Goal: Task Accomplishment & Management: Manage account settings

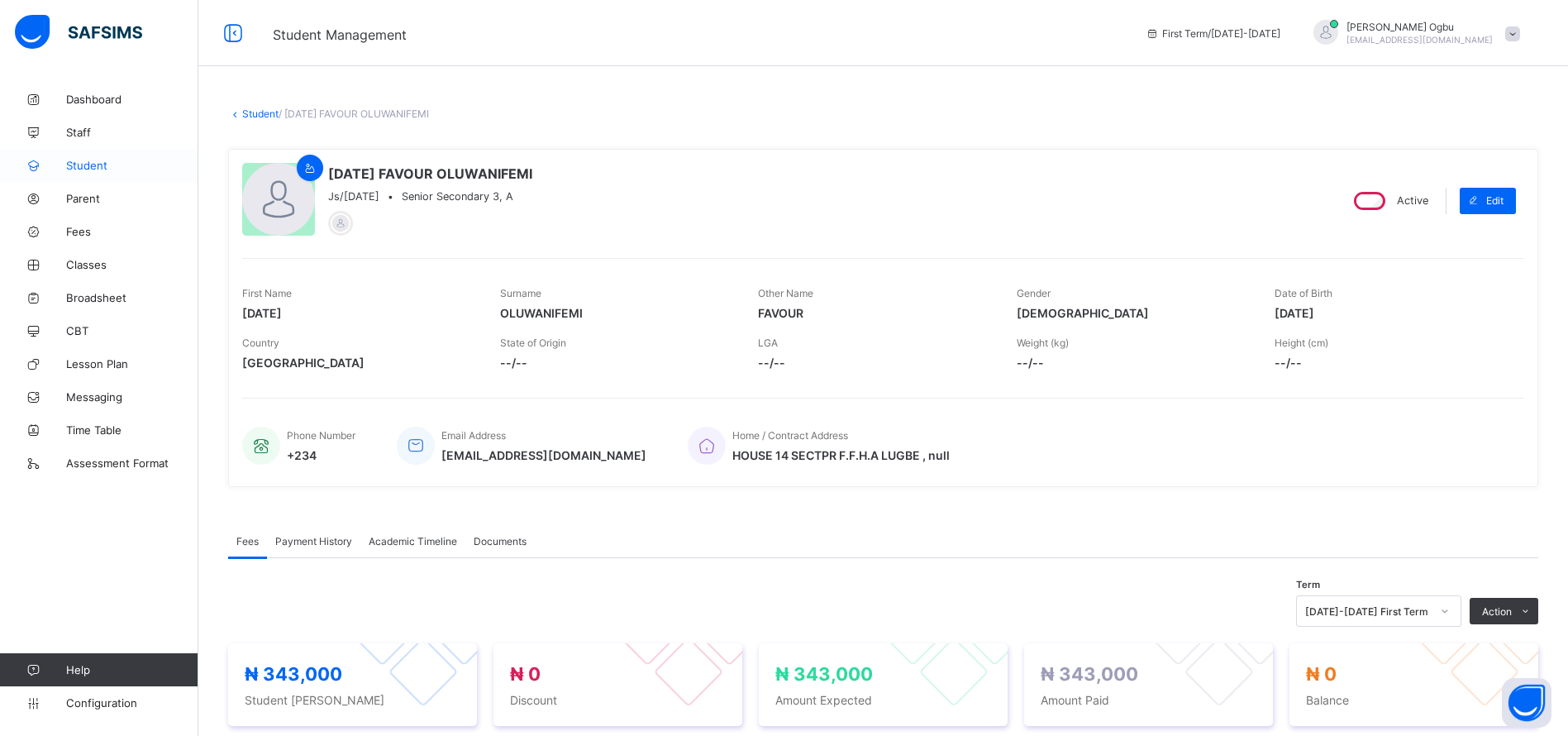
click at [83, 165] on span "Student" at bounding box center [132, 166] width 132 height 13
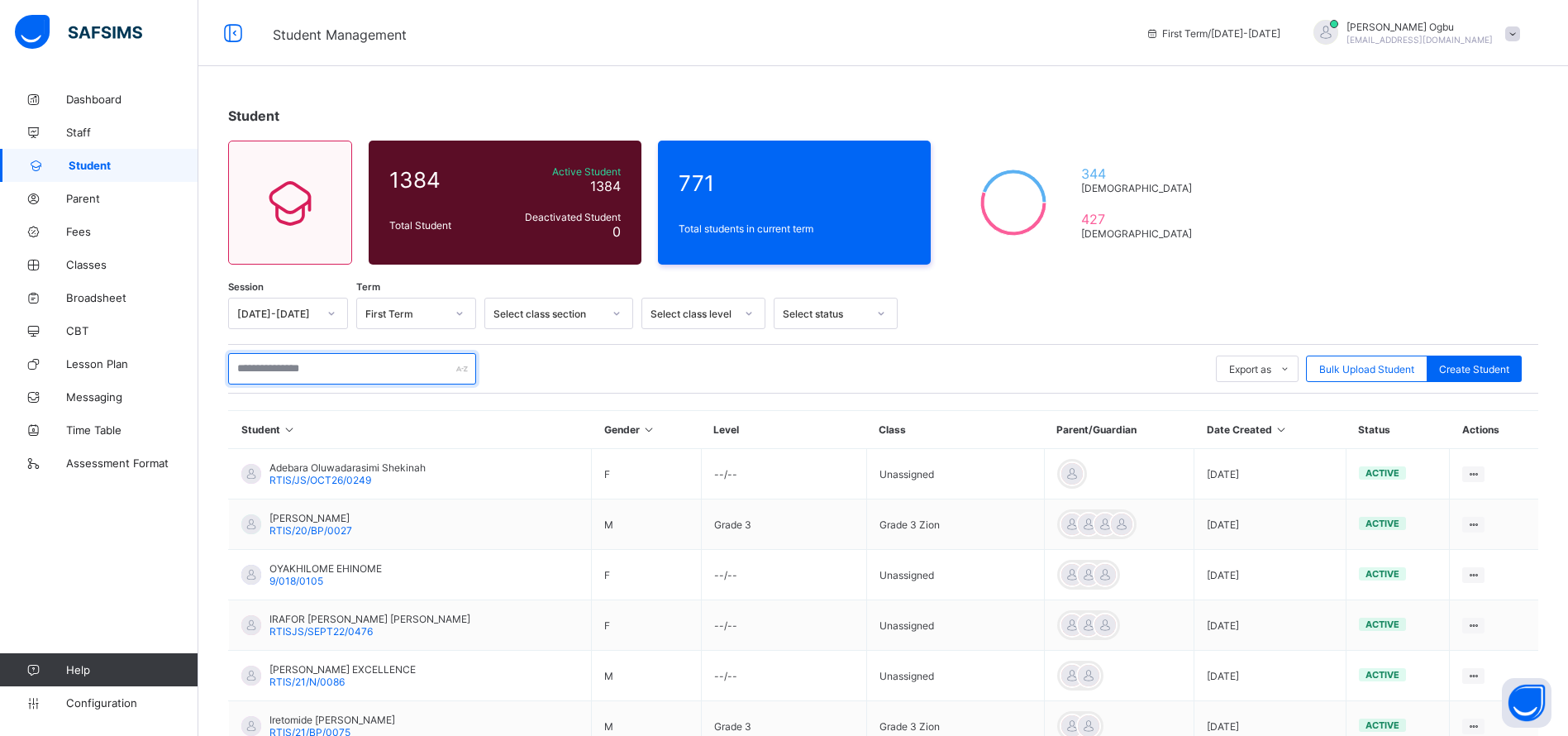
click at [295, 367] on input "text" at bounding box center [352, 368] width 248 height 31
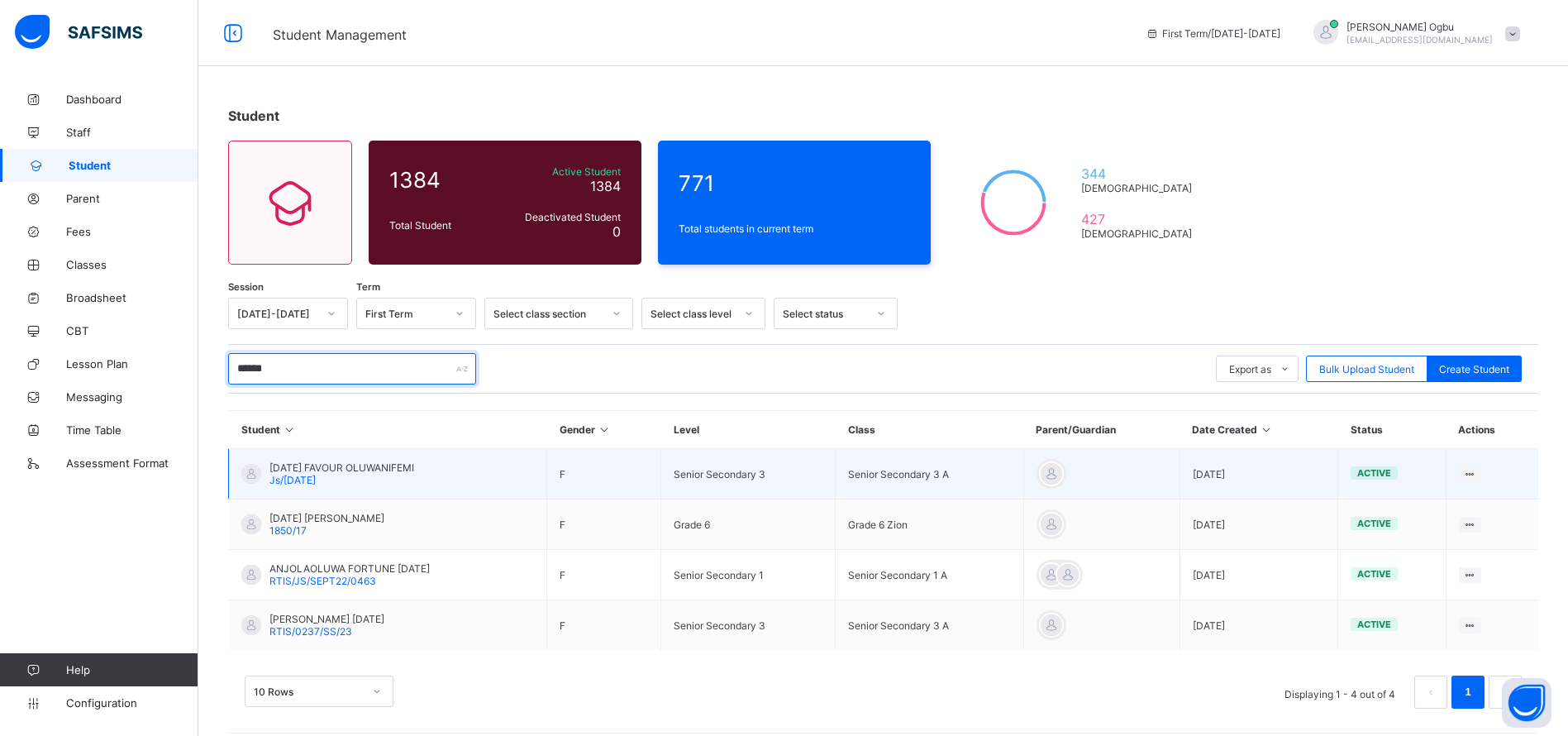
type input "******"
click at [308, 471] on span "[DATE] FAVOUR OLUWANIFEMI" at bounding box center [342, 467] width 145 height 13
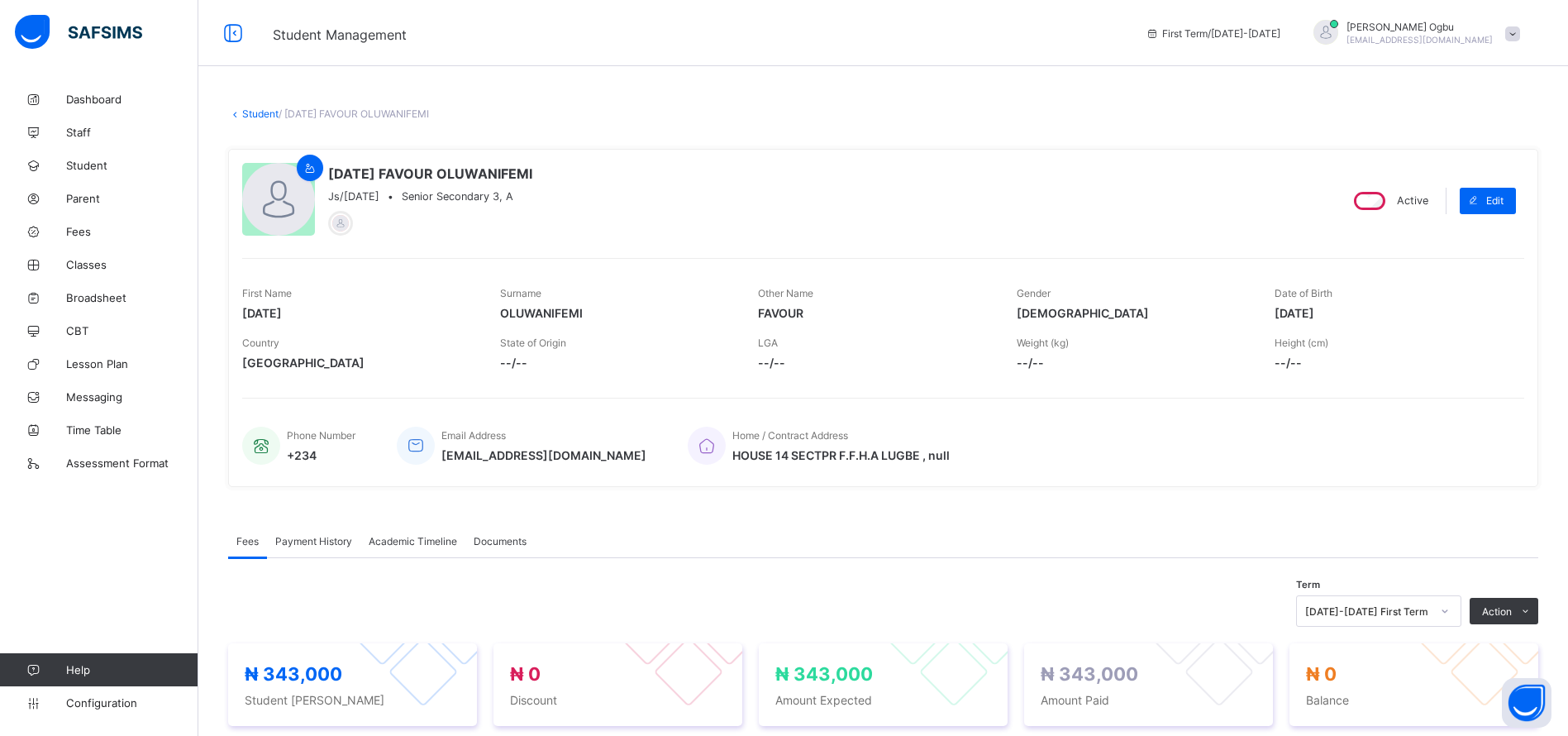
click at [331, 535] on span "Payment History" at bounding box center [313, 541] width 77 height 13
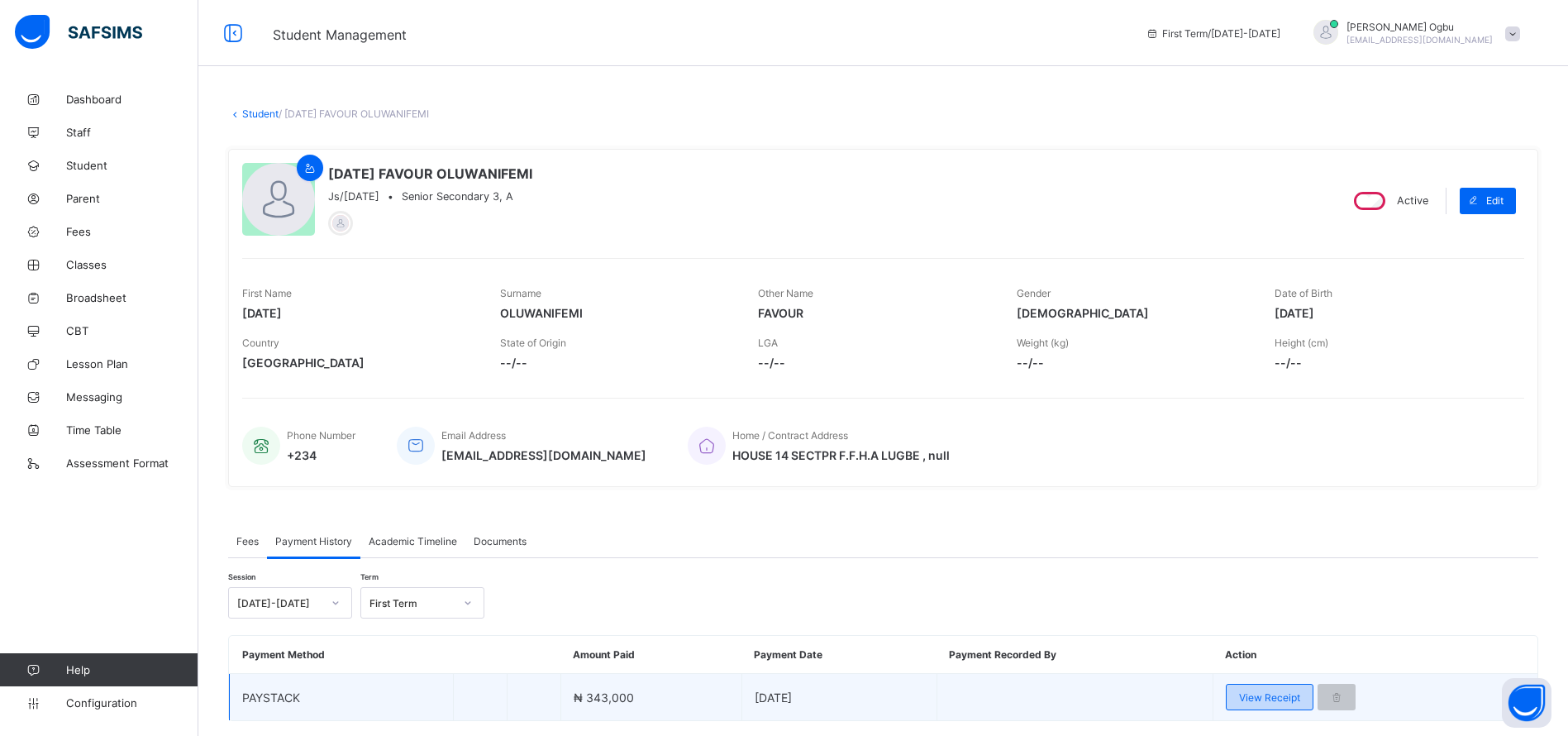
click at [1252, 702] on span "View Receipt" at bounding box center [1269, 697] width 61 height 13
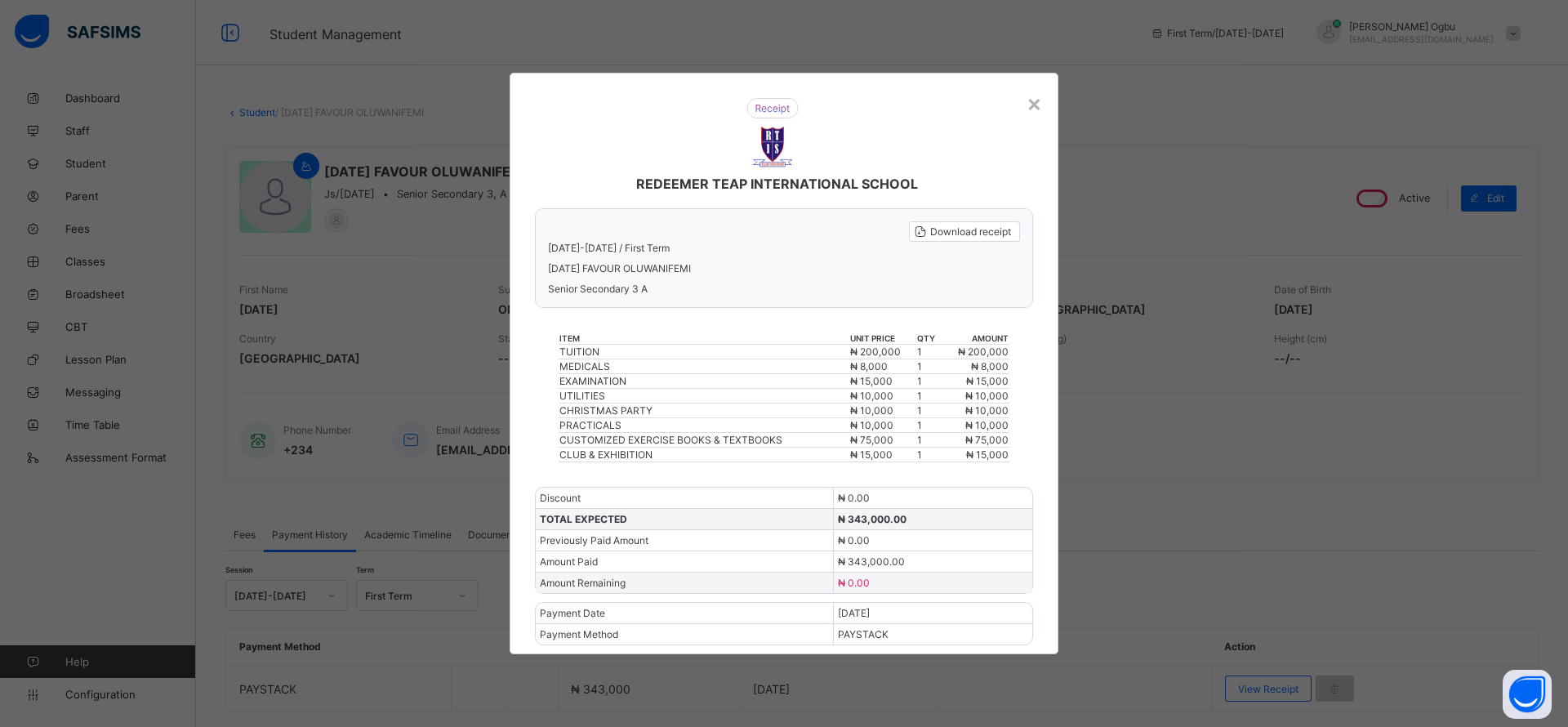
click at [1025, 109] on div "REDEEMER TEAP INTERNATIONAL SCHOOL" at bounding box center [772, 145] width 508 height 126
click at [1036, 107] on div "×" at bounding box center [1034, 102] width 16 height 27
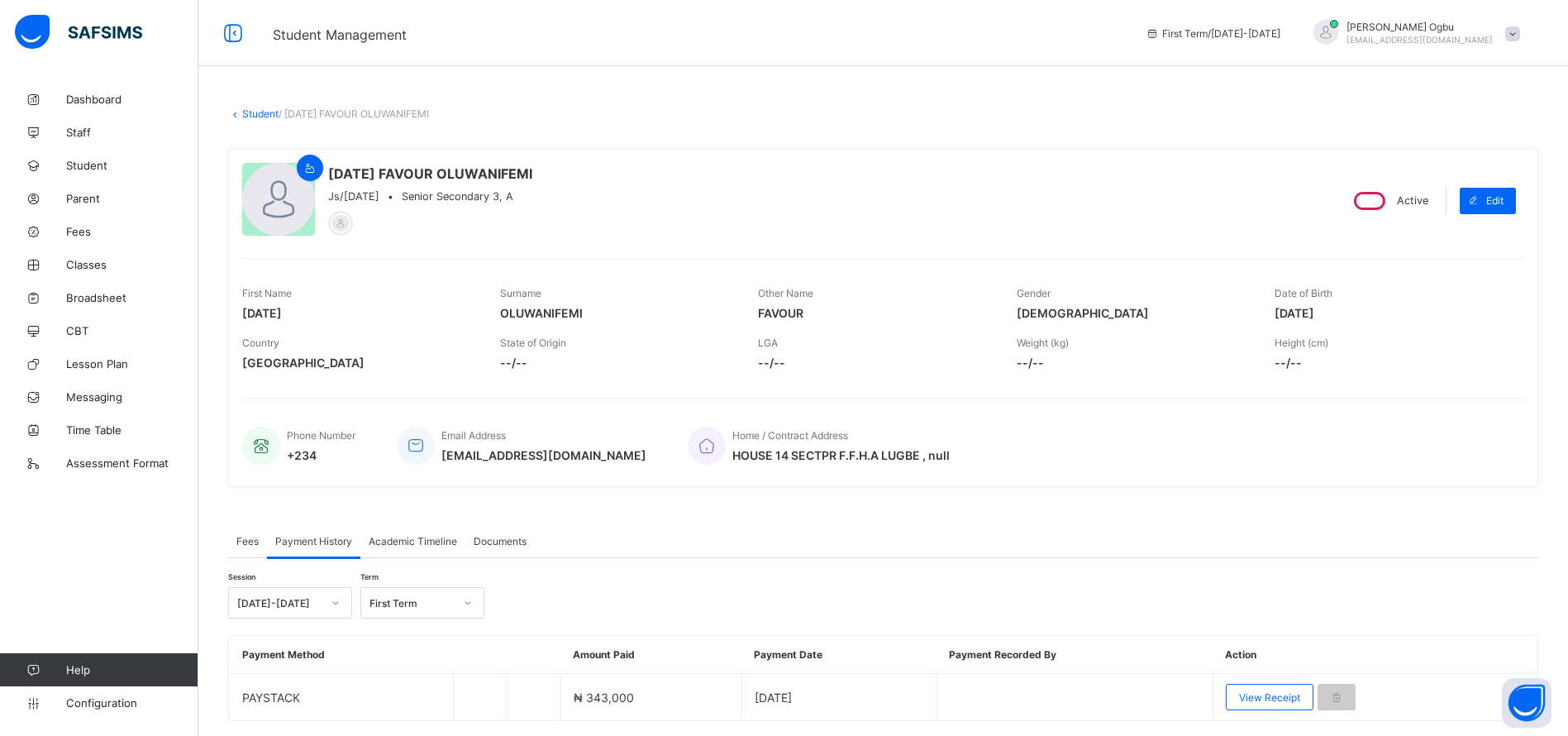
click at [248, 116] on link "Student" at bounding box center [260, 114] width 36 height 13
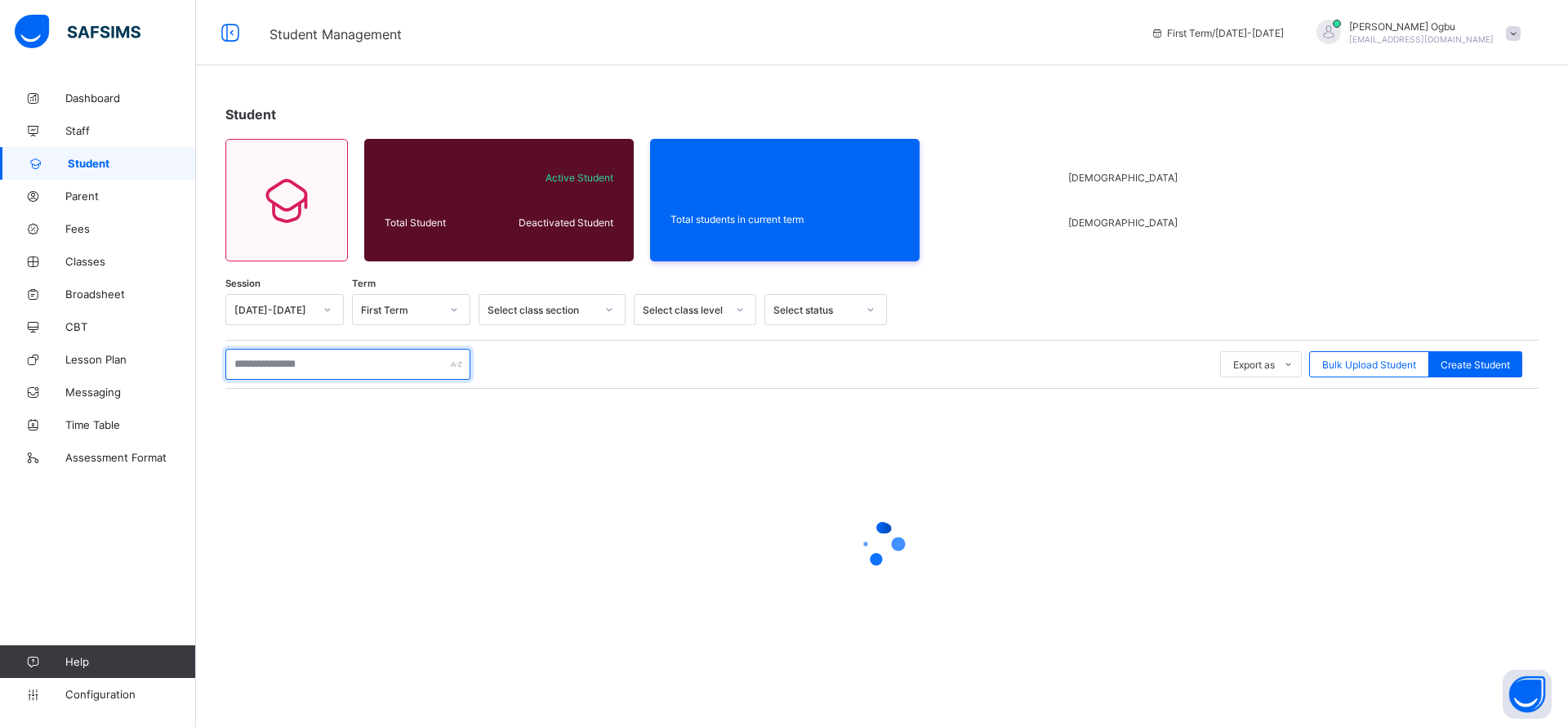
click at [380, 366] on input "text" at bounding box center [347, 364] width 245 height 31
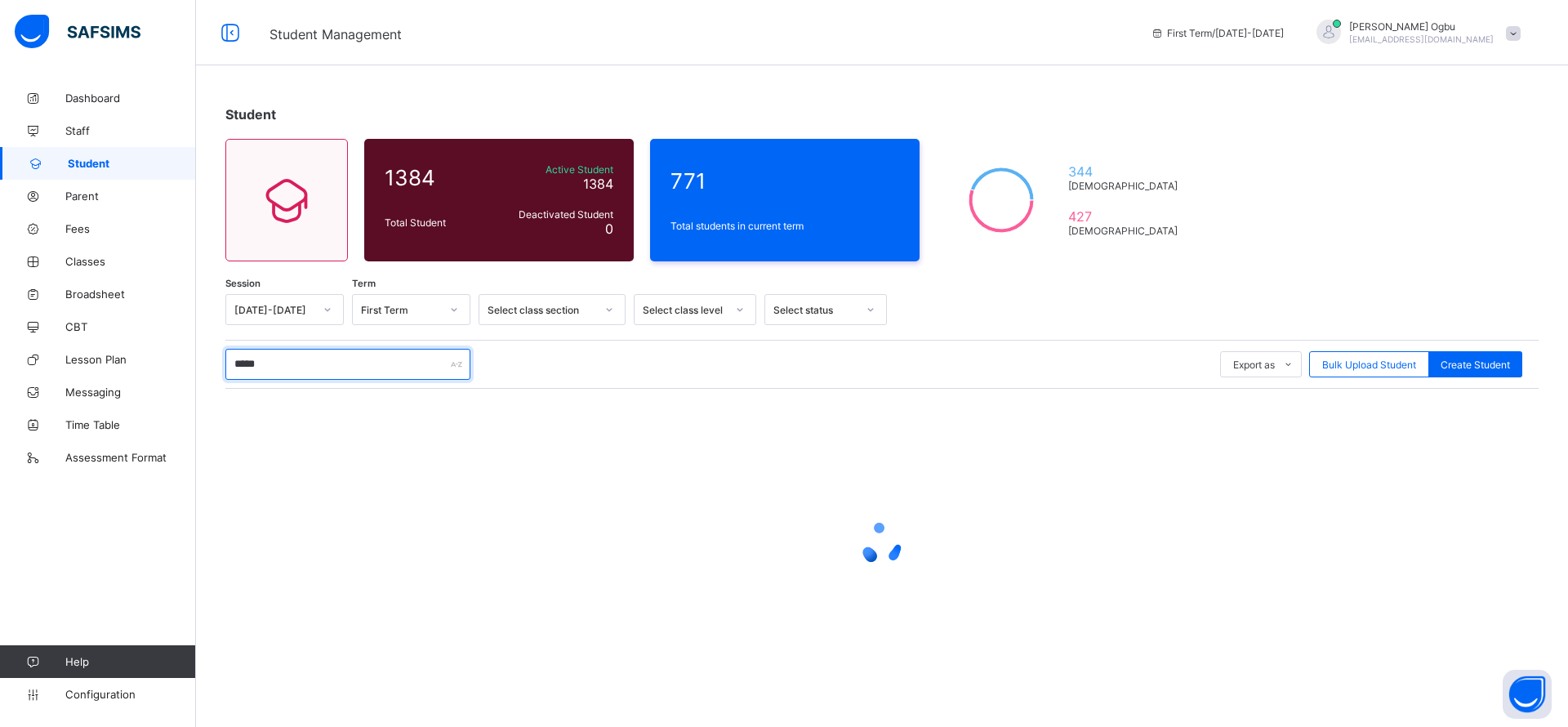
type input "******"
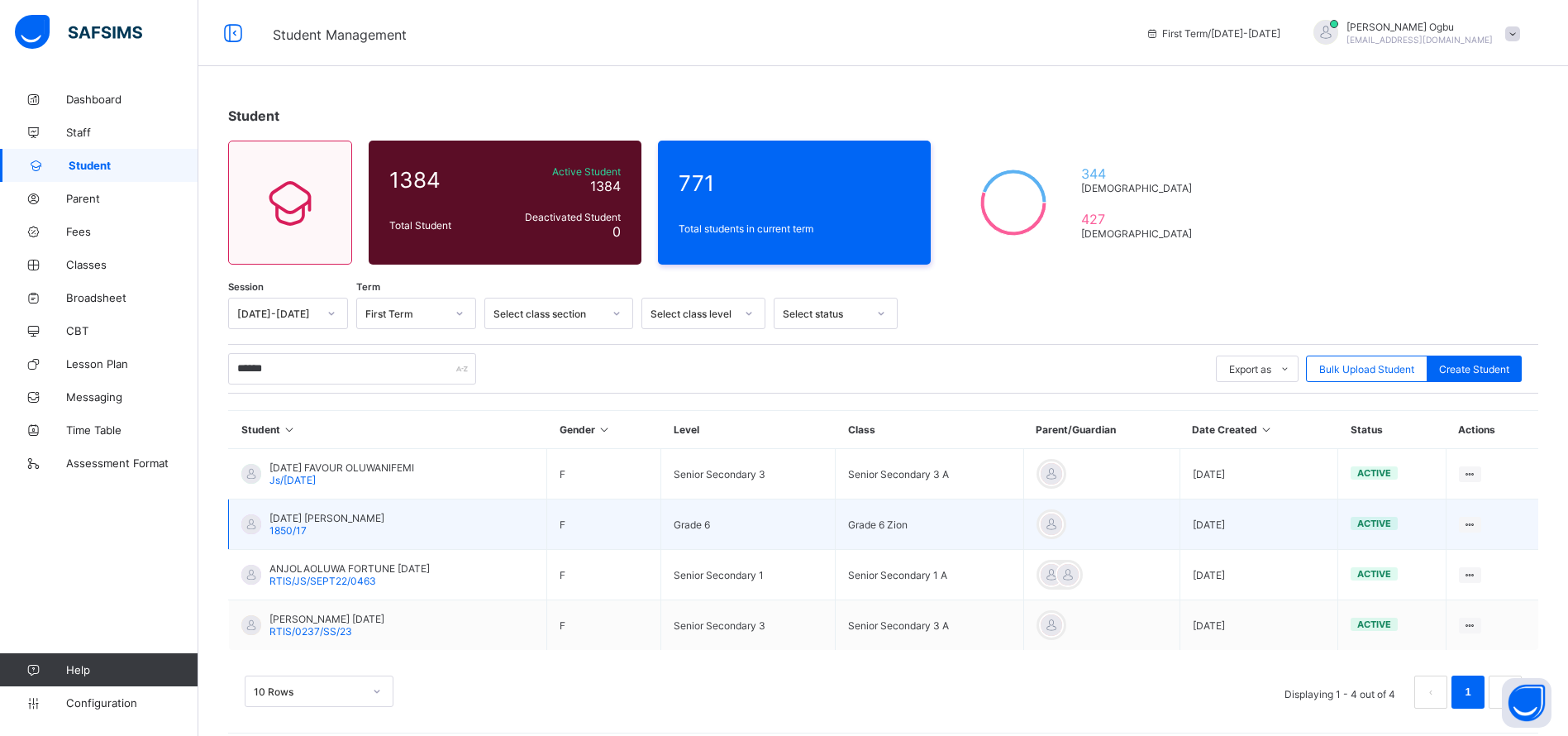
click at [306, 520] on span "Sunday Faith Oluwatofunmi" at bounding box center [326, 517] width 115 height 13
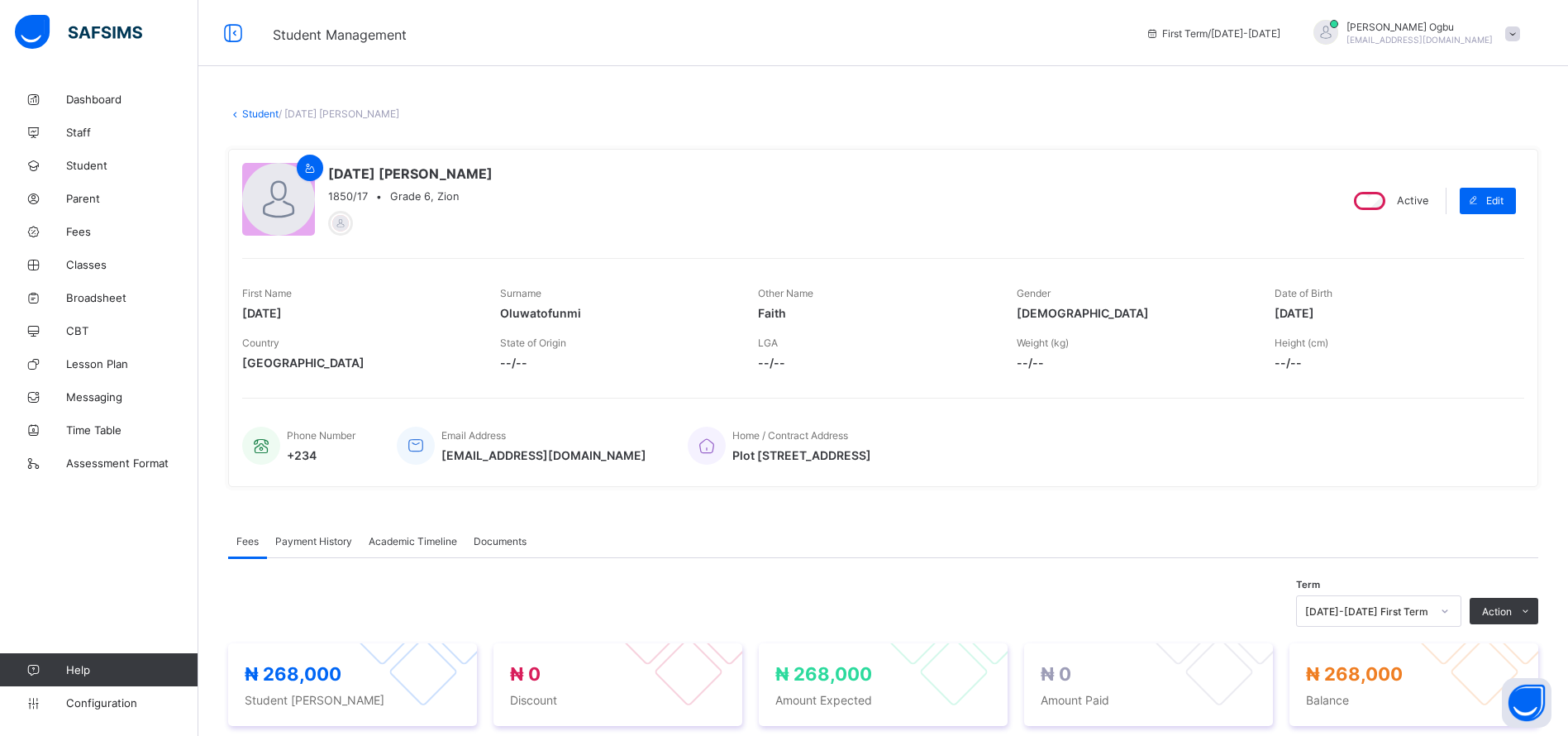
click at [331, 547] on div "Payment History" at bounding box center [313, 540] width 93 height 33
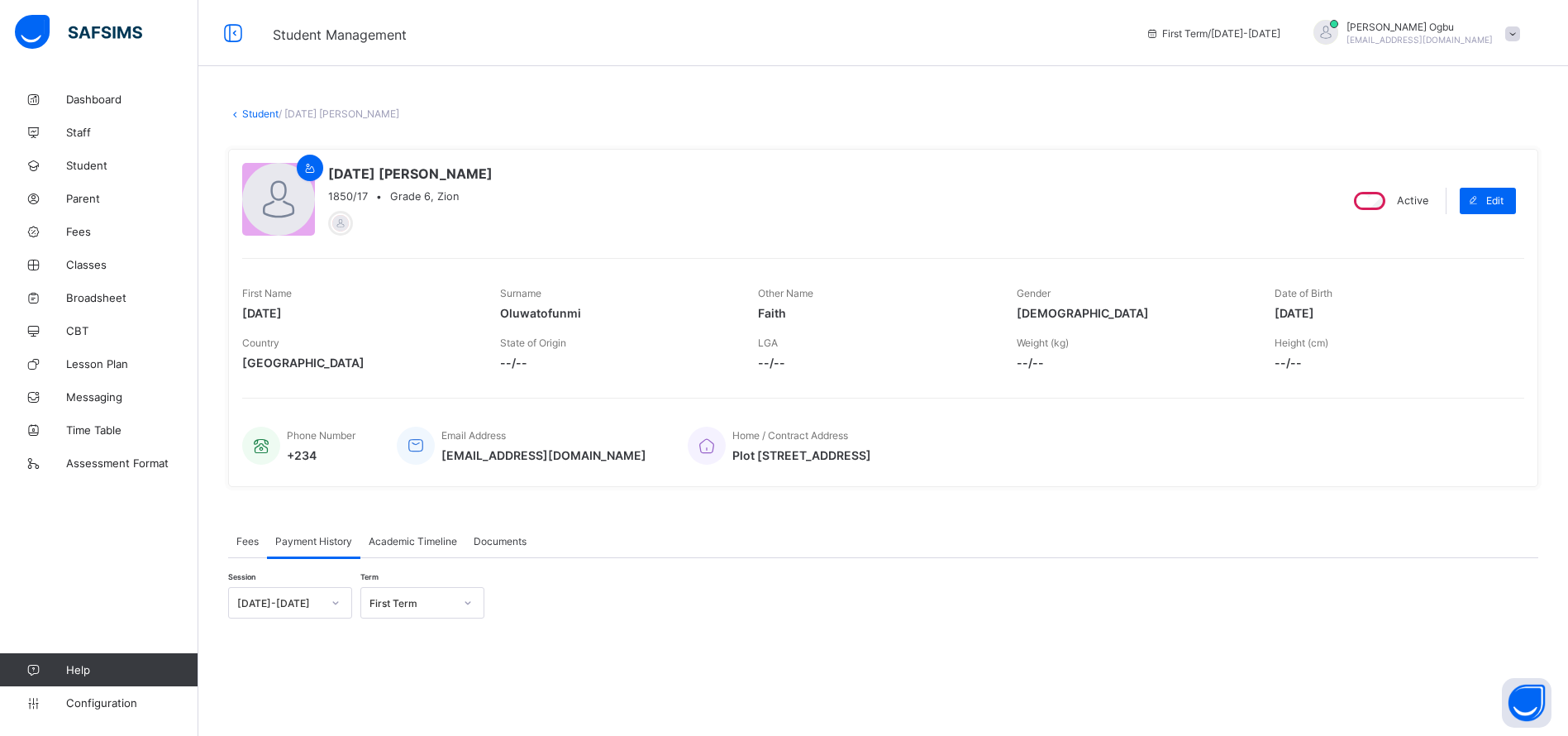
click at [244, 535] on span "Fees" at bounding box center [247, 541] width 23 height 13
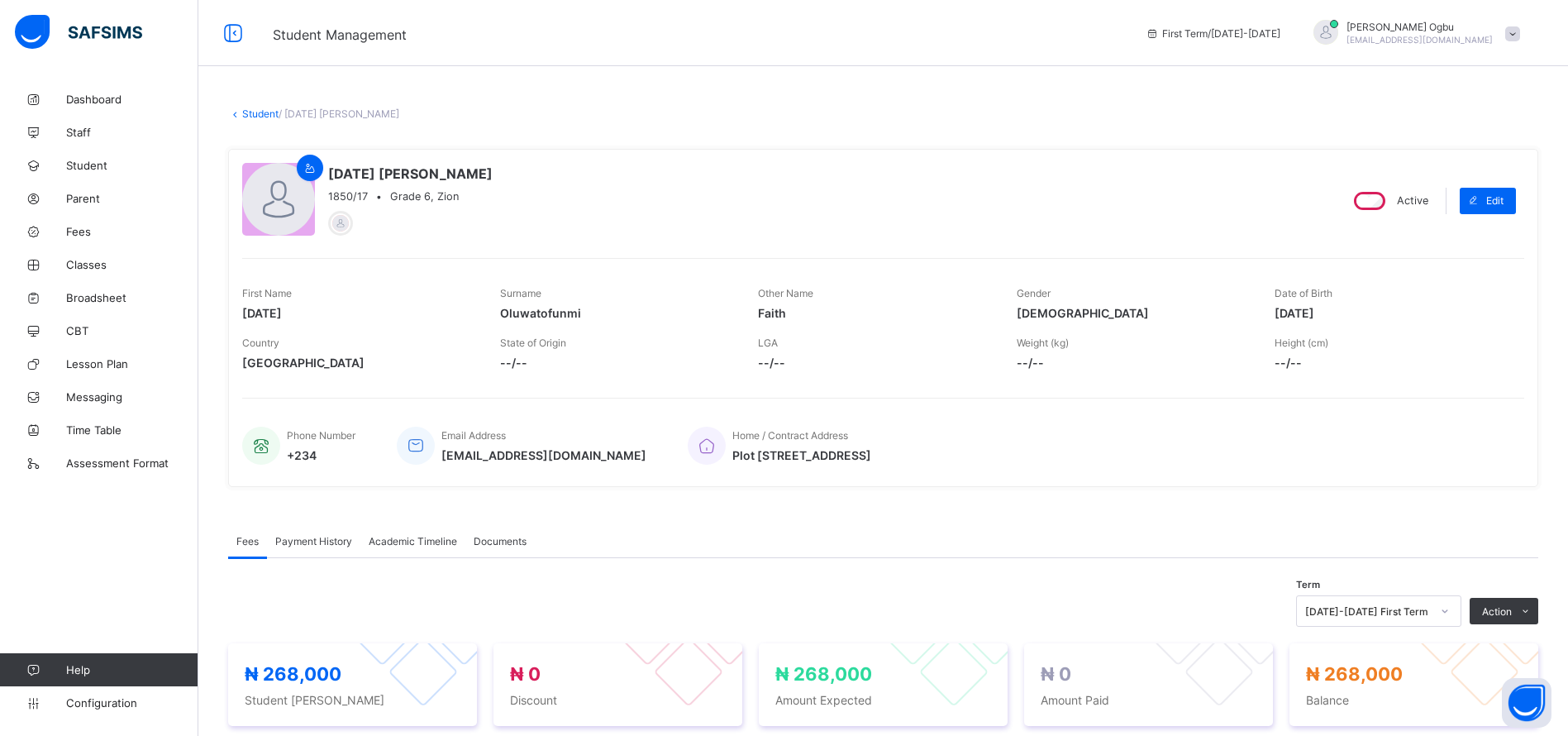
click at [246, 119] on link "Student" at bounding box center [260, 114] width 36 height 13
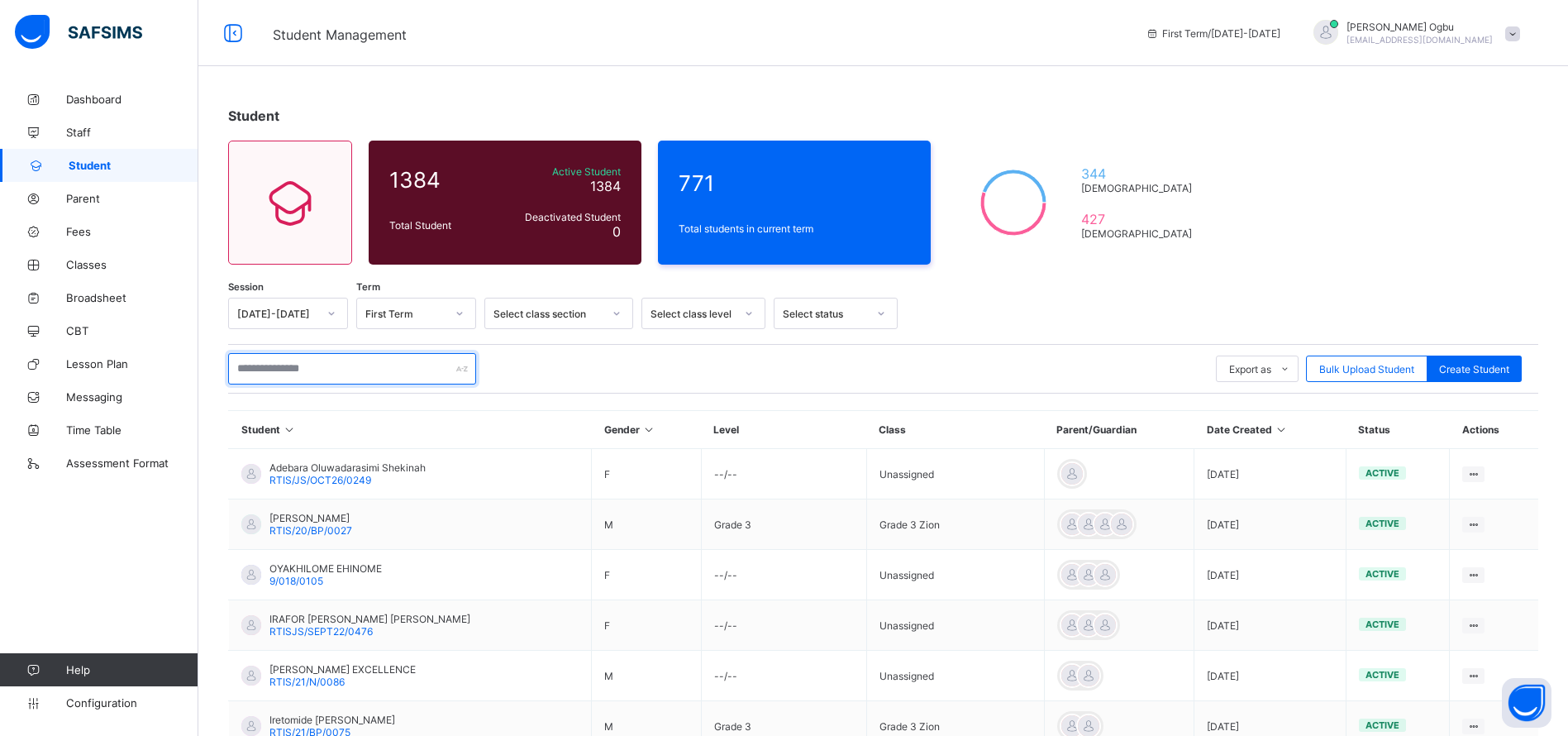
click at [295, 366] on input "text" at bounding box center [352, 368] width 248 height 31
click at [281, 373] on input "text" at bounding box center [352, 368] width 248 height 31
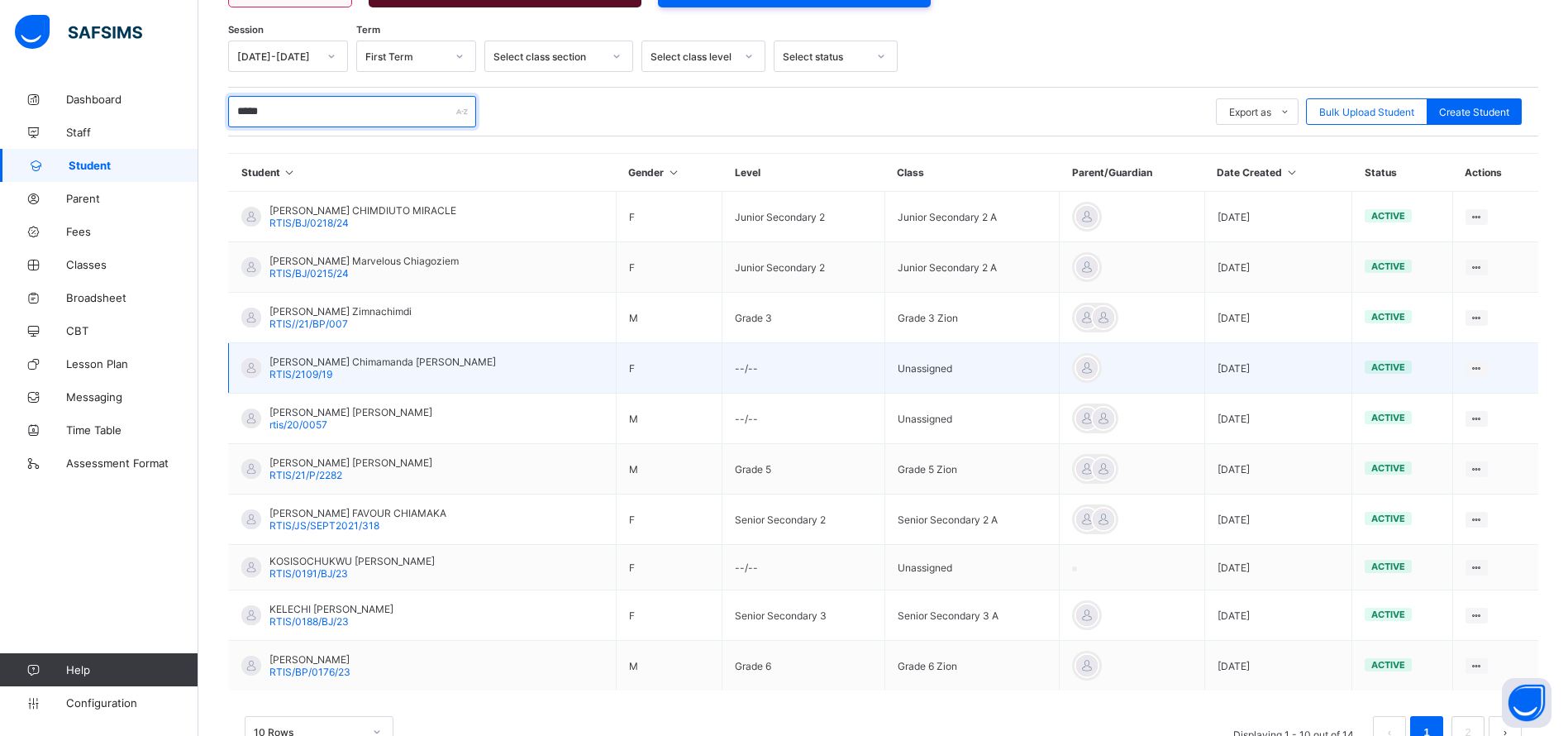
scroll to position [261, 0]
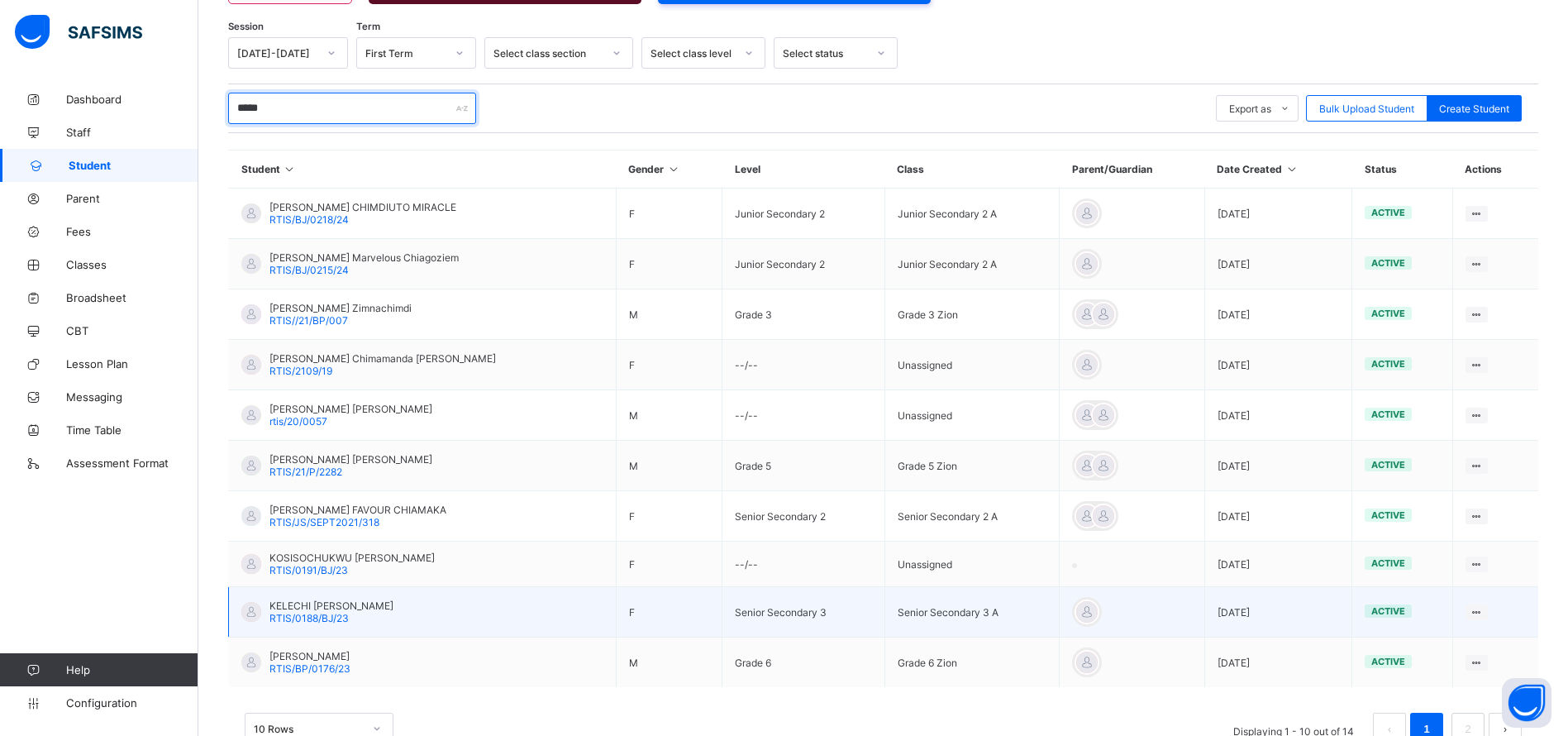
type input "*****"
click at [328, 613] on span "RTIS/0188/BJ/23" at bounding box center [309, 617] width 79 height 13
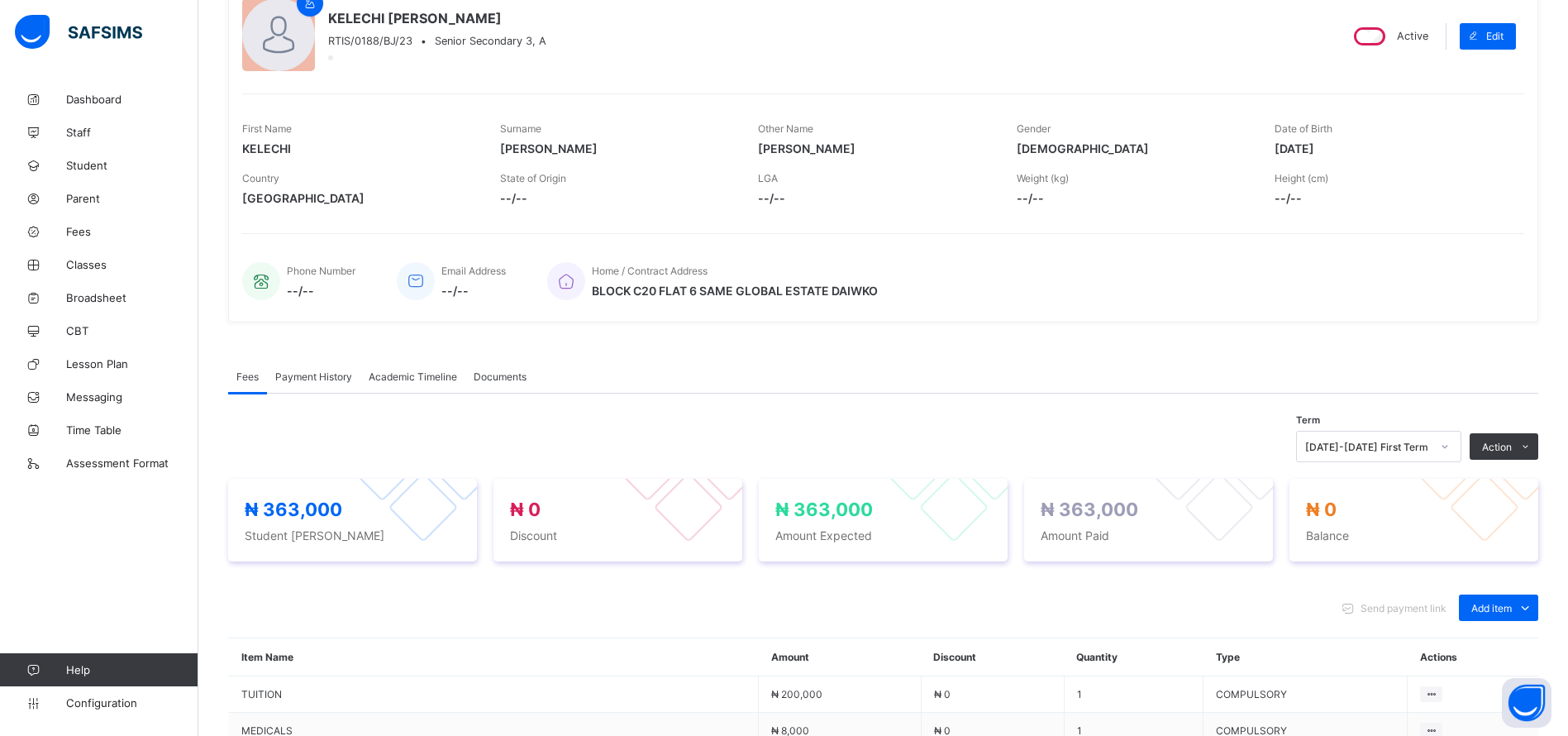
scroll to position [261, 0]
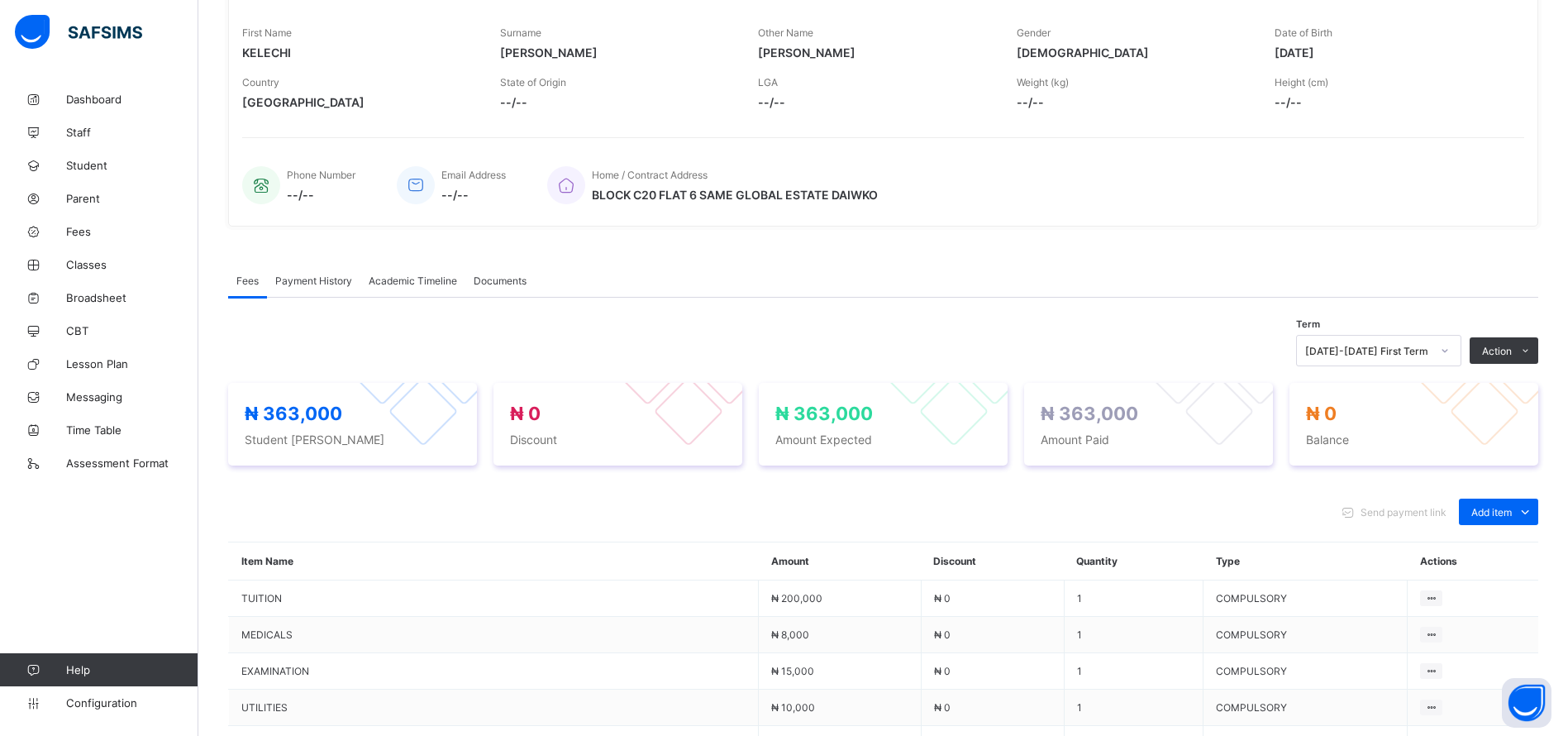
click at [318, 278] on span "Payment History" at bounding box center [313, 280] width 77 height 13
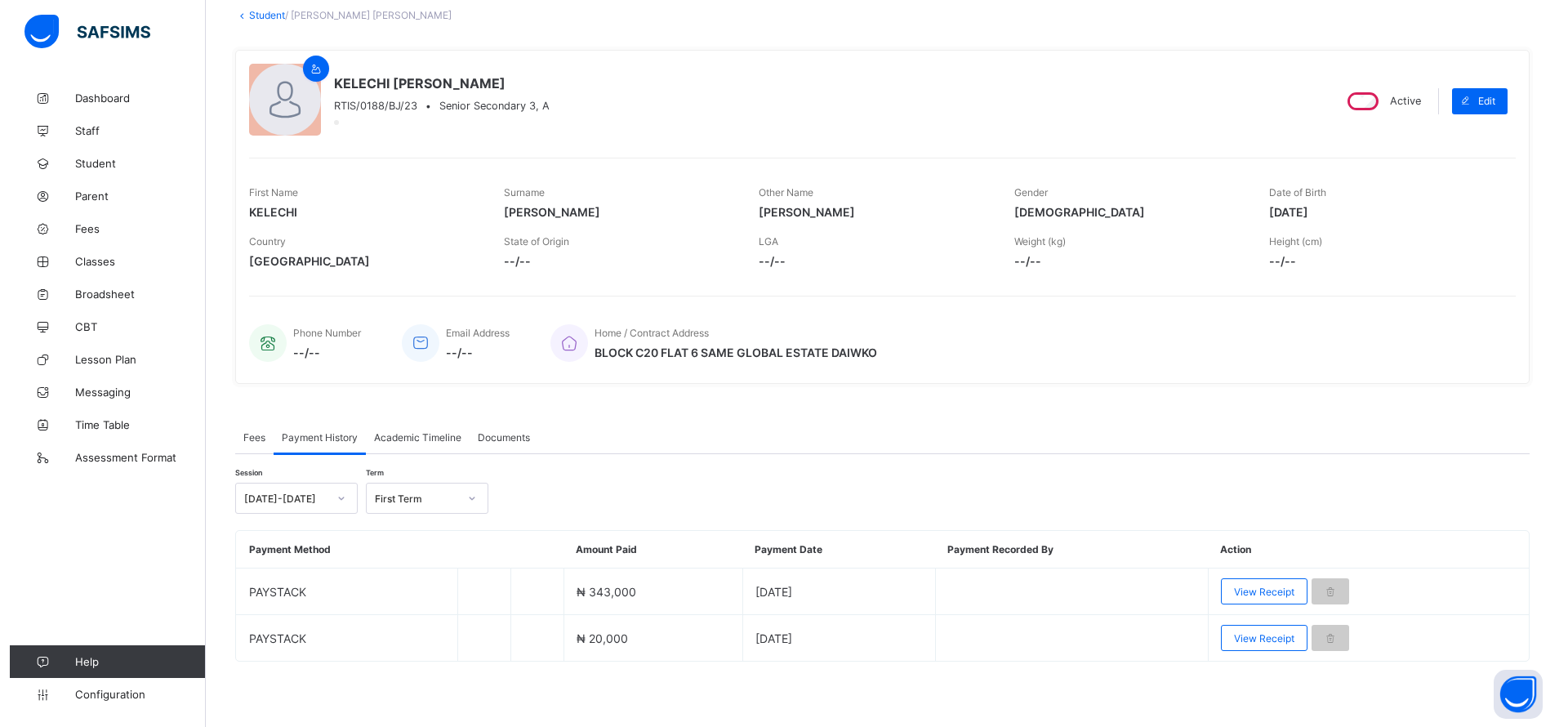
scroll to position [97, 0]
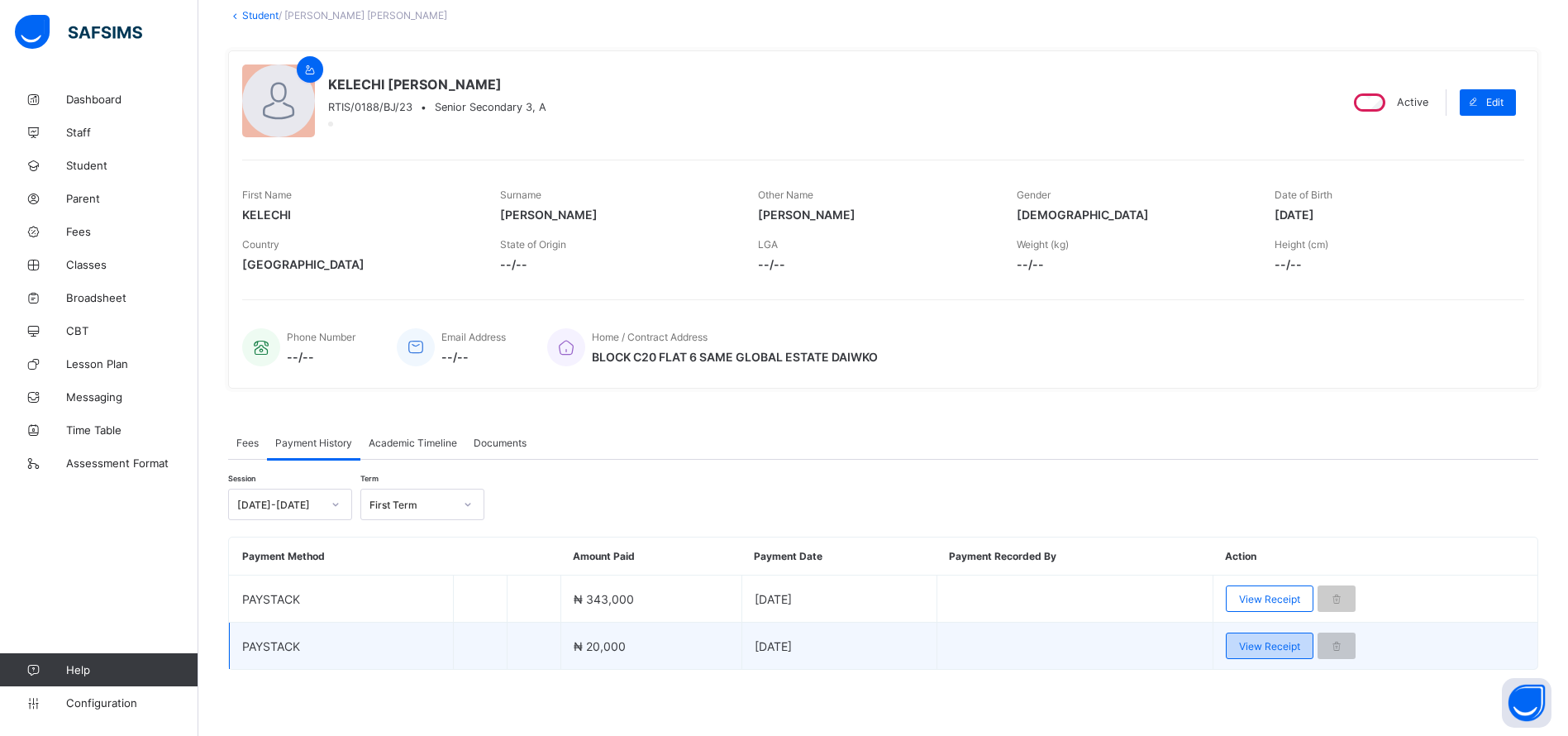
click at [1263, 643] on span "View Receipt" at bounding box center [1269, 646] width 61 height 13
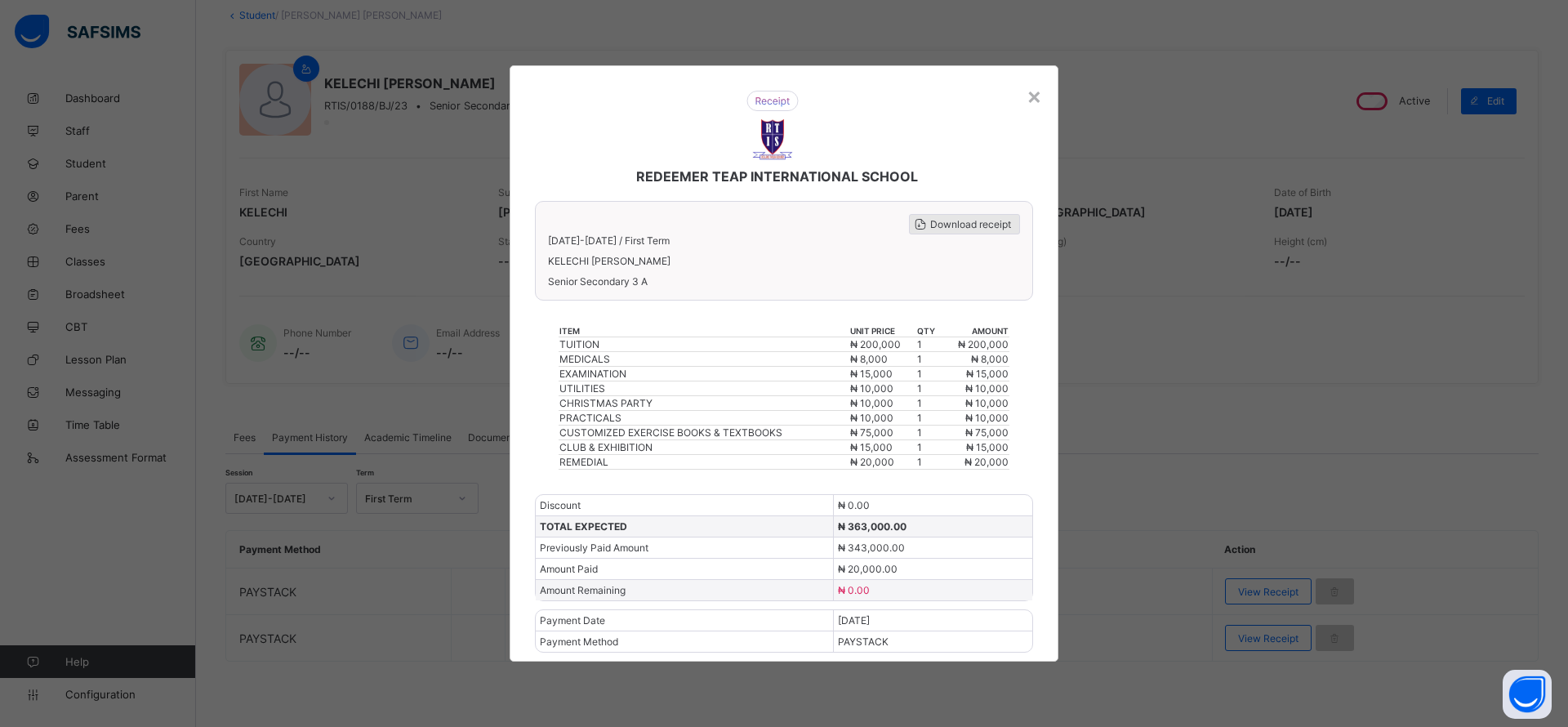
click at [934, 223] on span "Download receipt" at bounding box center [970, 224] width 81 height 12
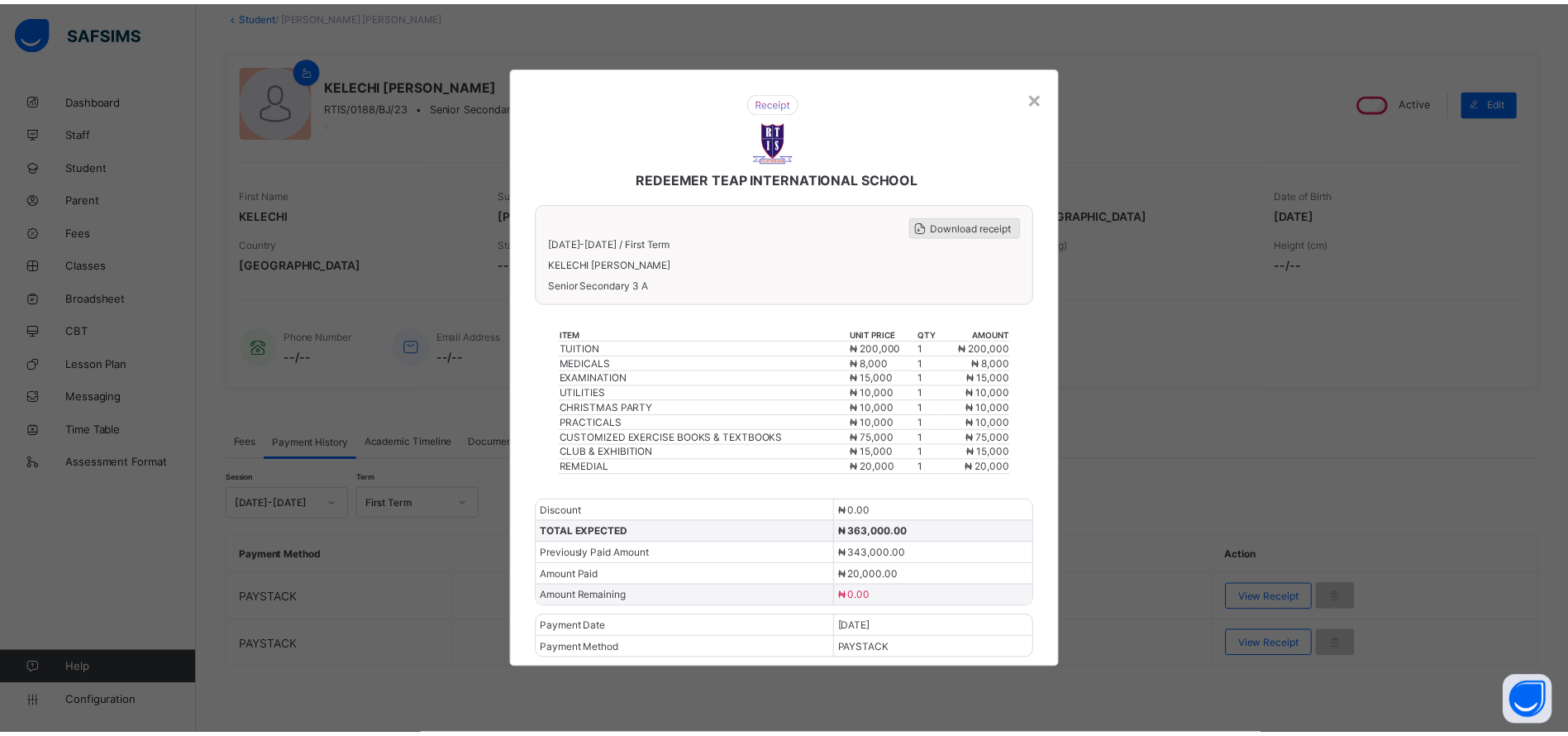
scroll to position [0, 0]
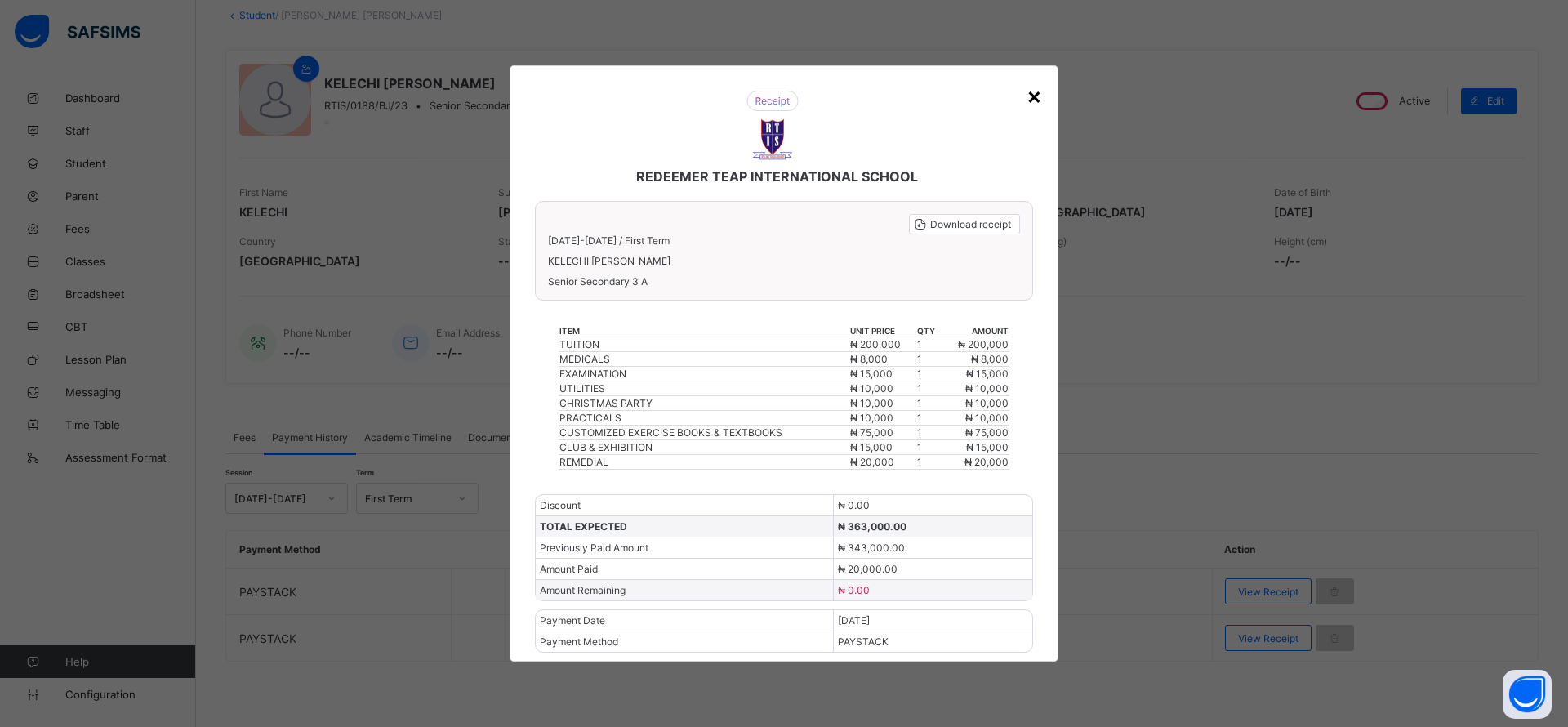
click at [1032, 93] on div "×" at bounding box center [1034, 95] width 16 height 27
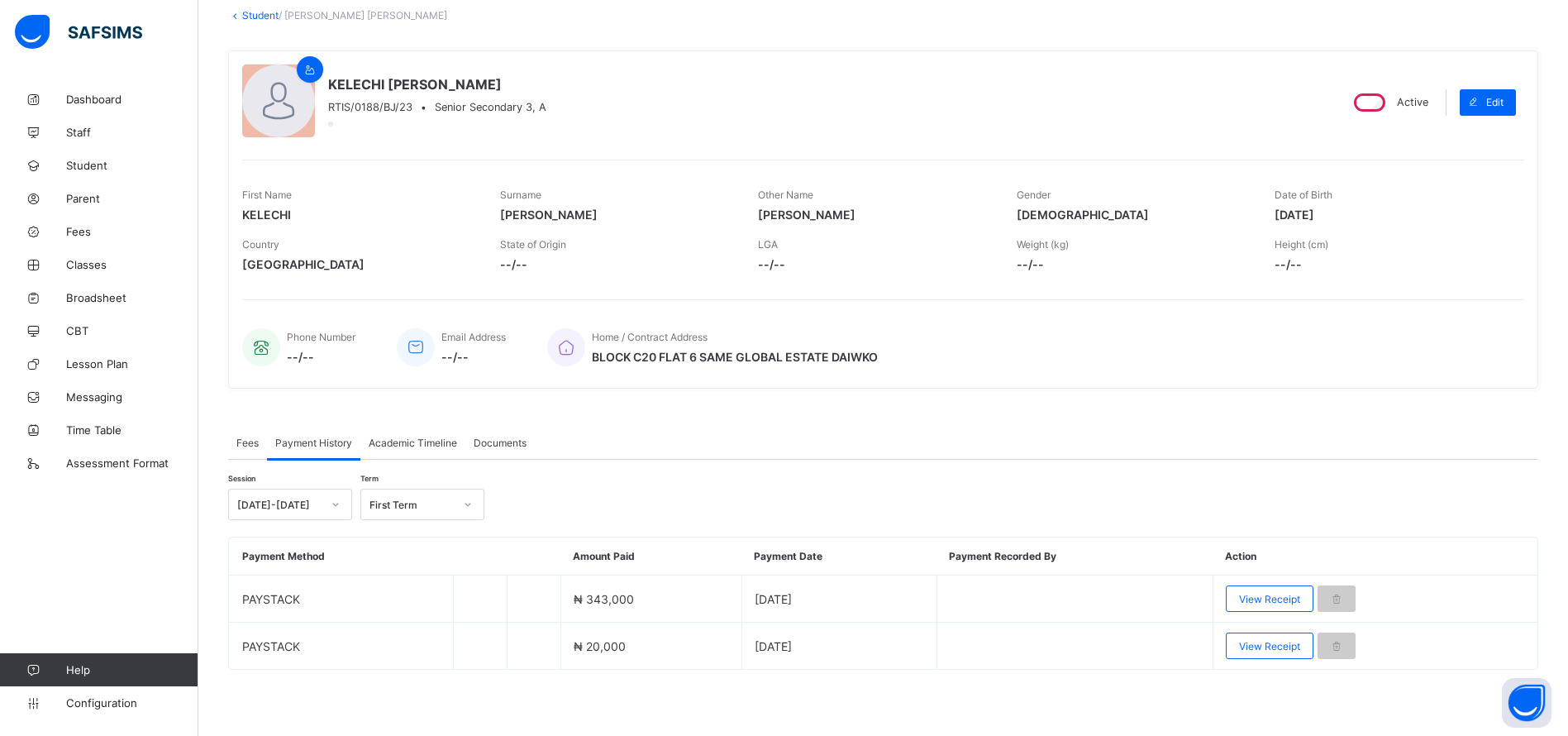
click at [263, 8] on div "× Delete Document This action would delete the document with name: from the sys…" at bounding box center [883, 359] width 1369 height 751
click at [256, 13] on link "Student" at bounding box center [260, 15] width 36 height 13
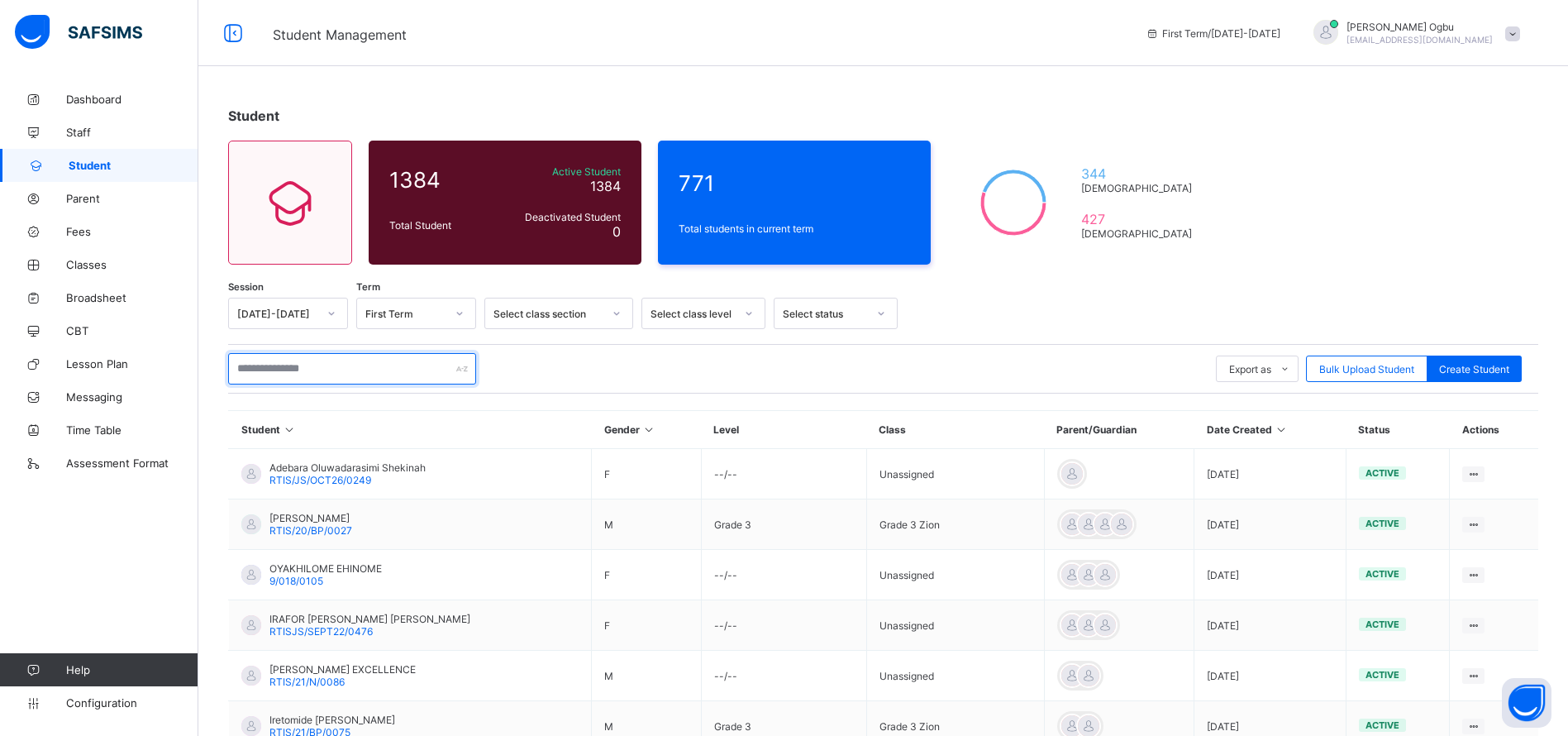
click at [294, 362] on input "text" at bounding box center [352, 368] width 248 height 31
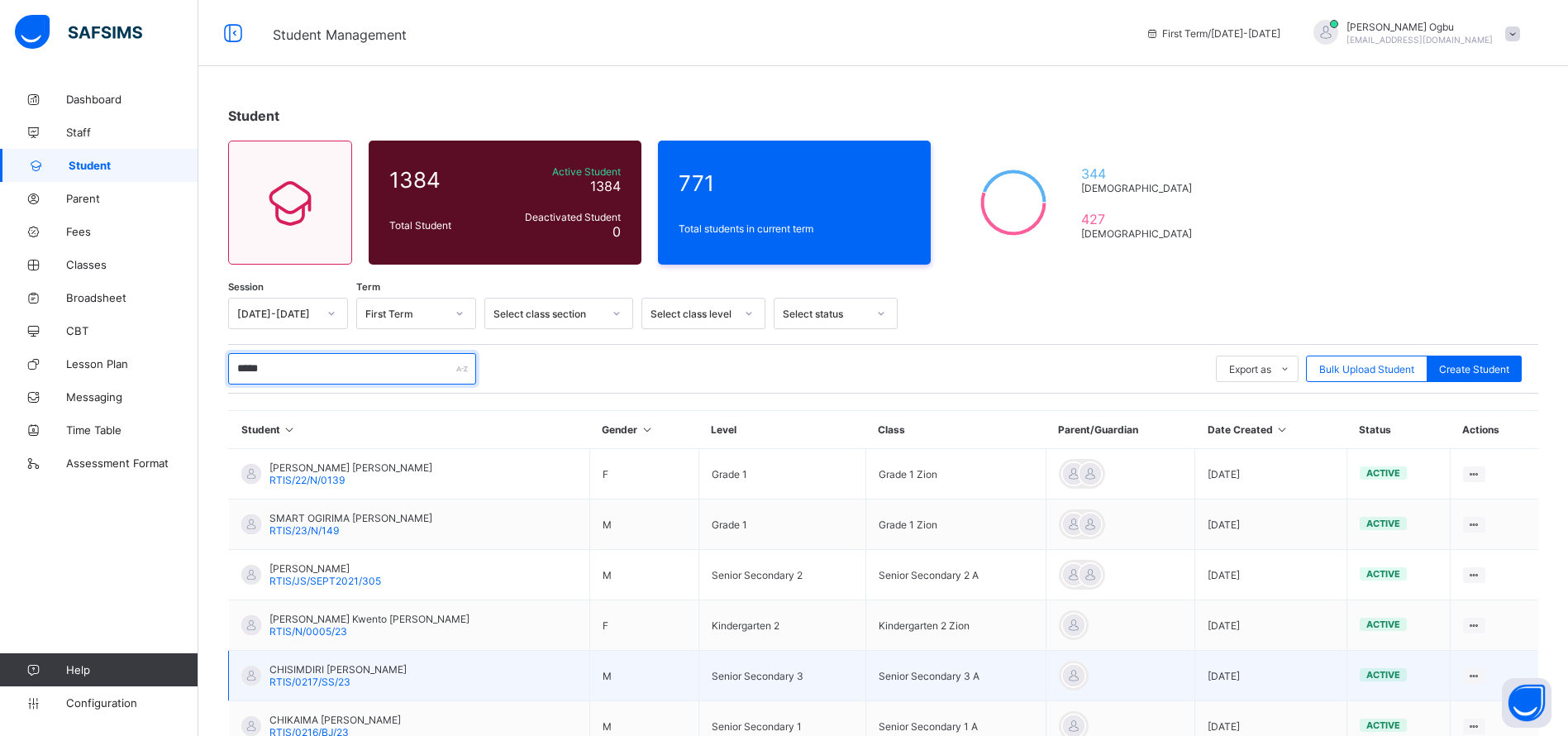
type input "*****"
click at [310, 675] on span "RTIS/0217/SS/23" at bounding box center [310, 681] width 81 height 13
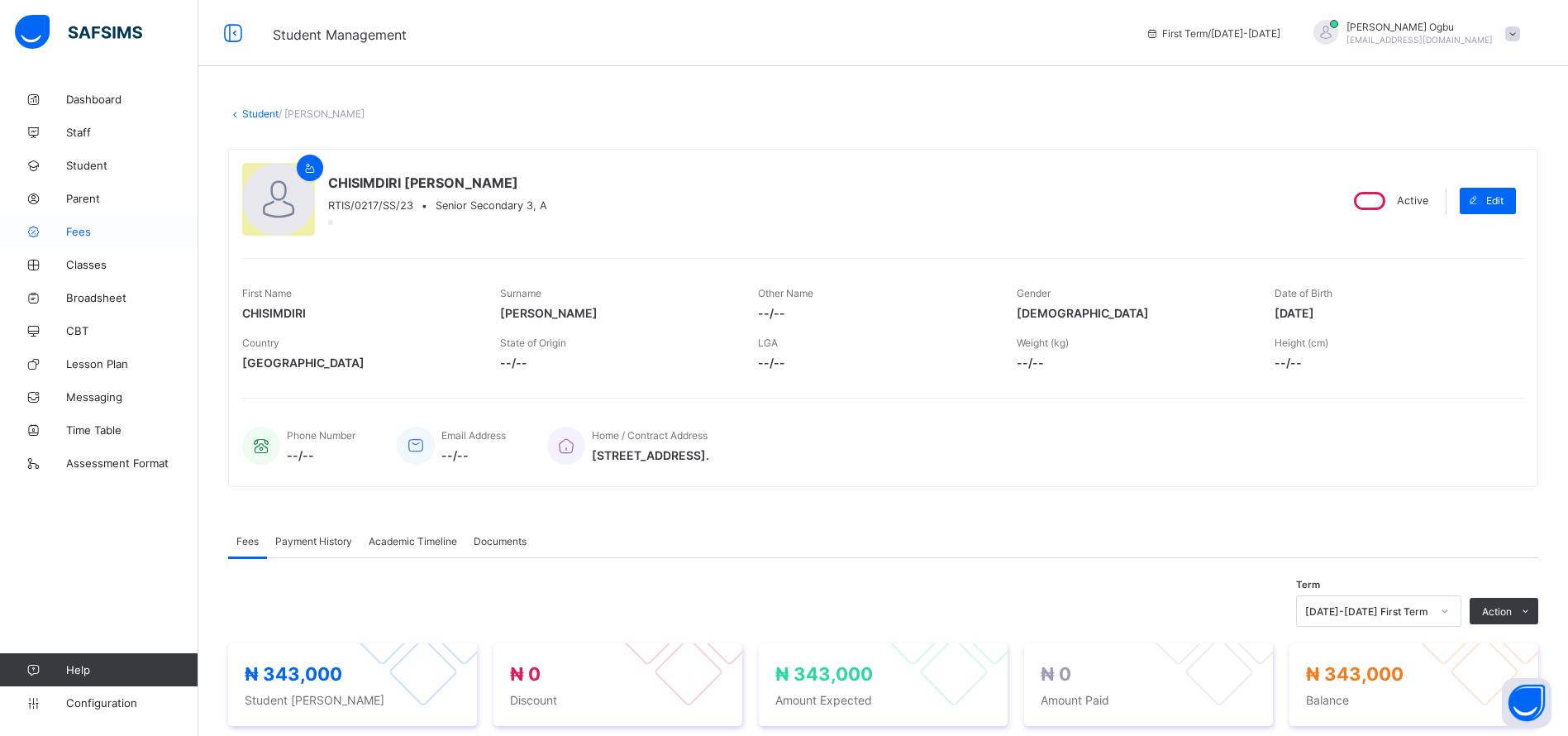
click at [71, 227] on span "Fees" at bounding box center [132, 231] width 132 height 13
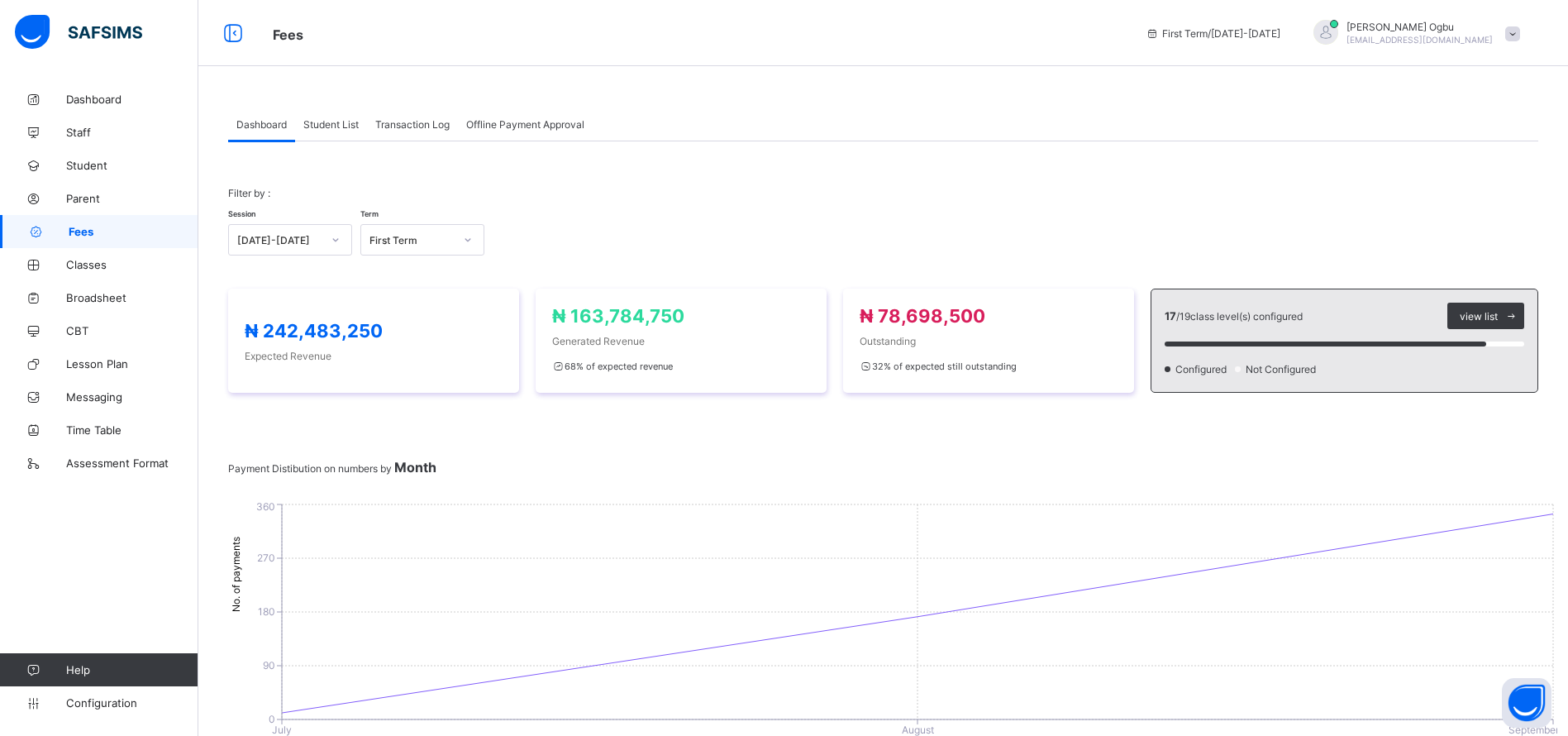
click at [340, 124] on span "Student List" at bounding box center [331, 124] width 56 height 13
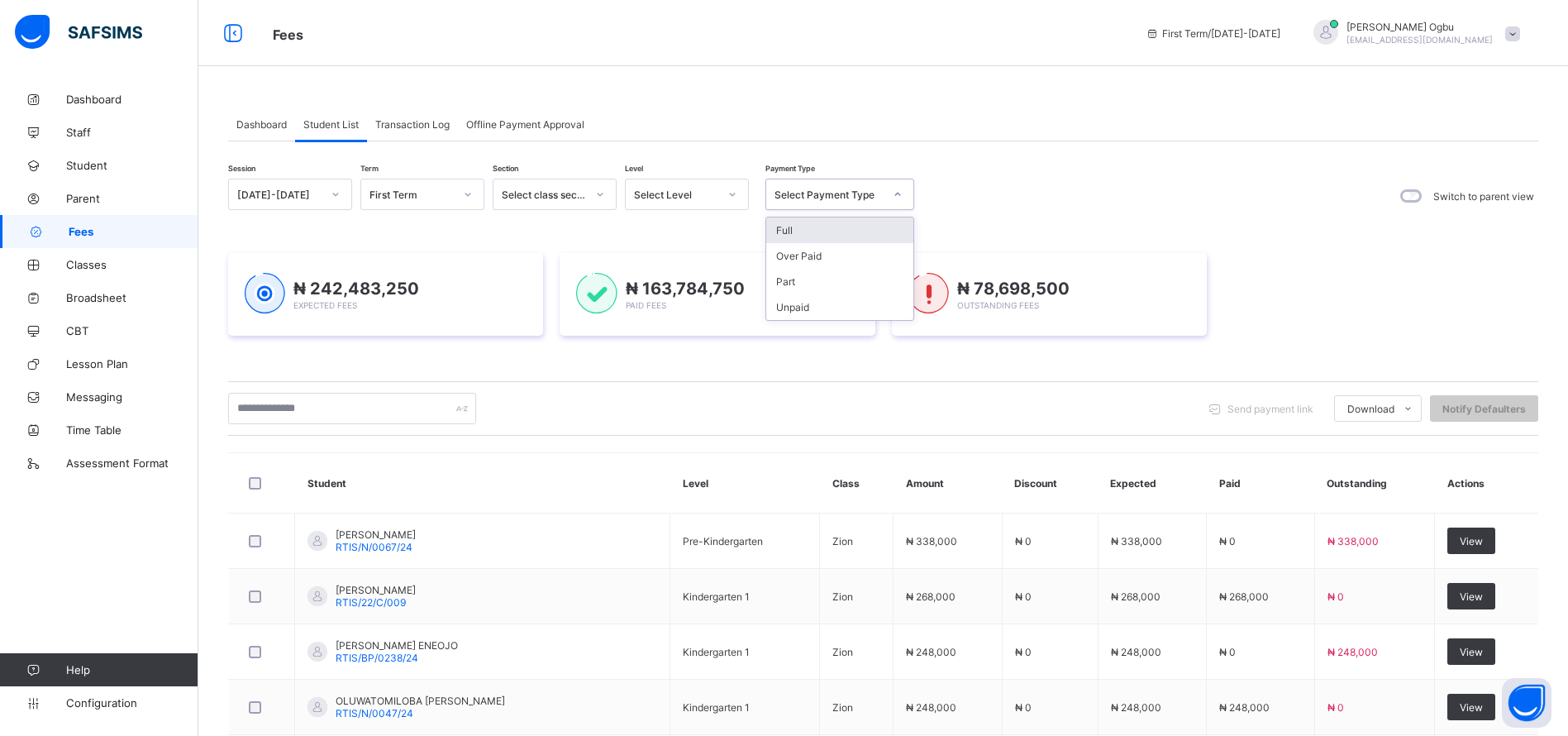
click at [803, 190] on div "Select Payment Type" at bounding box center [829, 194] width 109 height 13
click at [422, 121] on span "Transaction Log" at bounding box center [412, 124] width 74 height 13
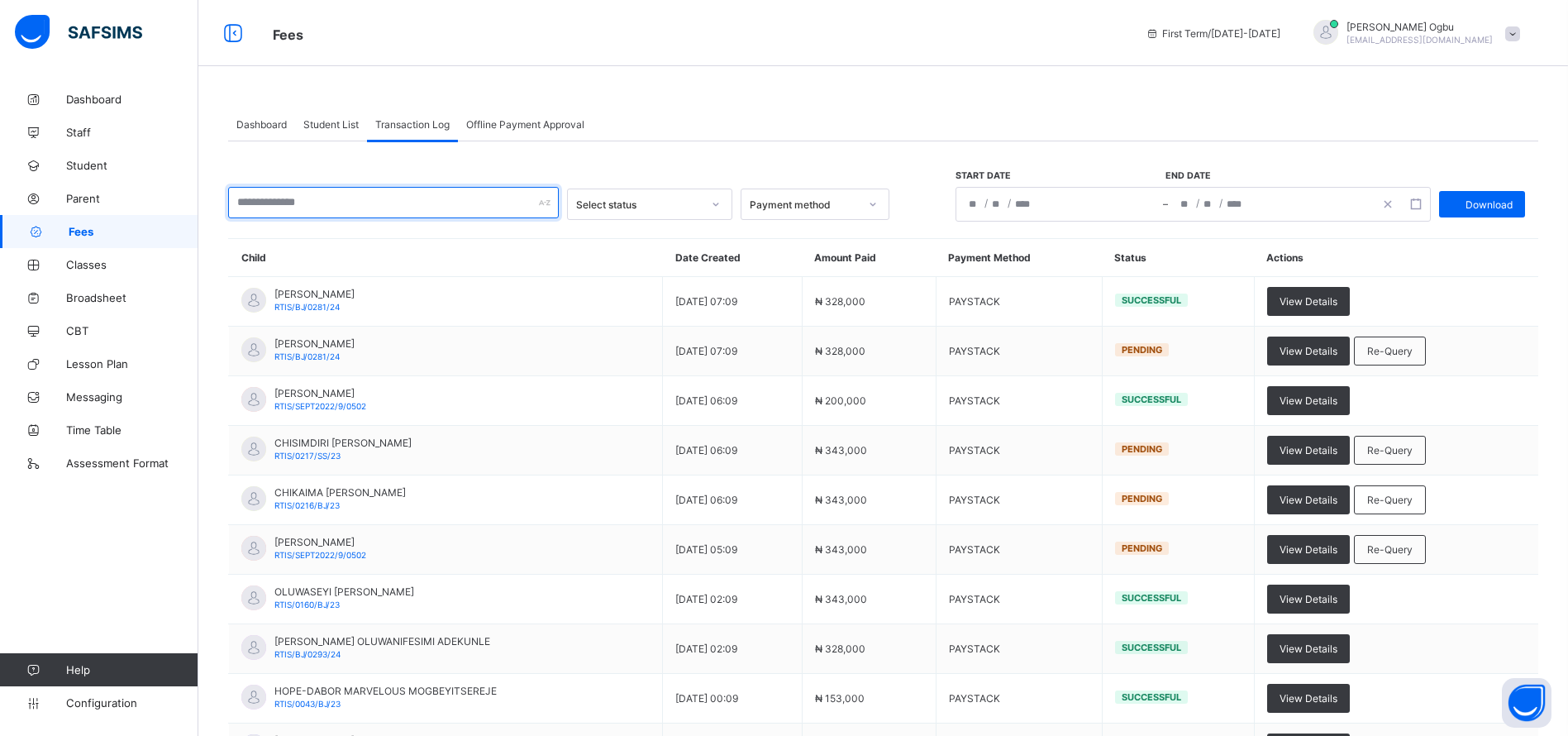
click at [366, 205] on input "text" at bounding box center [393, 202] width 331 height 31
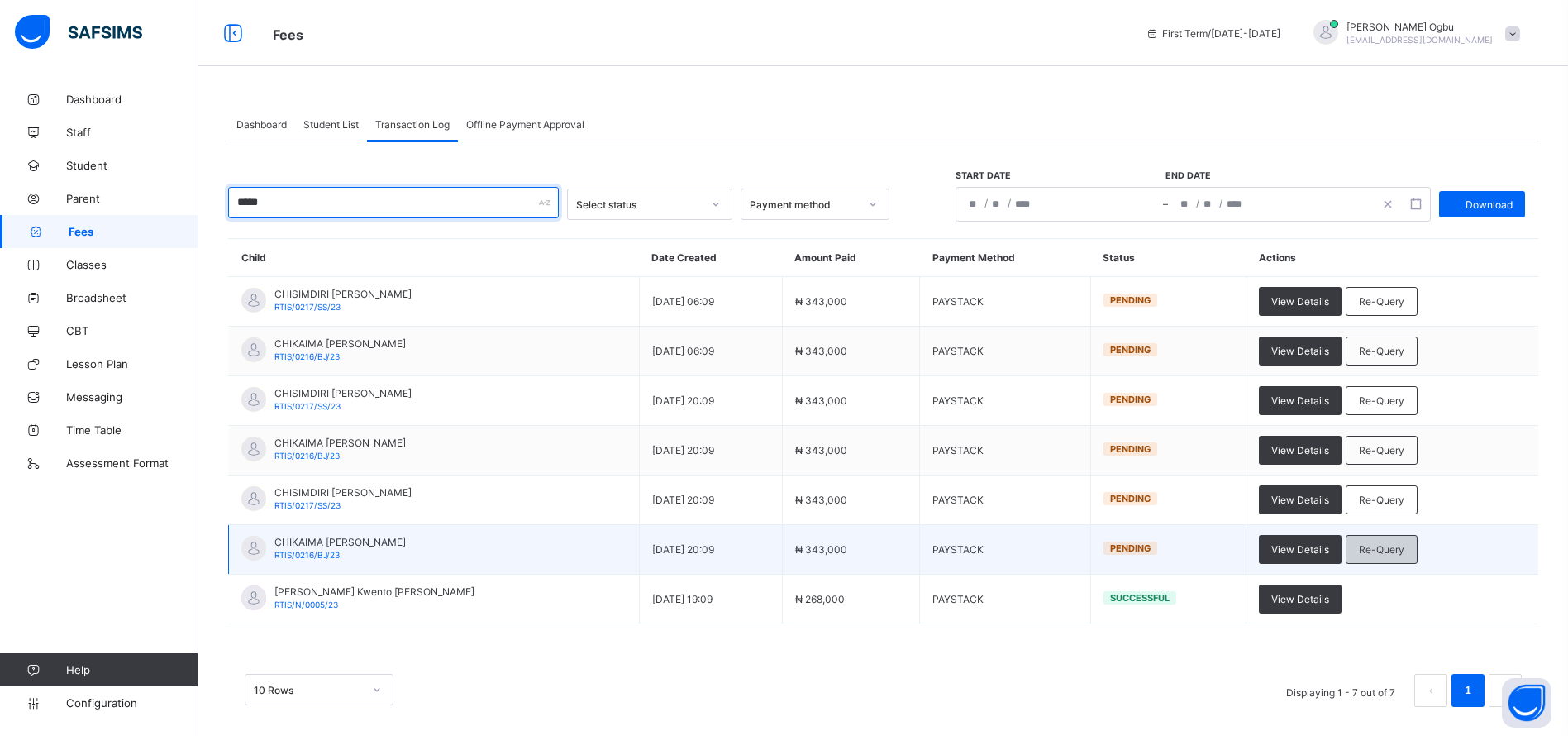
type input "*****"
click at [1359, 548] on span "Re-Query" at bounding box center [1382, 549] width 45 height 13
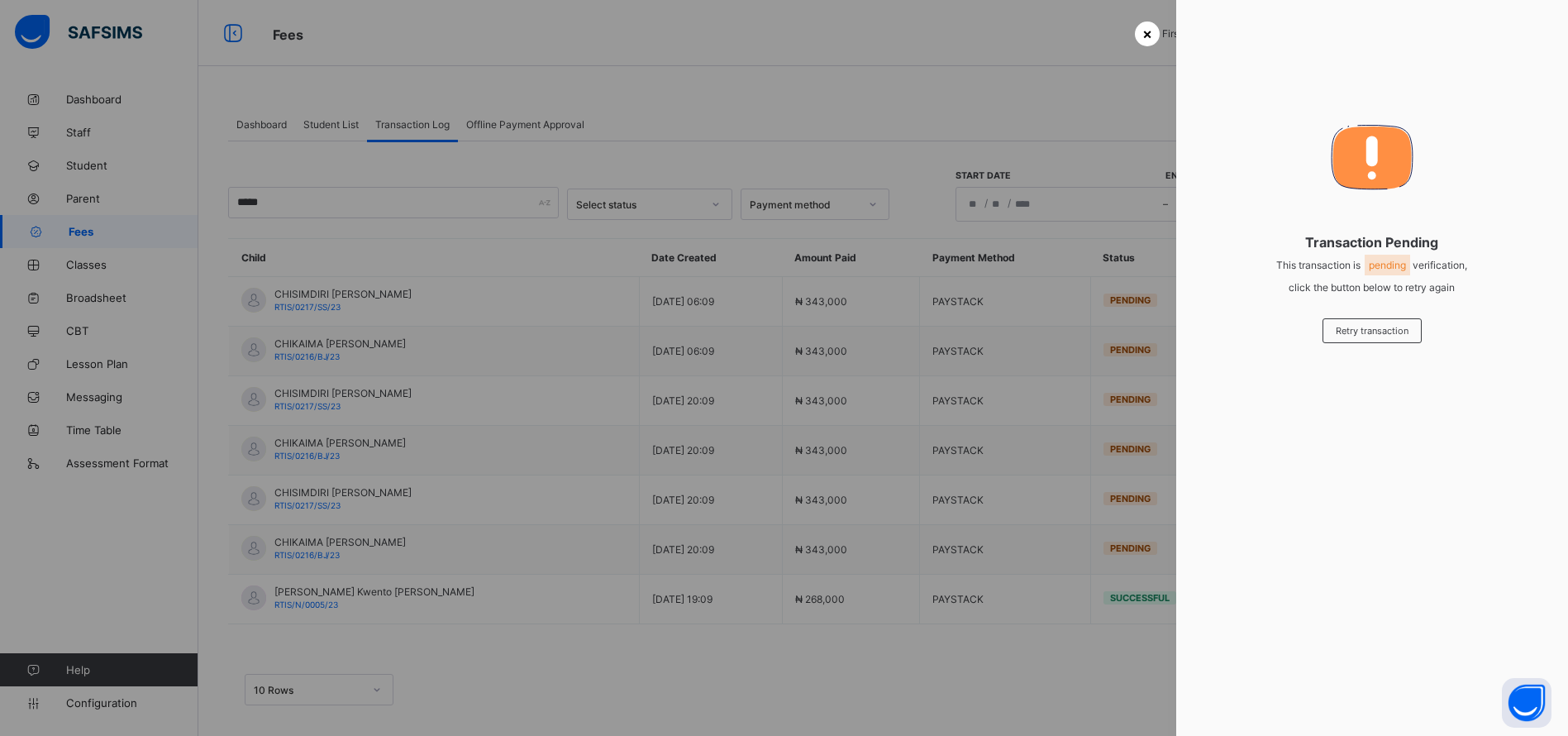
click at [1142, 27] on span "×" at bounding box center [1147, 33] width 10 height 18
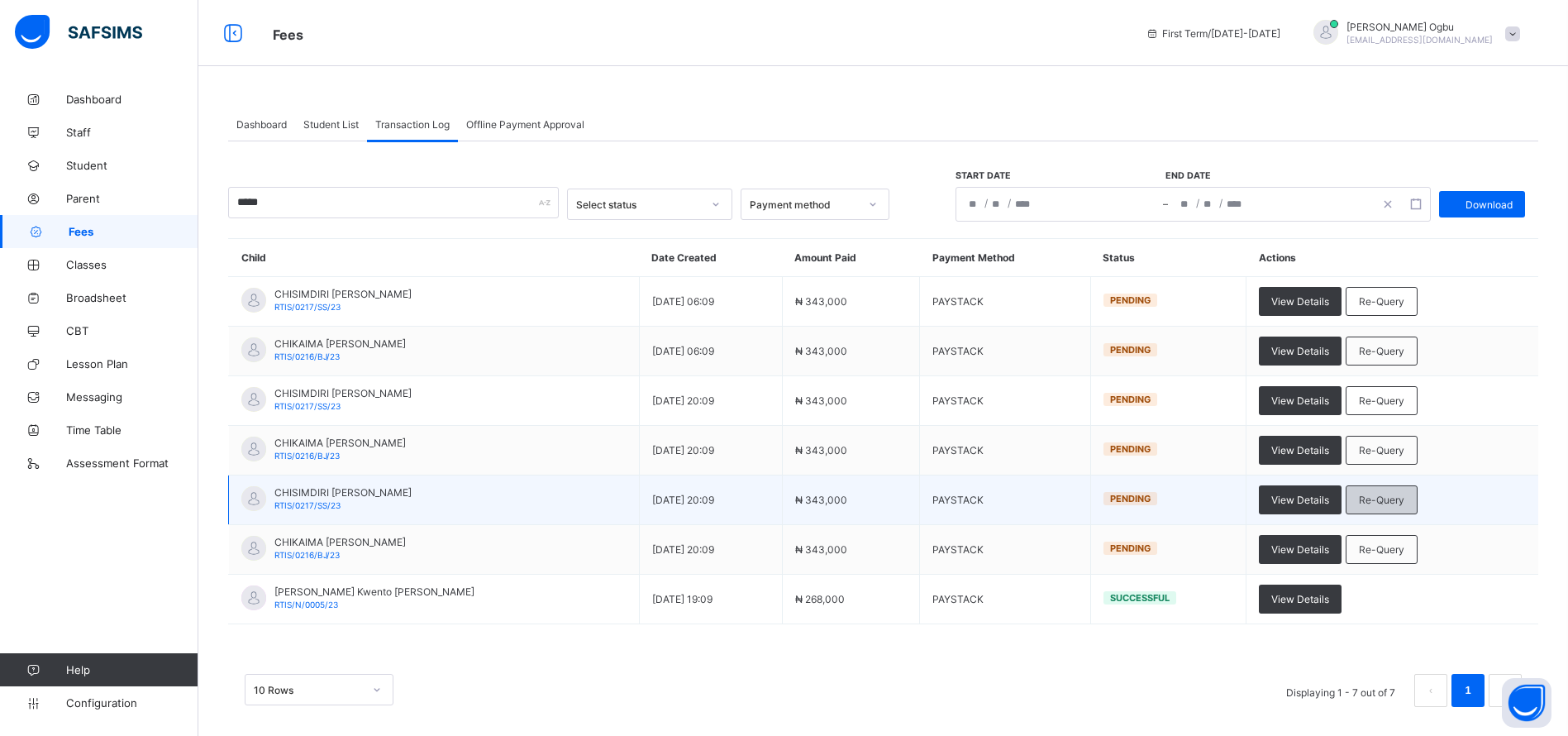
click at [1359, 501] on span "Re-Query" at bounding box center [1382, 500] width 45 height 13
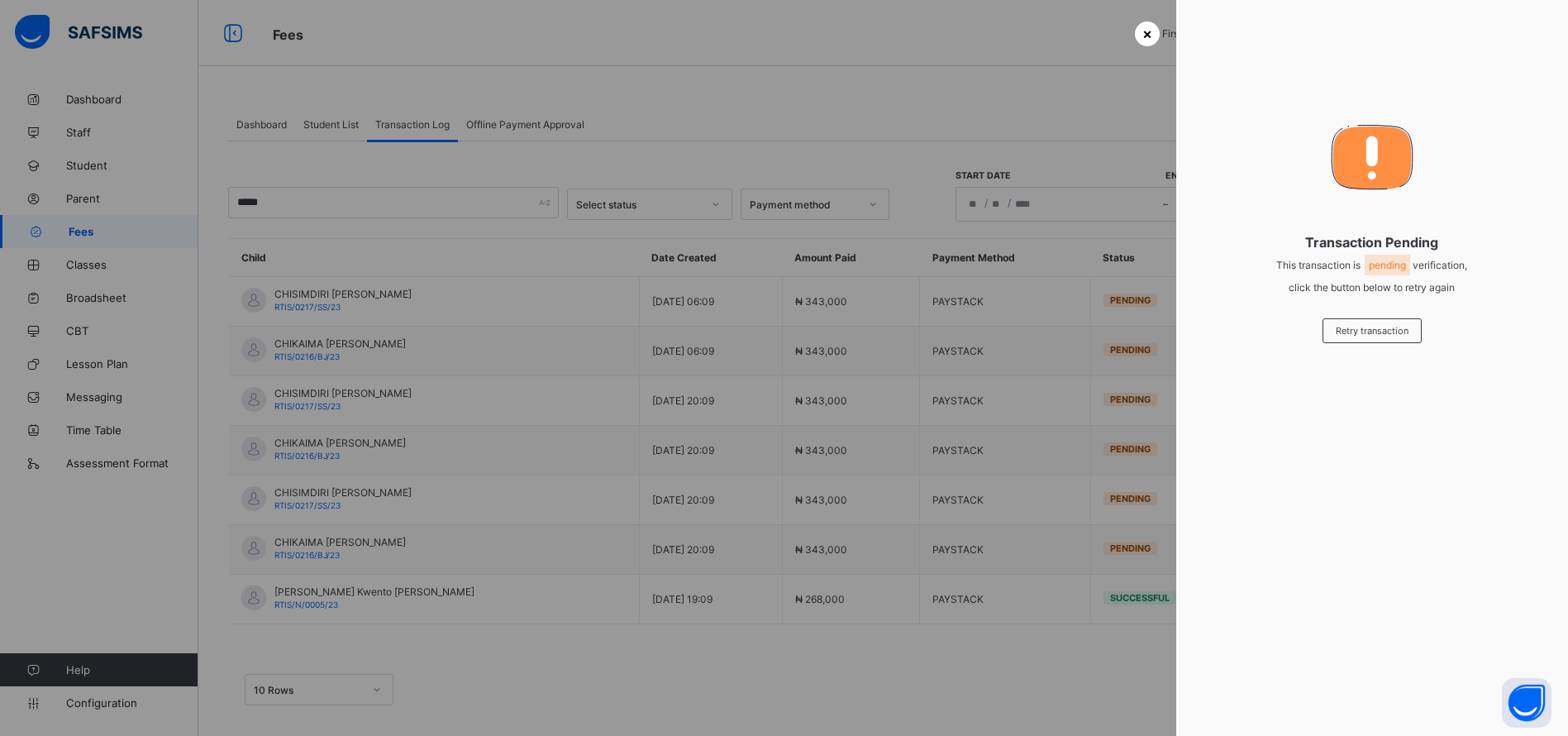
click at [1145, 40] on span "×" at bounding box center [1147, 33] width 10 height 18
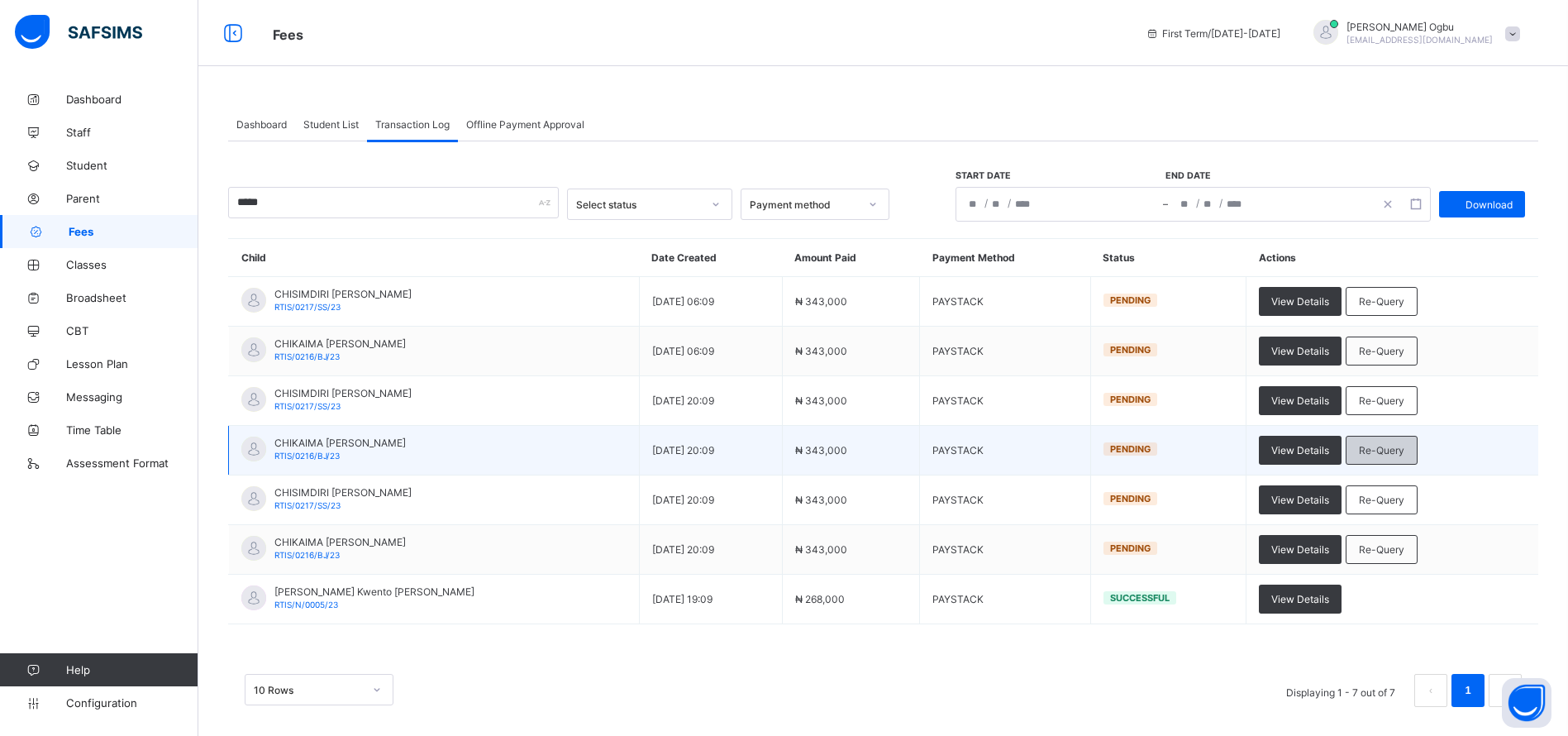
click at [1383, 447] on span "Re-Query" at bounding box center [1382, 450] width 45 height 13
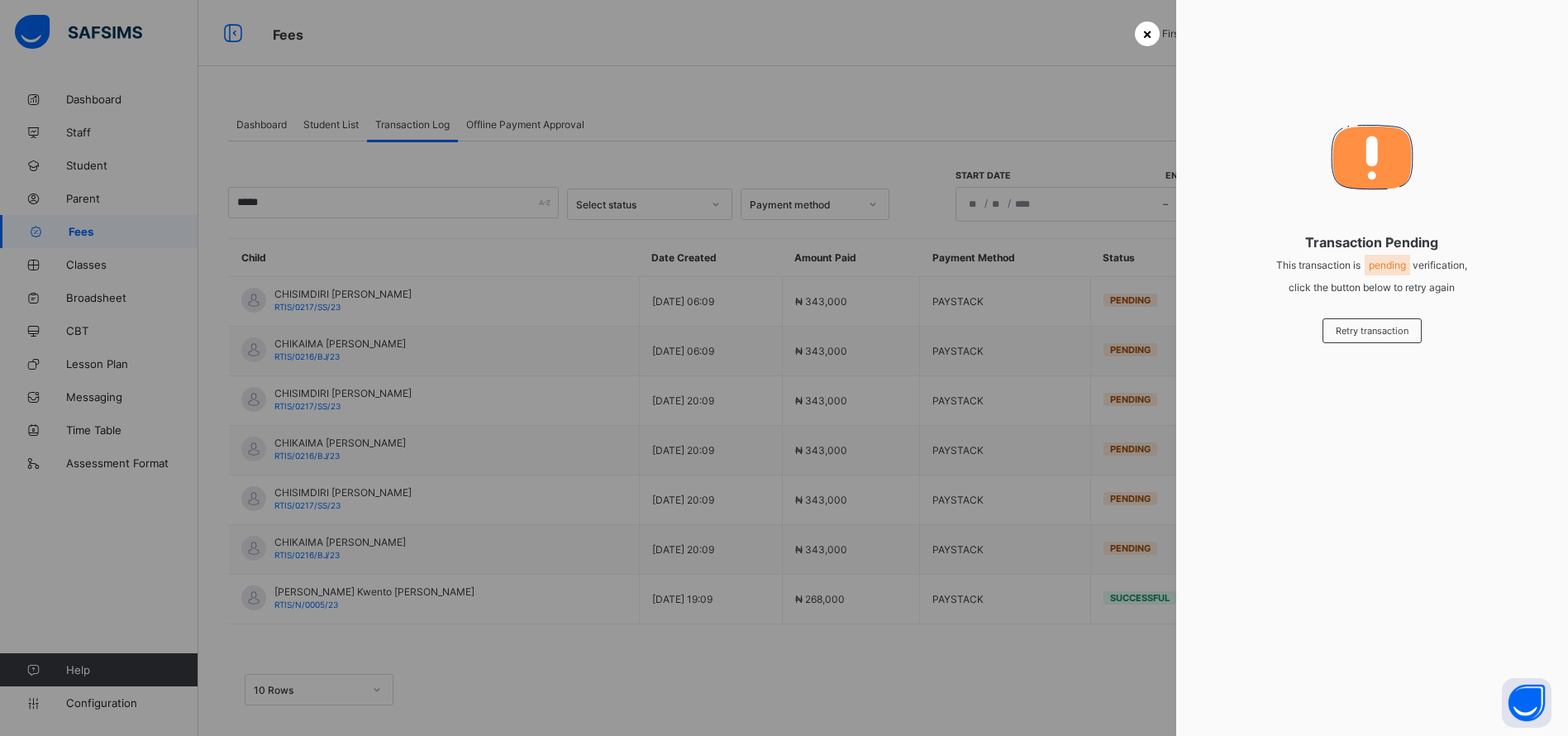
click at [1142, 26] on span "×" at bounding box center [1147, 33] width 10 height 18
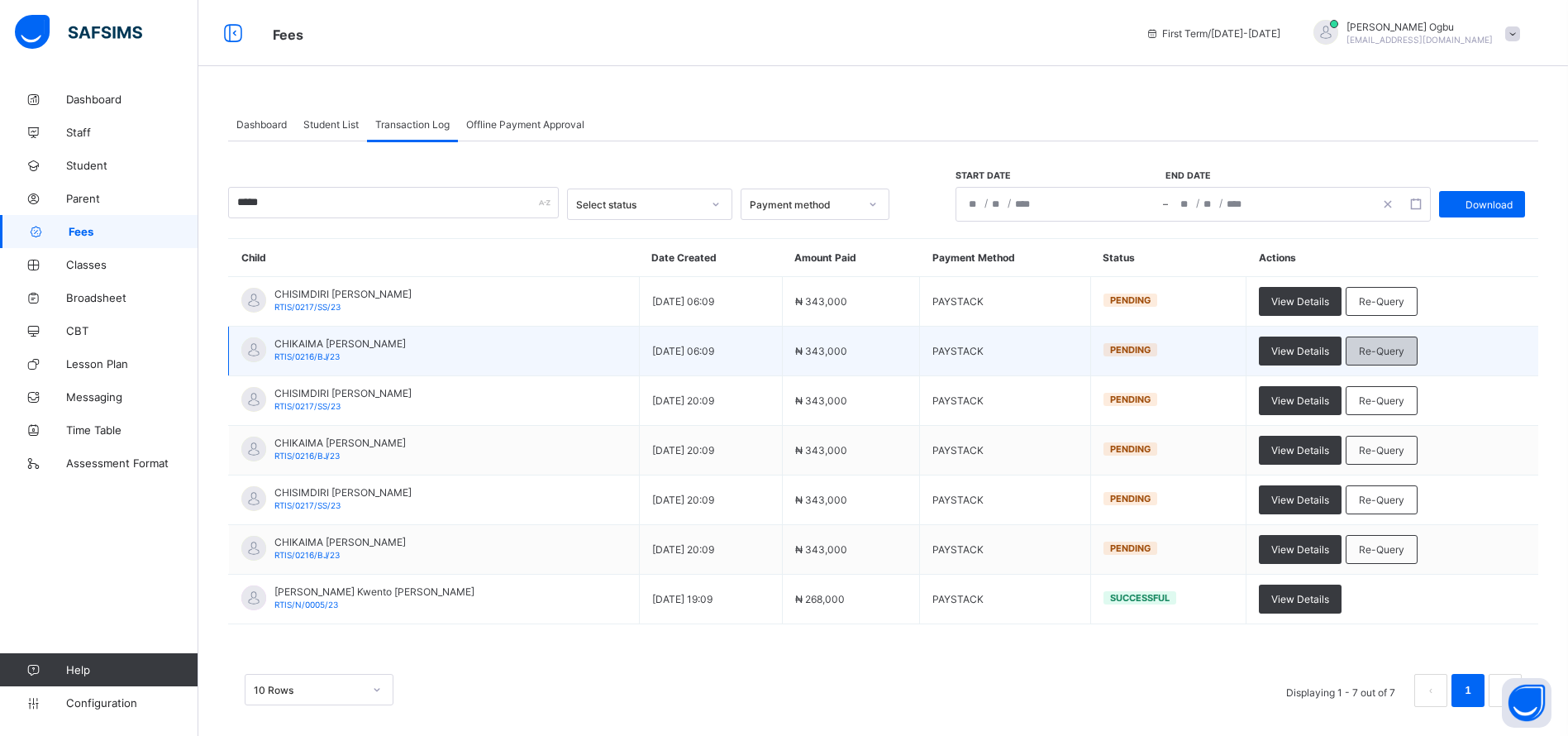
click at [1364, 348] on span "Re-Query" at bounding box center [1382, 351] width 45 height 13
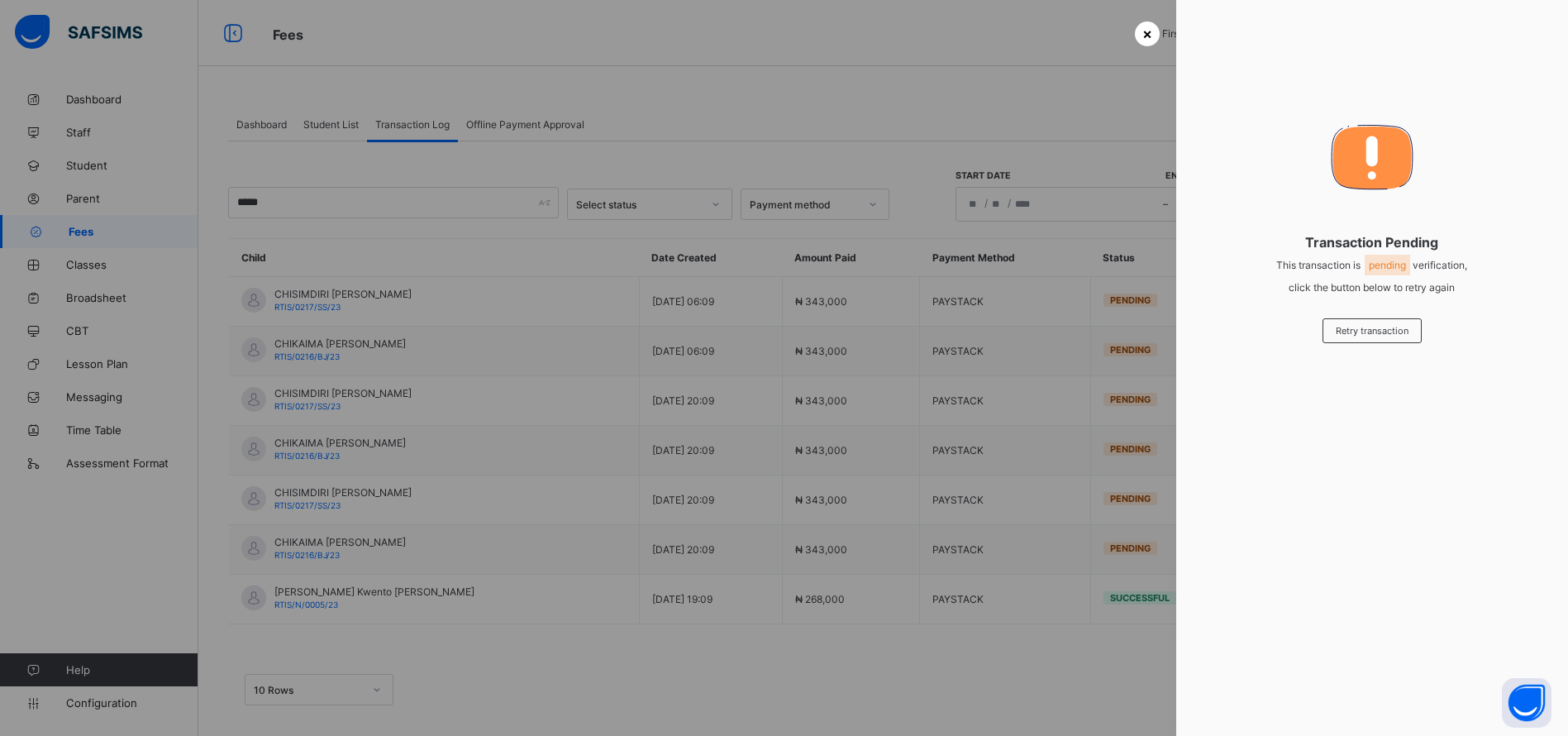
click at [1142, 29] on span "×" at bounding box center [1147, 33] width 10 height 18
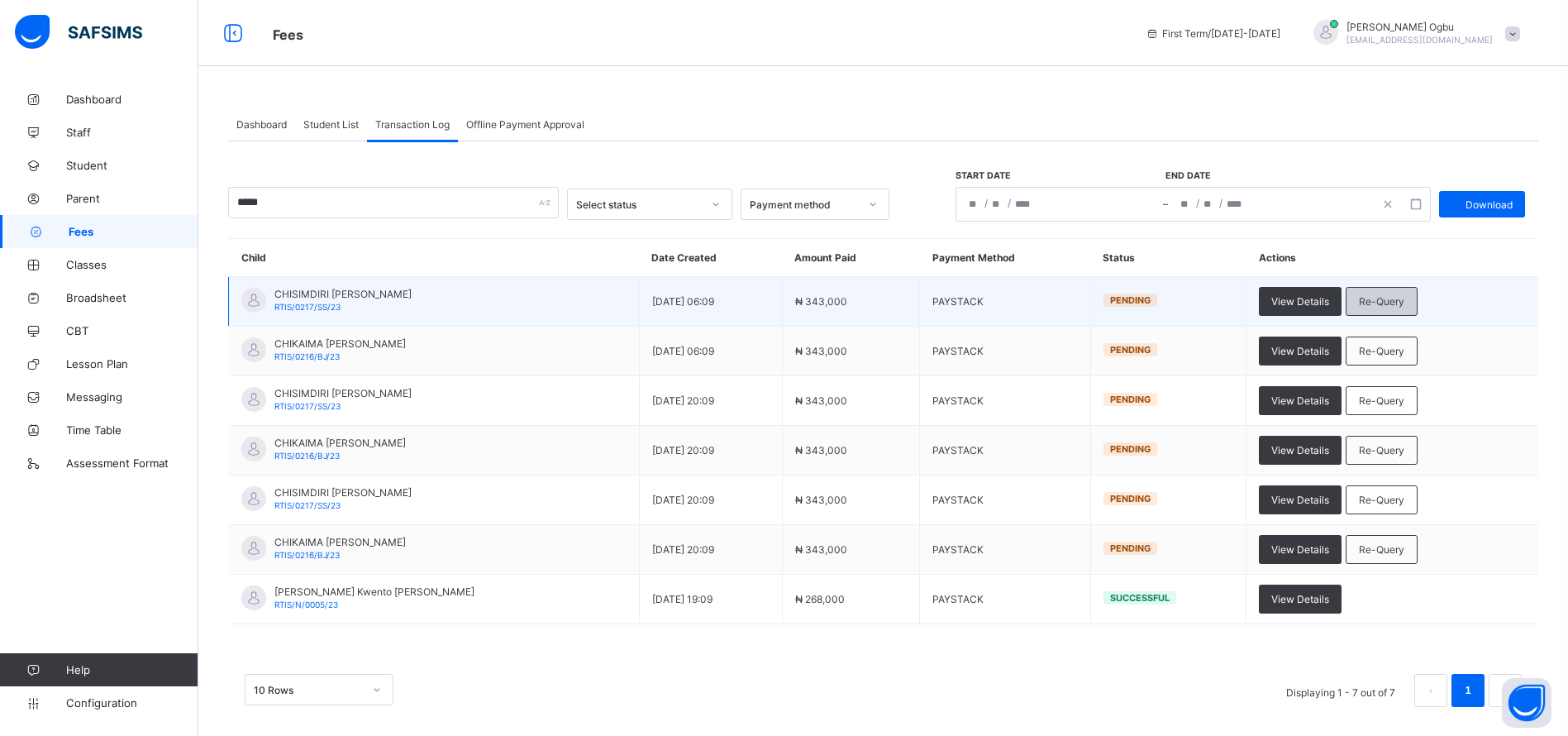
click at [1359, 298] on span "Re-Query" at bounding box center [1382, 301] width 45 height 13
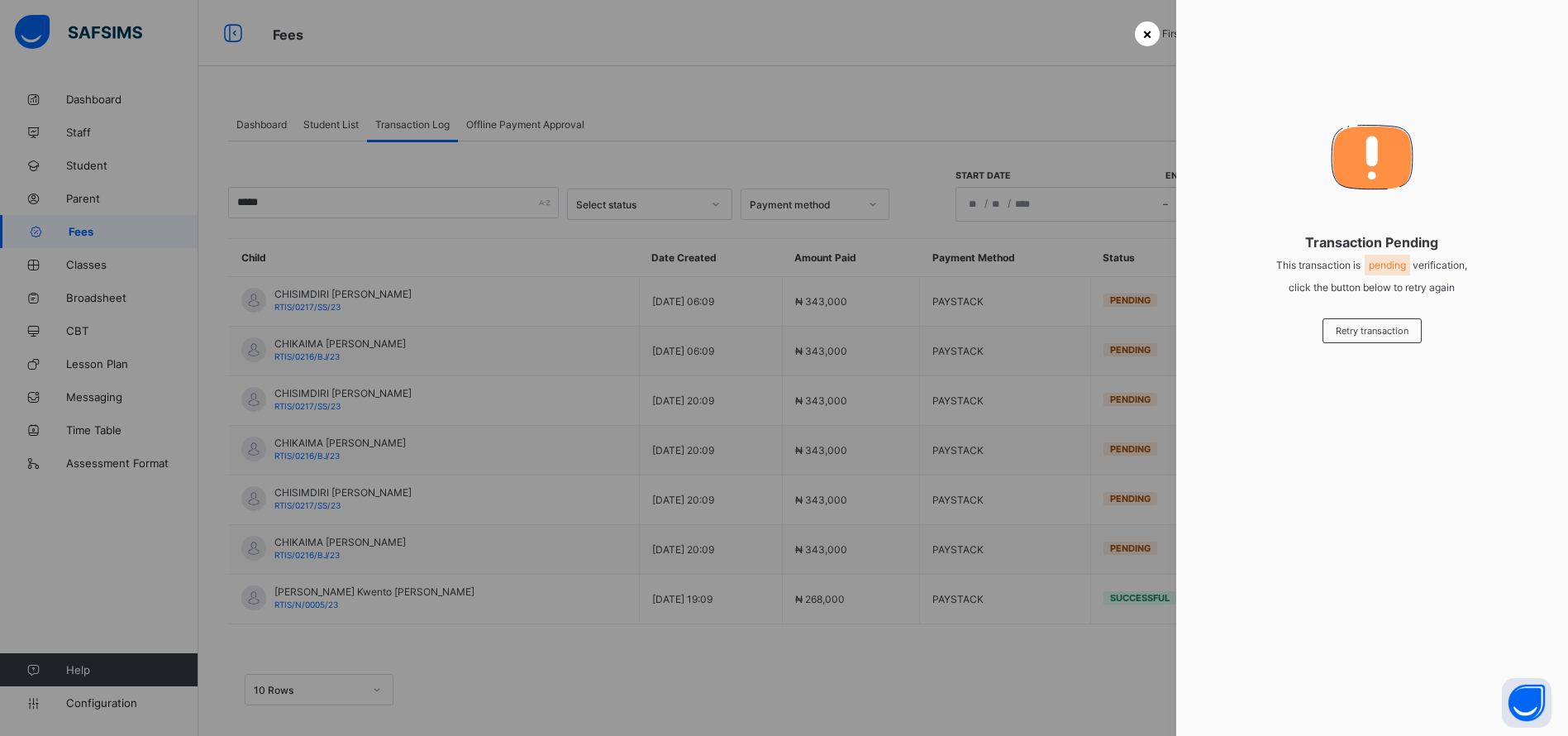
click at [1143, 24] on span "×" at bounding box center [1147, 33] width 10 height 18
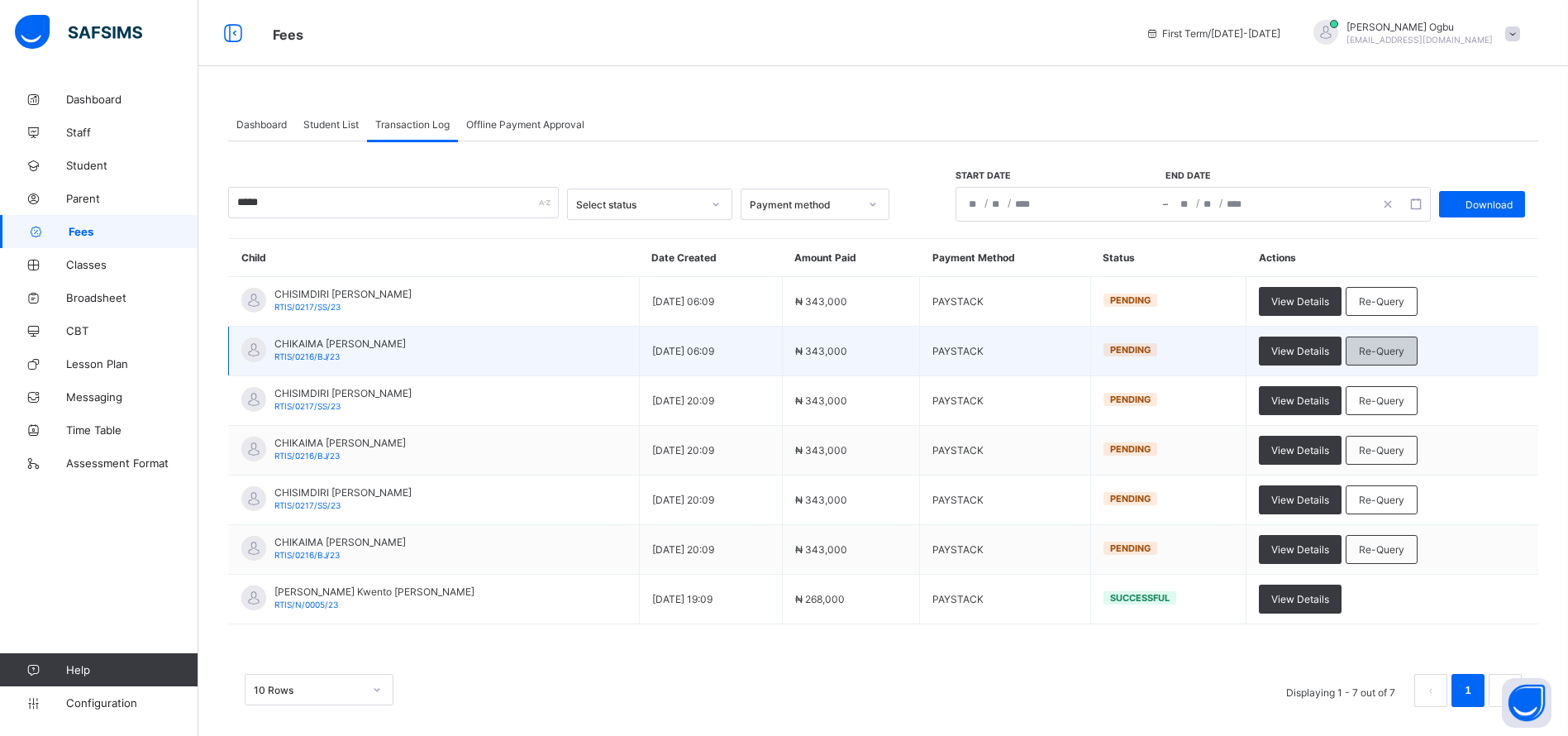
click at [1364, 350] on span "Re-Query" at bounding box center [1382, 351] width 45 height 13
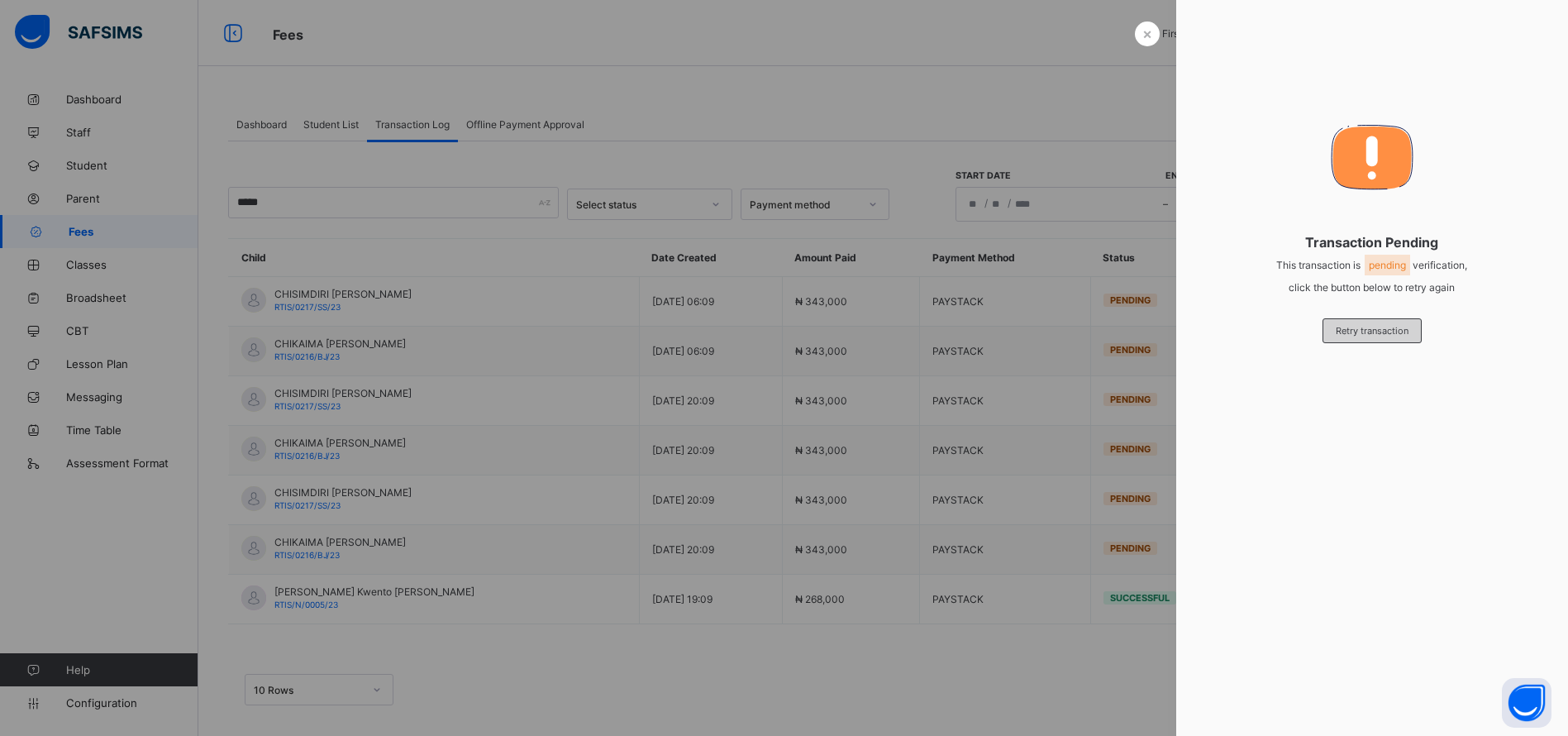
click at [1360, 336] on div "Retry transaction" at bounding box center [1372, 330] width 99 height 24
click at [1142, 39] on span "×" at bounding box center [1147, 33] width 10 height 18
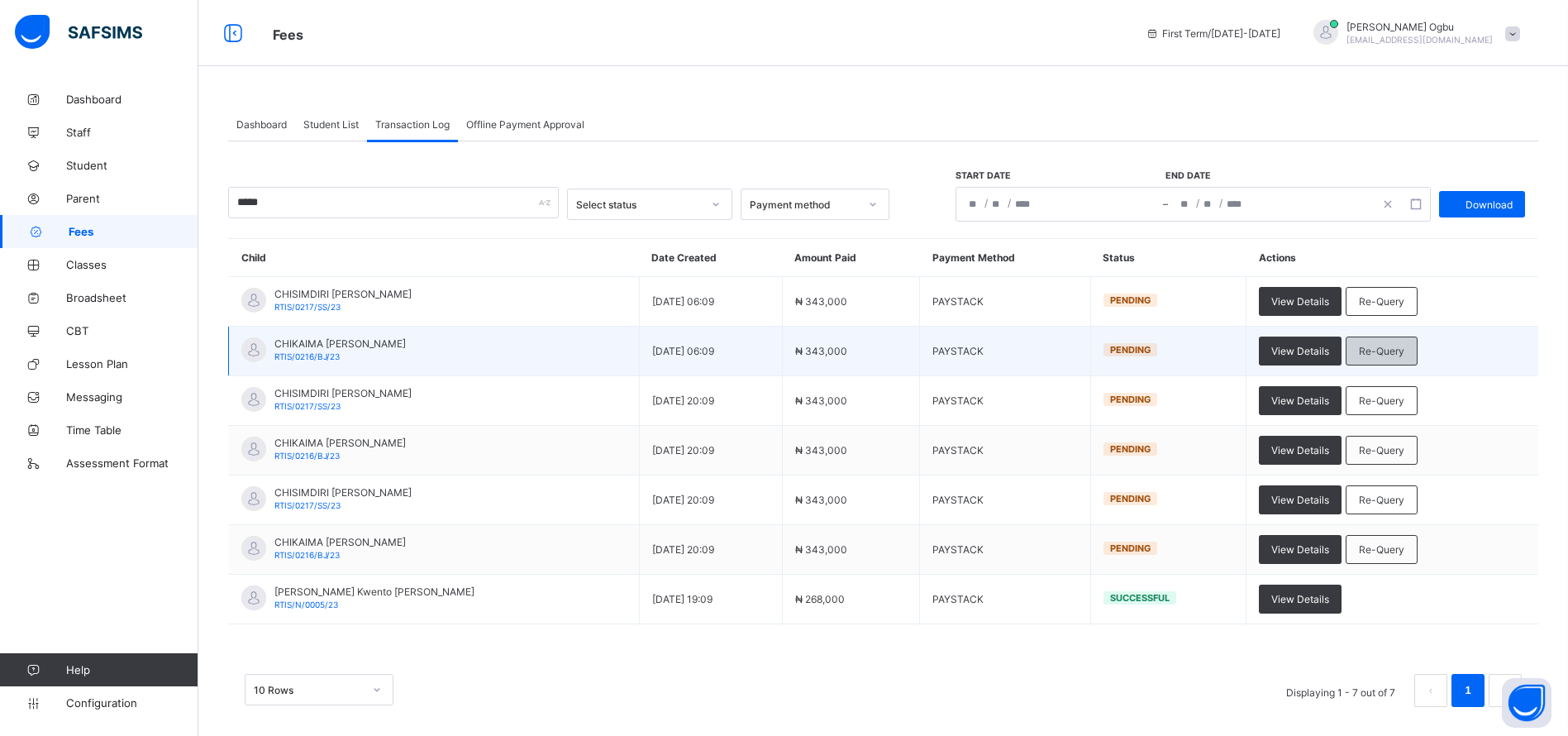
click at [1361, 347] on span "Re-Query" at bounding box center [1382, 351] width 45 height 13
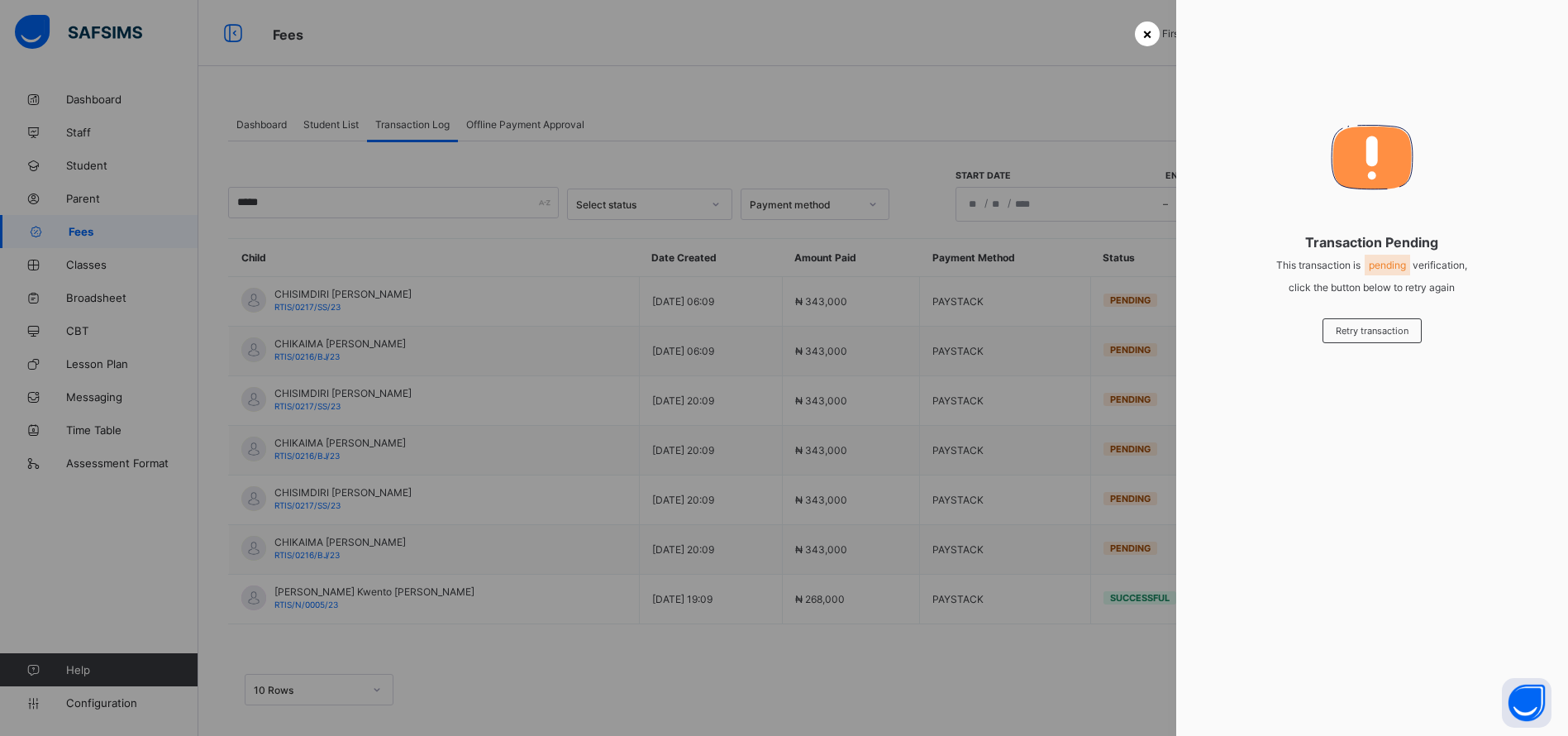
click at [1142, 28] on span "×" at bounding box center [1147, 33] width 10 height 18
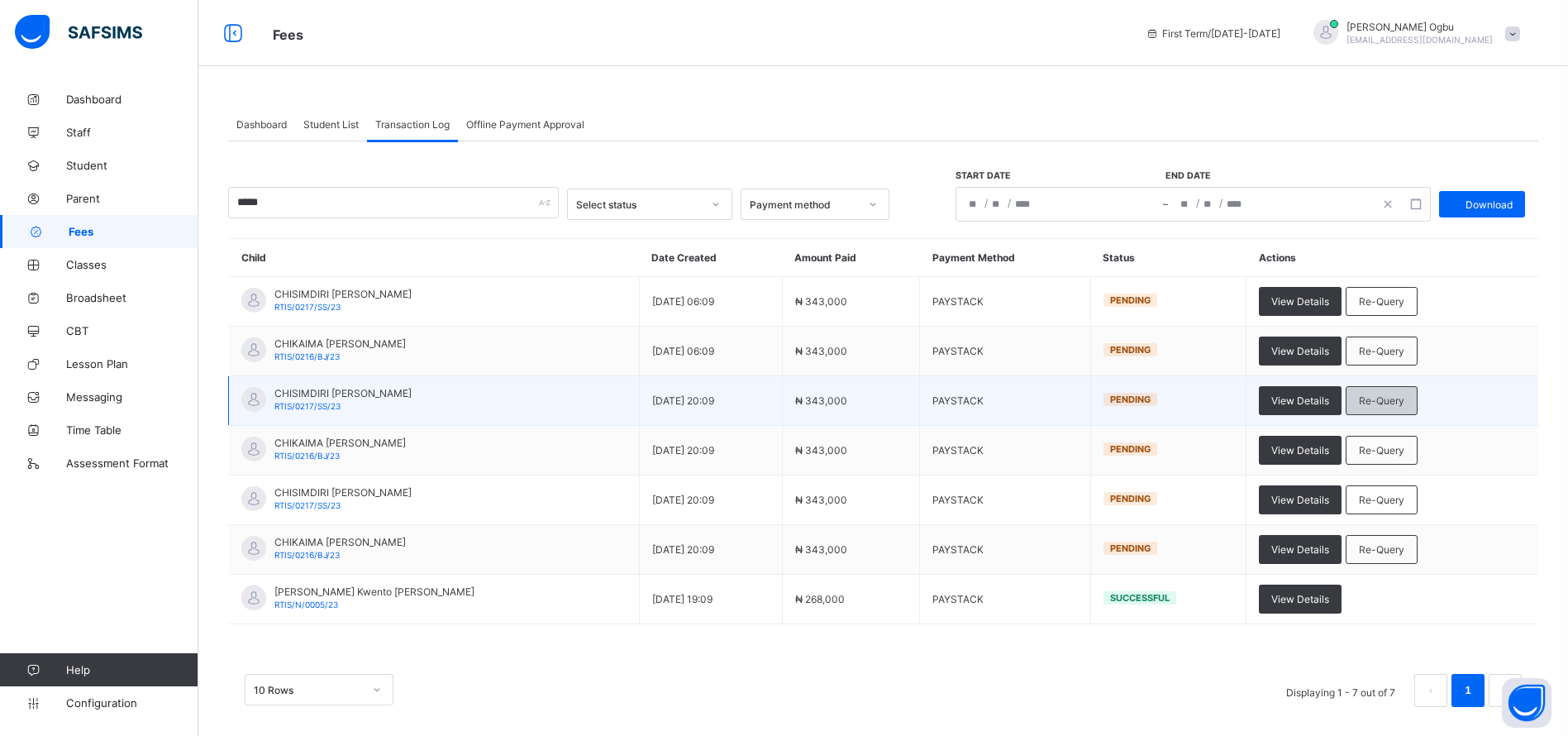
click at [1359, 405] on span "Re-Query" at bounding box center [1382, 400] width 45 height 13
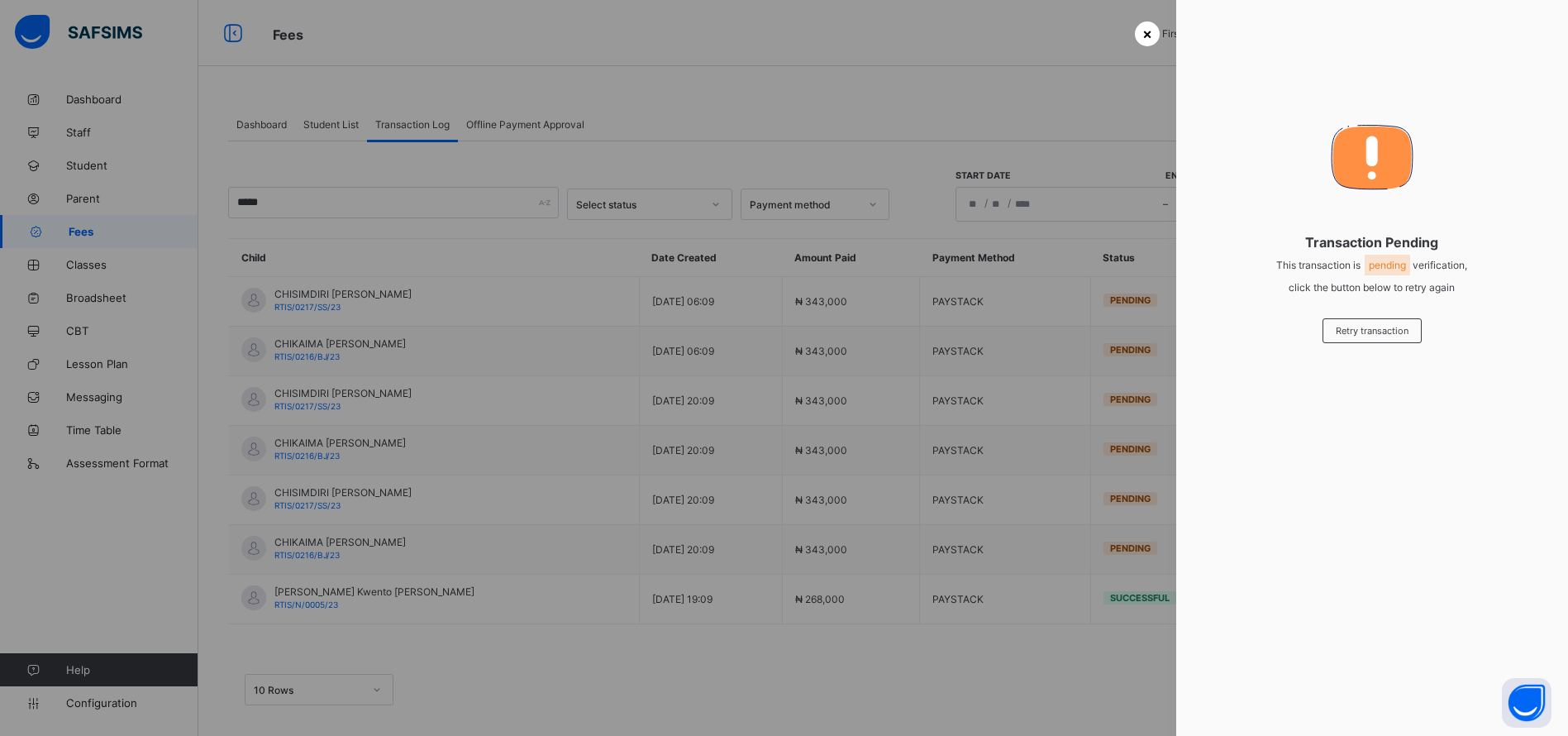
click at [1142, 39] on span "×" at bounding box center [1147, 33] width 10 height 18
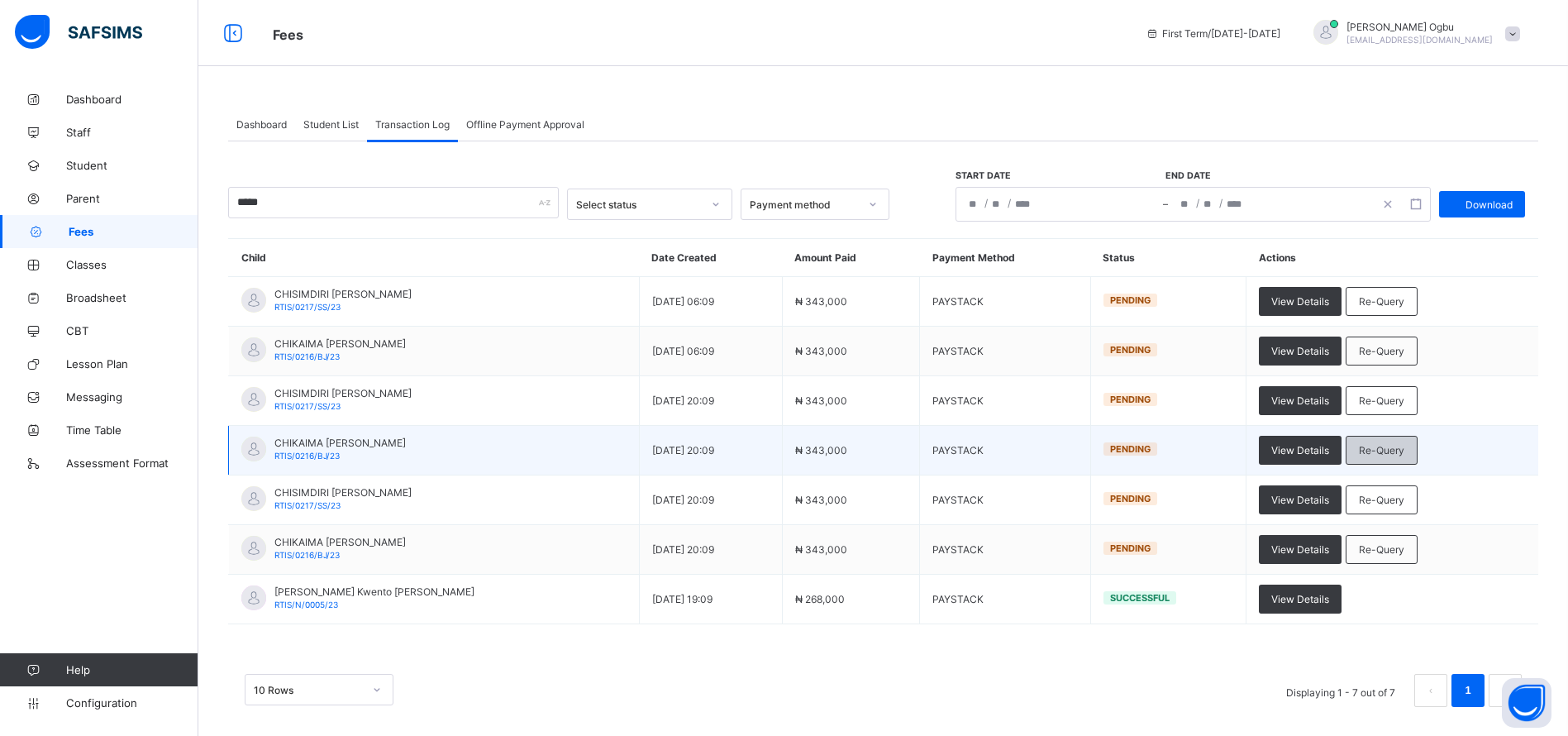
click at [1359, 447] on span "Re-Query" at bounding box center [1382, 450] width 45 height 13
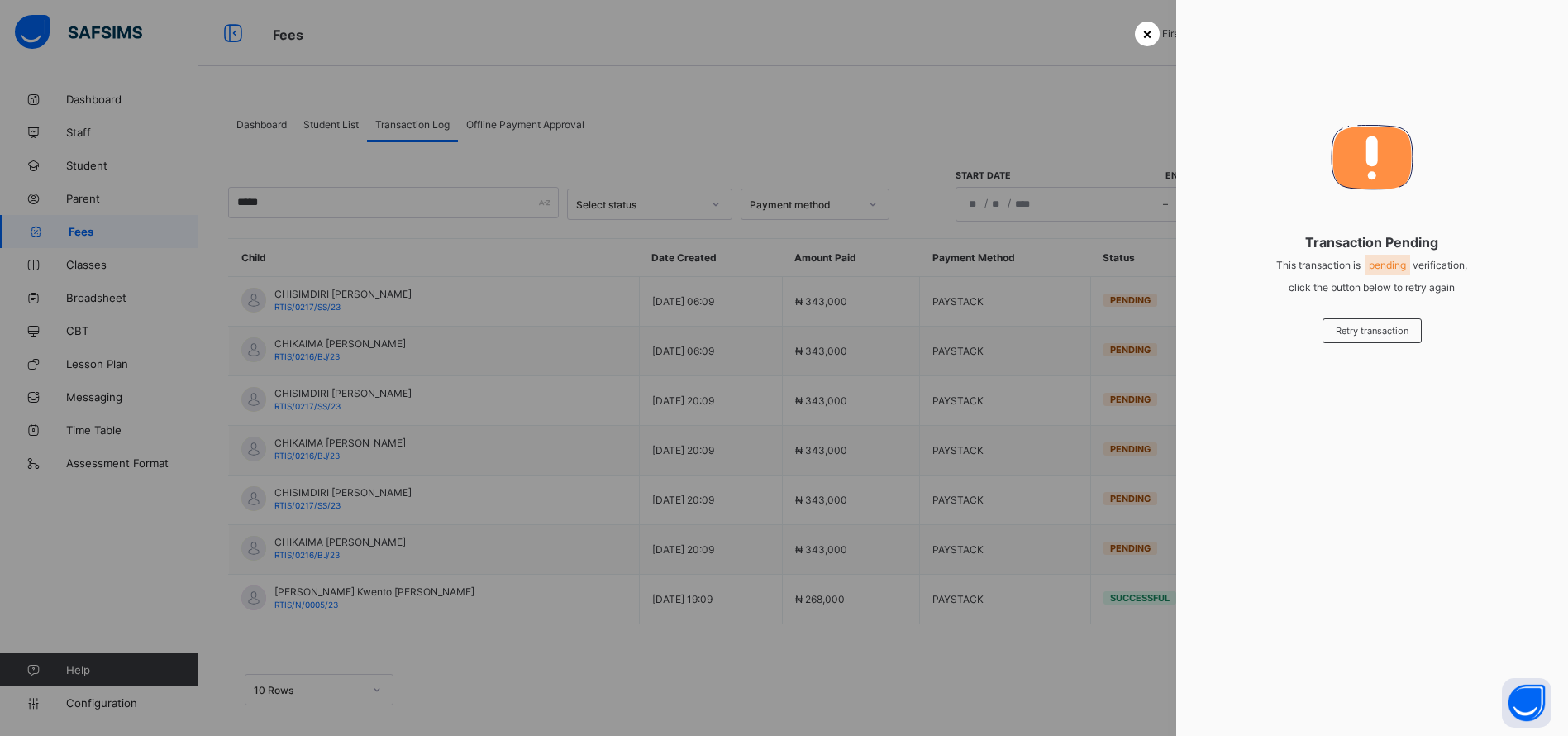
click at [1143, 35] on span "×" at bounding box center [1147, 33] width 10 height 18
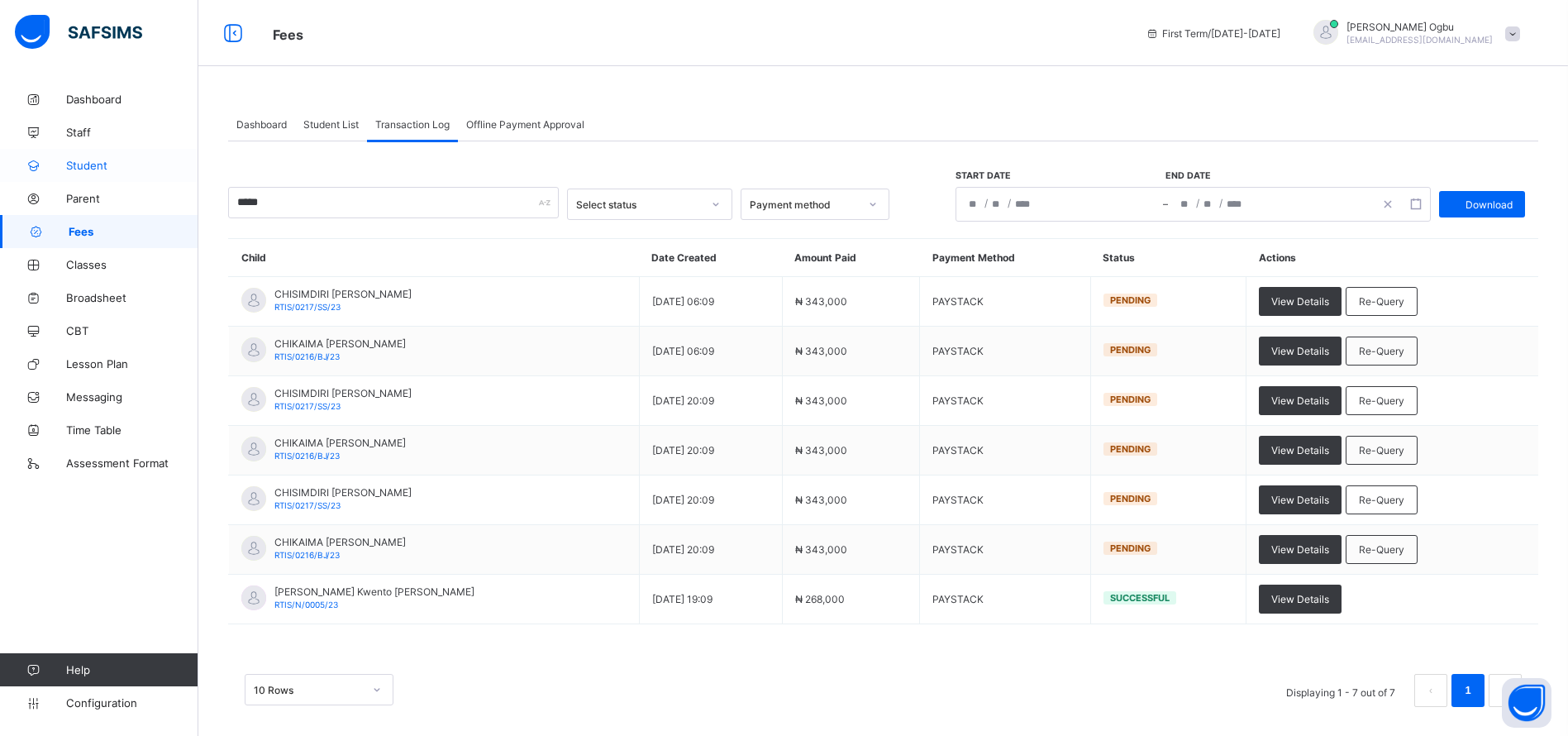
click at [94, 167] on span "Student" at bounding box center [132, 166] width 132 height 13
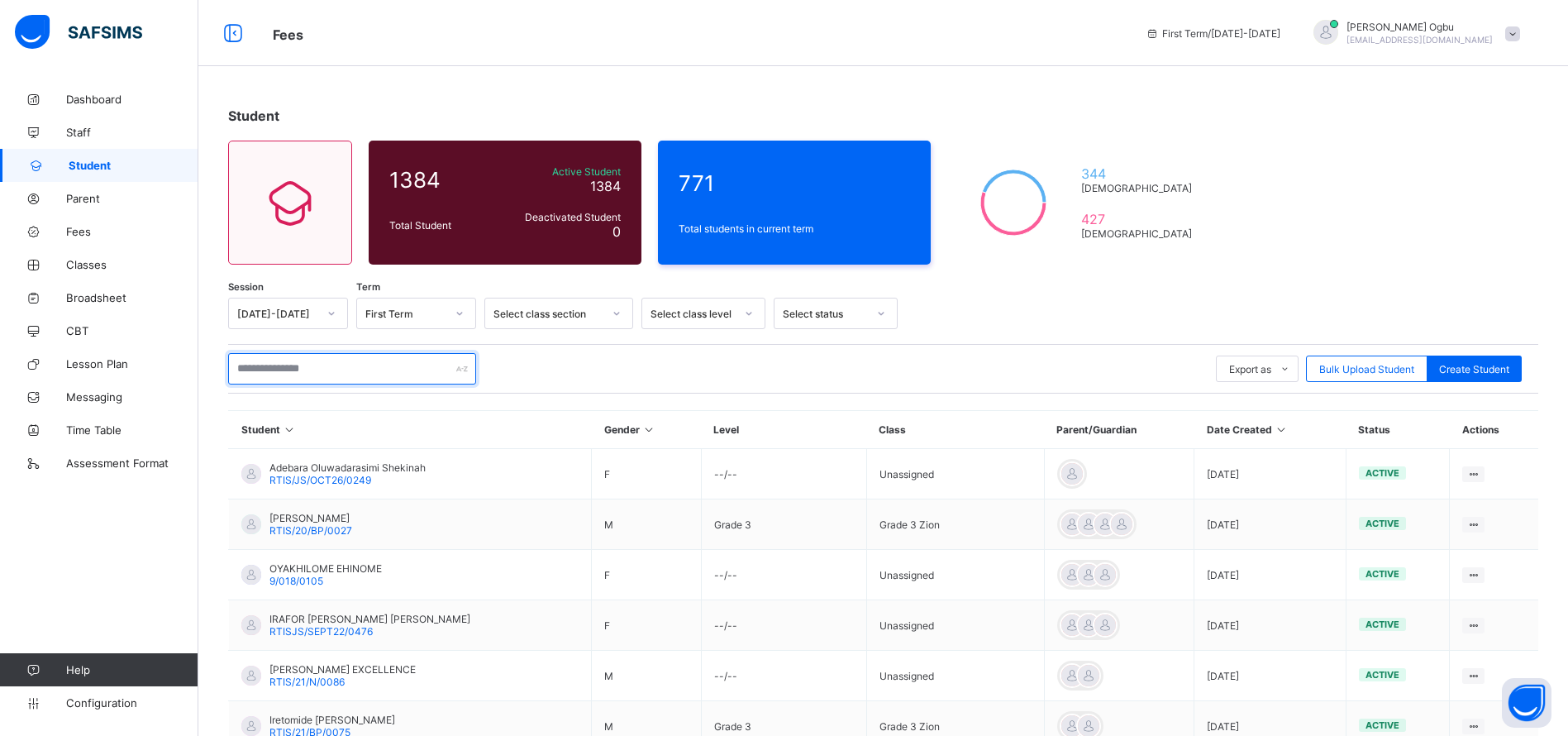
click at [295, 379] on input "text" at bounding box center [352, 368] width 248 height 31
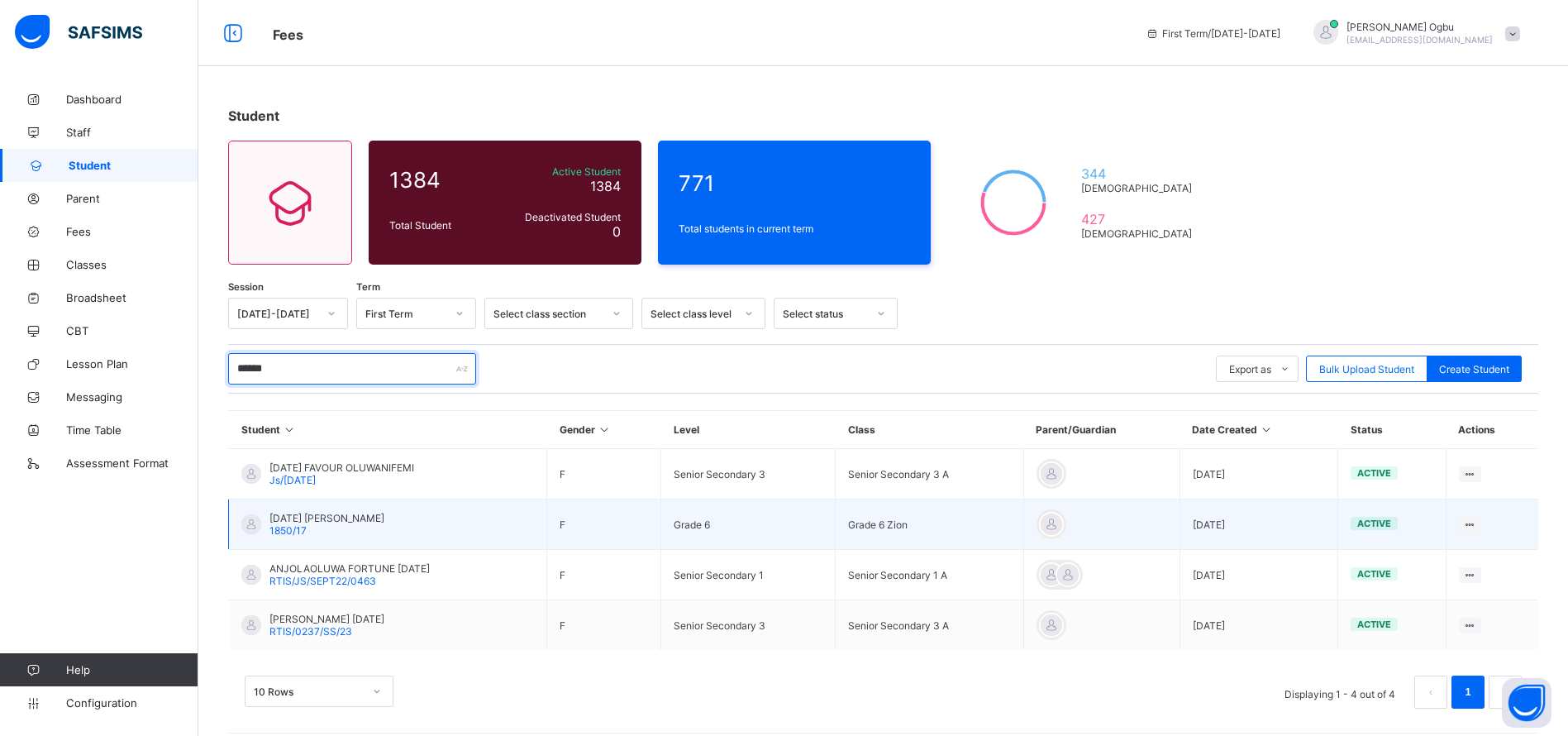
type input "******"
click at [294, 511] on span "[DATE] [PERSON_NAME]" at bounding box center [326, 517] width 115 height 13
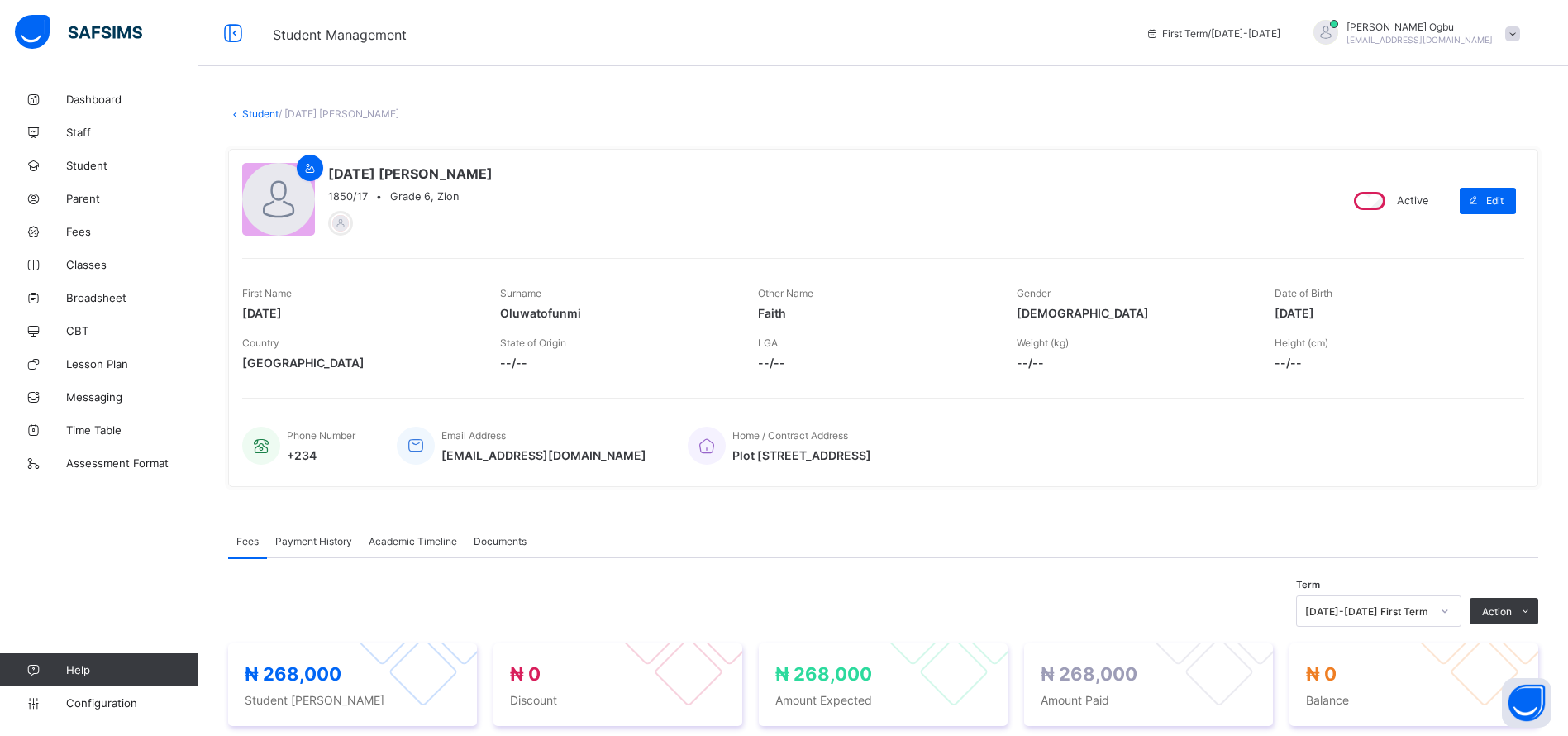
click at [305, 540] on span "Payment History" at bounding box center [313, 541] width 77 height 13
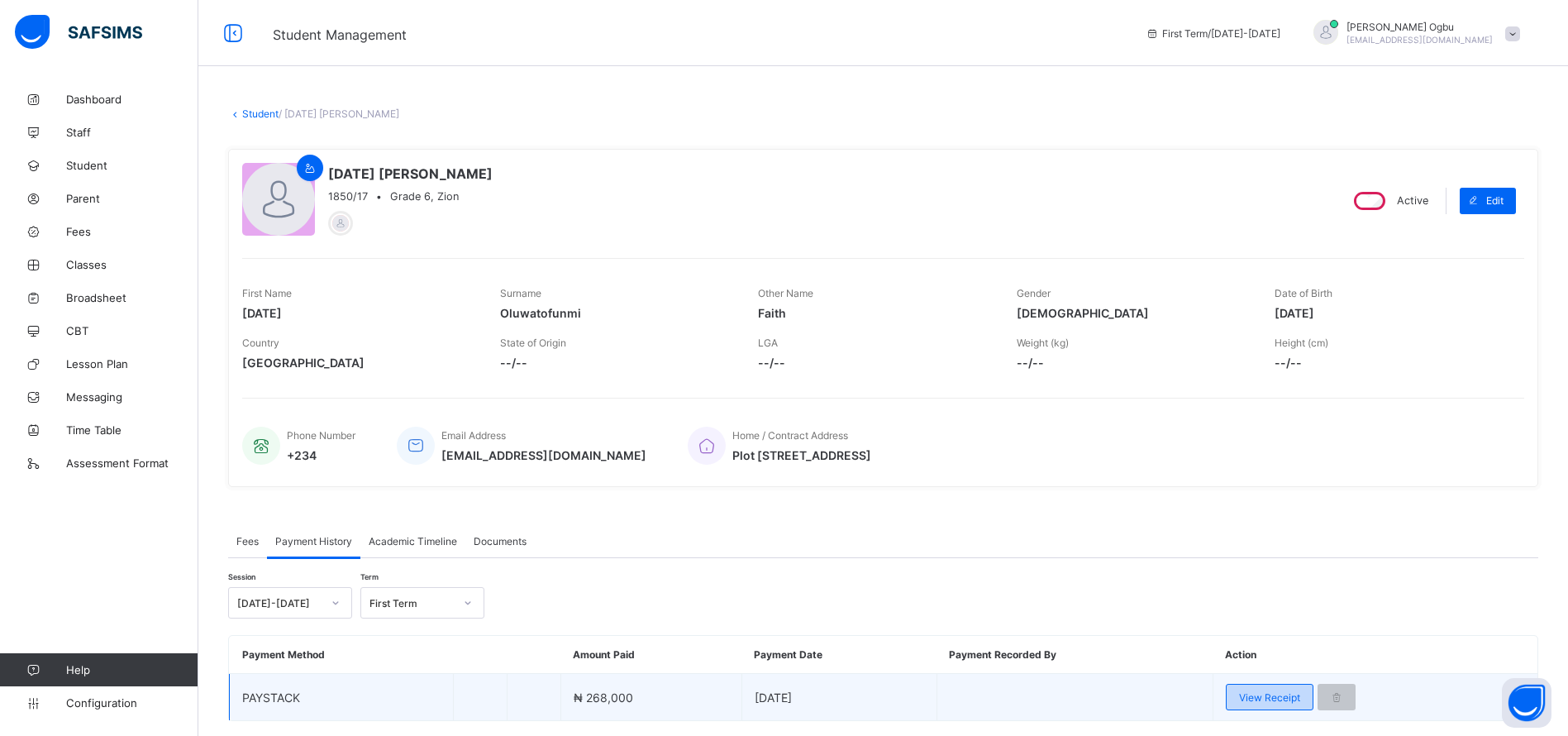
click at [1274, 695] on span "View Receipt" at bounding box center [1269, 697] width 61 height 13
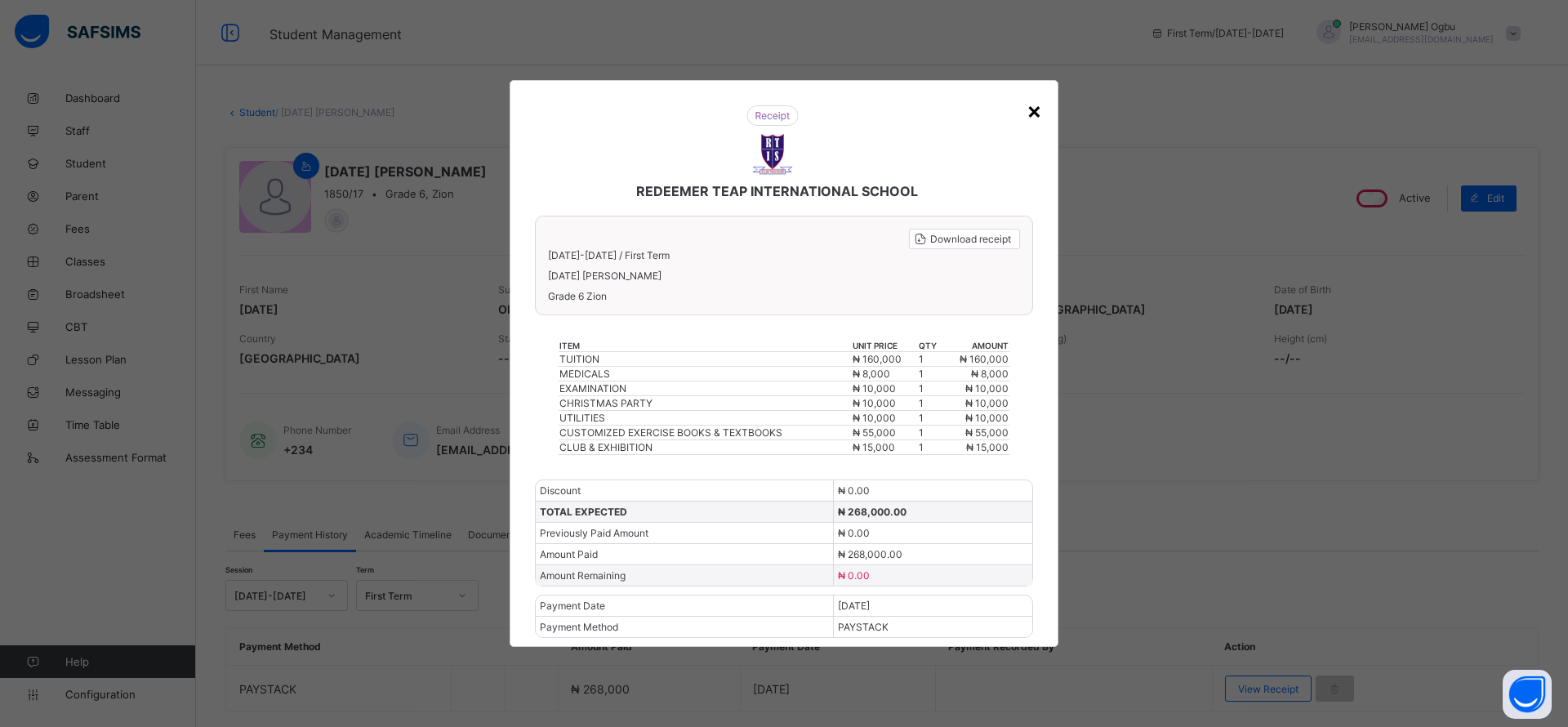
click at [1035, 113] on div "×" at bounding box center [1034, 110] width 16 height 27
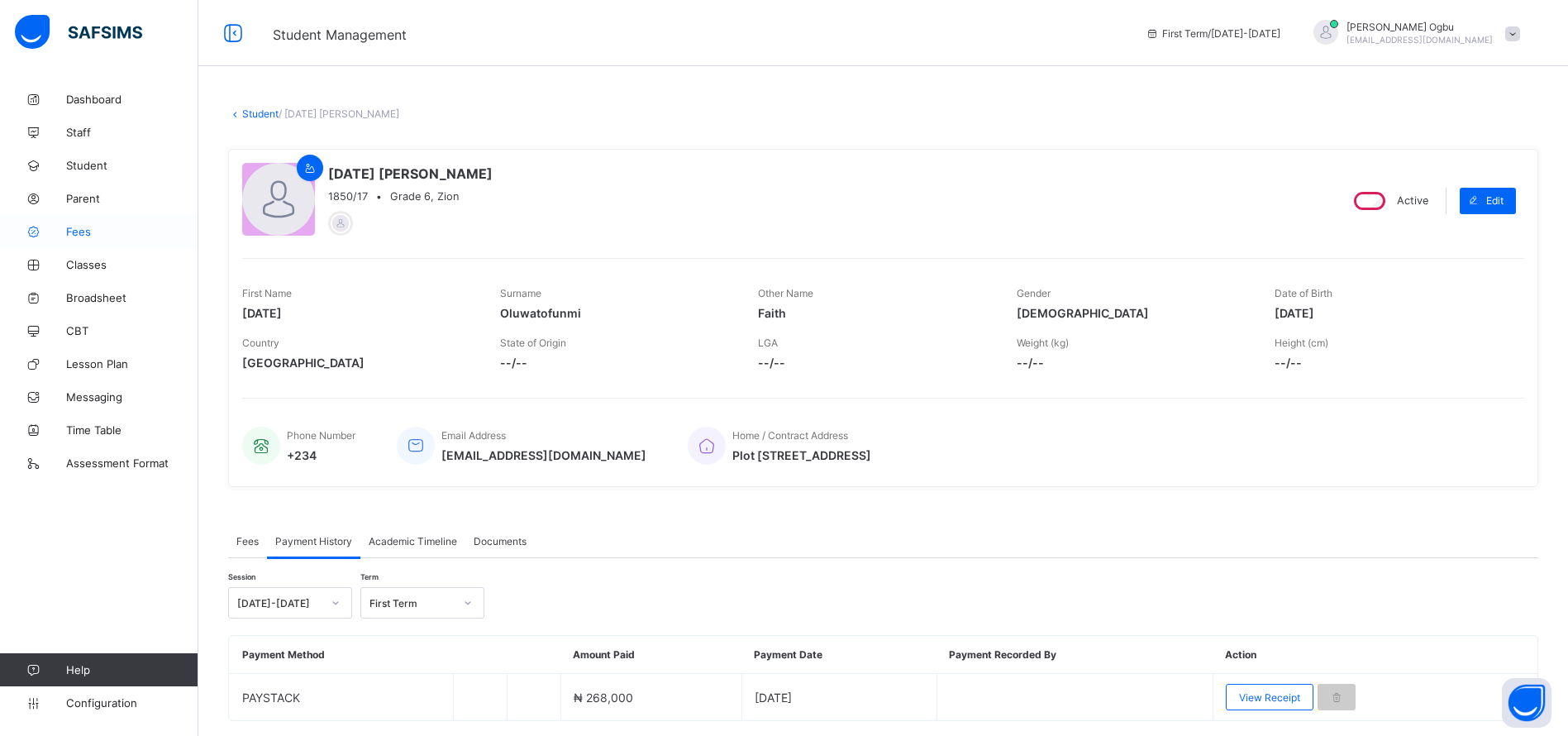
click at [77, 229] on span "Fees" at bounding box center [132, 231] width 132 height 13
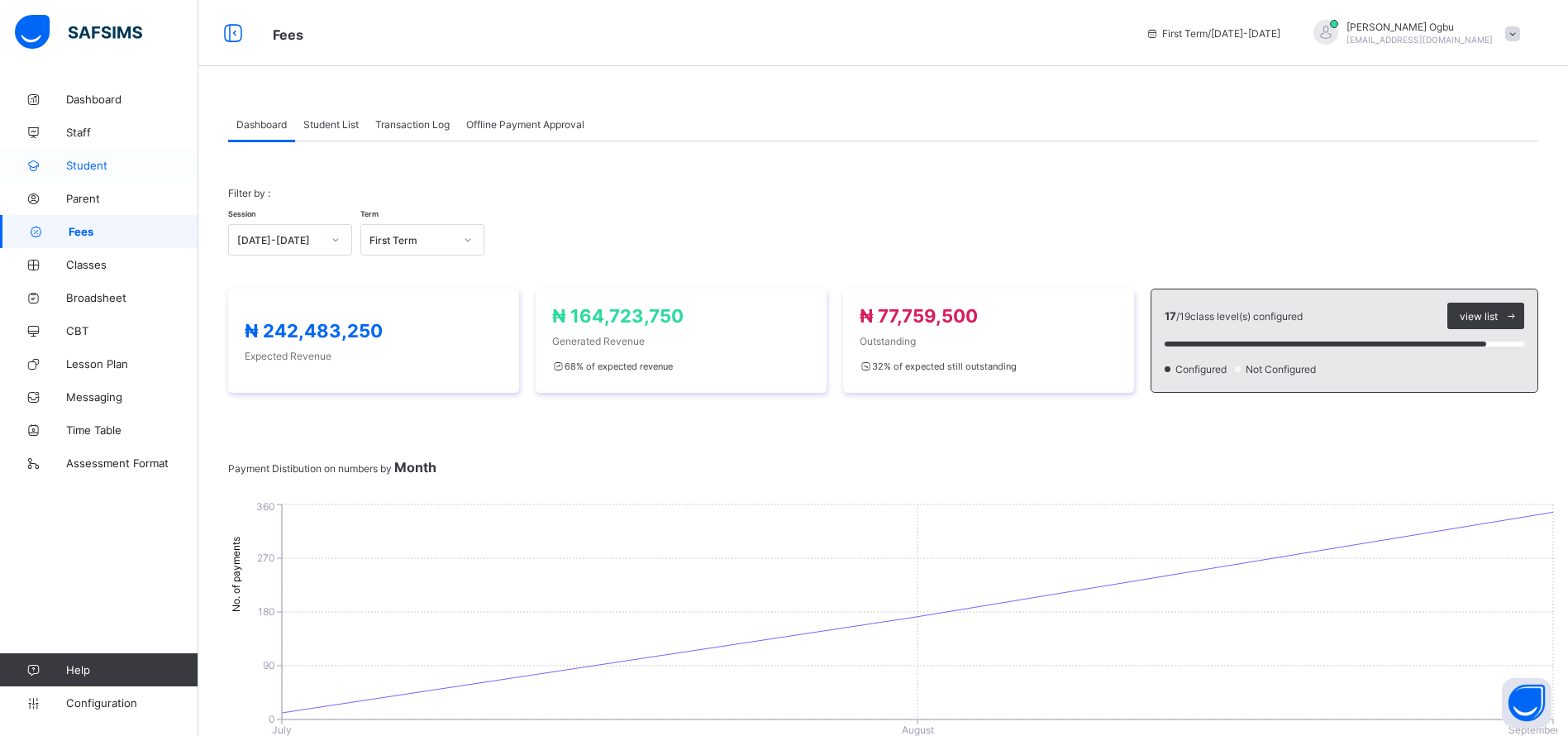
click at [77, 167] on span "Student" at bounding box center [132, 166] width 132 height 13
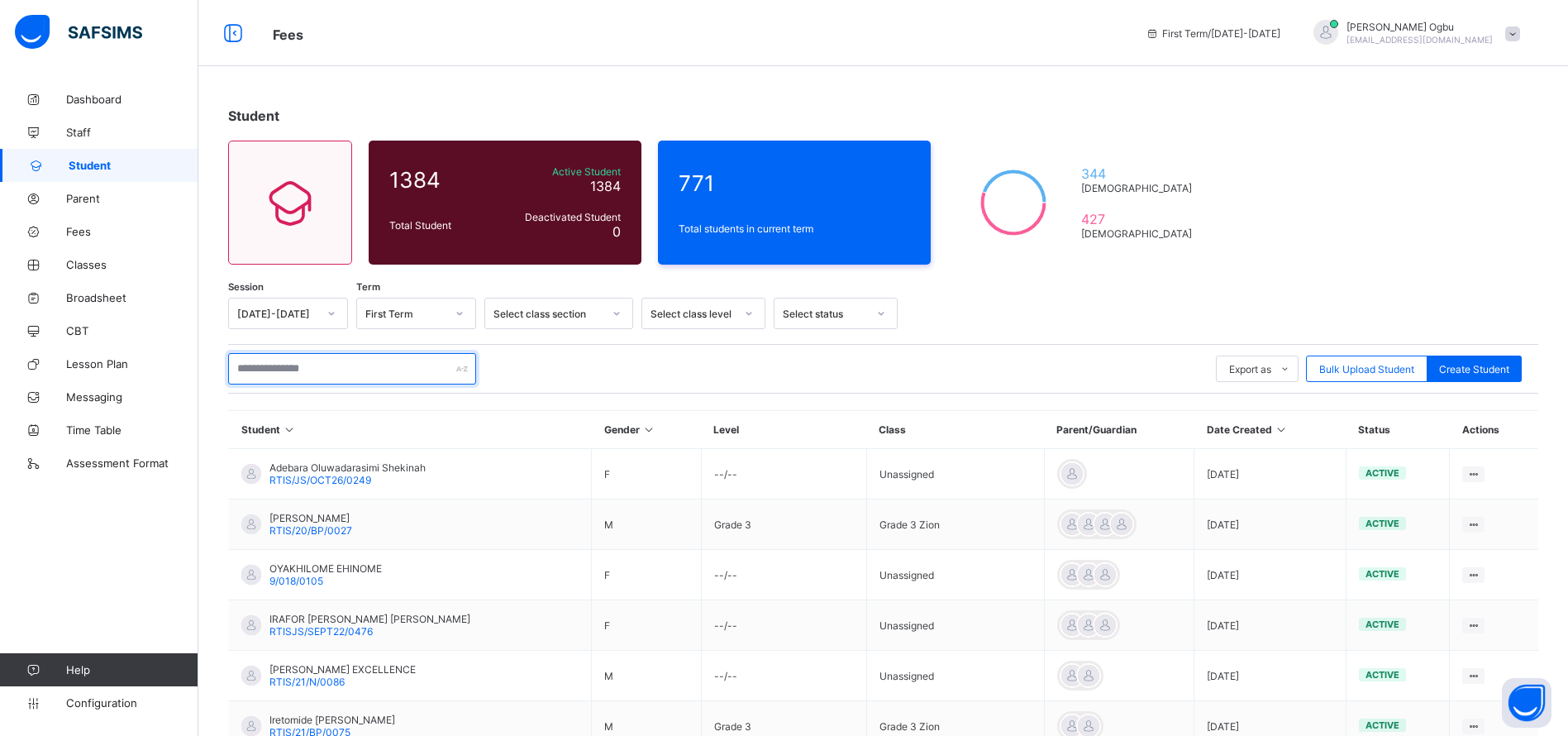
click at [352, 367] on input "text" at bounding box center [352, 368] width 248 height 31
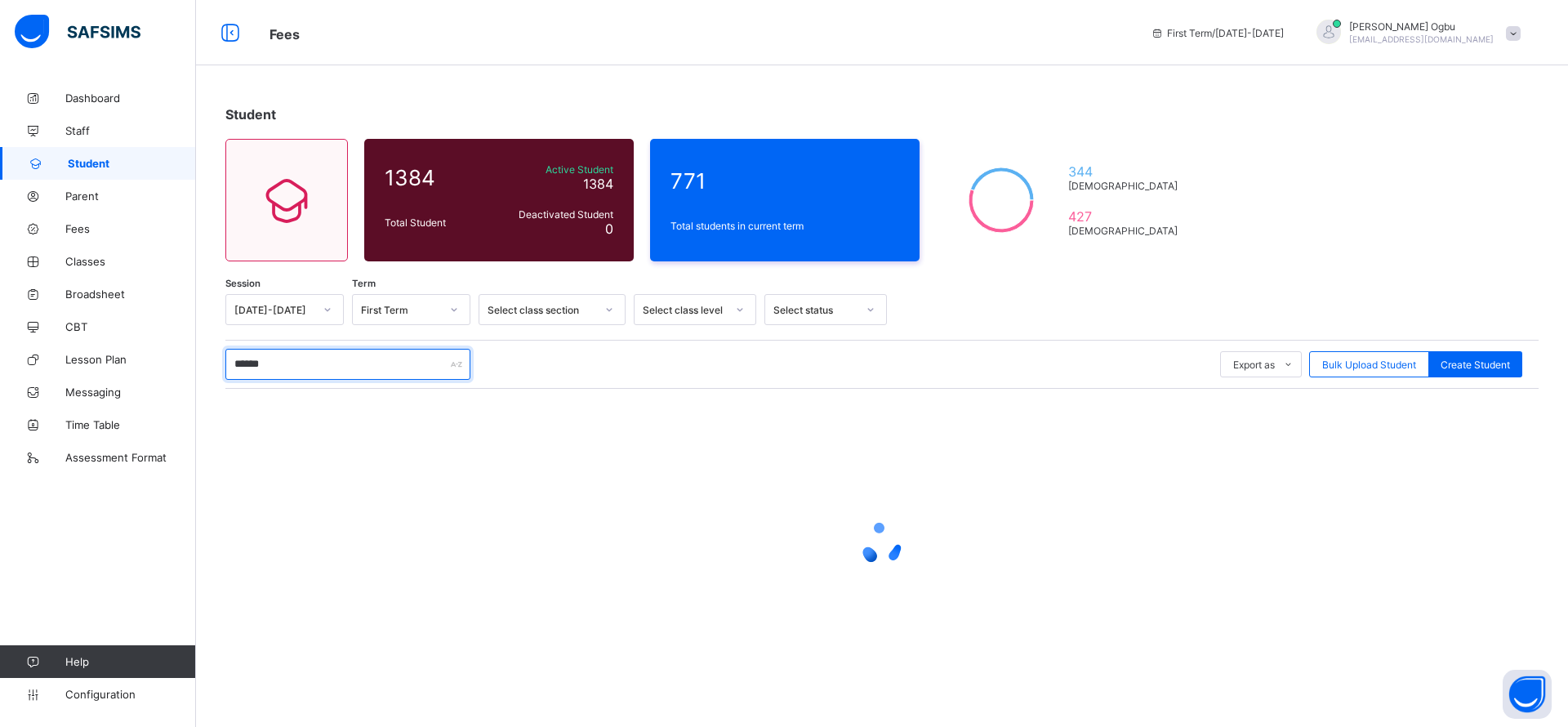
type input "*******"
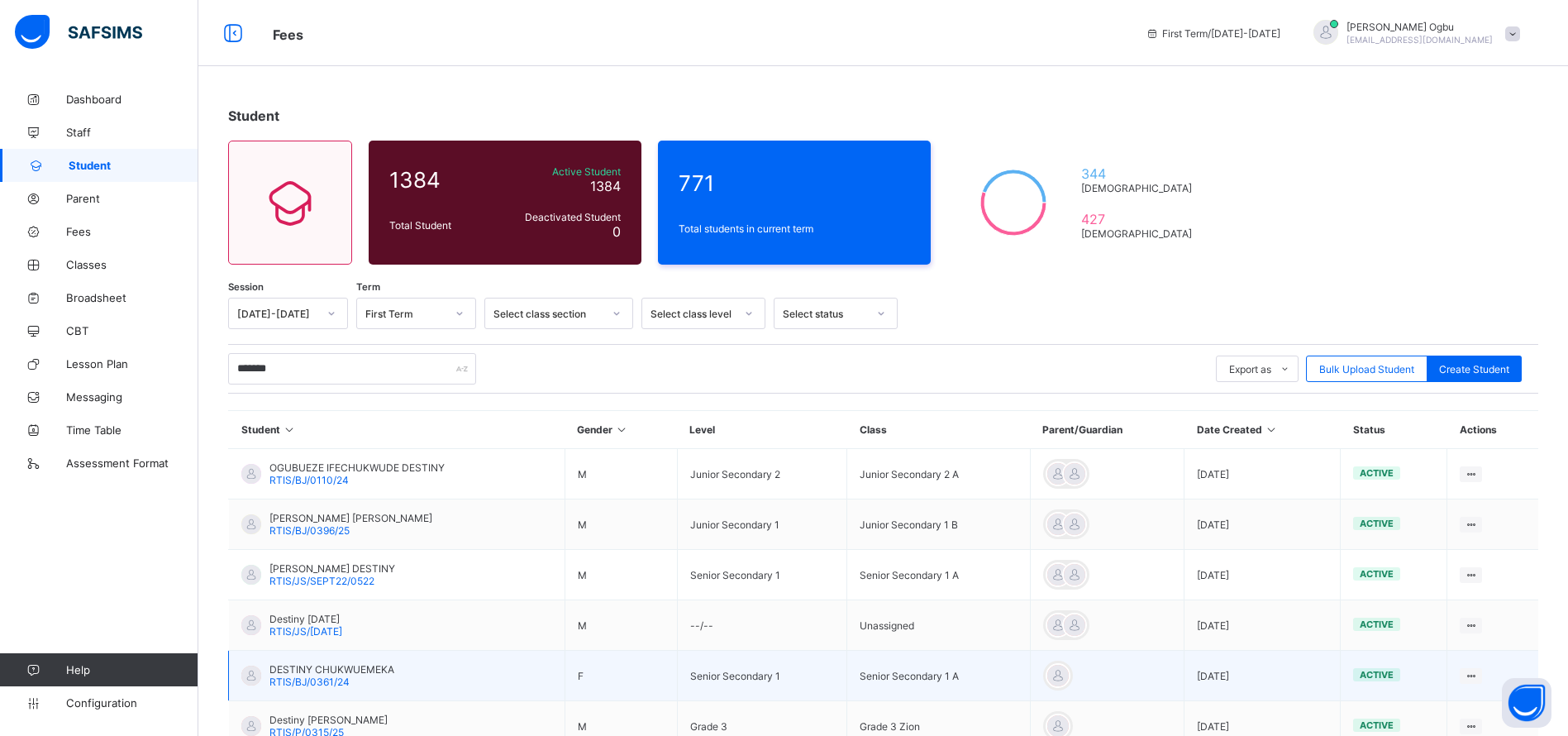
click at [328, 668] on span "DESTINY CHUKWUEMEKA" at bounding box center [331, 669] width 124 height 13
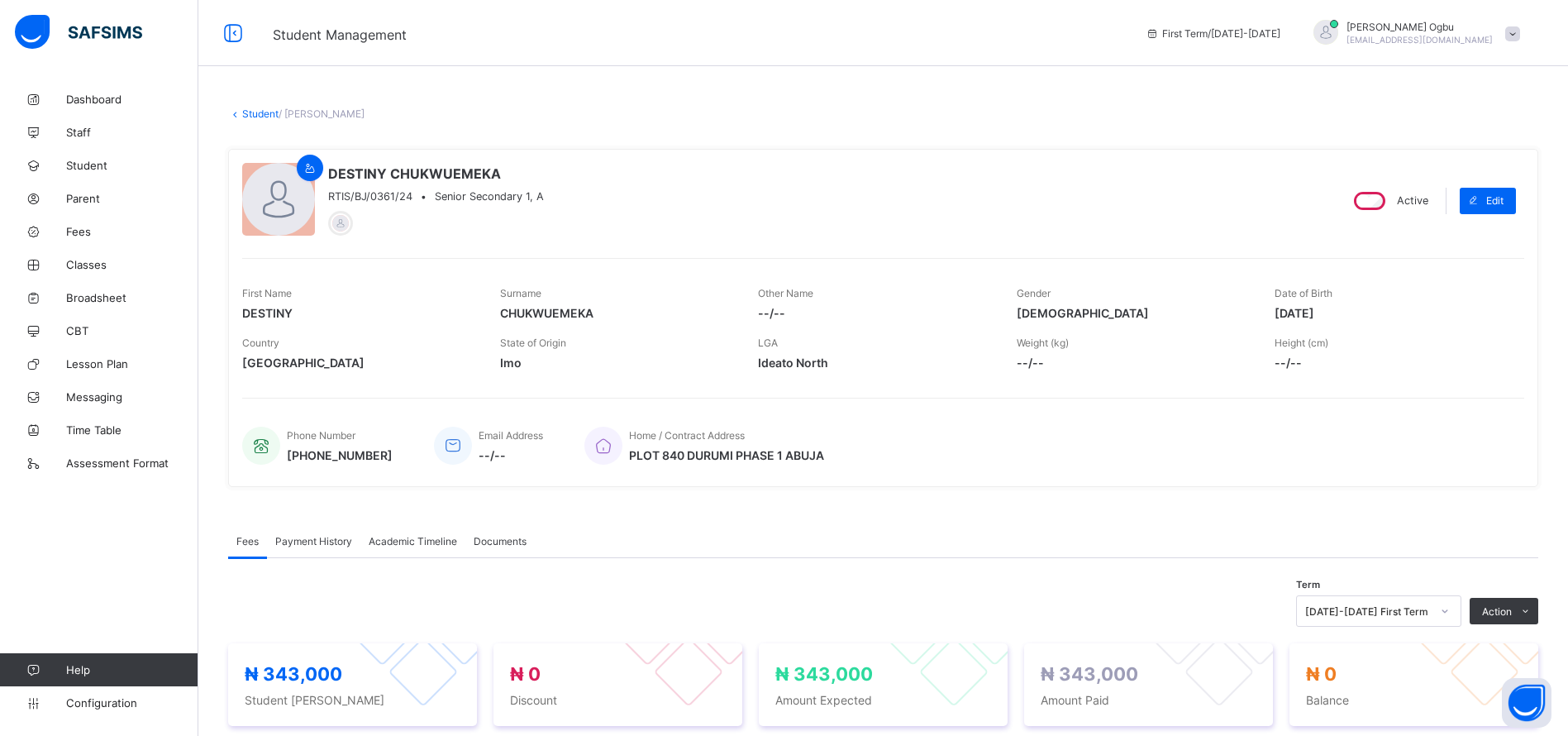
click at [310, 544] on span "Payment History" at bounding box center [313, 541] width 77 height 13
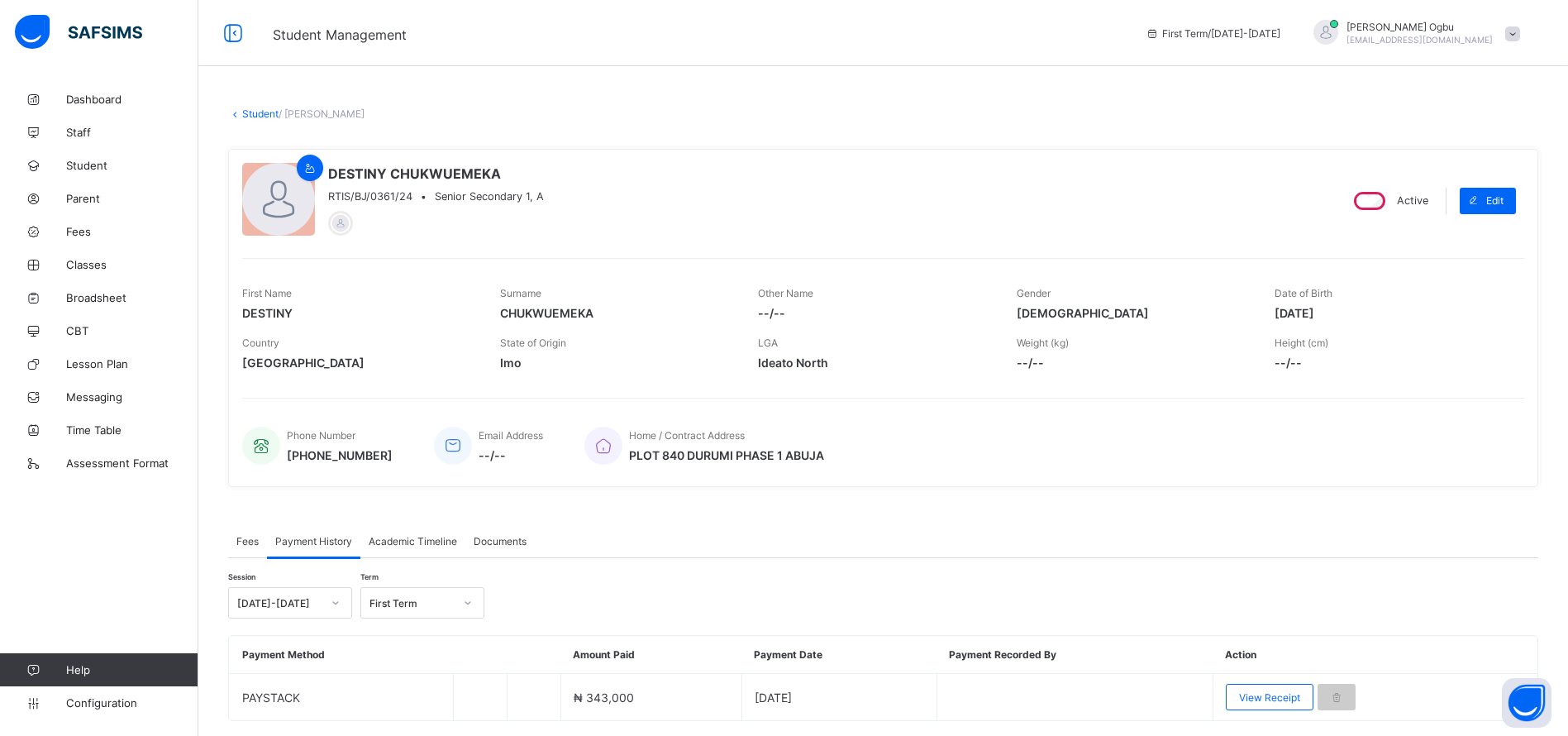
scroll to position [51, 0]
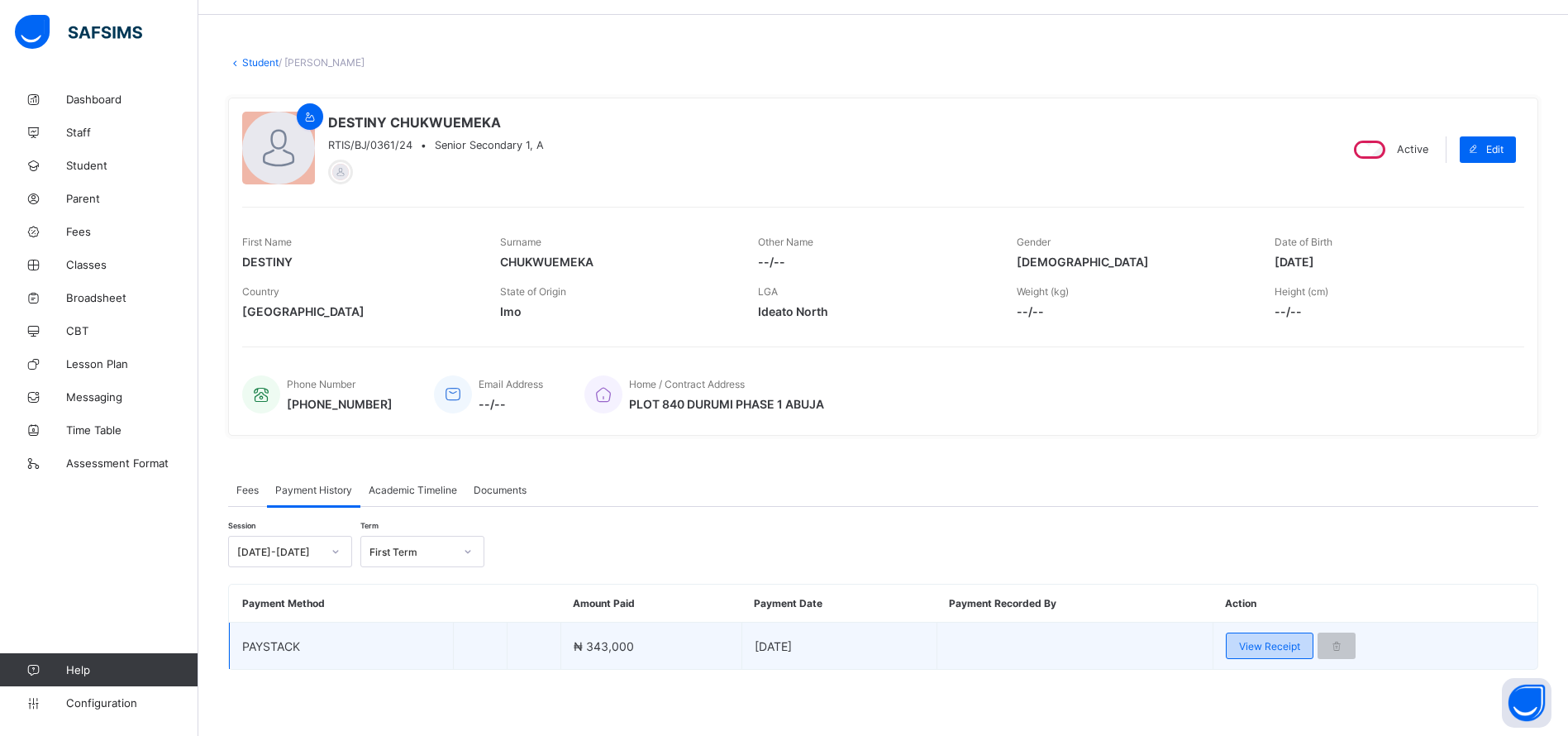
click at [1279, 649] on span "View Receipt" at bounding box center [1269, 646] width 61 height 13
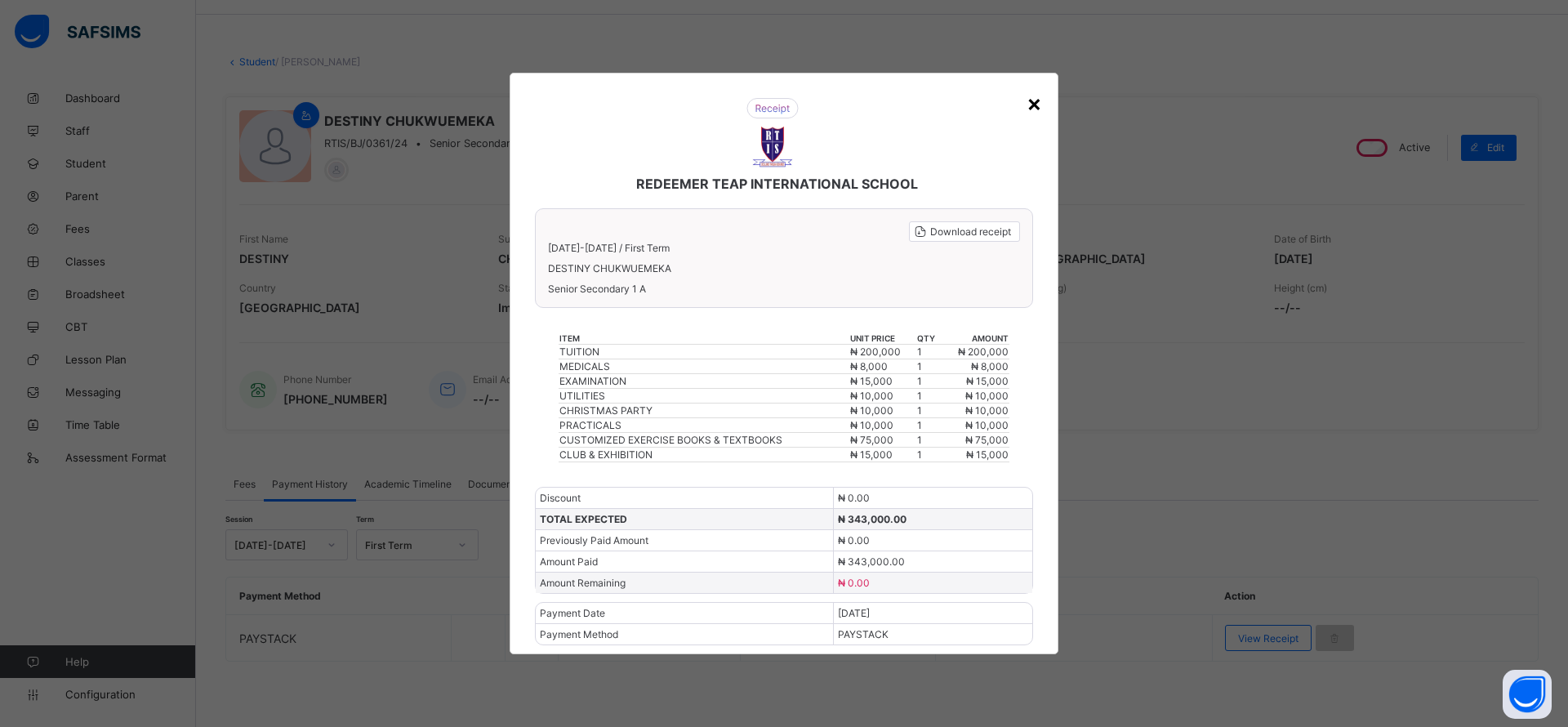
click at [1034, 103] on div "×" at bounding box center [1034, 102] width 16 height 27
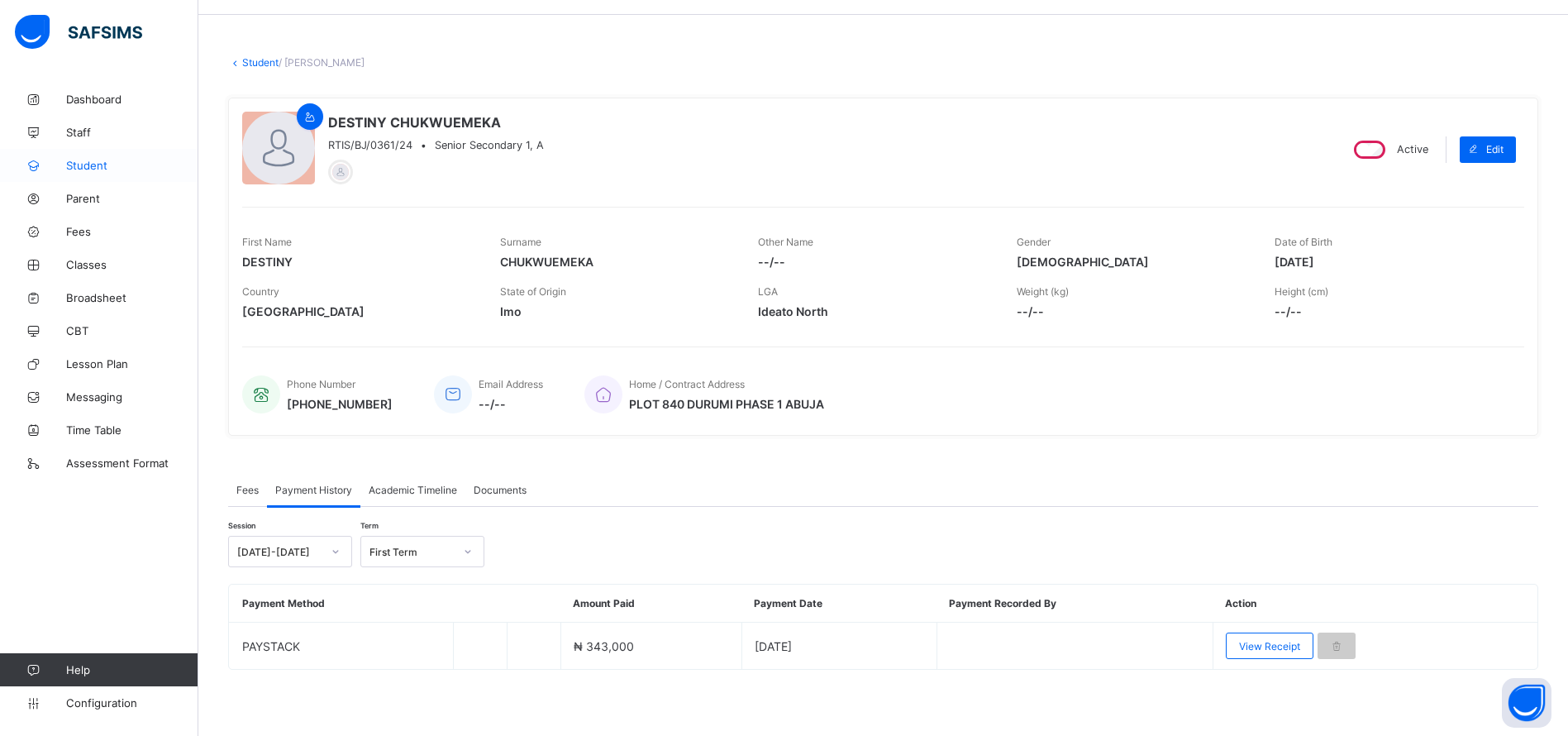
click at [85, 169] on span "Student" at bounding box center [132, 166] width 132 height 13
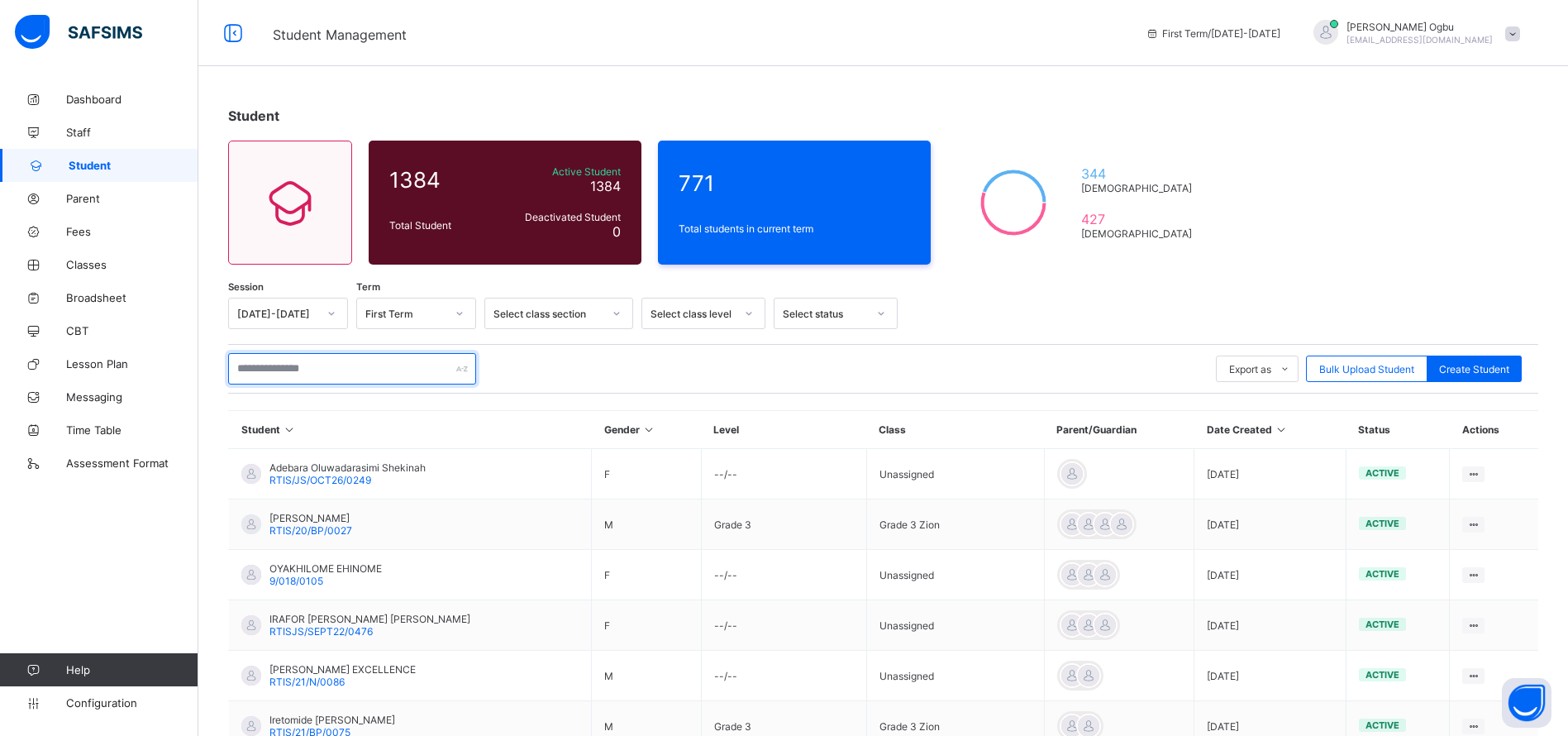
click at [358, 368] on input "text" at bounding box center [352, 368] width 248 height 31
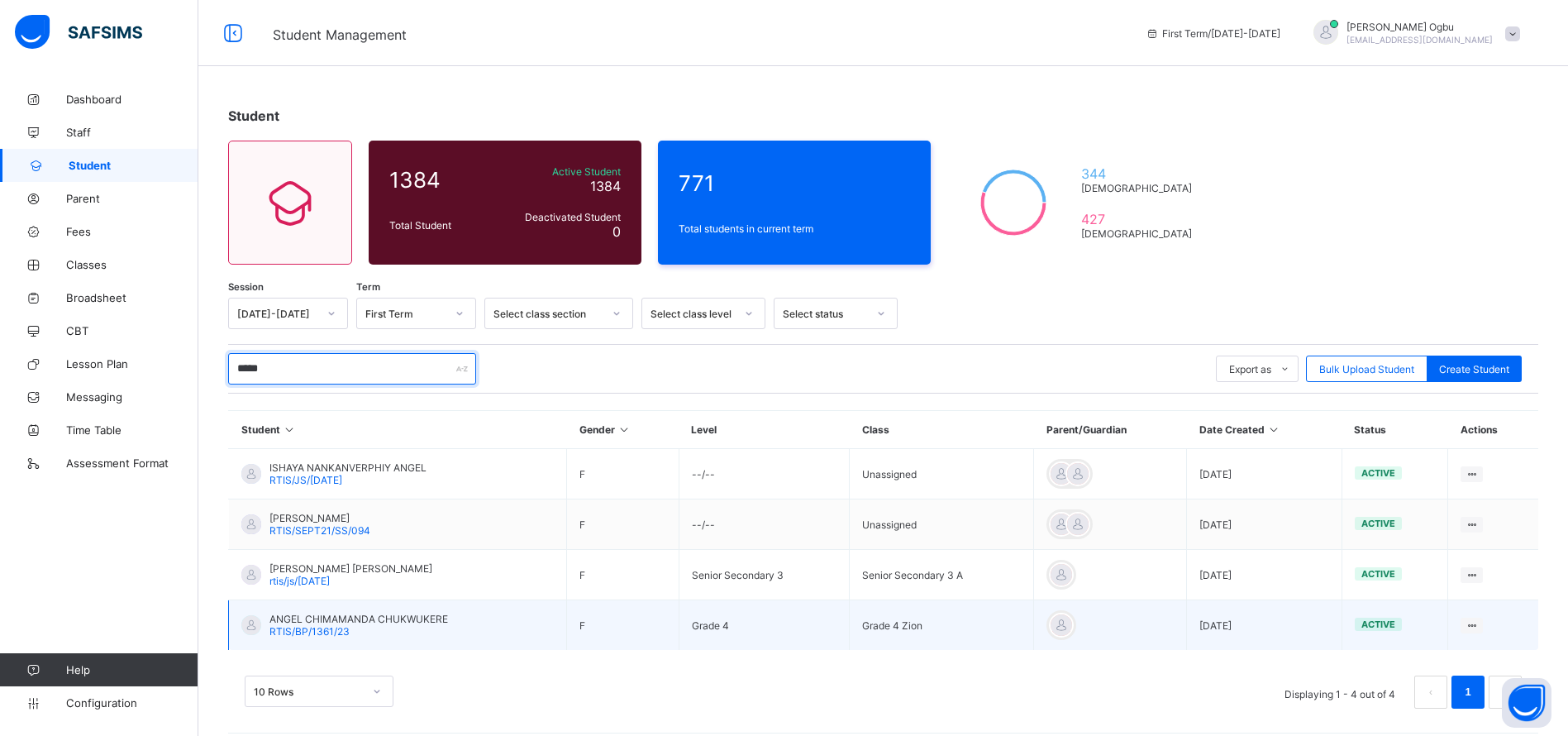
type input "*****"
click at [320, 623] on span "ANGEL CHIMAMANDA CHUKWUKERE" at bounding box center [358, 618] width 178 height 13
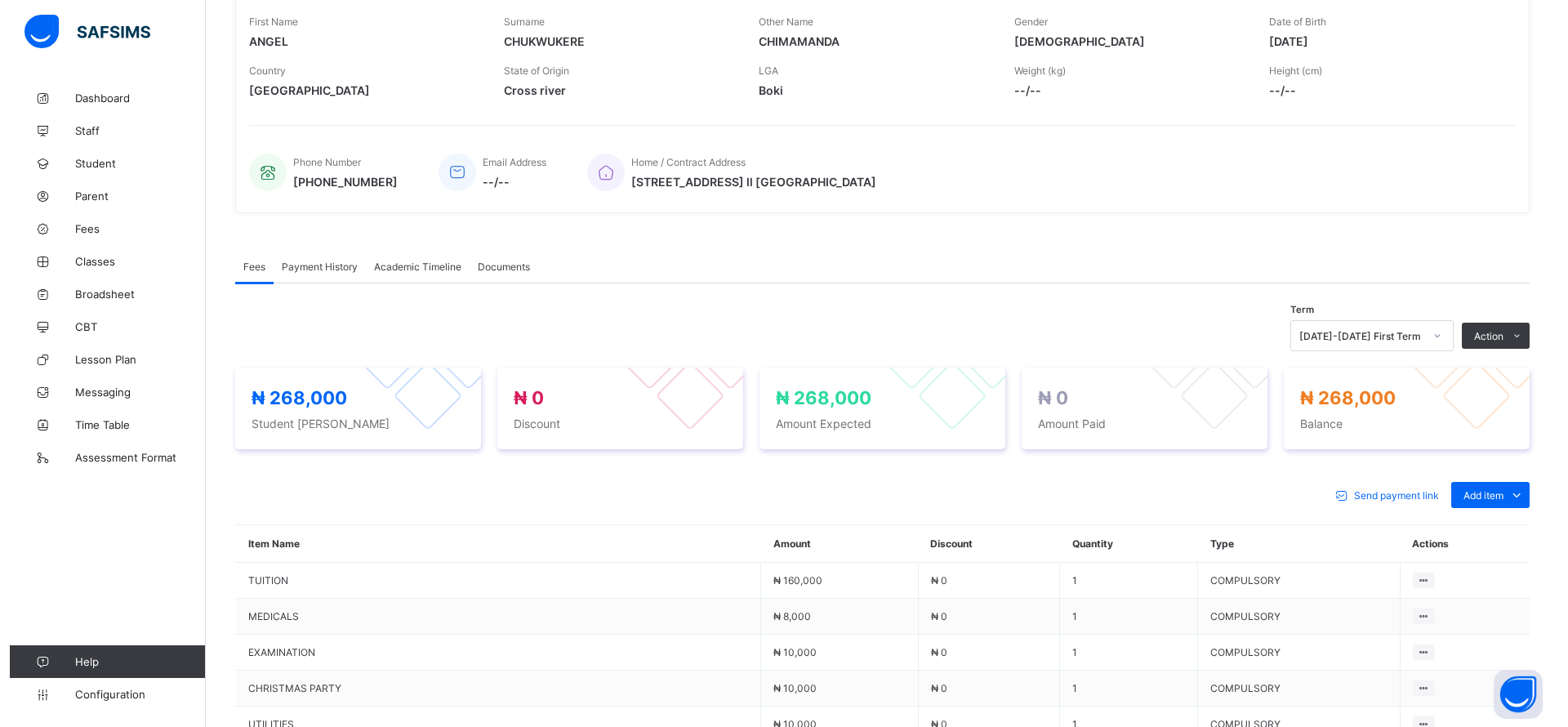
scroll to position [280, 0]
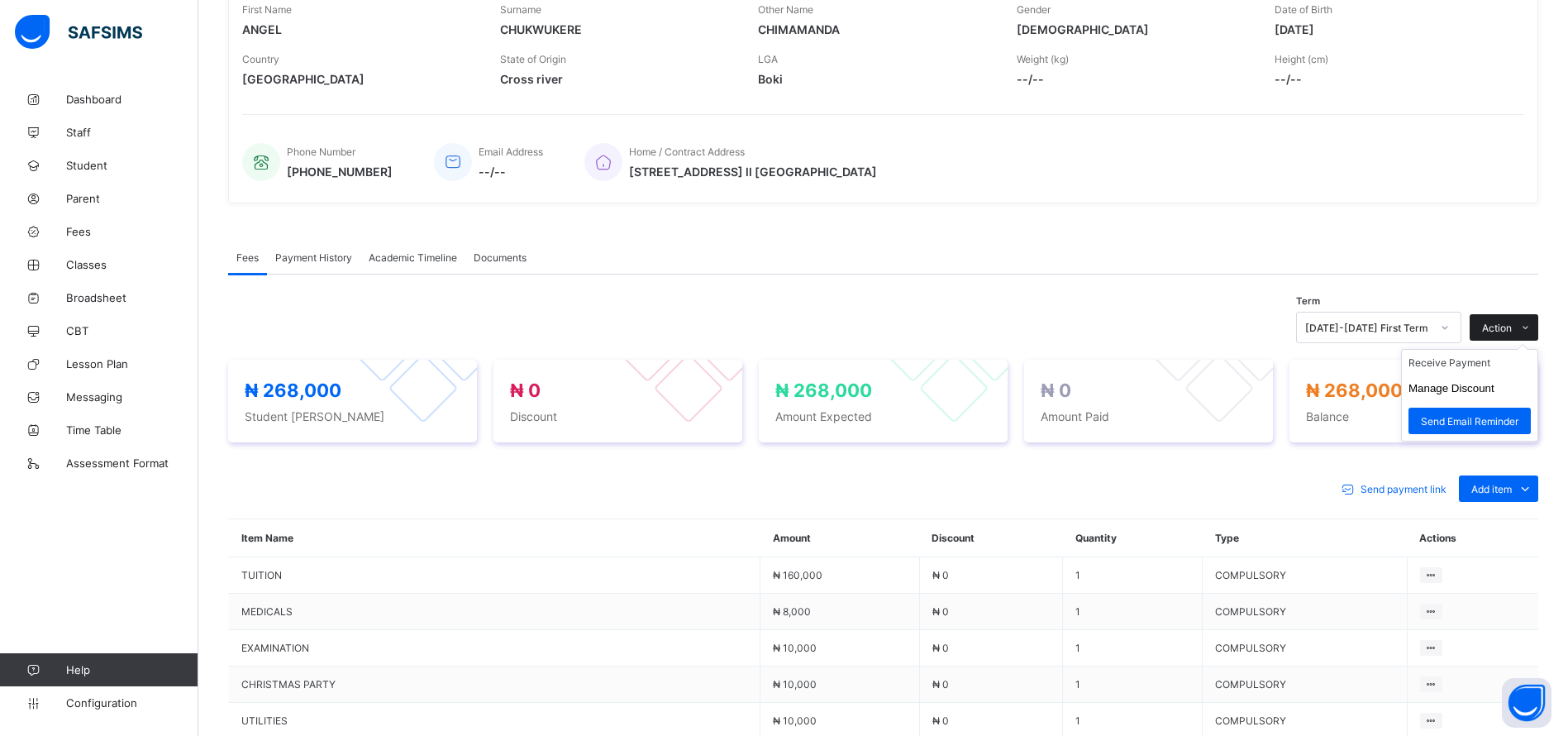
click at [1512, 328] on span "Action" at bounding box center [1496, 327] width 29 height 13
click at [1459, 389] on button "Manage Discount" at bounding box center [1451, 388] width 86 height 13
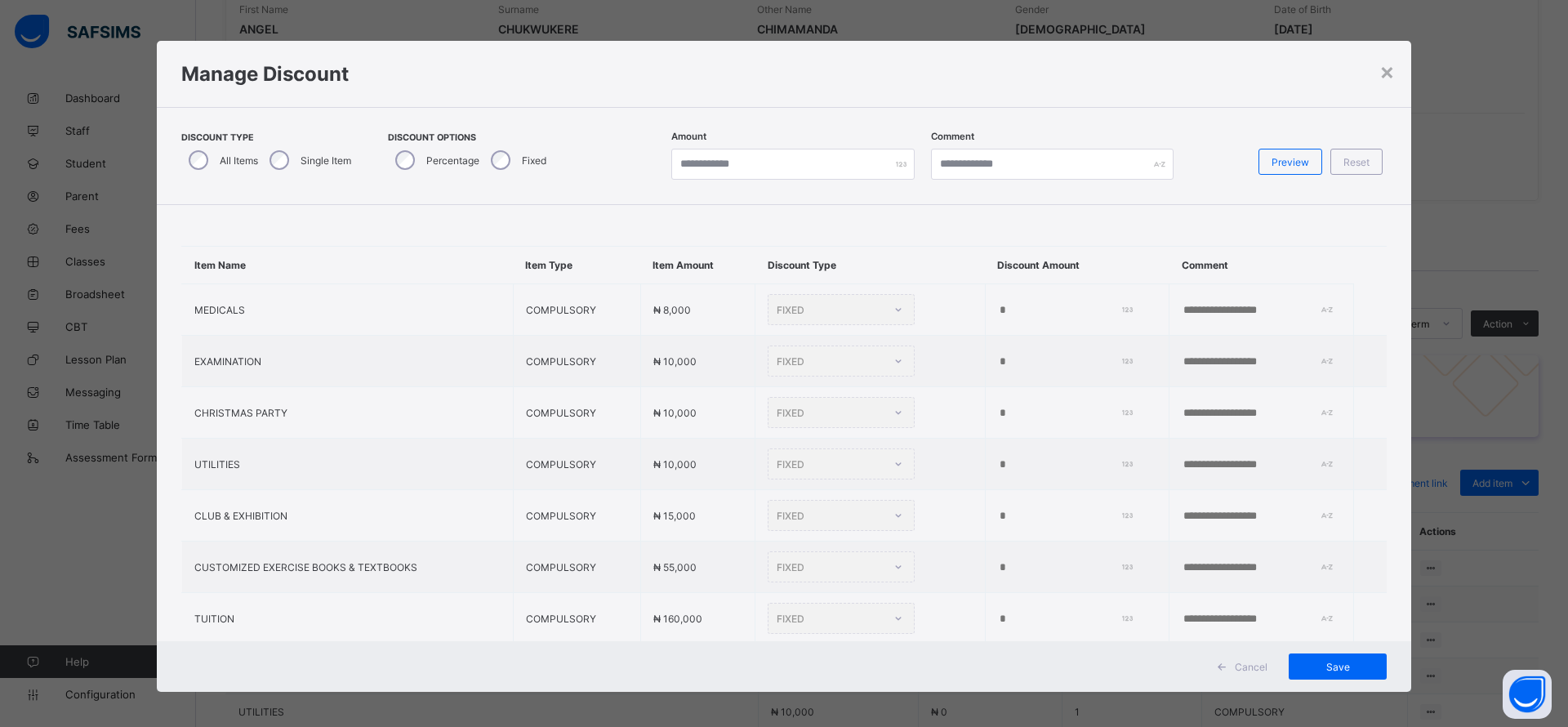
click at [317, 171] on div "Single Item" at bounding box center [308, 160] width 93 height 34
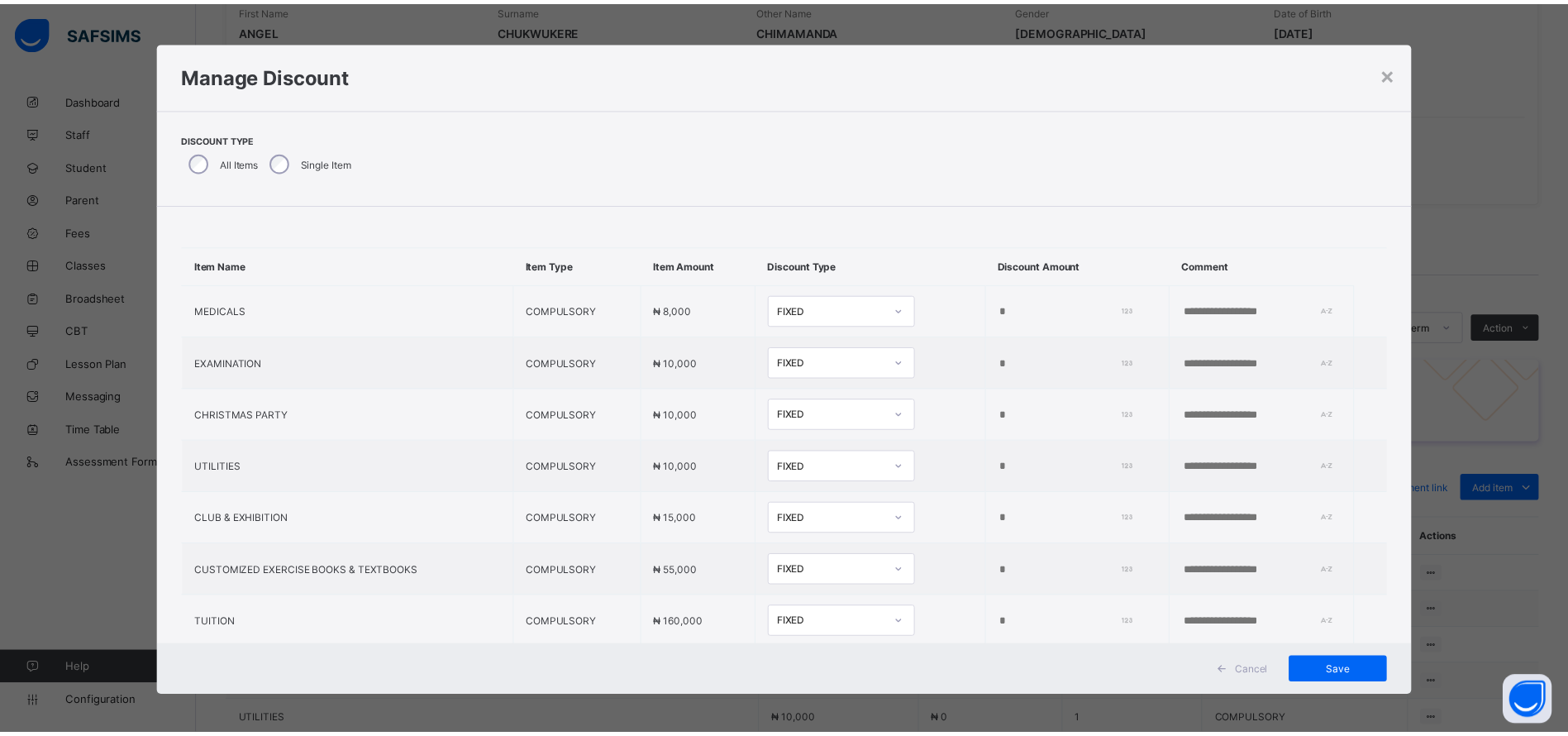
scroll to position [64, 0]
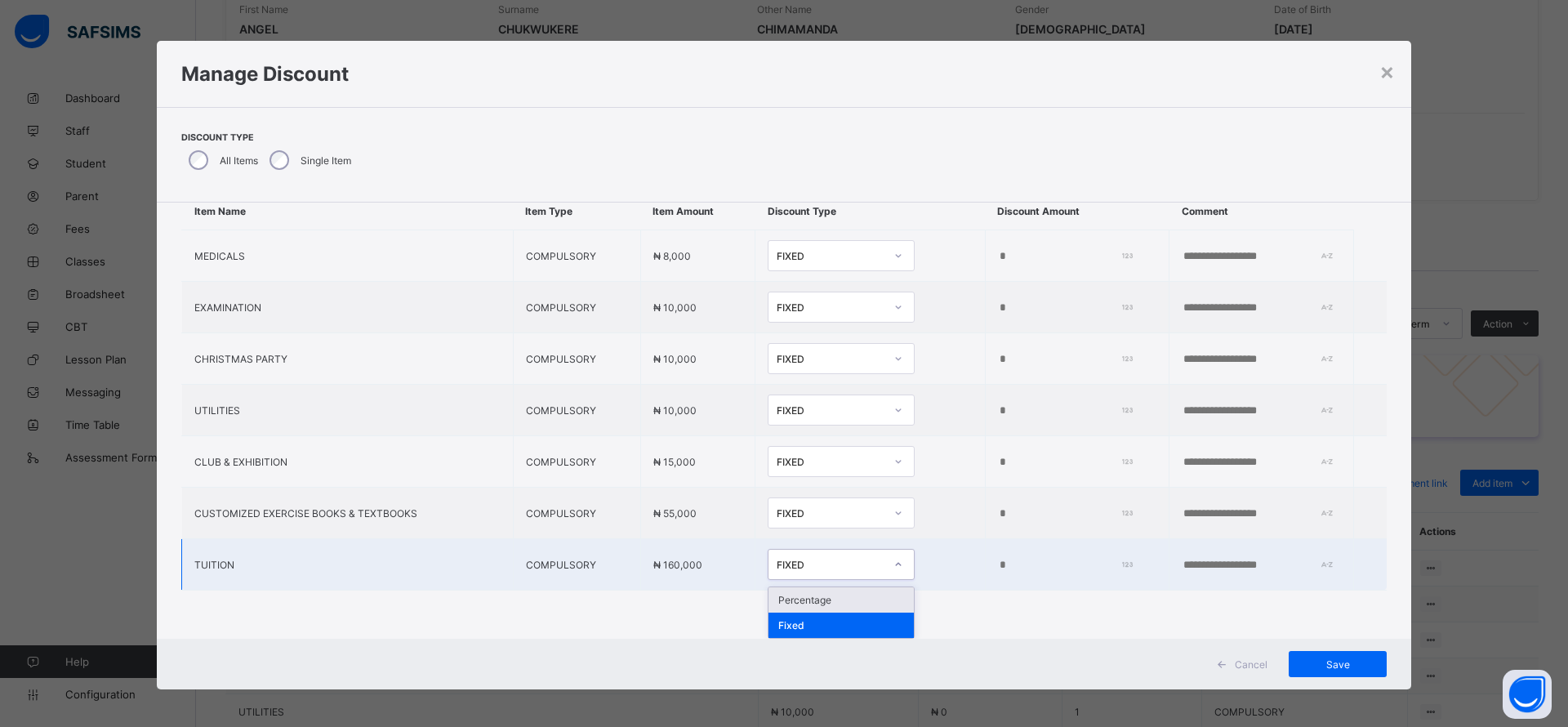
click at [799, 592] on div "Percentage" at bounding box center [841, 600] width 145 height 25
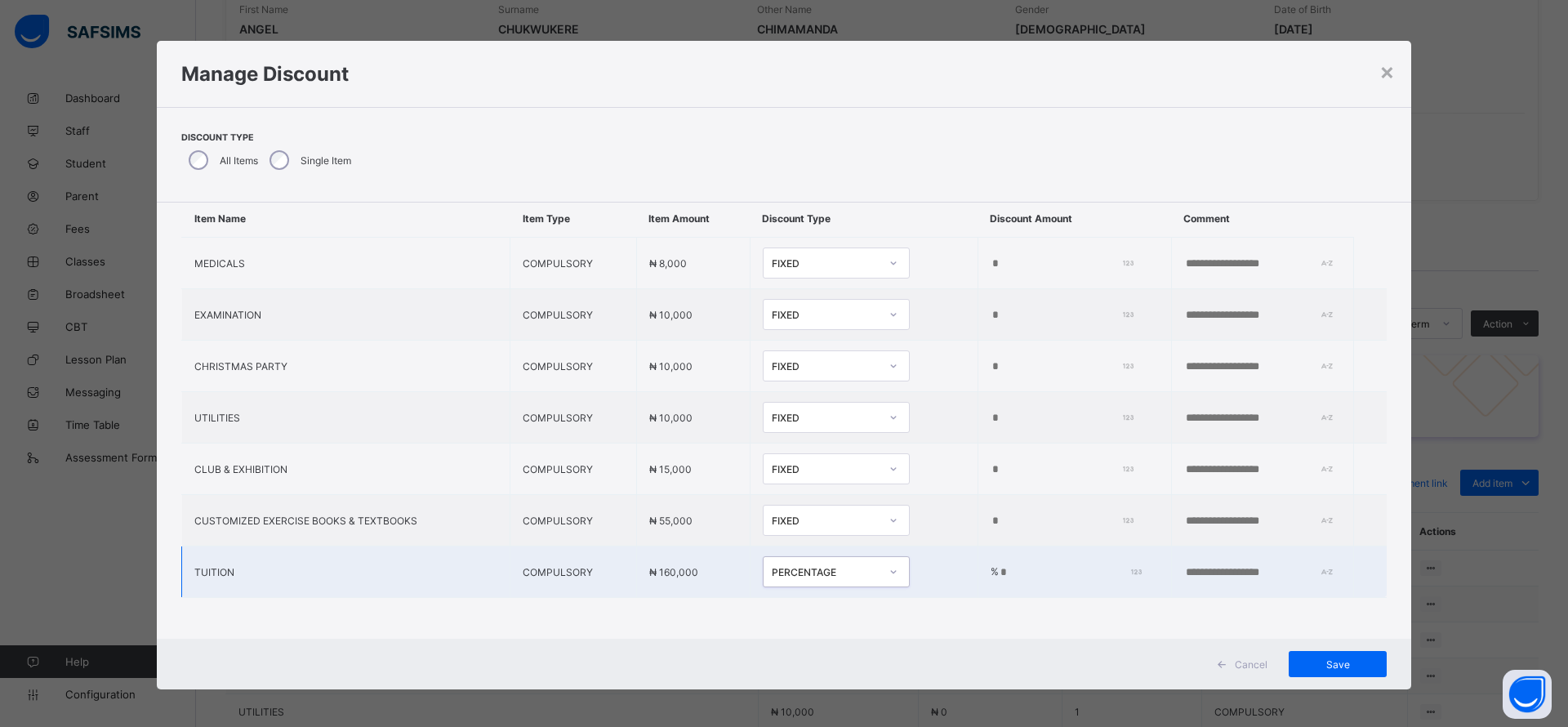
click at [1000, 566] on input "*" at bounding box center [1067, 572] width 136 height 13
type input "*"
click at [1216, 566] on input "text" at bounding box center [1241, 572] width 113 height 13
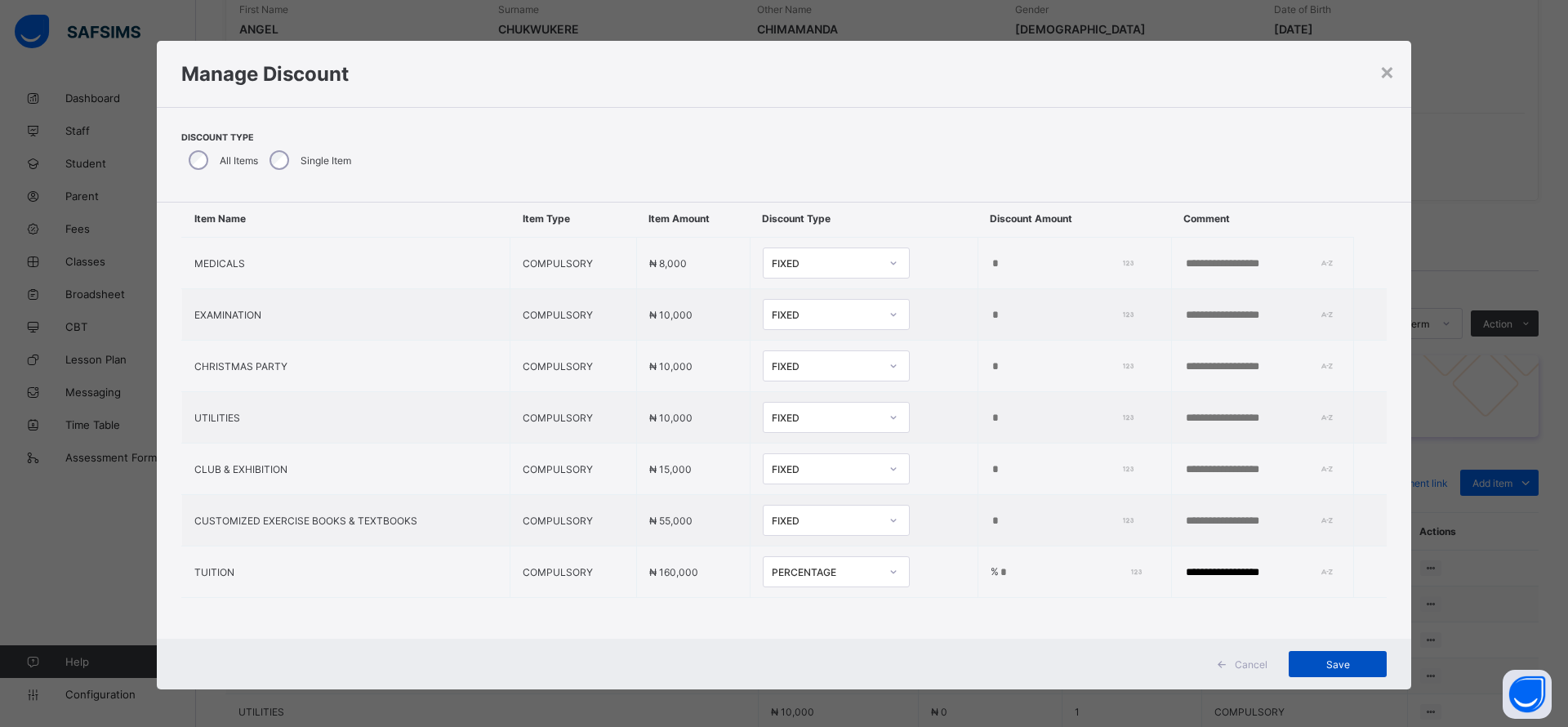
type input "**********"
click at [1330, 661] on span "Save" at bounding box center [1337, 664] width 73 height 12
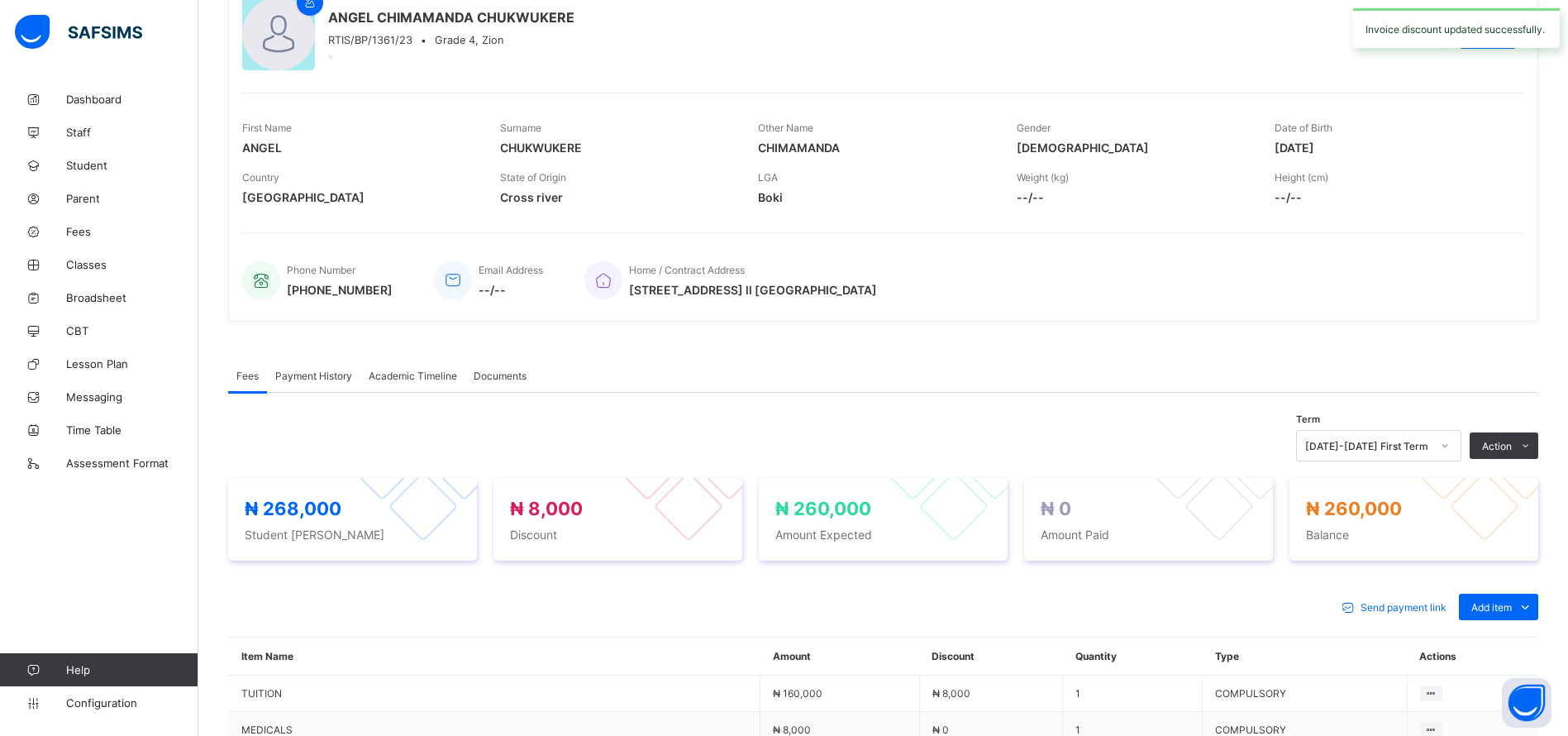
scroll to position [0, 0]
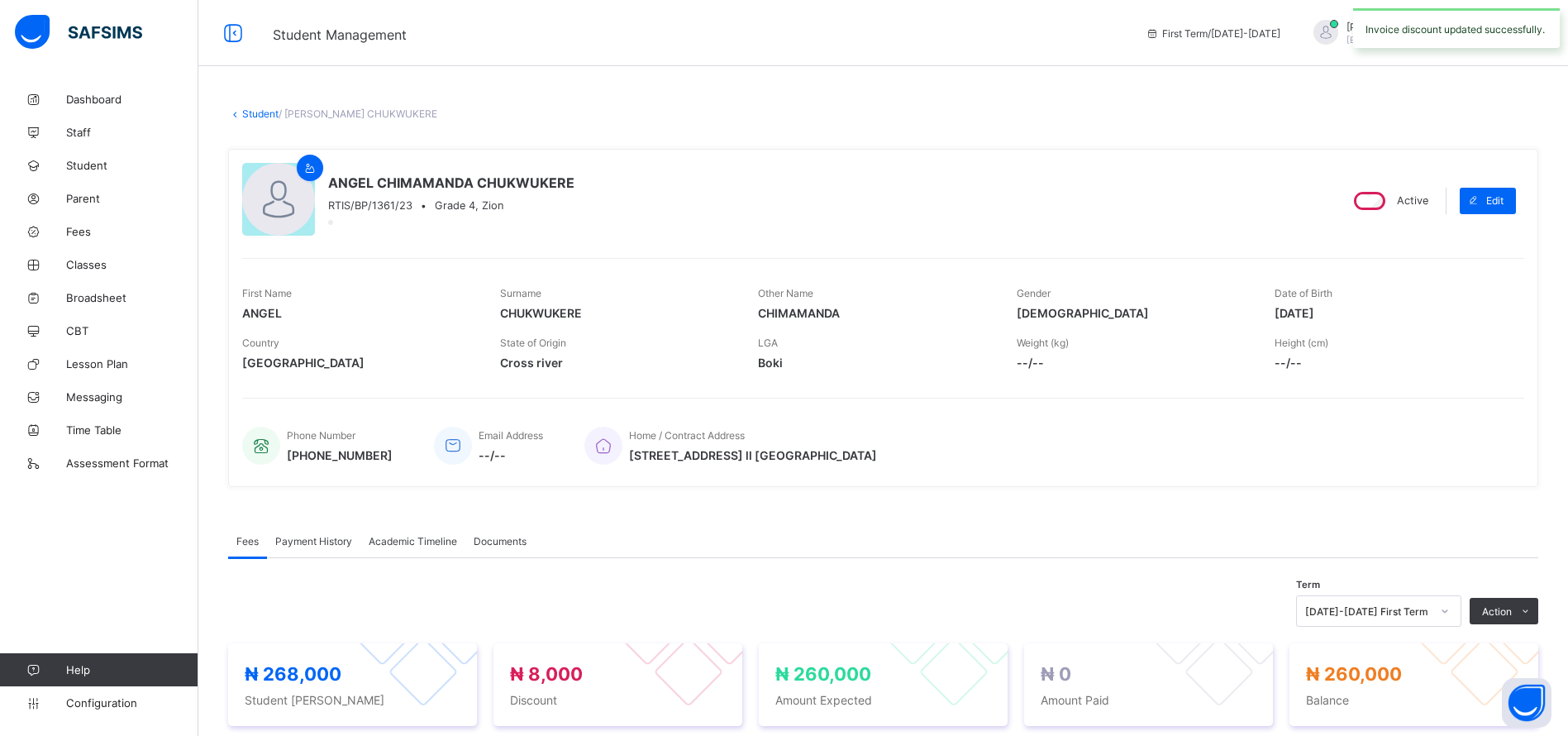
click at [257, 112] on link "Student" at bounding box center [260, 114] width 36 height 13
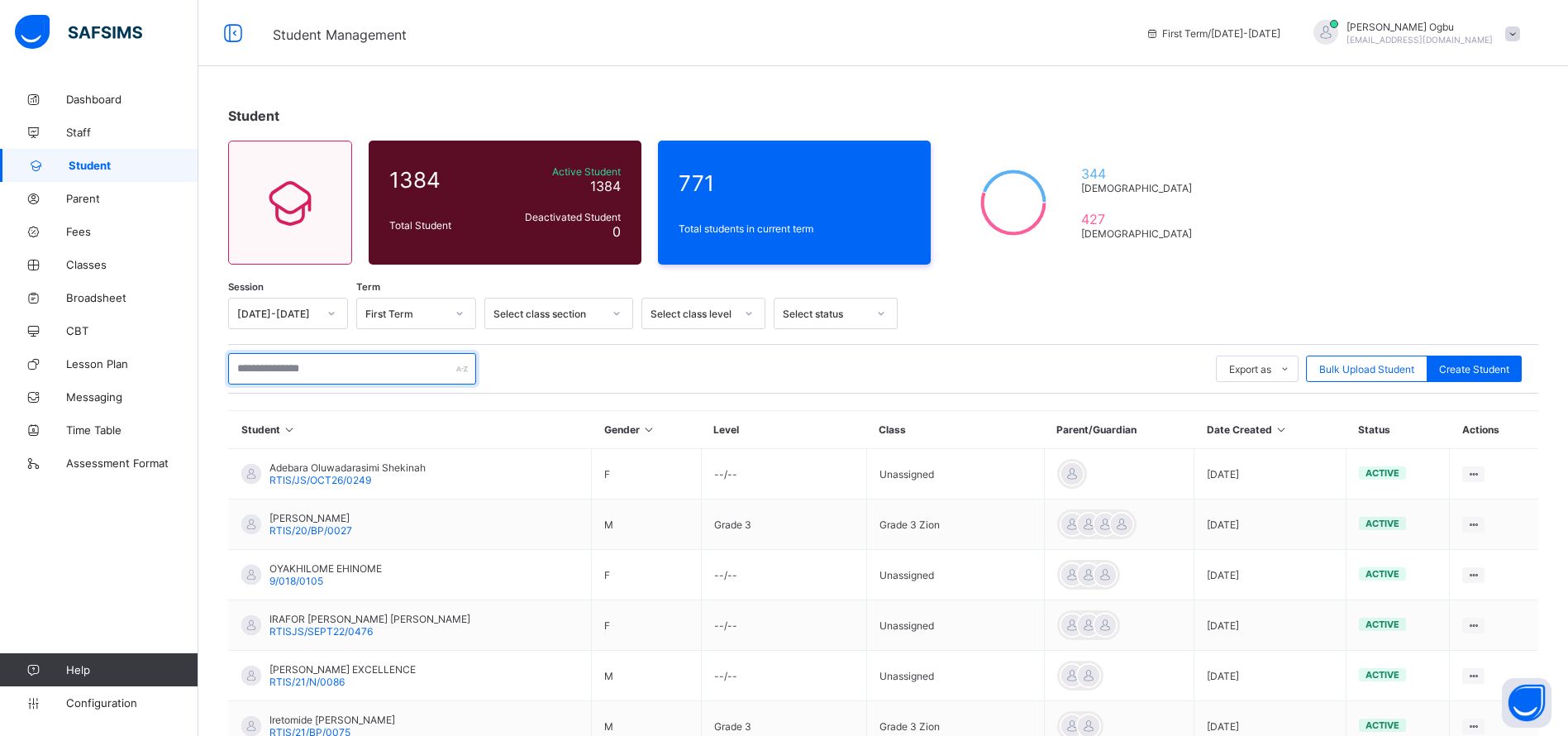
click at [332, 368] on input "text" at bounding box center [352, 368] width 248 height 31
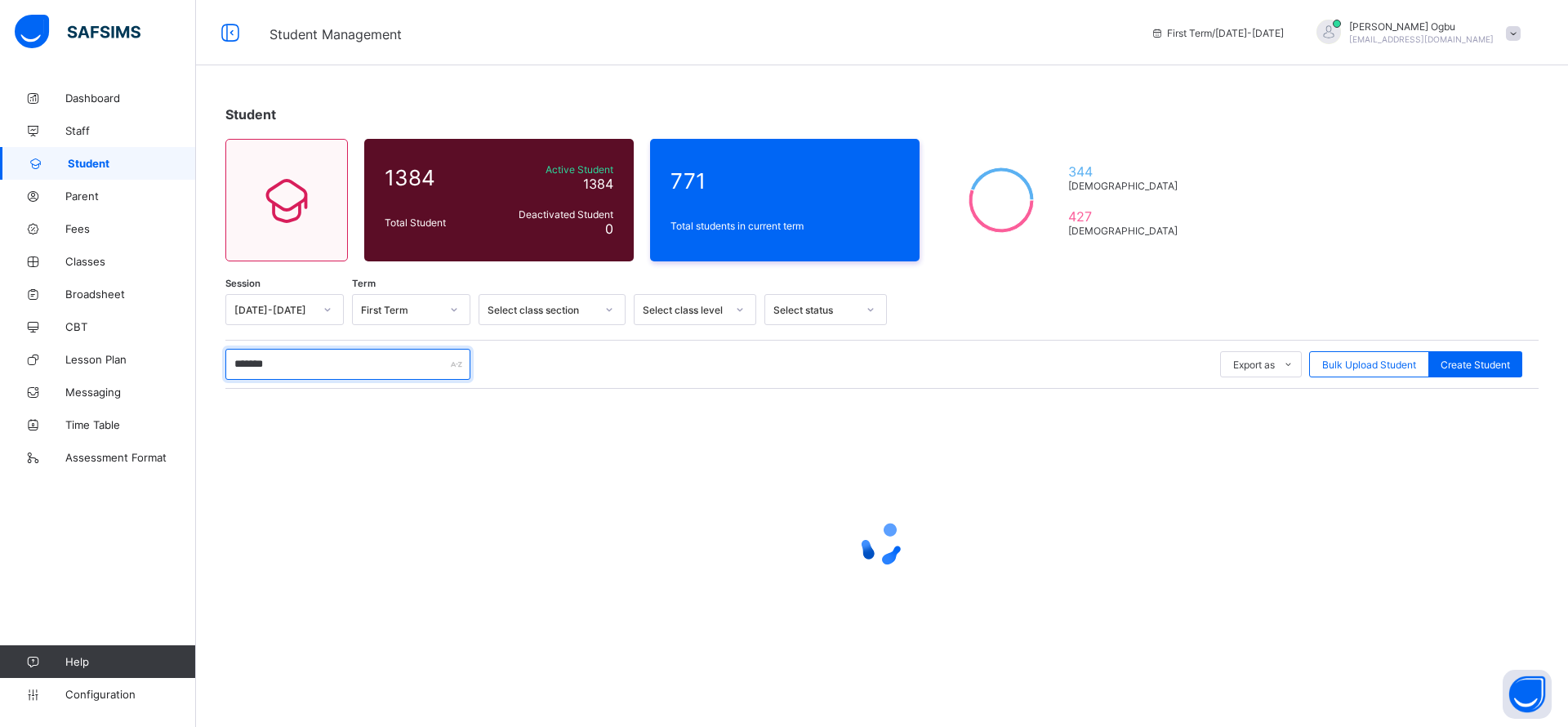
type input "******"
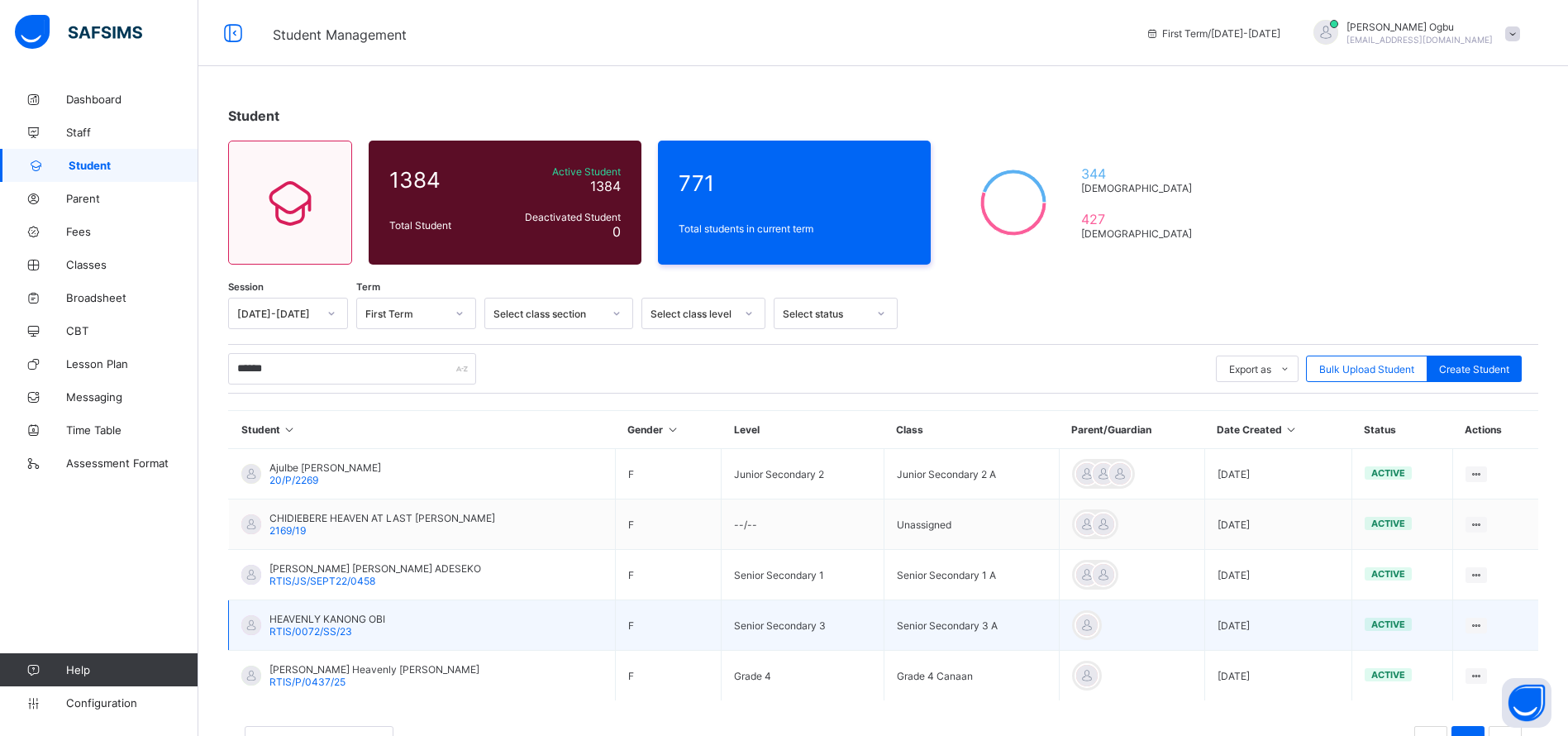
click at [331, 635] on span "RTIS/0072/SS/23" at bounding box center [310, 631] width 82 height 13
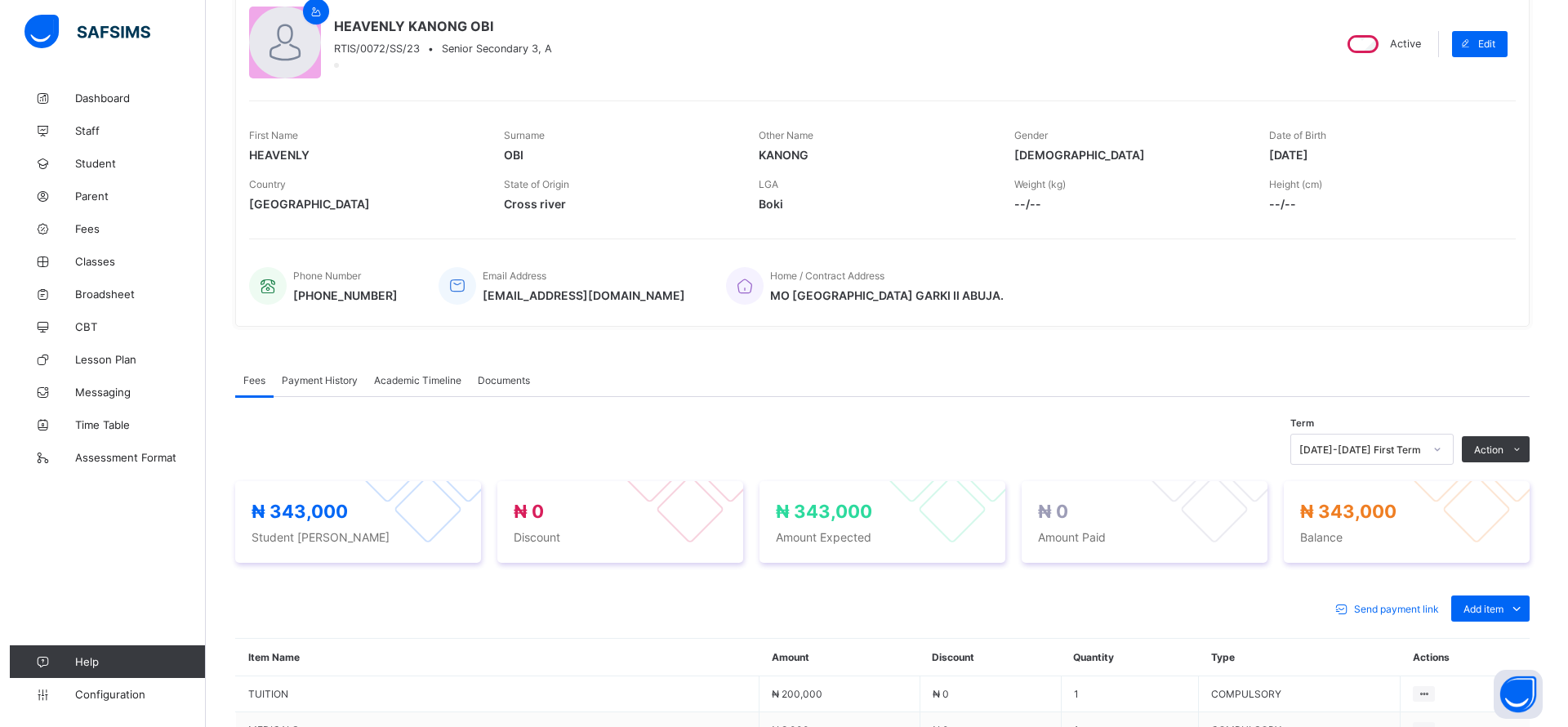
scroll to position [295, 0]
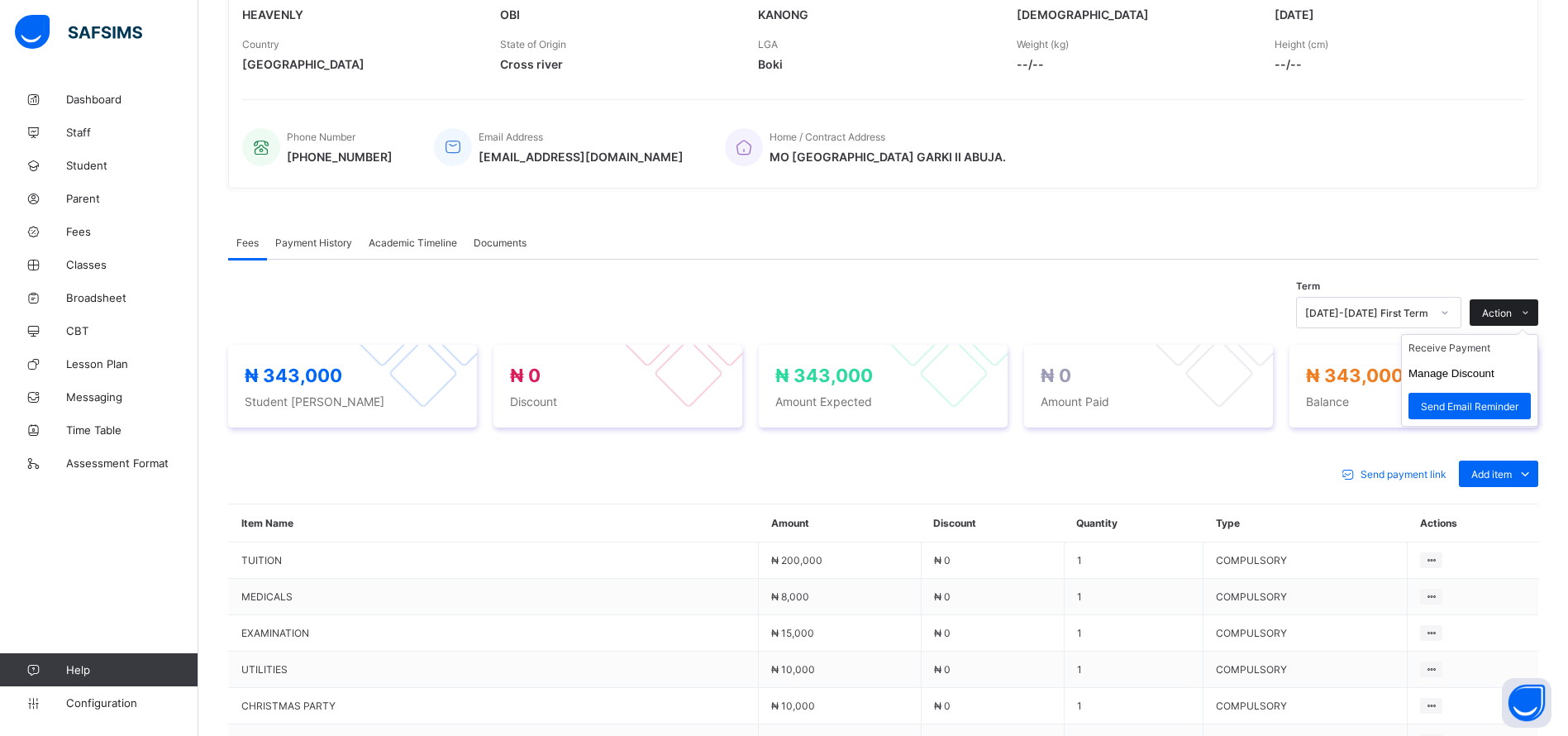
click at [1512, 309] on span "Action" at bounding box center [1496, 313] width 29 height 13
click at [1483, 373] on button "Manage Discount" at bounding box center [1451, 373] width 86 height 13
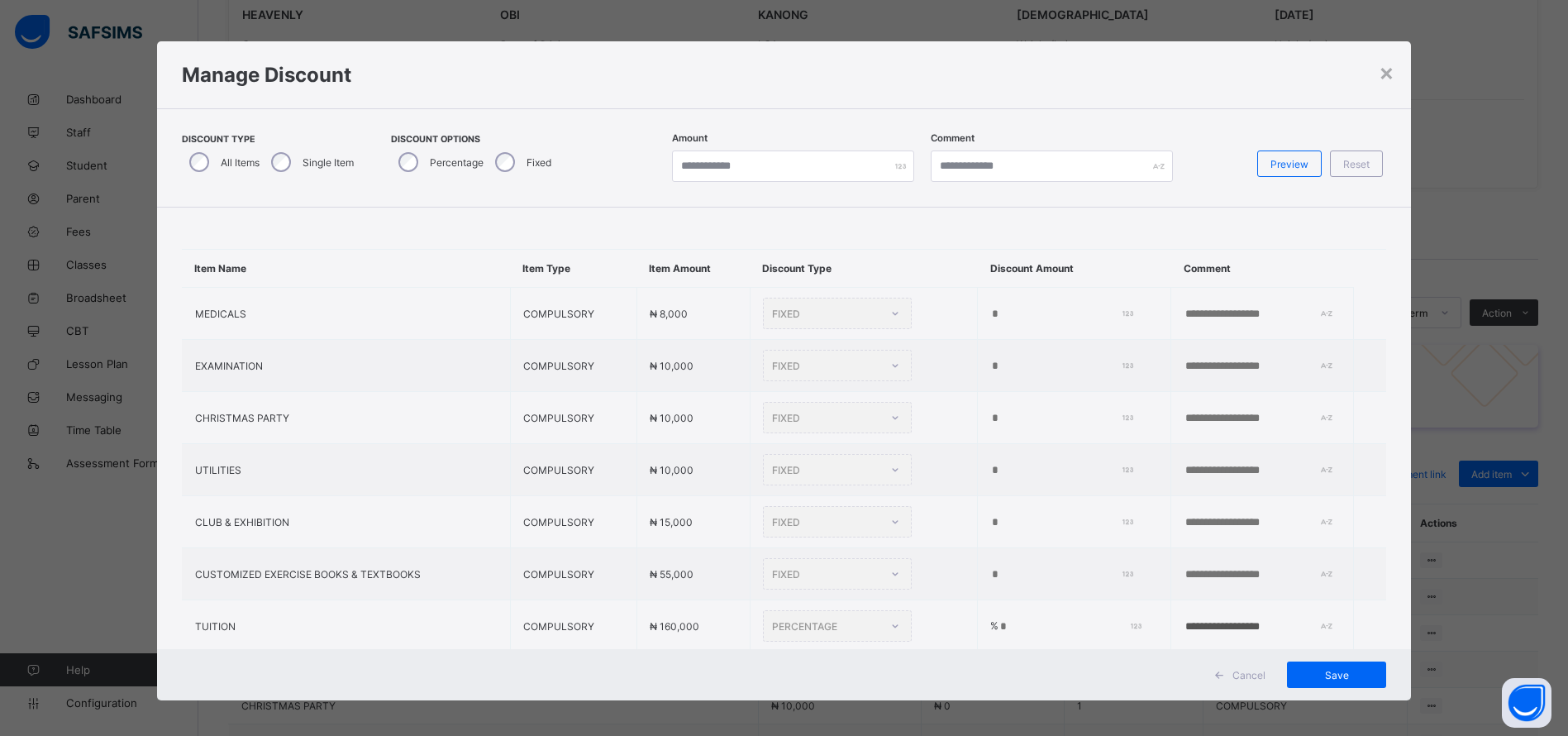
click at [303, 152] on div "Single Item" at bounding box center [310, 161] width 94 height 34
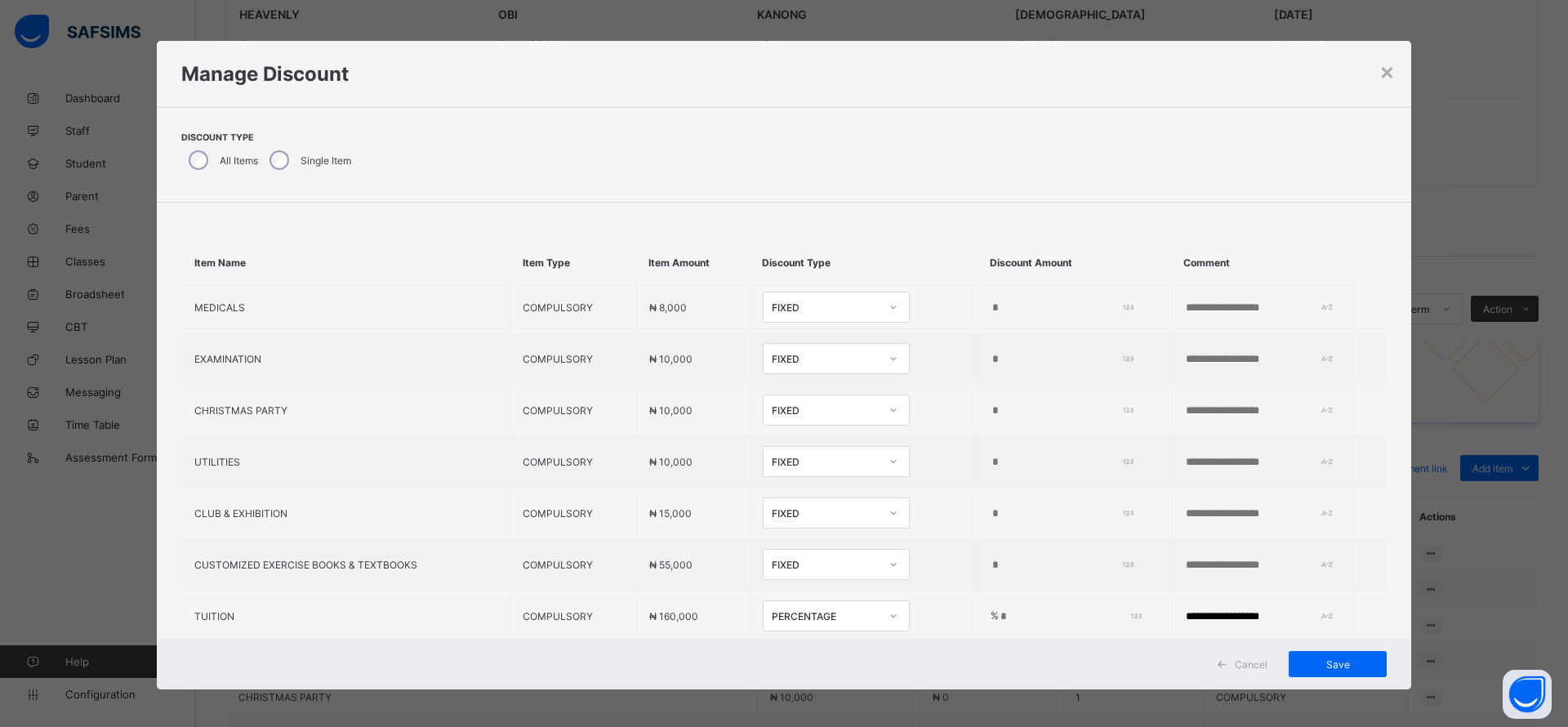
type input "*"
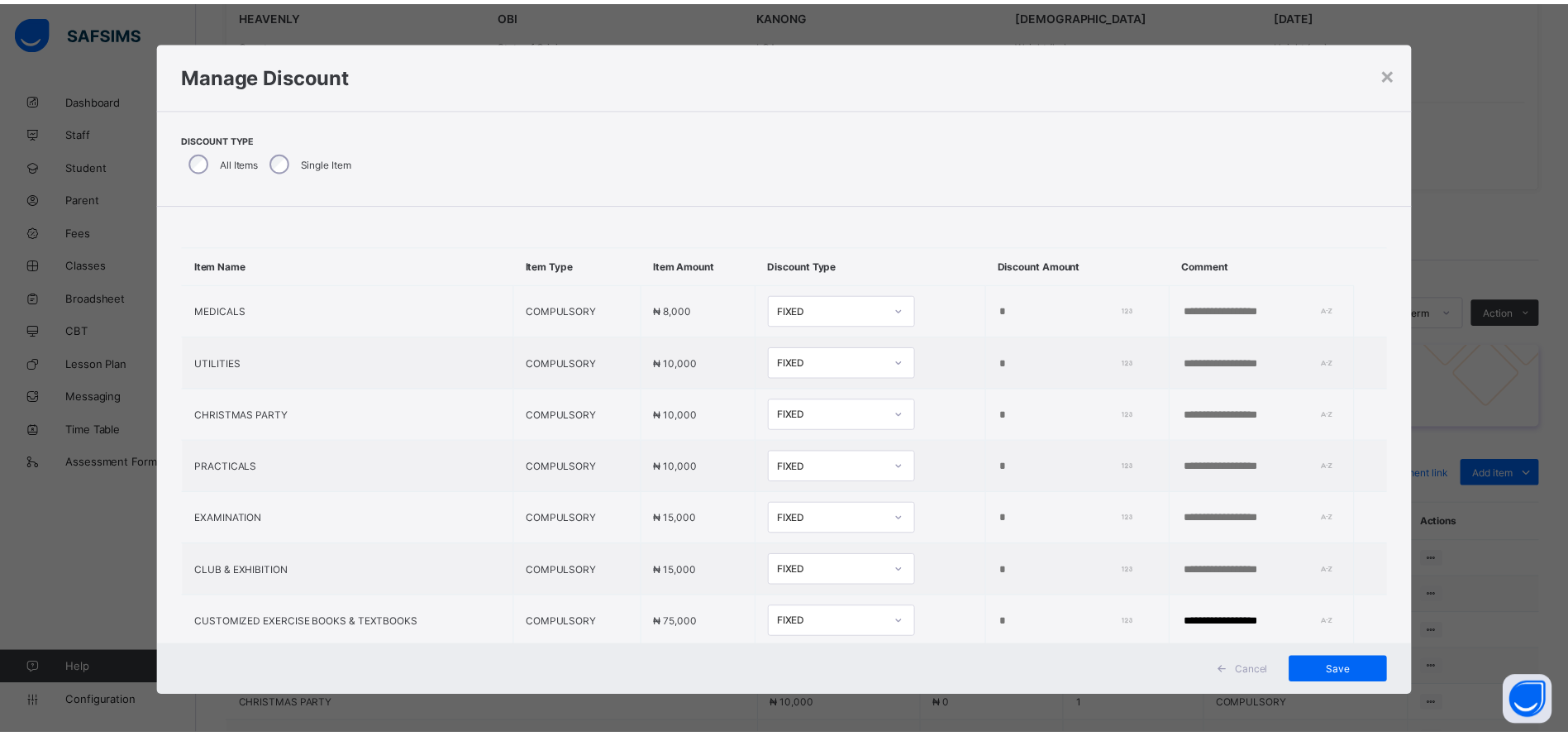
scroll to position [116, 0]
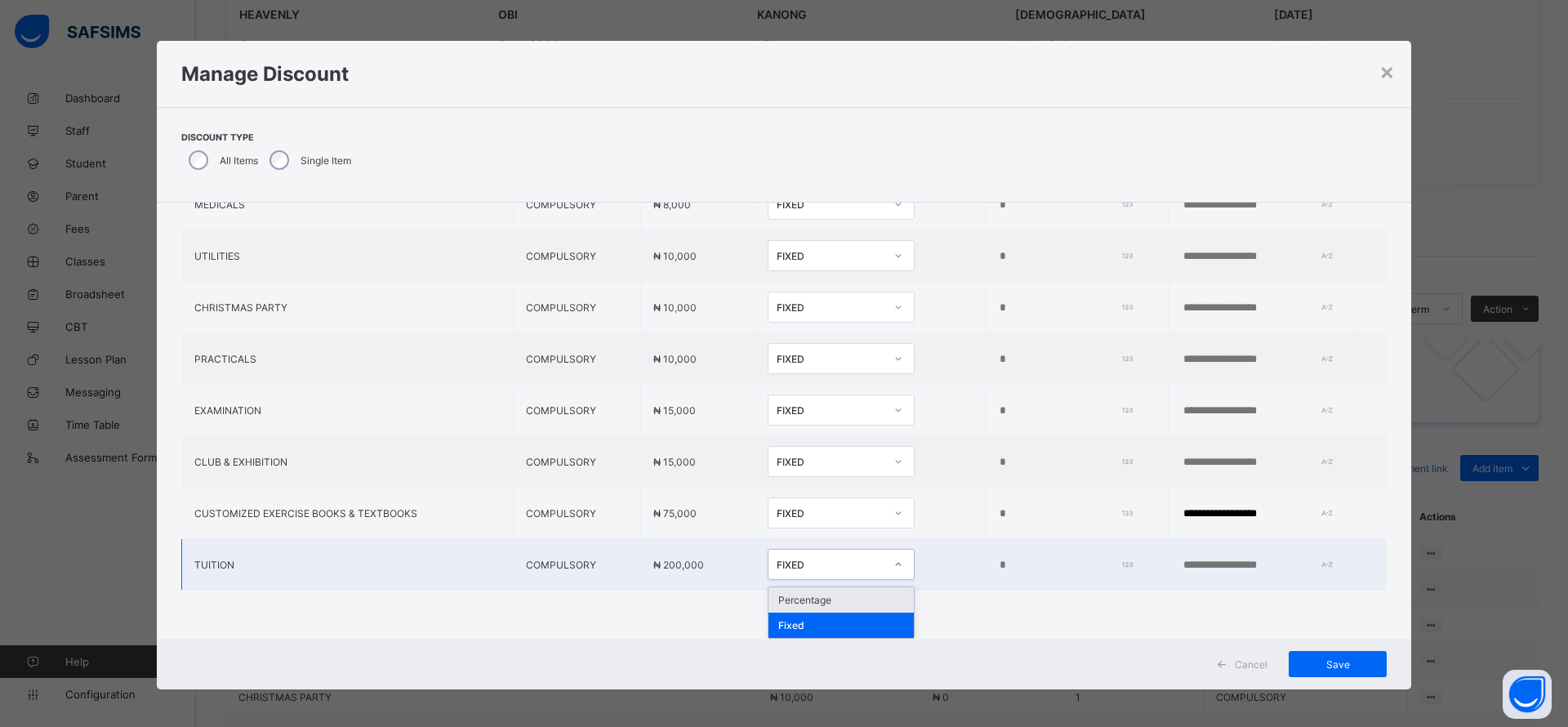
click at [808, 587] on div "Percentage" at bounding box center [841, 600] width 145 height 25
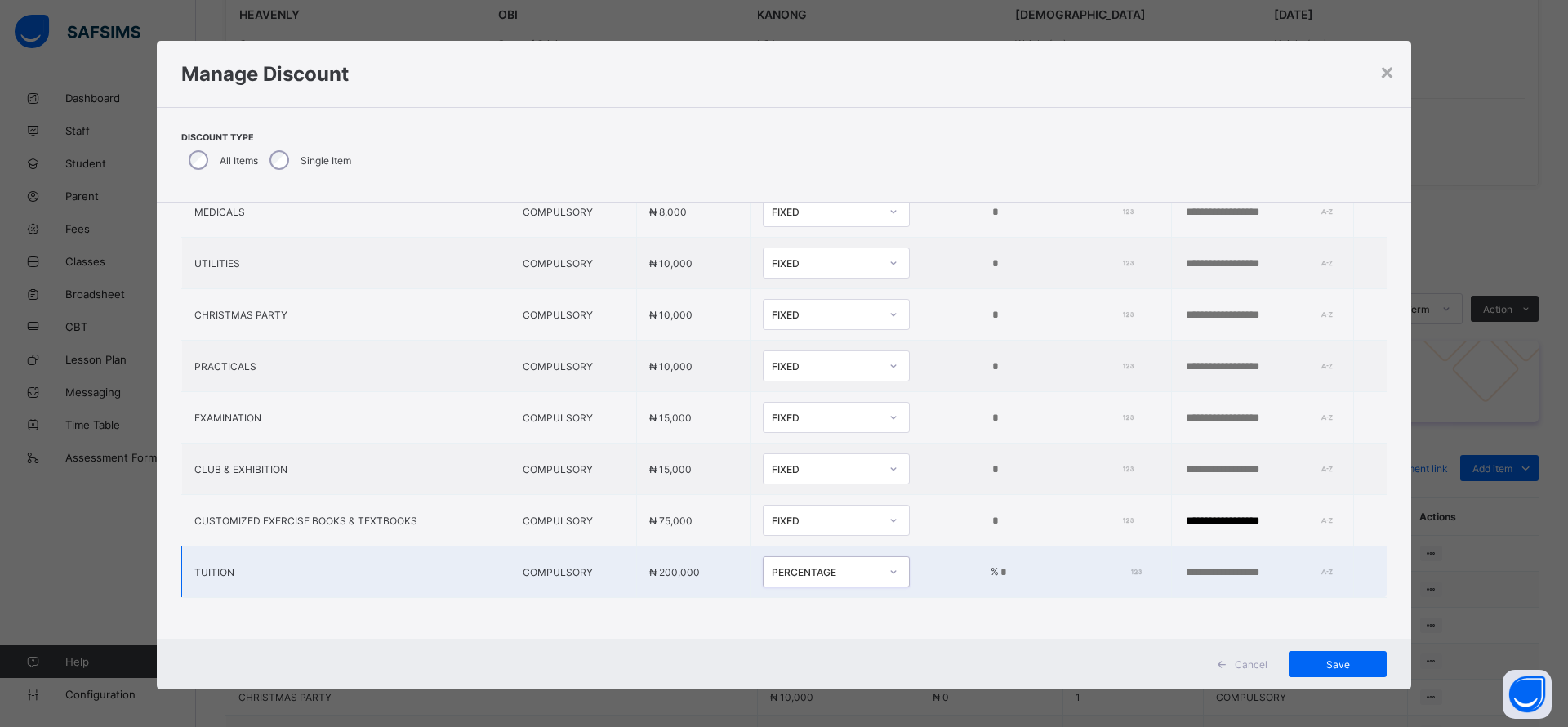
click at [999, 566] on input "*" at bounding box center [1067, 572] width 136 height 13
type input "*"
click at [1320, 662] on span "Save" at bounding box center [1337, 664] width 73 height 12
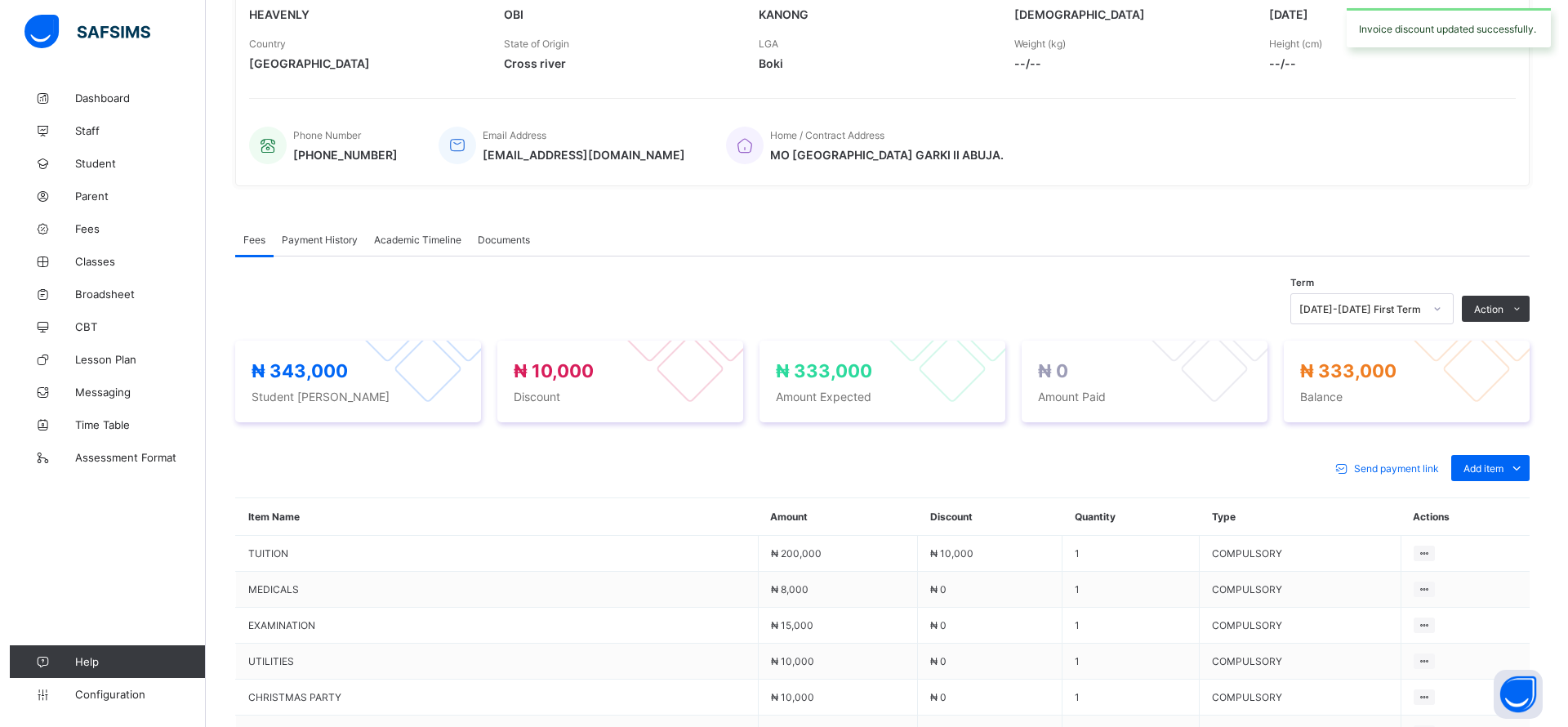
scroll to position [0, 0]
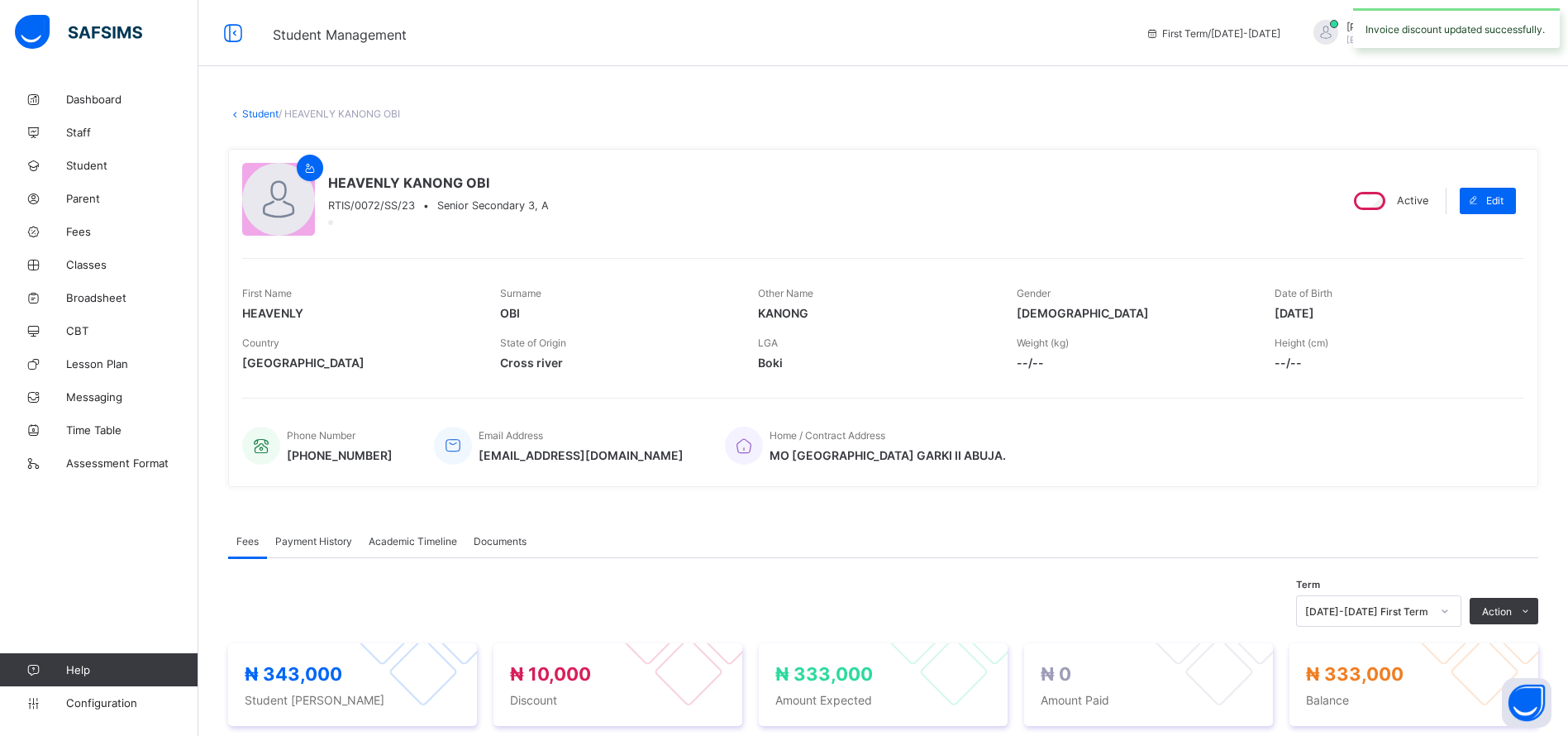
click at [264, 118] on link "Student" at bounding box center [260, 114] width 36 height 13
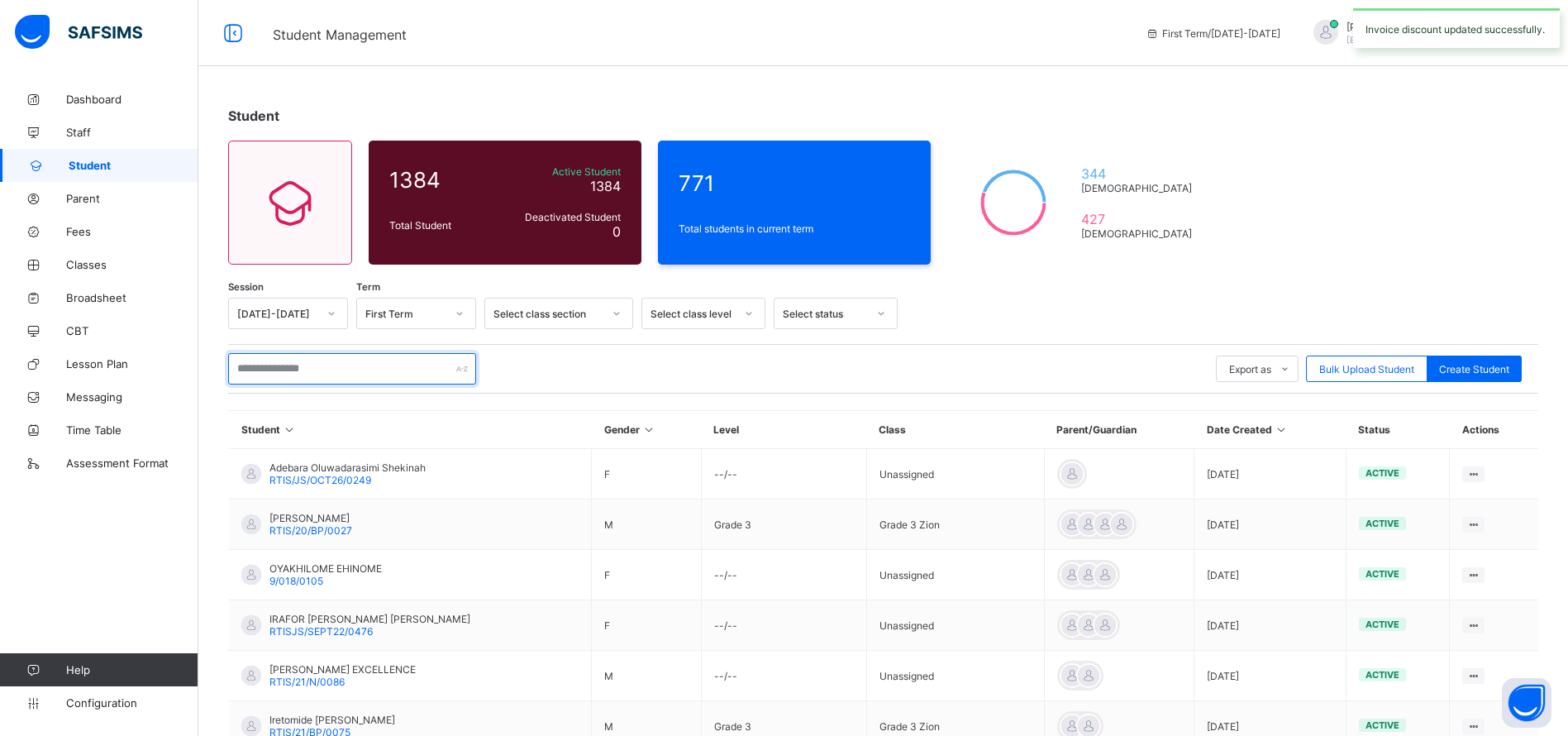
click at [369, 365] on input "text" at bounding box center [352, 368] width 248 height 31
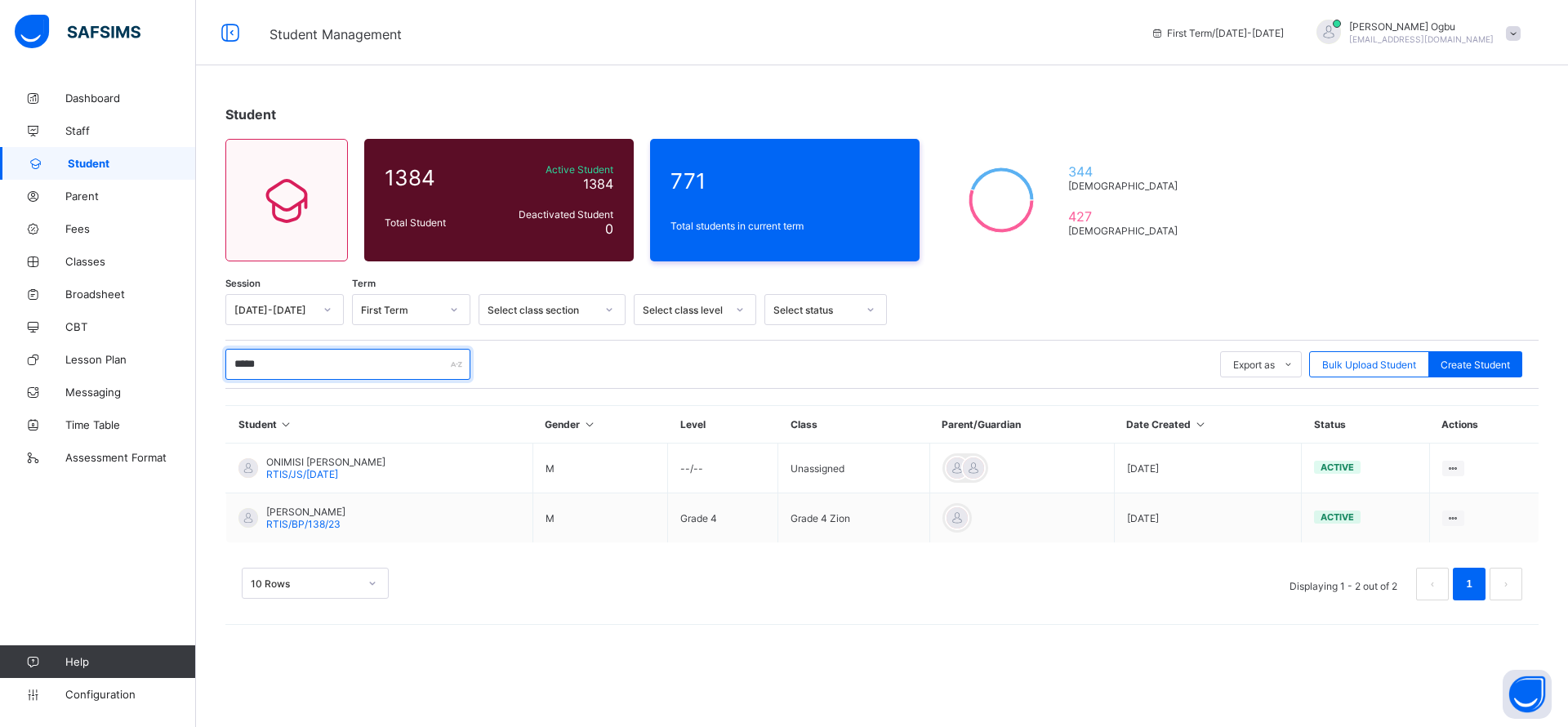
type input "*****"
click at [295, 535] on div "10 Rows Displaying 1 - 2 out of 2 1" at bounding box center [882, 576] width 1313 height 81
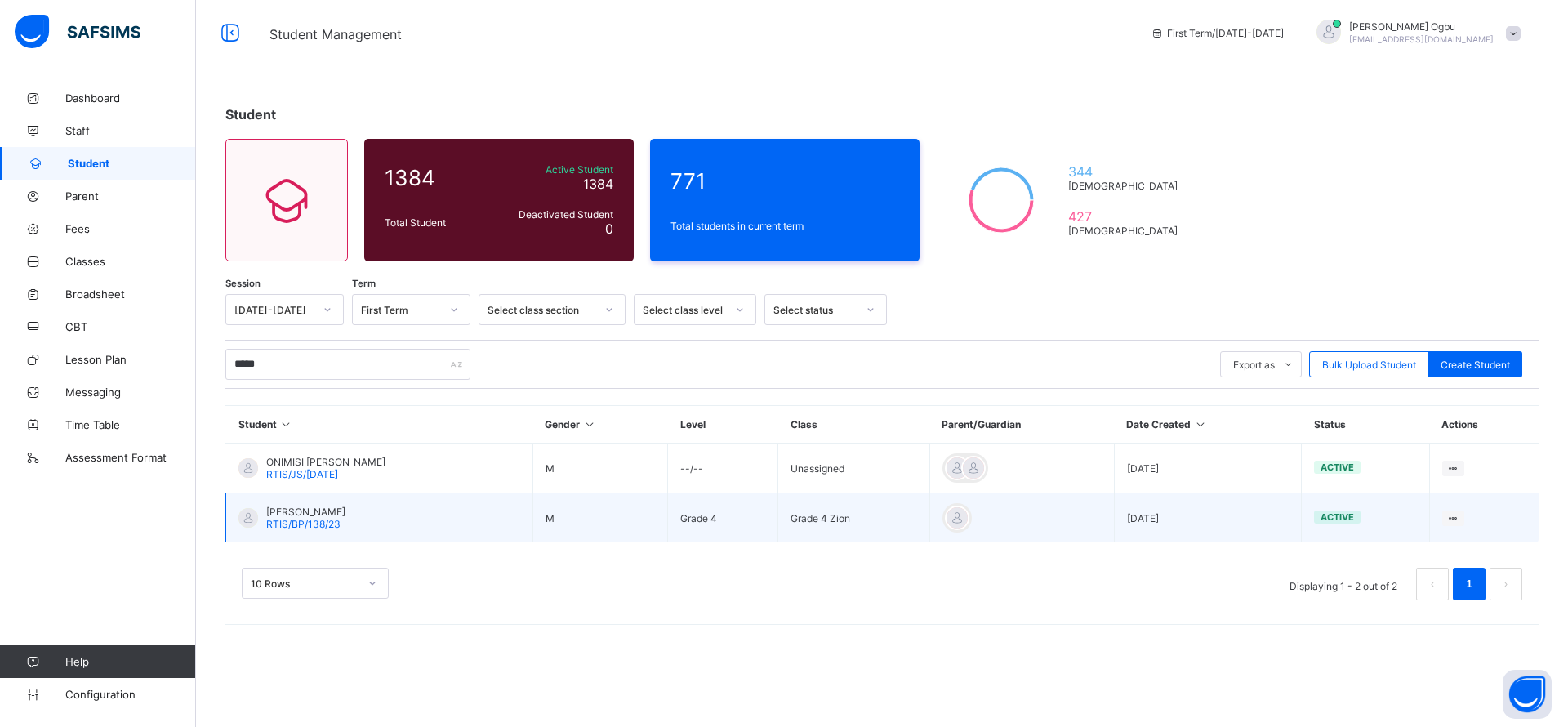
click at [295, 522] on span "RTIS/BP/138/23" at bounding box center [302, 523] width 74 height 12
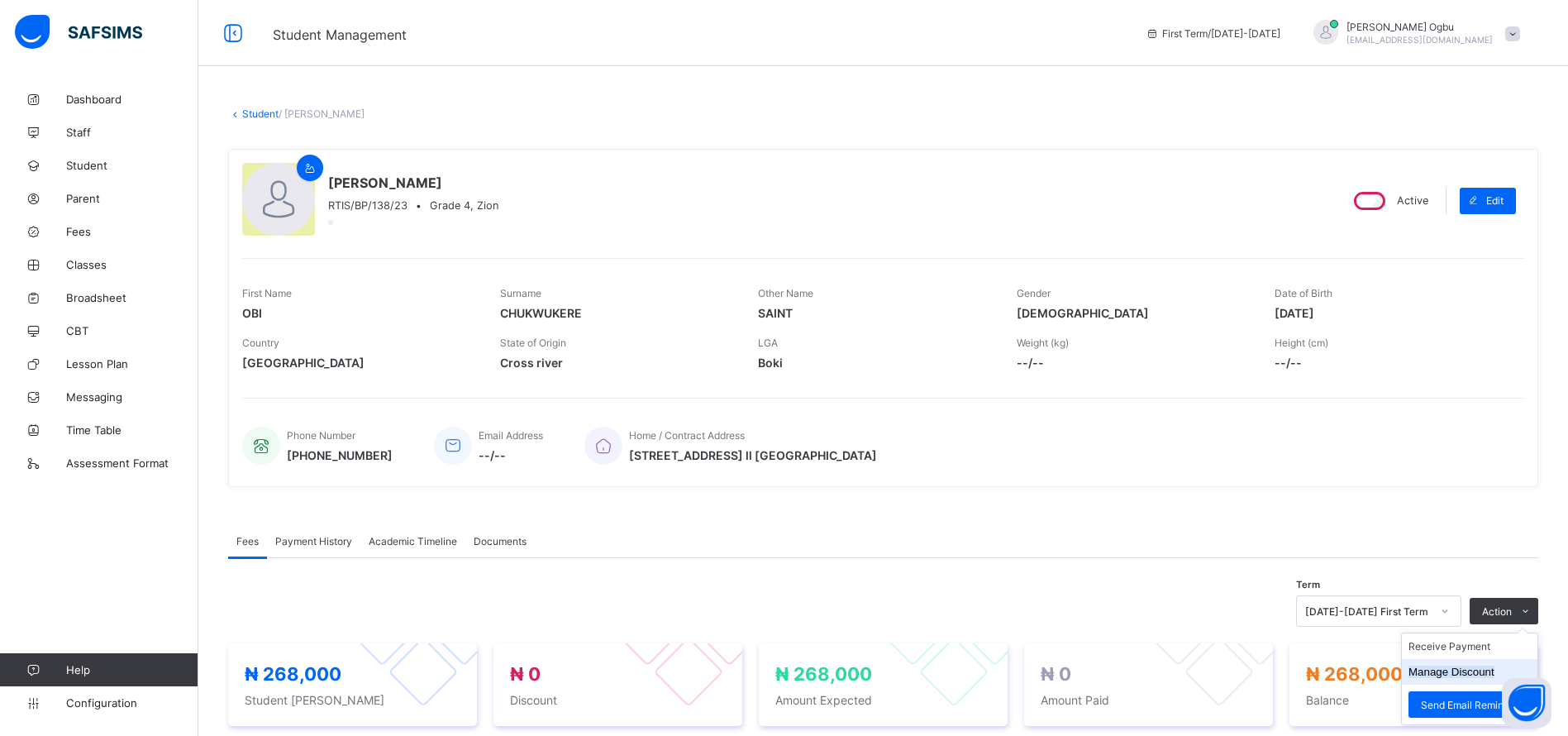
click at [1474, 666] on button "Manage Discount" at bounding box center [1451, 671] width 86 height 13
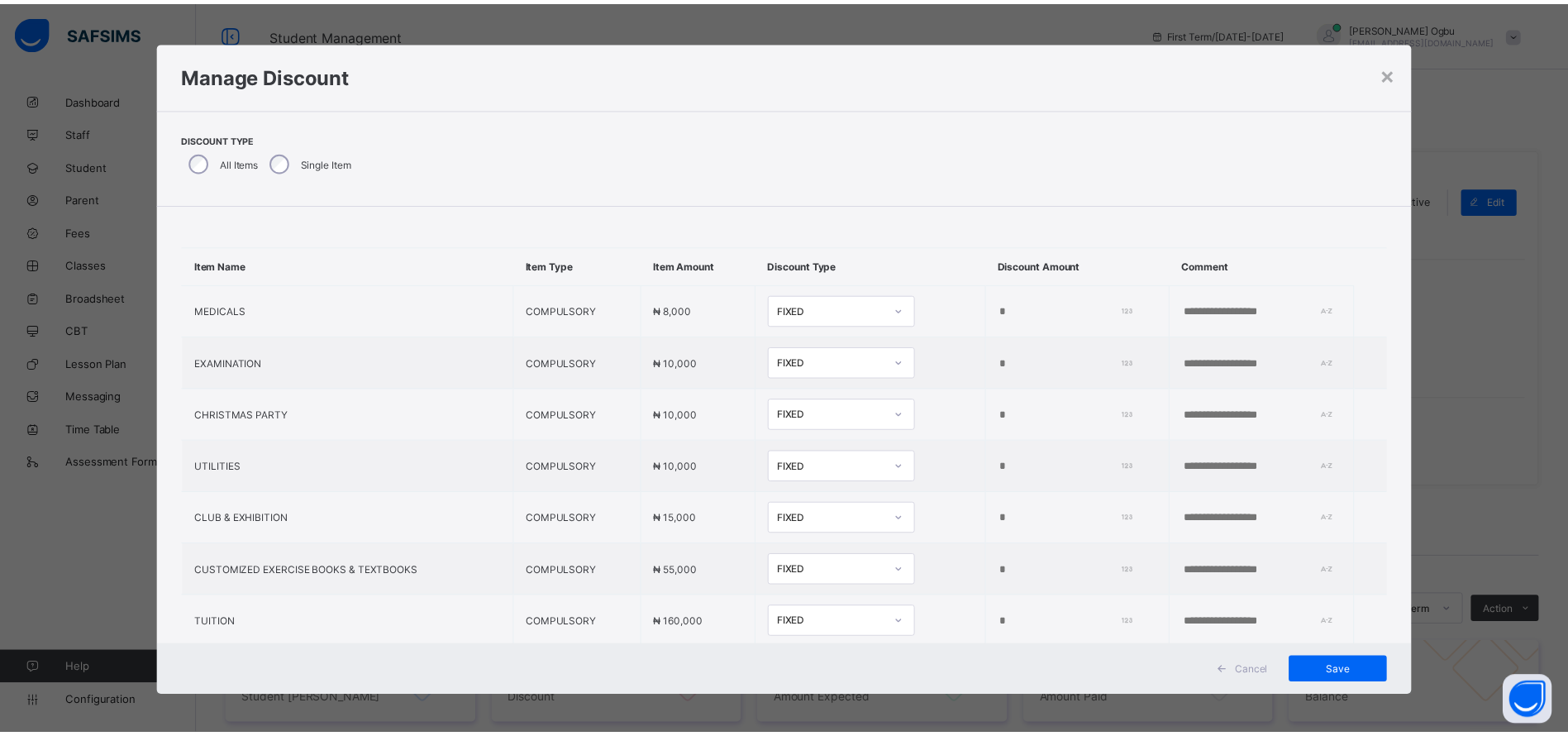
scroll to position [64, 0]
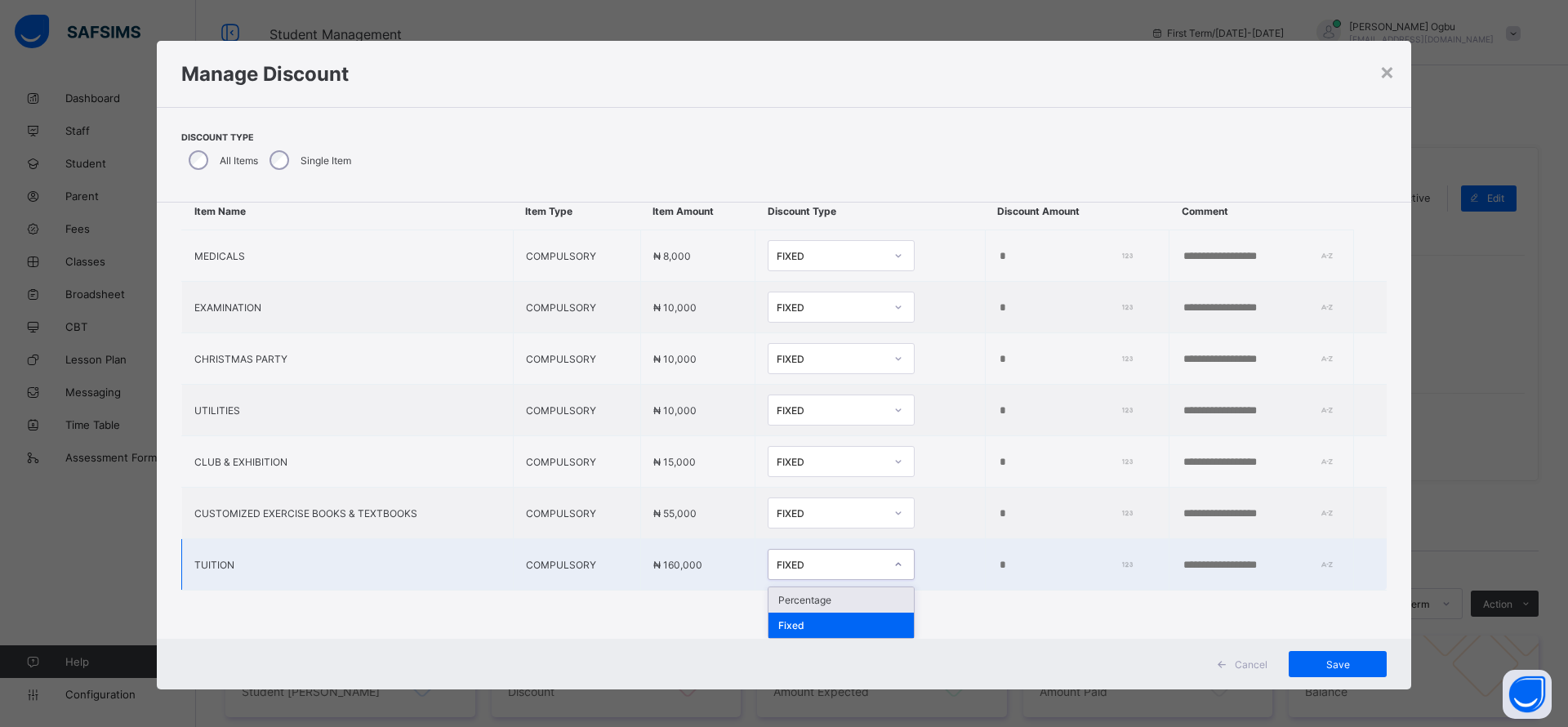
click at [790, 587] on div "Percentage" at bounding box center [841, 600] width 145 height 25
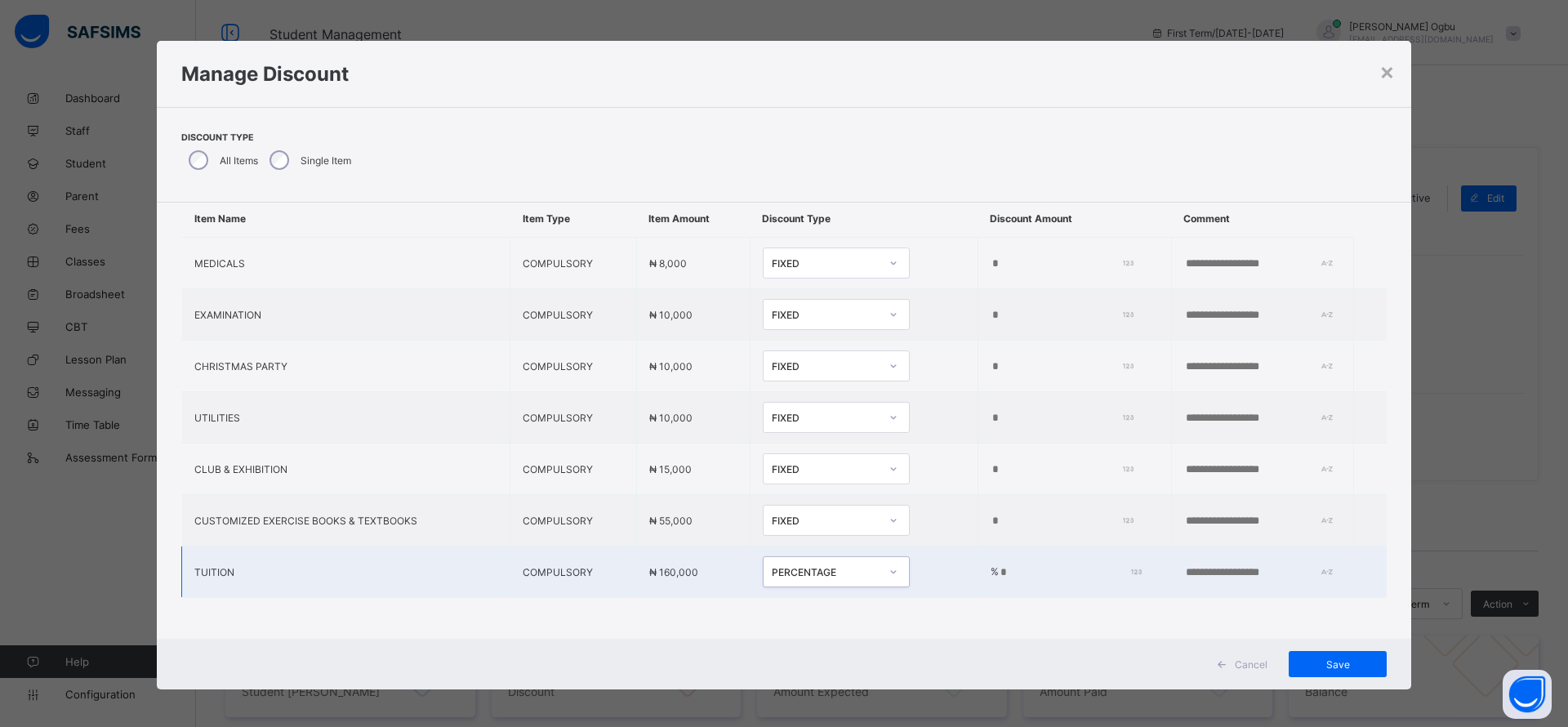
click at [999, 566] on input "*" at bounding box center [1067, 572] width 136 height 13
type input "*"
click at [1184, 566] on input "text" at bounding box center [1241, 572] width 113 height 13
type input "**********"
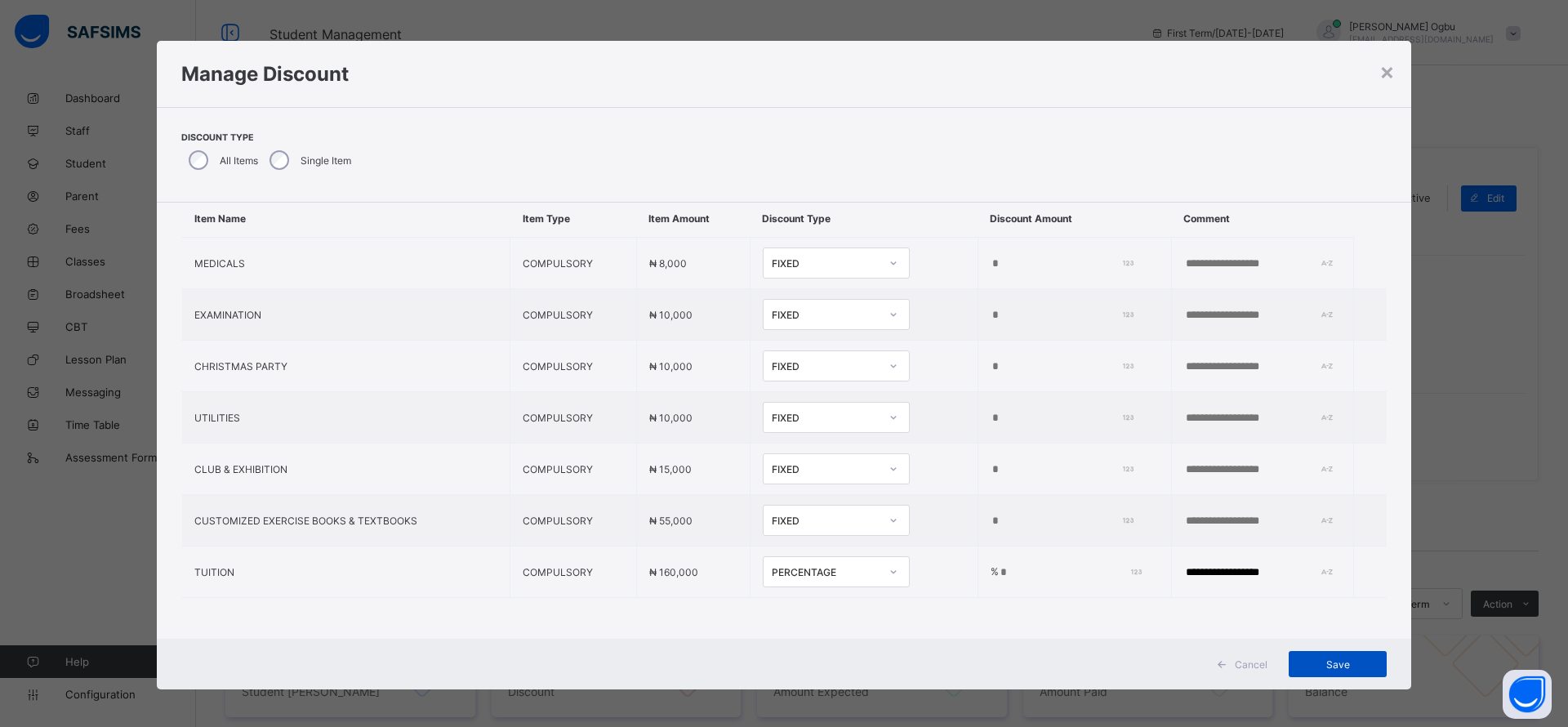
click at [1339, 654] on div "Save" at bounding box center [1338, 663] width 98 height 26
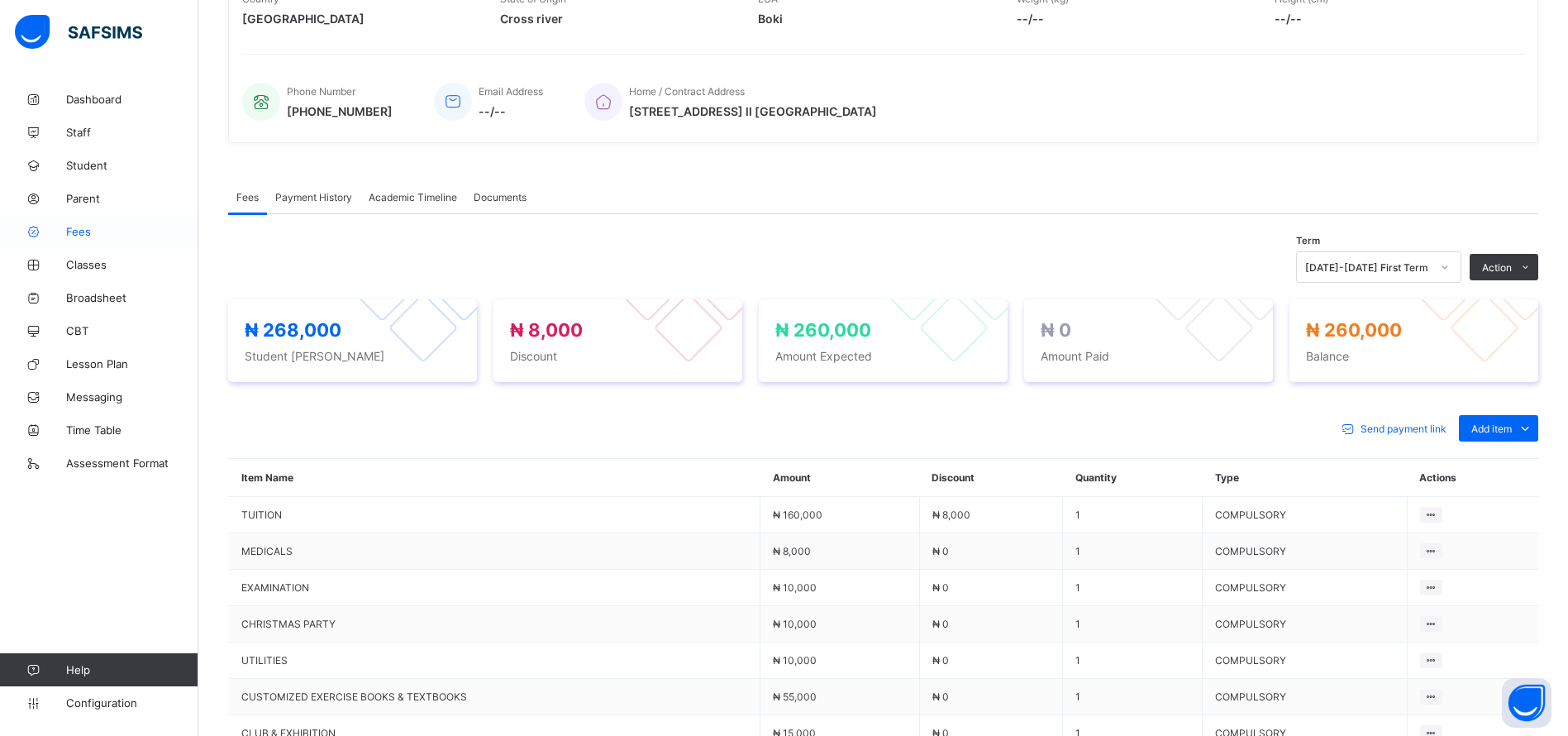
scroll to position [0, 0]
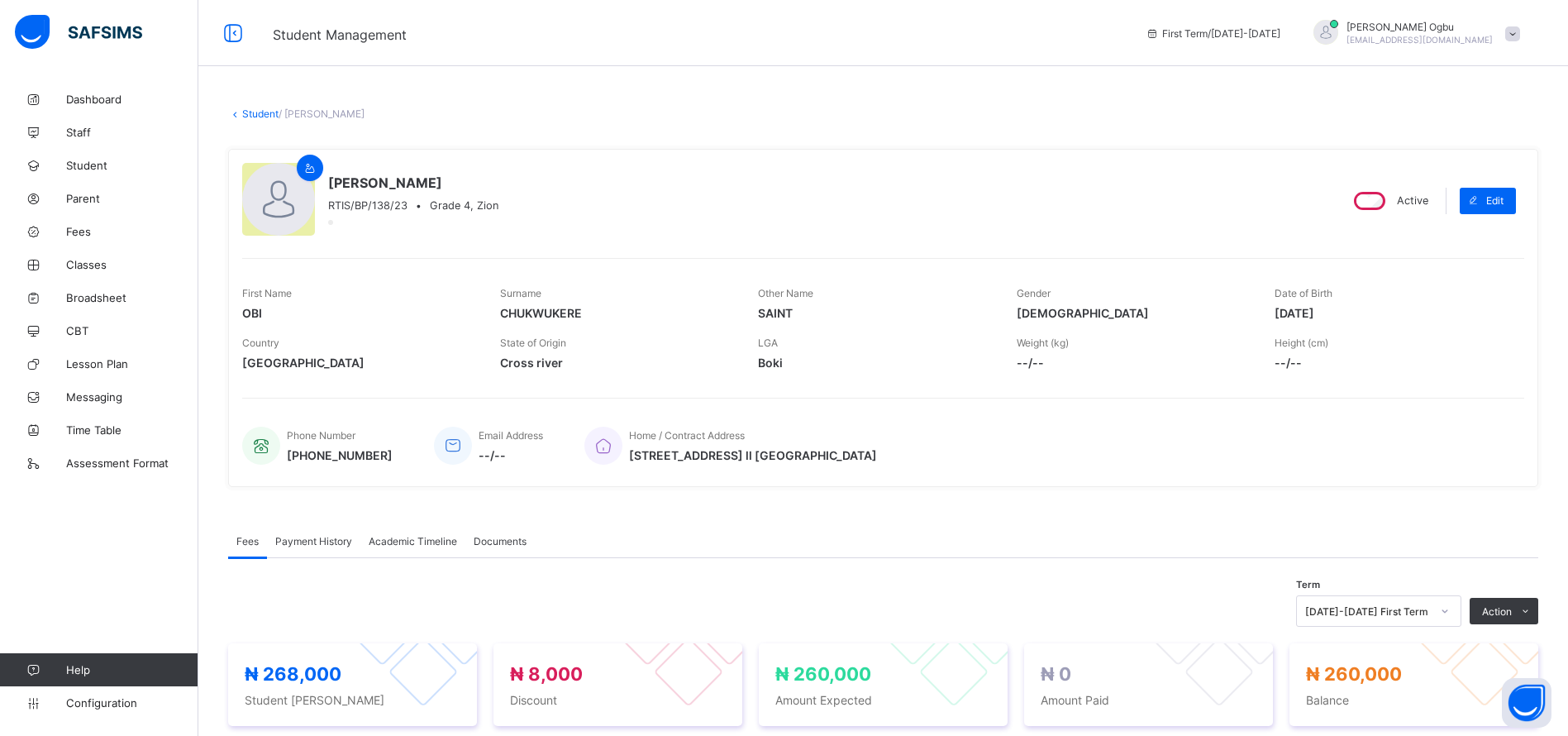
click at [254, 90] on div "× Delete Document This action would delete the document with name: from the sys…" at bounding box center [883, 675] width 1369 height 1186
click at [263, 112] on link "Student" at bounding box center [260, 114] width 36 height 13
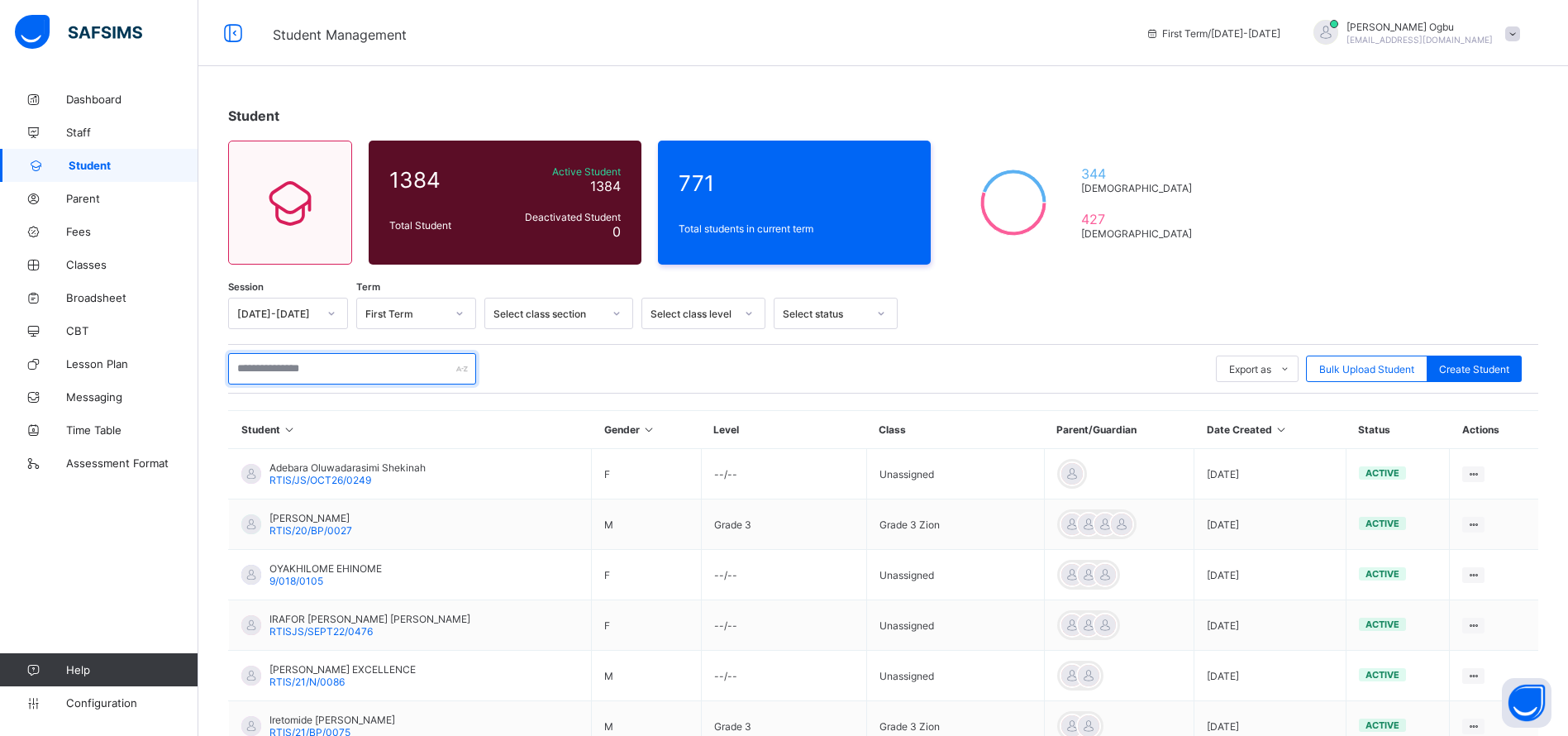
click at [410, 366] on input "text" at bounding box center [352, 368] width 248 height 31
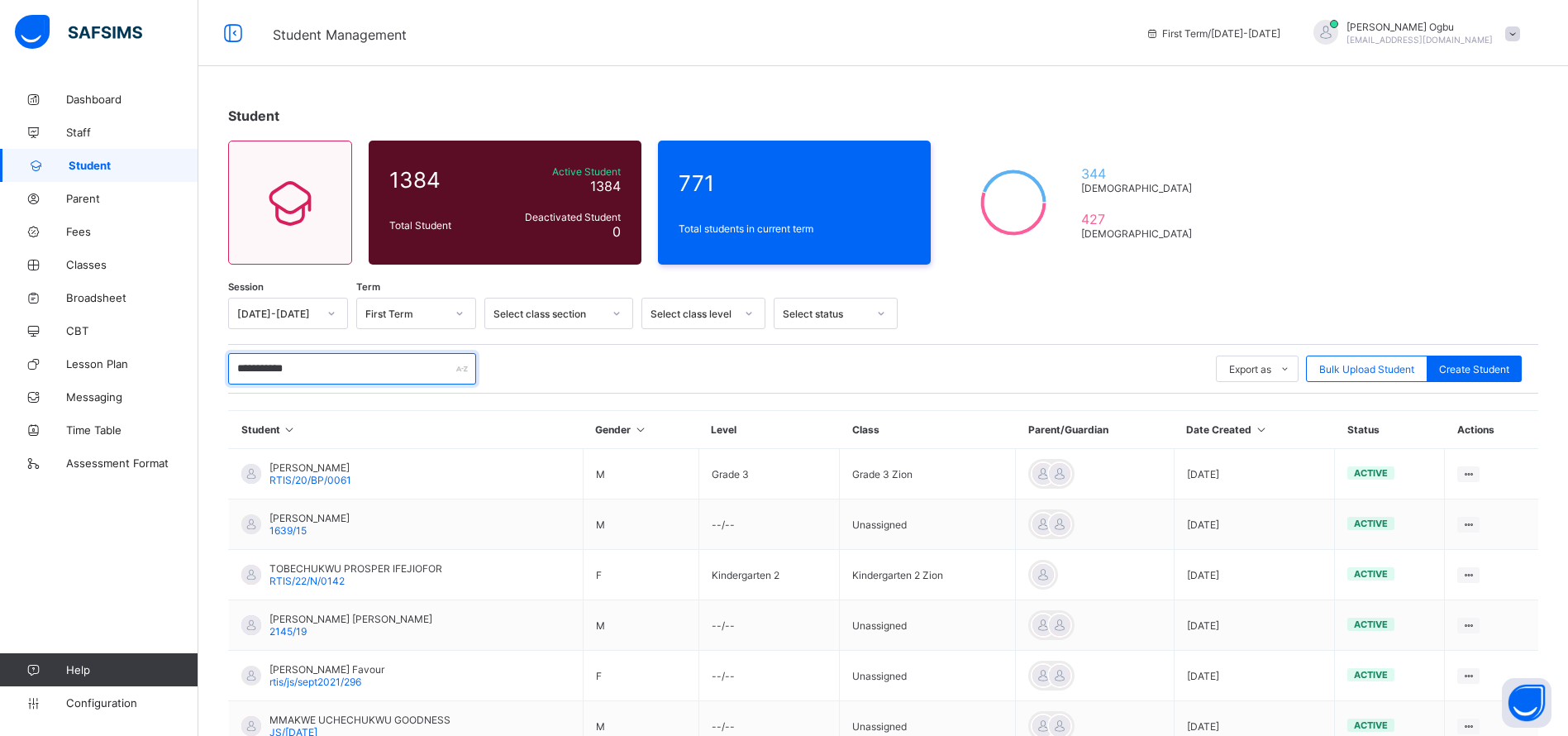
scroll to position [19, 0]
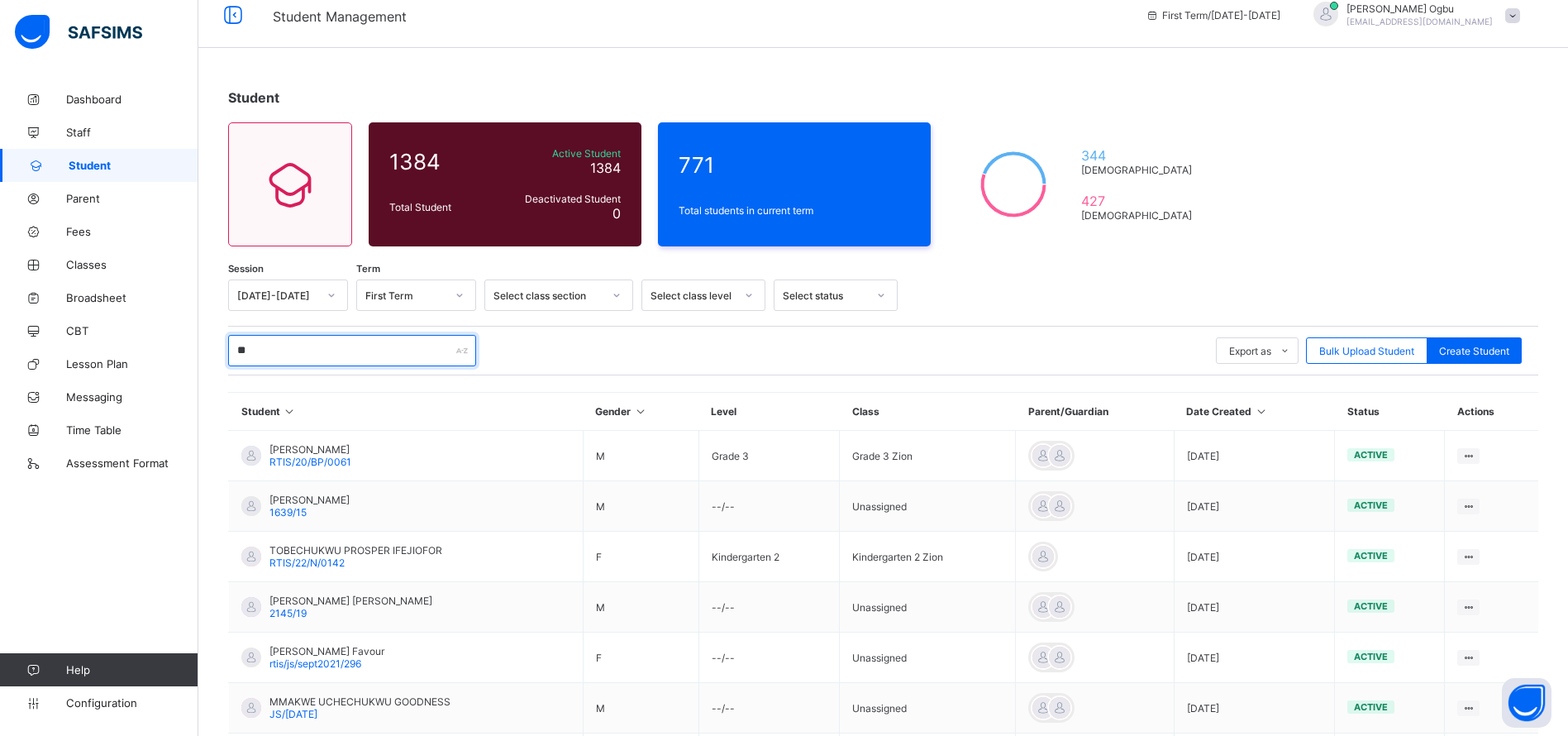
type input "*"
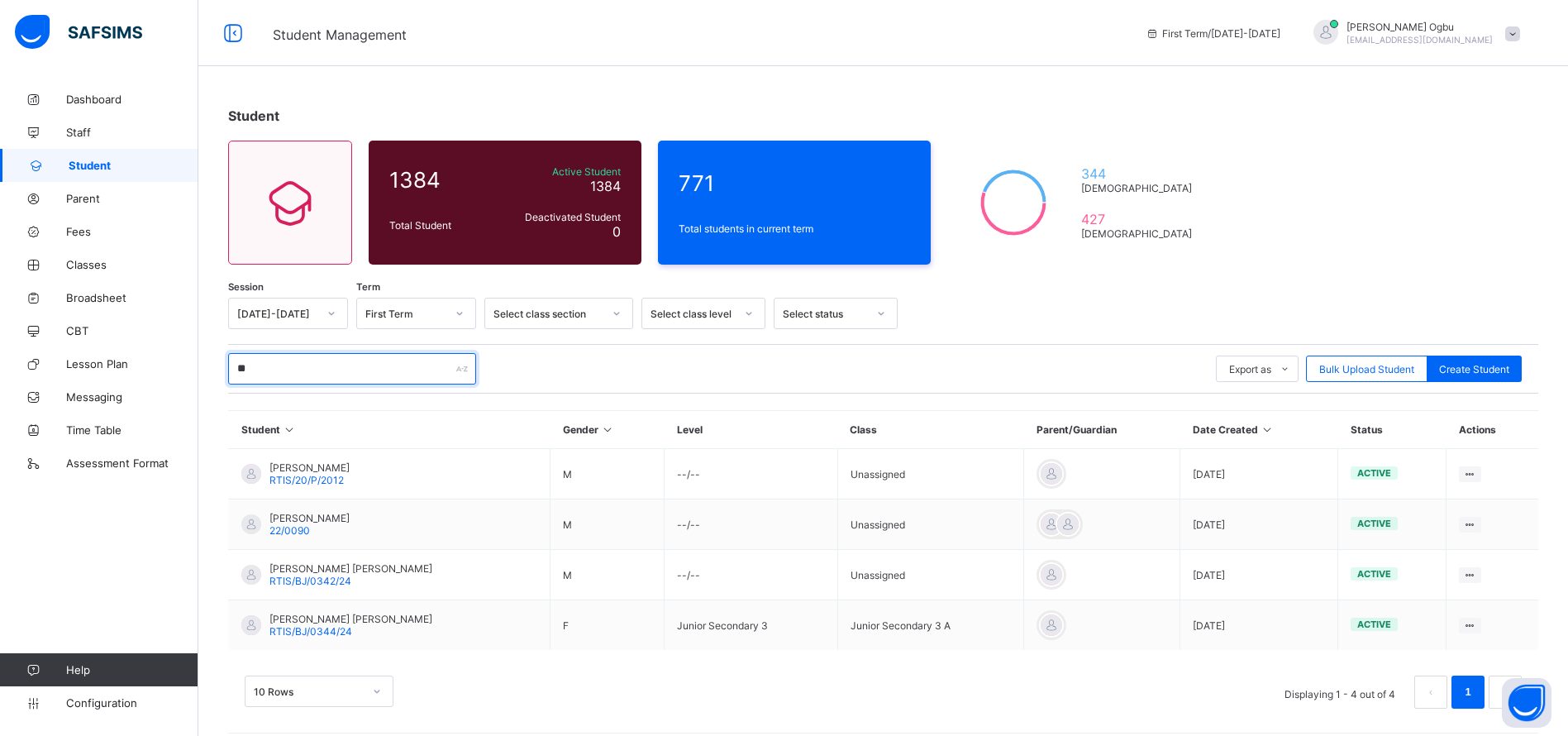
type input "*"
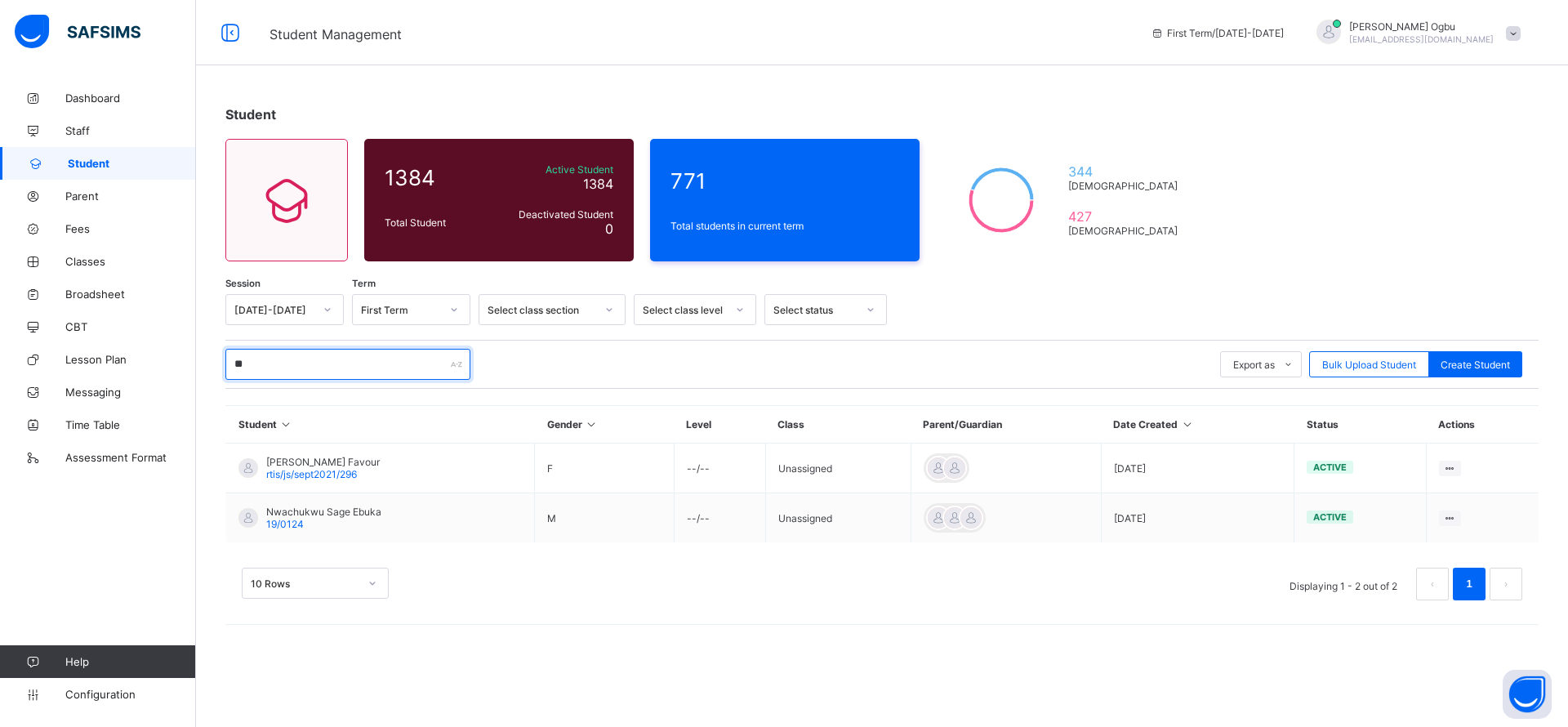
type input "*"
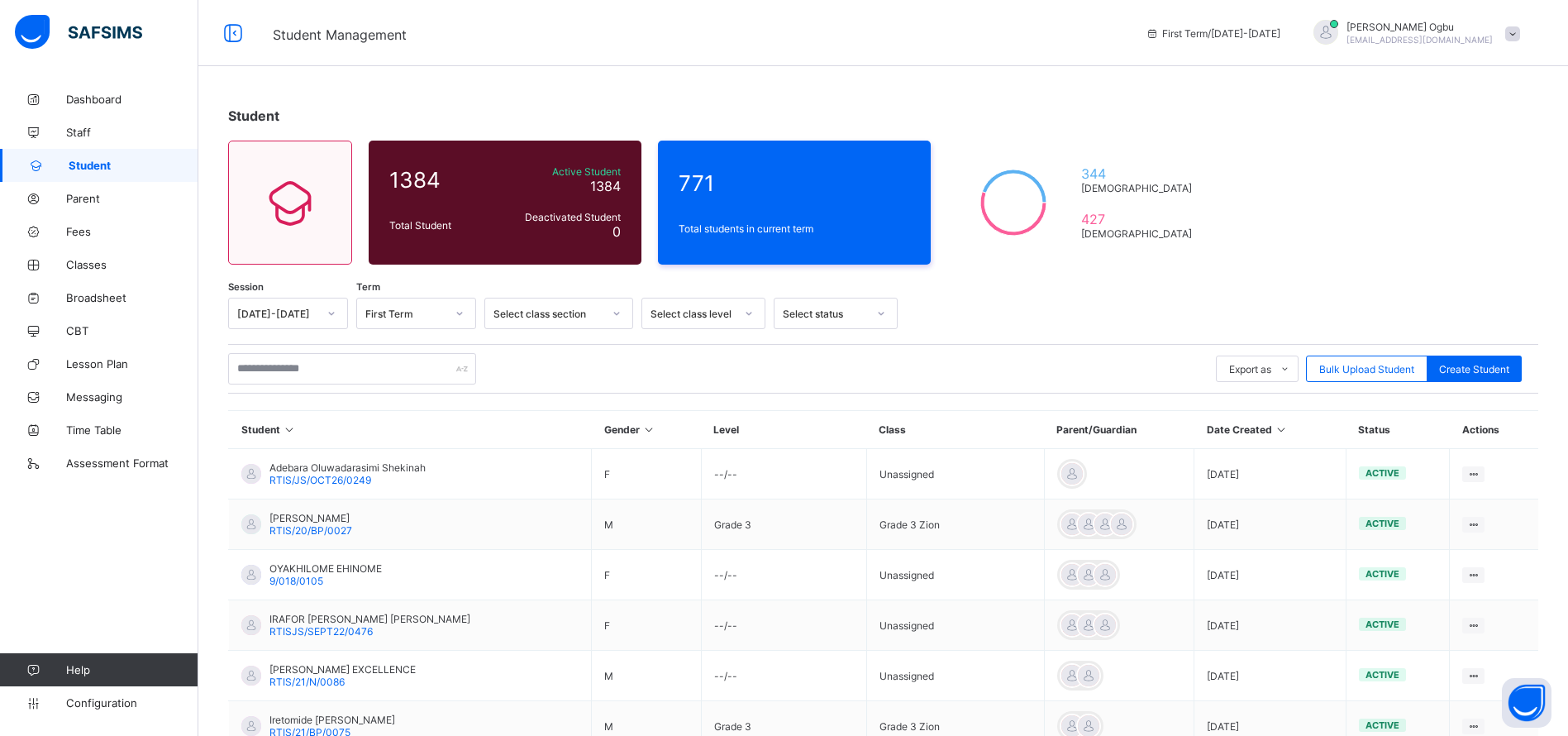
click at [101, 153] on link "Student" at bounding box center [99, 165] width 199 height 33
click at [315, 369] on input "text" at bounding box center [352, 368] width 248 height 31
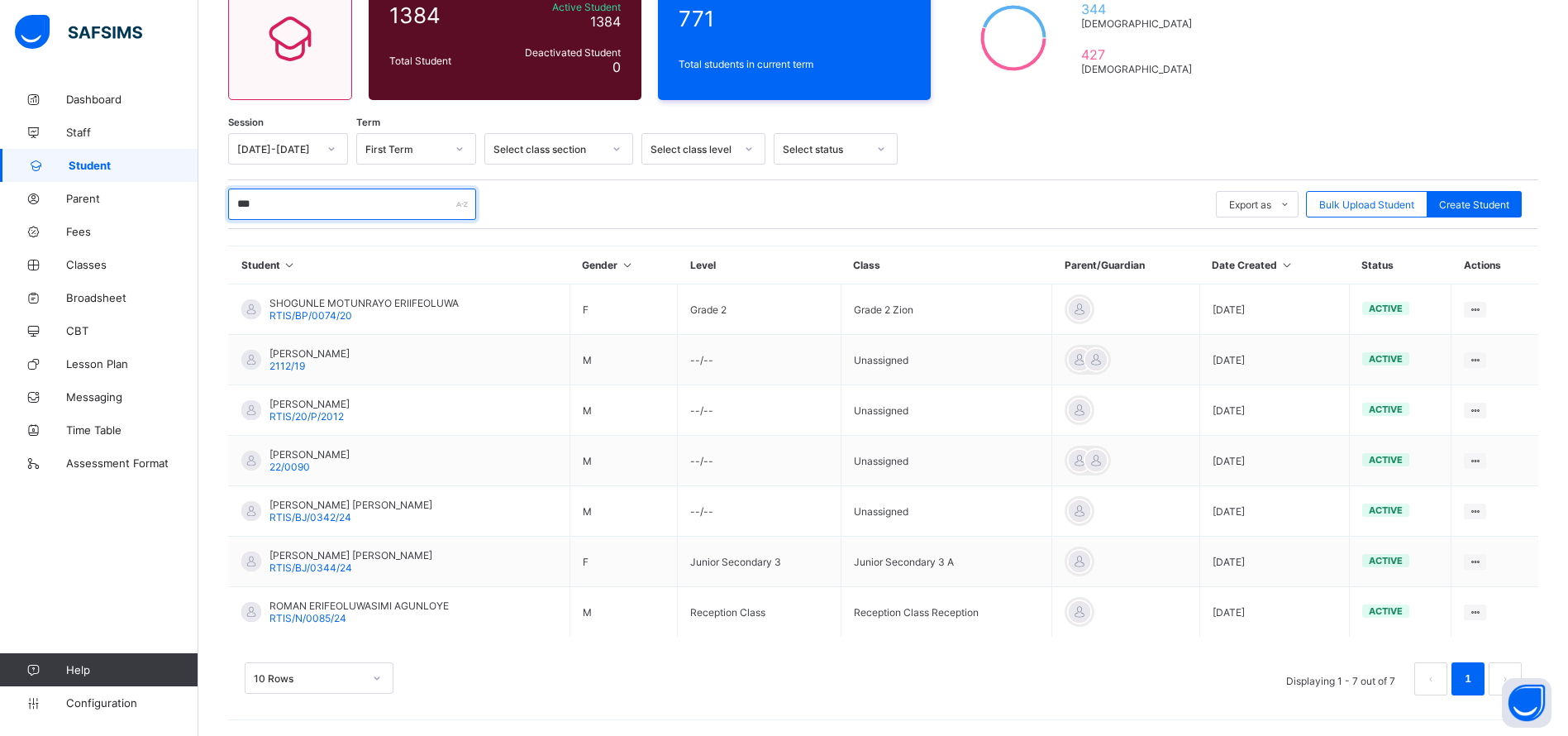
scroll to position [166, 0]
type input "*"
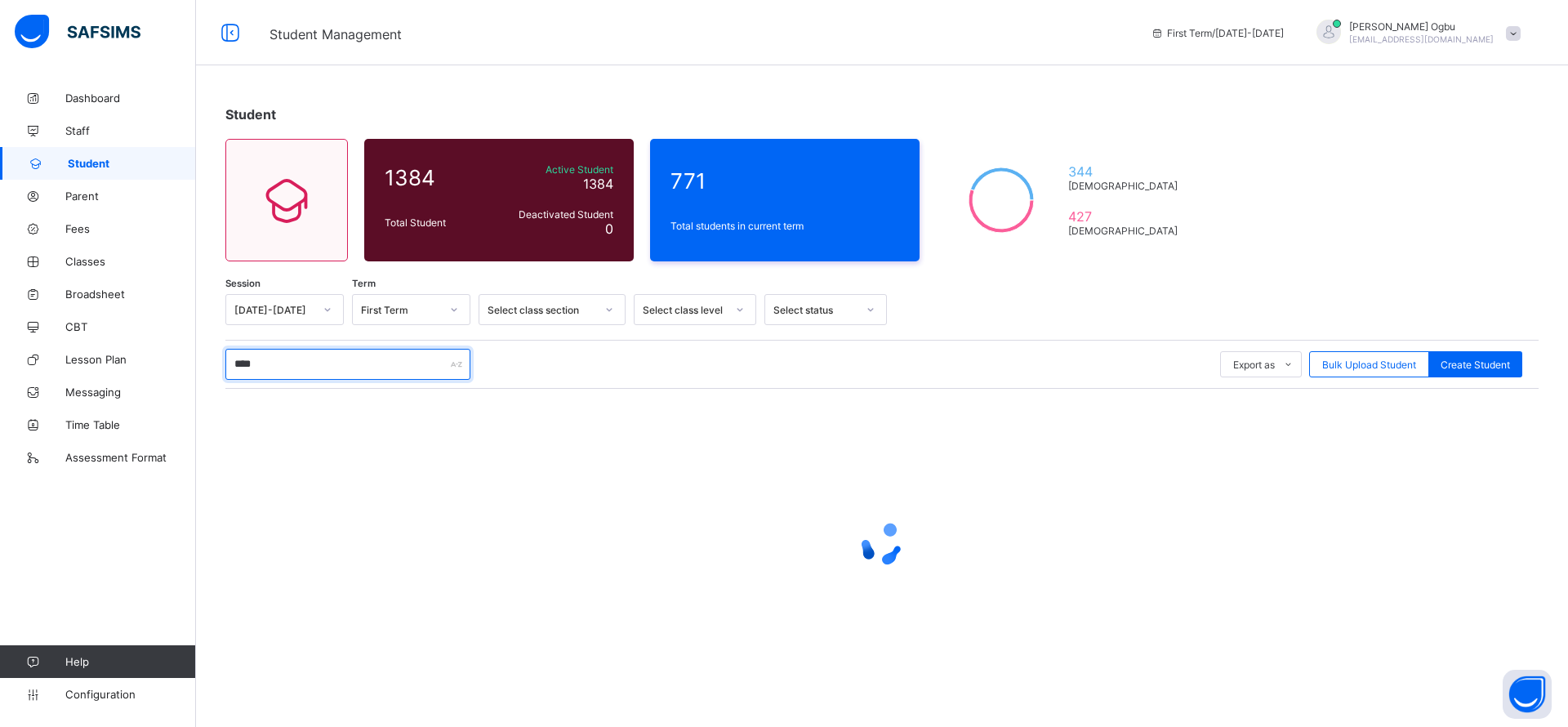
type input "*****"
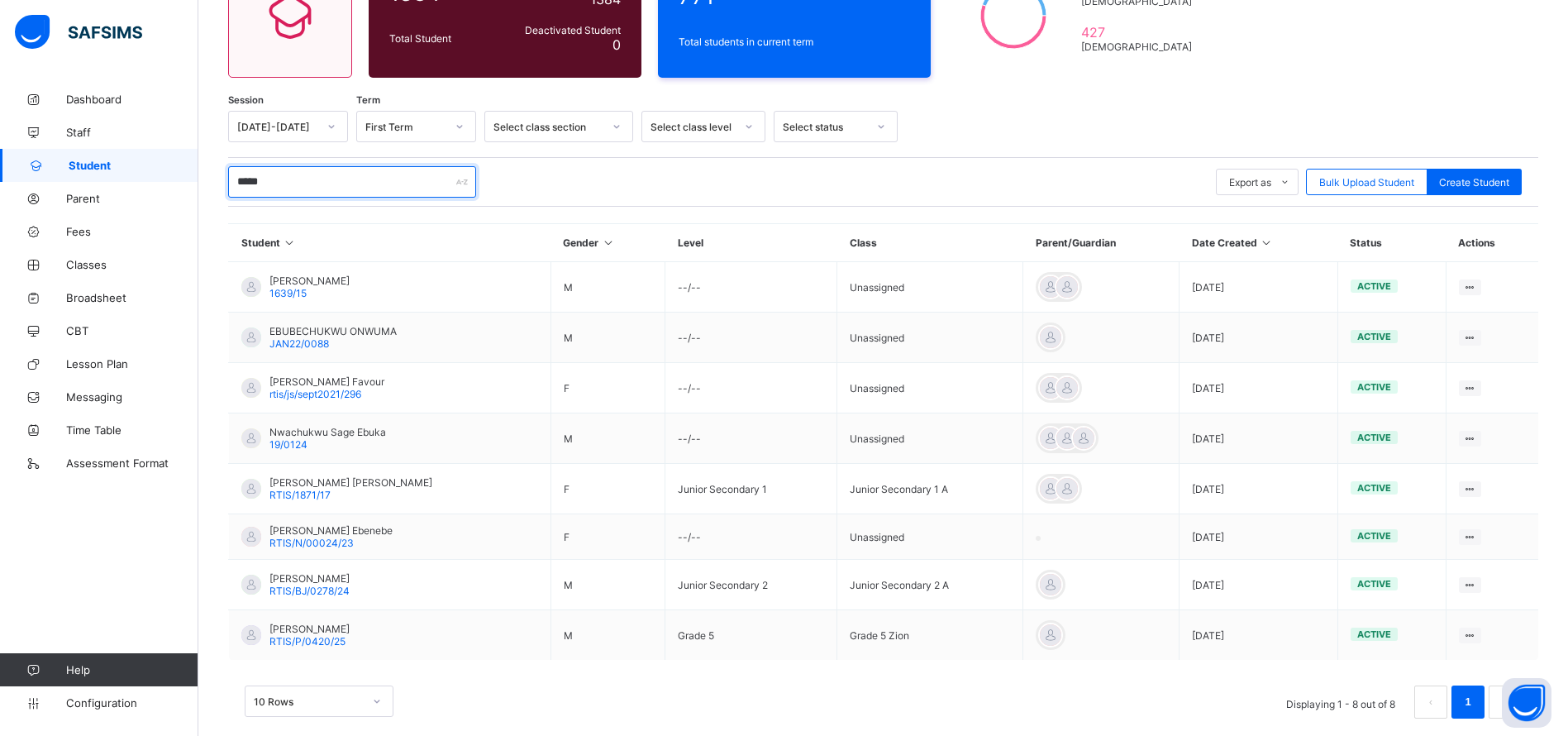
scroll to position [211, 0]
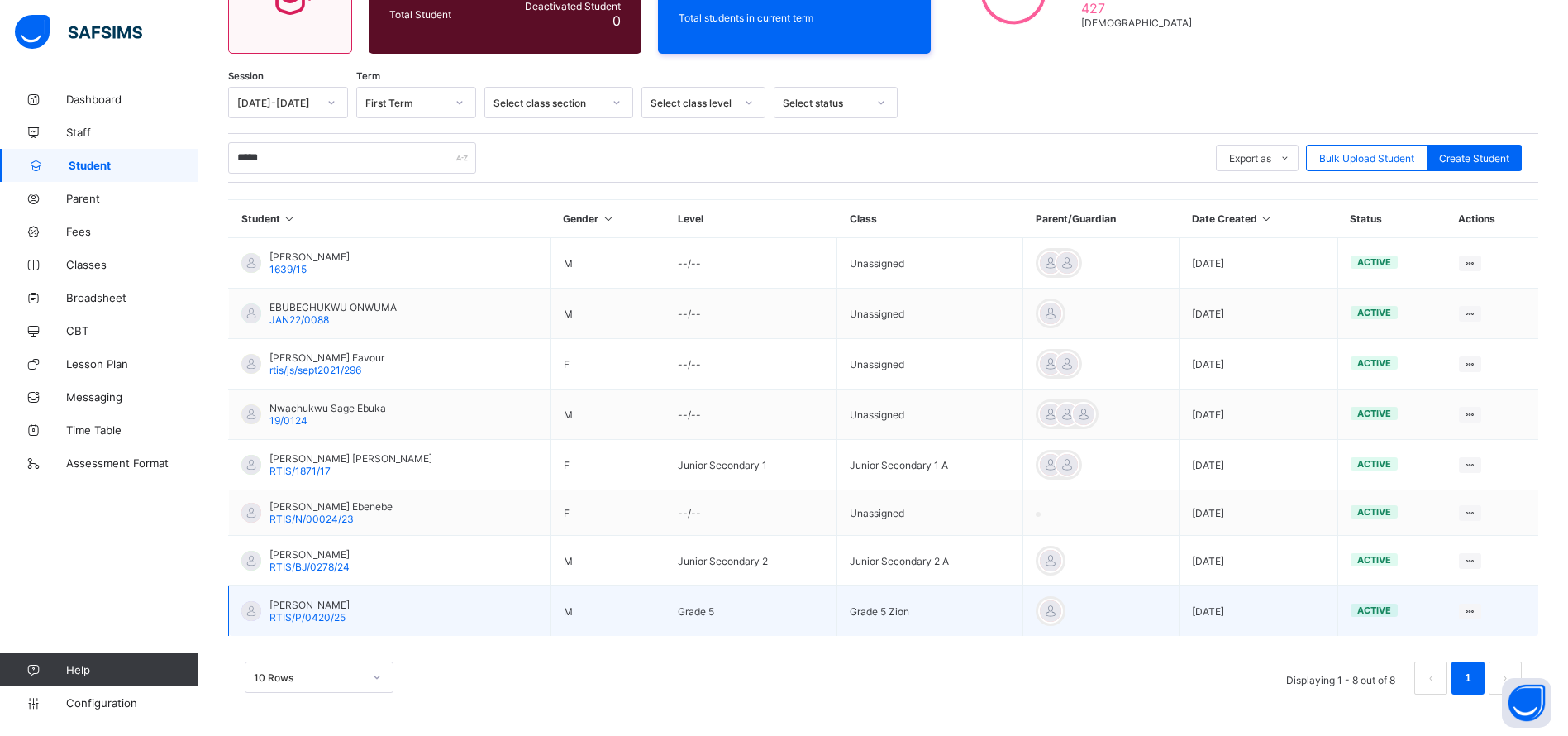
click at [326, 619] on span "RTIS/P/0420/25" at bounding box center [307, 617] width 76 height 13
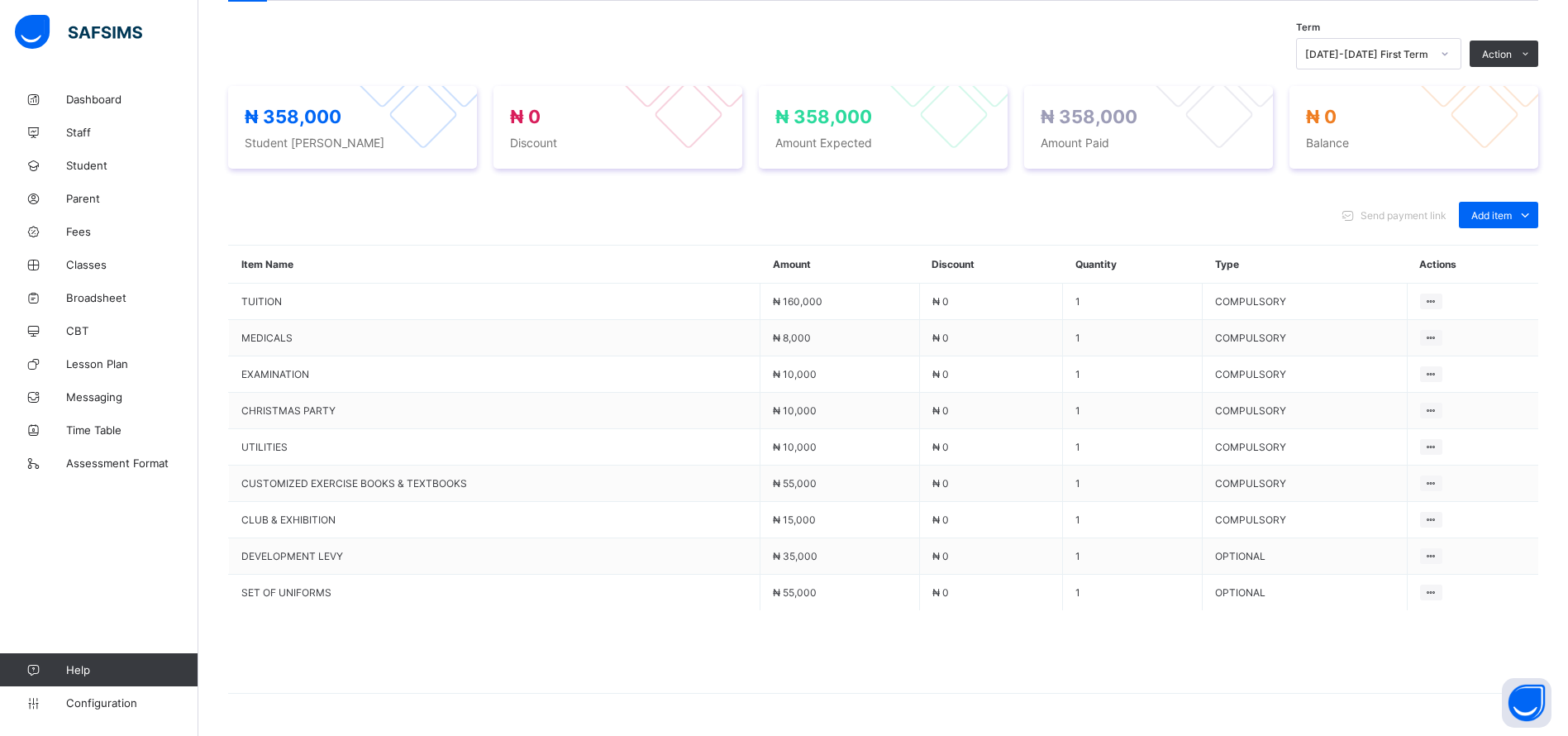
scroll to position [560, 0]
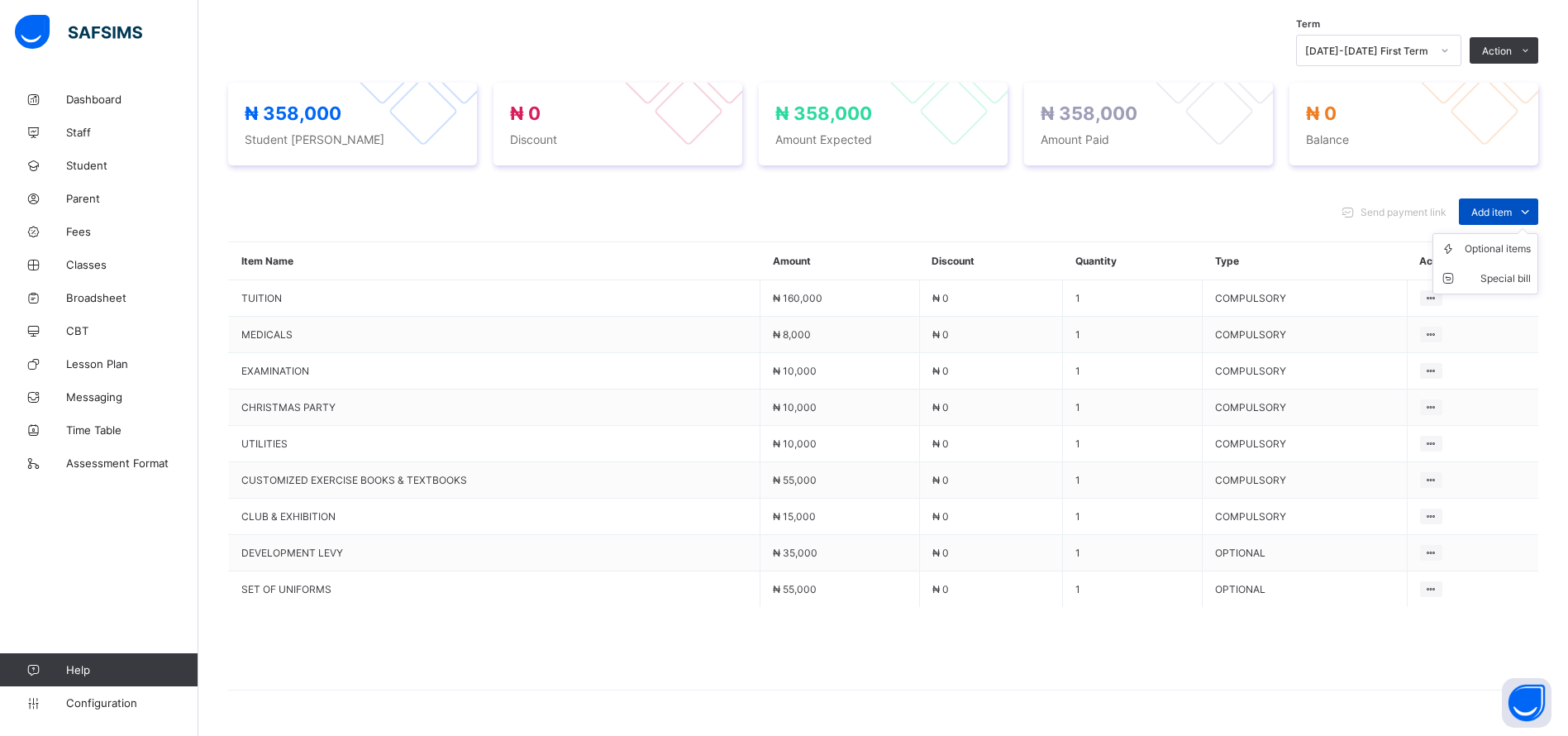
click at [1534, 214] on icon at bounding box center [1525, 212] width 19 height 17
click at [1507, 246] on div "Optional items" at bounding box center [1497, 249] width 66 height 17
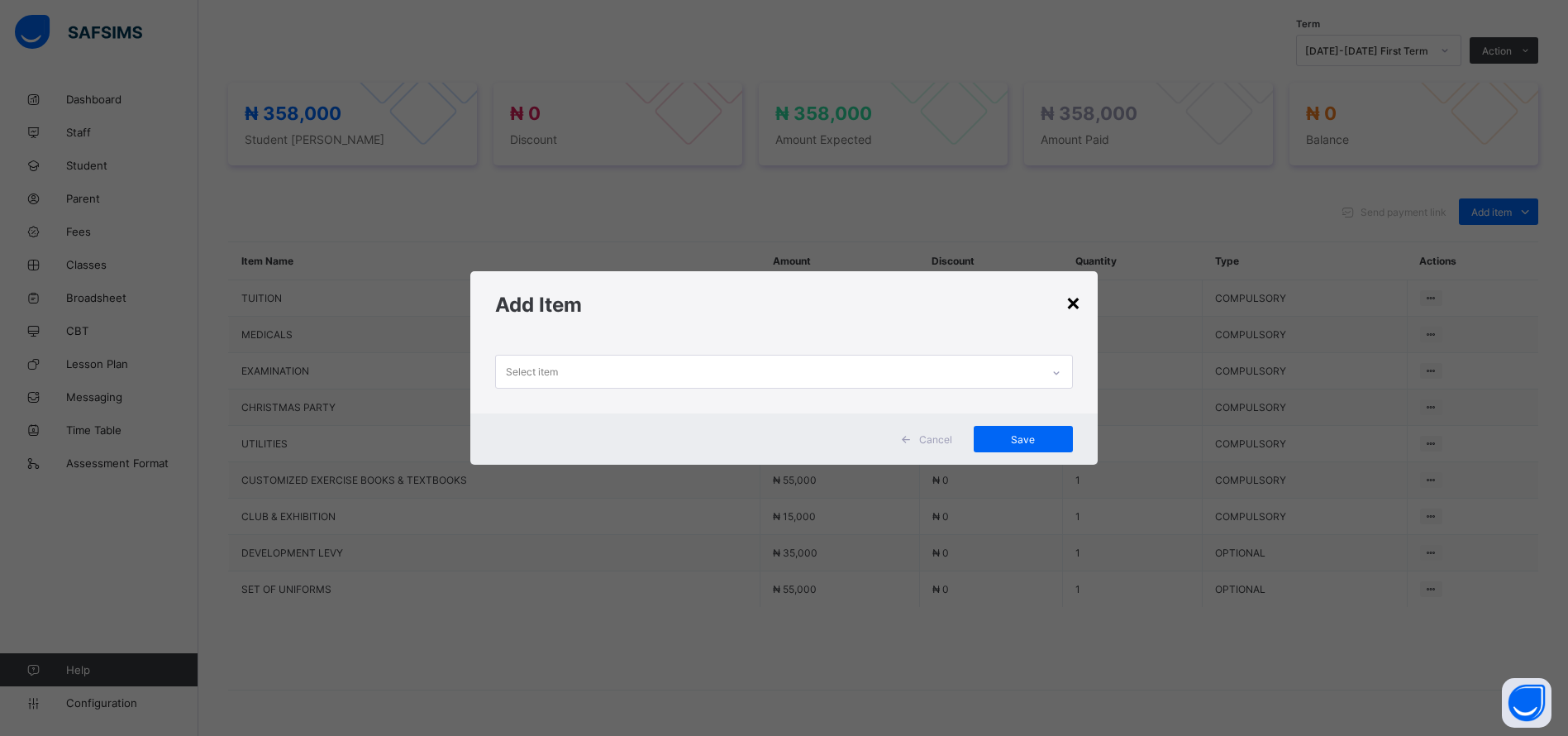
click at [1079, 298] on div "×" at bounding box center [1073, 301] width 16 height 28
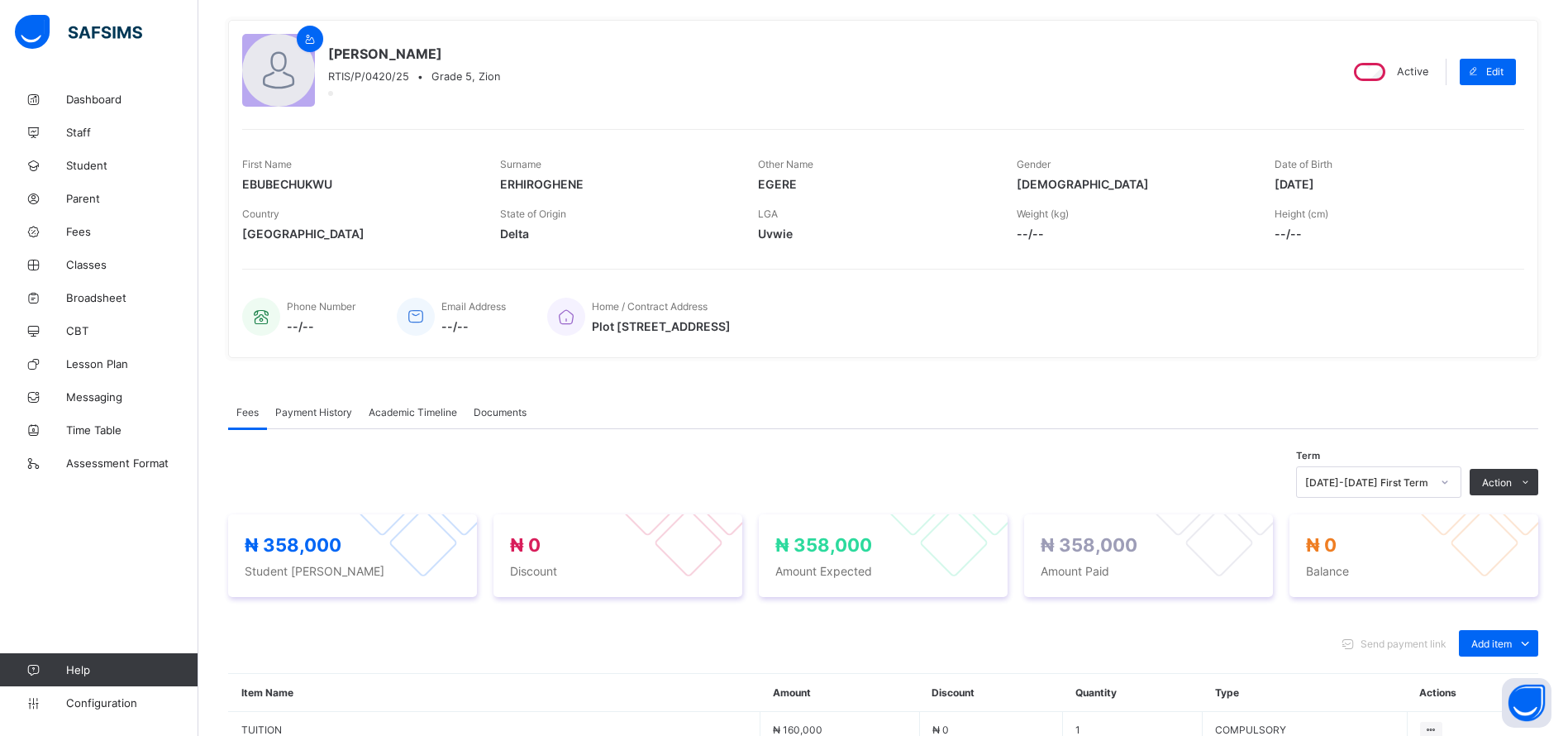
scroll to position [0, 0]
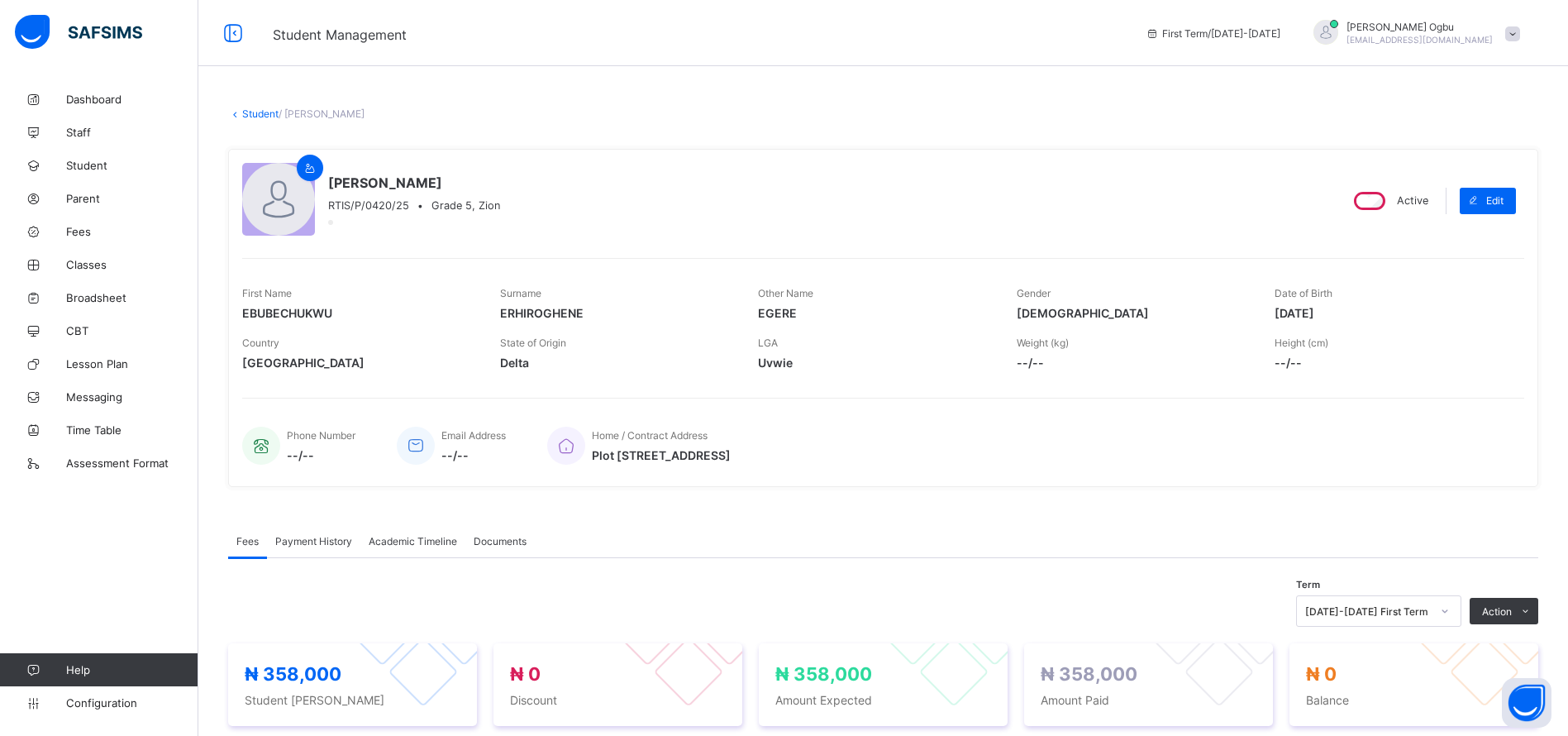
click at [321, 541] on span "Payment History" at bounding box center [313, 541] width 77 height 13
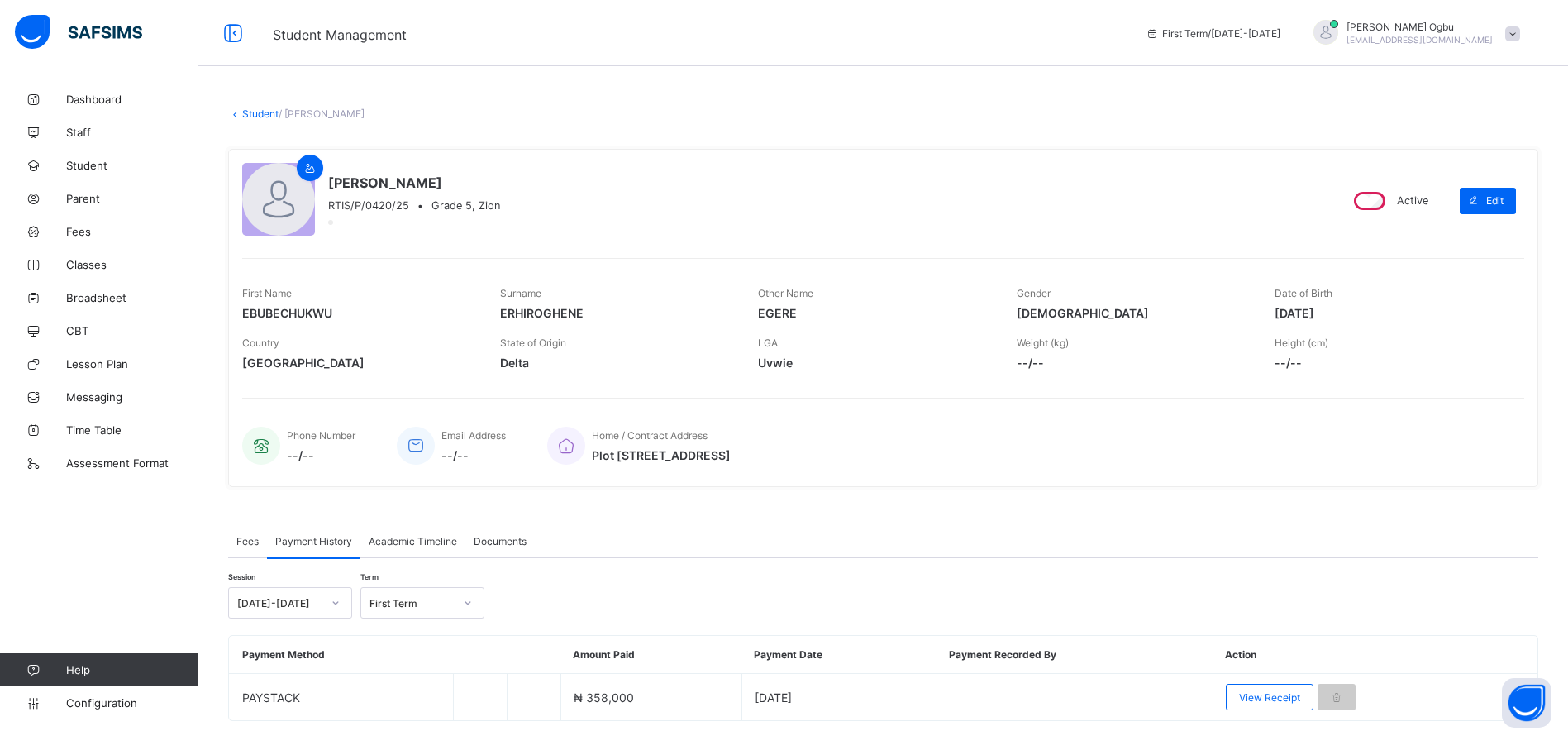
scroll to position [51, 0]
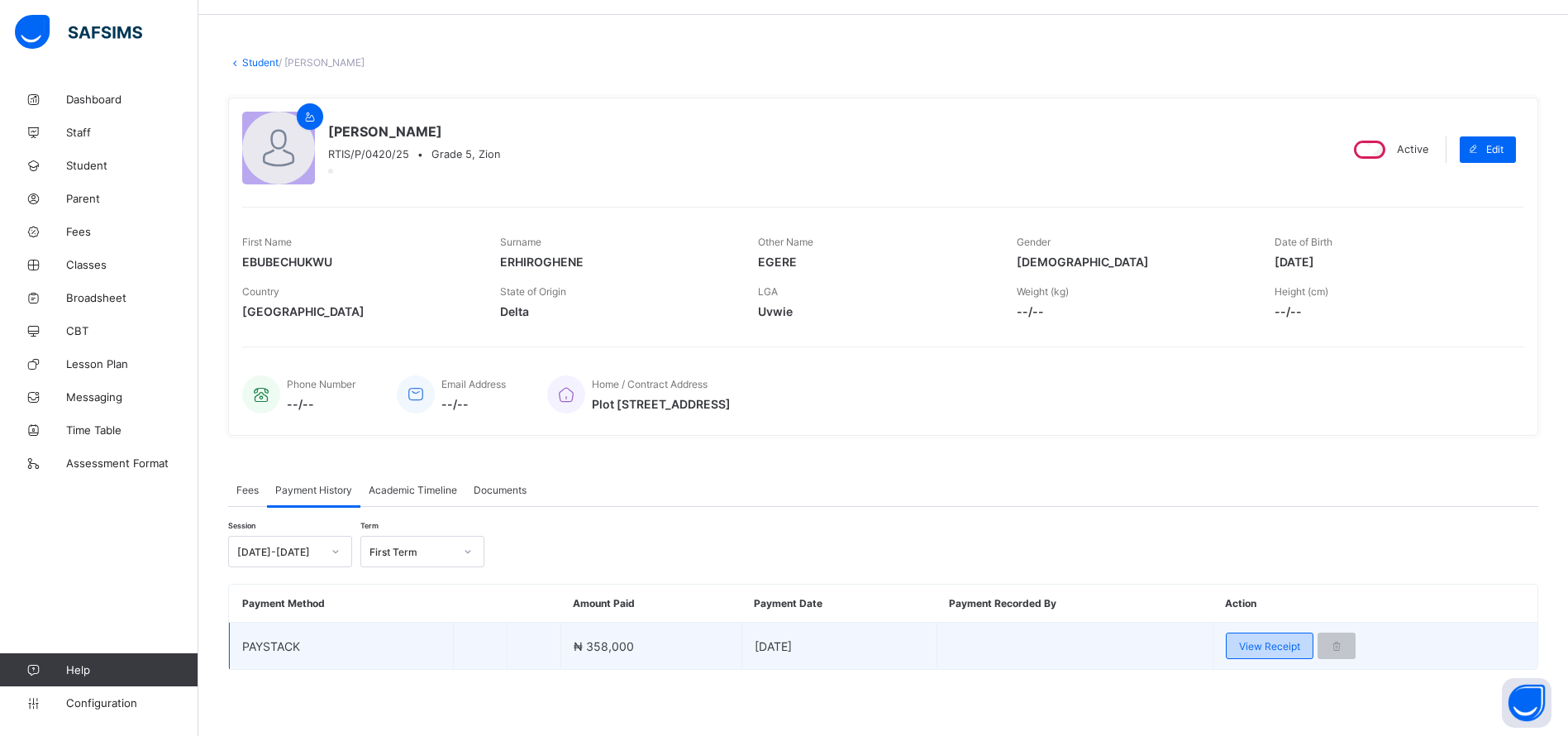
click at [1275, 646] on span "View Receipt" at bounding box center [1269, 646] width 61 height 13
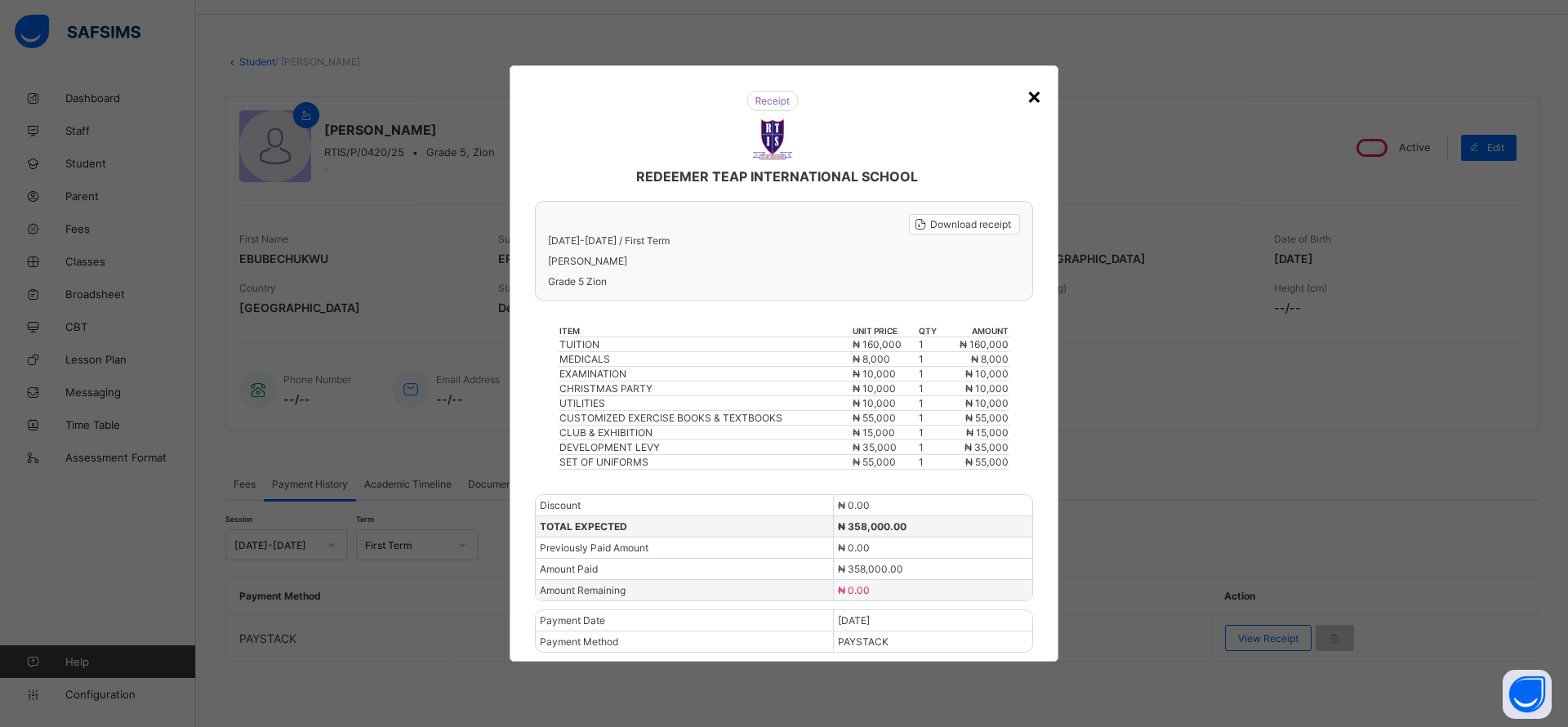
click at [1034, 91] on div "×" at bounding box center [1034, 95] width 16 height 27
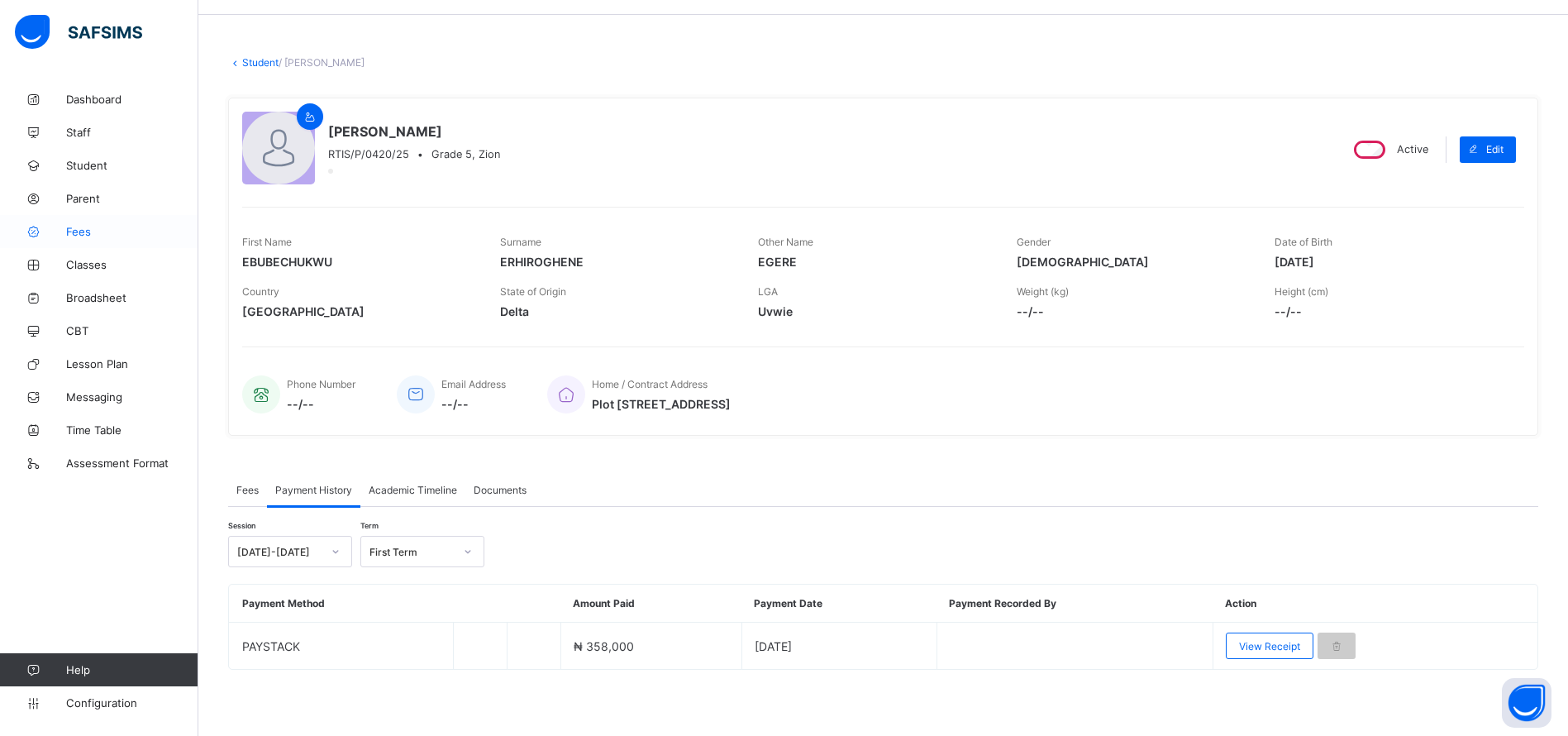
click at [77, 230] on span "Fees" at bounding box center [132, 231] width 132 height 13
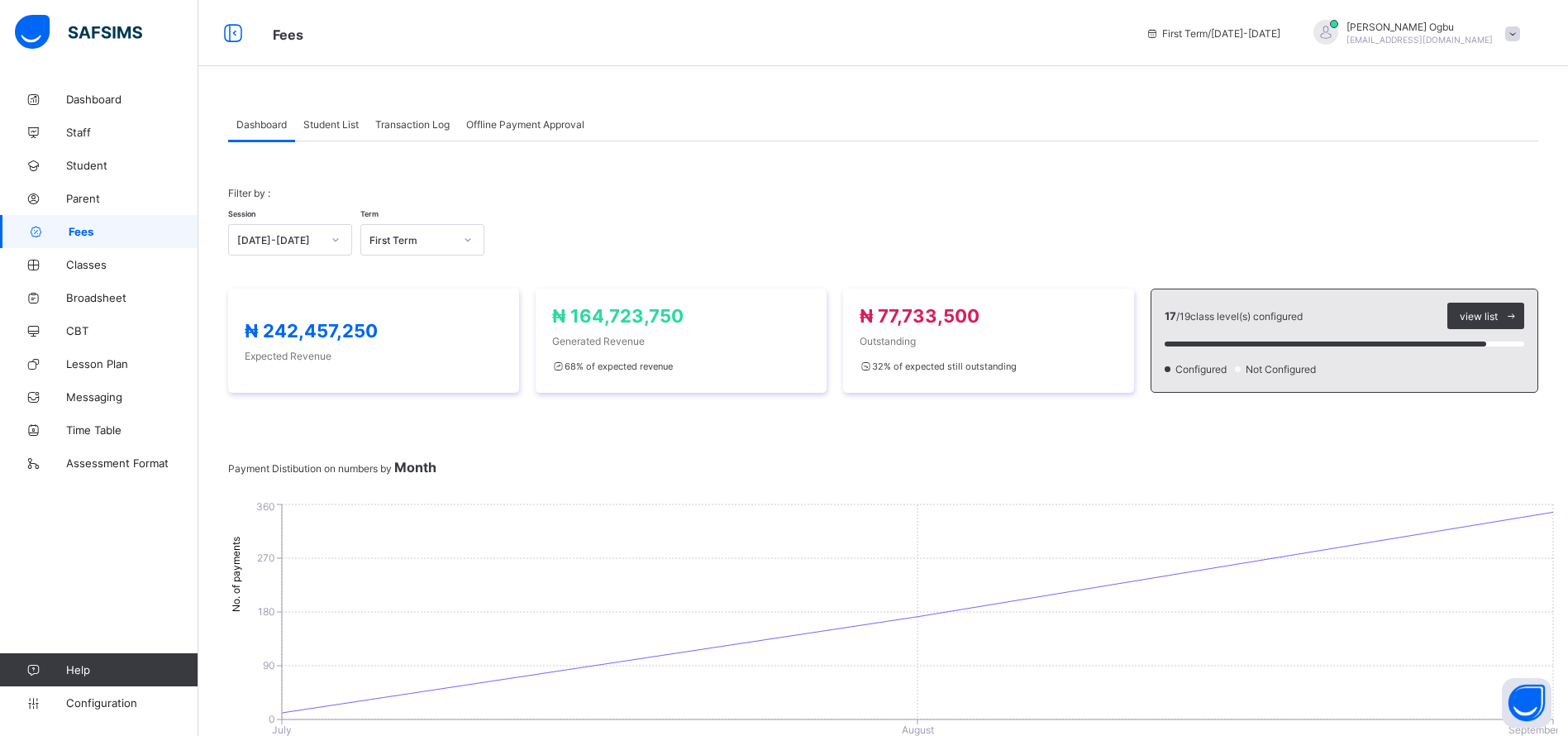
click at [330, 133] on div "Student List" at bounding box center [331, 124] width 72 height 33
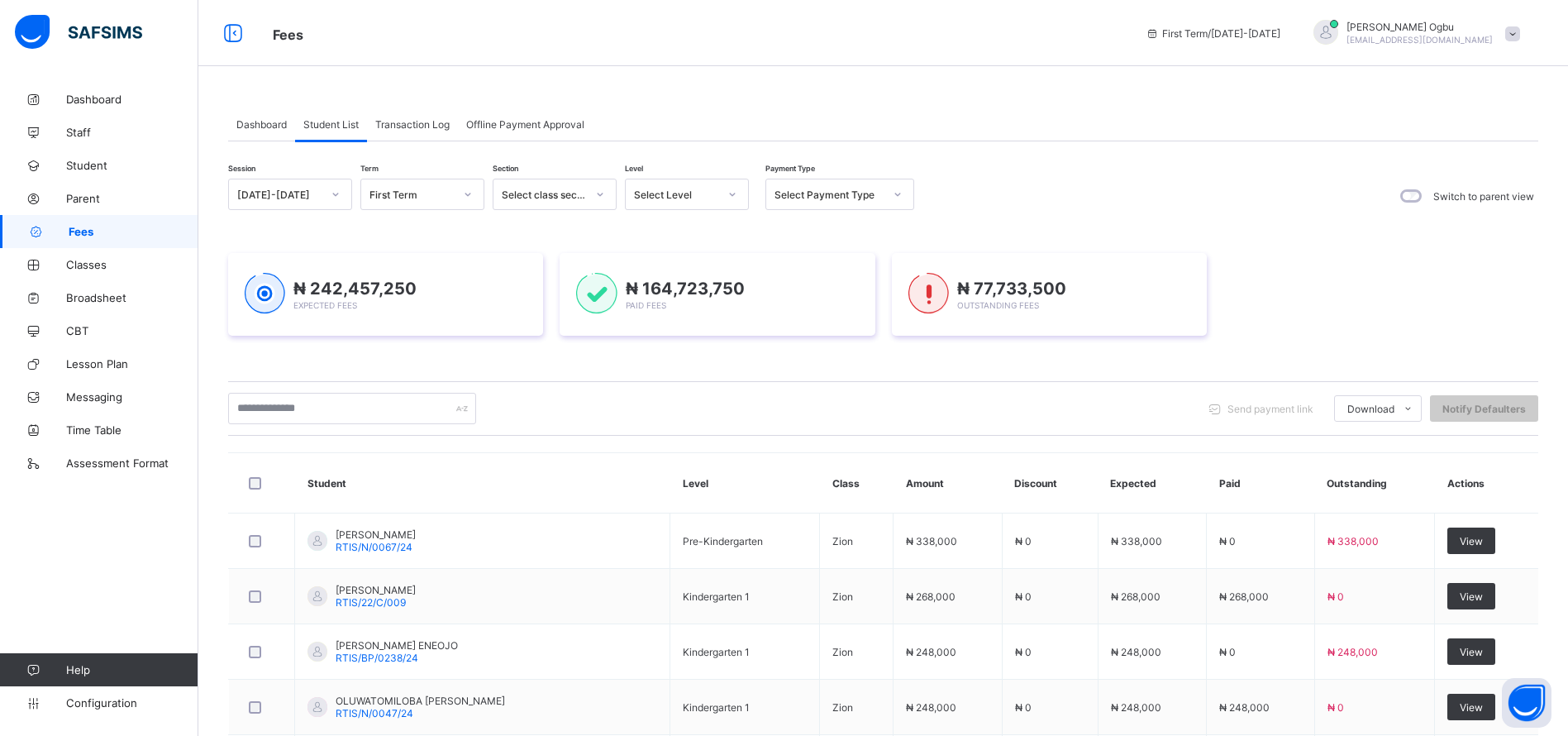
click at [328, 124] on span "Student List" at bounding box center [331, 124] width 56 height 13
click at [799, 199] on div "Select Payment Type" at bounding box center [829, 194] width 109 height 13
click at [804, 237] on div "Full" at bounding box center [840, 230] width 147 height 25
click at [785, 228] on div "₦ 242,457,250 Expected Fees ₦ 164,723,750 Paid Fees ₦ 77,733,500 Outstanding Fe…" at bounding box center [883, 294] width 1311 height 132
click at [801, 228] on div "₦ 242,457,250 Expected Fees ₦ 164,723,750 Paid Fees ₦ 77,733,500 Outstanding Fe…" at bounding box center [883, 294] width 1311 height 132
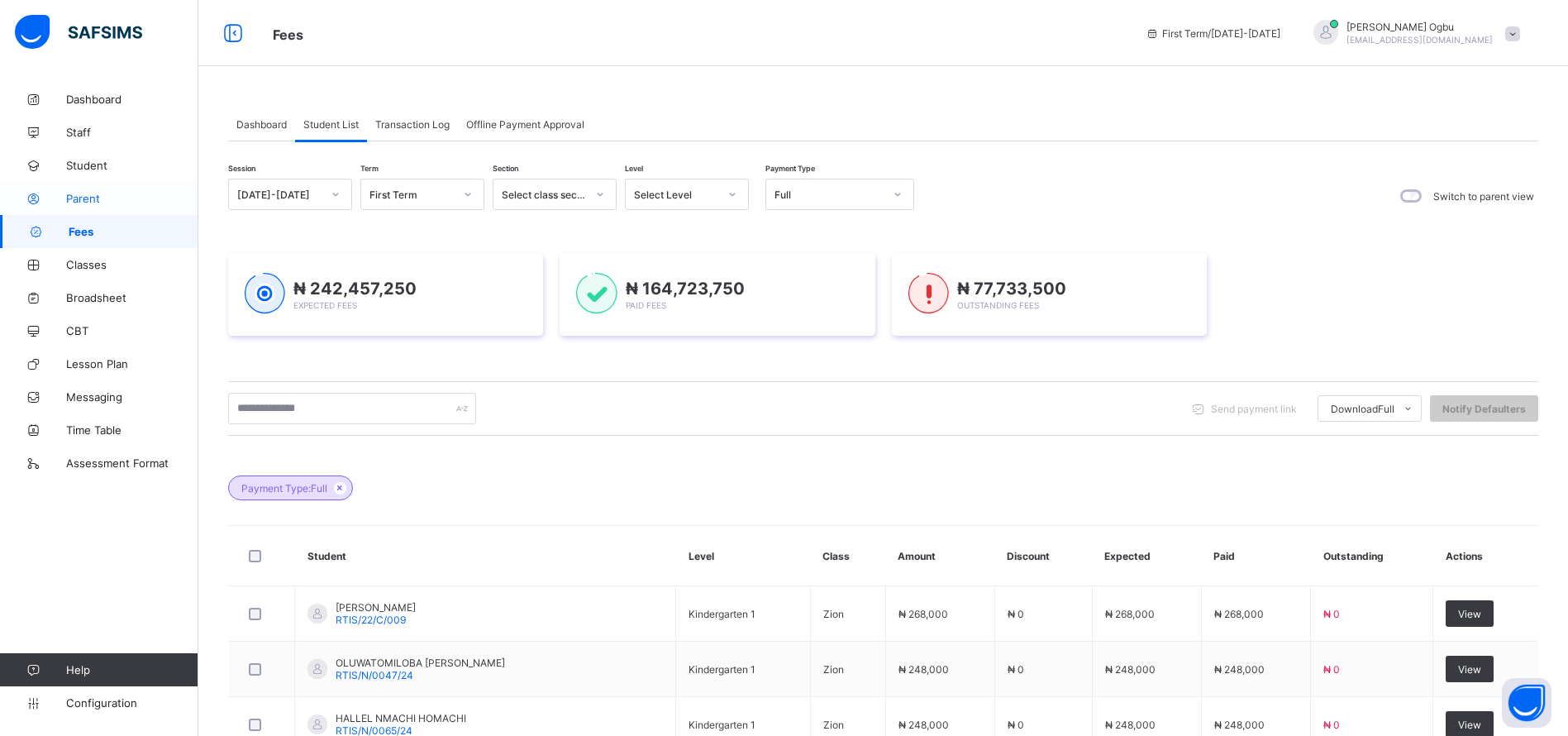
click at [82, 208] on link "Parent" at bounding box center [99, 198] width 199 height 33
click at [83, 194] on span "Parent" at bounding box center [132, 199] width 132 height 13
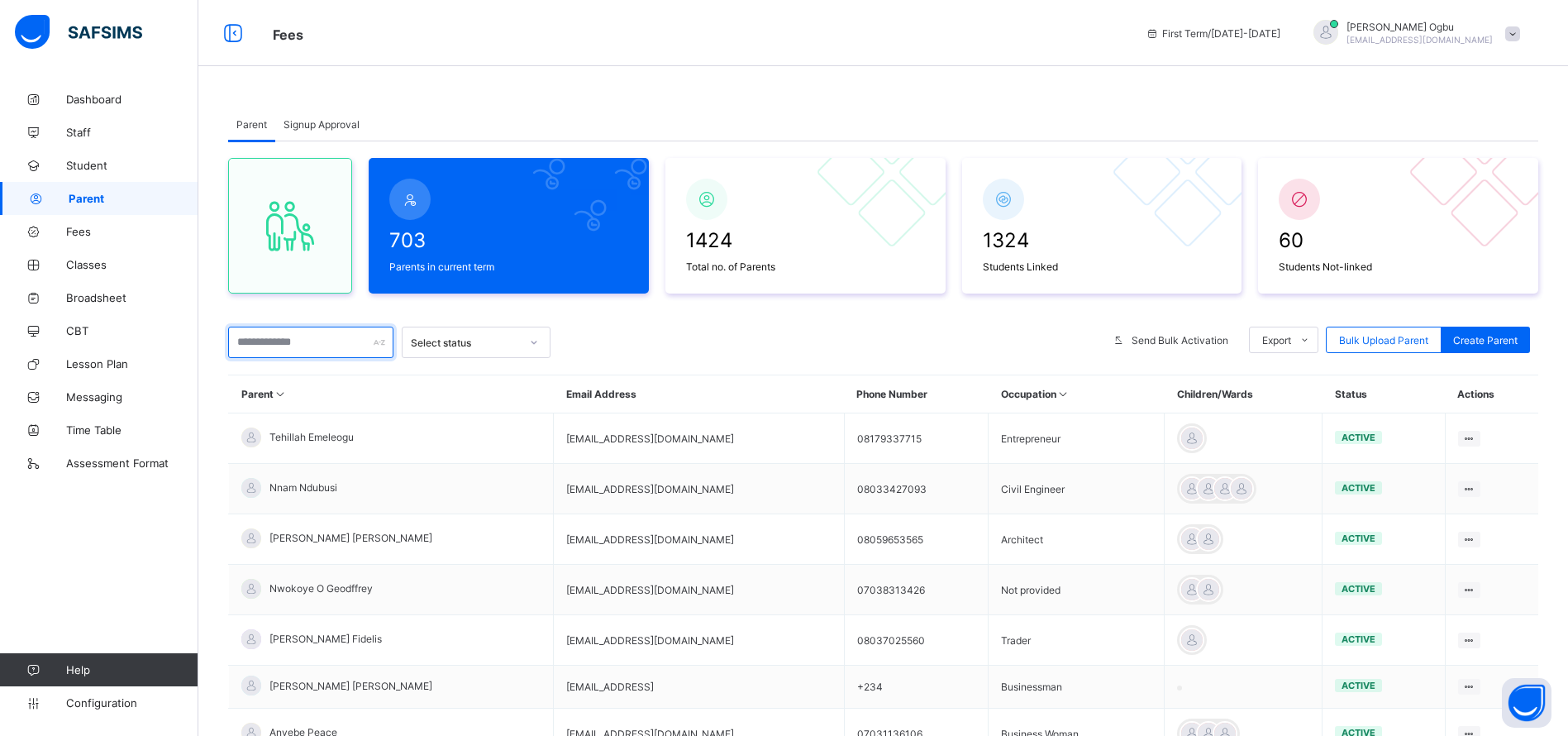
click at [319, 347] on input "text" at bounding box center [310, 342] width 166 height 31
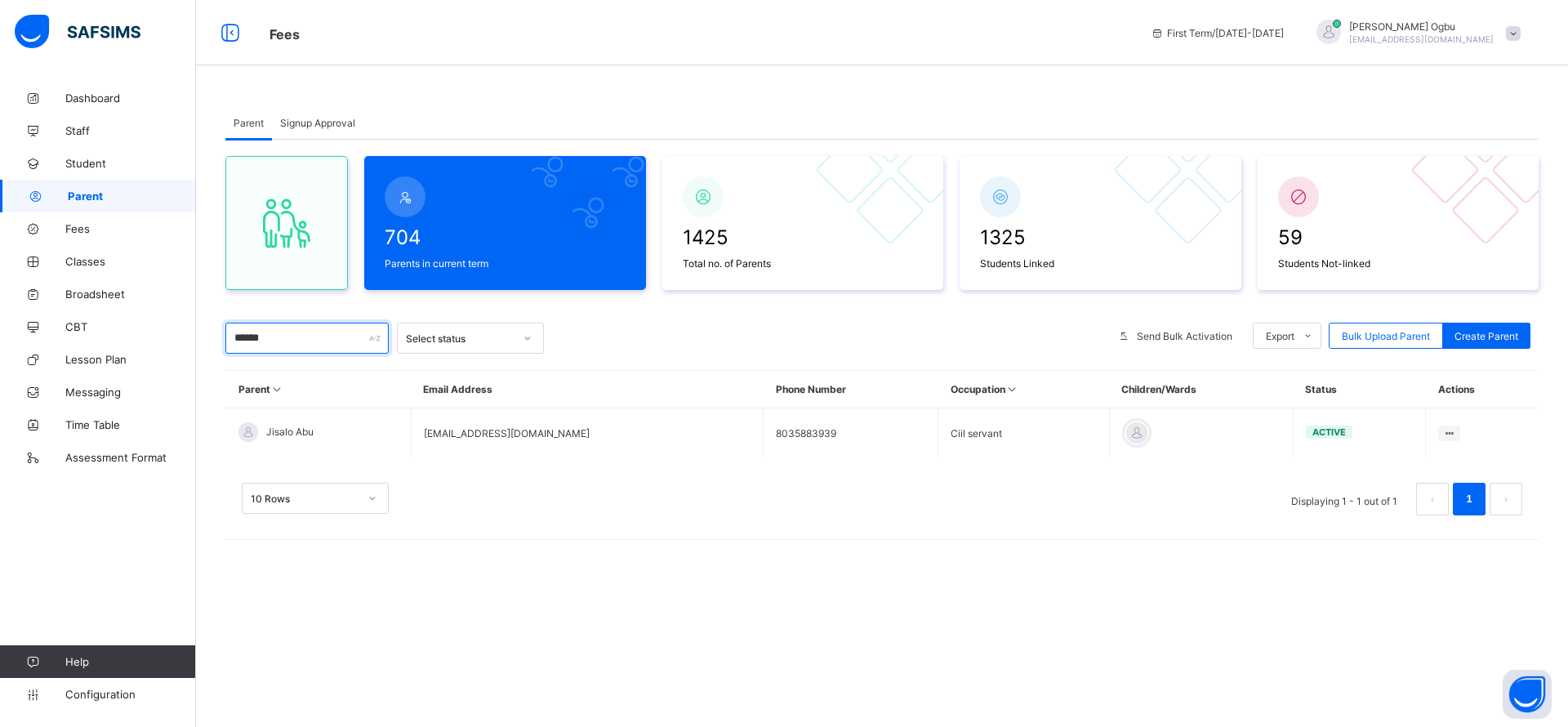
type input "******"
click at [83, 195] on span "Parent" at bounding box center [132, 196] width 128 height 13
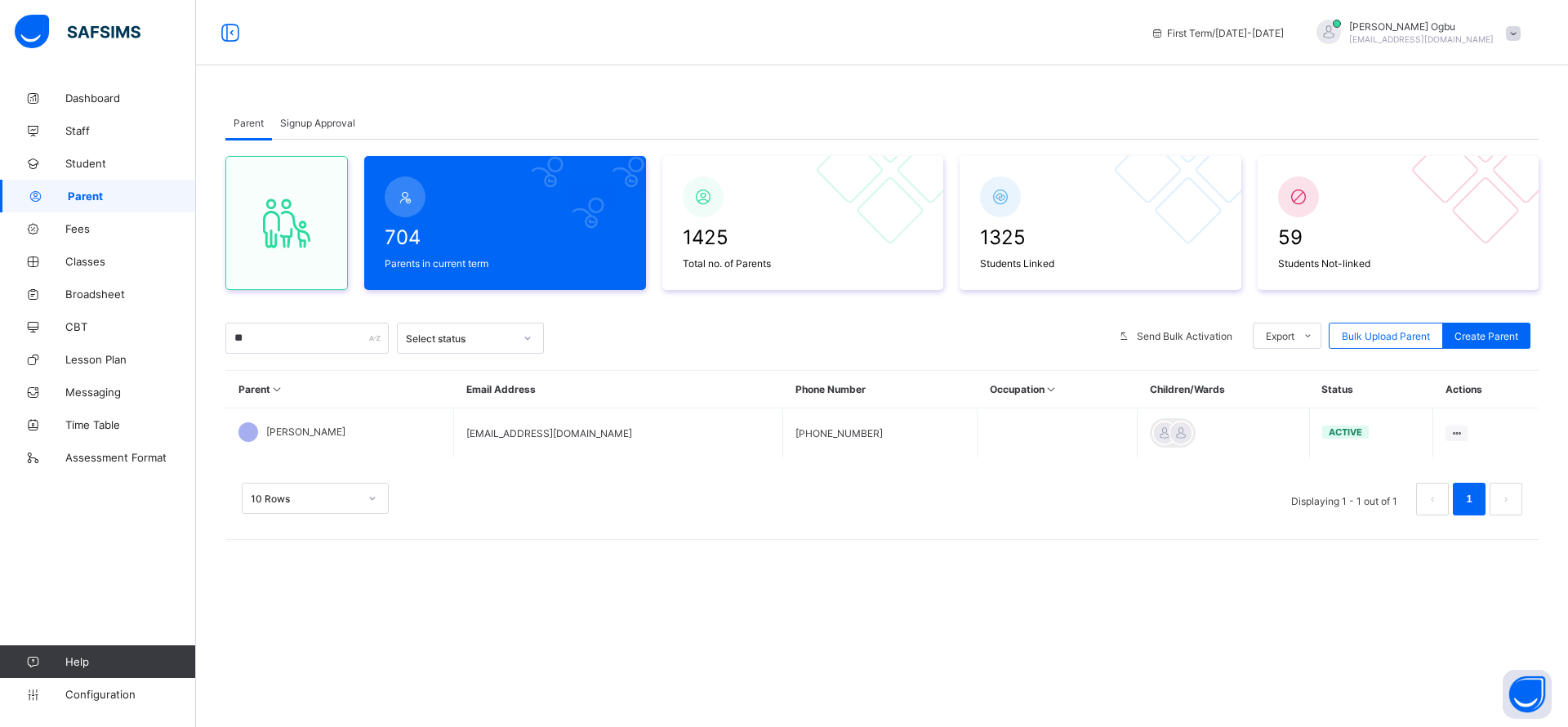
type input "*"
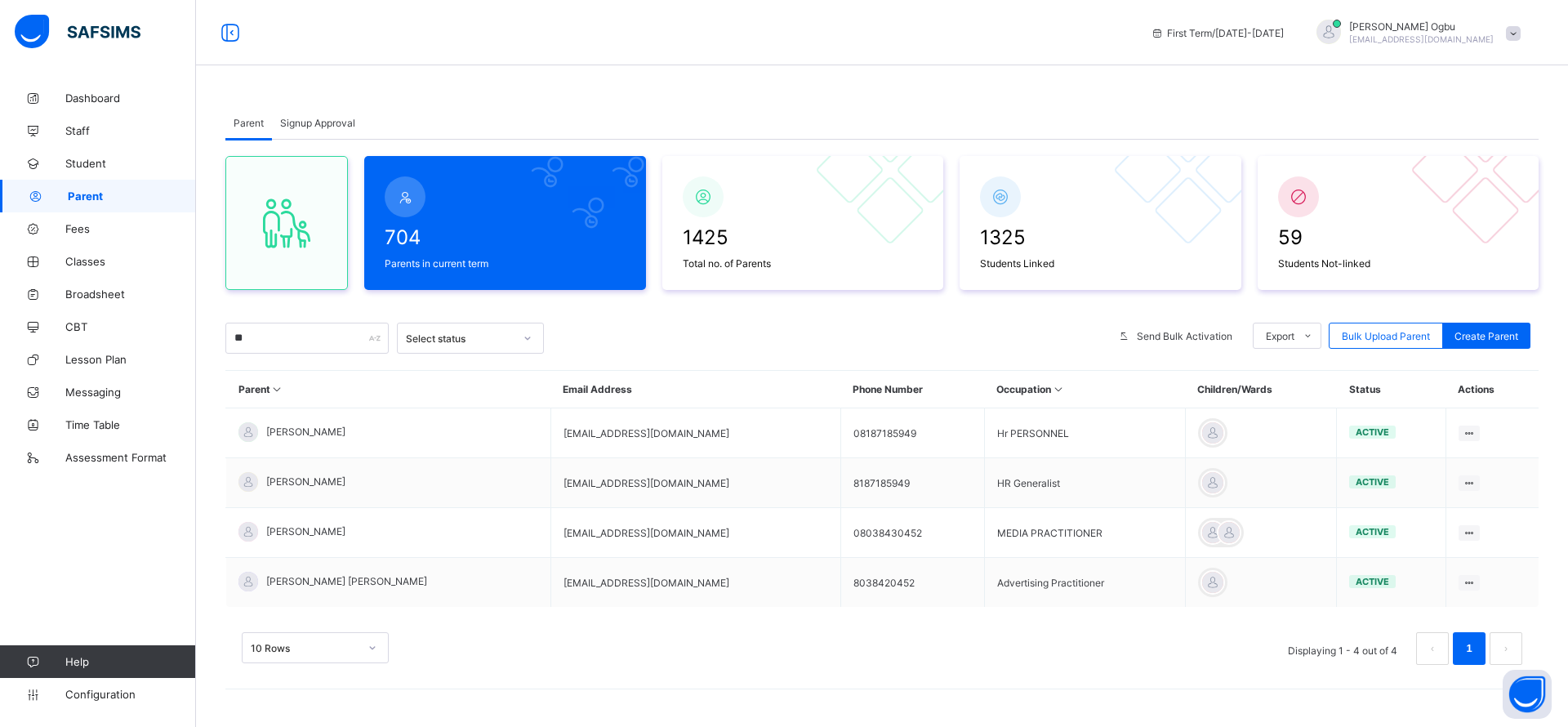
type input "*"
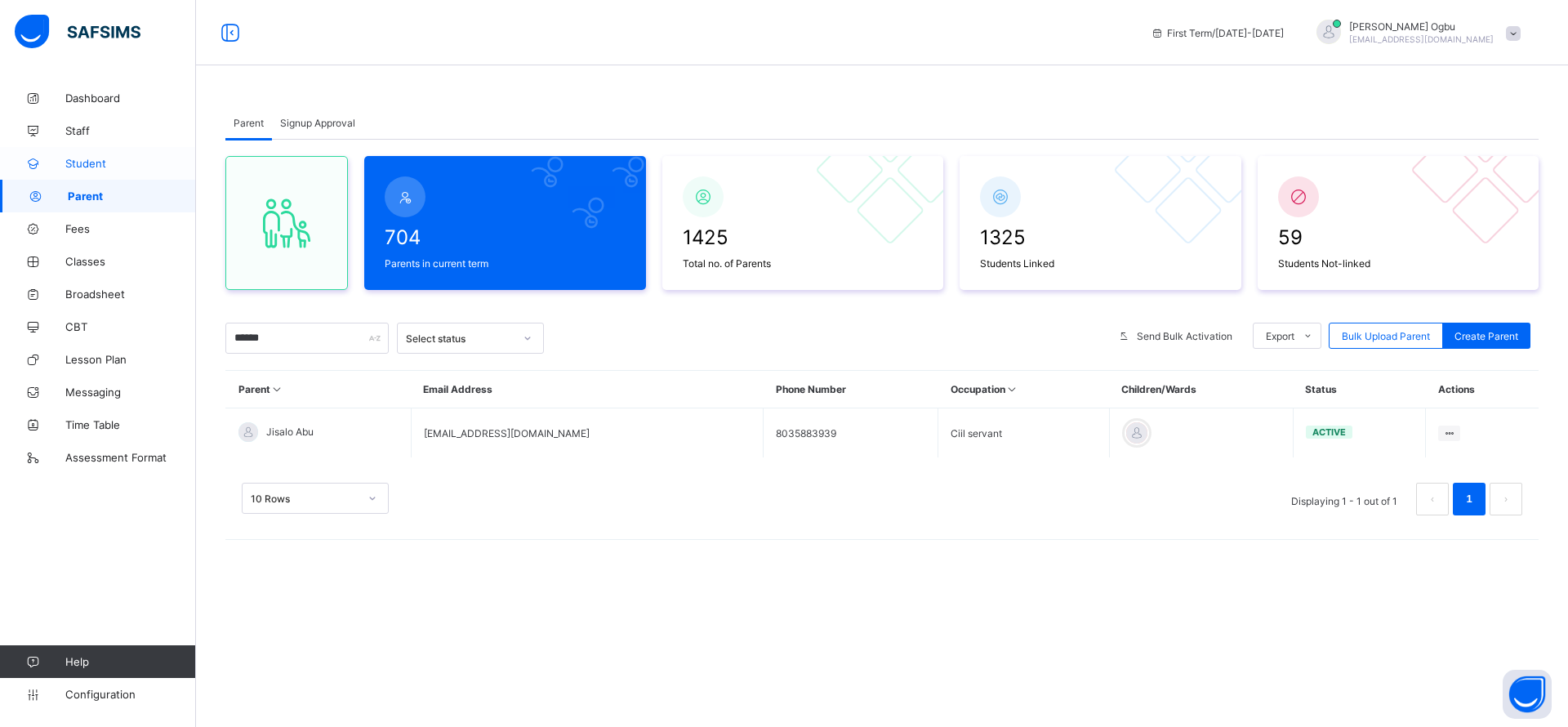
type input "******"
click at [88, 166] on span "Student" at bounding box center [130, 164] width 130 height 13
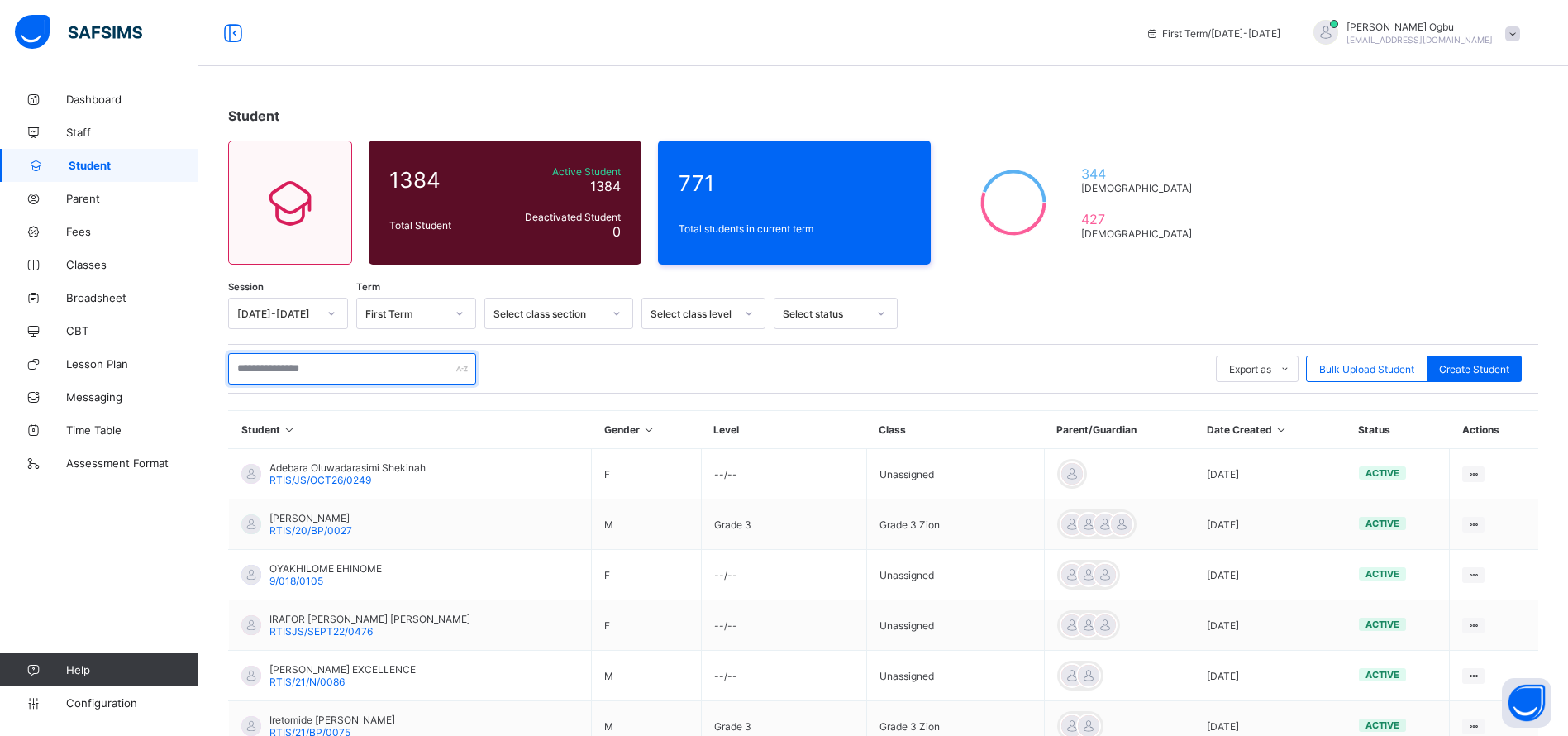
click at [287, 371] on input "text" at bounding box center [352, 368] width 248 height 31
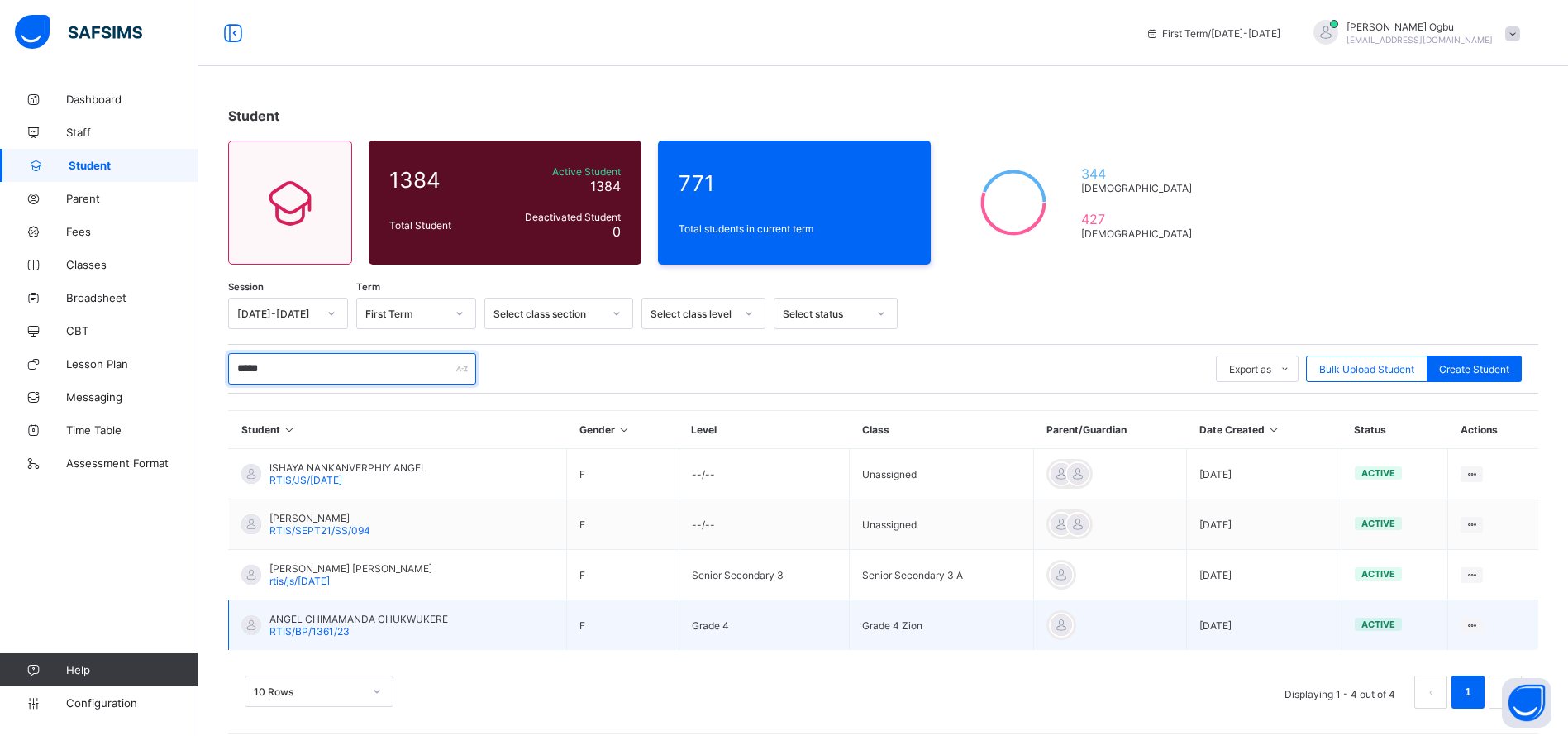
type input "*****"
click at [335, 617] on span "ANGEL CHIMAMANDA CHUKWUKERE" at bounding box center [358, 618] width 178 height 13
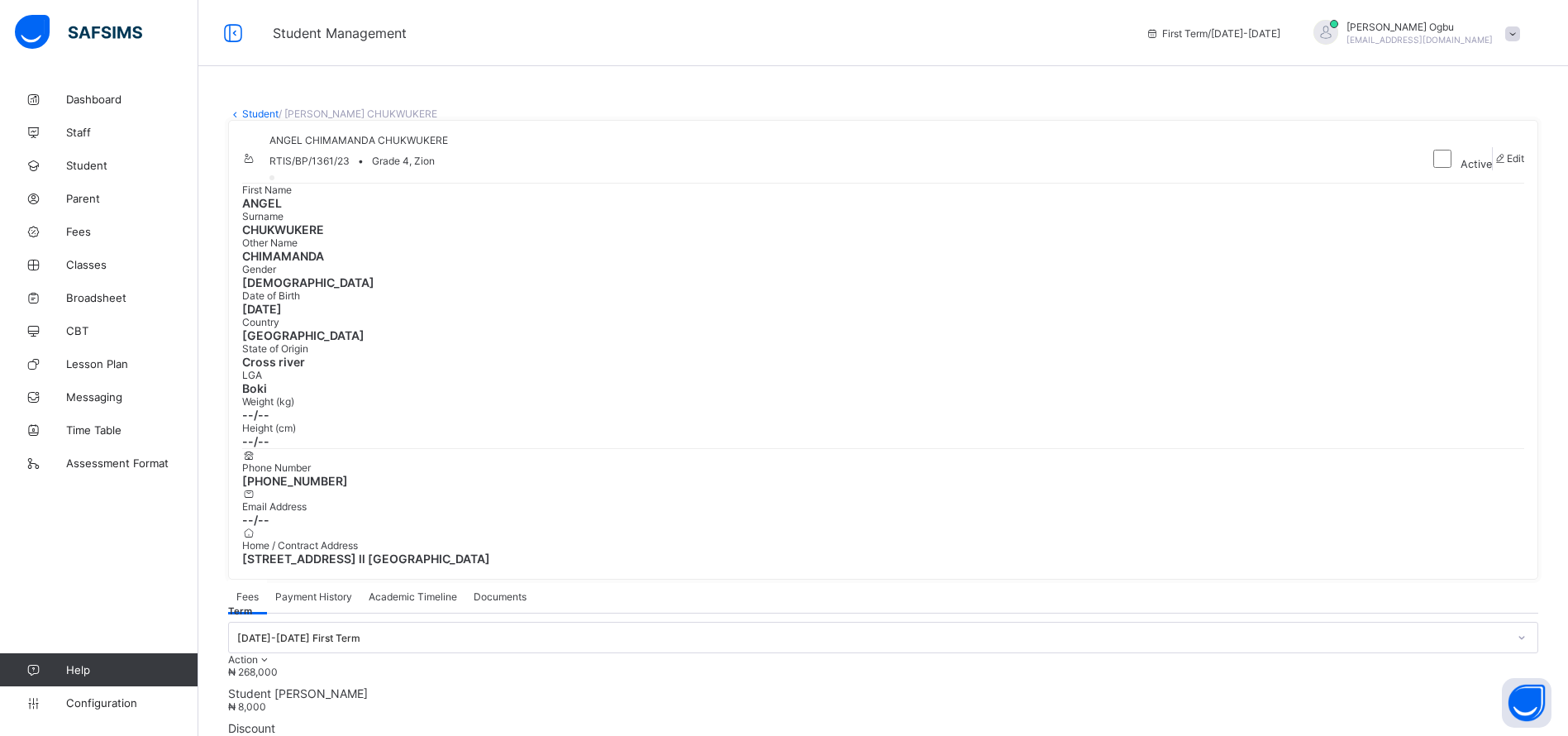
click at [310, 590] on span "Payment History" at bounding box center [313, 596] width 77 height 13
click at [255, 111] on link "Student" at bounding box center [260, 114] width 36 height 13
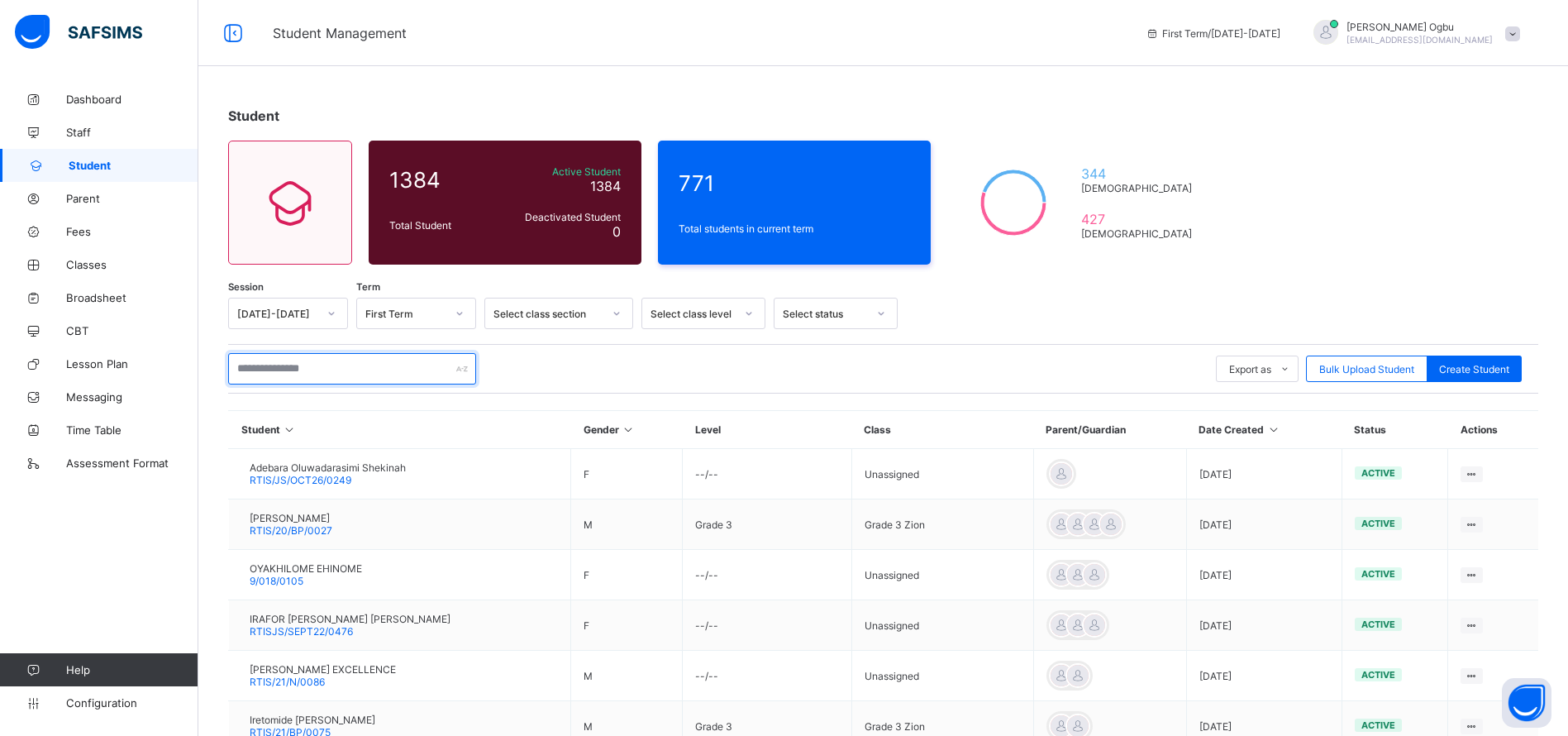
click at [274, 358] on input "text" at bounding box center [352, 368] width 248 height 31
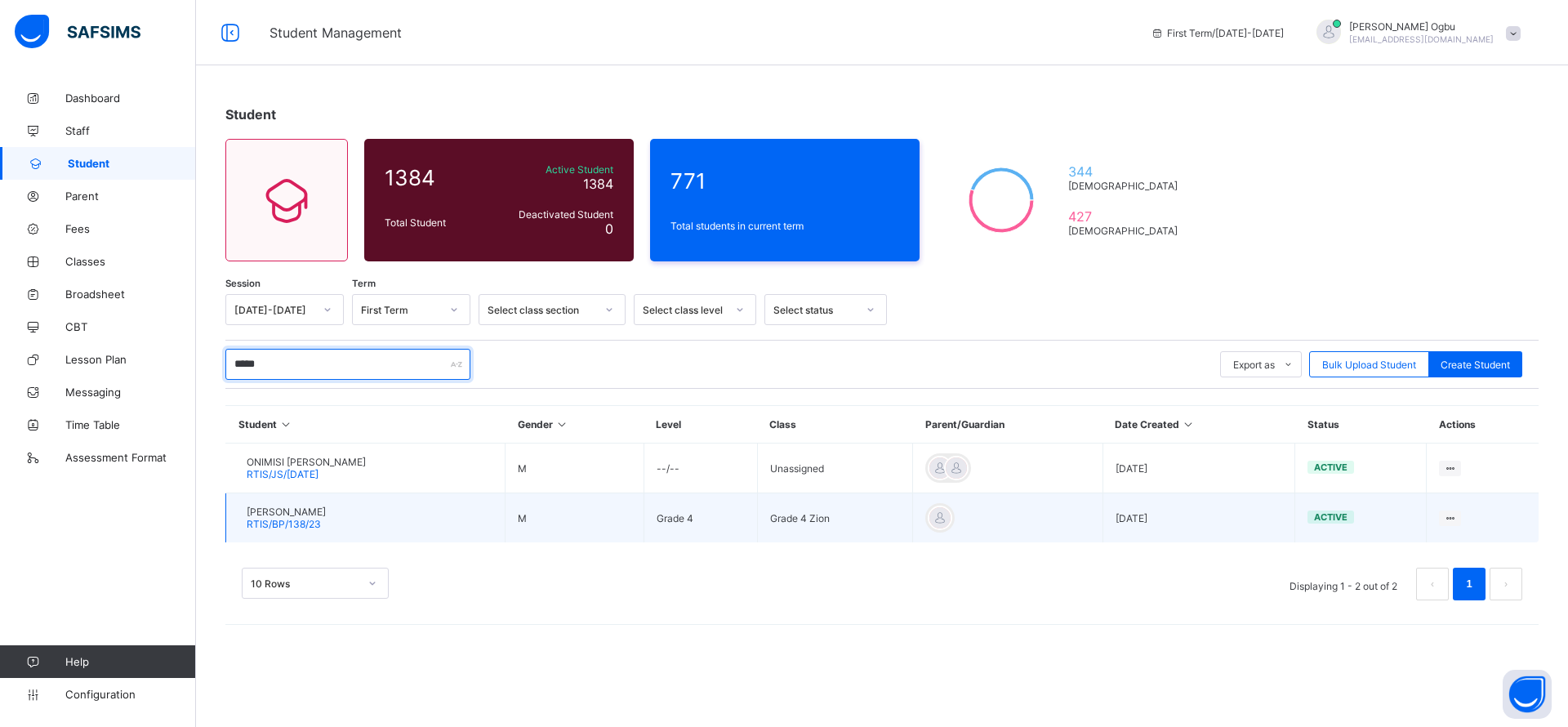
type input "*****"
click at [280, 510] on span "OBI SAINT CHUKWUKERE" at bounding box center [286, 511] width 79 height 12
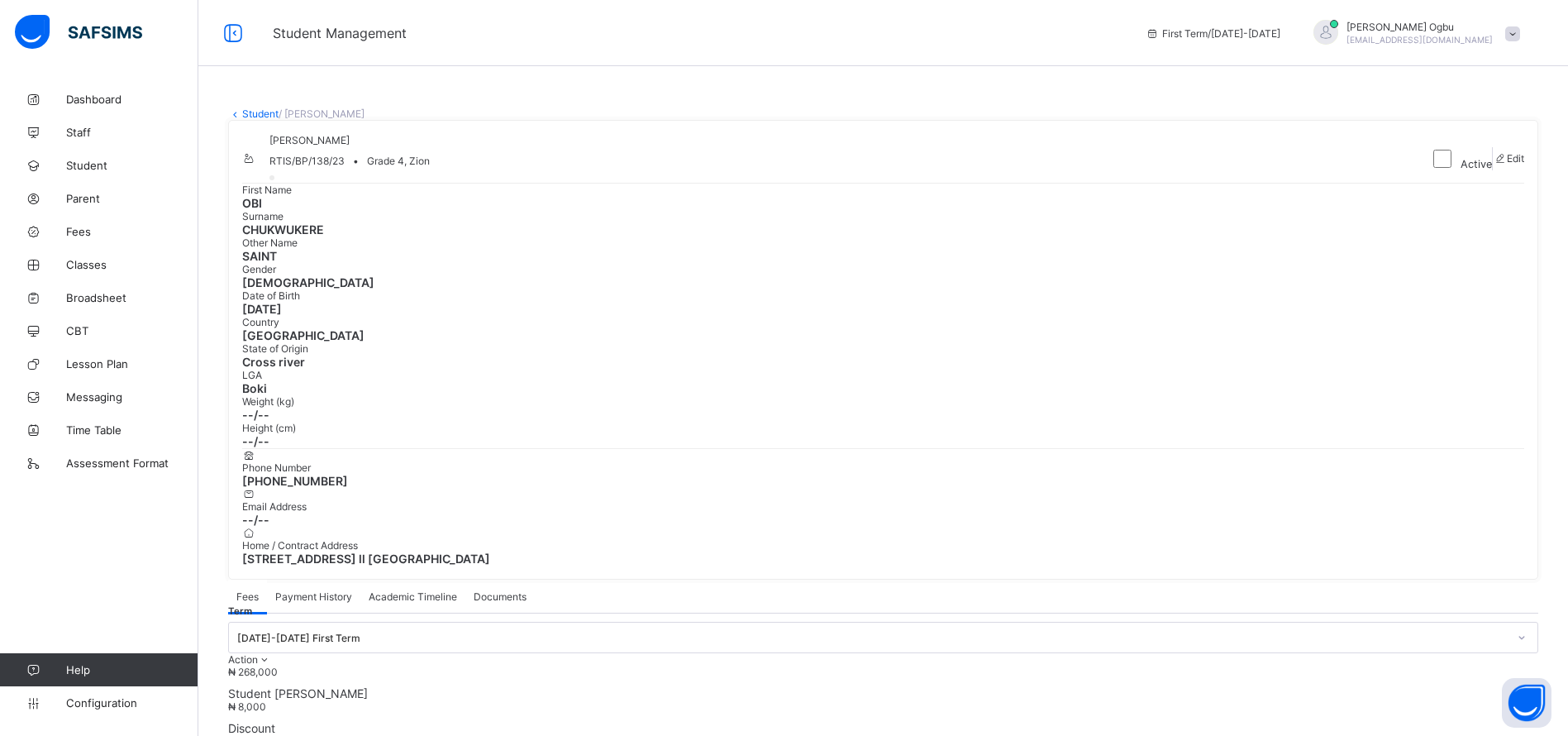
click at [310, 590] on span "Payment History" at bounding box center [313, 596] width 77 height 13
click at [260, 115] on link "Student" at bounding box center [260, 114] width 36 height 13
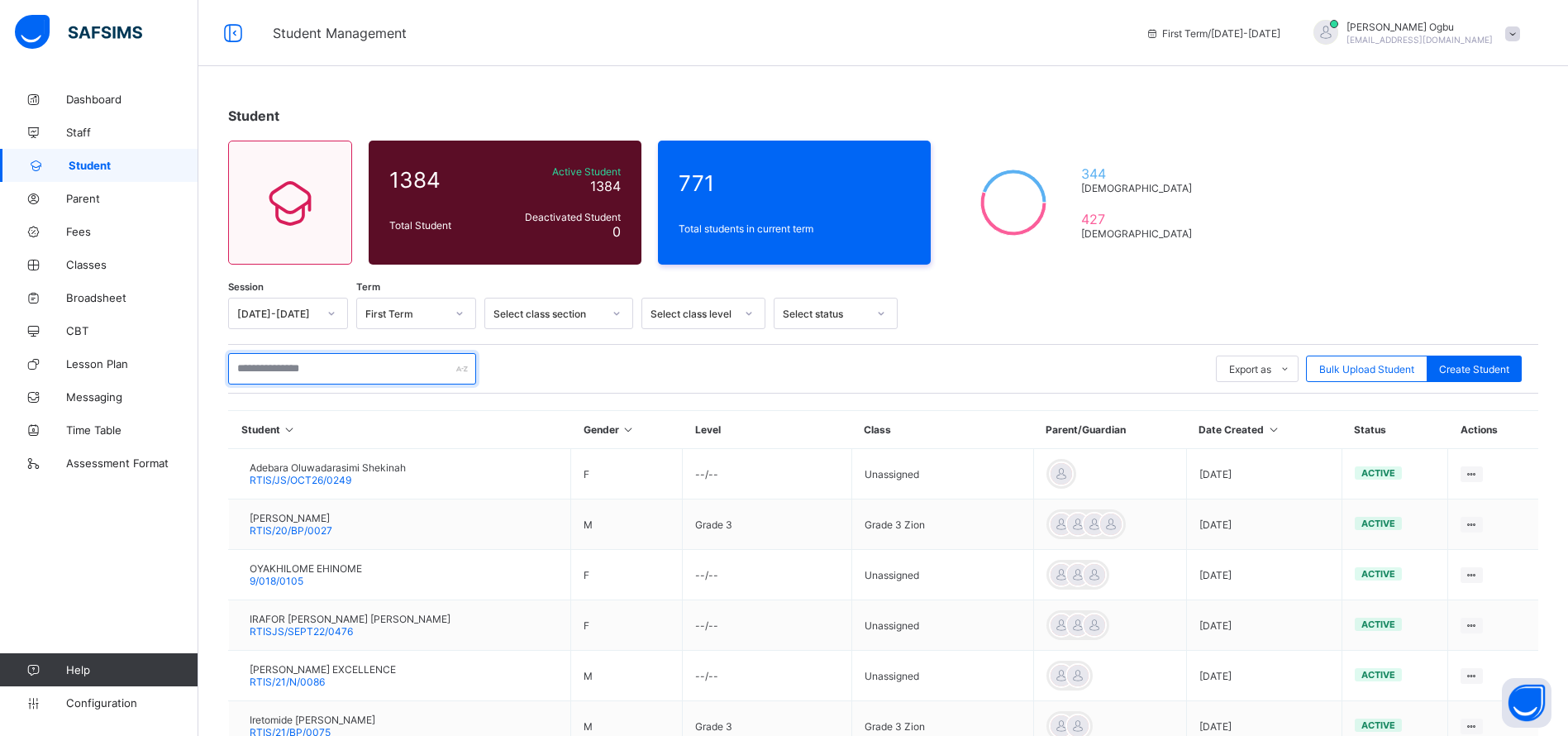
click at [303, 368] on input "text" at bounding box center [352, 368] width 248 height 31
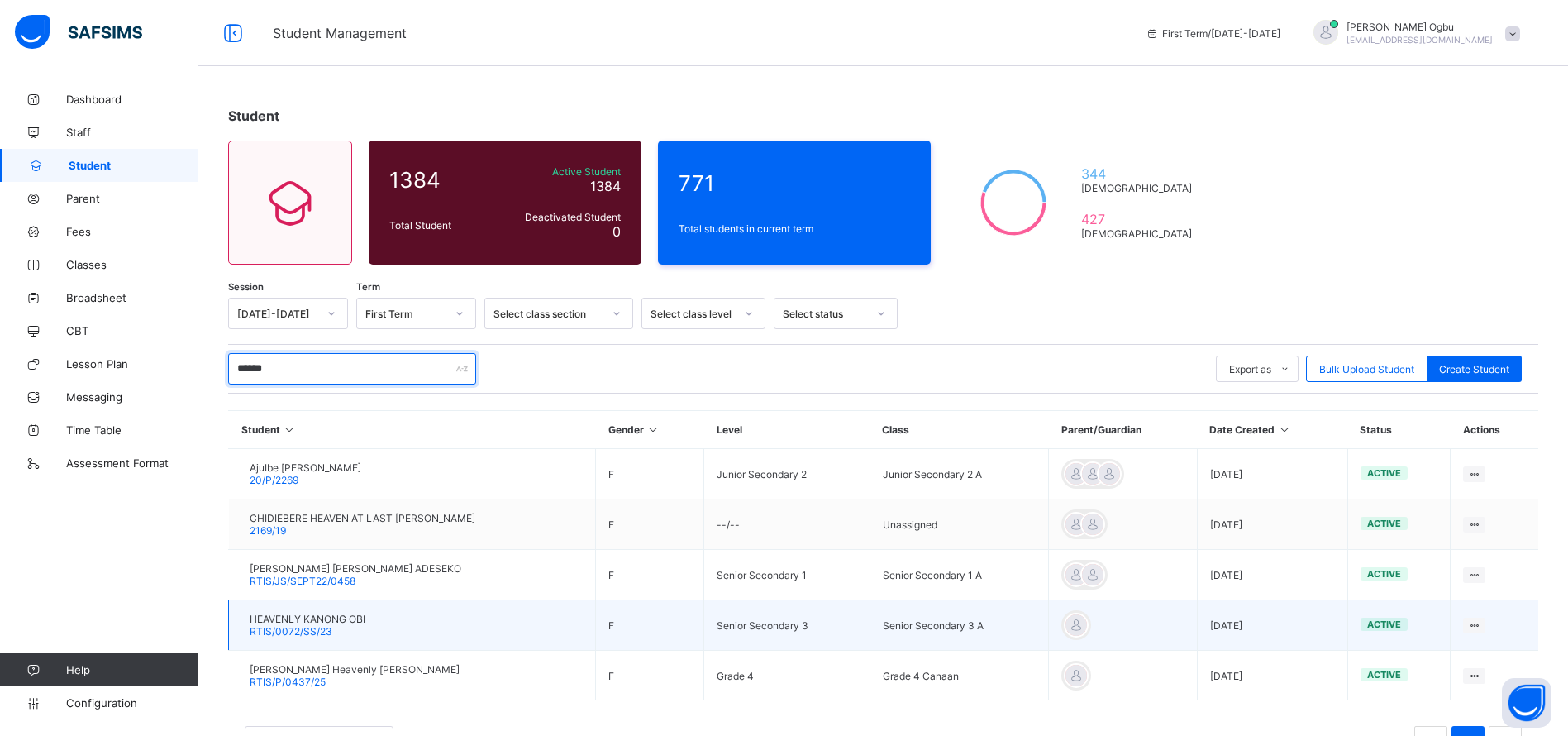
type input "******"
click at [293, 622] on span "HEAVENLY KANONG OBI" at bounding box center [308, 618] width 116 height 13
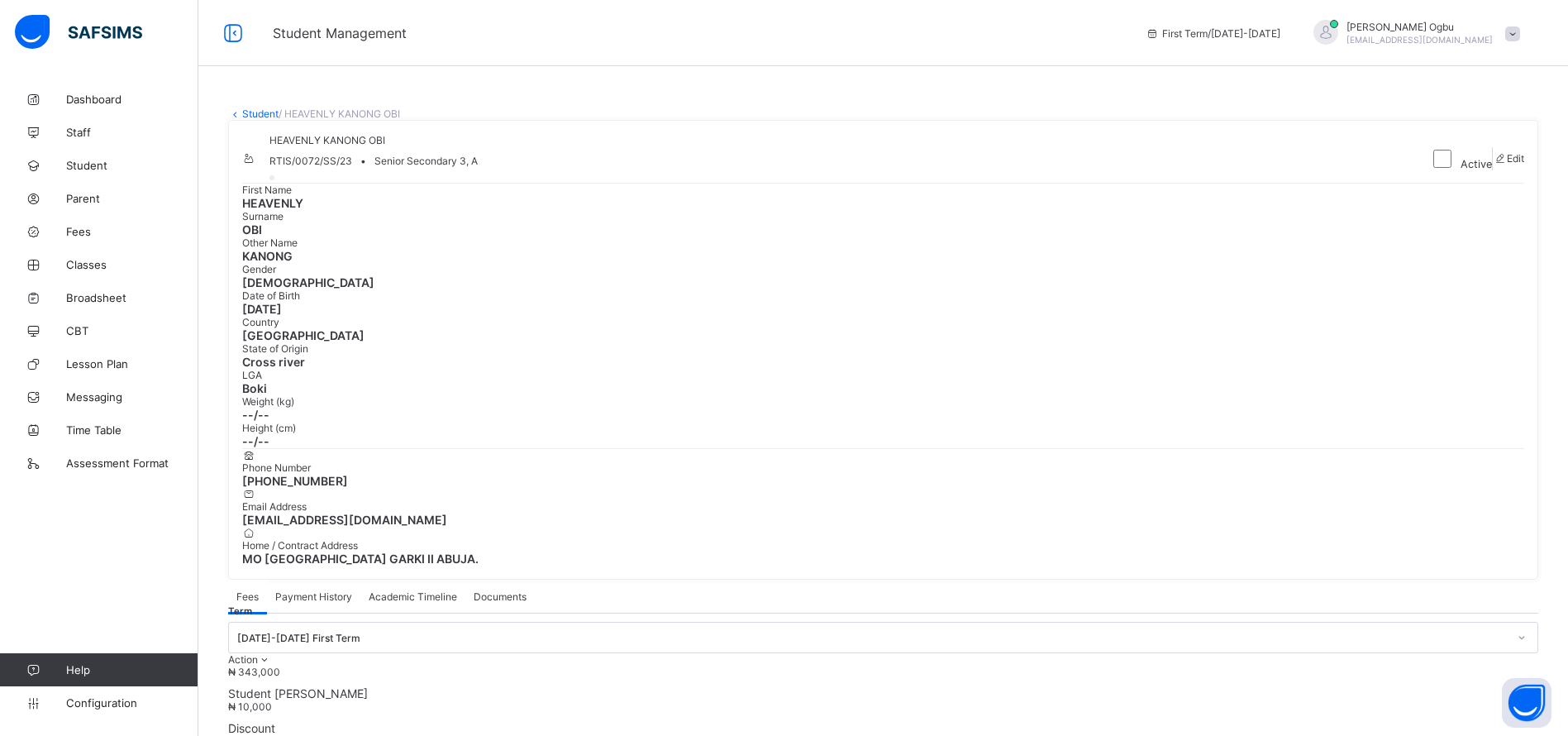
click at [307, 590] on span "Payment History" at bounding box center [313, 596] width 77 height 13
click at [261, 113] on link "Student" at bounding box center [260, 114] width 36 height 13
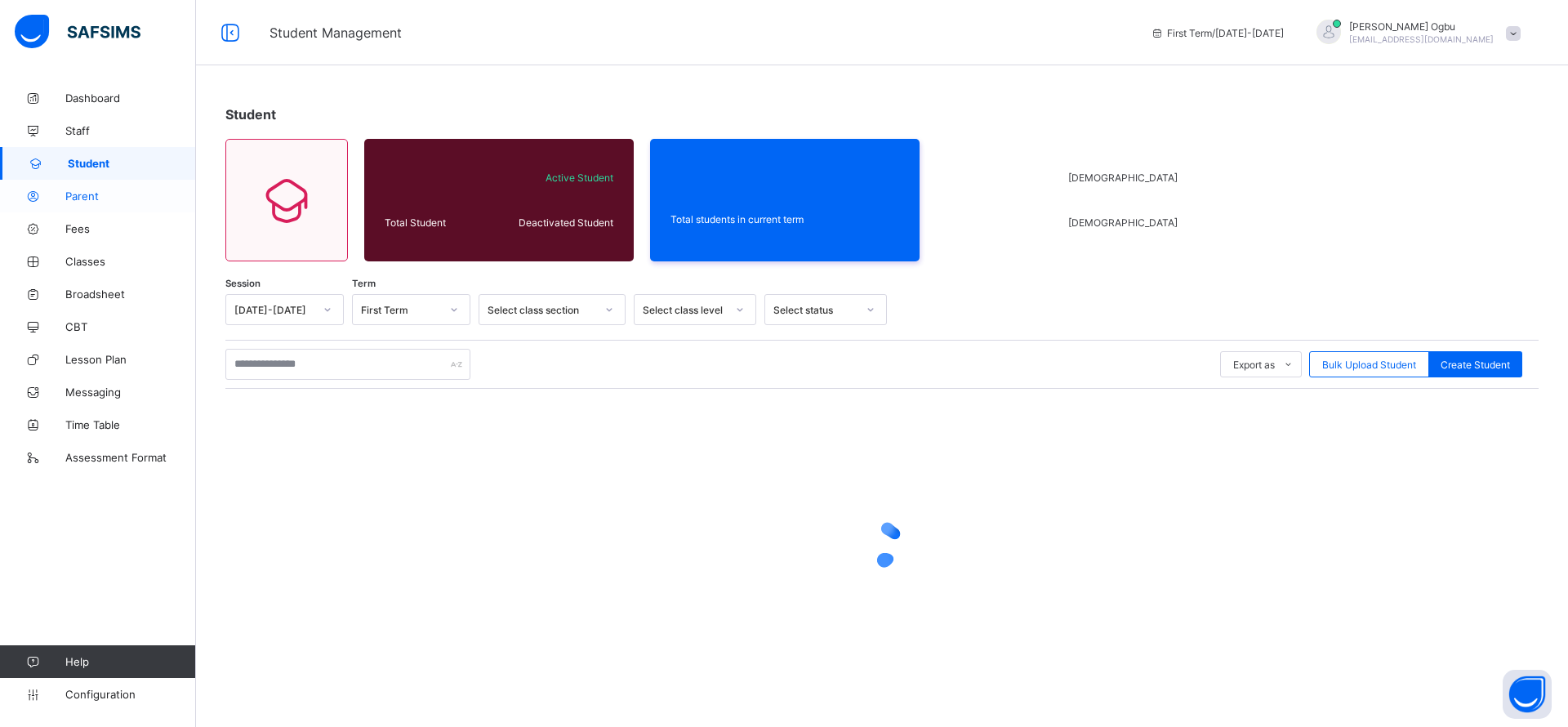
click at [93, 189] on span "Parent" at bounding box center [130, 196] width 130 height 13
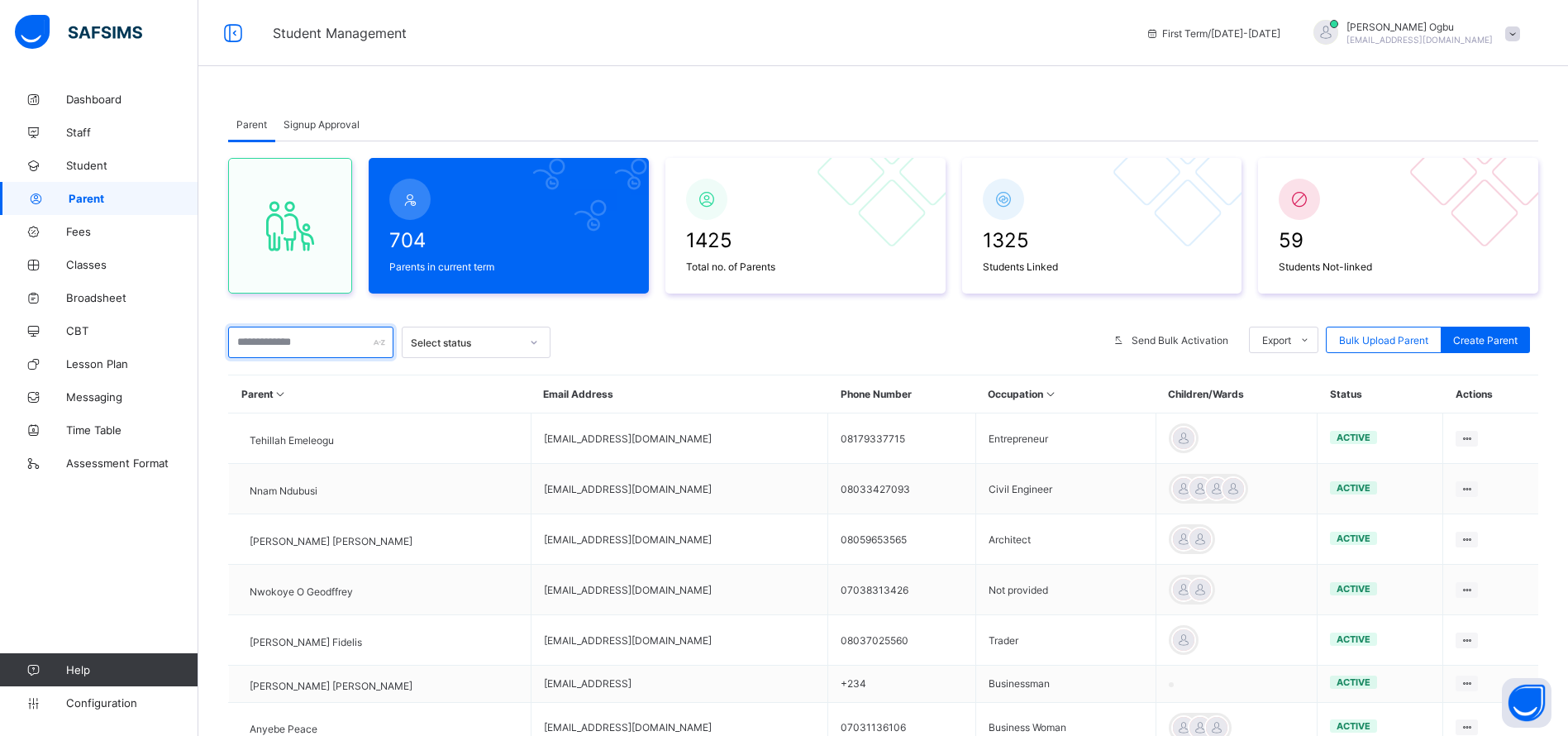
click at [286, 343] on input "text" at bounding box center [310, 342] width 166 height 31
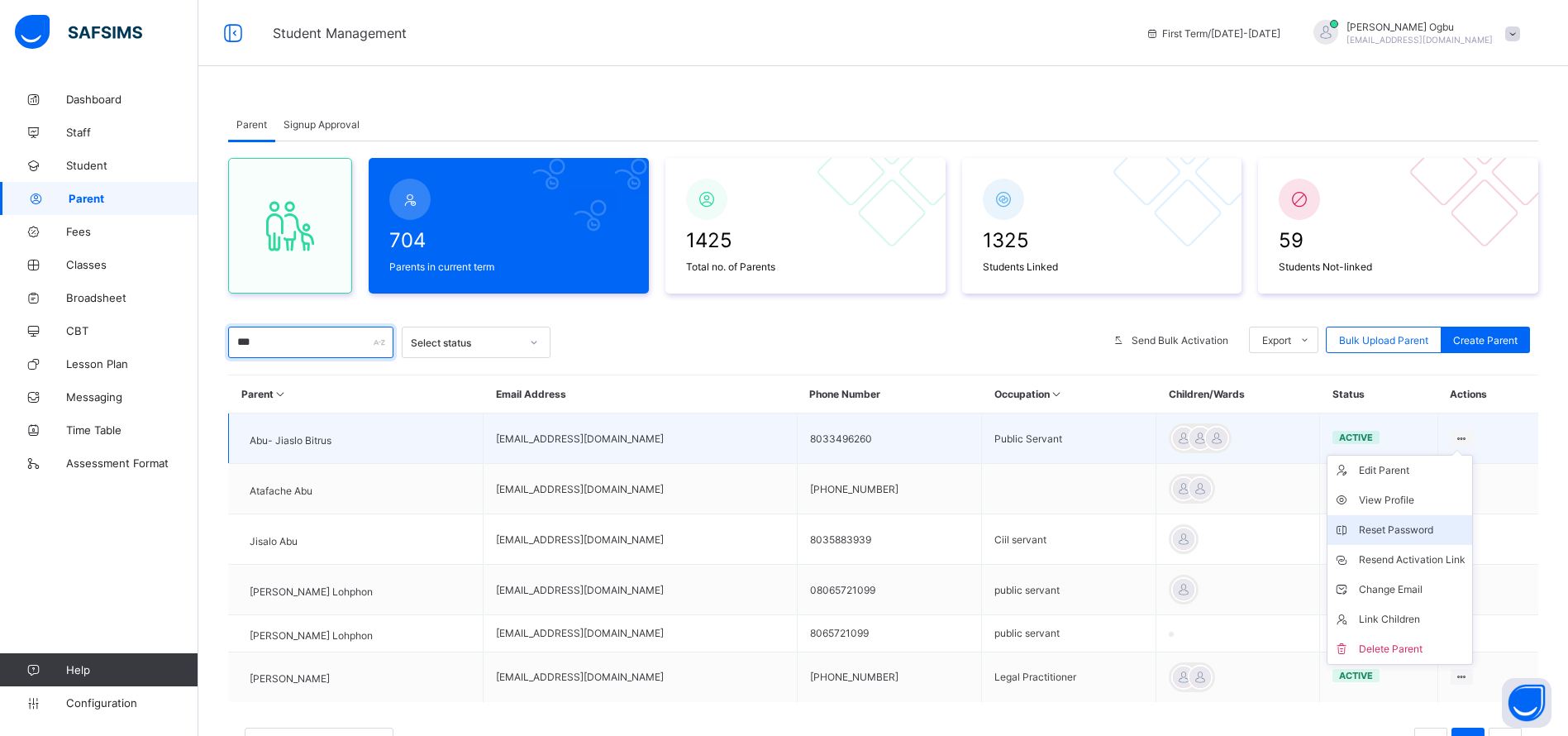
type input "***"
click at [1396, 533] on div "Reset Password" at bounding box center [1412, 530] width 107 height 17
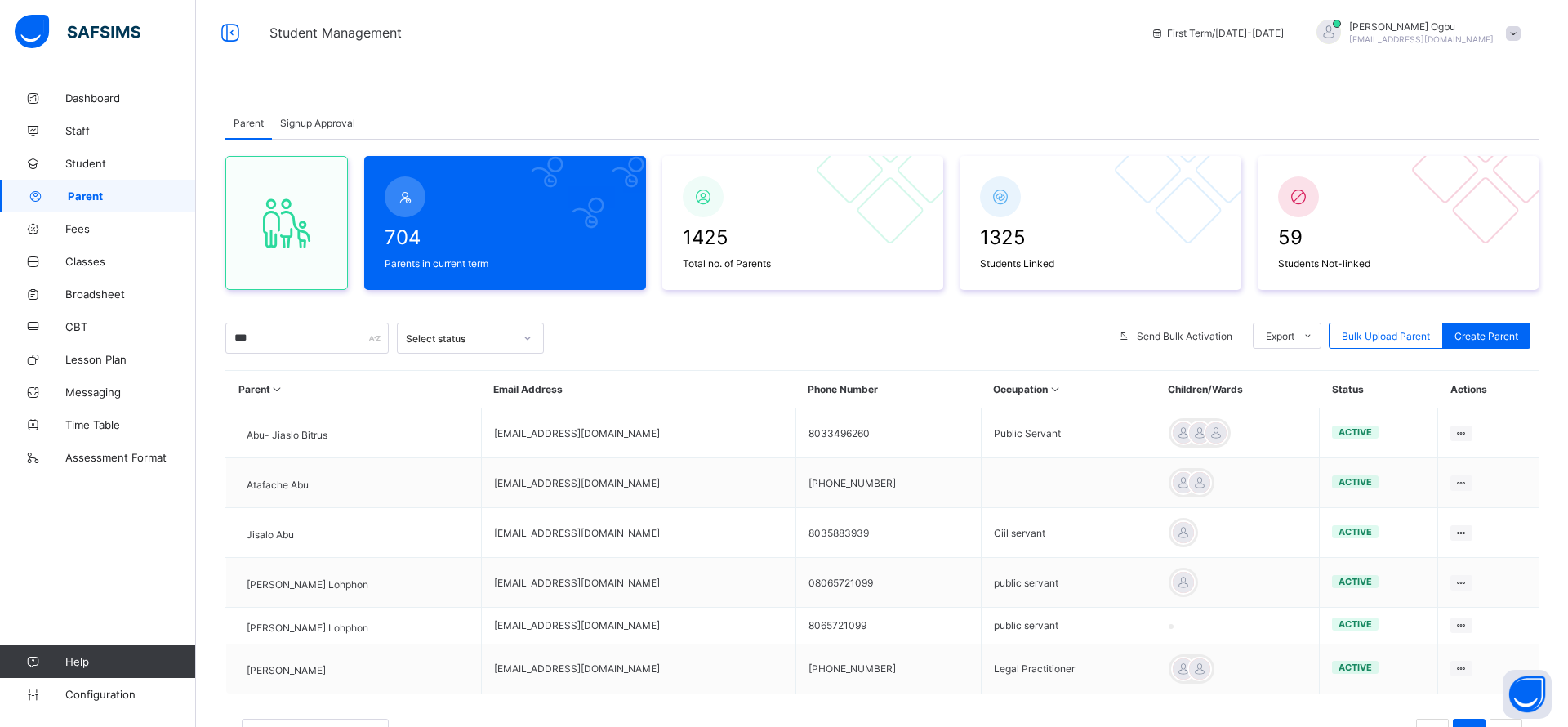
type input "*"
drag, startPoint x: 651, startPoint y: 405, endPoint x: 383, endPoint y: 400, distance: 268.0
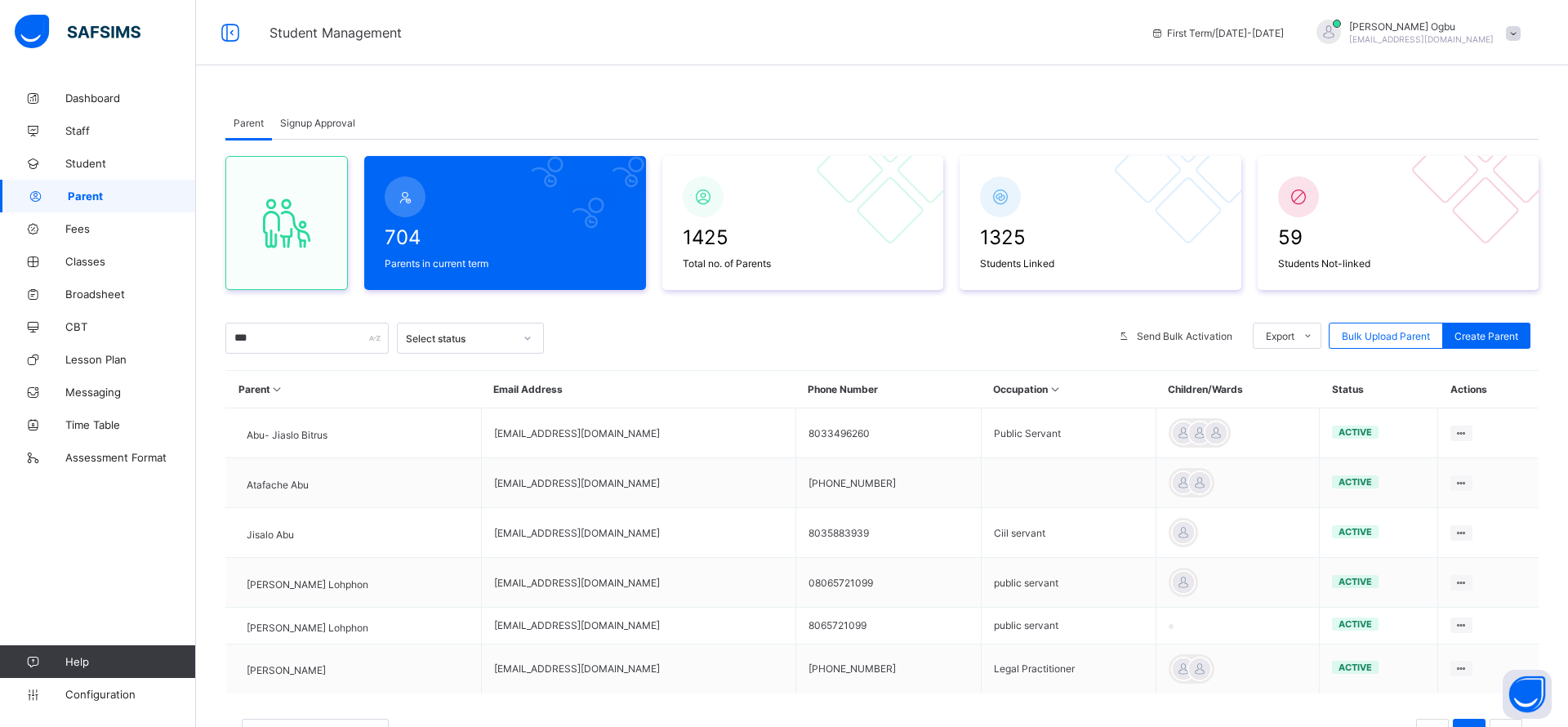
type input "**********"
click at [90, 168] on span "Student" at bounding box center [130, 164] width 130 height 13
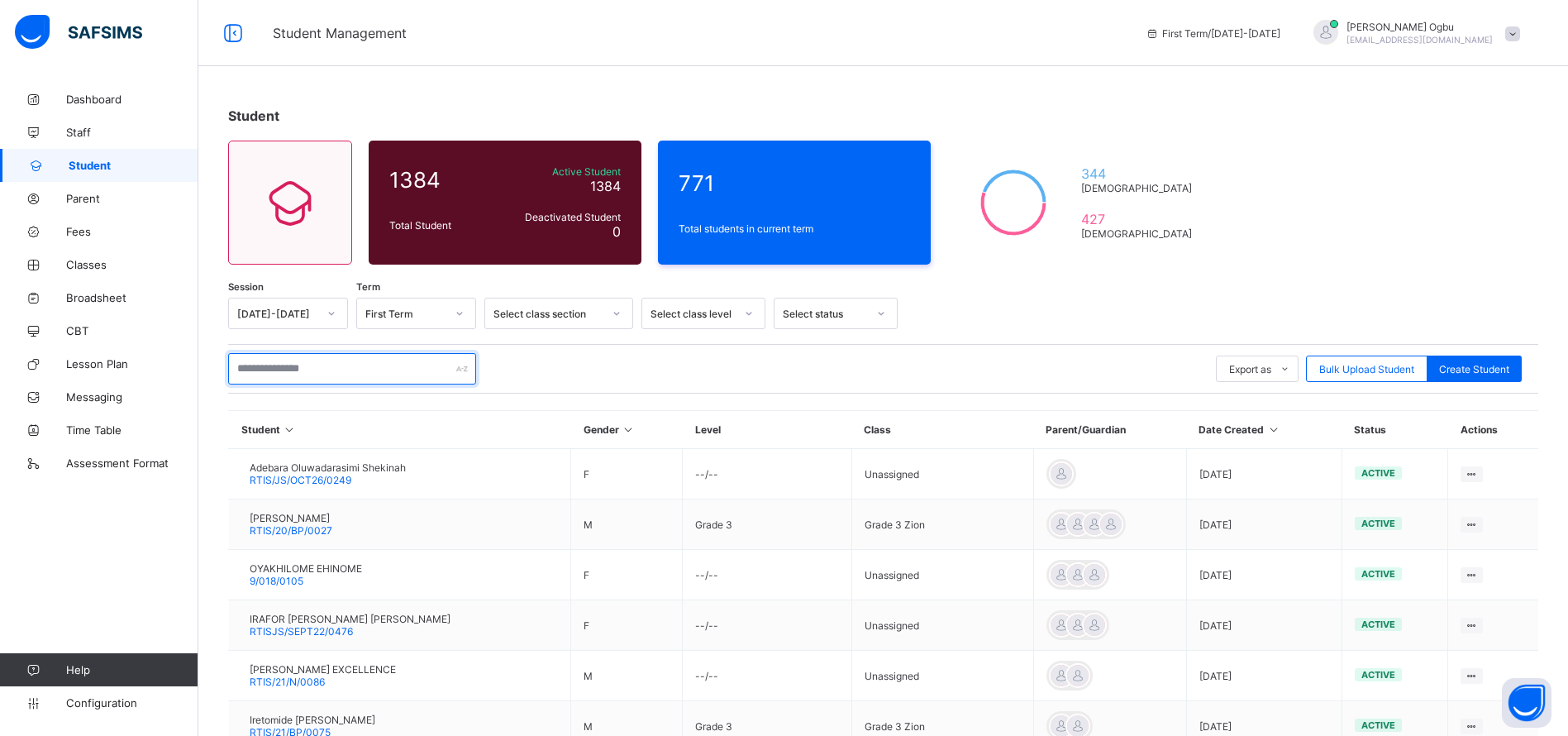
click at [270, 369] on input "text" at bounding box center [352, 368] width 248 height 31
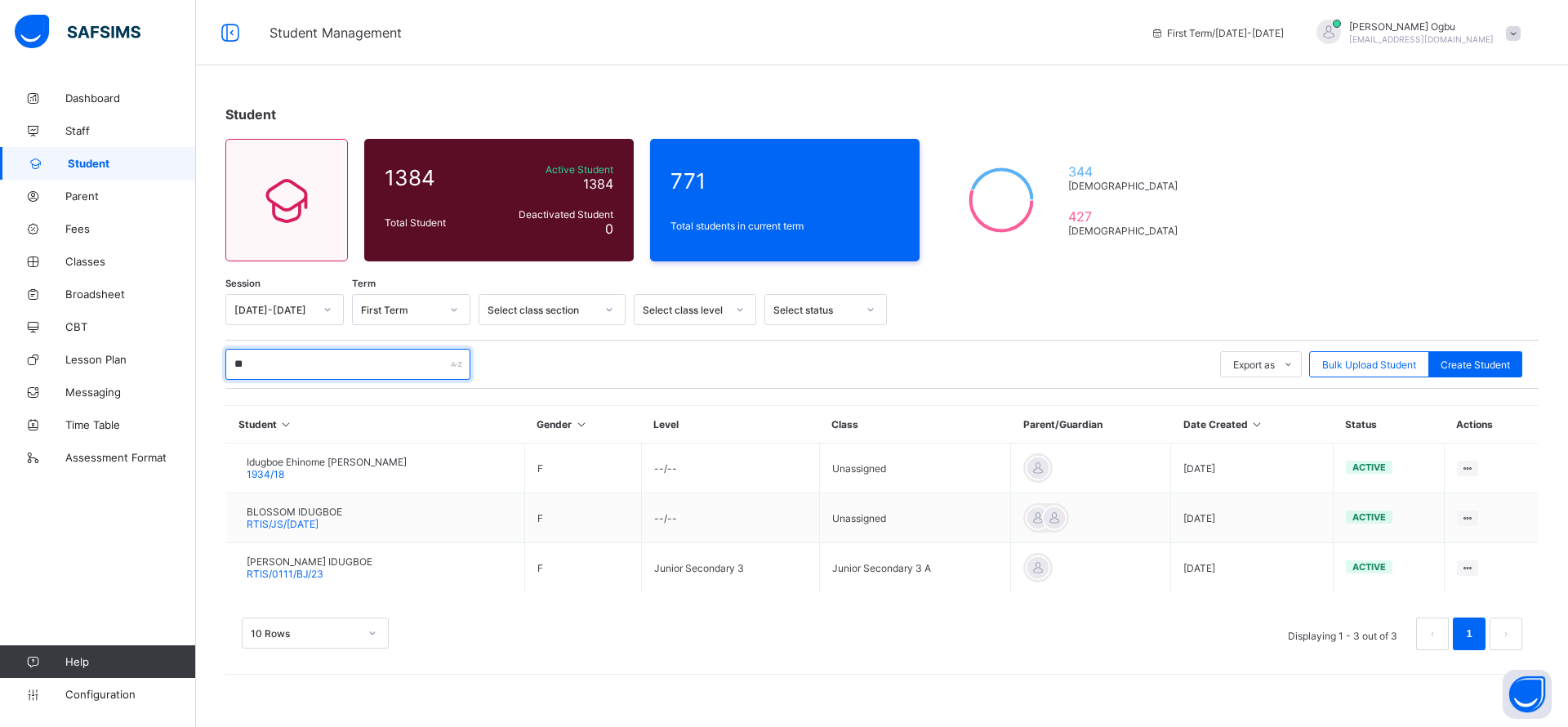
type input "*"
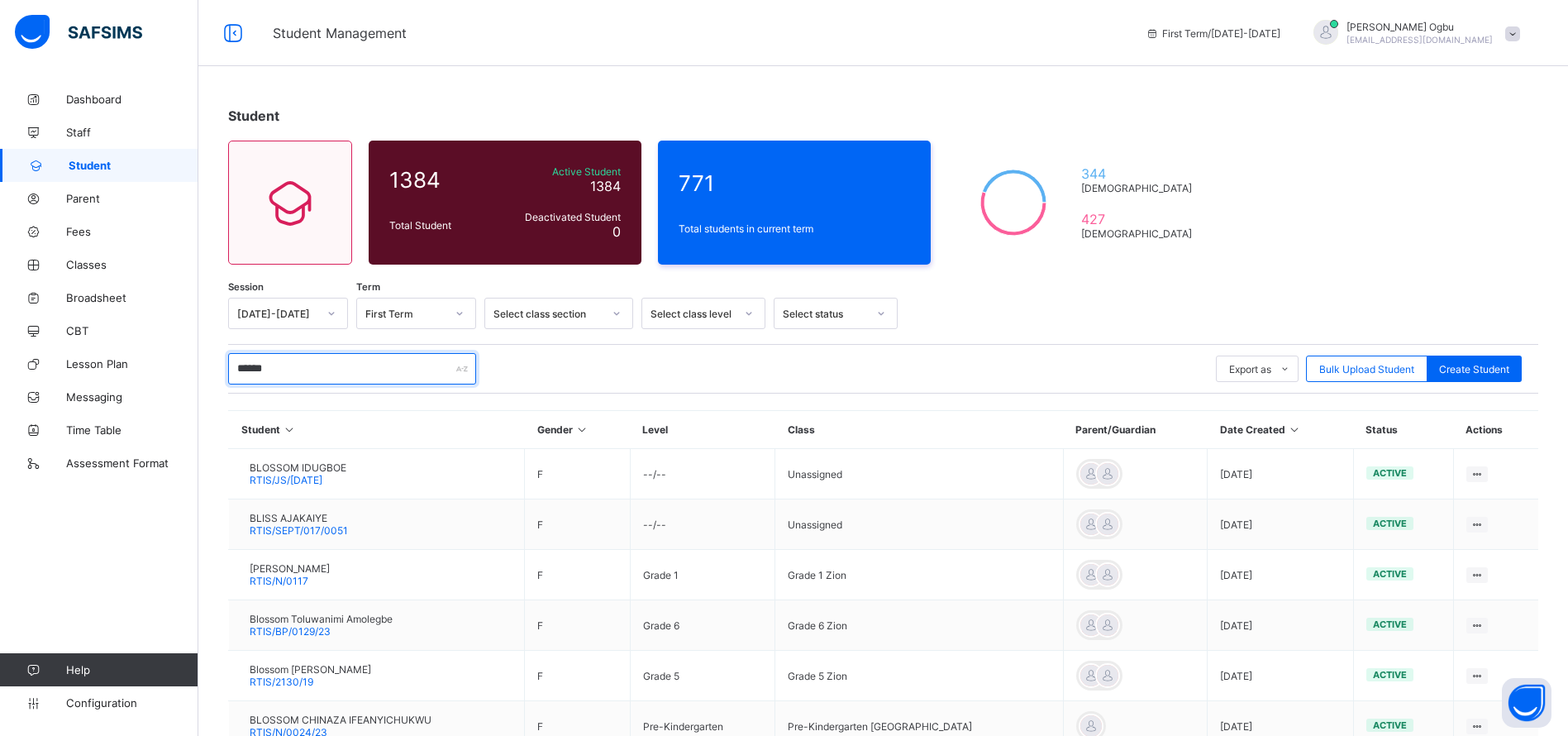
type input "*******"
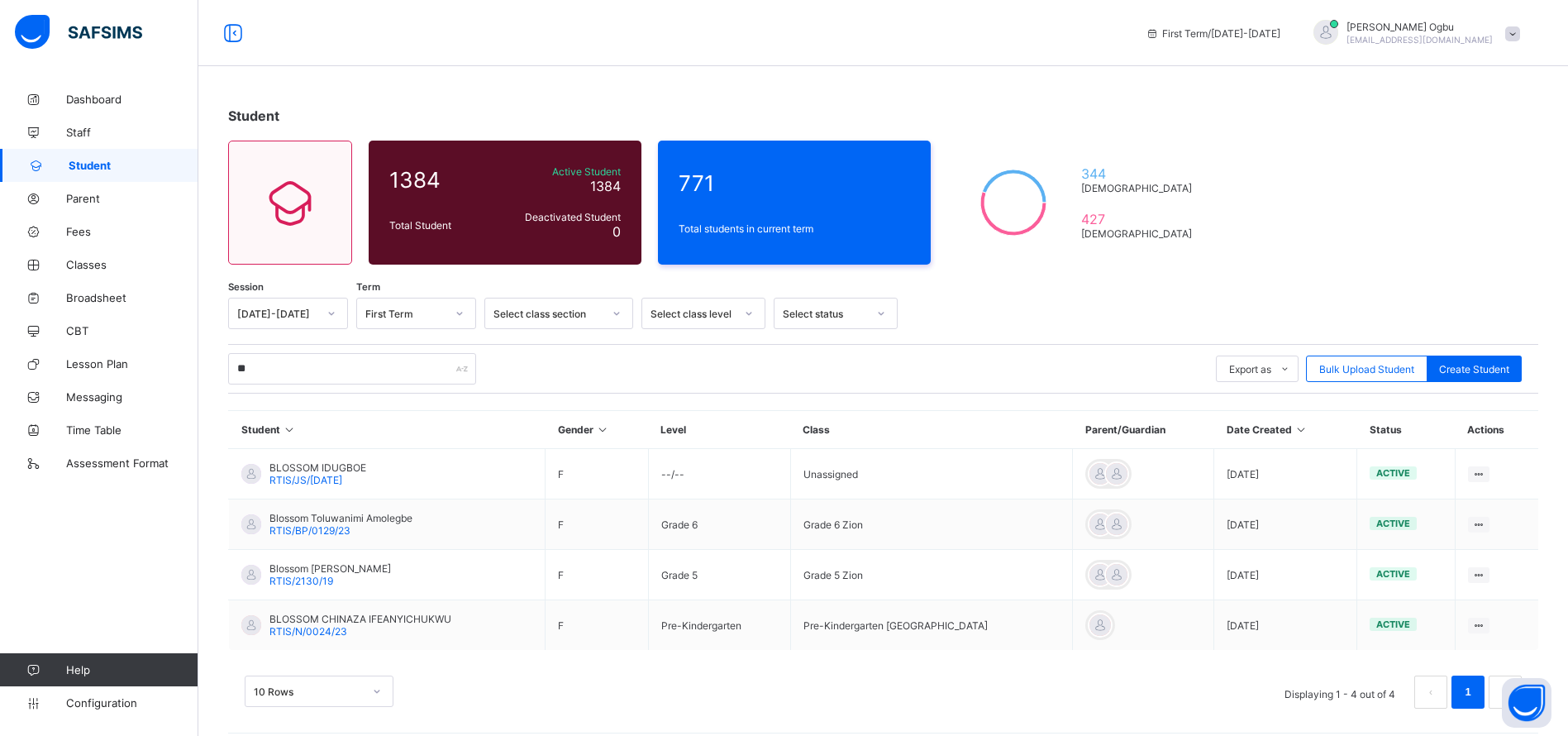
type input "*"
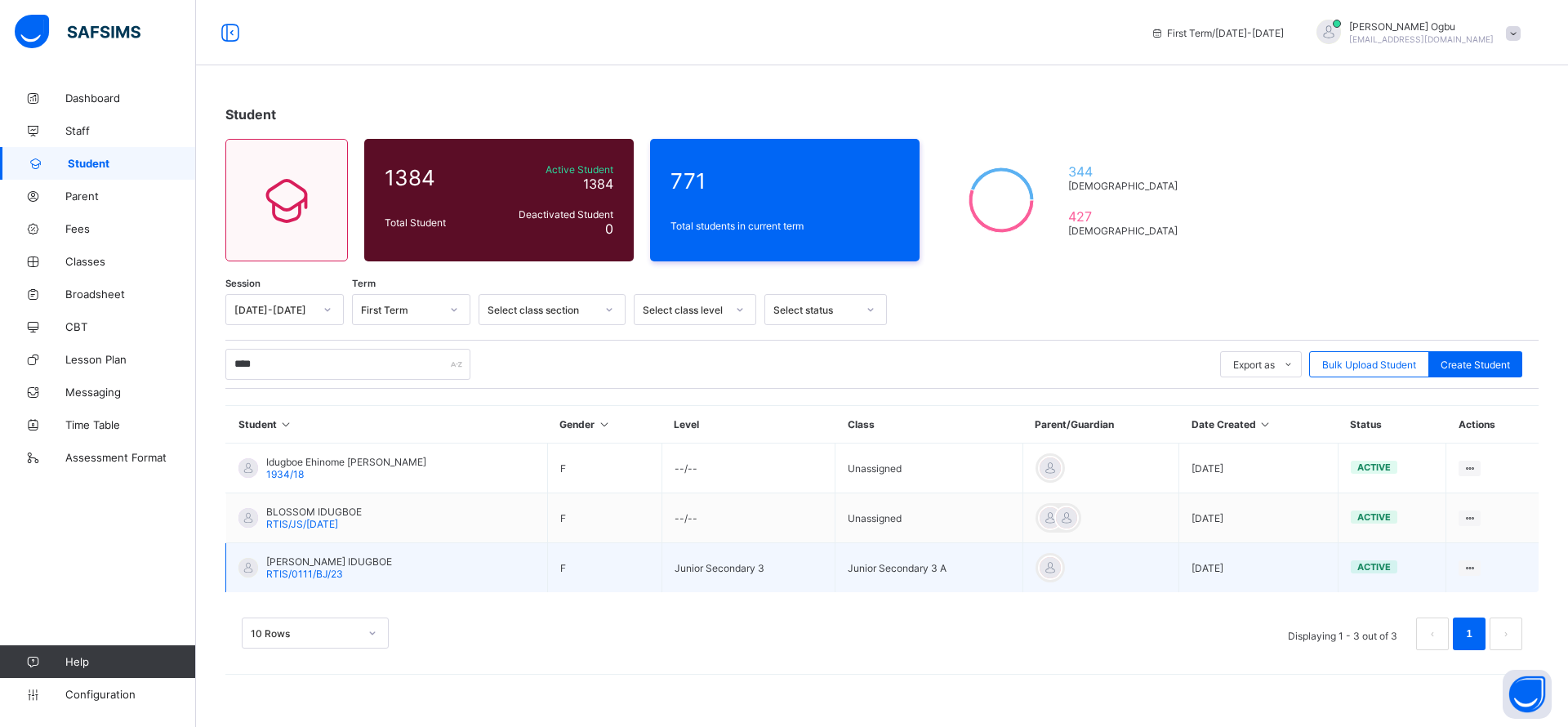
type input "****"
click at [268, 574] on span "RTIS/0111/BJ/23" at bounding box center [304, 573] width 76 height 12
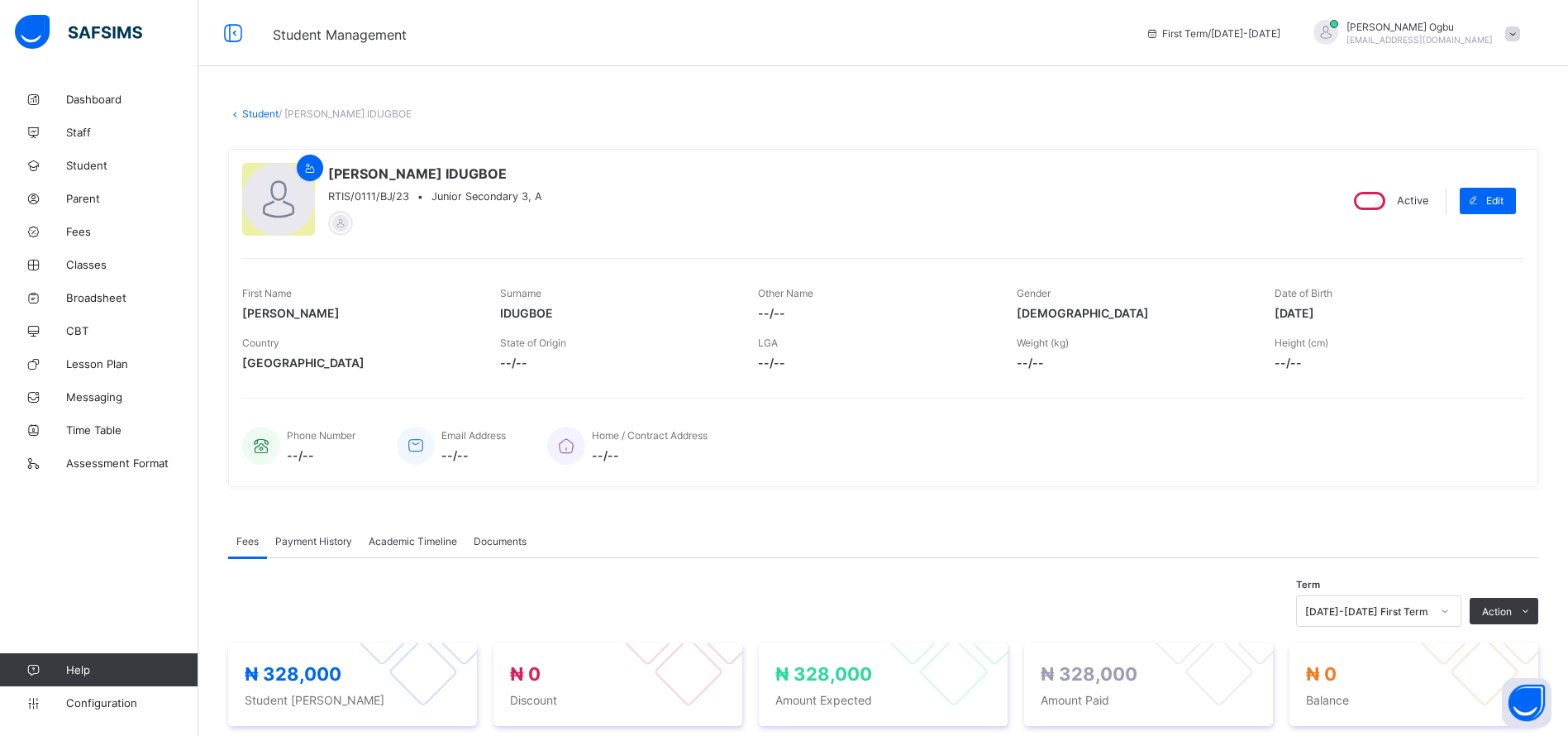
click at [307, 548] on div "Payment History" at bounding box center [313, 540] width 93 height 33
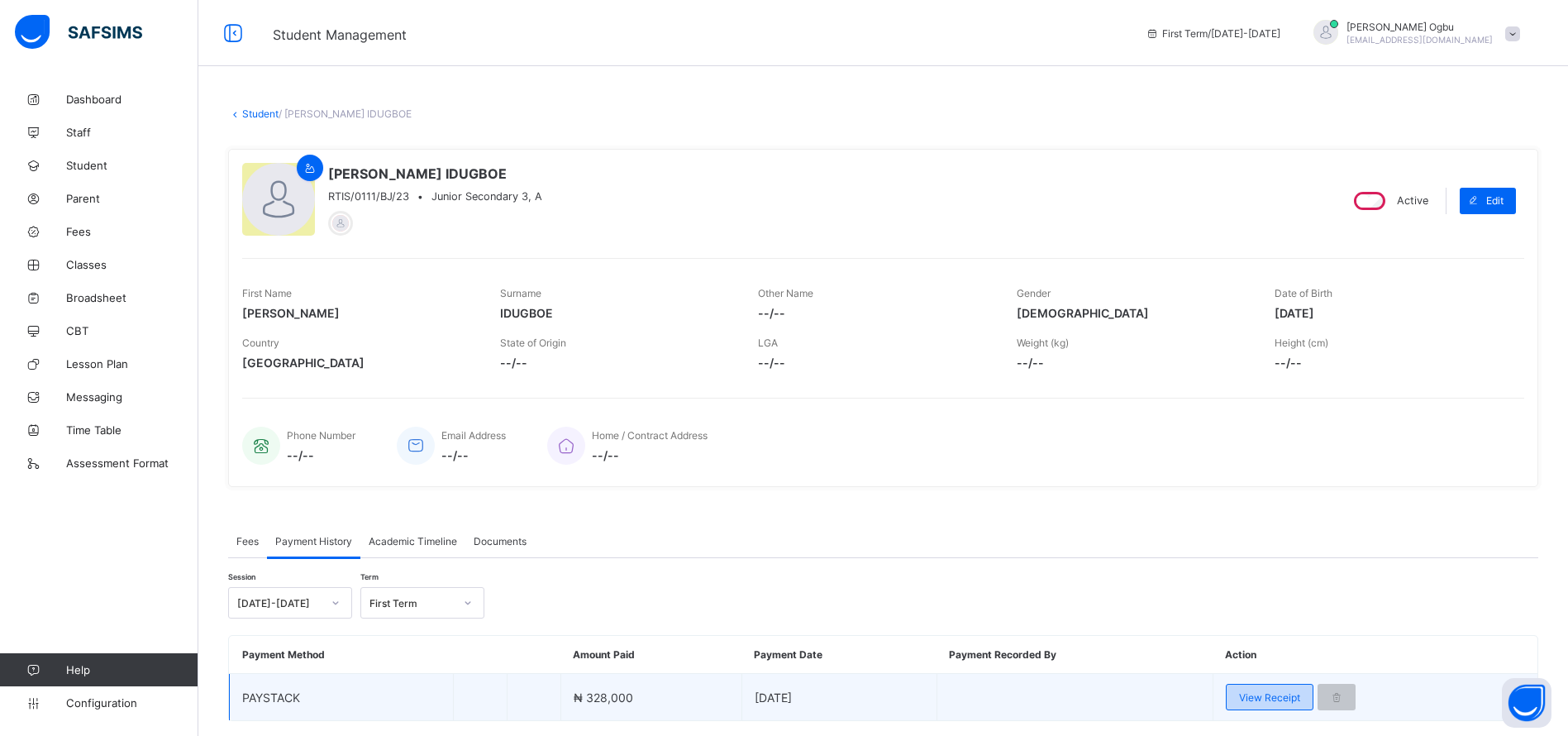
click at [1268, 696] on span "View Receipt" at bounding box center [1269, 697] width 61 height 13
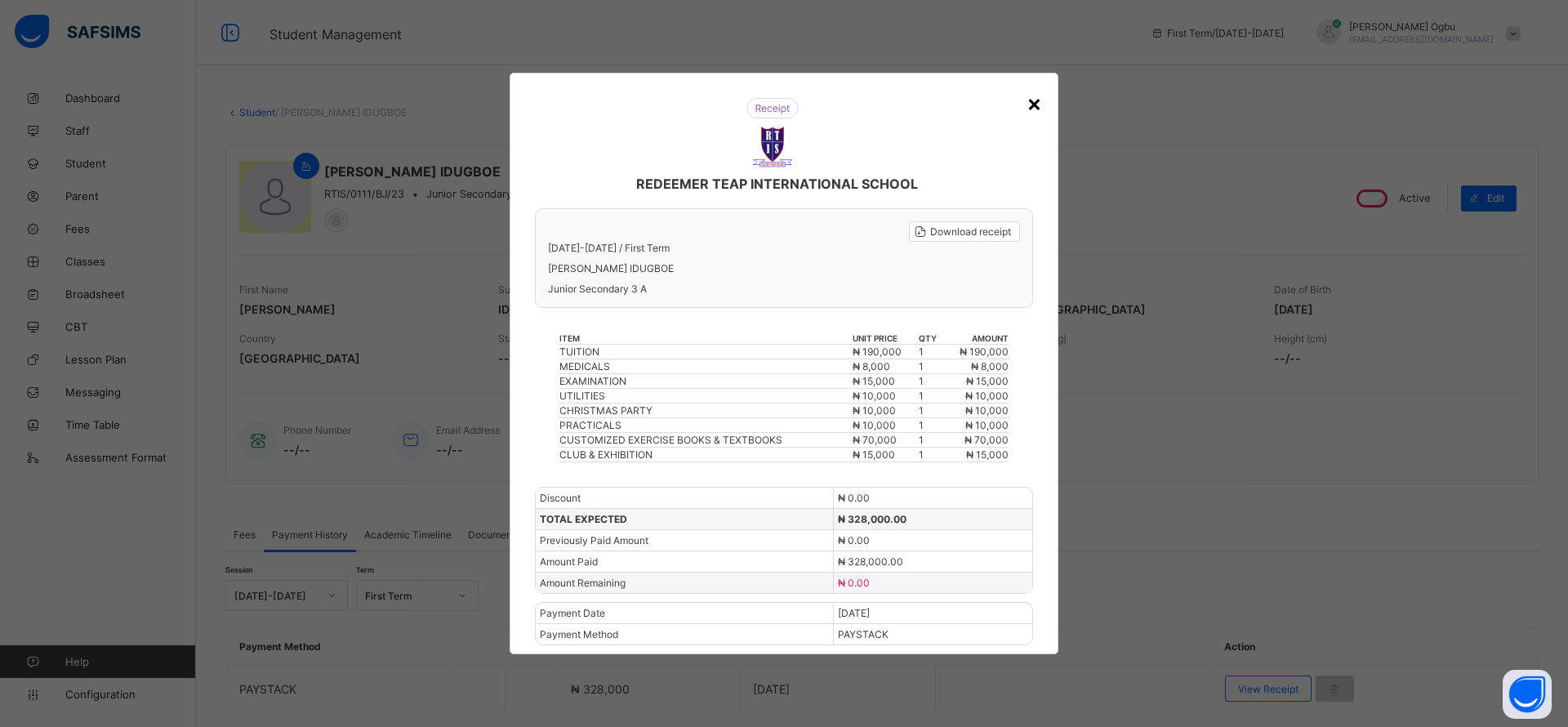
click at [1036, 101] on div "×" at bounding box center [1034, 102] width 16 height 27
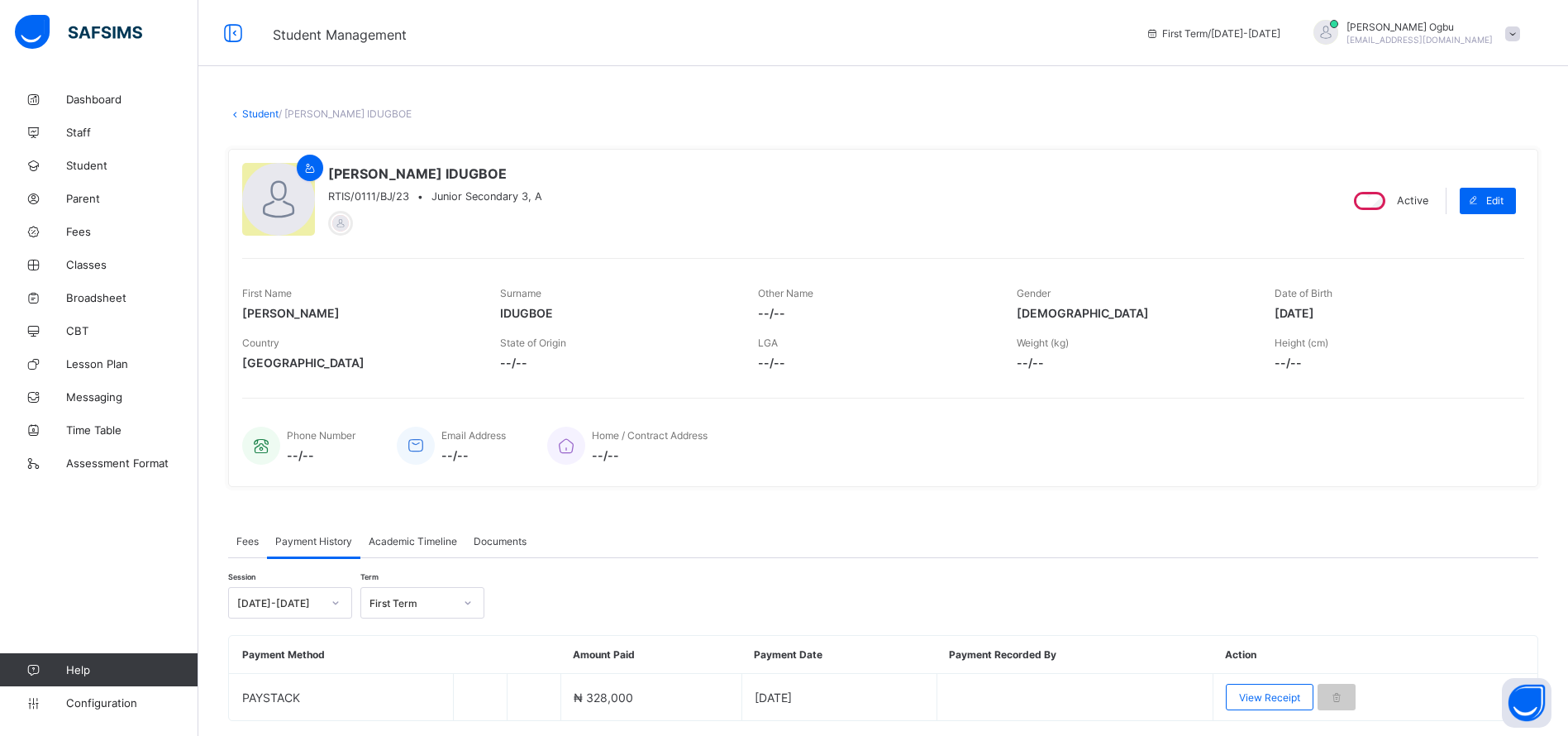
click at [252, 113] on link "Student" at bounding box center [260, 114] width 36 height 13
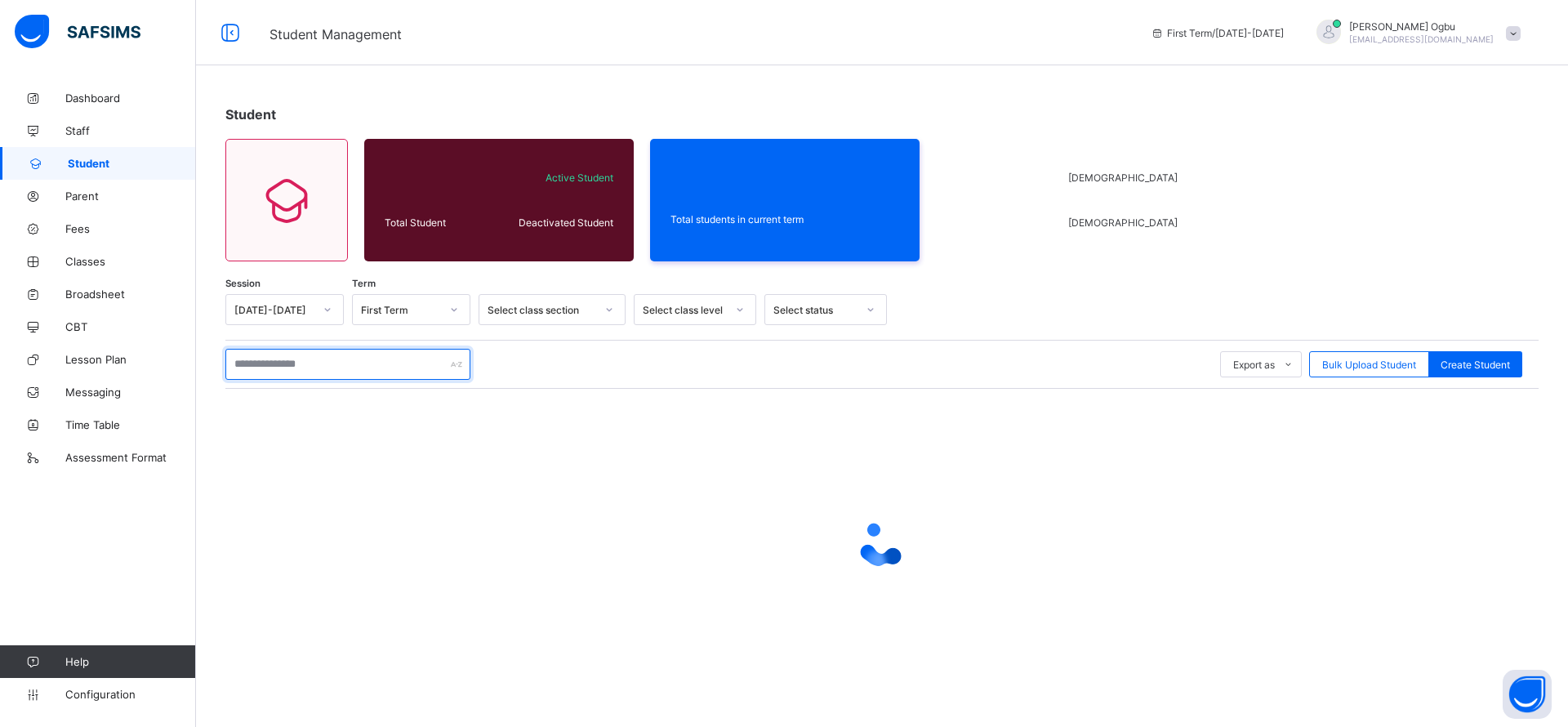
click at [332, 366] on input "text" at bounding box center [347, 364] width 245 height 31
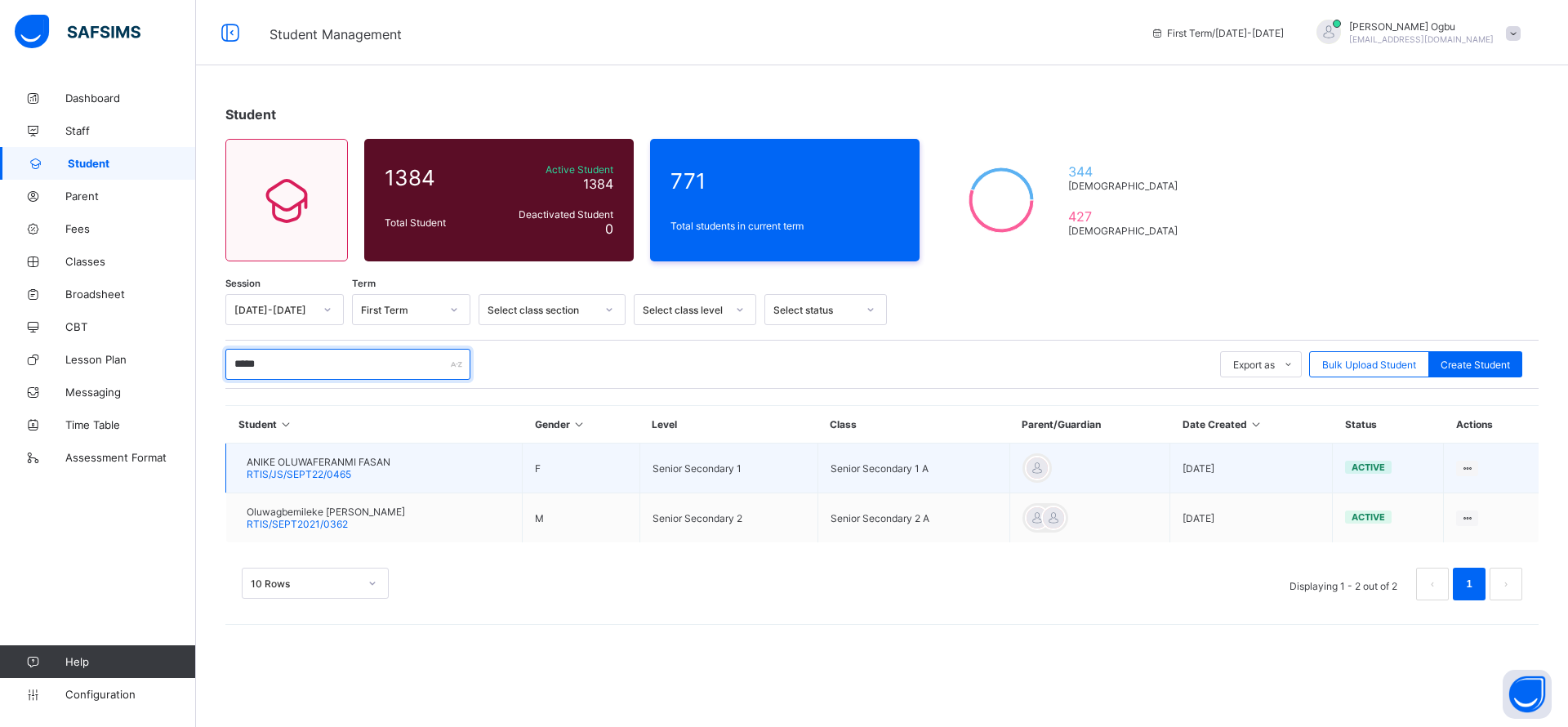
type input "*****"
click at [319, 475] on span "RTIS/JS/SEPT22/0465" at bounding box center [299, 474] width 105 height 12
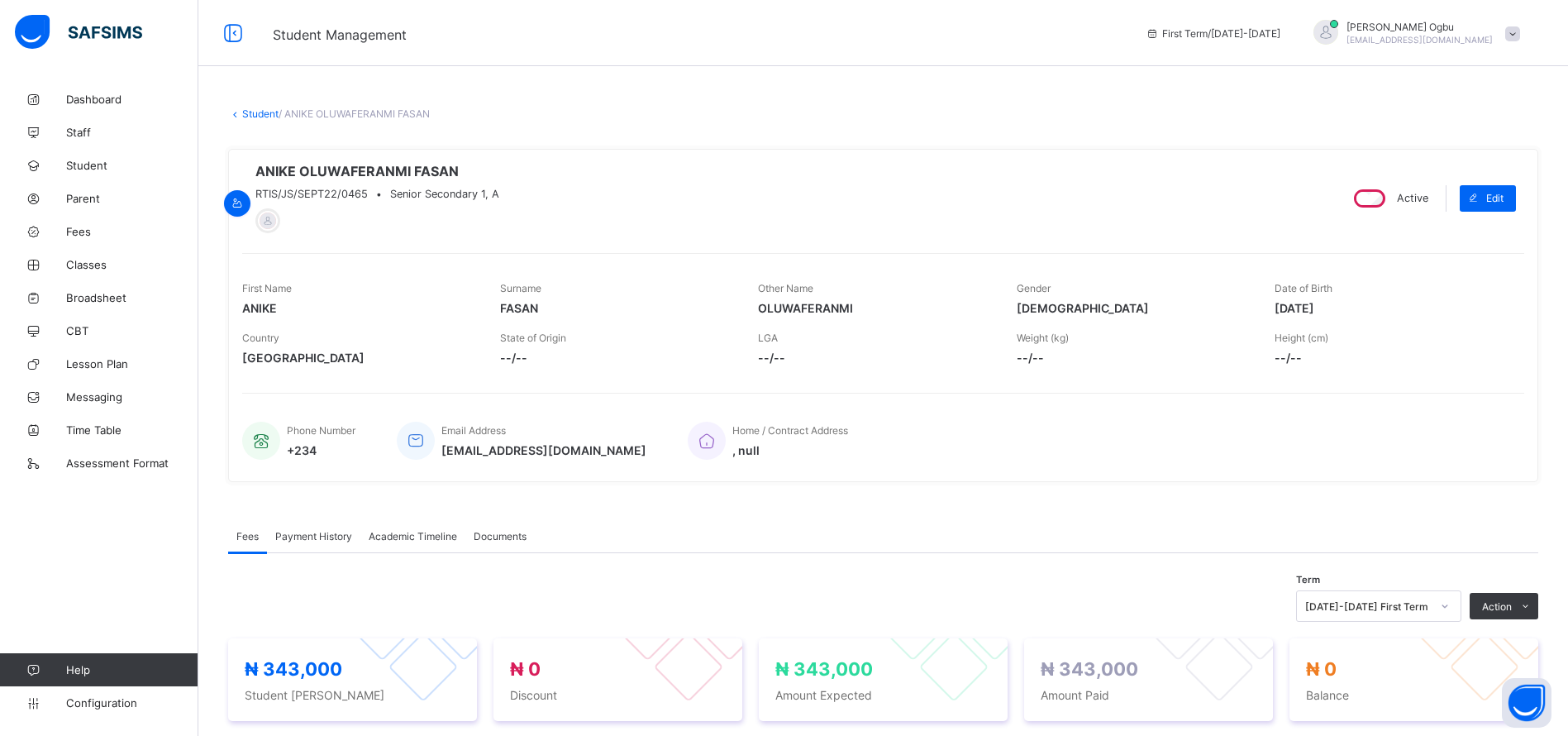
click at [307, 543] on span "Payment History" at bounding box center [313, 536] width 77 height 13
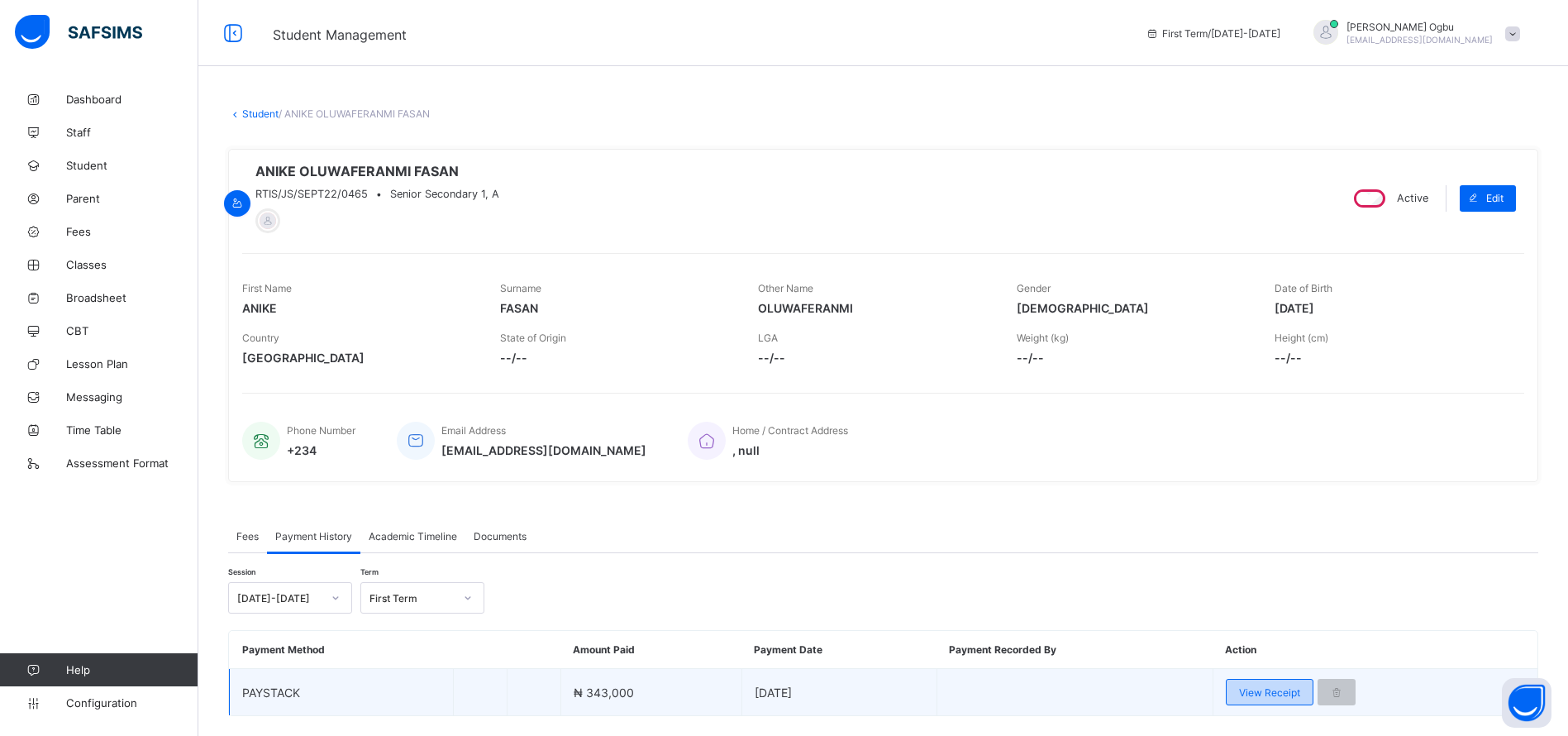
click at [1255, 691] on span "View Receipt" at bounding box center [1269, 692] width 61 height 13
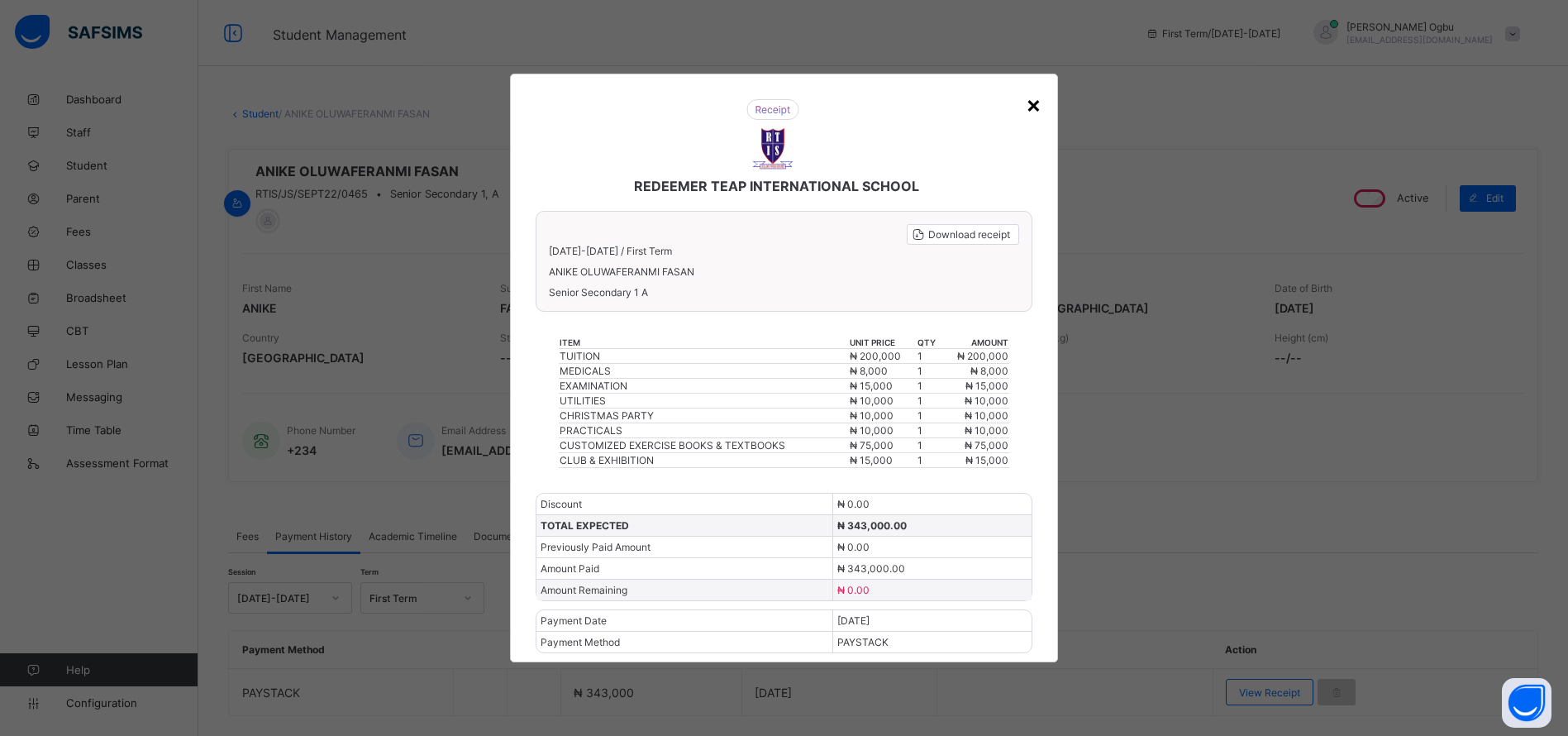
click at [1041, 98] on div "×" at bounding box center [1034, 103] width 16 height 28
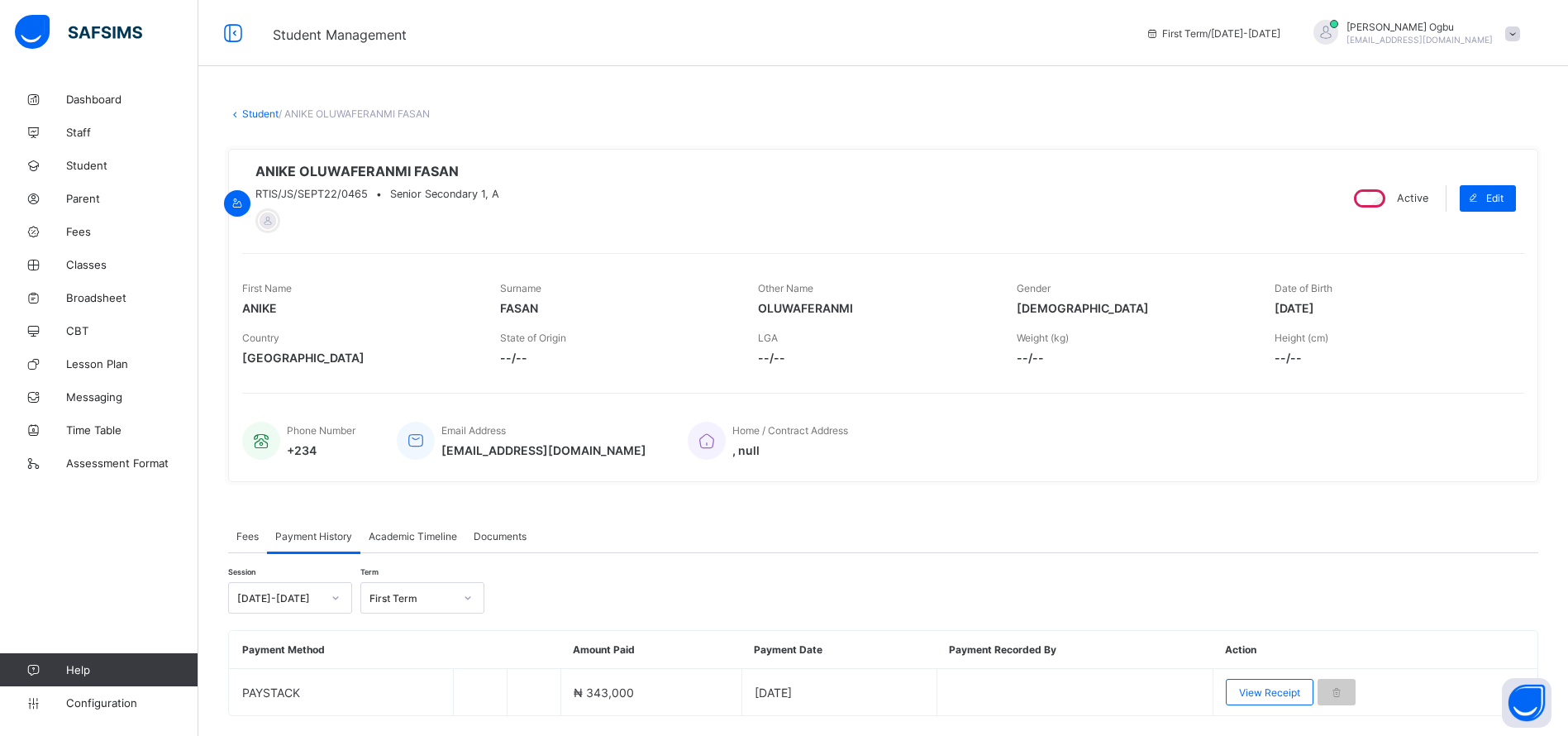
click at [250, 113] on link "Student" at bounding box center [260, 114] width 36 height 13
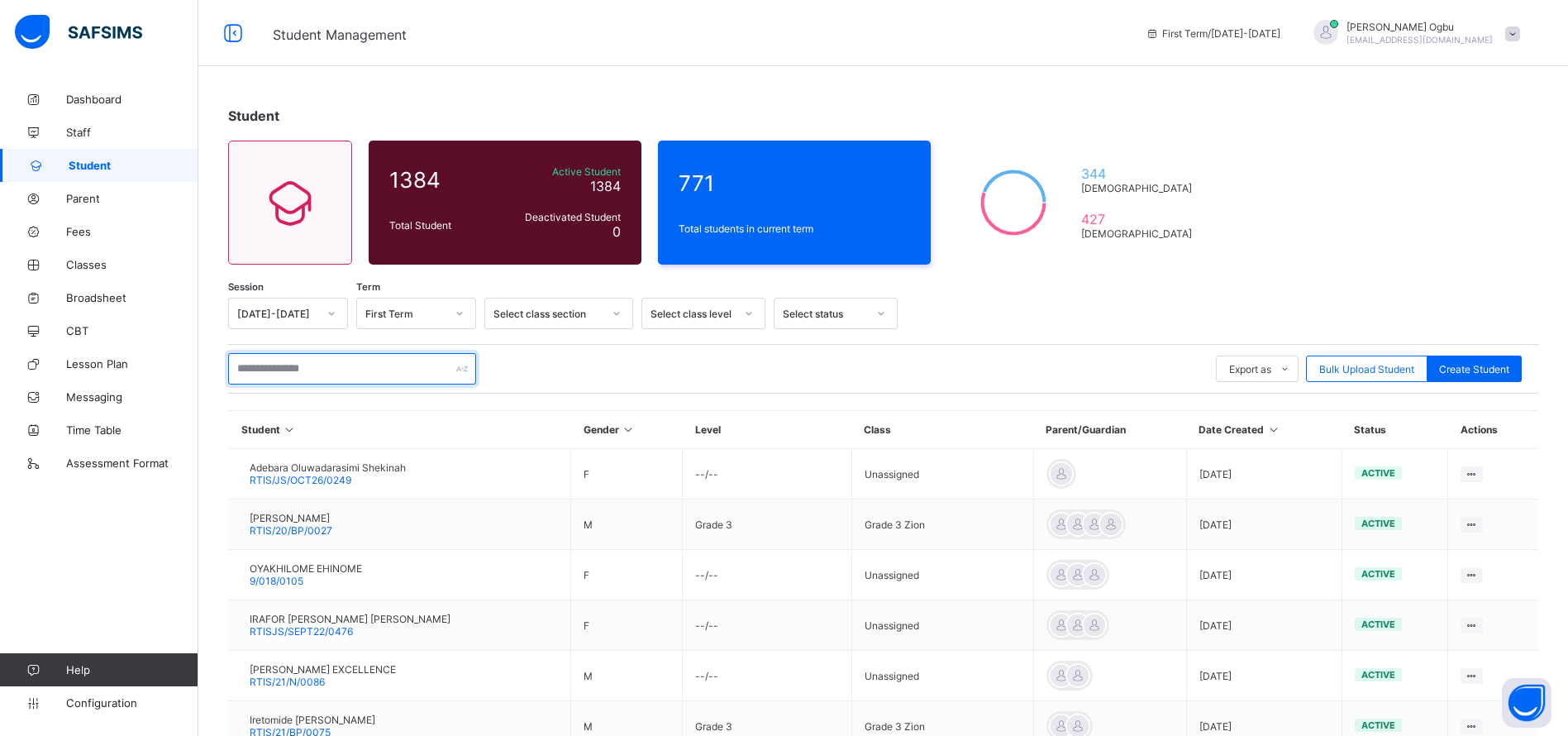
click at [305, 368] on input "text" at bounding box center [352, 368] width 248 height 31
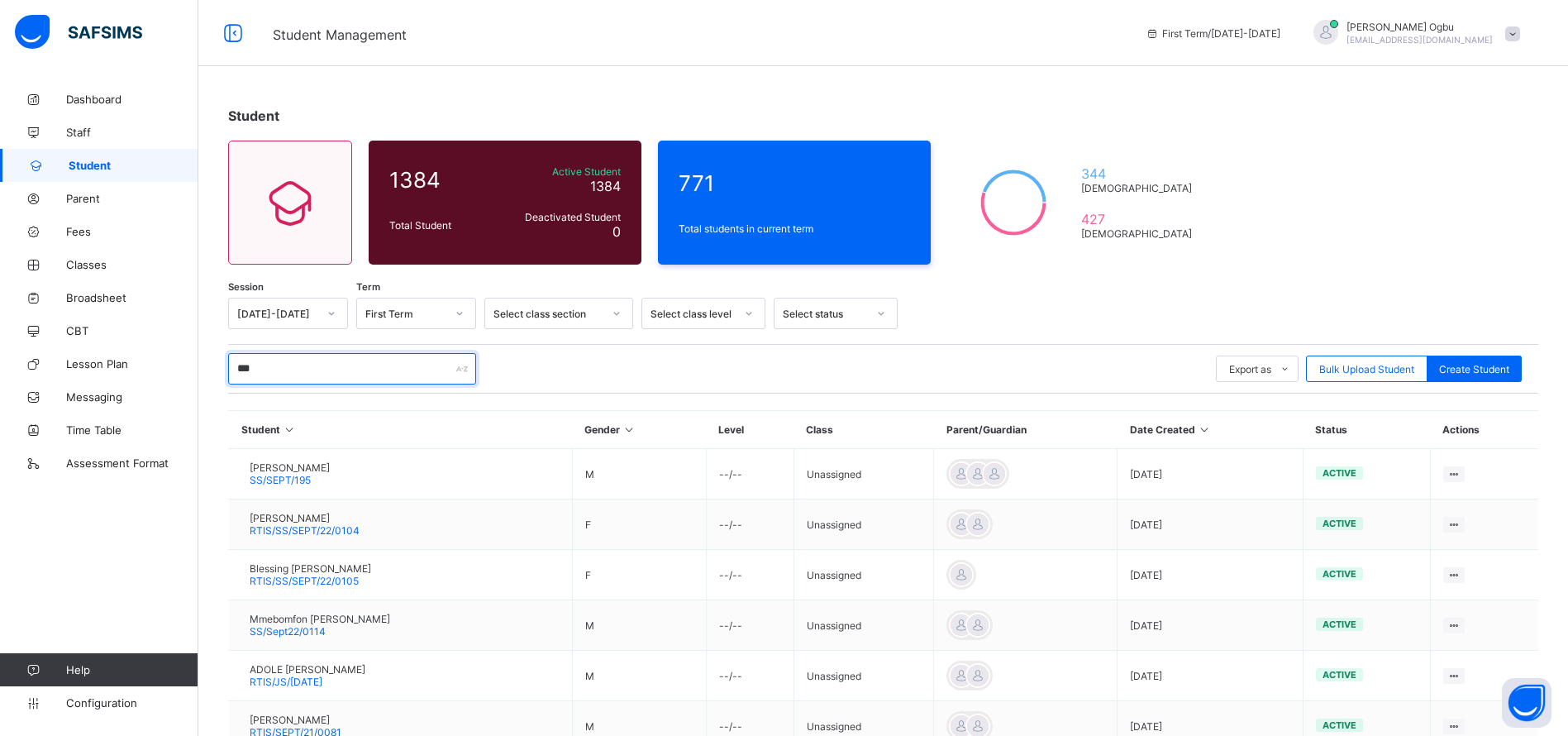
type input "****"
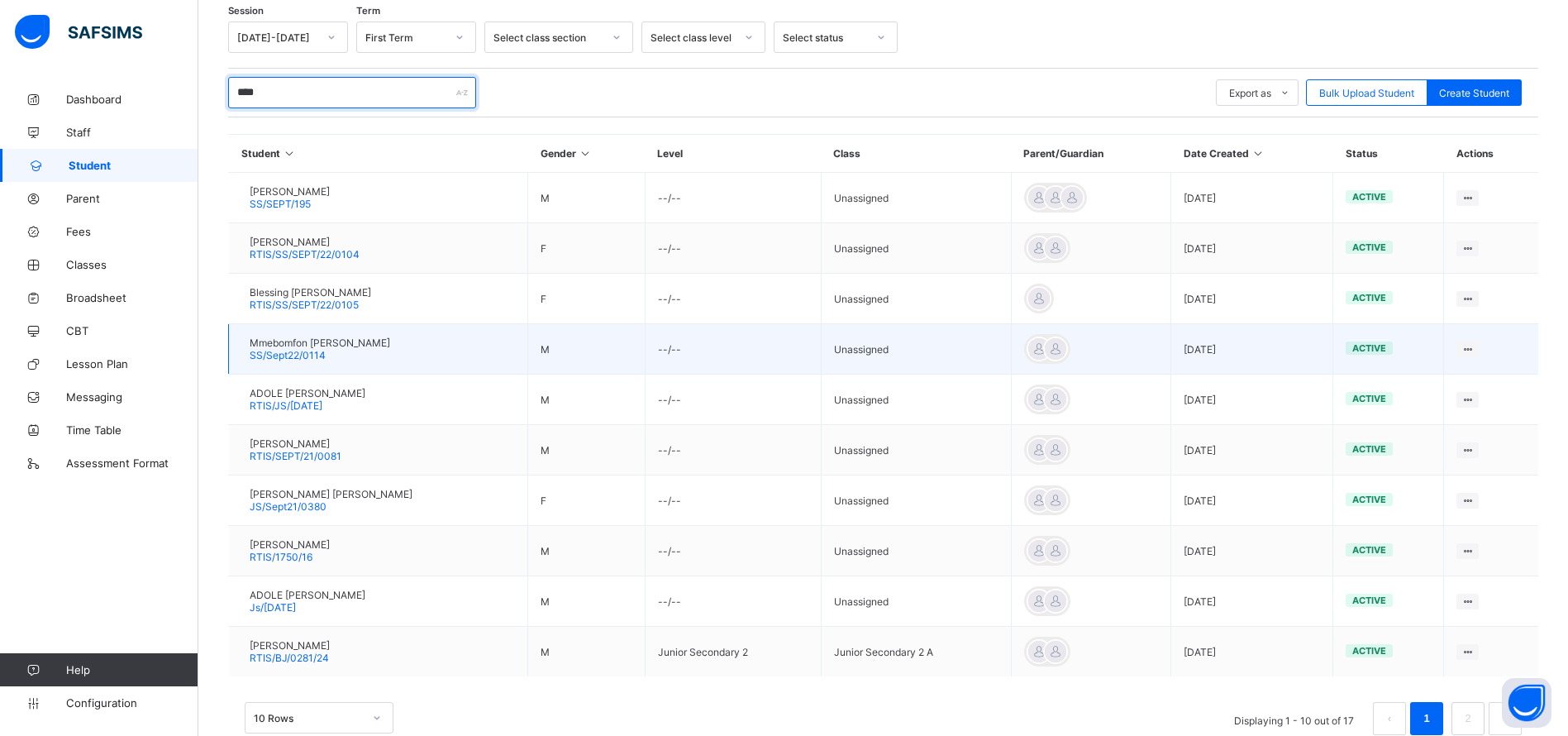
scroll to position [263, 0]
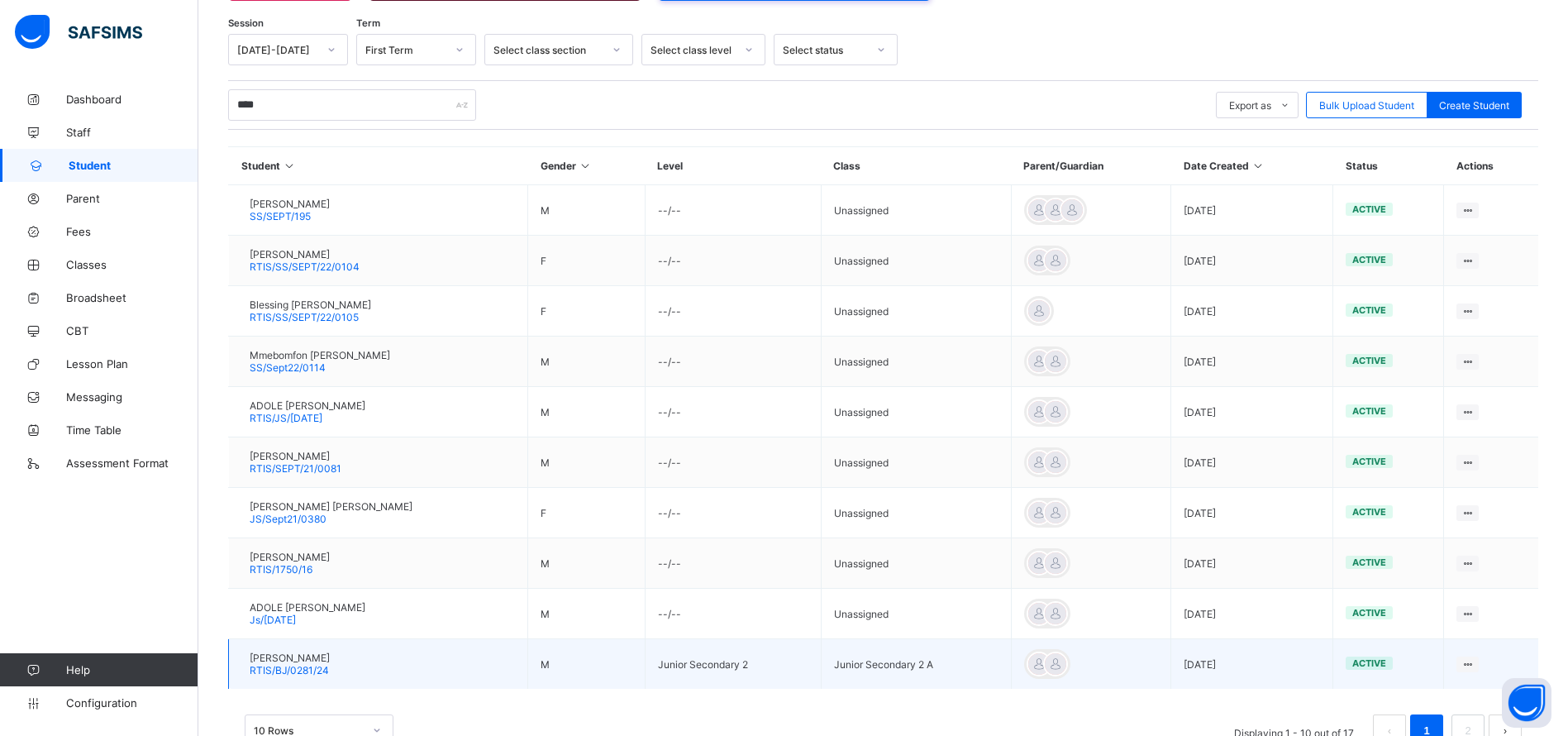
click at [323, 658] on span "[PERSON_NAME]" at bounding box center [289, 657] width 80 height 13
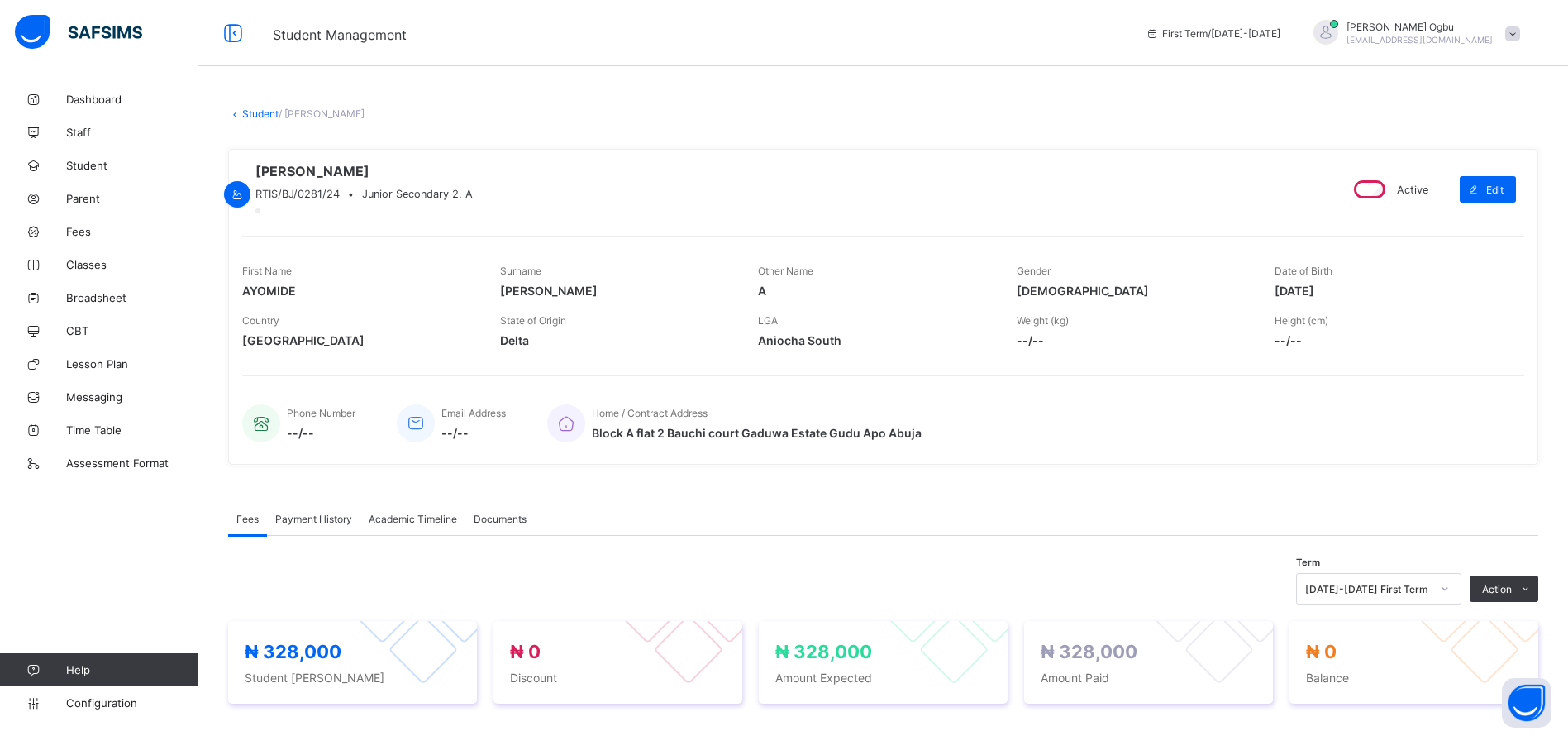
click at [295, 535] on div "Payment History" at bounding box center [313, 517] width 93 height 33
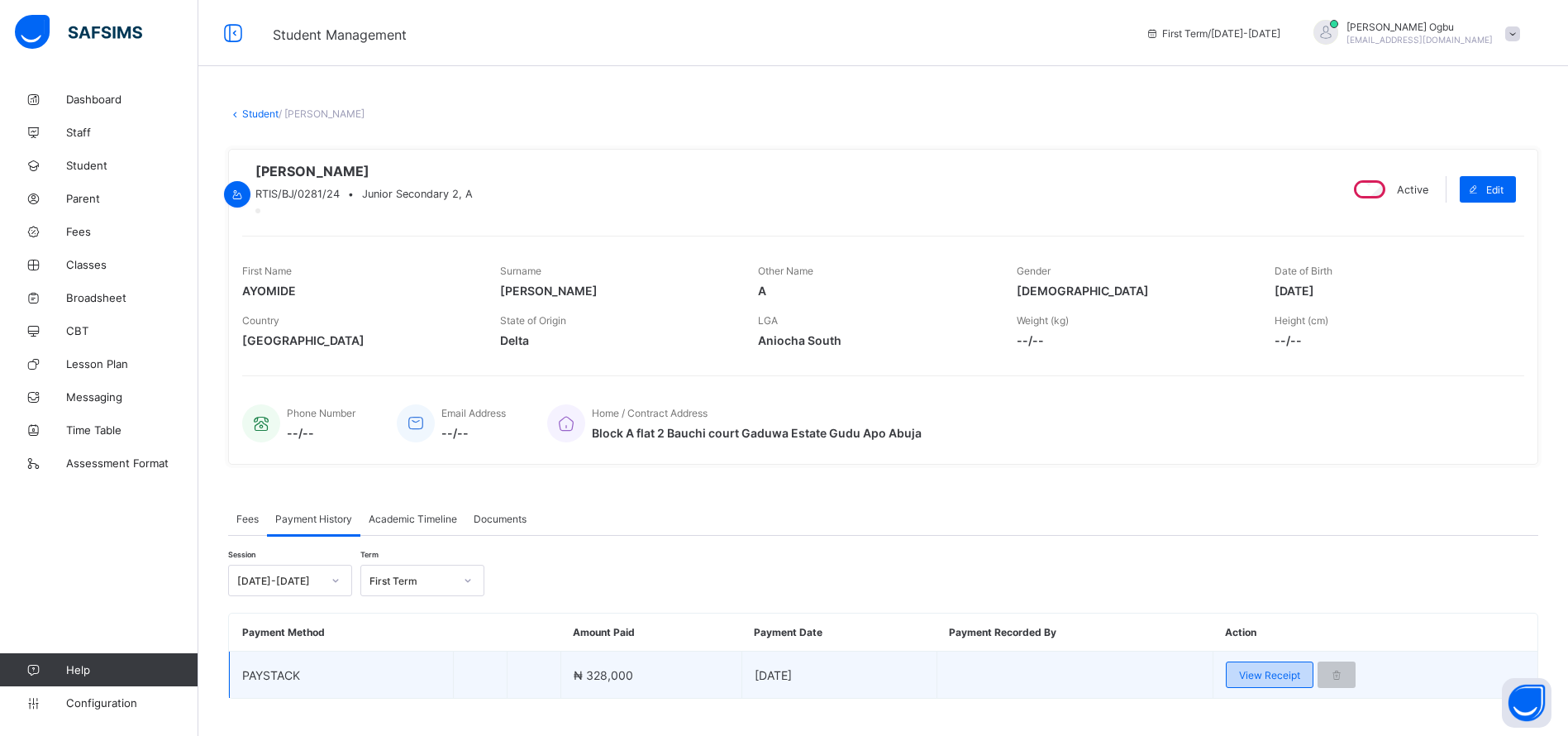
click at [1274, 681] on span "View Receipt" at bounding box center [1269, 675] width 61 height 13
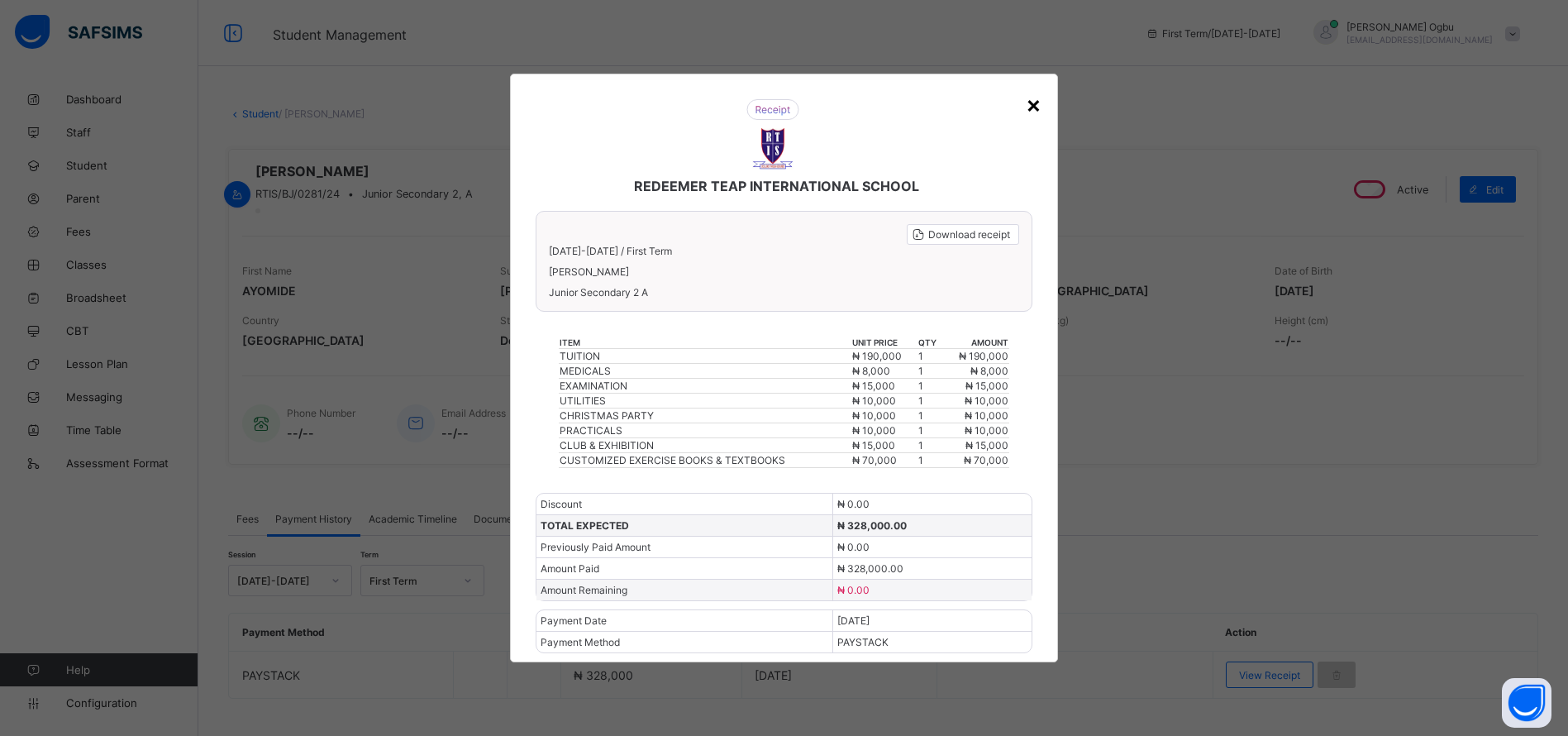
click at [1030, 116] on div "×" at bounding box center [1034, 103] width 16 height 28
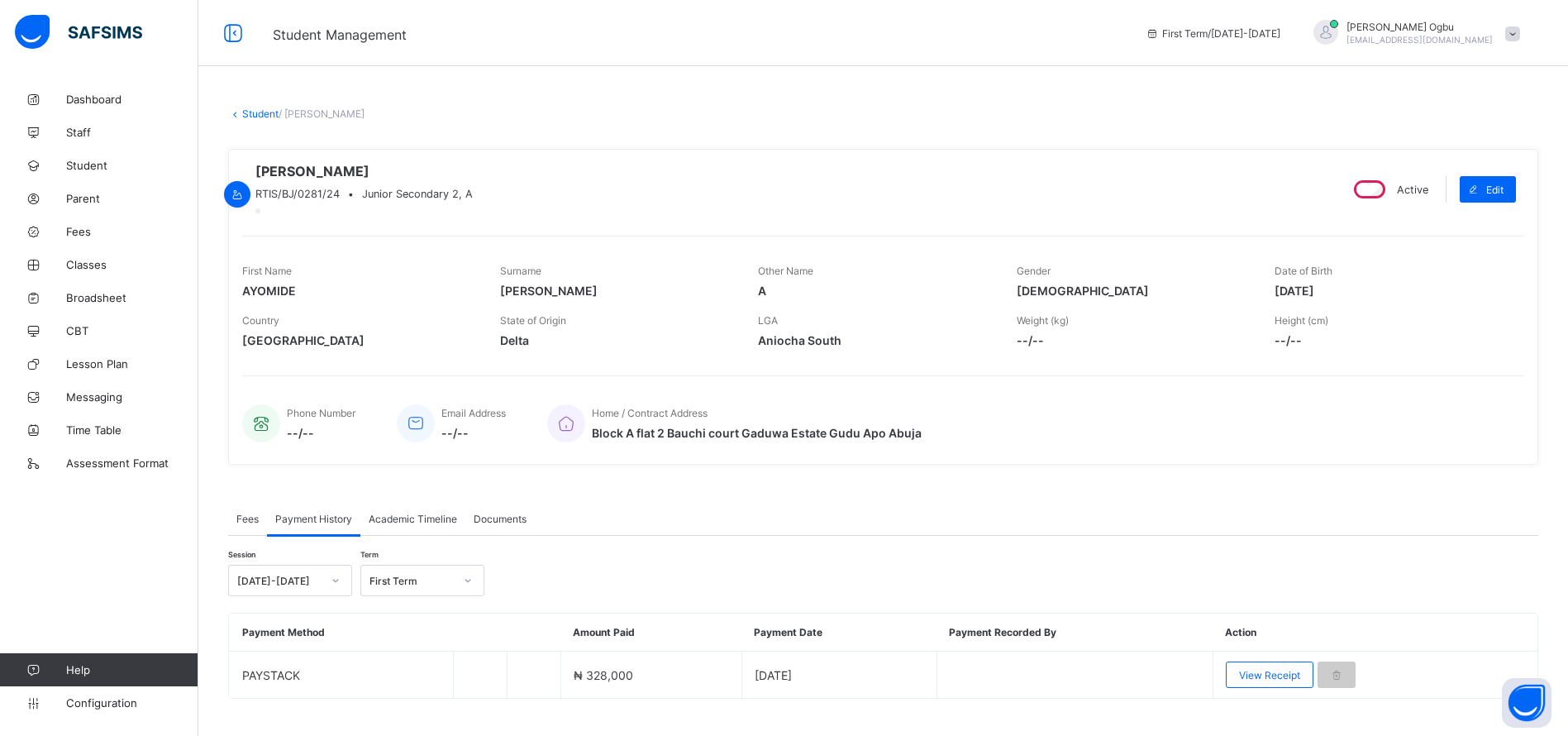
click at [246, 119] on div "× Delete Document This action would delete the document with name: from the sys…" at bounding box center [883, 423] width 1369 height 682
click at [253, 118] on link "Student" at bounding box center [260, 114] width 36 height 13
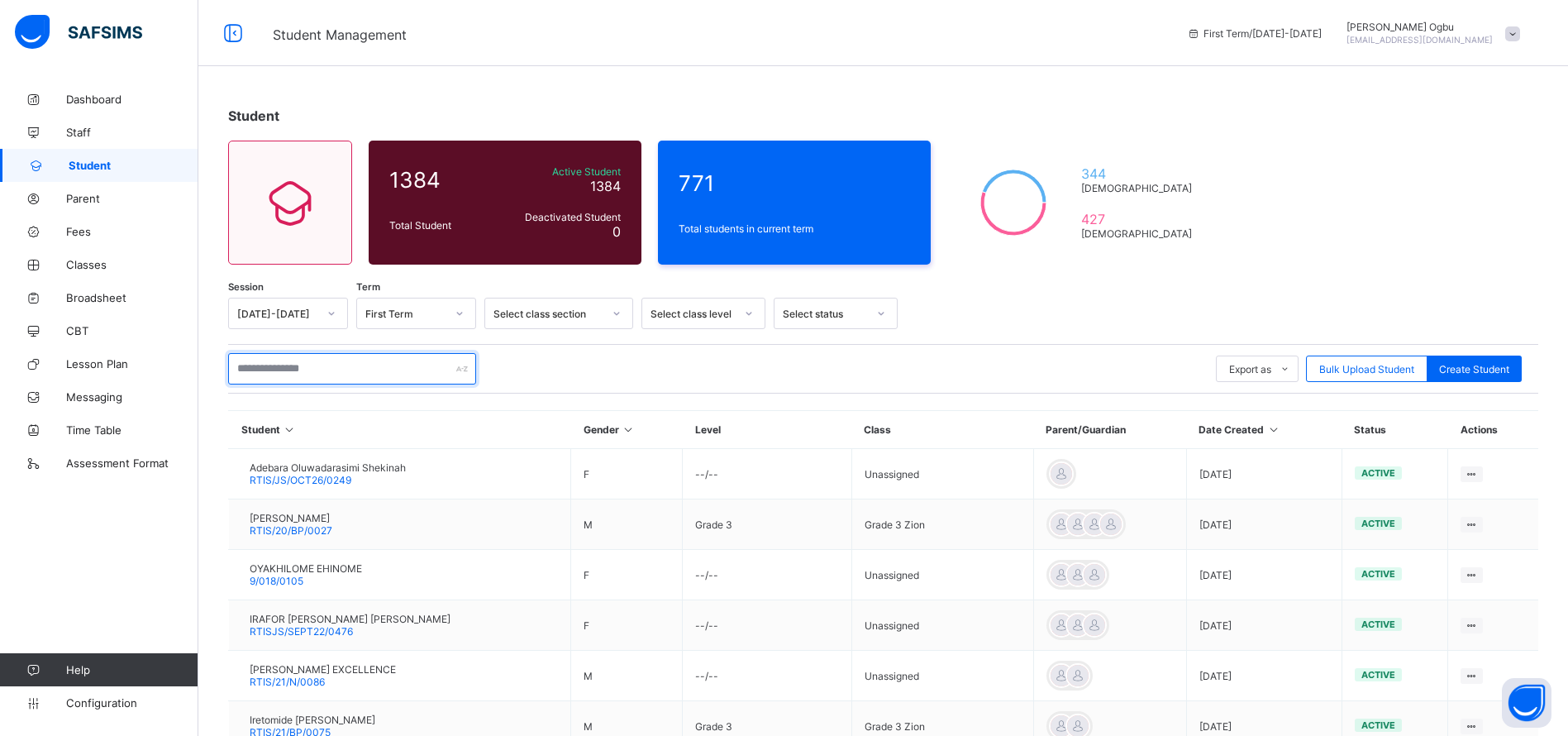
click at [282, 368] on input "text" at bounding box center [352, 368] width 248 height 31
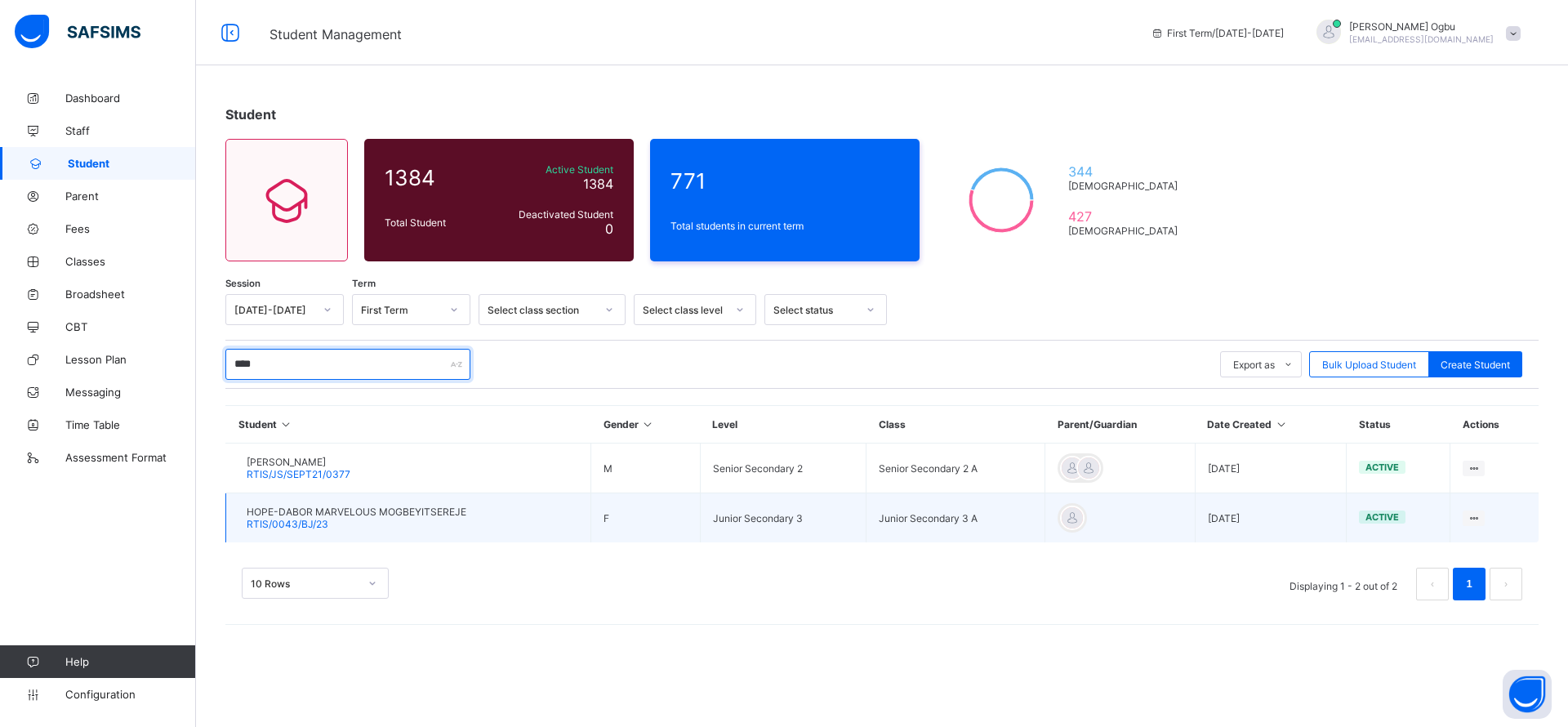
type input "****"
click at [328, 529] on span "RTIS/0043/BJ/23" at bounding box center [288, 523] width 81 height 12
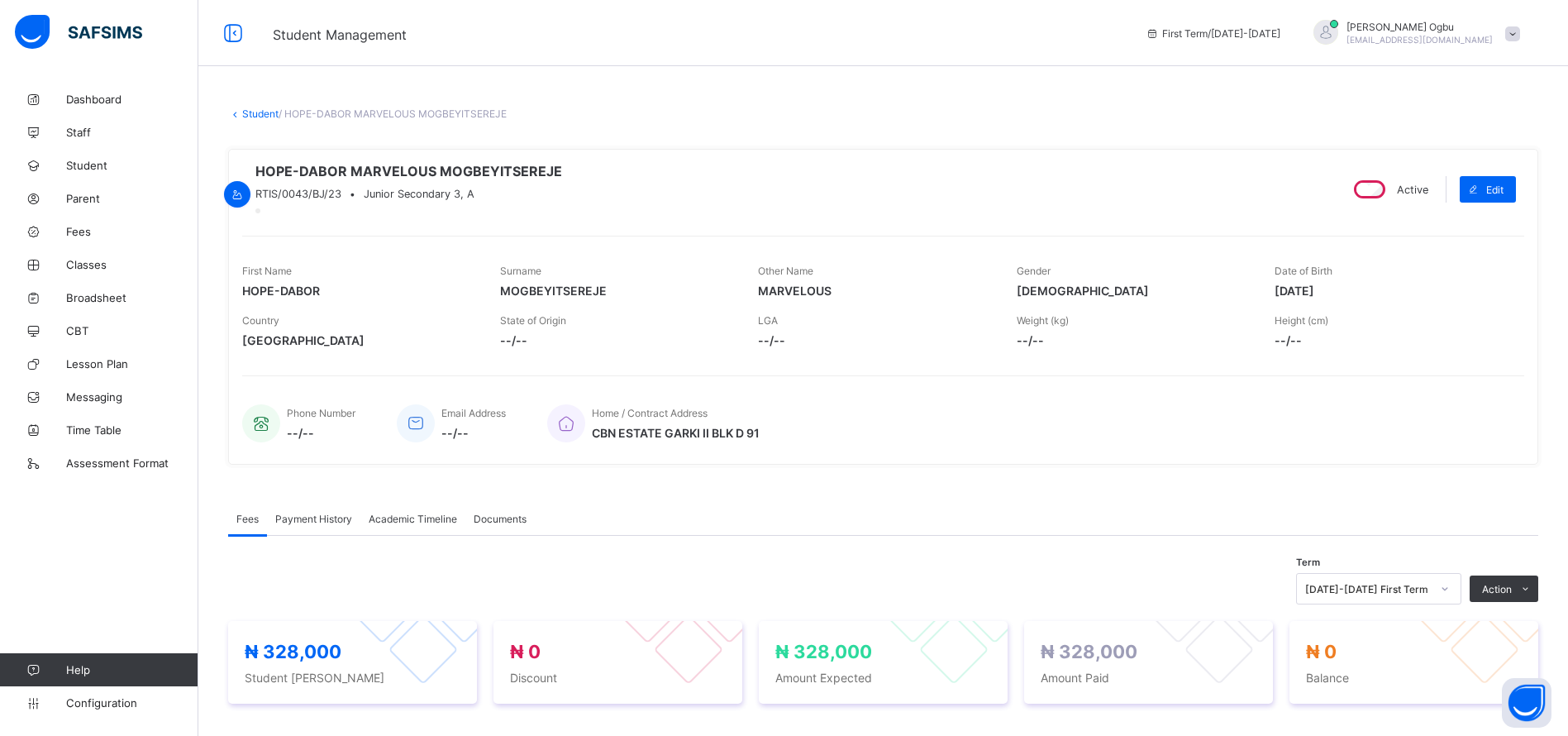
click at [332, 525] on span "Payment History" at bounding box center [313, 518] width 77 height 13
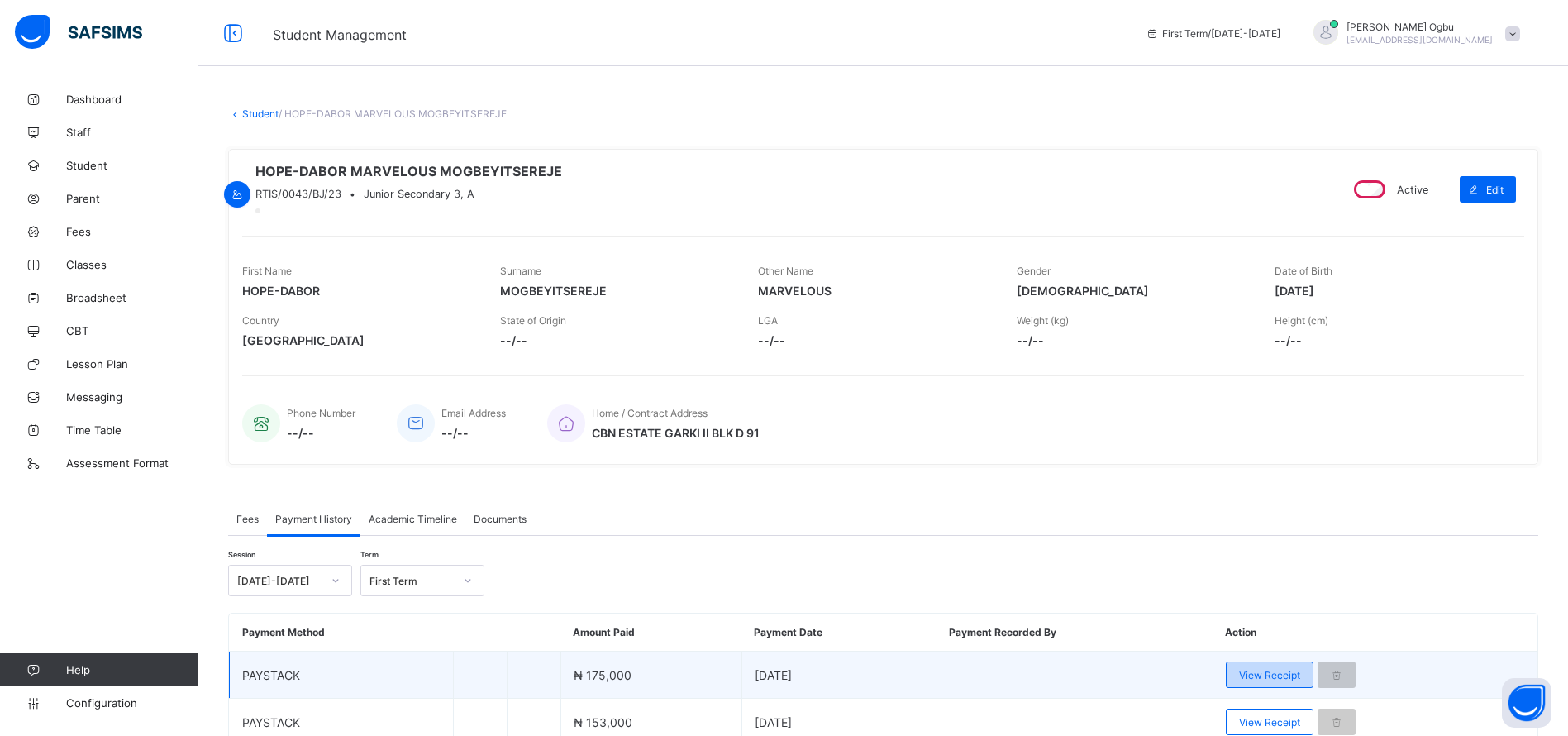
scroll to position [98, 0]
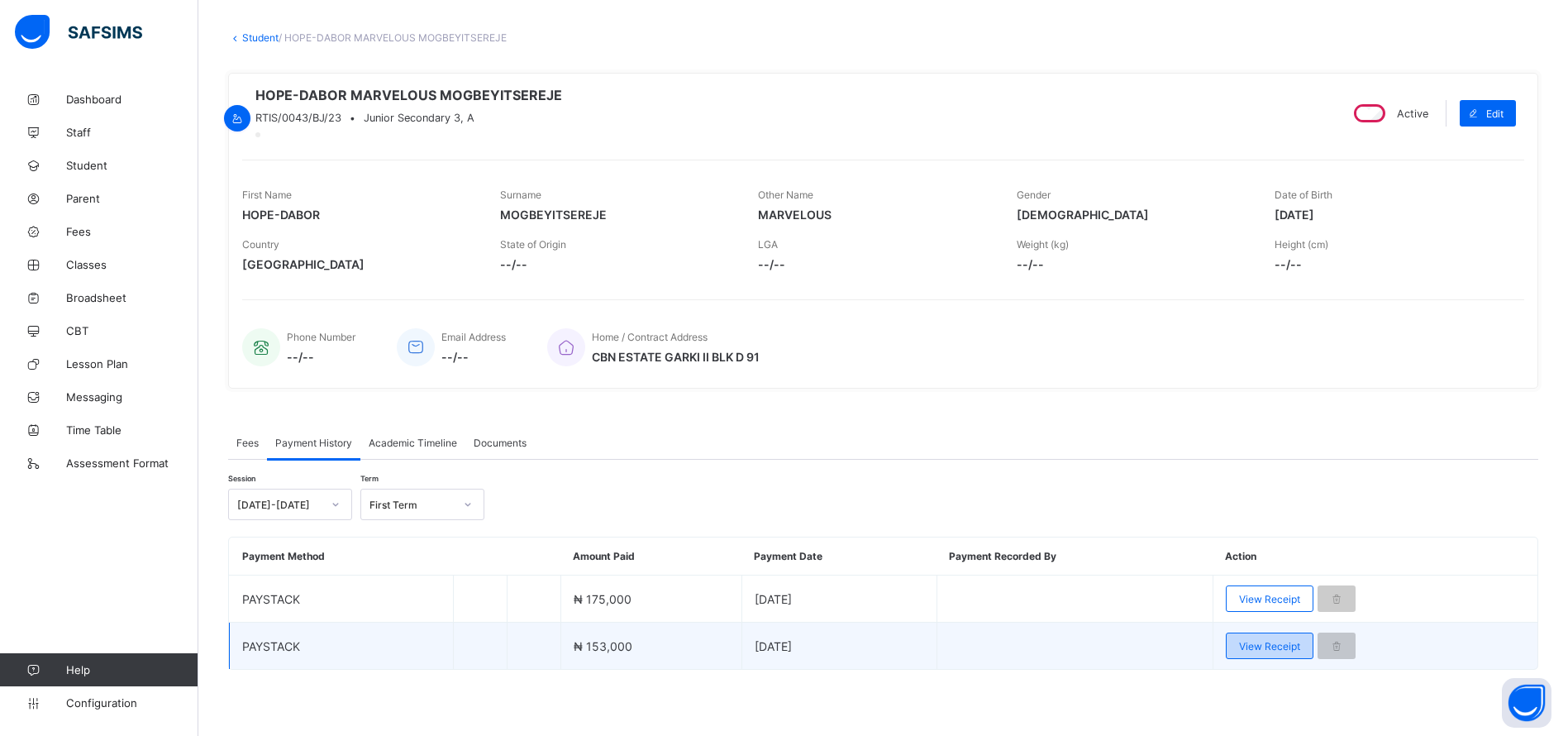
click at [1253, 654] on div "View Receipt" at bounding box center [1269, 645] width 87 height 26
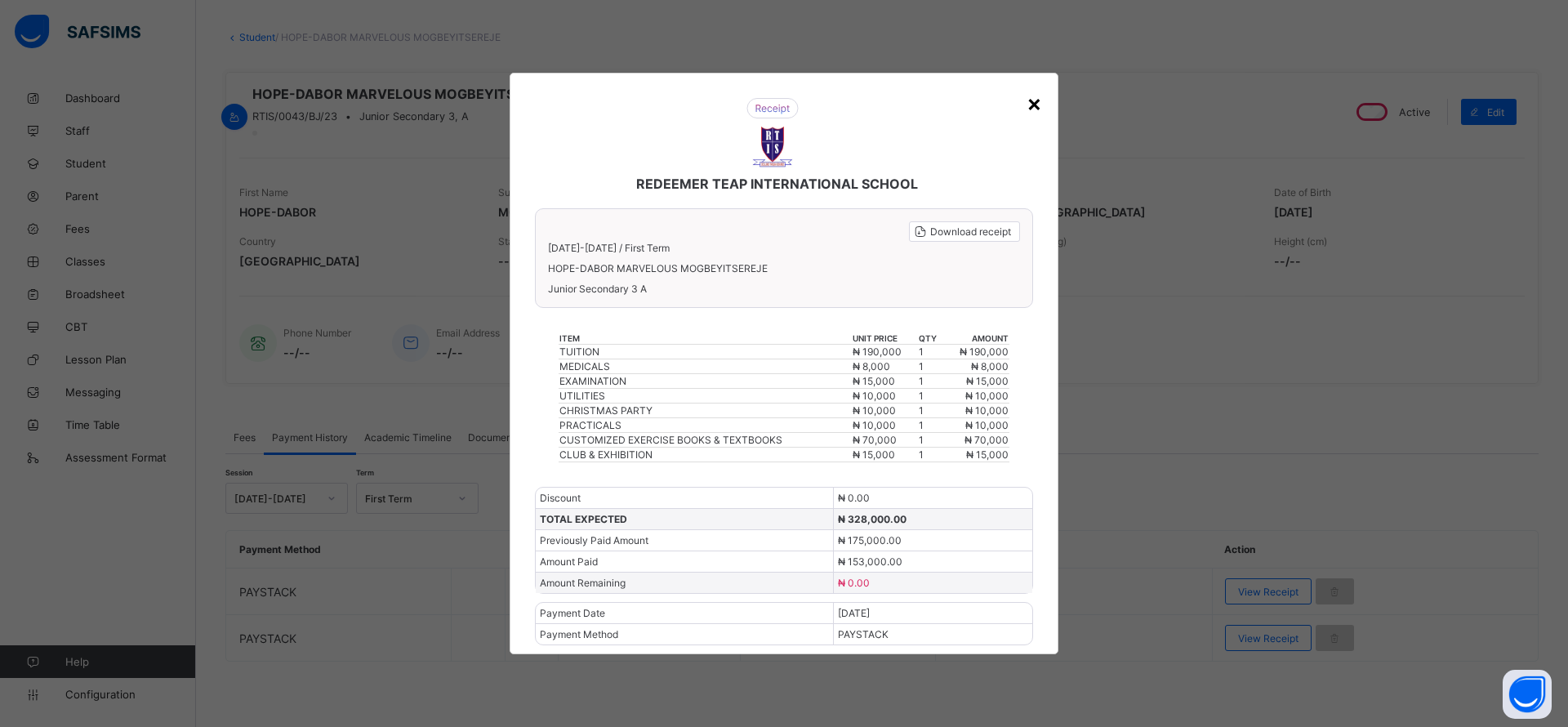
click at [1032, 101] on div "×" at bounding box center [1034, 102] width 16 height 27
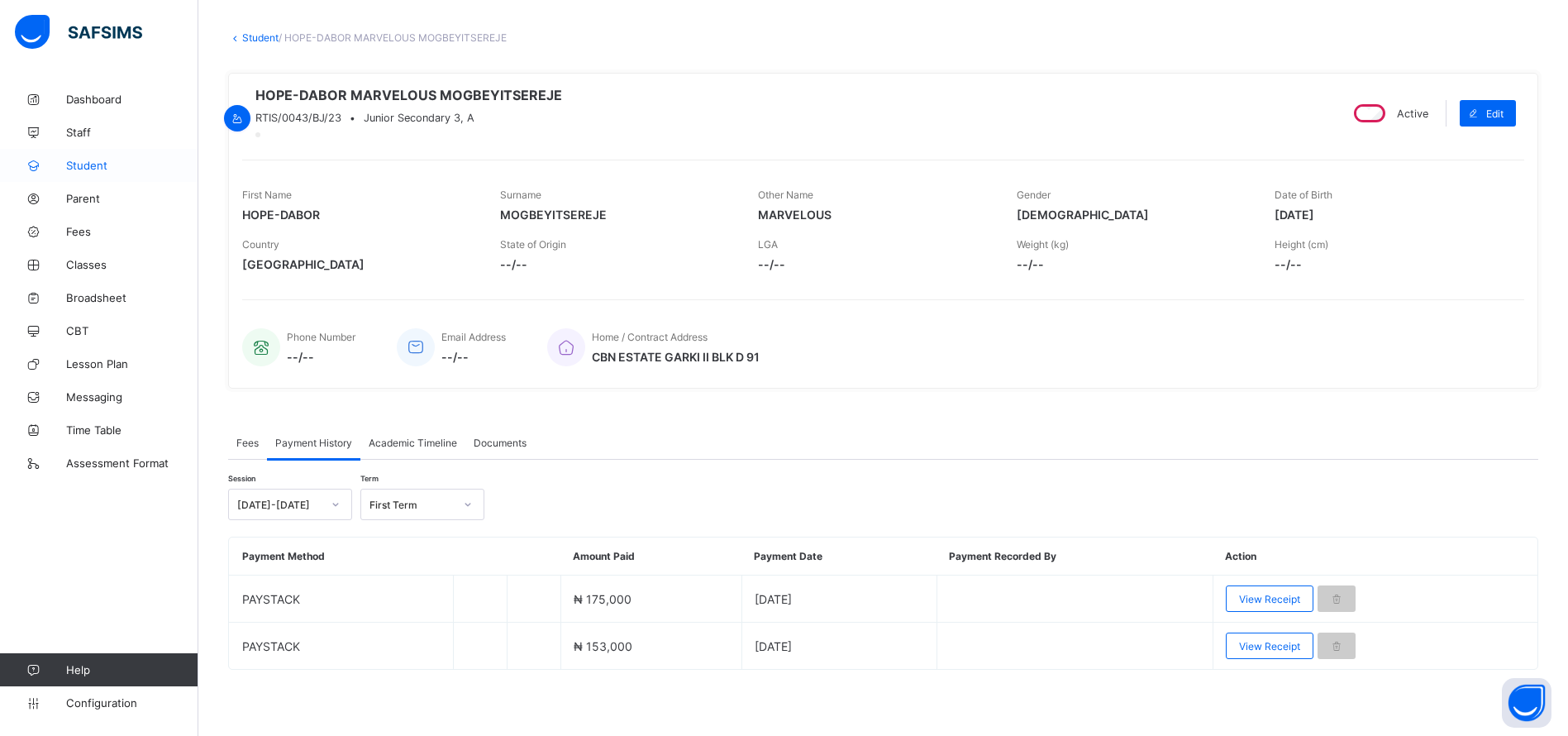
click at [77, 162] on span "Student" at bounding box center [132, 166] width 132 height 13
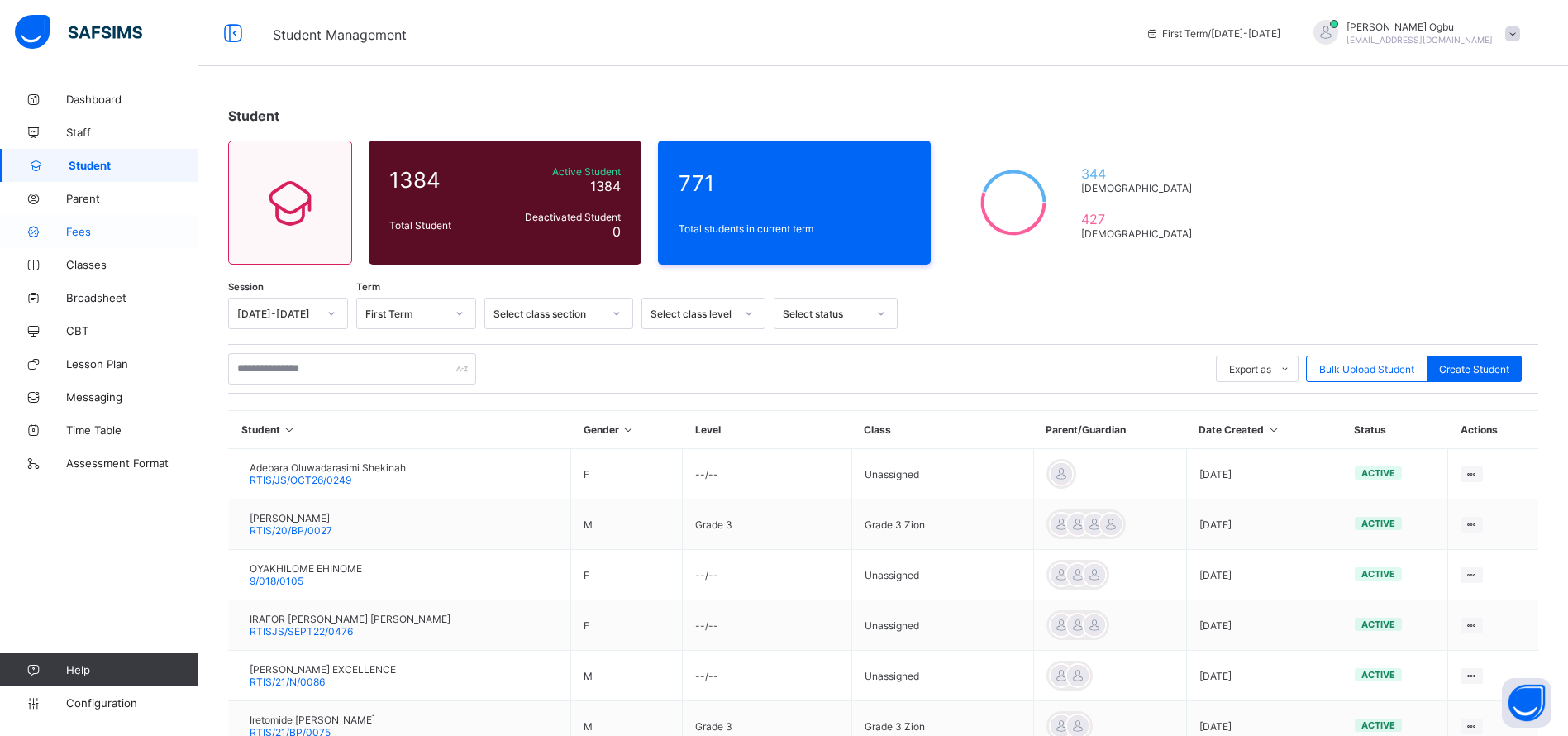
click at [76, 225] on span "Fees" at bounding box center [132, 231] width 132 height 13
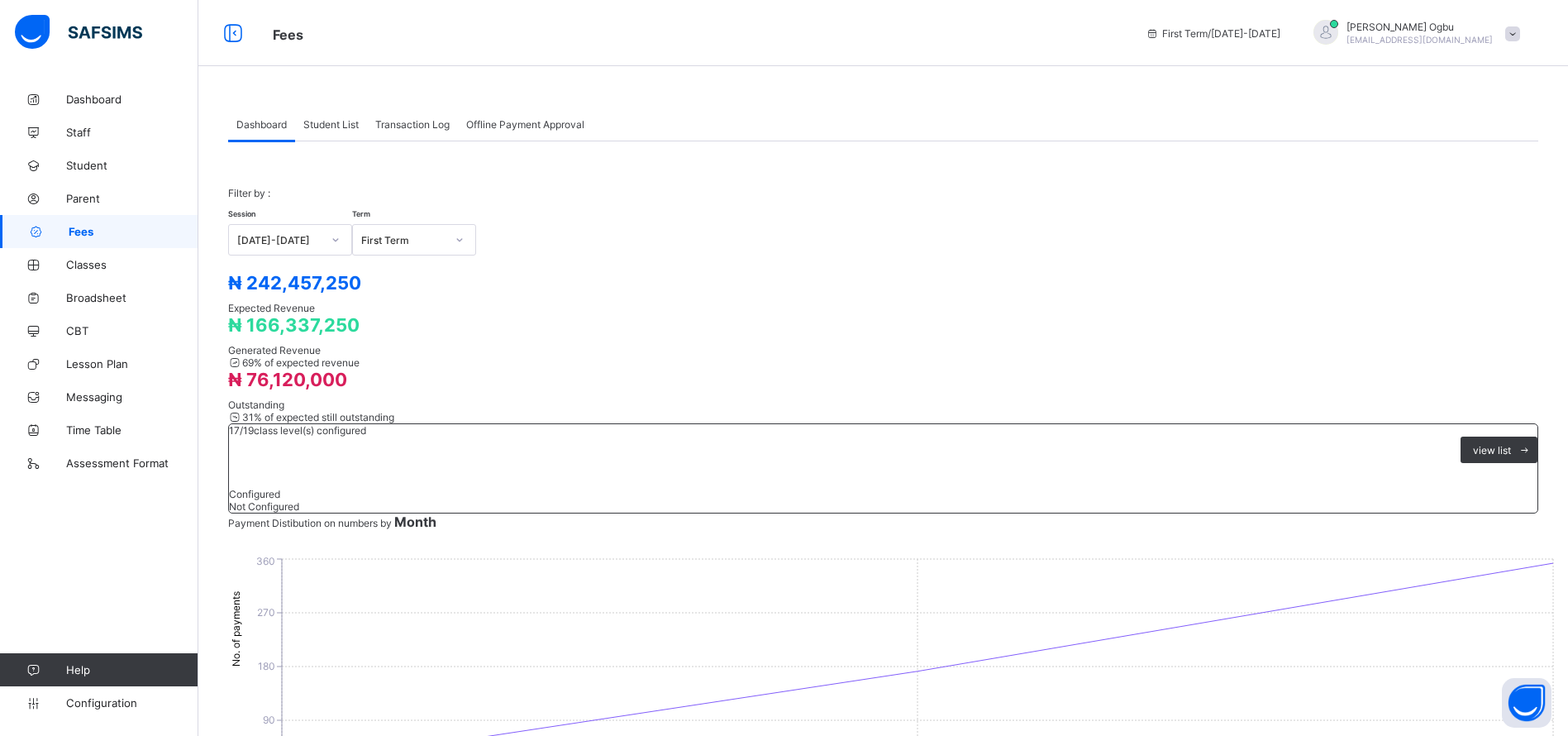
click at [316, 124] on span "Student List" at bounding box center [331, 124] width 56 height 13
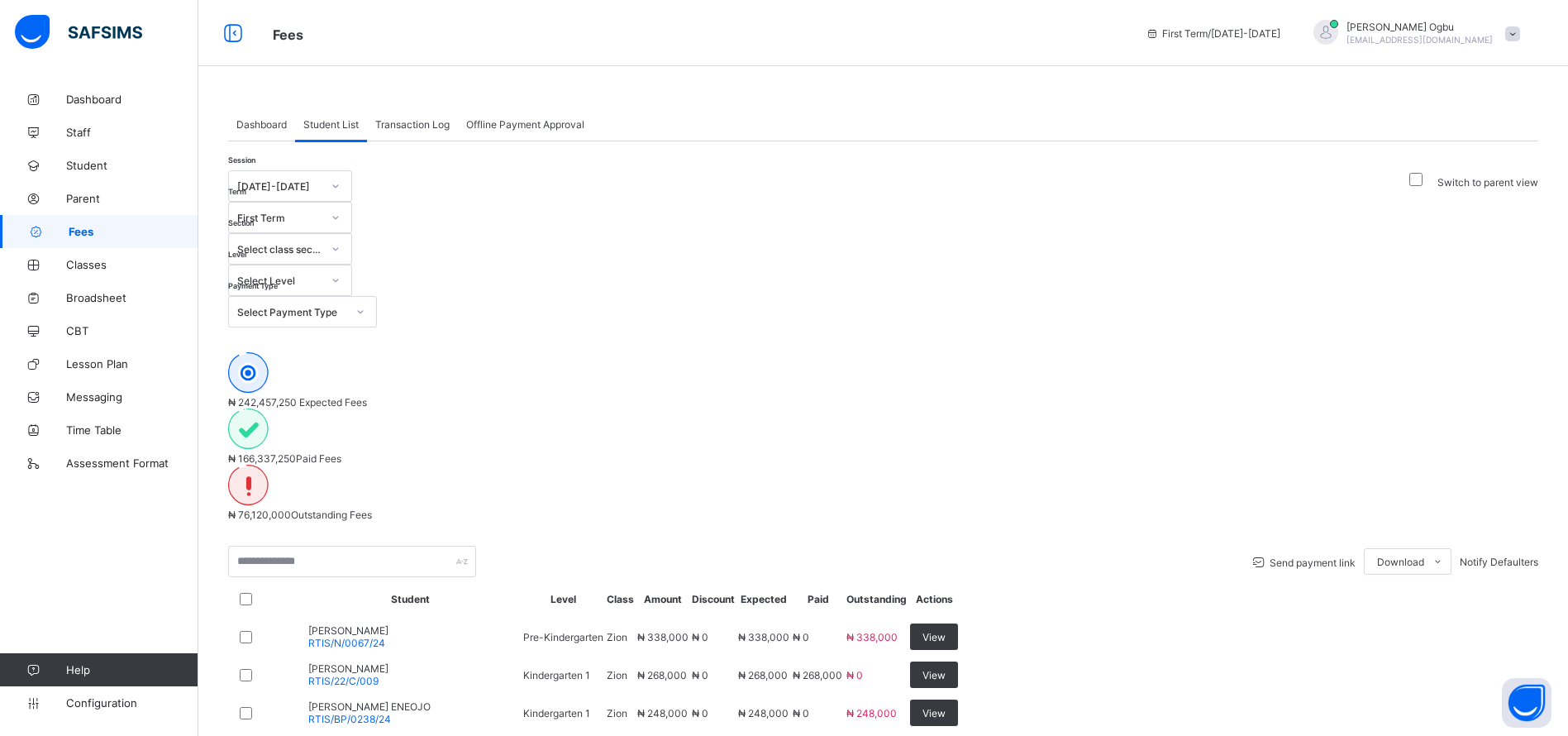
click at [416, 128] on span "Transaction Log" at bounding box center [412, 124] width 74 height 13
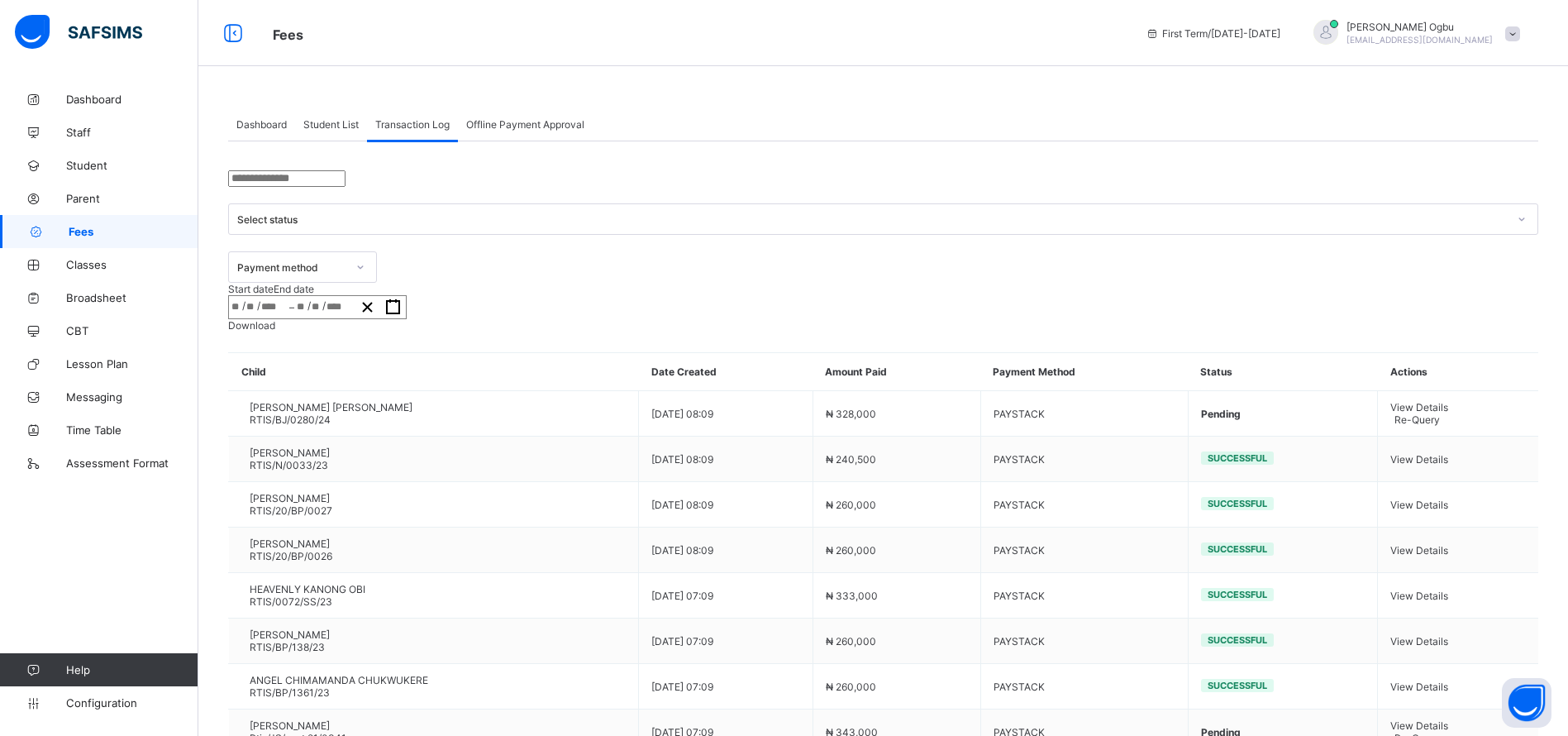
click at [346, 187] on input "text" at bounding box center [287, 178] width 118 height 17
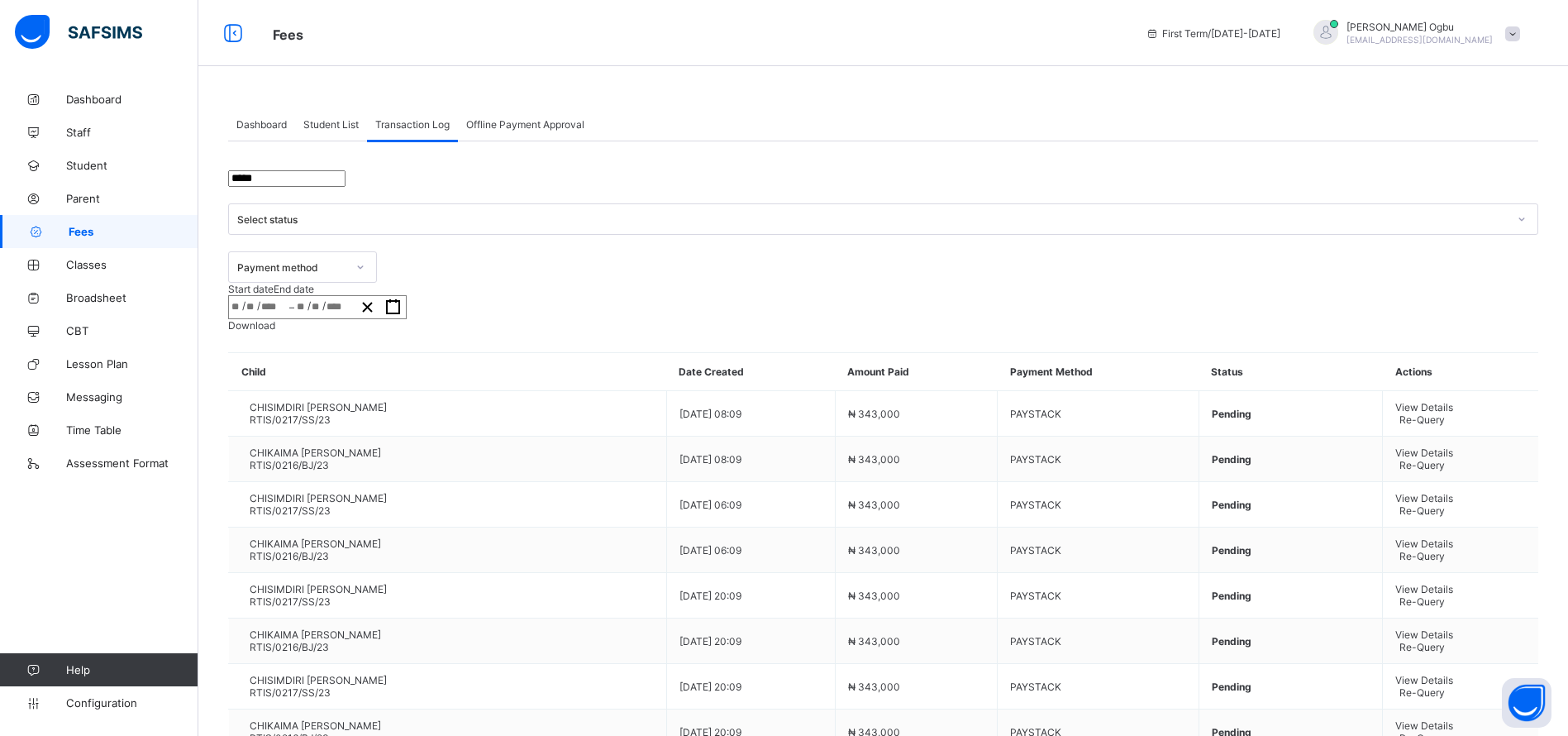
type input "*****"
click at [0, 0] on div "× Idle Mode Due to inactivity you would be logged out to the system in the next…" at bounding box center [0, 0] width 0 height 0
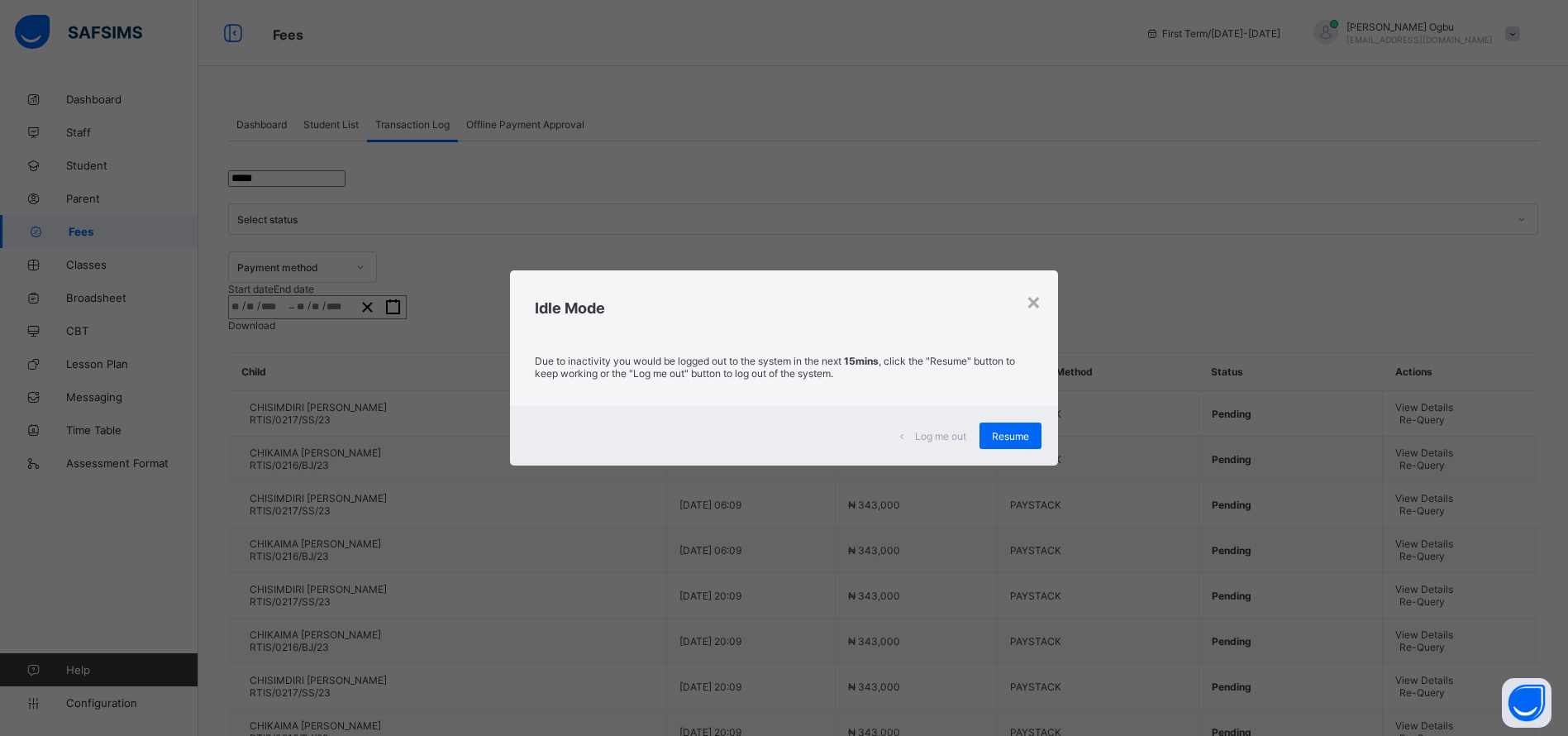
click at [1025, 433] on span "Resume" at bounding box center [1010, 436] width 37 height 13
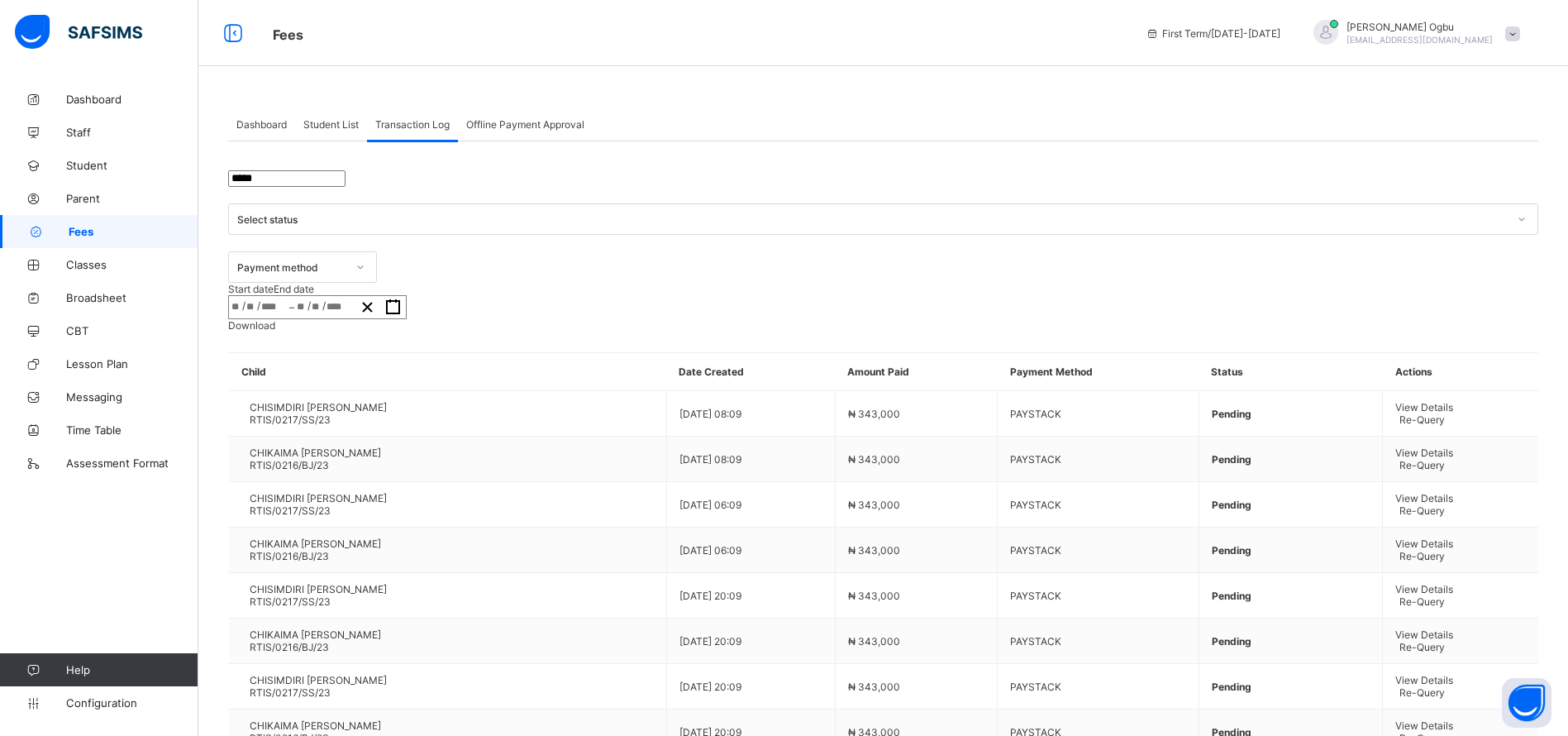
click at [323, 122] on span "Student List" at bounding box center [331, 124] width 56 height 13
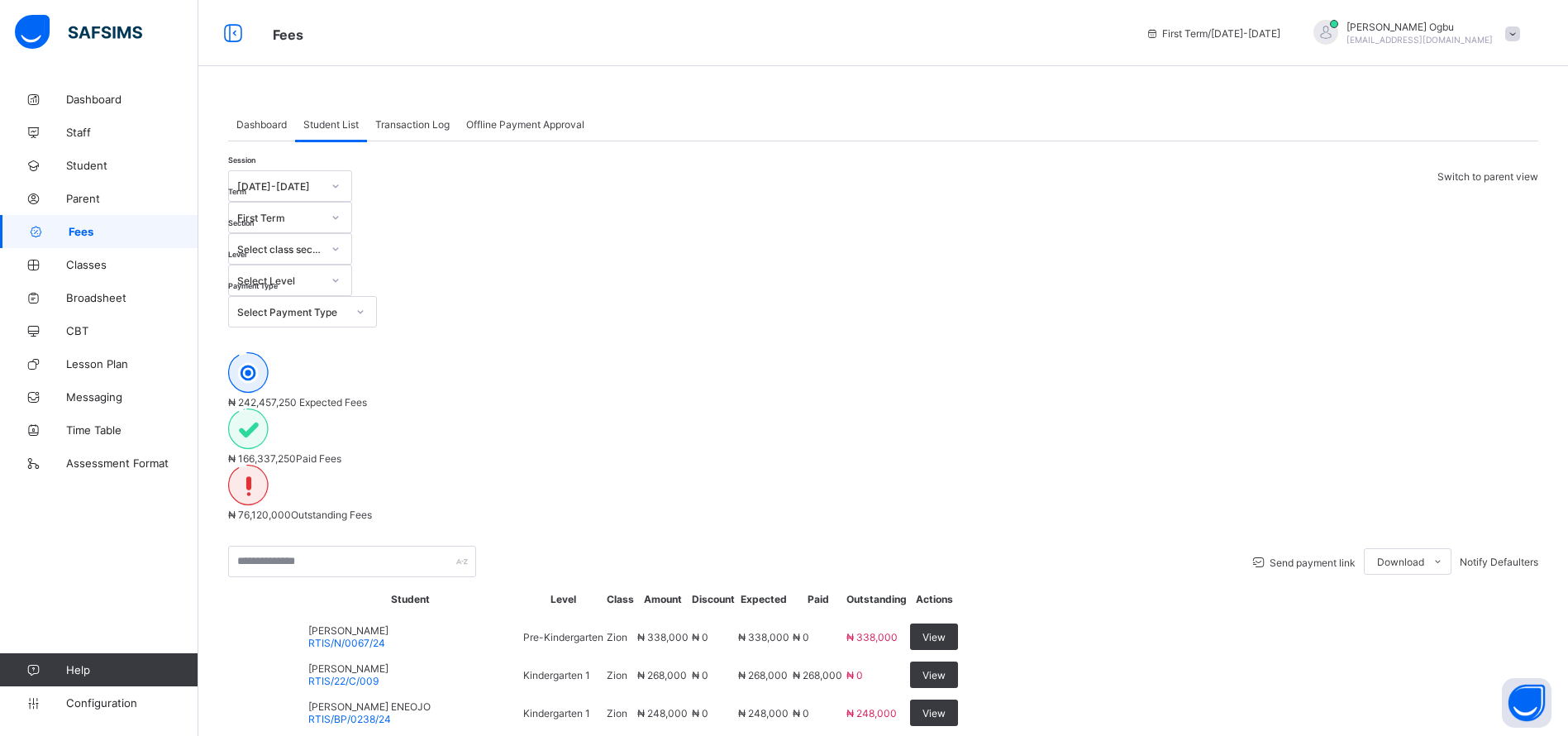
click at [377, 264] on div "Level Select Level" at bounding box center [302, 279] width 149 height 31
click at [321, 274] on div "Select Level" at bounding box center [279, 280] width 84 height 13
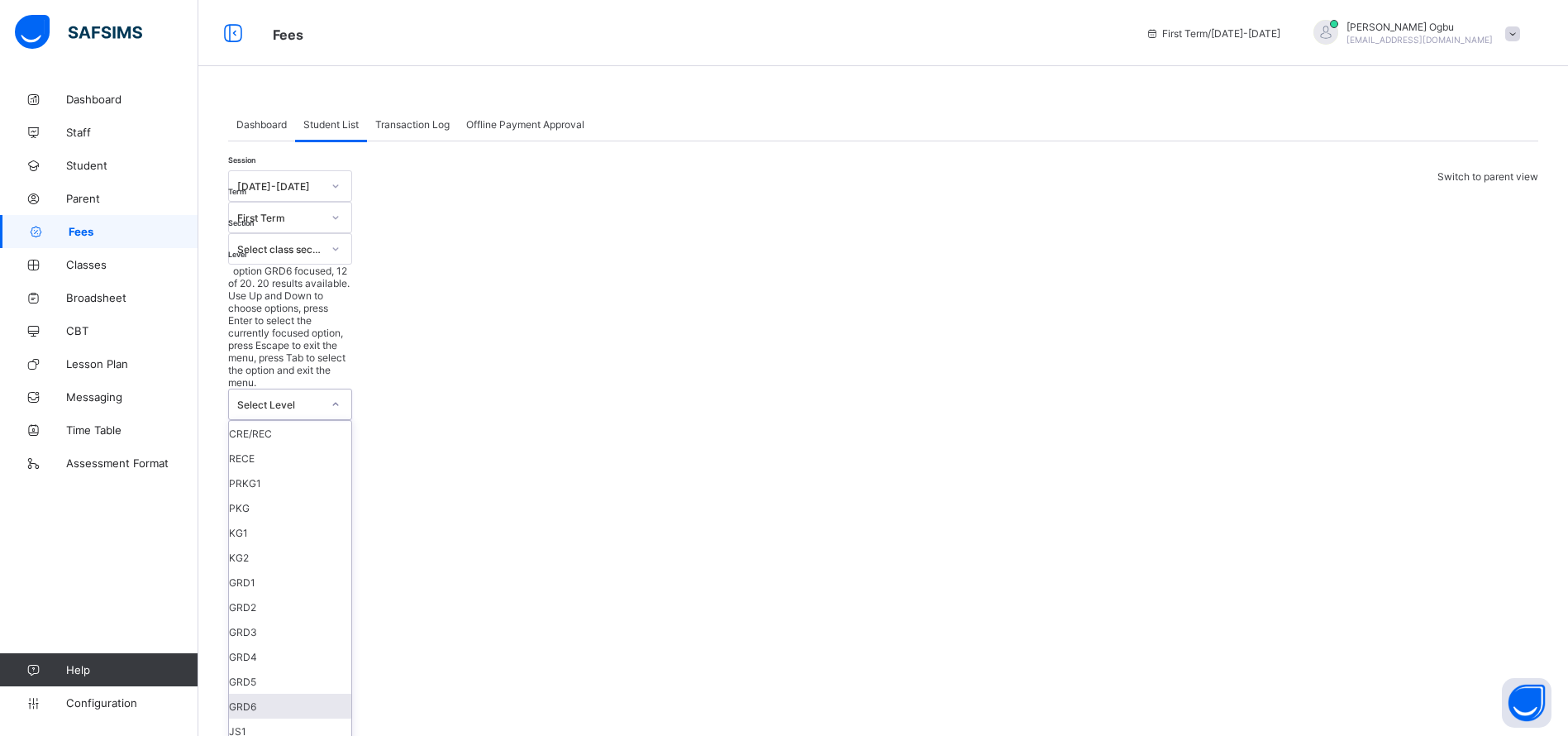
click at [352, 693] on div "GRD6" at bounding box center [289, 705] width 122 height 24
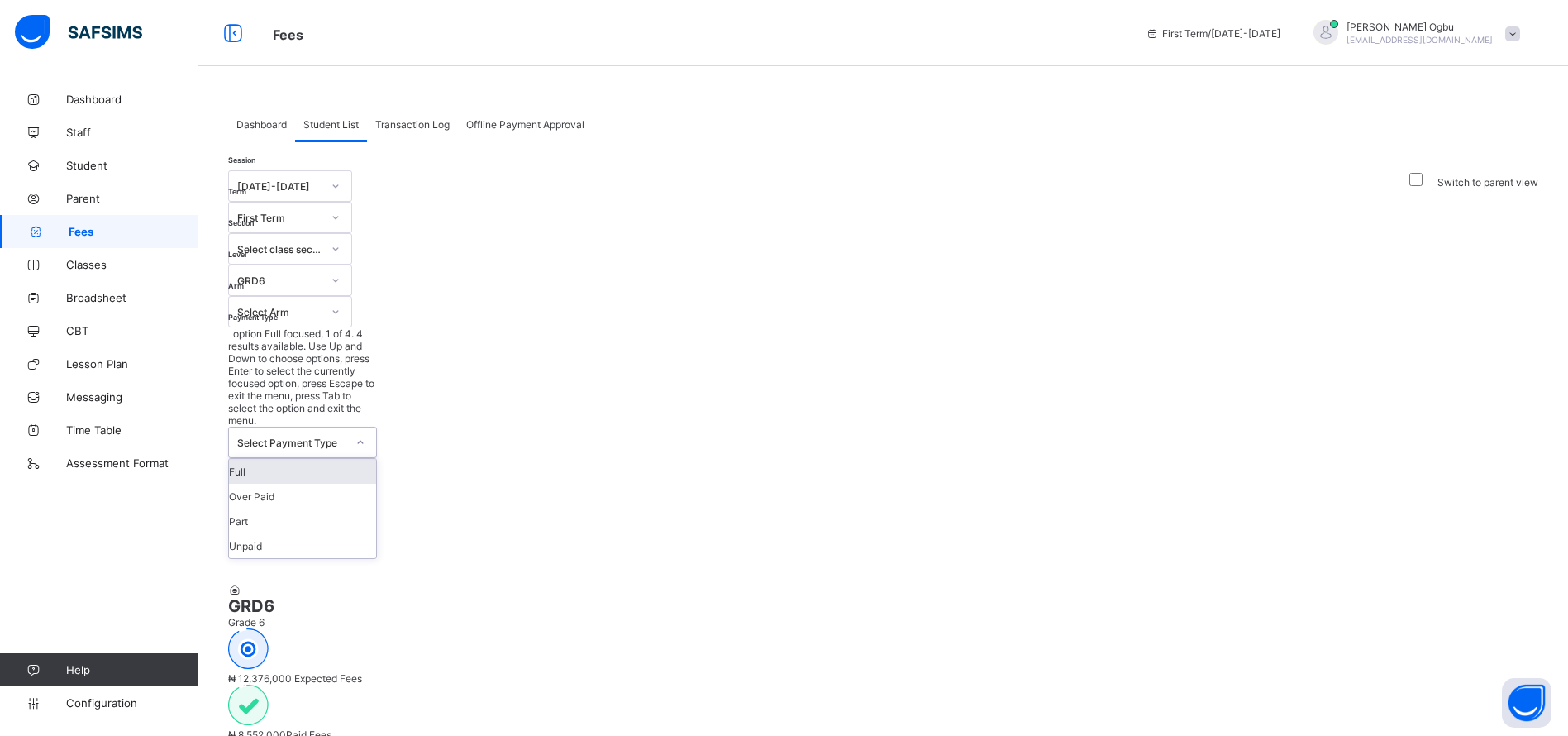
click at [327, 437] on div "Select Payment Type" at bounding box center [292, 442] width 109 height 13
click at [308, 458] on div "Full" at bounding box center [302, 470] width 147 height 24
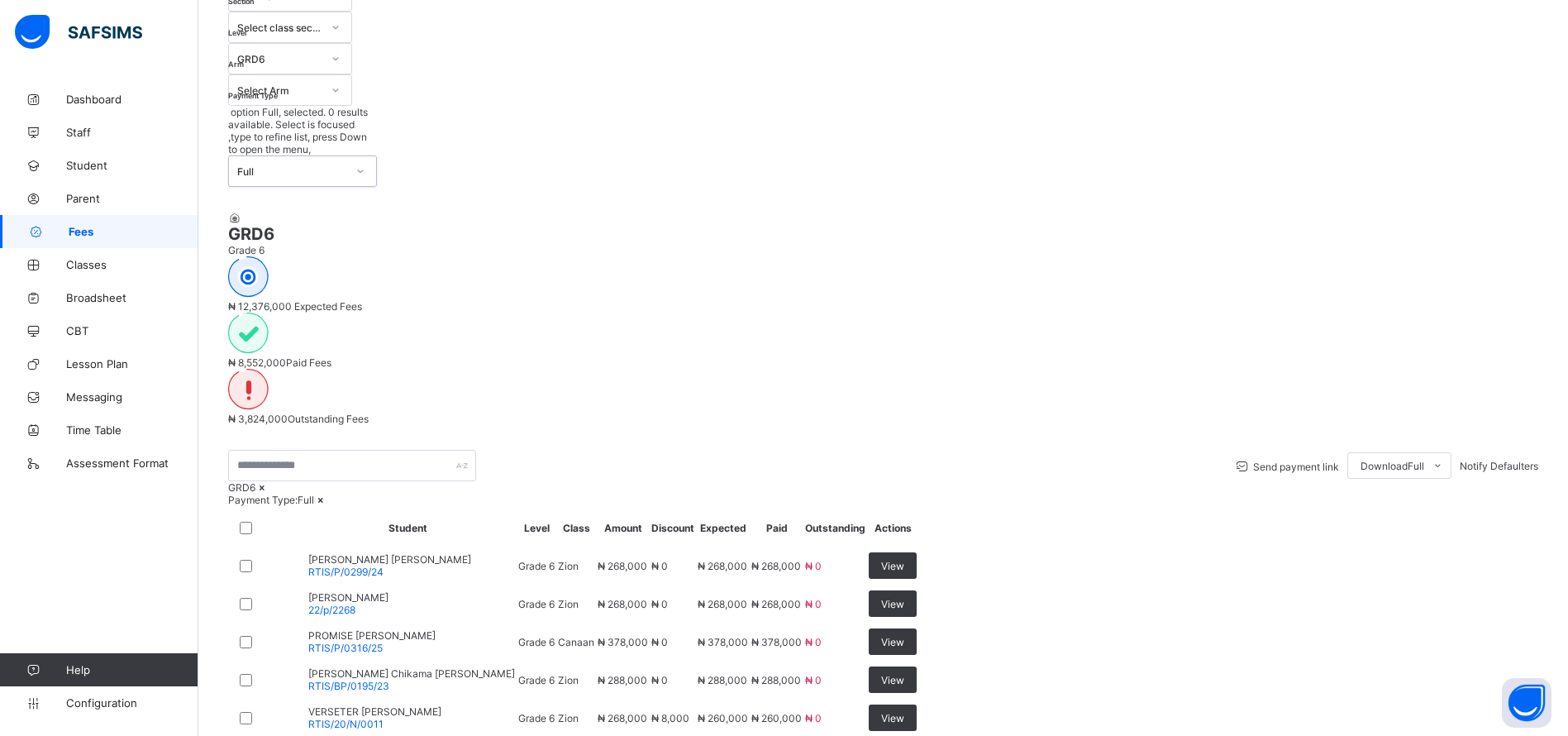
scroll to position [220, 0]
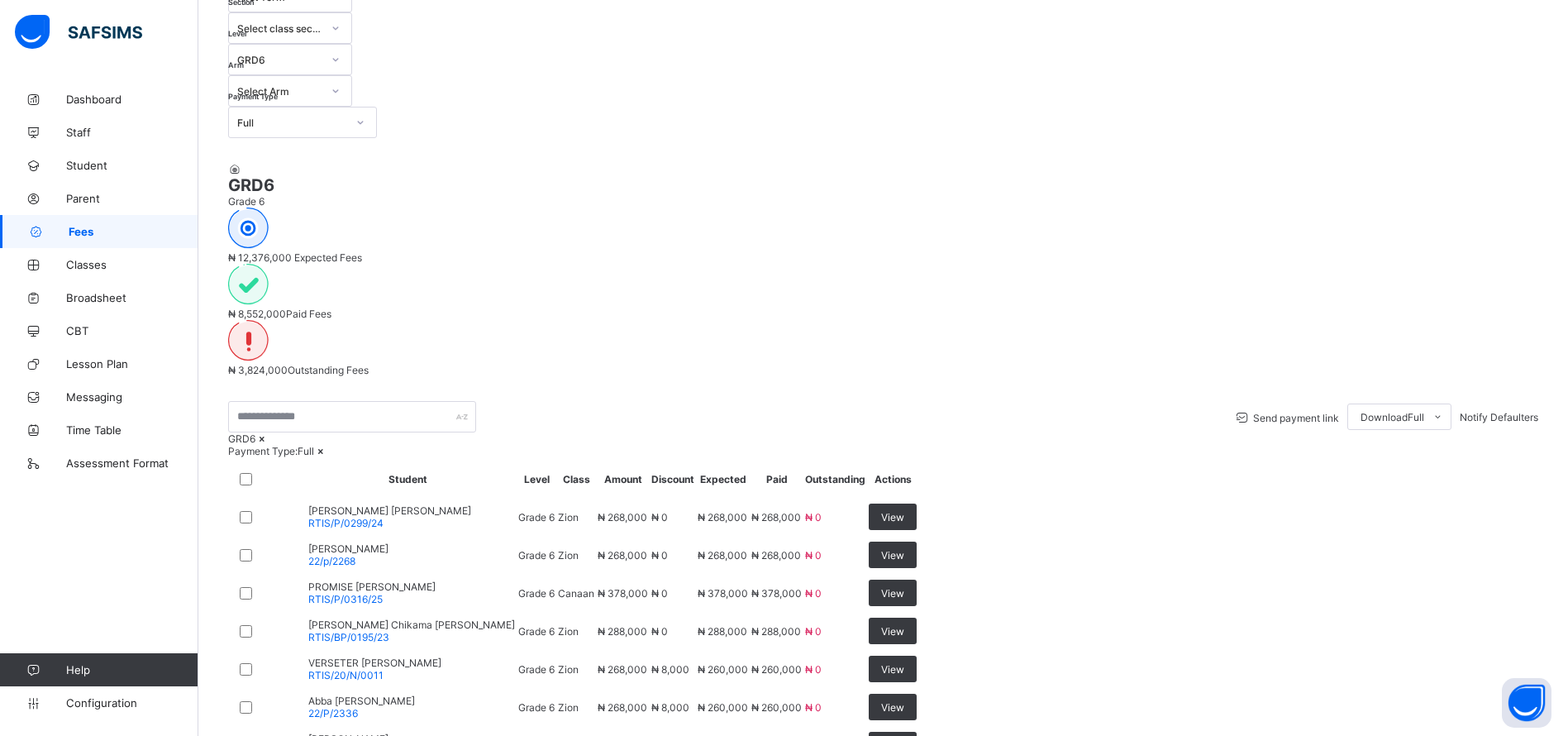
click at [0, 0] on li "Students Payment" at bounding box center [0, 0] width 0 height 0
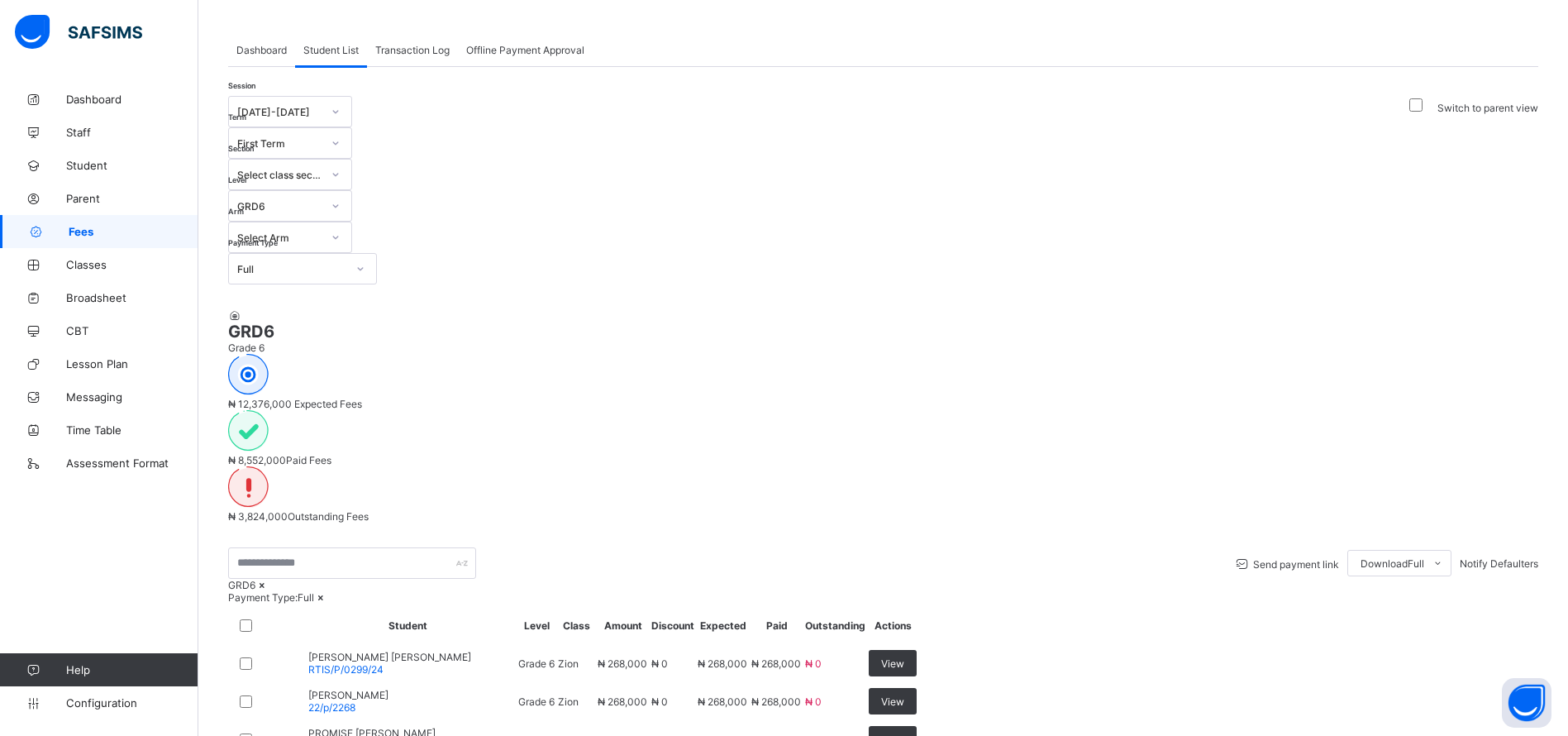
scroll to position [0, 0]
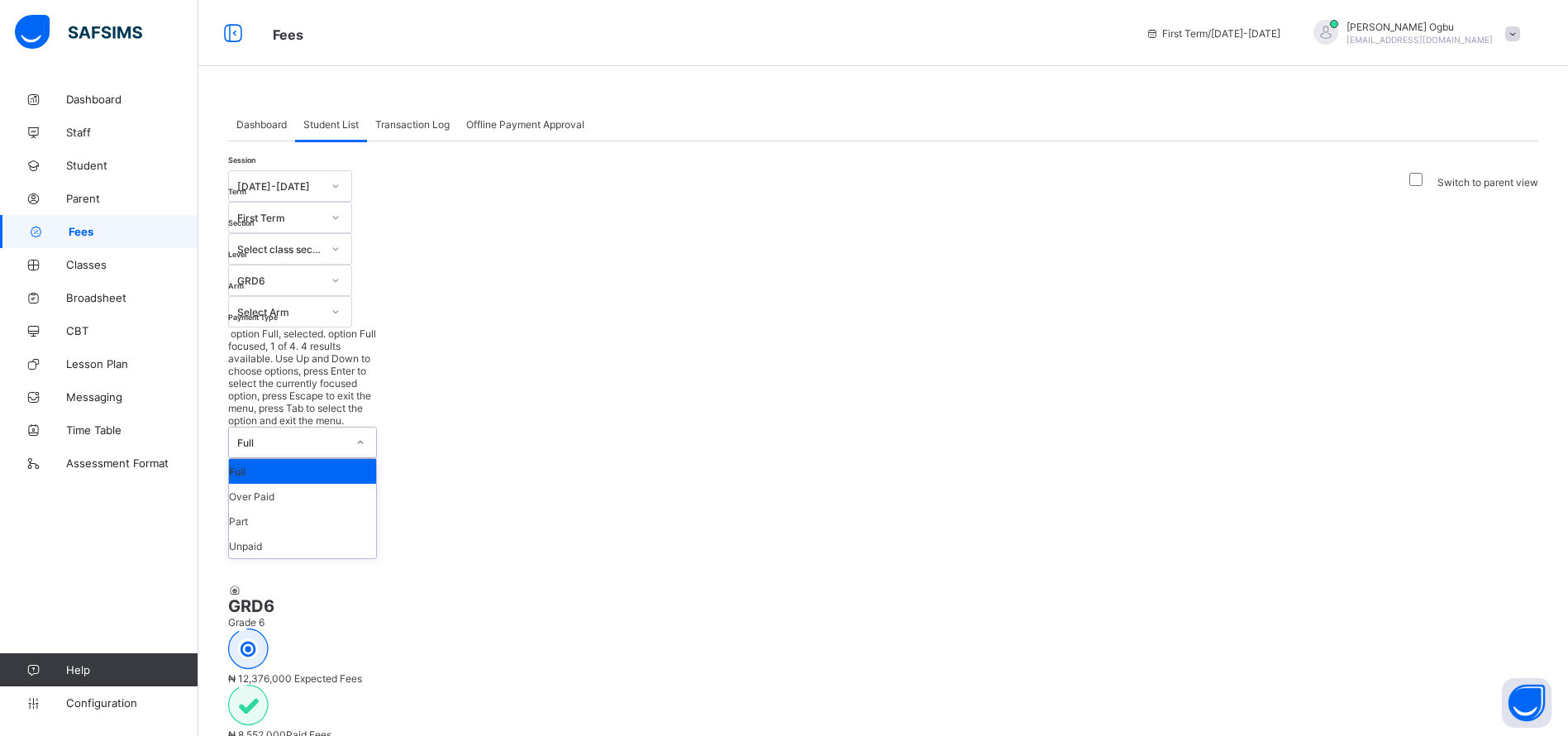
click at [264, 508] on div "Part" at bounding box center [302, 520] width 147 height 24
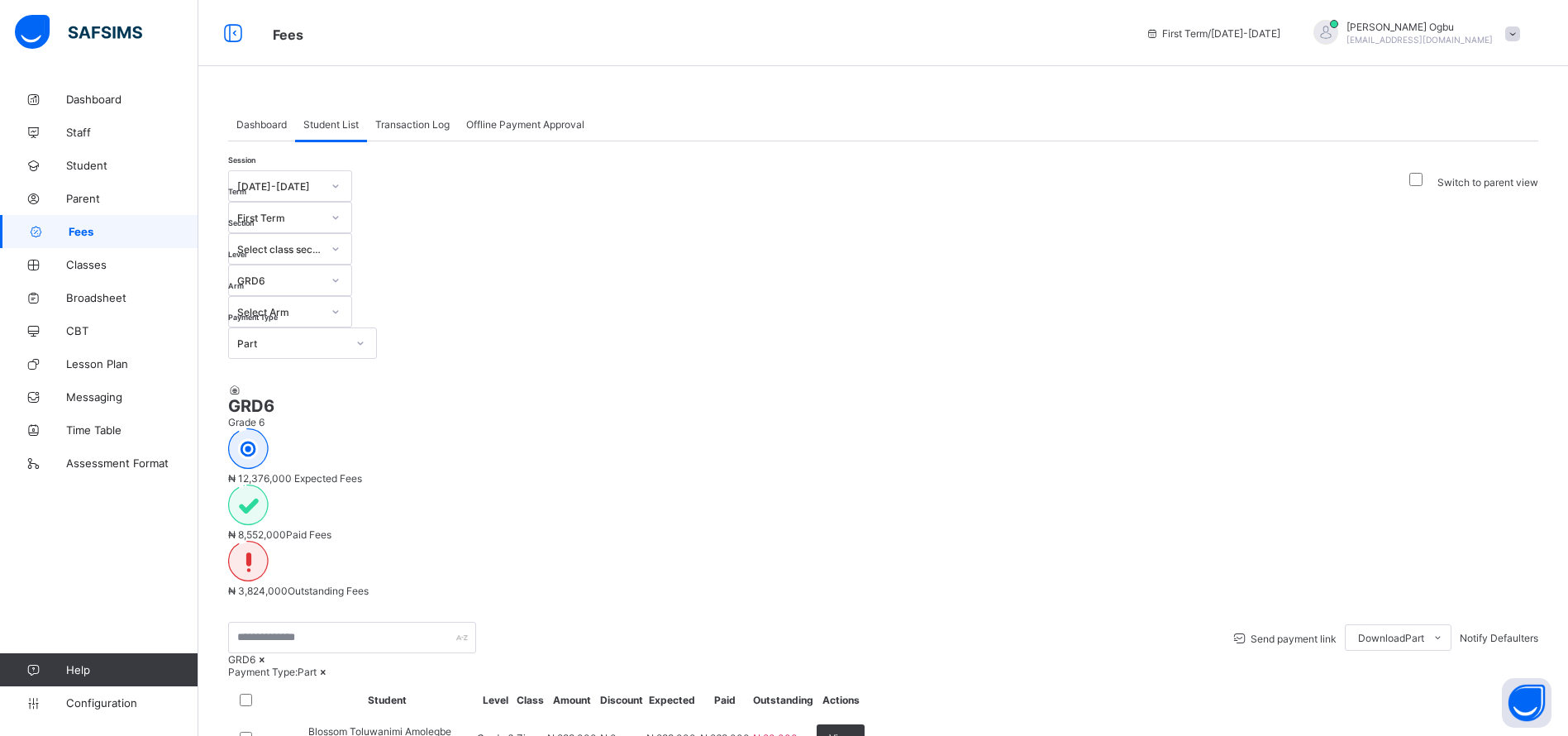
scroll to position [208, 0]
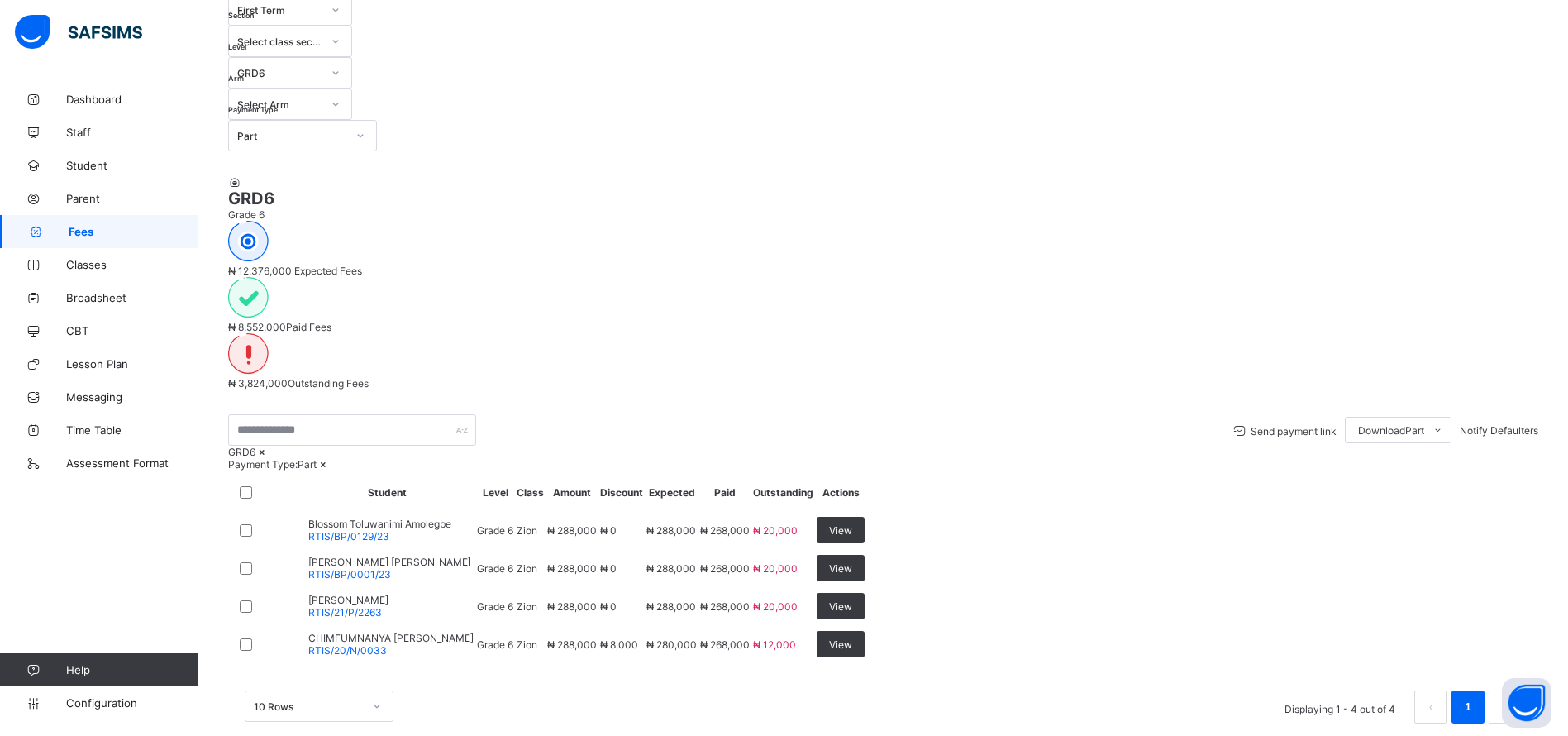
click at [1386, 424] on span "Download Part" at bounding box center [1391, 430] width 66 height 13
click at [1353, 266] on div "Session 2025-2026 Term First Term Section Select class section Level GRD6 Arm S…" at bounding box center [883, 352] width 1311 height 777
click at [1369, 416] on div "Download Part" at bounding box center [1398, 429] width 107 height 26
click at [0, 0] on li "Students Payment" at bounding box center [0, 0] width 0 height 0
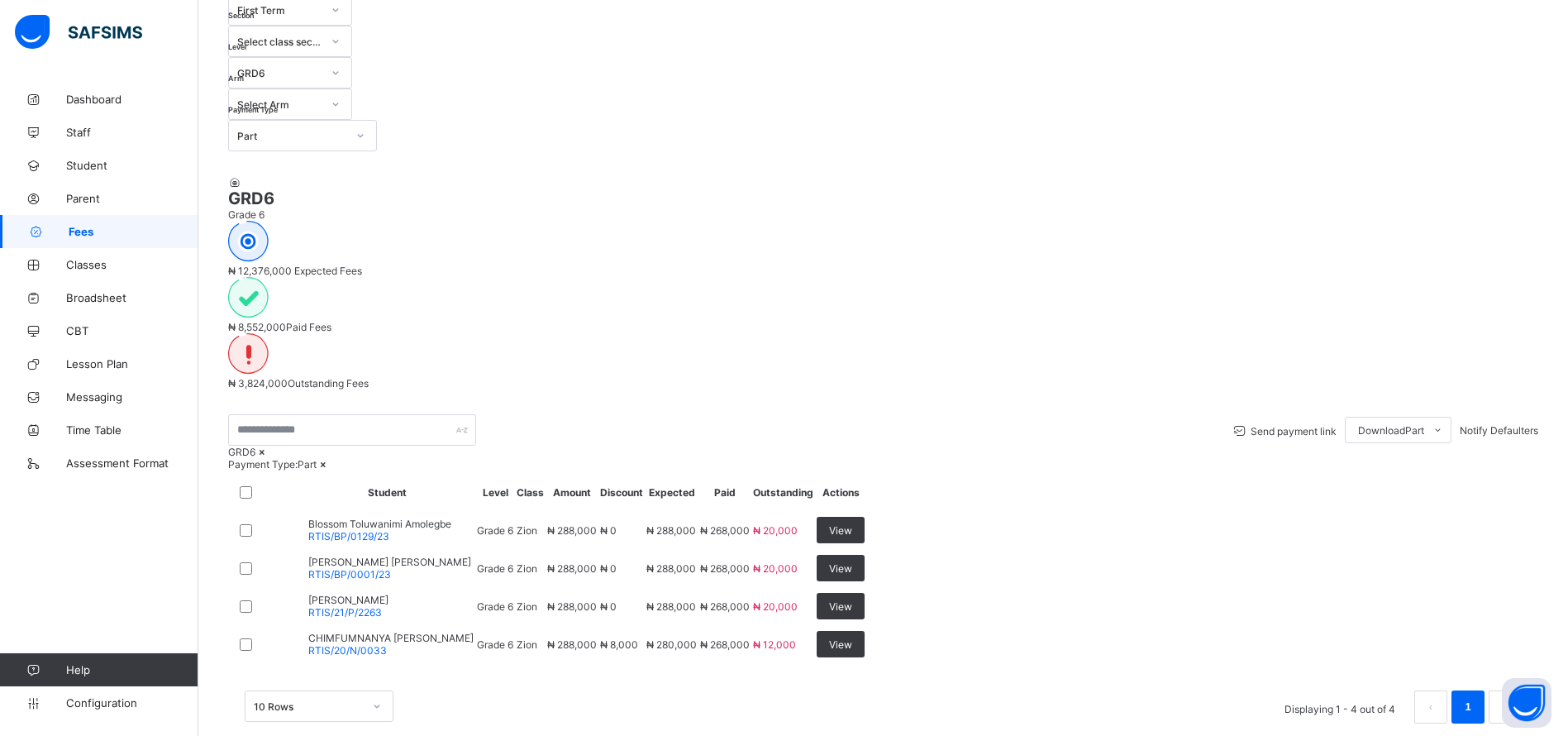
click at [87, 162] on span "Student" at bounding box center [132, 166] width 132 height 13
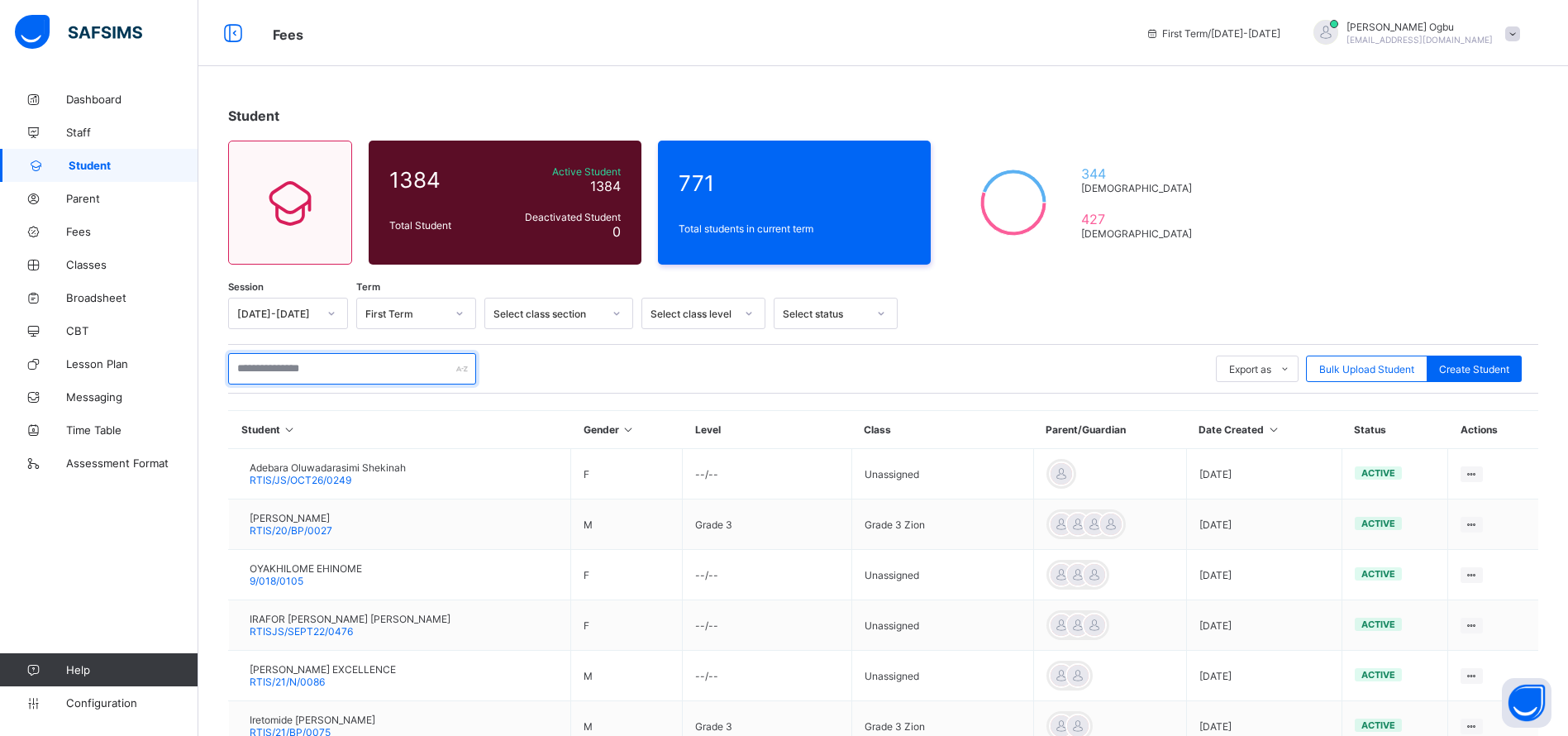
click at [342, 368] on input "text" at bounding box center [352, 368] width 248 height 31
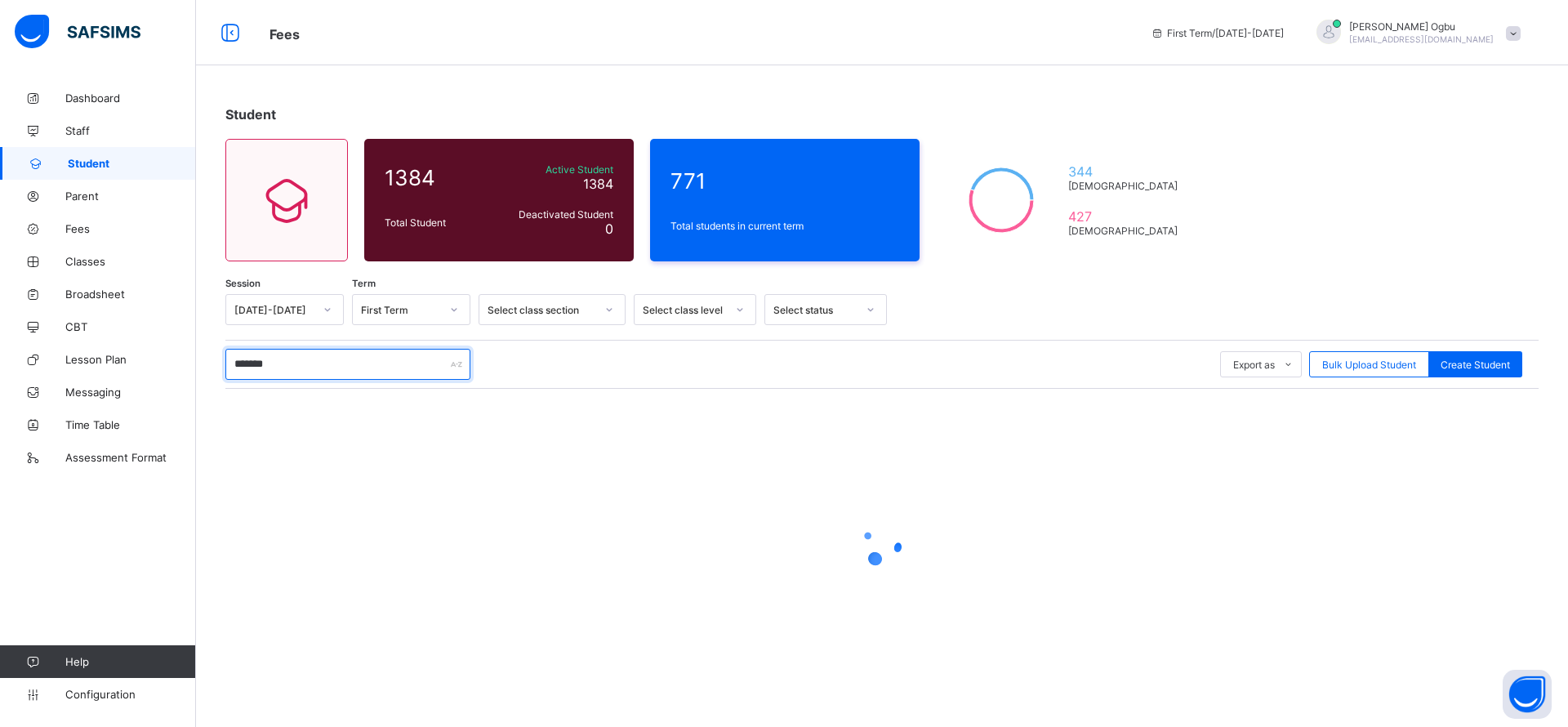
type input "********"
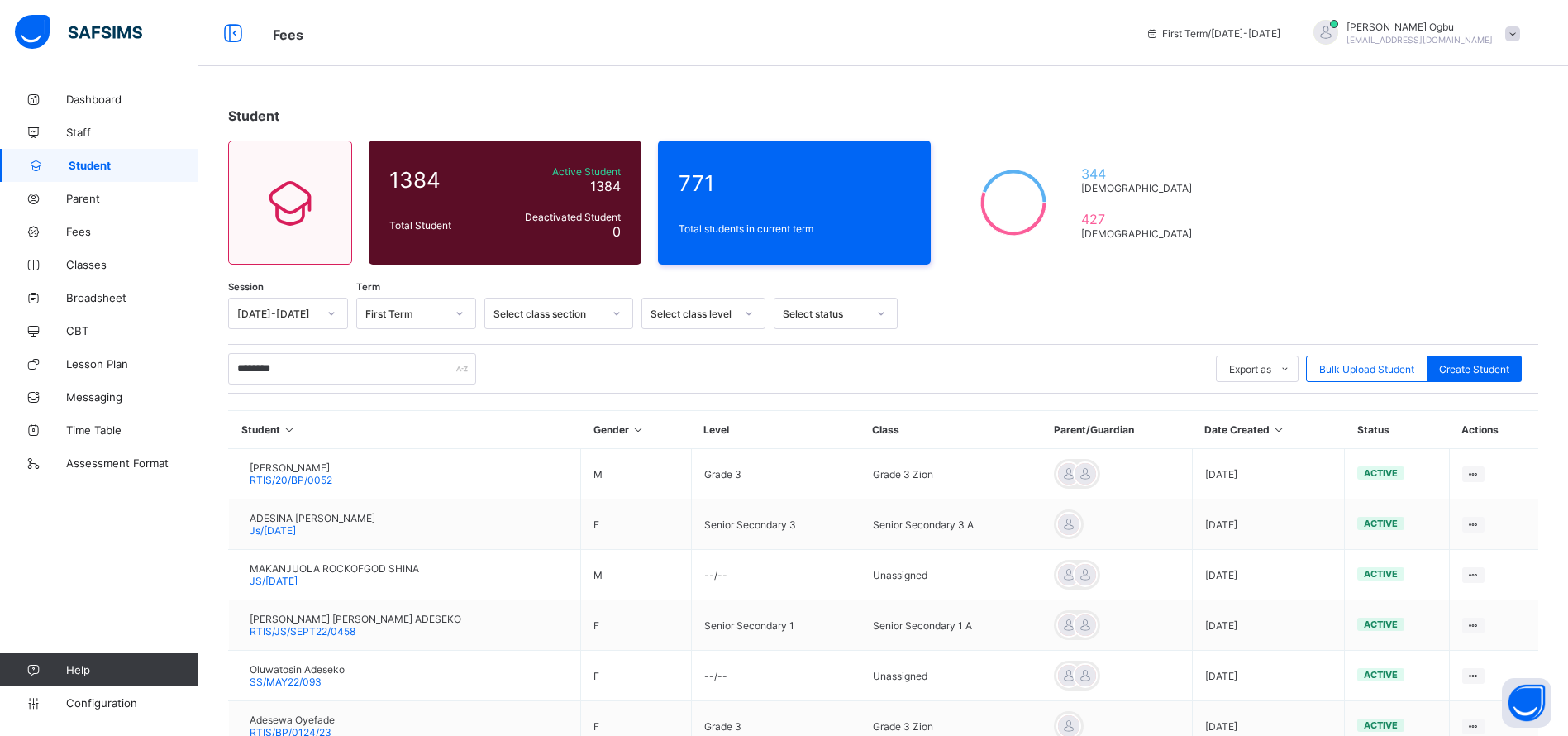
click at [315, 523] on span "ADESINA OREOLUWA JOYCE" at bounding box center [312, 517] width 125 height 13
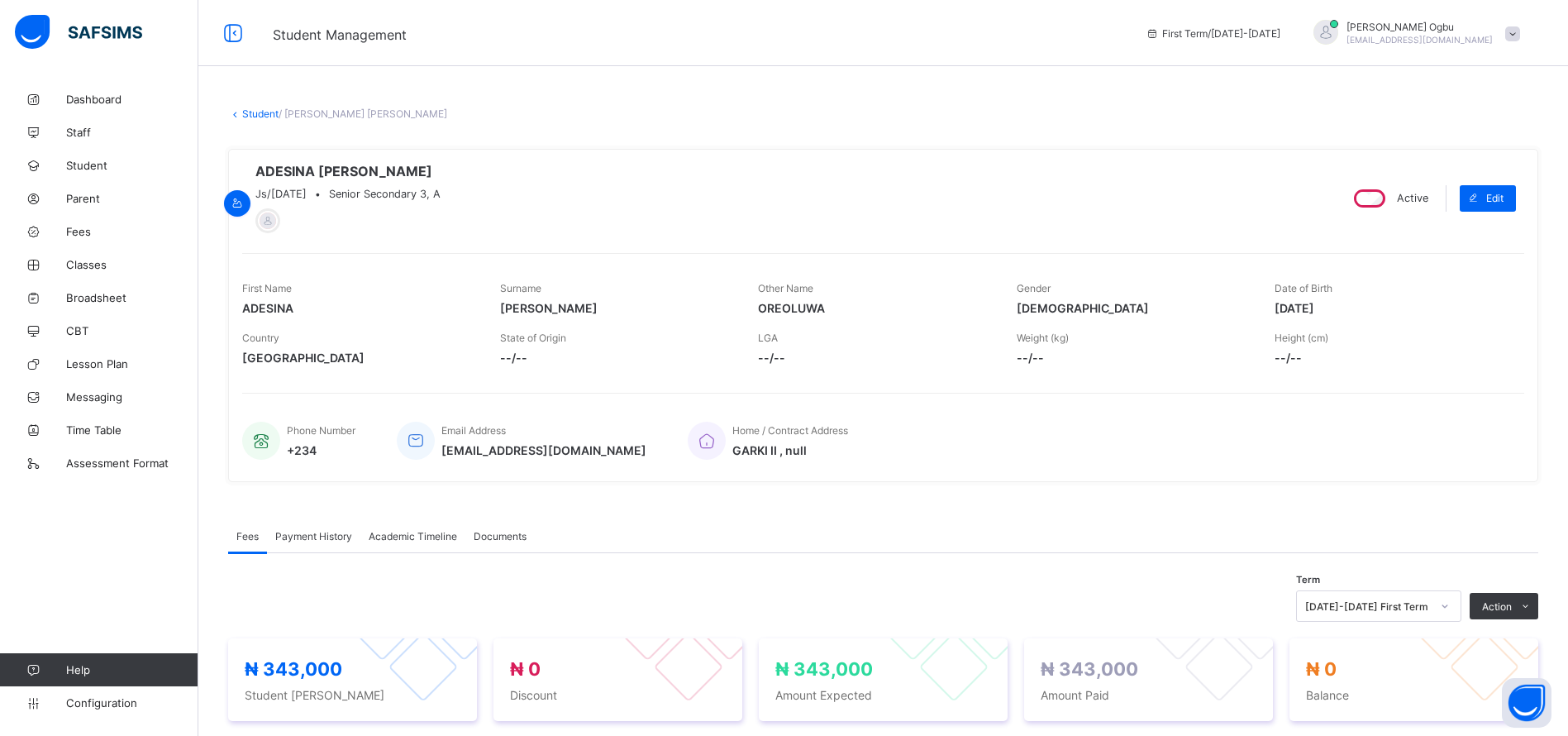
click at [315, 543] on span "Payment History" at bounding box center [313, 536] width 77 height 13
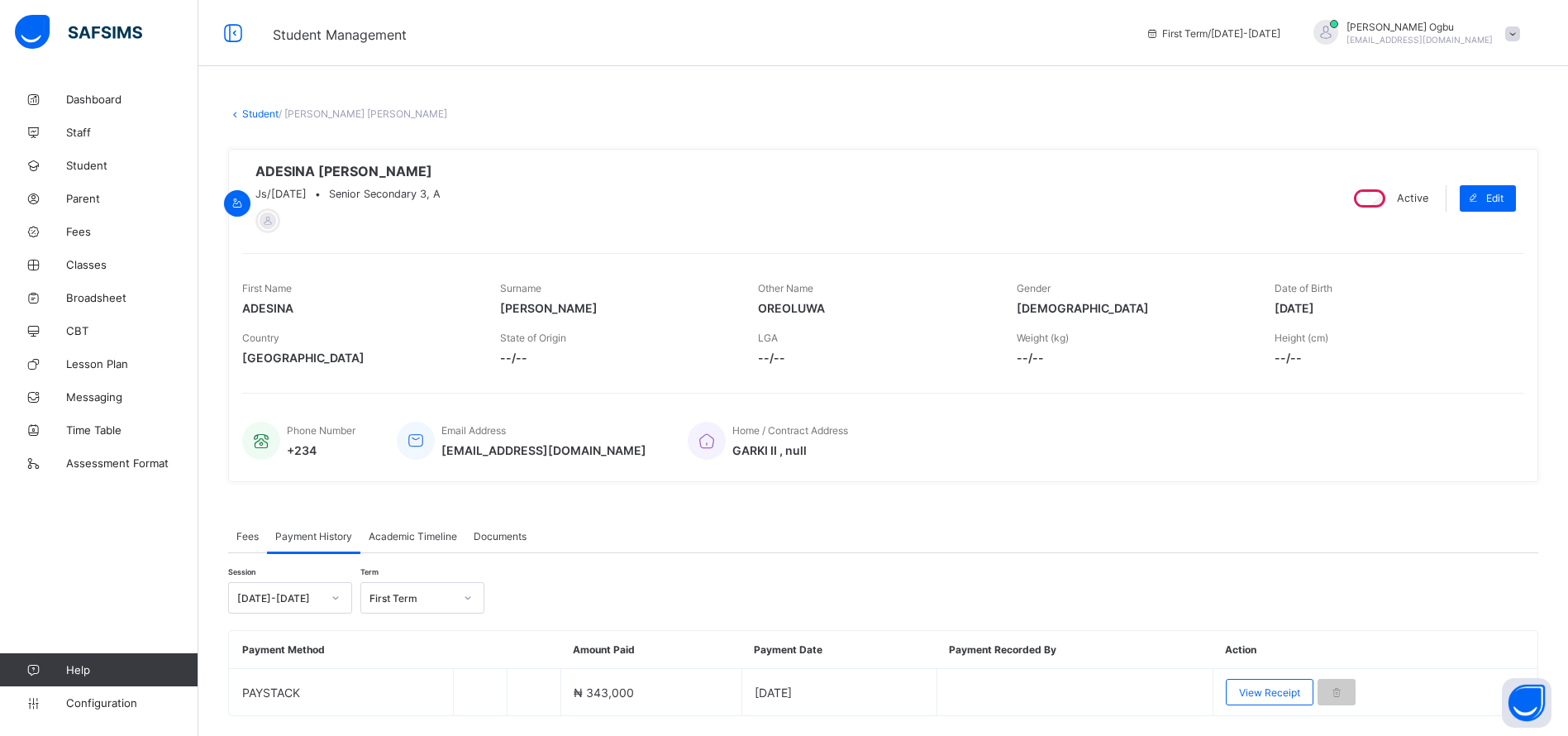
click at [1269, 697] on span "View Receipt" at bounding box center [1269, 692] width 61 height 13
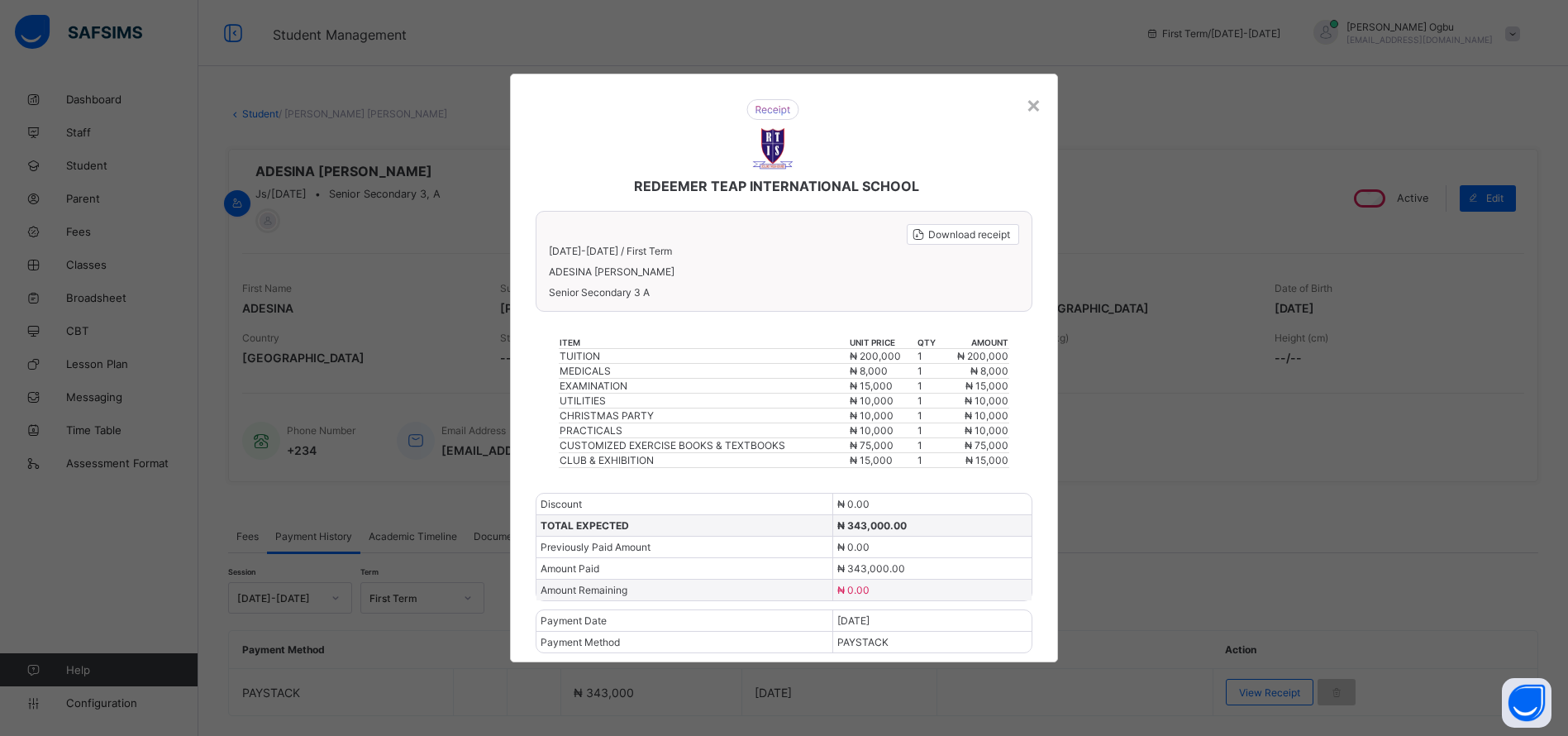
click at [1031, 109] on div "×" at bounding box center [1034, 103] width 16 height 28
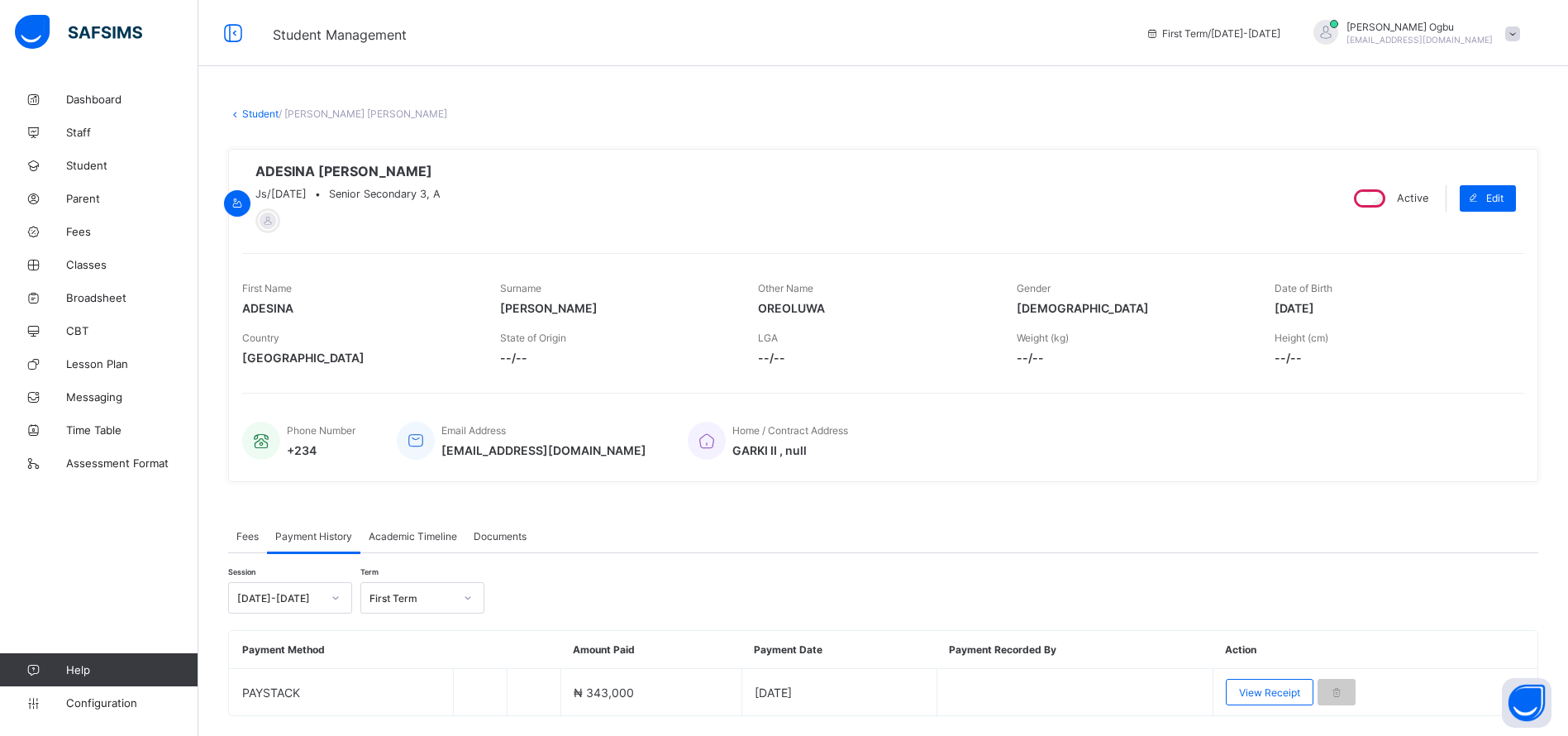
click at [270, 114] on link "Student" at bounding box center [260, 114] width 36 height 13
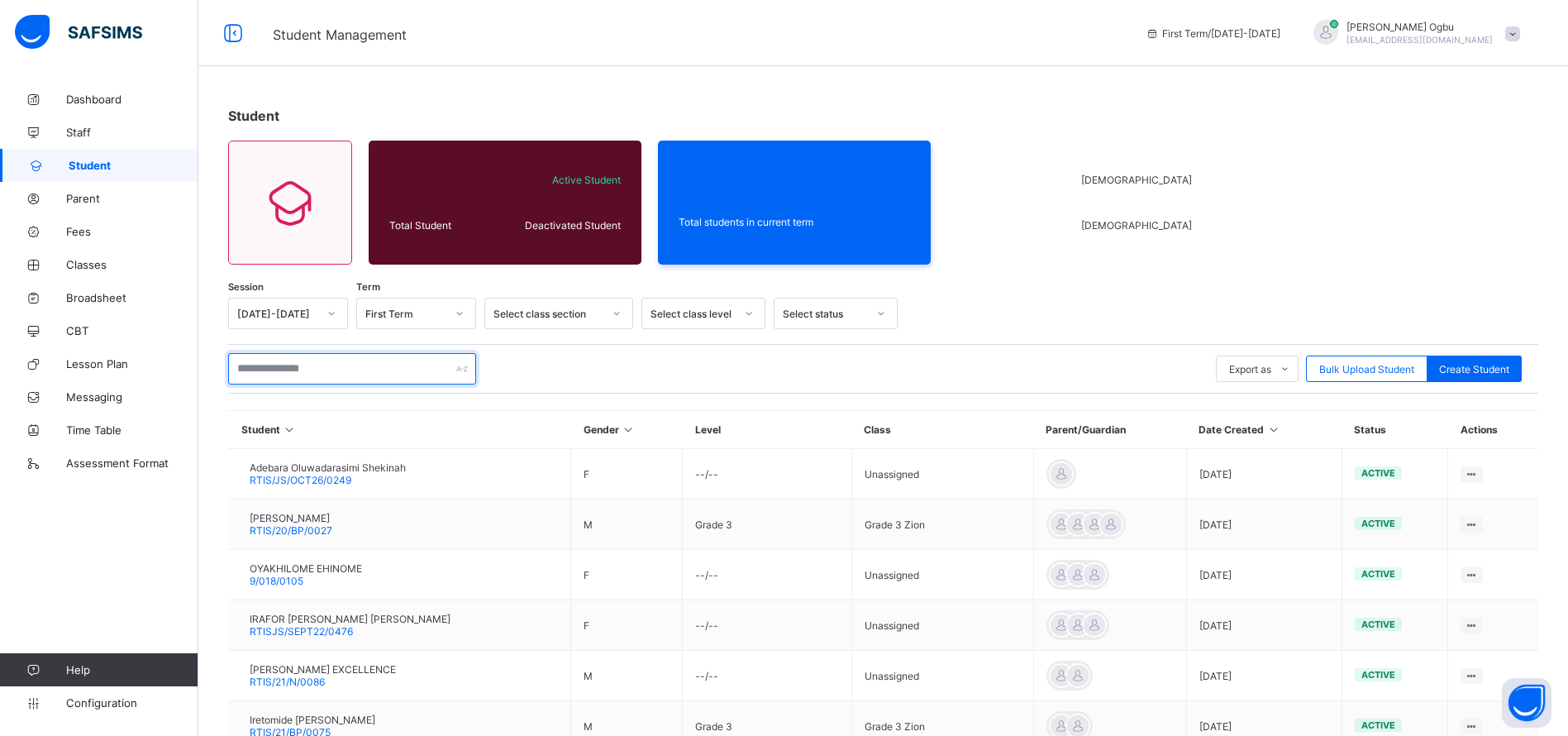
click at [316, 368] on input "text" at bounding box center [352, 368] width 248 height 31
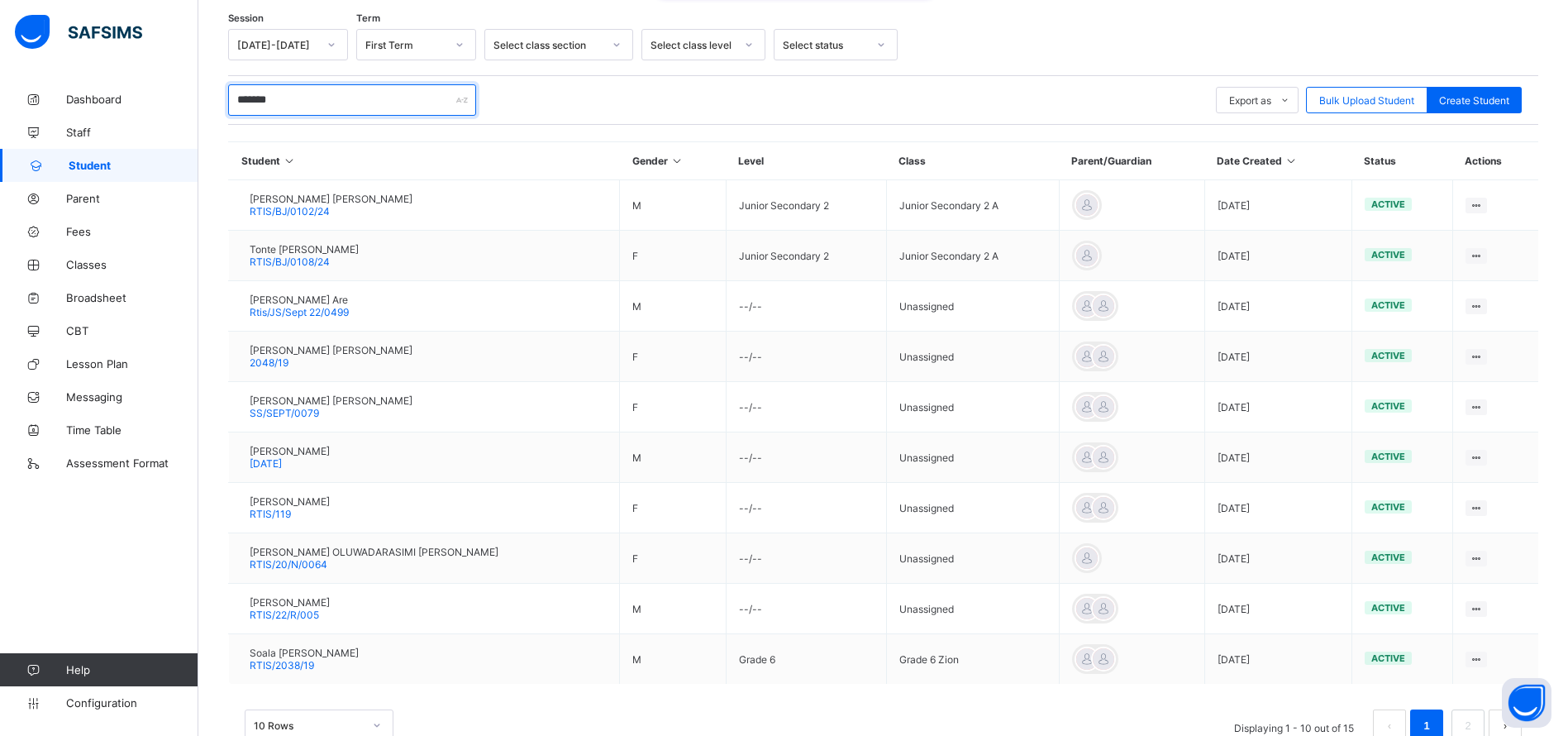
scroll to position [316, 0]
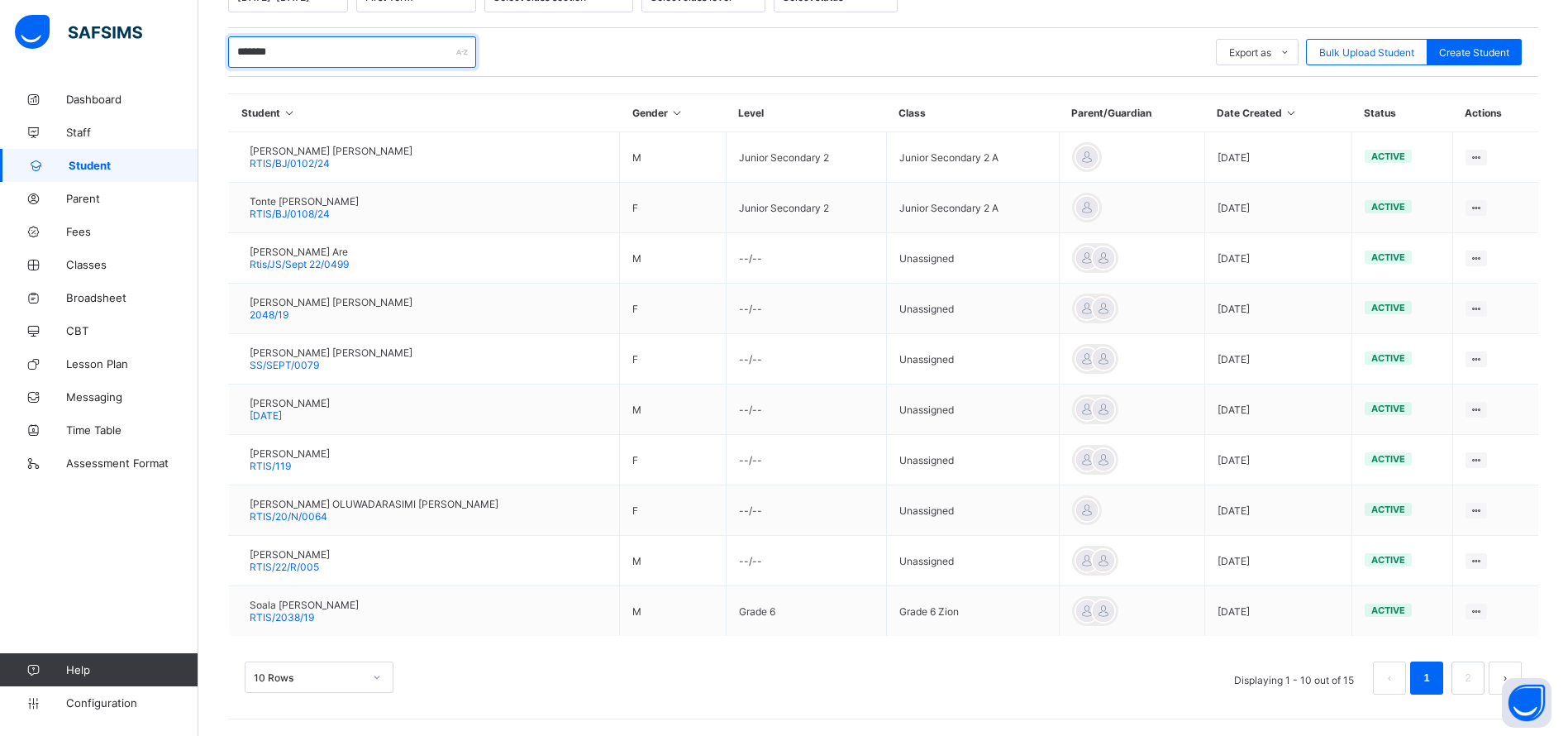
type input "*******"
click at [1475, 678] on link "2" at bounding box center [1467, 678] width 16 height 22
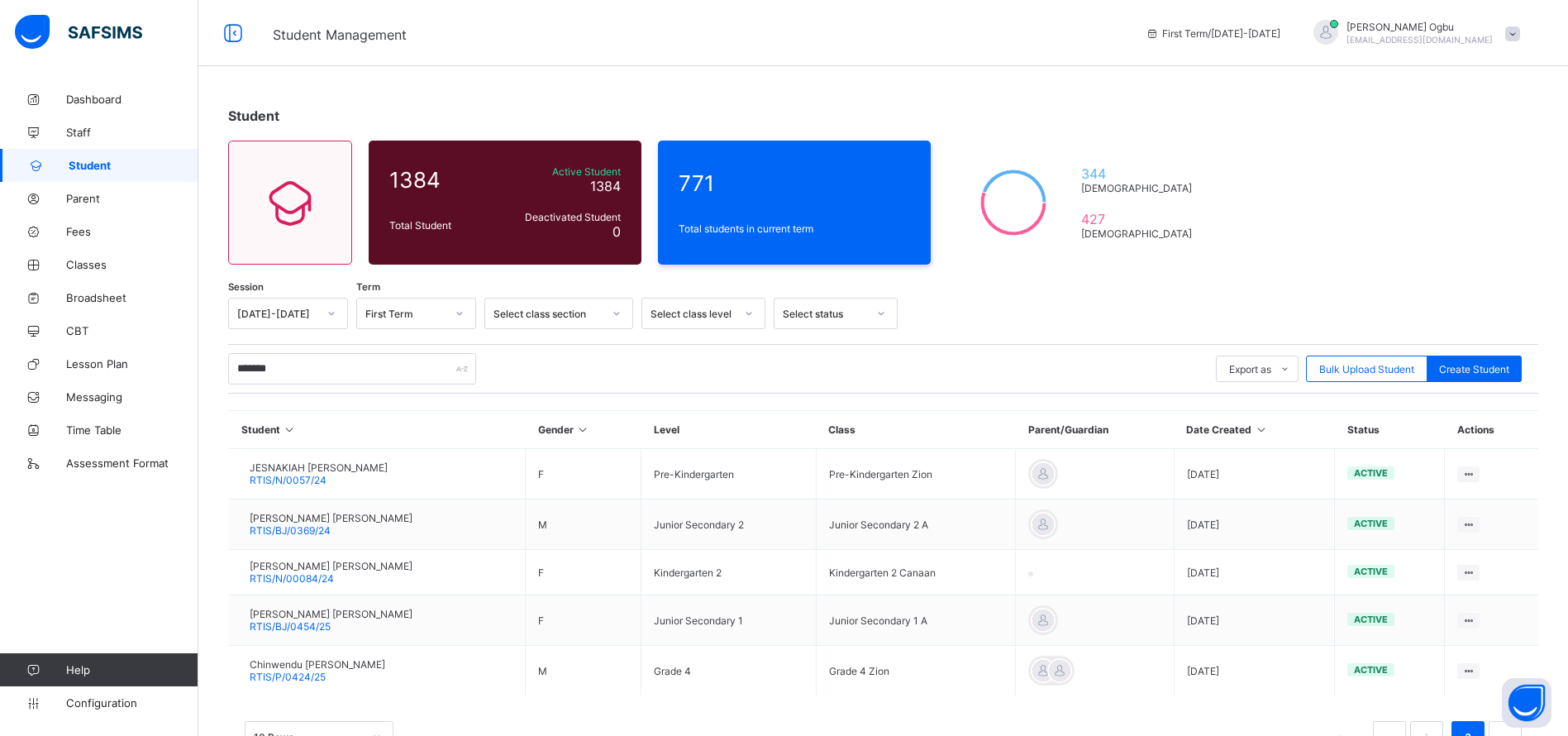
scroll to position [60, 0]
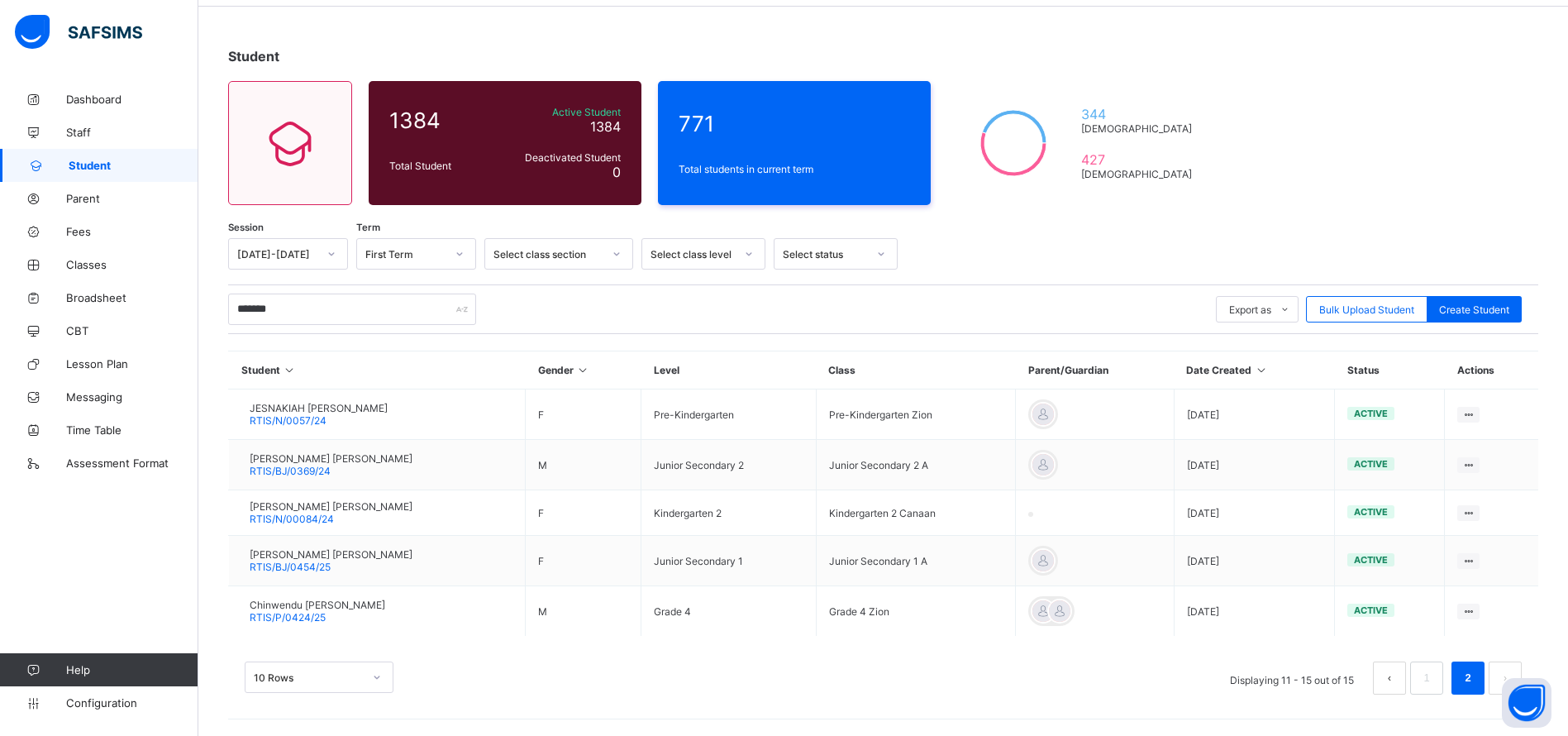
click at [383, 516] on div "STEPHANIE KAMTOCHUKWU OKPARA RTIS/N/00084/24" at bounding box center [331, 512] width 163 height 24
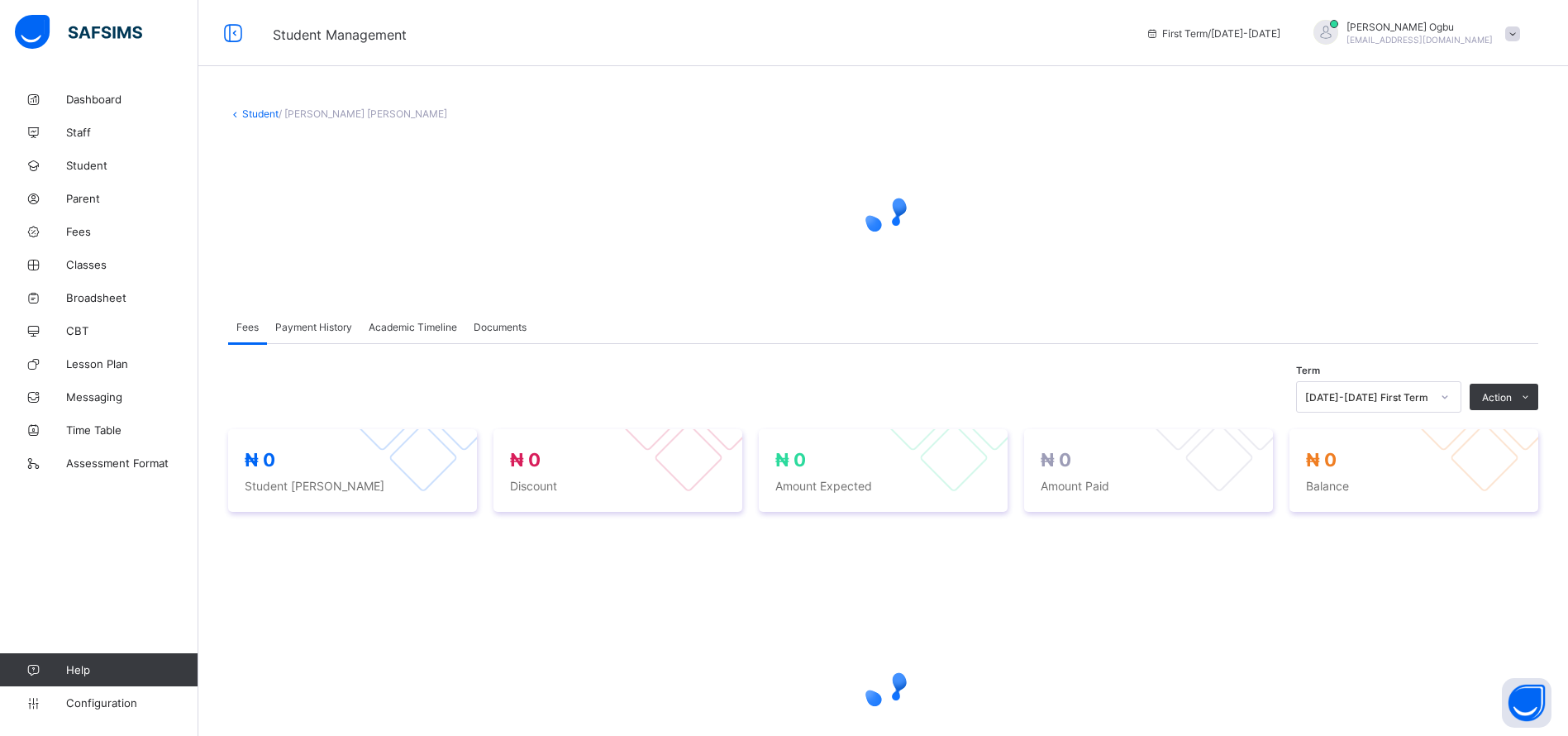
click at [262, 118] on link "Student" at bounding box center [260, 114] width 36 height 13
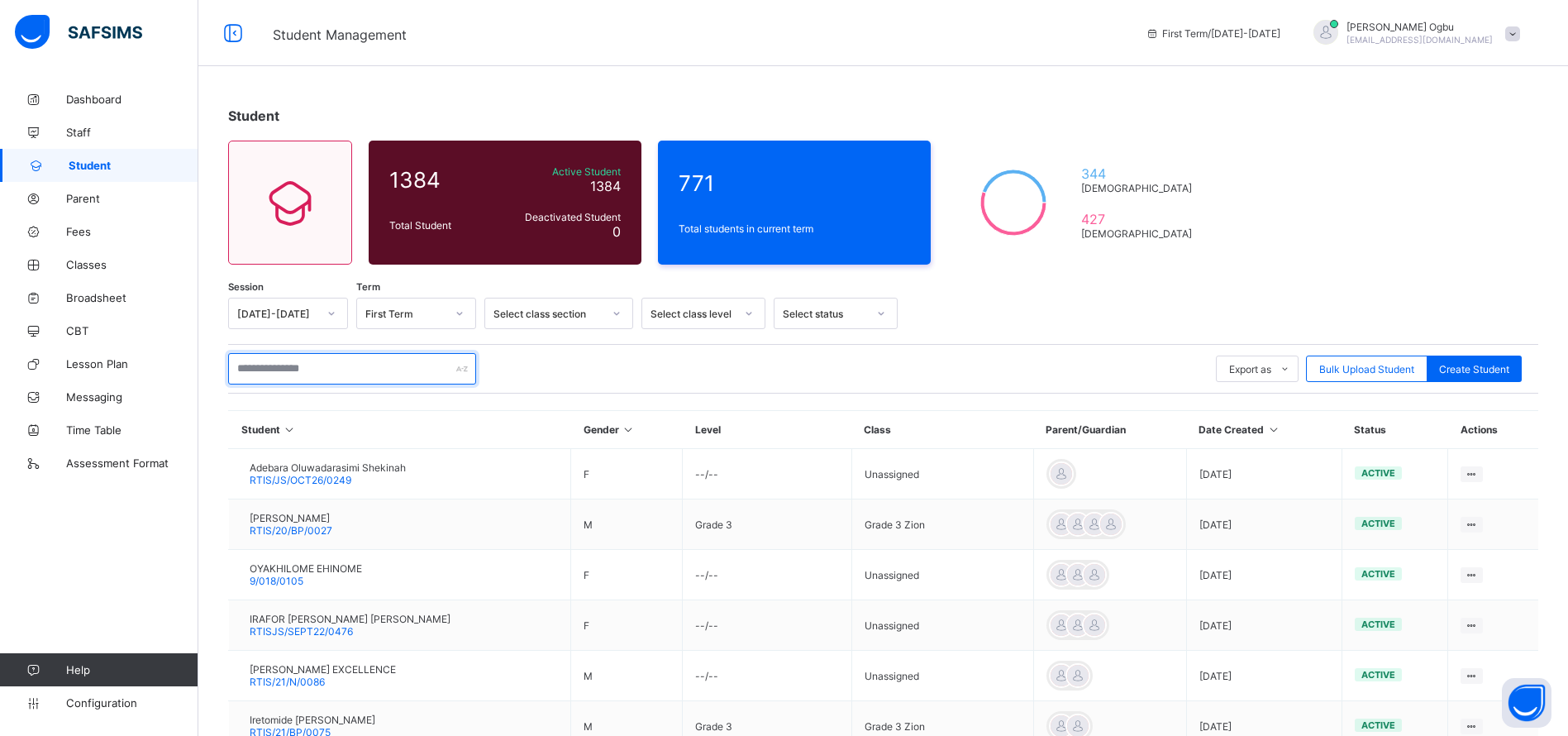
click at [342, 370] on input "text" at bounding box center [352, 368] width 248 height 31
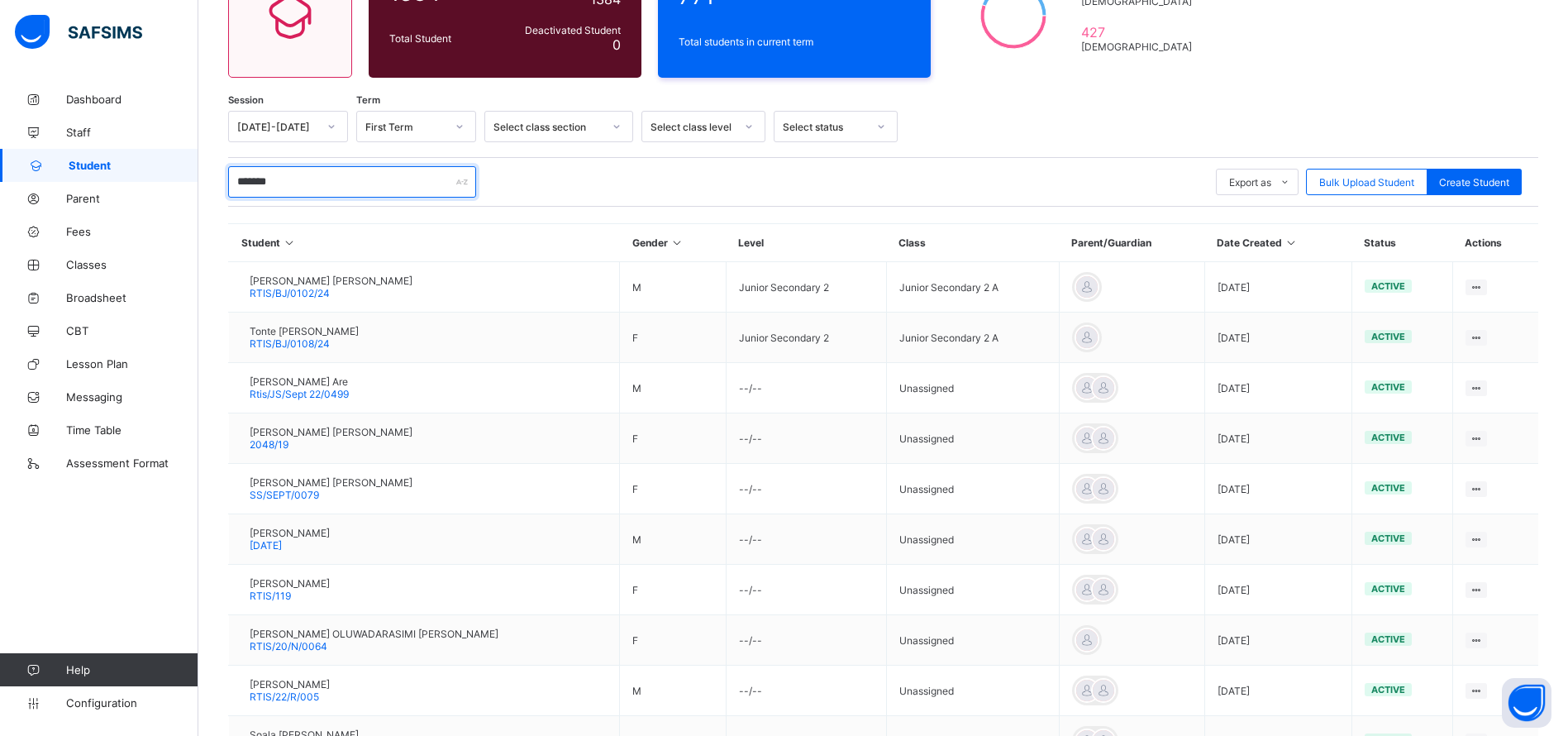
scroll to position [316, 0]
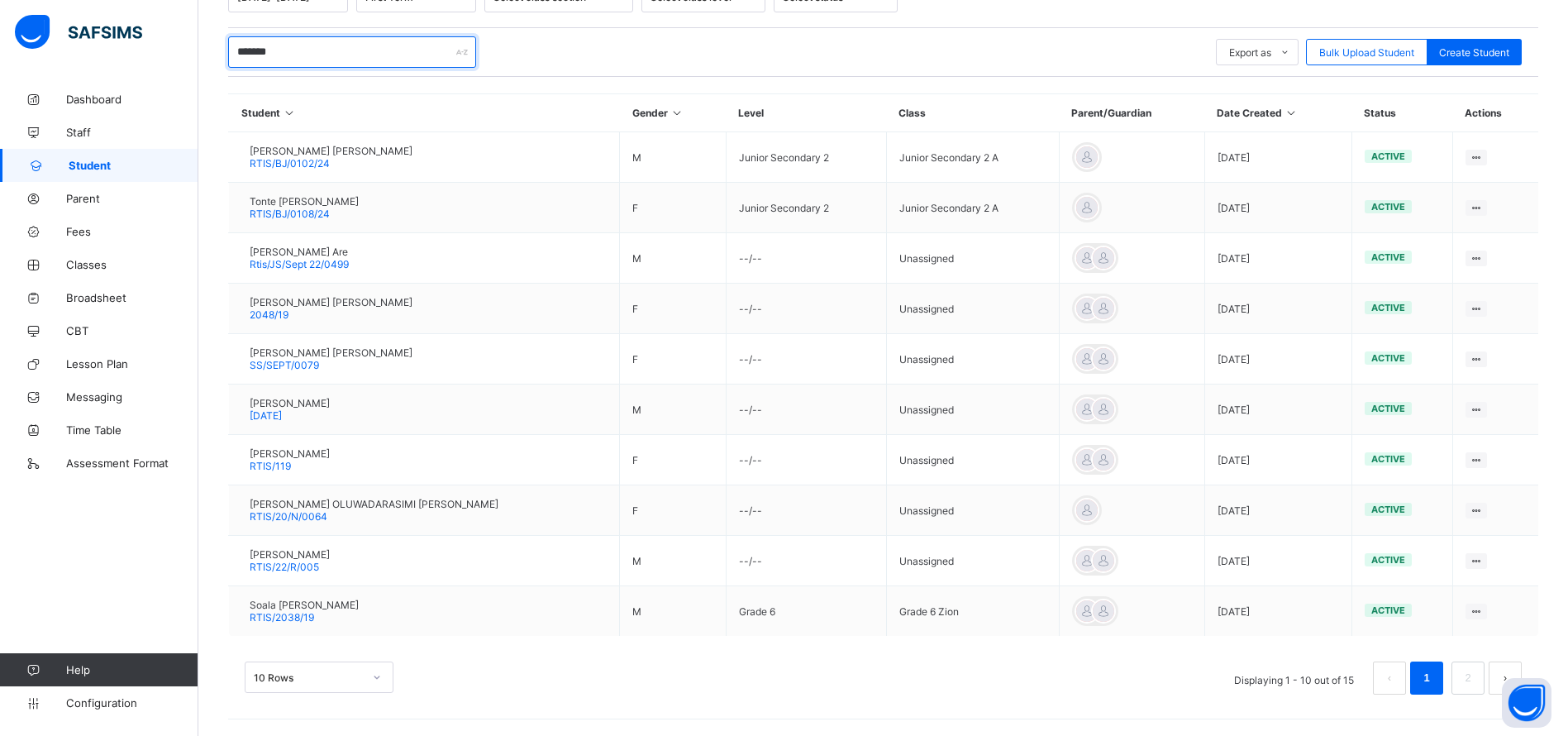
type input "*******"
click at [1475, 675] on link "2" at bounding box center [1467, 678] width 16 height 22
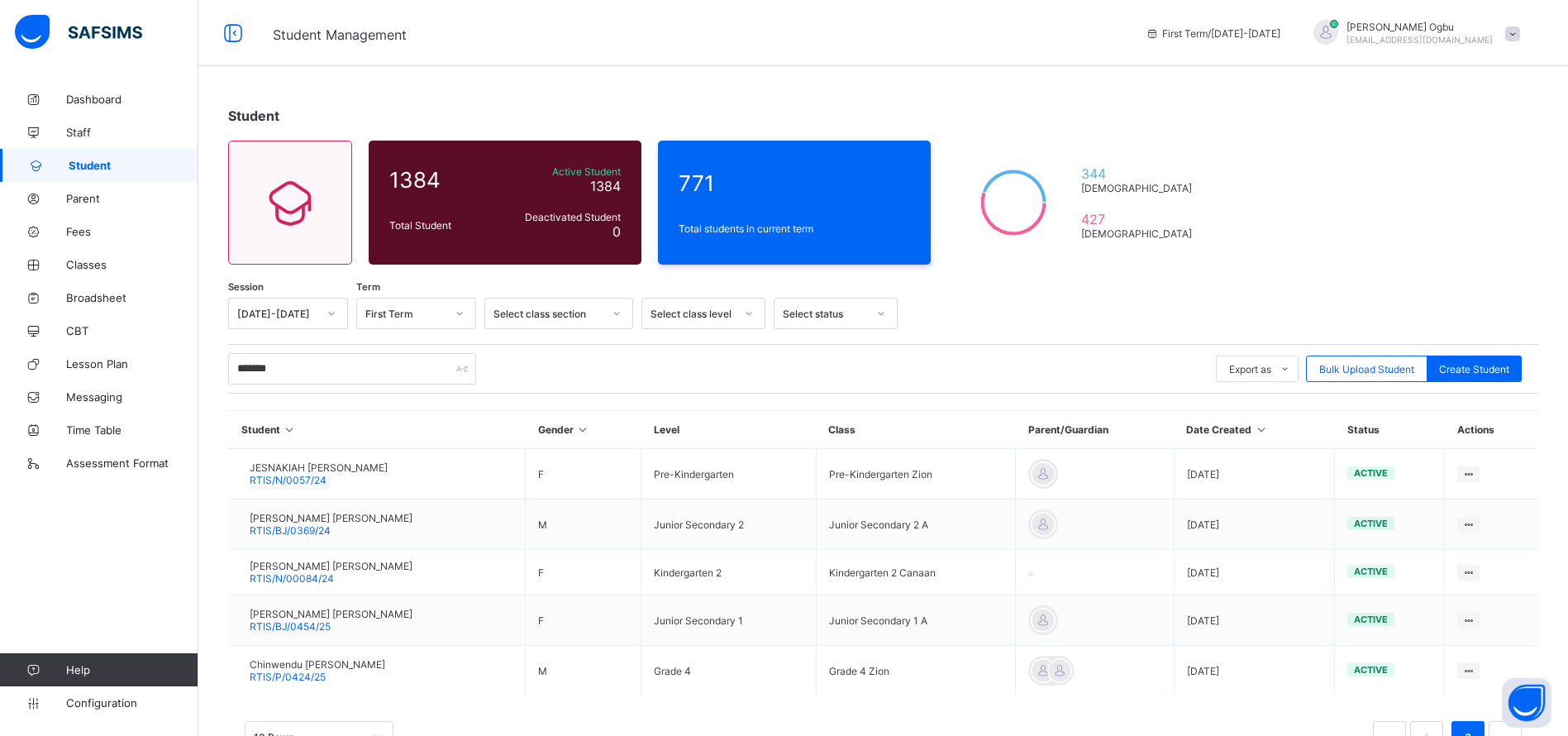
click at [370, 515] on span "DAVID UGBEDEOJO TOLUWANI STEVEN" at bounding box center [331, 517] width 163 height 13
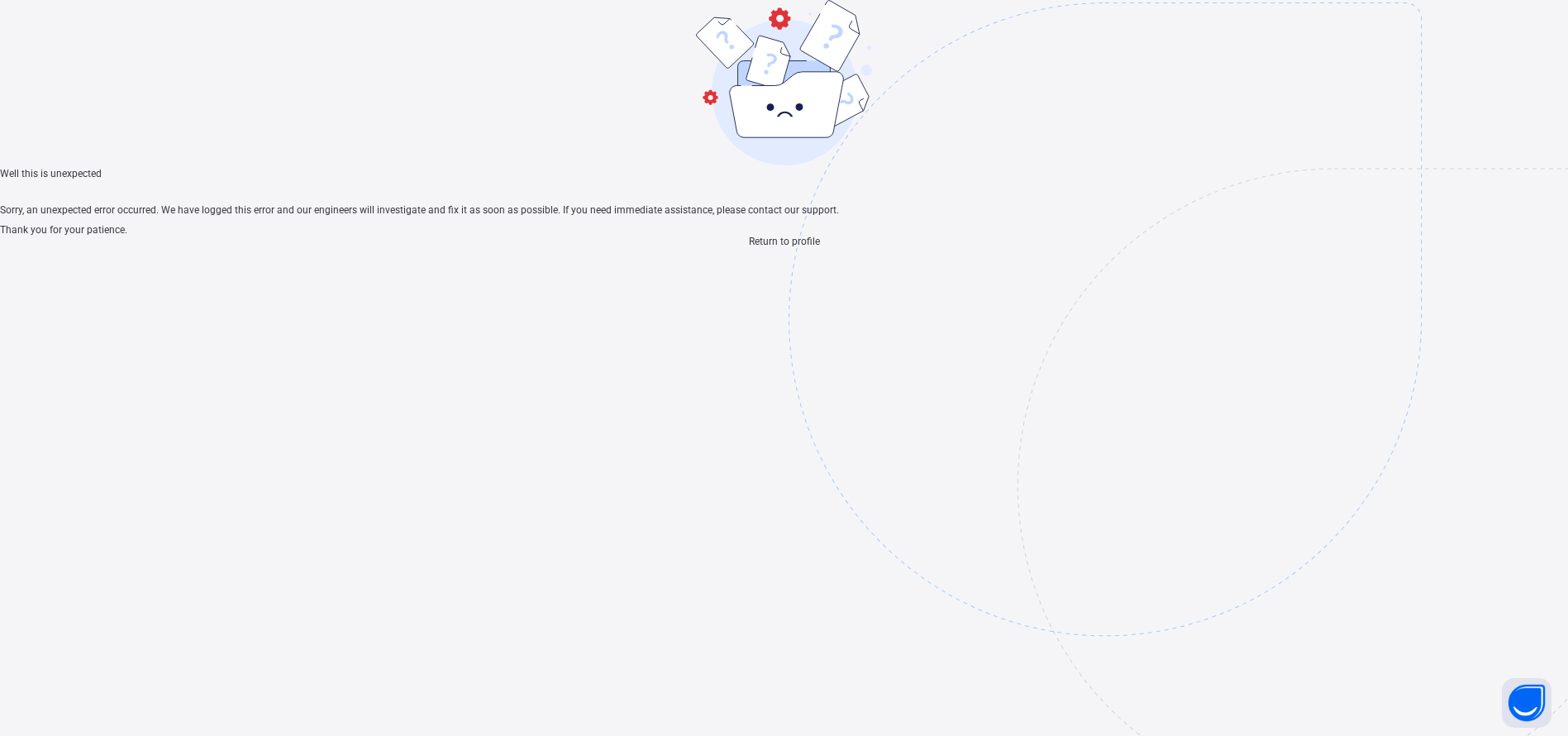
click at [805, 247] on div "Return to profile" at bounding box center [784, 241] width 1568 height 12
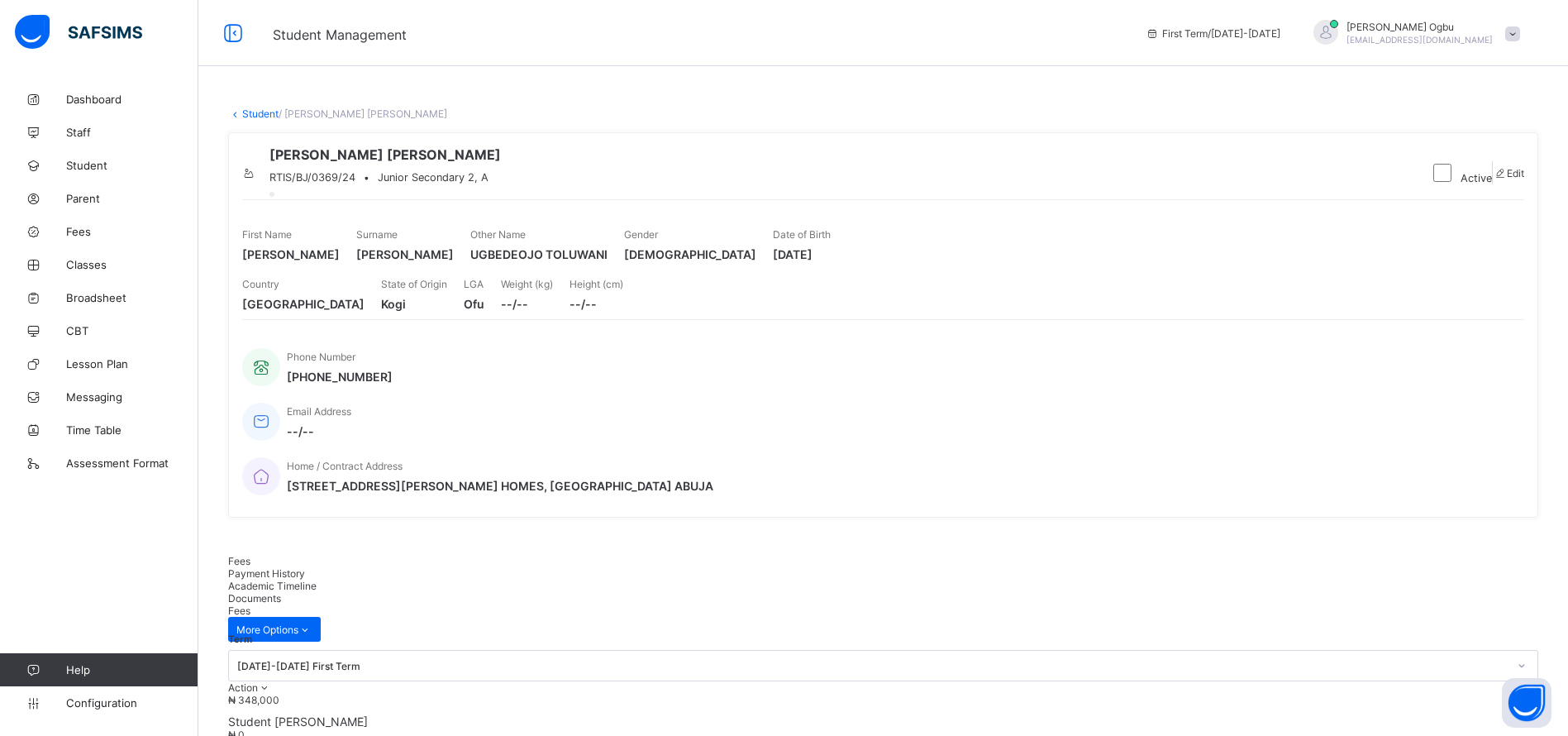
click at [291, 567] on span "Payment History" at bounding box center [266, 573] width 77 height 13
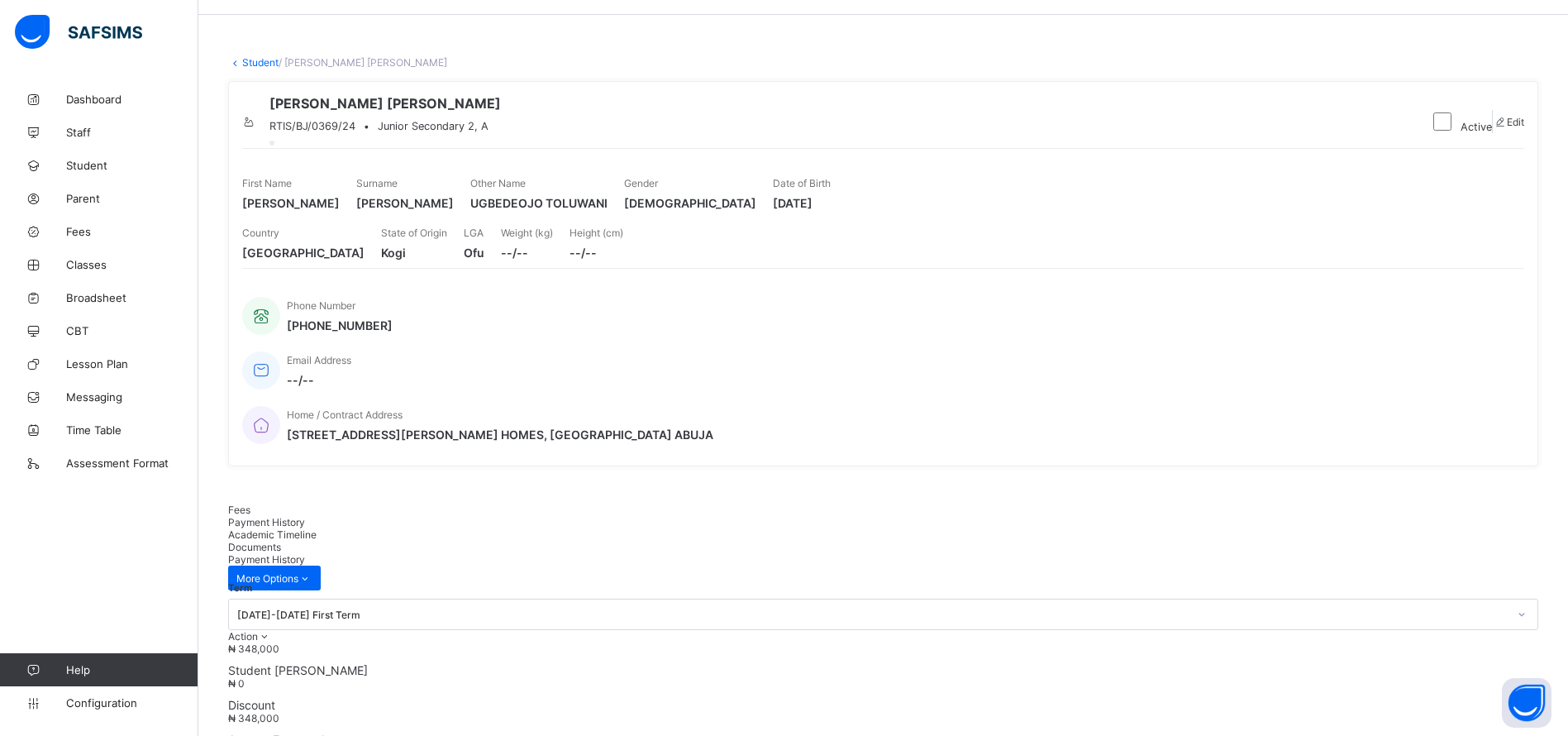
click at [257, 59] on link "Student" at bounding box center [260, 62] width 36 height 13
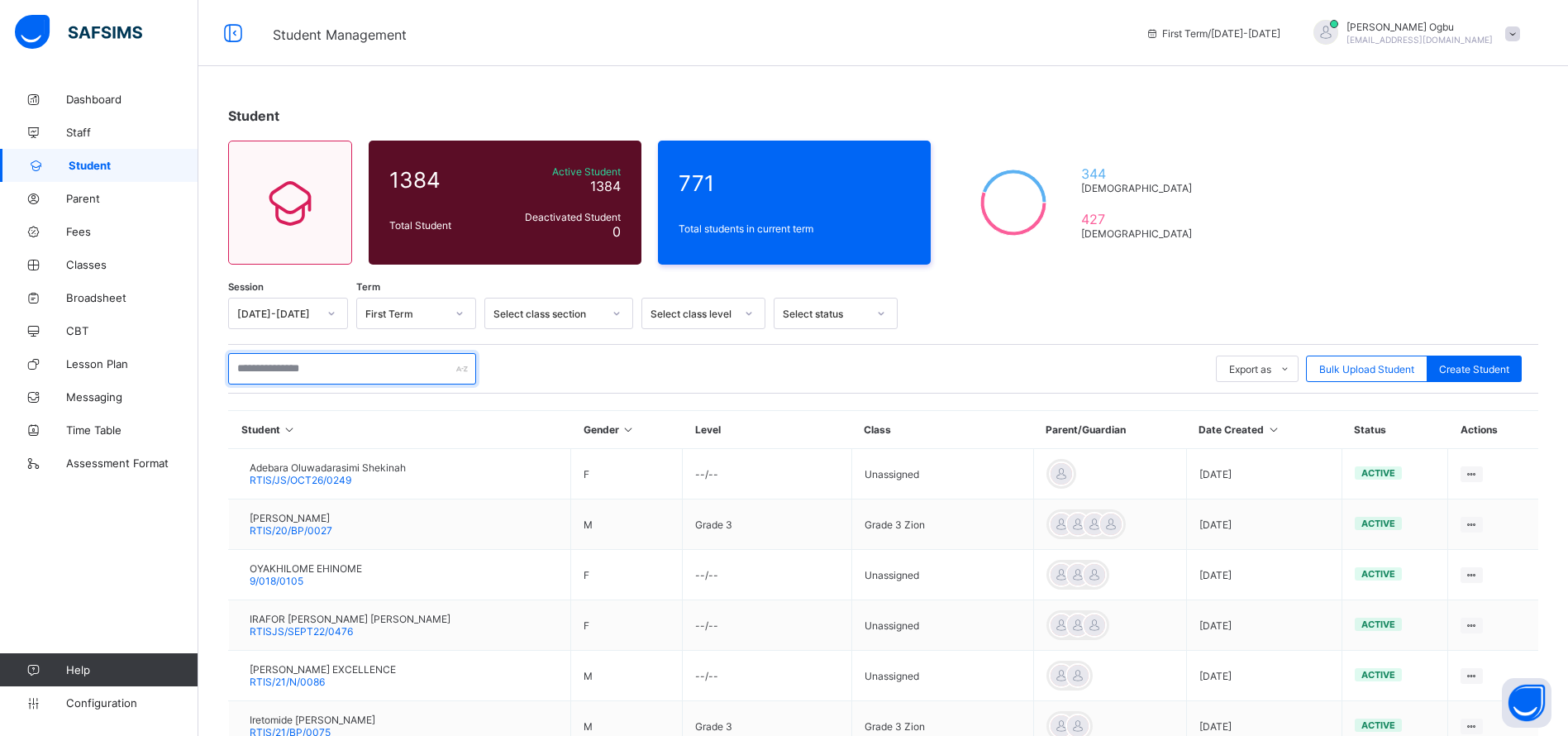
click at [300, 364] on input "text" at bounding box center [352, 368] width 248 height 31
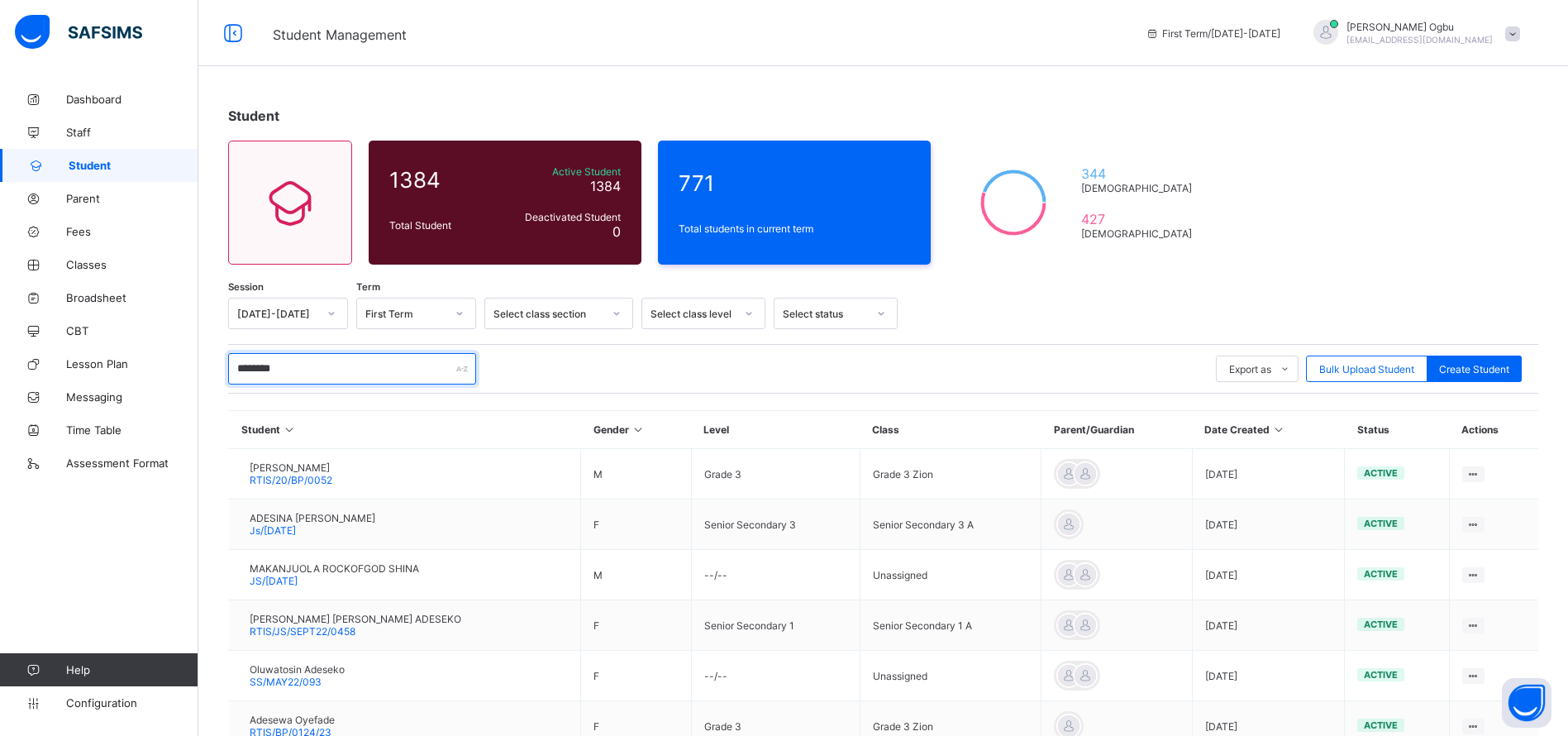
type input "********"
click at [1137, 596] on td at bounding box center [1116, 575] width 151 height 50
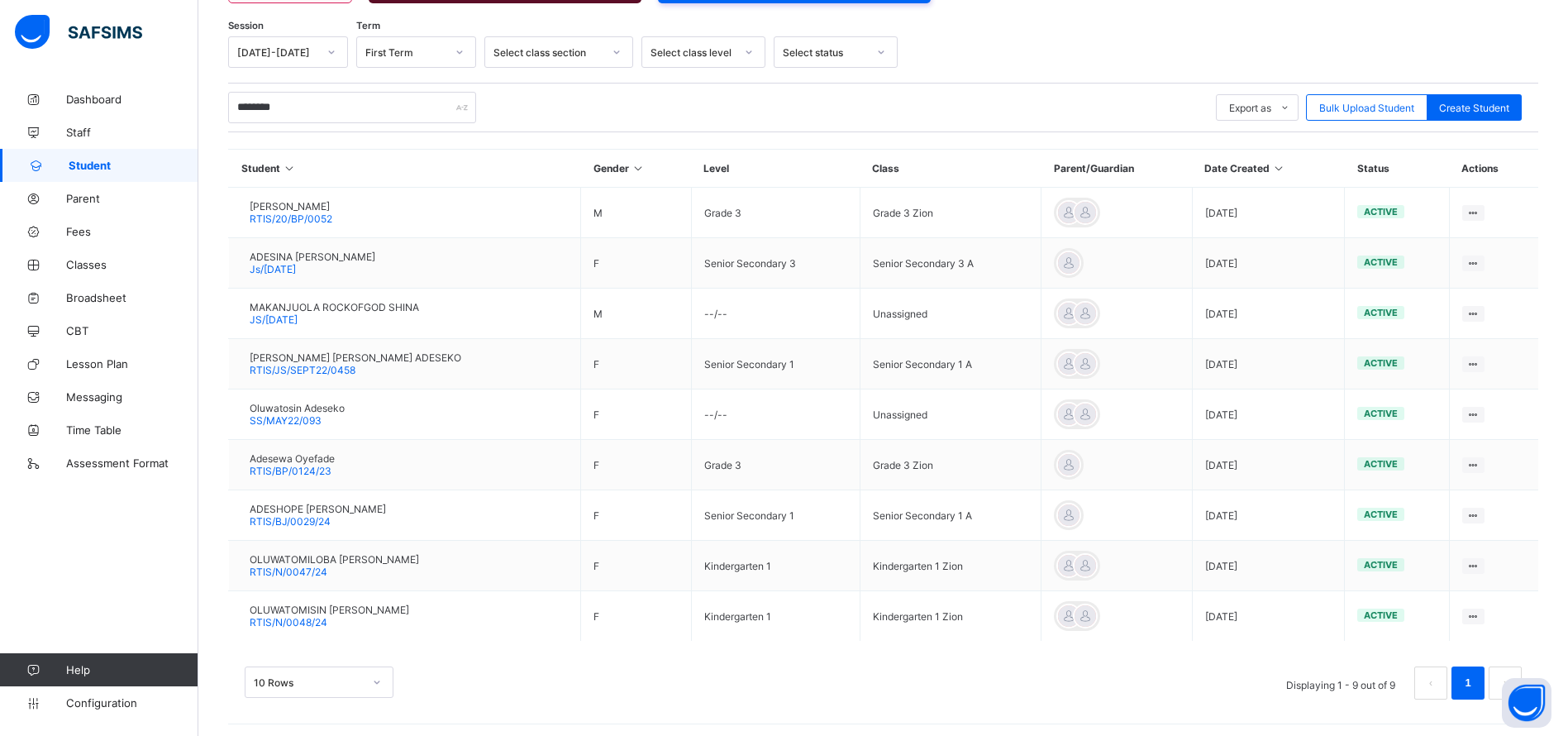
scroll to position [266, 0]
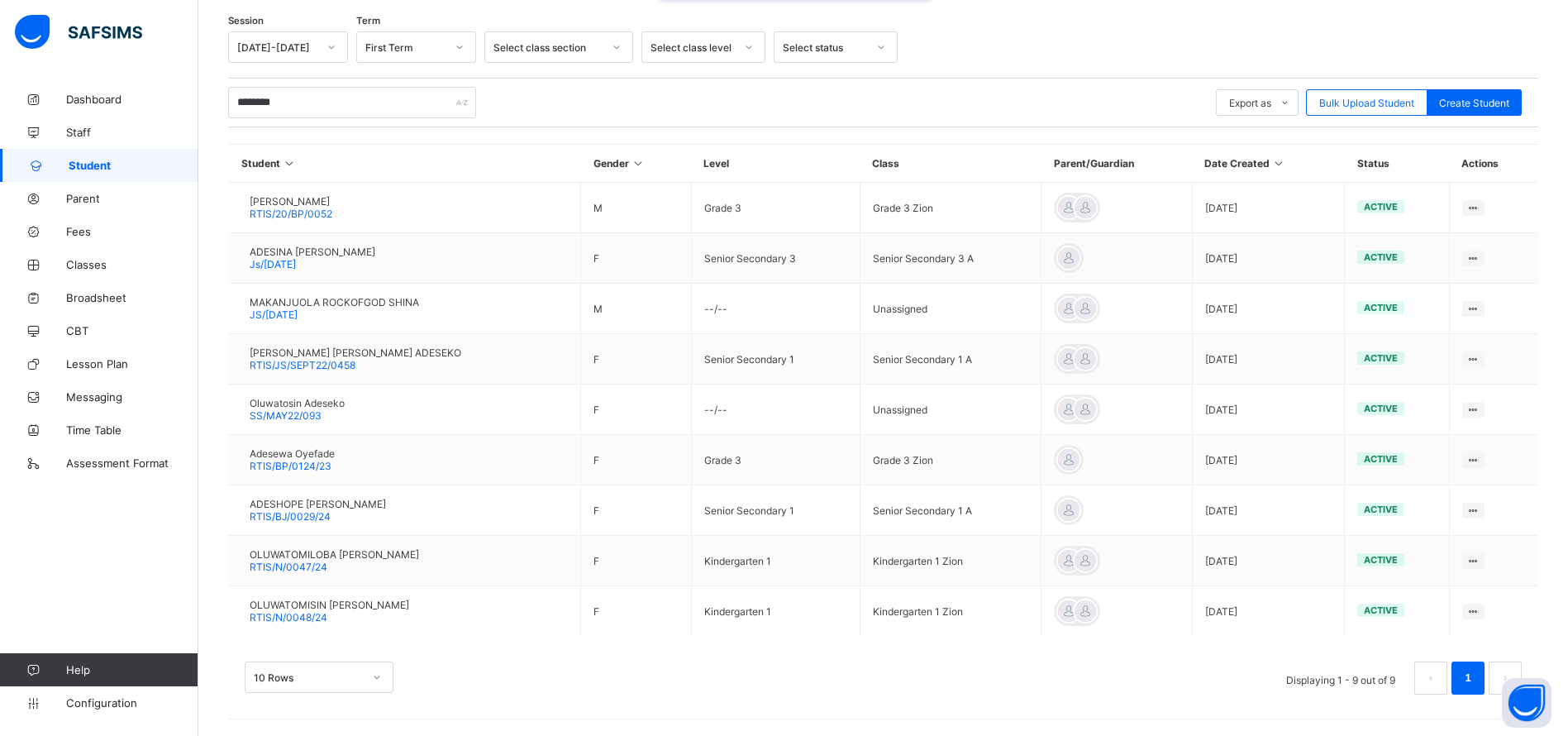
click at [305, 580] on td "OLUWATOMILOBA [PERSON_NAME] RTIS/N/0047/24" at bounding box center [405, 561] width 352 height 50
click at [305, 567] on span "RTIS/N/0047/24" at bounding box center [289, 566] width 77 height 13
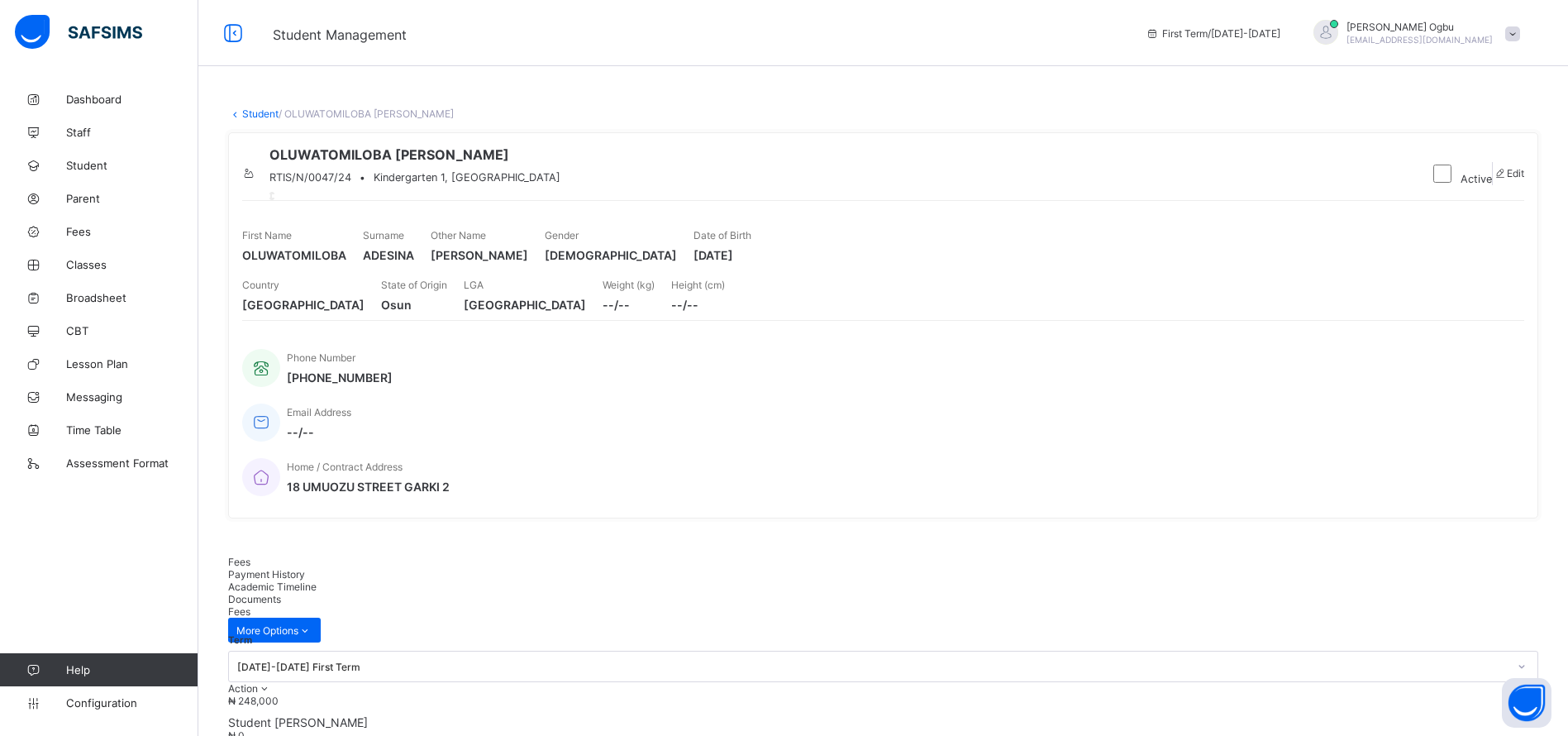
click at [300, 568] on span "Payment History" at bounding box center [266, 574] width 77 height 13
click at [87, 164] on span "Student" at bounding box center [132, 166] width 132 height 13
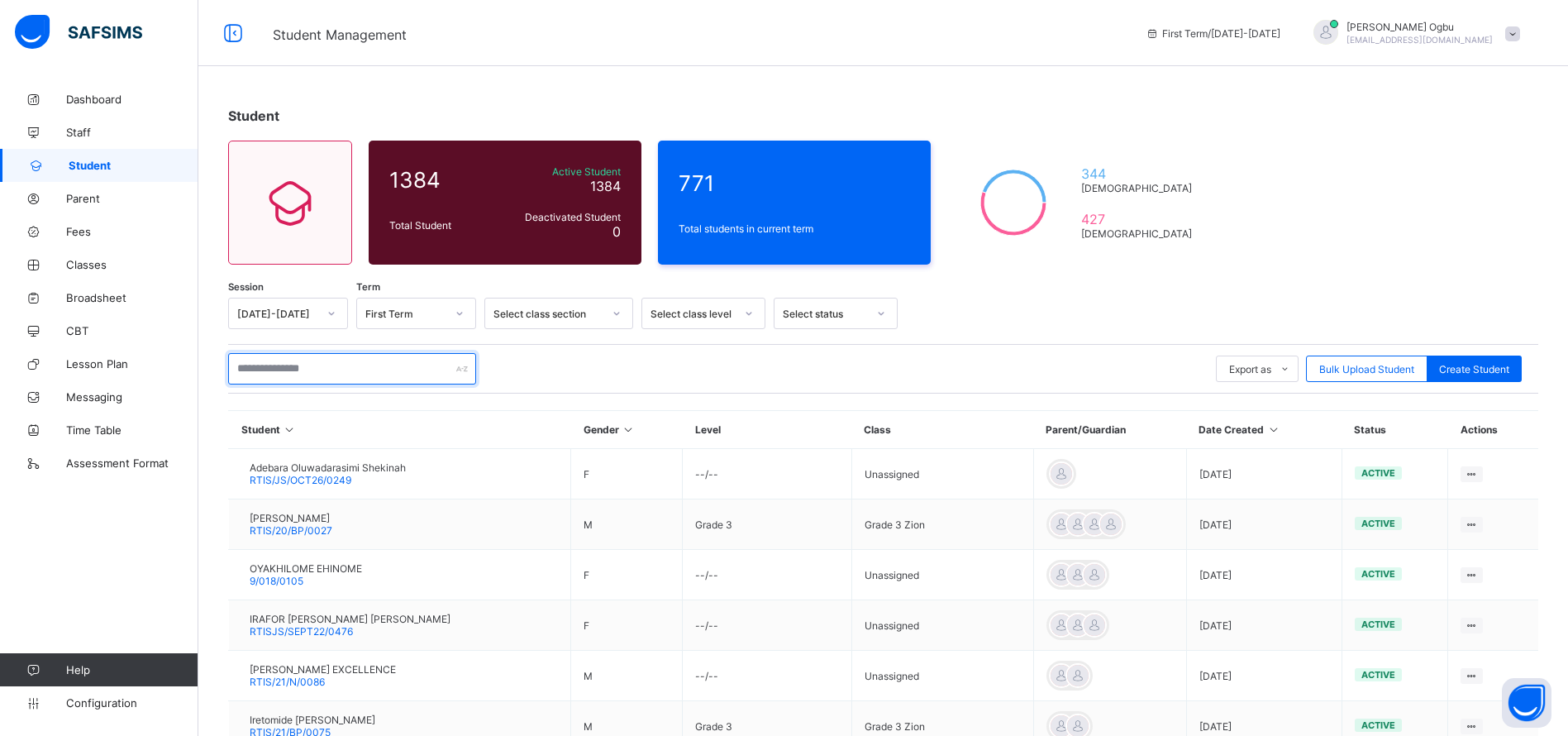
click at [343, 357] on input "text" at bounding box center [352, 368] width 248 height 31
click at [1508, 363] on span "Create Student" at bounding box center [1475, 368] width 71 height 13
select select "**"
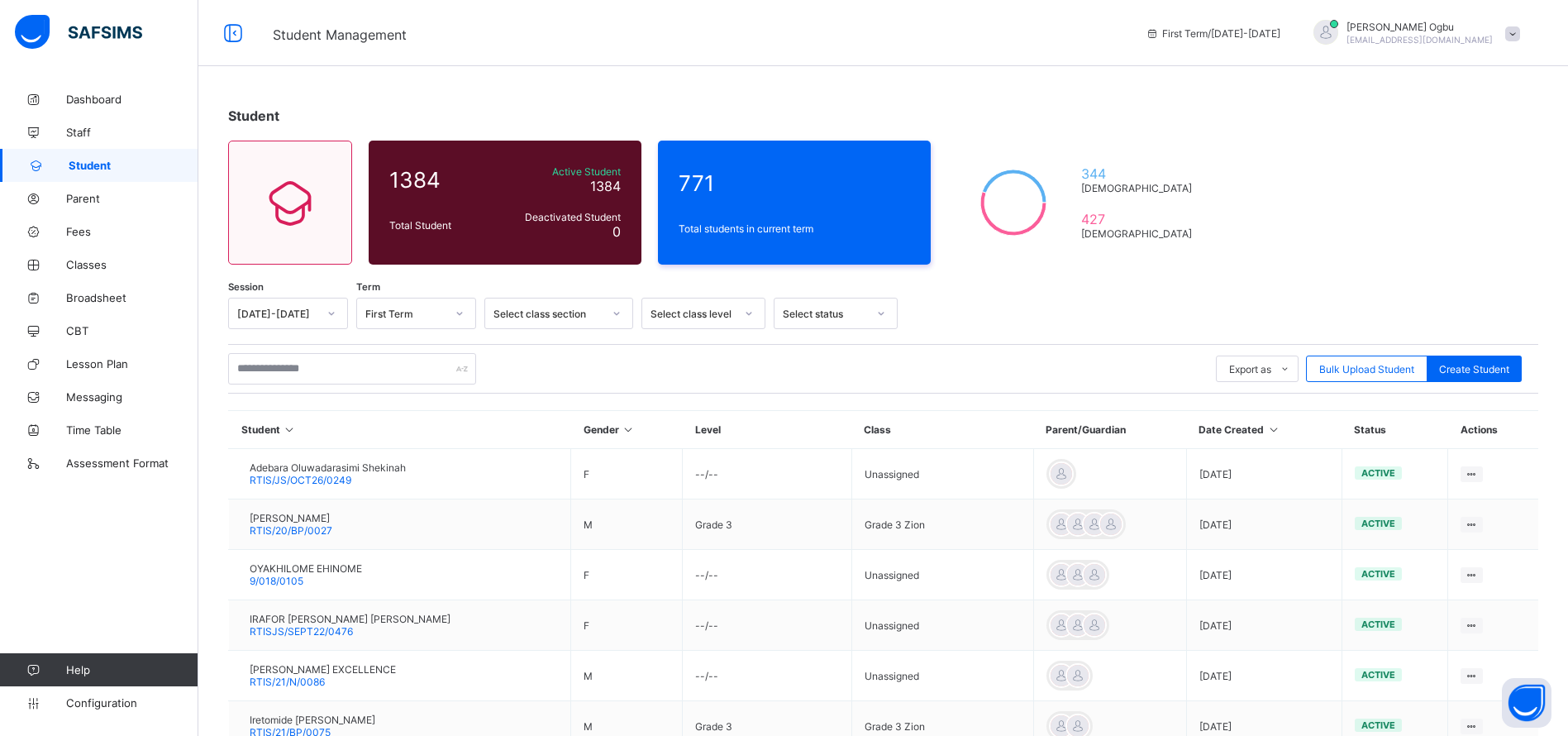
type input "*"
type input "**********"
type input "********"
drag, startPoint x: 911, startPoint y: 379, endPoint x: 682, endPoint y: 363, distance: 229.6
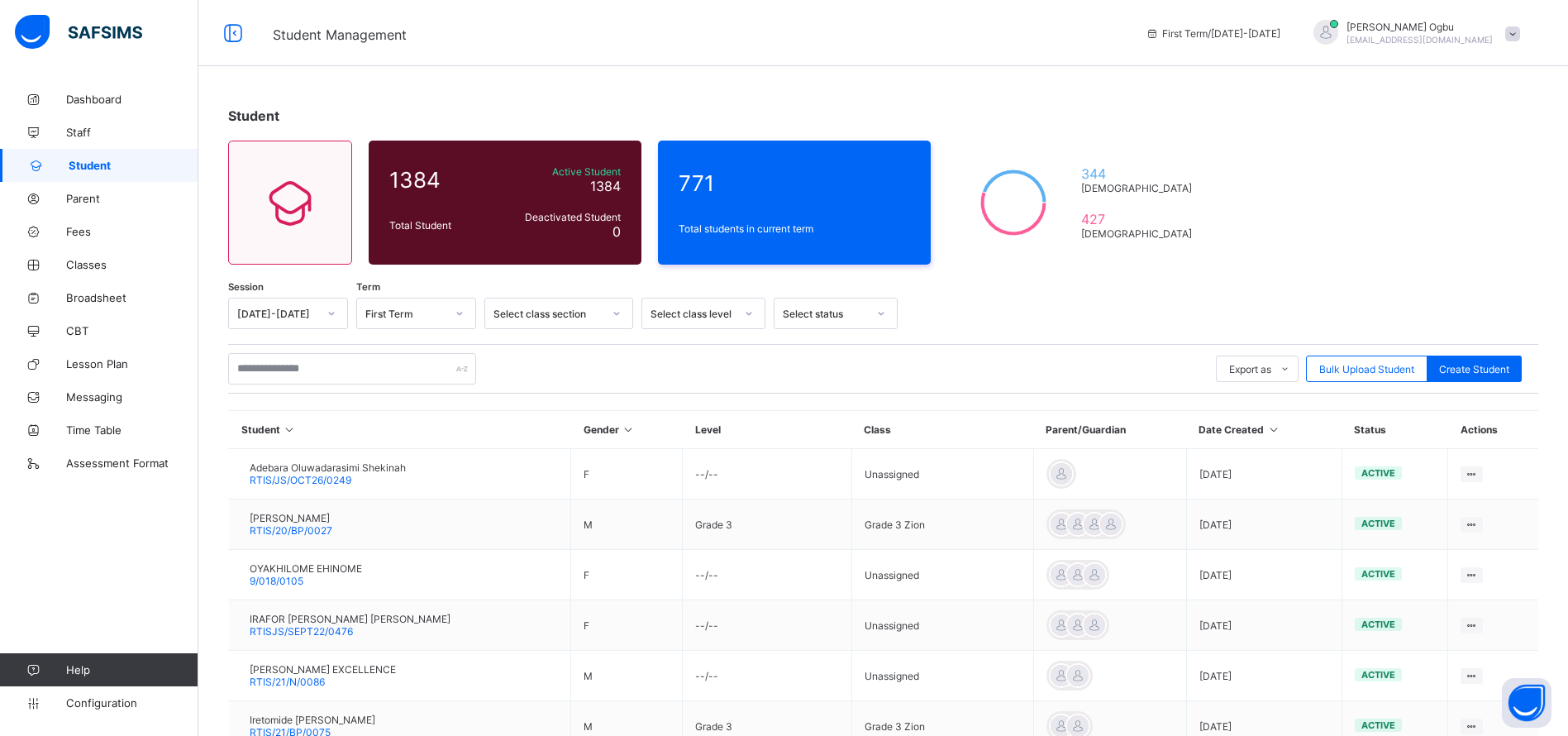
type input "*****"
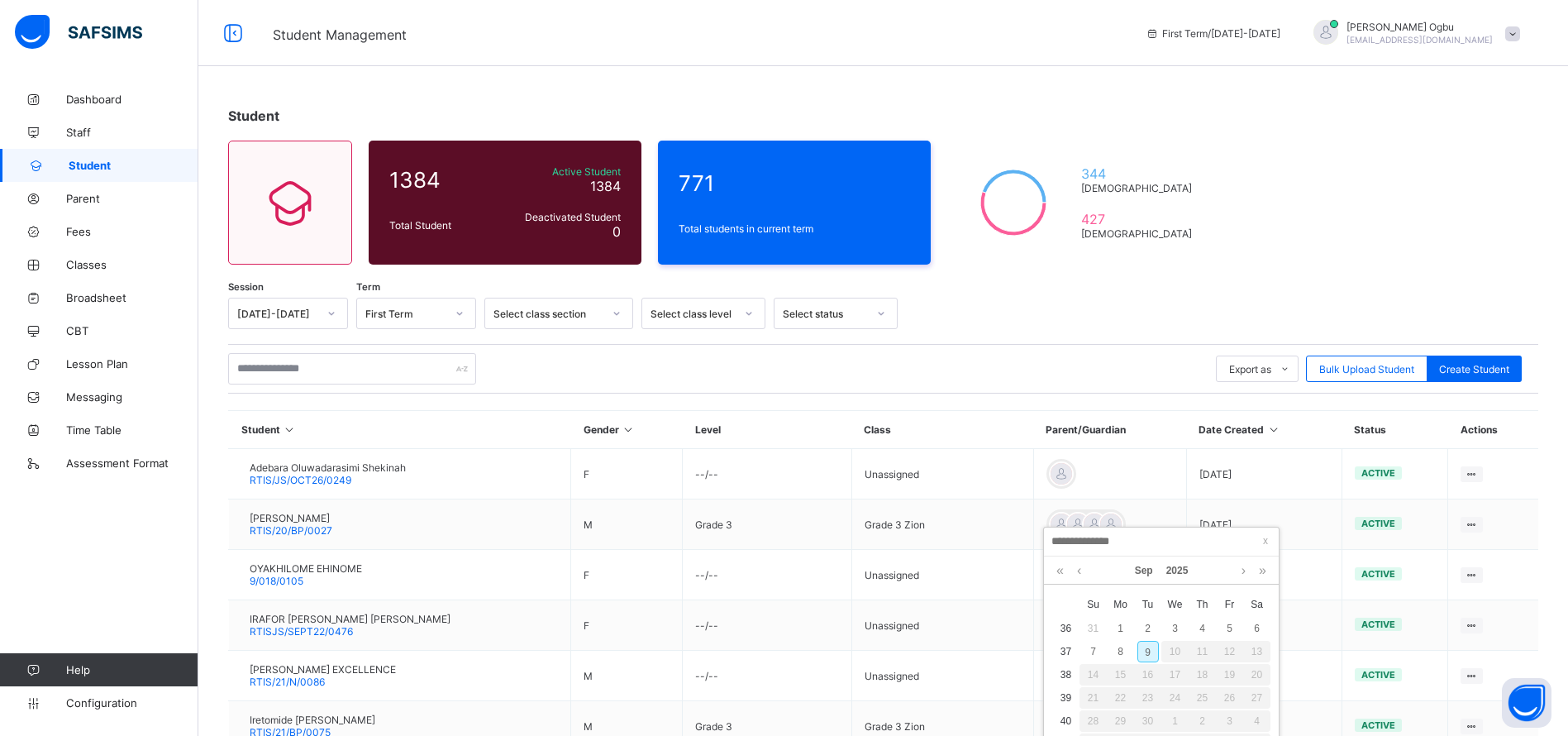
click at [1109, 542] on input at bounding box center [1161, 542] width 225 height 19
click at [1149, 570] on link "Sep" at bounding box center [1143, 569] width 31 height 28
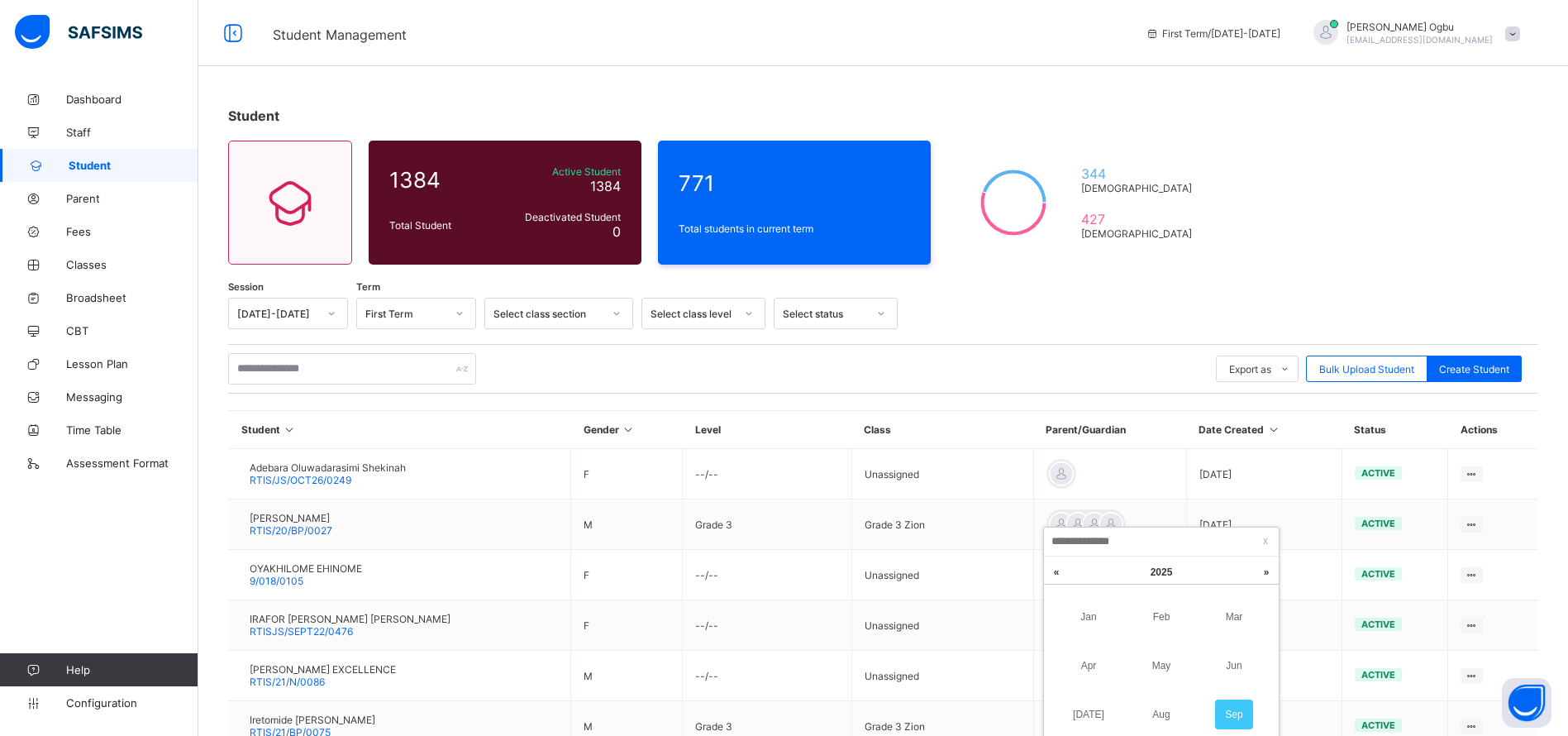
click at [1157, 572] on span "2025" at bounding box center [1162, 572] width 23 height 12
click at [1154, 668] on link "2023" at bounding box center [1161, 665] width 38 height 29
click at [1154, 675] on link "May" at bounding box center [1161, 665] width 38 height 29
click at [1205, 702] on div "25" at bounding box center [1203, 698] width 22 height 22
type input "**********"
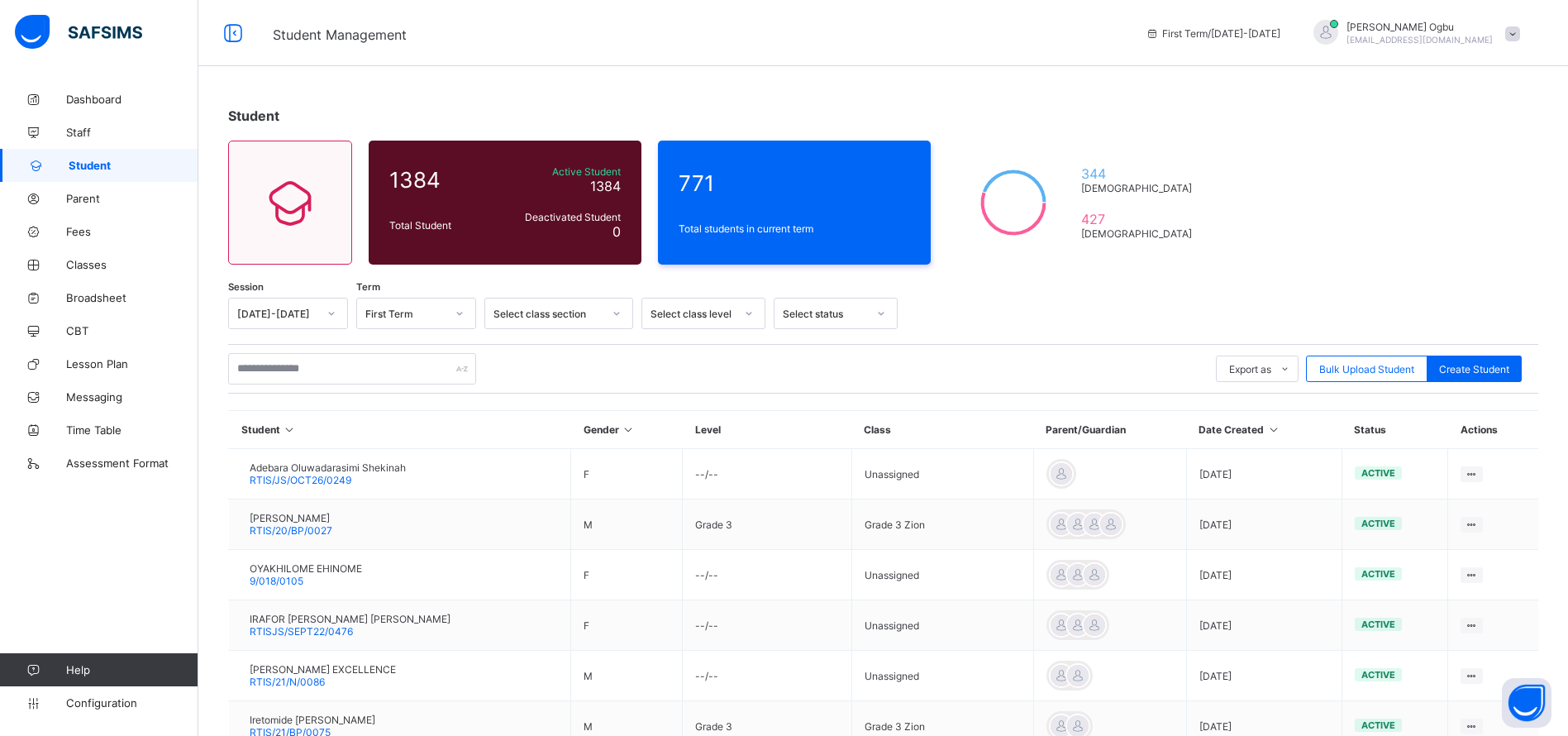
scroll to position [156, 0]
type input "**"
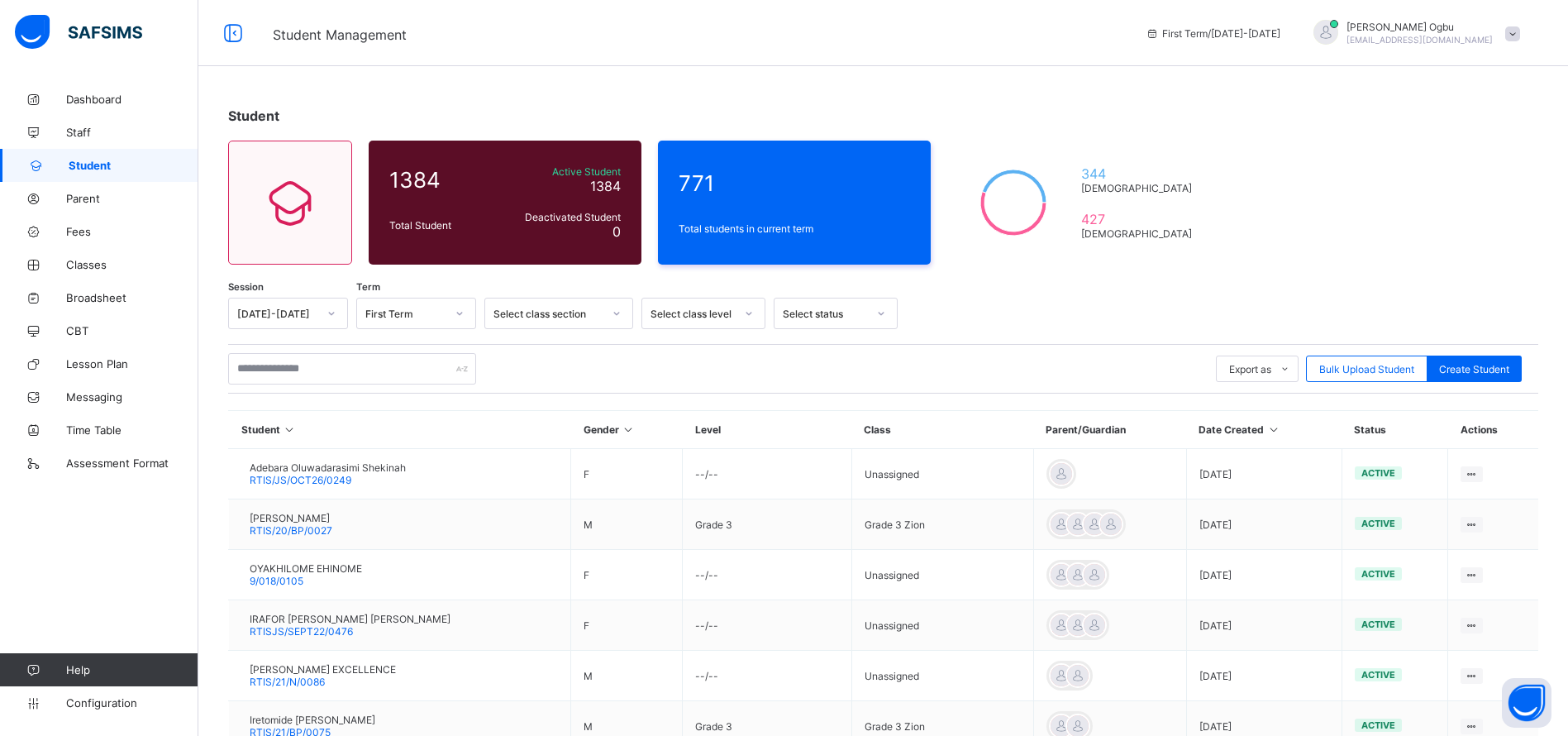
type input "**"
type textarea "**********"
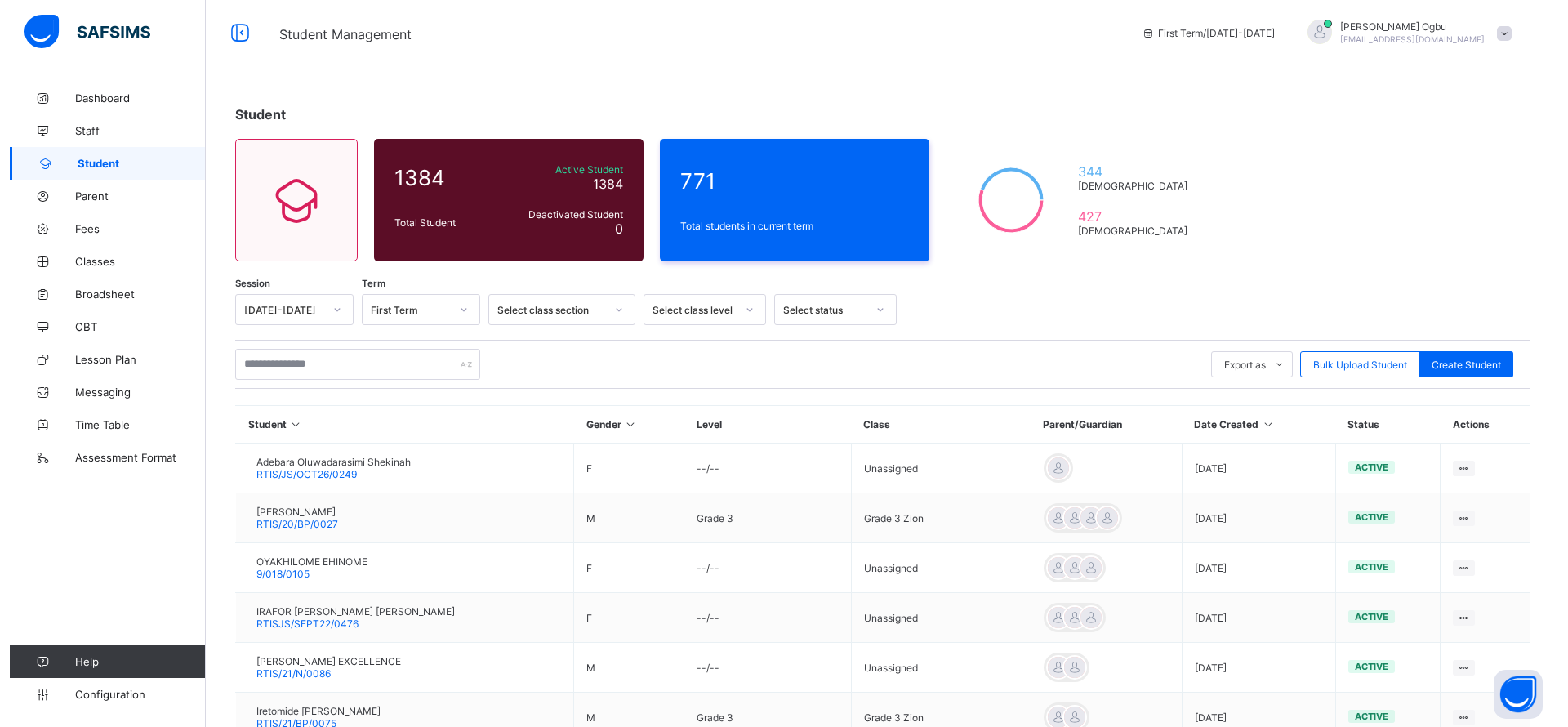
scroll to position [447, 0]
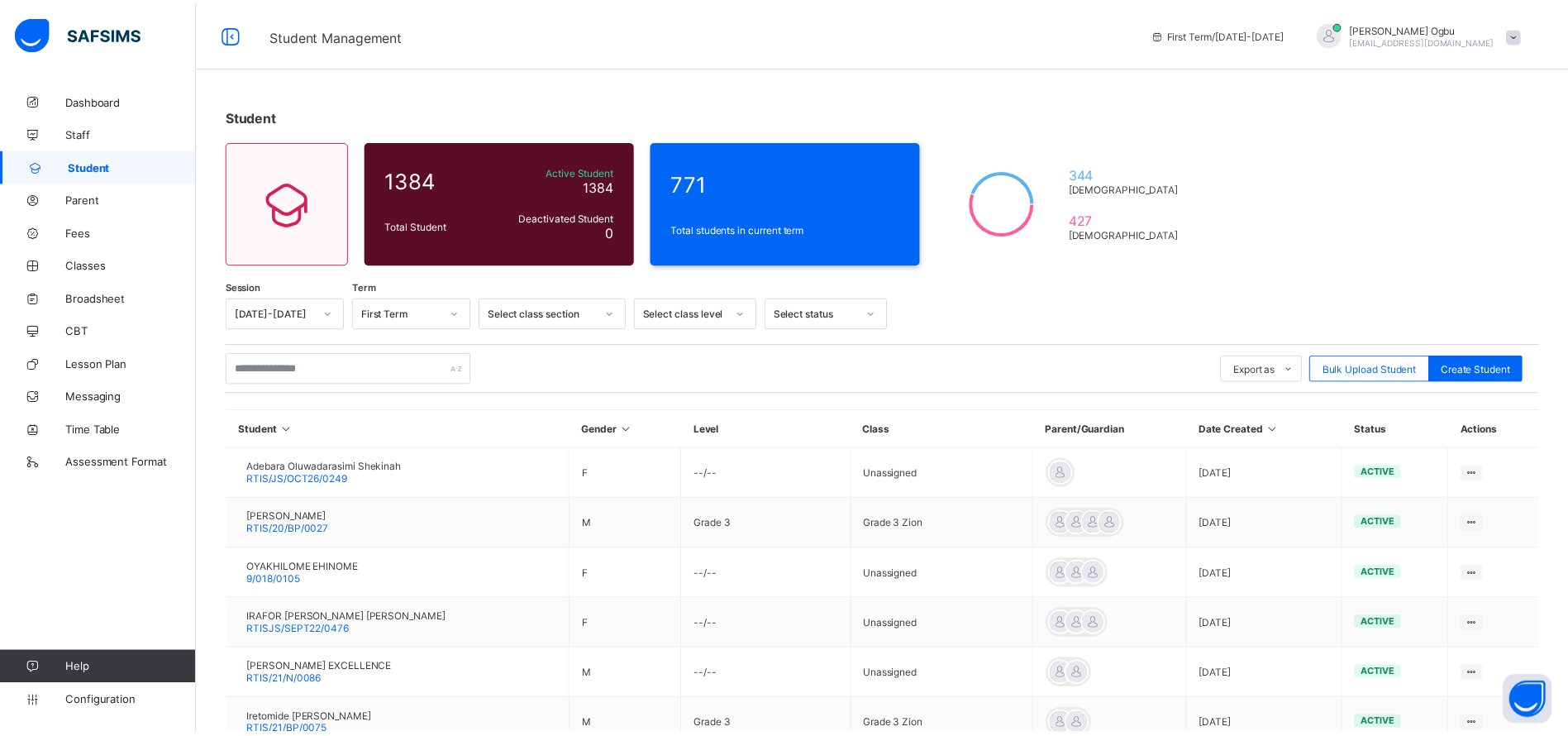
scroll to position [119, 0]
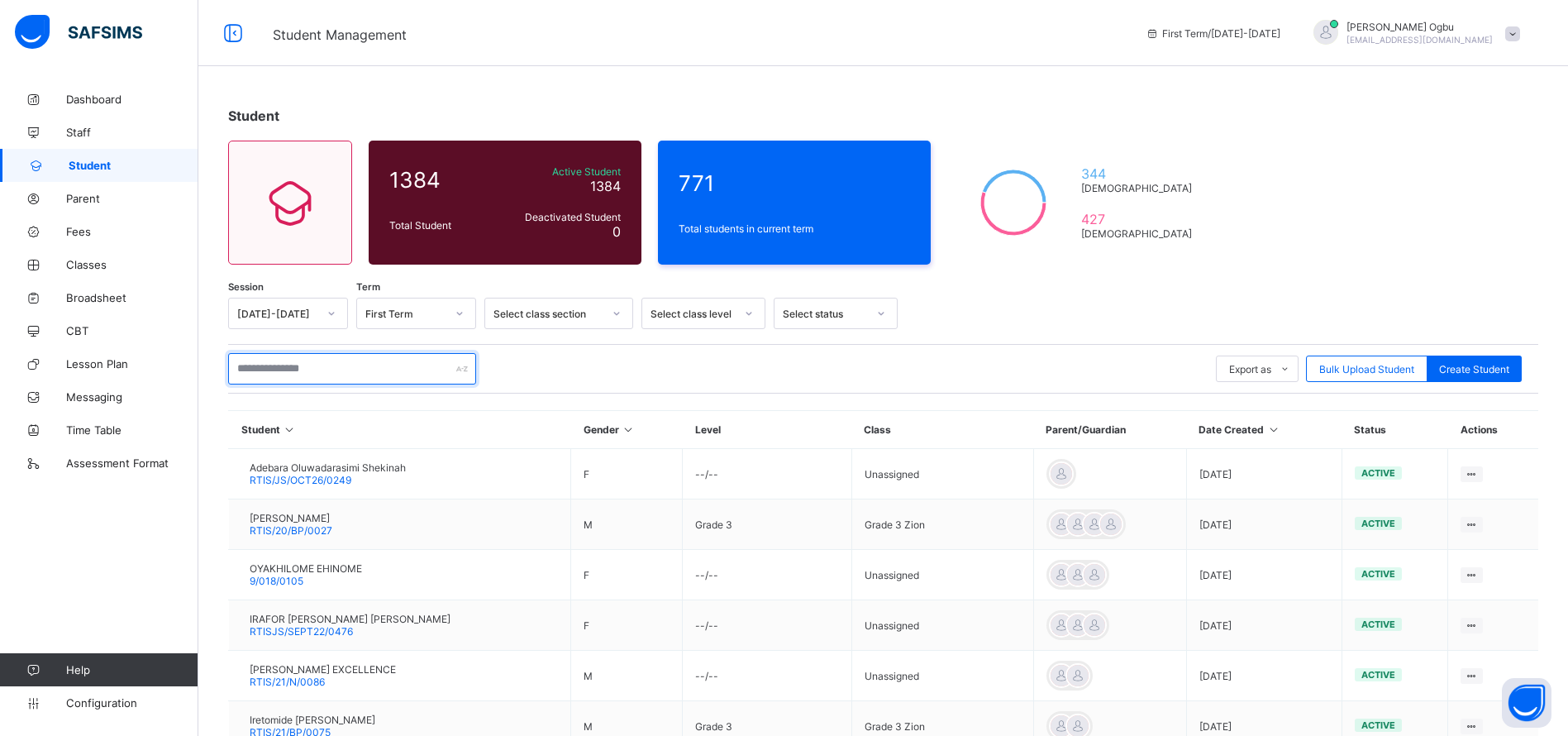
click at [310, 373] on input "text" at bounding box center [352, 368] width 248 height 31
click at [77, 260] on span "Classes" at bounding box center [132, 265] width 132 height 13
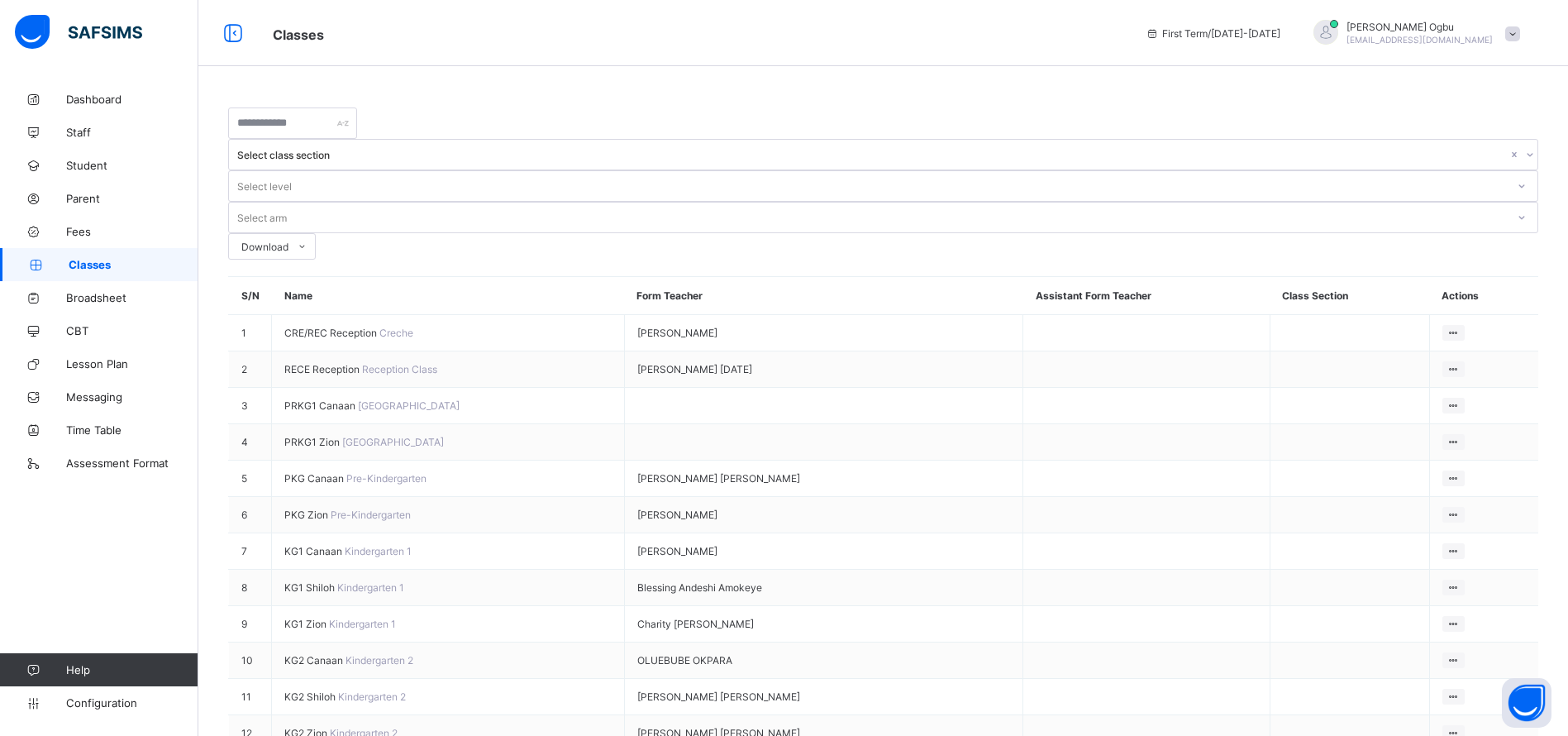
click at [331, 508] on span "Pre-Kindergarten" at bounding box center [370, 514] width 80 height 13
click at [308, 508] on span "PKG Zion" at bounding box center [307, 514] width 46 height 13
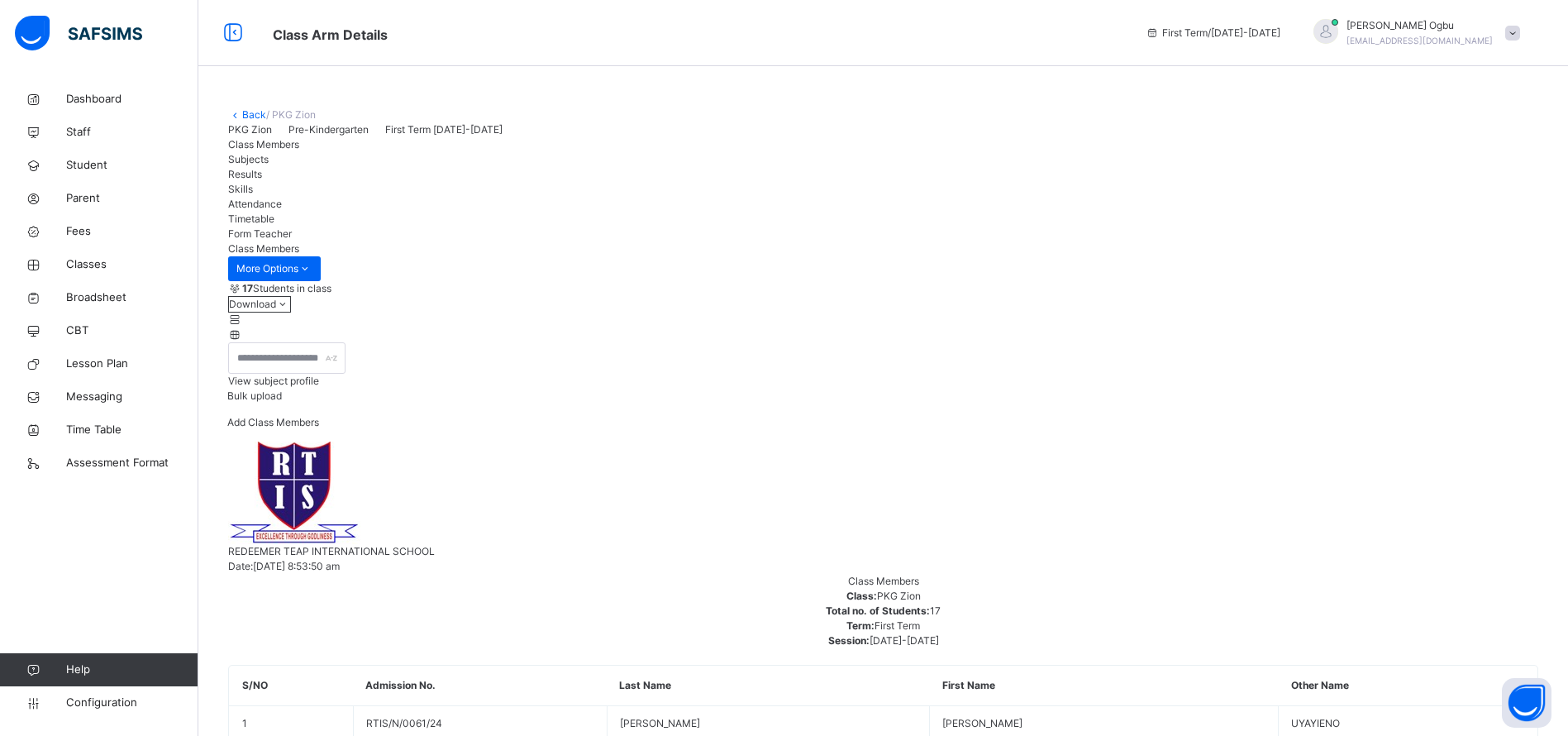
click at [319, 428] on span "Add Class Members" at bounding box center [273, 421] width 92 height 13
type input "*****"
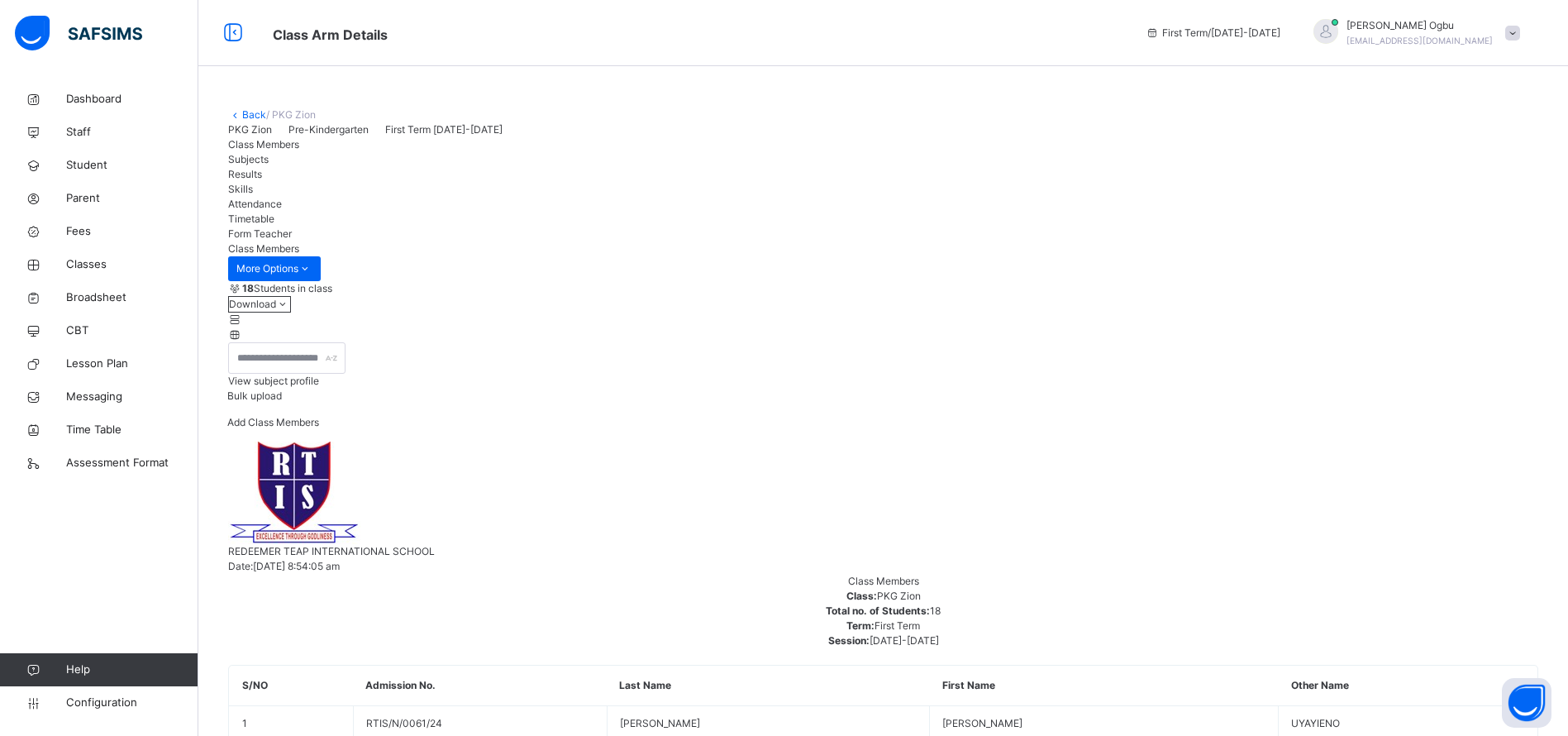
click at [247, 113] on link "Back" at bounding box center [254, 114] width 24 height 13
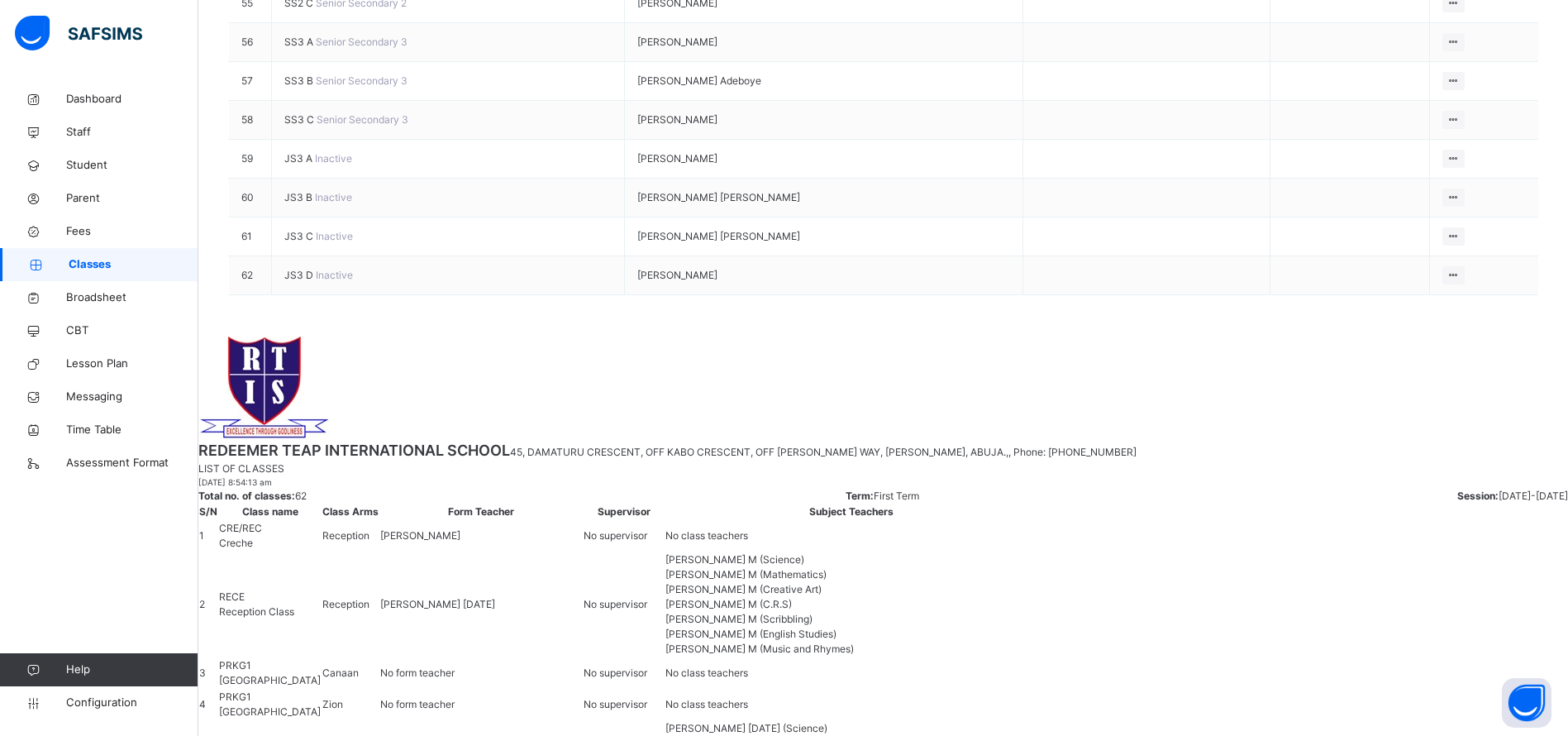
scroll to position [2423, 0]
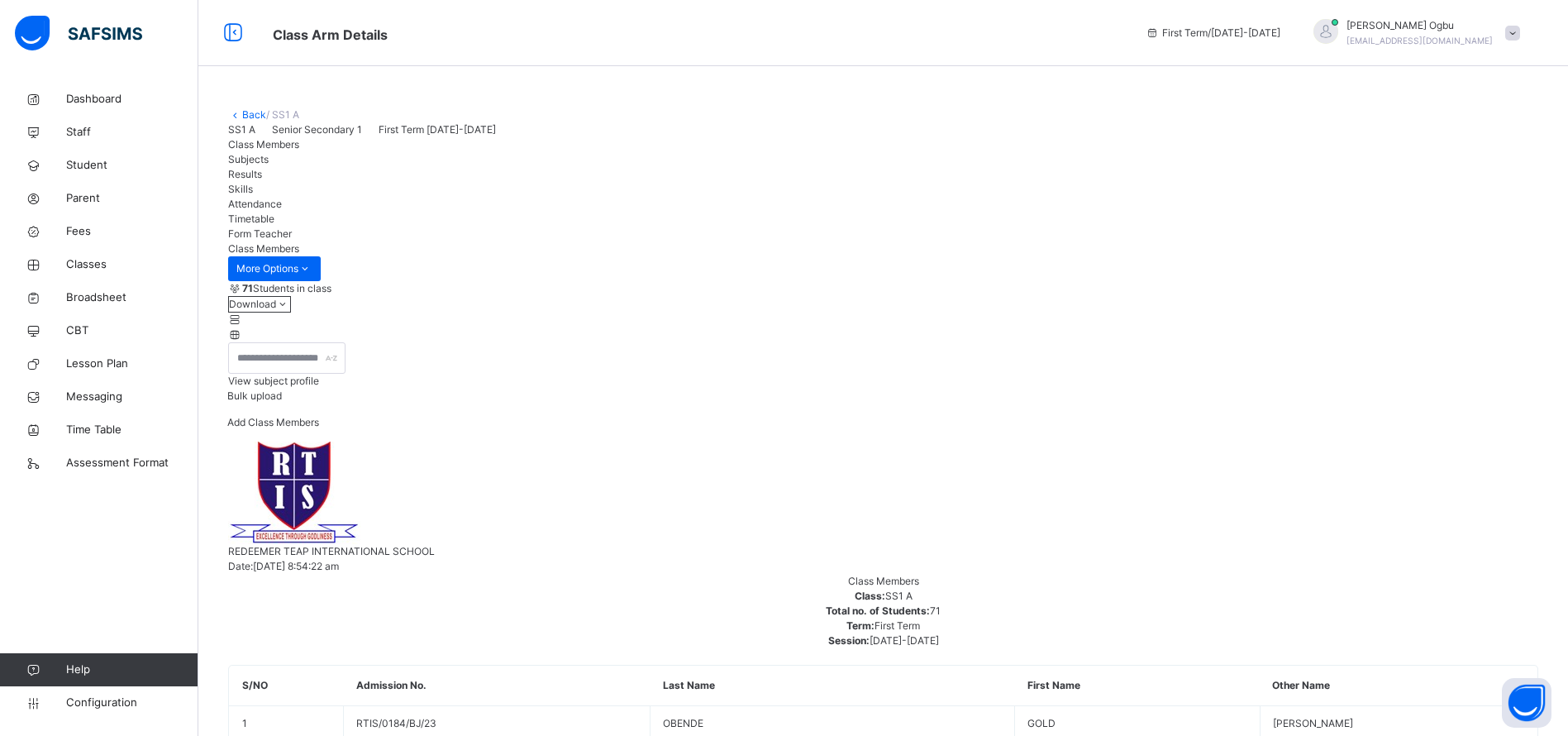
click at [319, 428] on span "Add Class Members" at bounding box center [273, 421] width 92 height 13
type input "*"
type input "****"
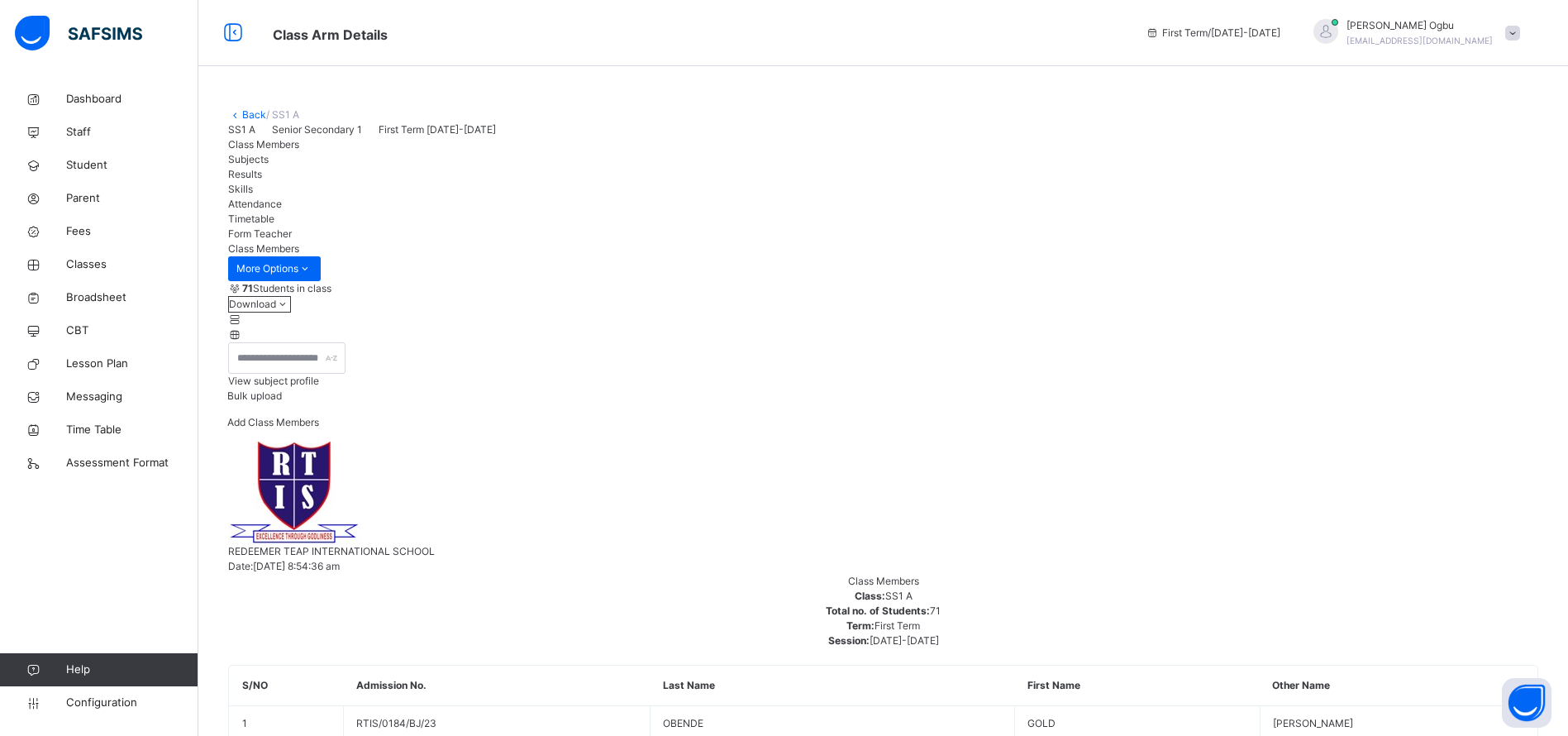
click at [90, 164] on span "Student" at bounding box center [132, 166] width 132 height 17
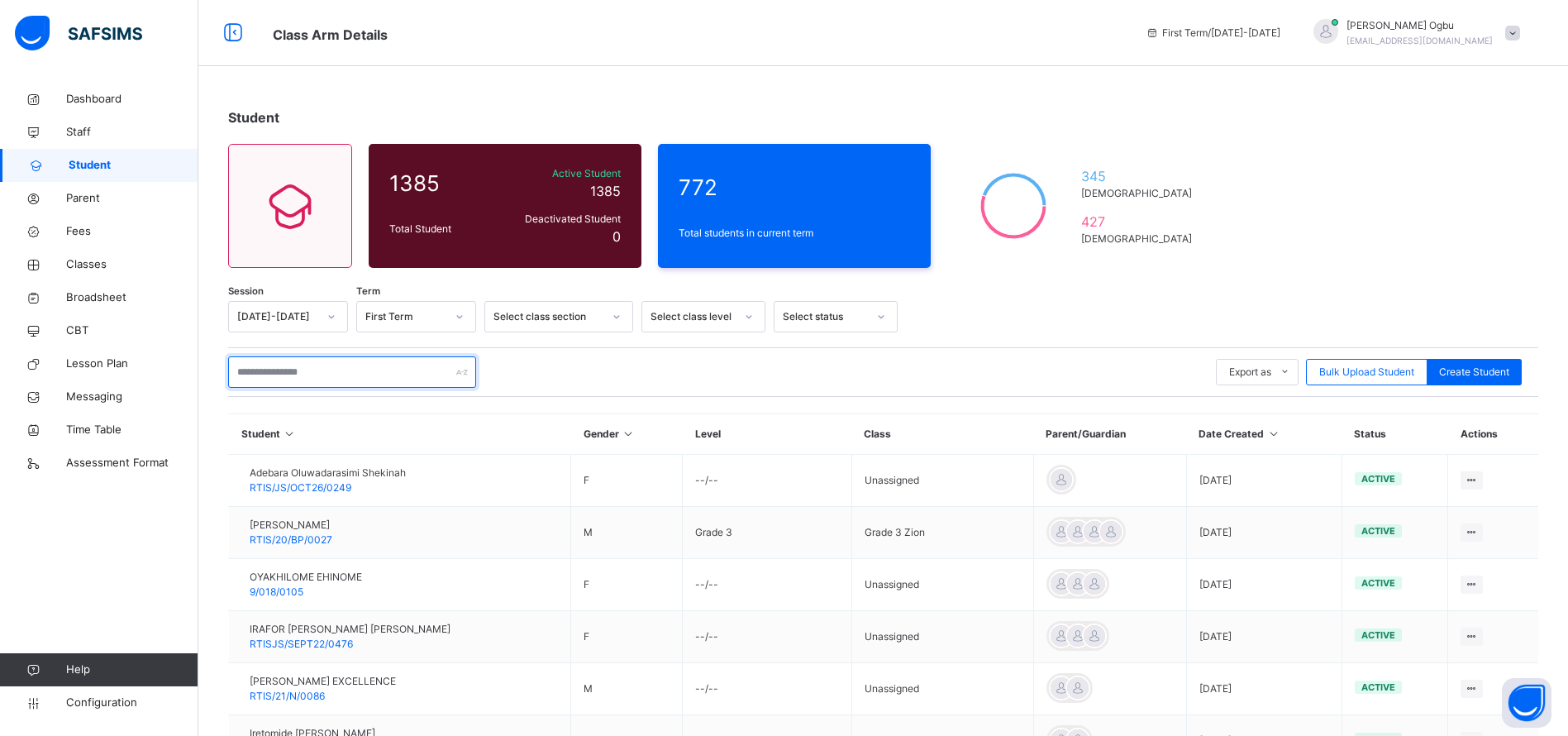
click at [343, 372] on input "text" at bounding box center [352, 372] width 248 height 31
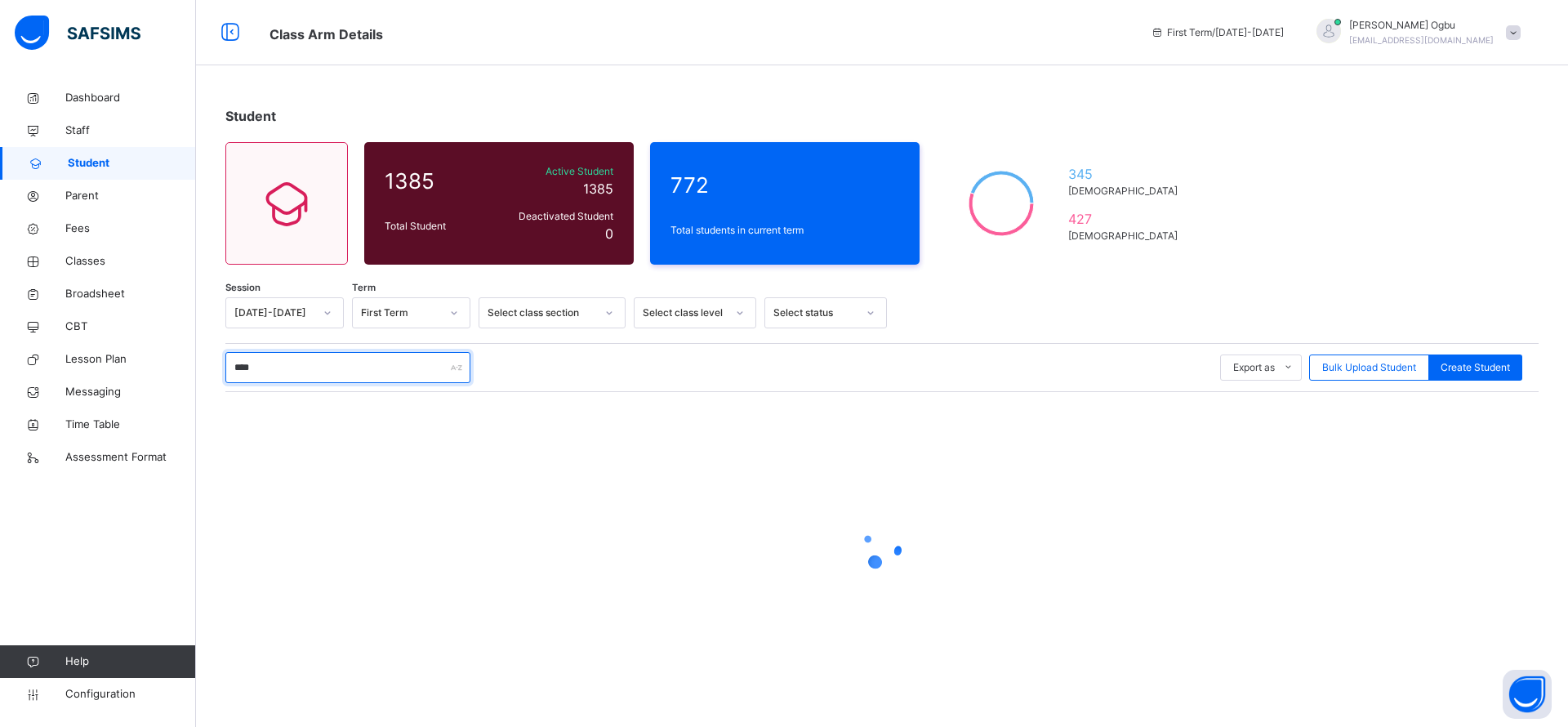
type input "*****"
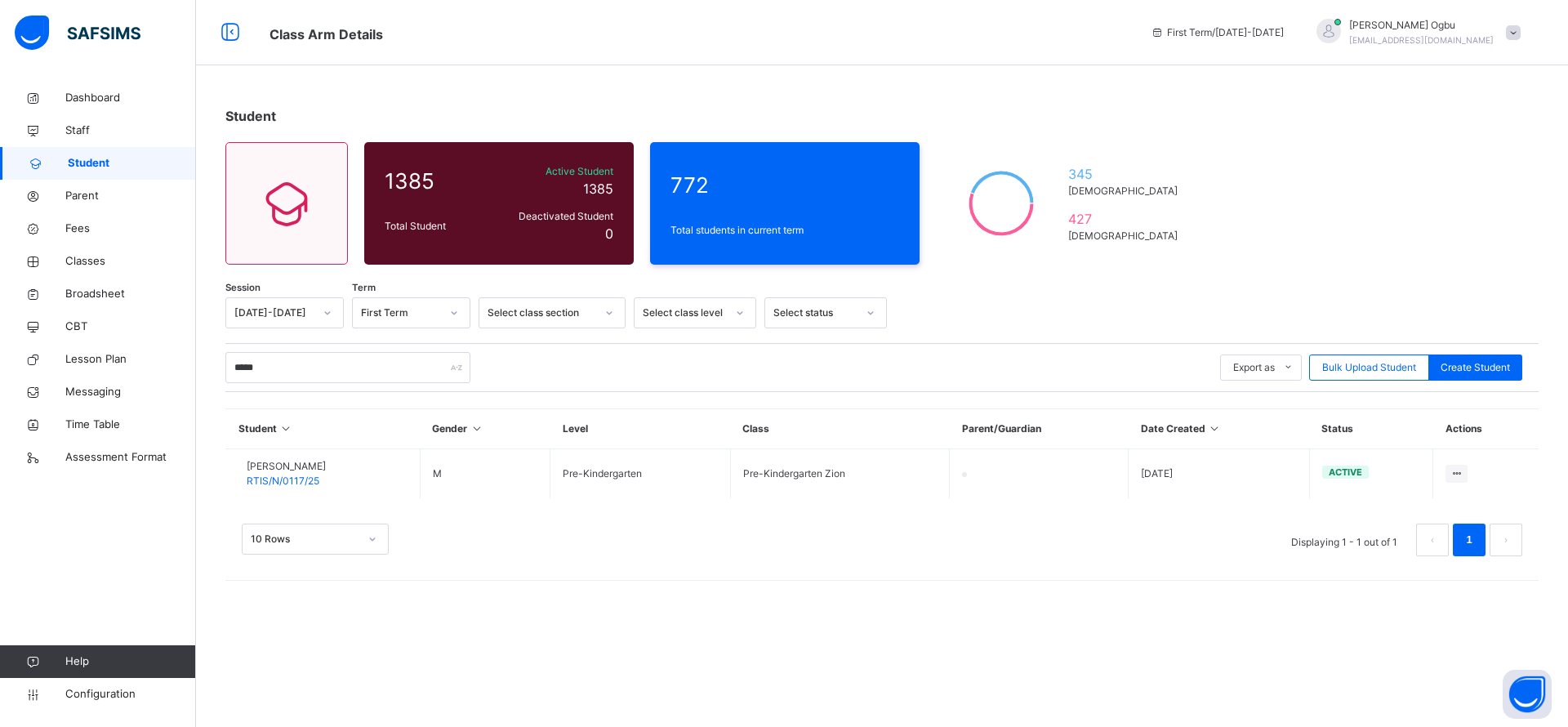
click at [300, 463] on span "JONATHAN ELOKI" at bounding box center [286, 466] width 79 height 15
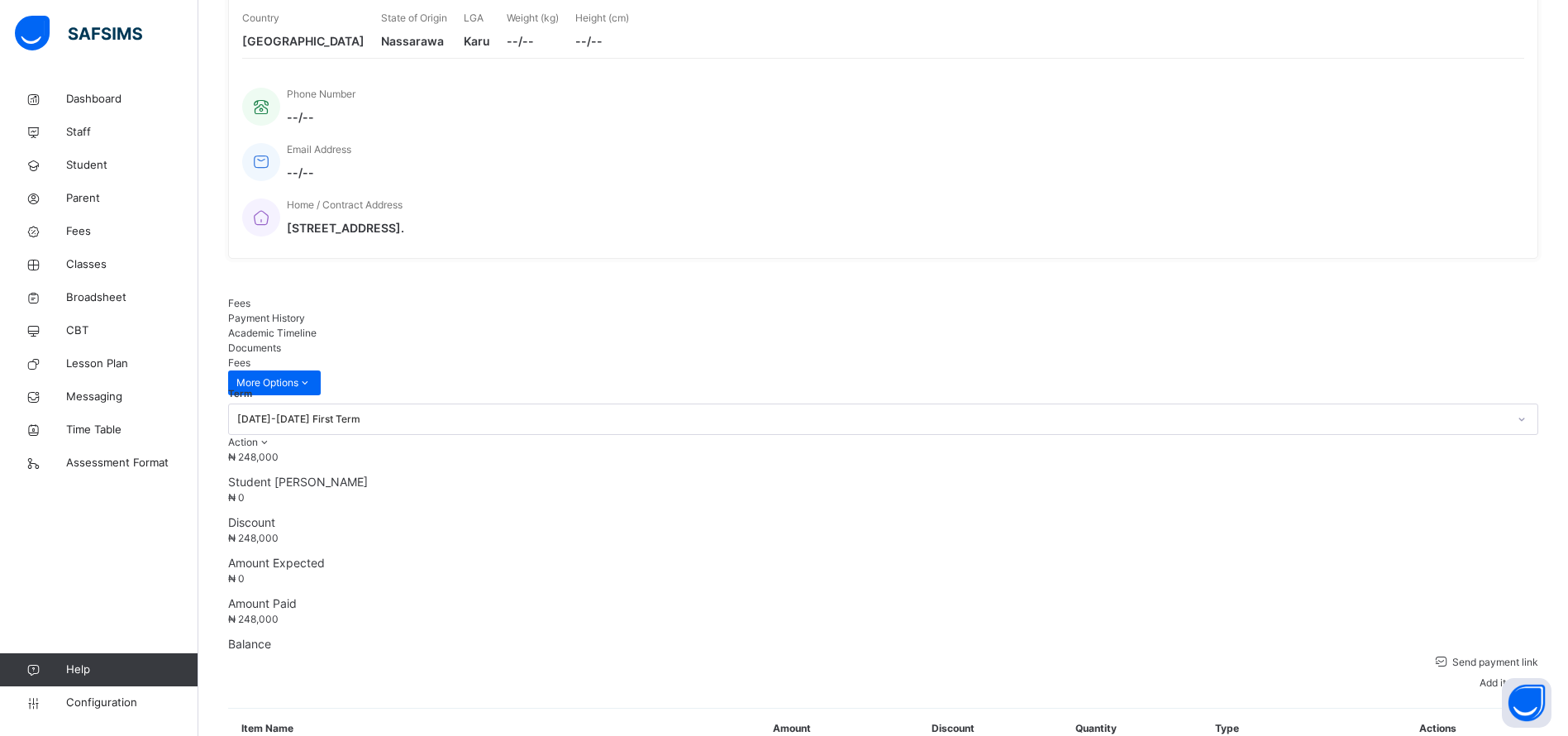
scroll to position [284, 0]
click at [1520, 673] on span "Add item" at bounding box center [1500, 679] width 40 height 13
click at [0, 0] on li "Optional items" at bounding box center [0, 0] width 0 height 0
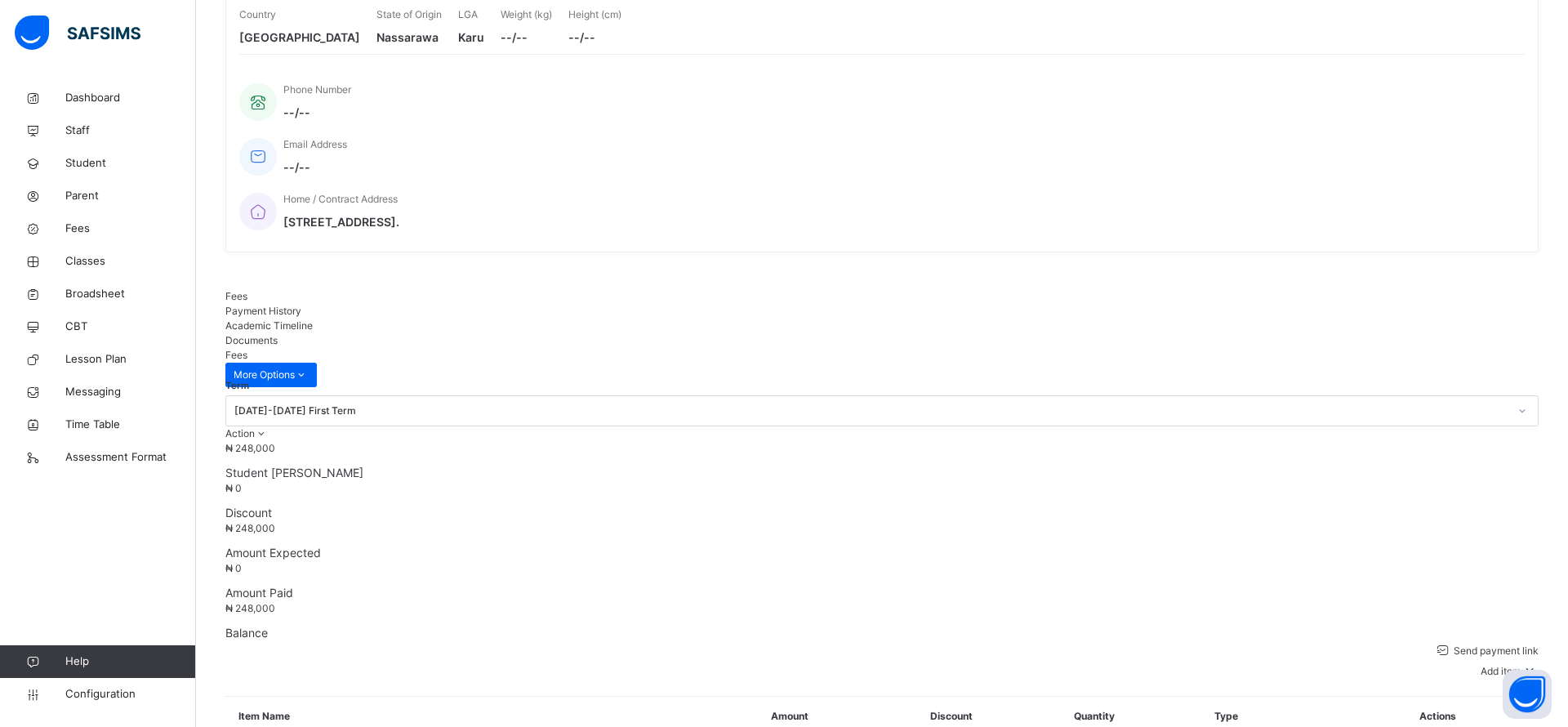
click at [88, 194] on span "Parent" at bounding box center [130, 196] width 130 height 17
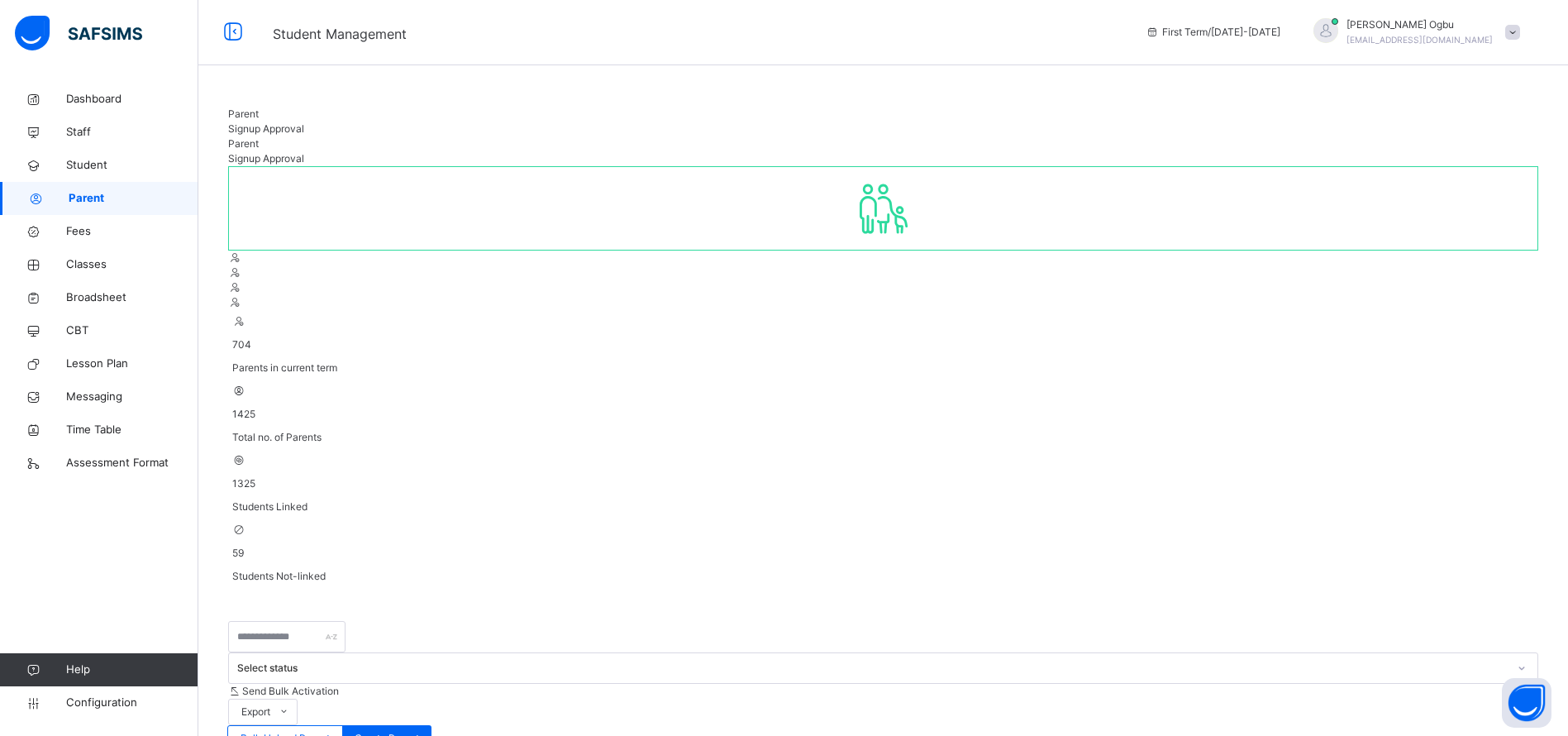
scroll to position [284, 0]
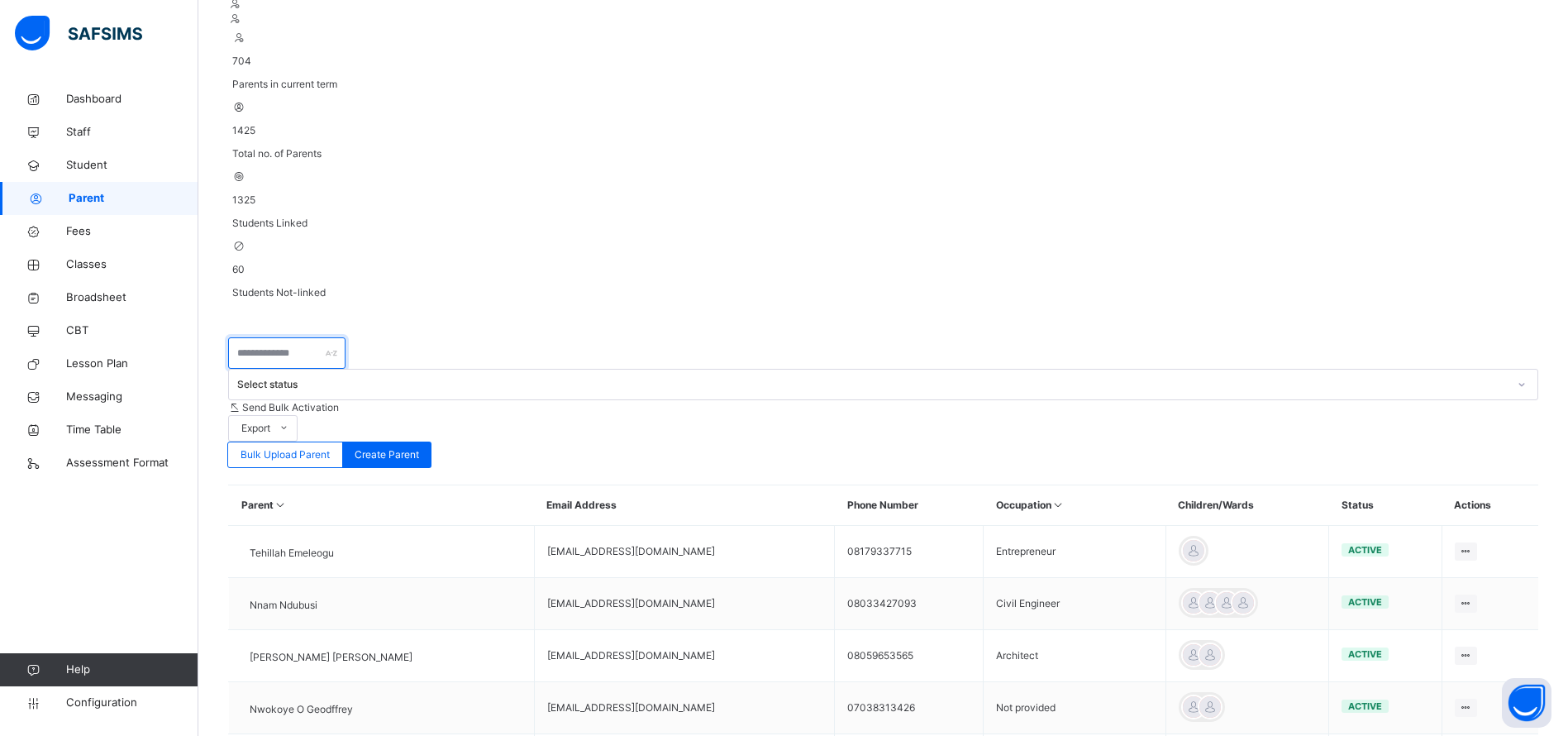
click at [300, 337] on input "text" at bounding box center [287, 352] width 118 height 31
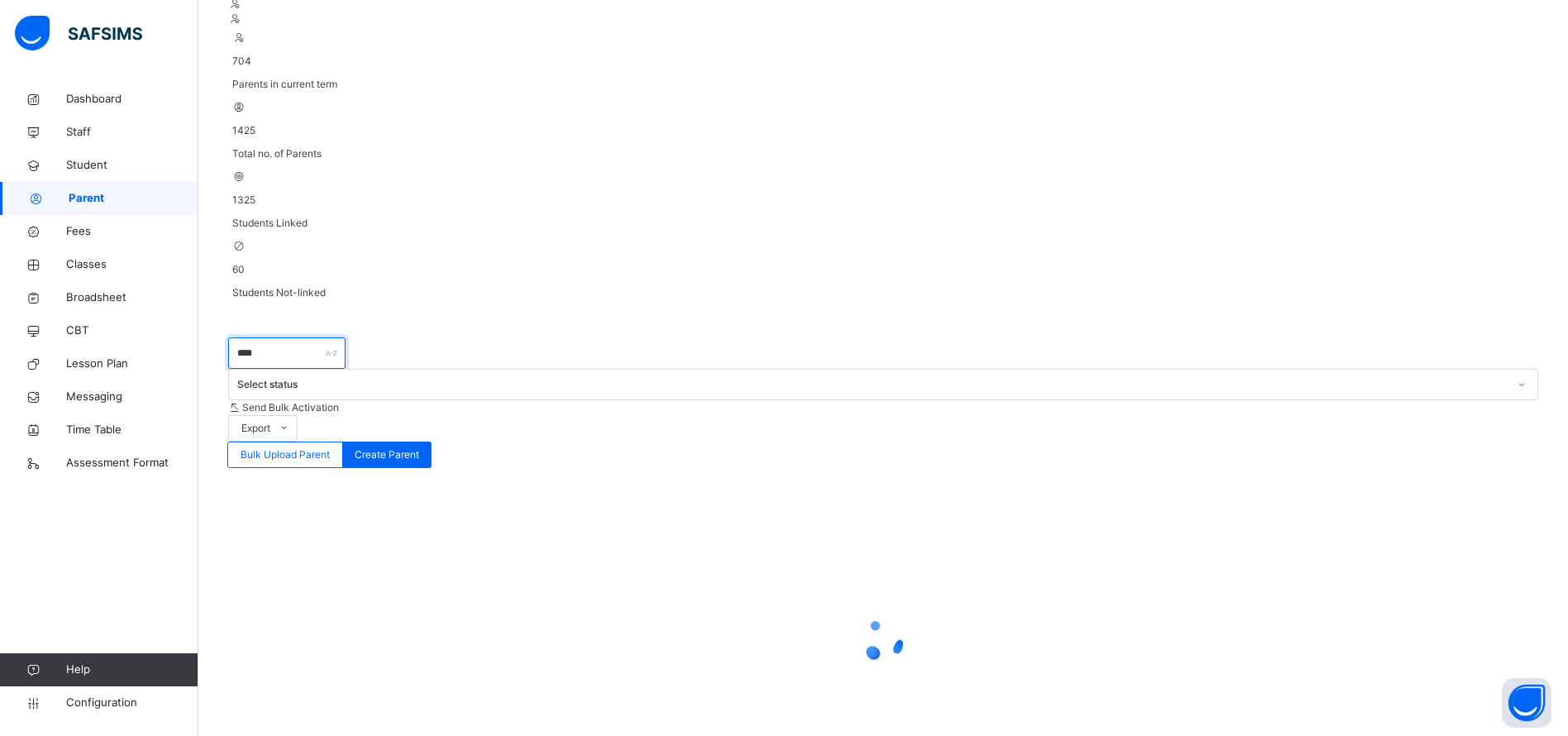
scroll to position [111, 0]
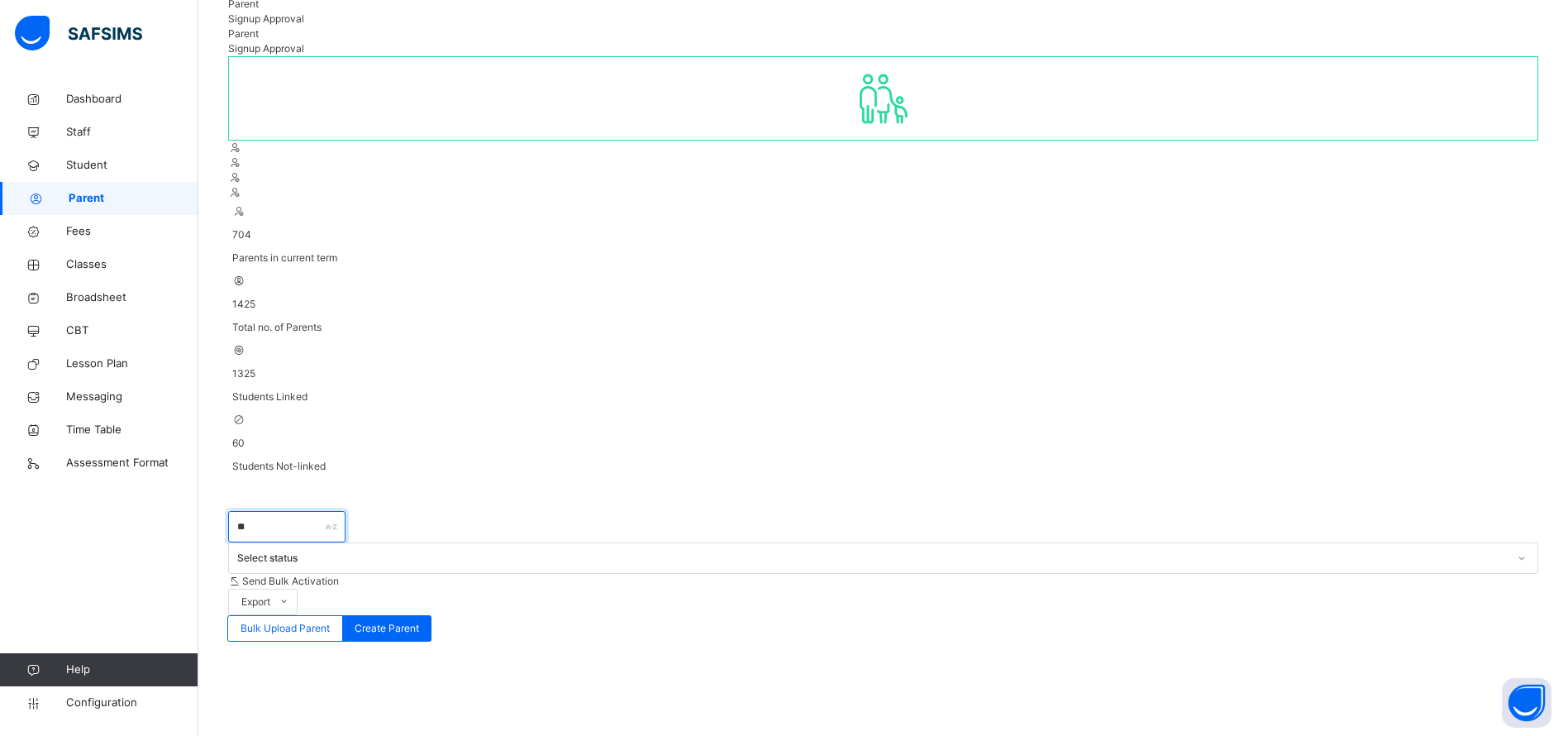
type input "*"
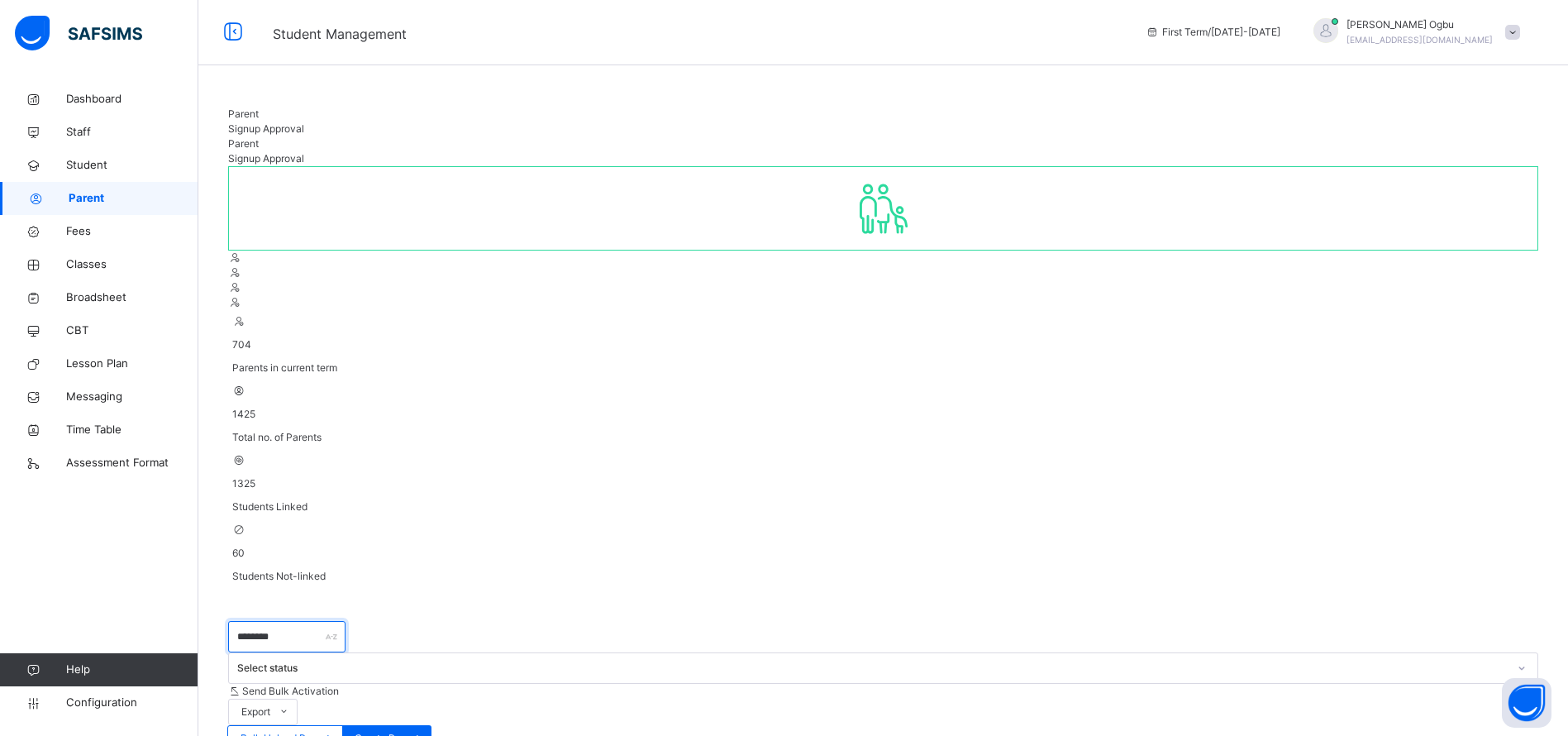
scroll to position [0, 0]
type input "********"
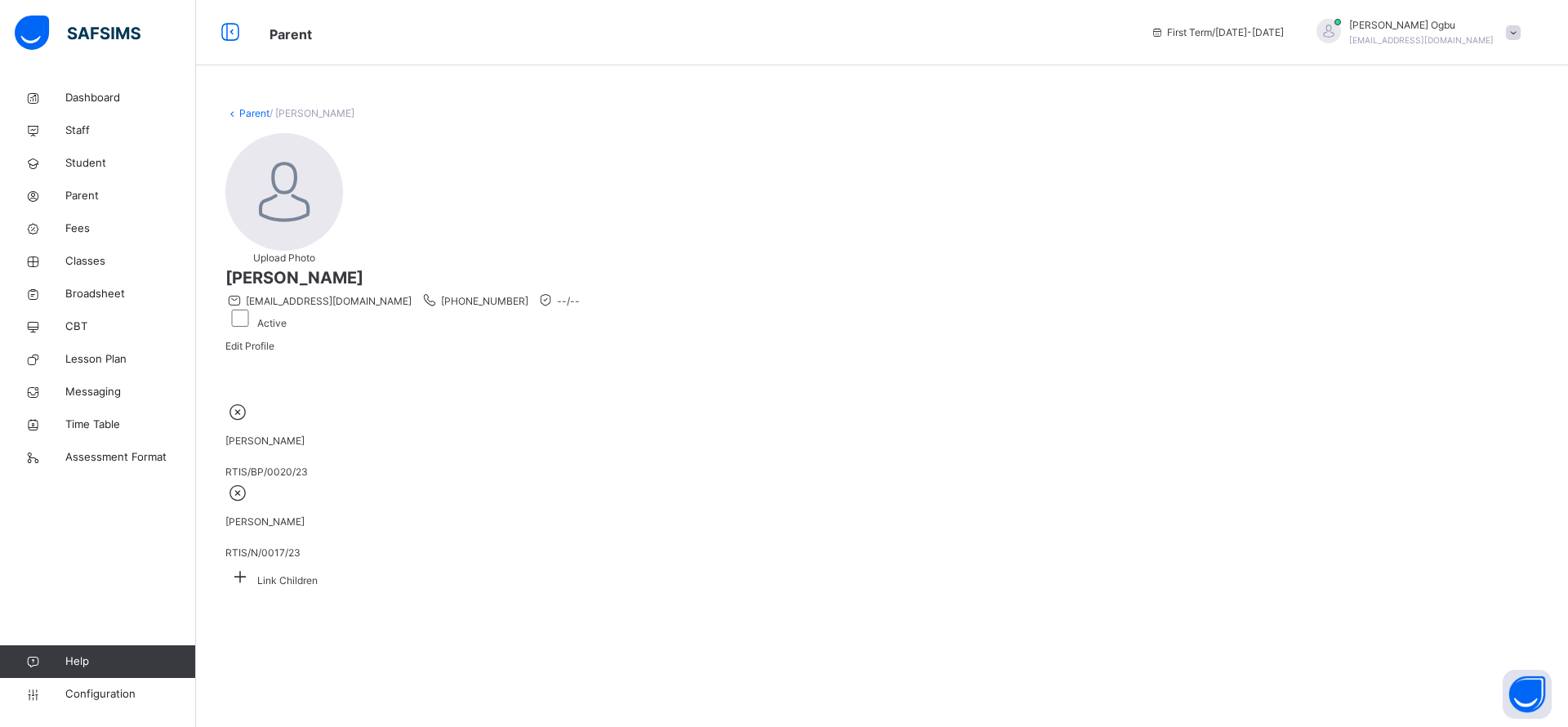
click at [255, 563] on icon at bounding box center [239, 576] width 29 height 25
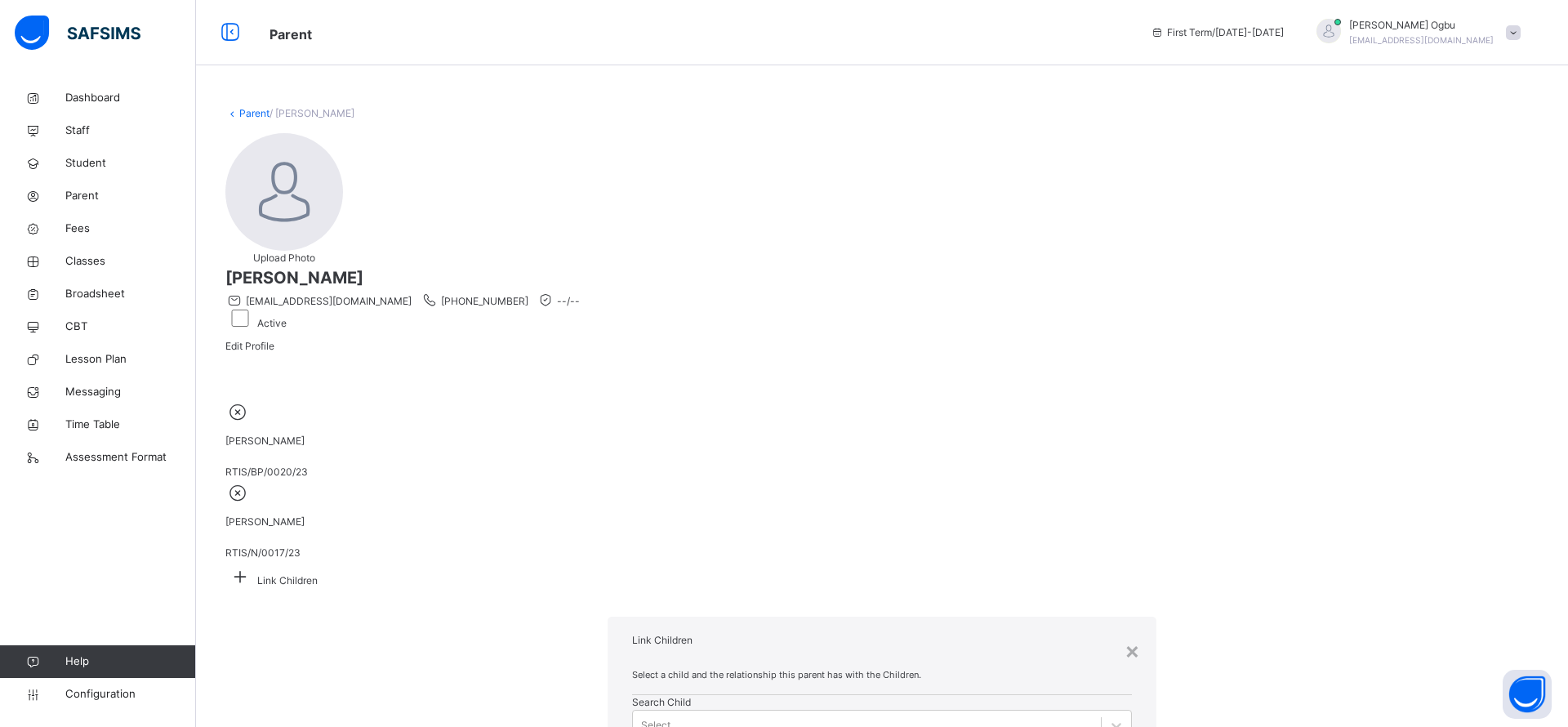
click at [633, 712] on div "Select..." at bounding box center [867, 725] width 468 height 25
type input "*****"
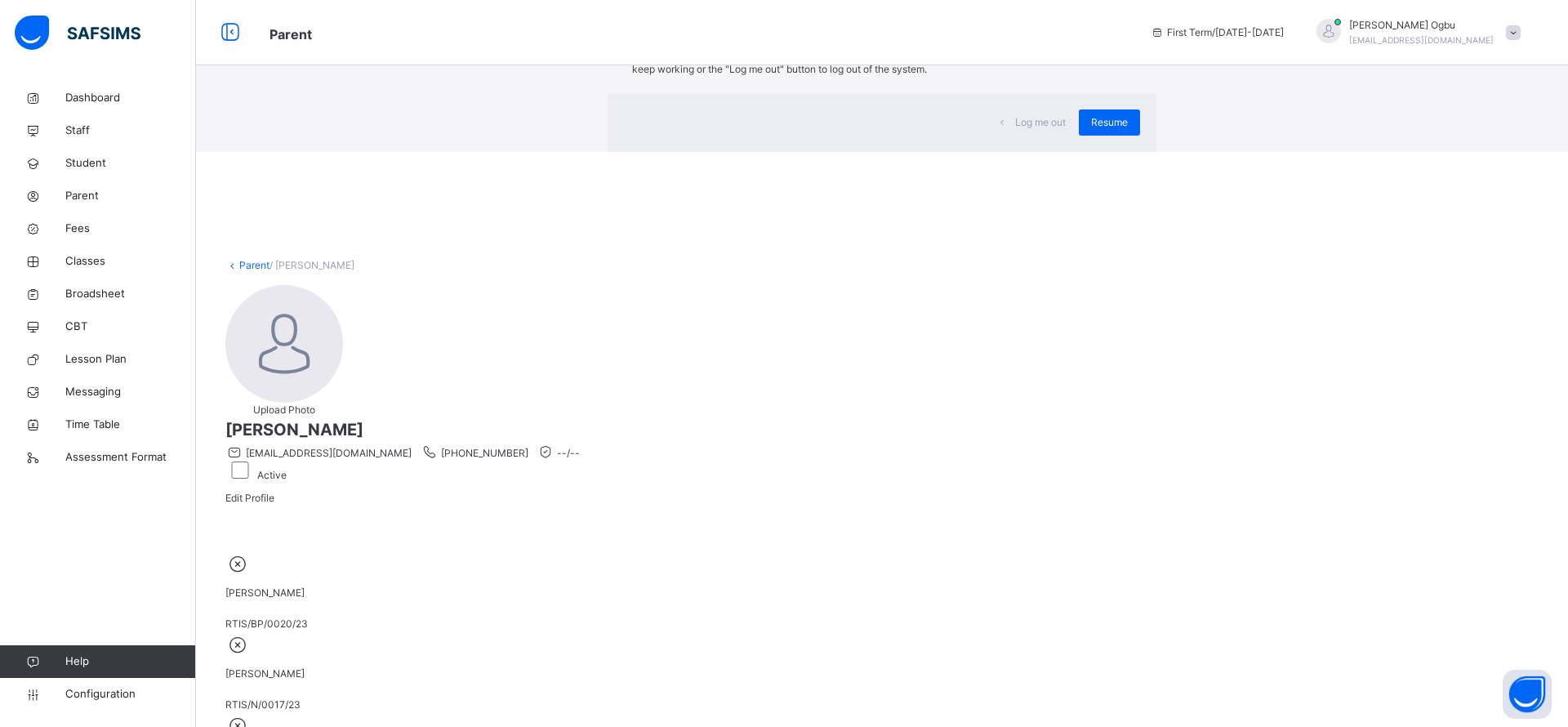
click at [1091, 130] on span "Resume" at bounding box center [1109, 123] width 37 height 15
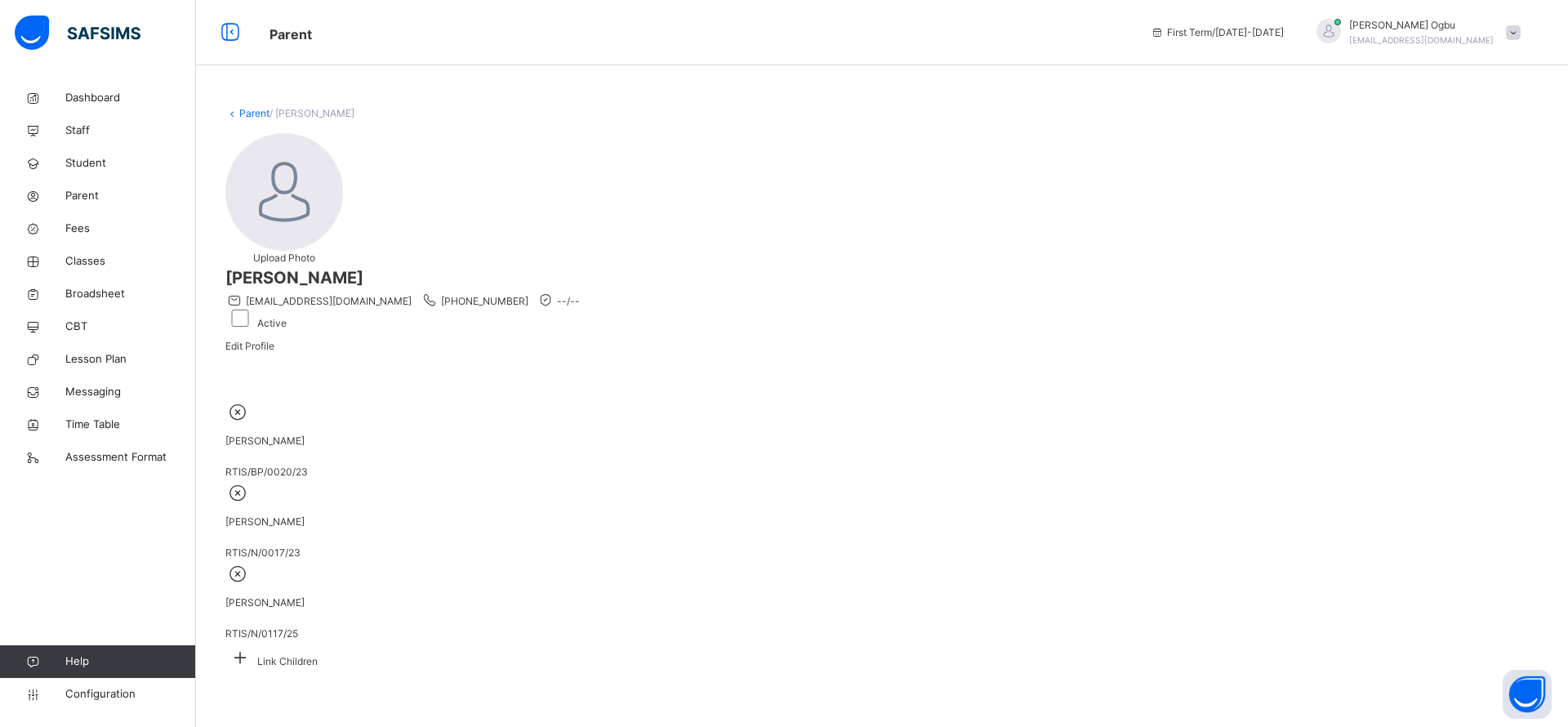
click at [247, 117] on link "Parent" at bounding box center [254, 113] width 30 height 12
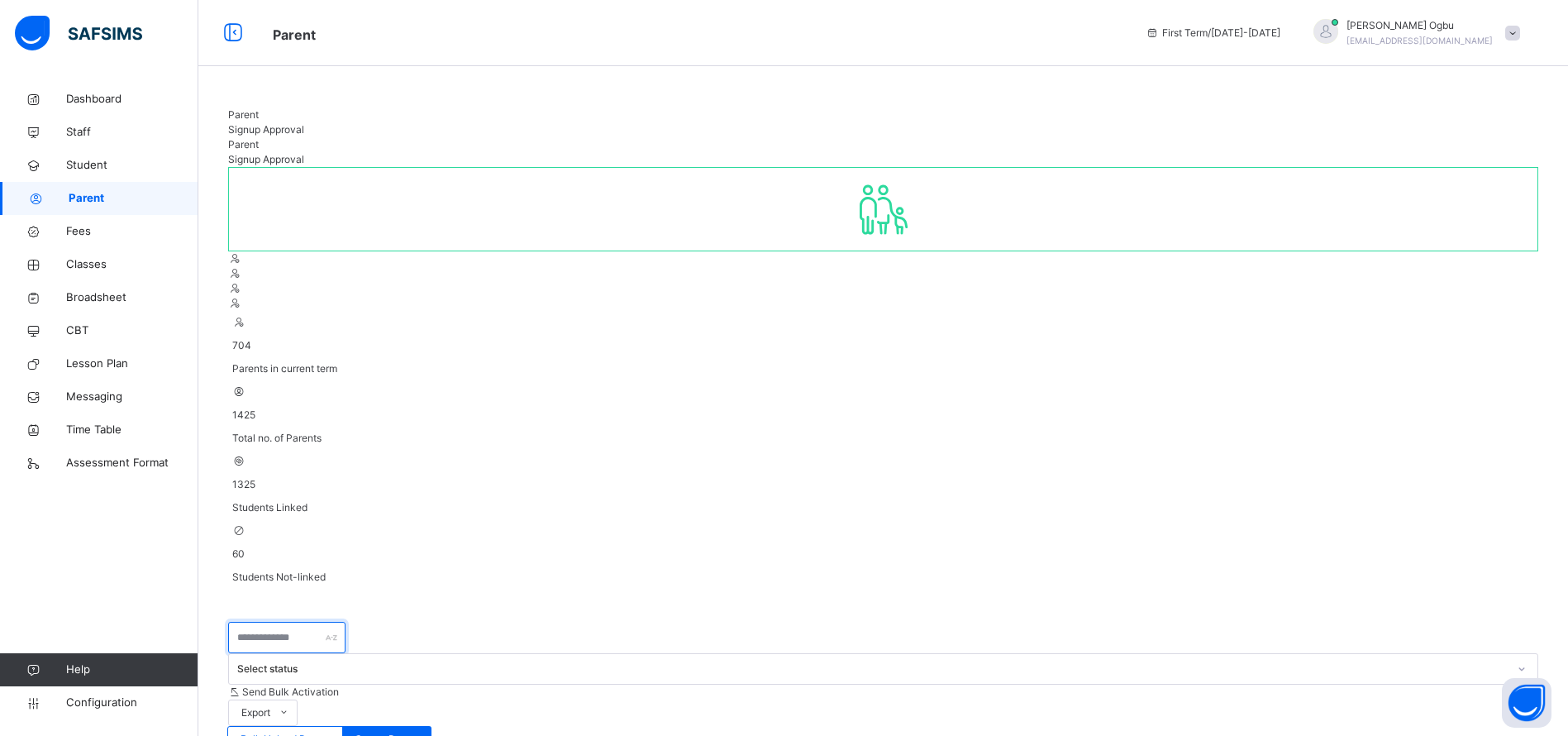
click at [306, 622] on input "text" at bounding box center [287, 637] width 118 height 31
type input "********"
click at [101, 161] on span "Student" at bounding box center [132, 166] width 132 height 17
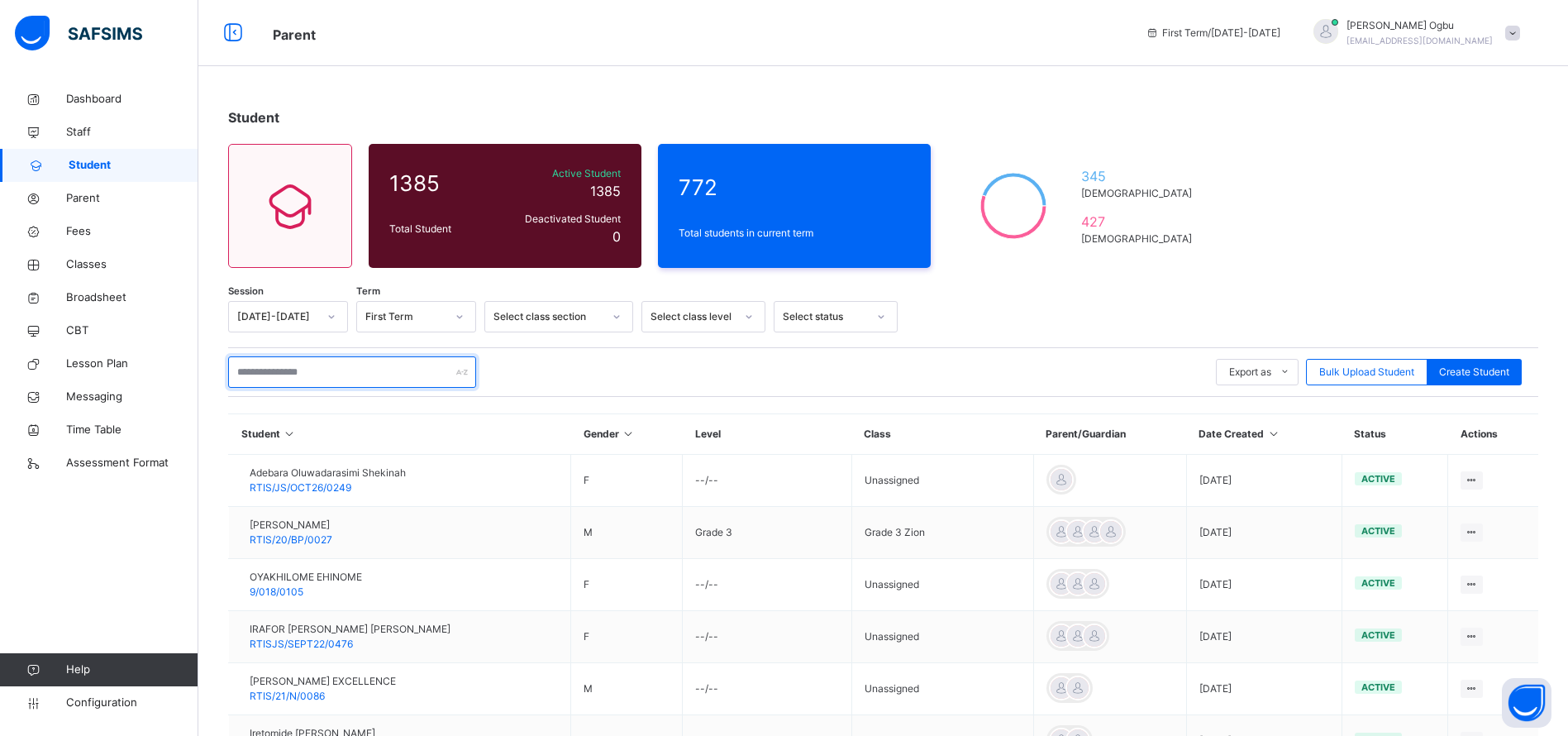
click at [285, 369] on input "text" at bounding box center [352, 372] width 248 height 31
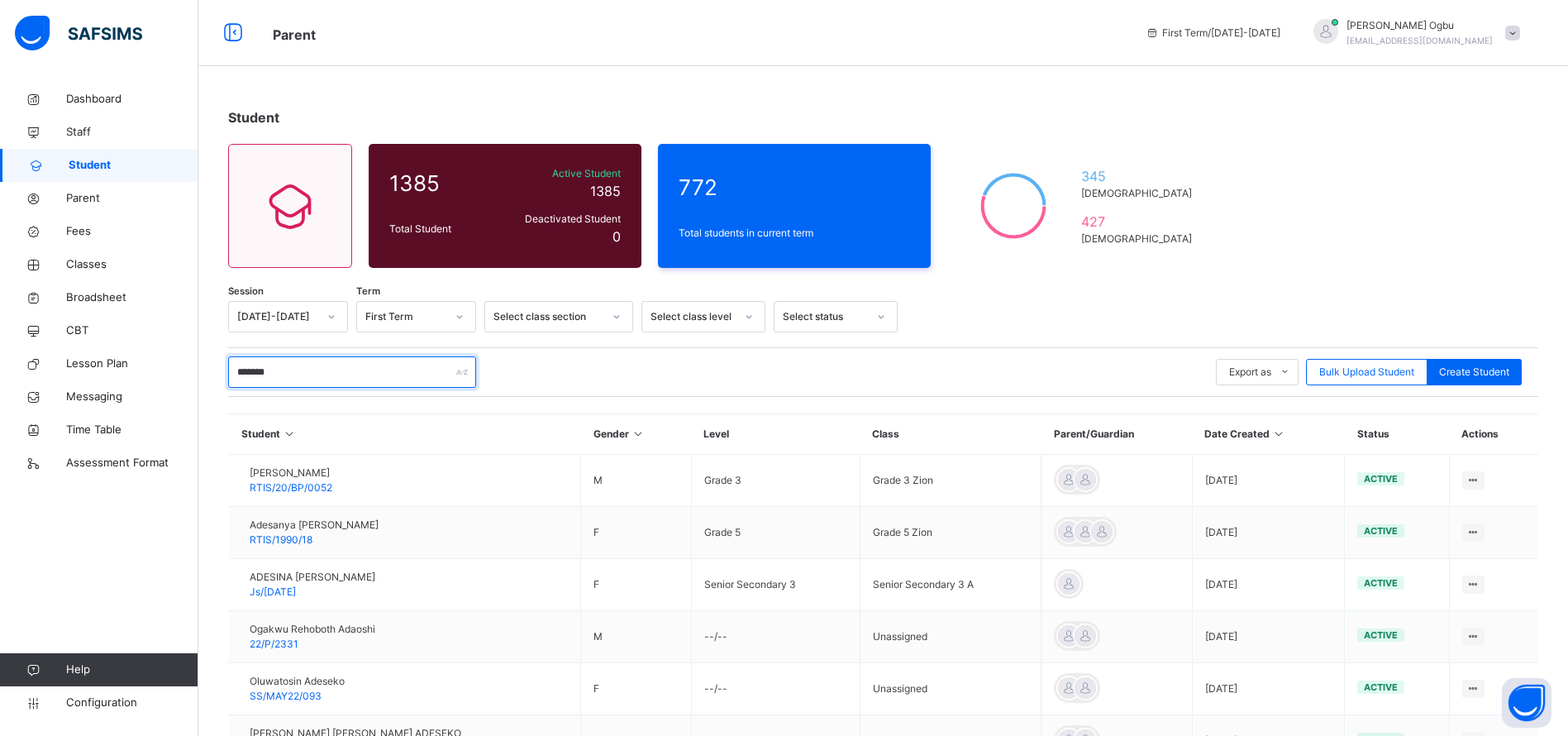
type input "********"
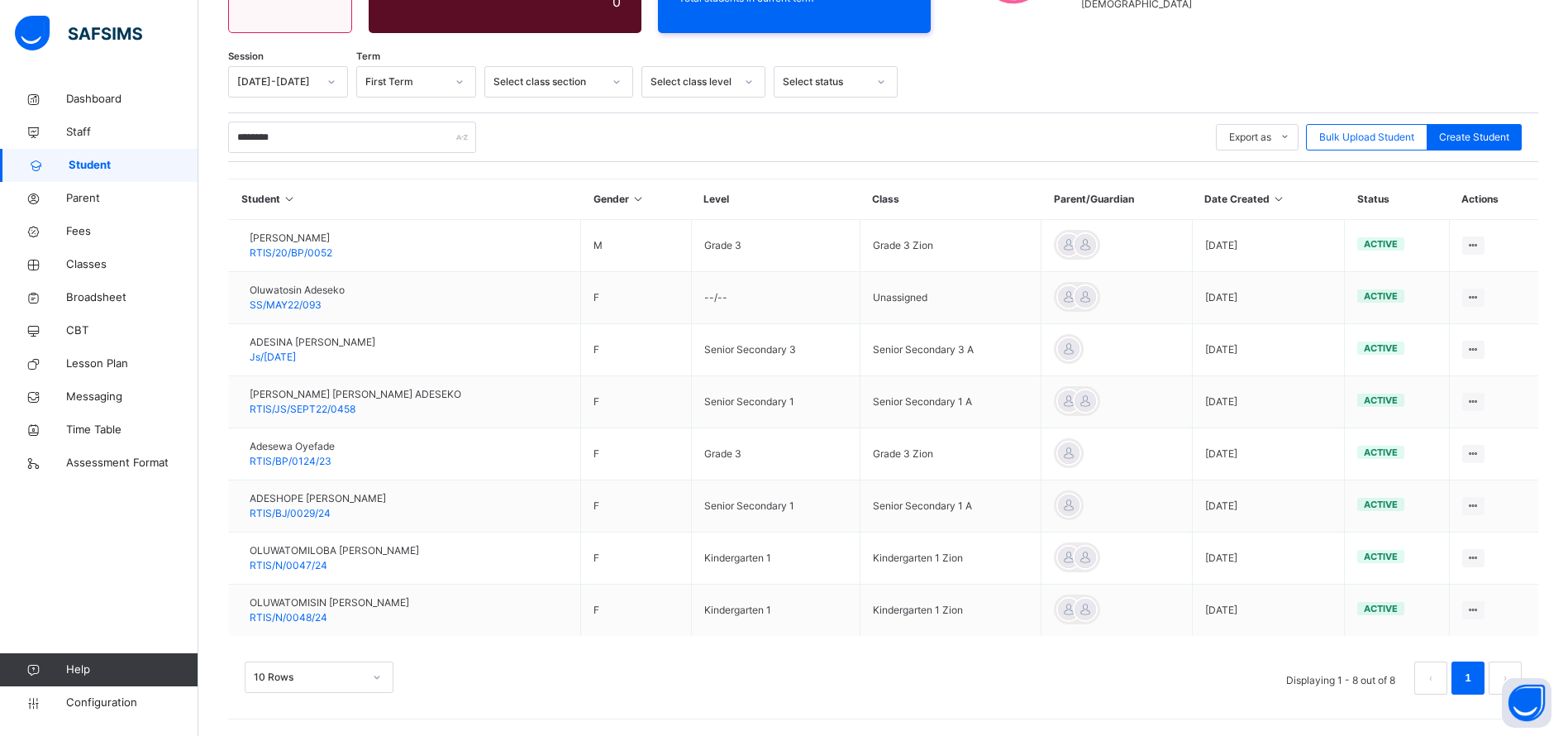
click at [369, 555] on span "OLUWATOMILOBA JESSICA ADESINA" at bounding box center [334, 551] width 169 height 15
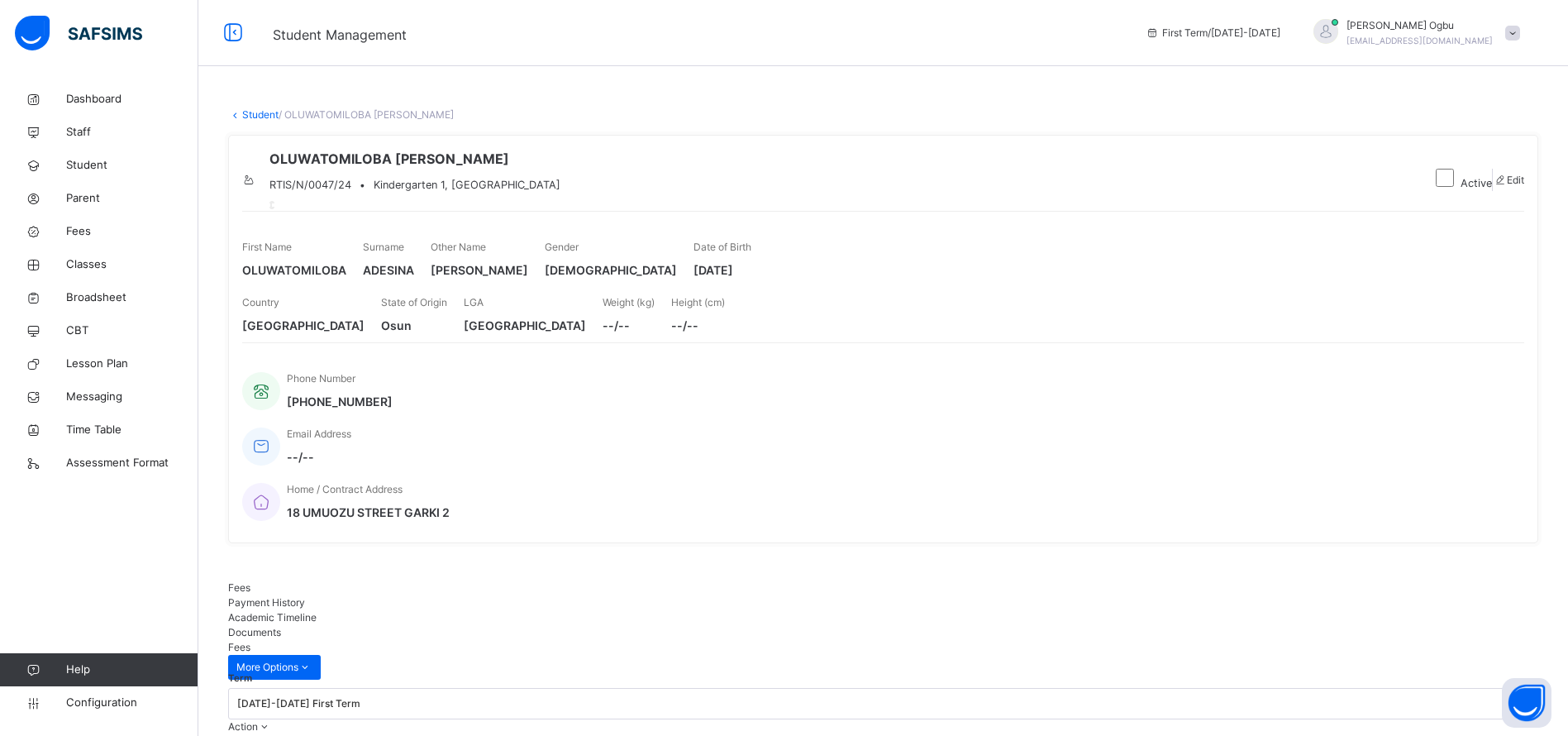
click at [303, 596] on div "Payment History" at bounding box center [883, 603] width 1311 height 15
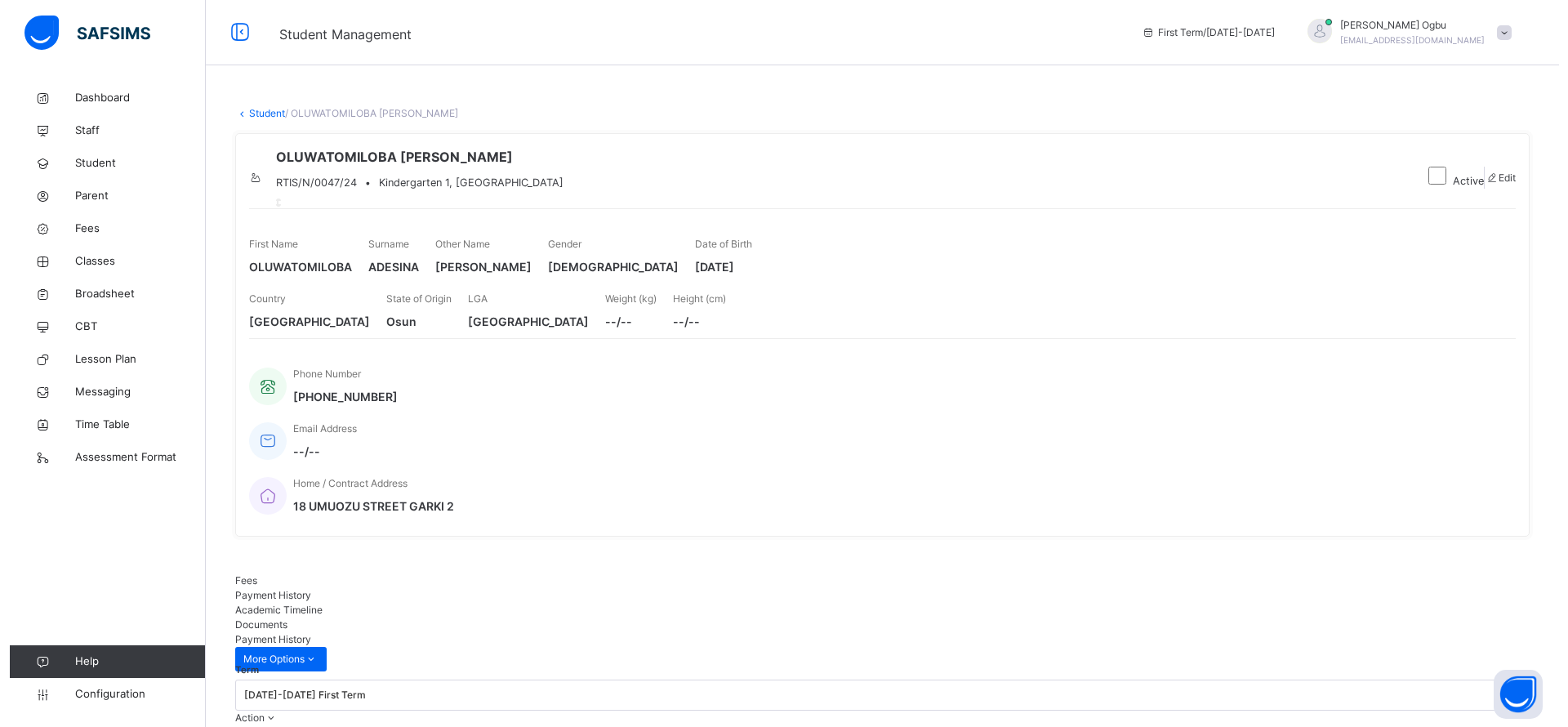
scroll to position [71, 0]
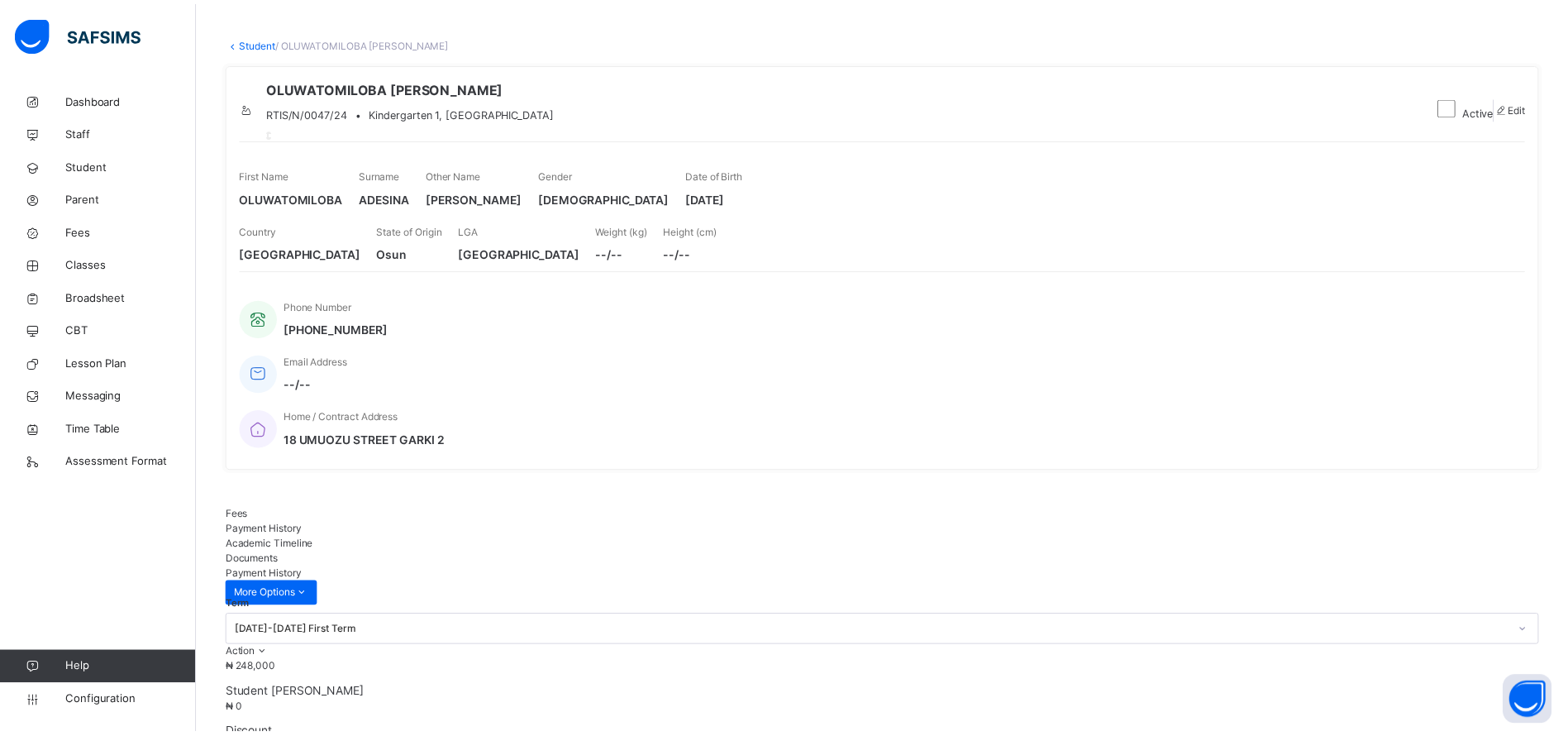
scroll to position [0, 0]
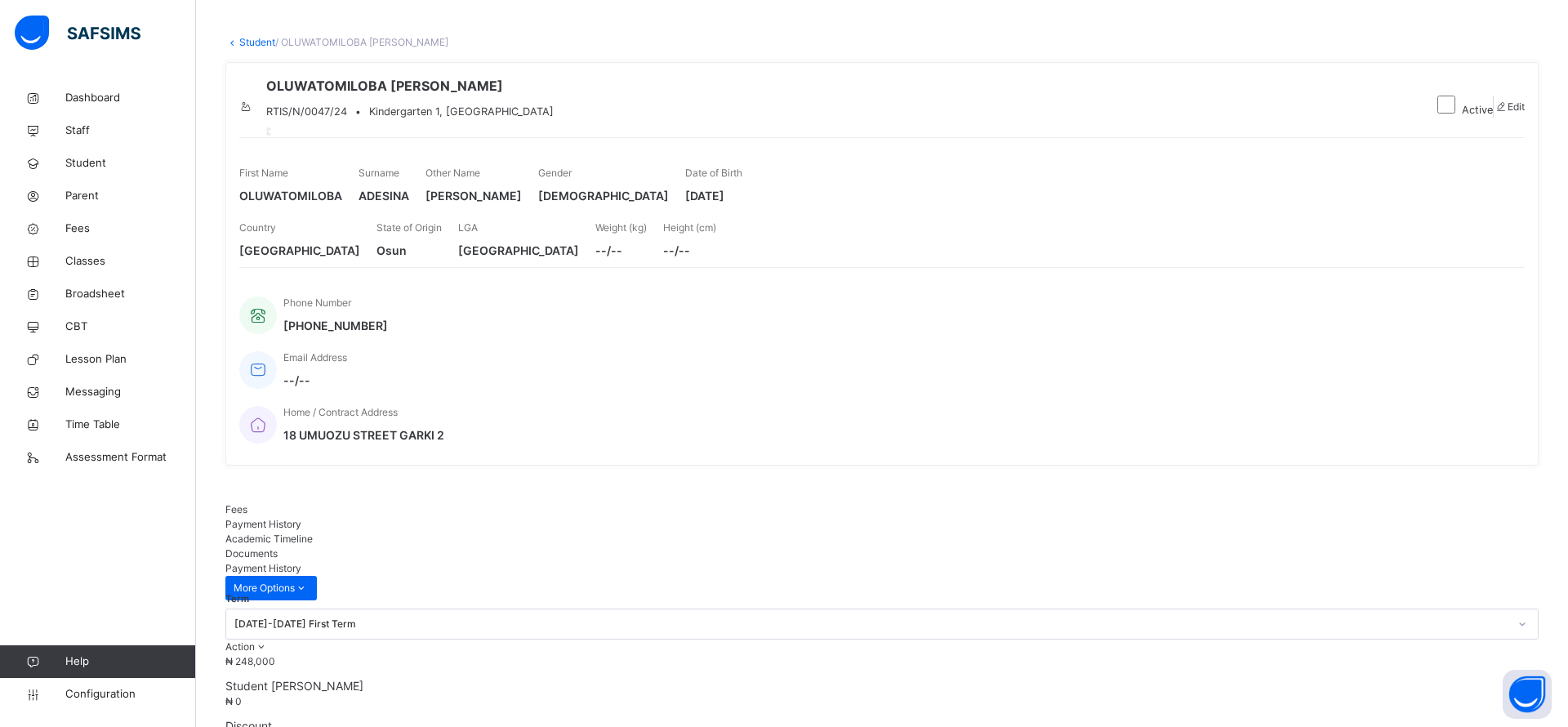
click at [81, 159] on span "Student" at bounding box center [130, 164] width 130 height 17
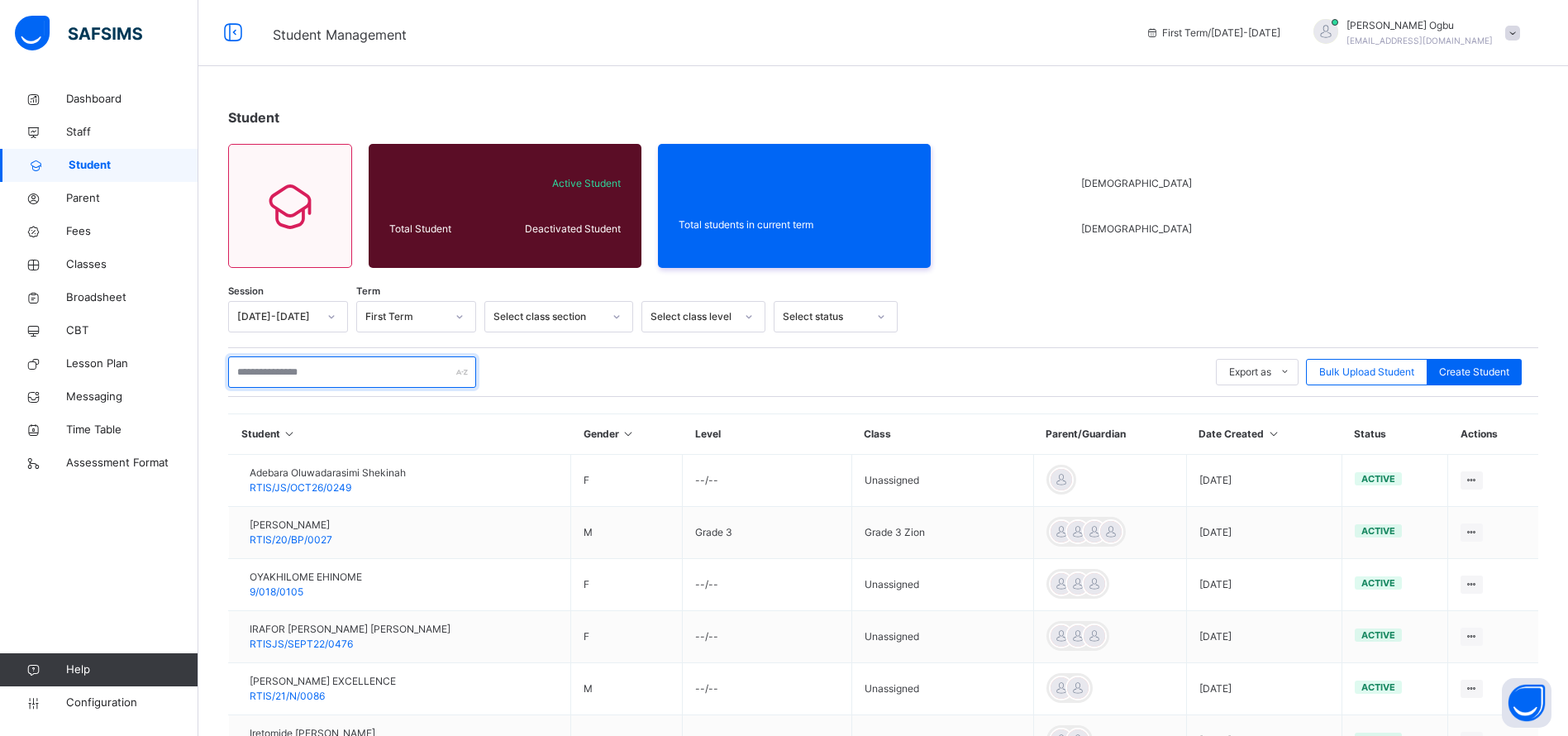
click at [283, 383] on input "text" at bounding box center [352, 372] width 248 height 31
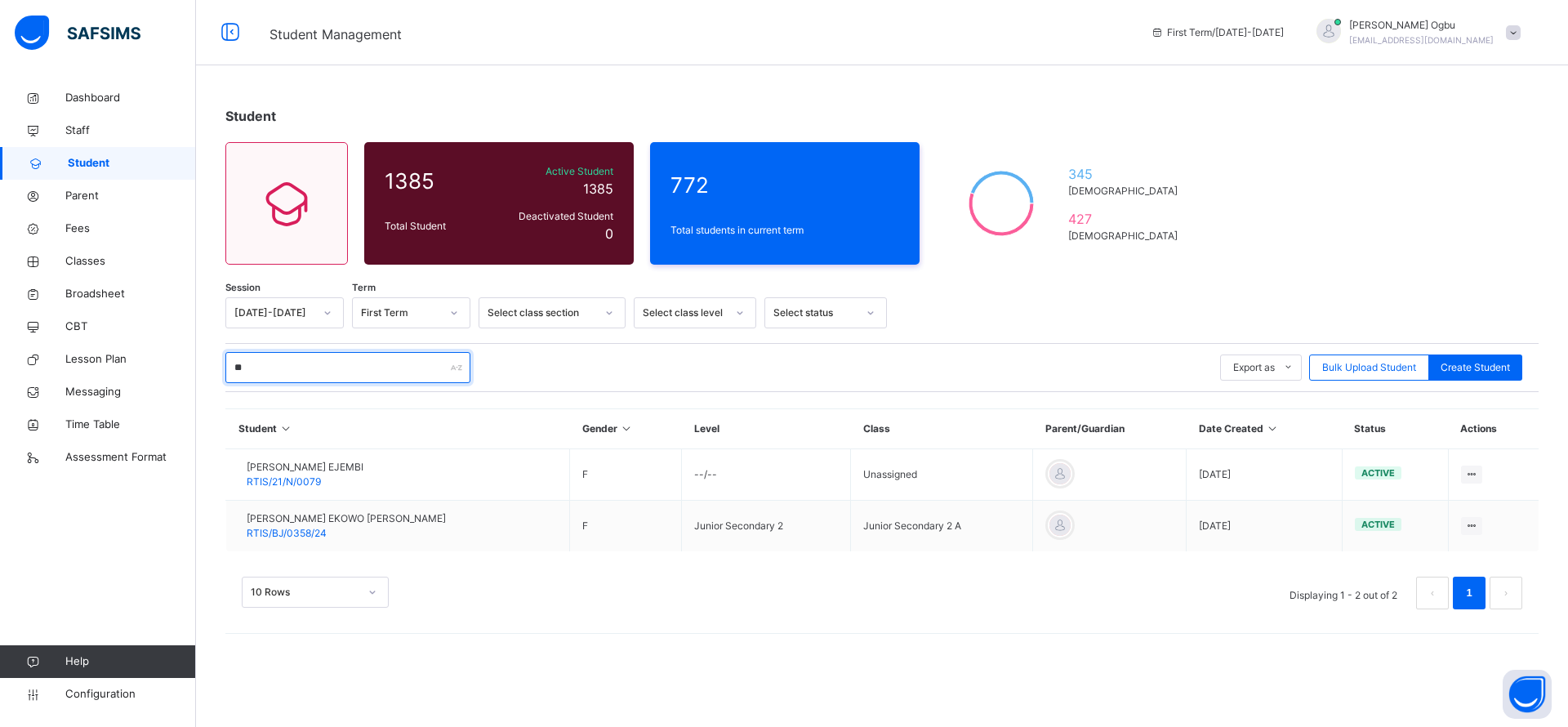
type input "*"
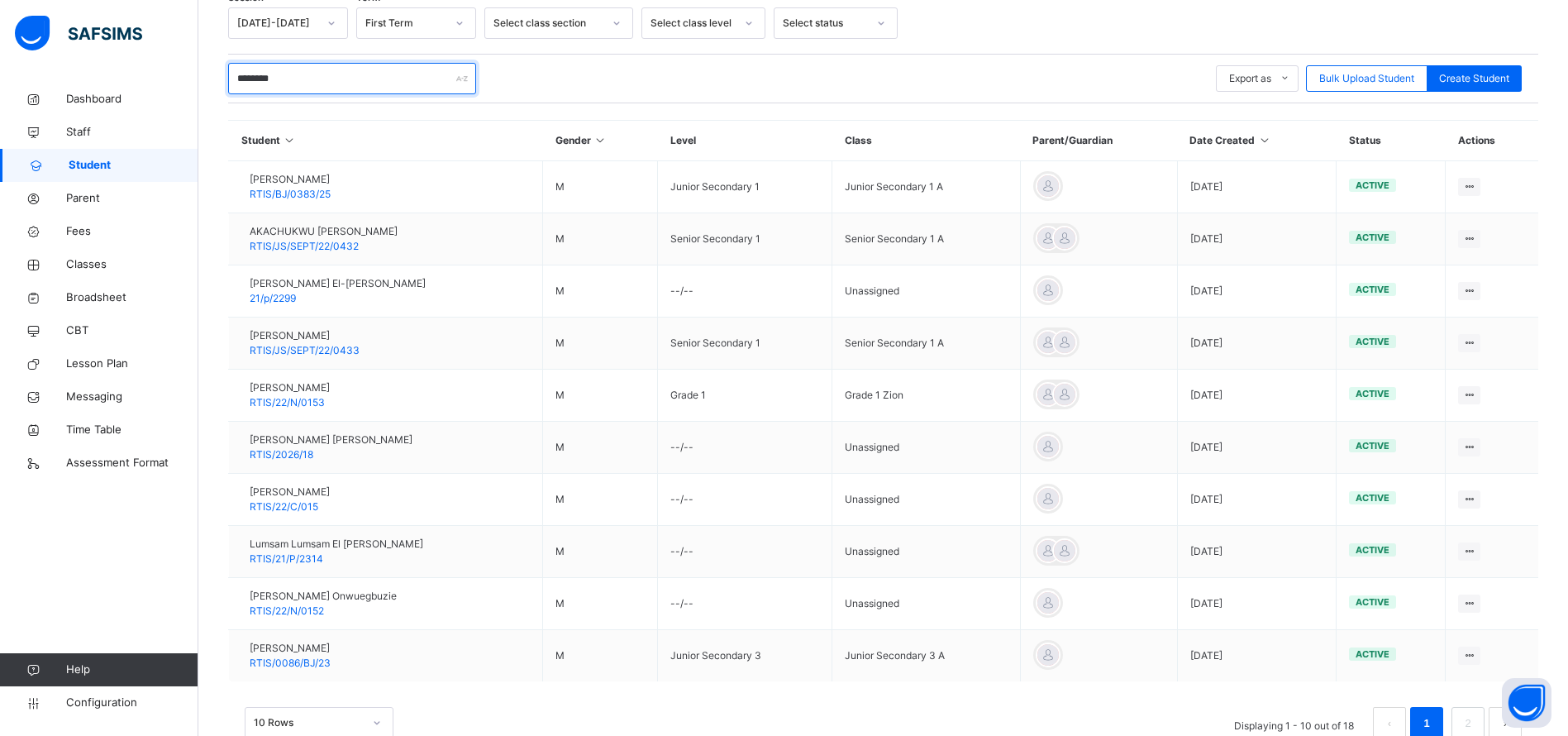
scroll to position [339, 0]
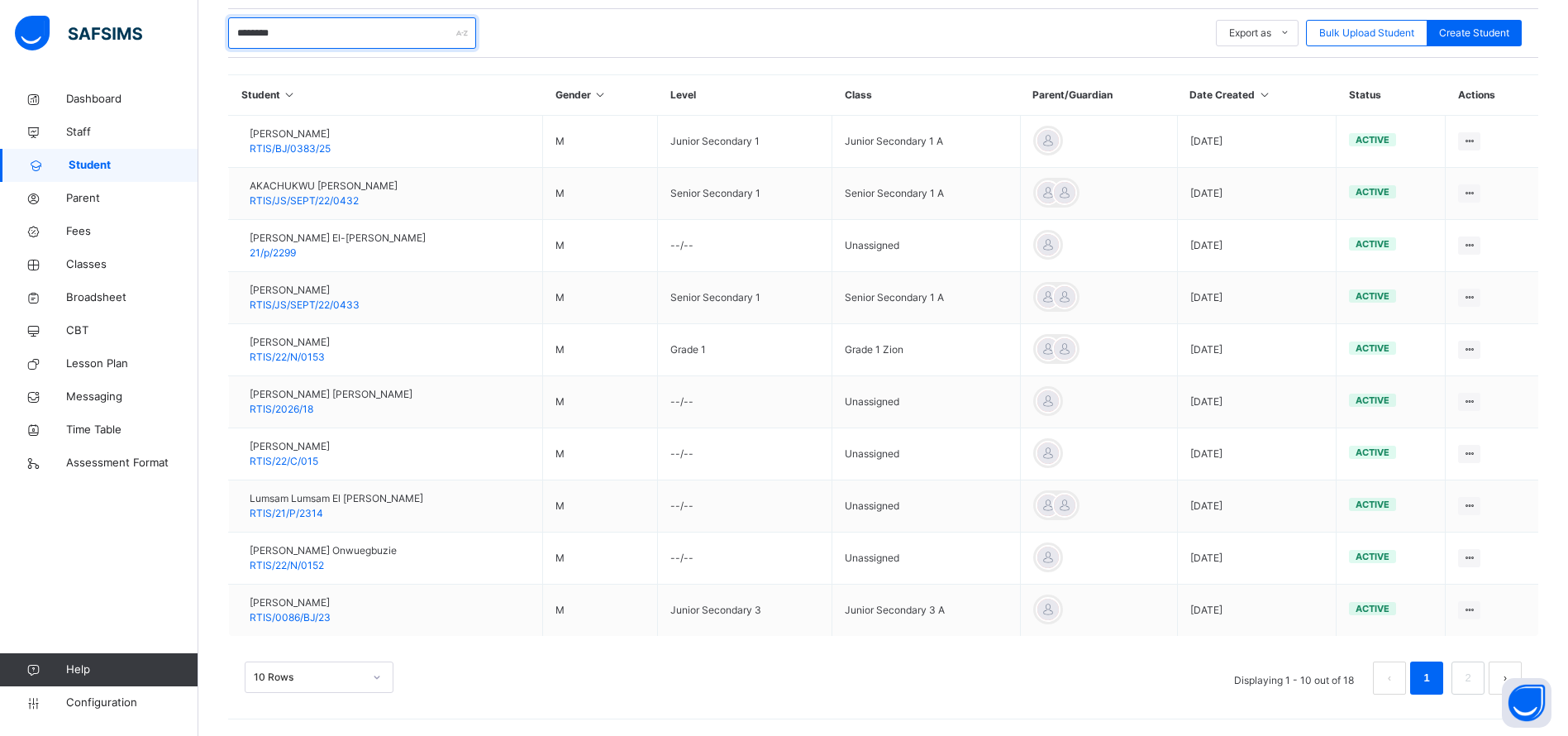
type input "********"
click at [1475, 675] on link "2" at bounding box center [1467, 678] width 16 height 22
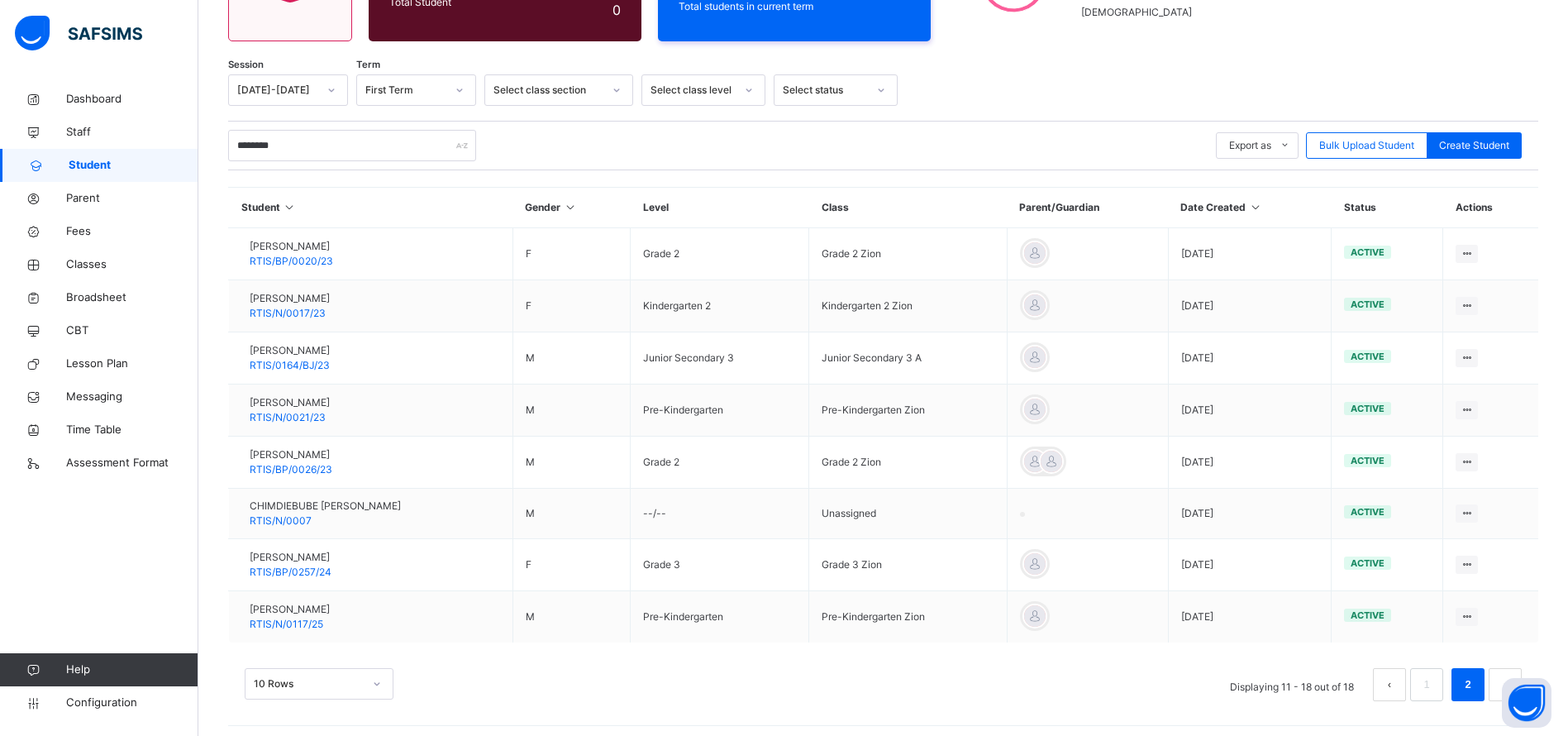
scroll to position [225, 0]
click at [298, 618] on span "RTIS/N/0117/25" at bounding box center [286, 624] width 73 height 13
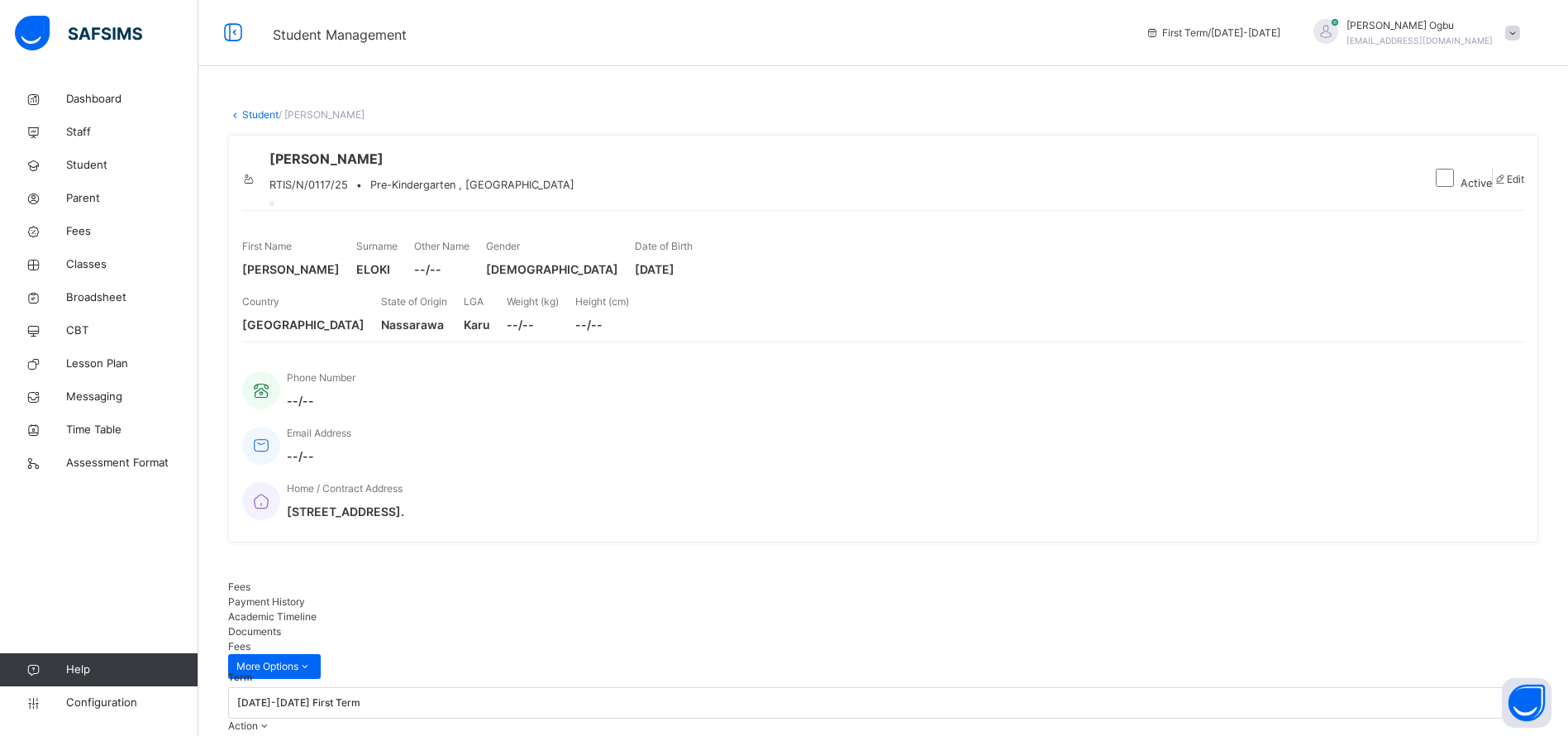
click at [1493, 185] on icon at bounding box center [1500, 178] width 14 height 13
select select "**"
type input "****"
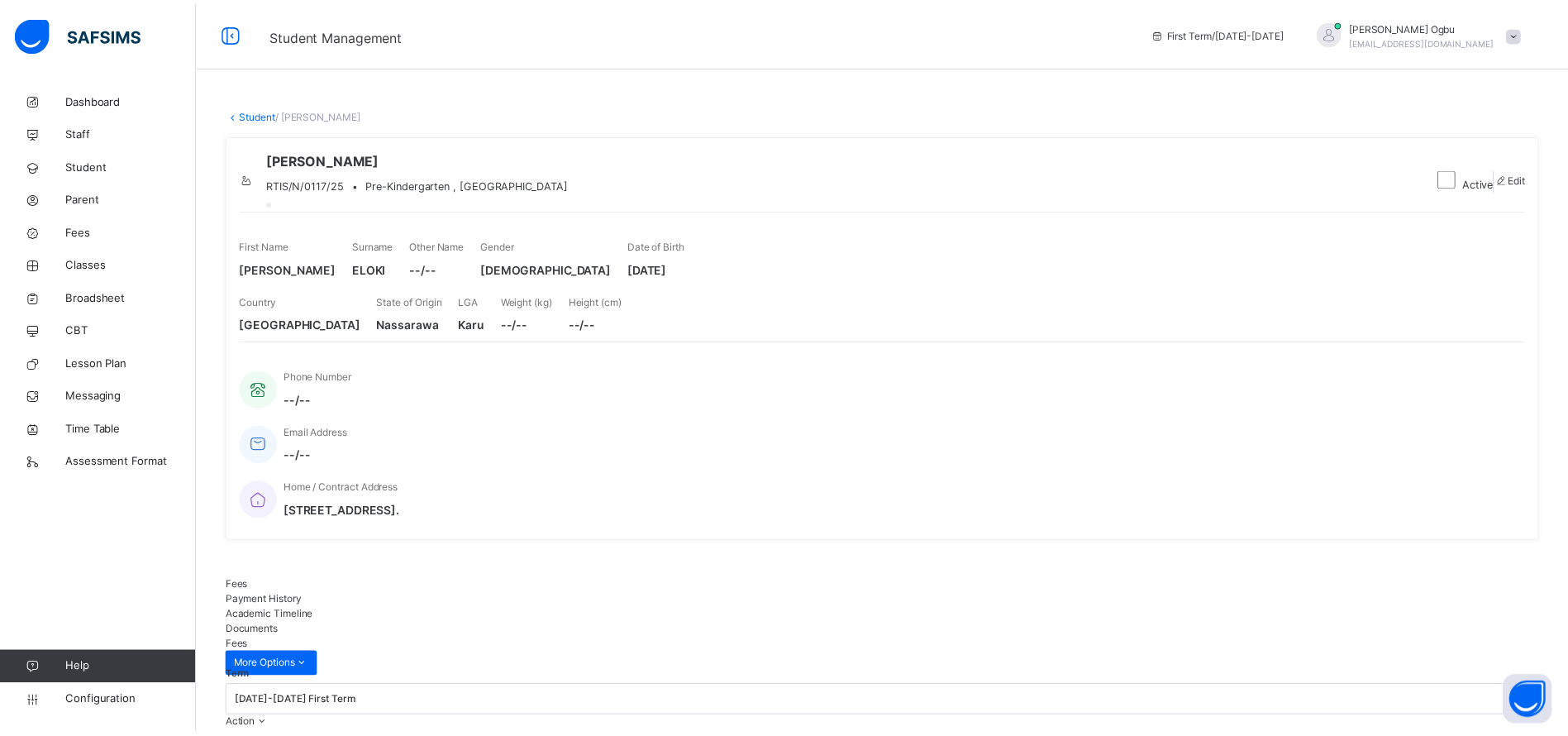
scroll to position [173, 0]
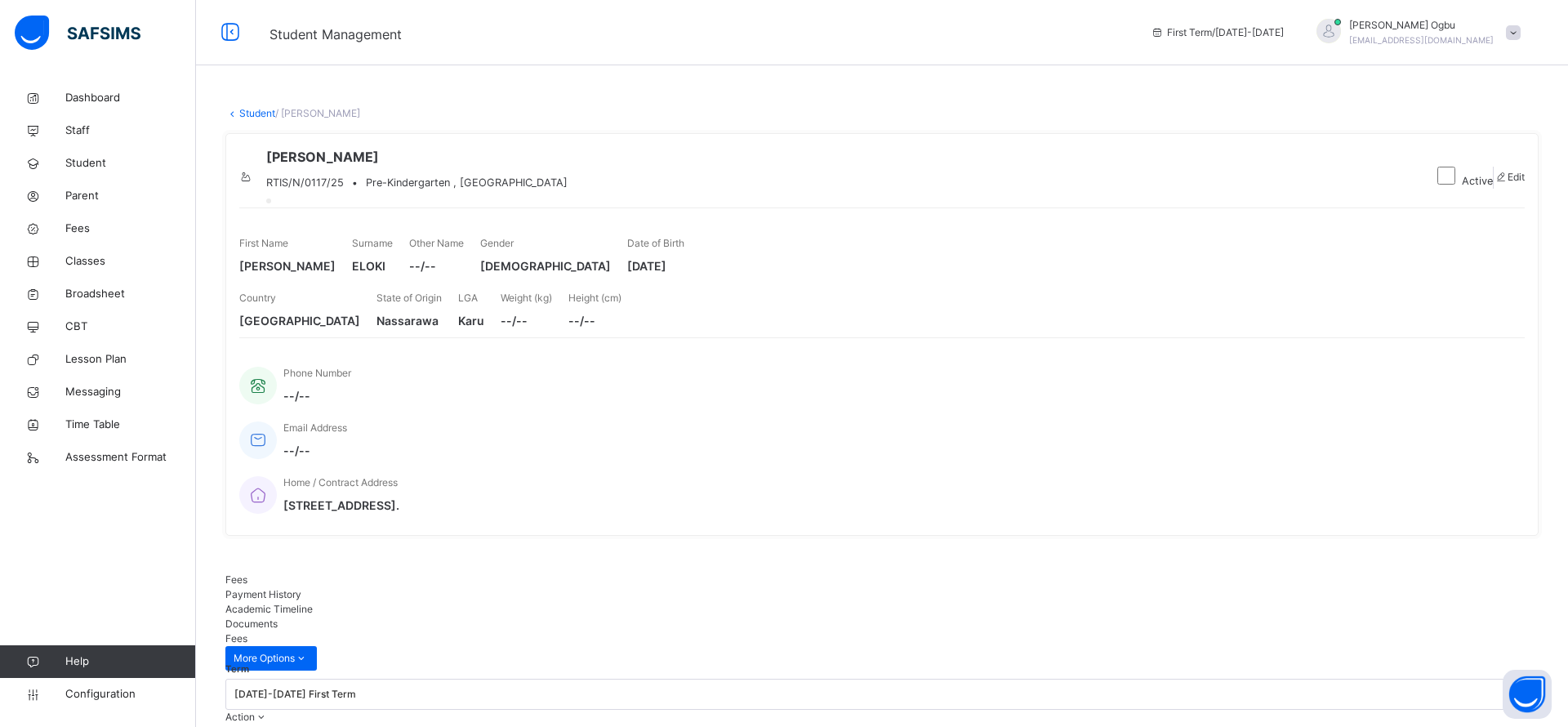
click at [552, 336] on div "Weight (kg) --/--" at bounding box center [526, 310] width 52 height 55
click at [87, 229] on span "Fees" at bounding box center [130, 228] width 130 height 17
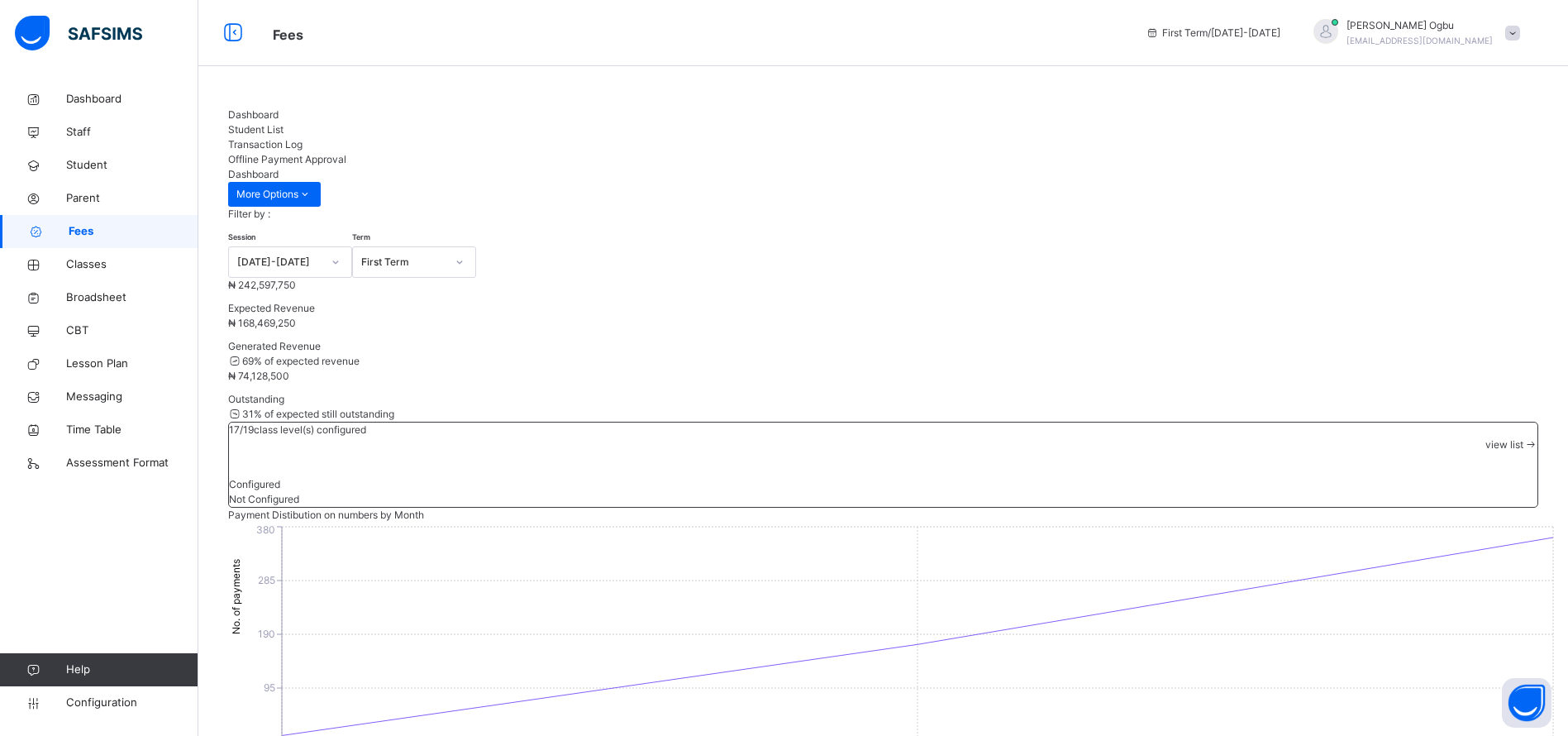
click at [283, 123] on span "Student List" at bounding box center [256, 129] width 56 height 13
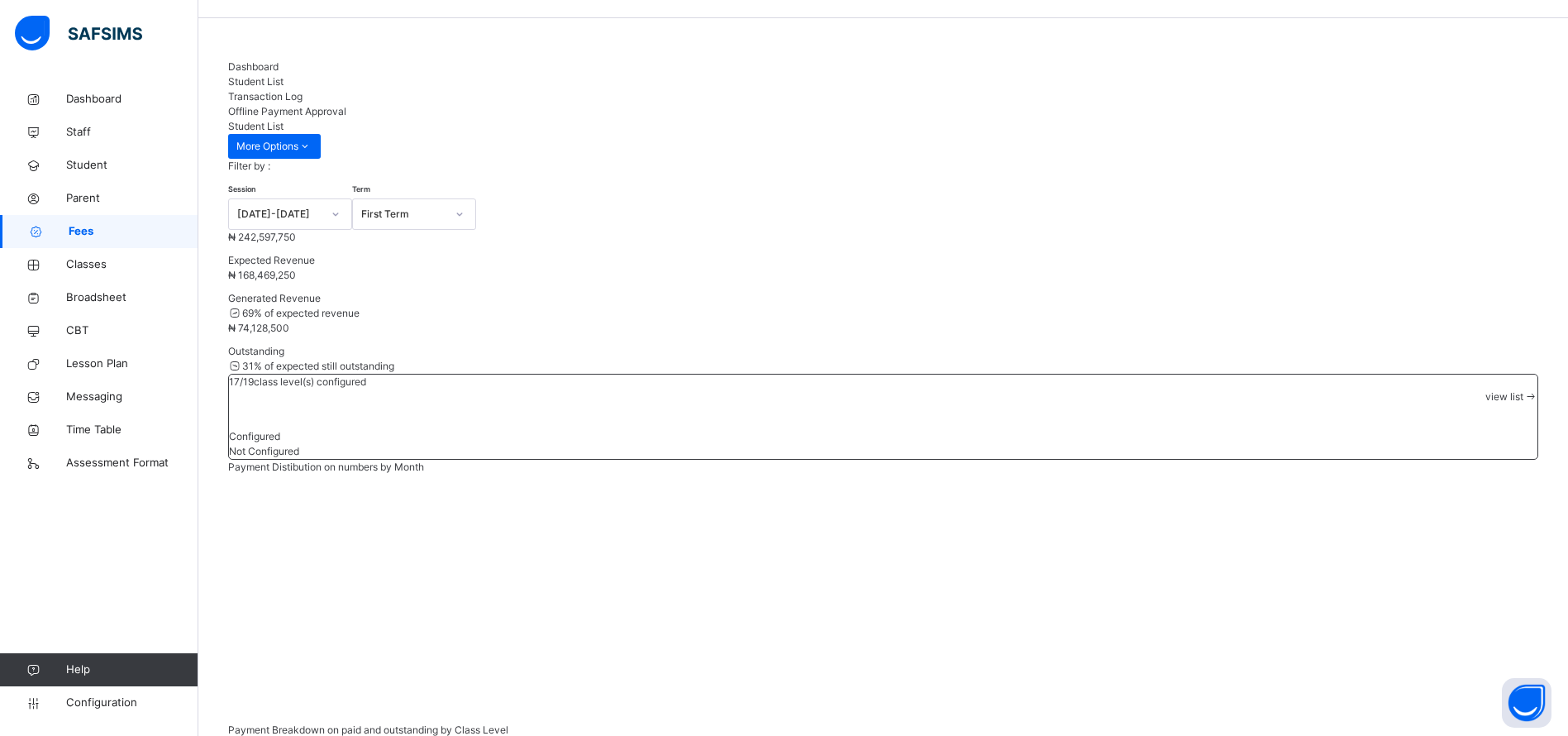
scroll to position [43, 0]
click at [0, 0] on li "Students Payment" at bounding box center [0, 0] width 0 height 0
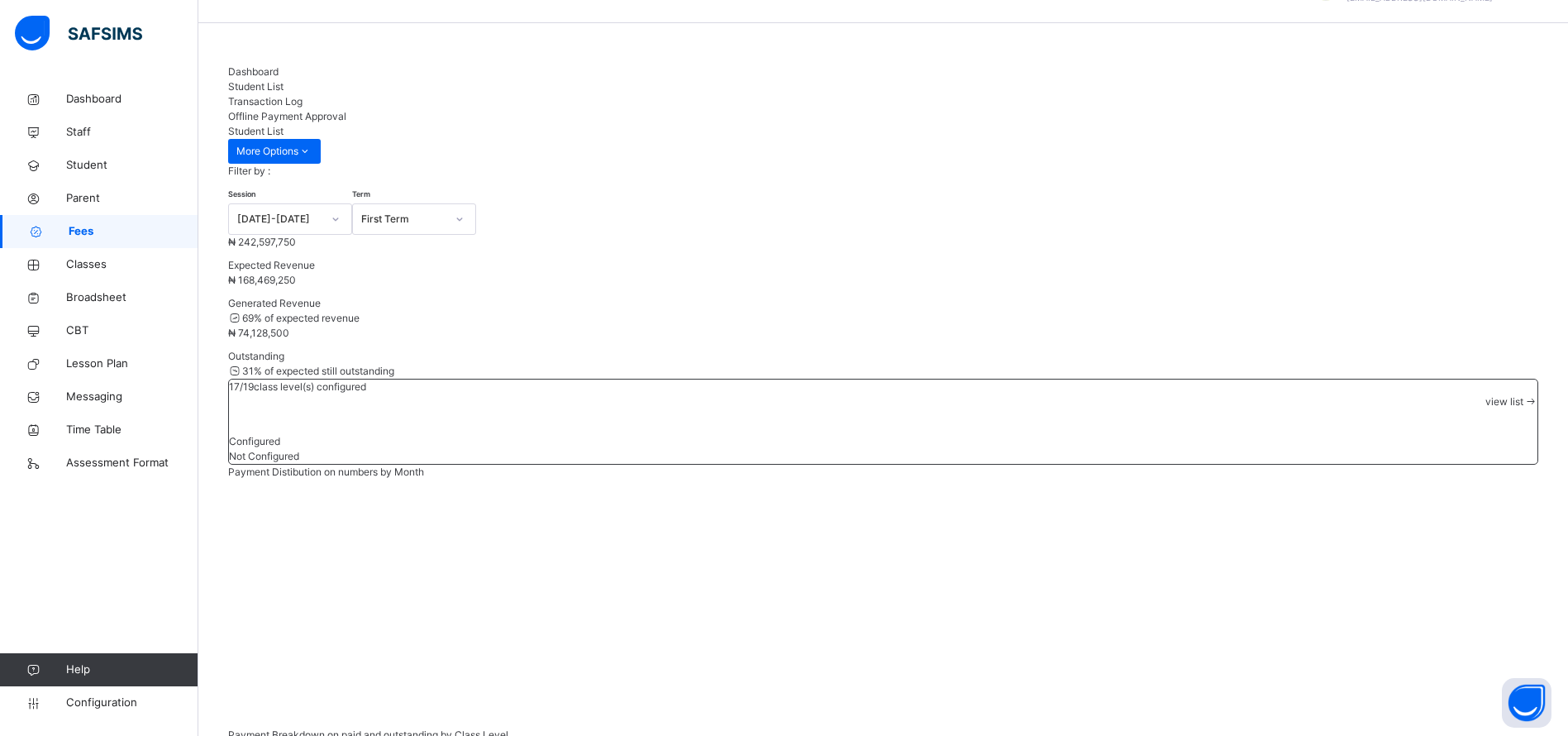
scroll to position [0, 0]
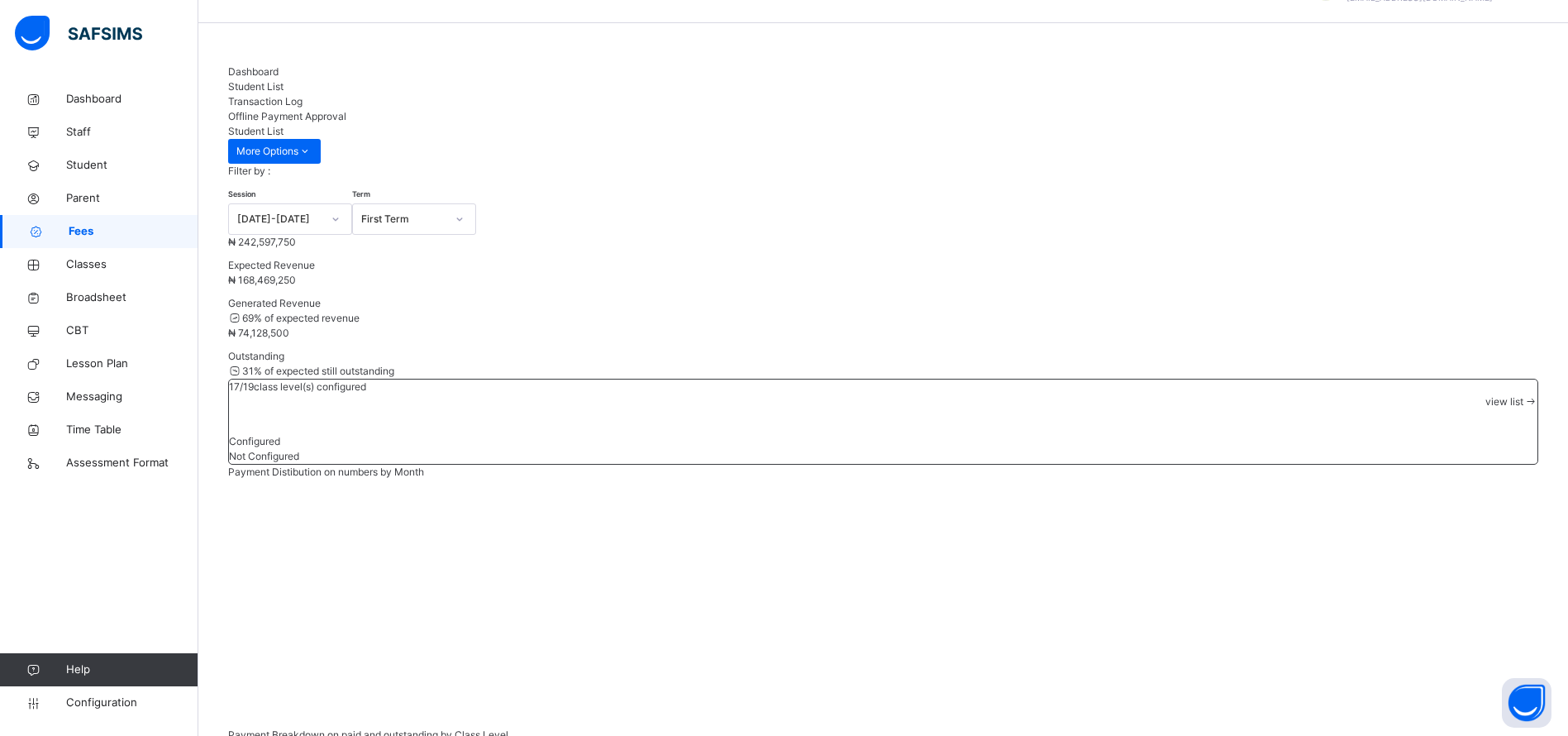
click at [258, 73] on span "Dashboard" at bounding box center [253, 71] width 50 height 13
click at [424, 470] on span at bounding box center [424, 471] width 0 height 13
click at [94, 173] on link "Student" at bounding box center [99, 165] width 199 height 33
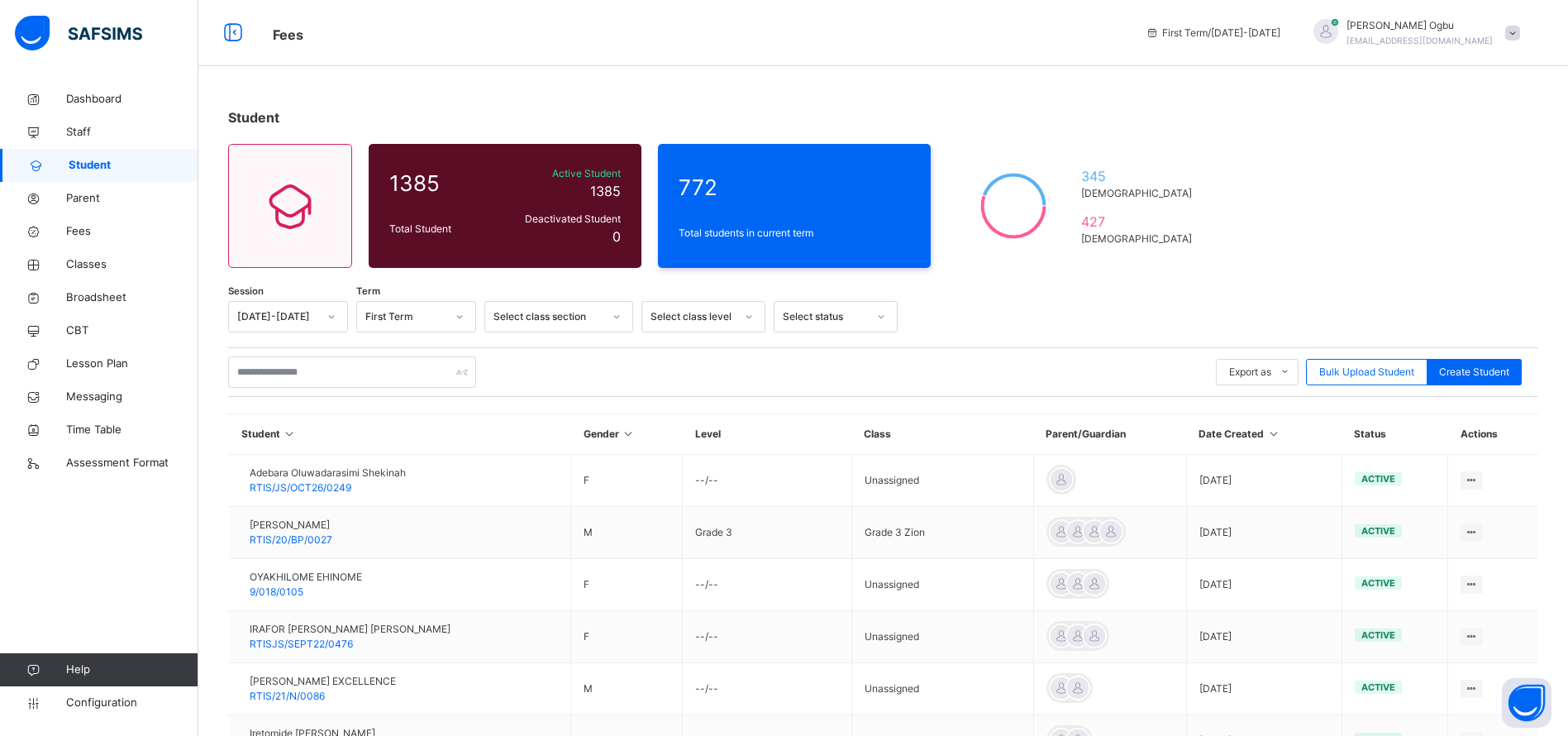
click at [442, 399] on div "Session 2025-2026 Term First Term Select class section Select class level Selec…" at bounding box center [883, 675] width 1311 height 749
click at [82, 227] on span "Fees" at bounding box center [132, 231] width 132 height 17
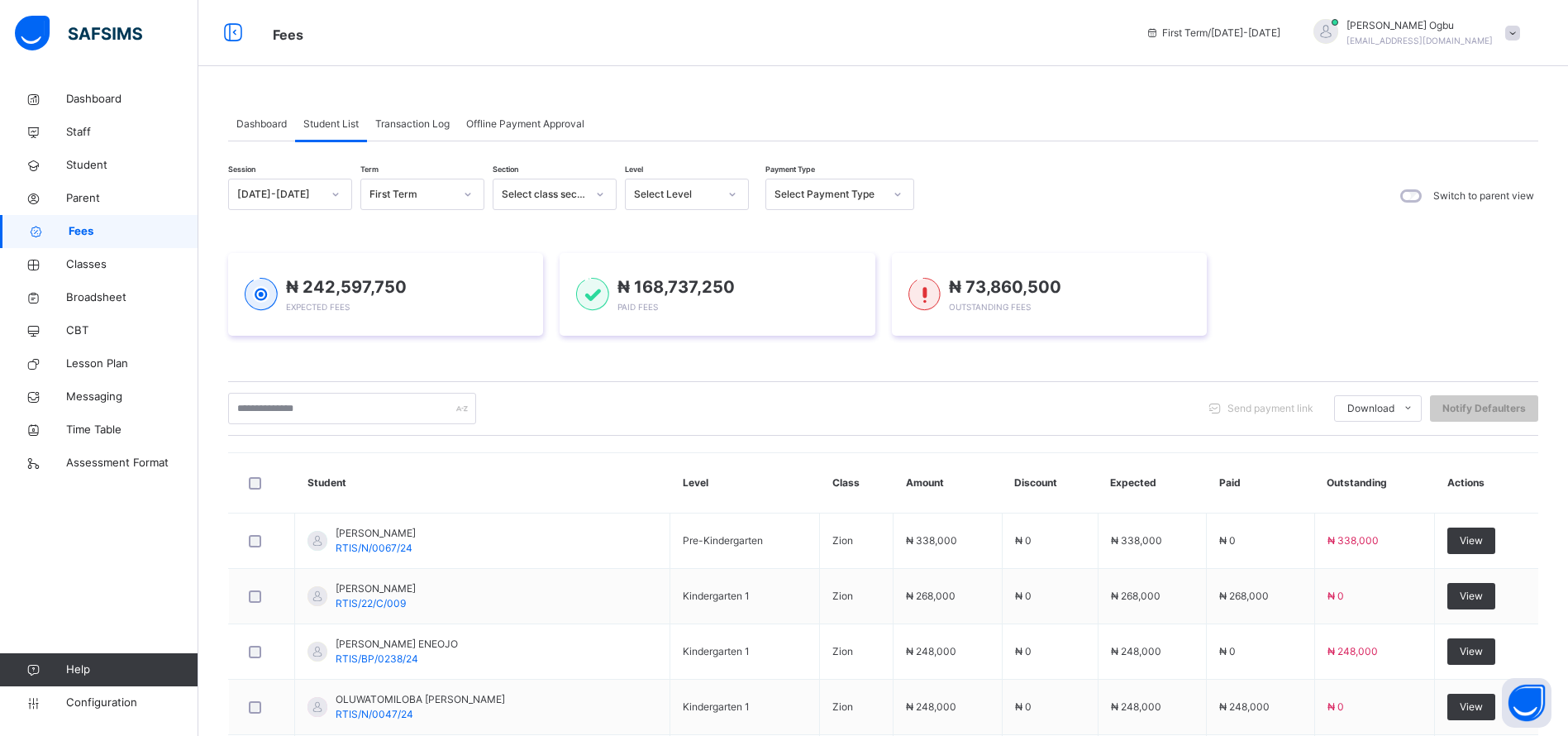
drag, startPoint x: 0, startPoint y: 0, endPoint x: 268, endPoint y: 136, distance: 300.5
click at [511, 135] on div "Dashboard Student List Transaction Log Offline Payment Approval Student List Mo…" at bounding box center [883, 624] width 1311 height 1034
click at [268, 136] on div "Dashboard" at bounding box center [262, 124] width 67 height 33
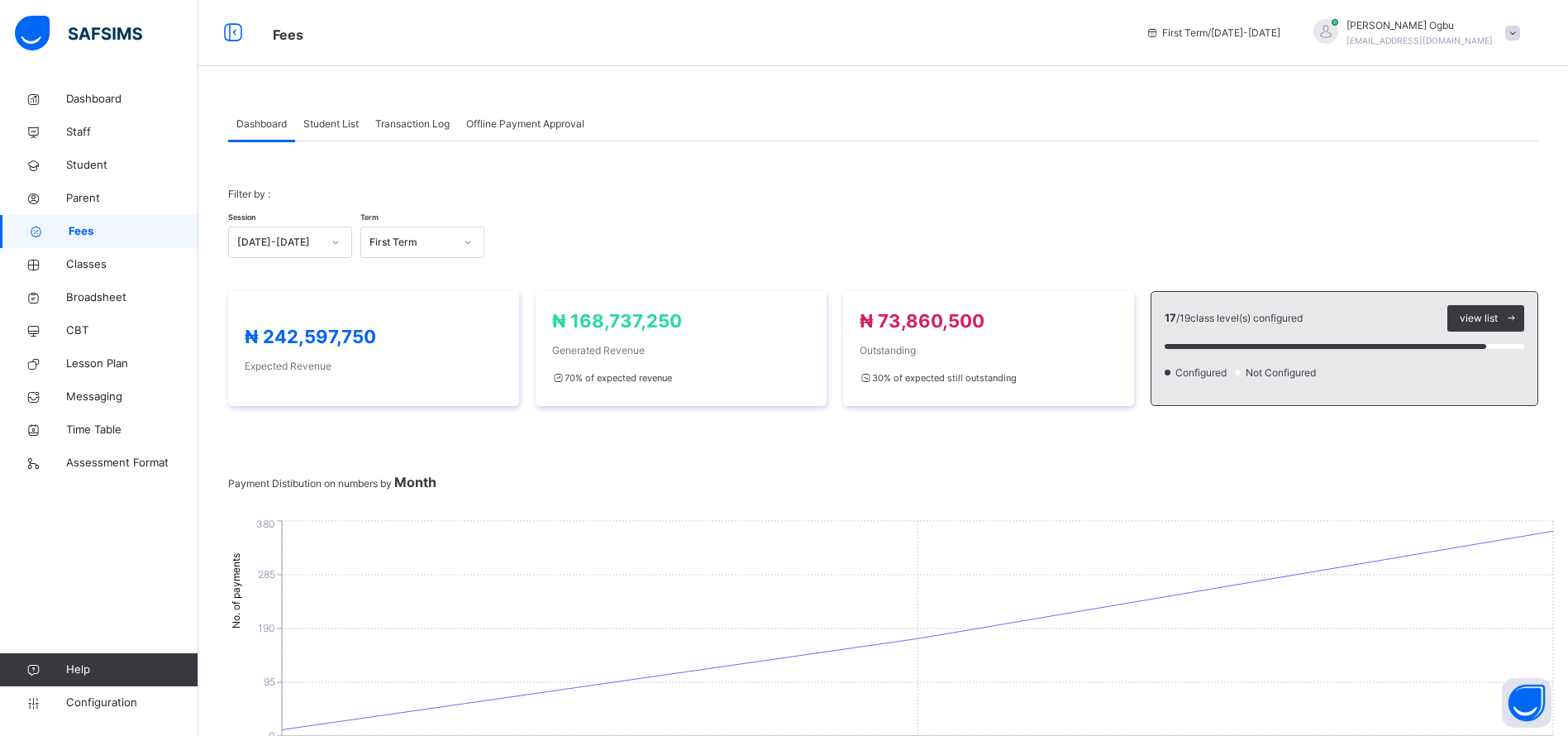
click at [94, 196] on span "Parent" at bounding box center [132, 199] width 132 height 17
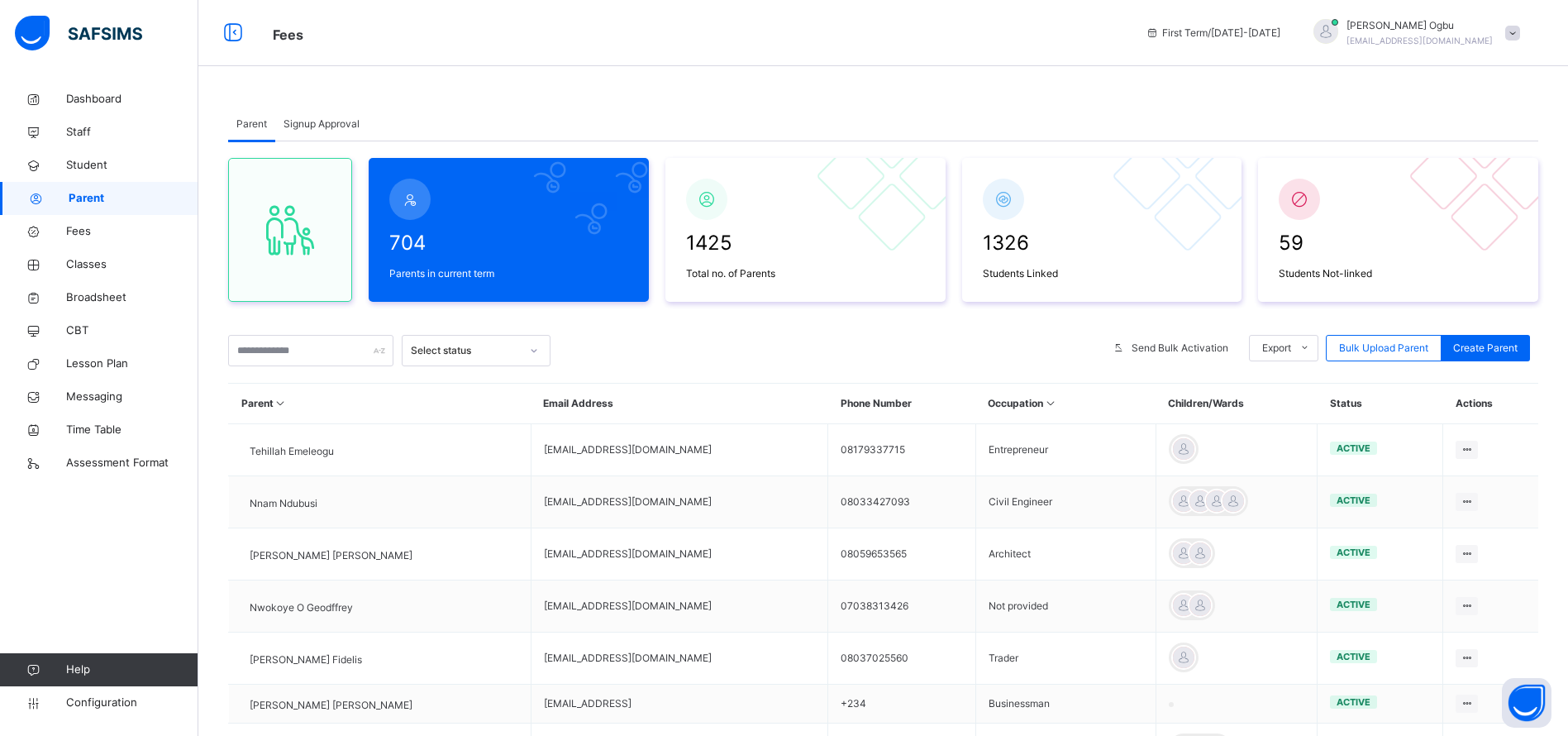
click at [250, 117] on span "Parent" at bounding box center [252, 124] width 30 height 15
click at [300, 123] on span "Signup Approval" at bounding box center [321, 124] width 76 height 15
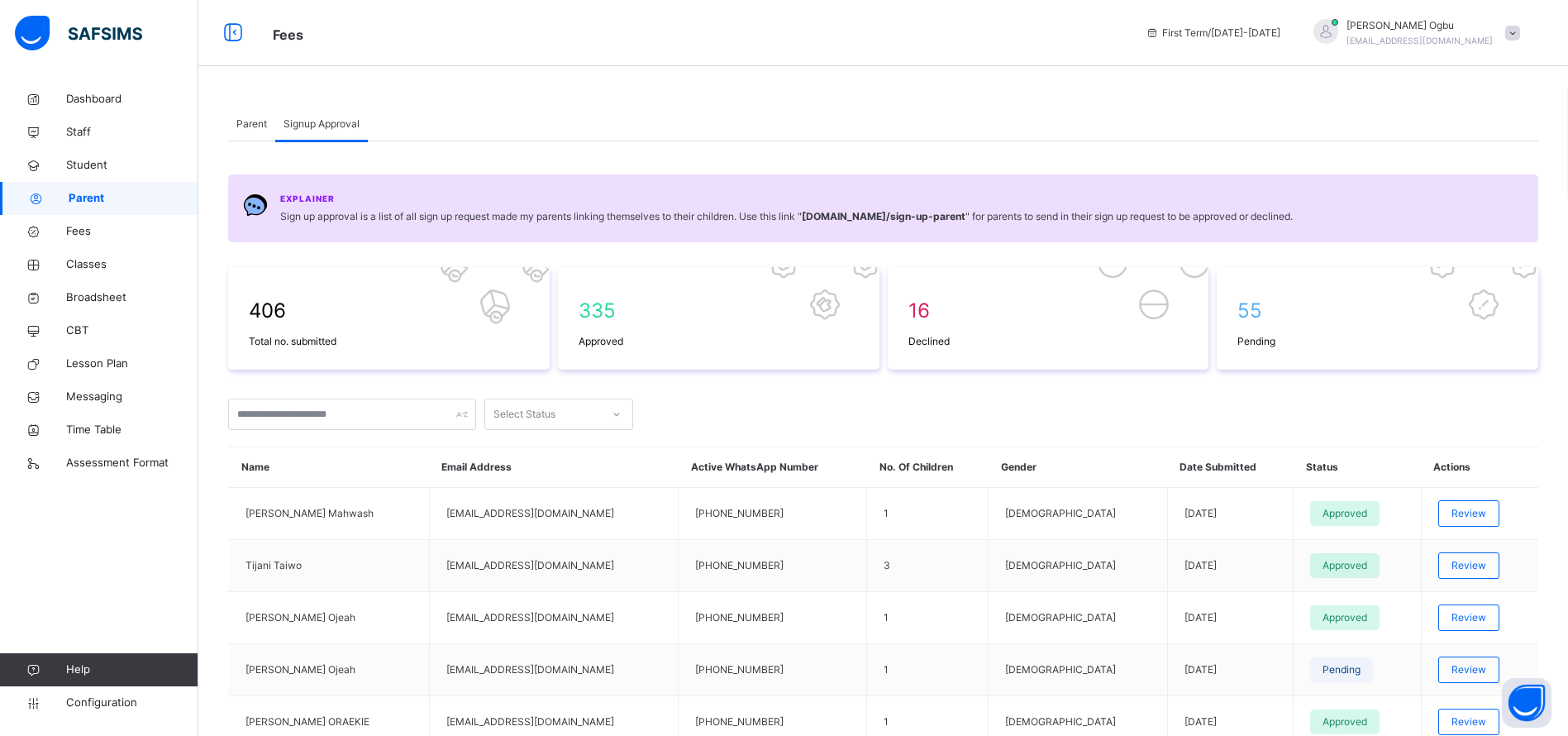
click at [300, 123] on span "Signup Approval" at bounding box center [321, 124] width 76 height 15
click at [241, 134] on div "Parent" at bounding box center [252, 124] width 47 height 33
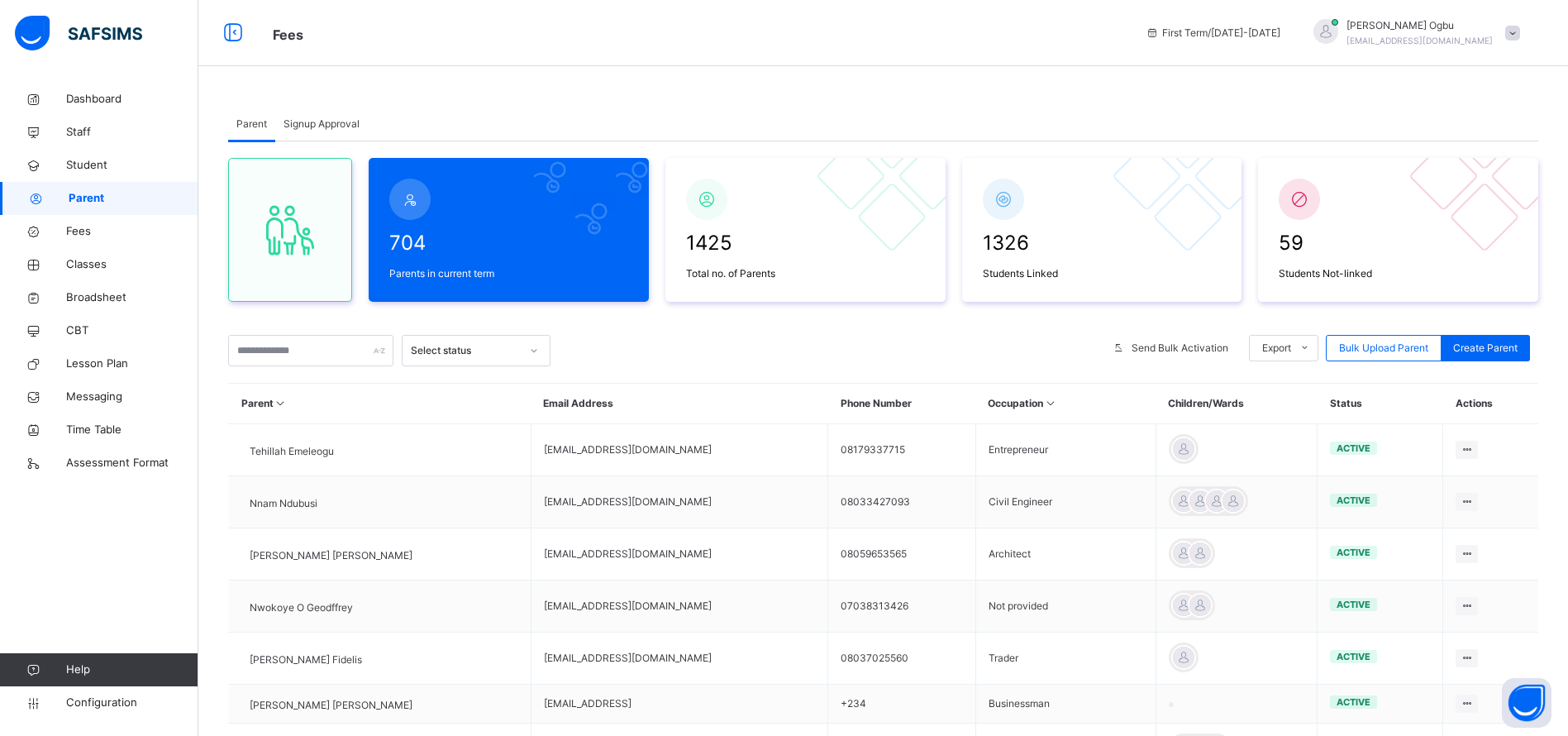
click at [92, 167] on span "Student" at bounding box center [132, 166] width 132 height 17
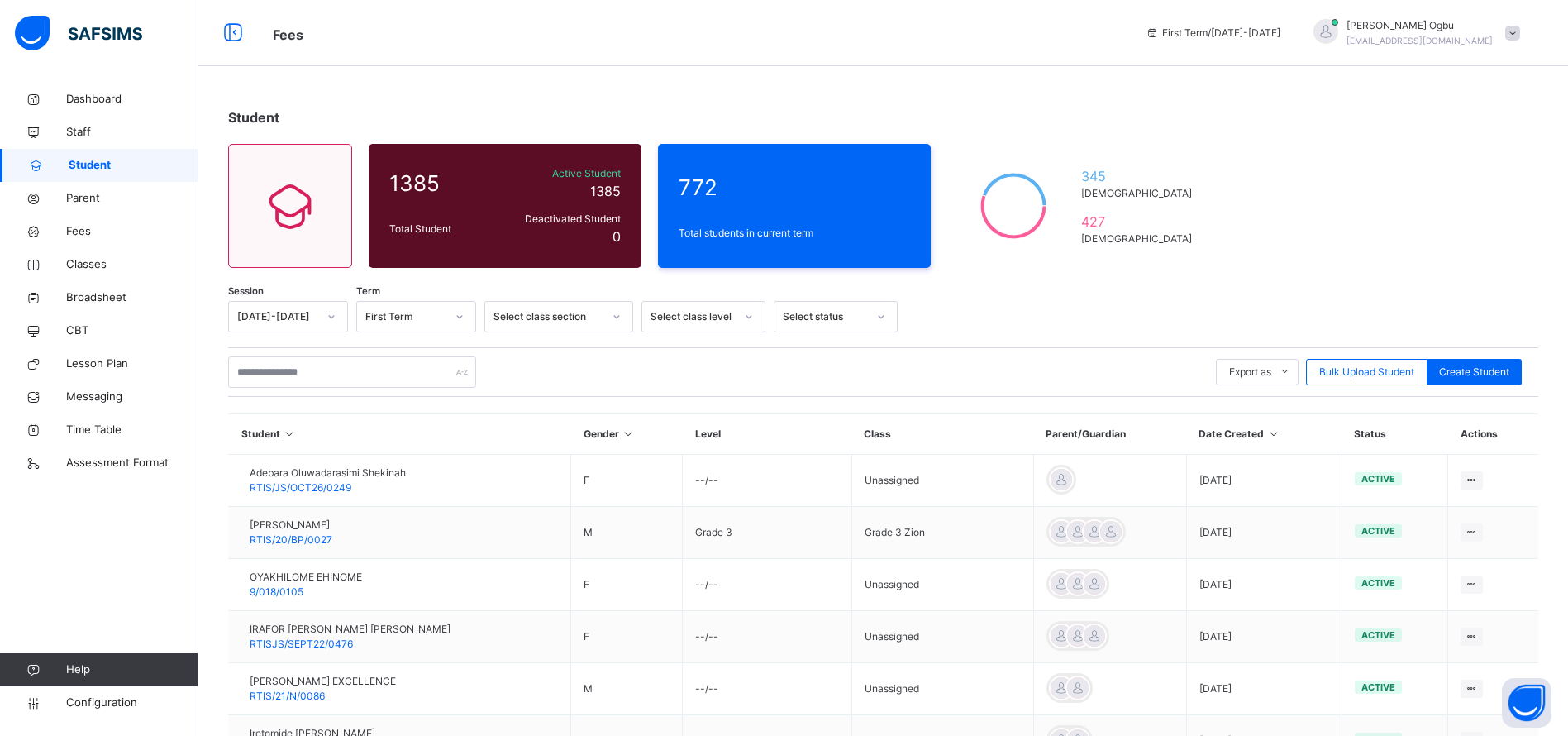
click at [77, 227] on span "Fees" at bounding box center [132, 231] width 132 height 17
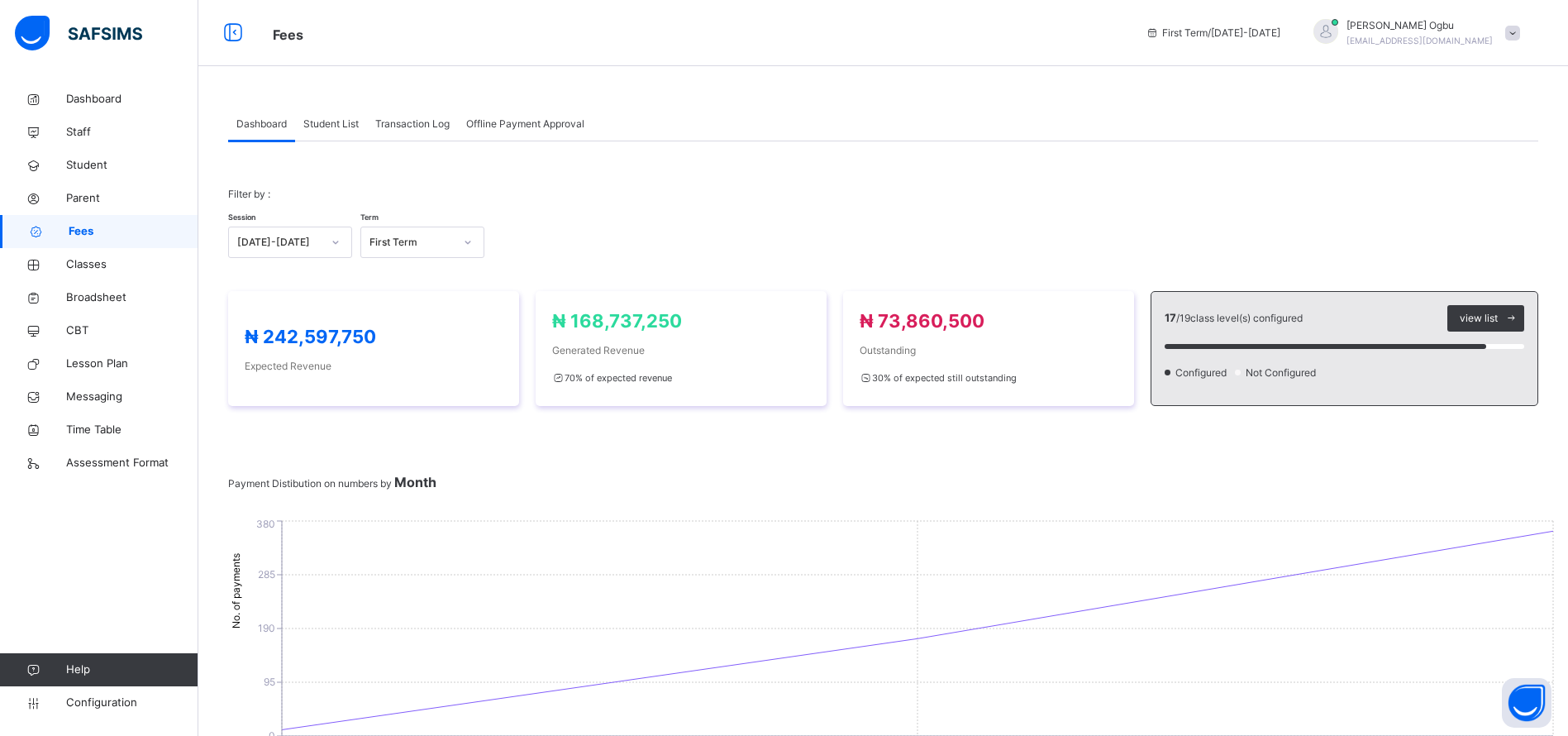
click at [77, 227] on span "Fees" at bounding box center [134, 231] width 130 height 17
click at [315, 117] on span "Student List" at bounding box center [331, 124] width 56 height 15
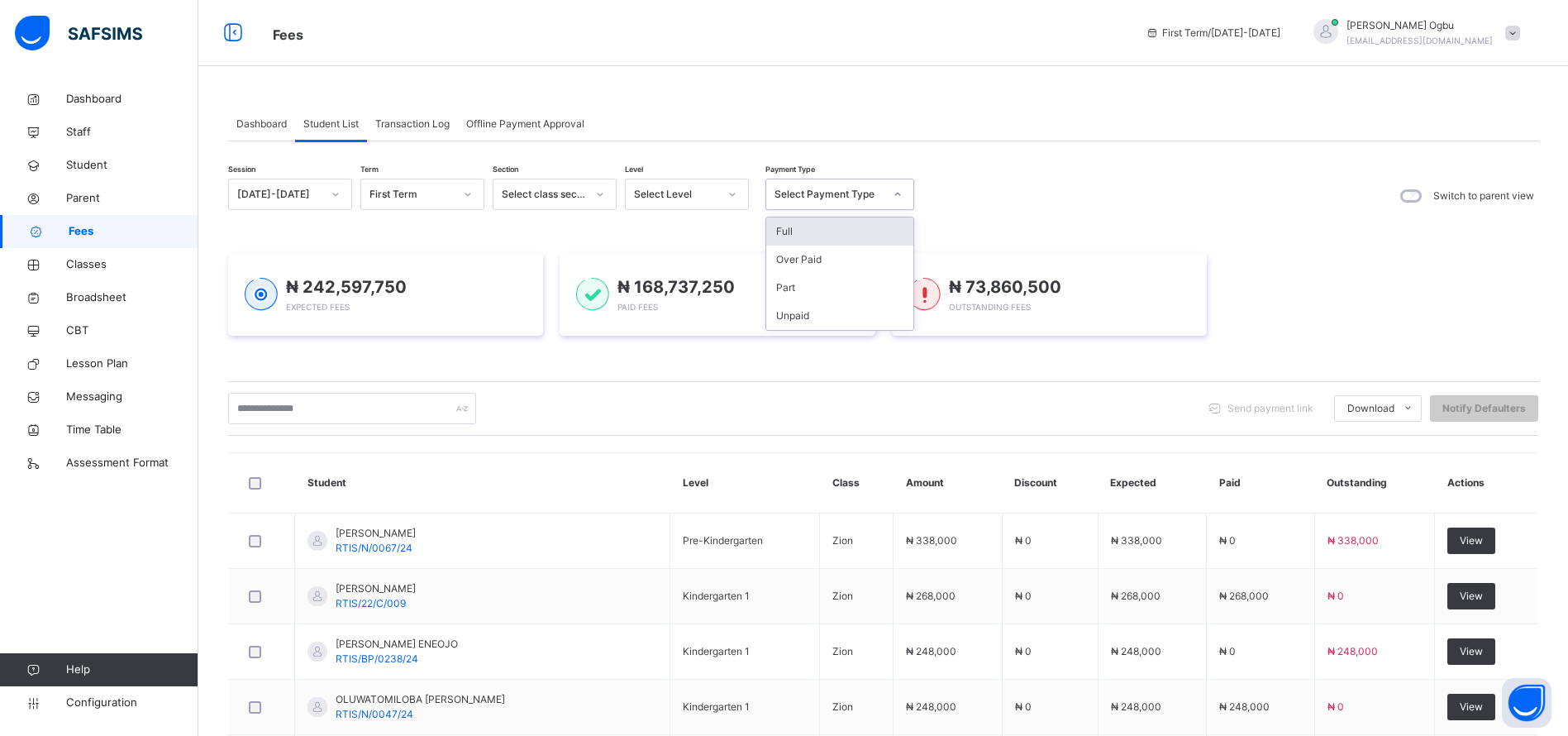
click at [799, 197] on div "Select Payment Type" at bounding box center [829, 194] width 109 height 15
click at [792, 236] on div "Full" at bounding box center [840, 230] width 147 height 28
click at [786, 226] on div "Session 2025-2026 Term First Term Section Select class section Level Select Lev…" at bounding box center [883, 659] width 1311 height 963
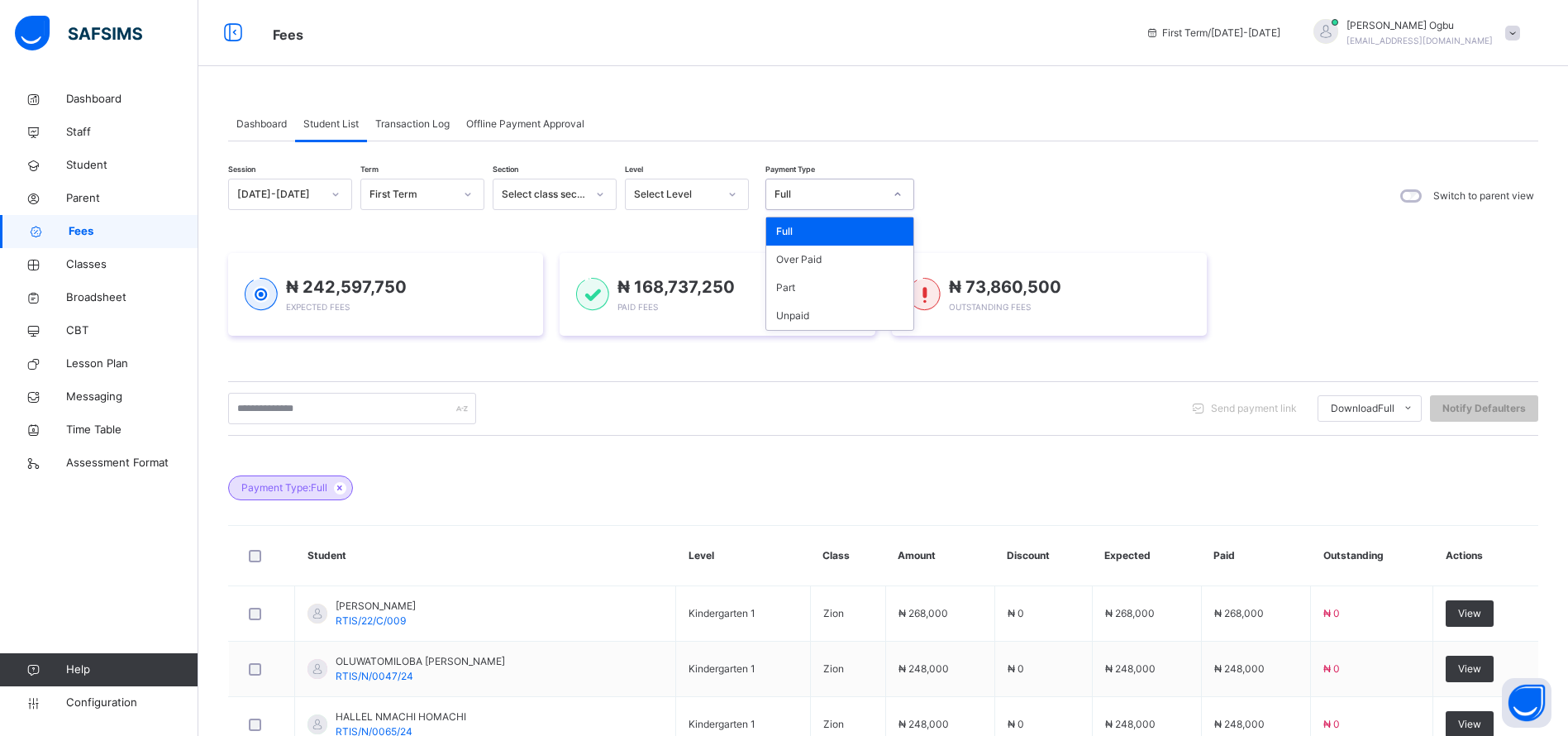
click at [797, 280] on div "Part" at bounding box center [840, 287] width 147 height 28
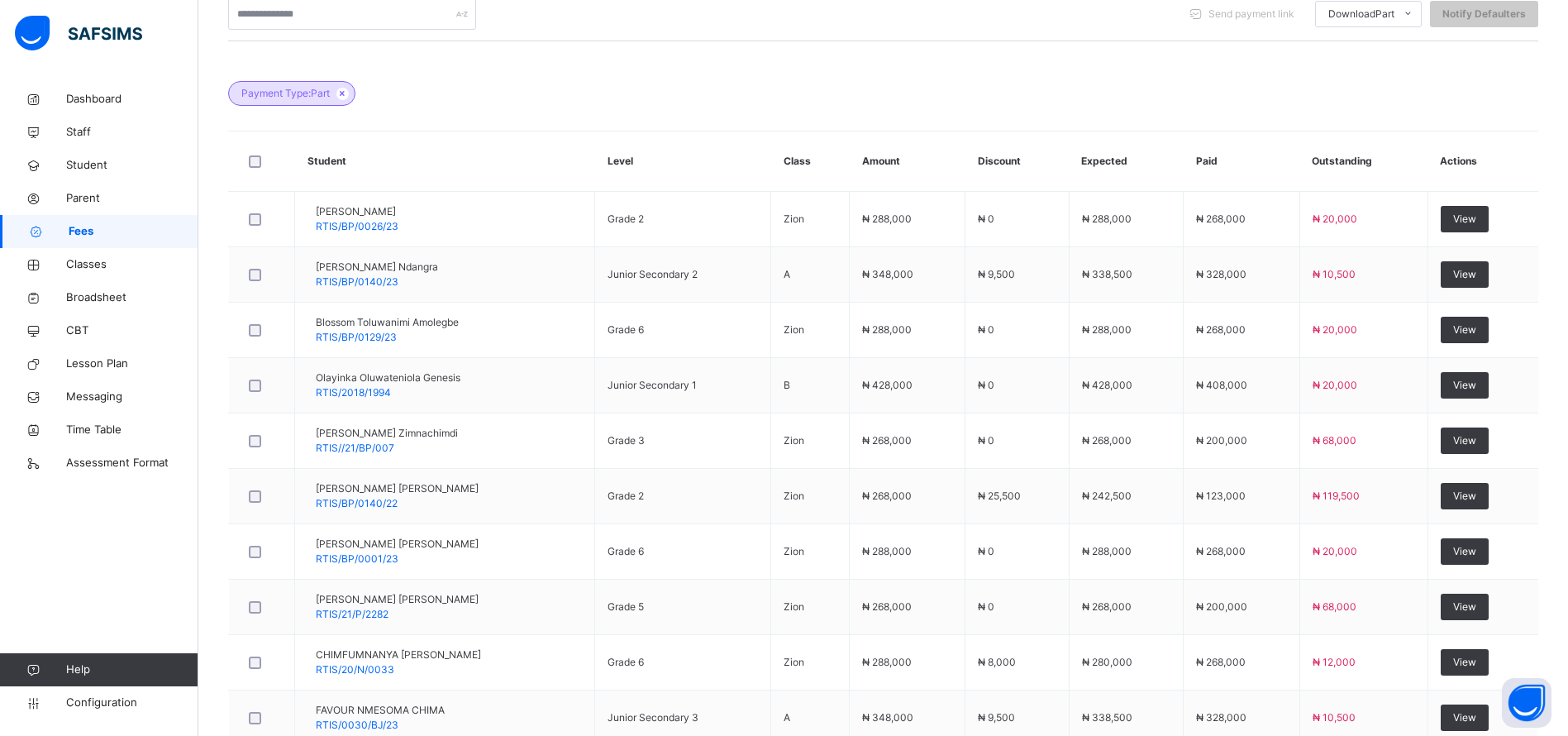
scroll to position [503, 0]
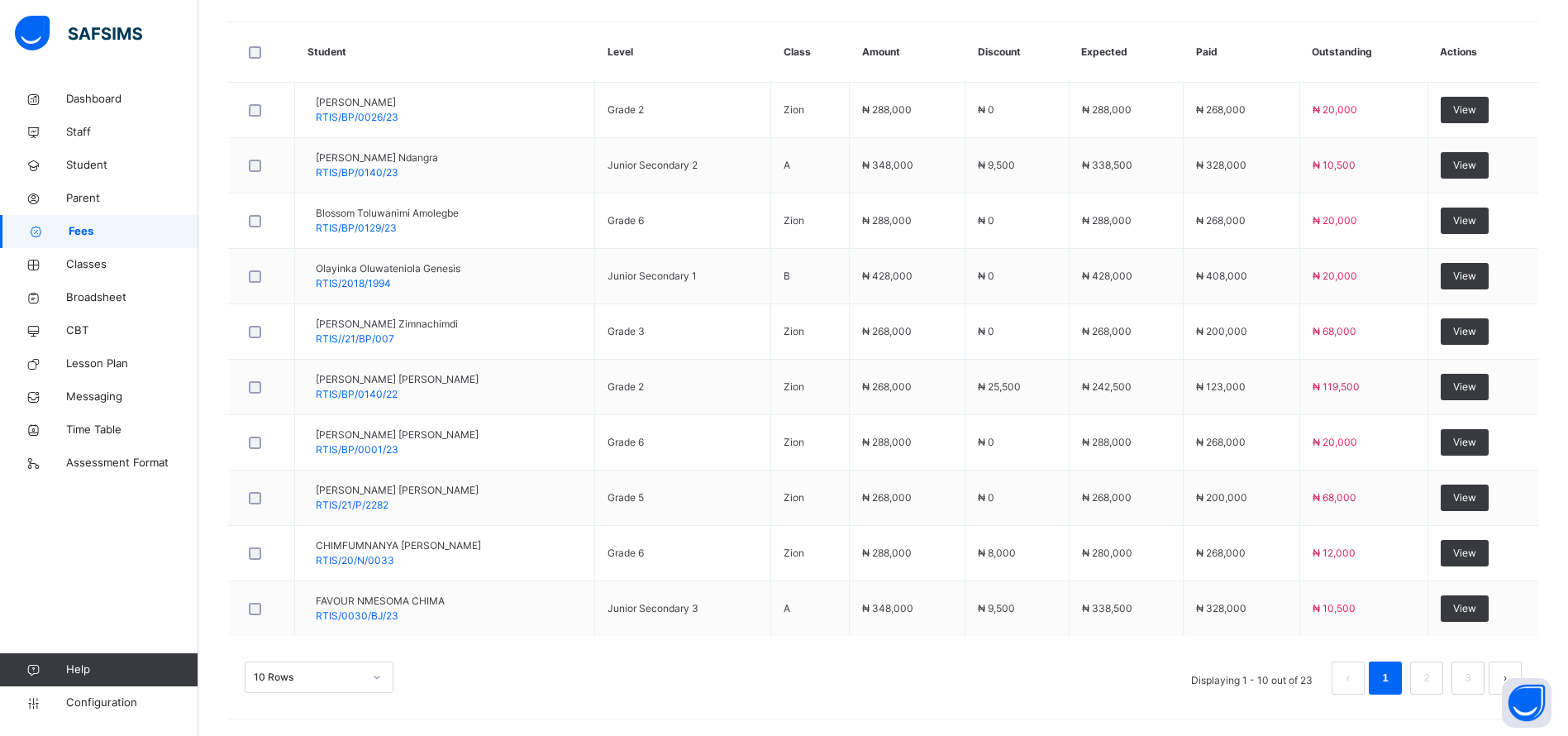
click at [970, 684] on div "10 Rows Displaying 1 - 10 out of 23 1 2 3" at bounding box center [883, 677] width 1277 height 33
click at [982, 676] on div "10 Rows Displaying 1 - 10 out of 23 1 2 3" at bounding box center [883, 677] width 1277 height 33
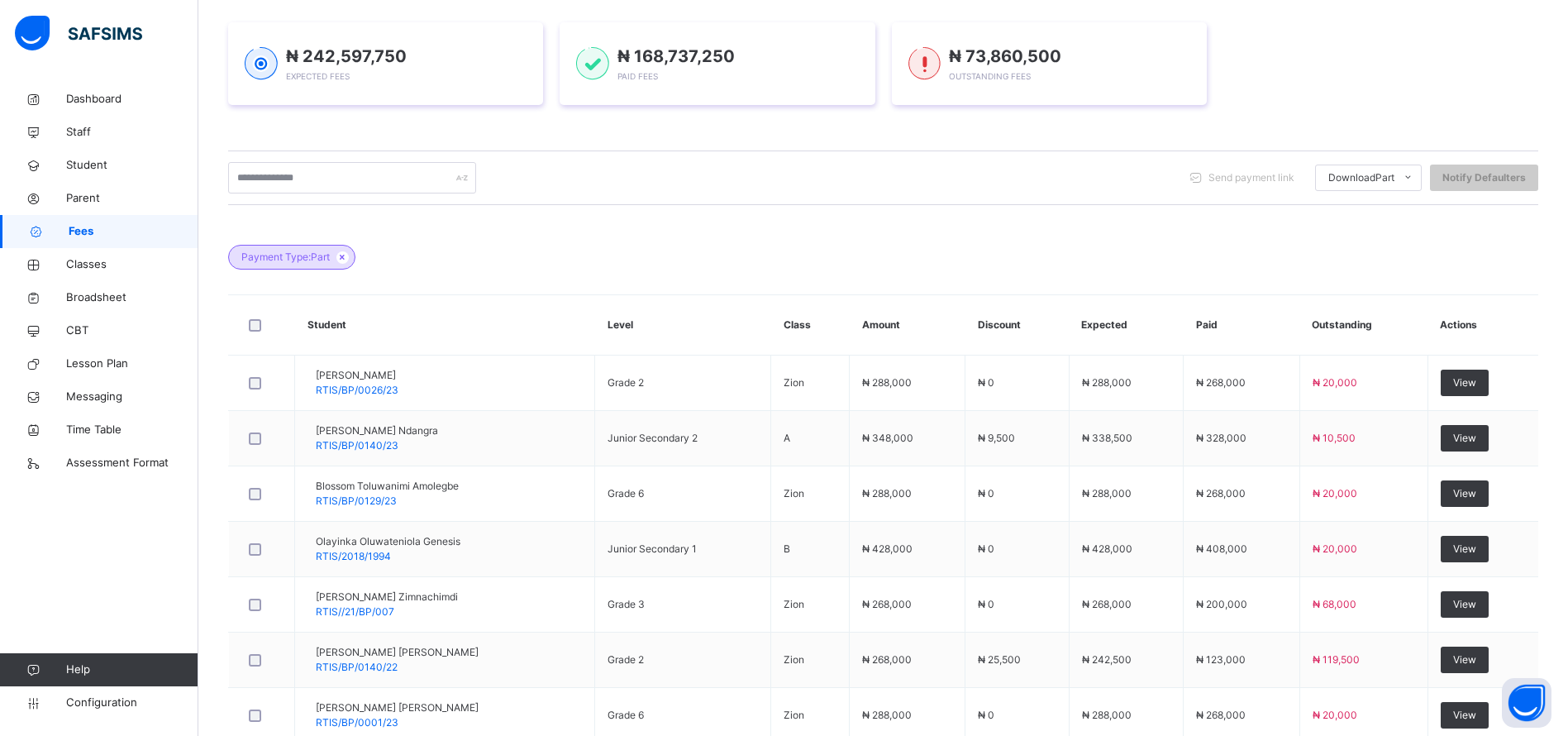
scroll to position [0, 0]
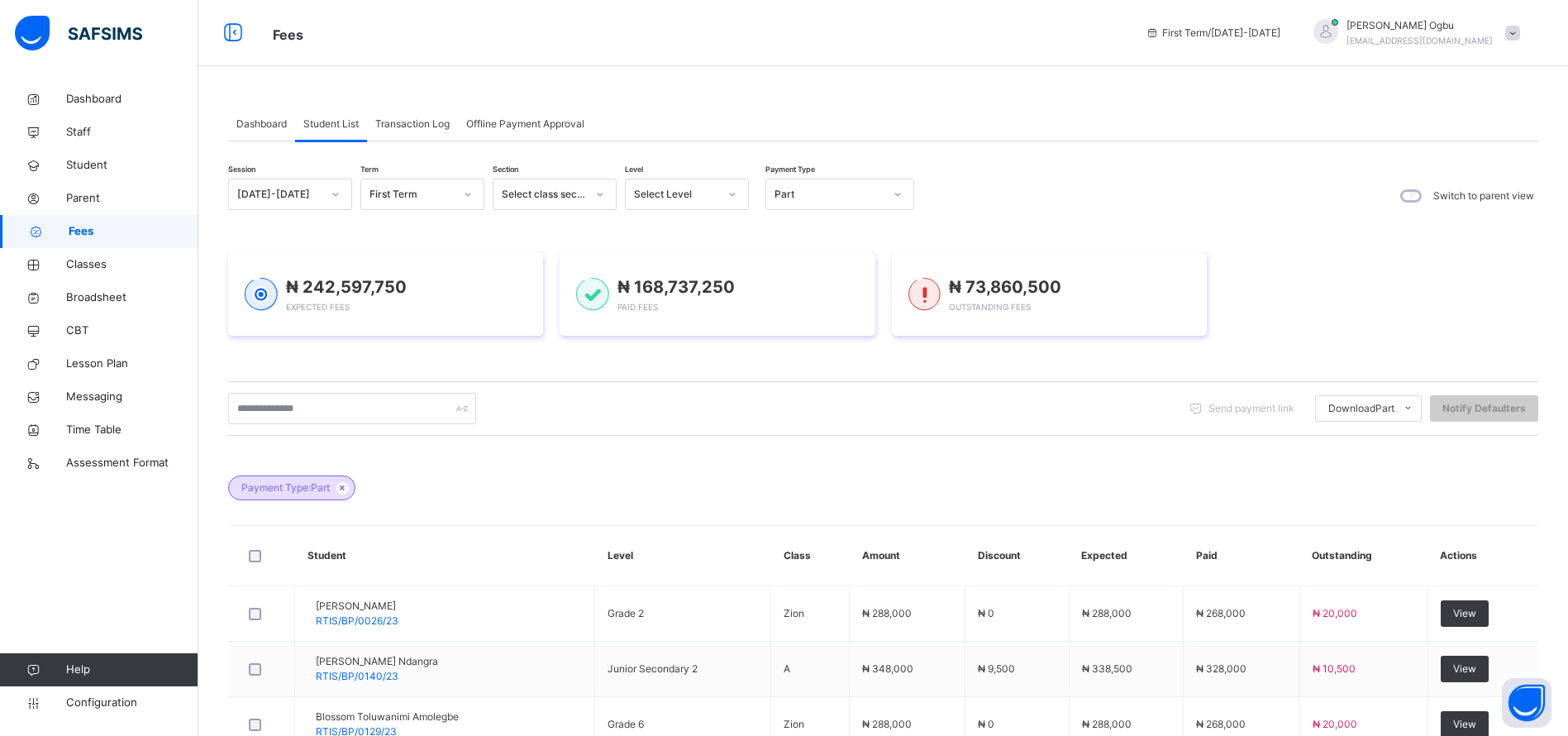
click at [84, 162] on span "Student" at bounding box center [132, 166] width 132 height 17
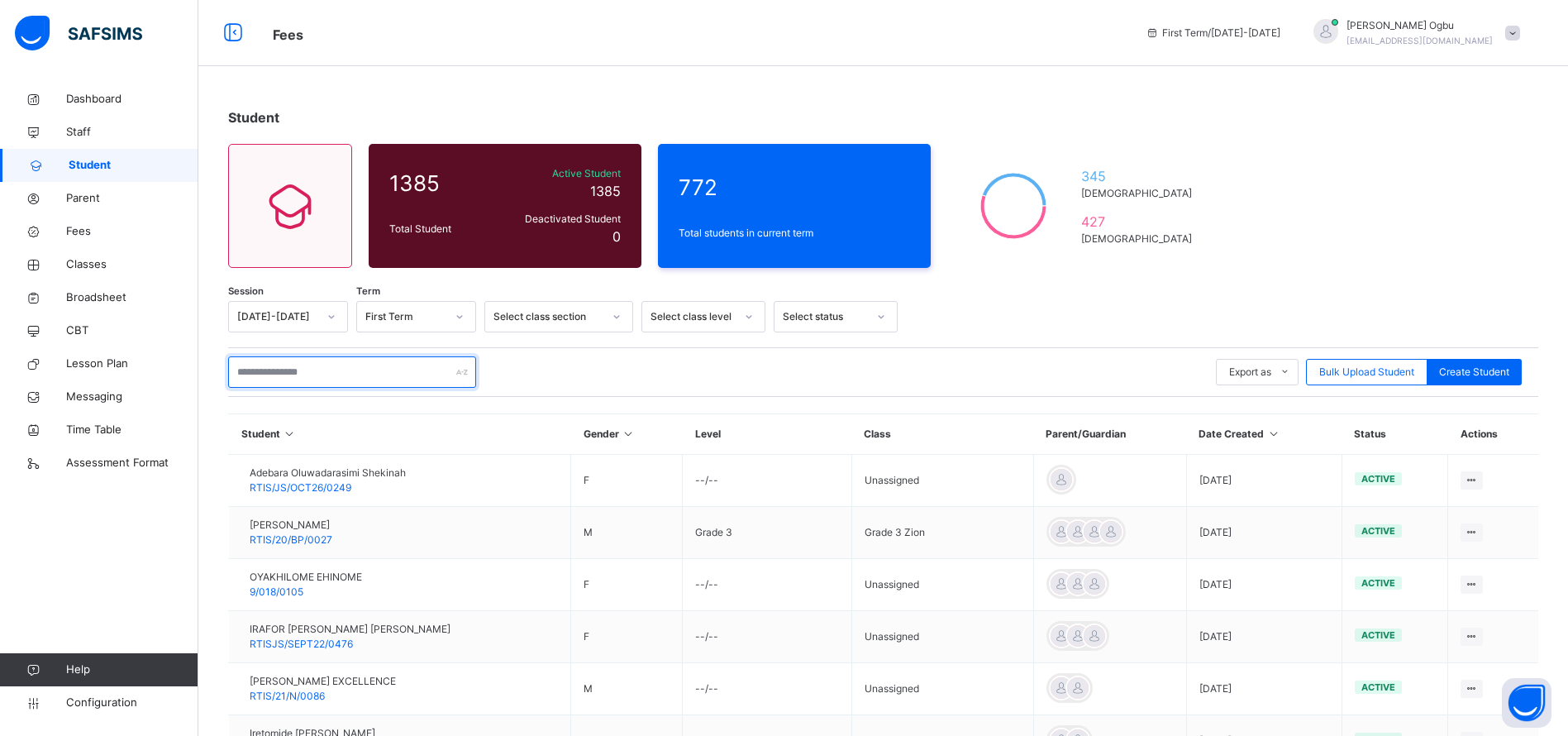
click at [358, 368] on input "text" at bounding box center [352, 372] width 248 height 31
click at [1400, 212] on div "Student 1385 Total Student Active Student 1385 Deactivated Student 0 772 Total …" at bounding box center [883, 578] width 1369 height 992
click at [358, 367] on input "text" at bounding box center [352, 372] width 248 height 31
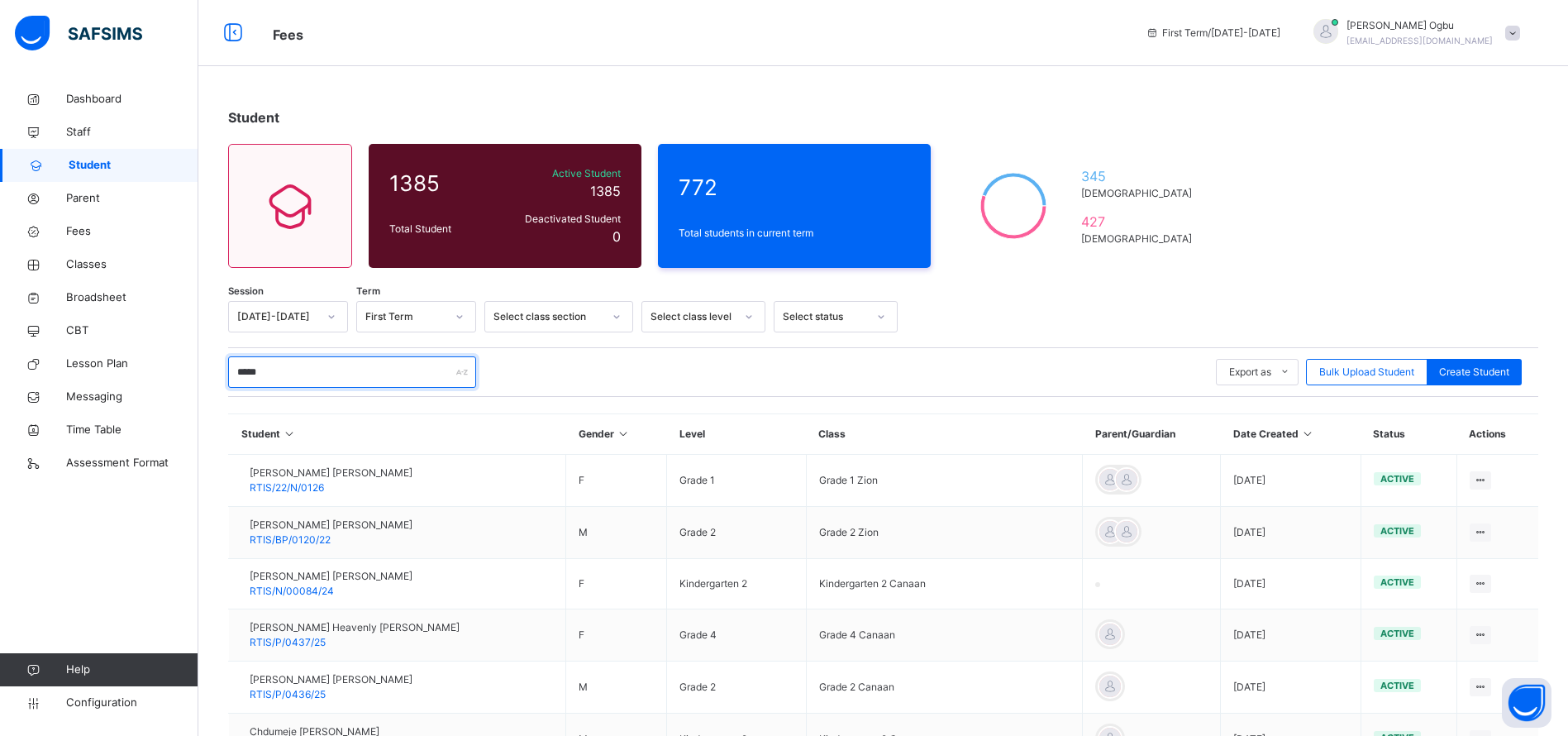
type input "*****"
click at [326, 692] on span "RTIS/P/0436/25" at bounding box center [288, 694] width 76 height 13
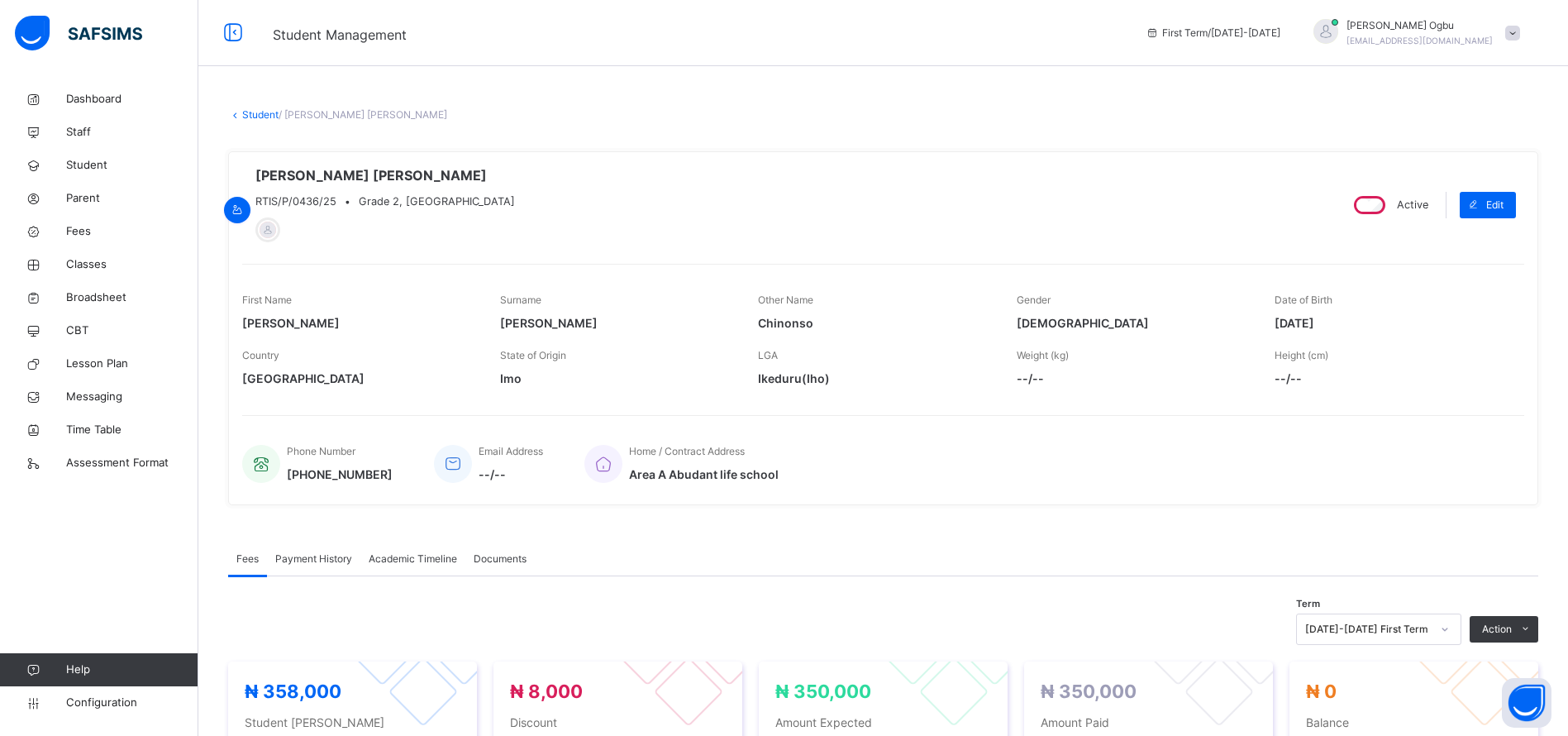
click at [257, 119] on link "Student" at bounding box center [260, 114] width 36 height 13
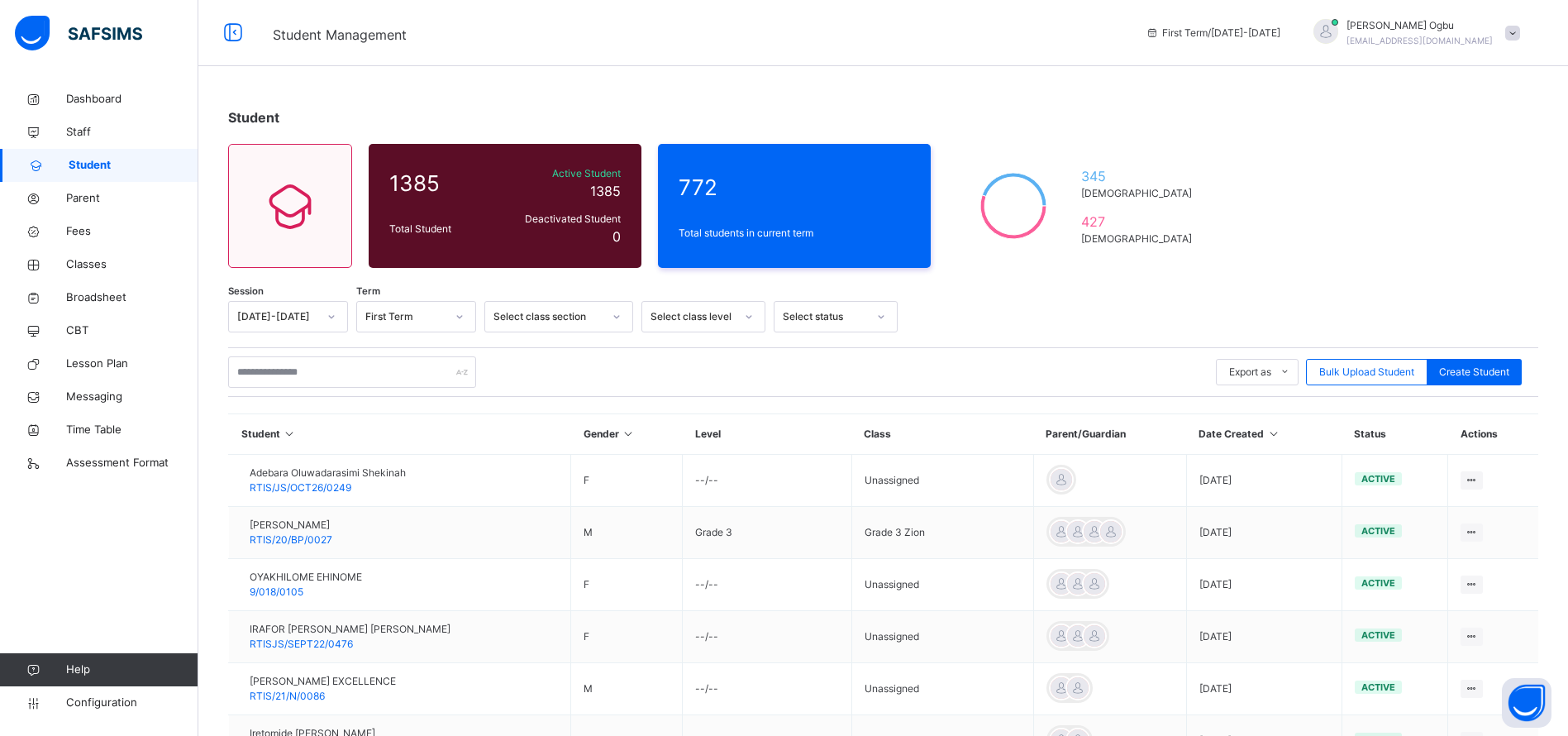
click at [943, 525] on td "Grade 3 Zion" at bounding box center [942, 532] width 182 height 52
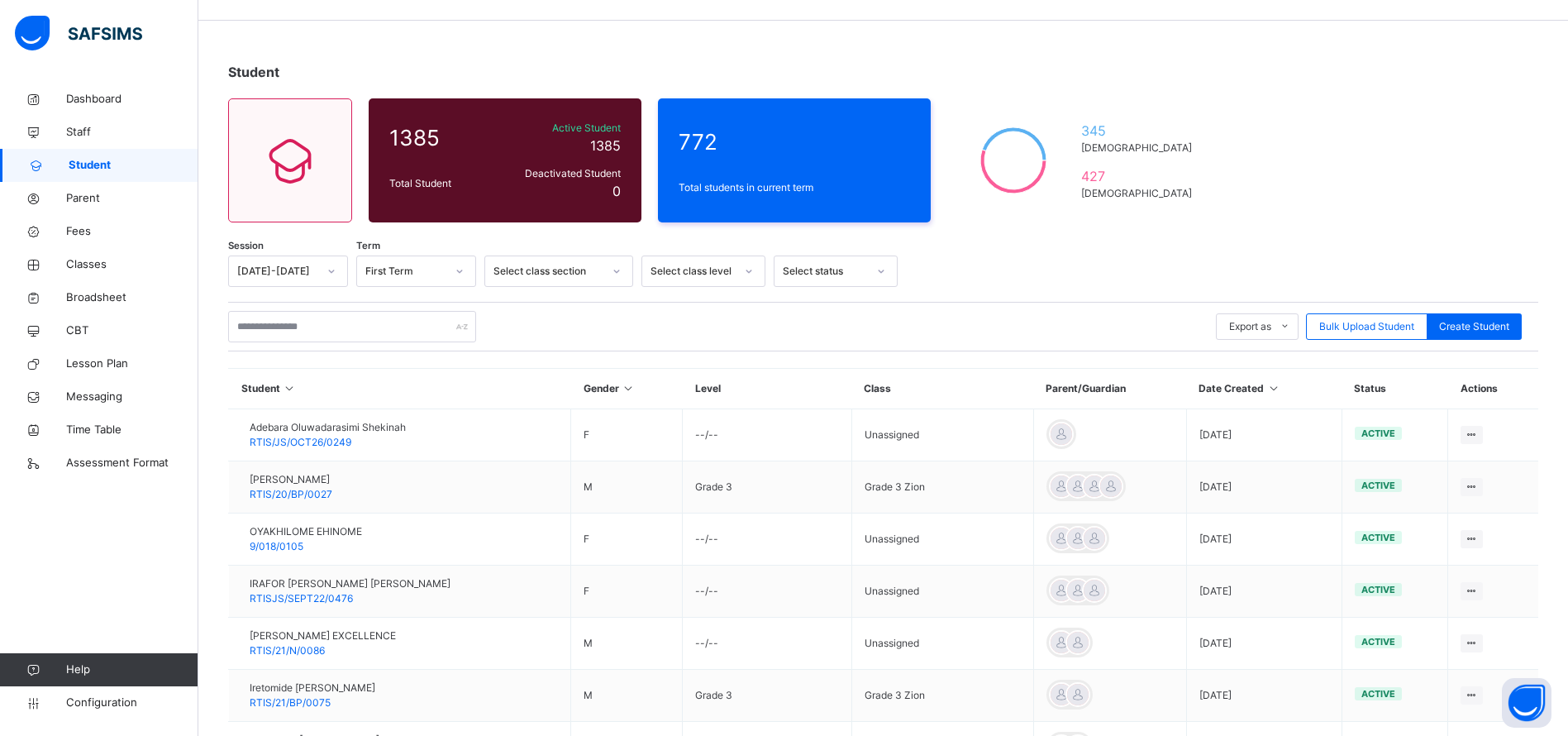
scroll to position [61, 0]
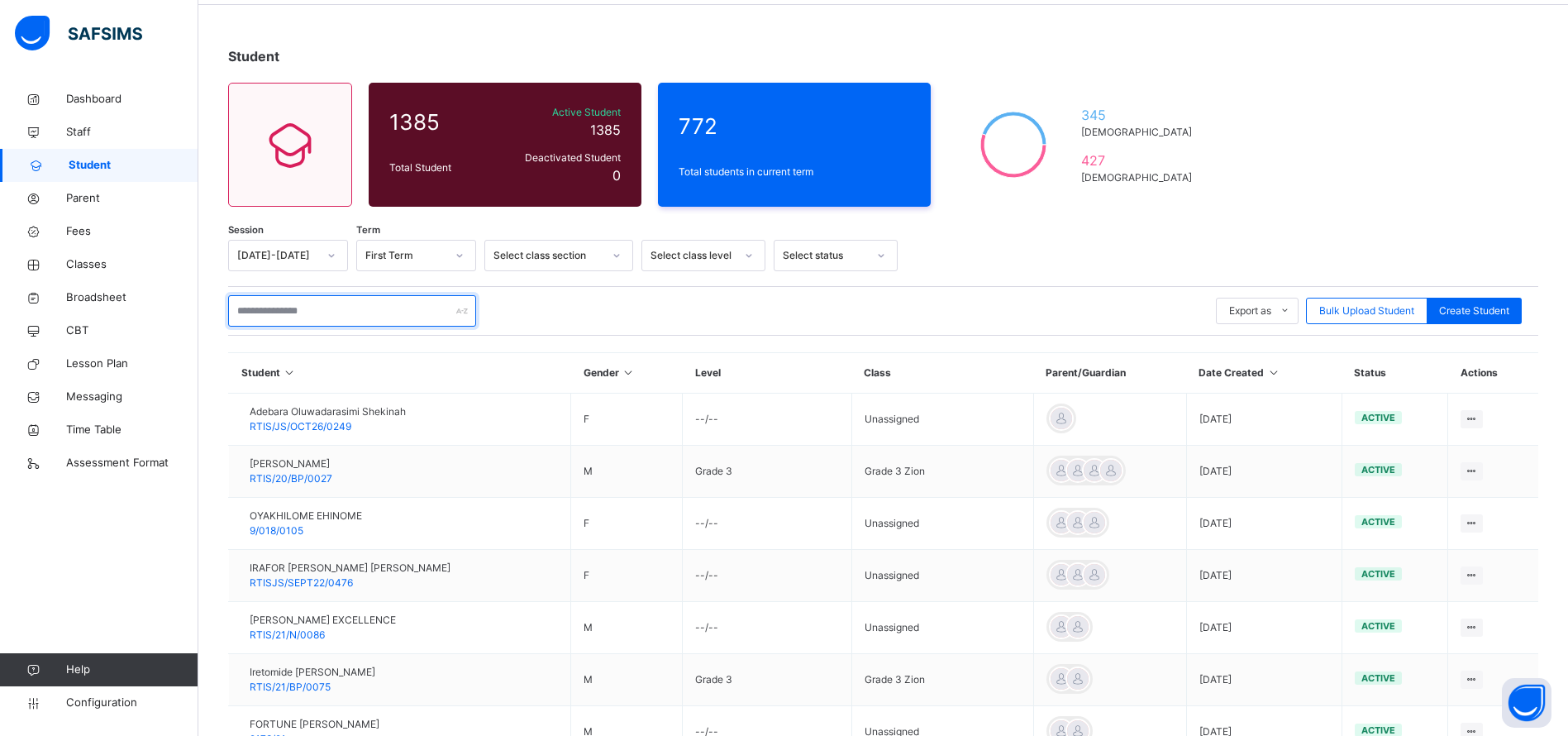
click at [370, 305] on input "text" at bounding box center [352, 310] width 248 height 31
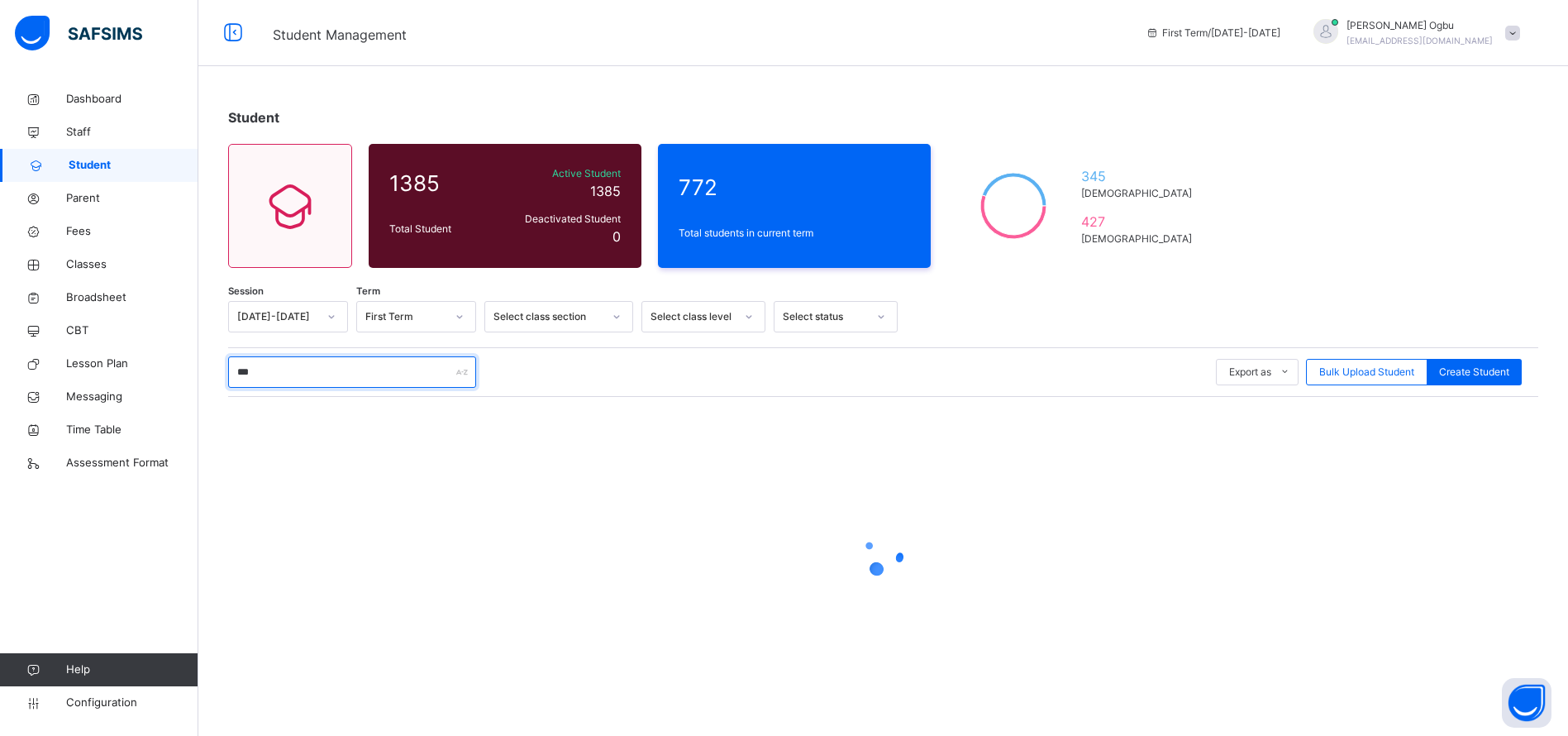
scroll to position [0, 0]
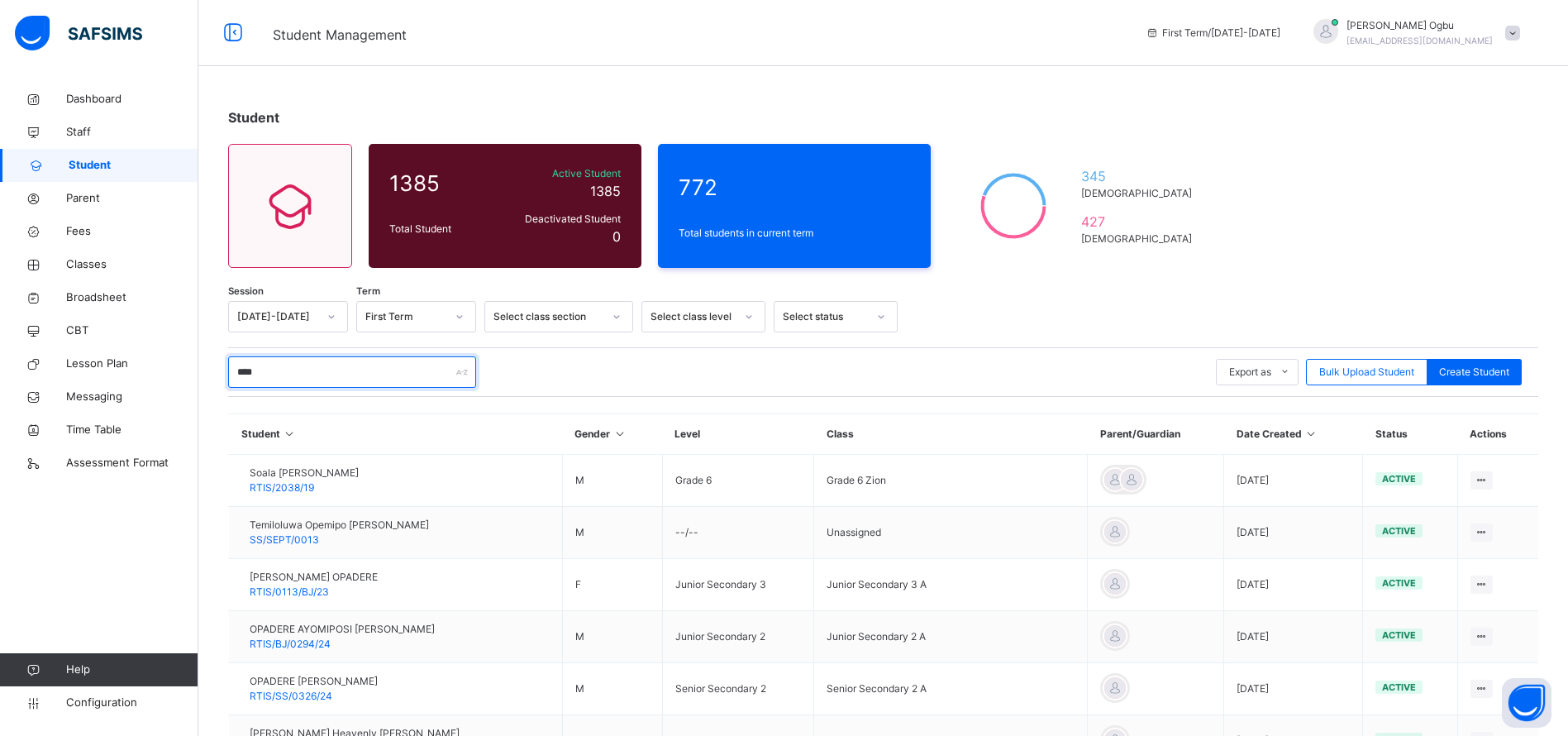
type input "*****"
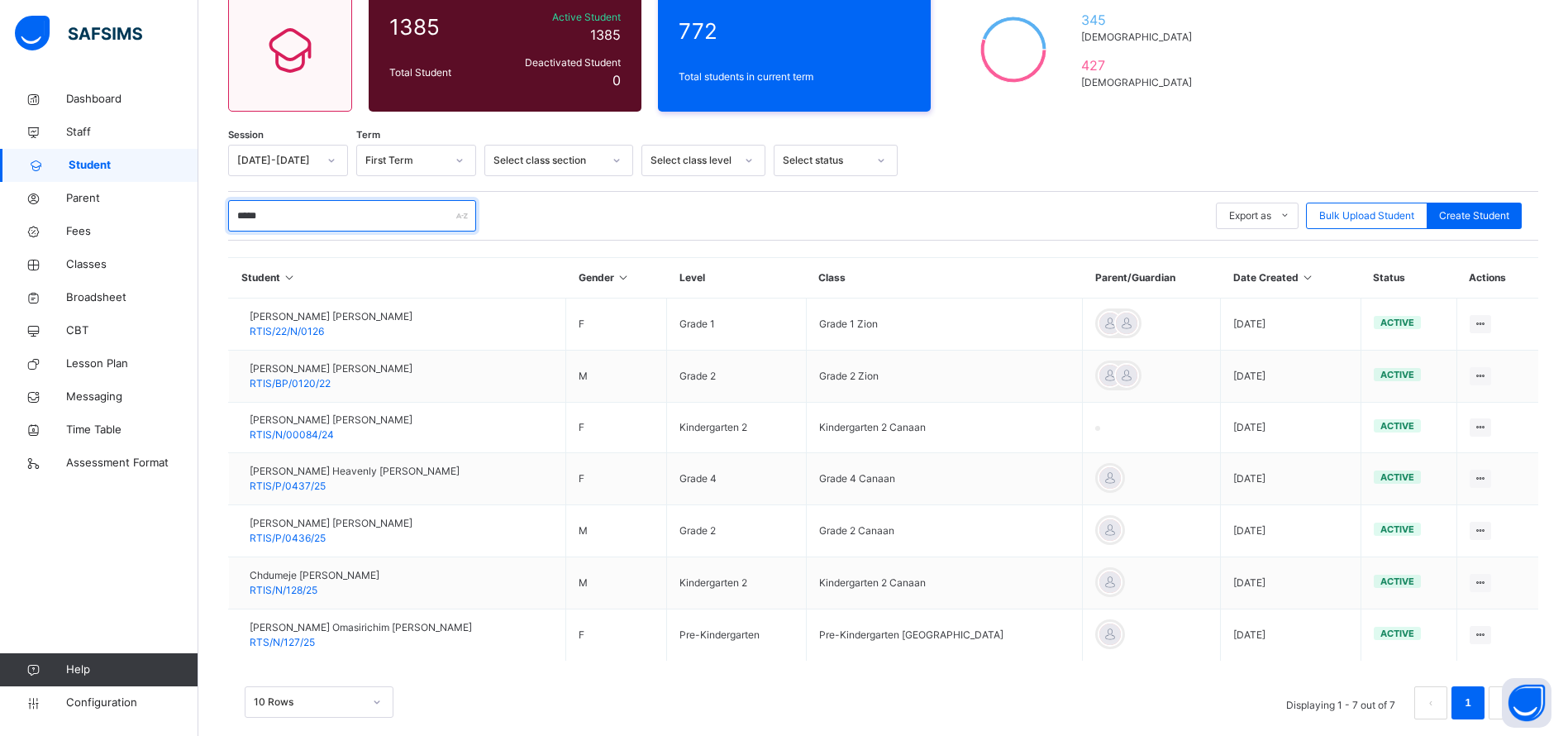
scroll to position [160, 0]
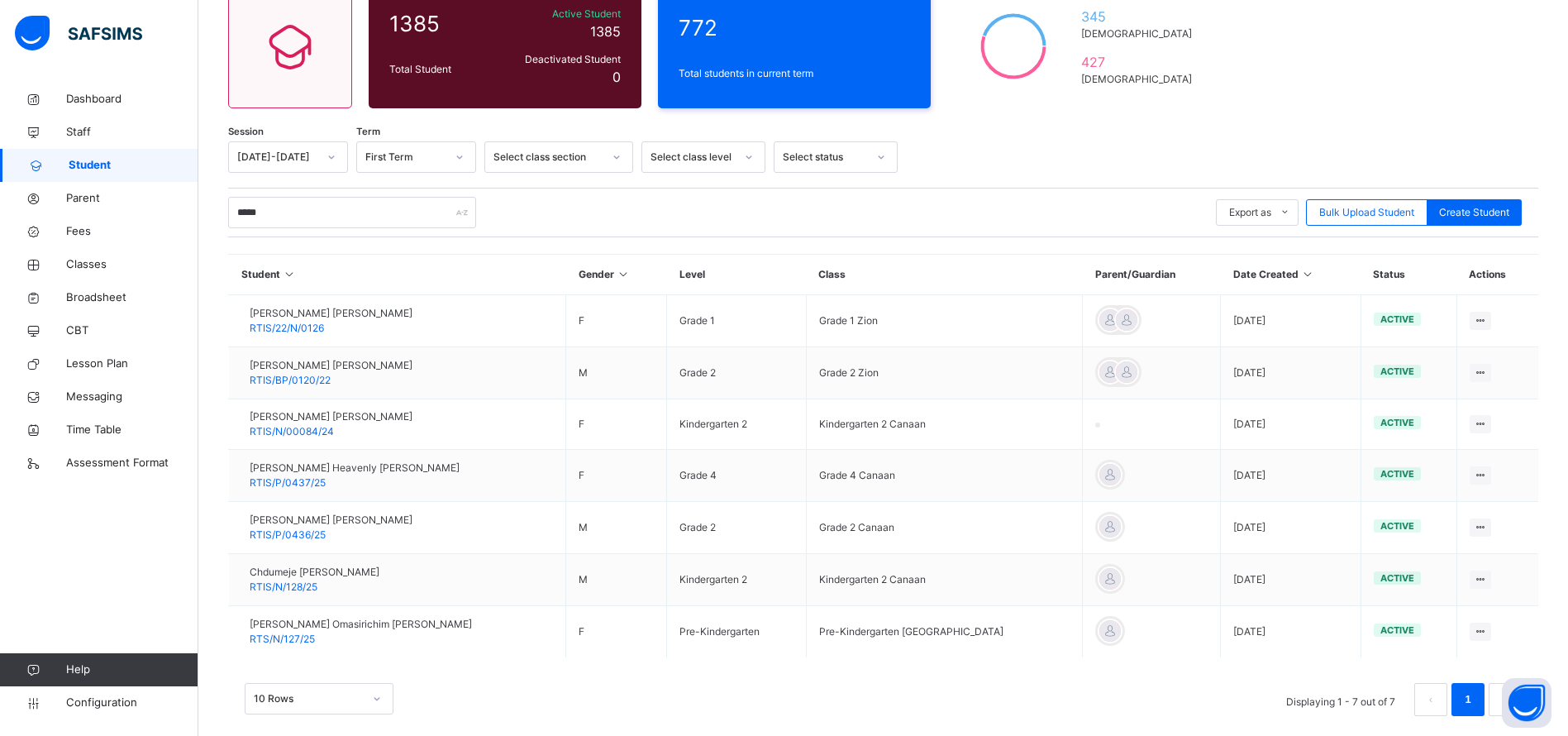
click at [325, 527] on div "Bryant Chinonso Opara RTIS/P/0436/25" at bounding box center [331, 527] width 163 height 29
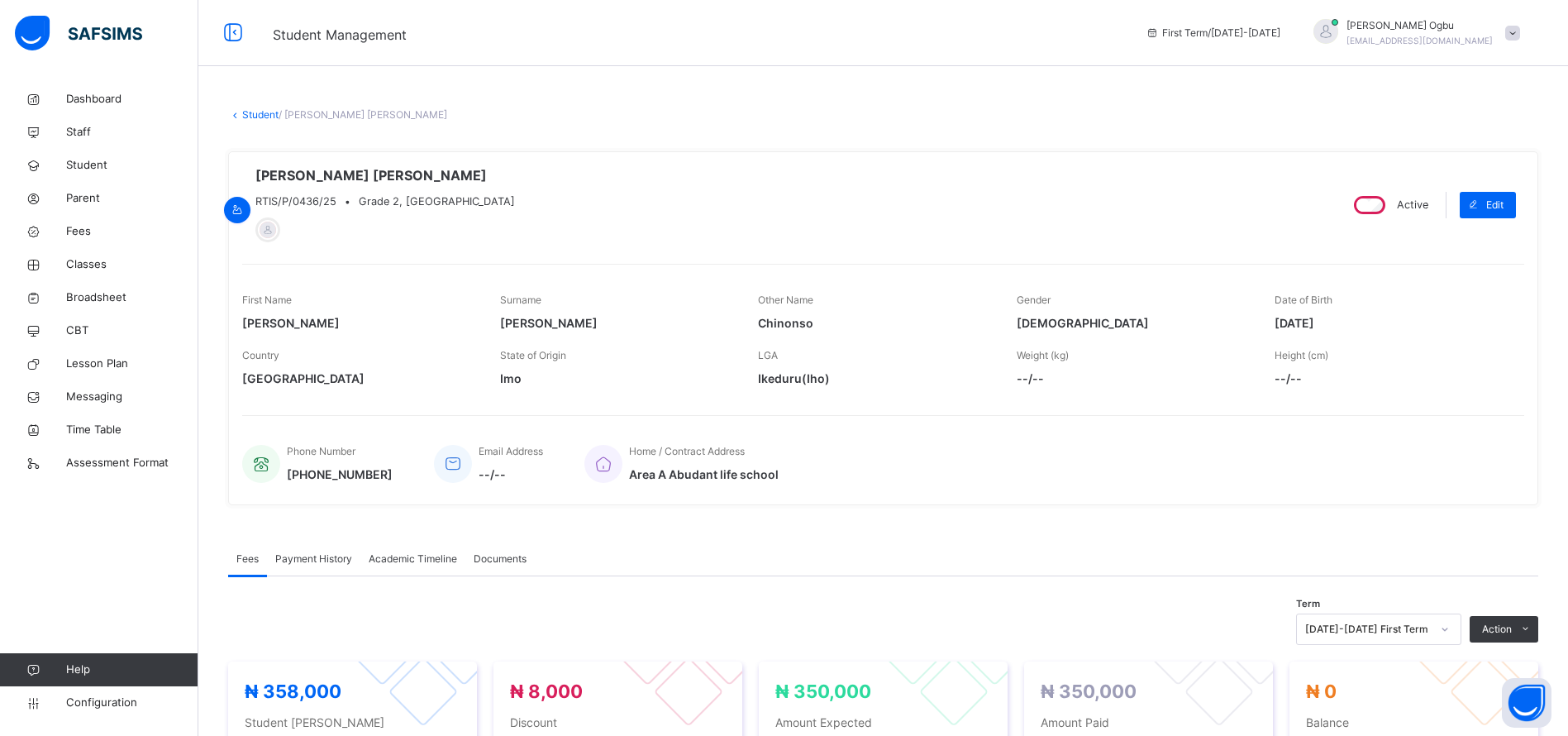
click at [310, 551] on span "Payment History" at bounding box center [313, 559] width 77 height 15
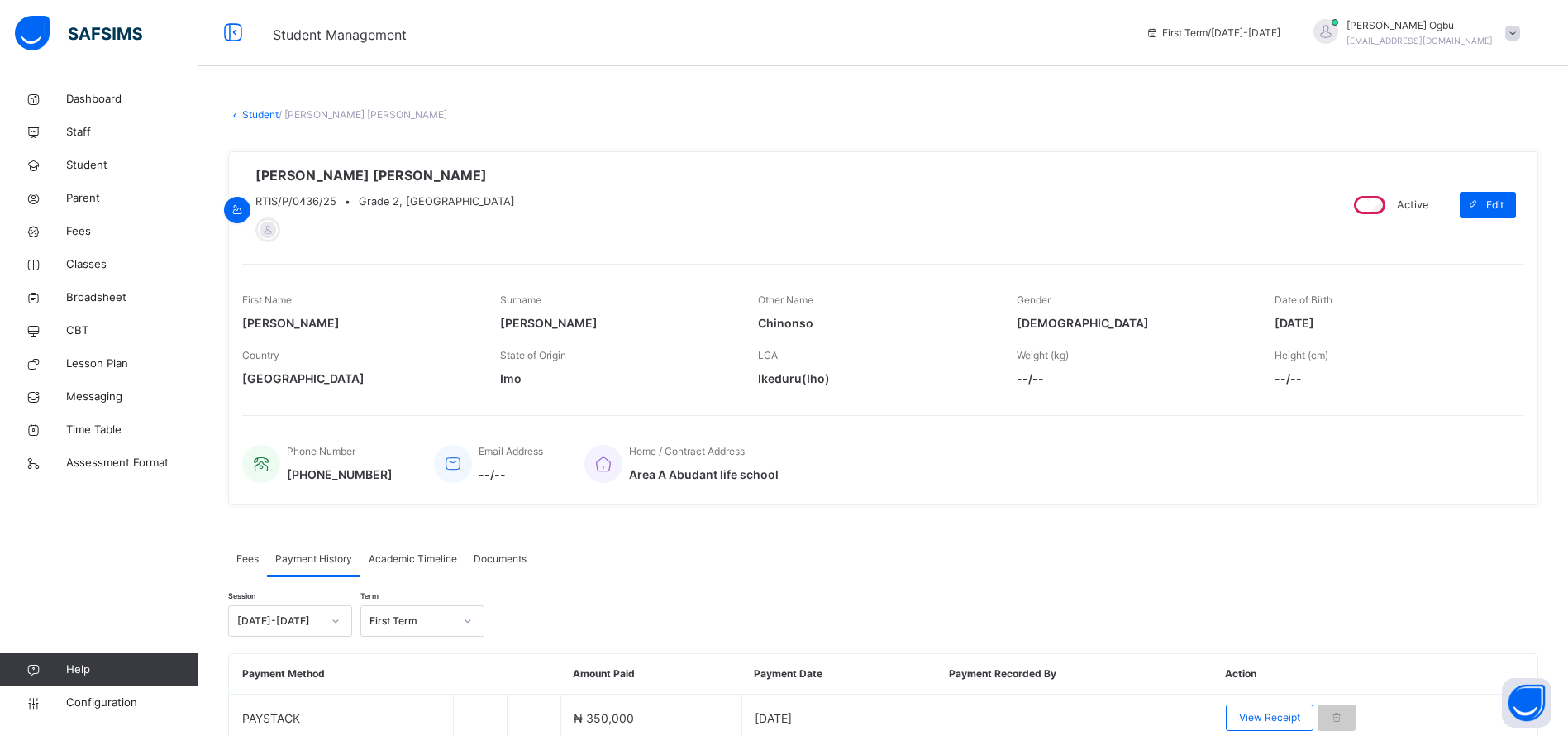
click at [1265, 712] on span "View Receipt" at bounding box center [1269, 717] width 61 height 15
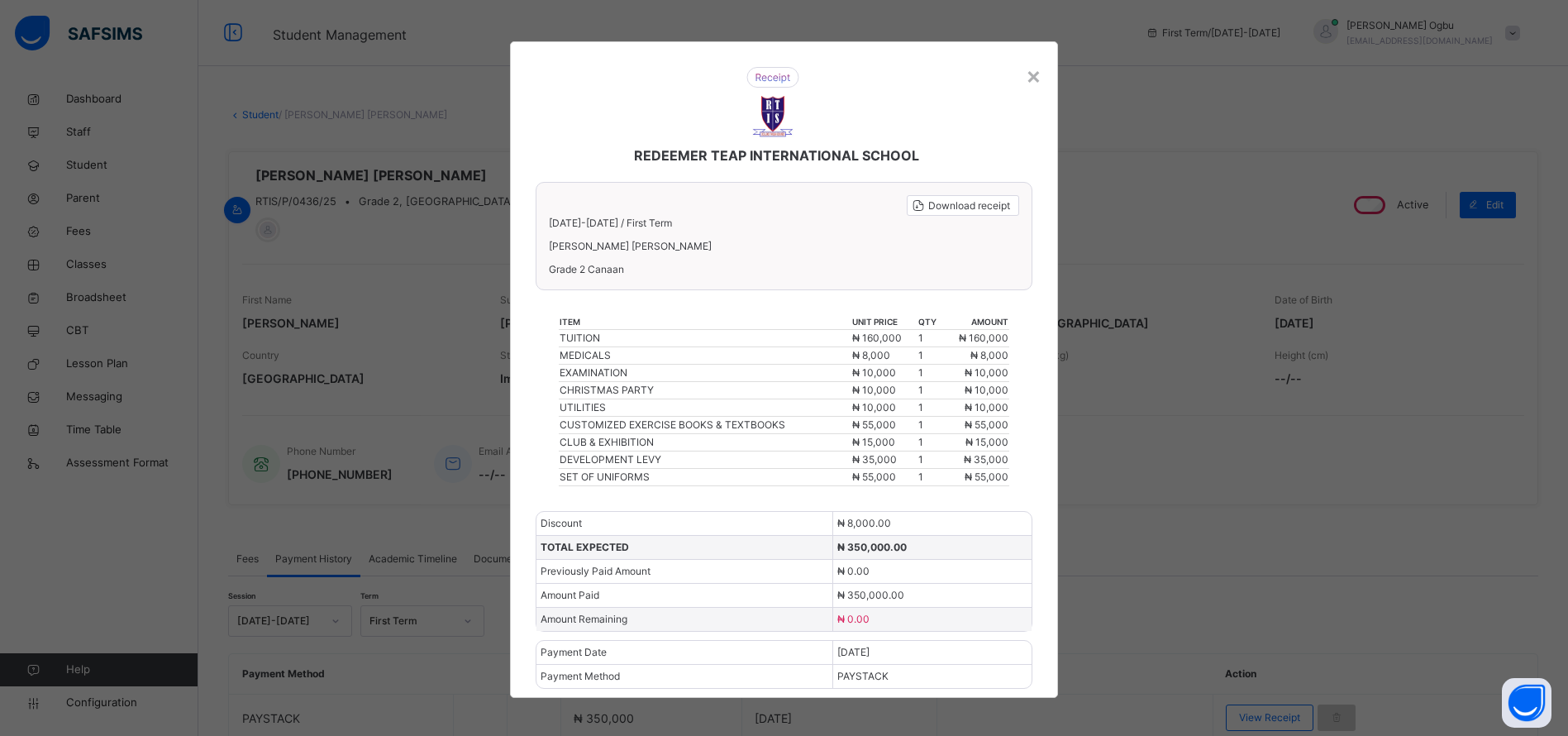
click at [1032, 77] on div "×" at bounding box center [1034, 75] width 16 height 34
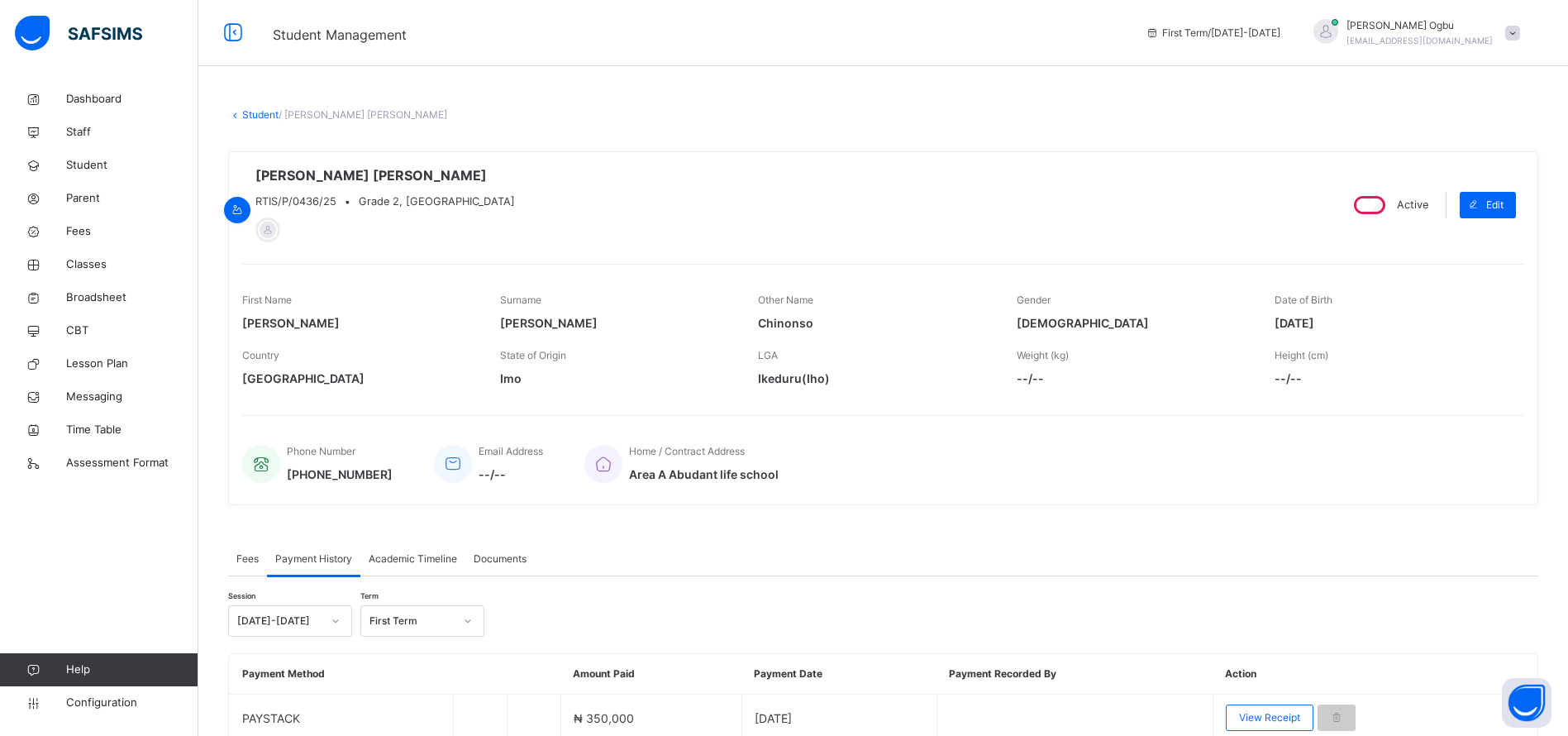
click at [87, 172] on span "Student" at bounding box center [132, 166] width 132 height 17
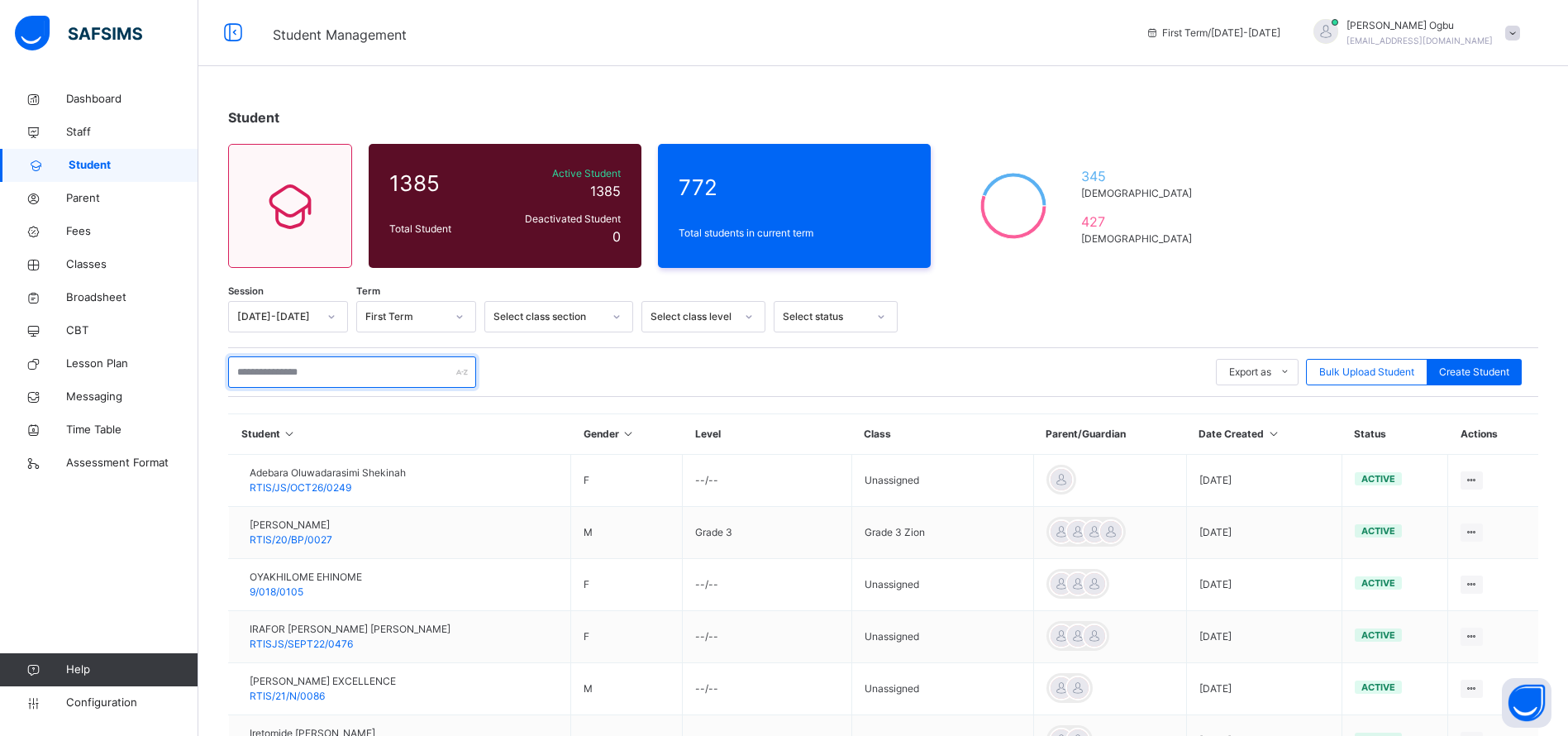
click at [263, 369] on input "text" at bounding box center [352, 372] width 248 height 31
click at [304, 366] on input "text" at bounding box center [352, 372] width 248 height 31
click at [88, 199] on span "Parent" at bounding box center [132, 199] width 132 height 17
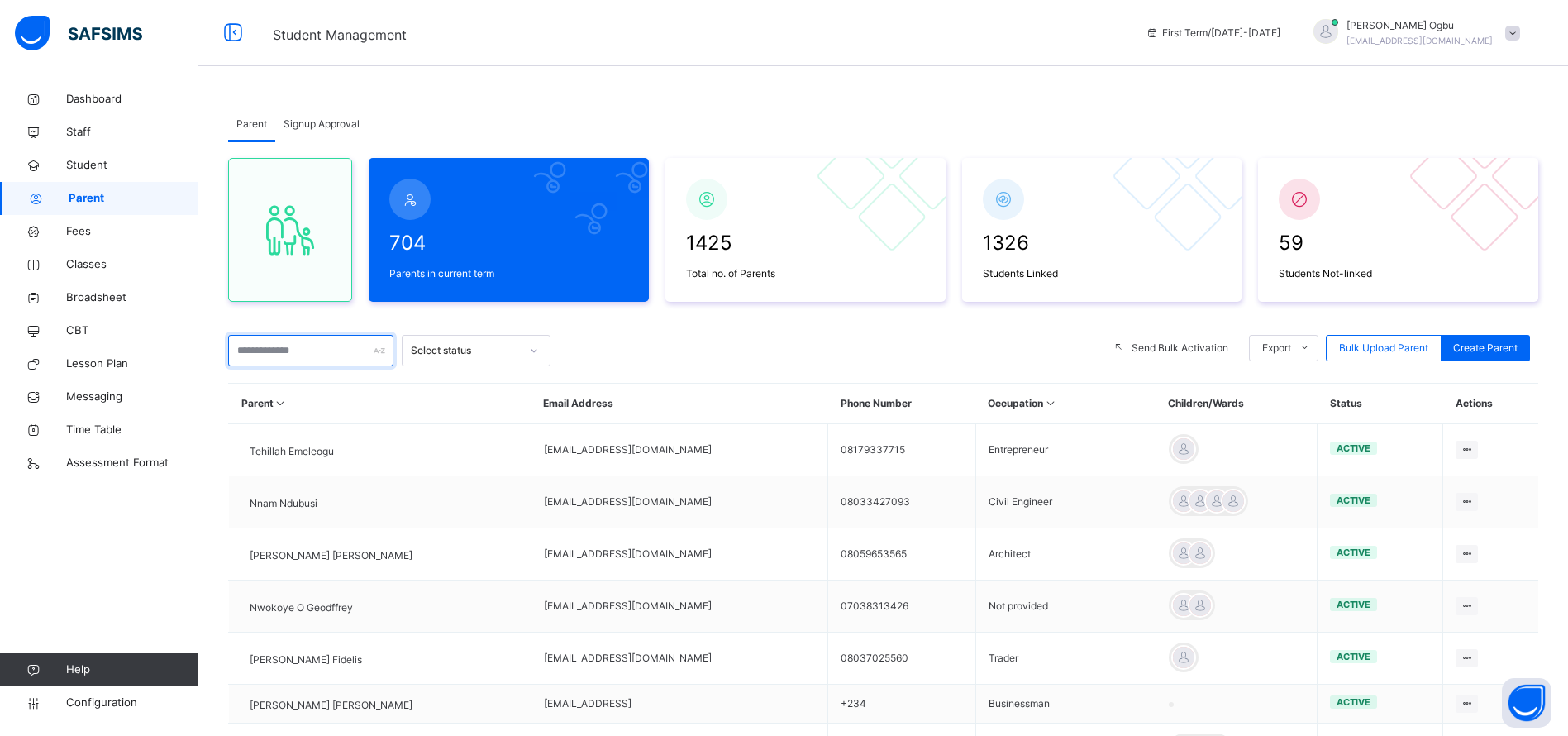
click at [344, 355] on input "text" at bounding box center [310, 350] width 166 height 31
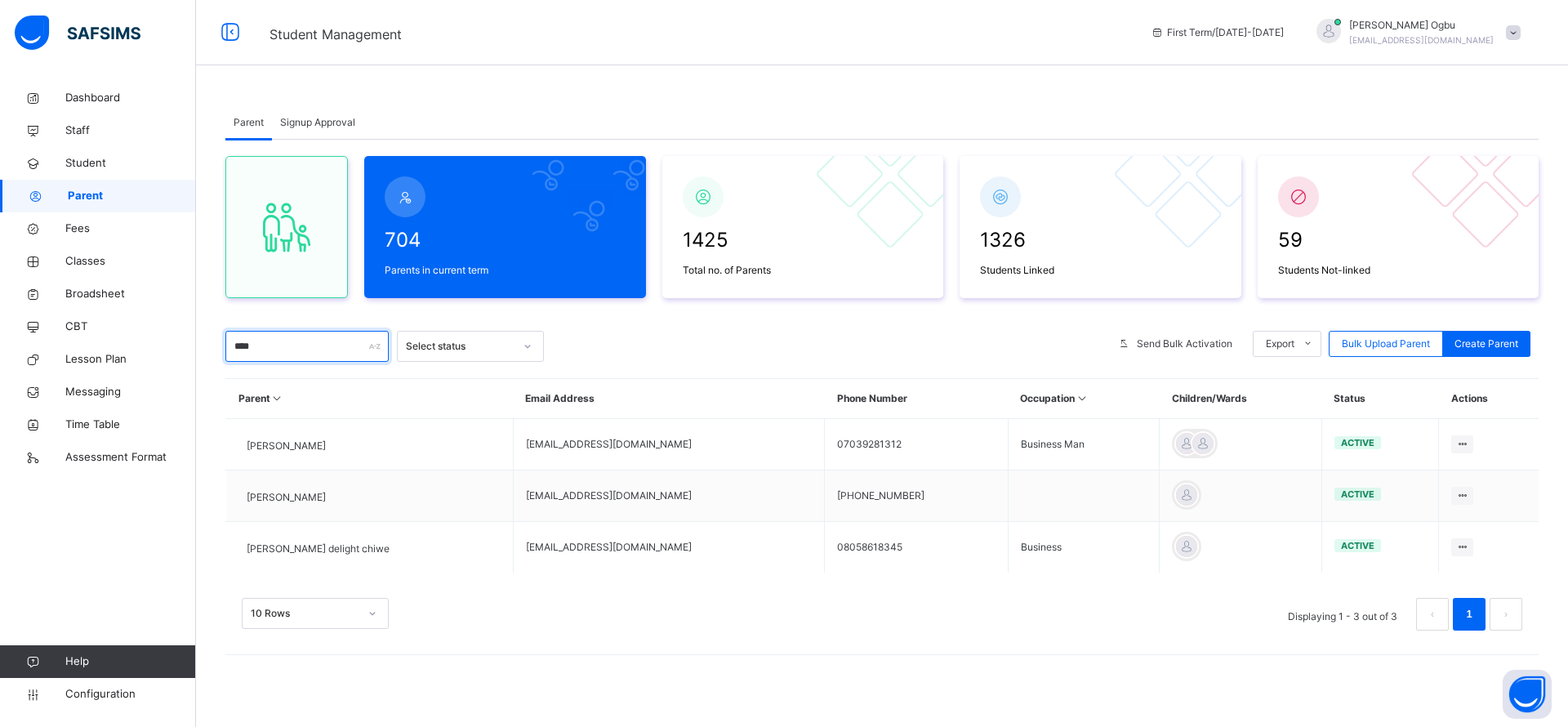
type input "****"
click at [73, 166] on span "Student" at bounding box center [130, 164] width 130 height 17
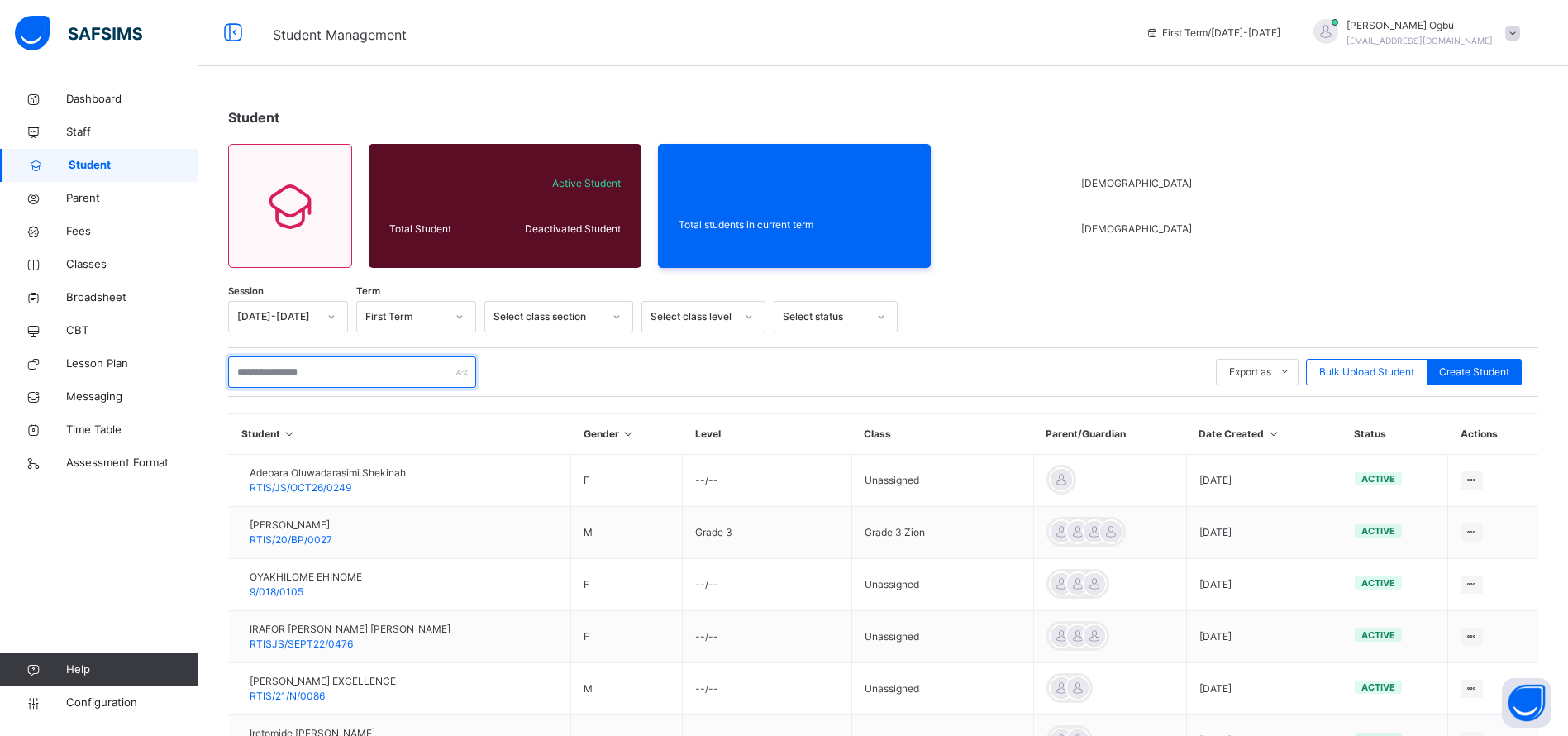
click at [297, 365] on input "text" at bounding box center [352, 372] width 248 height 31
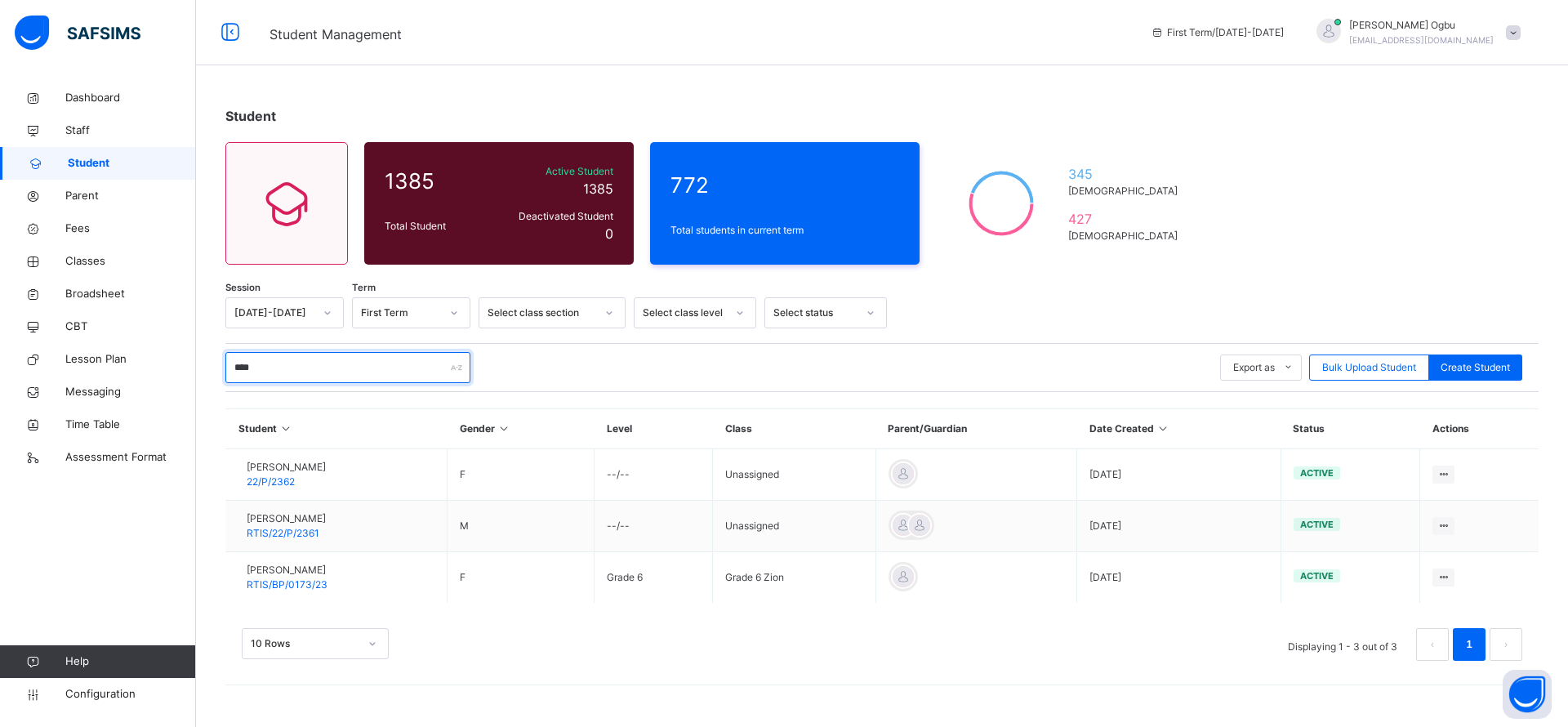
type input "****"
click at [77, 204] on span "Parent" at bounding box center [130, 196] width 130 height 17
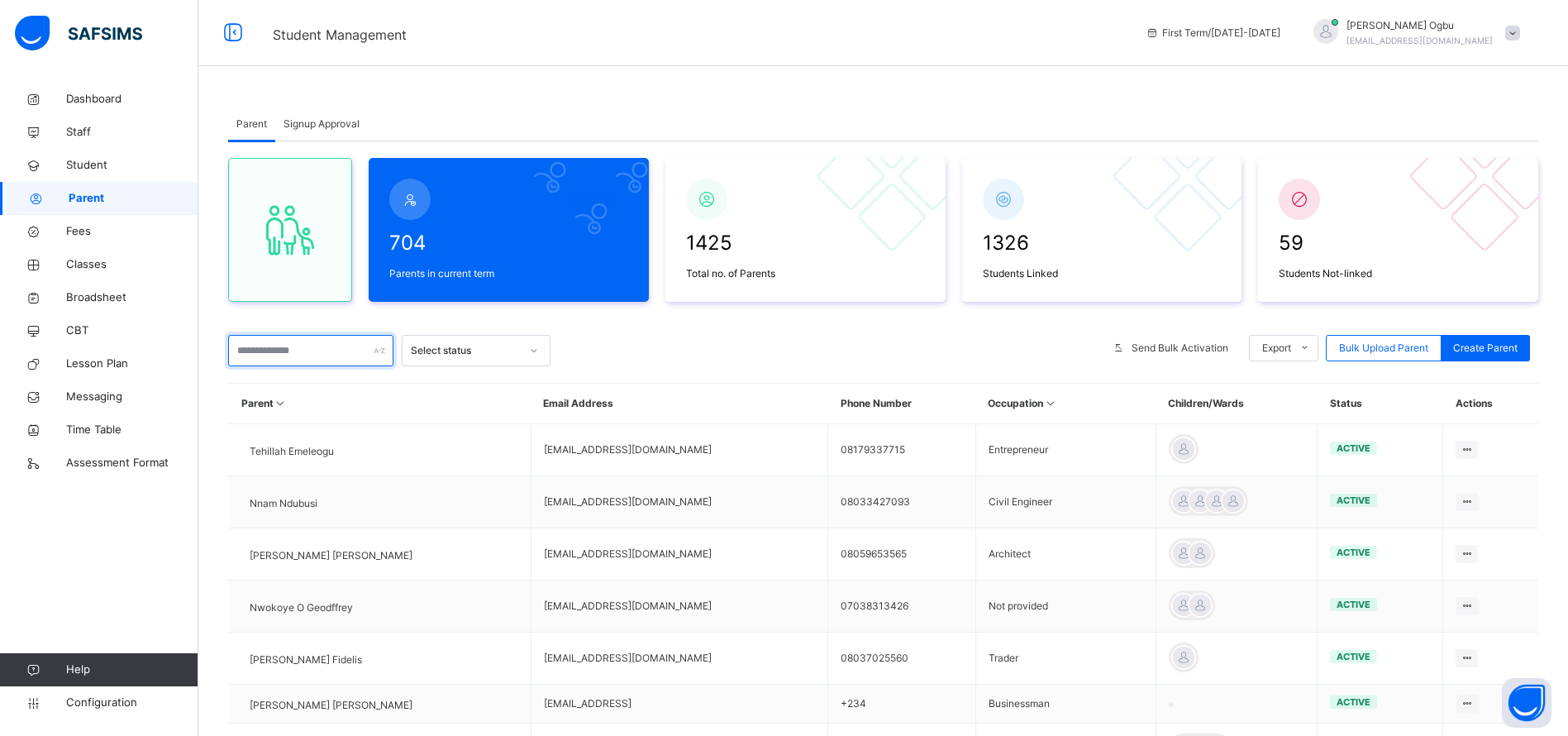
click at [310, 341] on input "text" at bounding box center [310, 350] width 166 height 31
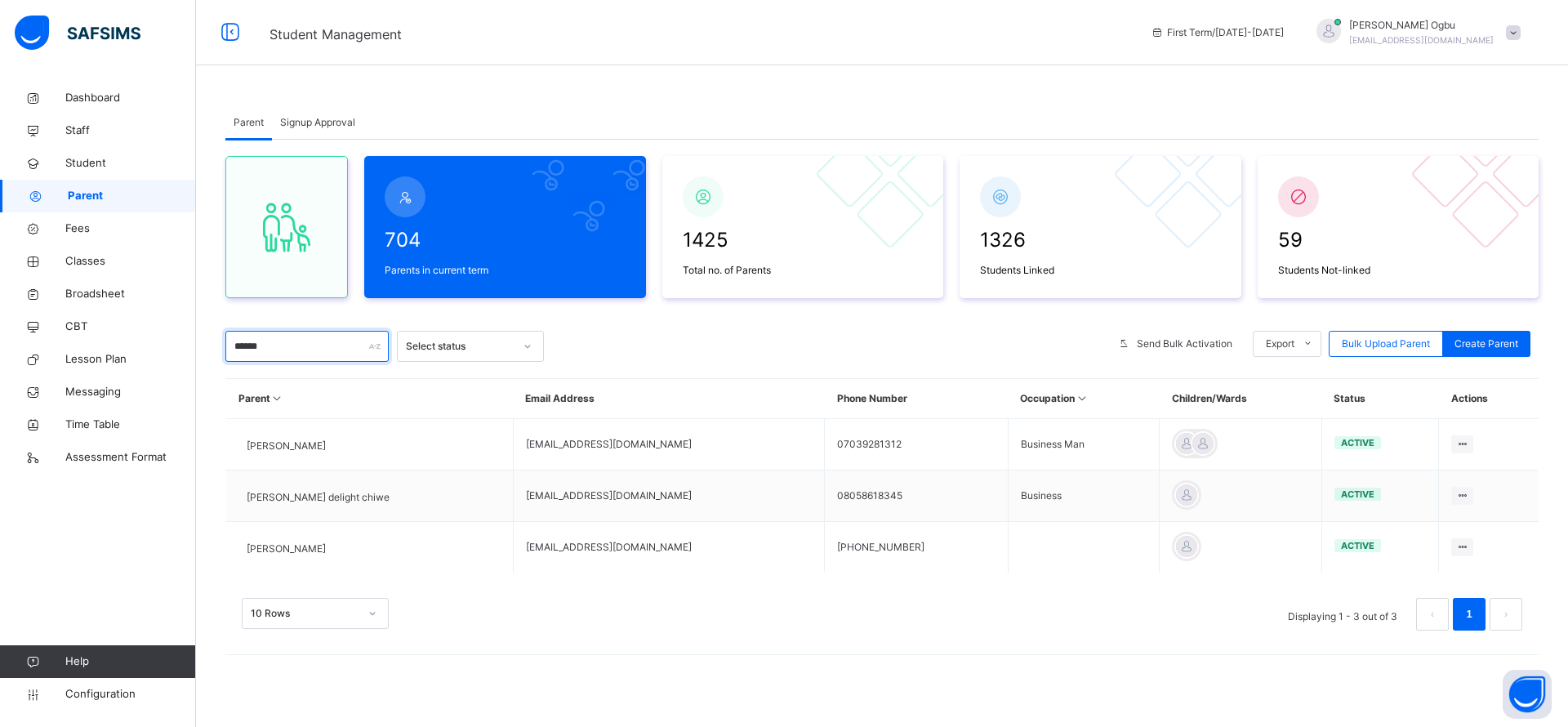
type input "******"
click at [92, 165] on span "Student" at bounding box center [130, 164] width 130 height 17
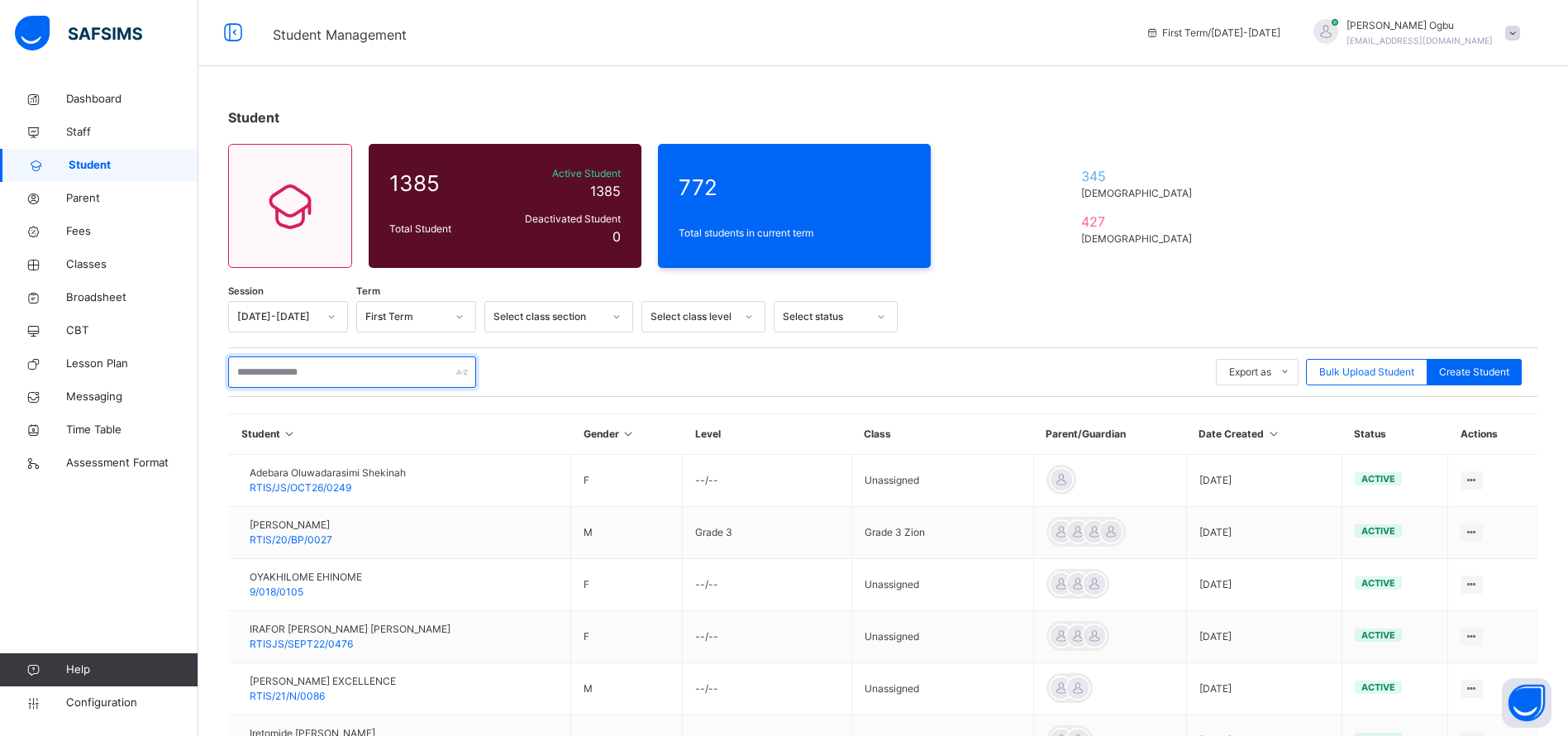
click at [257, 369] on input "text" at bounding box center [352, 372] width 248 height 31
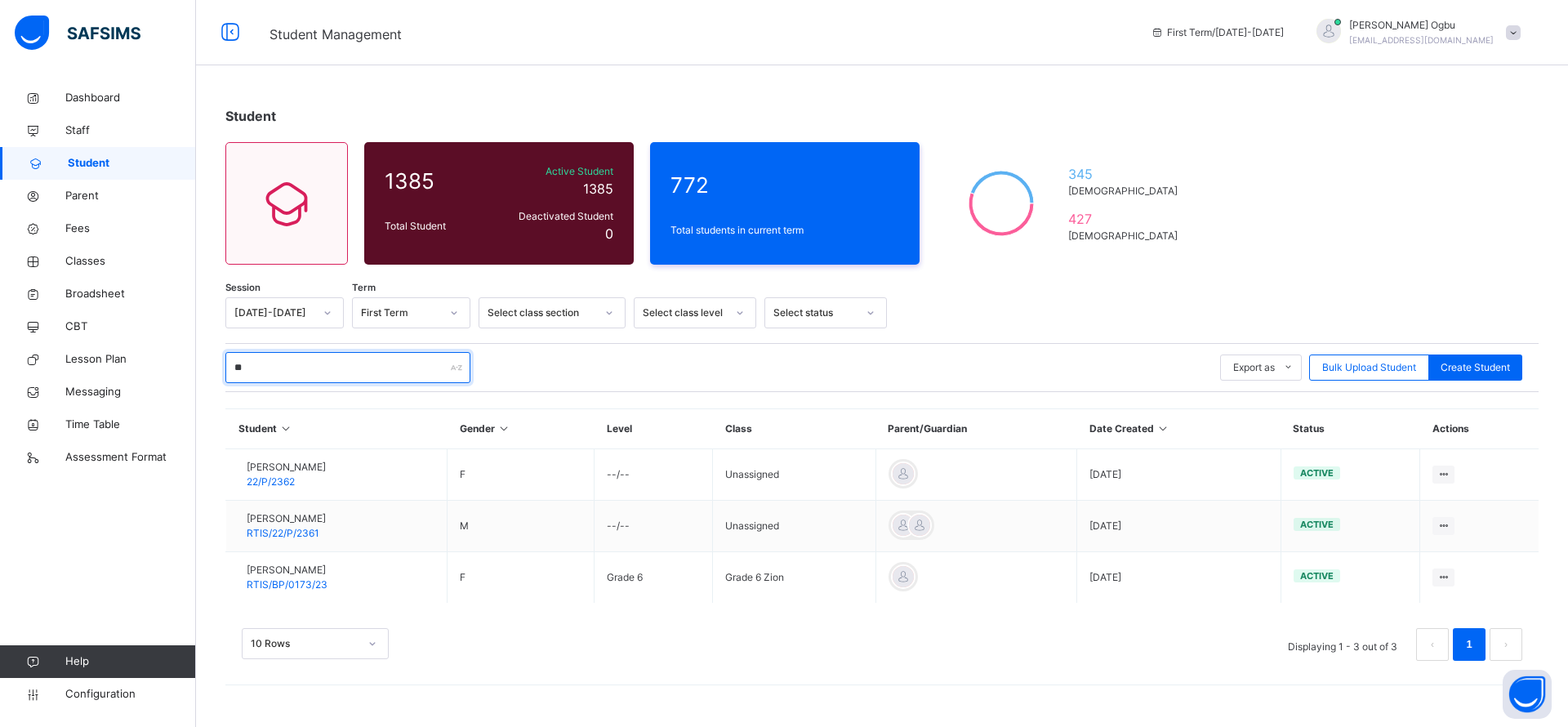
type input "*"
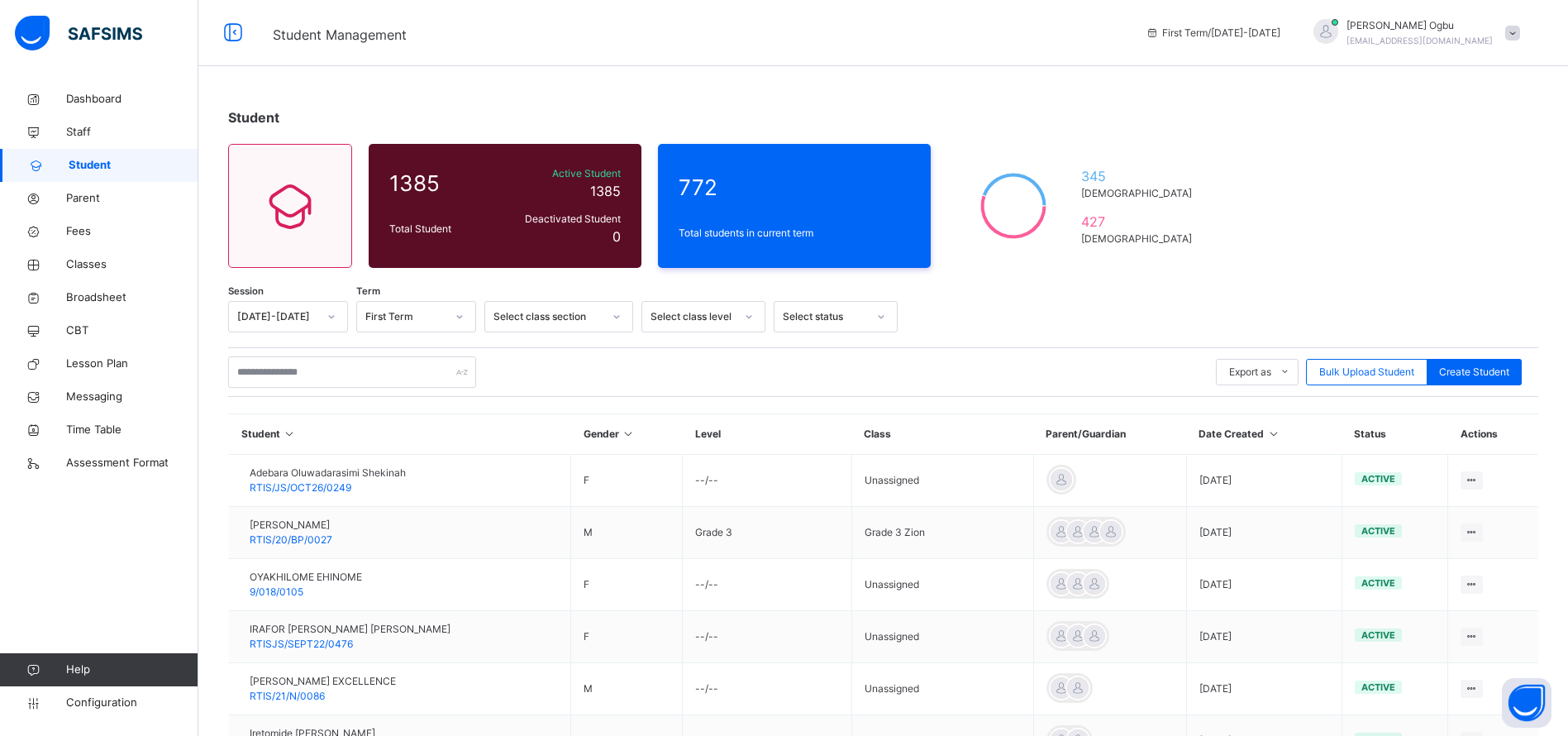
click at [96, 167] on span "Student" at bounding box center [134, 166] width 130 height 17
click at [270, 371] on input "text" at bounding box center [352, 372] width 248 height 31
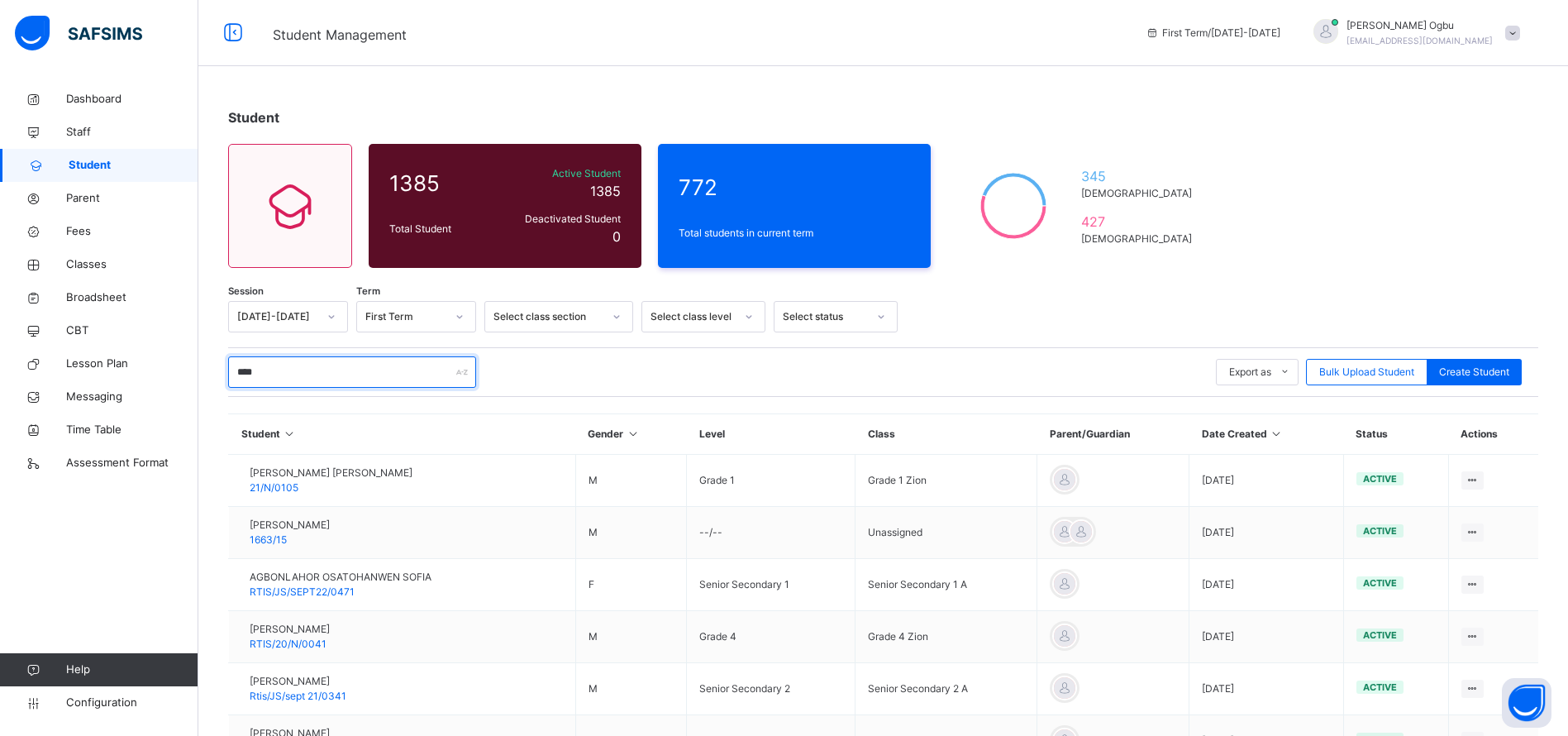
type input "*****"
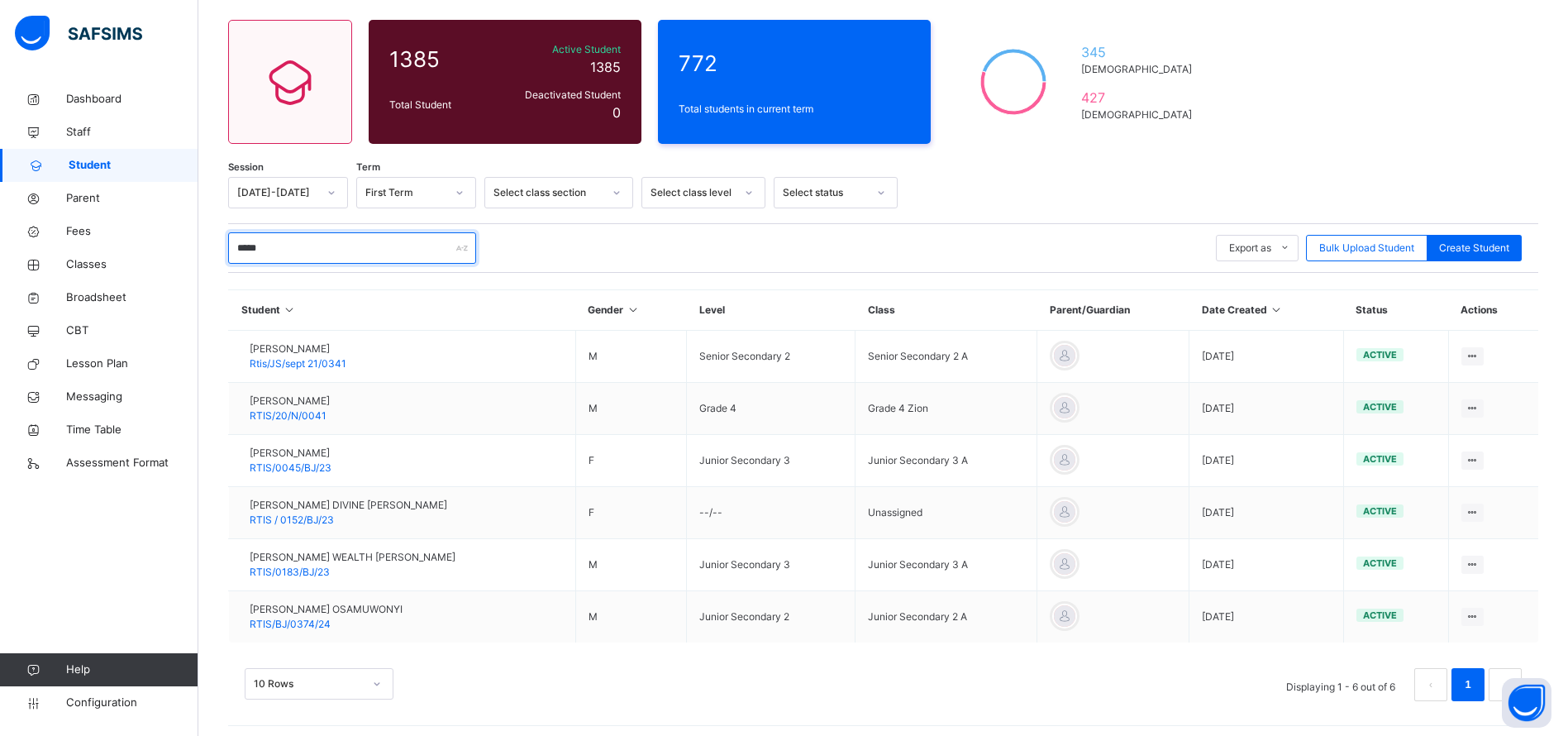
scroll to position [124, 0]
click at [315, 461] on span "RTIS/0045/BJ/23" at bounding box center [290, 466] width 82 height 13
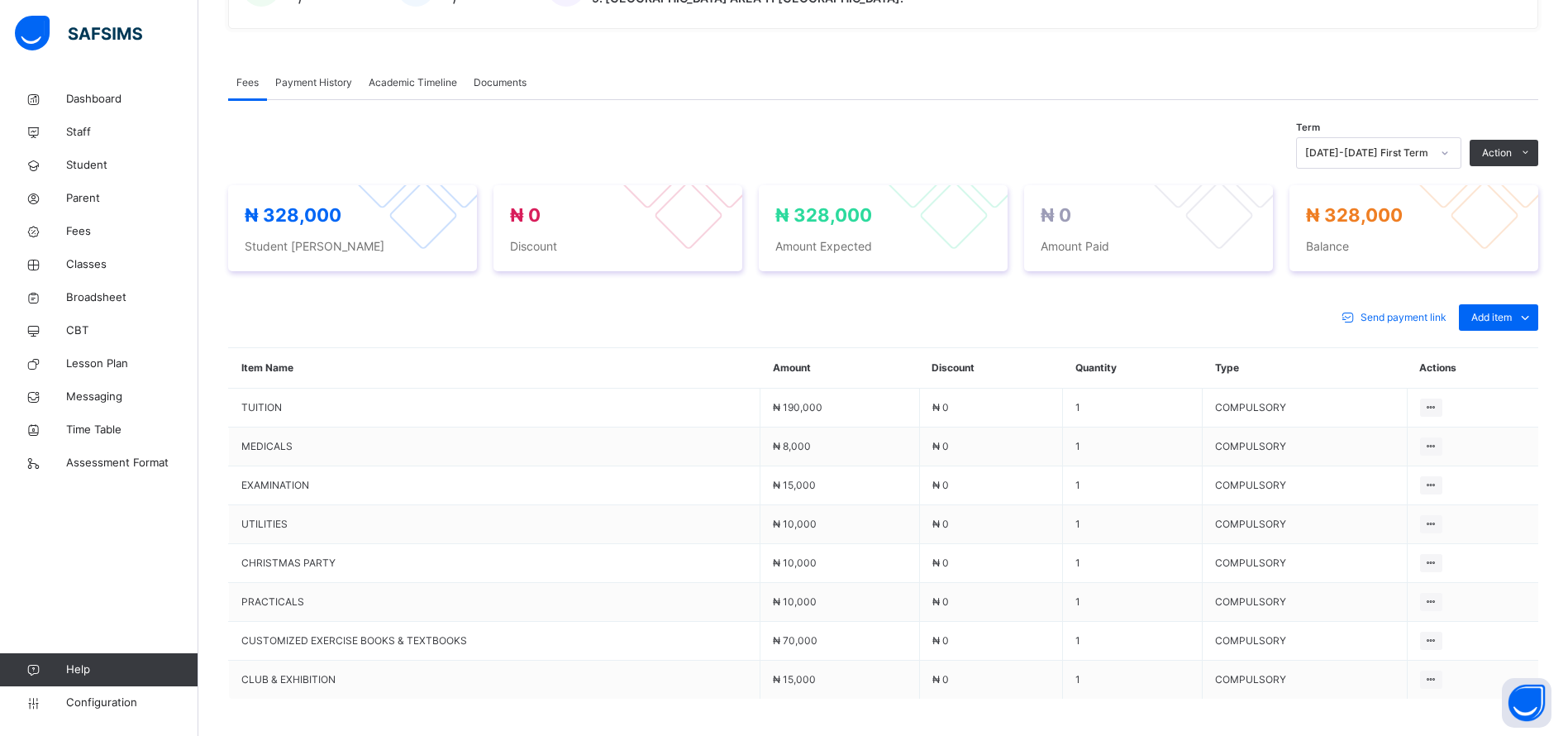
scroll to position [519, 0]
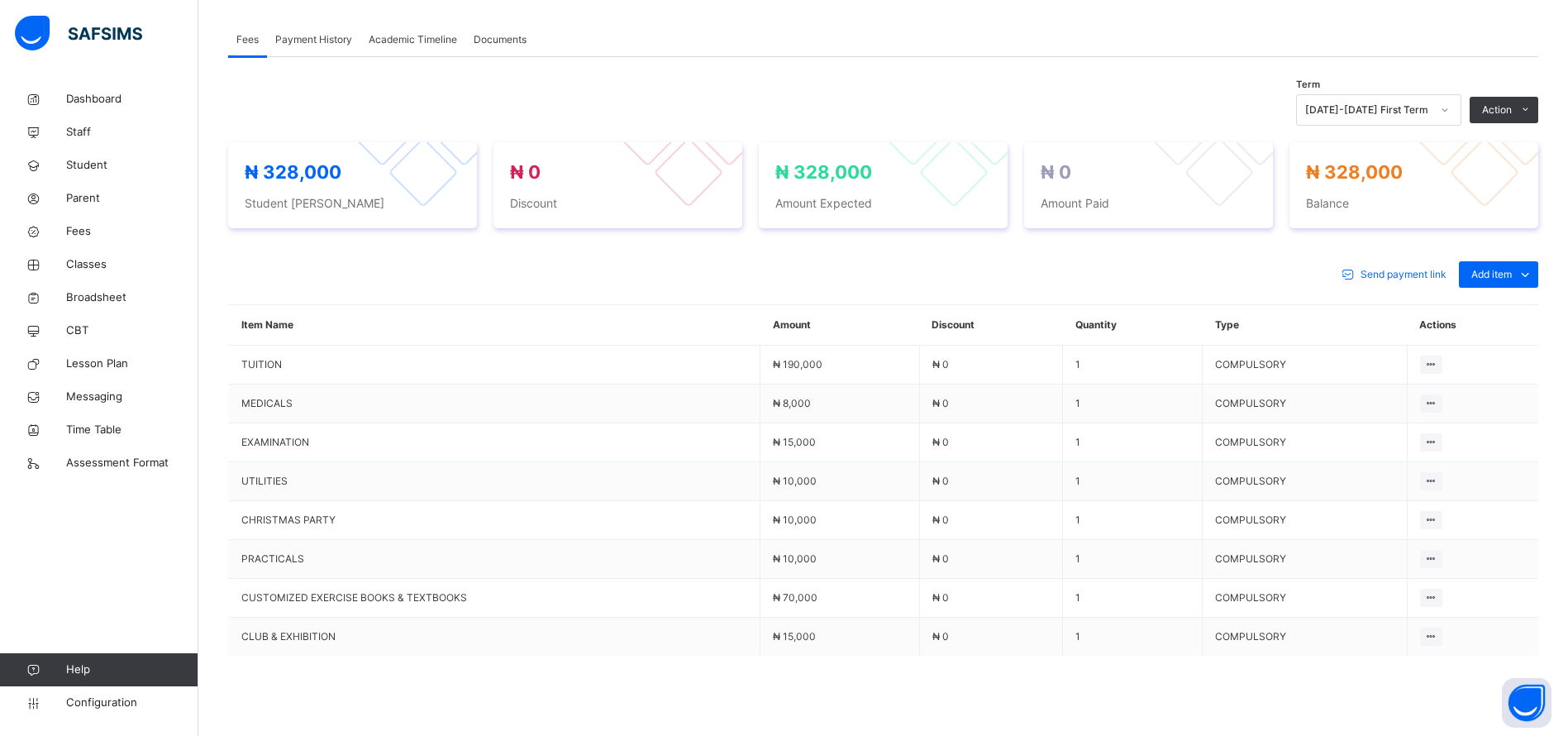
click at [70, 194] on span "Parent" at bounding box center [132, 199] width 132 height 17
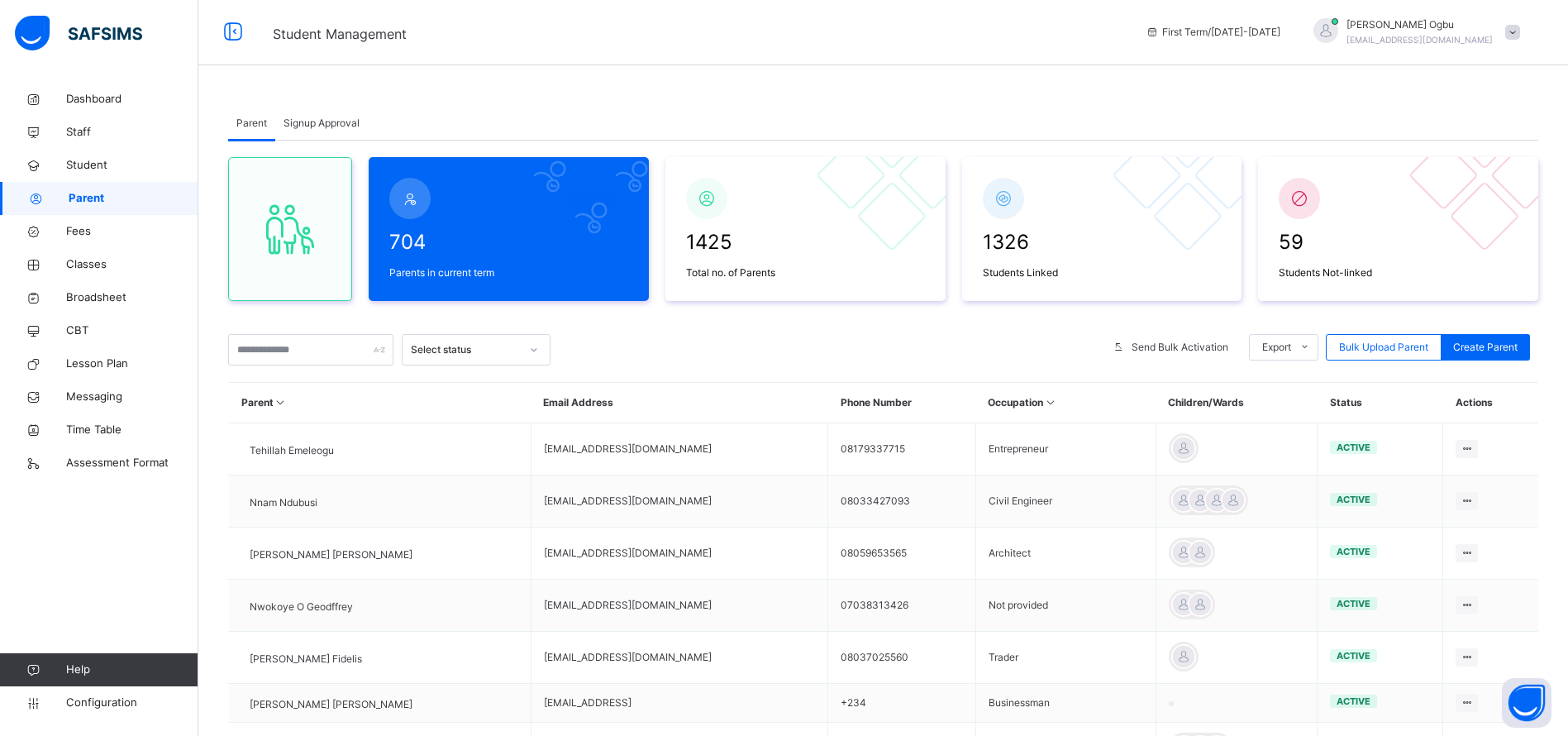
scroll to position [310, 0]
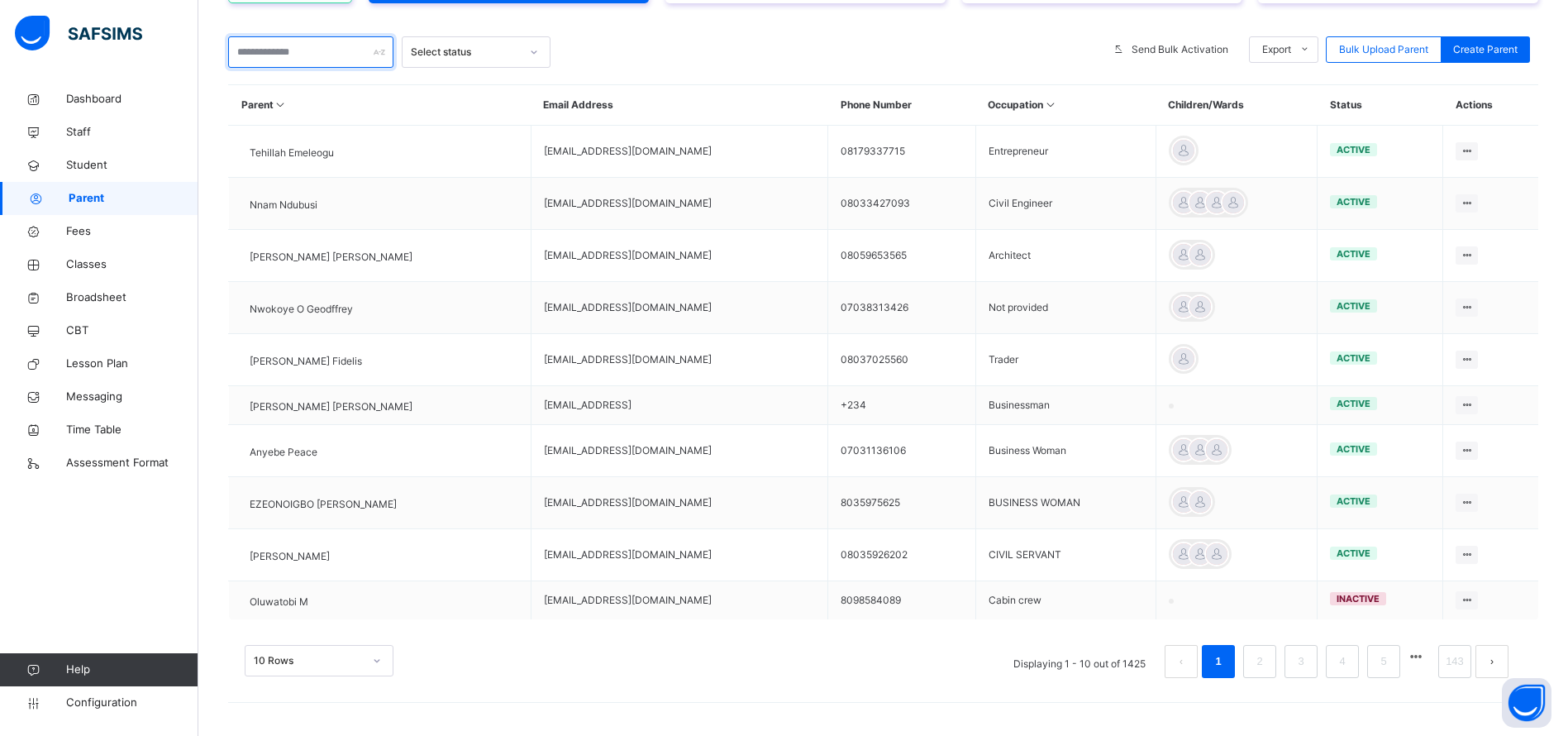
click at [273, 40] on input "text" at bounding box center [310, 51] width 166 height 31
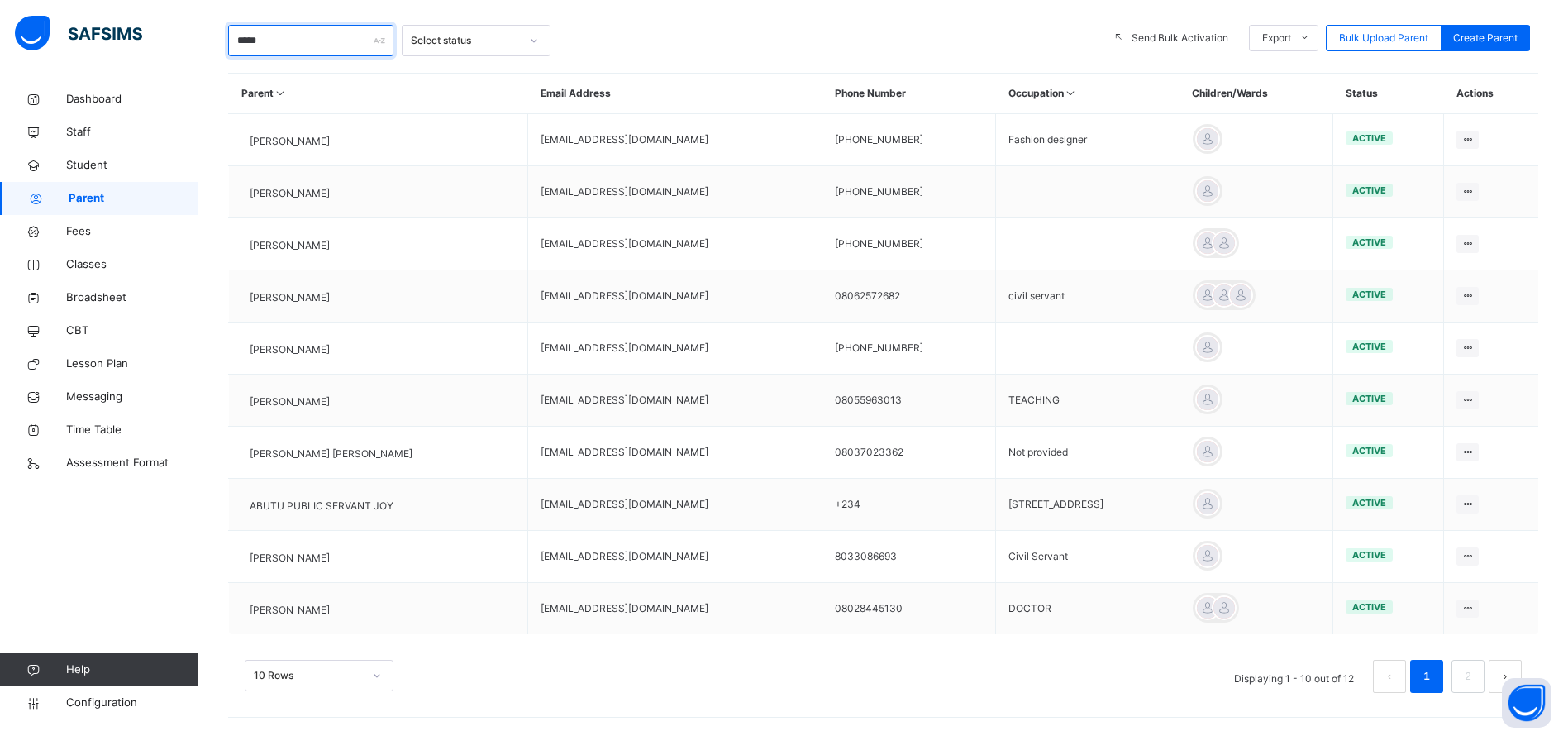
type input "*****"
drag, startPoint x: 654, startPoint y: 188, endPoint x: 522, endPoint y: 204, distance: 133.0
click at [528, 204] on td "joyce4esther@gmail.com" at bounding box center [675, 193] width 294 height 52
copy td "joyce4esther@gmail.com"
click at [0, 0] on div "Reset Password" at bounding box center [0, 0] width 0 height 0
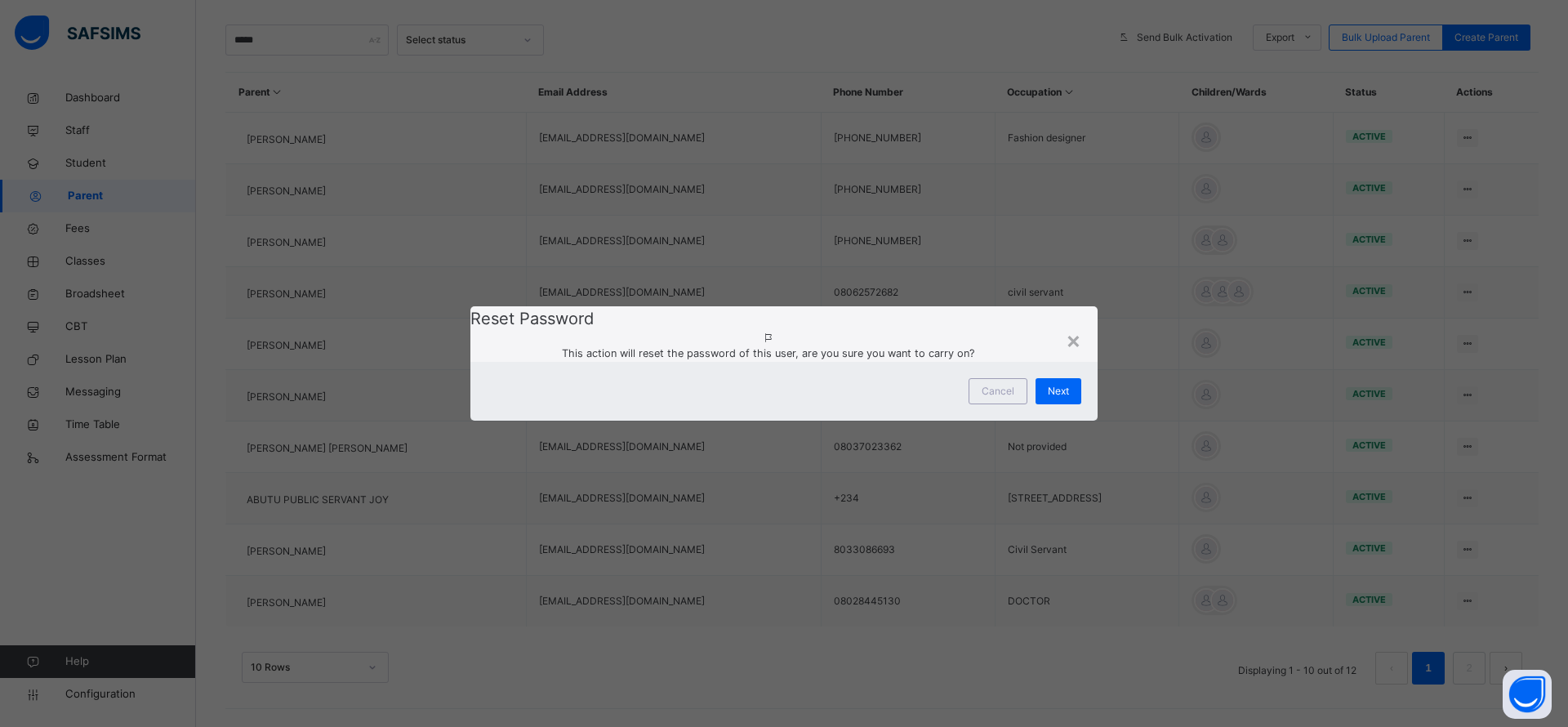
click at [1054, 399] on span "Next" at bounding box center [1059, 391] width 22 height 15
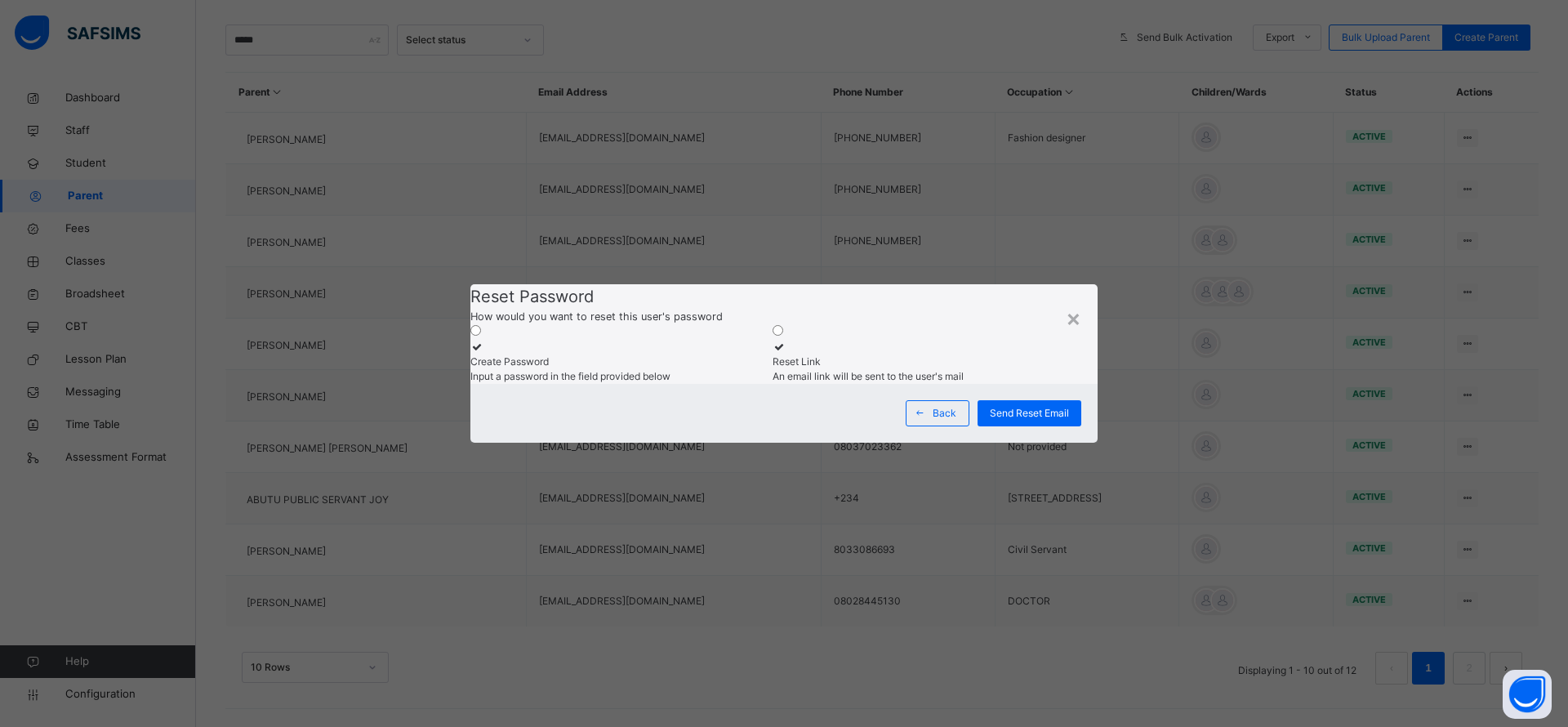
click at [659, 370] on span "Input a password in the field provided below" at bounding box center [570, 376] width 200 height 12
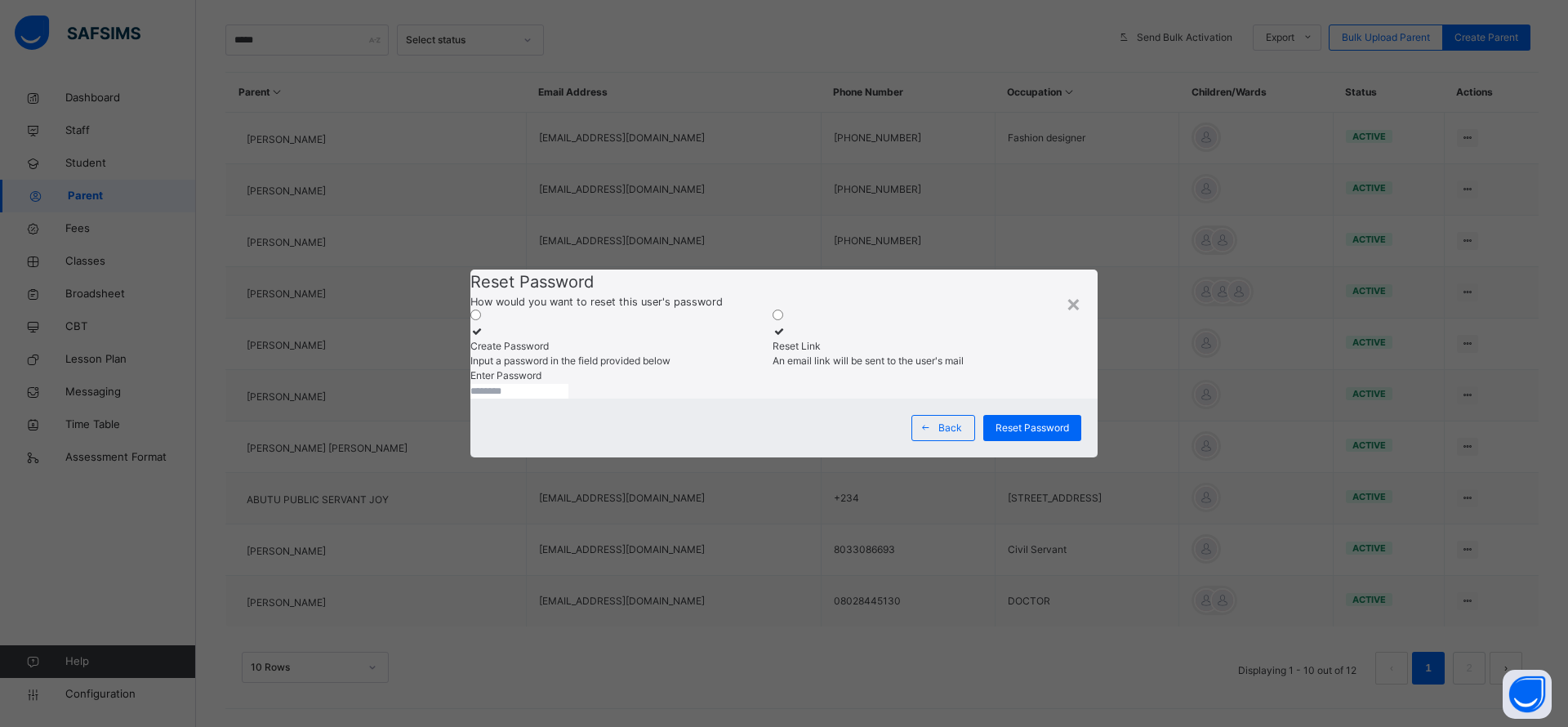
click at [568, 399] on input "text" at bounding box center [519, 391] width 98 height 15
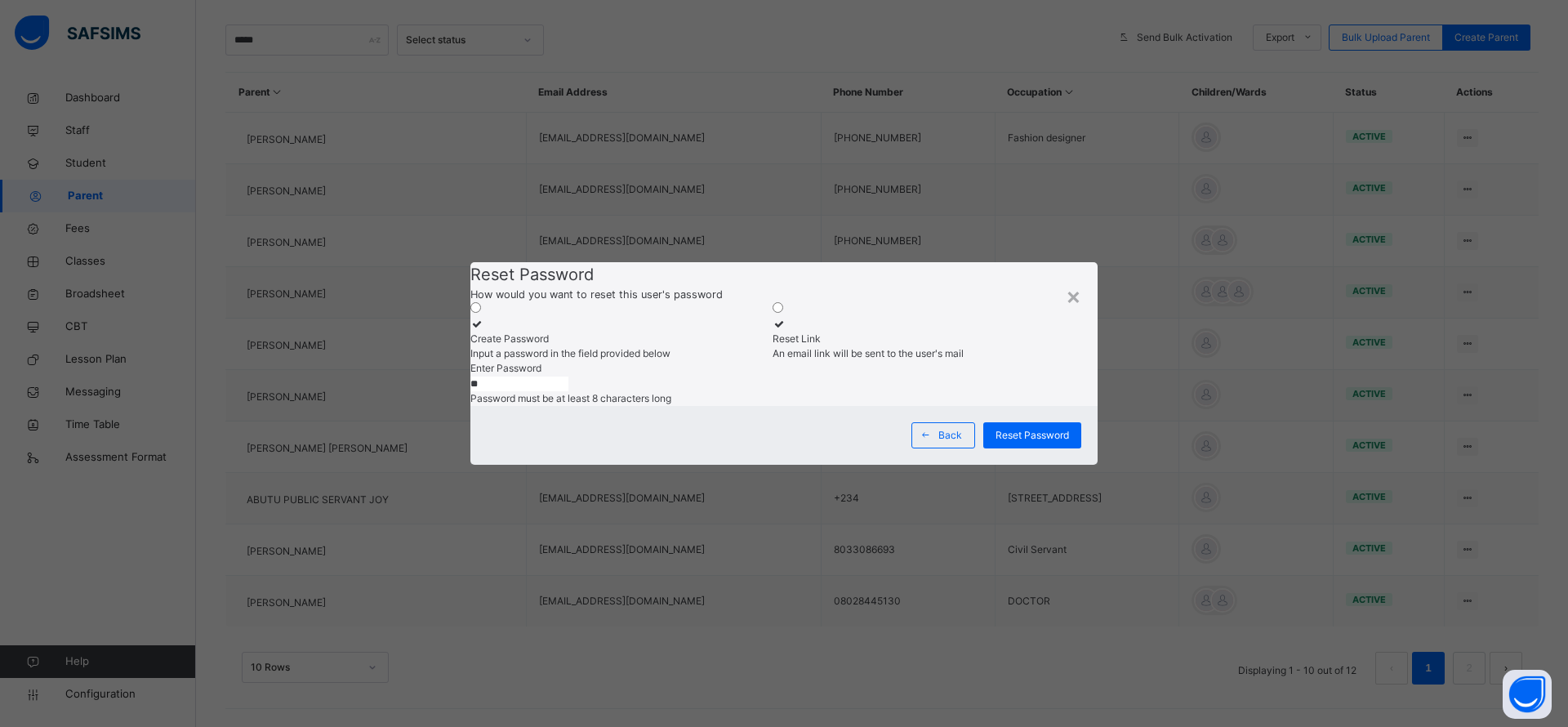
type input "*"
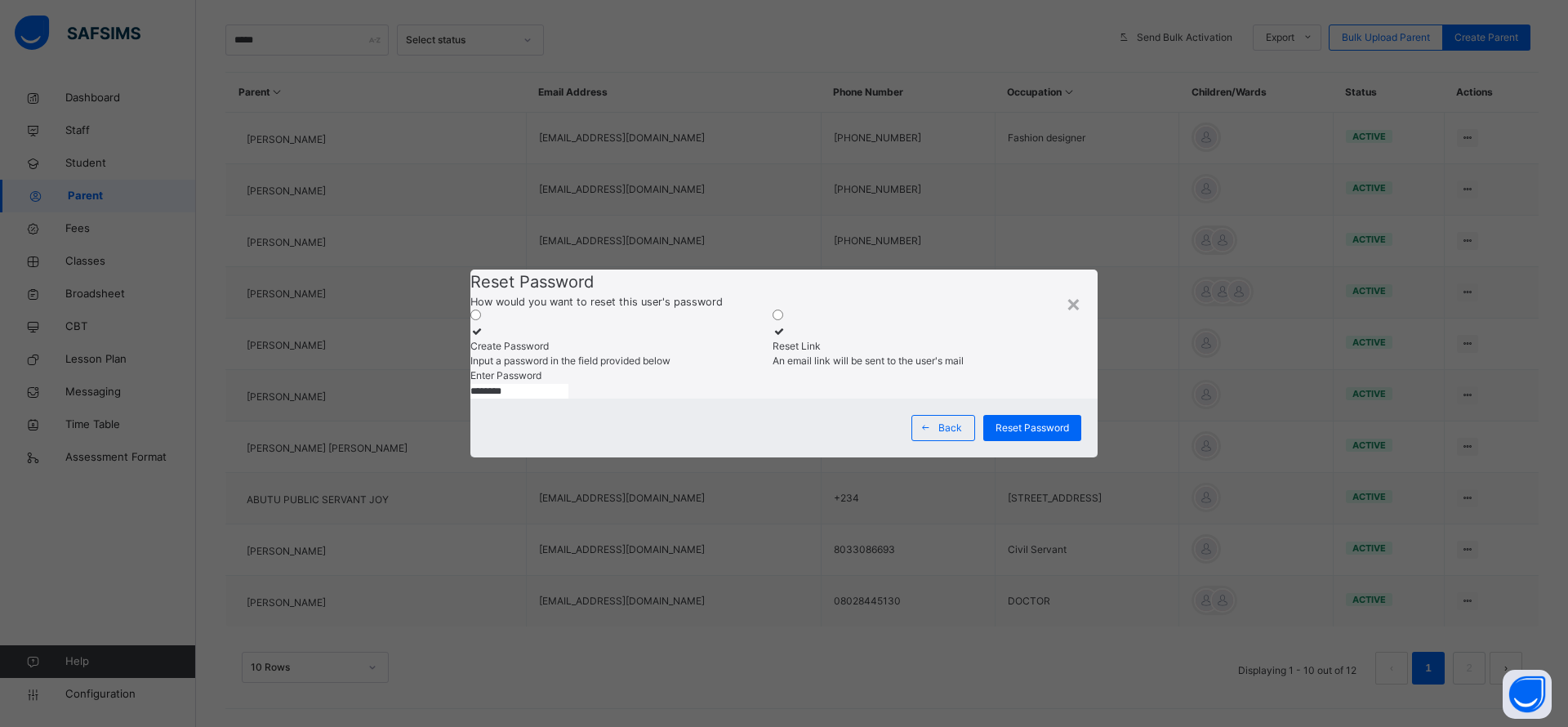
type input "********"
click at [1040, 435] on span "Reset Password" at bounding box center [1032, 428] width 73 height 15
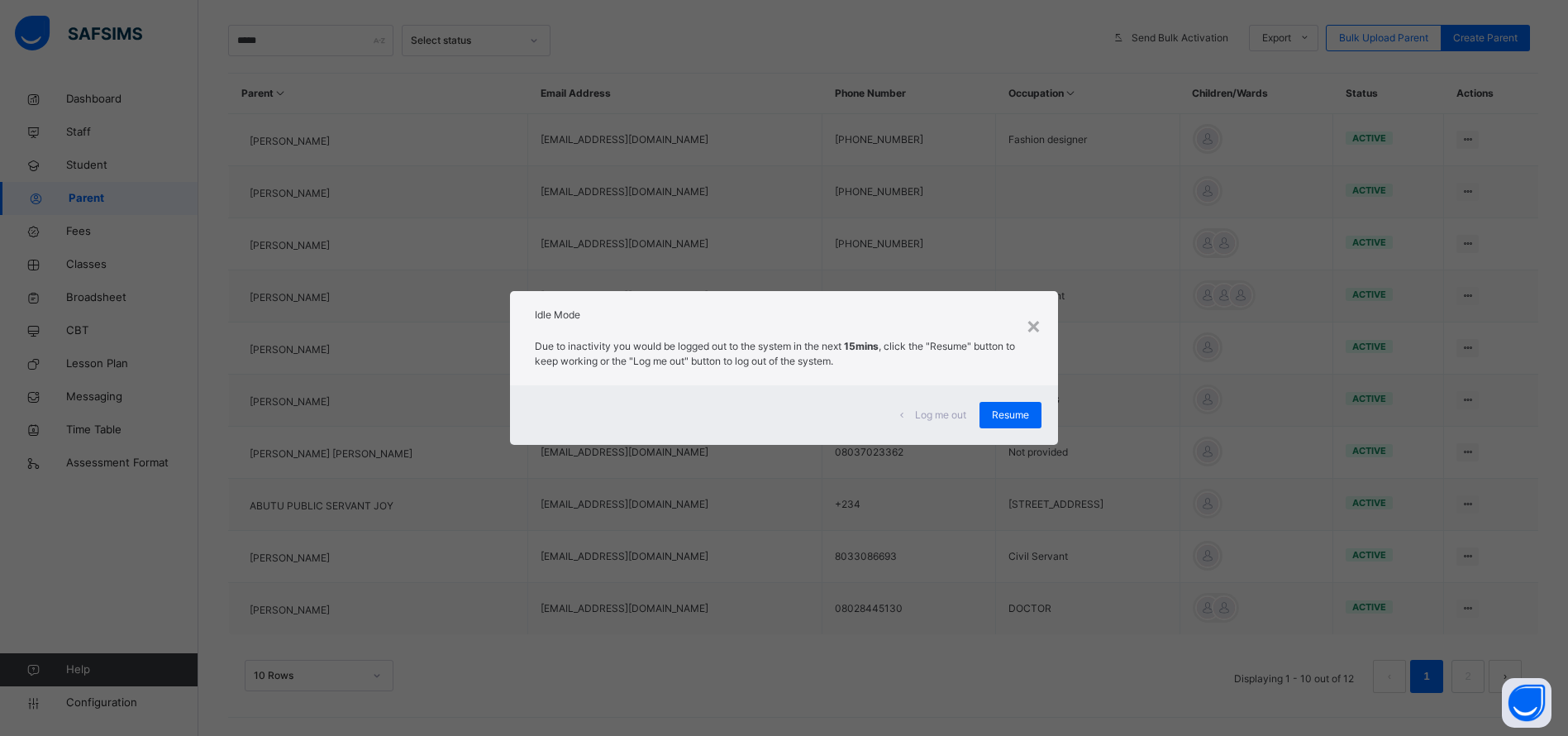
click at [97, 163] on div "× Idle Mode Due to inactivity you would be logged out to the system in the next…" at bounding box center [784, 368] width 1568 height 736
click at [1017, 414] on span "Resume" at bounding box center [1010, 415] width 37 height 15
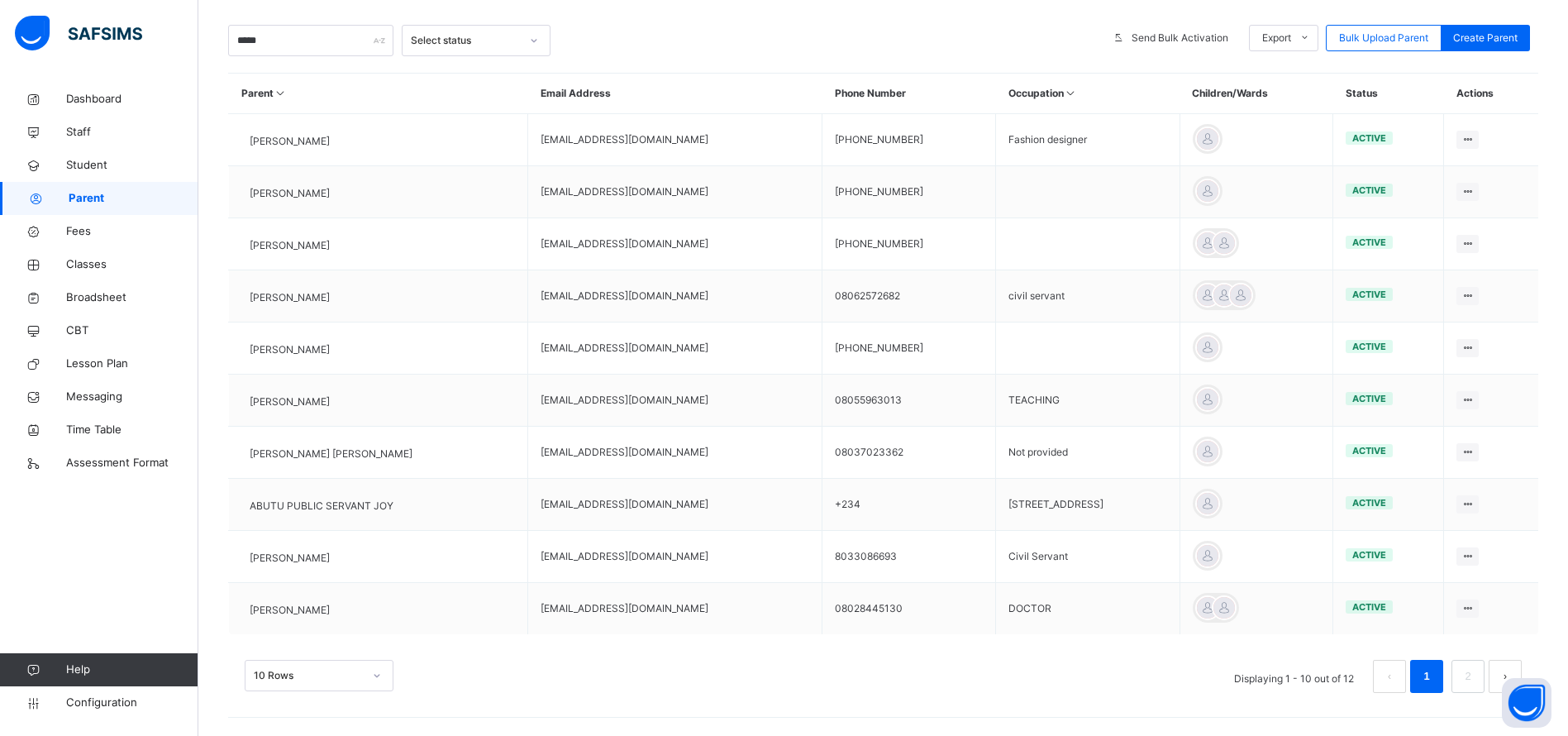
click at [1005, 417] on td "TEACHING" at bounding box center [1088, 400] width 183 height 52
click at [90, 161] on span "Student" at bounding box center [132, 166] width 132 height 17
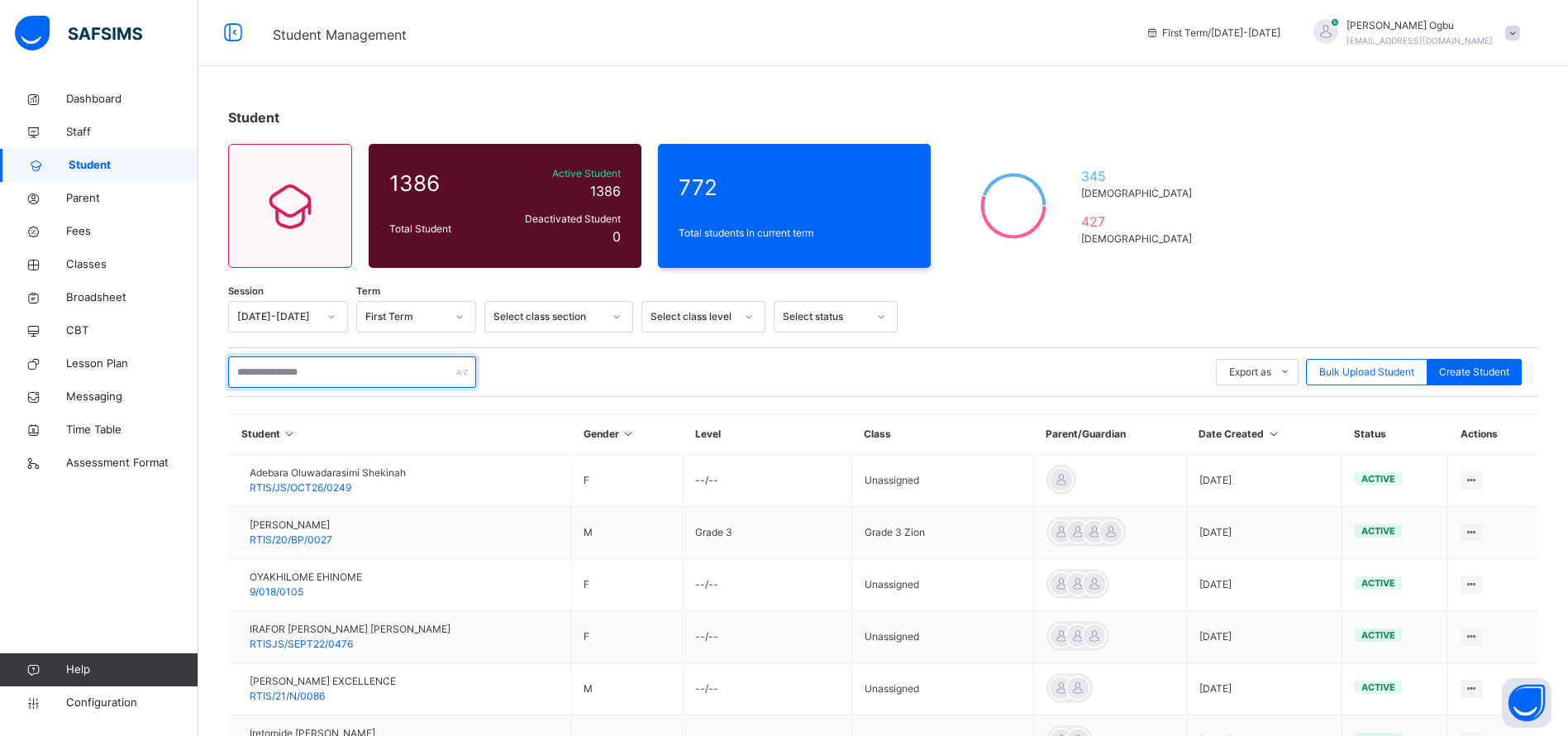
click at [356, 373] on input "text" at bounding box center [352, 372] width 248 height 31
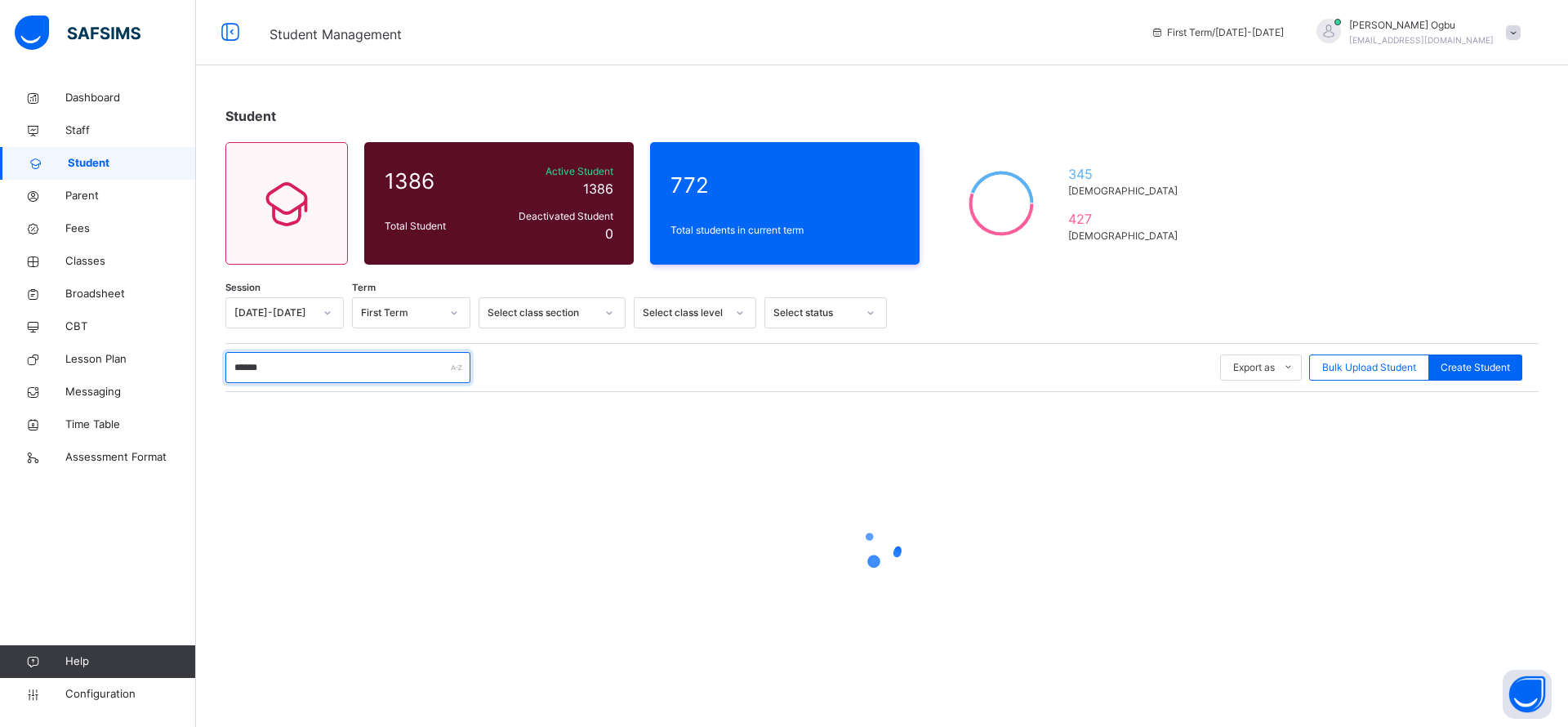
type input "*******"
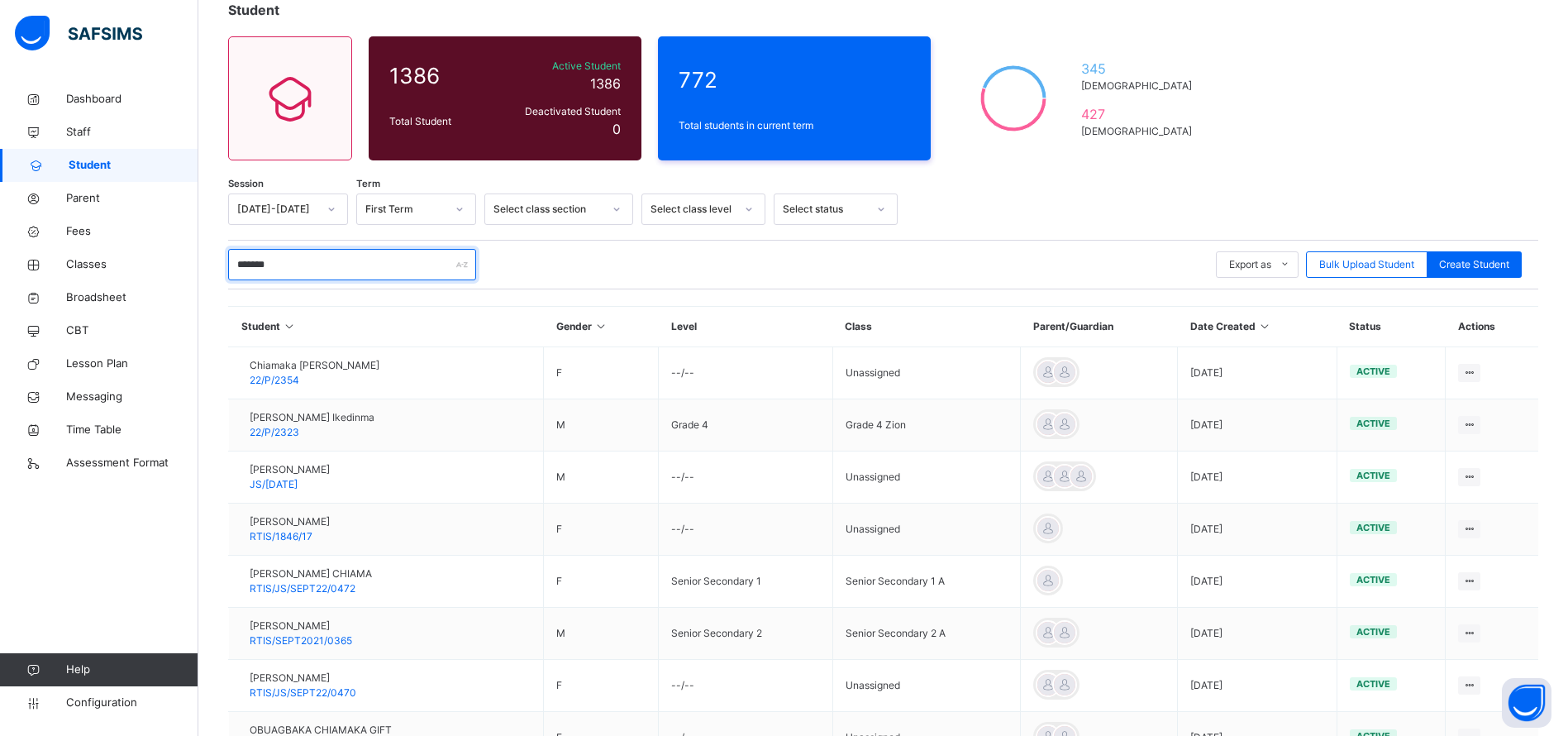
scroll to position [115, 0]
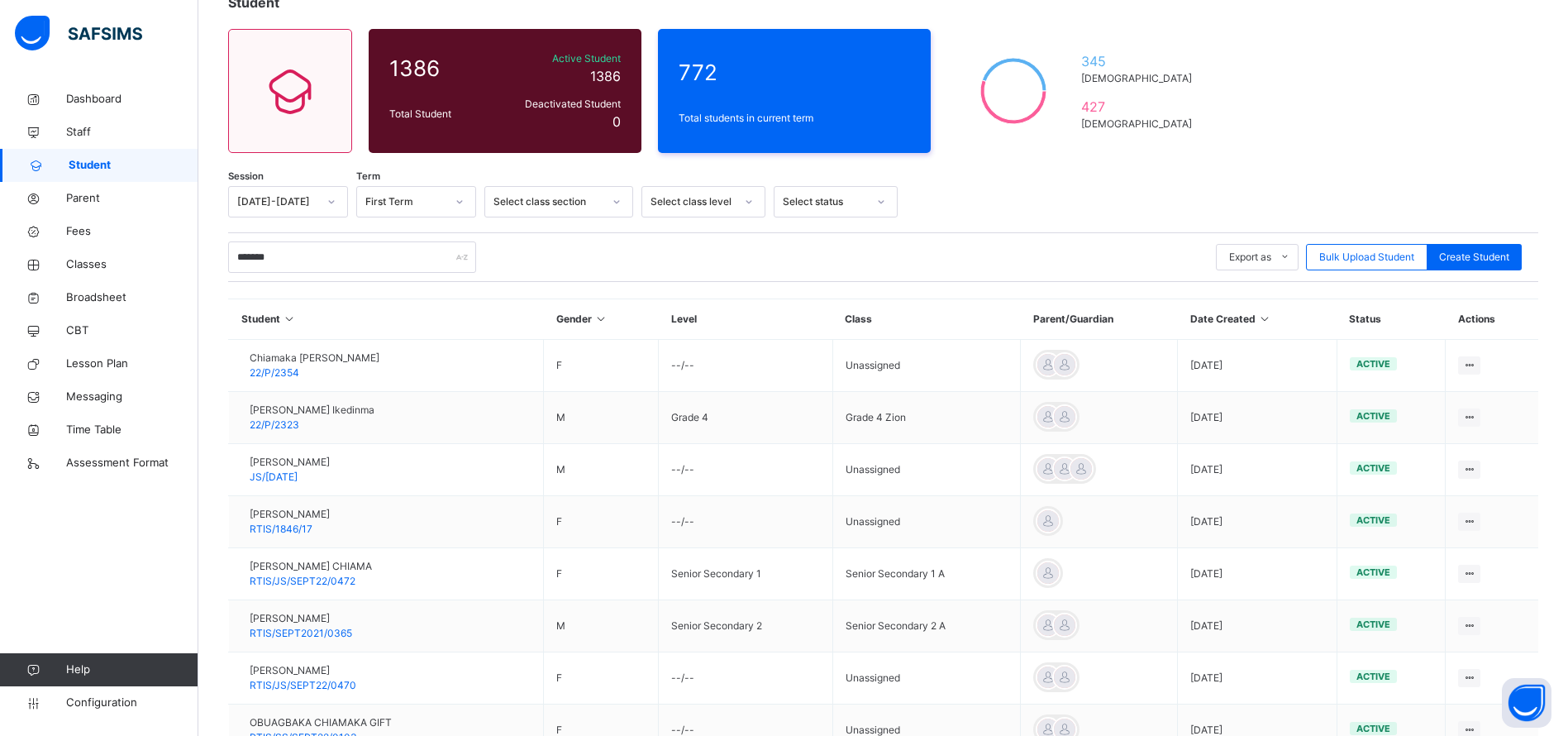
click at [317, 617] on span "[PERSON_NAME]" at bounding box center [301, 618] width 103 height 15
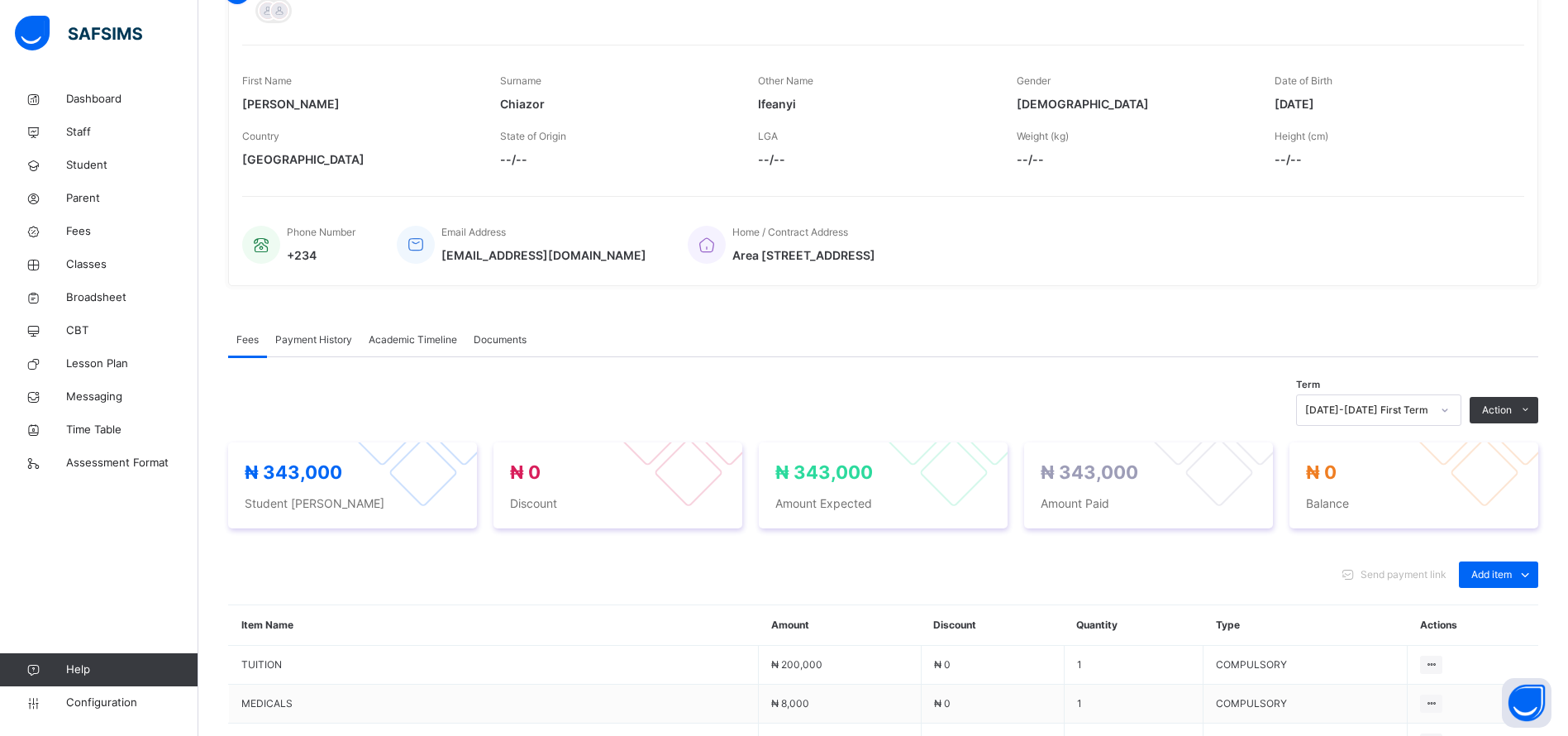
click at [292, 346] on span "Payment History" at bounding box center [313, 340] width 77 height 15
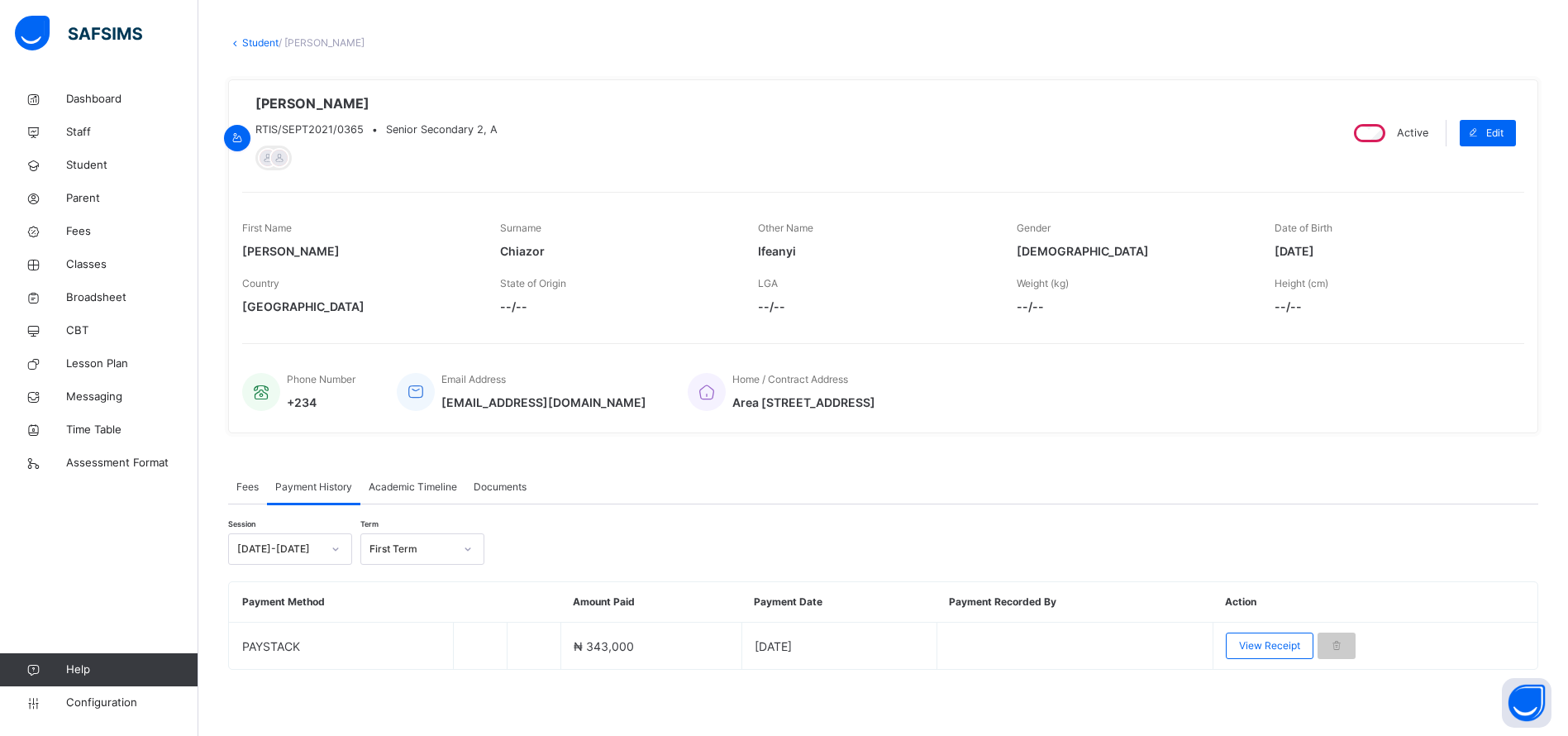
click at [1287, 655] on div "View Receipt" at bounding box center [1269, 645] width 87 height 26
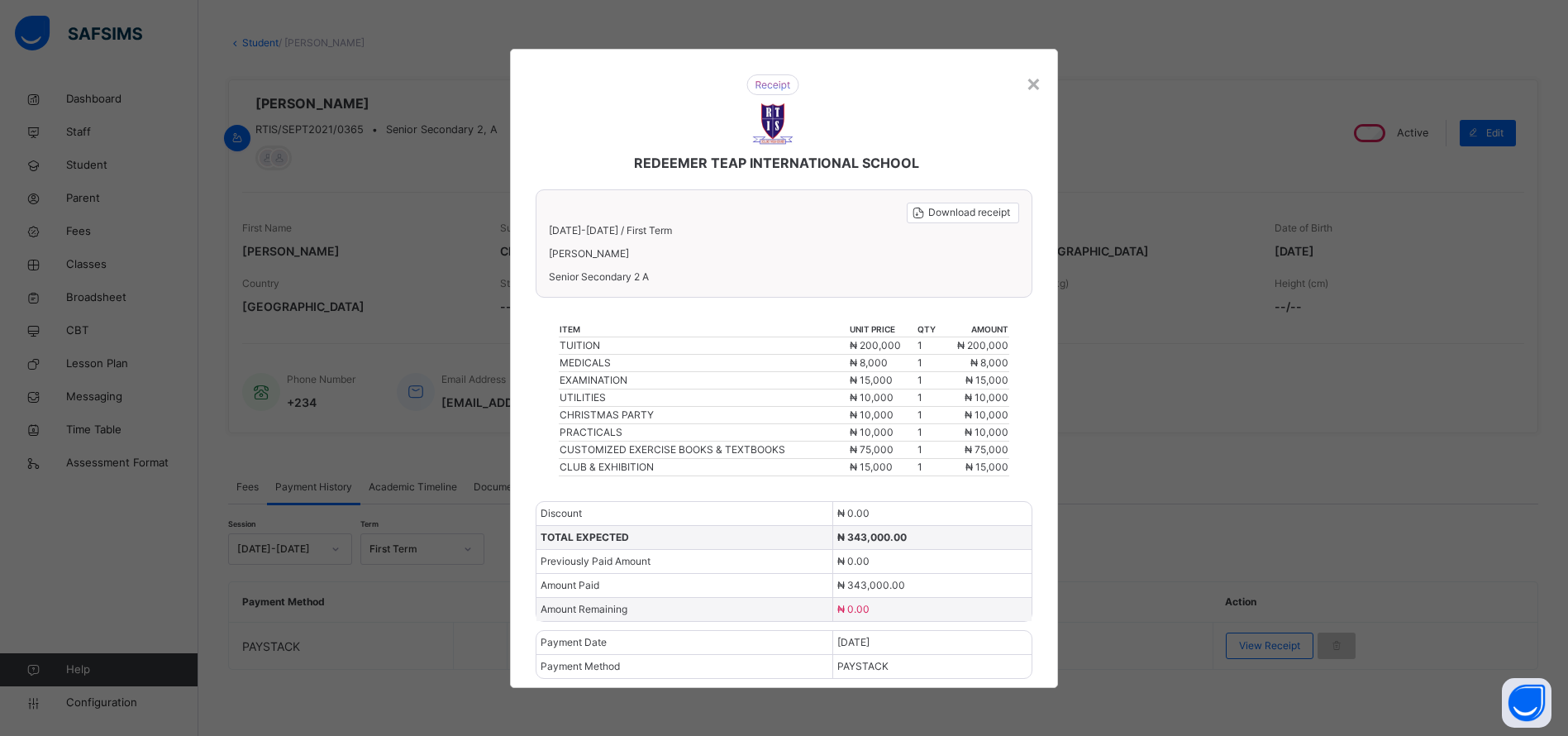
click at [1037, 87] on div "×" at bounding box center [1034, 82] width 16 height 34
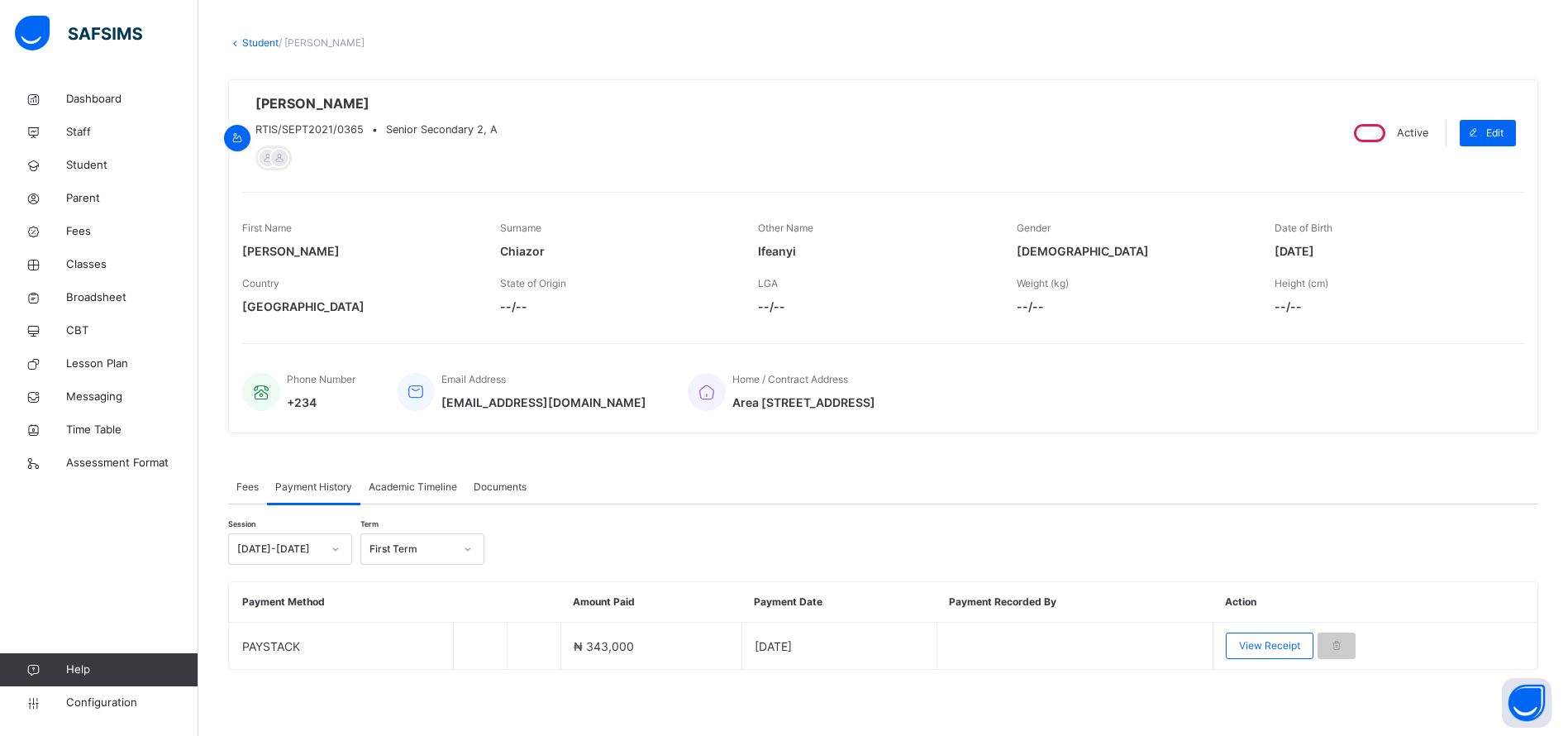
click at [86, 167] on span "Student" at bounding box center [132, 166] width 132 height 17
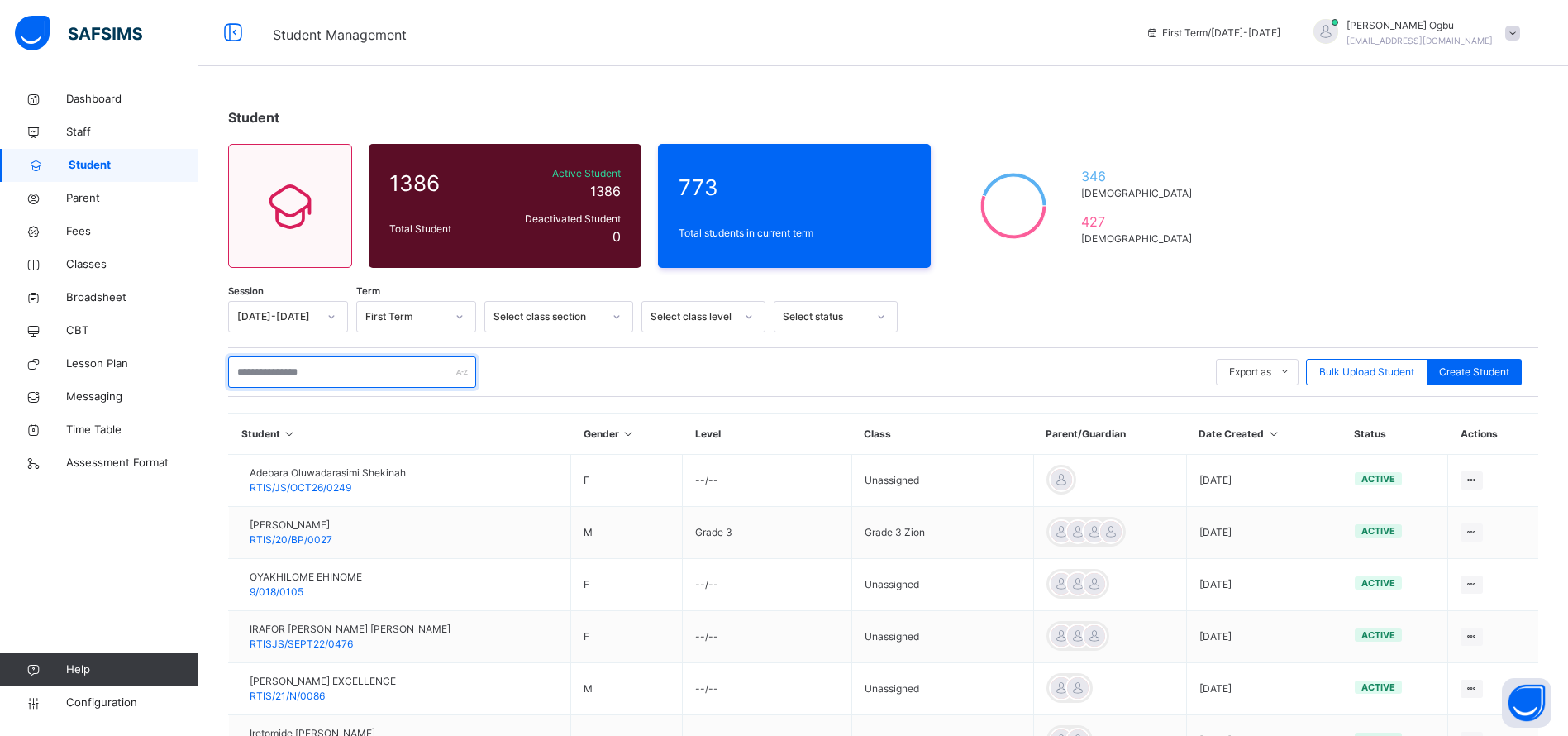
click at [262, 372] on input "text" at bounding box center [352, 372] width 248 height 31
click at [299, 374] on input "text" at bounding box center [352, 372] width 248 height 31
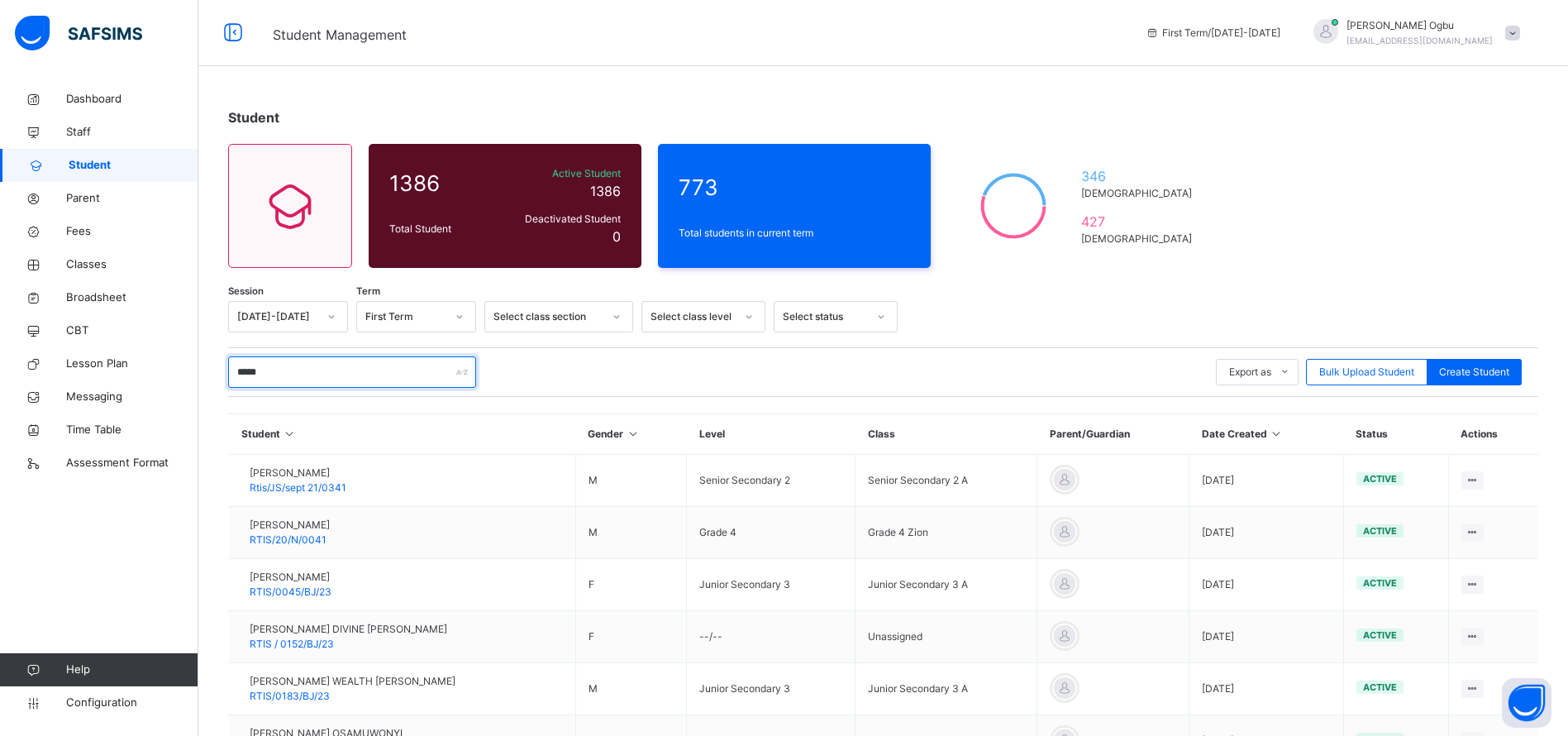
type input "*****"
click at [650, 361] on div "***** Export as Pdf Report Excel Report Excel Report (LMS) Bulk Upload Student …" at bounding box center [883, 372] width 1311 height 31
click at [285, 368] on input "*****" at bounding box center [352, 372] width 248 height 31
click at [633, 383] on div "***** Export as Pdf Report Excel Report Excel Report (LMS) Bulk Upload Student …" at bounding box center [883, 372] width 1311 height 31
click at [320, 490] on span "Rtis/JS/sept 21/0341" at bounding box center [298, 487] width 97 height 13
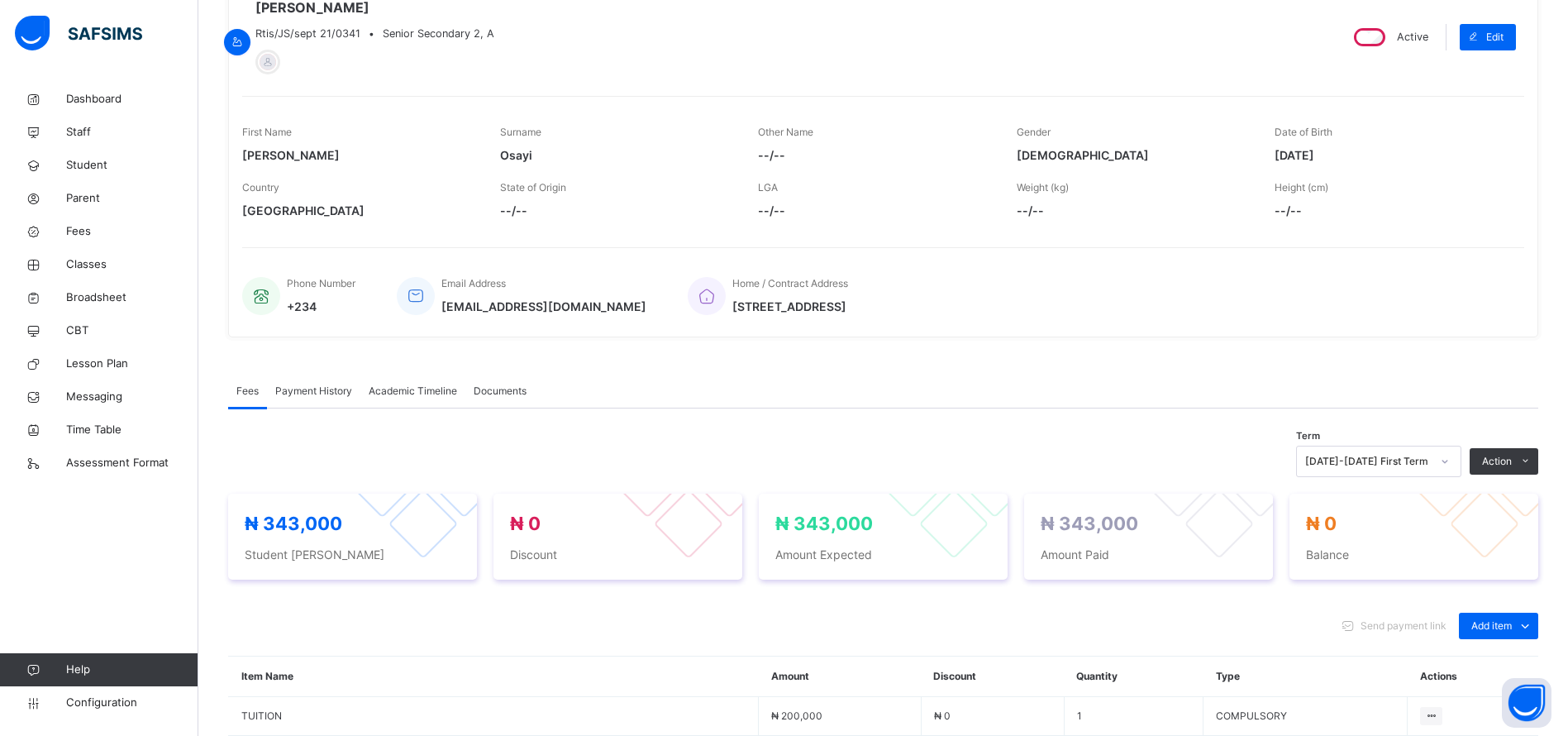
scroll to position [163, 0]
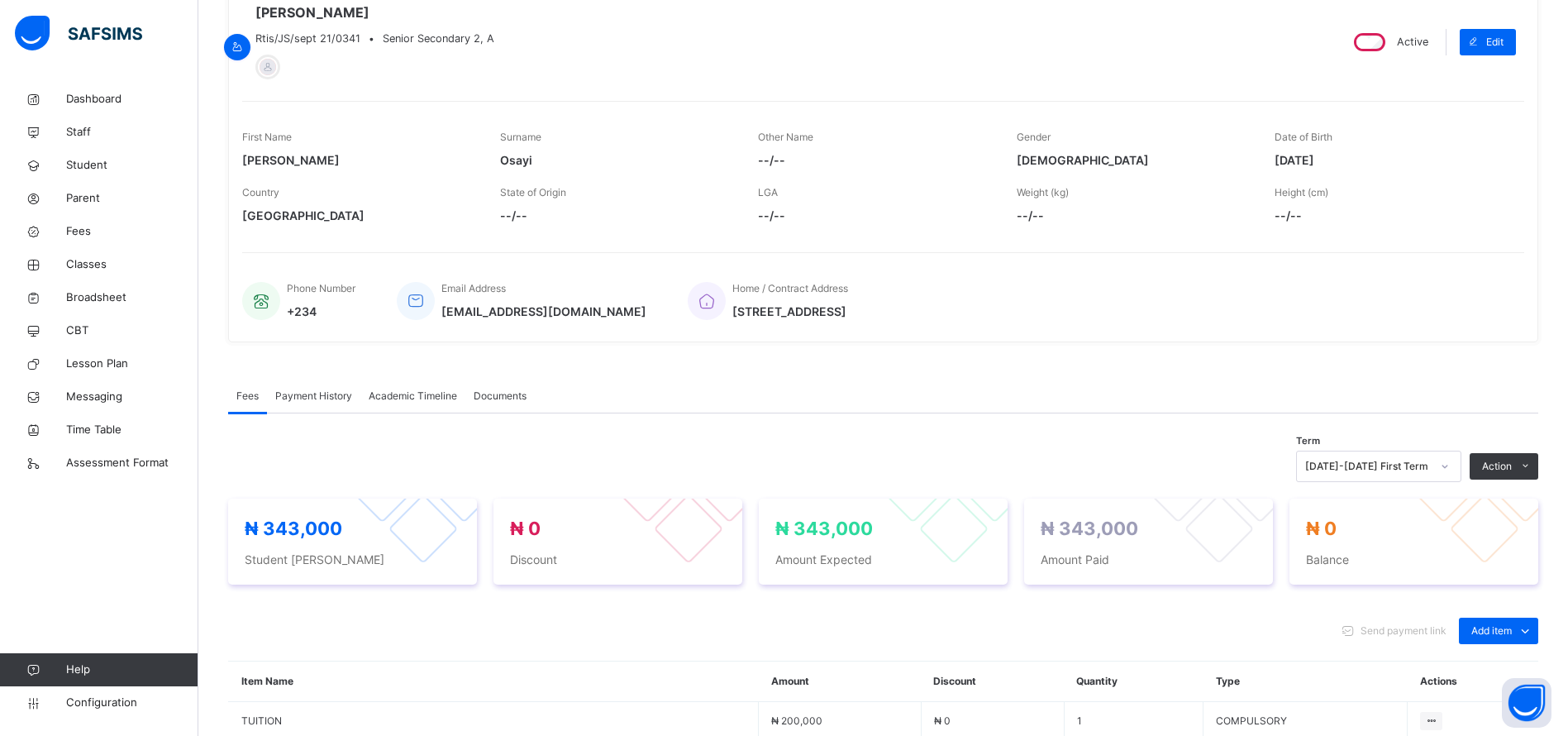
click at [312, 392] on span "Payment History" at bounding box center [313, 396] width 77 height 15
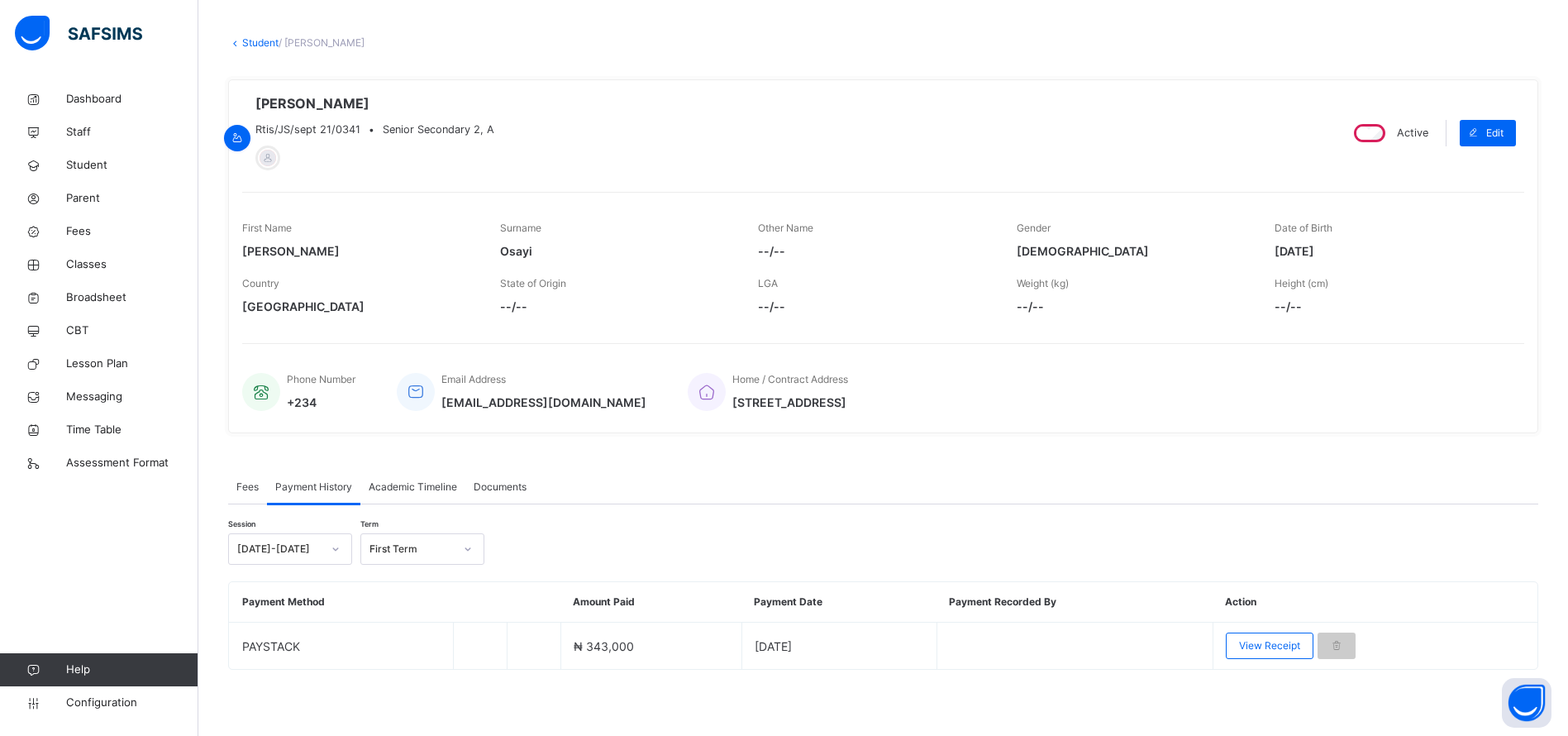
scroll to position [71, 0]
click at [1266, 646] on span "View Receipt" at bounding box center [1269, 646] width 61 height 15
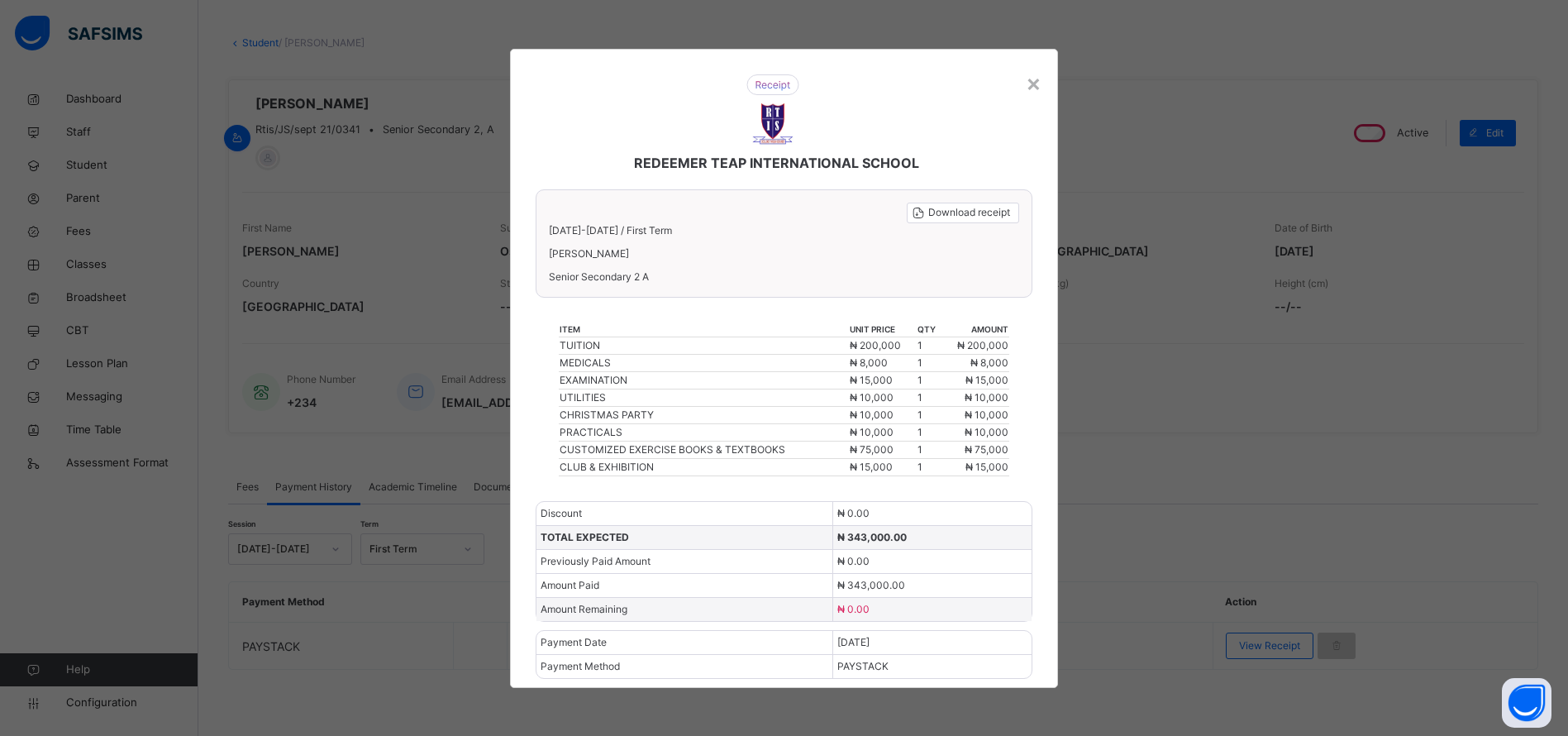
click at [1041, 77] on div "×" at bounding box center [1034, 82] width 16 height 34
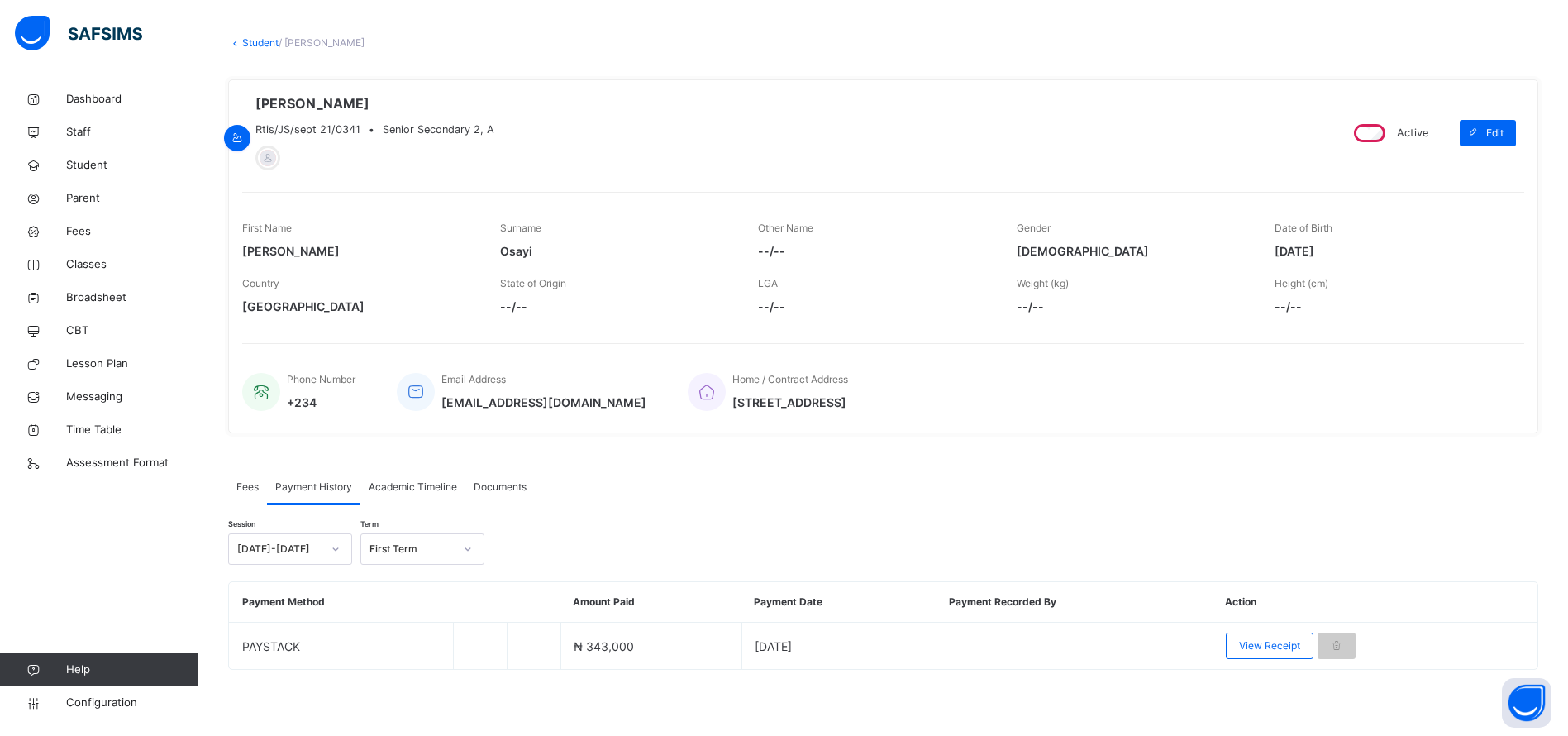
click at [256, 45] on link "Student" at bounding box center [260, 42] width 36 height 13
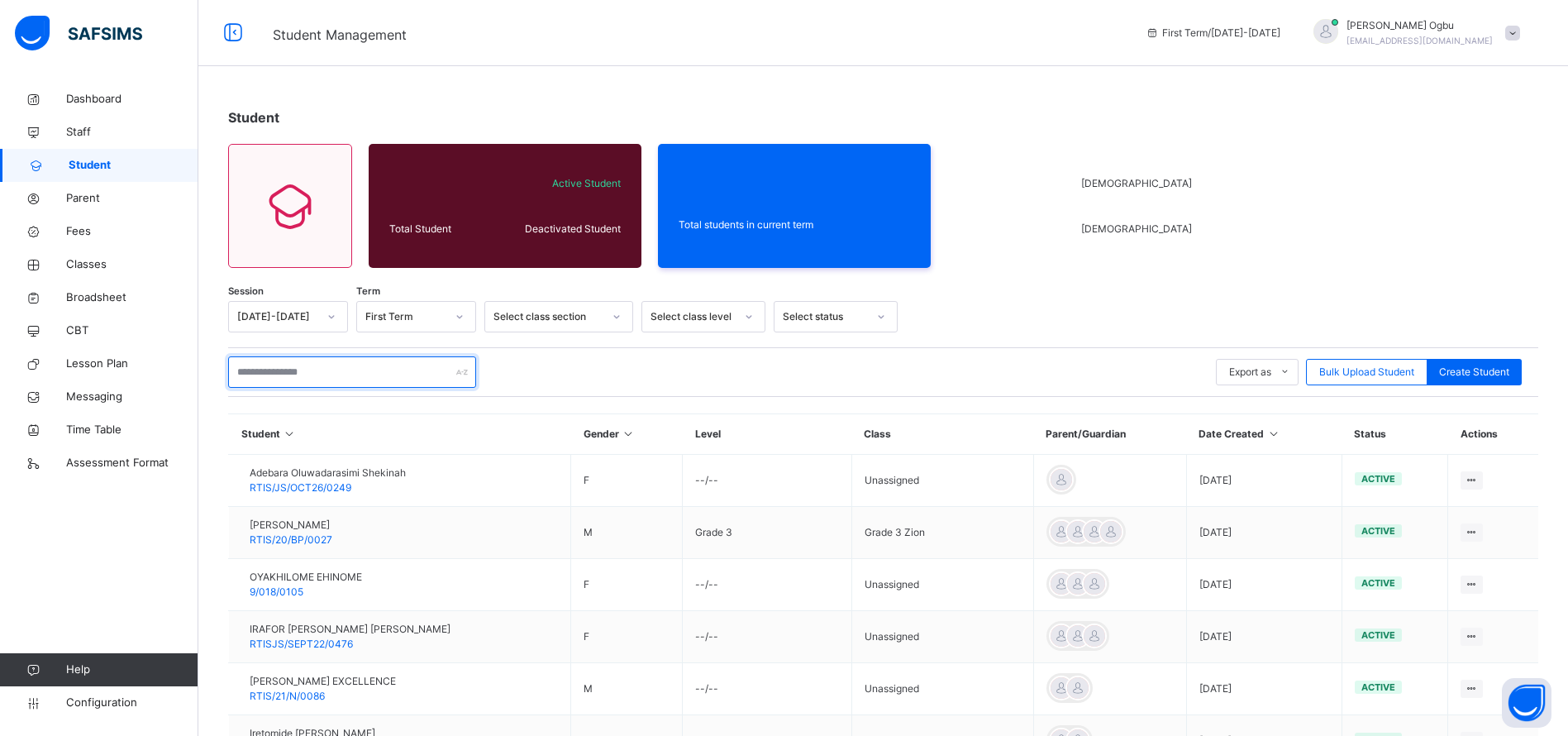
click at [308, 369] on input "text" at bounding box center [352, 372] width 248 height 31
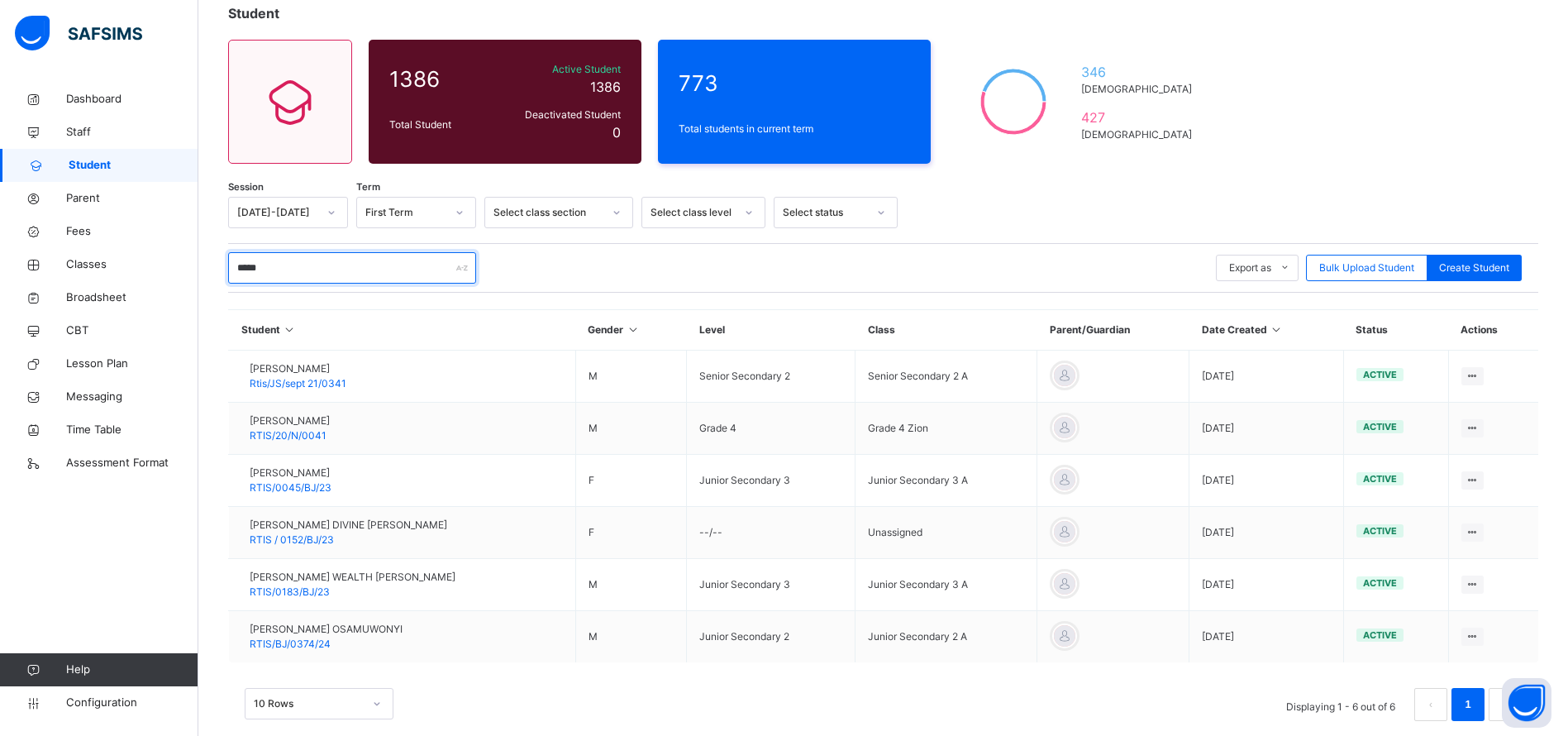
scroll to position [130, 0]
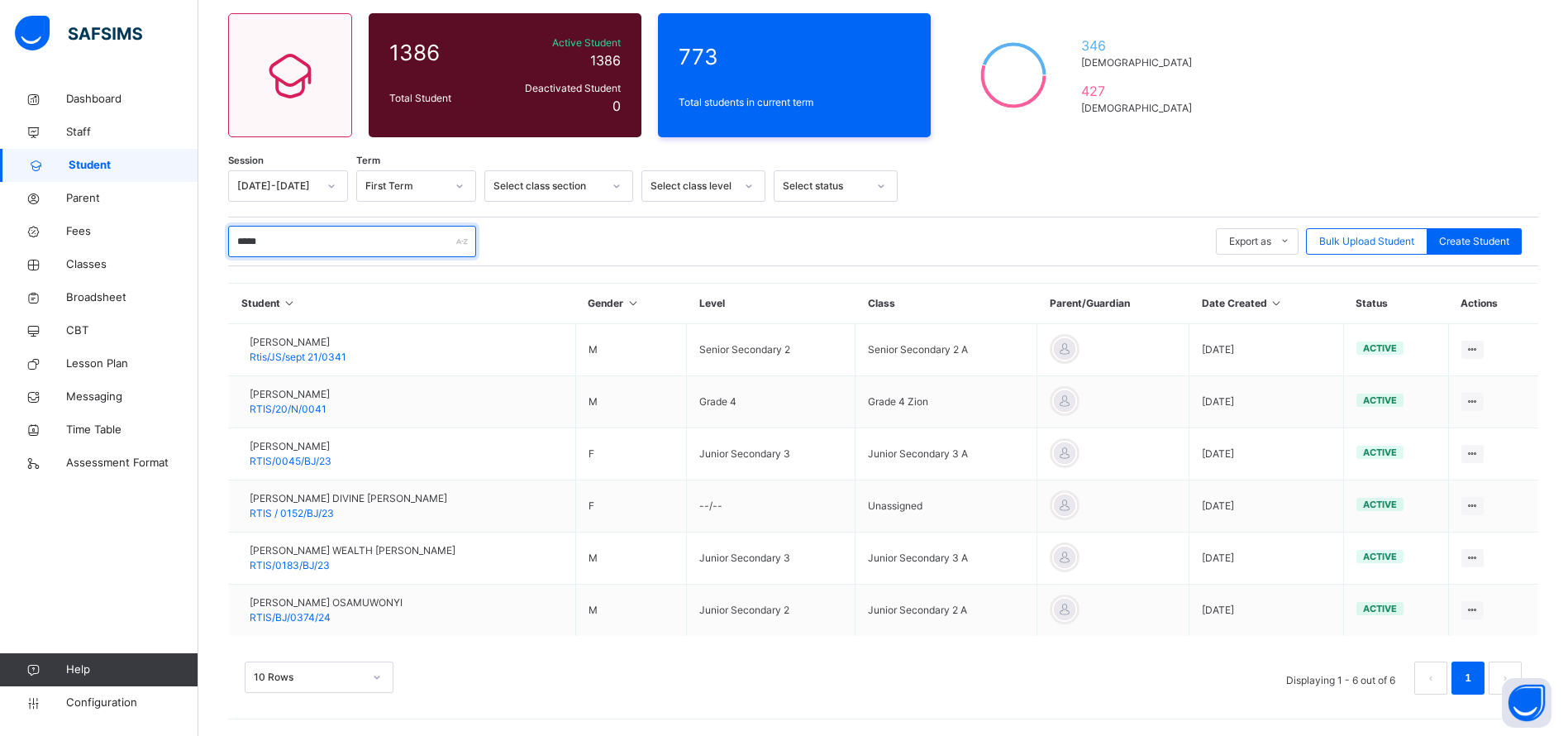
type input "*****"
click at [330, 565] on span "RTIS/0183/BJ/23" at bounding box center [289, 564] width 80 height 13
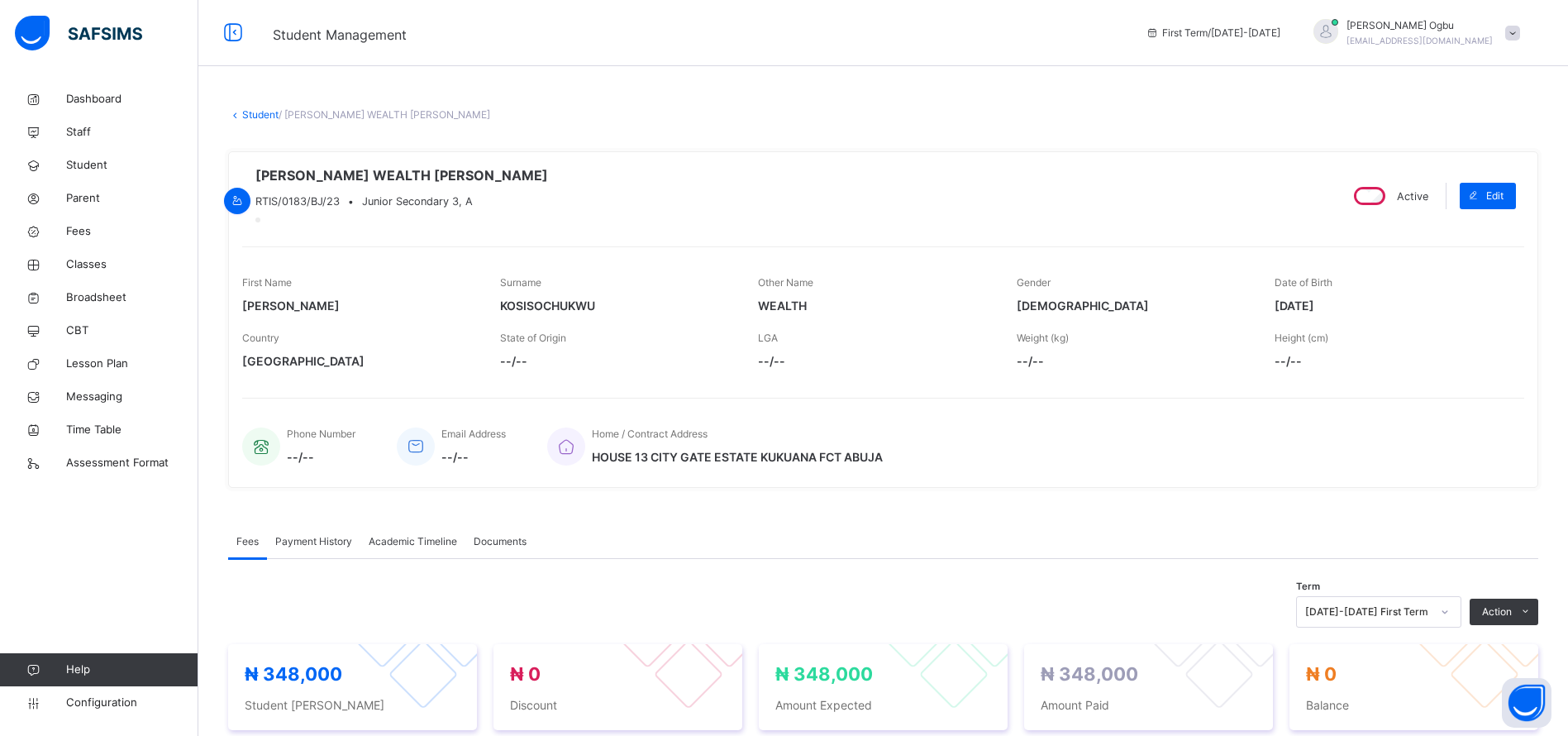
click at [293, 548] on div "Payment History" at bounding box center [313, 541] width 93 height 33
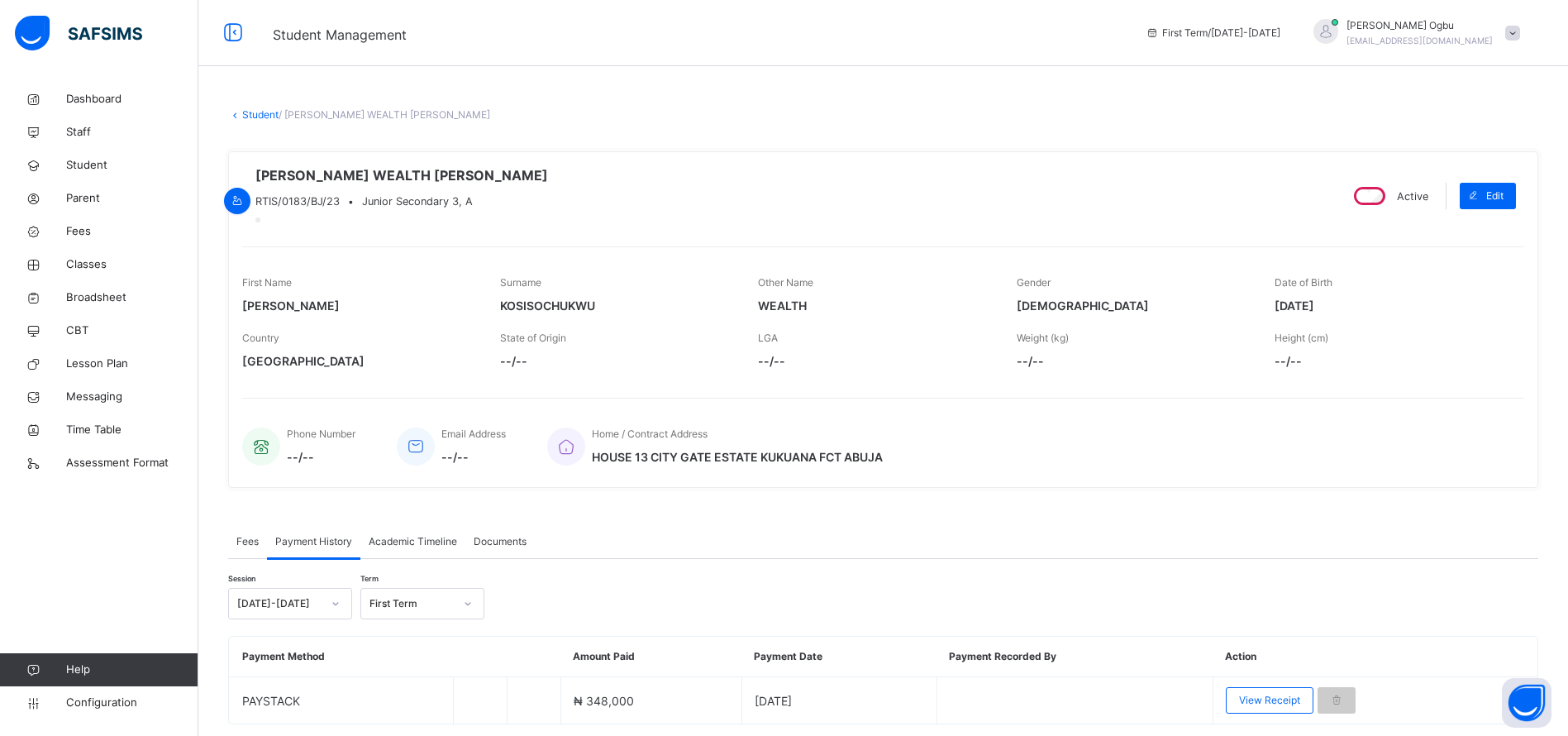
scroll to position [71, 0]
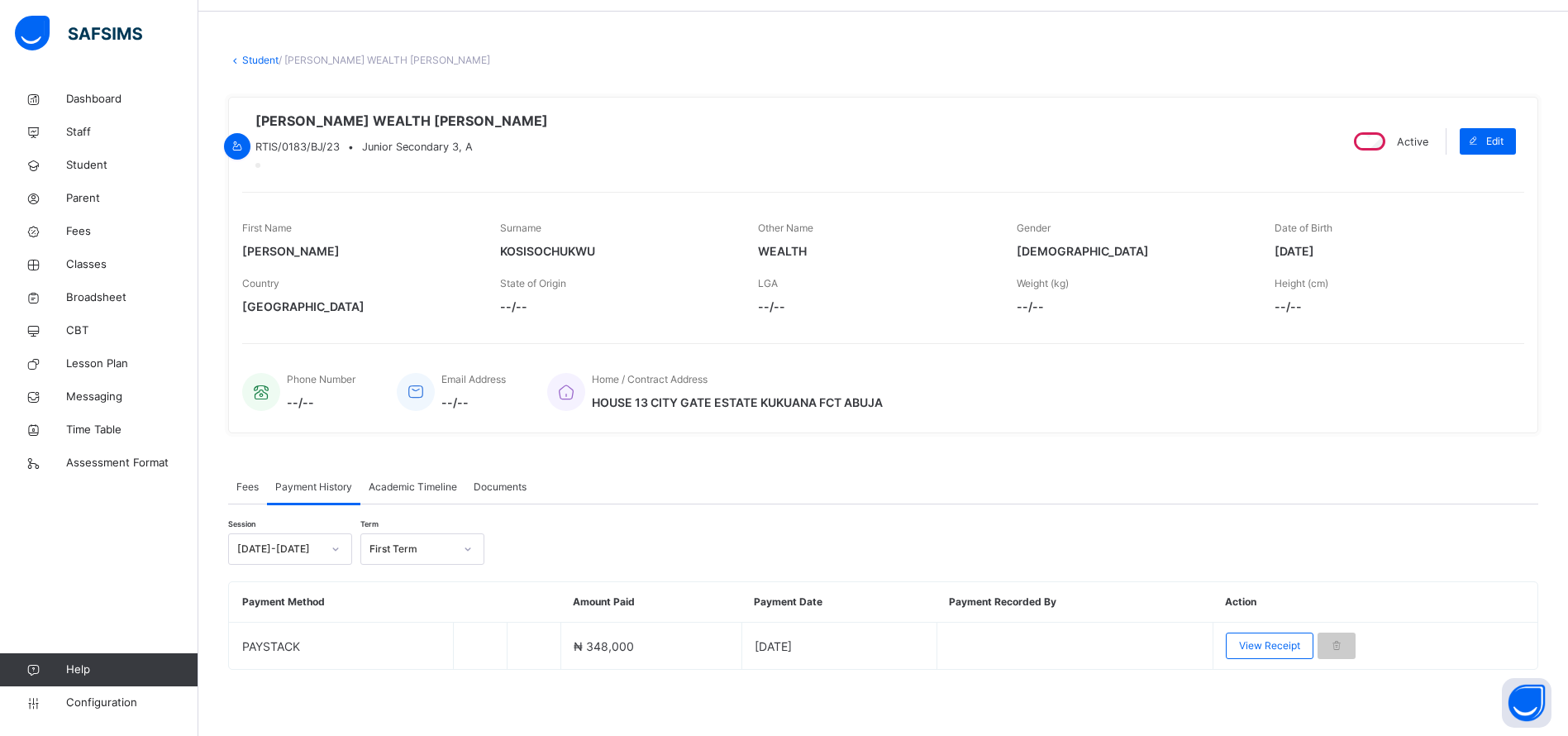
click at [1265, 644] on span "View Receipt" at bounding box center [1269, 646] width 61 height 15
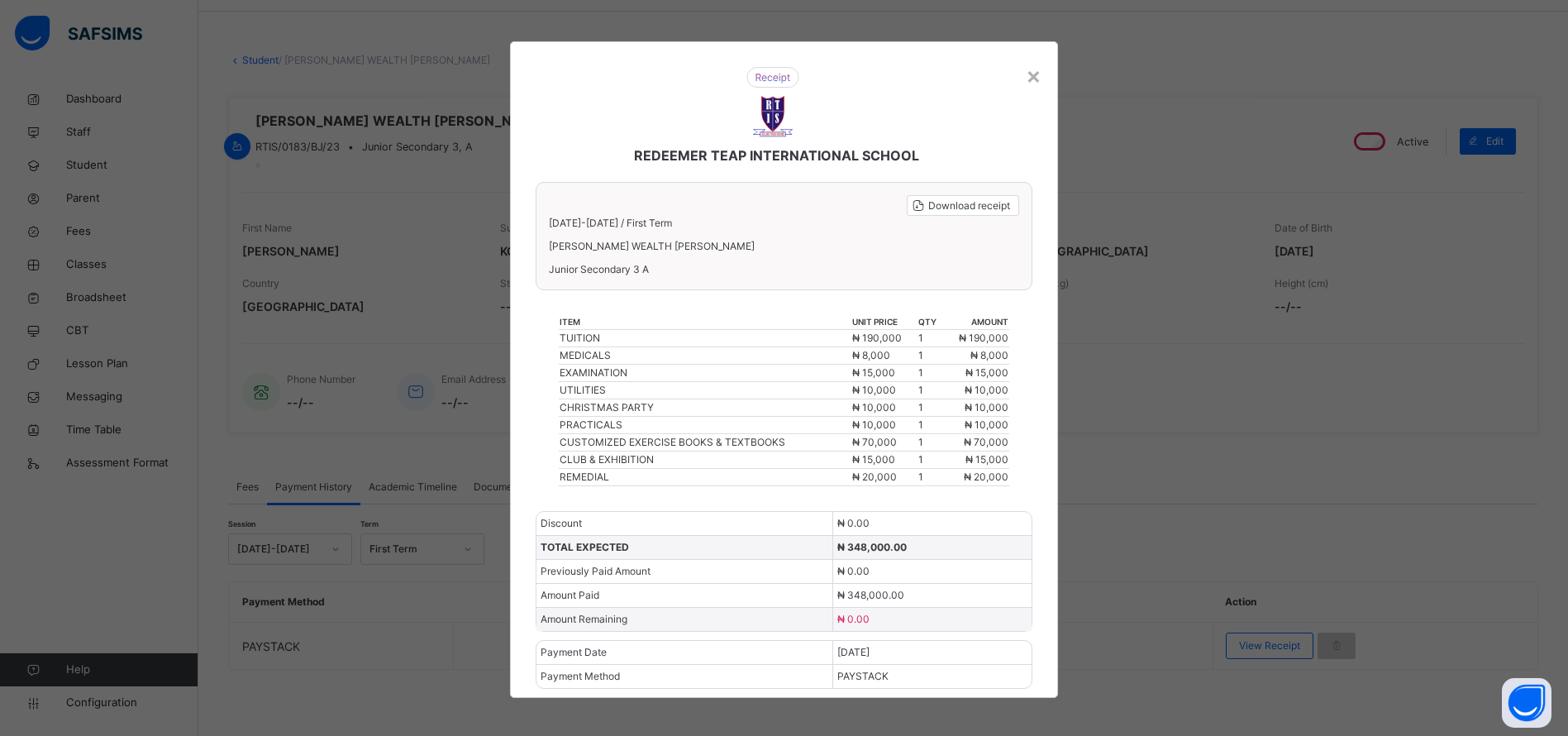
click at [1037, 89] on div "×" at bounding box center [1034, 75] width 16 height 34
click at [1033, 97] on div "OSAJI WEALTH KOSISOCHUKWU RTIS/0183/BJ/23 • Junior Secondary 3, A Active Edit F…" at bounding box center [883, 265] width 1311 height 336
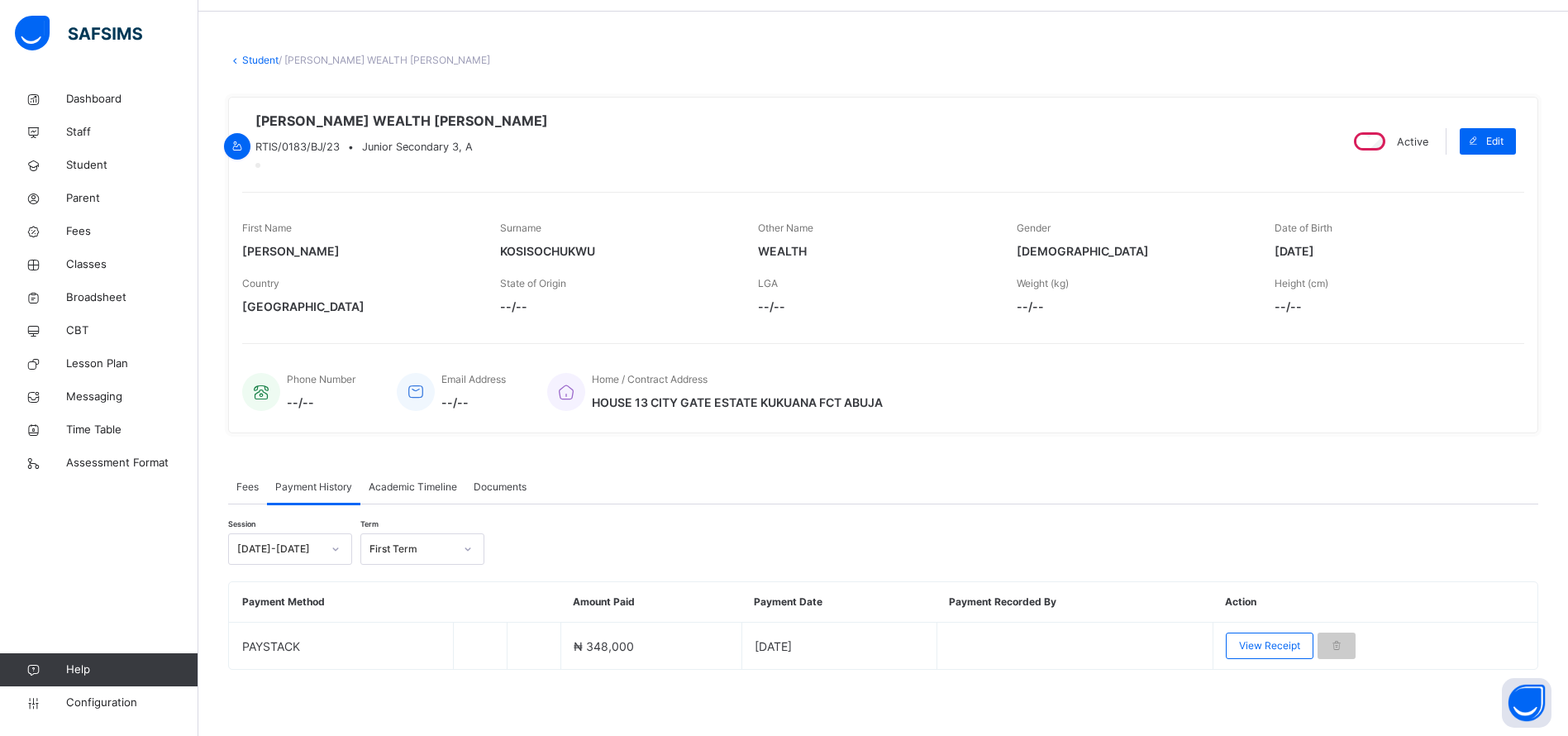
click at [259, 54] on link "Student" at bounding box center [260, 60] width 36 height 13
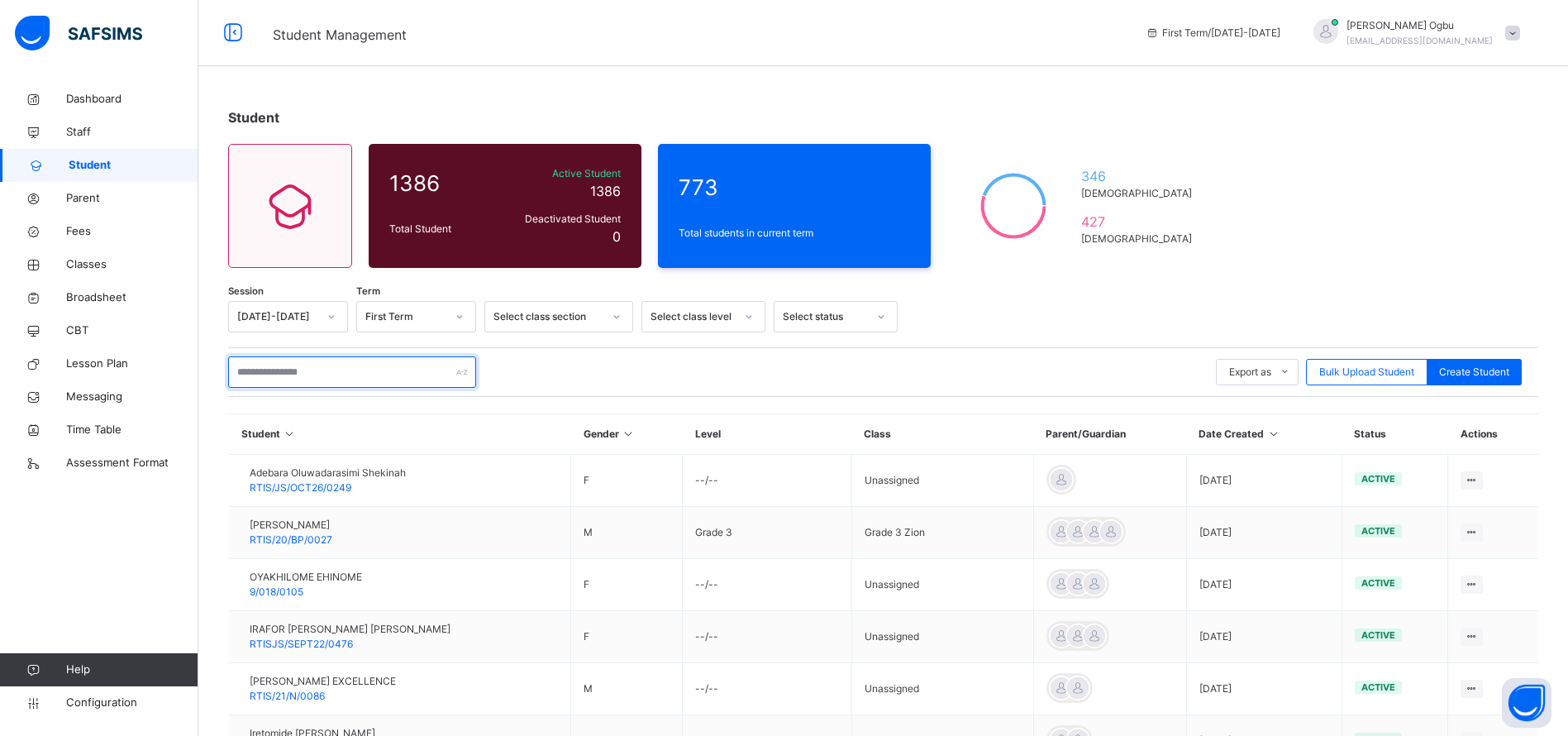
click at [355, 377] on input "text" at bounding box center [352, 372] width 248 height 31
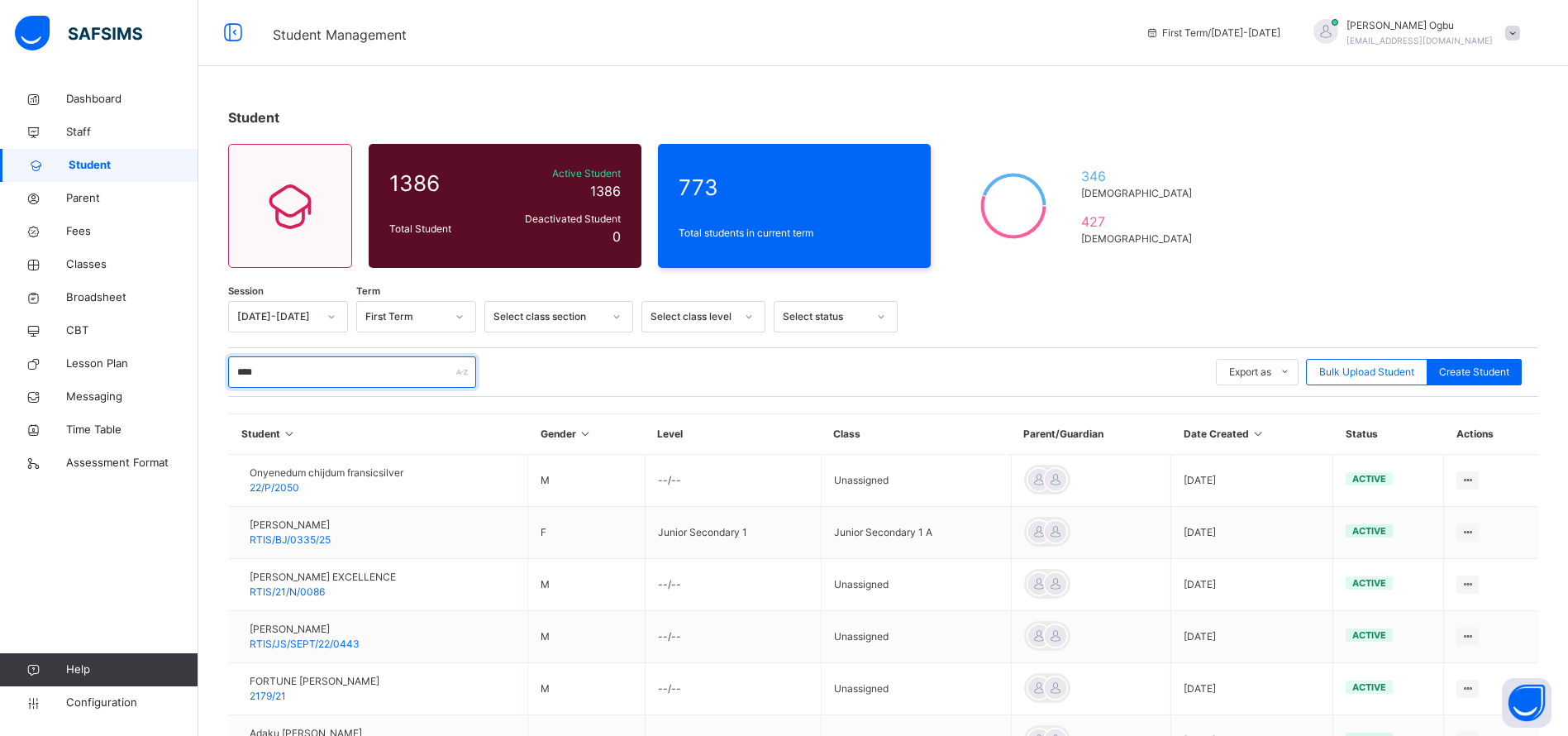
type input "*****"
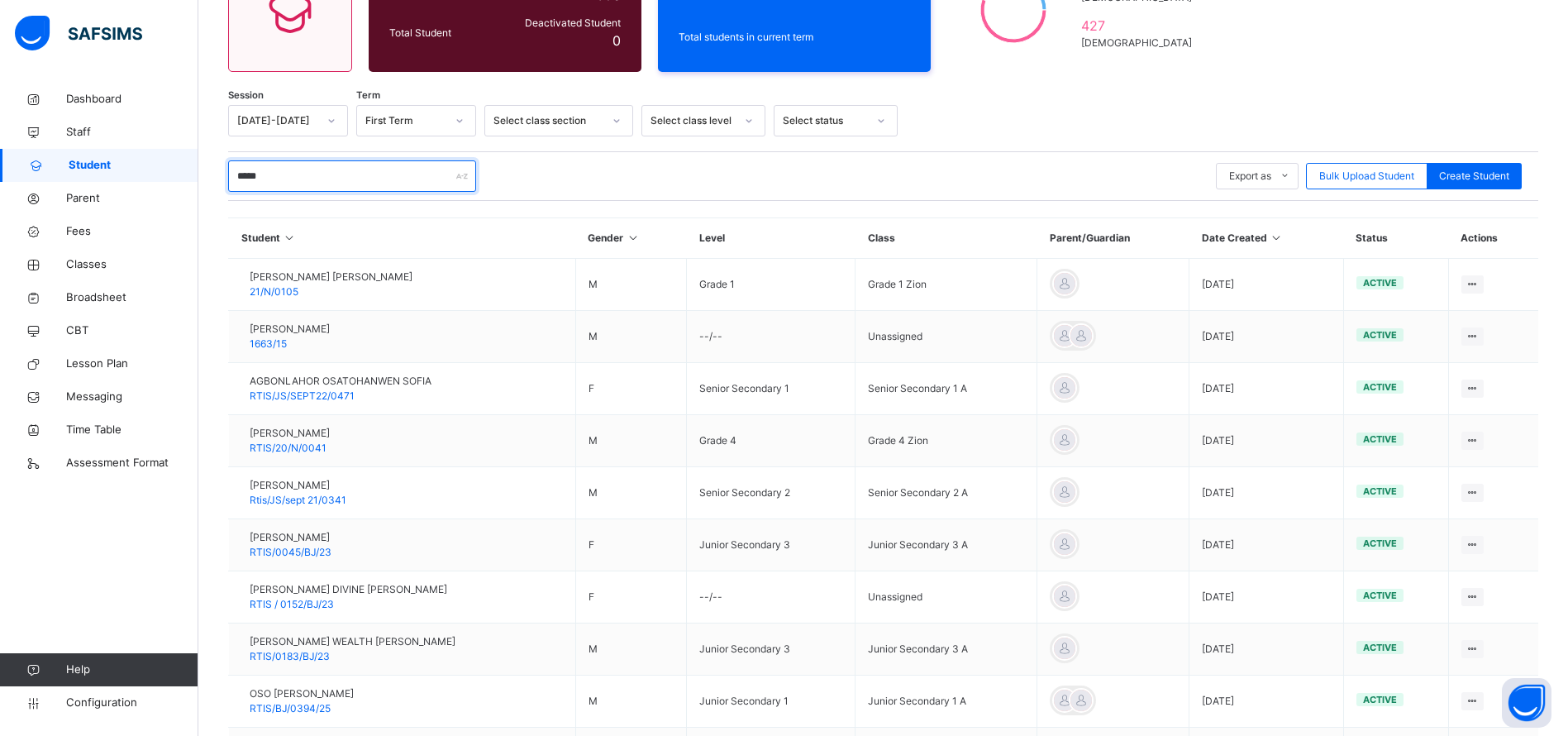
scroll to position [197, 0]
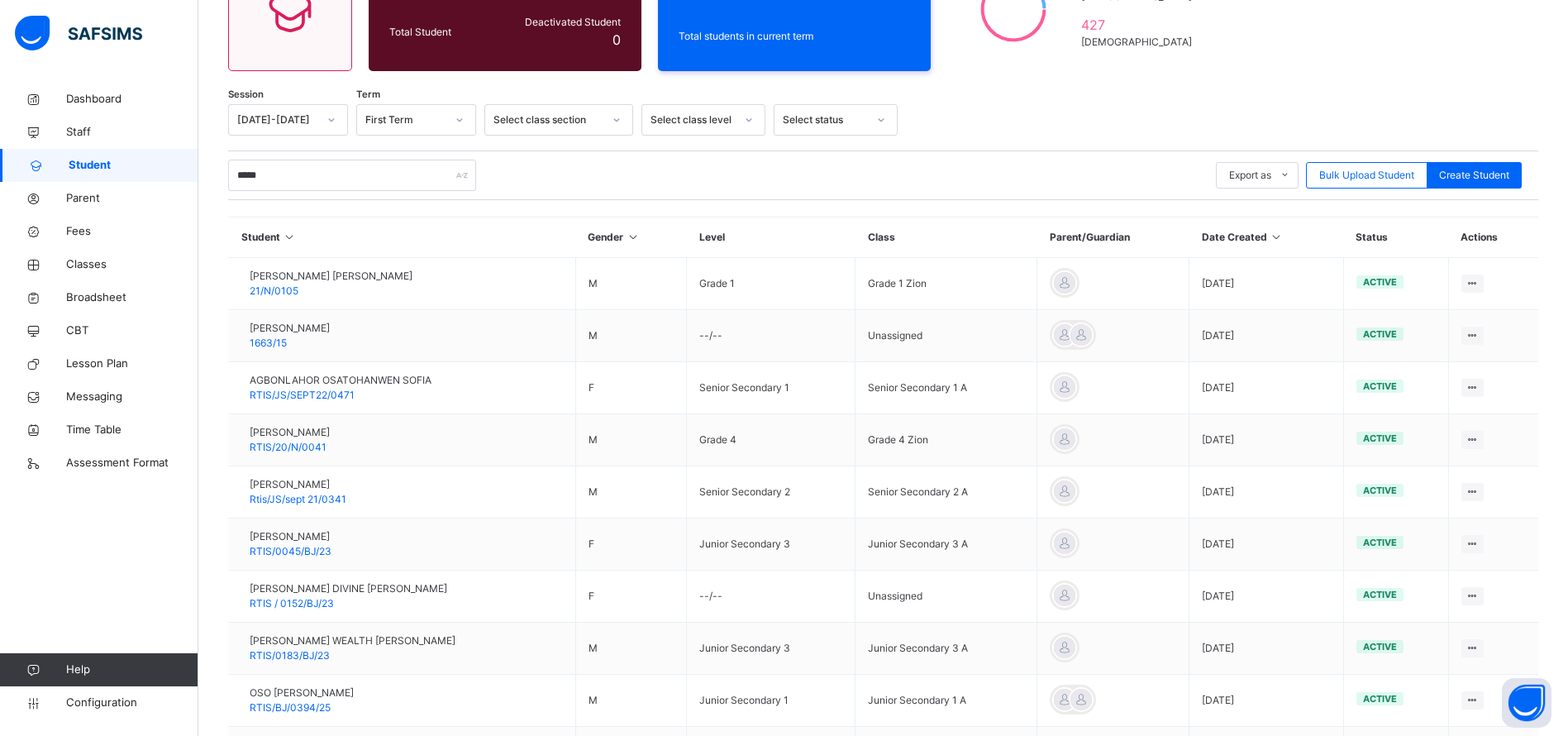
click at [314, 550] on span "RTIS/0045/BJ/23" at bounding box center [290, 551] width 82 height 13
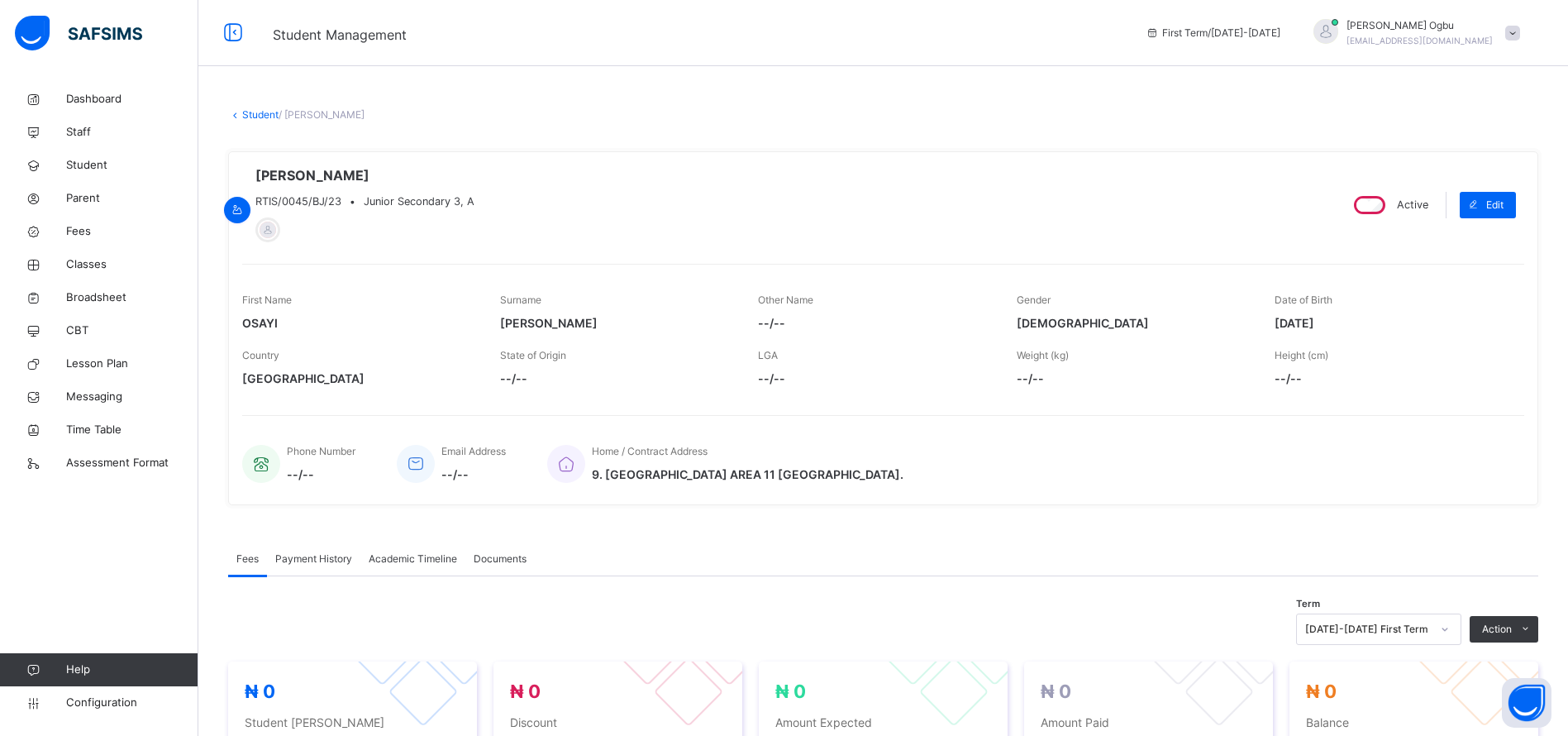
click at [310, 563] on span "Payment History" at bounding box center [313, 559] width 77 height 15
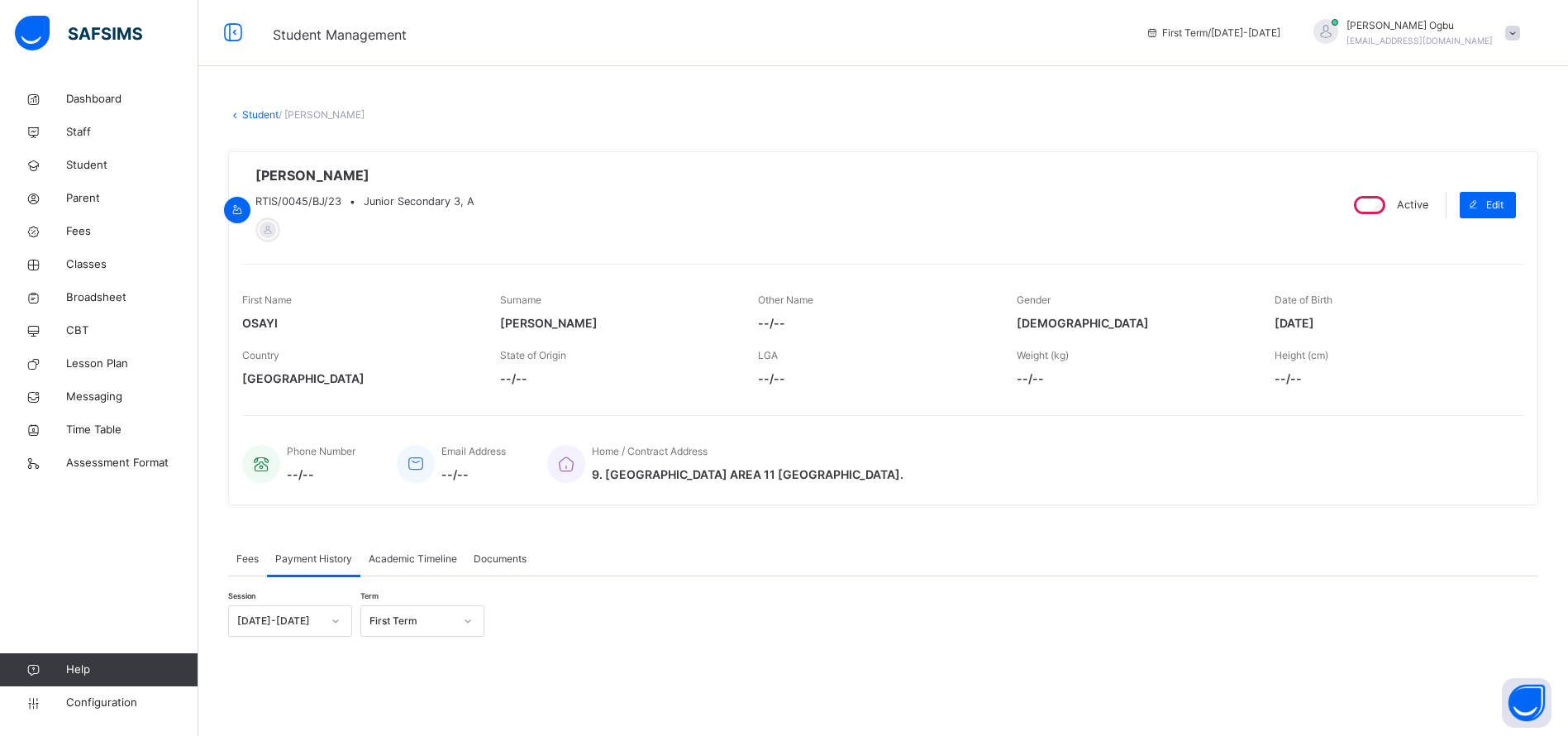
scroll to position [146, 0]
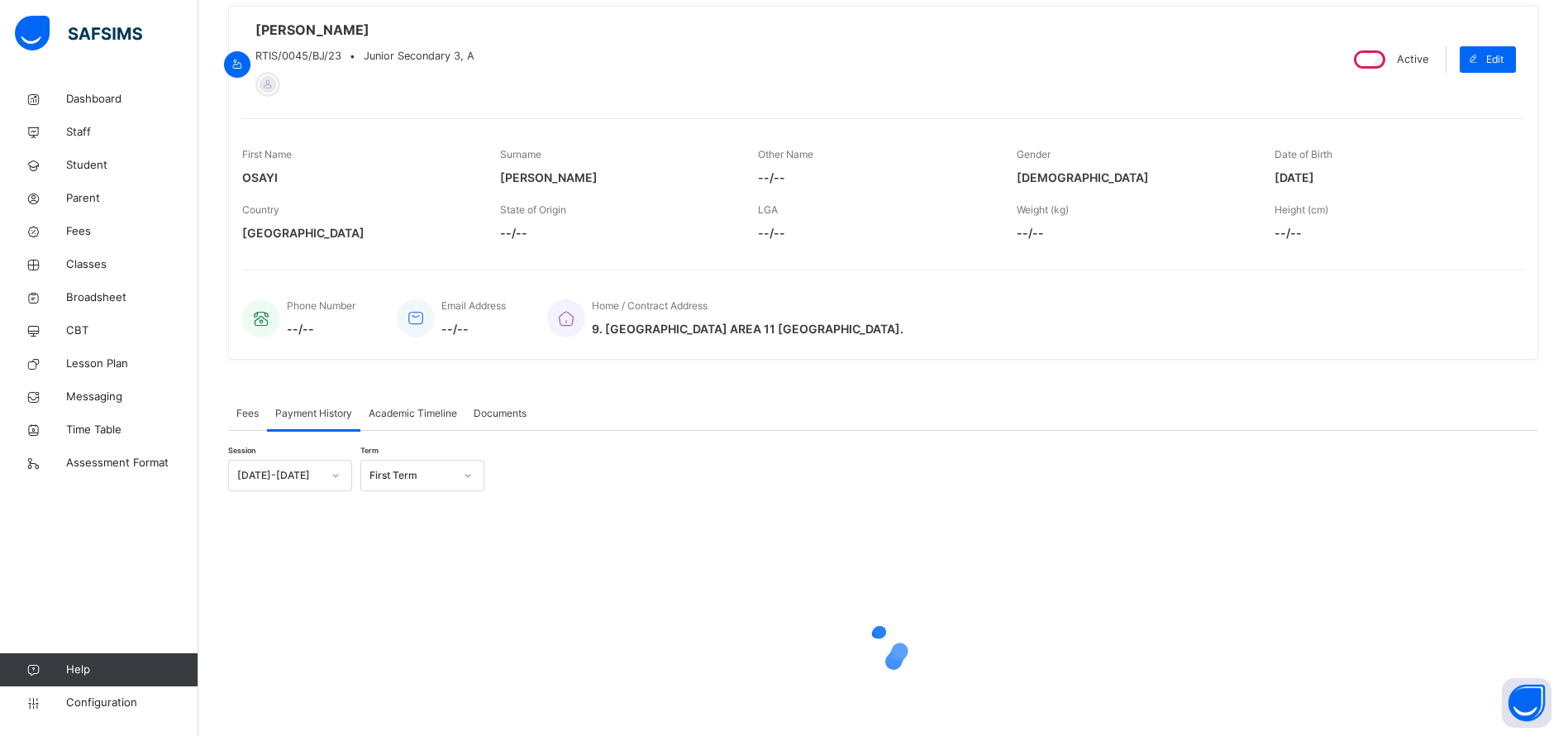
click at [246, 346] on div "Phone Number --/--" at bounding box center [299, 318] width 114 height 56
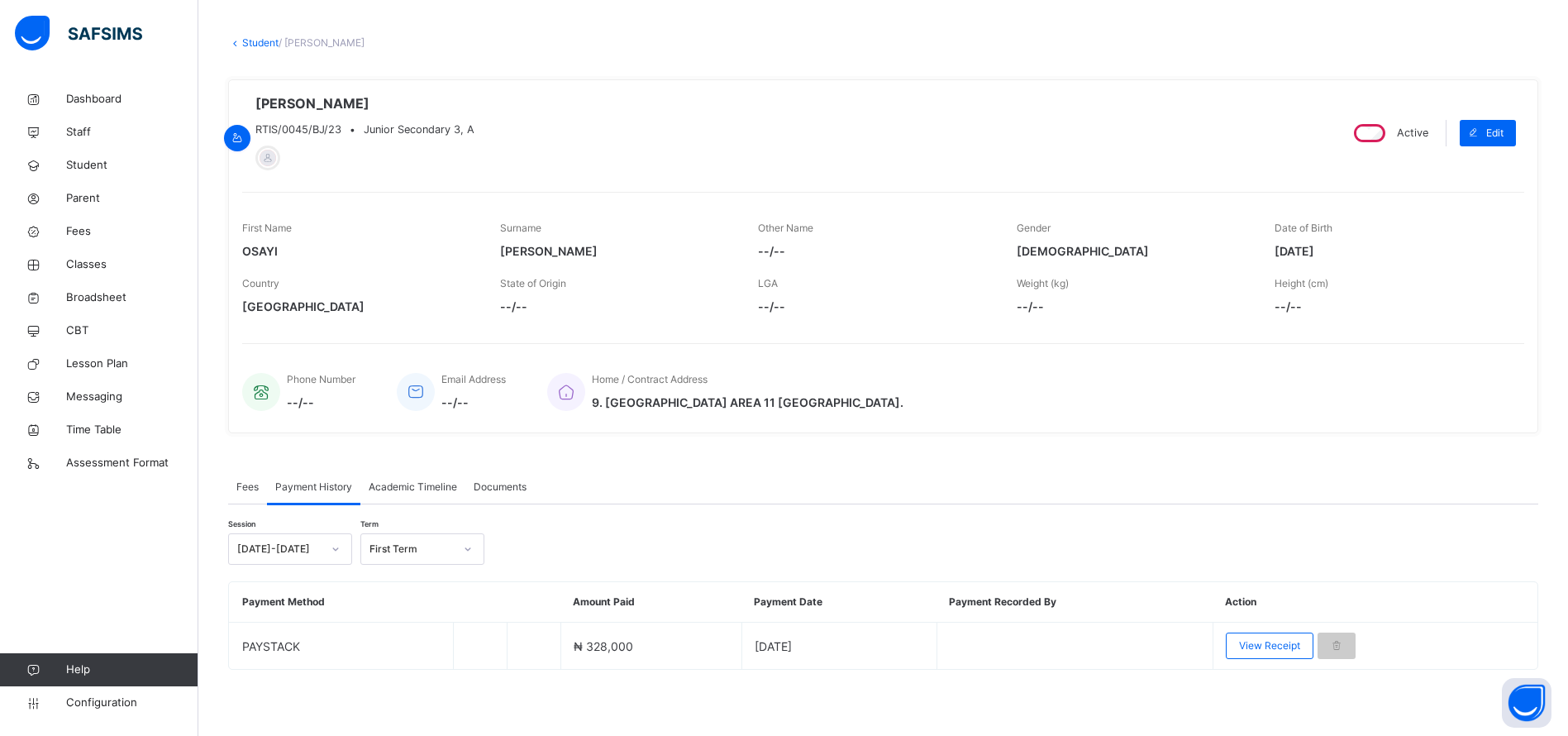
scroll to position [71, 0]
click at [1276, 645] on span "View Receipt" at bounding box center [1269, 646] width 61 height 15
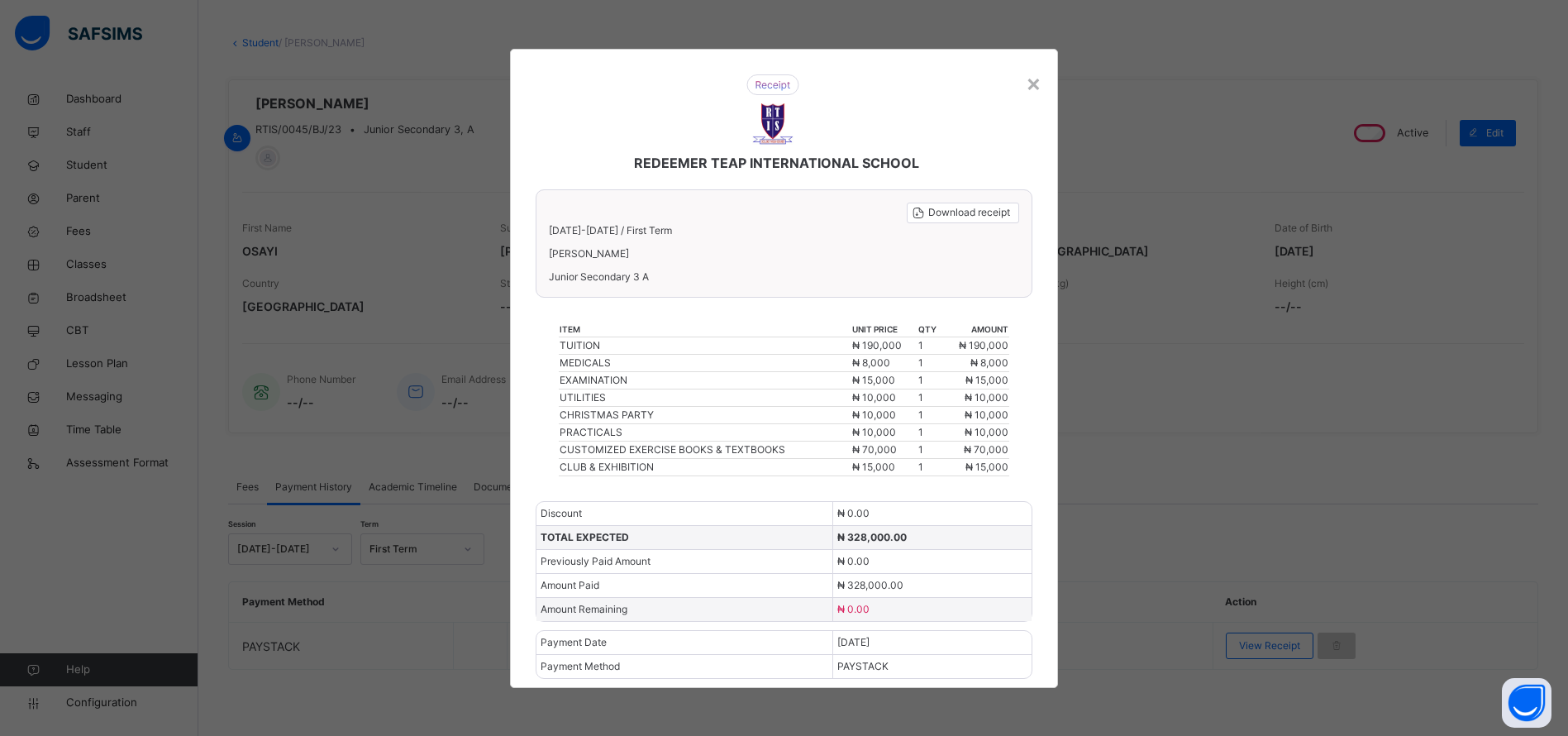
click at [1035, 80] on div "×" at bounding box center [1034, 82] width 16 height 34
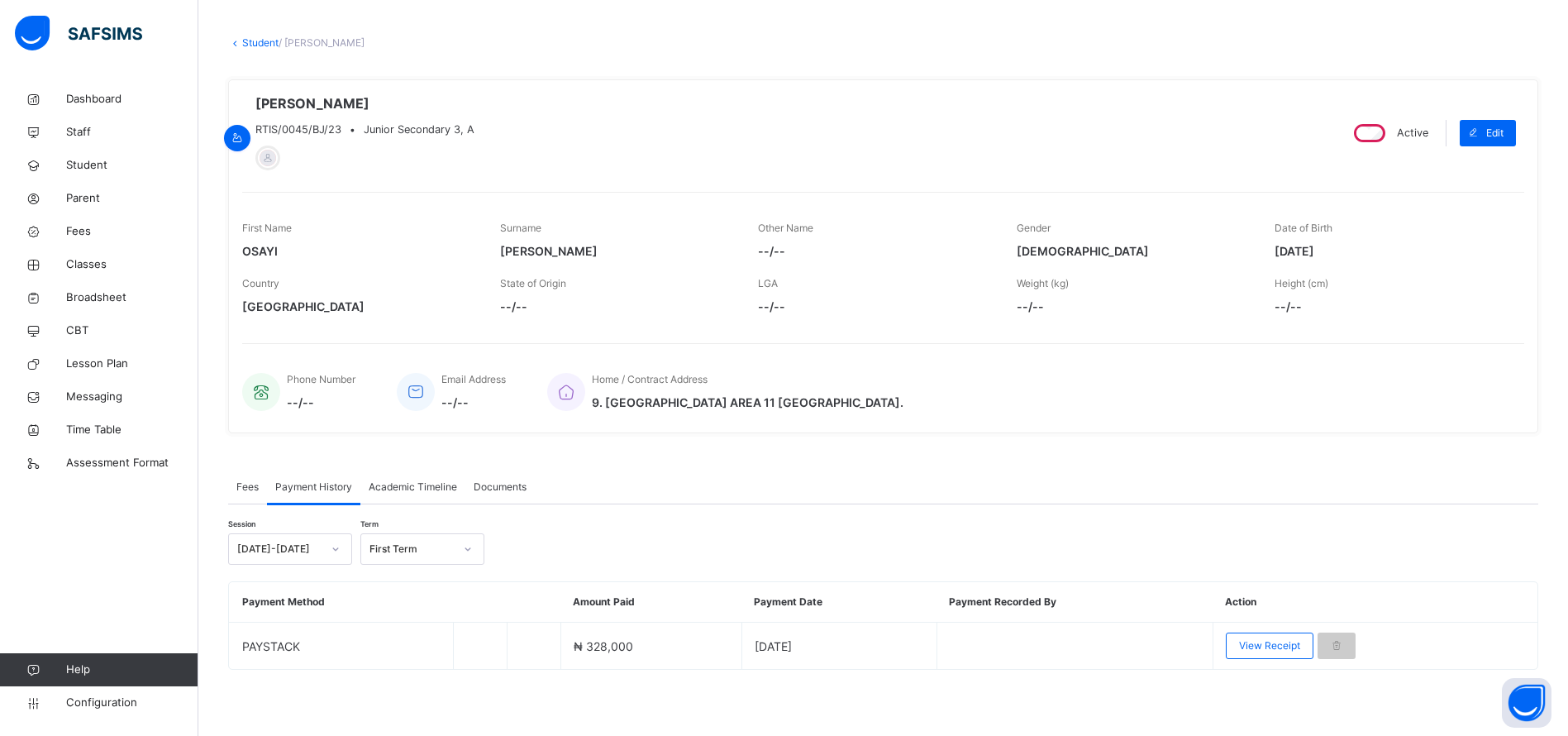
click at [88, 296] on span "Broadsheet" at bounding box center [132, 298] width 132 height 17
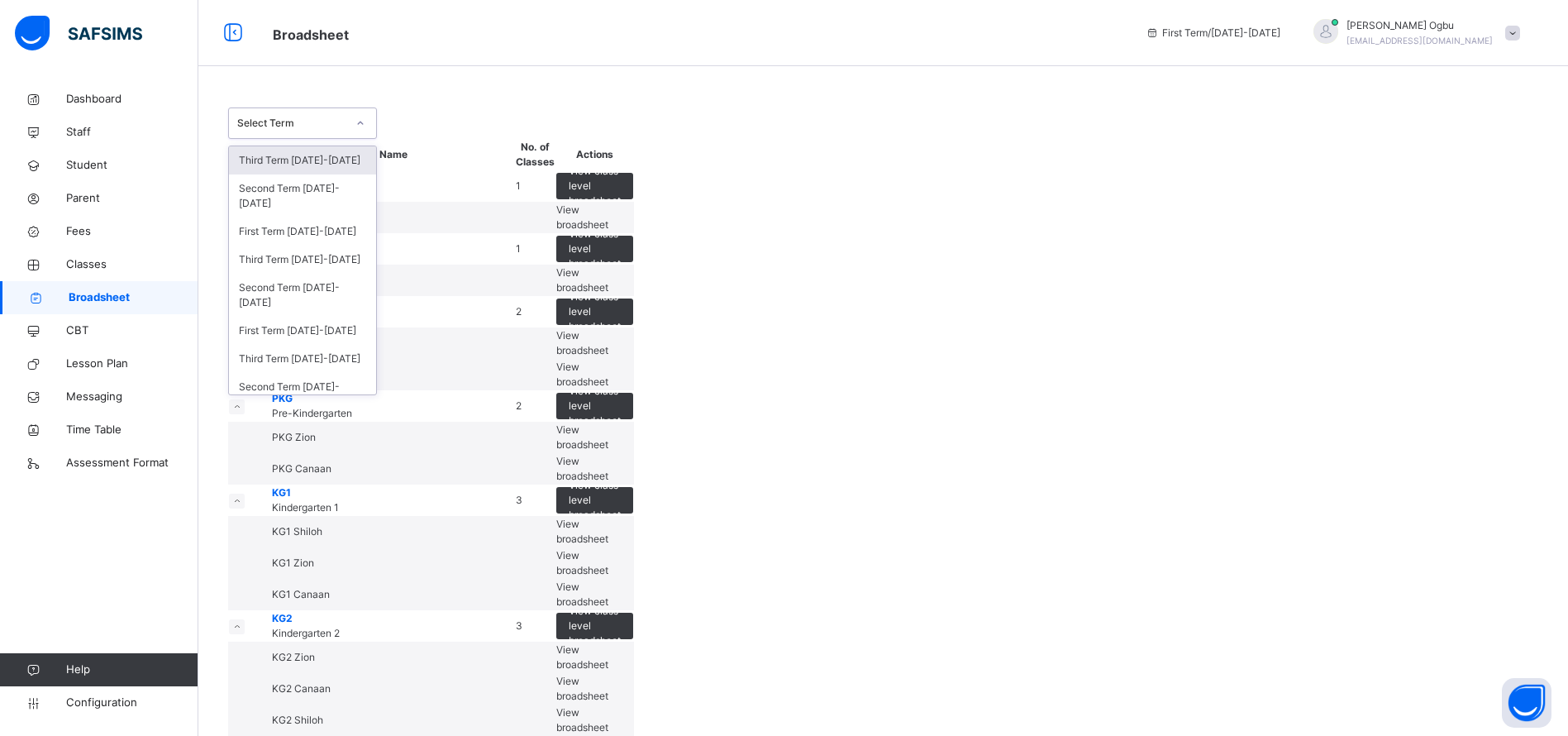
click at [300, 290] on div "Second Term 2024-2025" at bounding box center [302, 294] width 147 height 43
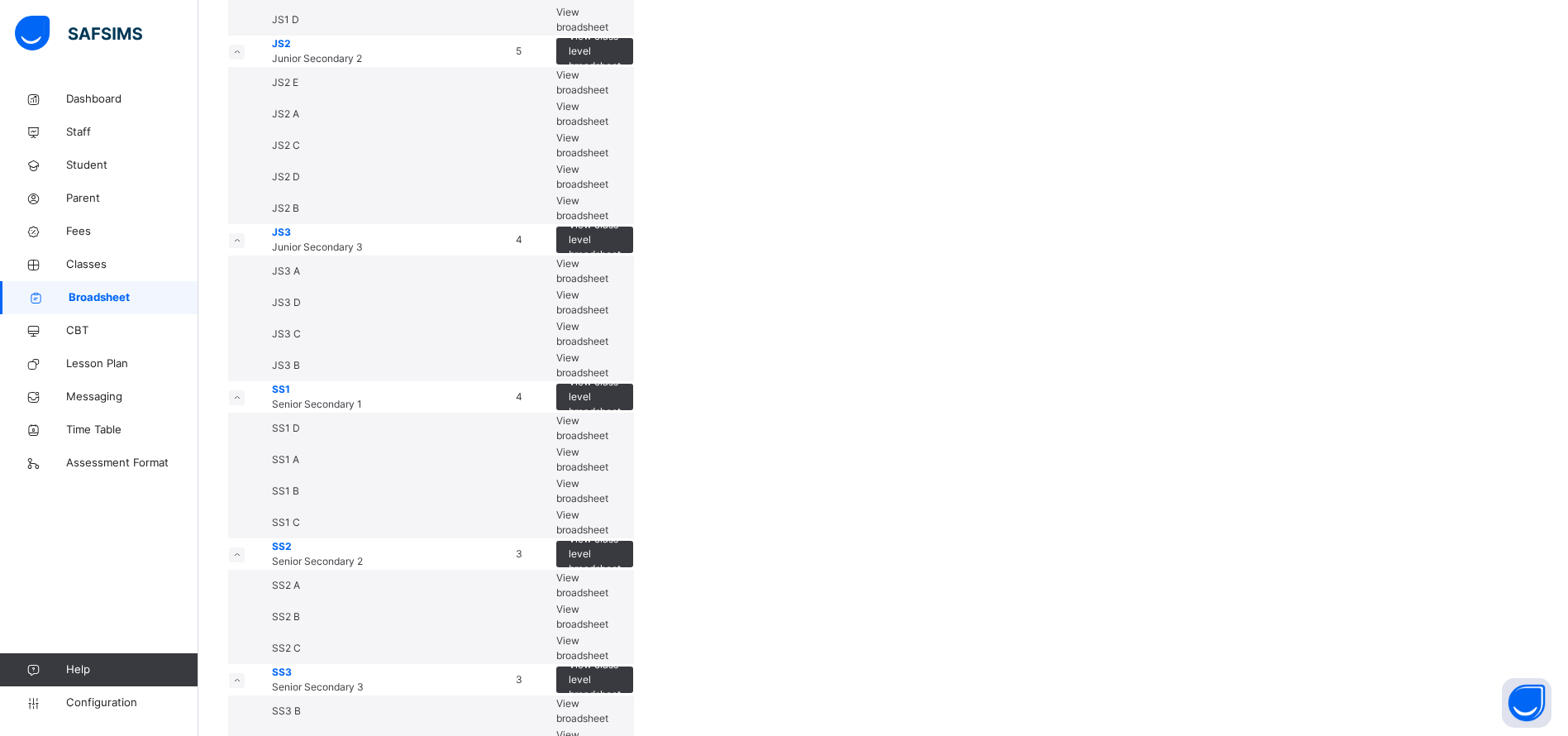
scroll to position [1832, 0]
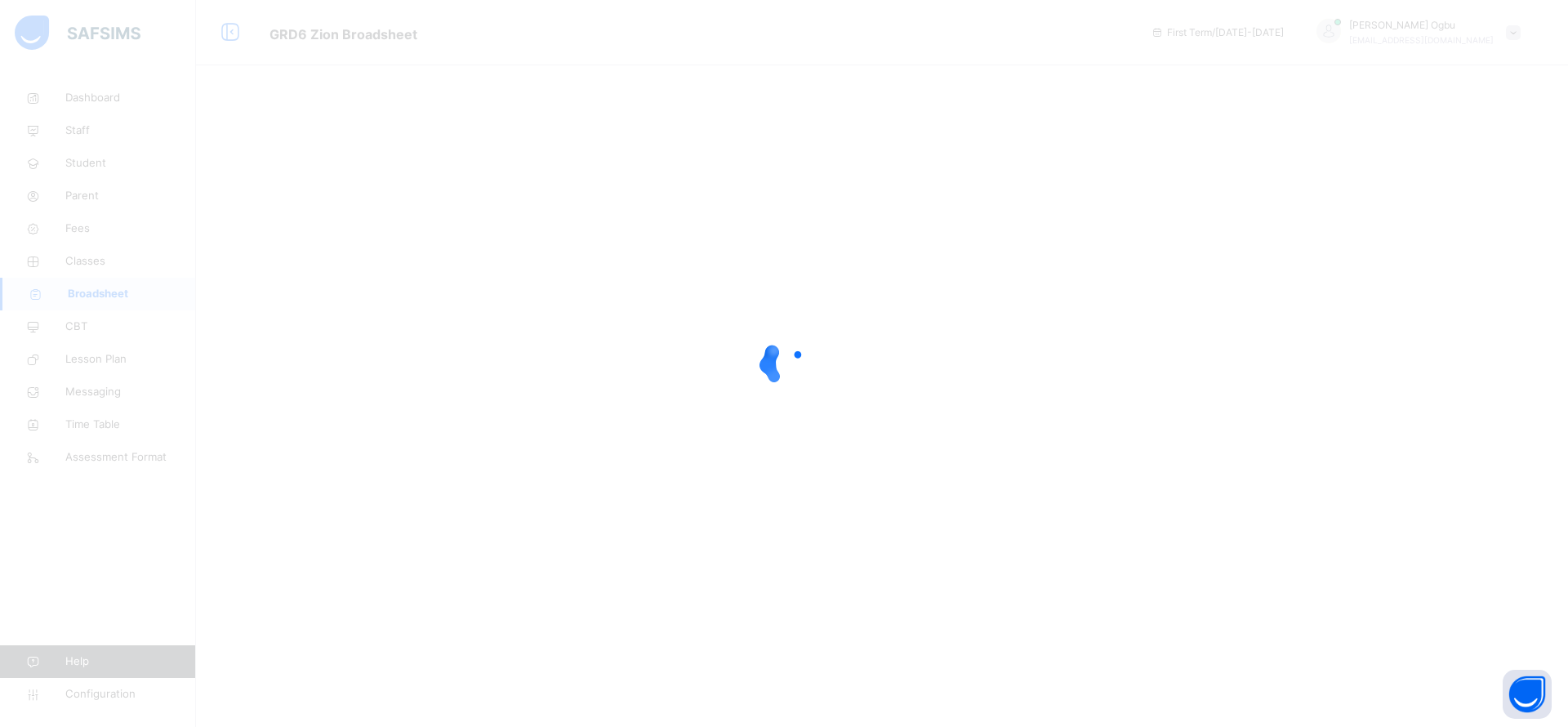
click at [324, 244] on div at bounding box center [784, 363] width 1568 height 727
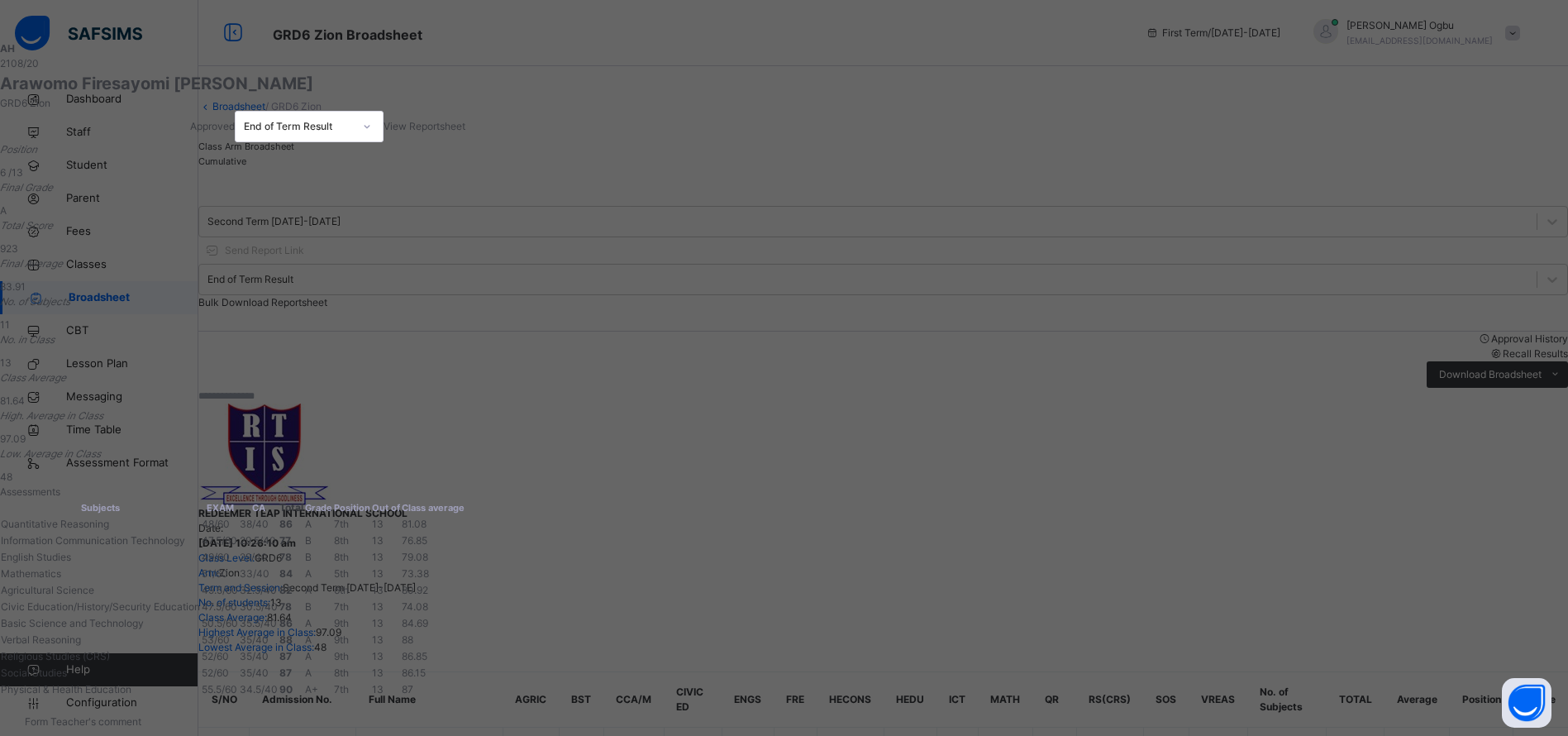
click at [465, 119] on span "View Reportsheet" at bounding box center [424, 125] width 82 height 13
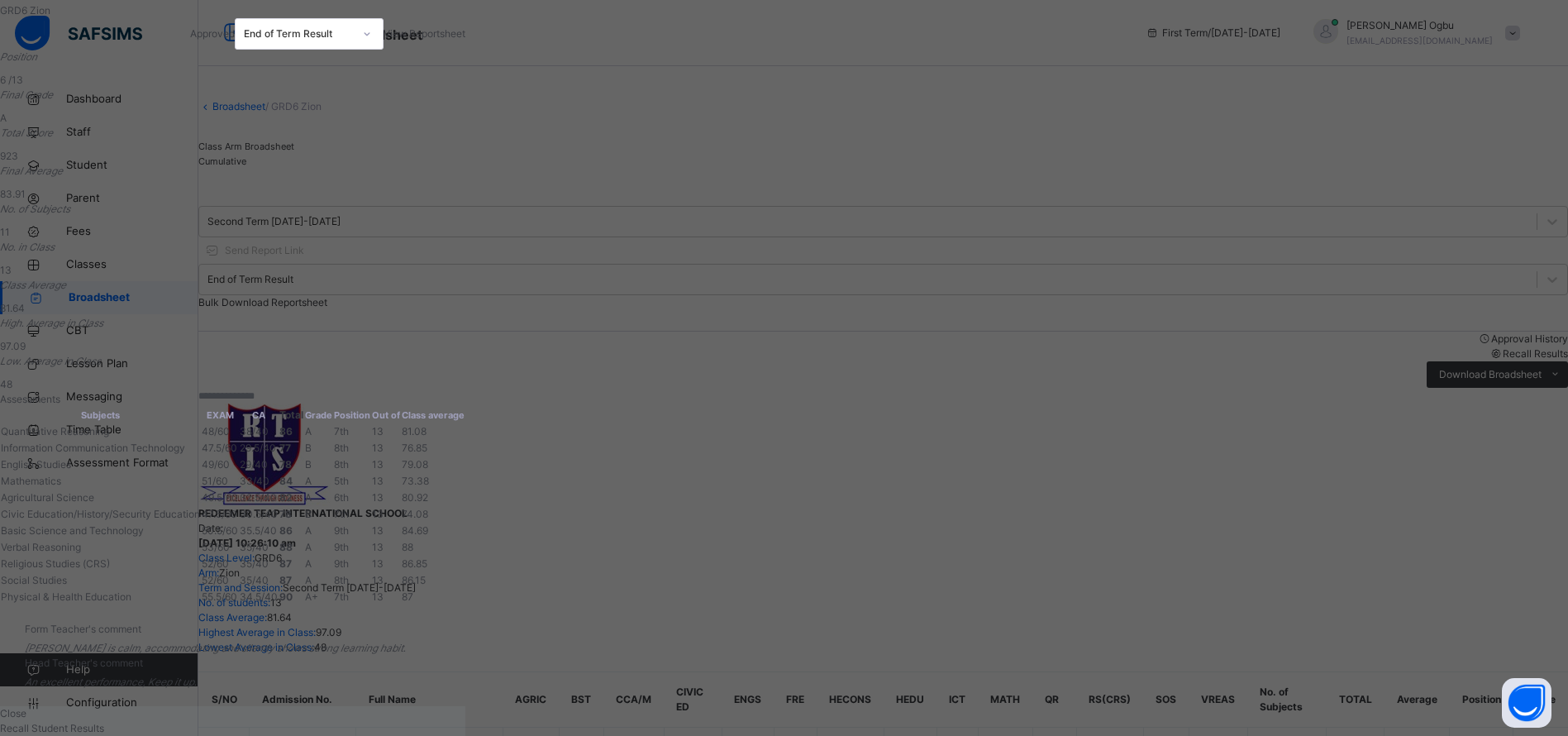
click at [26, 707] on span "Close" at bounding box center [13, 712] width 26 height 13
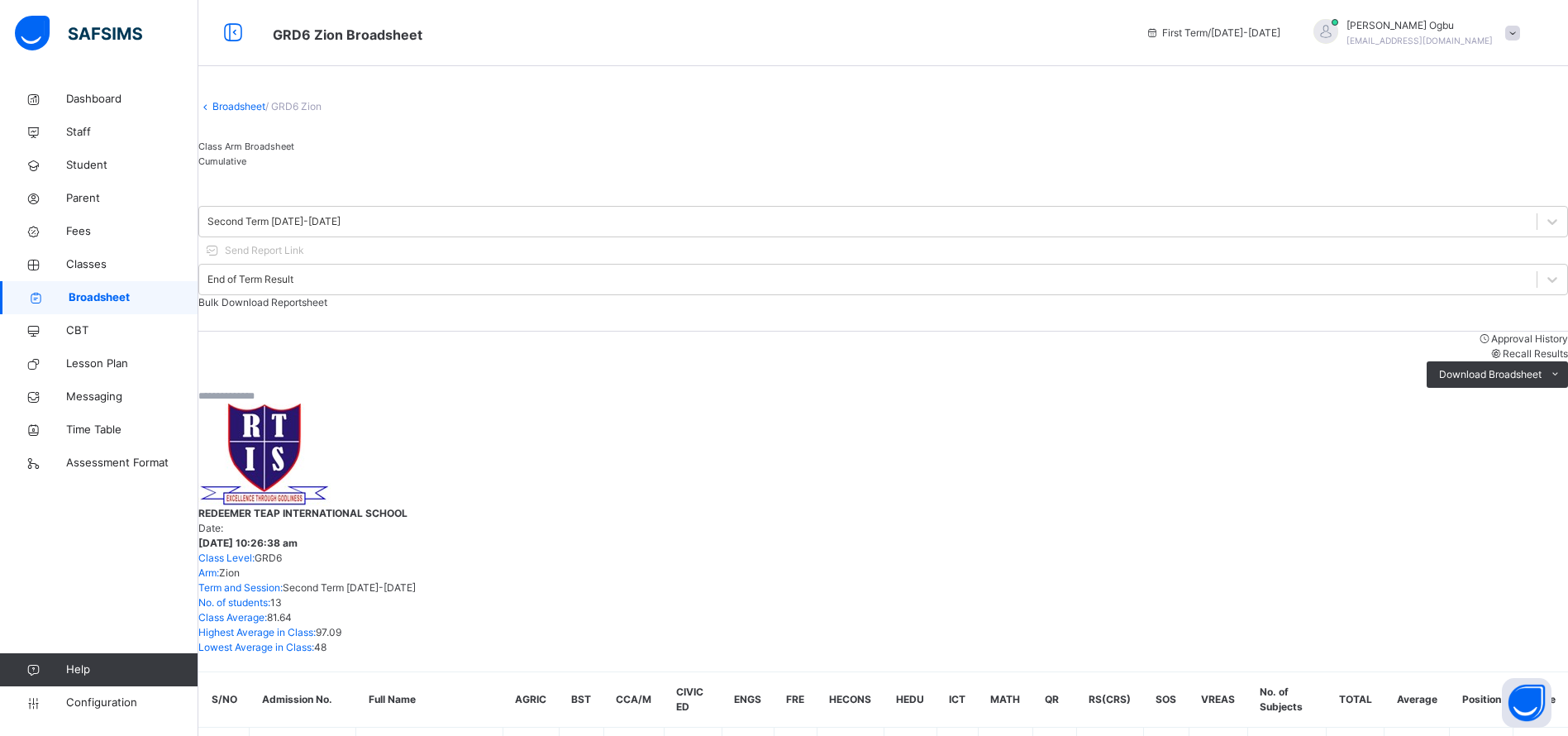
click at [250, 113] on link "Broadsheet" at bounding box center [239, 106] width 53 height 13
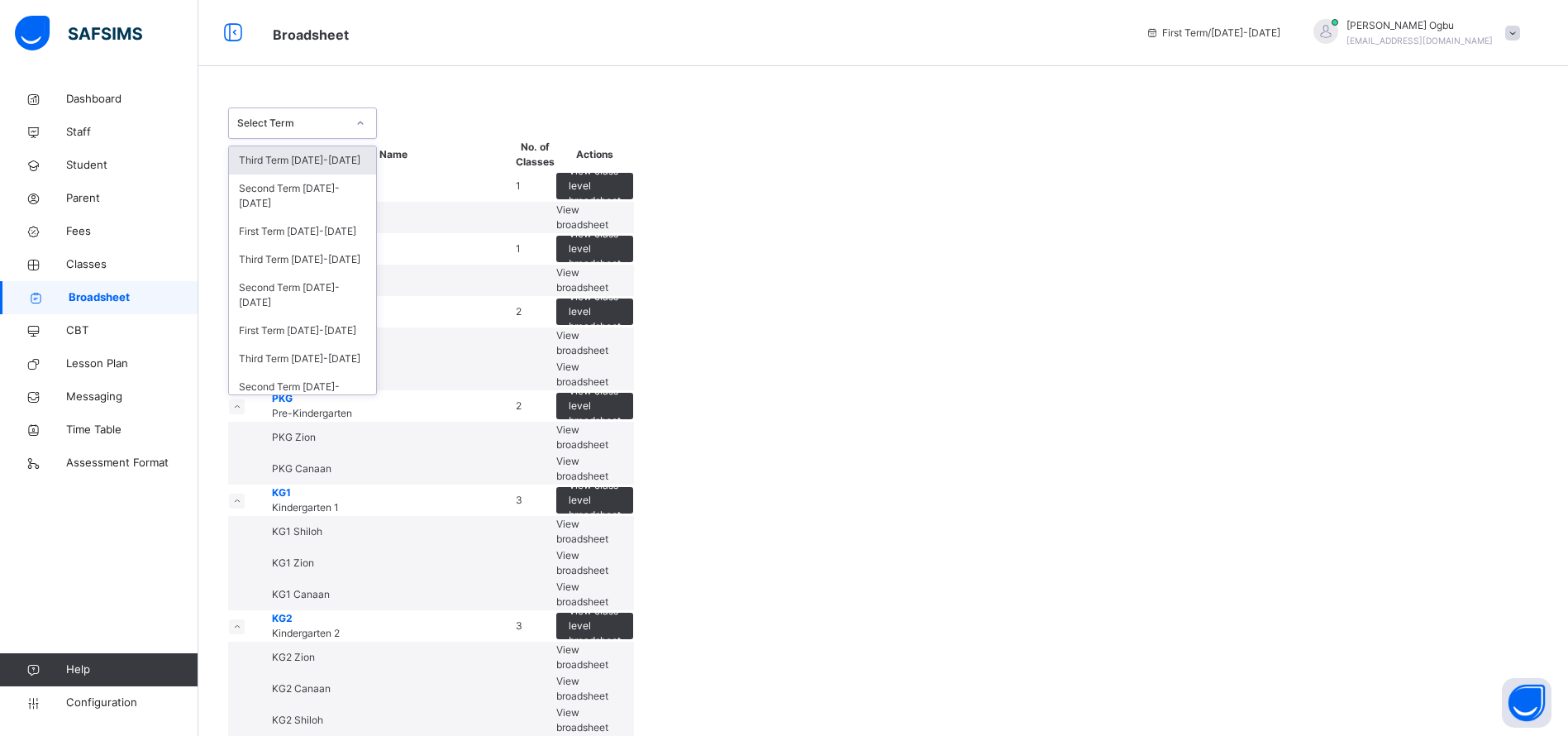
click at [330, 257] on div "Third Term 2024-2025" at bounding box center [302, 259] width 147 height 28
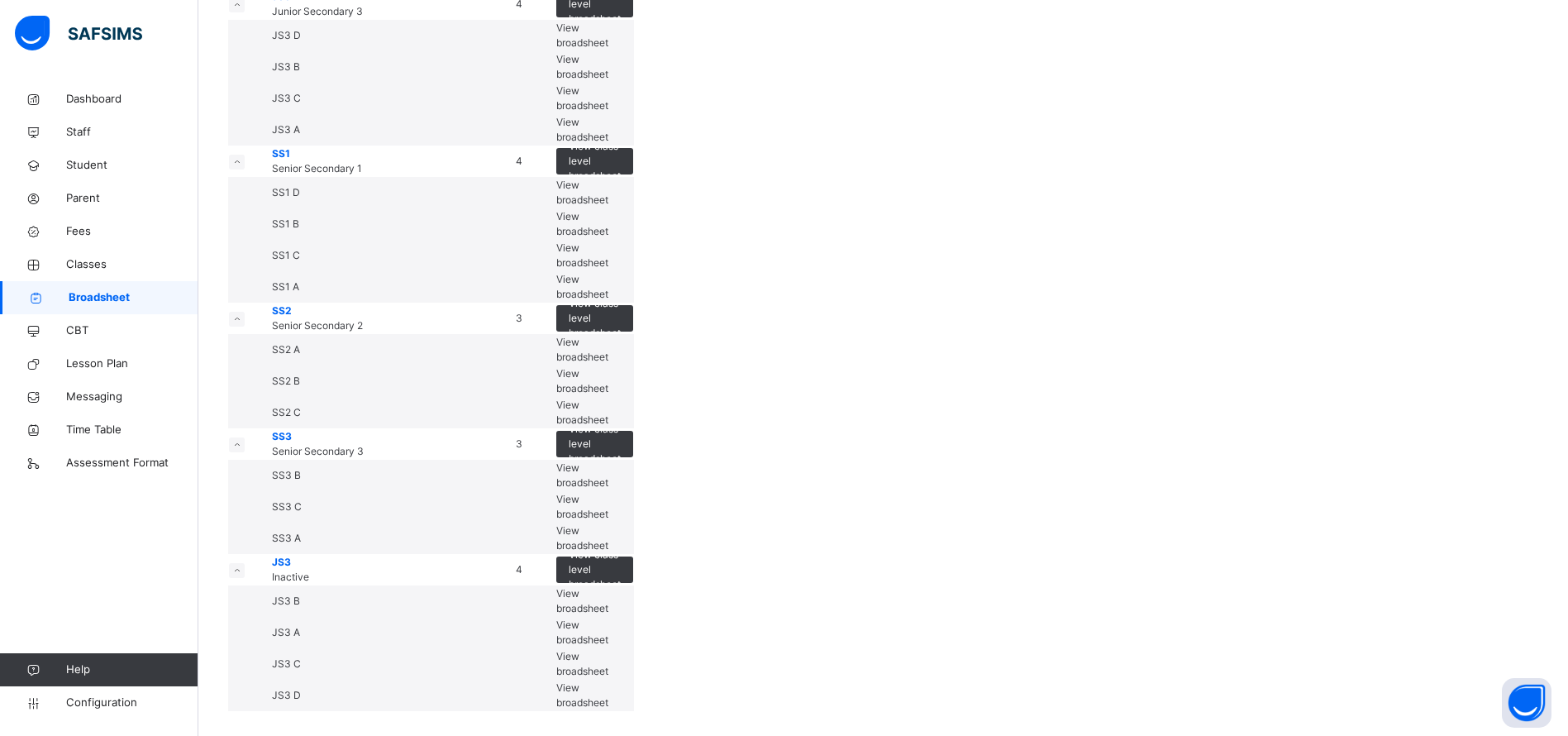
scroll to position [2383, 0]
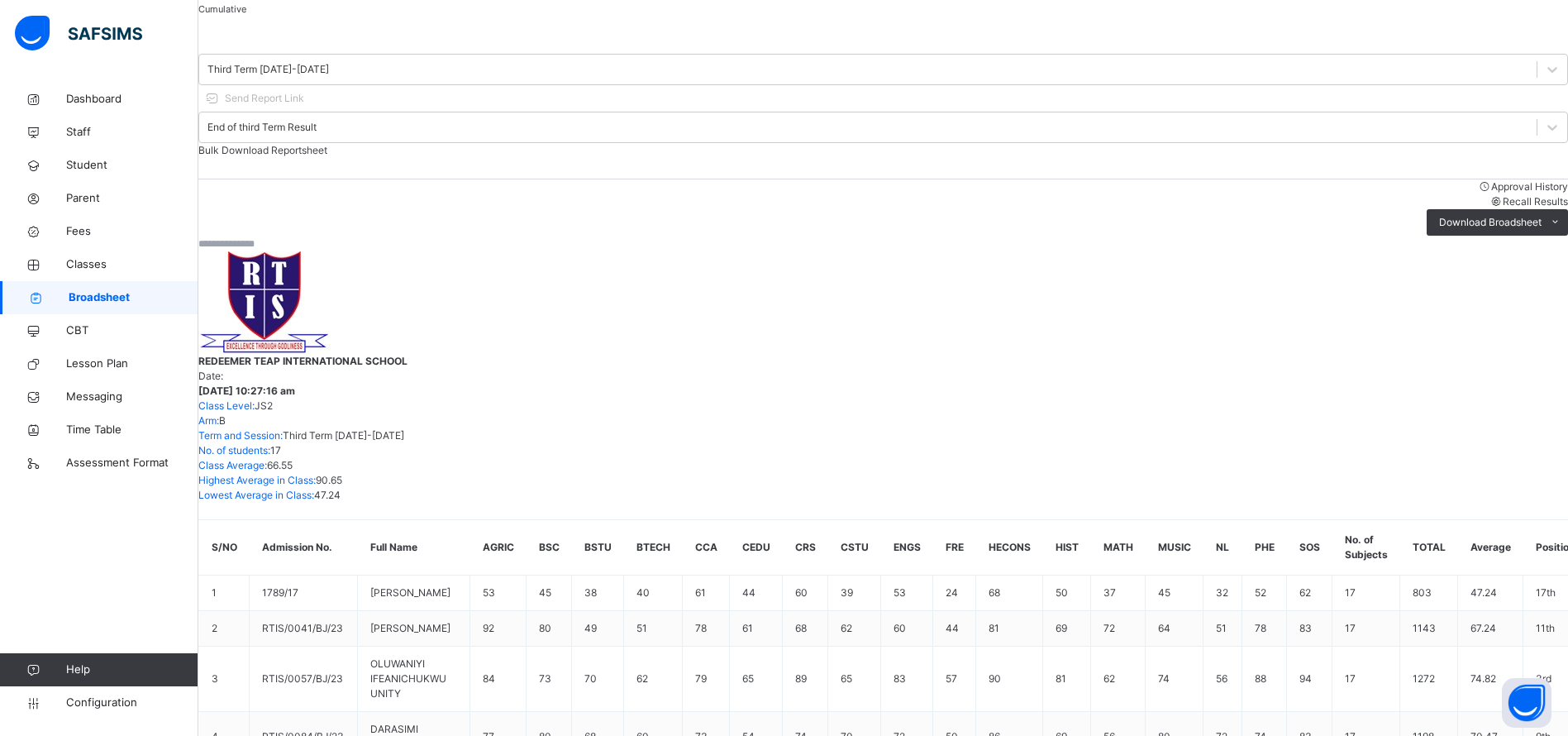
scroll to position [167, 0]
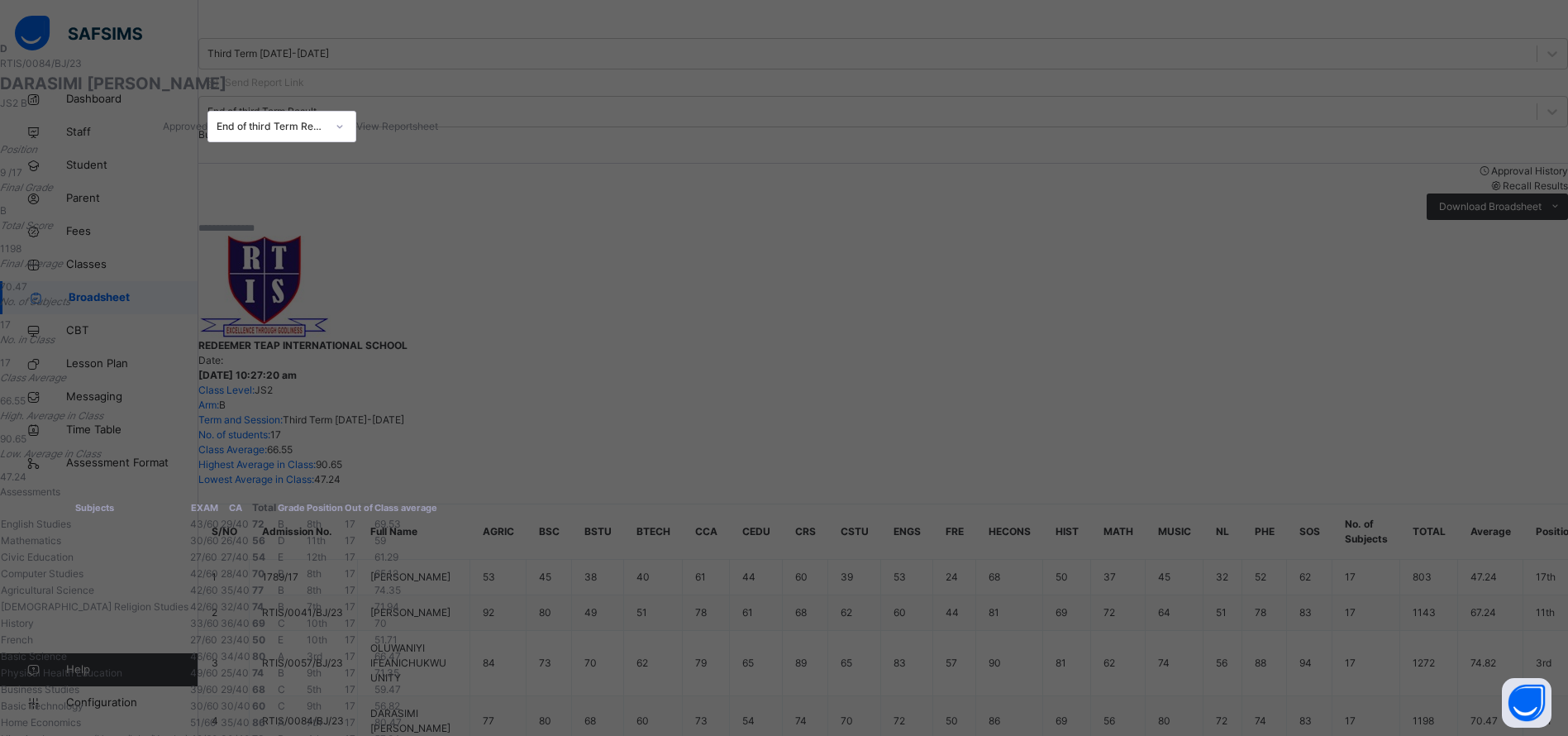
click at [438, 119] on span "View Reportsheet" at bounding box center [397, 125] width 82 height 13
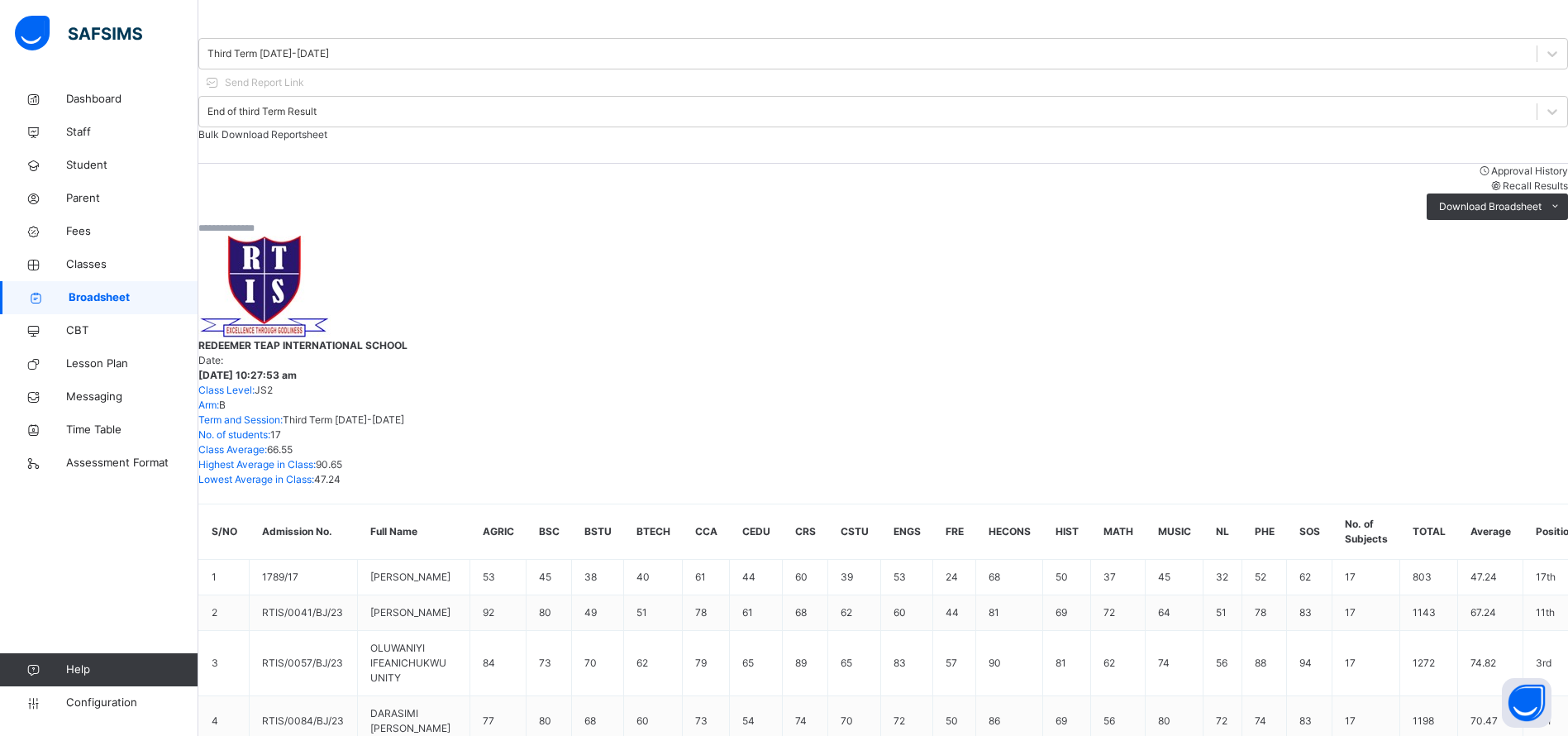
scroll to position [0, 0]
click at [95, 164] on span "Student" at bounding box center [132, 166] width 132 height 17
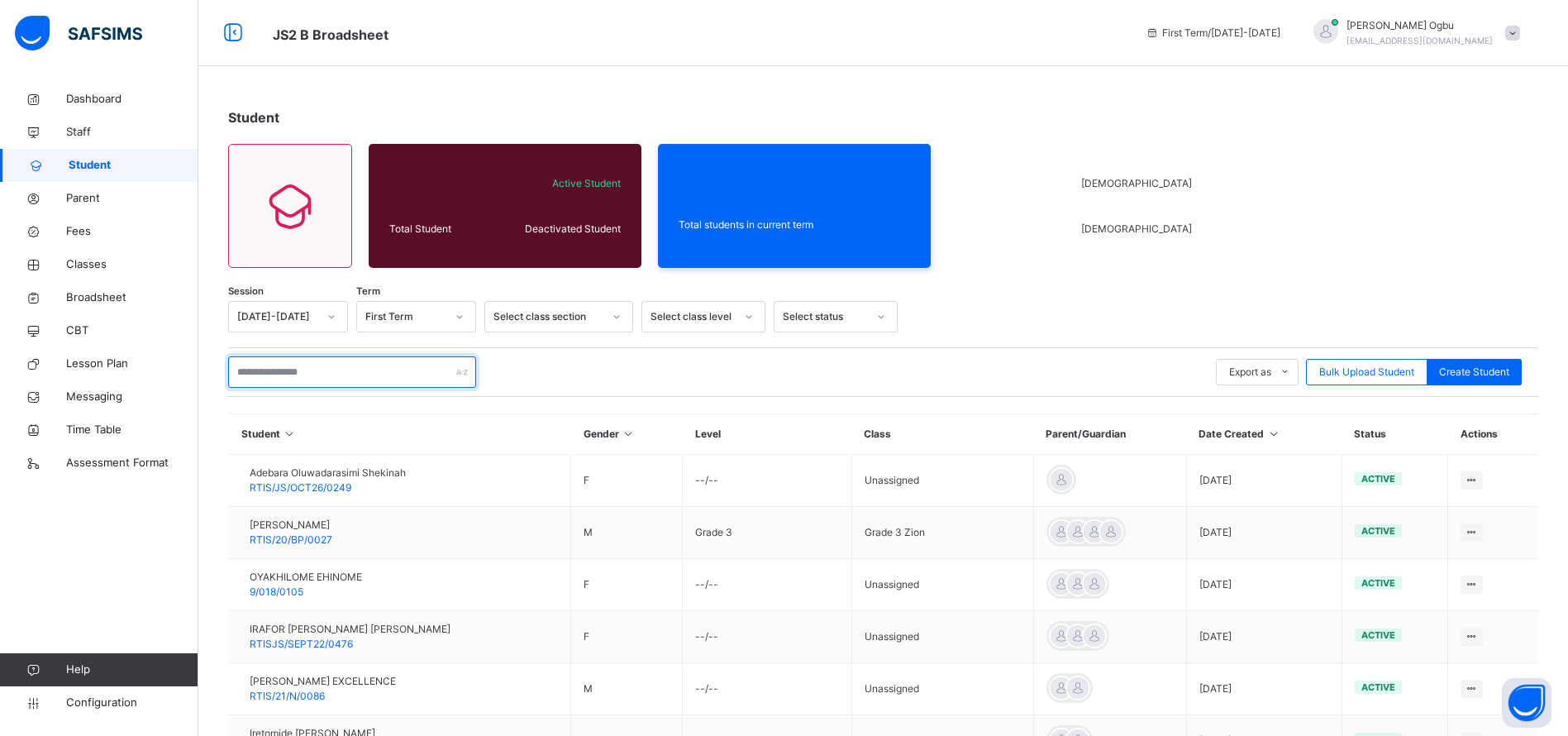
click at [358, 373] on input "text" at bounding box center [352, 372] width 248 height 31
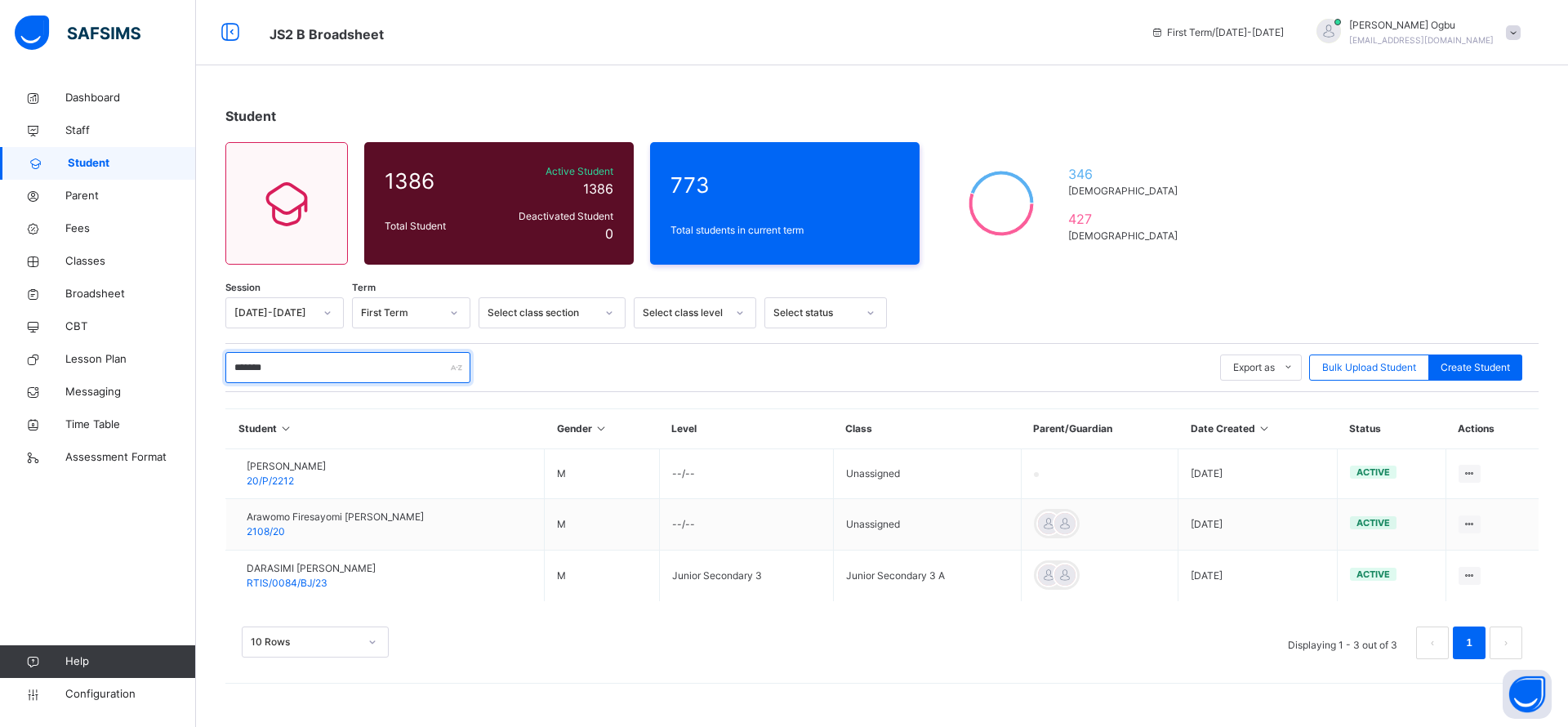
type input "*******"
click at [289, 575] on div "DARASIMI EMMANUEL ARAWOMO RTIS/0084/BJ/23" at bounding box center [311, 575] width 129 height 29
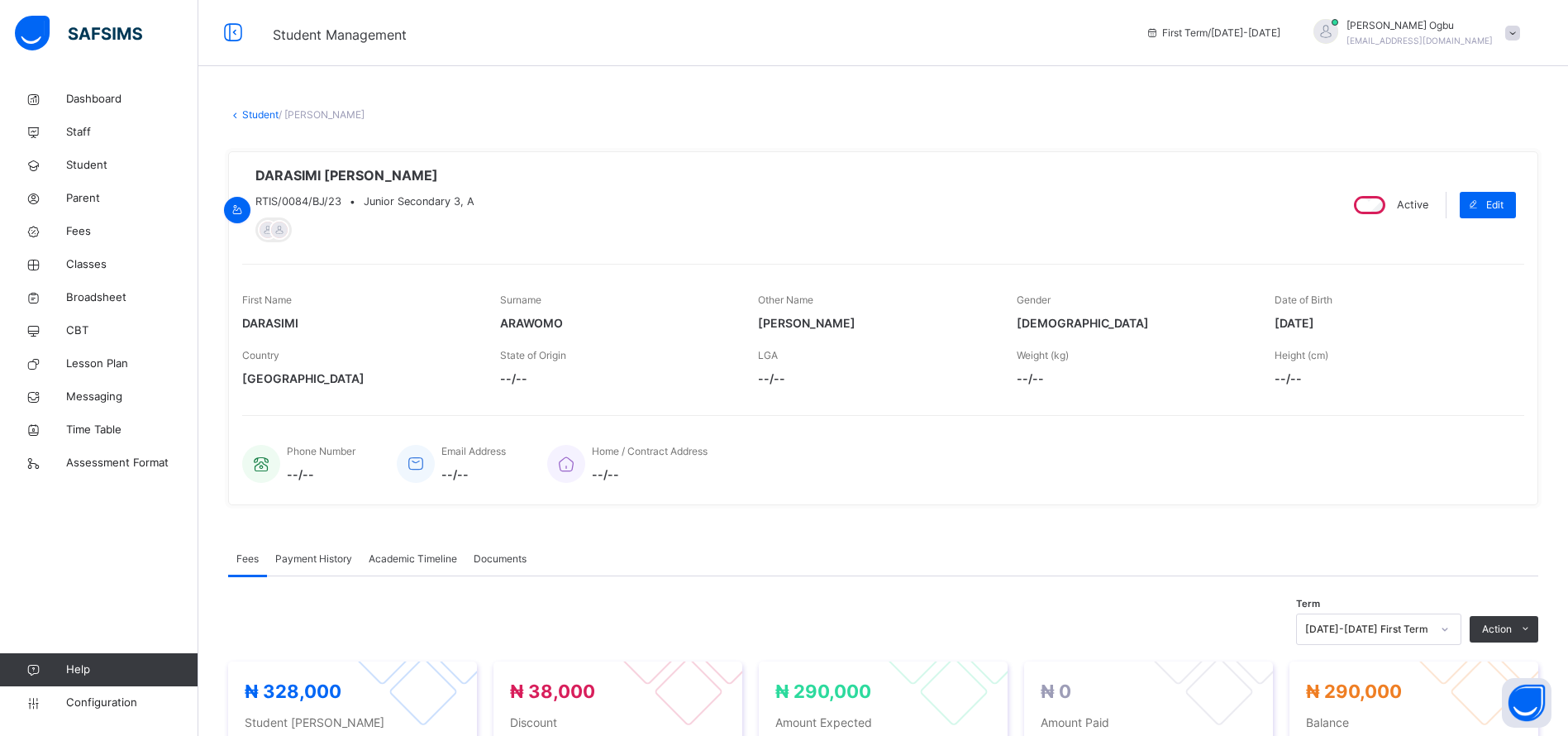
click at [294, 556] on span "Payment History" at bounding box center [313, 559] width 77 height 15
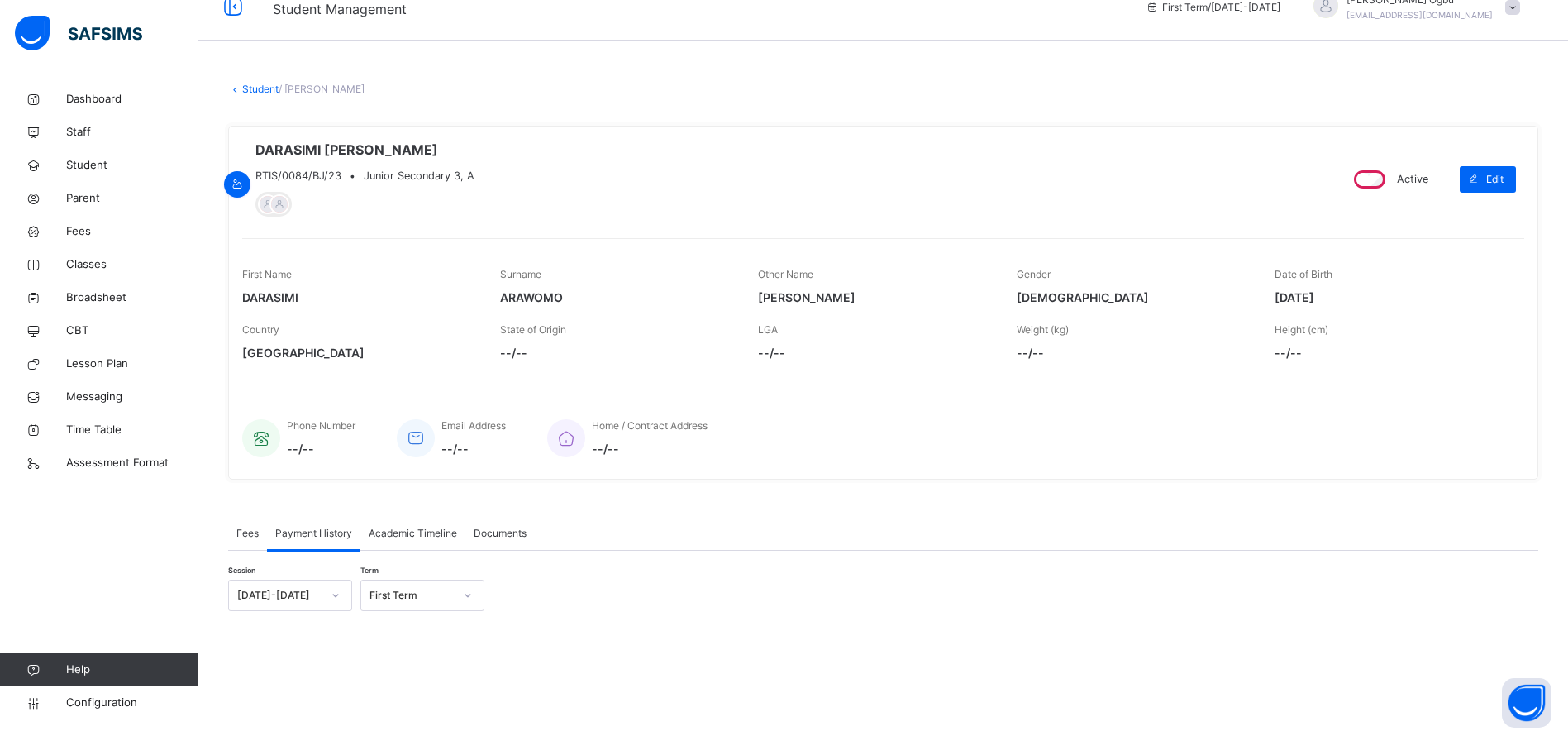
click at [335, 611] on div "[DATE]-[DATE]" at bounding box center [289, 595] width 124 height 31
click at [275, 662] on div "[DATE]-[DATE]" at bounding box center [289, 658] width 122 height 28
click at [405, 603] on div "Select term" at bounding box center [395, 592] width 53 height 31
click at [396, 685] on div "Third Term" at bounding box center [421, 686] width 122 height 28
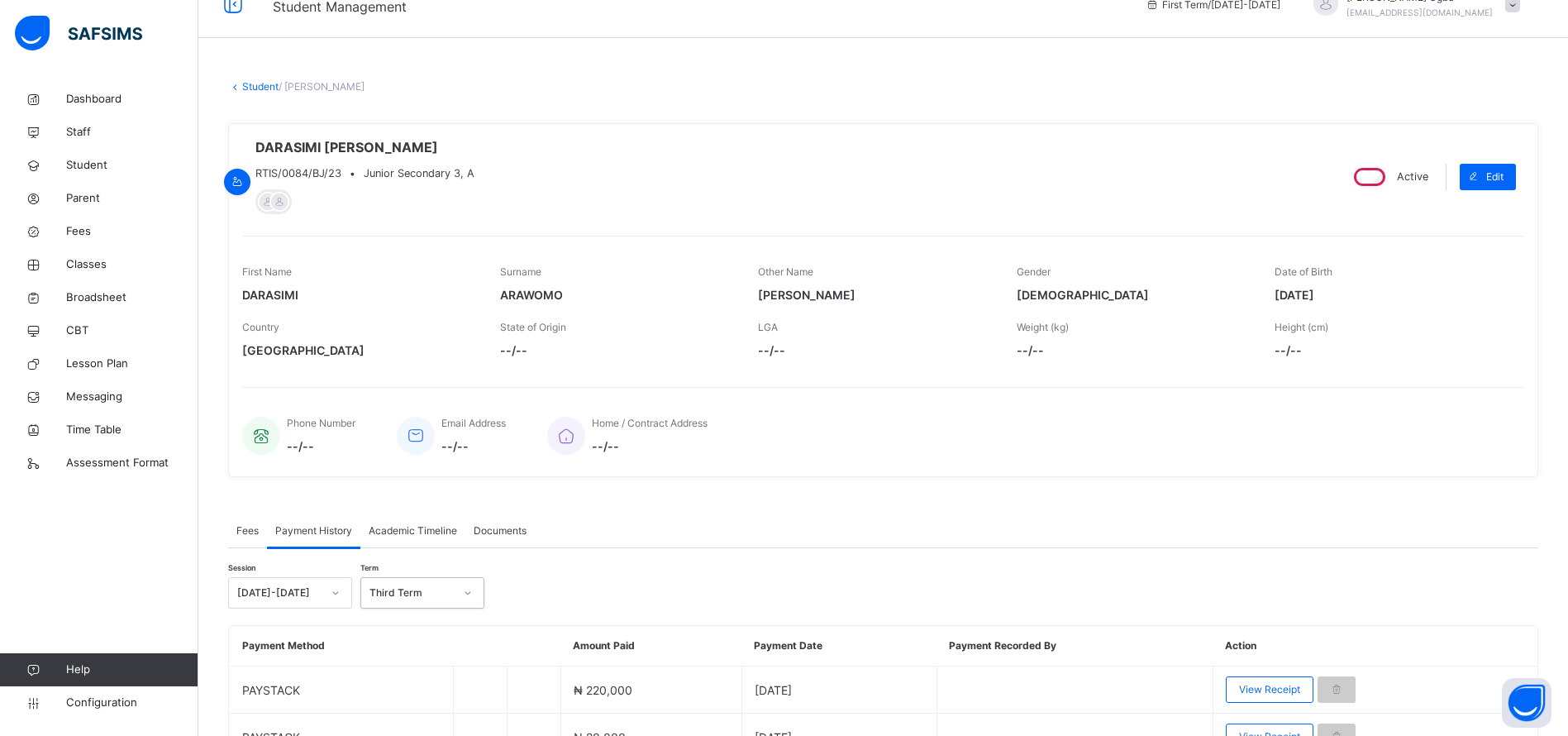
scroll to position [119, 0]
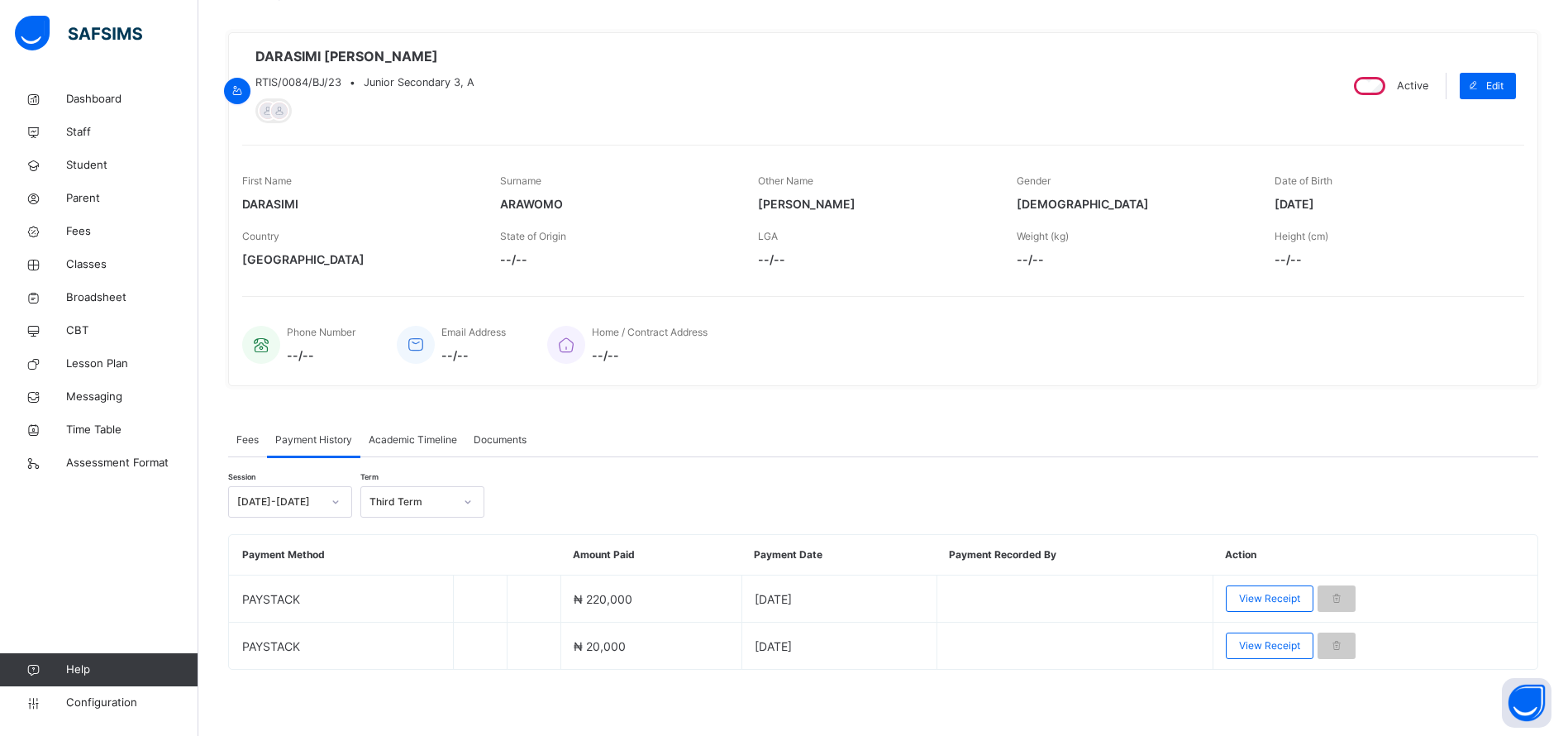
click at [1256, 597] on span "View Receipt" at bounding box center [1269, 599] width 61 height 15
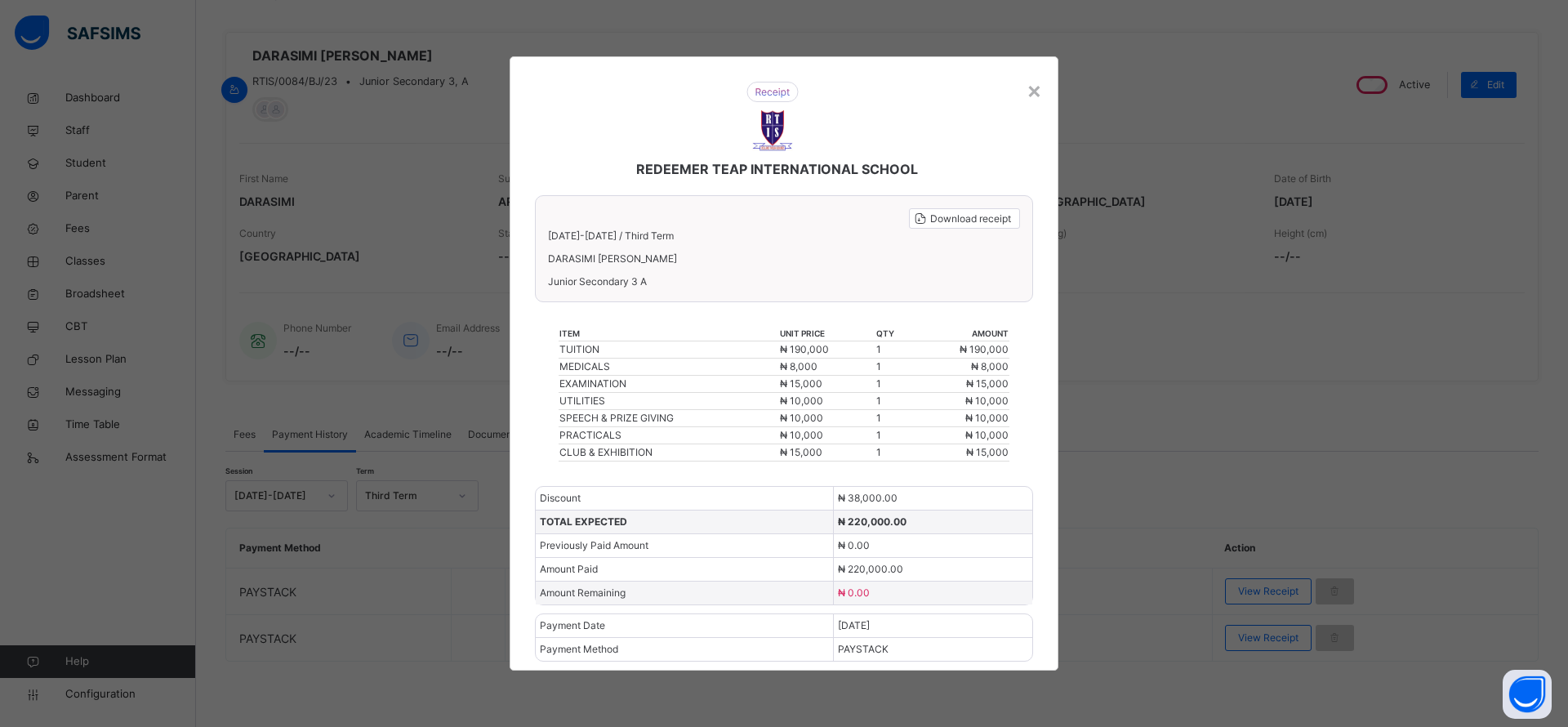
click at [1027, 101] on div "×" at bounding box center [1034, 89] width 16 height 34
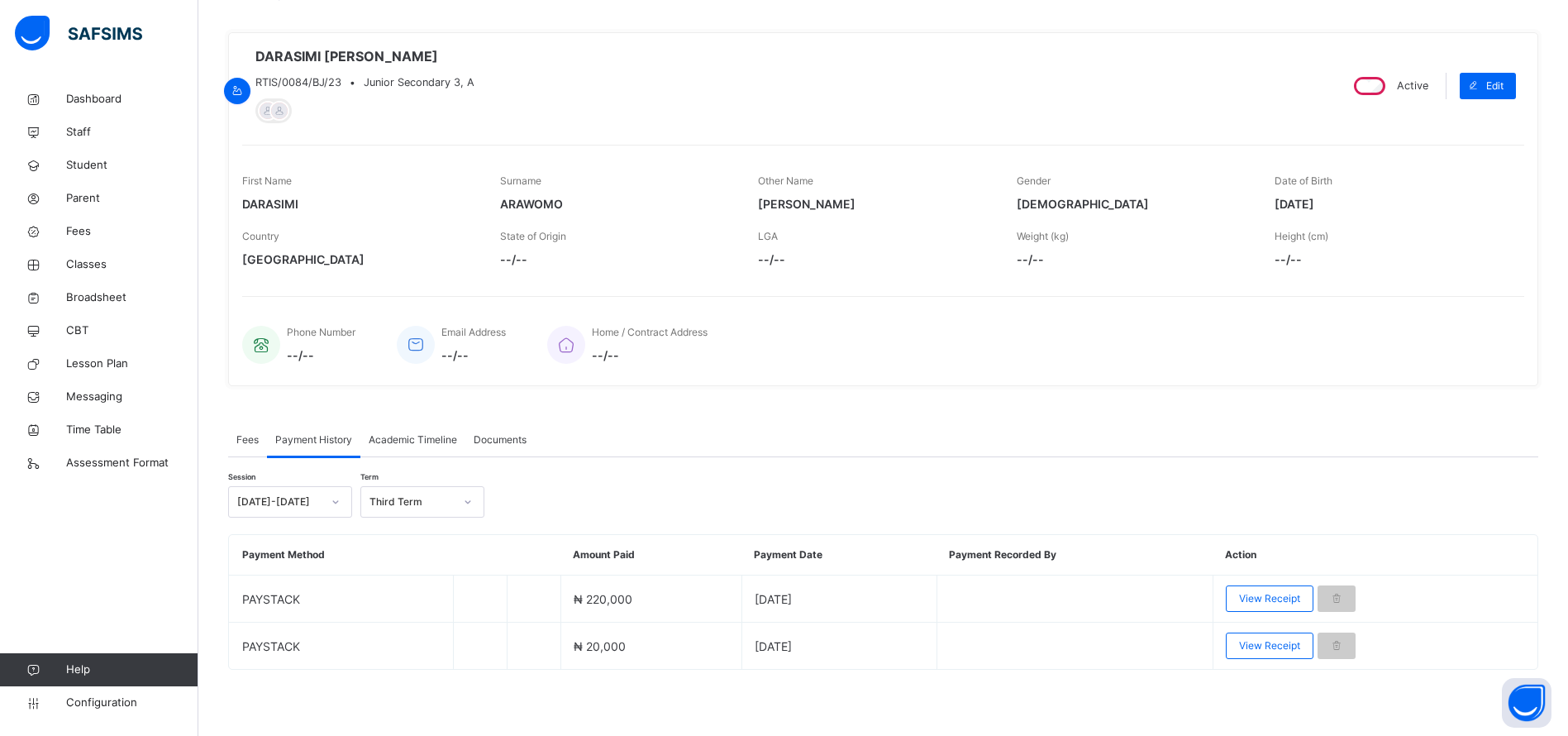
click at [90, 269] on span "Classes" at bounding box center [132, 265] width 132 height 17
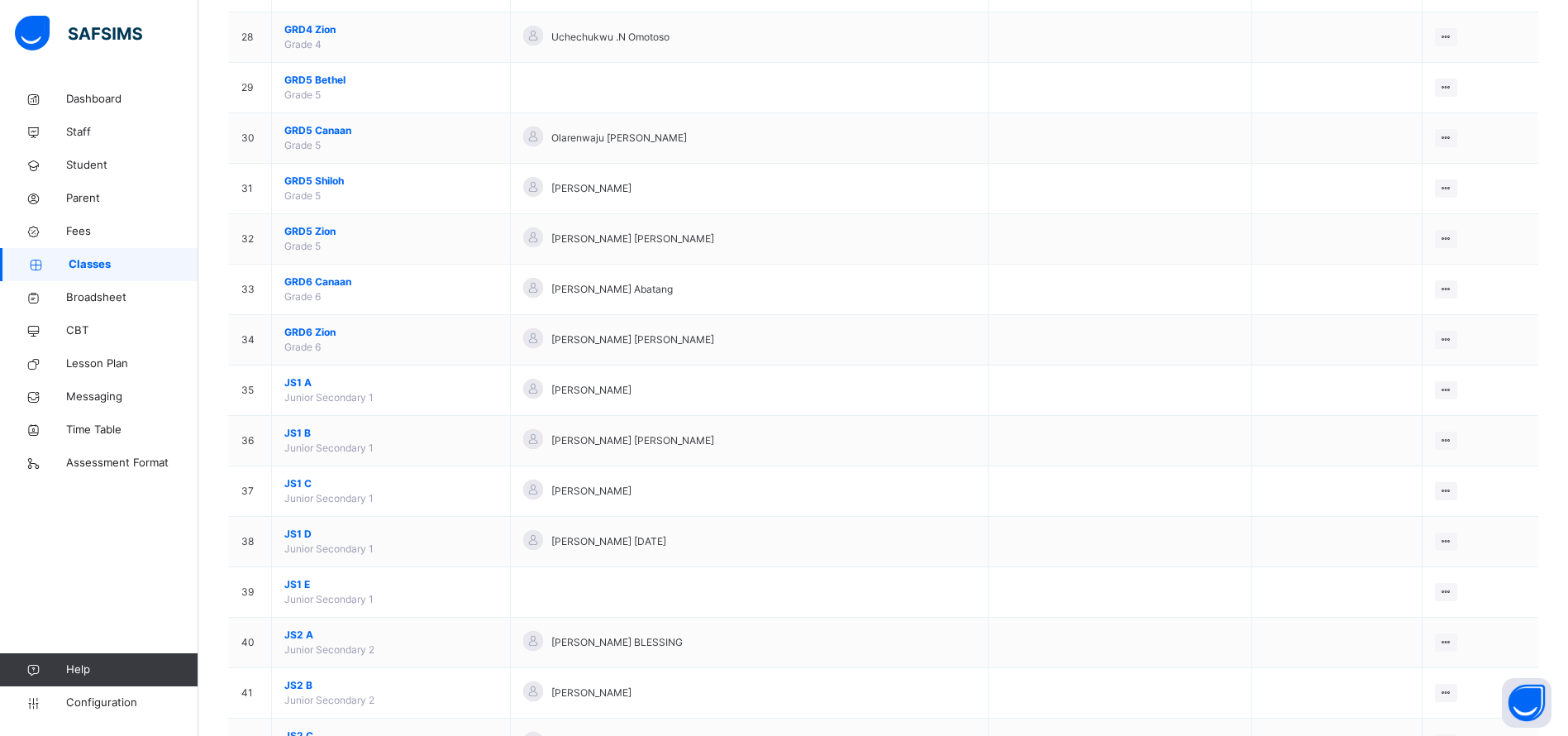
scroll to position [1551, 0]
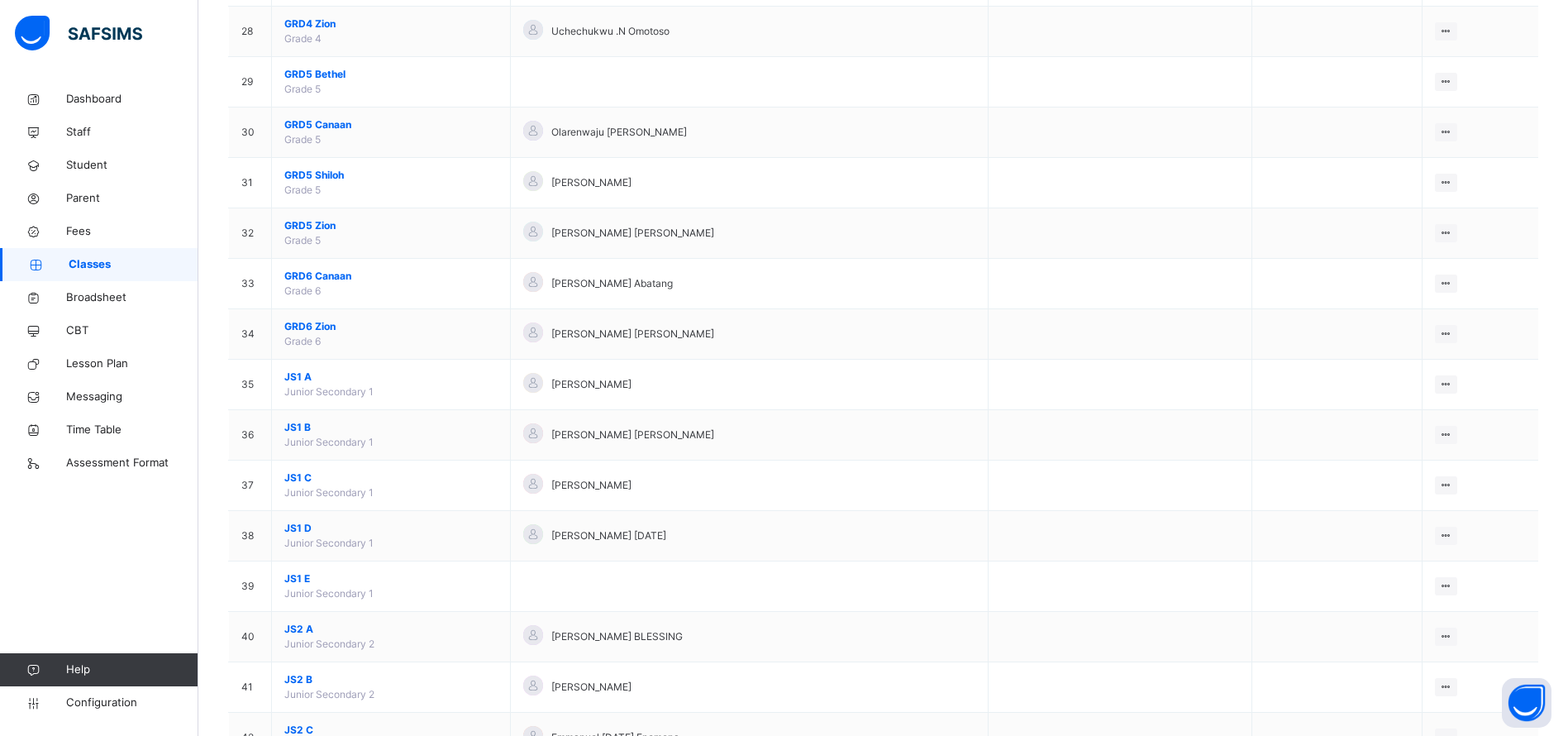
click at [294, 479] on span "JS1 C" at bounding box center [391, 478] width 214 height 15
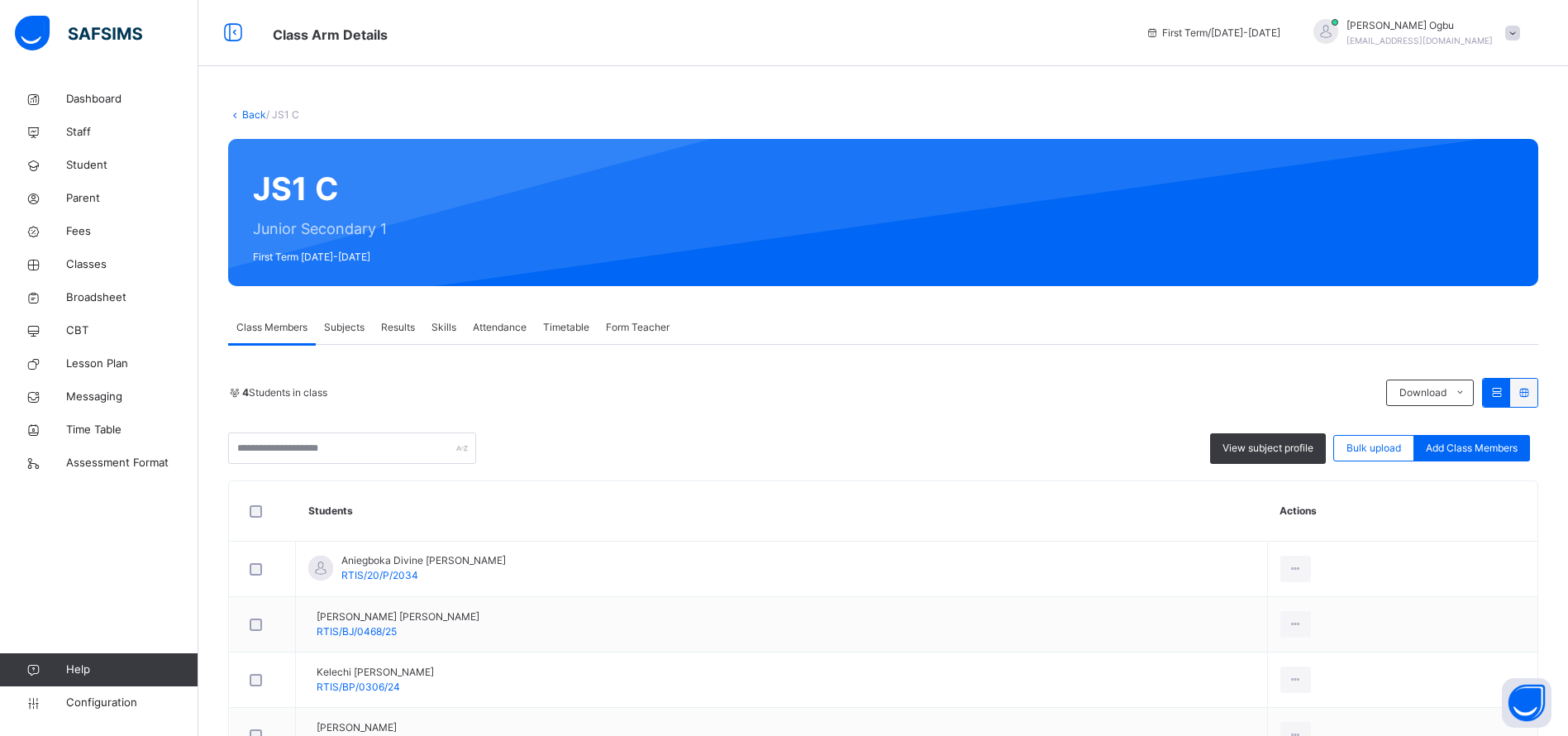
click at [1482, 442] on span "Add Class Members" at bounding box center [1471, 448] width 92 height 15
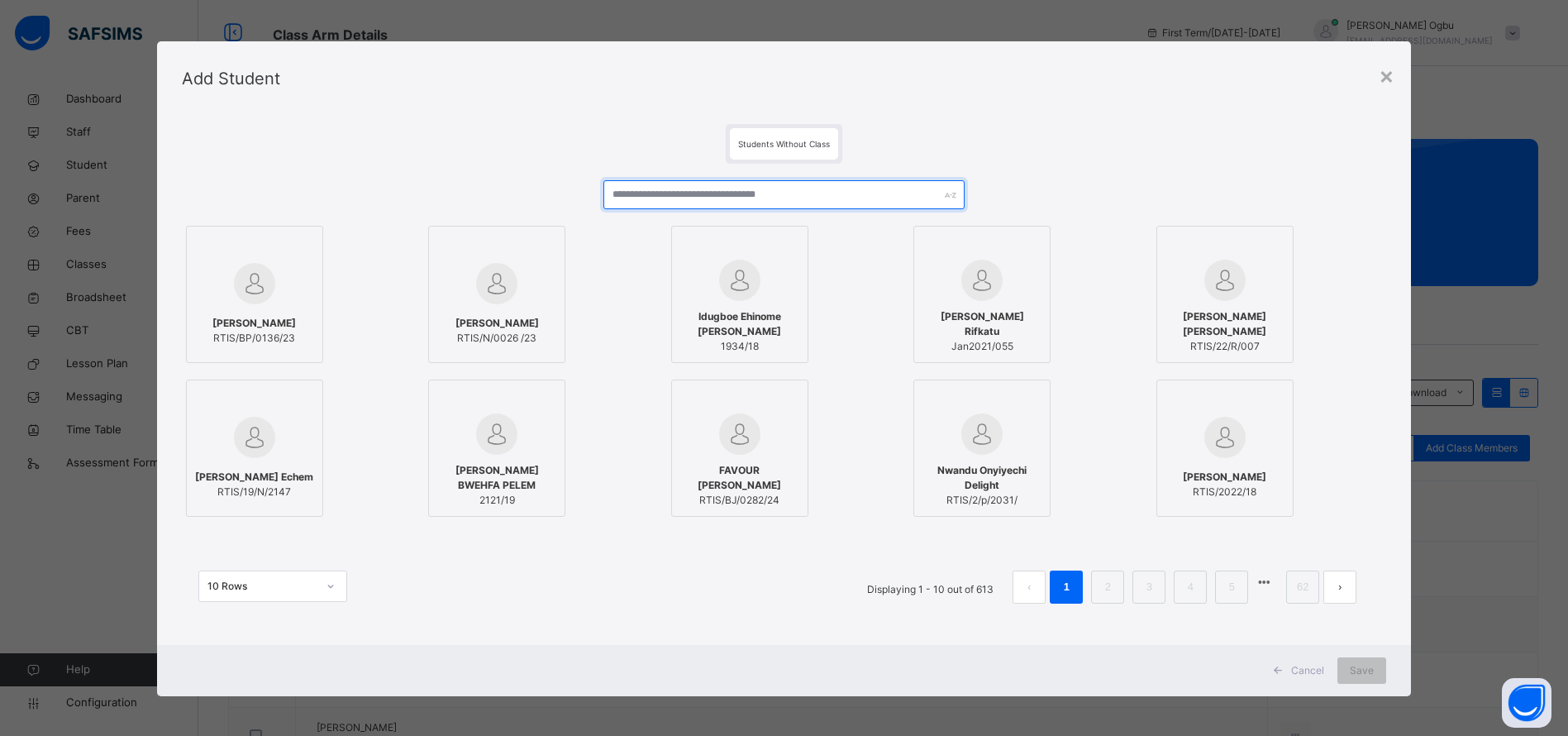
click at [841, 194] on input "text" at bounding box center [783, 194] width 361 height 29
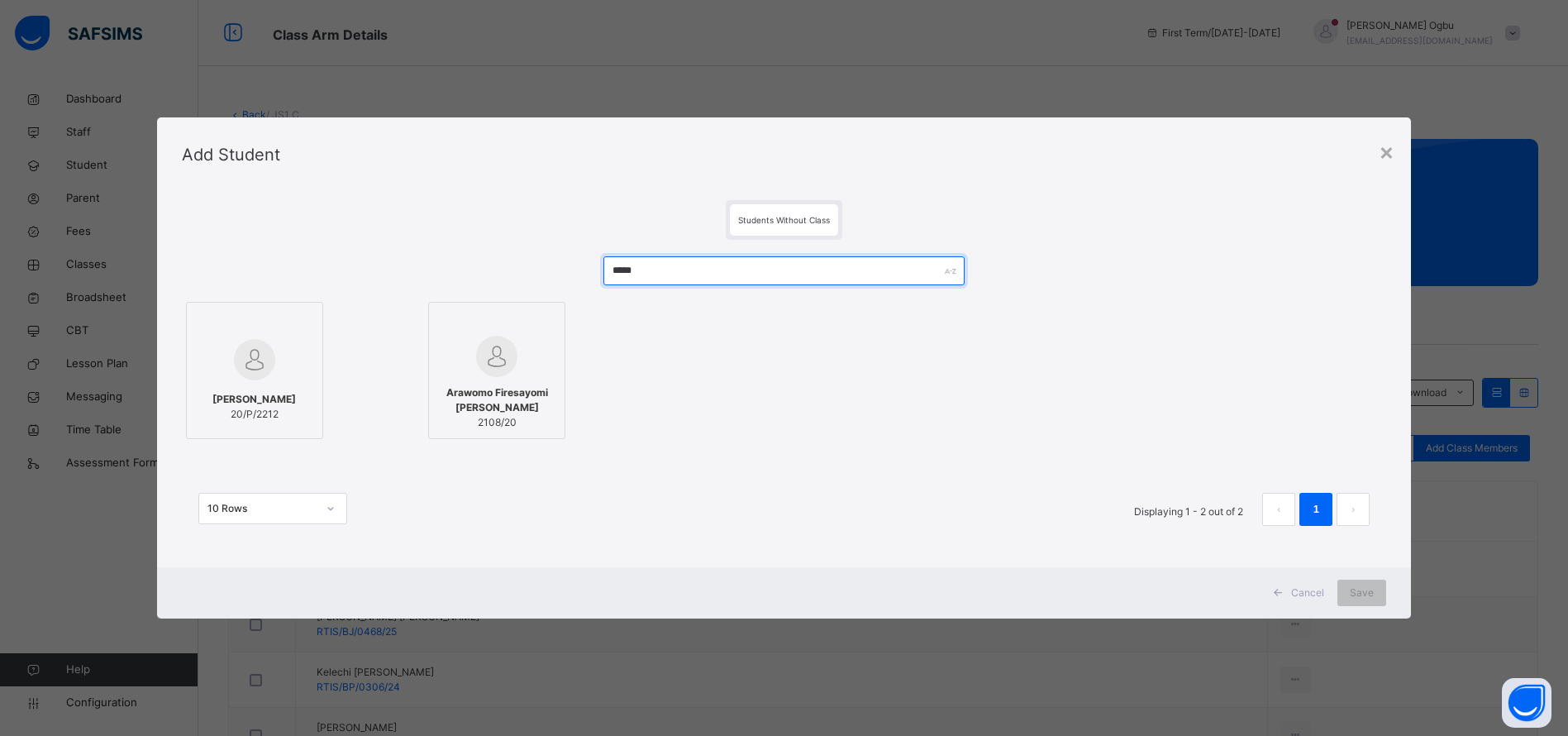
type input "*****"
click at [501, 368] on img at bounding box center [496, 356] width 41 height 41
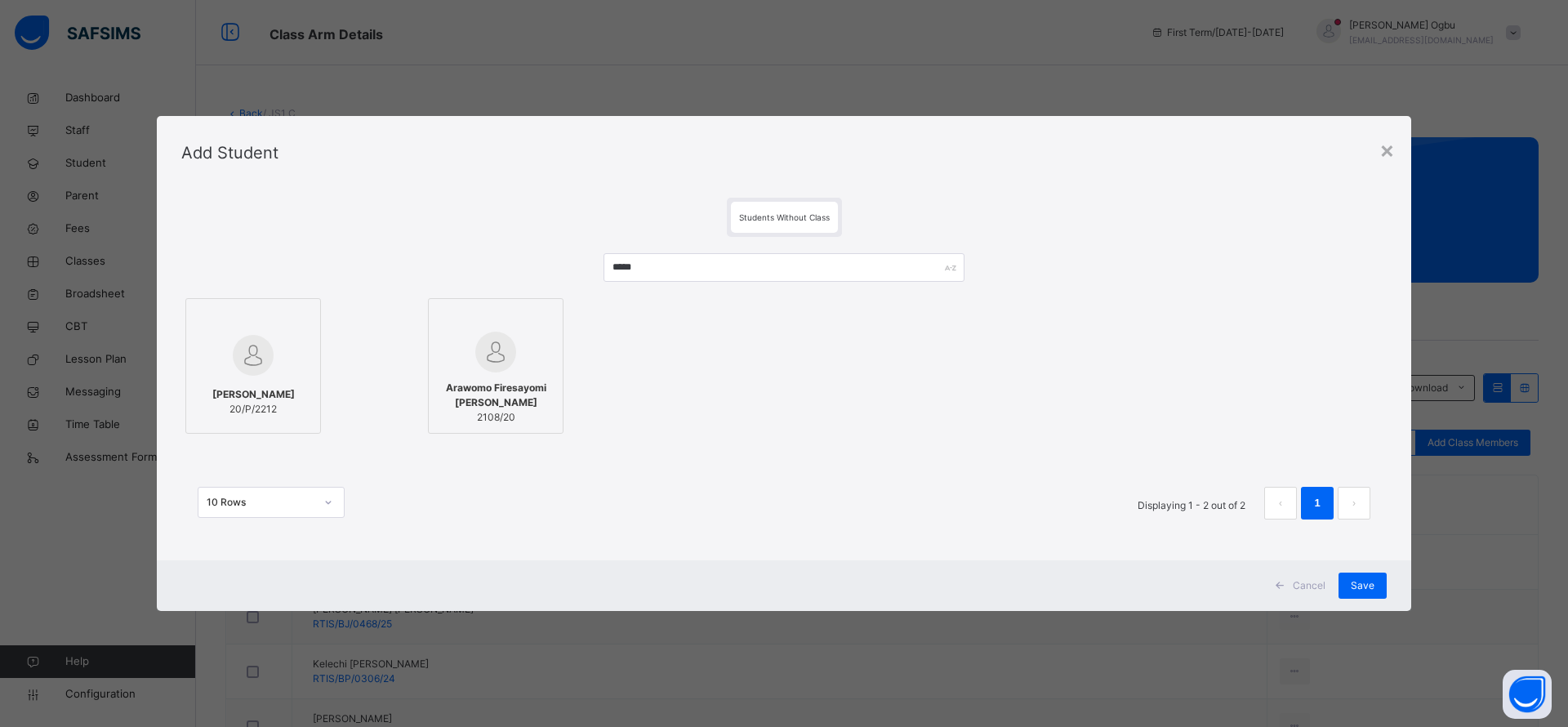
click at [1362, 586] on span "Save" at bounding box center [1362, 586] width 23 height 15
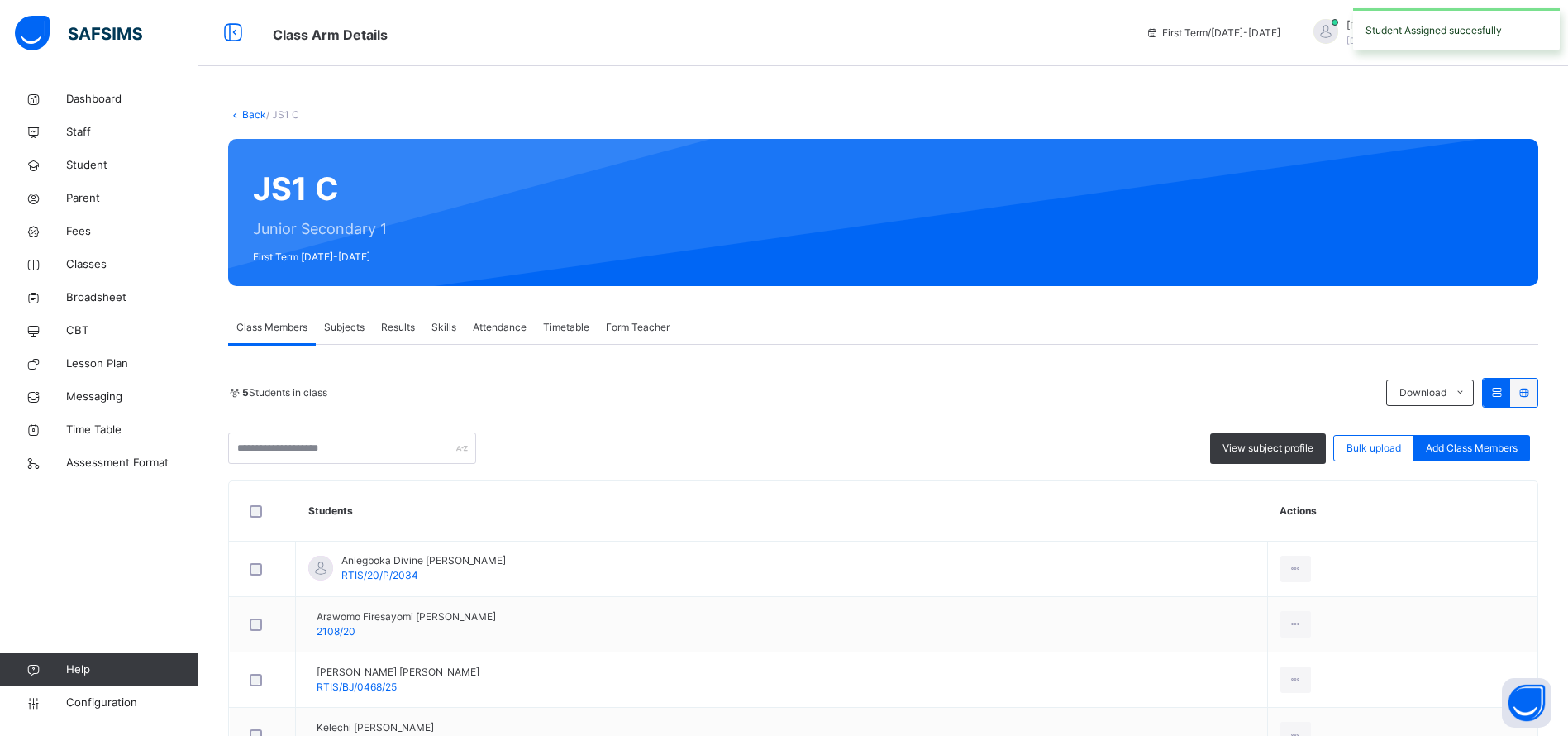
click at [98, 161] on span "Student" at bounding box center [132, 166] width 132 height 17
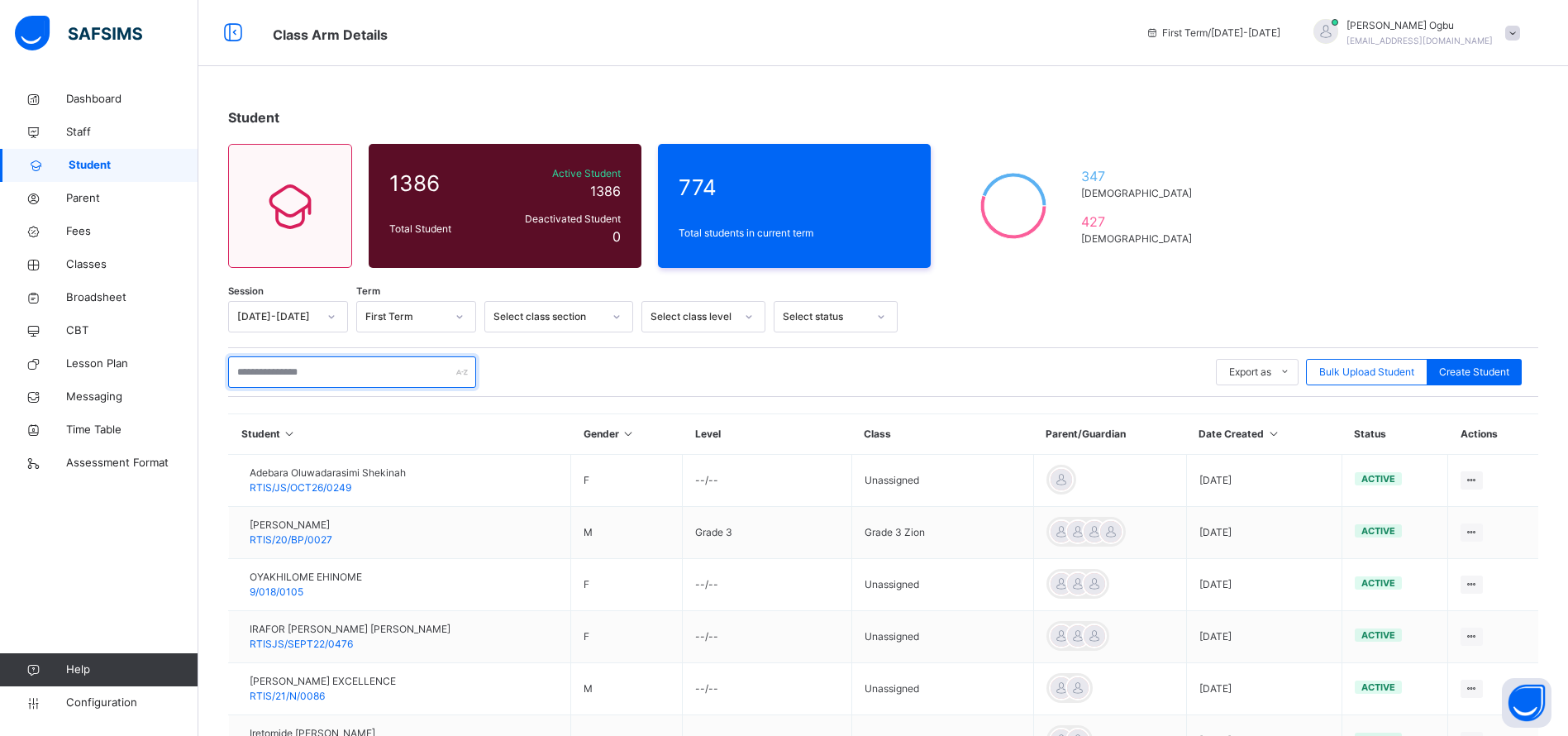
click at [348, 368] on input "text" at bounding box center [352, 372] width 248 height 31
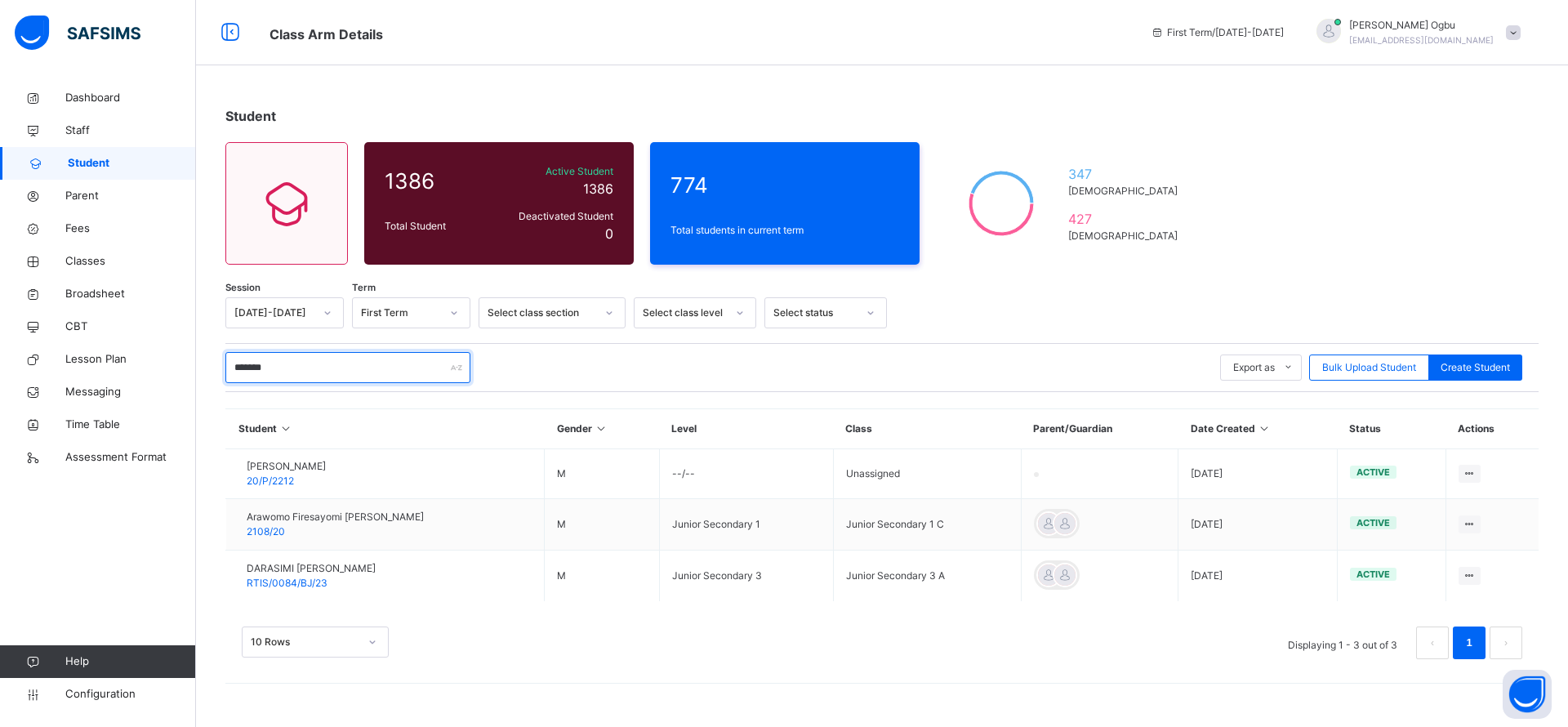
type input "*******"
click at [303, 514] on span "Arawomo Firesayomi [PERSON_NAME]" at bounding box center [335, 517] width 177 height 15
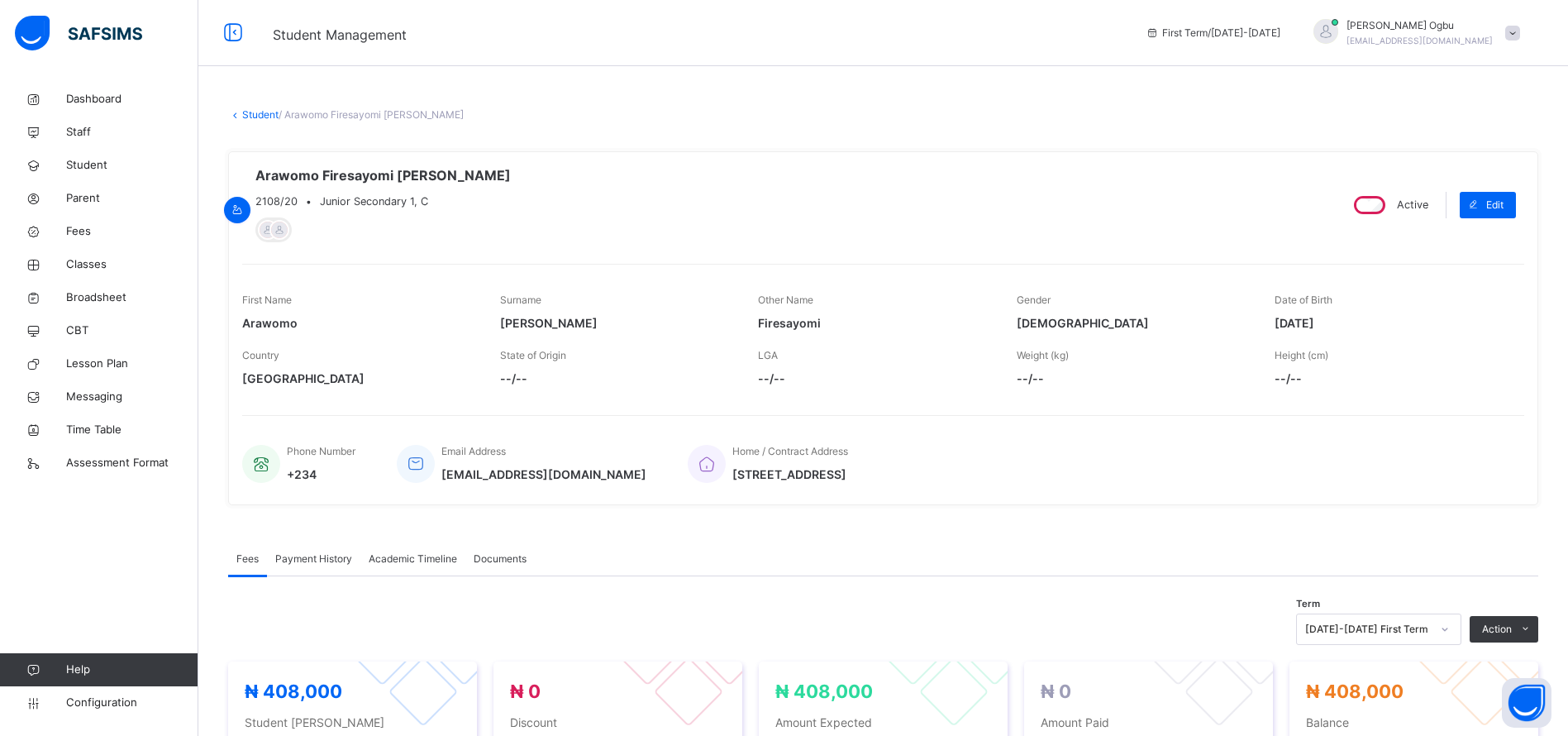
click at [305, 564] on span "Payment History" at bounding box center [313, 559] width 77 height 15
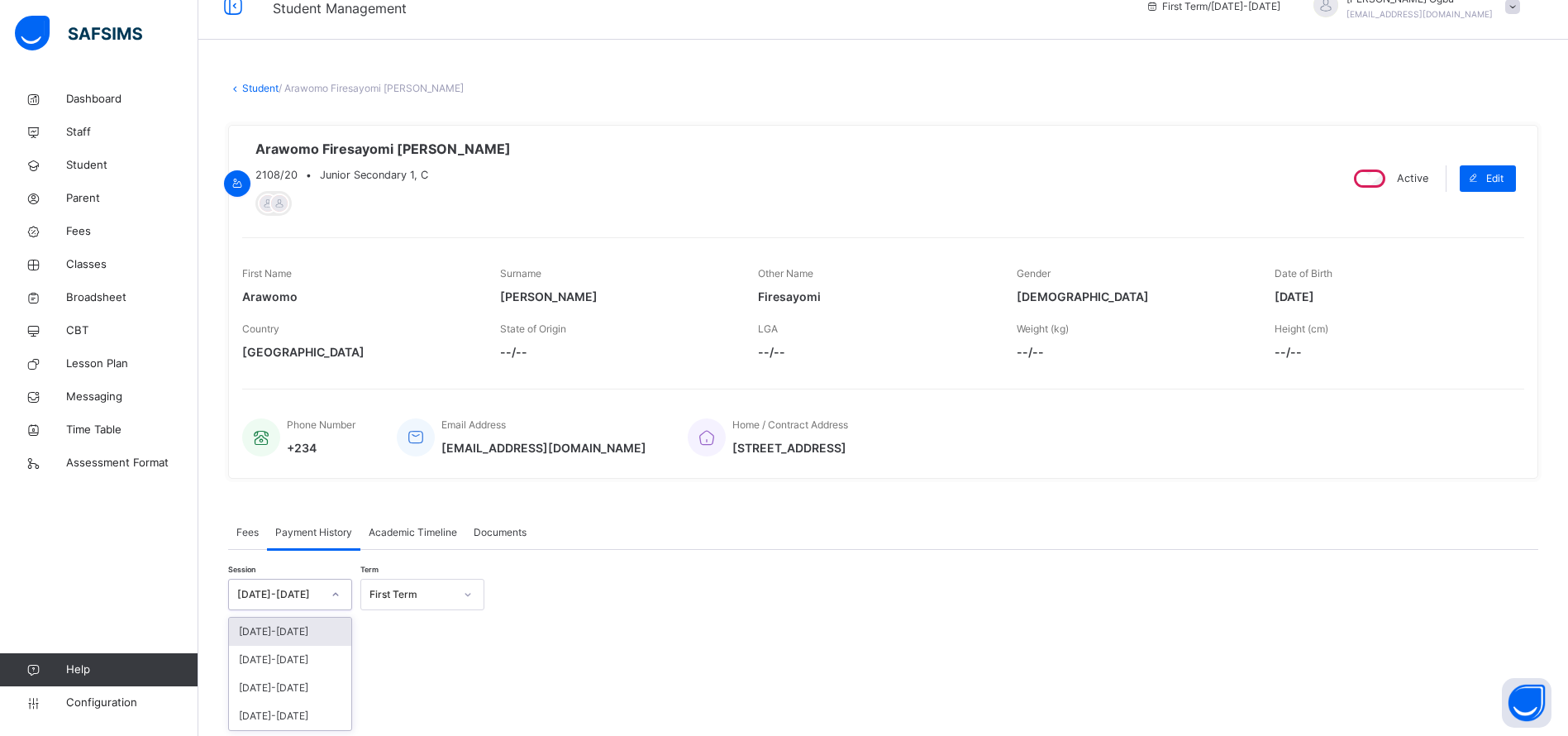
scroll to position [28, 0]
click at [268, 665] on div "[DATE]-[DATE]" at bounding box center [289, 658] width 122 height 28
click at [415, 596] on div "Select term" at bounding box center [395, 592] width 53 height 31
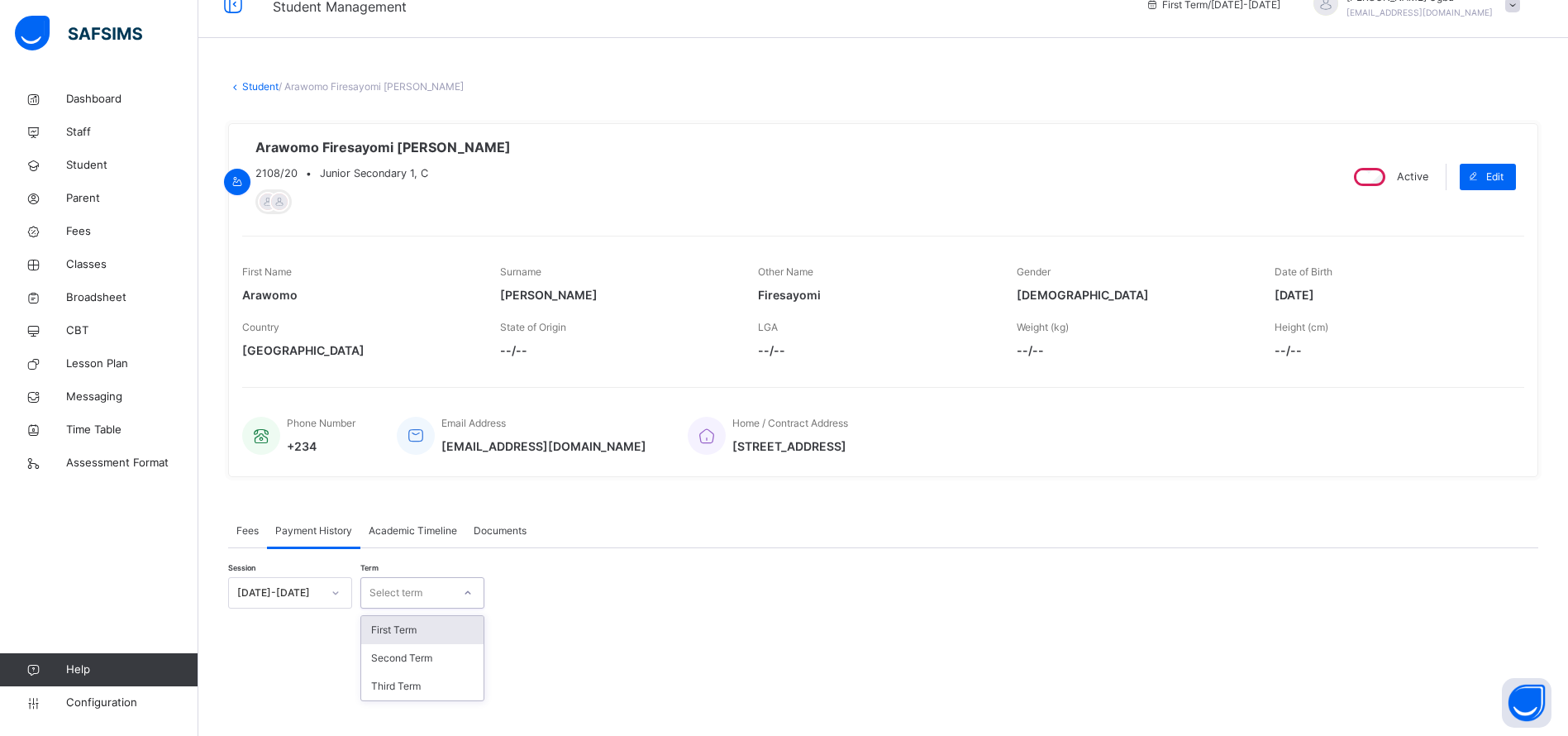
click at [392, 693] on div "Third Term" at bounding box center [421, 686] width 122 height 28
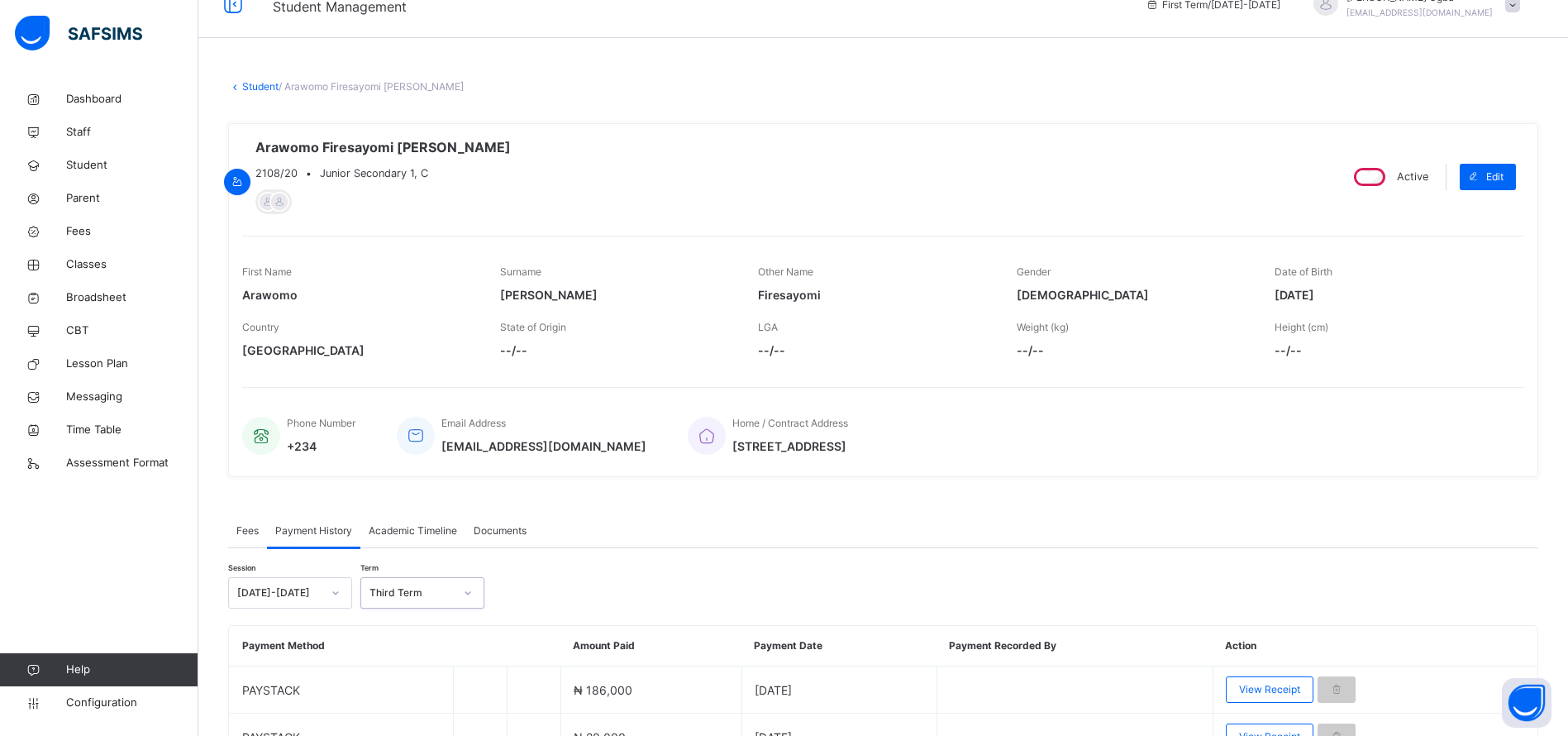
scroll to position [119, 0]
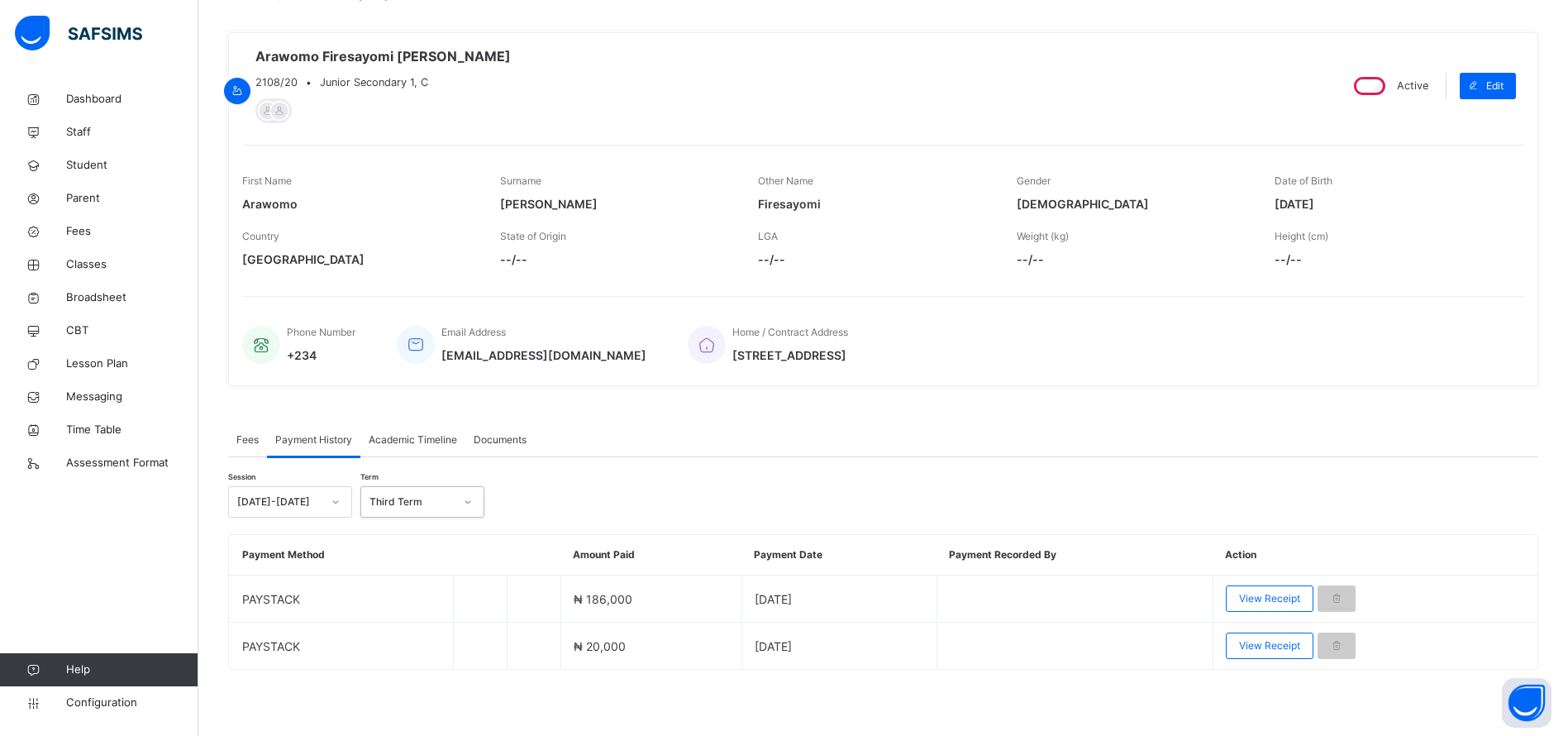
click at [1282, 595] on span "View Receipt" at bounding box center [1269, 599] width 61 height 15
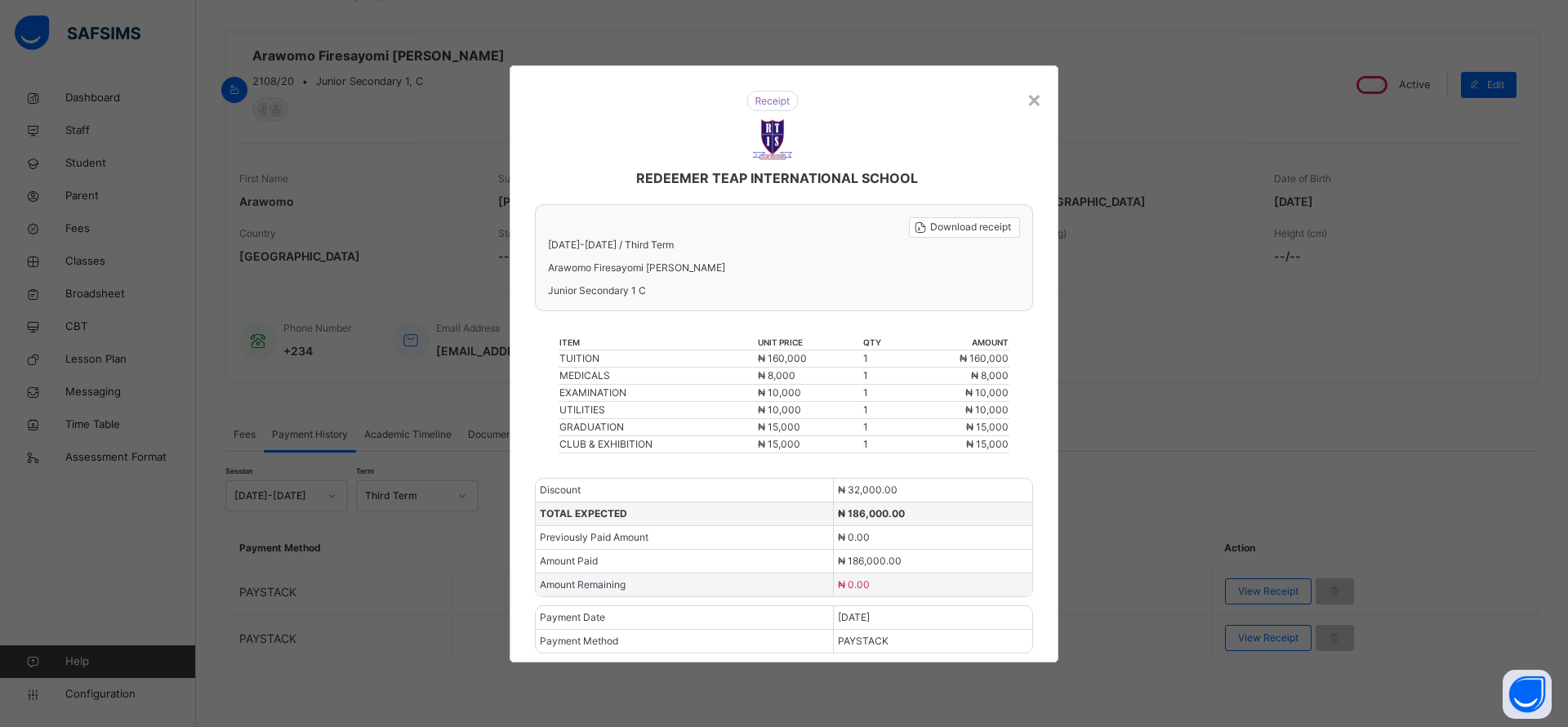
click at [1033, 101] on div "×" at bounding box center [1034, 98] width 16 height 34
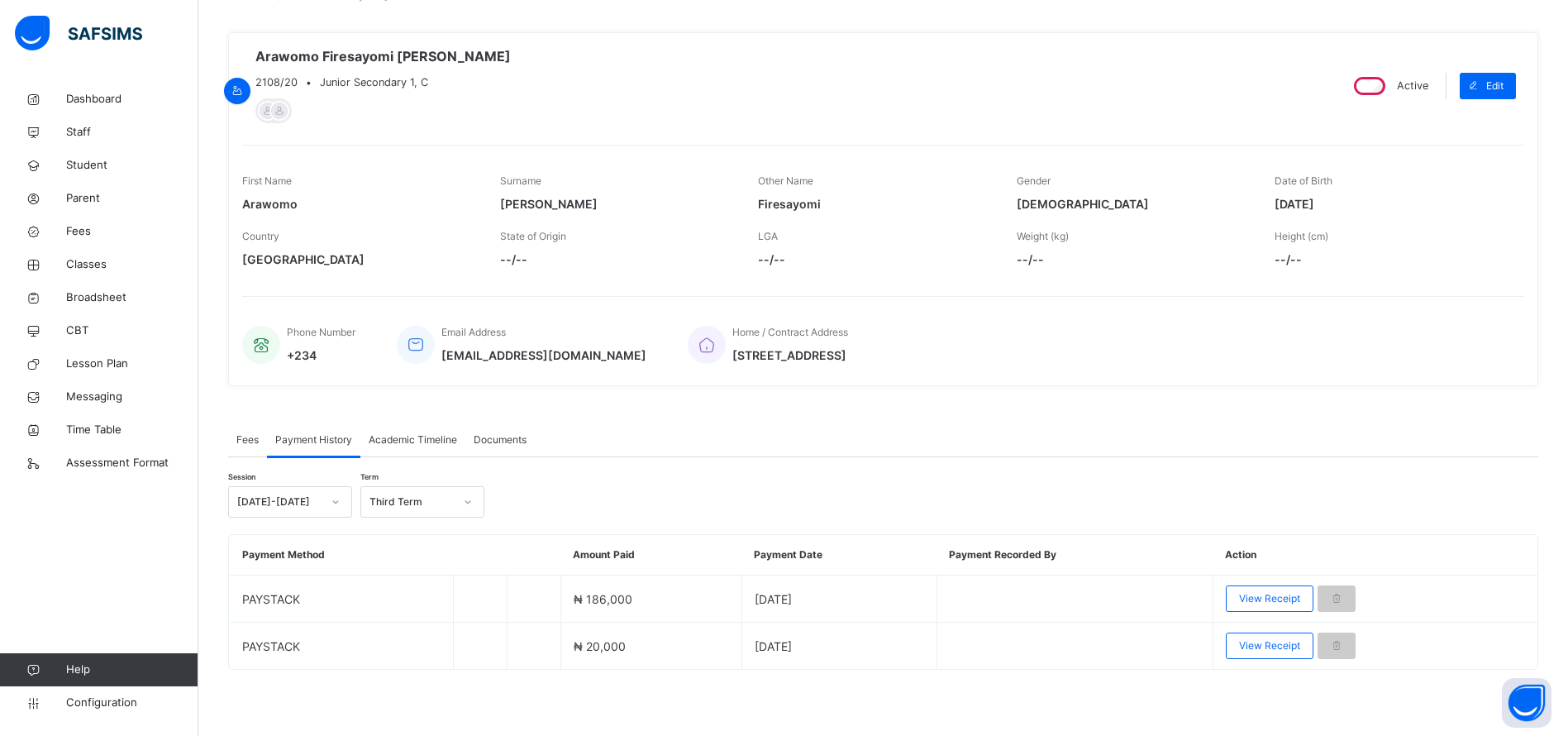
click at [109, 159] on span "Student" at bounding box center [132, 166] width 132 height 17
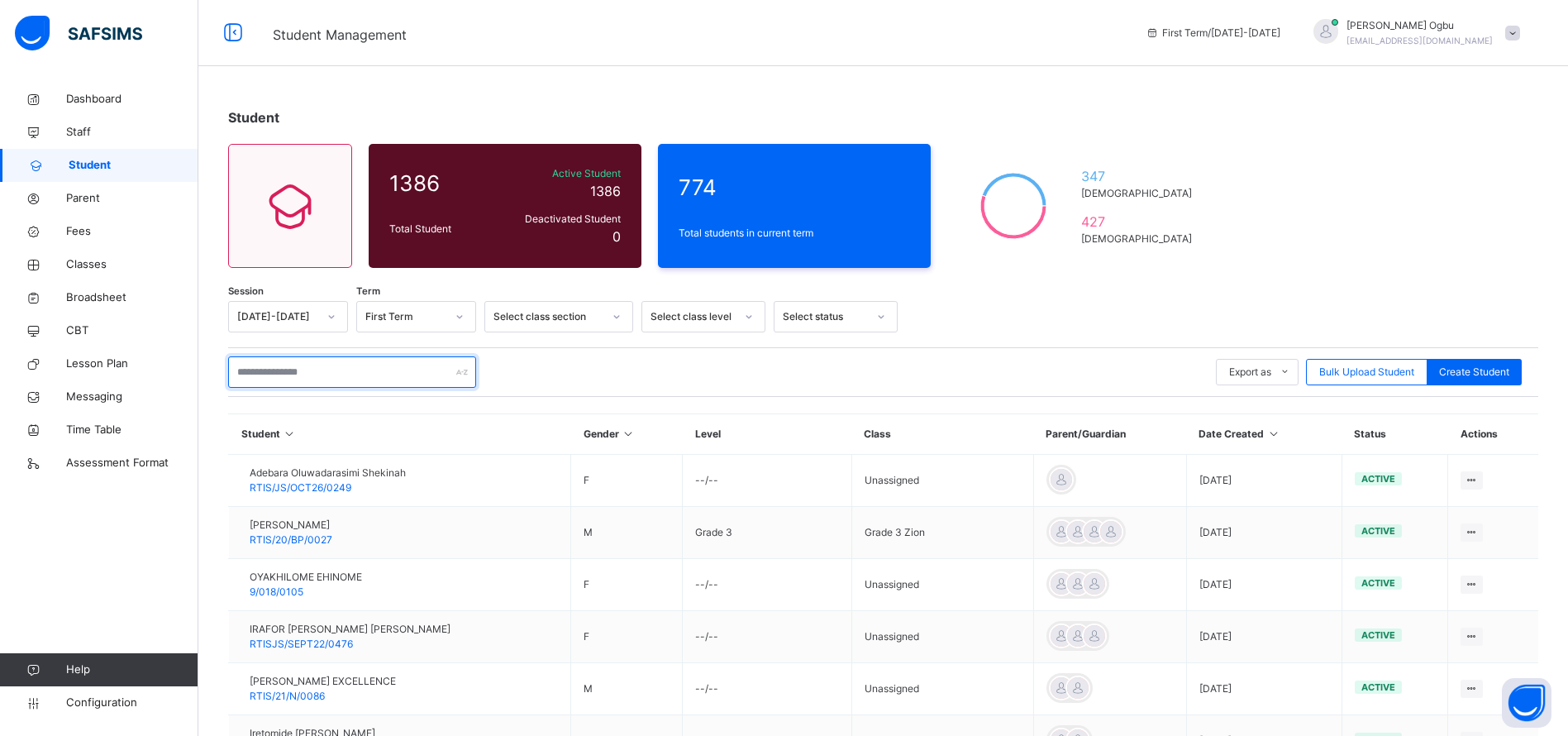
click at [352, 364] on input "text" at bounding box center [352, 372] width 248 height 31
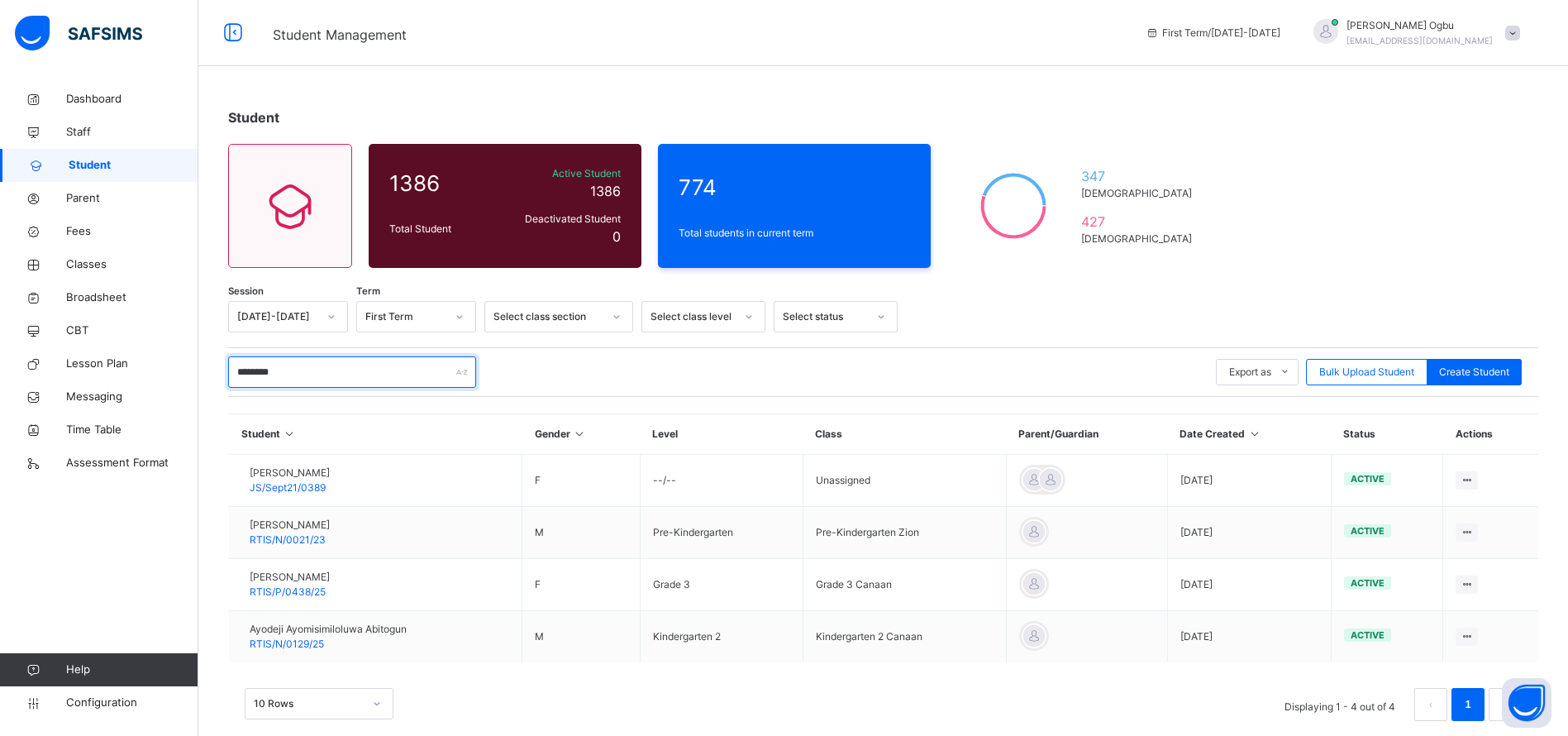
type input "********"
click at [289, 643] on span "RTIS/N/0129/25" at bounding box center [287, 643] width 74 height 13
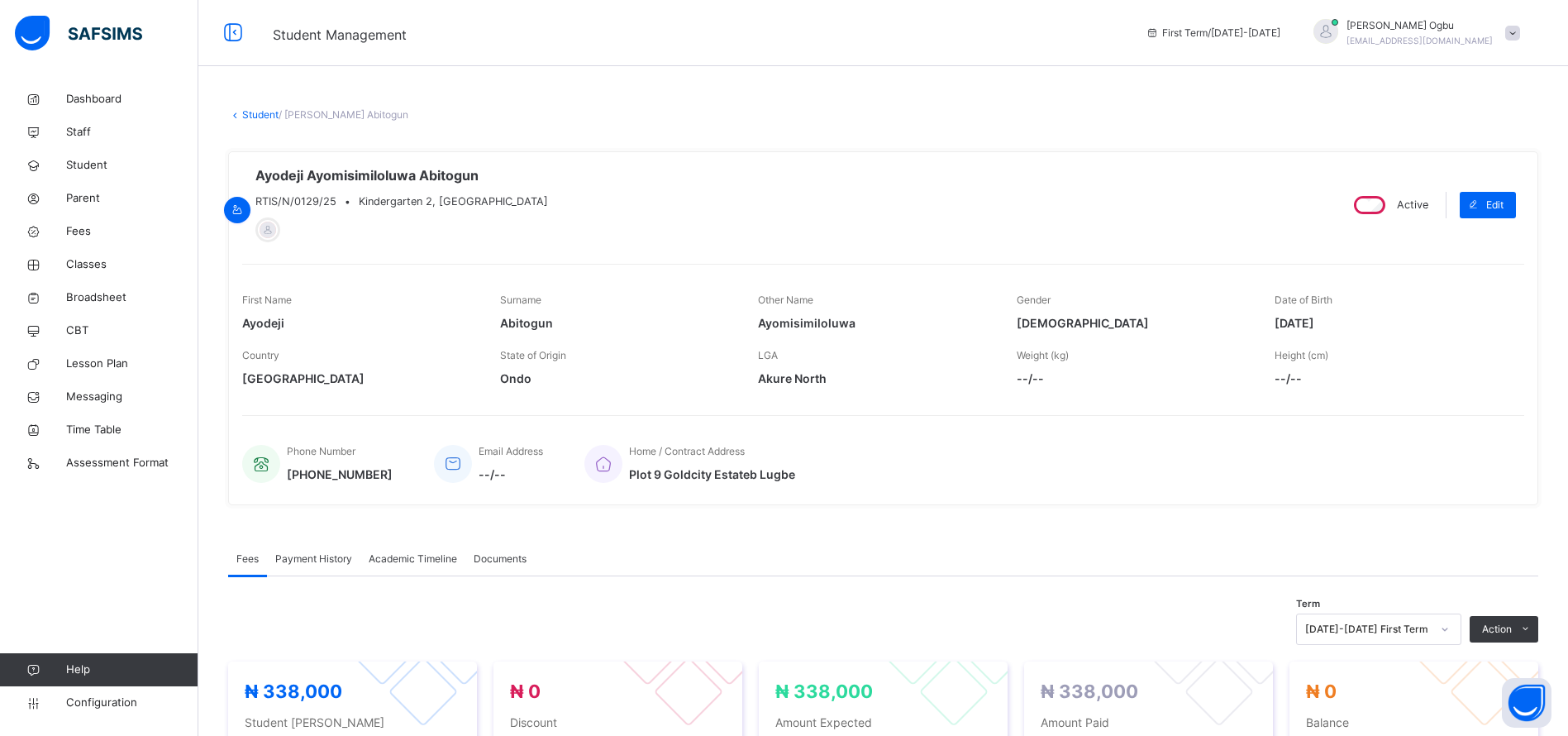
click at [317, 559] on span "Payment History" at bounding box center [313, 559] width 77 height 15
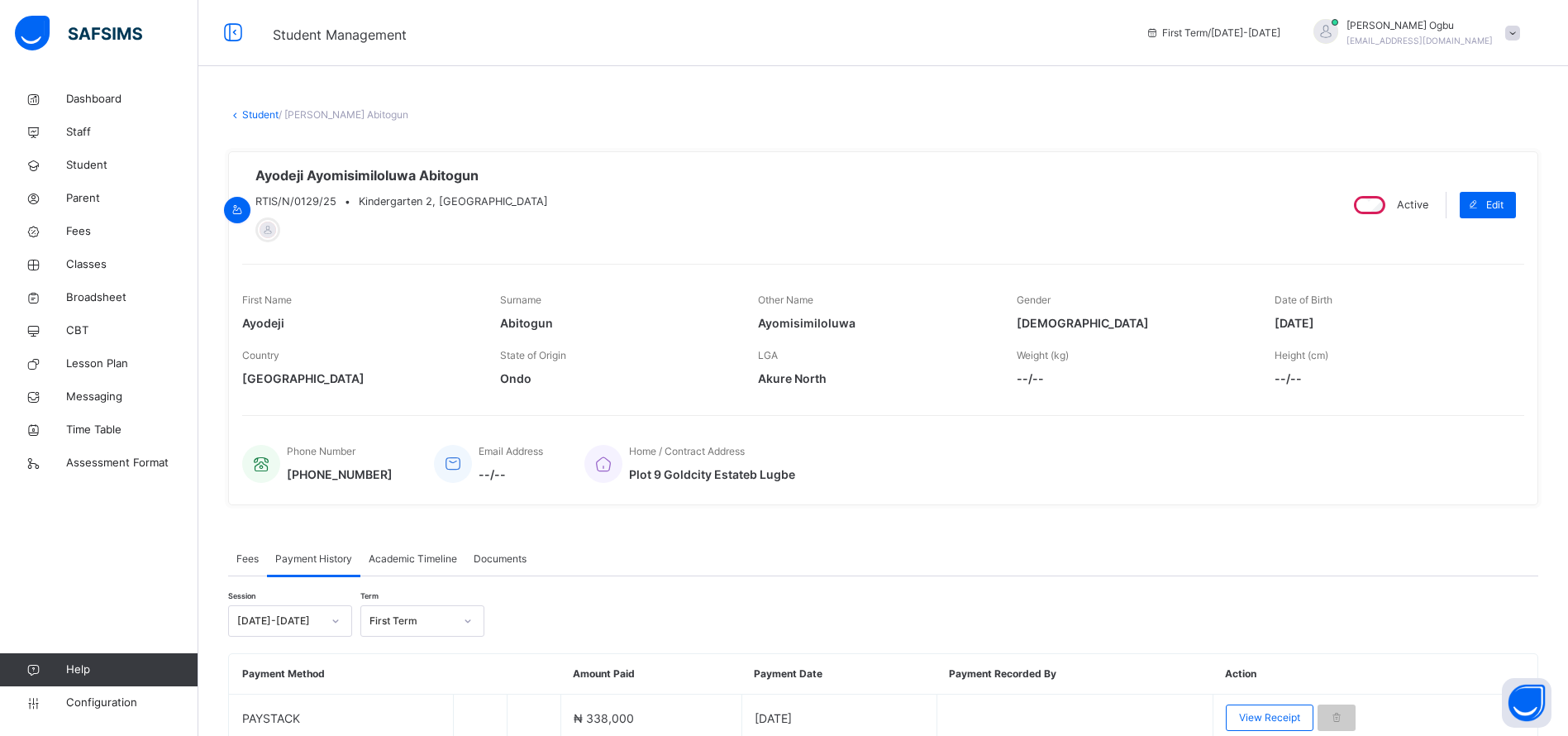
scroll to position [71, 0]
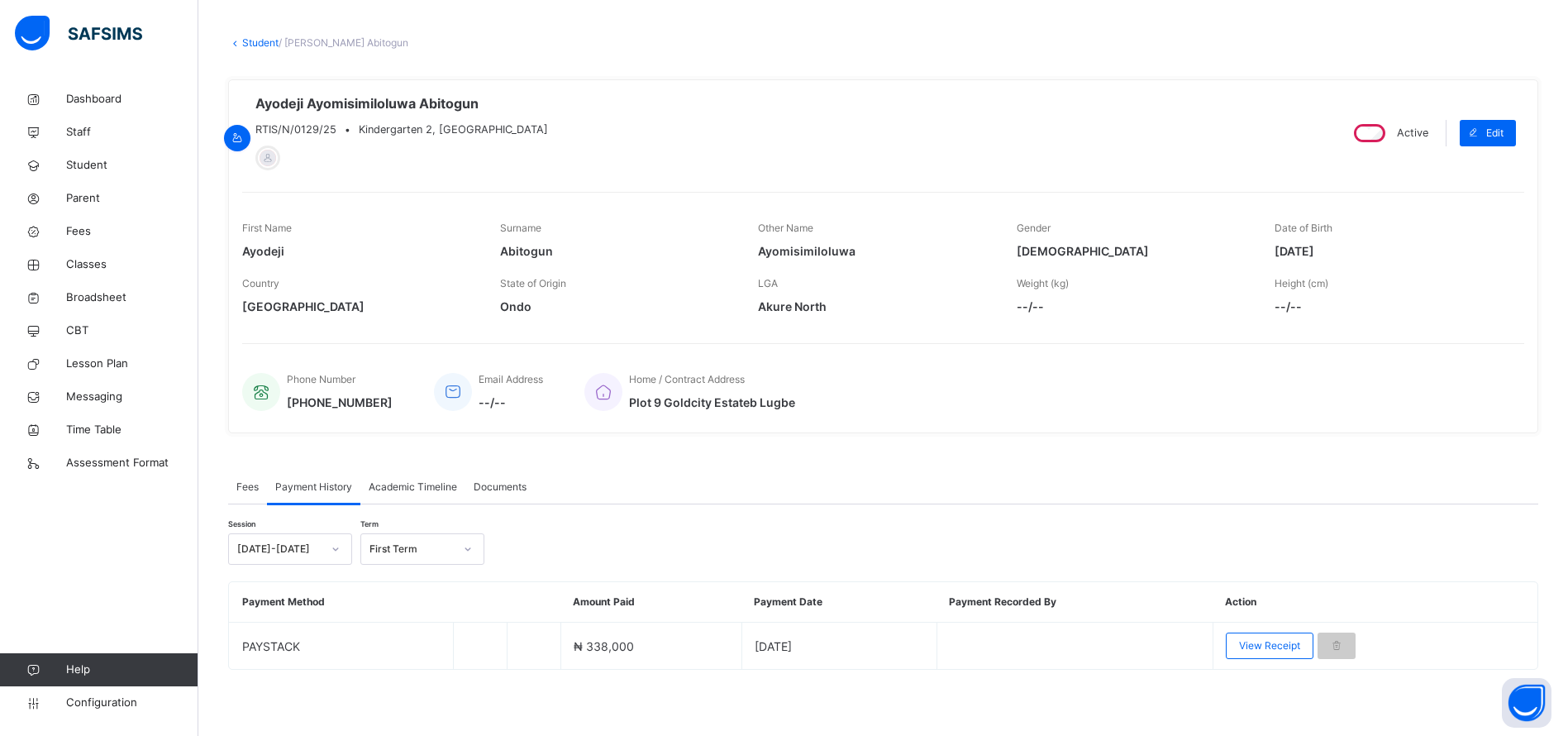
click at [1276, 643] on span "View Receipt" at bounding box center [1269, 646] width 61 height 15
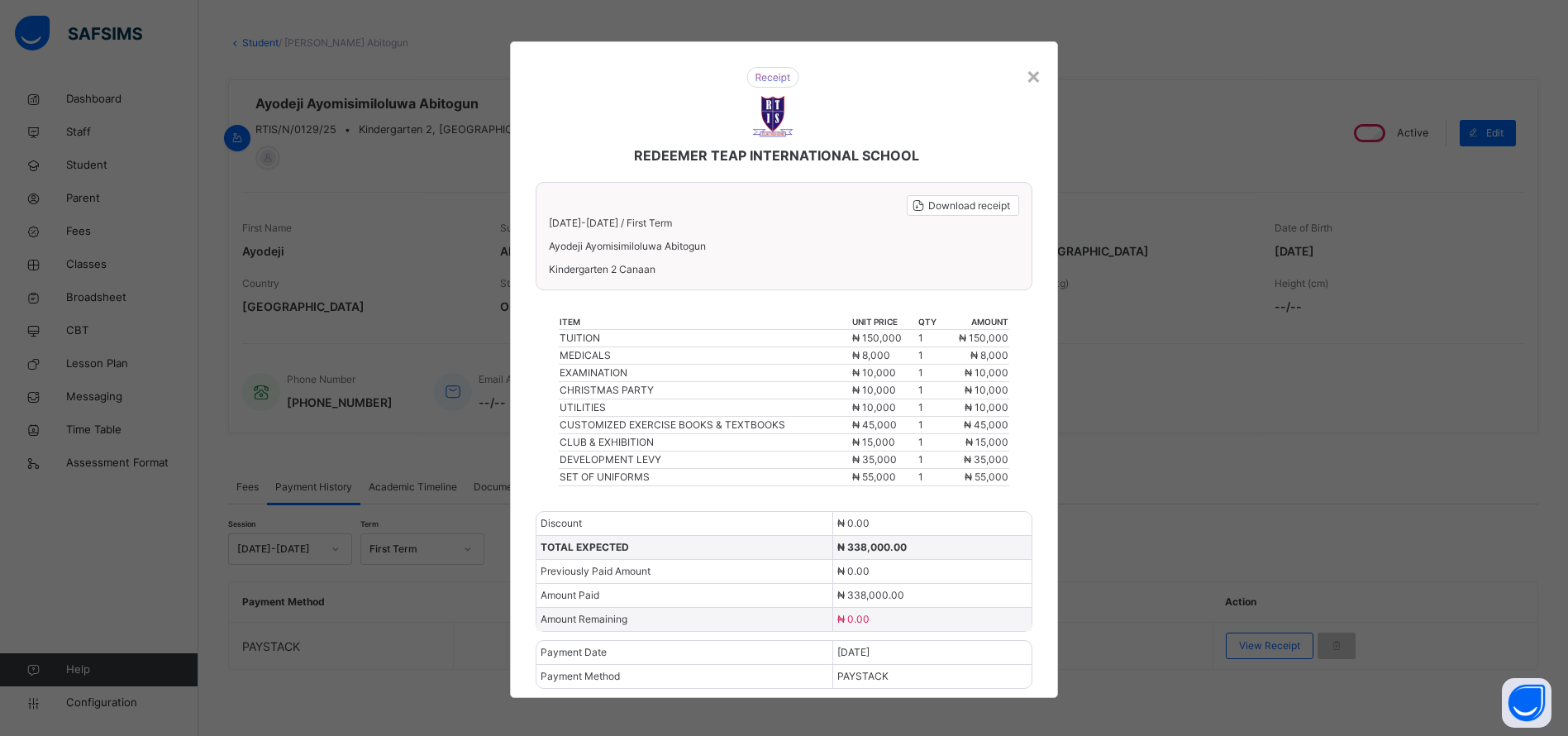
click at [1036, 65] on div "×" at bounding box center [1034, 75] width 16 height 34
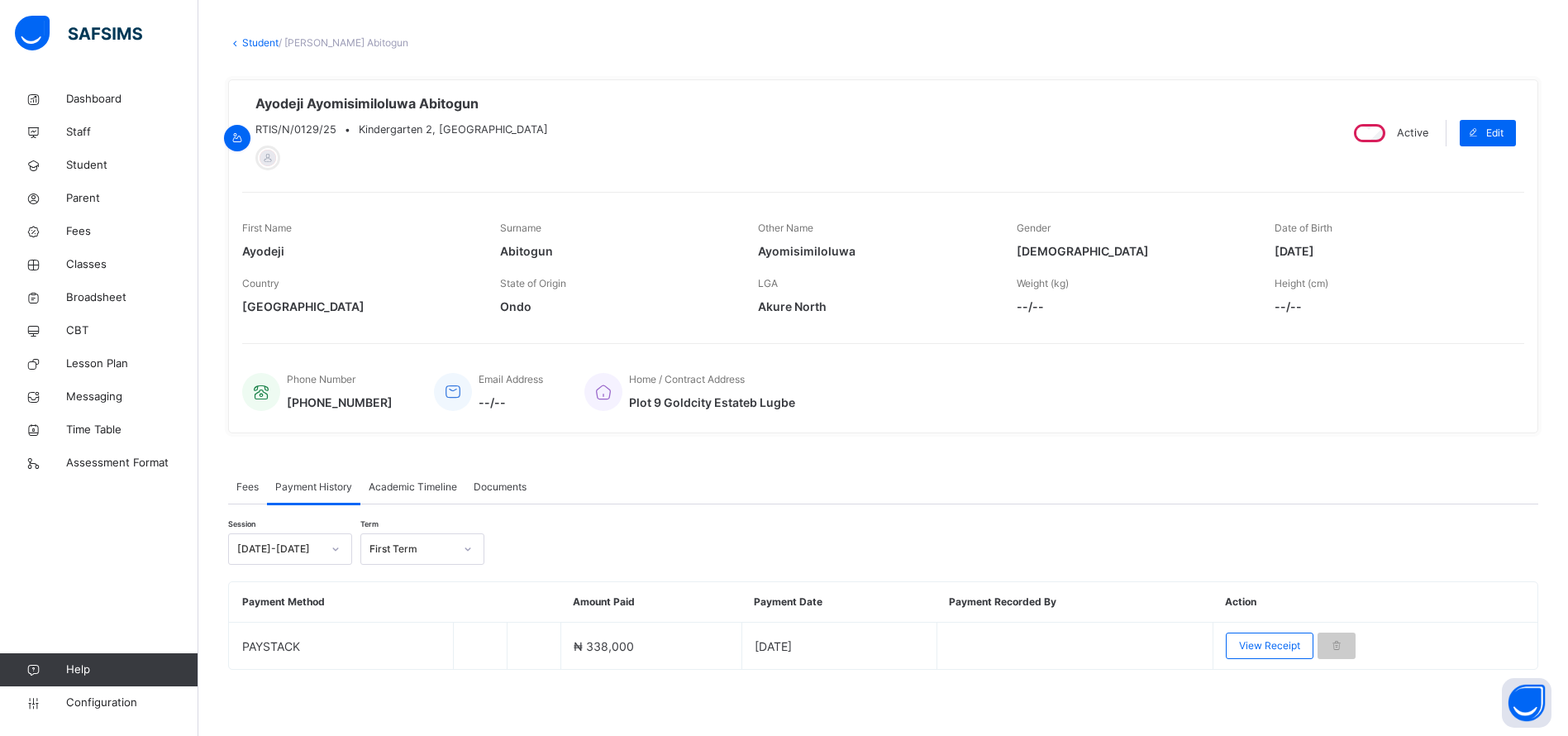
click at [66, 167] on span "Student" at bounding box center [132, 166] width 132 height 17
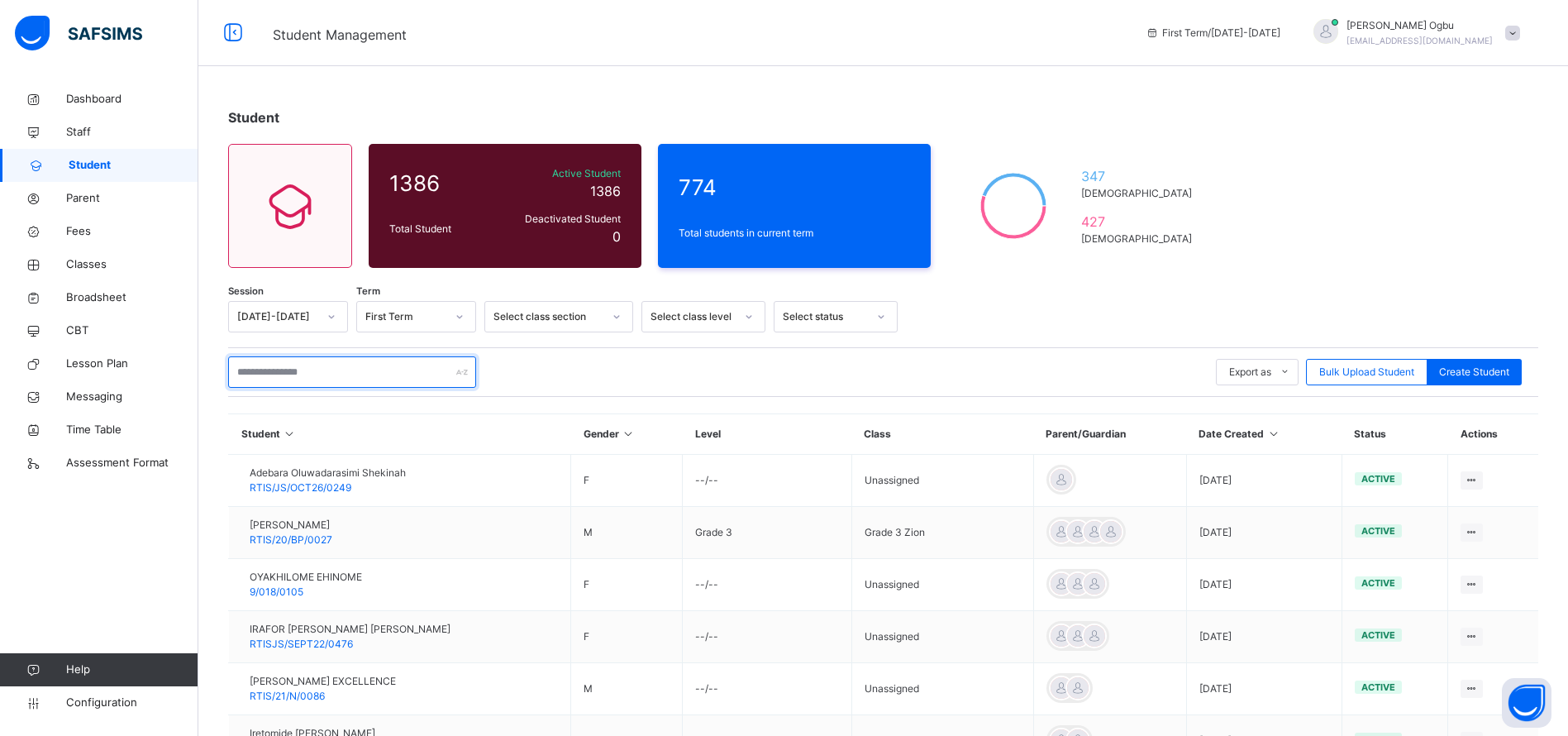
click at [258, 379] on input "text" at bounding box center [352, 372] width 248 height 31
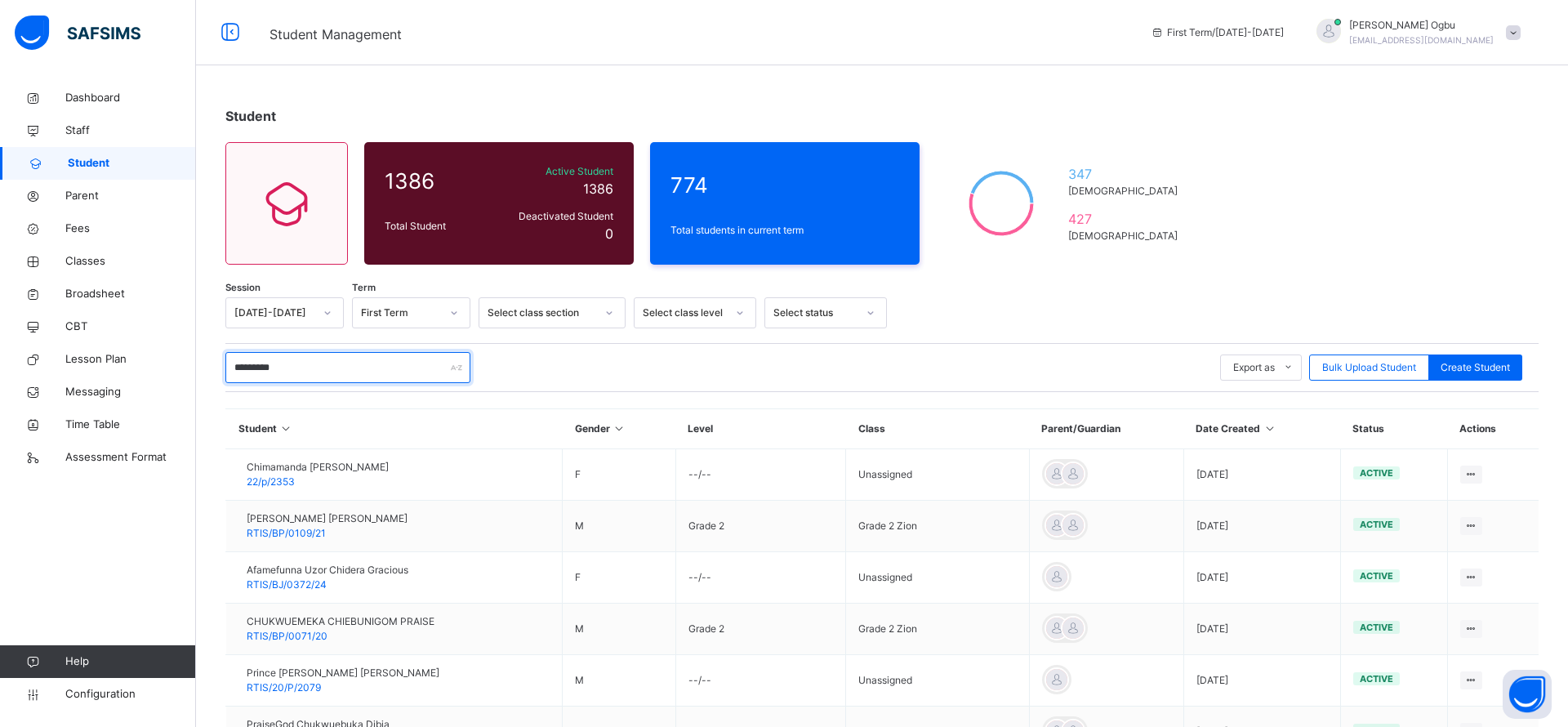
type input "**********"
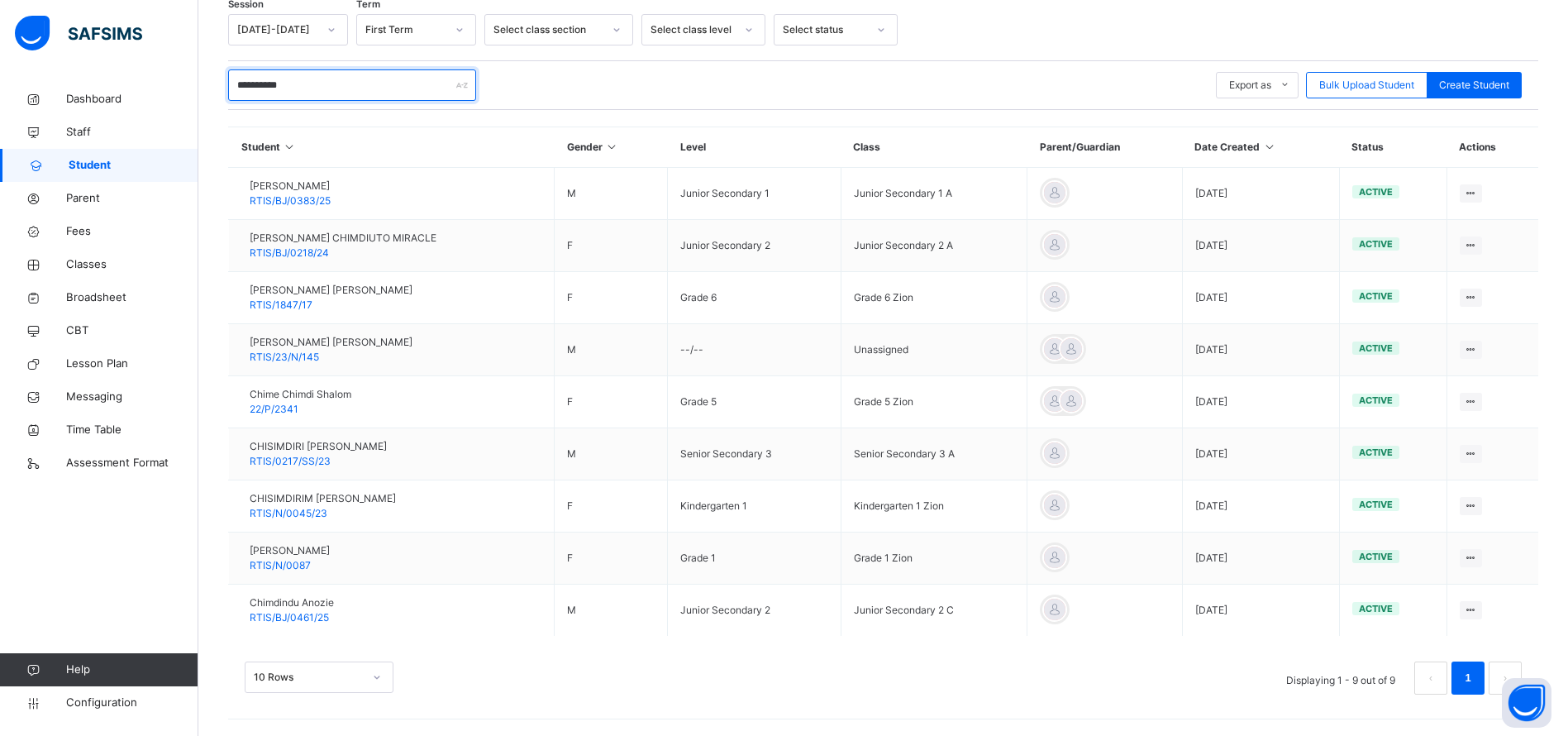
scroll to position [287, 0]
click at [319, 508] on span "RTIS/N/0045/23" at bounding box center [289, 512] width 77 height 13
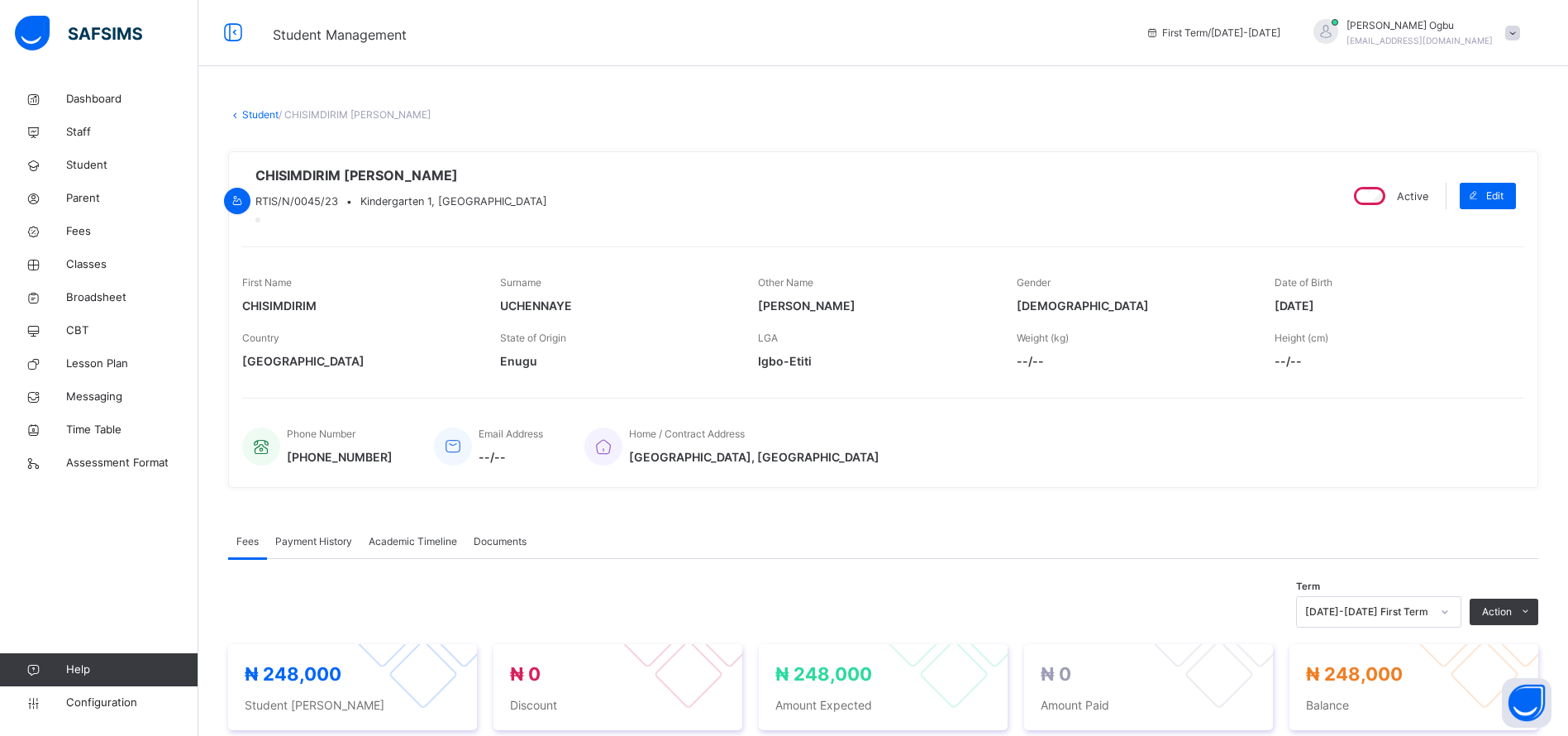
click at [300, 548] on span "Payment History" at bounding box center [313, 542] width 77 height 15
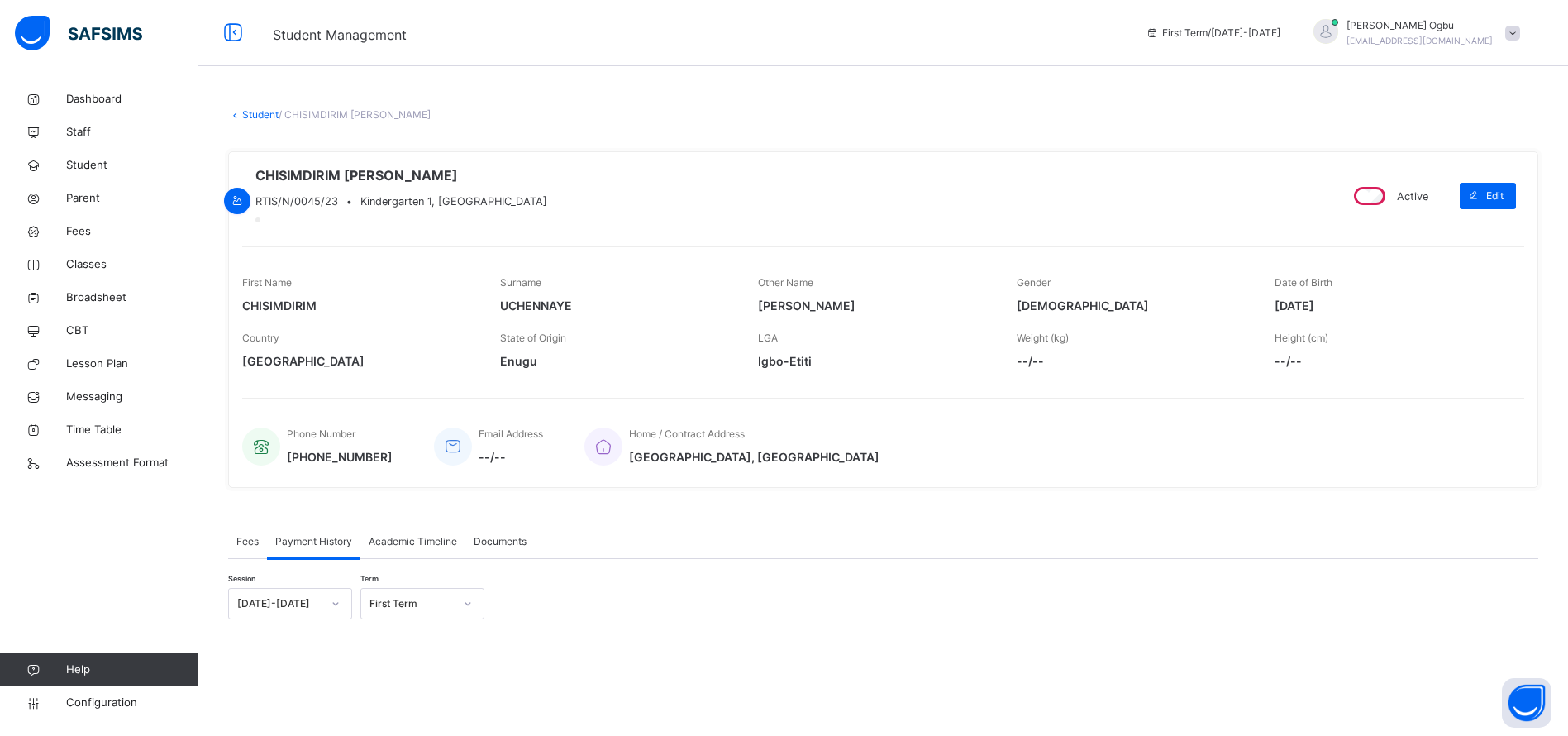
click at [233, 548] on div "Fees" at bounding box center [247, 541] width 39 height 33
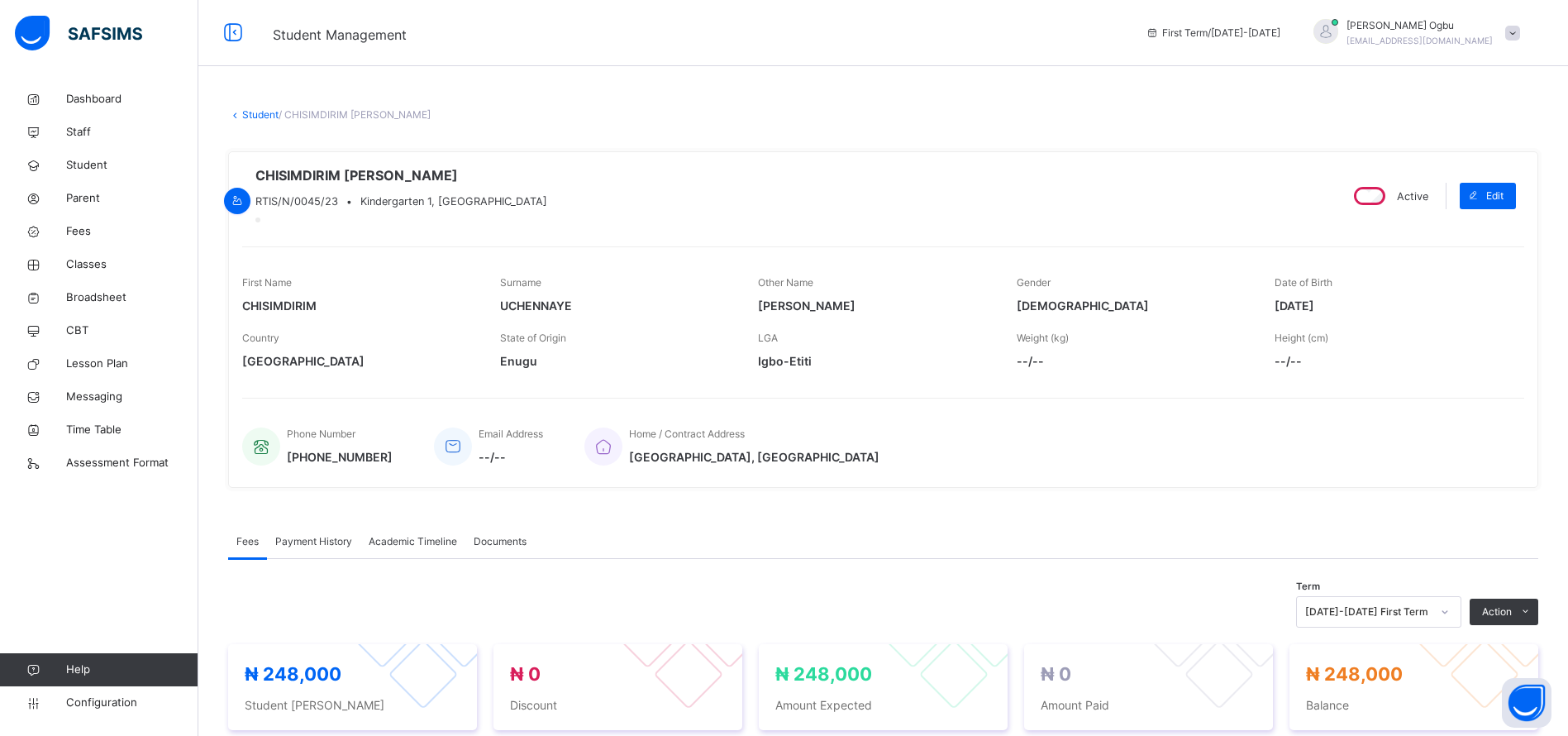
click at [257, 109] on link "Student" at bounding box center [260, 114] width 36 height 13
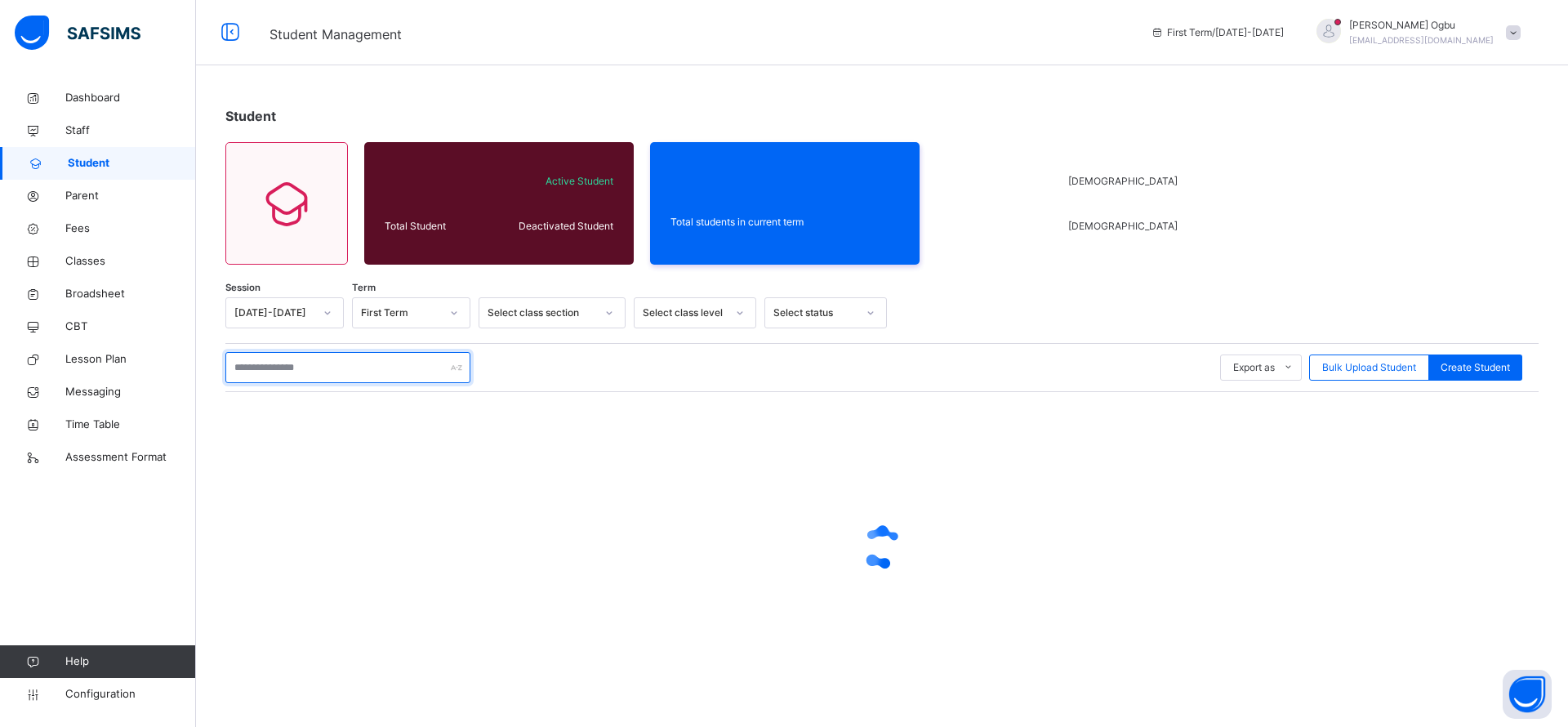
click at [270, 368] on input "text" at bounding box center [347, 367] width 245 height 31
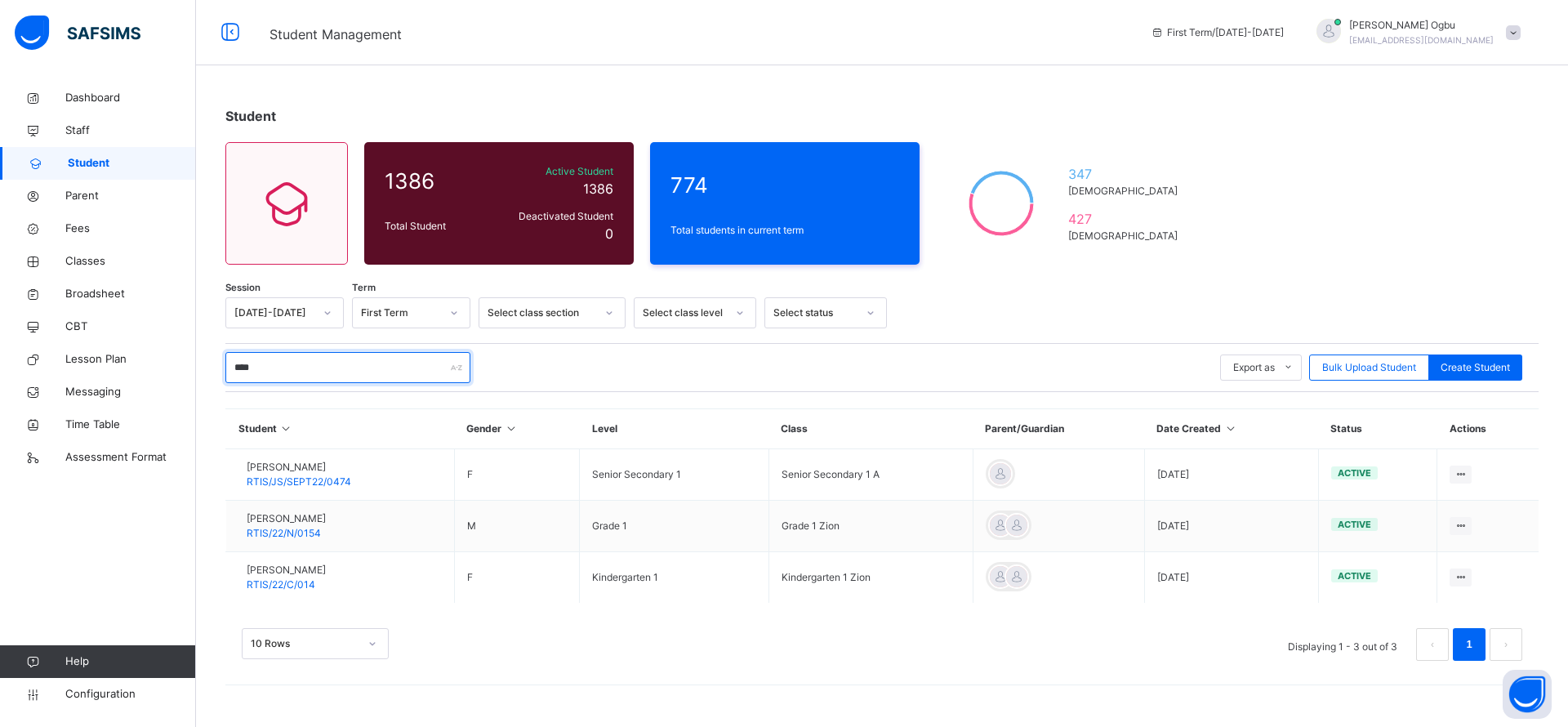
type input "****"
click at [315, 580] on span "RTIS/22/C/014" at bounding box center [281, 584] width 69 height 12
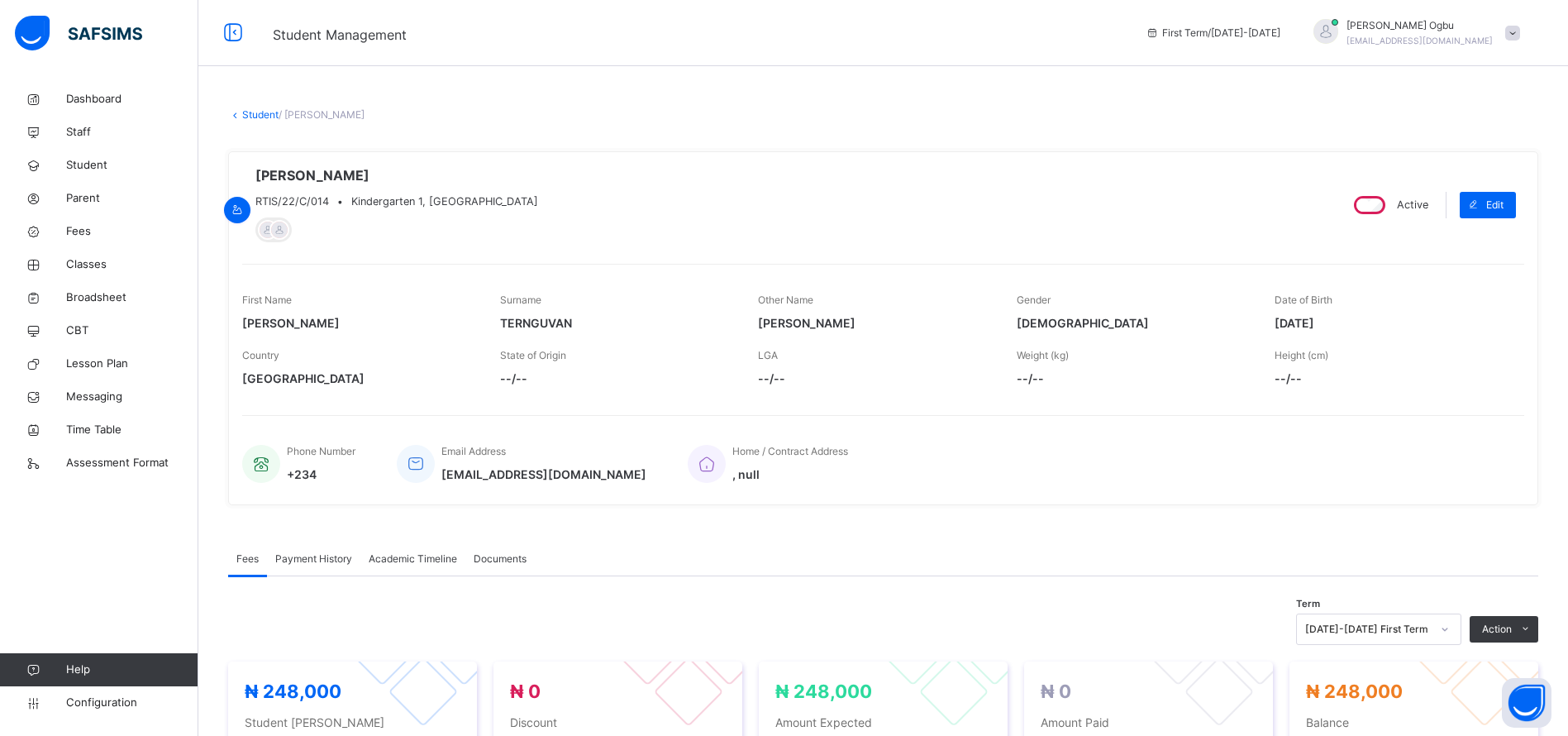
click at [252, 113] on link "Student" at bounding box center [260, 114] width 36 height 13
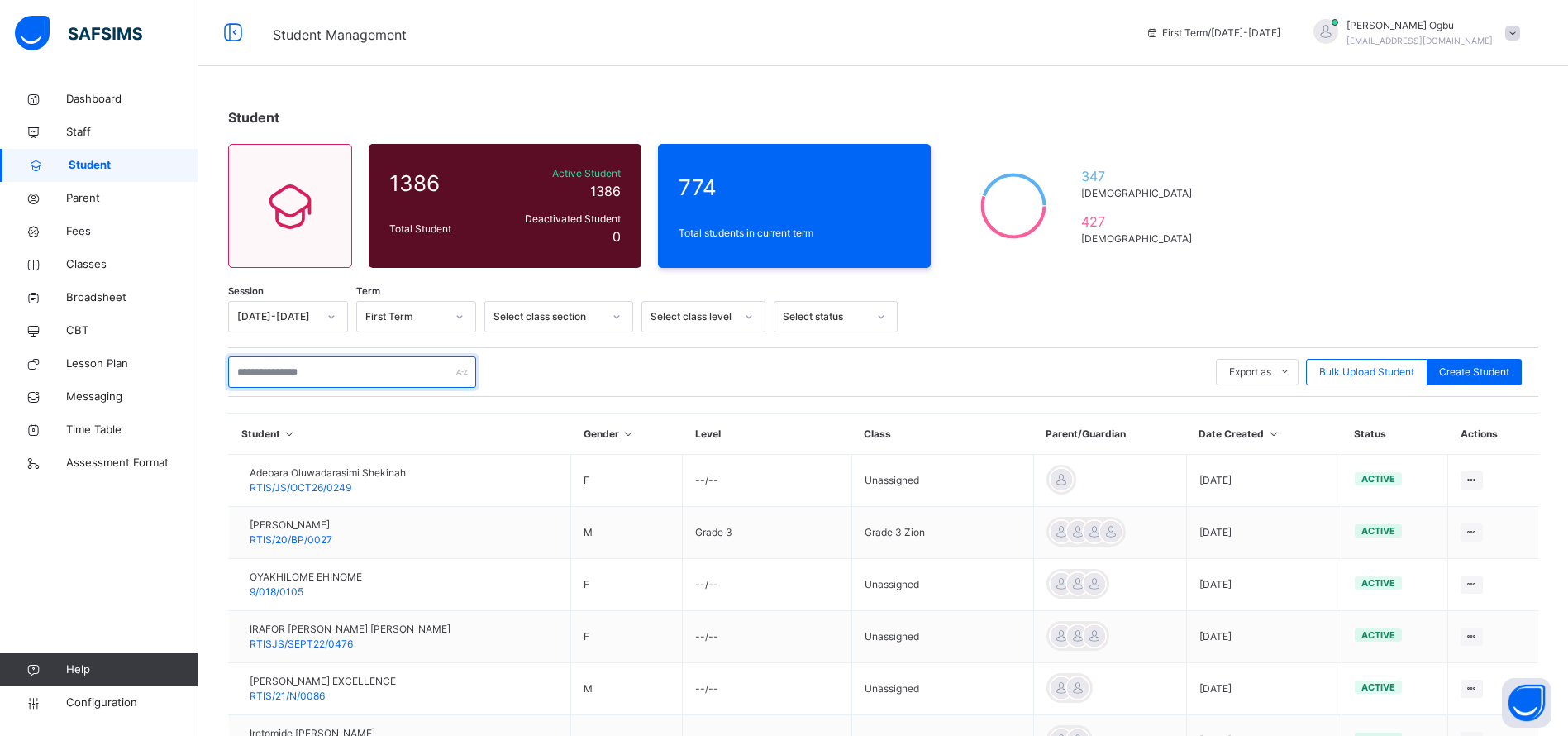
click at [325, 368] on input "text" at bounding box center [352, 372] width 248 height 31
click at [302, 378] on input "text" at bounding box center [352, 372] width 248 height 31
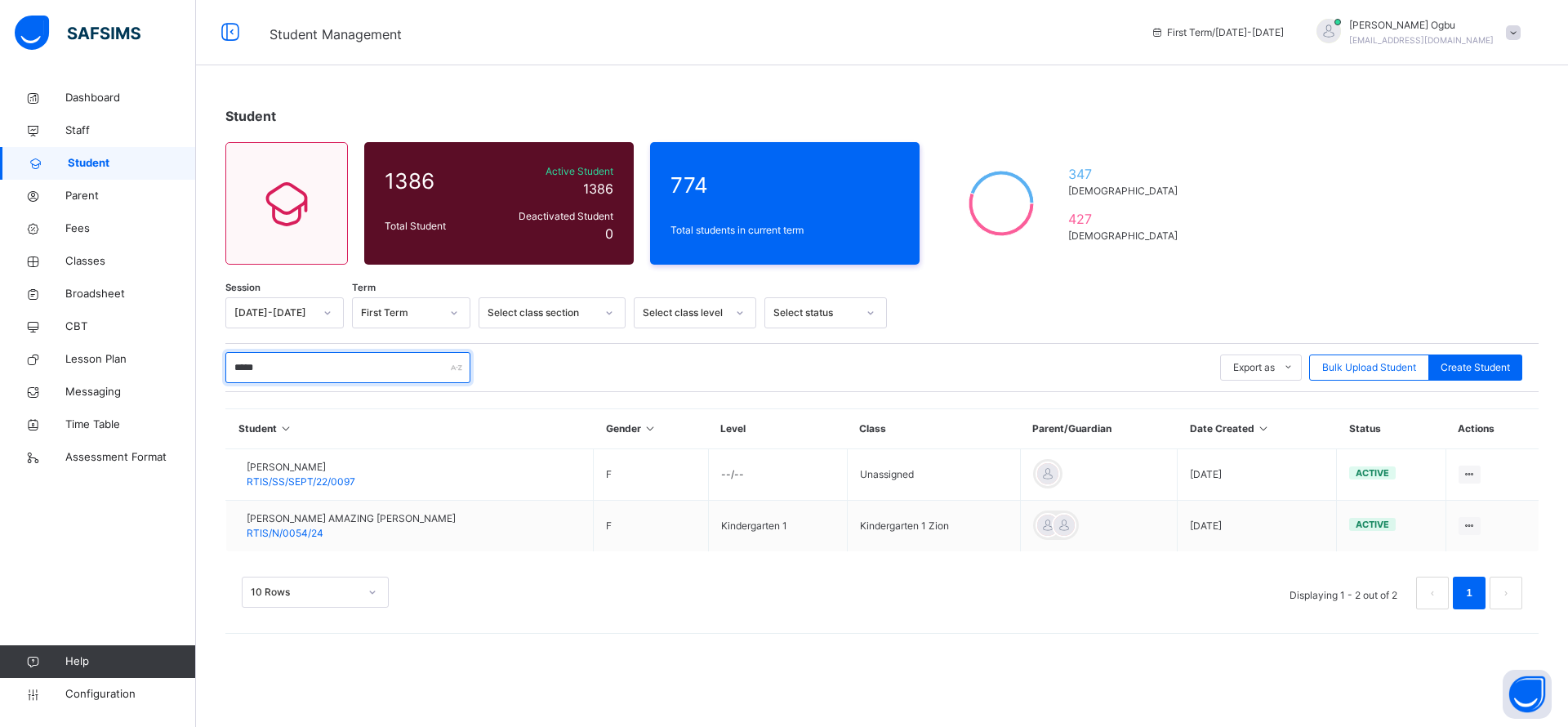
type input "*****"
click at [311, 529] on span "RTIS/N/0054/24" at bounding box center [285, 533] width 76 height 12
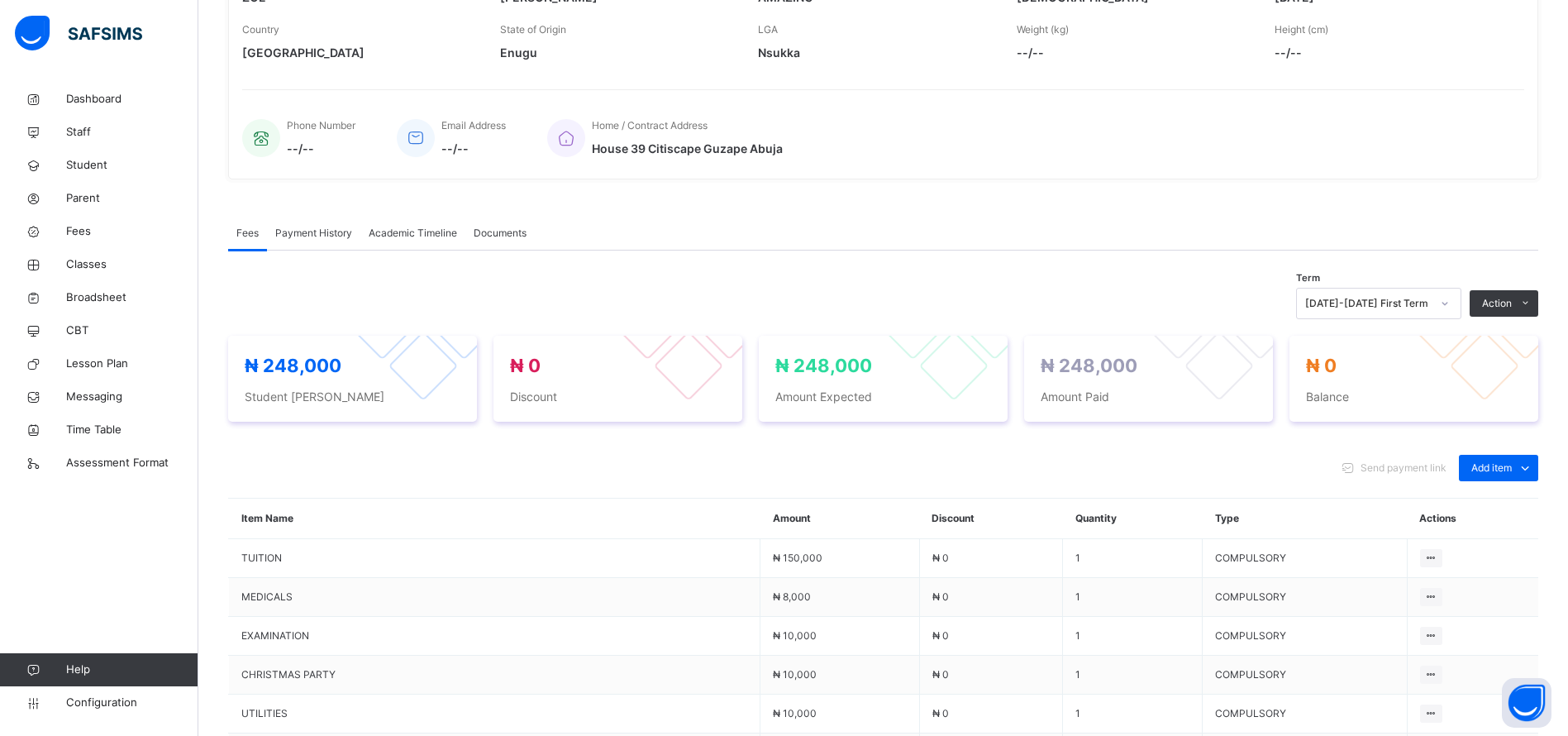
click at [304, 248] on div "Payment History" at bounding box center [313, 232] width 93 height 33
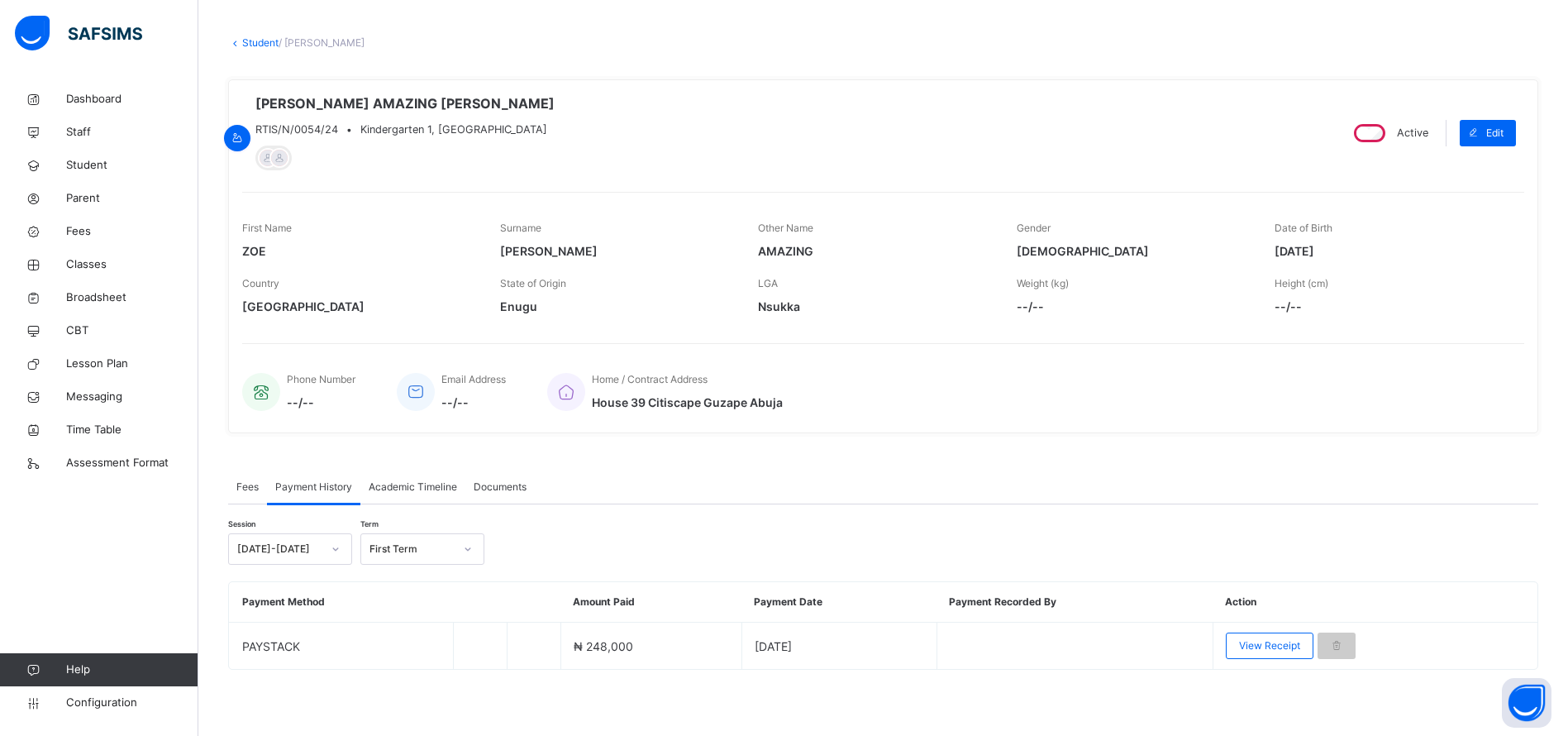
click at [1261, 640] on span "View Receipt" at bounding box center [1269, 646] width 61 height 15
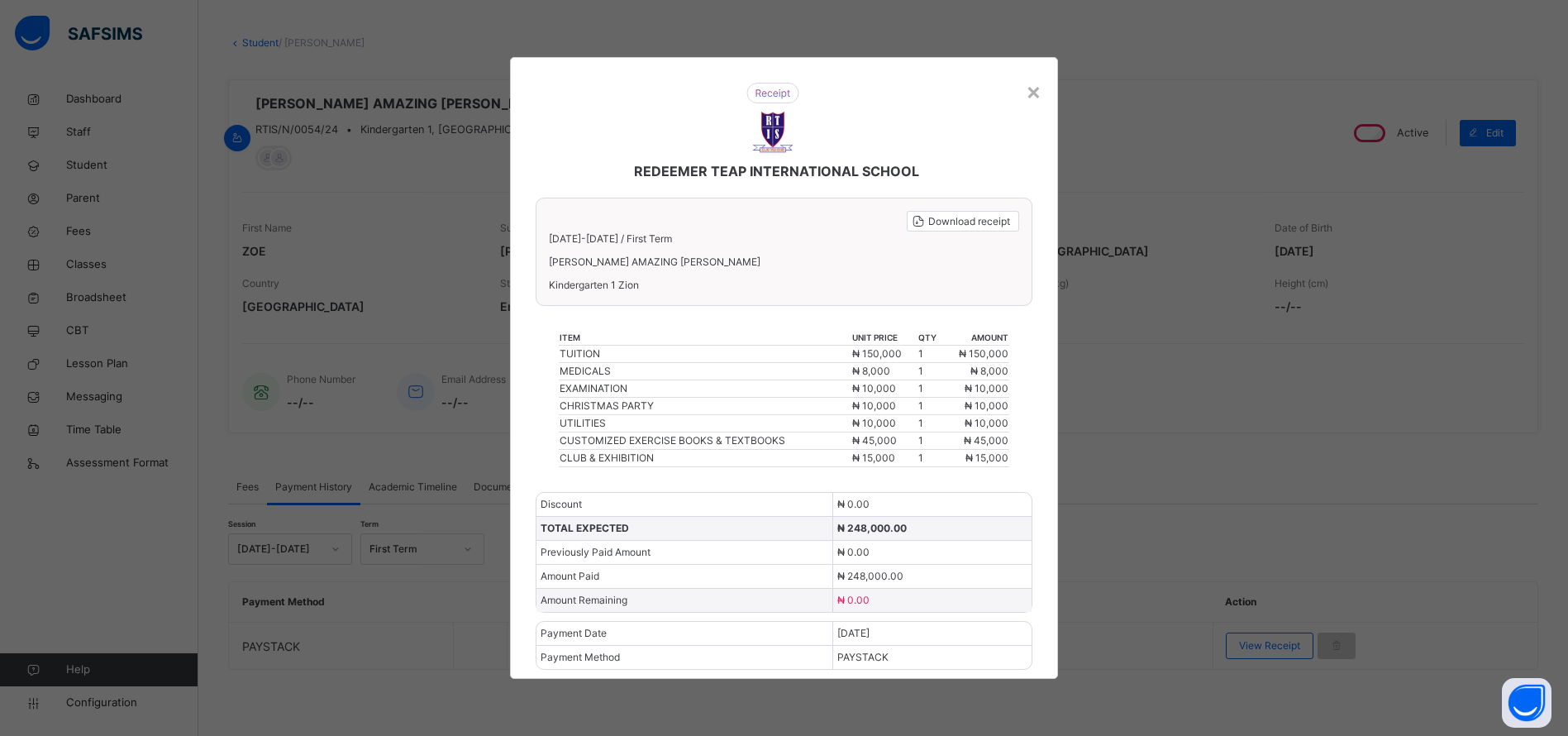
click at [1039, 96] on div "×" at bounding box center [1034, 90] width 16 height 34
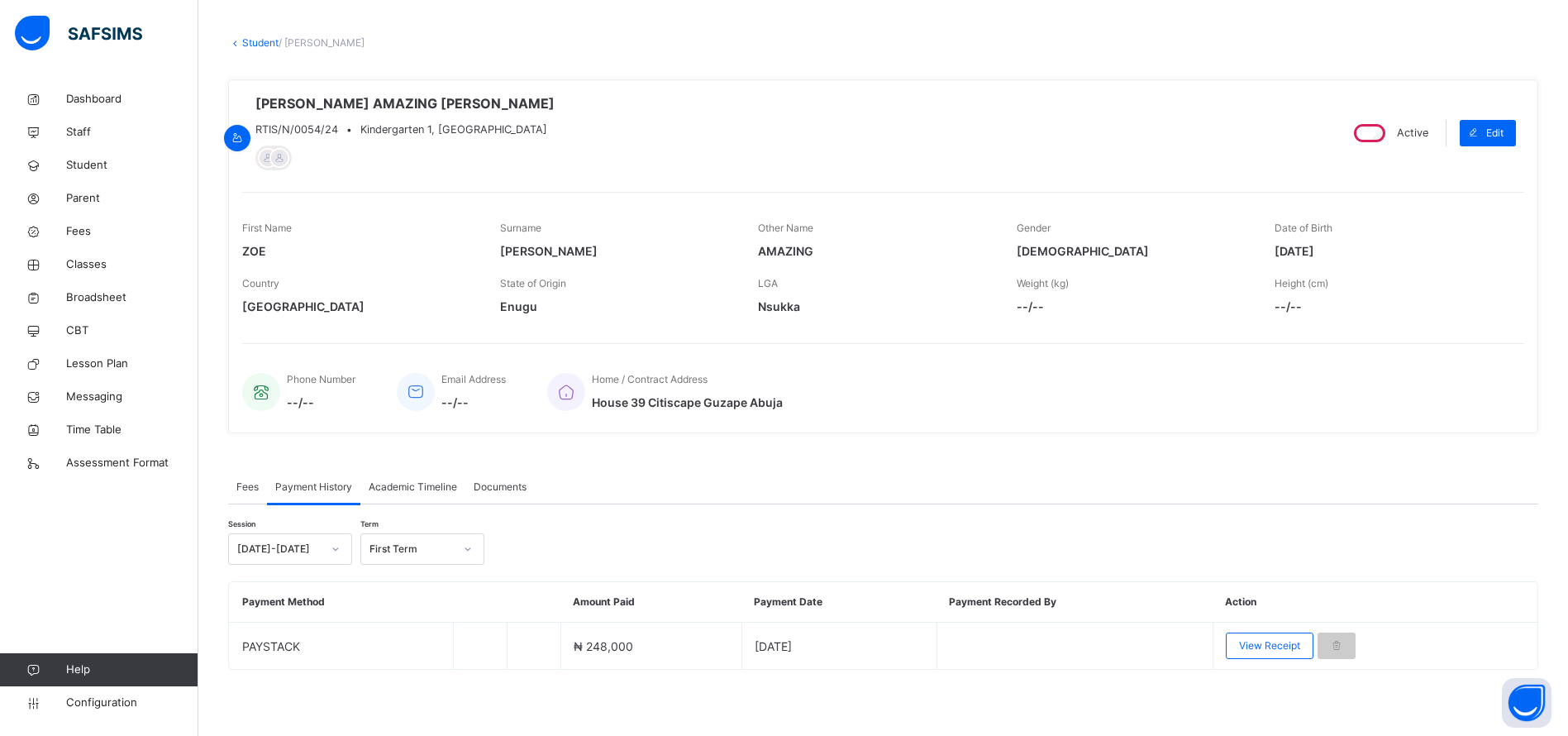
click at [253, 36] on link "Student" at bounding box center [260, 42] width 36 height 13
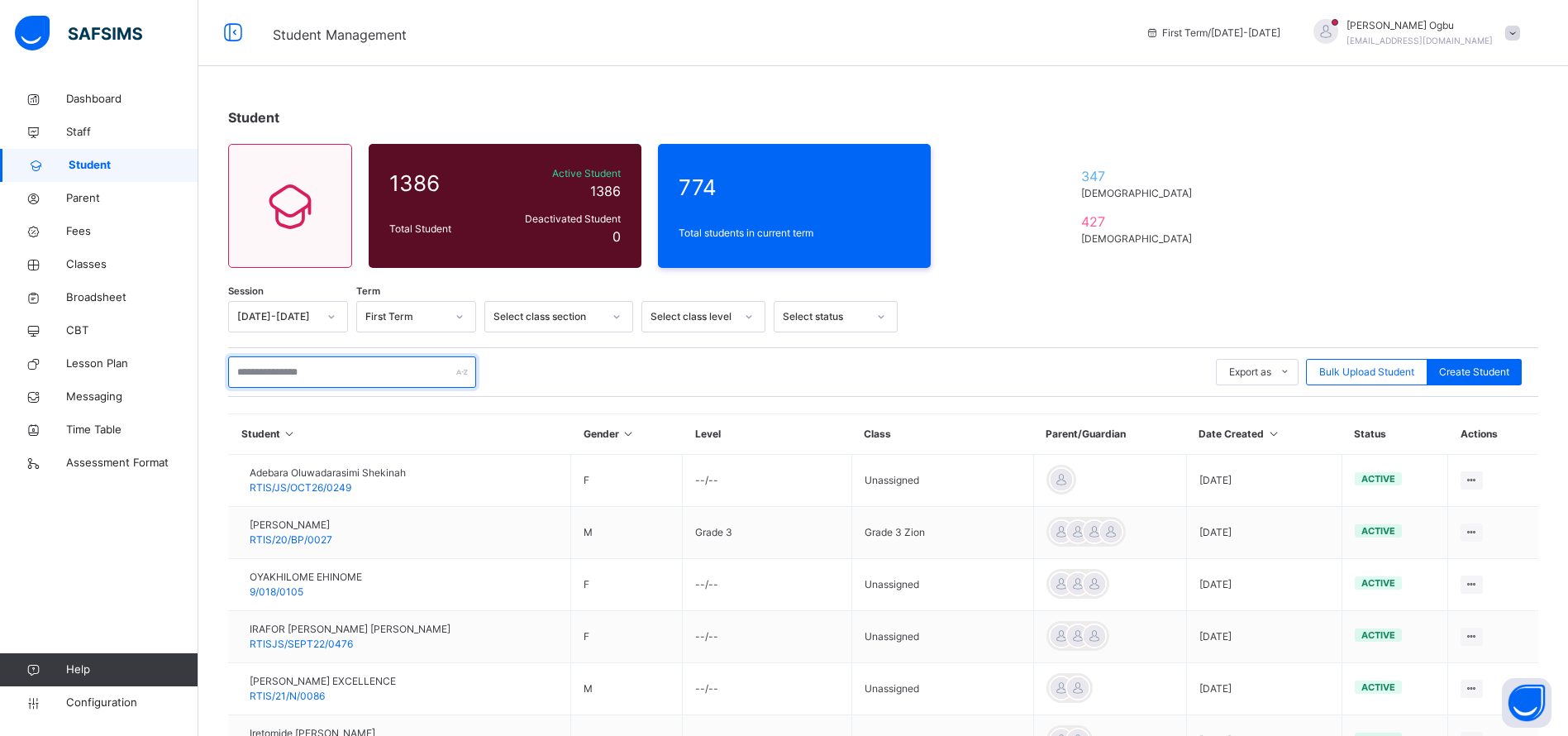
click at [274, 373] on input "text" at bounding box center [352, 372] width 248 height 31
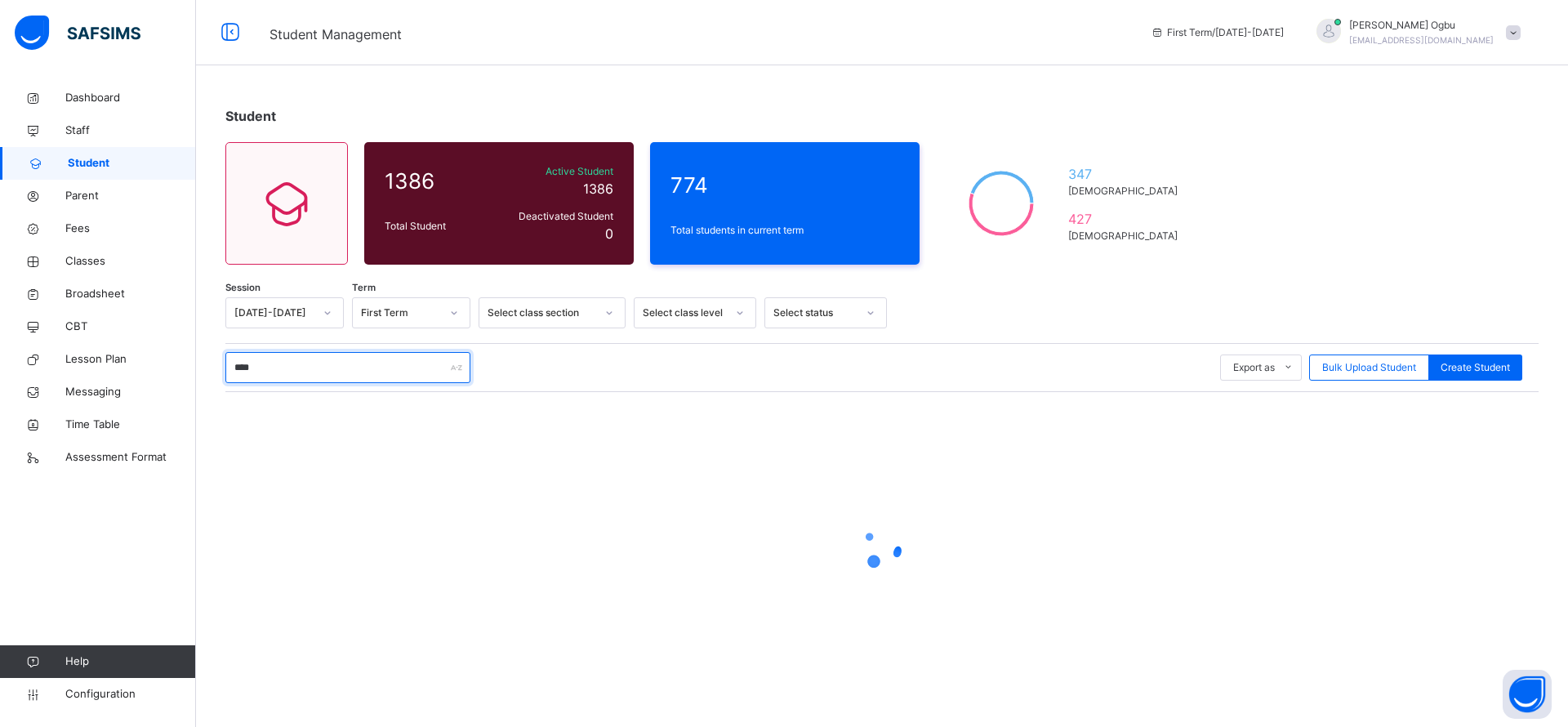
type input "*****"
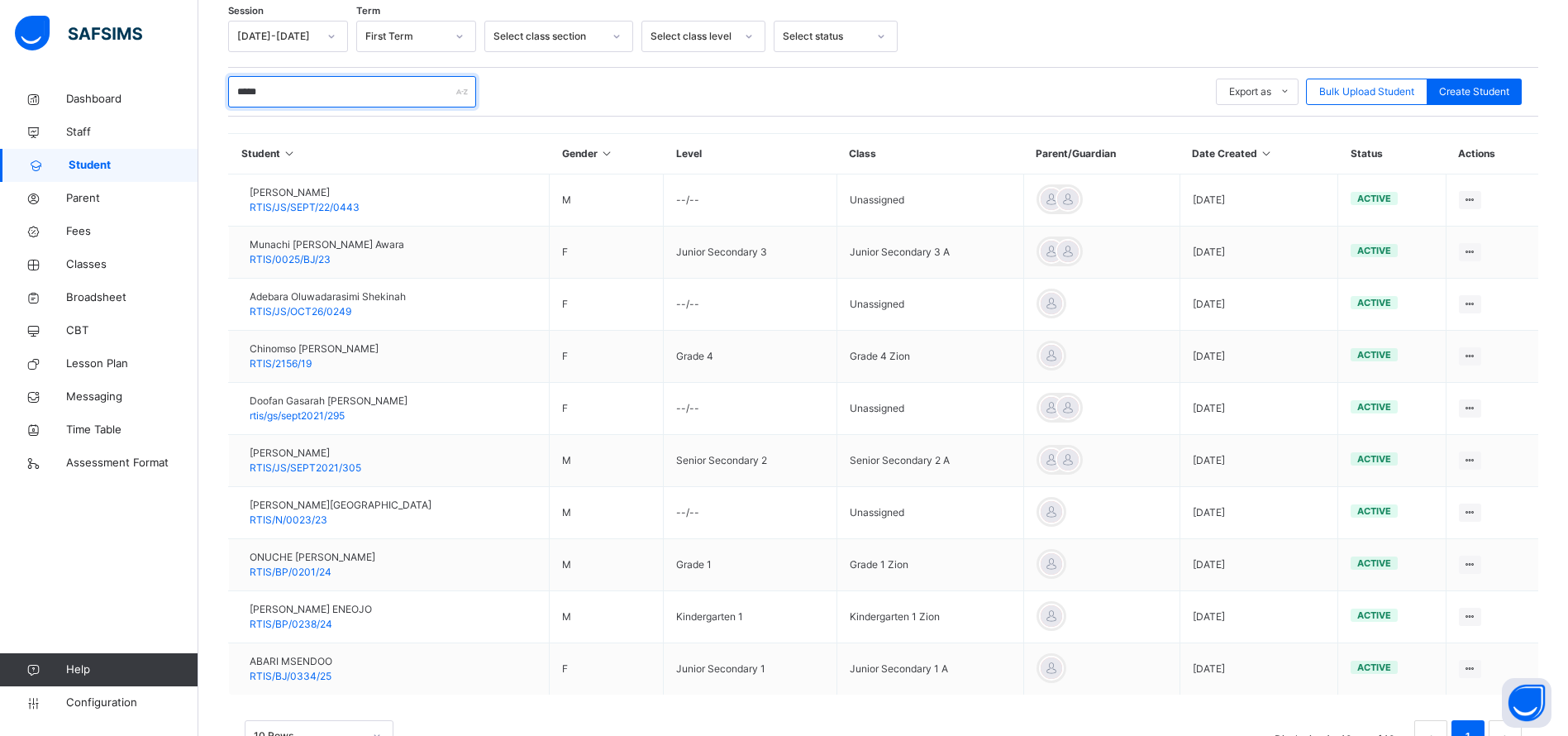
scroll to position [281, 0]
click at [322, 607] on span "[PERSON_NAME] ENEOJO" at bounding box center [310, 608] width 122 height 15
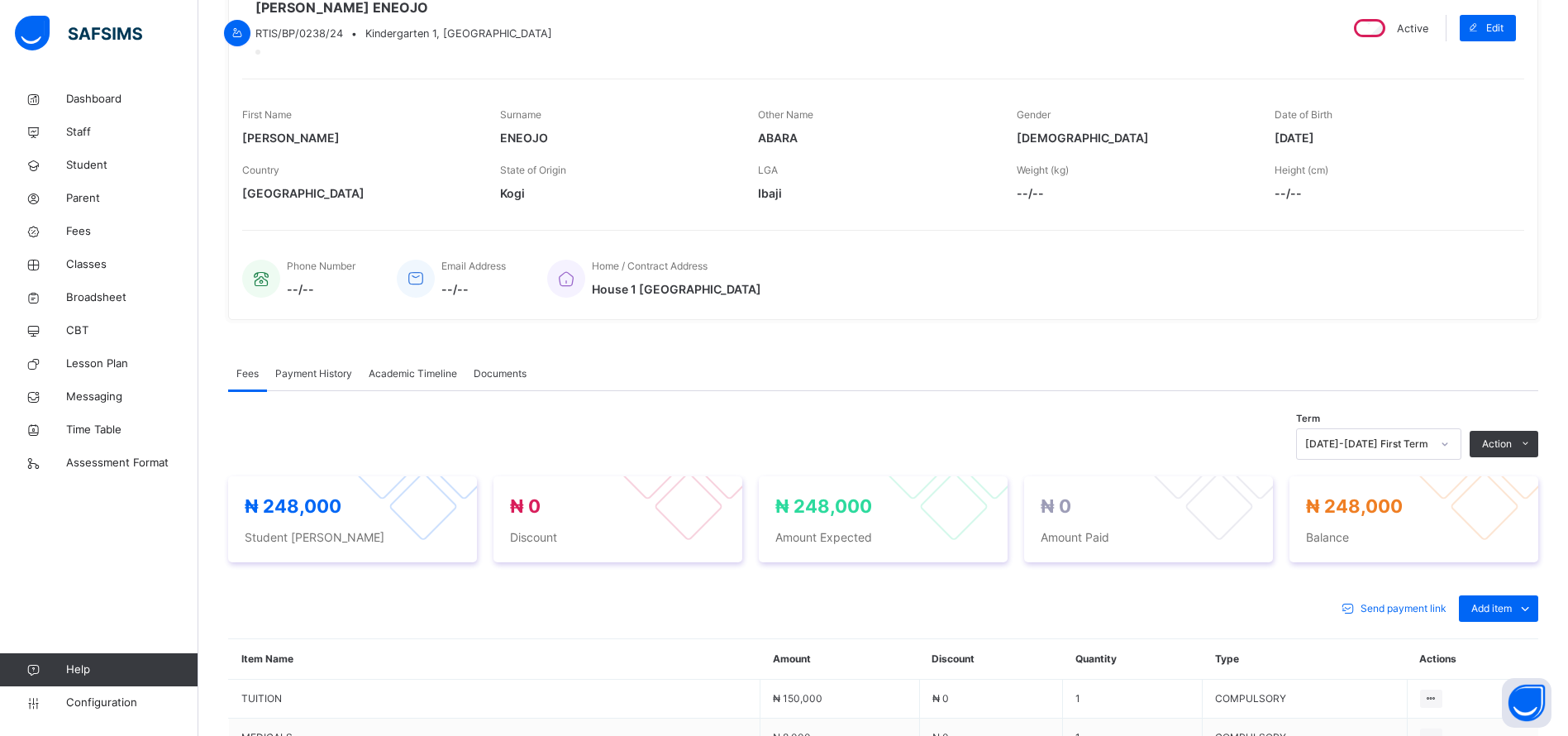
scroll to position [193, 0]
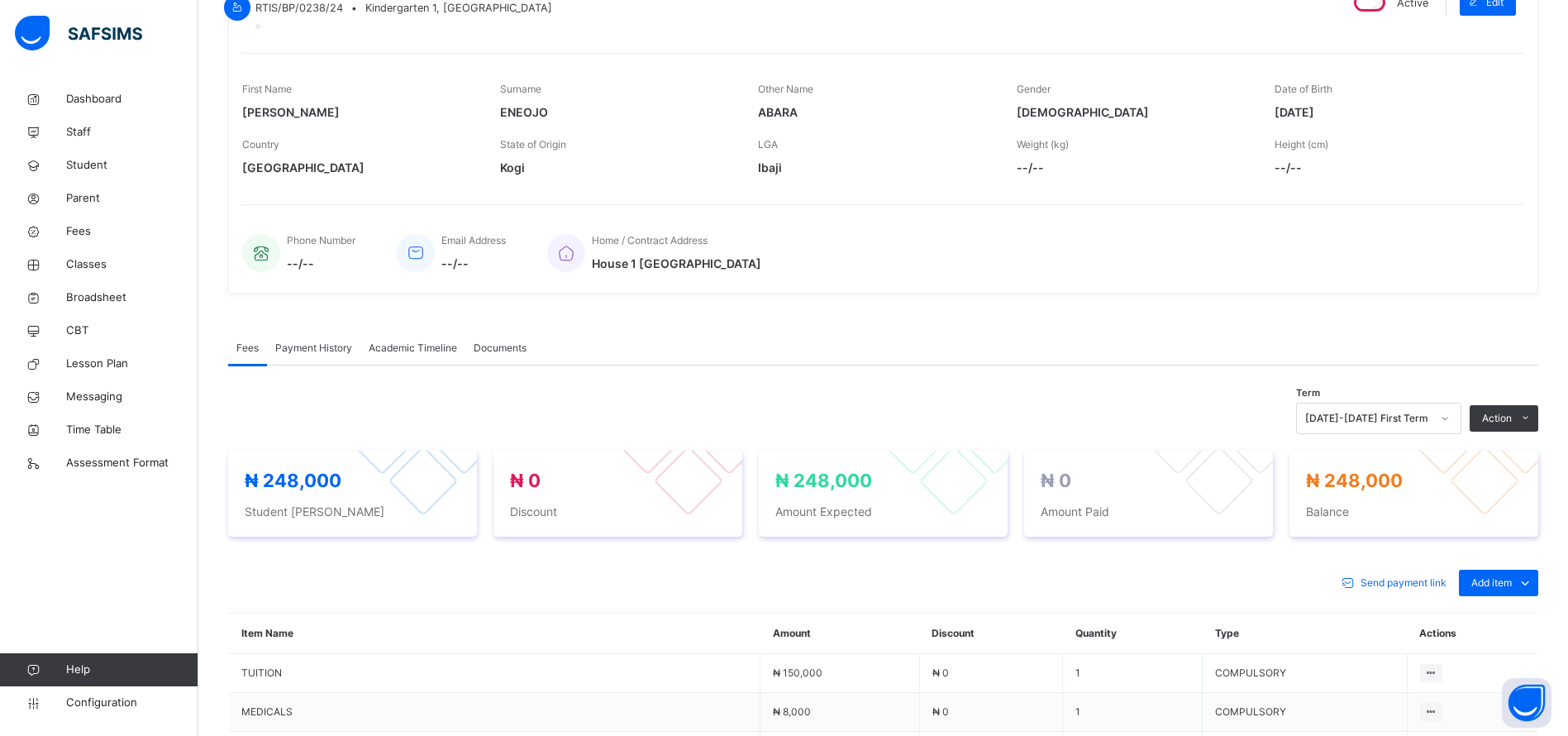
click at [87, 234] on span "Fees" at bounding box center [132, 231] width 132 height 17
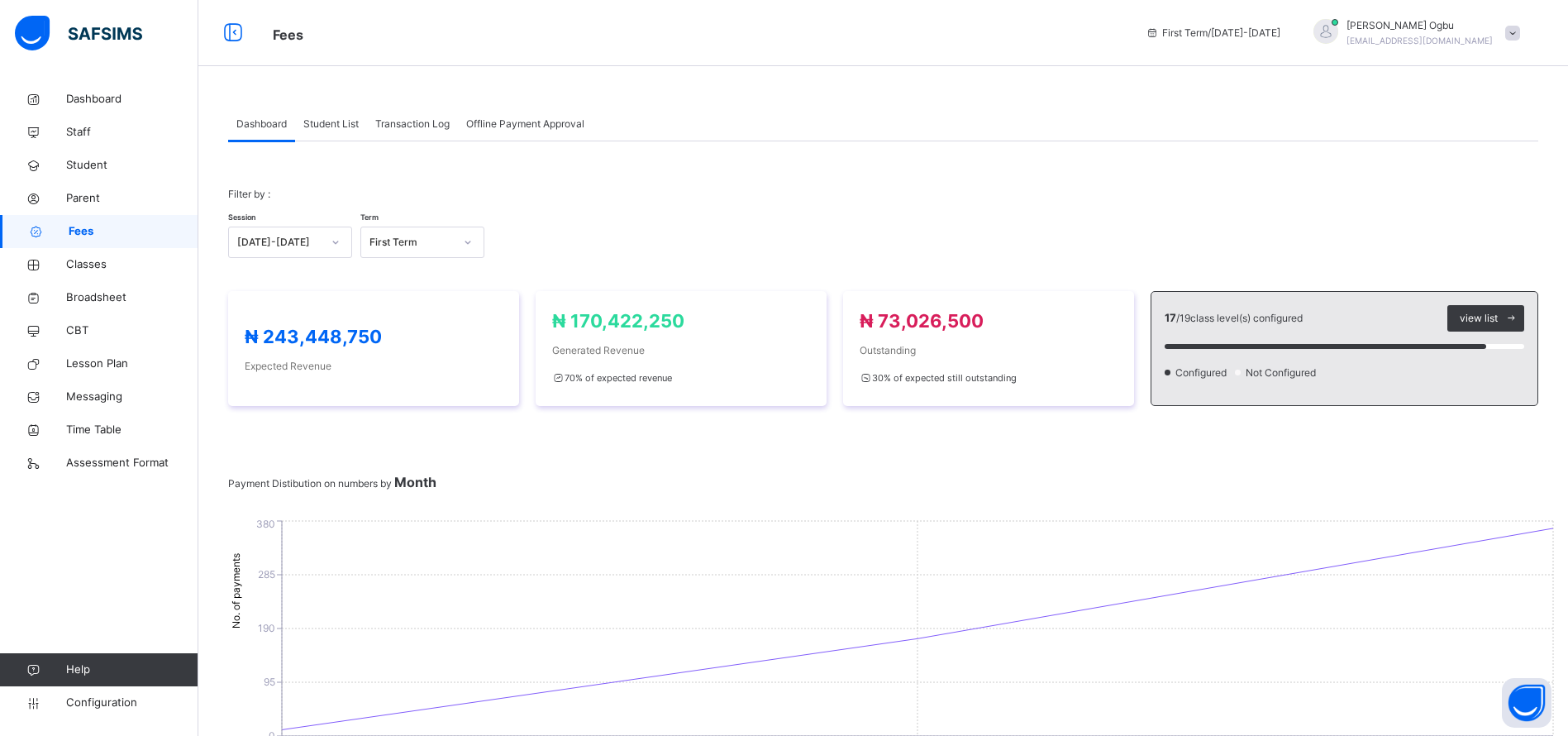
click at [321, 121] on span "Student List" at bounding box center [331, 124] width 56 height 15
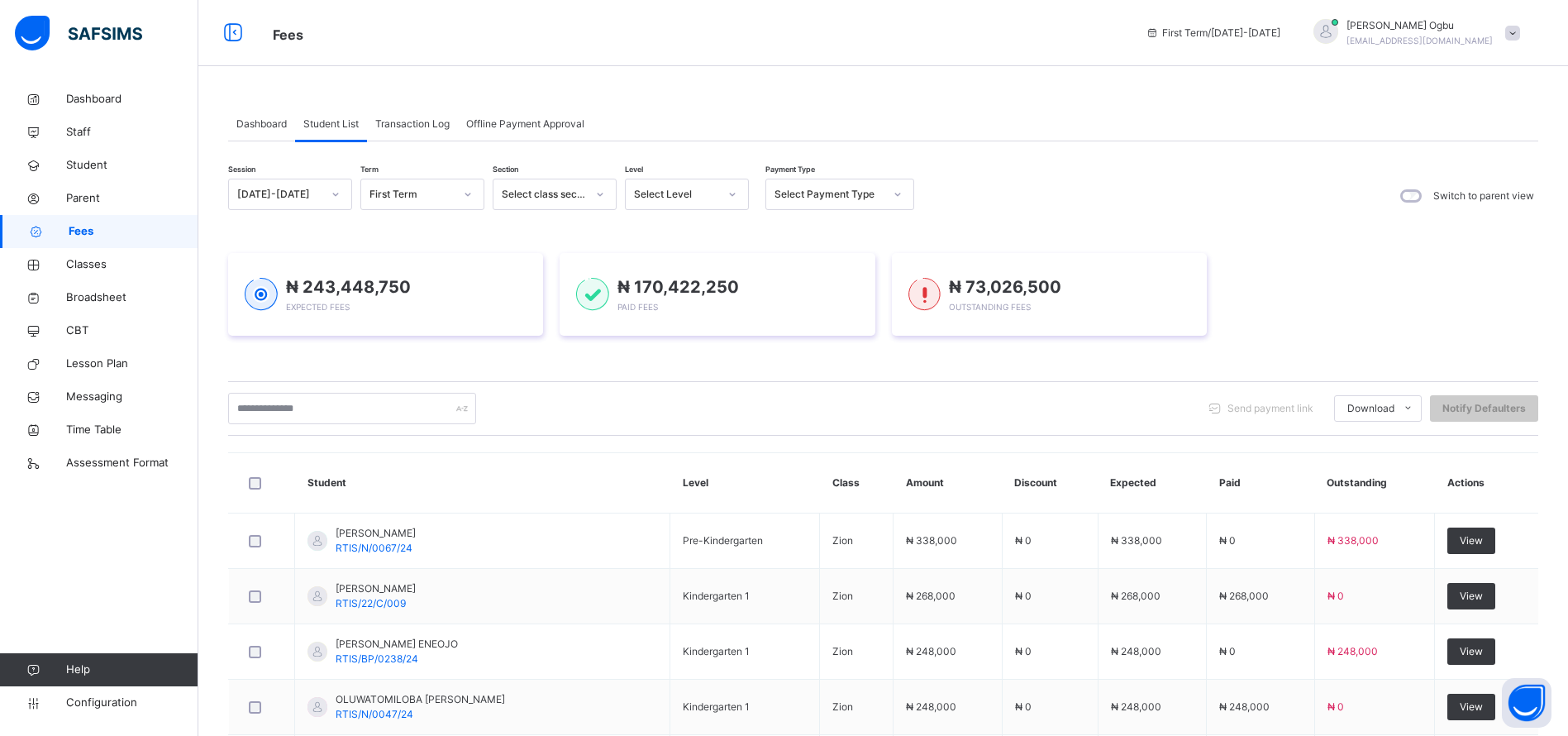
click at [675, 183] on div "Select Level" at bounding box center [671, 194] width 91 height 25
click at [648, 341] on div "KG1" at bounding box center [686, 343] width 122 height 28
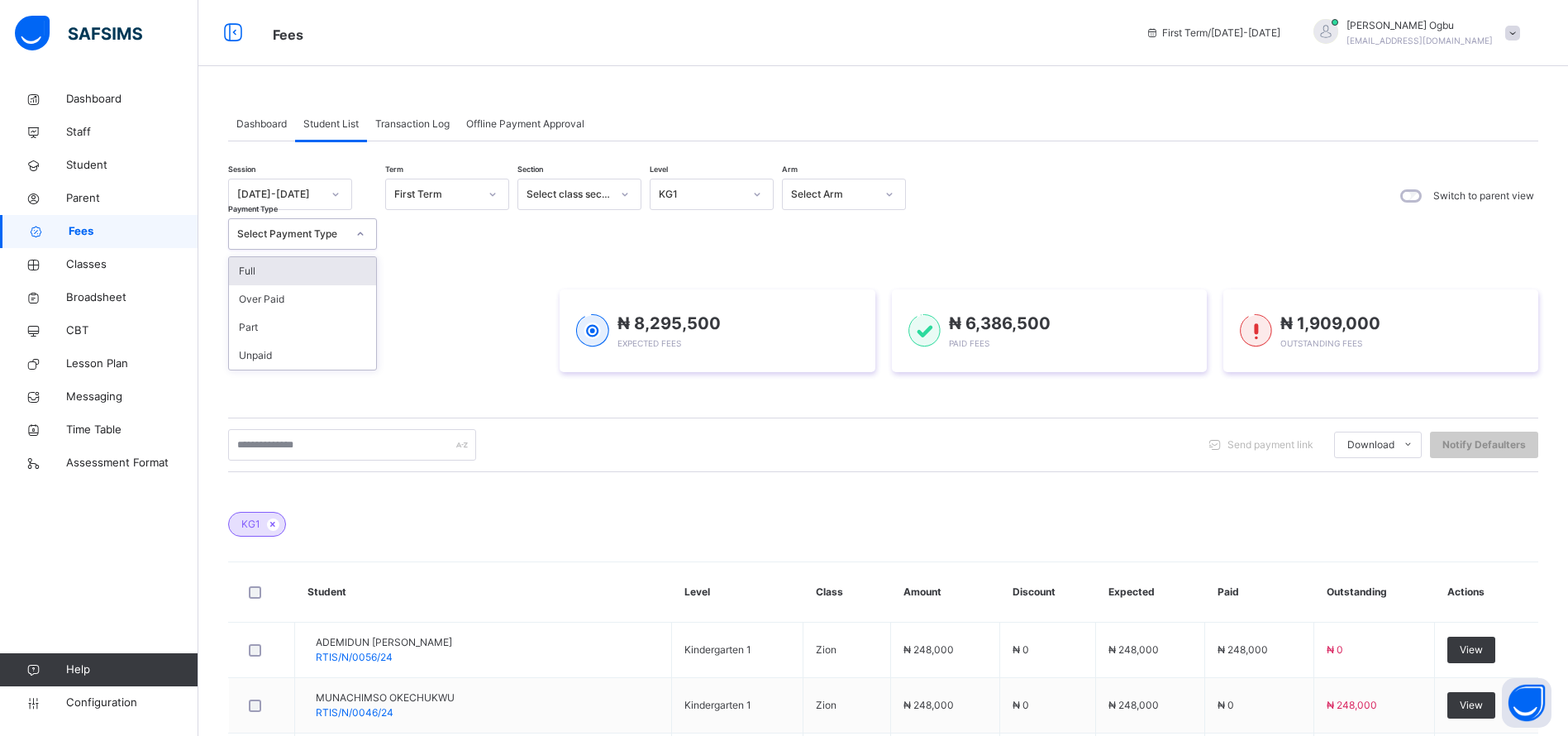
click at [343, 232] on div "Select Payment Type" at bounding box center [292, 234] width 109 height 15
click at [246, 265] on div "Full" at bounding box center [302, 271] width 147 height 28
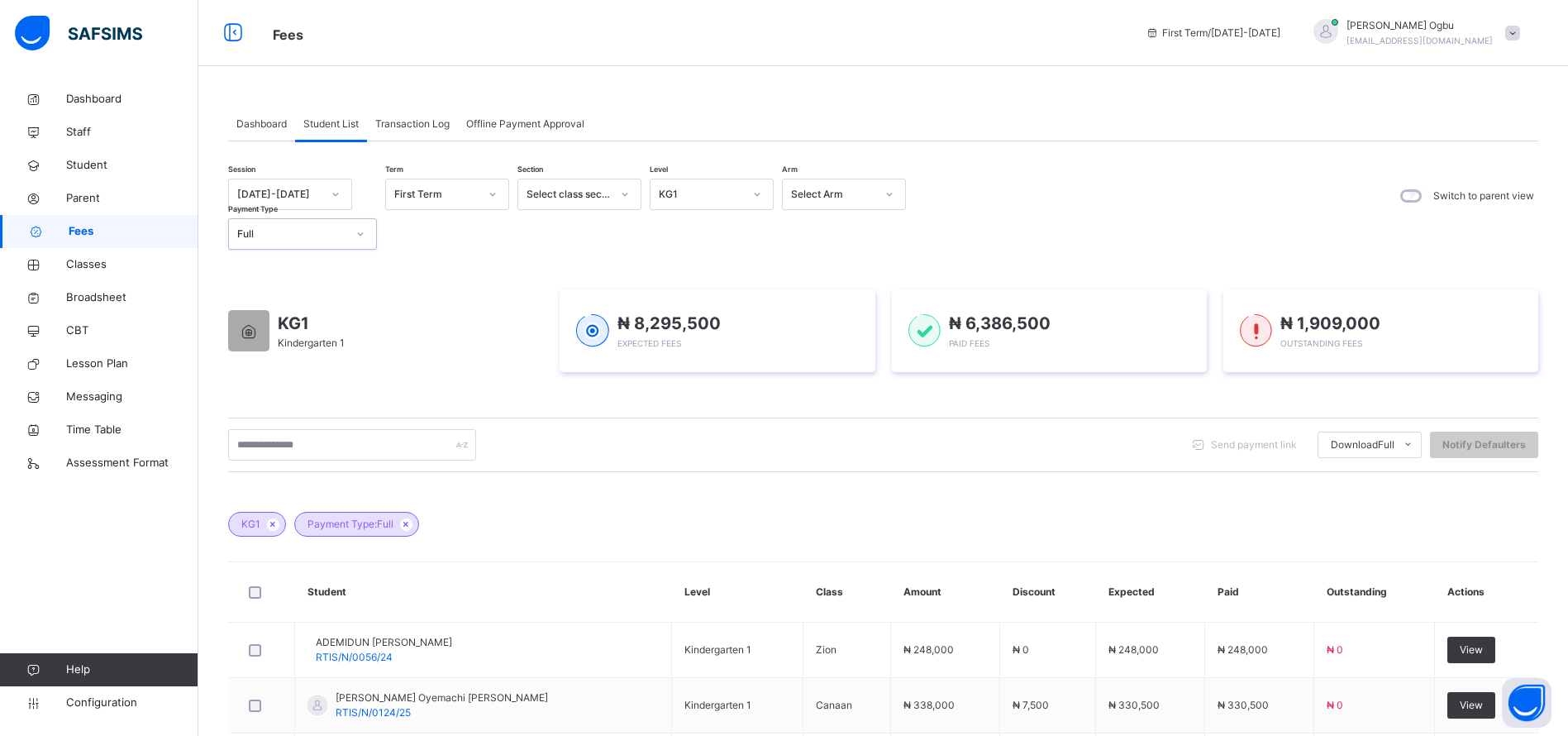
click at [0, 0] on ul "Students Payment Students Payment Status Student Items Report Student Discount …" at bounding box center [0, 0] width 0 height 0
click at [0, 0] on li "Students Payment" at bounding box center [0, 0] width 0 height 0
click at [83, 265] on span "Classes" at bounding box center [132, 265] width 132 height 17
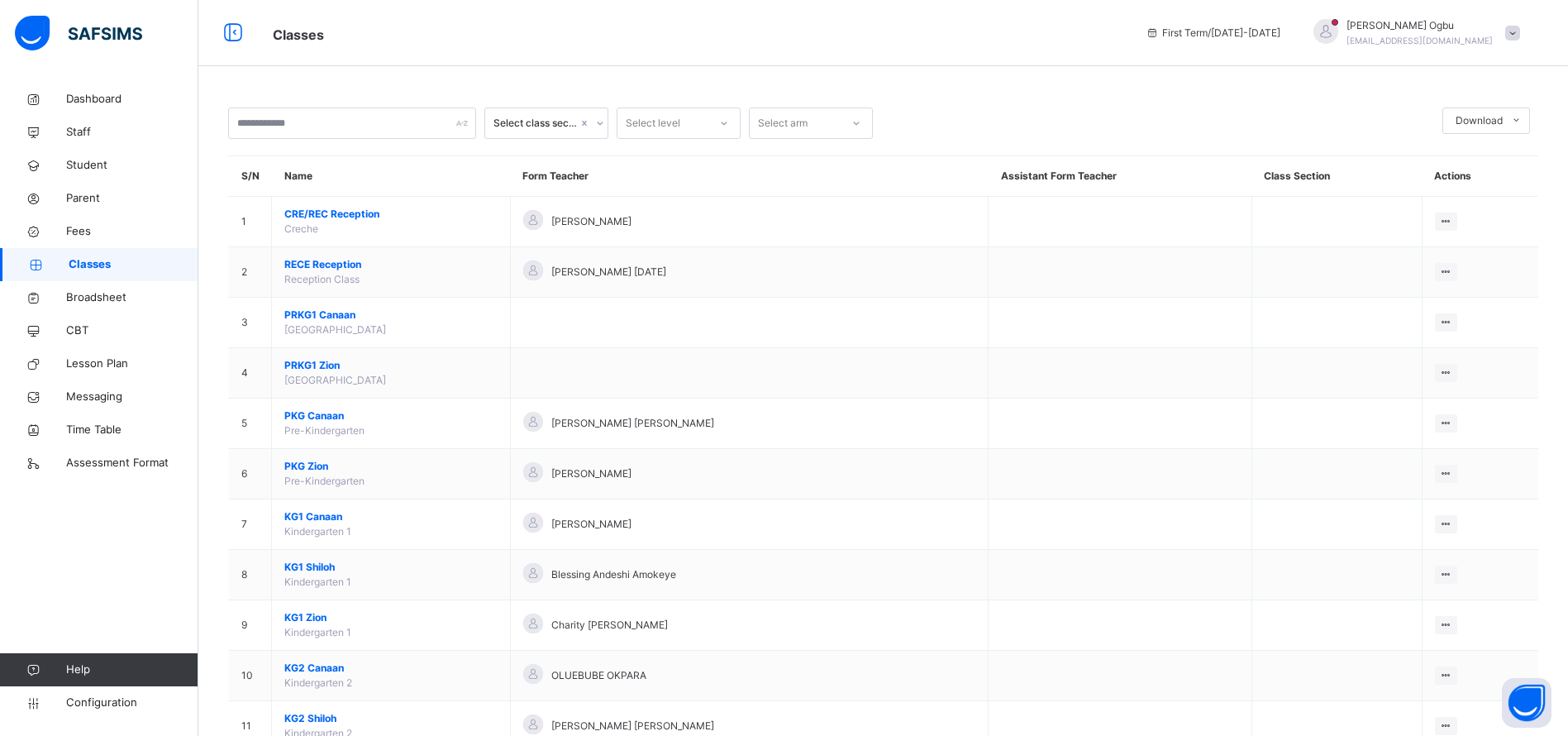
click at [297, 518] on span "KG1 Canaan" at bounding box center [391, 516] width 214 height 15
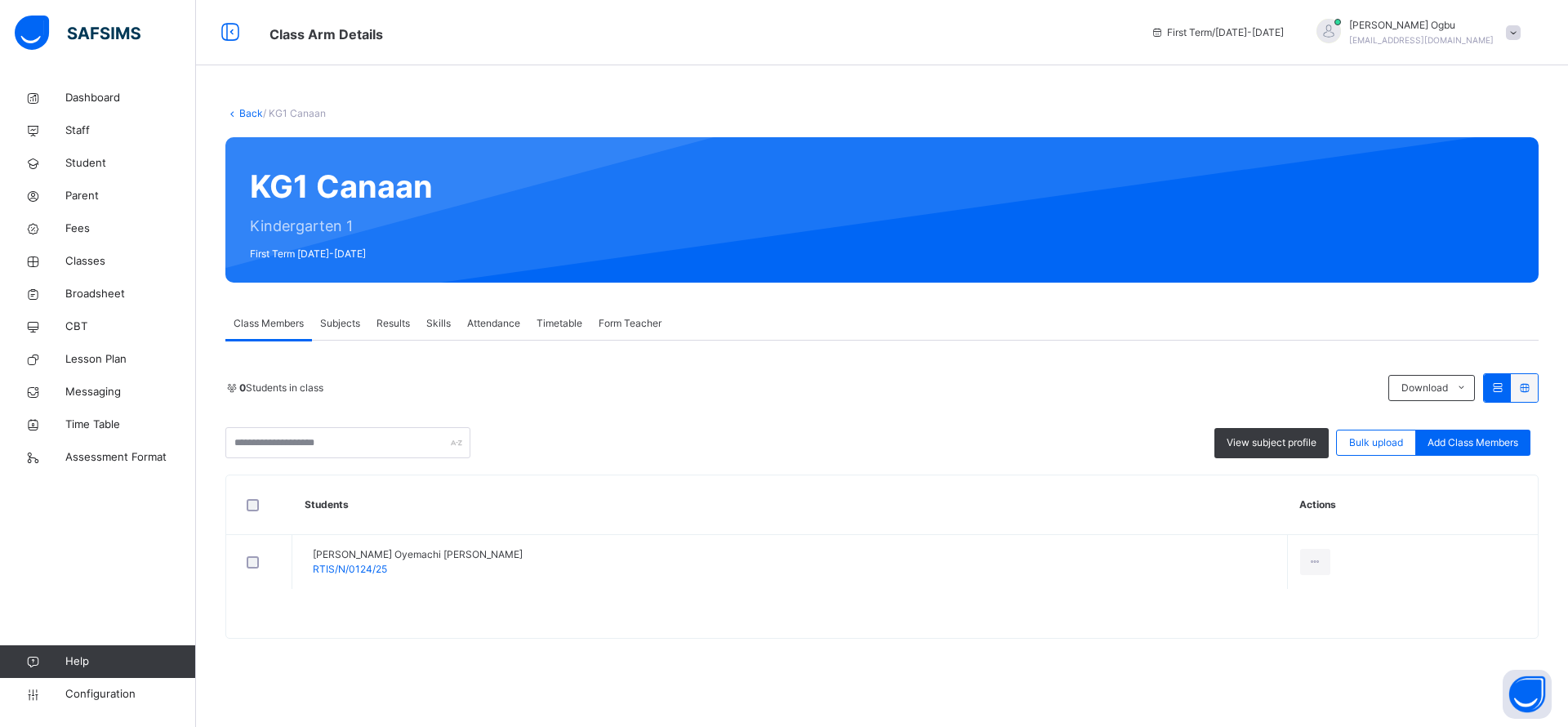
click at [0, 0] on div "Transfer Student" at bounding box center [0, 0] width 0 height 0
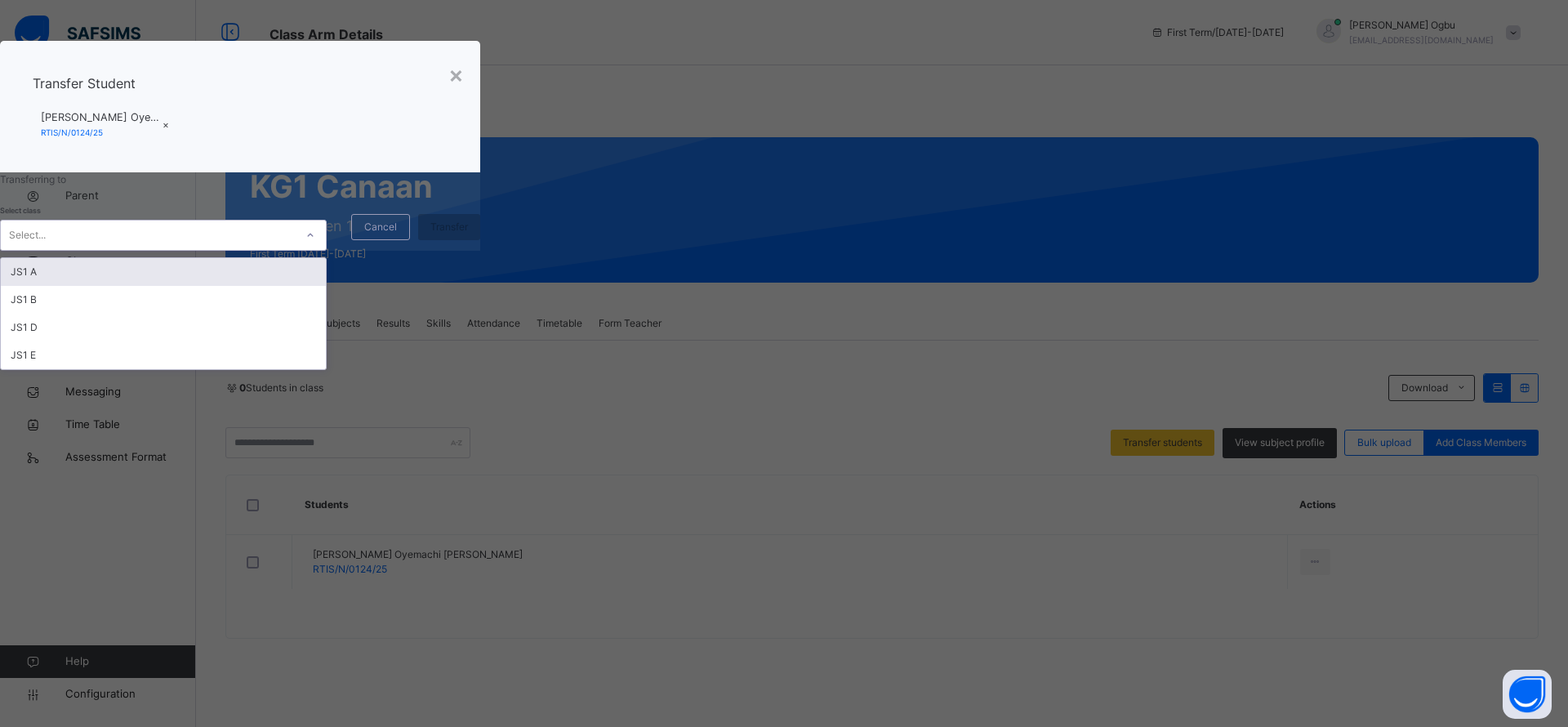
click at [295, 248] on div "Select..." at bounding box center [148, 235] width 294 height 25
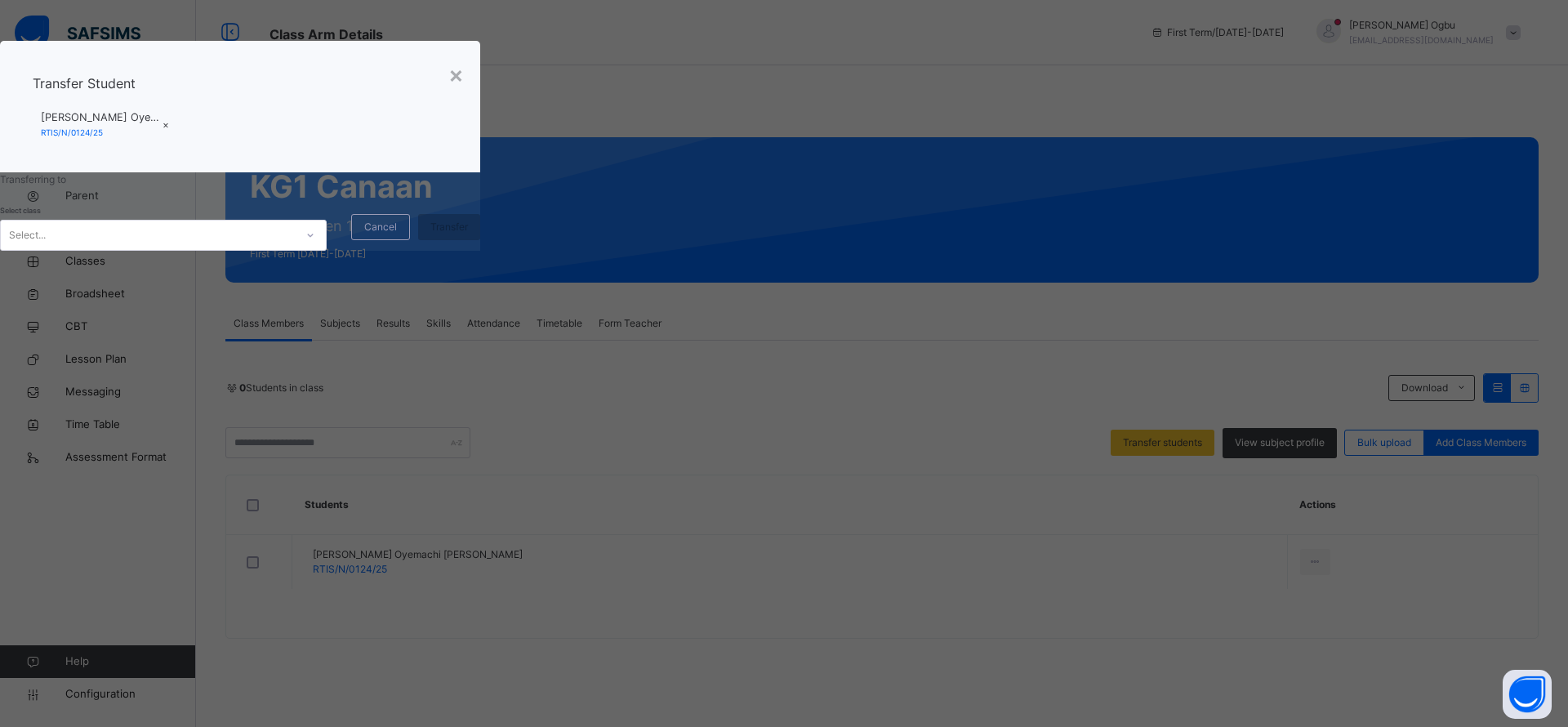
click at [480, 251] on div "Transferring to Select class Select... Cancel Transfer" at bounding box center [240, 211] width 480 height 78
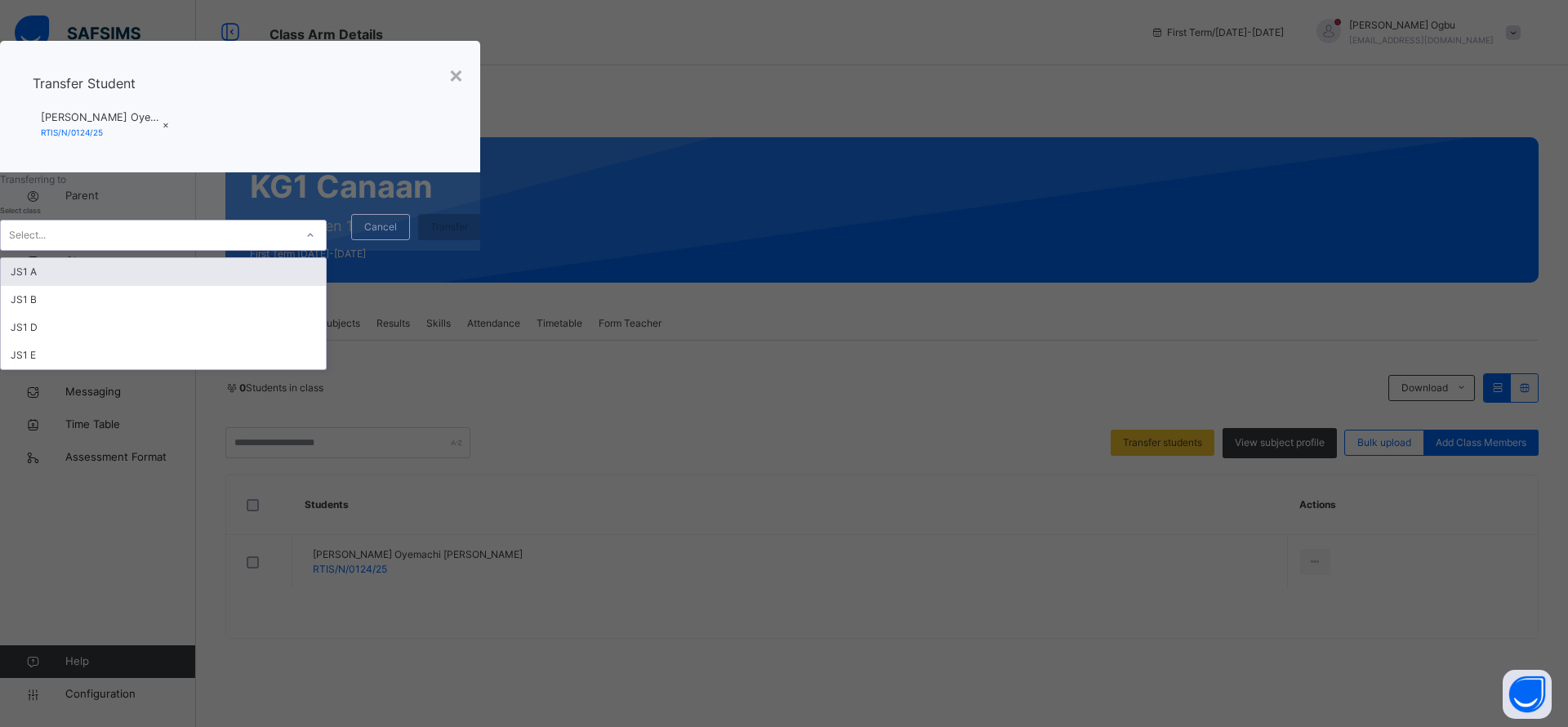
click at [295, 248] on div "Select..." at bounding box center [148, 235] width 294 height 25
type input "*"
click at [397, 234] on span "Cancel" at bounding box center [380, 227] width 32 height 15
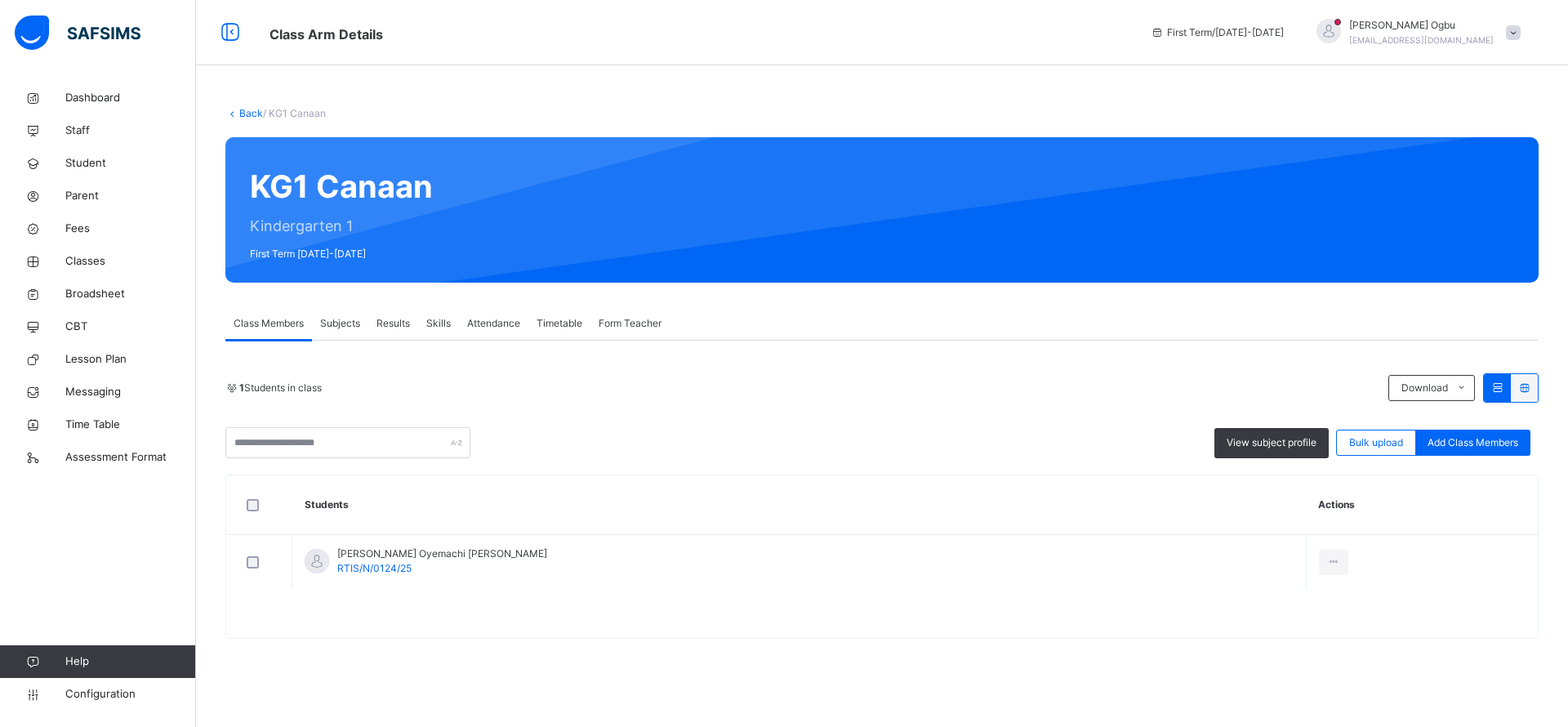
click at [78, 224] on span "Fees" at bounding box center [130, 228] width 130 height 17
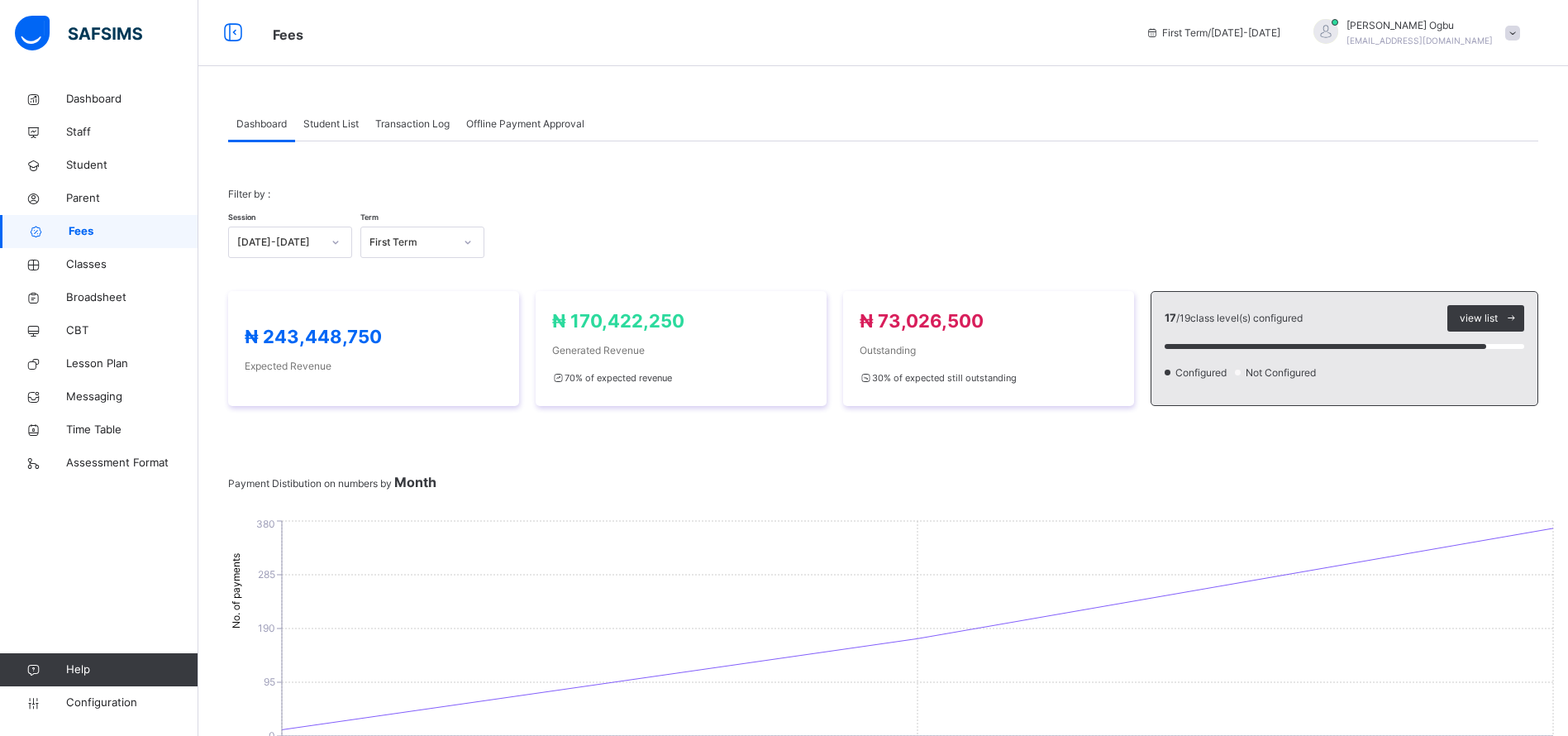
click at [336, 138] on div "Student List" at bounding box center [331, 124] width 72 height 33
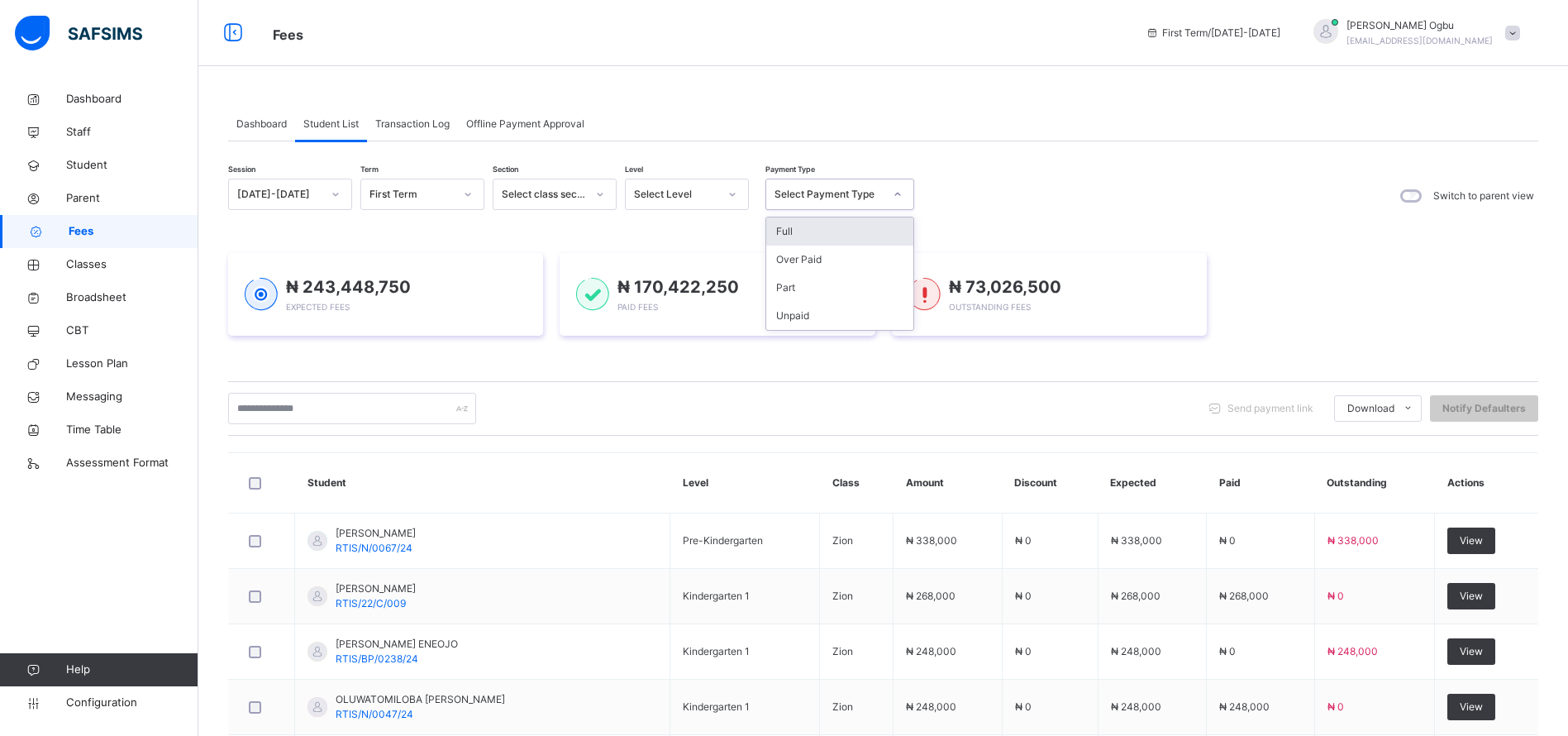
click at [820, 241] on div "Full" at bounding box center [840, 230] width 147 height 28
click at [808, 208] on div "Select Payment Type" at bounding box center [840, 193] width 149 height 31
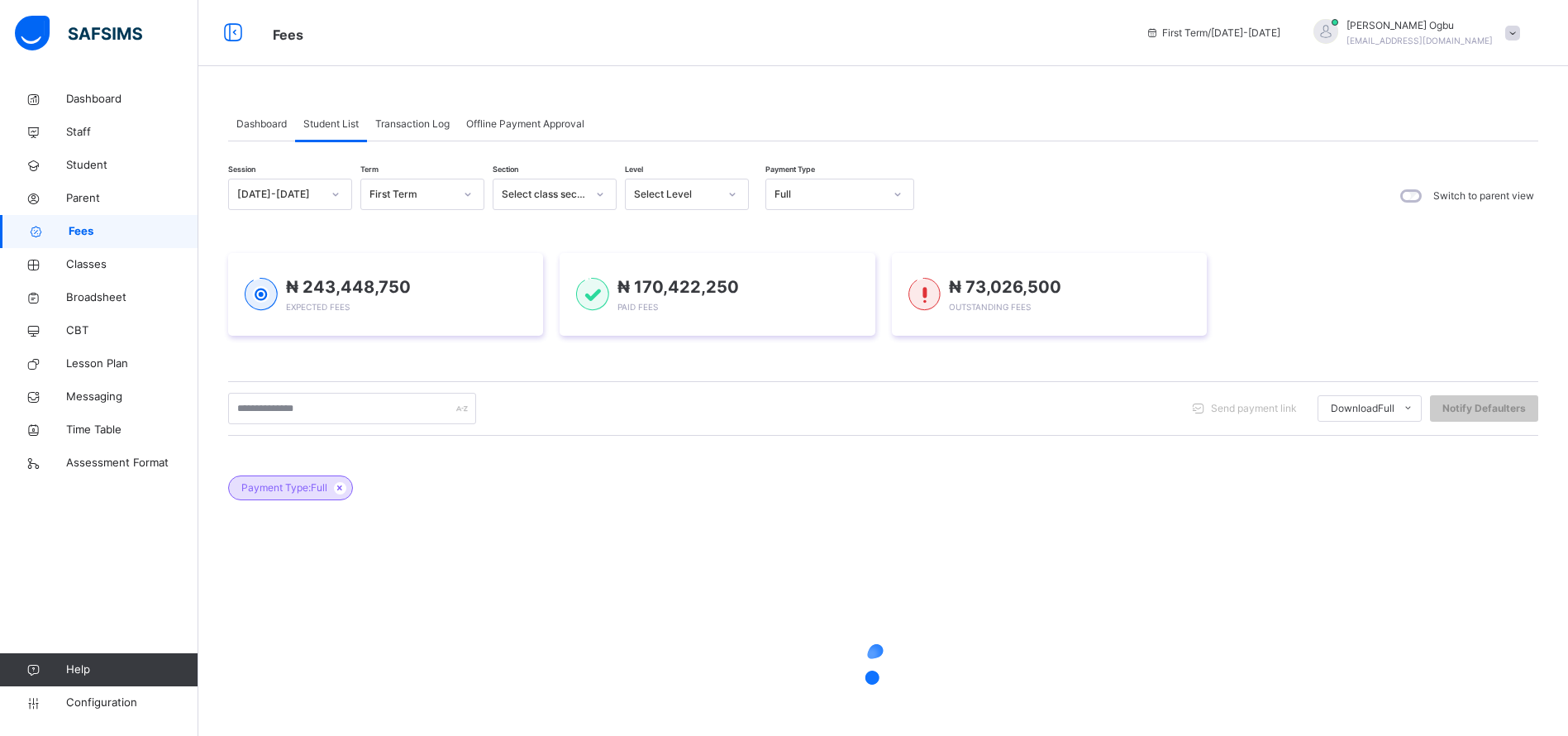
click at [692, 176] on div "Session [DATE]-[DATE] Term First Term Section Select class section Level Select…" at bounding box center [883, 482] width 1311 height 681
click at [692, 189] on div "Select Level" at bounding box center [676, 194] width 84 height 15
click at [644, 342] on div "KG1" at bounding box center [686, 343] width 122 height 28
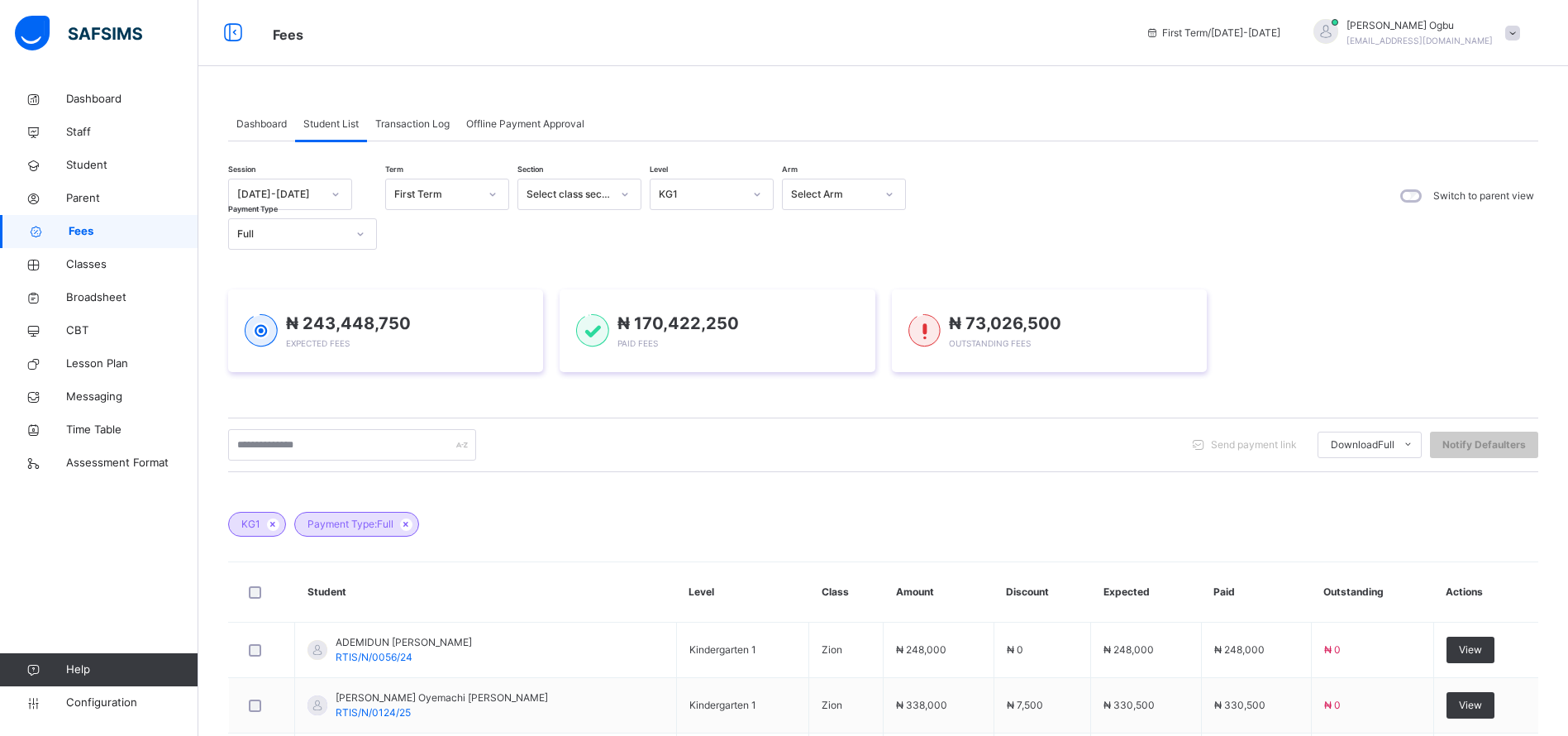
click at [0, 0] on li "Students Payment" at bounding box center [0, 0] width 0 height 0
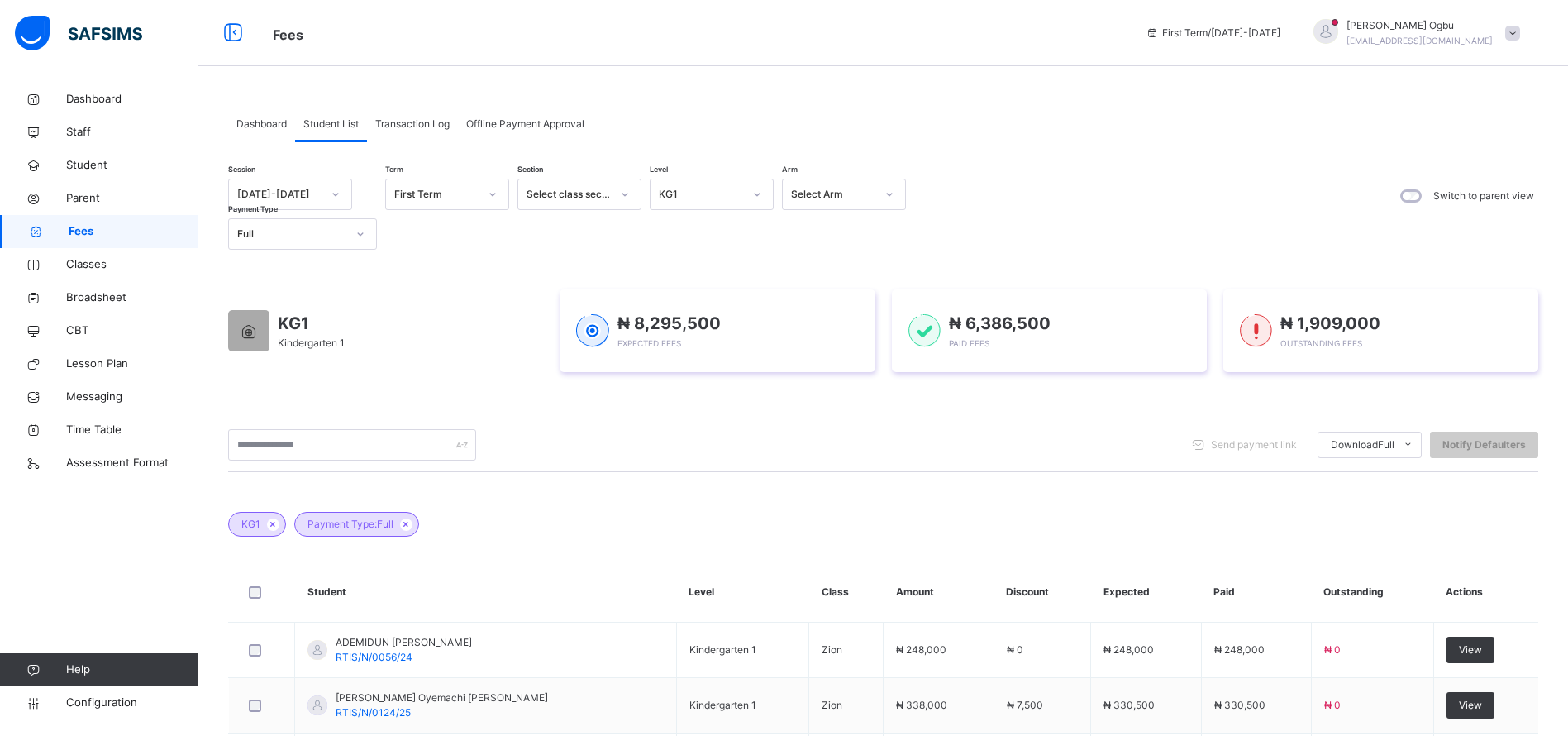
click at [708, 201] on div "KG1" at bounding box center [701, 194] width 84 height 15
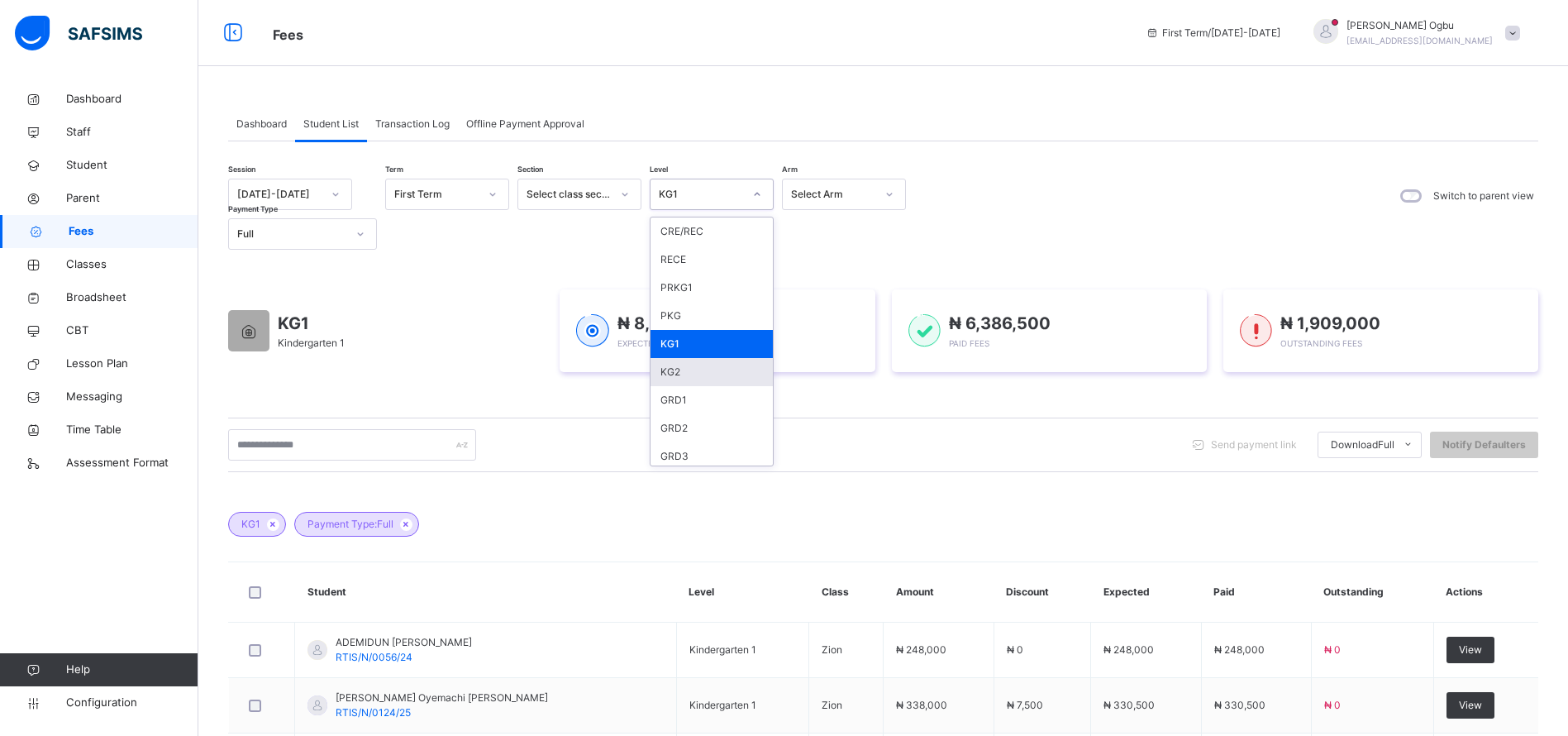
click at [669, 368] on div "KG2" at bounding box center [711, 372] width 122 height 28
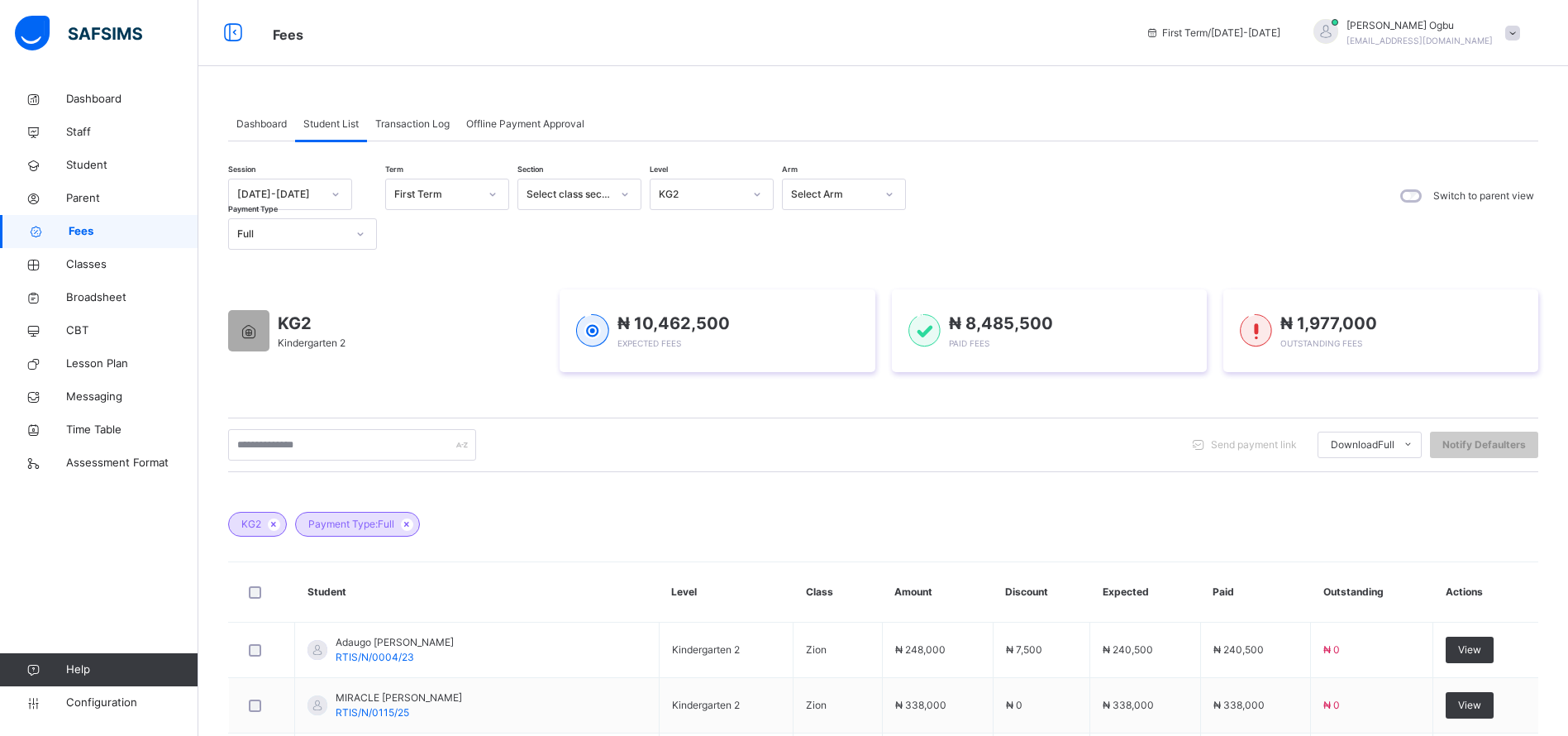
click at [669, 368] on div "₦ 10,462,500 Expected Fees" at bounding box center [717, 331] width 315 height 82
click at [1387, 442] on span "Download Full" at bounding box center [1363, 445] width 64 height 15
click at [0, 0] on li "Students Payment" at bounding box center [0, 0] width 0 height 0
click at [286, 515] on div "KG2 Payment Type: Full" at bounding box center [883, 516] width 1311 height 58
click at [278, 525] on icon at bounding box center [273, 524] width 14 height 10
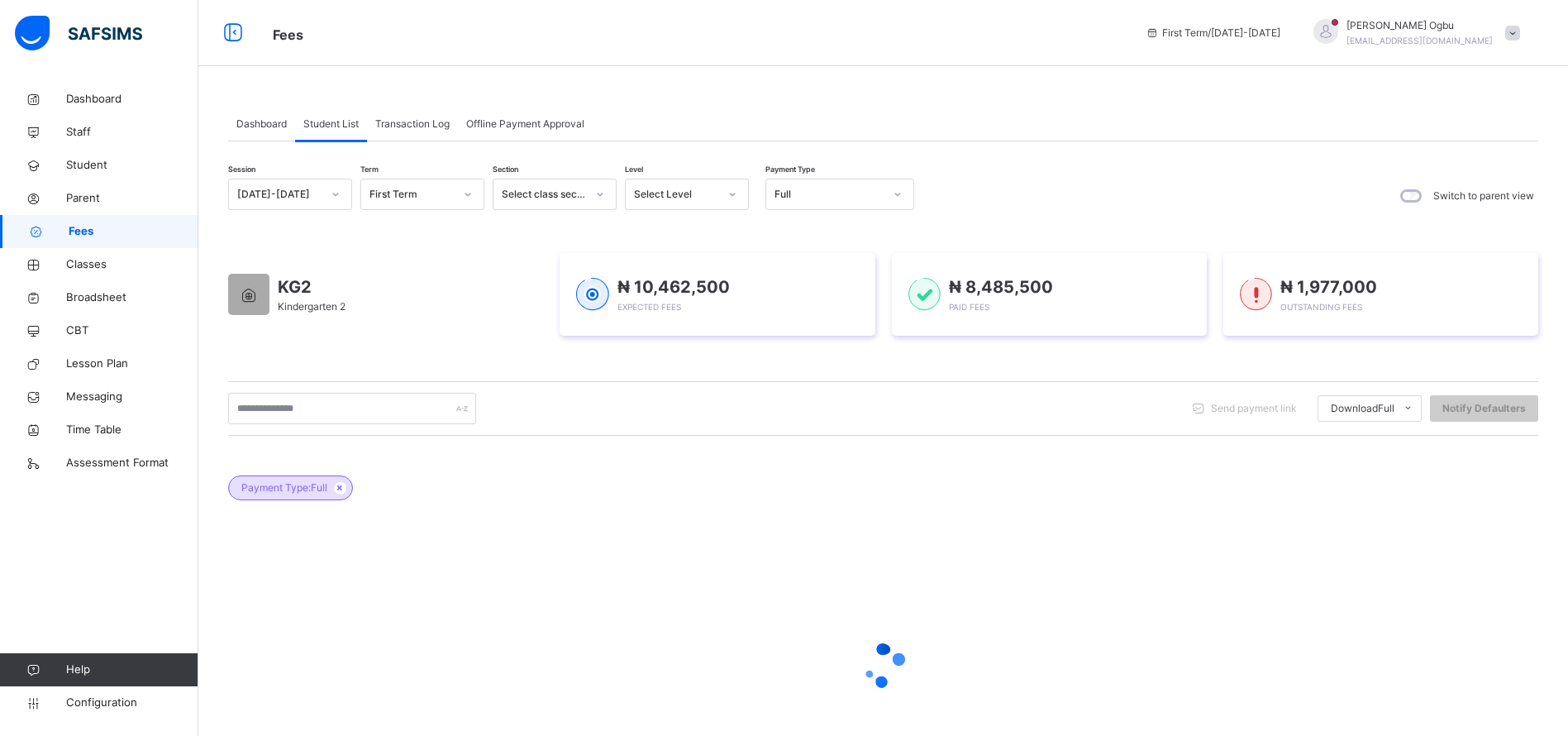
click at [339, 490] on icon at bounding box center [340, 488] width 14 height 10
click at [245, 125] on span "Dashboard" at bounding box center [262, 124] width 50 height 15
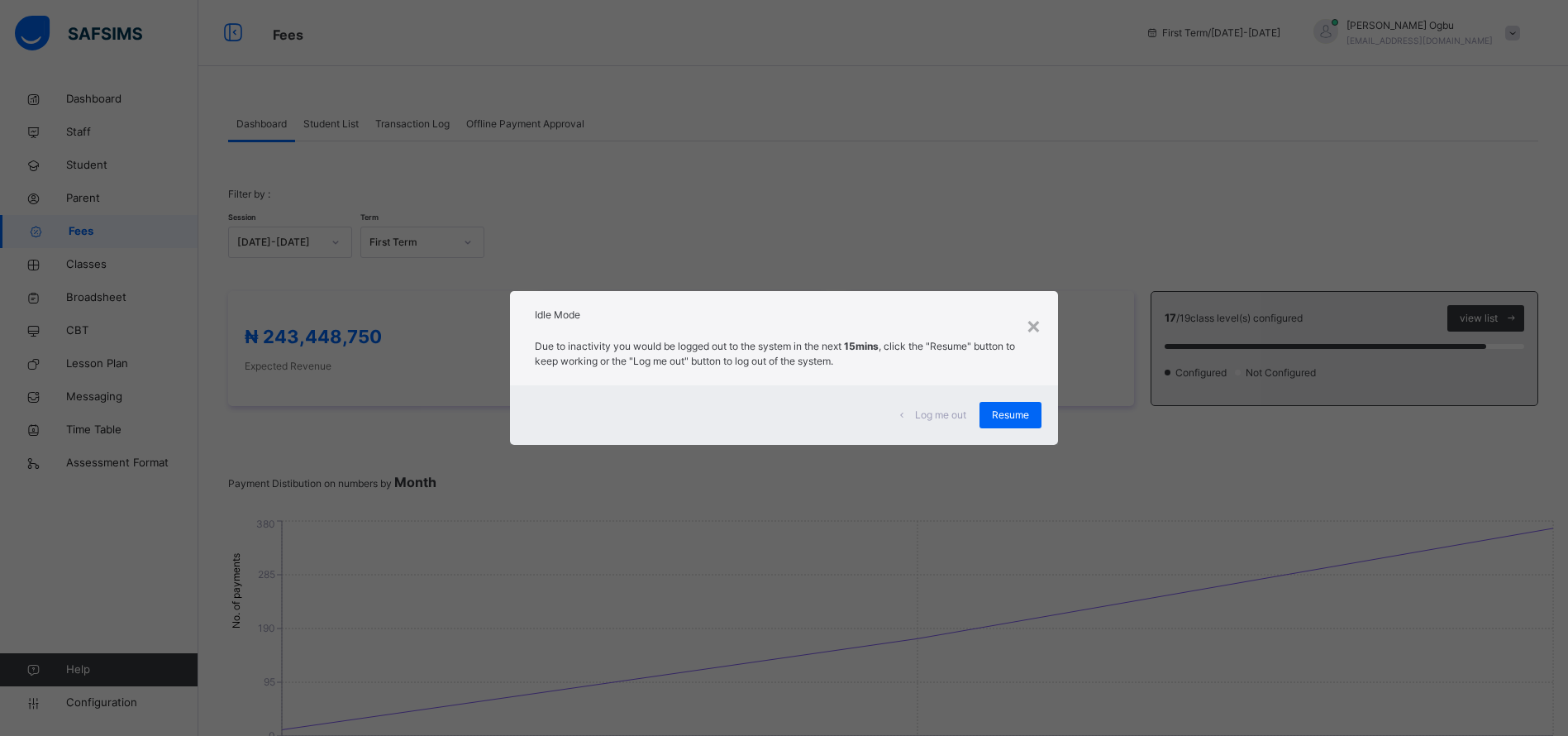
click at [1006, 413] on span "Resume" at bounding box center [1010, 415] width 37 height 15
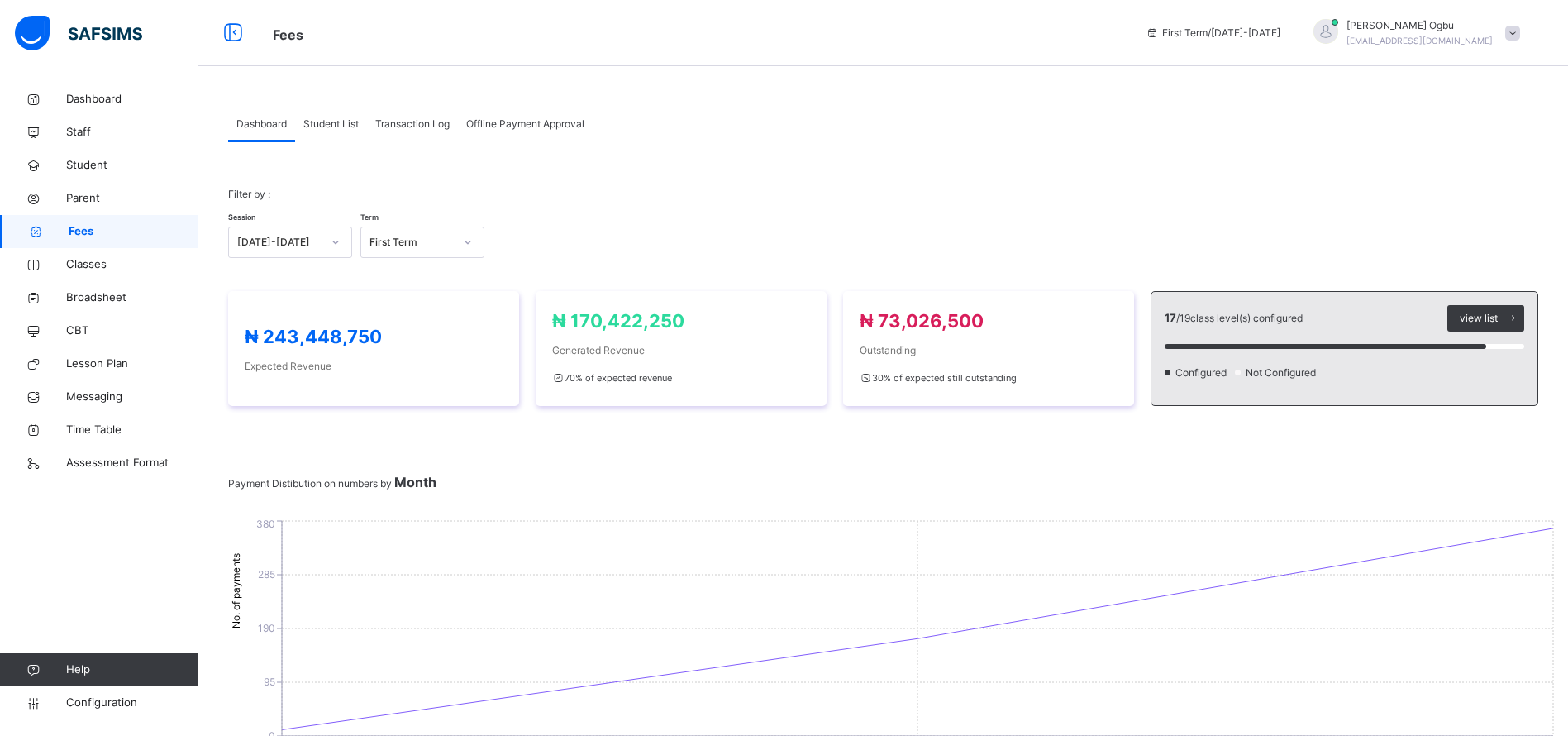
click at [328, 130] on span "Student List" at bounding box center [331, 124] width 56 height 15
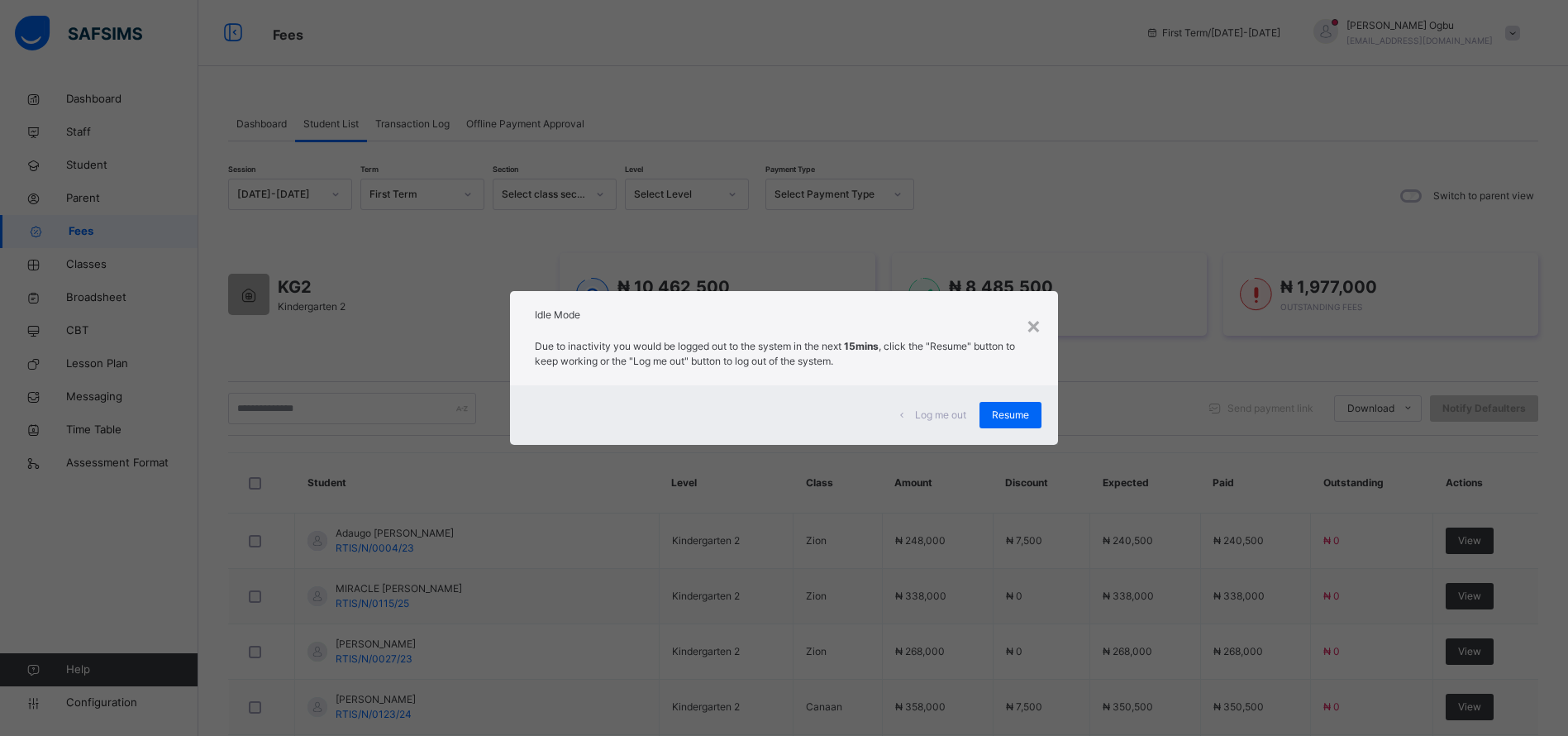
click at [999, 422] on div "Resume" at bounding box center [1010, 415] width 62 height 26
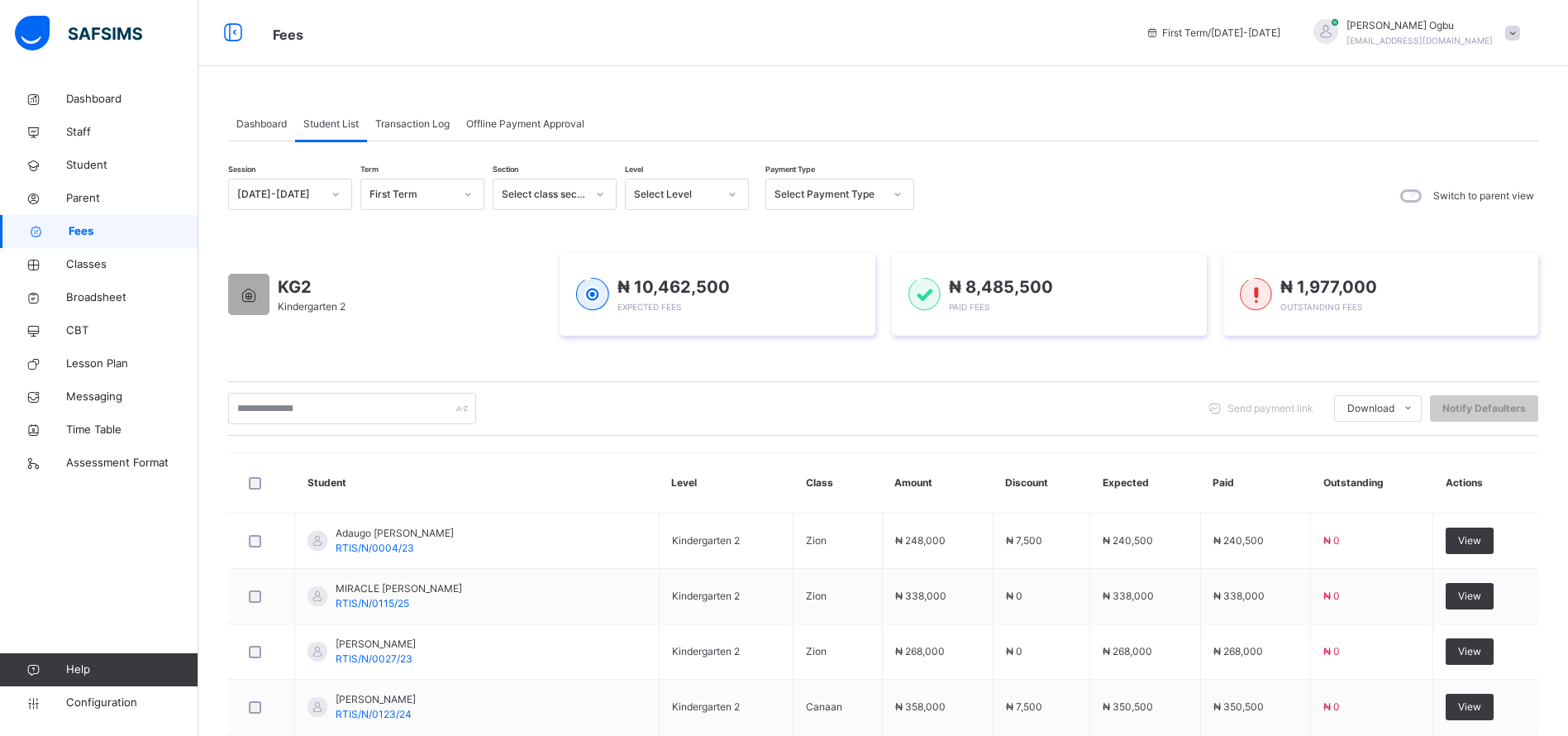
click at [257, 124] on span "Dashboard" at bounding box center [262, 124] width 50 height 15
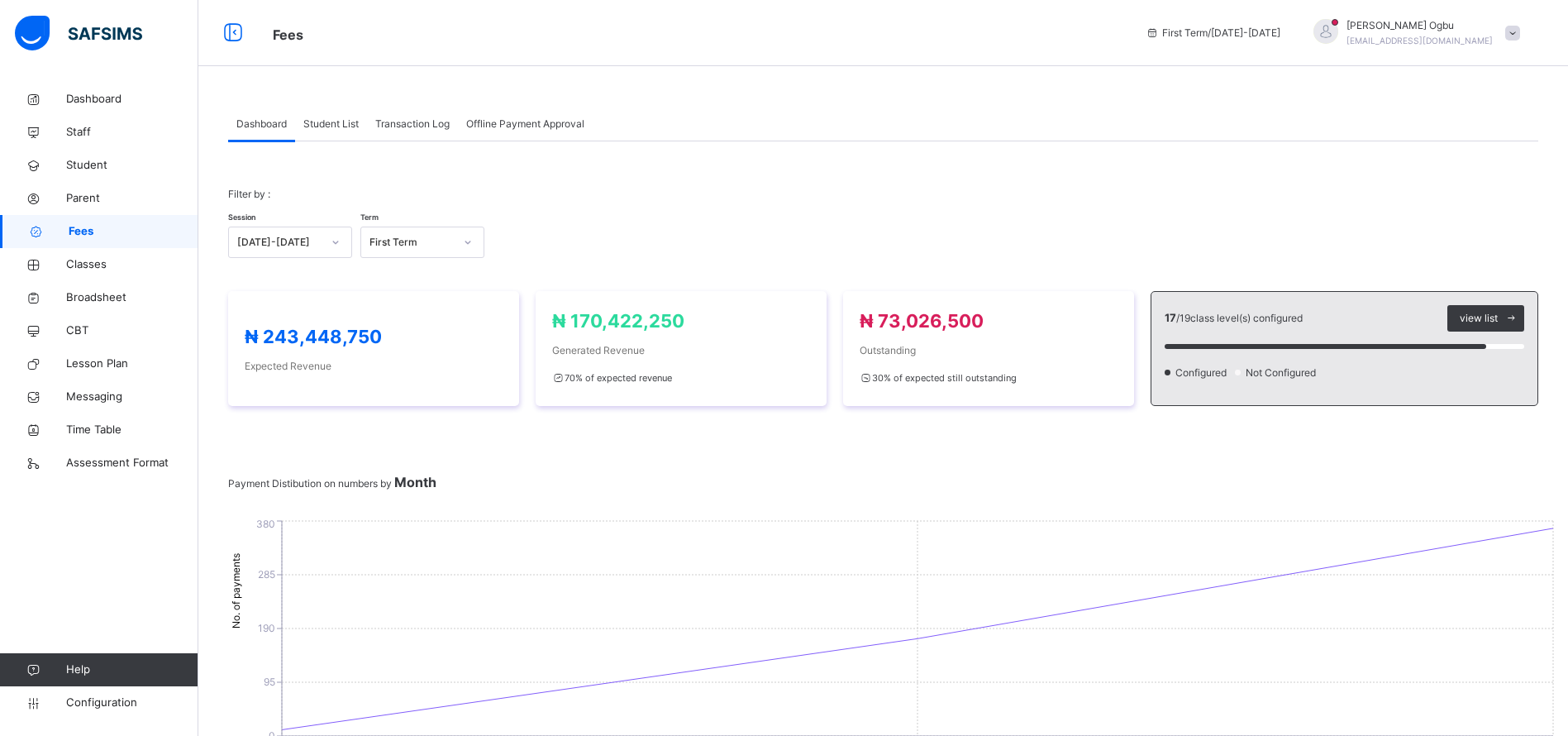
click at [331, 123] on span "Student List" at bounding box center [331, 124] width 56 height 15
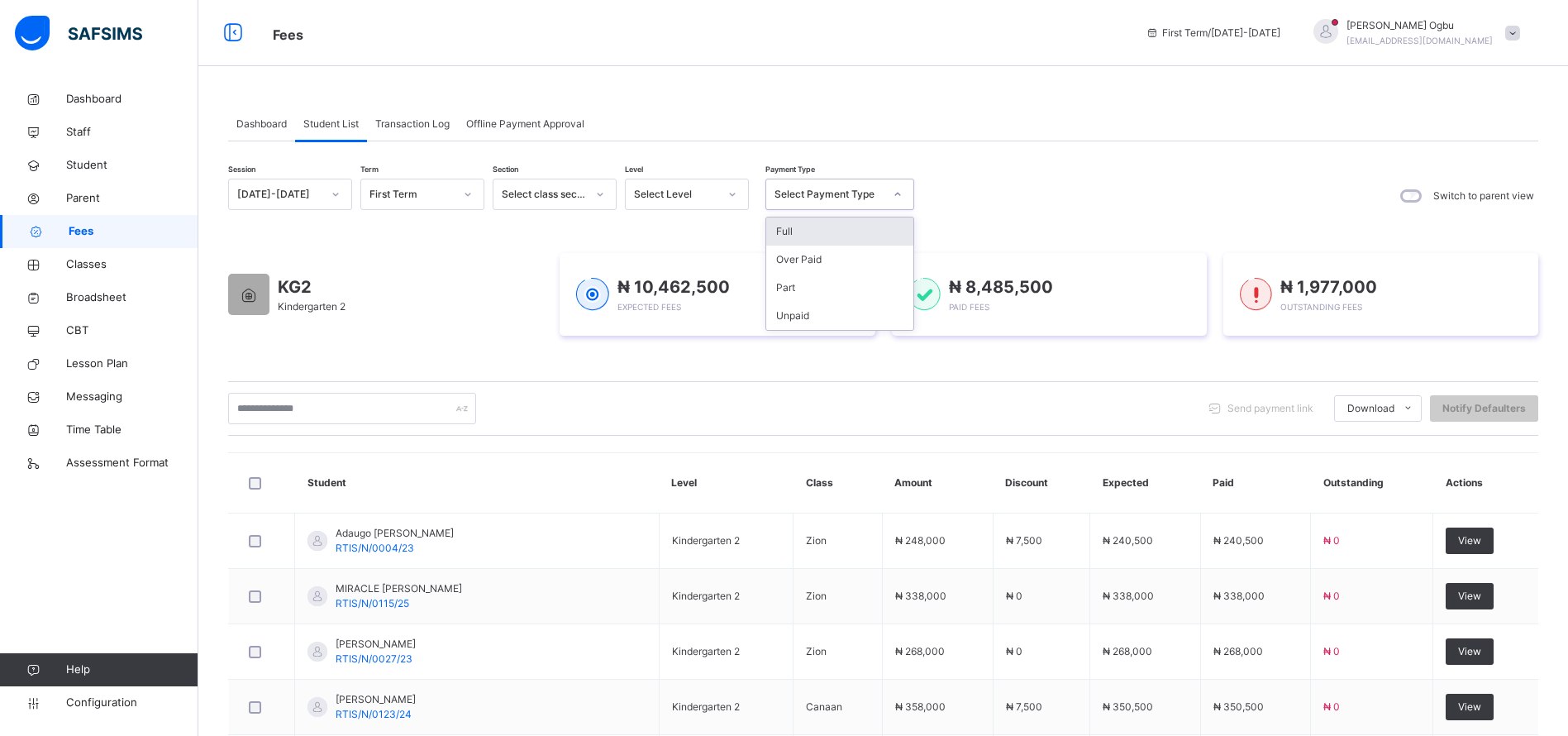
click at [842, 194] on div "Select Payment Type" at bounding box center [829, 194] width 109 height 15
click at [817, 238] on div "Full" at bounding box center [840, 230] width 147 height 28
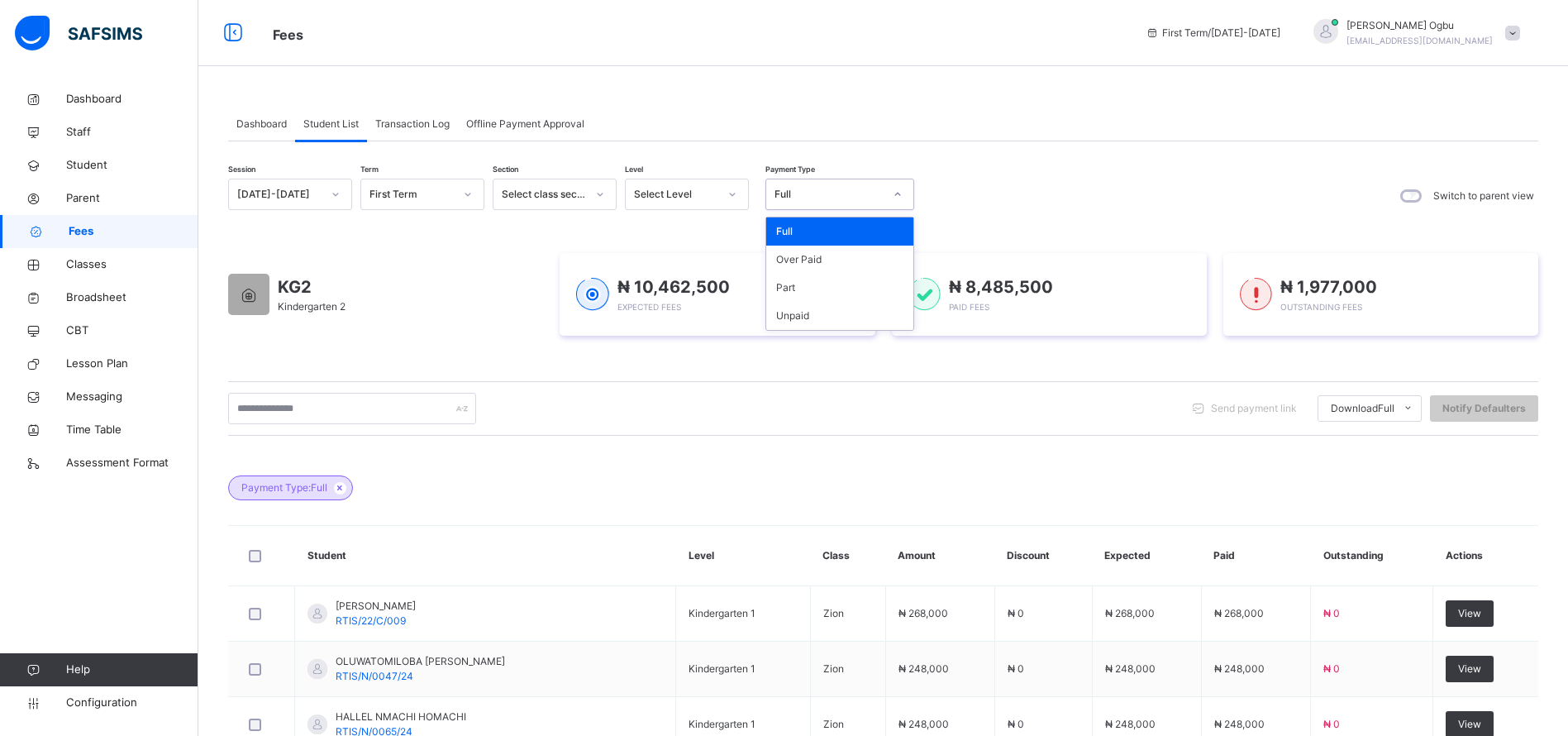
click at [797, 200] on div "Full" at bounding box center [829, 194] width 109 height 15
click at [787, 286] on div "Part" at bounding box center [840, 287] width 147 height 28
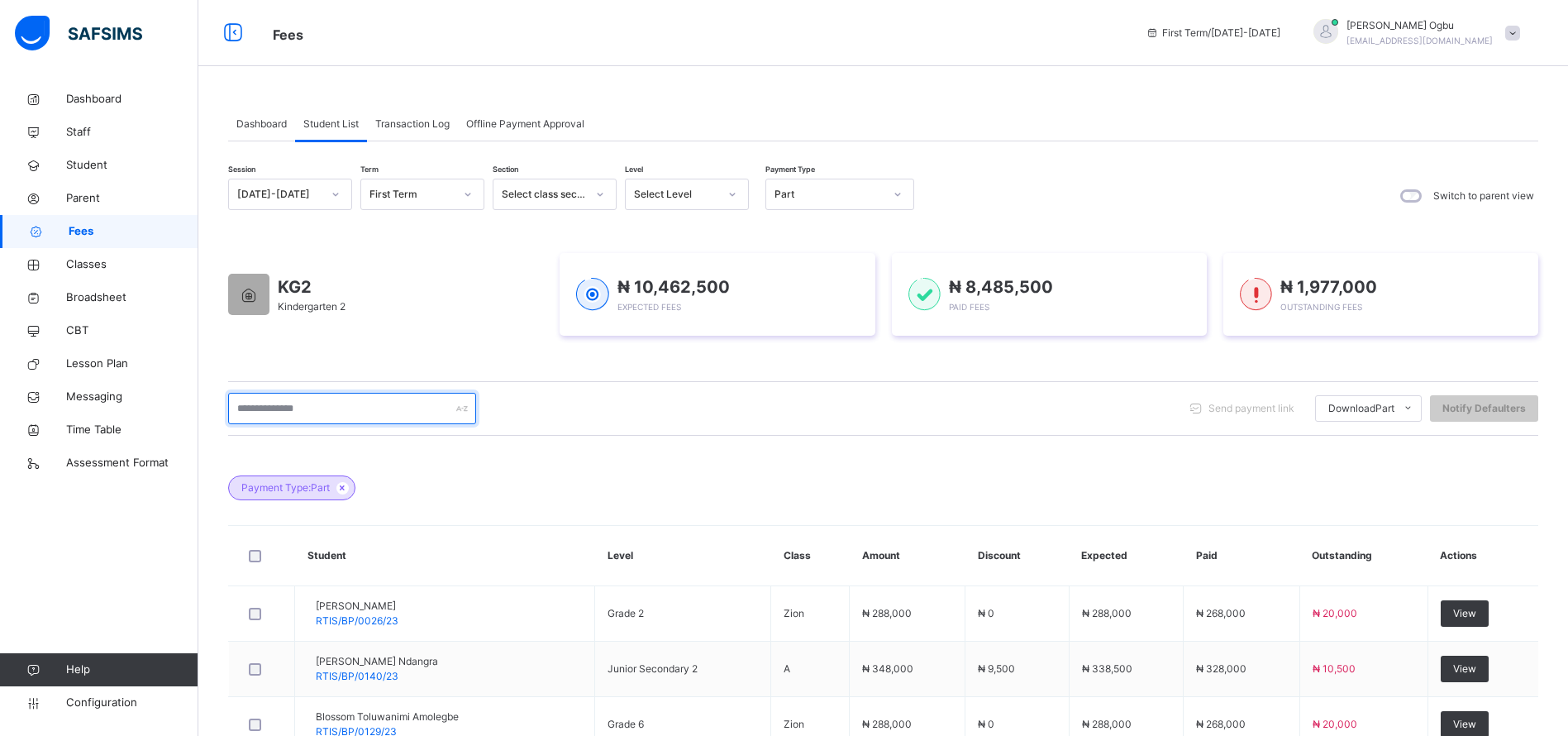
click at [301, 405] on input "text" at bounding box center [352, 408] width 248 height 31
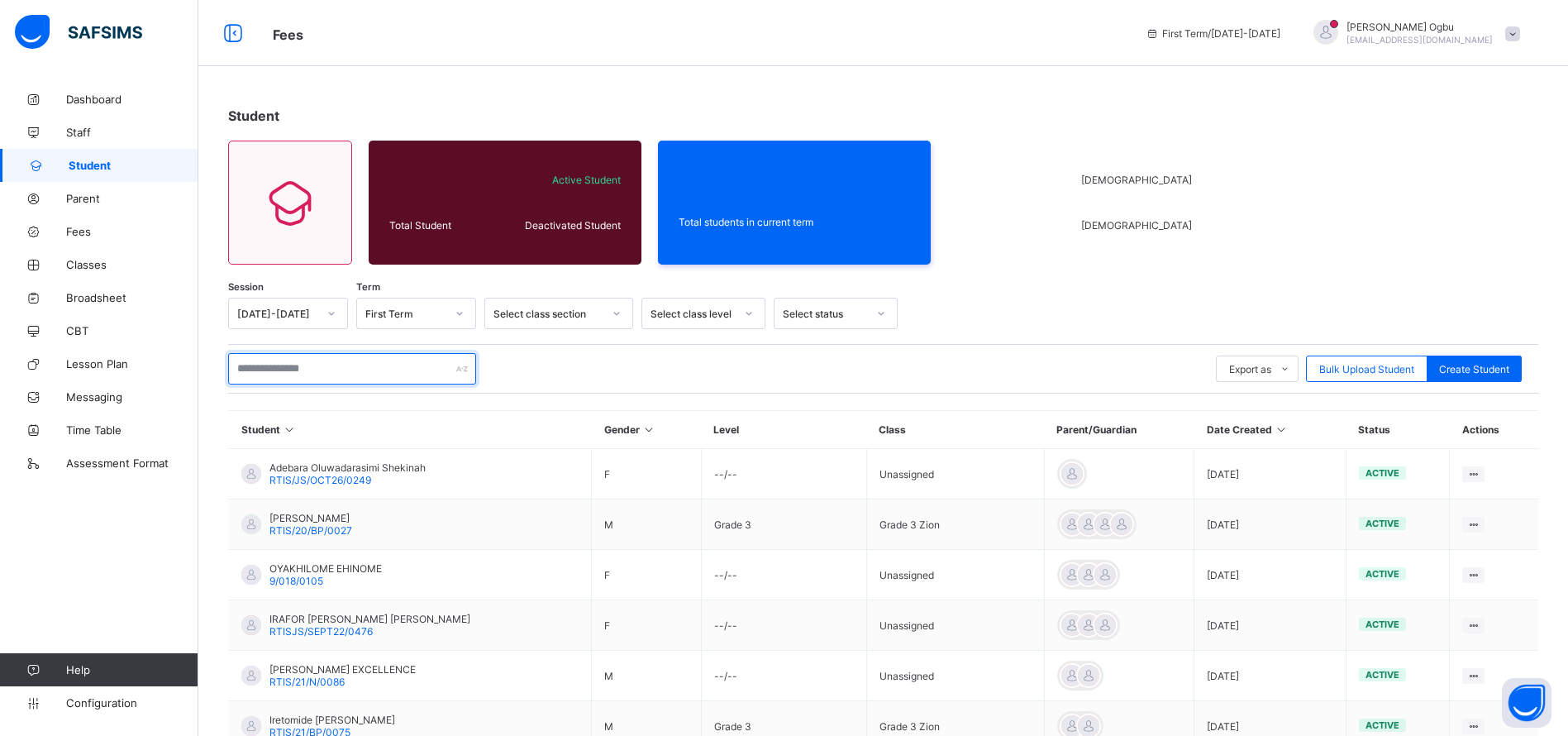
click at [281, 358] on input "text" at bounding box center [352, 368] width 248 height 31
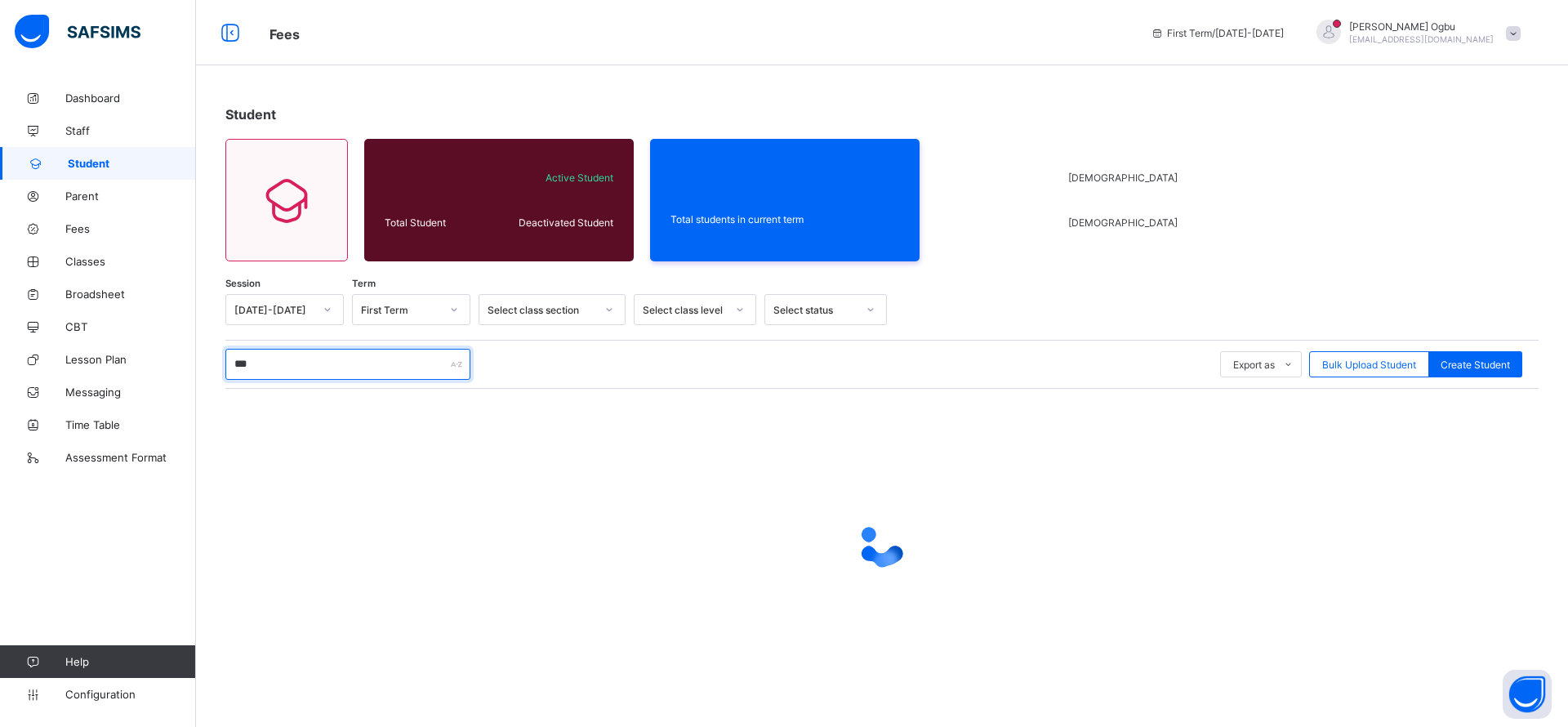
type input "*******"
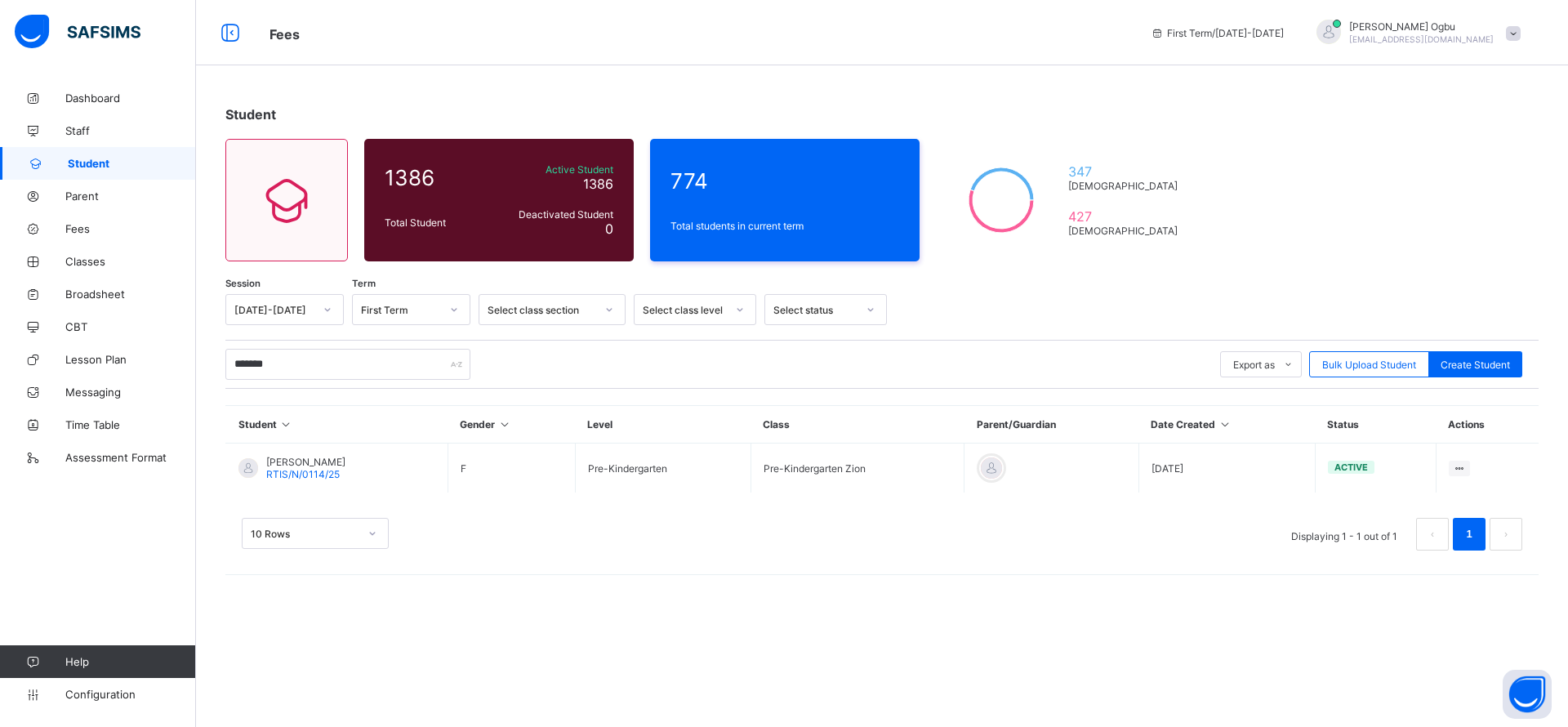
click at [333, 465] on span "[PERSON_NAME]" at bounding box center [305, 461] width 79 height 12
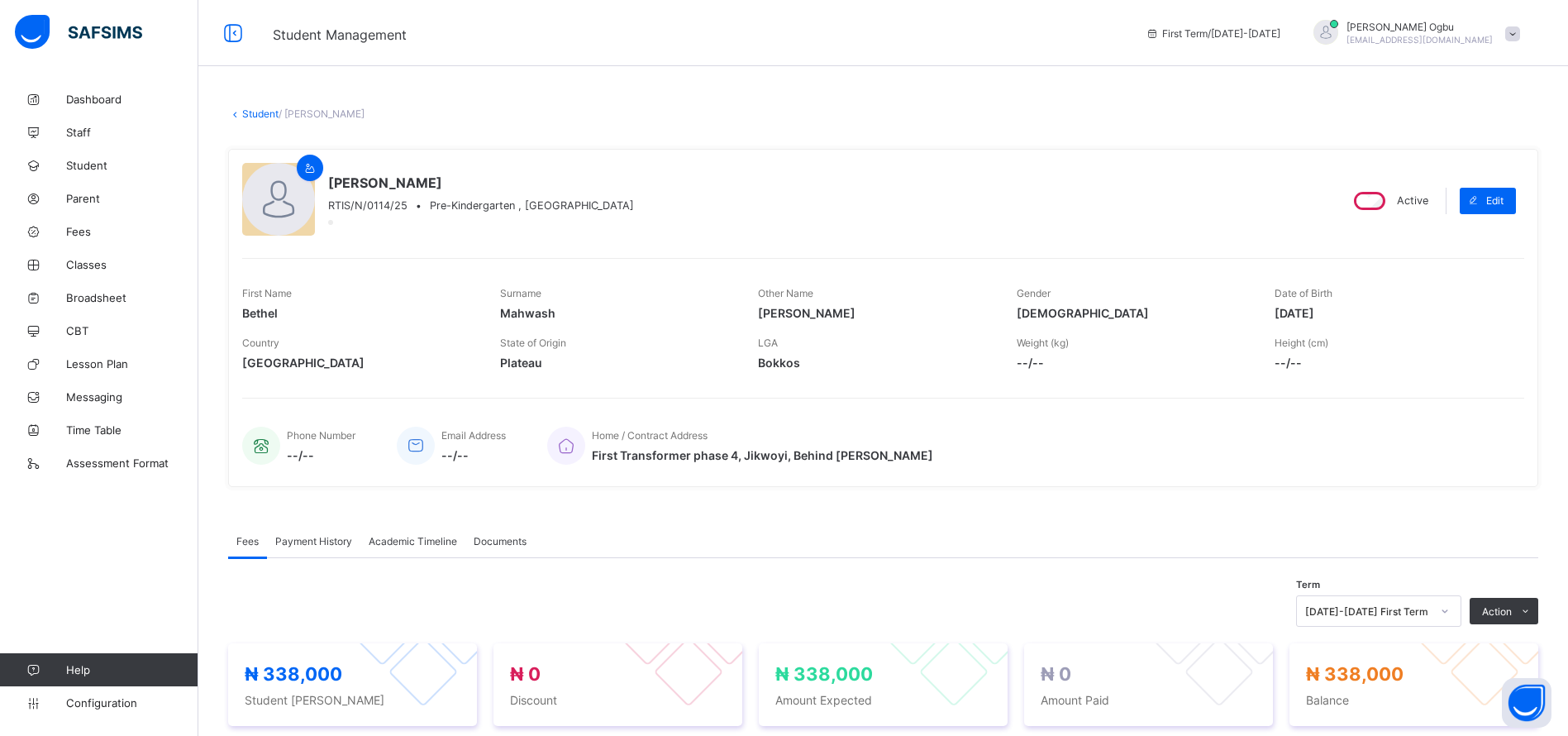
click at [89, 240] on link "Fees" at bounding box center [99, 230] width 199 height 33
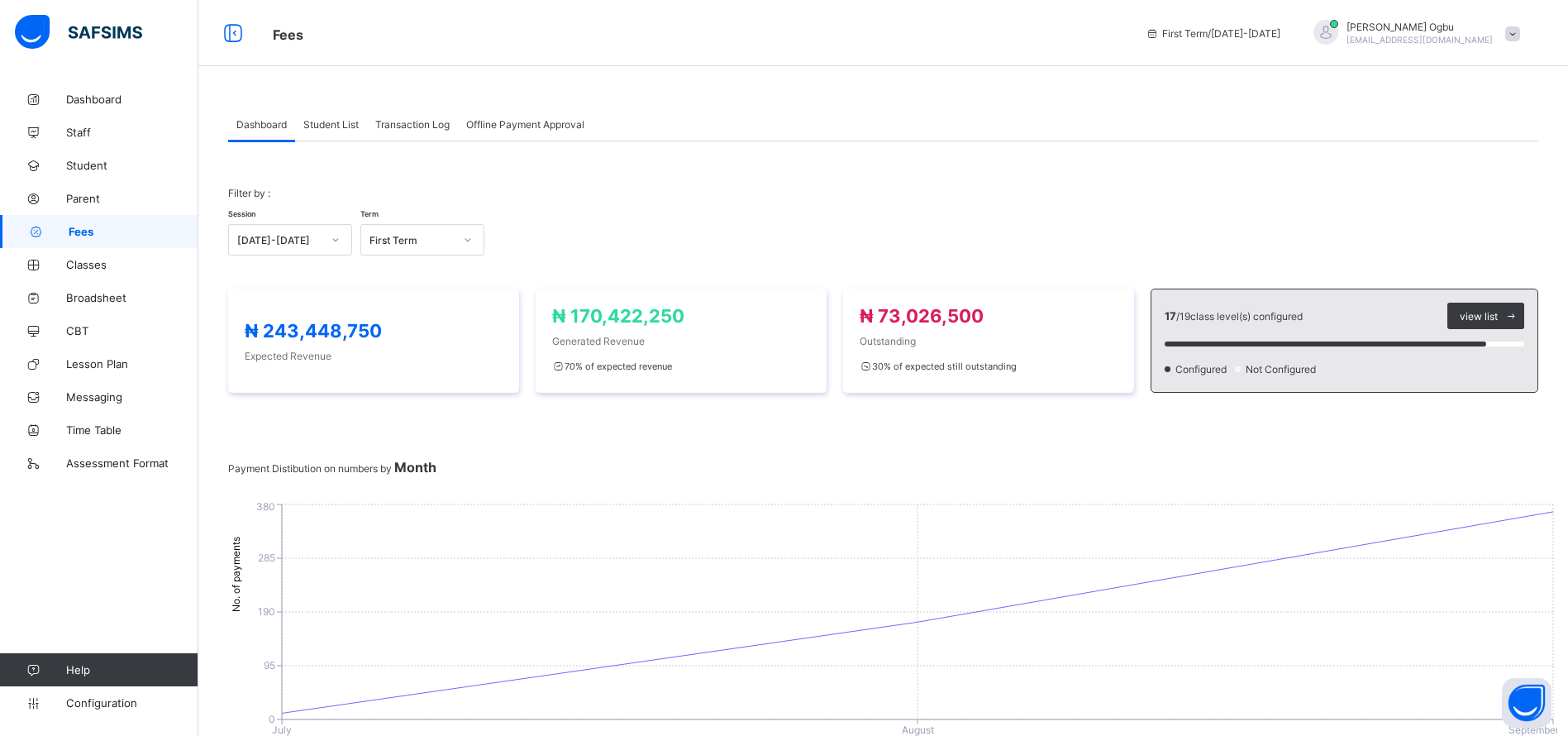
click at [403, 120] on span "Transaction Log" at bounding box center [412, 124] width 74 height 13
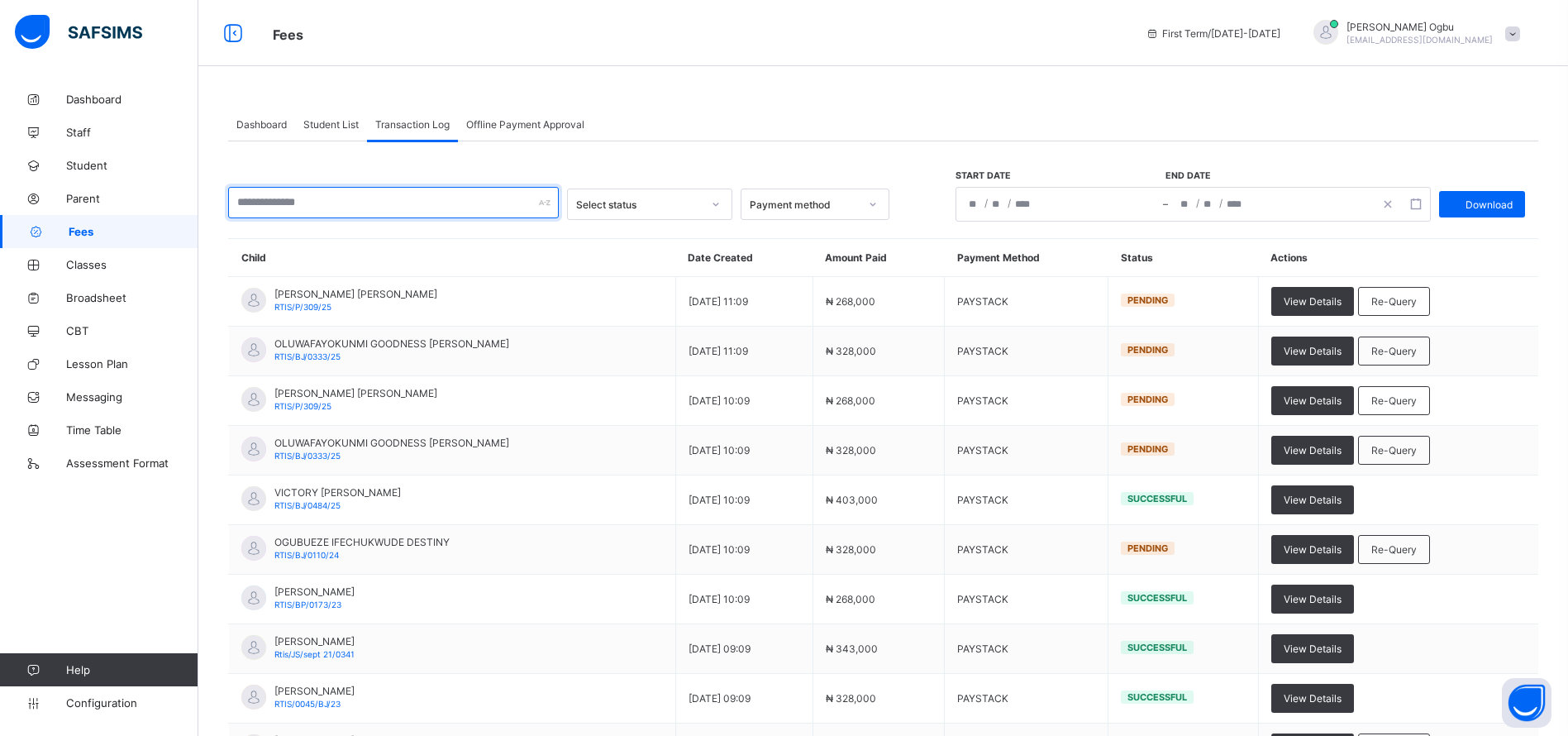
click at [365, 194] on input "text" at bounding box center [393, 202] width 331 height 31
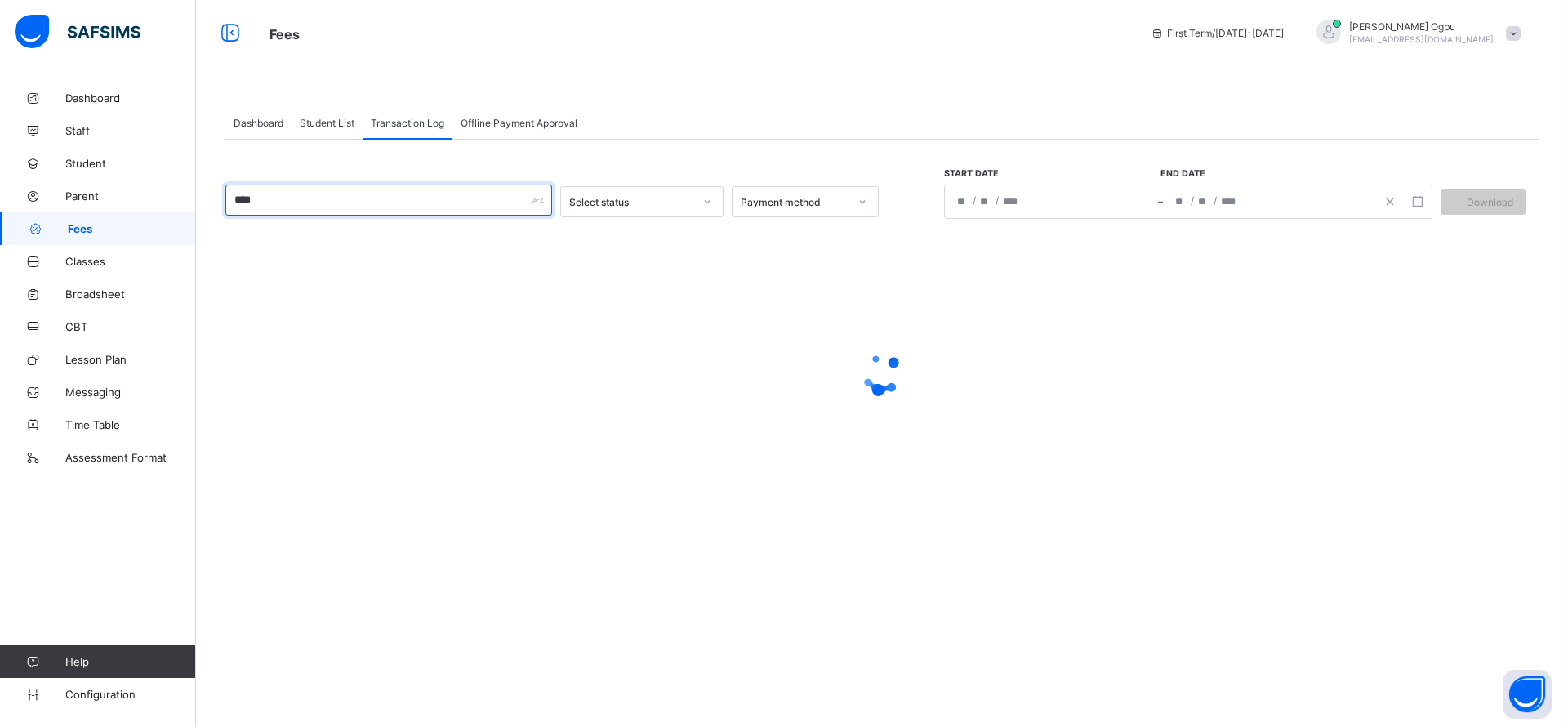
type input "*******"
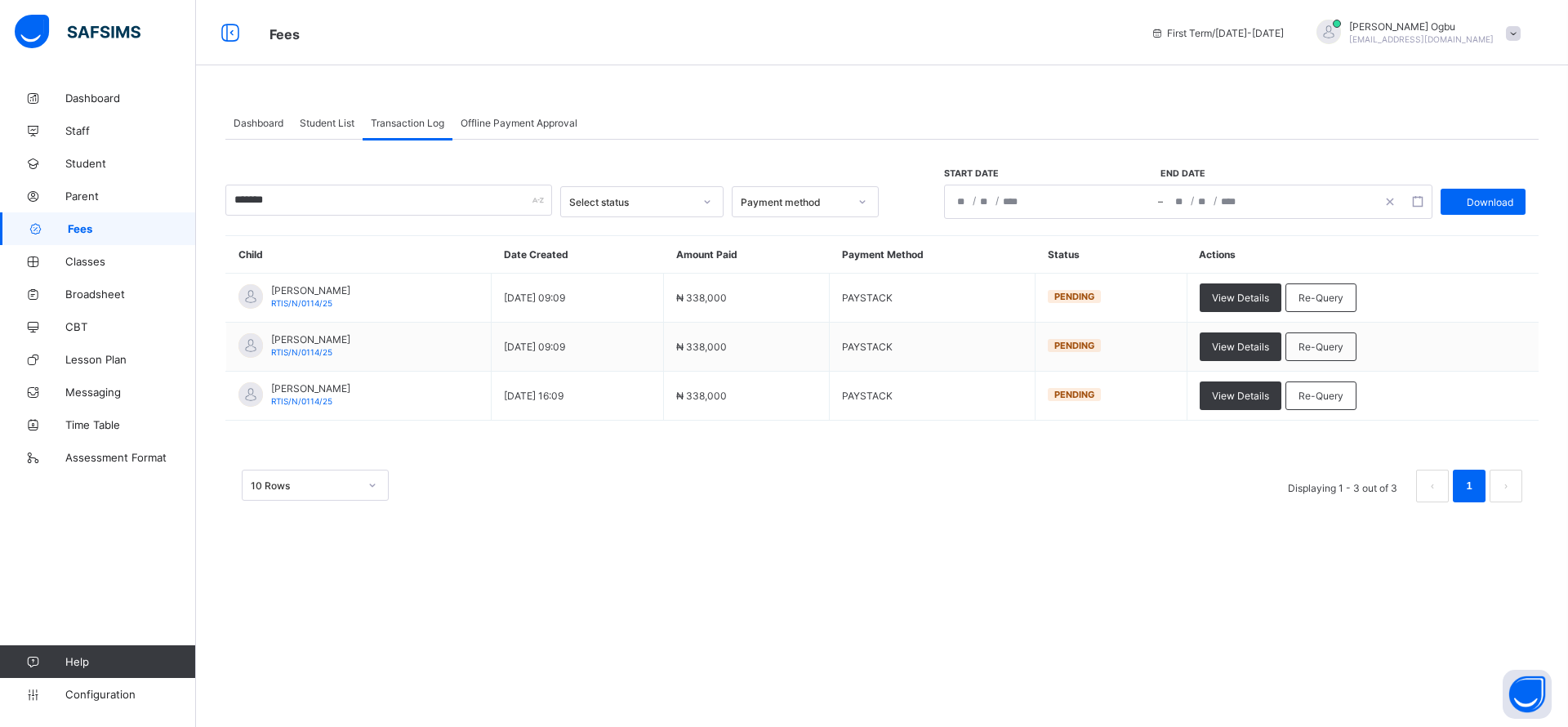
click at [1356, 304] on div "Re-Query" at bounding box center [1320, 297] width 71 height 28
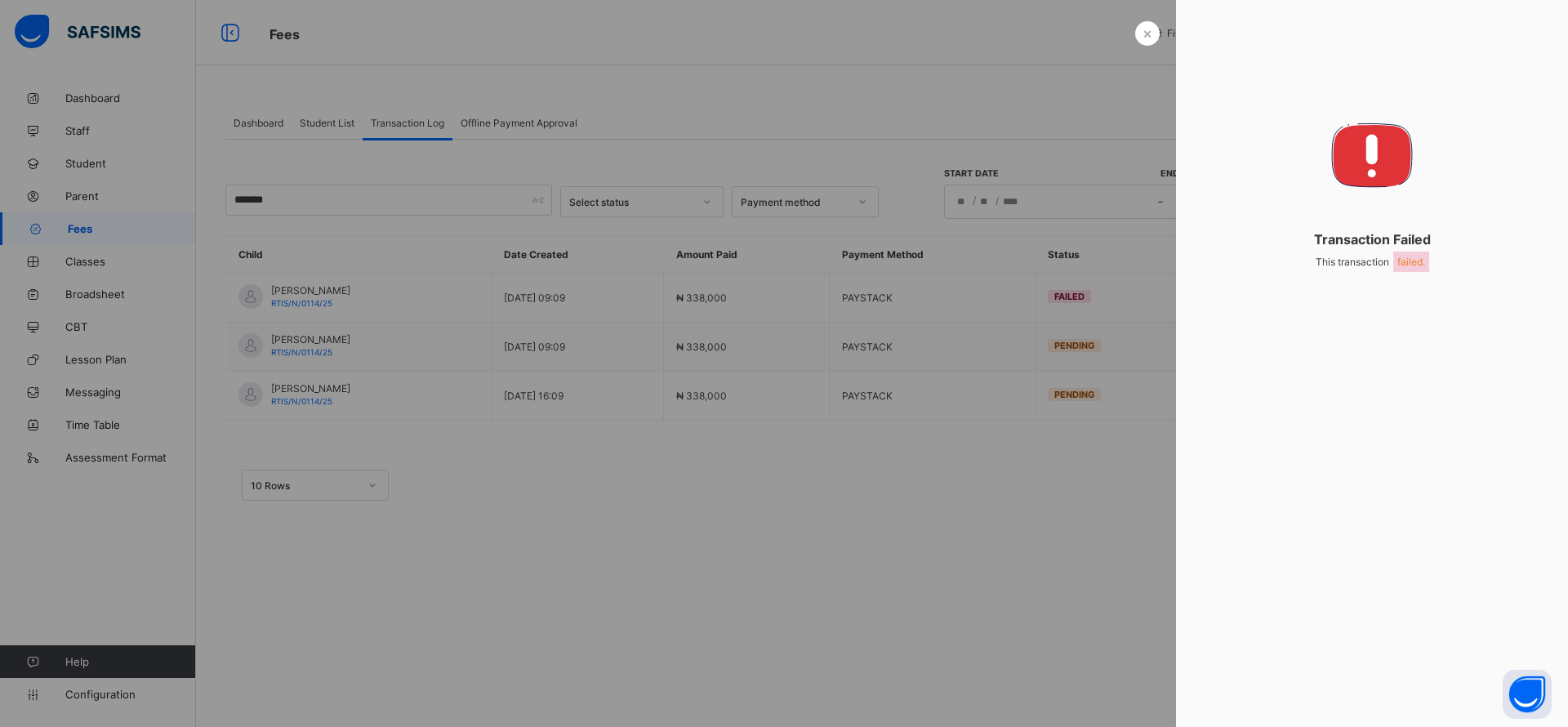
click at [1148, 35] on span "×" at bounding box center [1148, 32] width 10 height 17
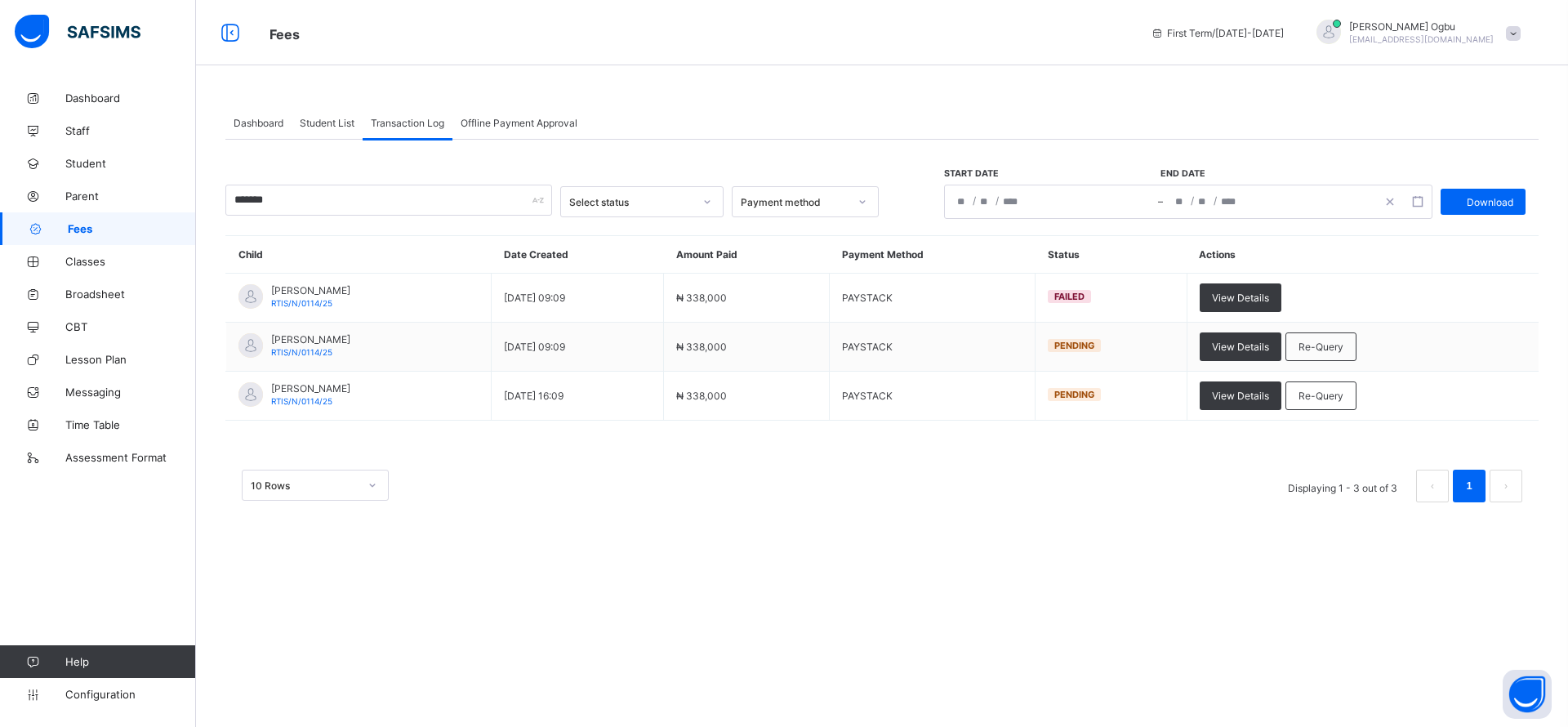
click at [1344, 346] on span "Re-Query" at bounding box center [1320, 346] width 45 height 12
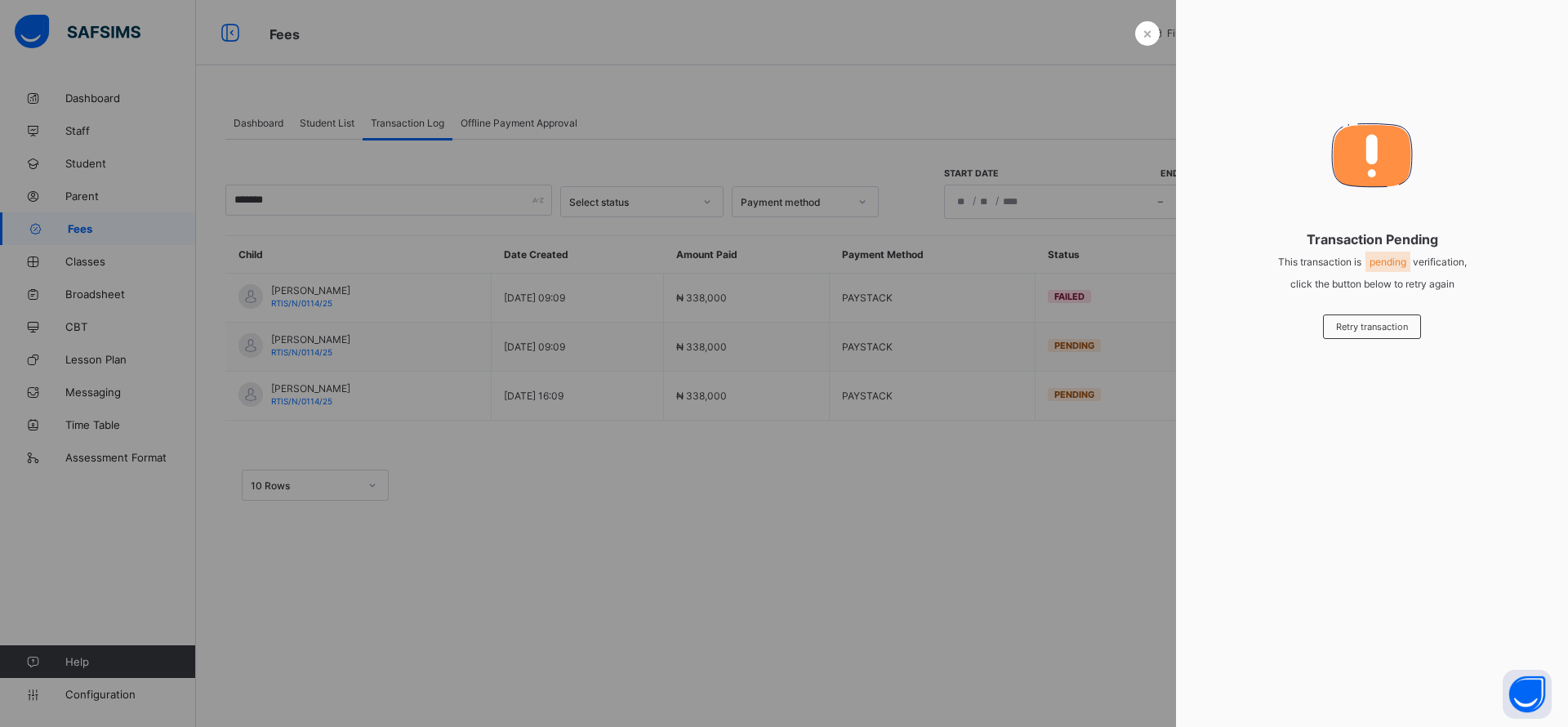
click at [1350, 328] on span "Retry transaction" at bounding box center [1372, 327] width 71 height 12
click at [1140, 35] on div "×" at bounding box center [1147, 33] width 24 height 24
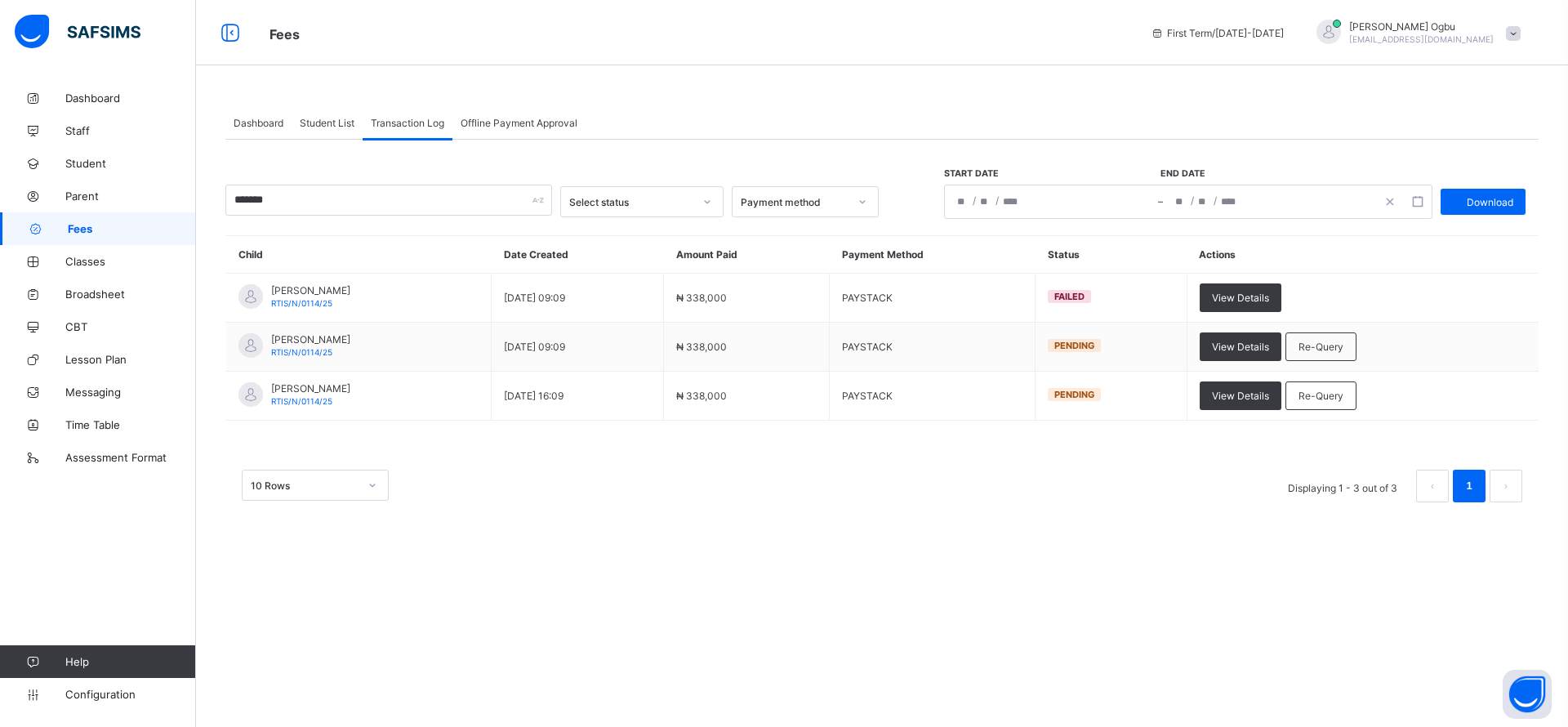
click at [1344, 395] on span "Re-Query" at bounding box center [1320, 395] width 45 height 12
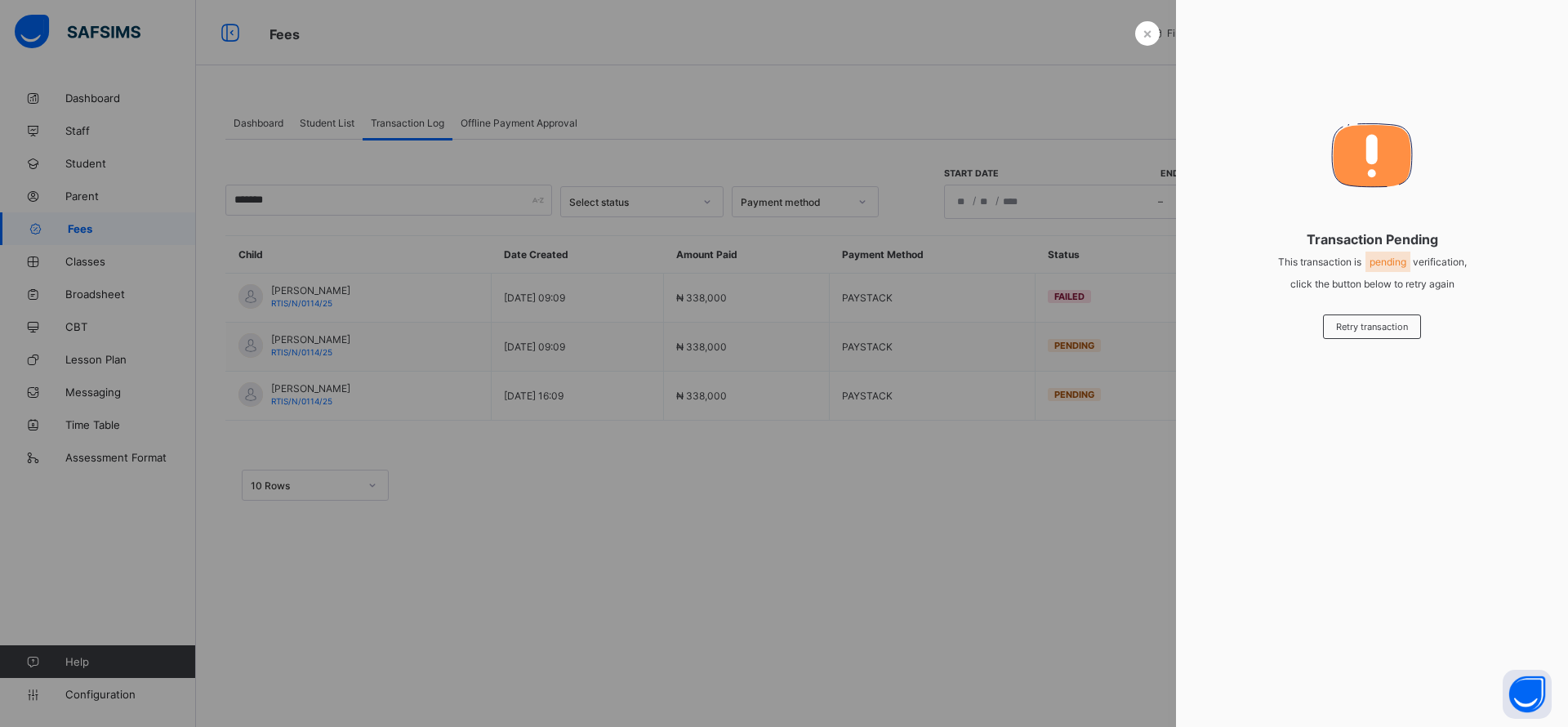
click at [1365, 328] on span "Retry transaction" at bounding box center [1372, 327] width 71 height 12
click at [1140, 36] on div "×" at bounding box center [1147, 33] width 24 height 24
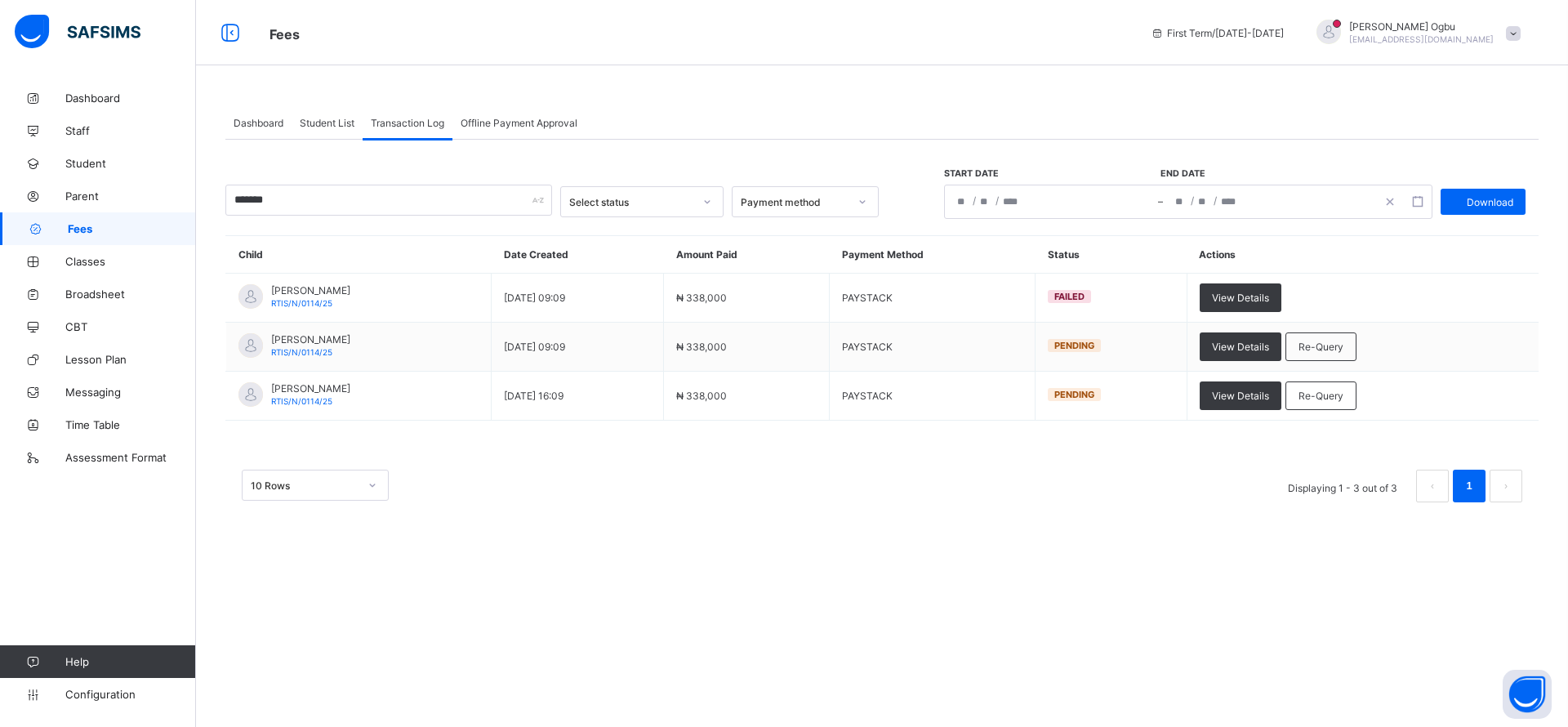
click at [1356, 337] on div "Re-Query" at bounding box center [1320, 346] width 71 height 28
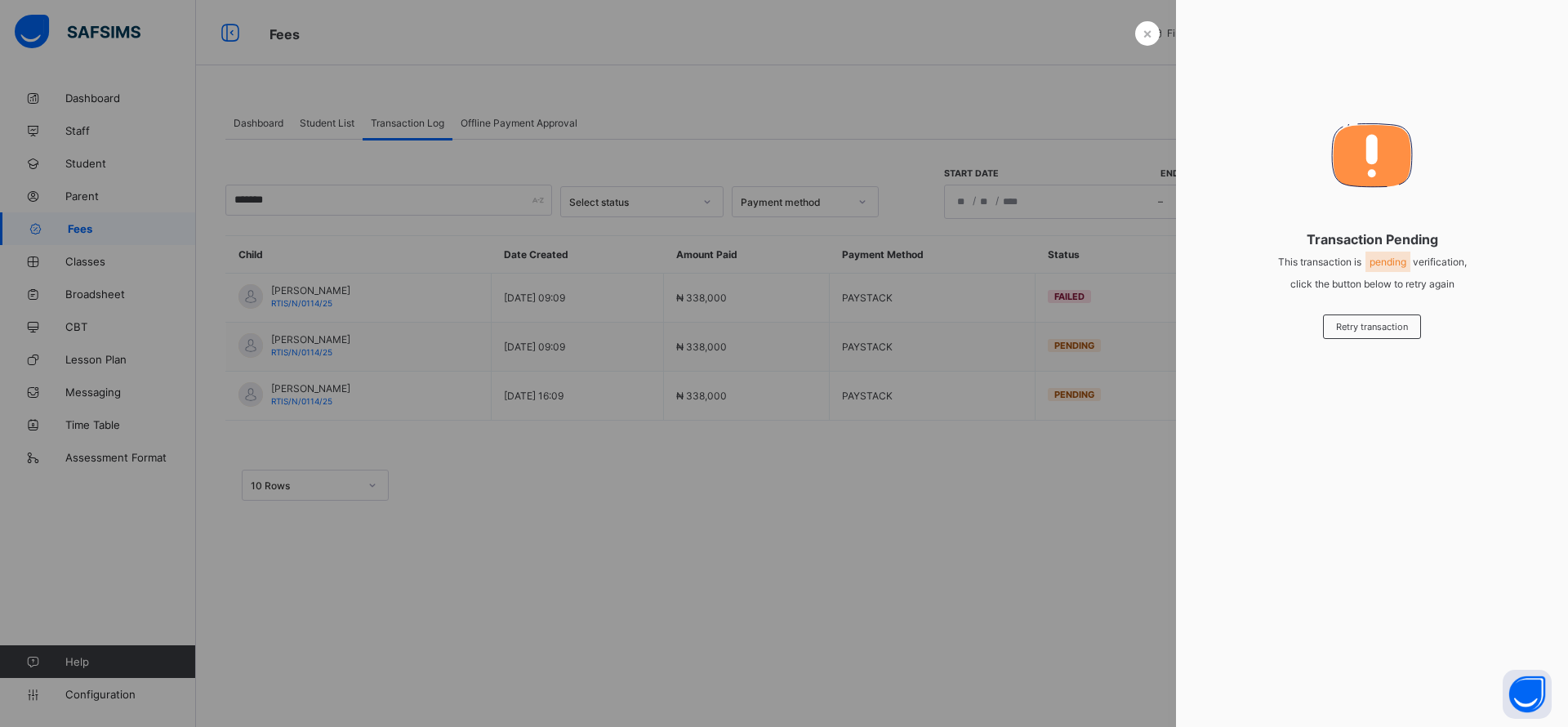
click at [1149, 31] on span "×" at bounding box center [1148, 32] width 10 height 17
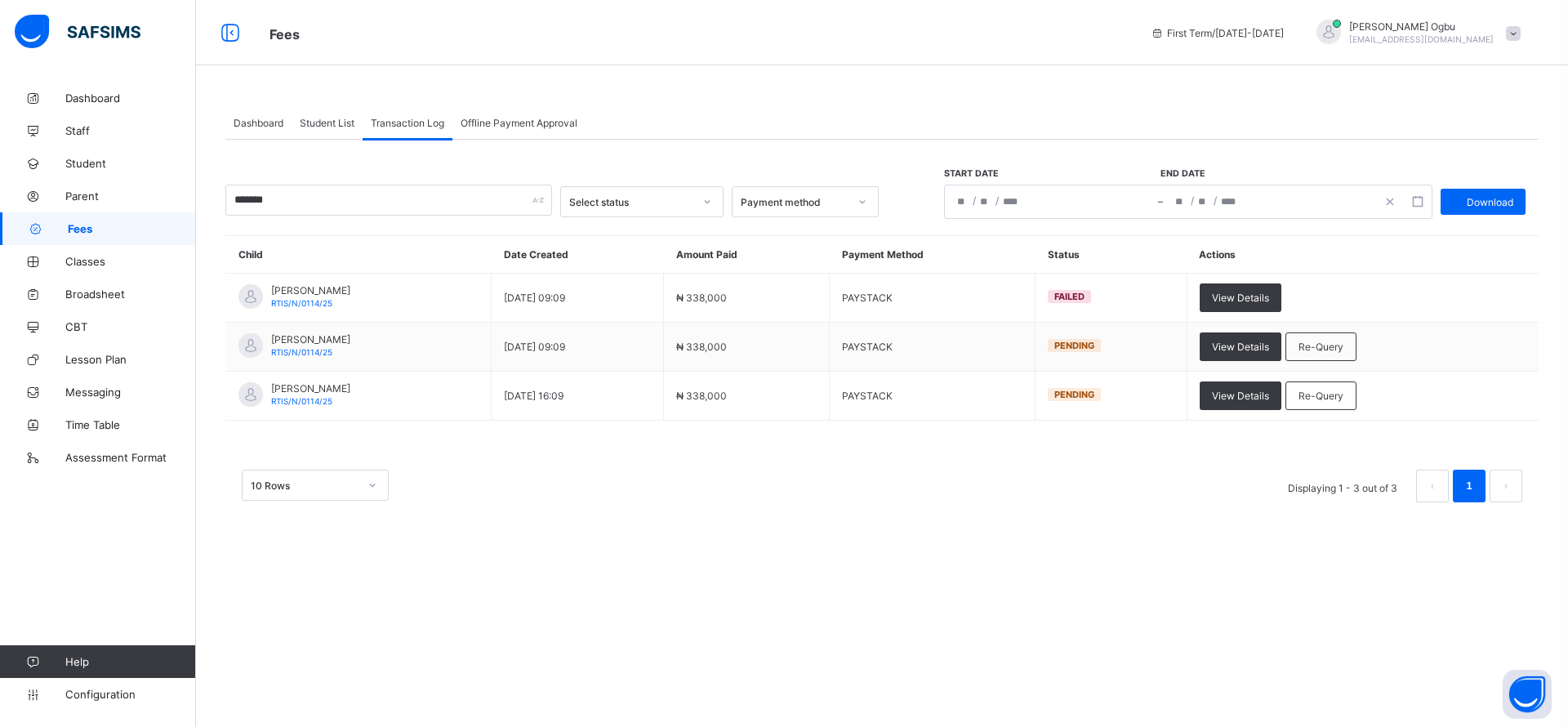
click at [307, 120] on span "Student List" at bounding box center [327, 123] width 55 height 12
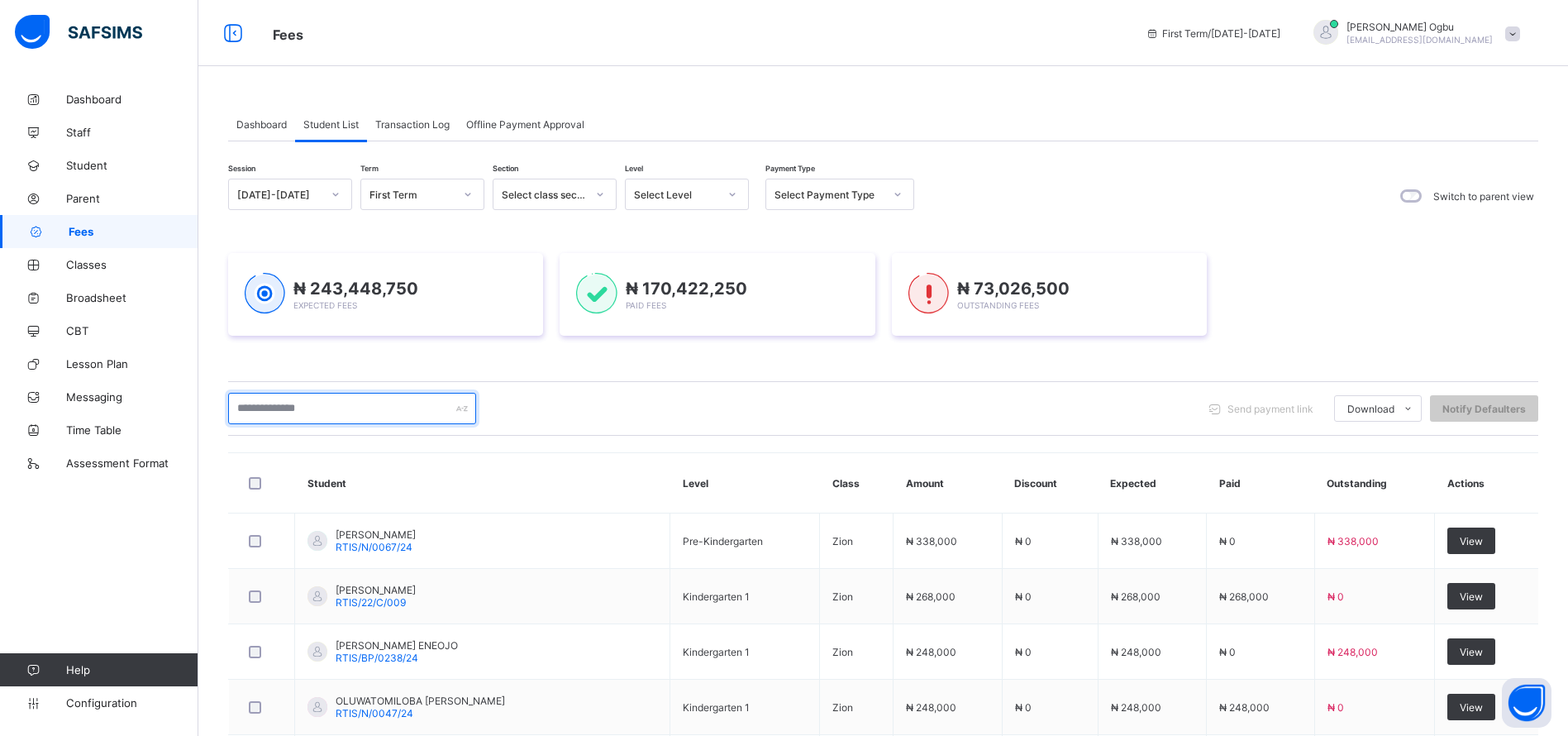
click at [281, 420] on input "text" at bounding box center [352, 408] width 248 height 31
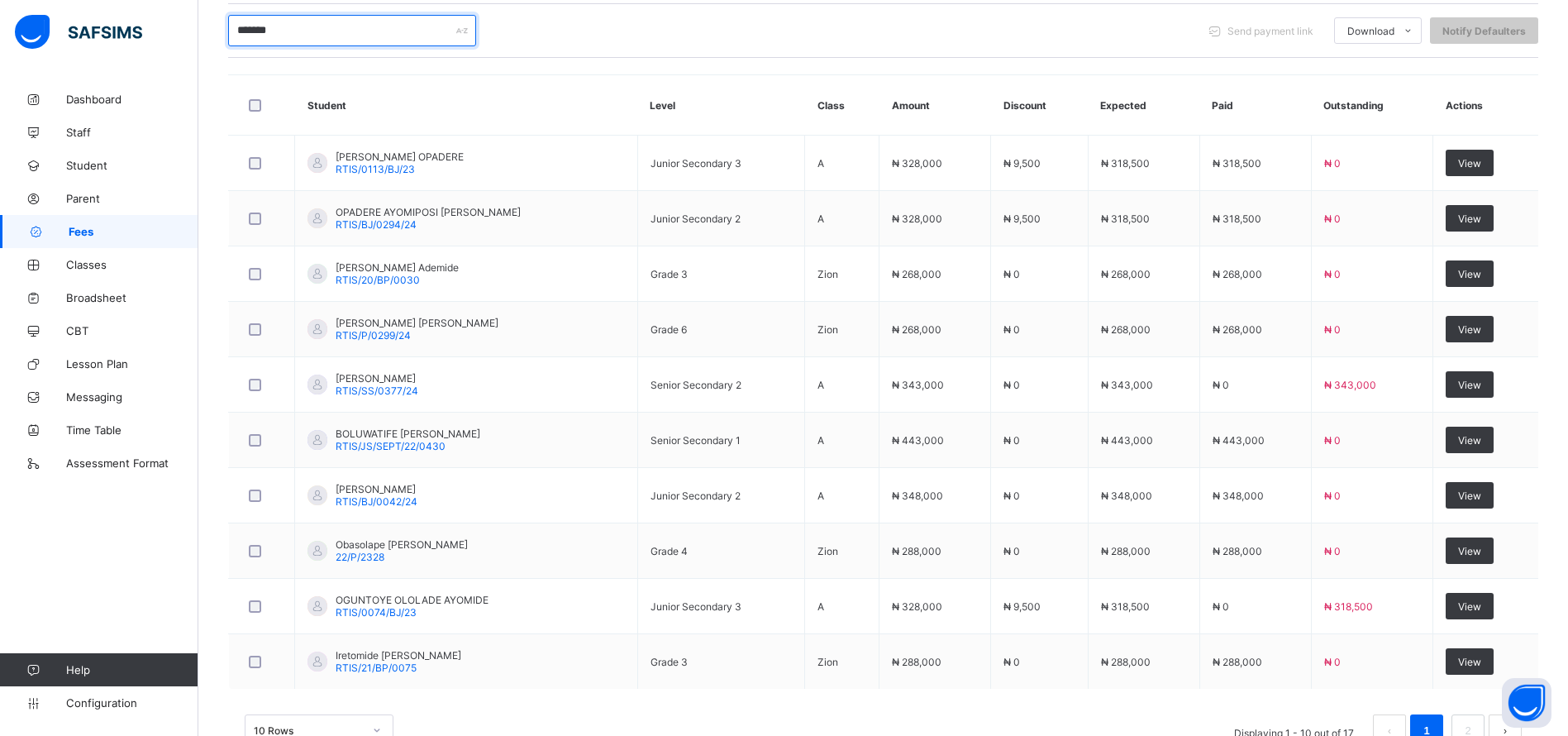
scroll to position [431, 0]
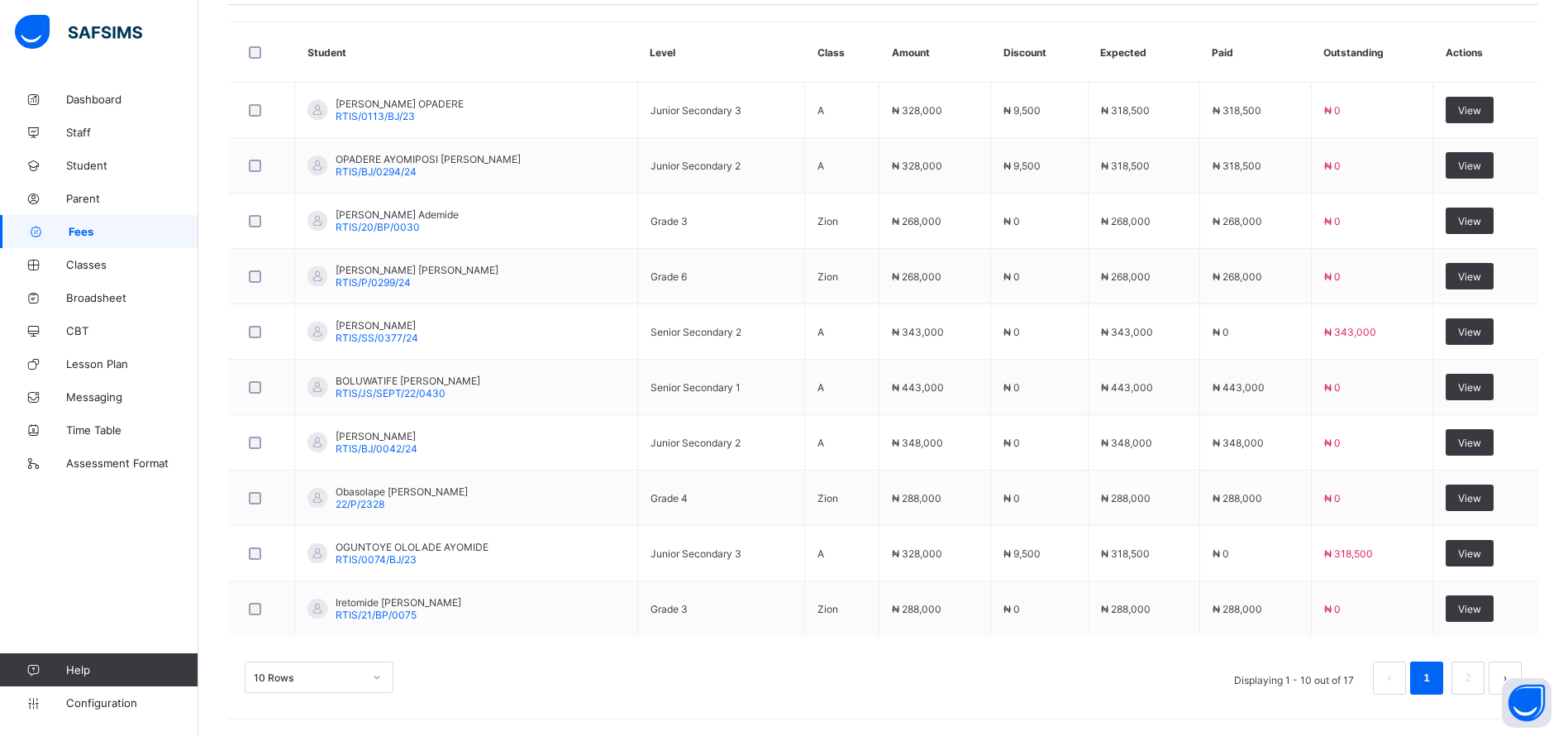
click at [1475, 675] on link "2" at bounding box center [1467, 678] width 16 height 22
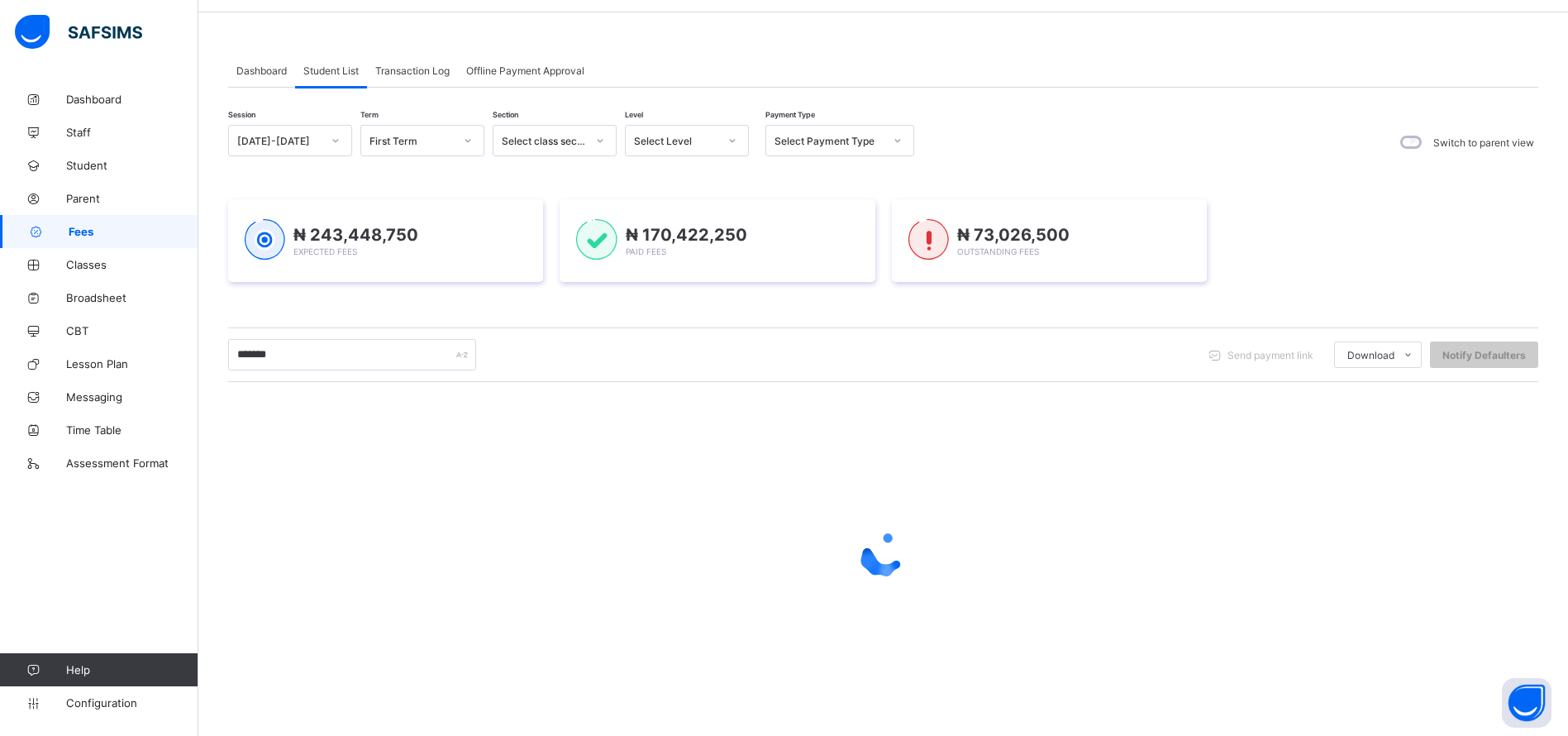
scroll to position [264, 0]
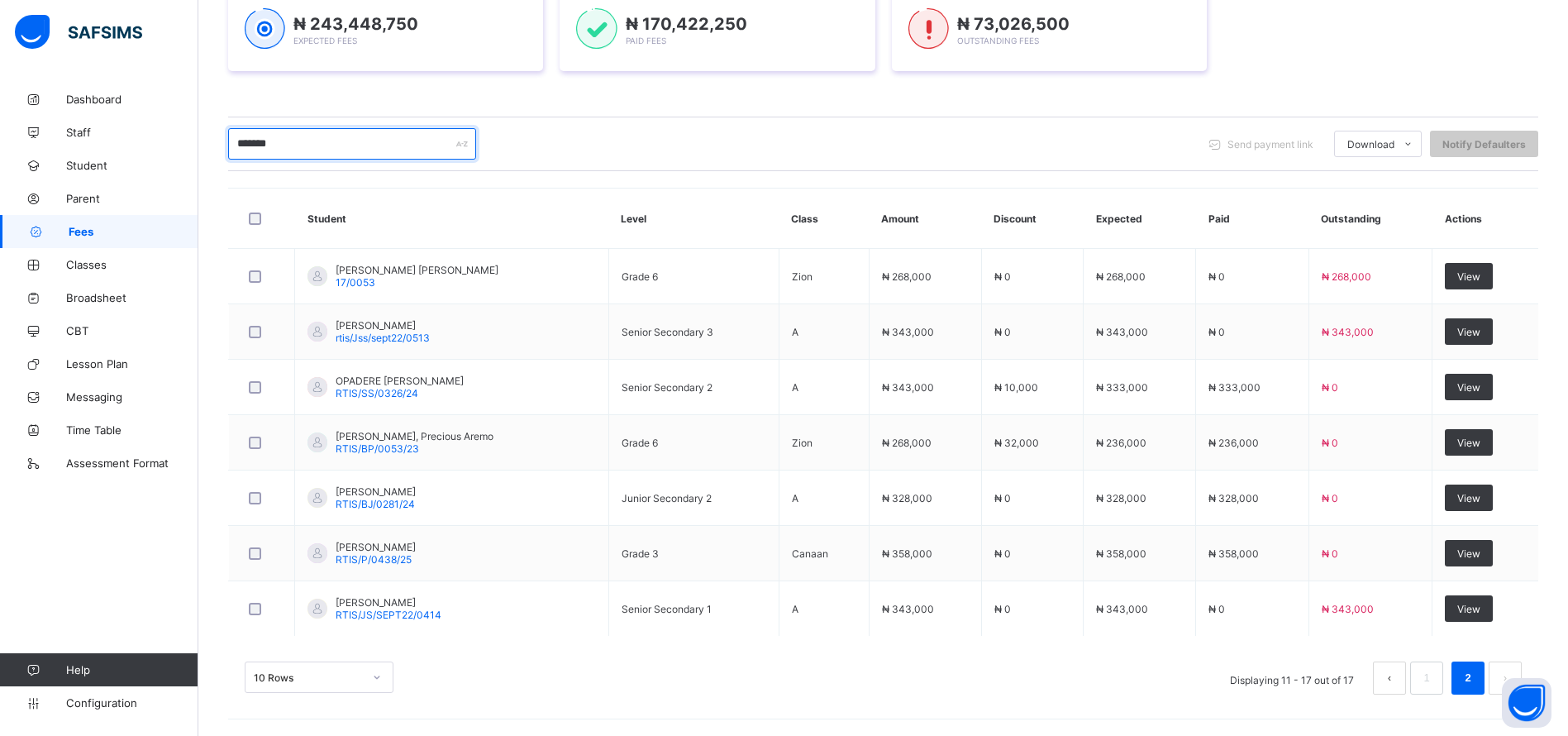
click at [320, 141] on input "*******" at bounding box center [352, 143] width 248 height 31
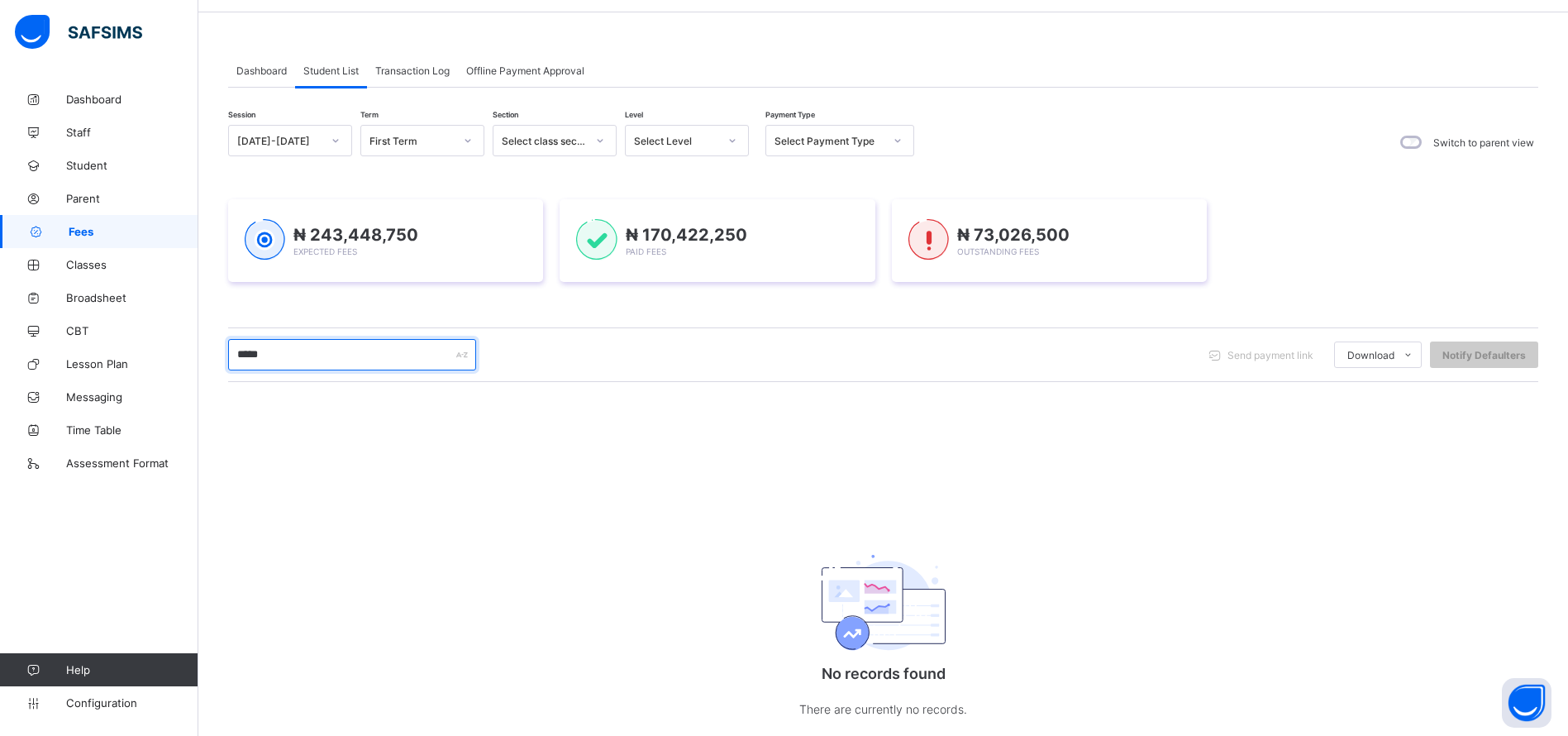
scroll to position [97, 0]
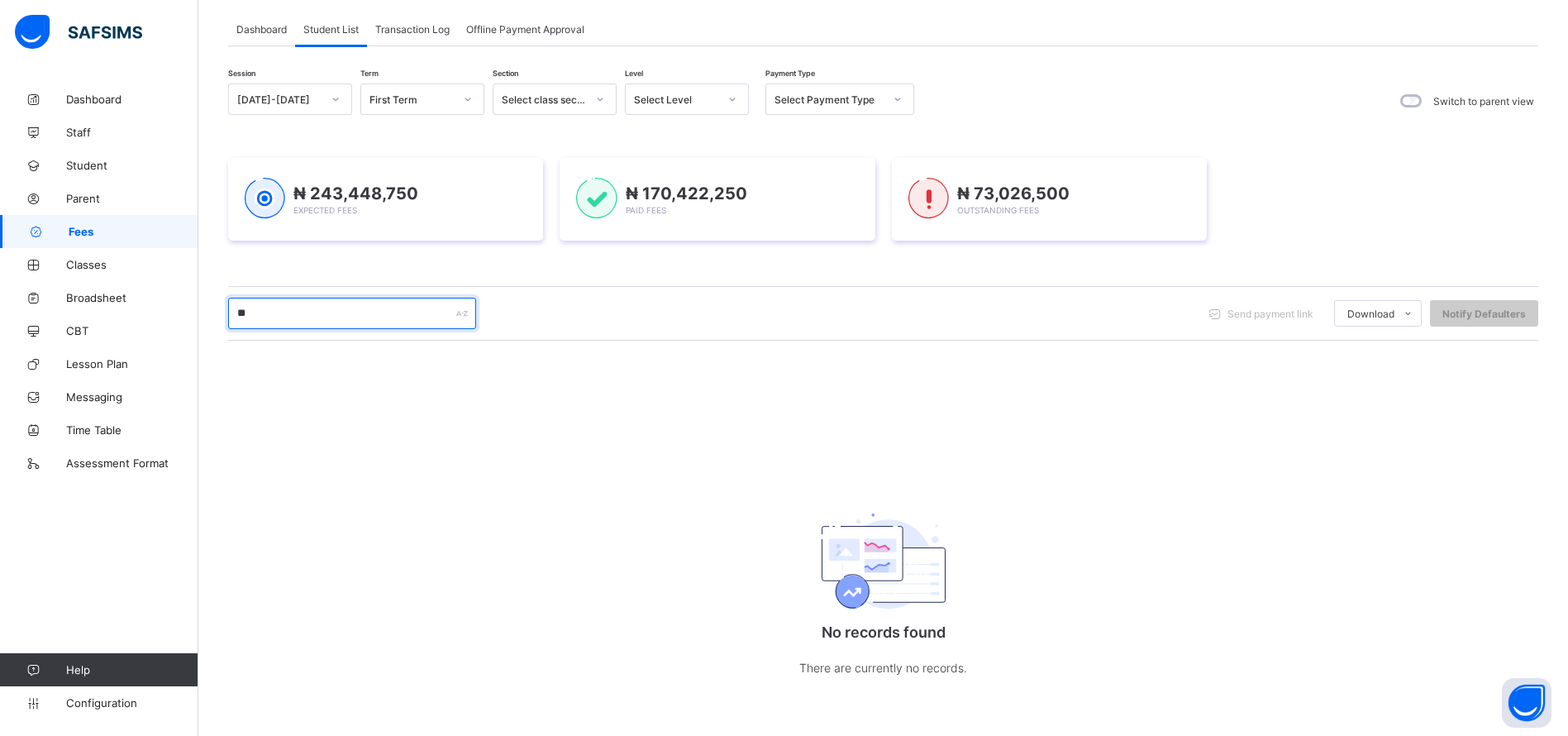
type input "*"
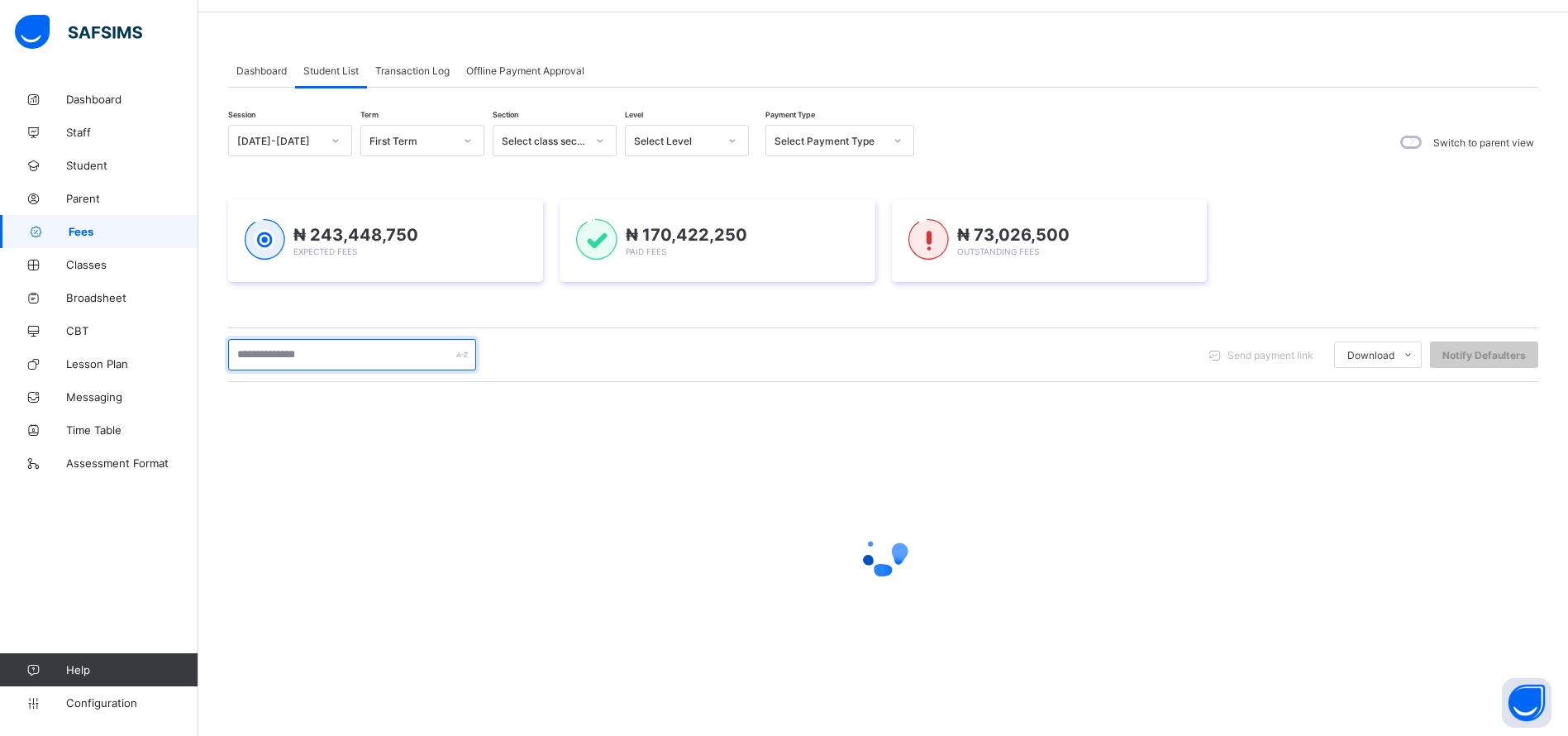
scroll to position [54, 0]
type input "*****"
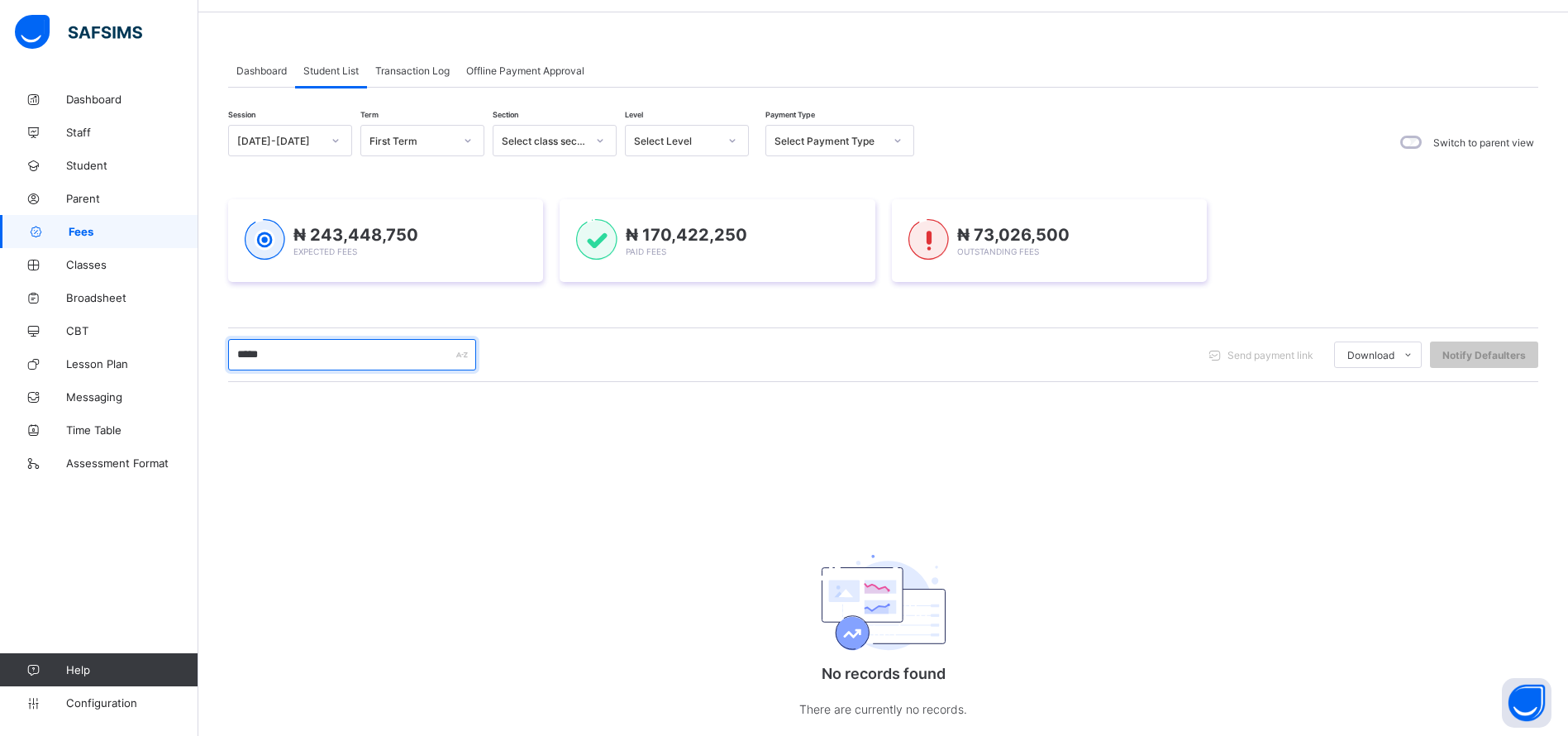
scroll to position [97, 0]
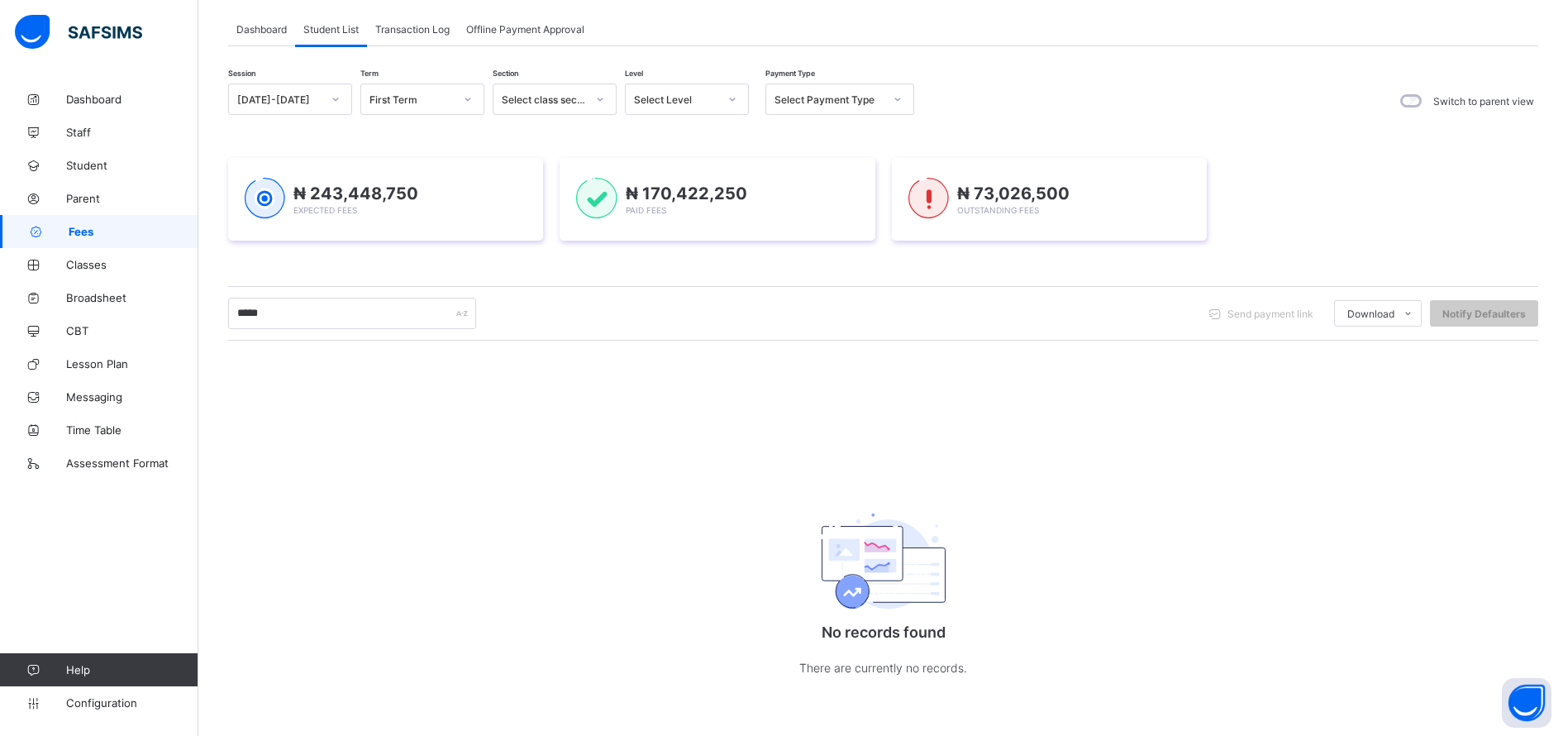
click at [87, 164] on span "Student" at bounding box center [132, 166] width 132 height 13
click at [72, 167] on span "Student" at bounding box center [132, 166] width 132 height 13
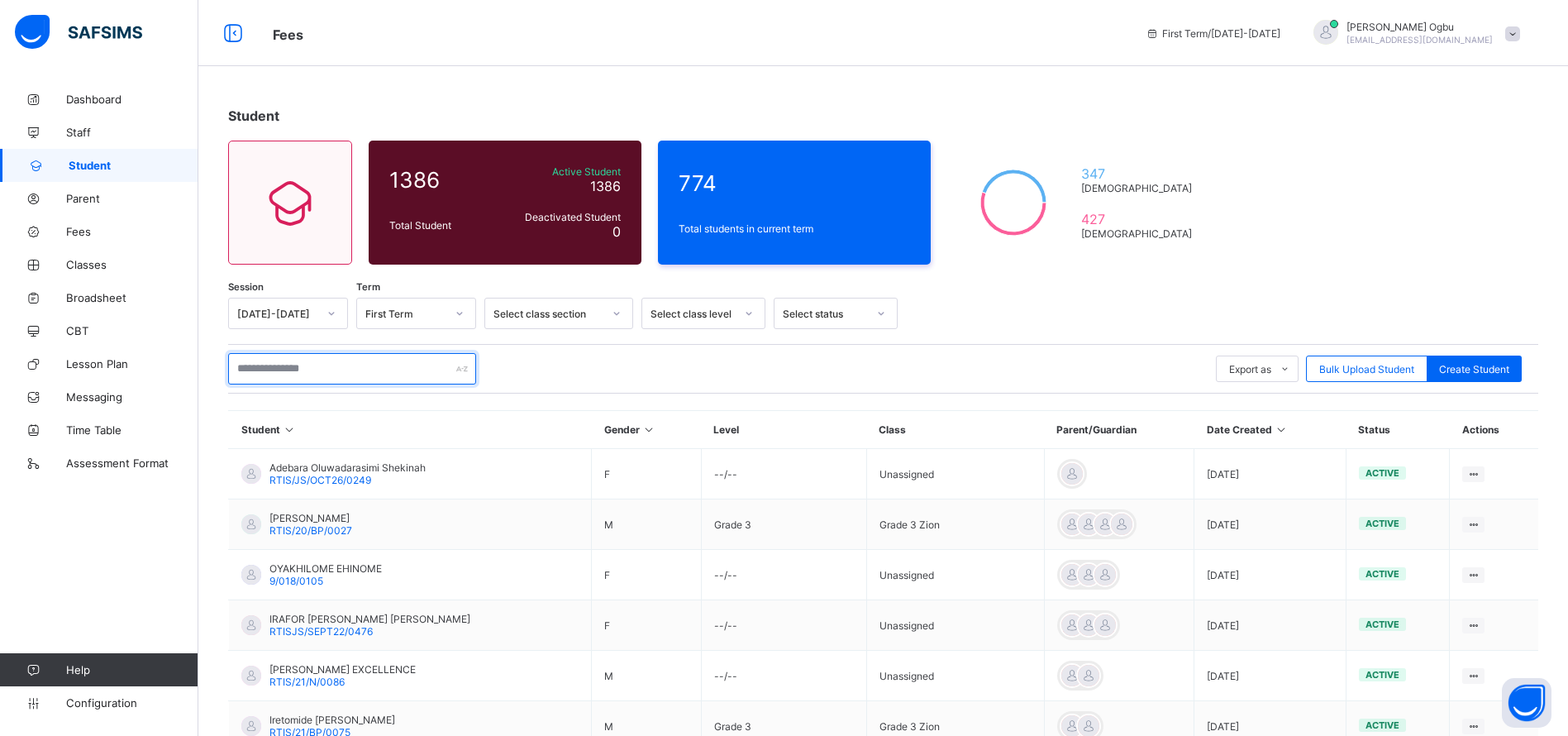
click at [314, 361] on input "text" at bounding box center [352, 368] width 248 height 31
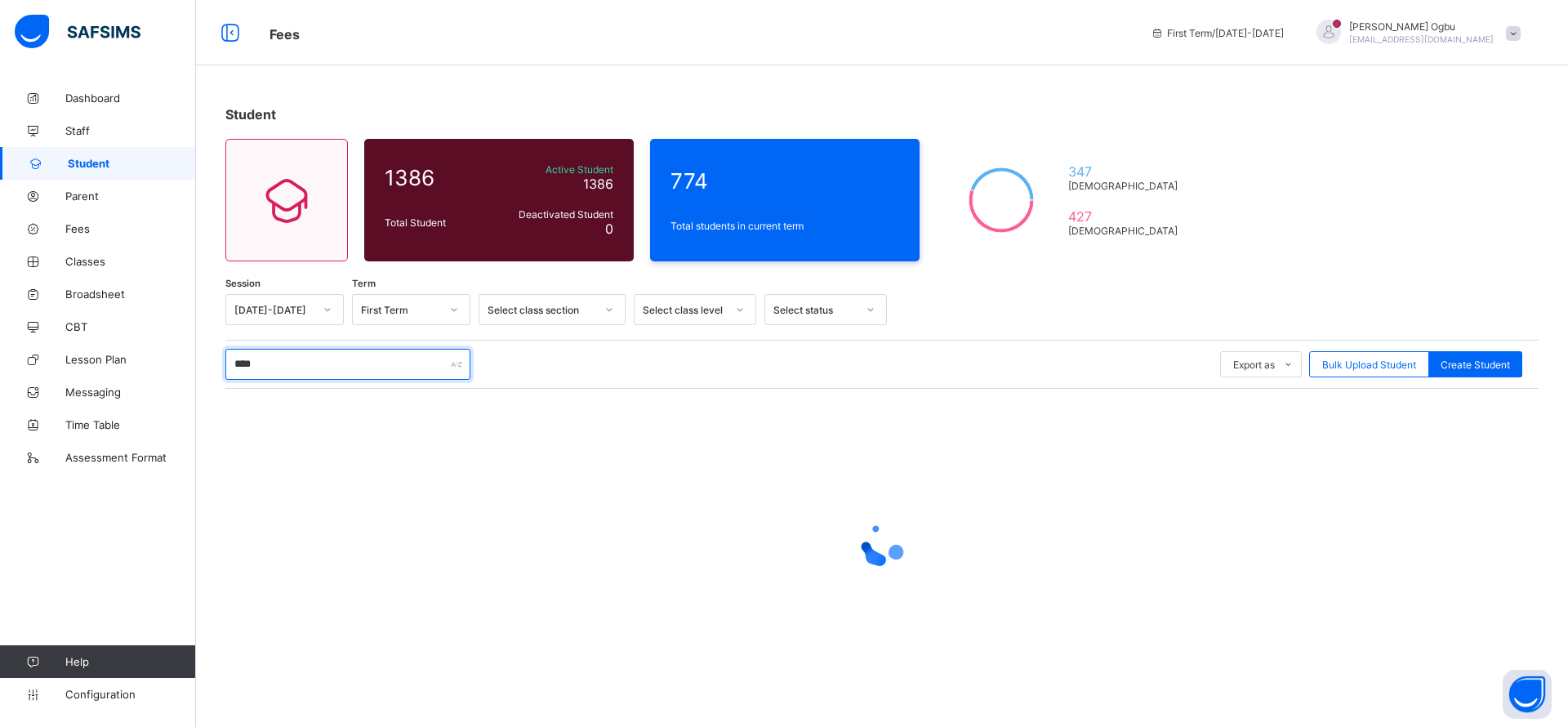
type input "*****"
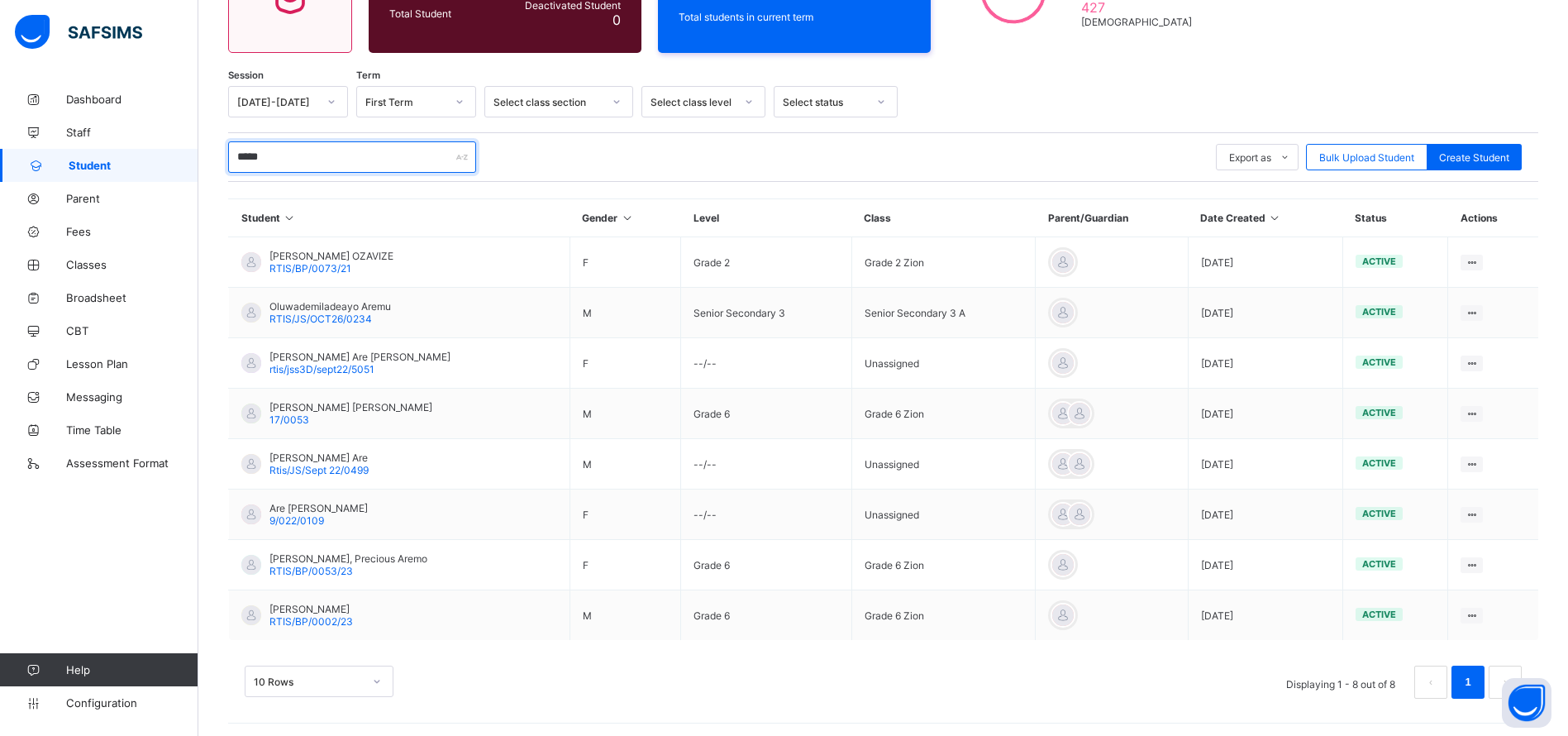
scroll to position [215, 0]
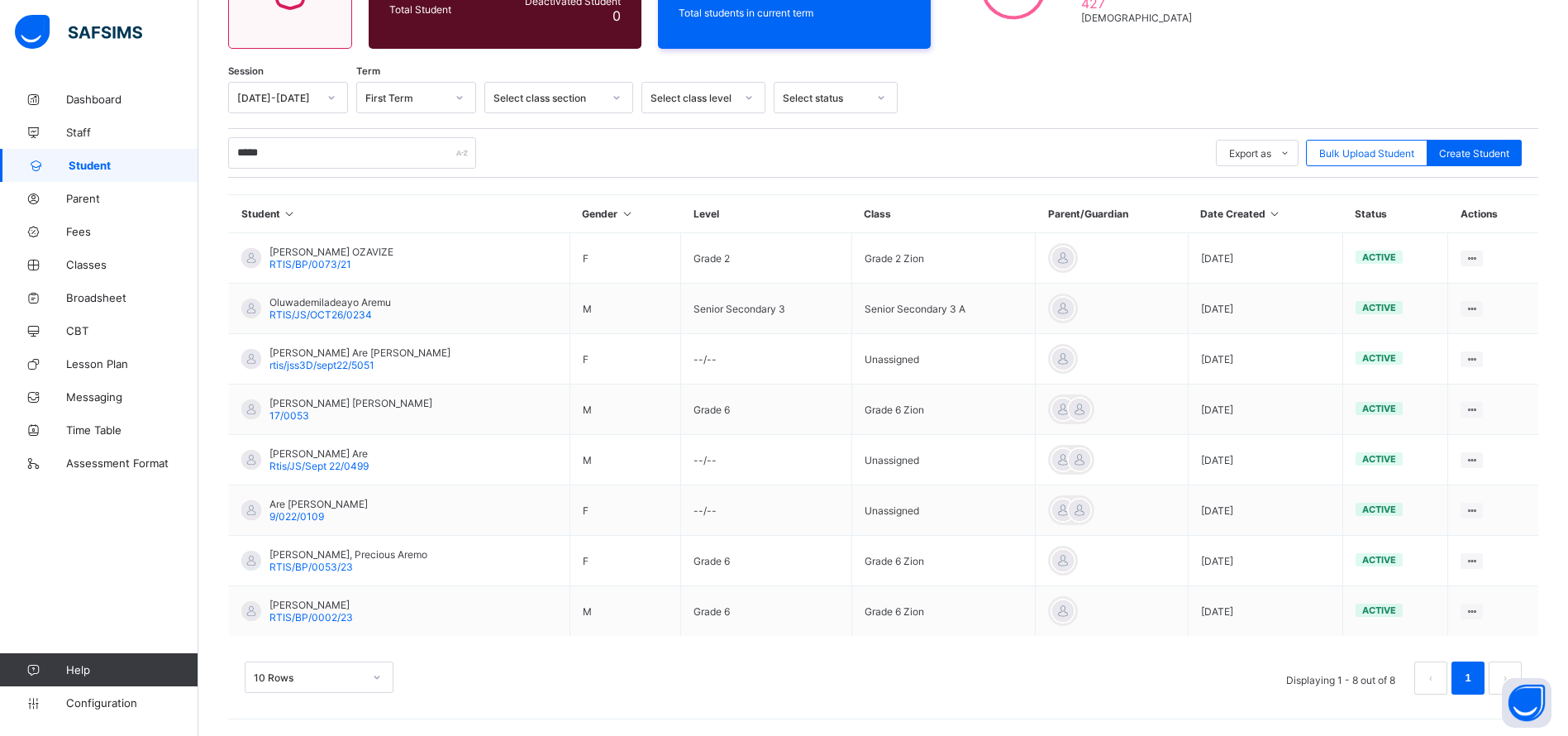
click at [337, 310] on span "RTIS/JS/OCT26/0234" at bounding box center [320, 315] width 103 height 13
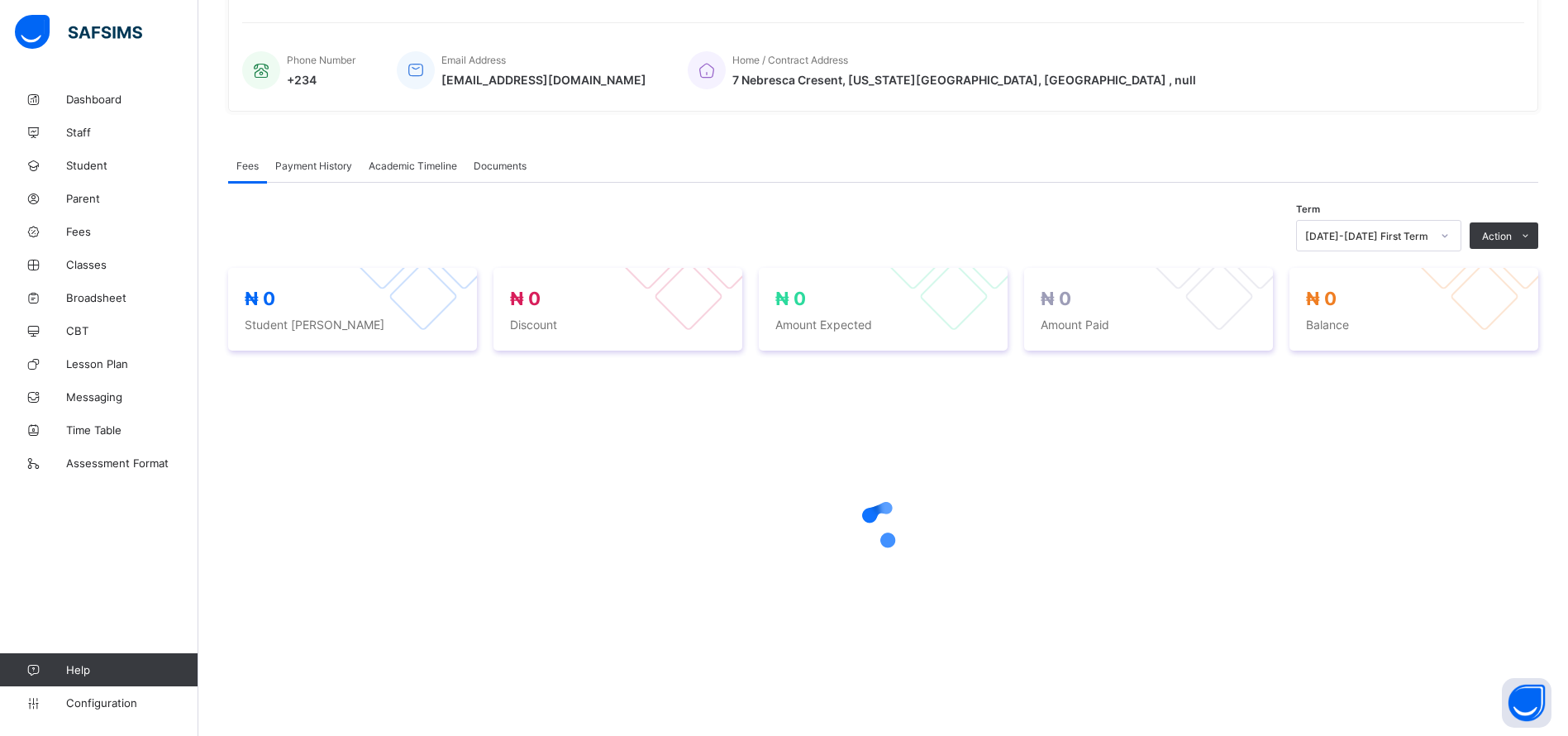
scroll to position [379, 0]
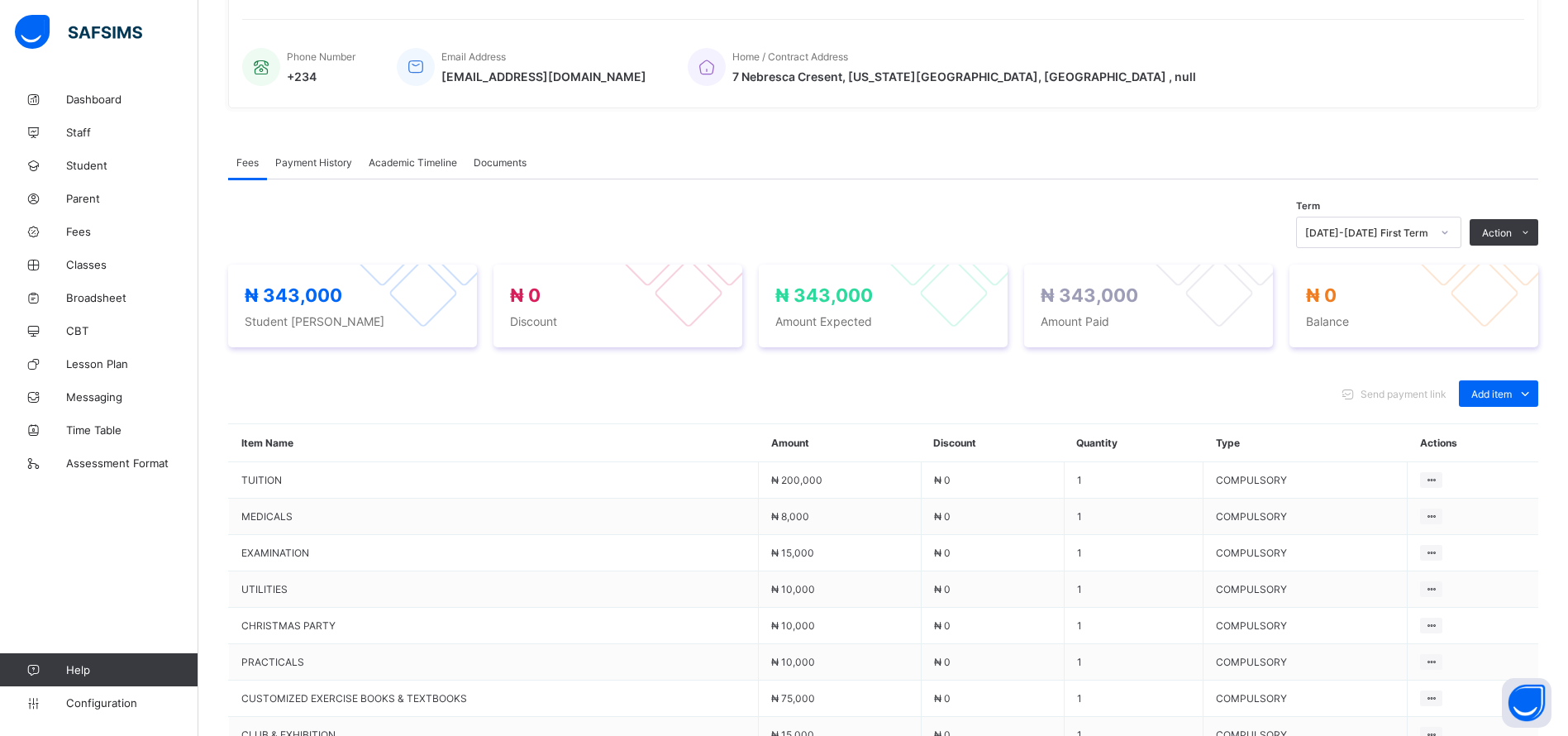
click at [310, 148] on div "Payment History" at bounding box center [313, 161] width 93 height 33
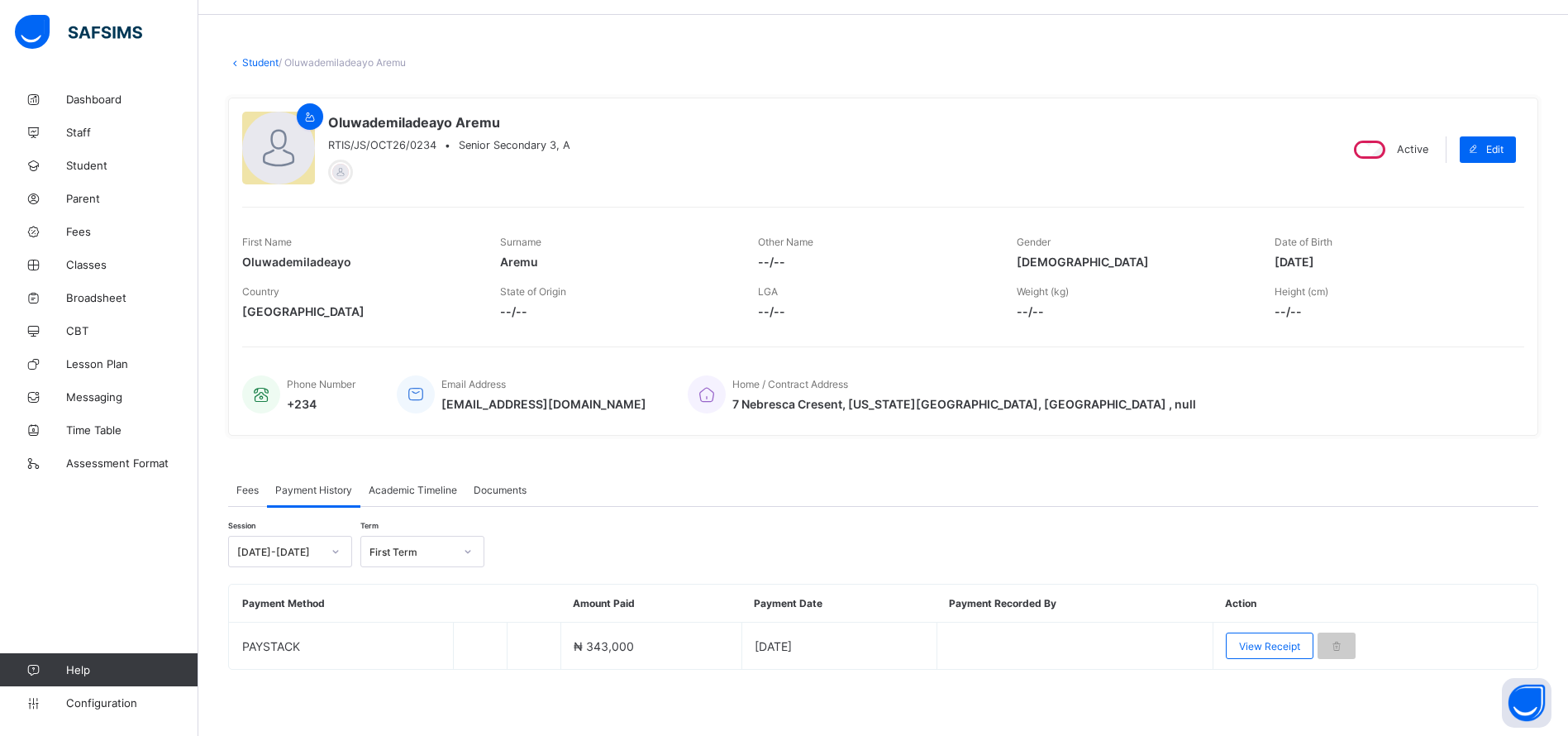
scroll to position [51, 0]
click at [1289, 640] on span "View Receipt" at bounding box center [1269, 646] width 61 height 13
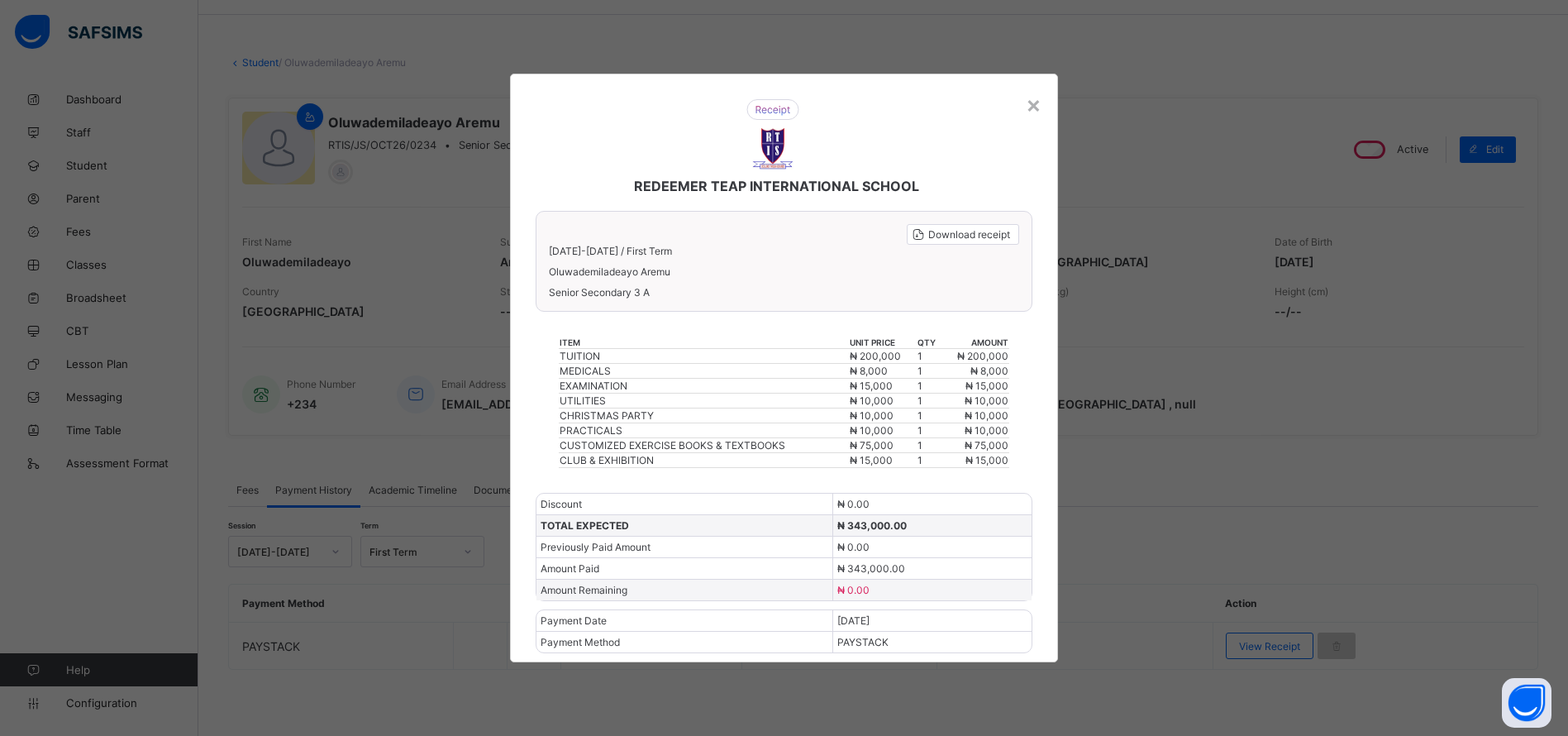
click at [1040, 114] on div "×" at bounding box center [1034, 103] width 16 height 28
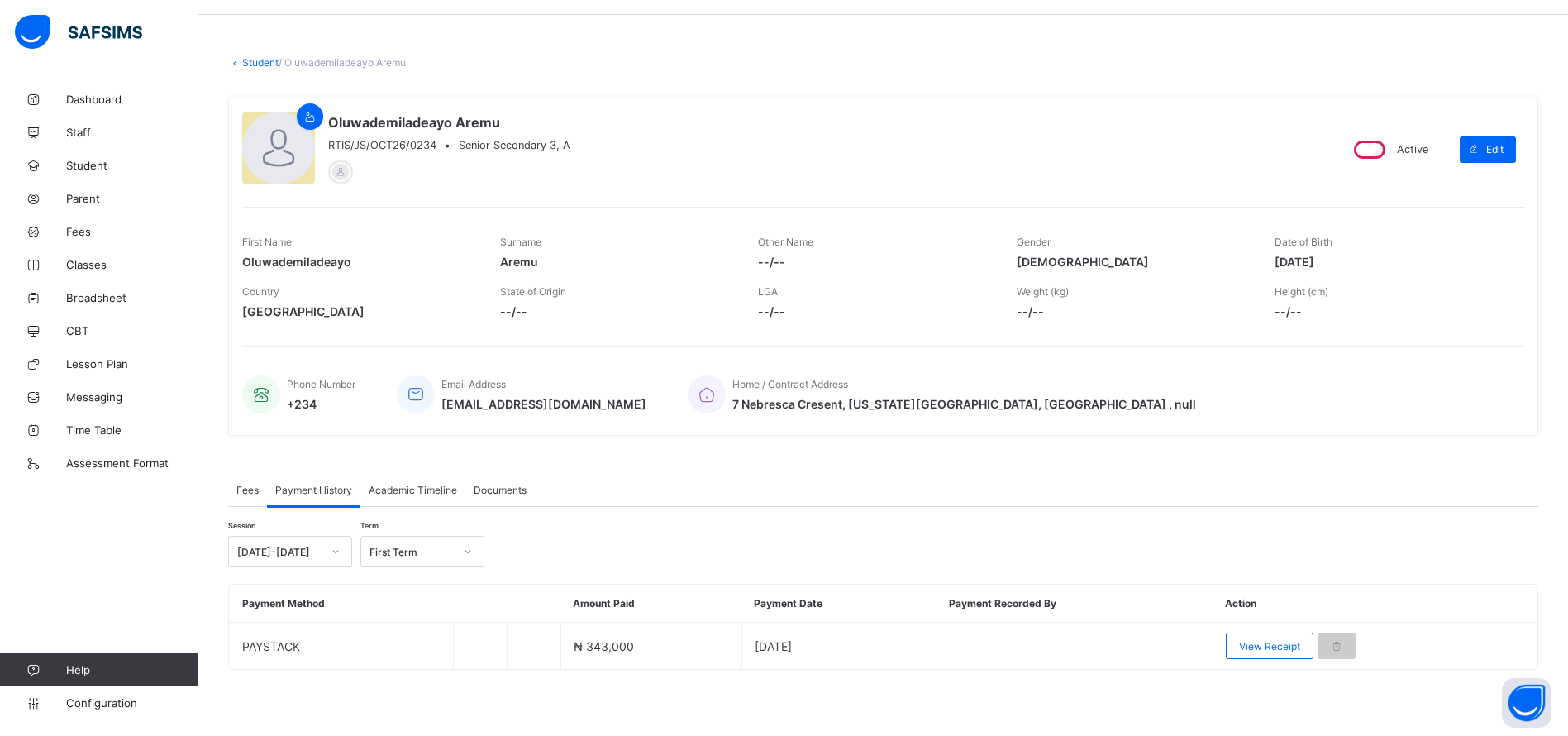
click at [247, 63] on link "Student" at bounding box center [260, 62] width 36 height 13
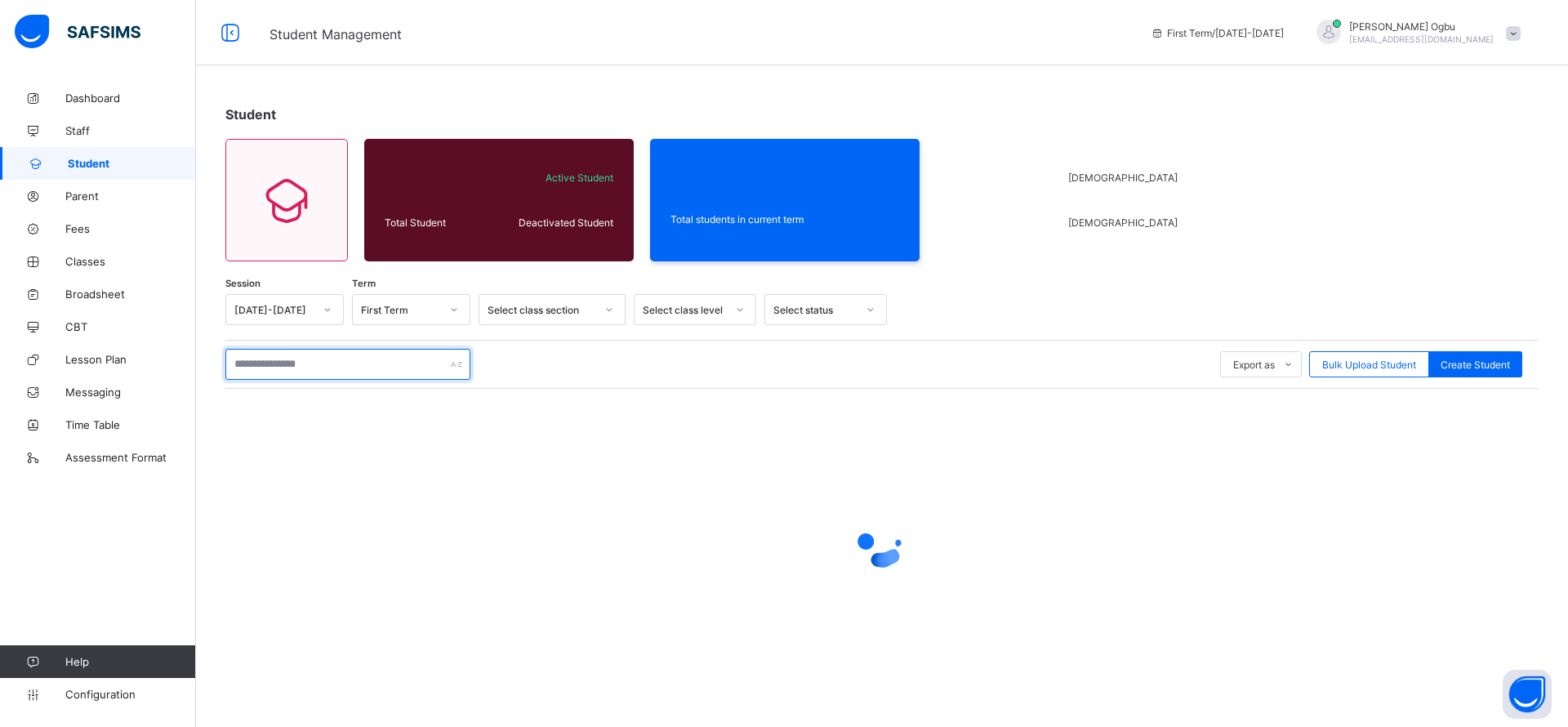
click at [293, 359] on input "text" at bounding box center [347, 364] width 245 height 31
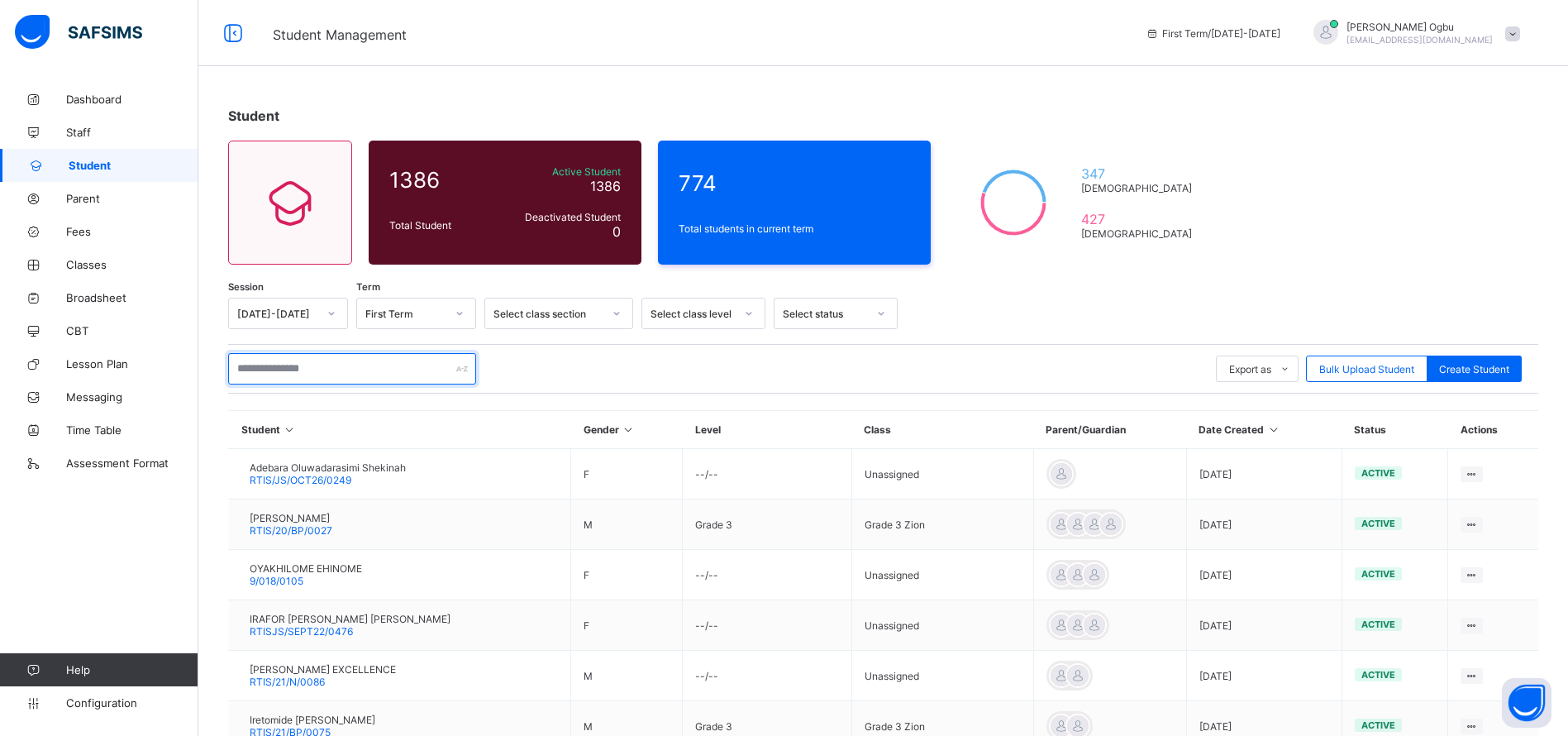
click at [264, 367] on input "text" at bounding box center [352, 368] width 248 height 31
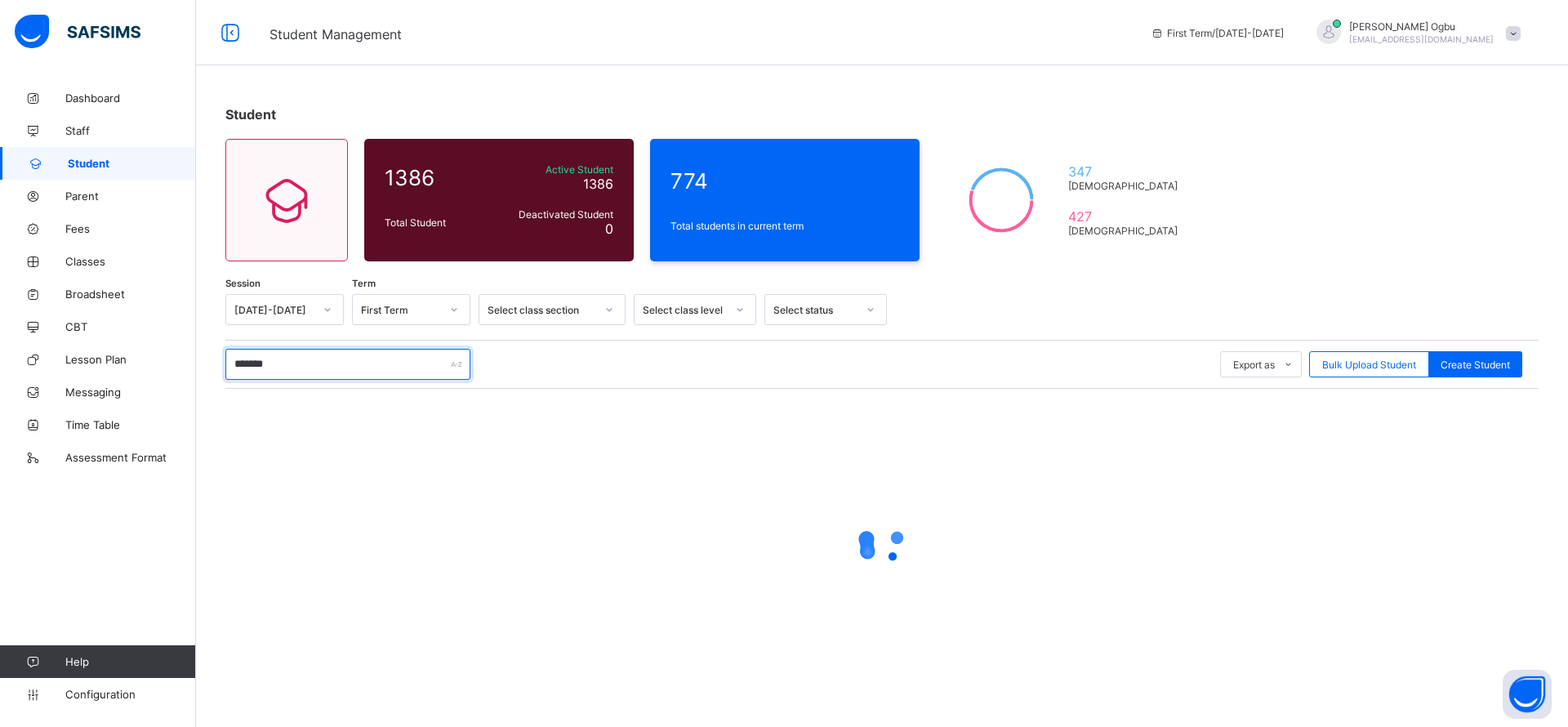
type input "*******"
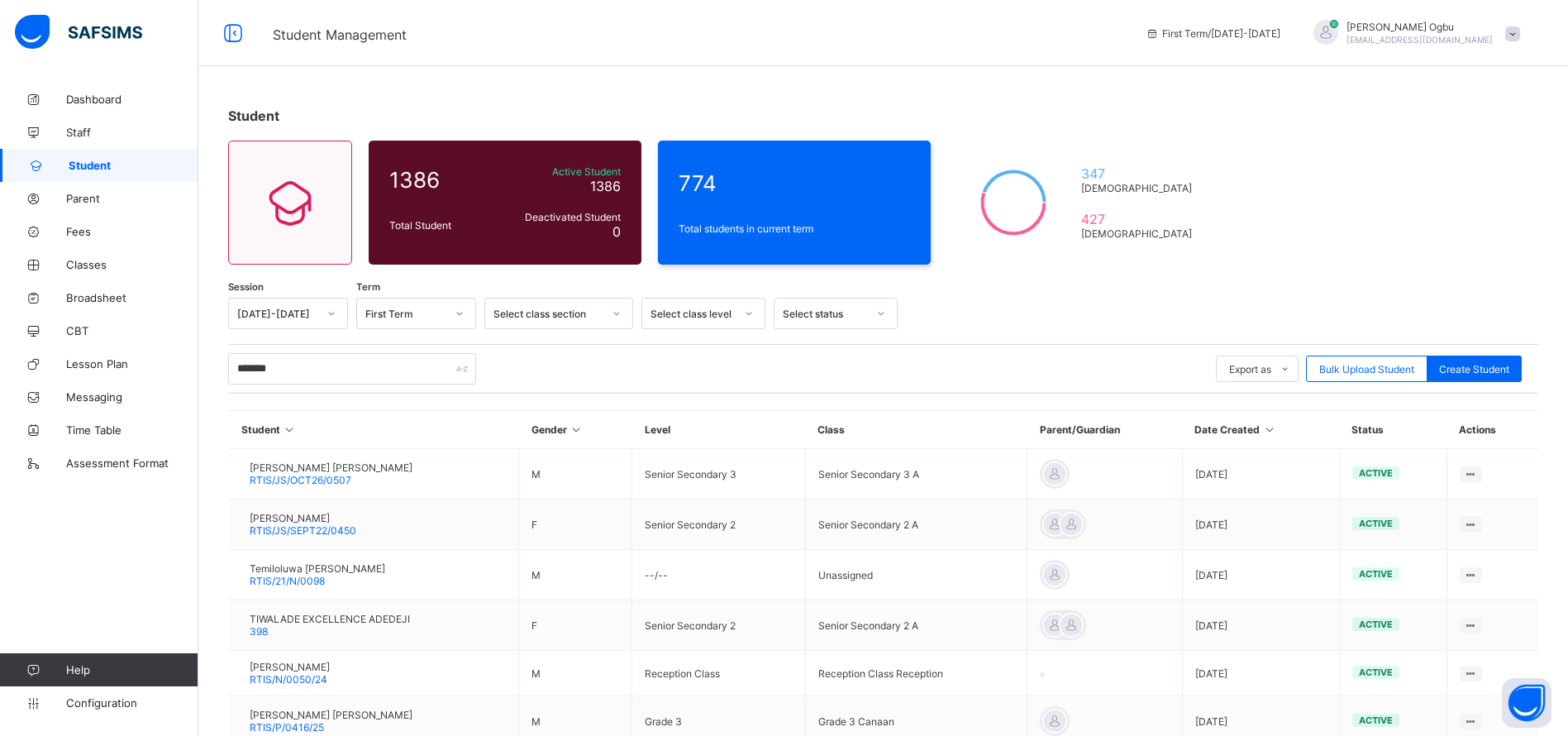
click at [347, 469] on span "Isaac Oluwasijibomi Adeniji" at bounding box center [331, 467] width 163 height 13
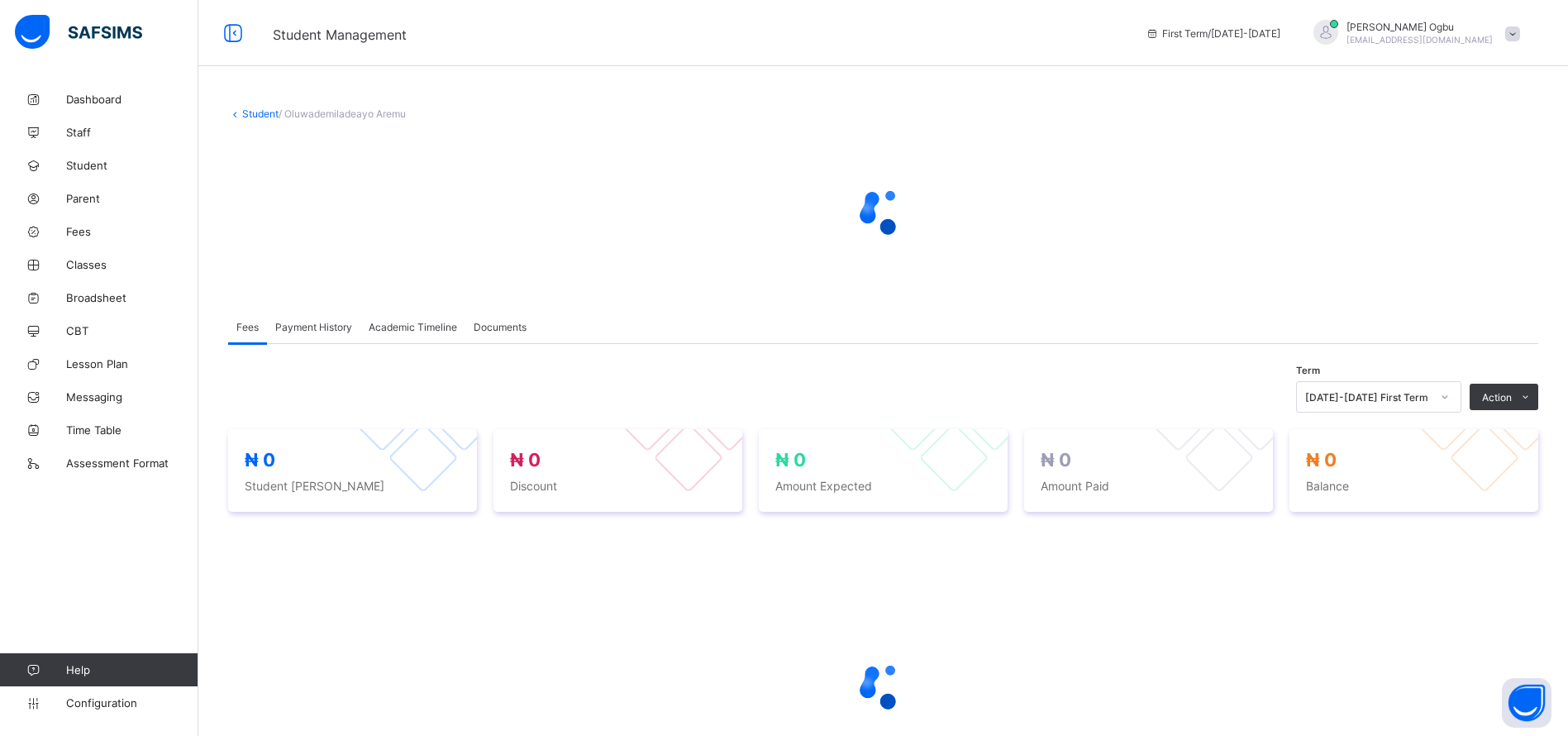
click at [540, 528] on div at bounding box center [883, 685] width 1311 height 314
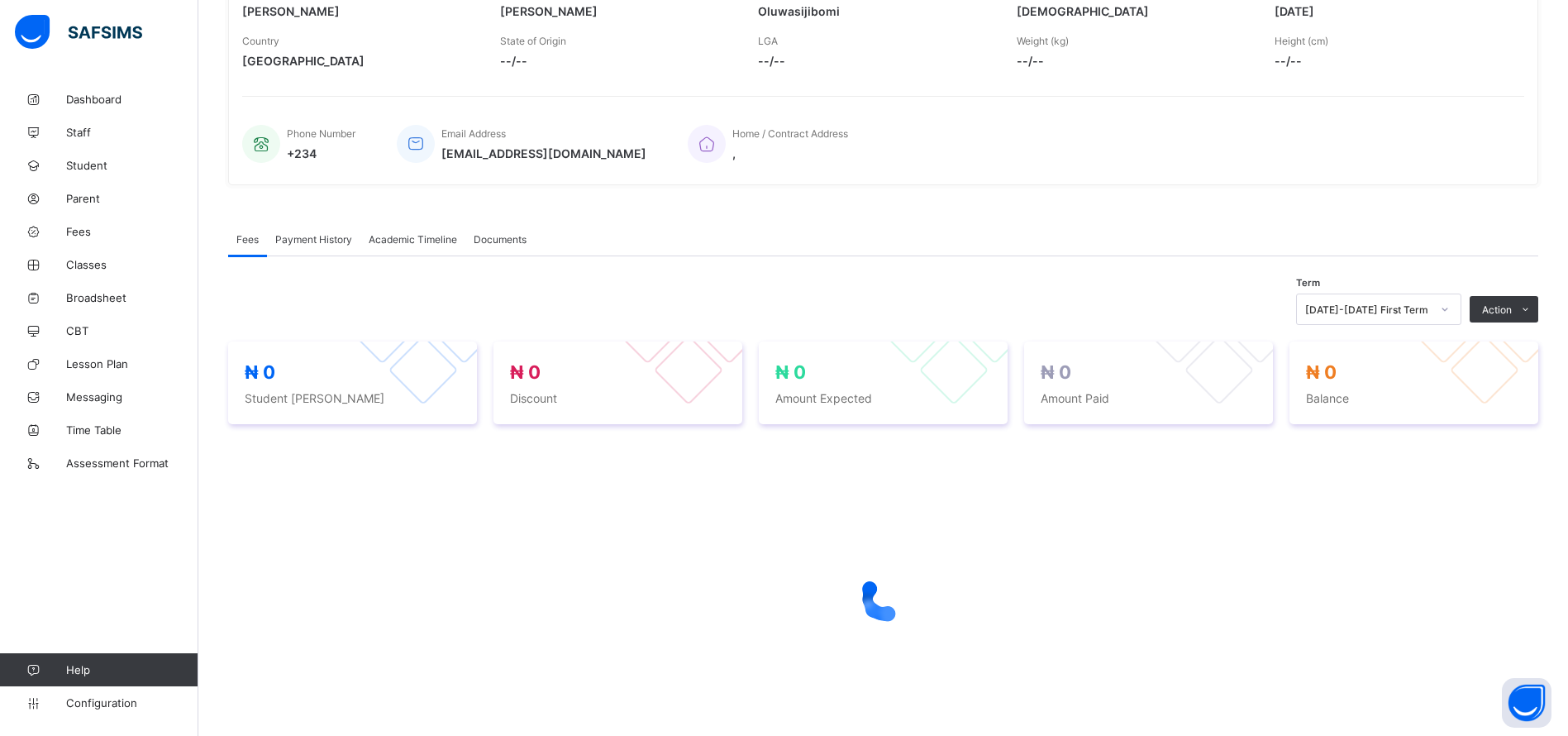
scroll to position [379, 0]
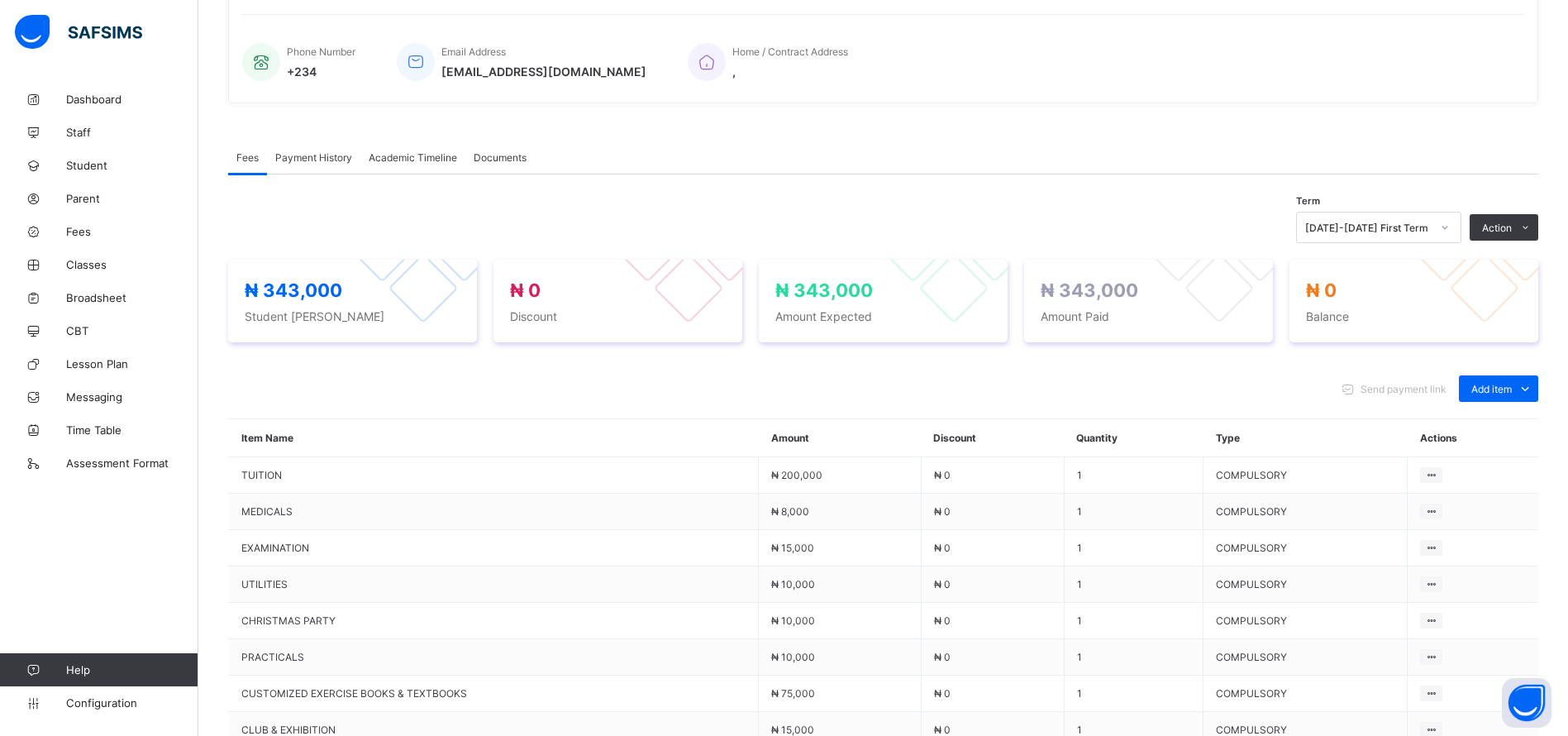
click at [326, 156] on span "Payment History" at bounding box center [313, 157] width 77 height 13
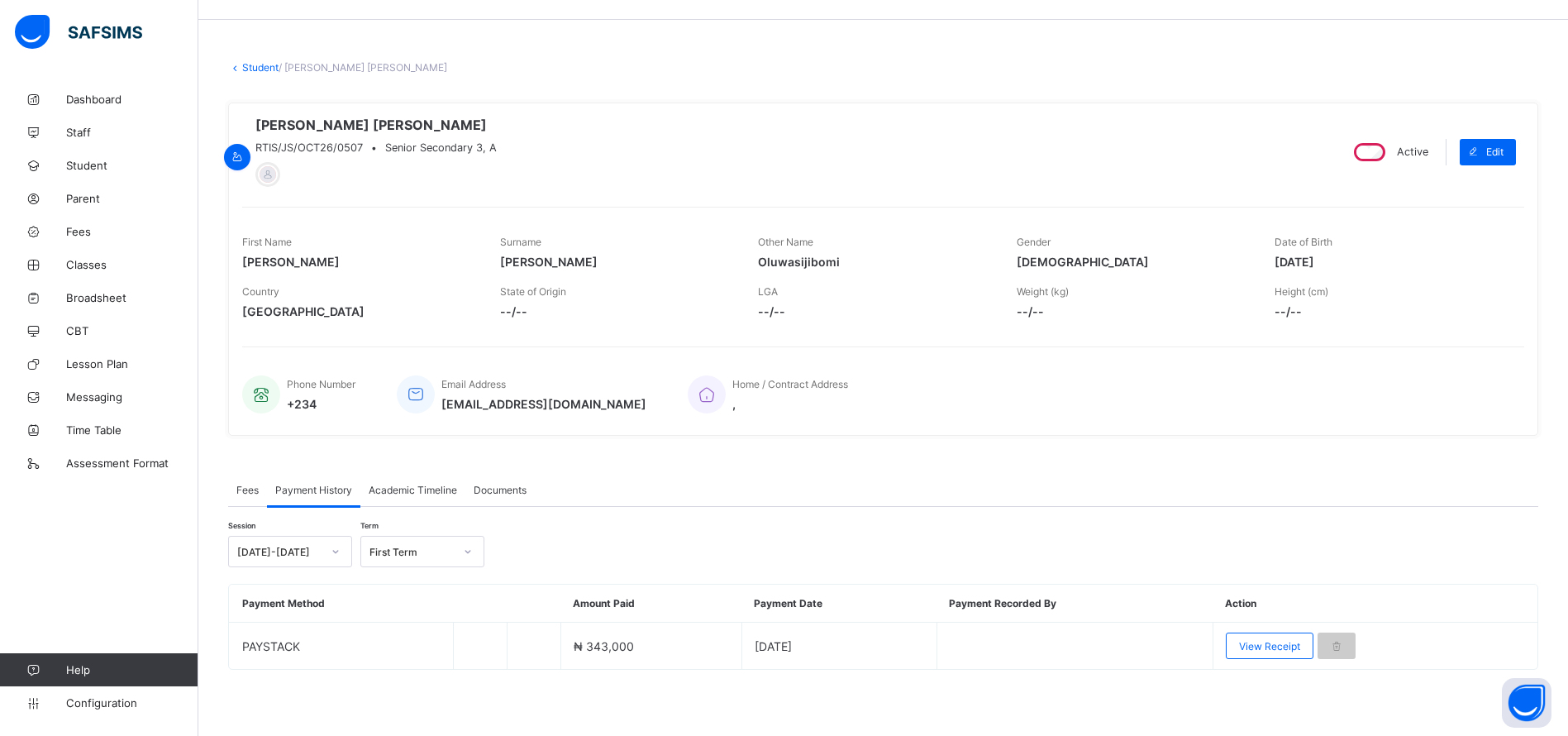
click at [1265, 642] on span "View Receipt" at bounding box center [1269, 646] width 61 height 13
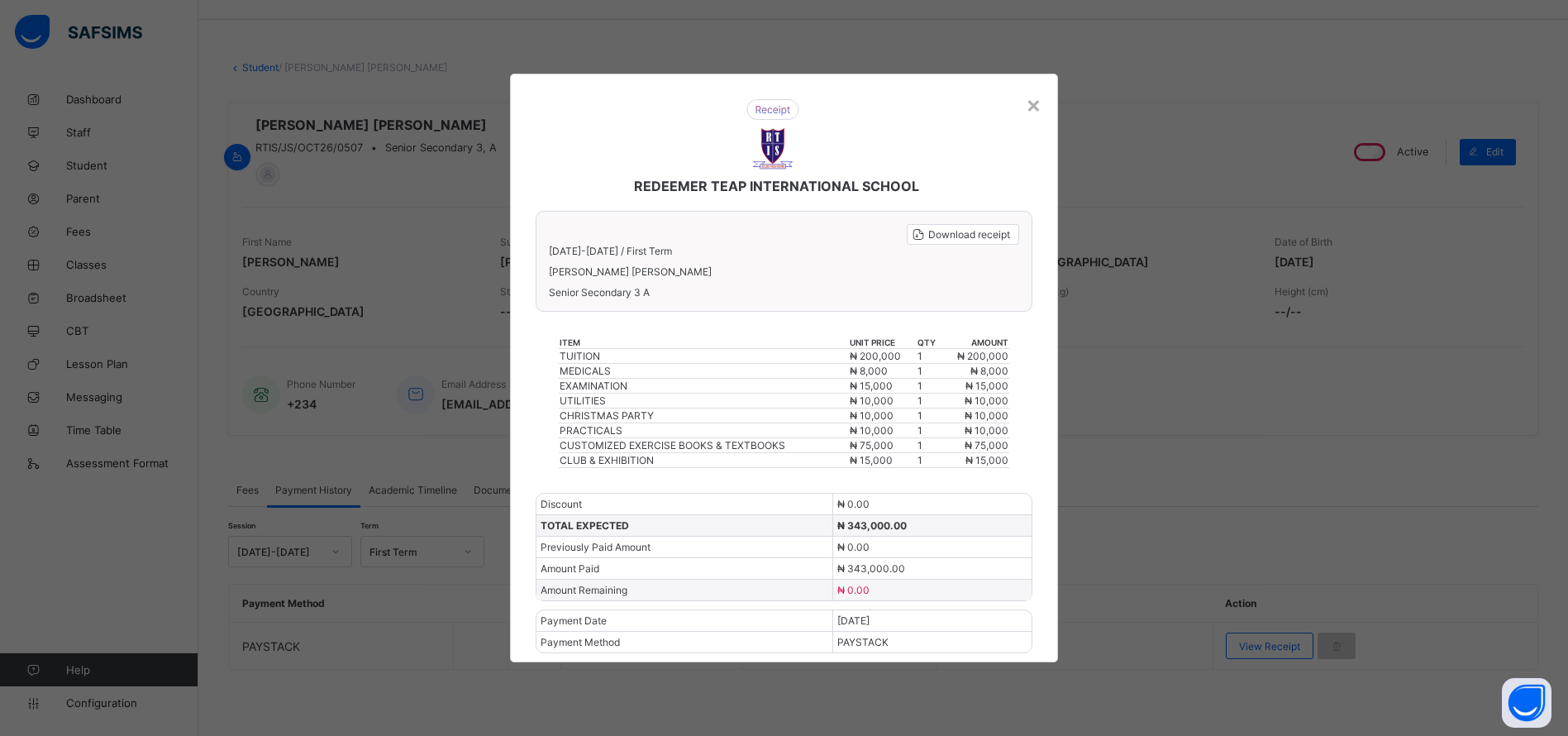
drag, startPoint x: 872, startPoint y: 606, endPoint x: 908, endPoint y: 612, distance: 36.5
click at [908, 612] on div "REDEEMER TEAP INTERNATIONAL SCHOOL Download receipt 2025-2026 / First Term Isaa…" at bounding box center [784, 368] width 548 height 589
click at [1041, 103] on div "×" at bounding box center [1034, 103] width 16 height 28
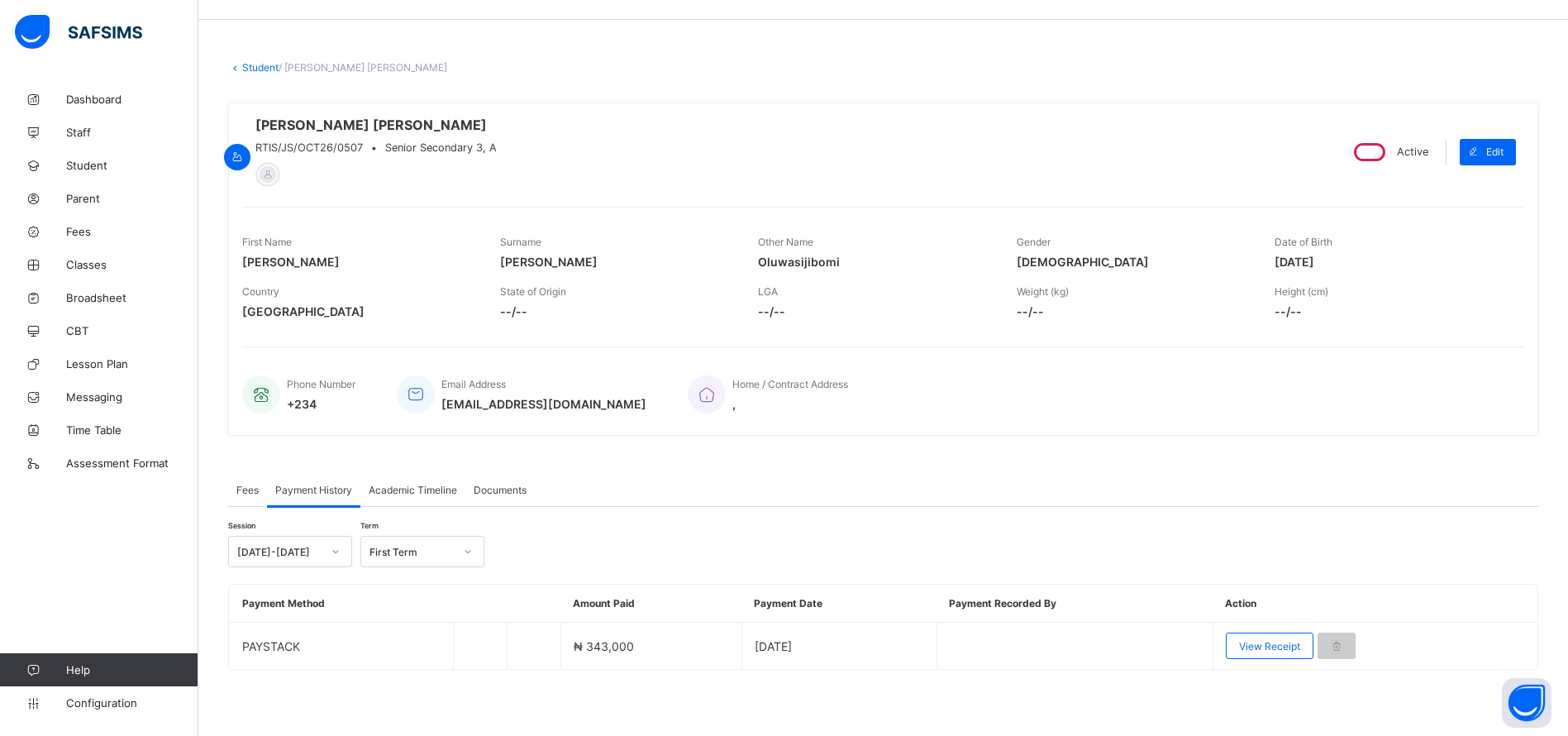
click at [247, 61] on link "Student" at bounding box center [260, 67] width 36 height 13
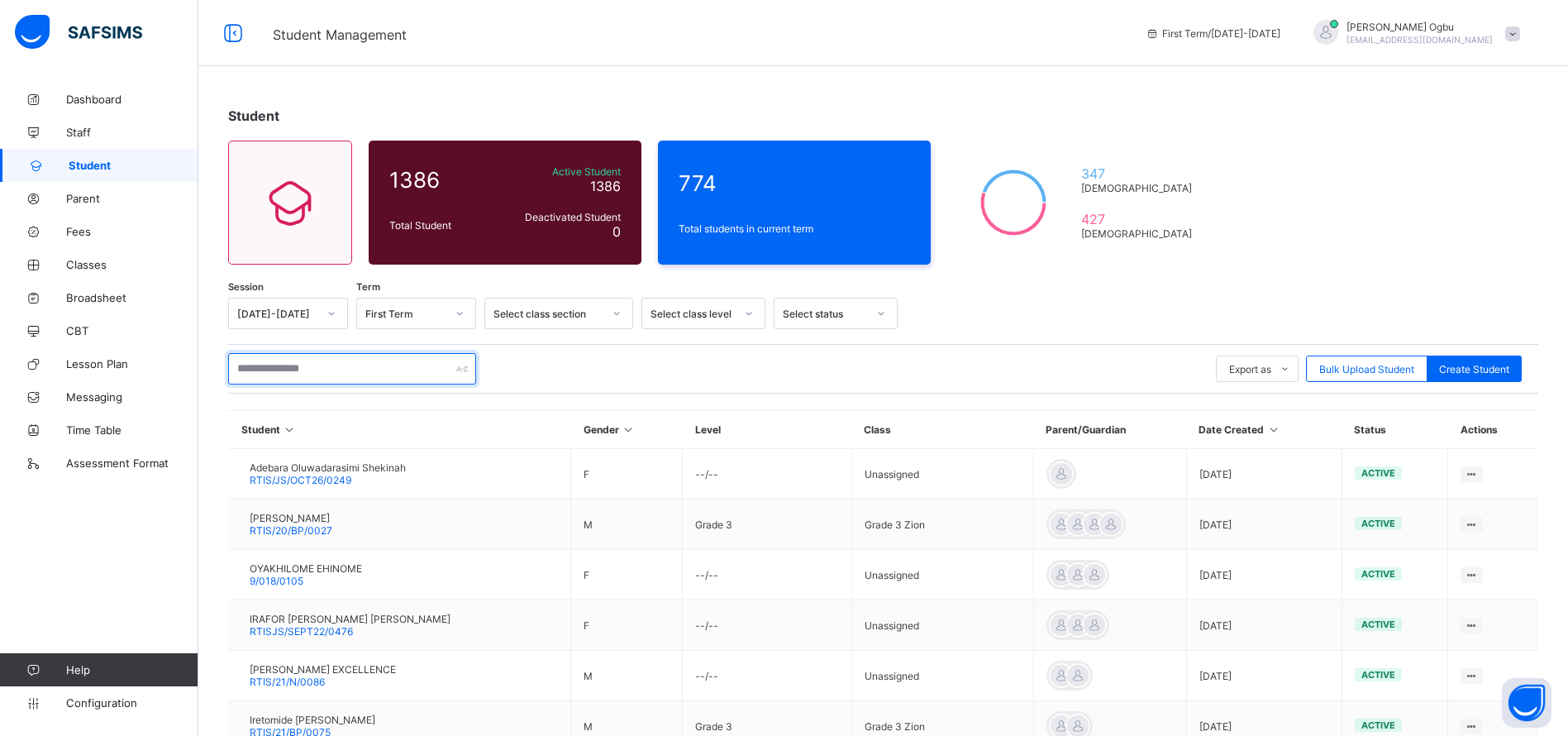
click at [387, 366] on input "text" at bounding box center [352, 368] width 248 height 31
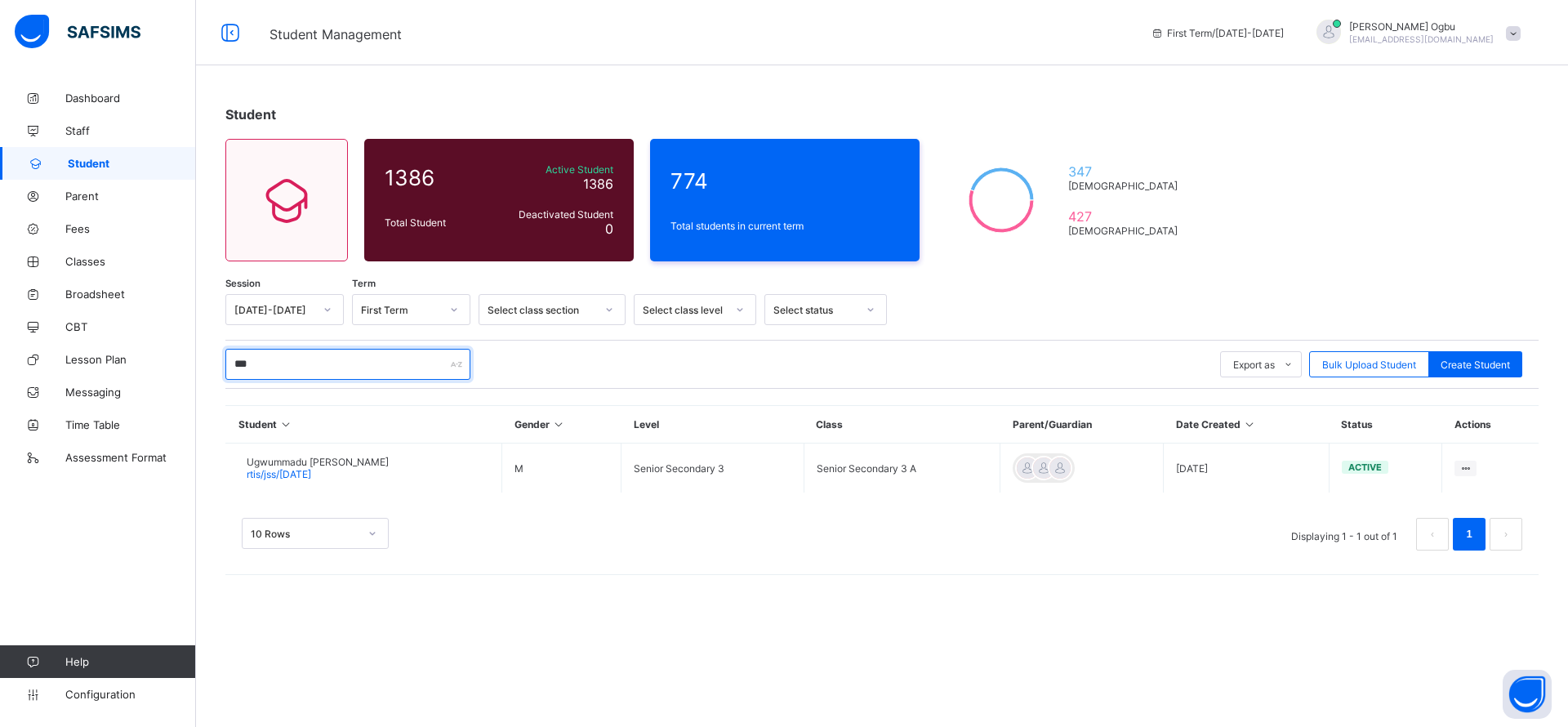
type input "***"
click at [311, 470] on span "rtis/jss/oct26/211" at bounding box center [279, 474] width 65 height 12
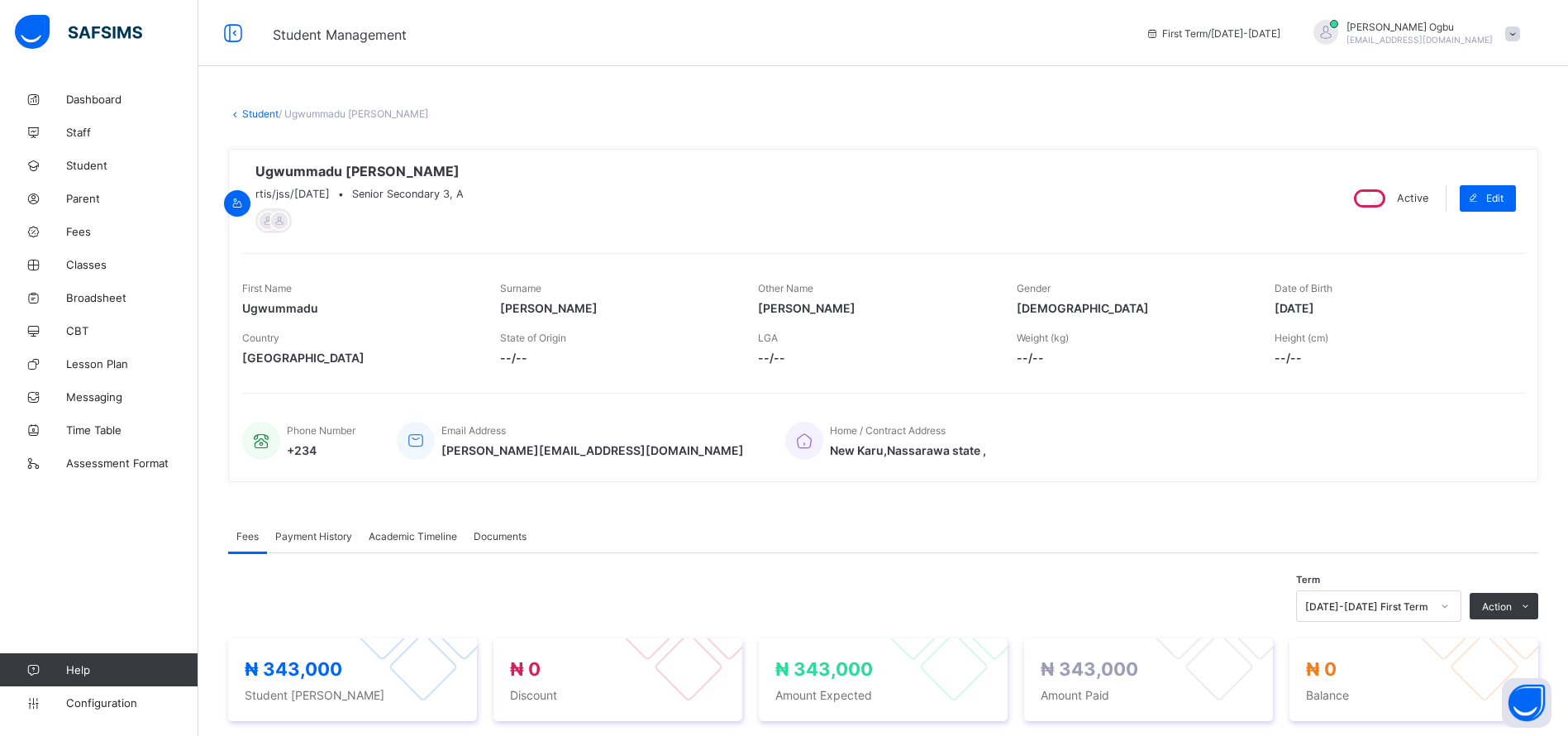
click at [317, 541] on span "Payment History" at bounding box center [313, 536] width 77 height 13
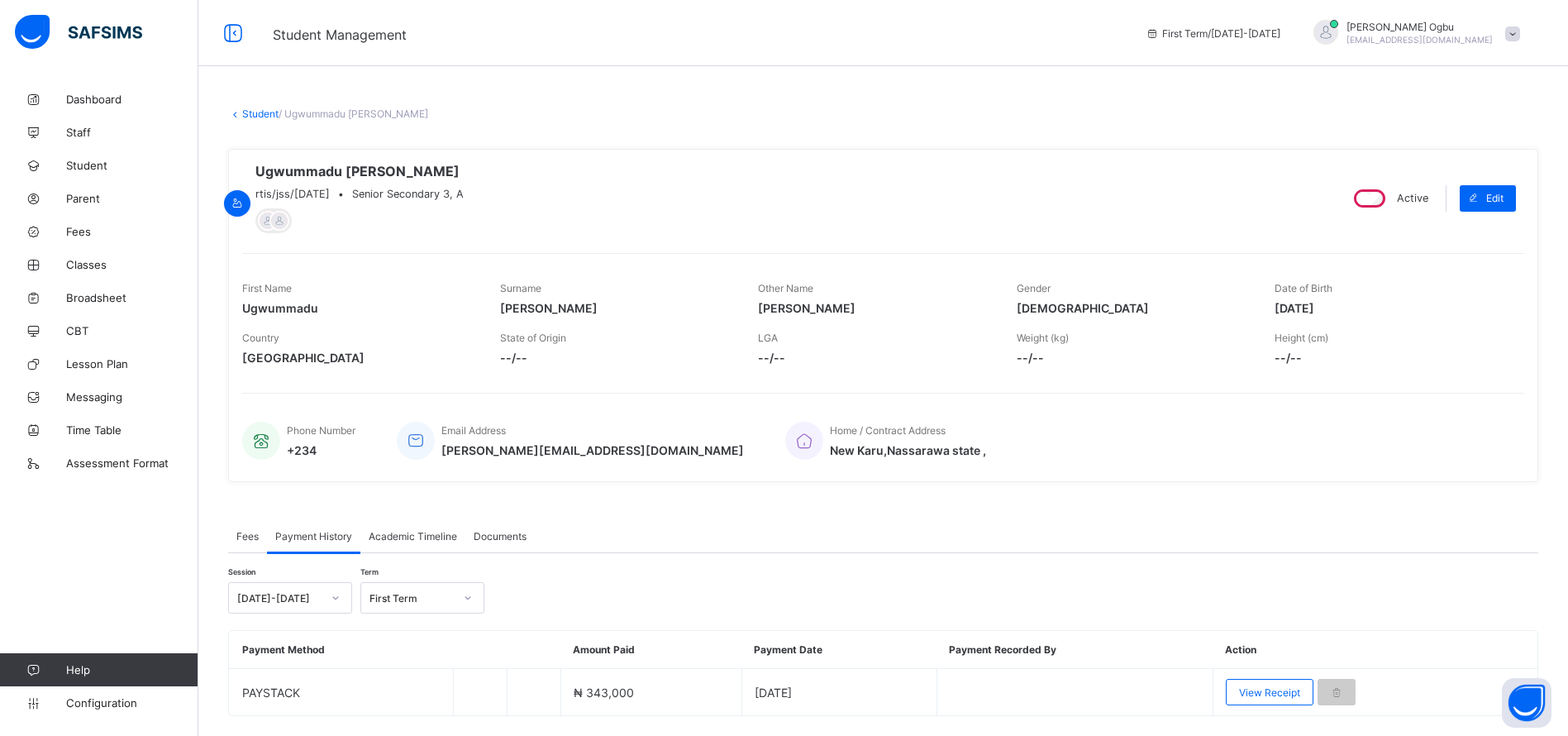
click at [1259, 690] on div "View Receipt" at bounding box center [1269, 691] width 87 height 26
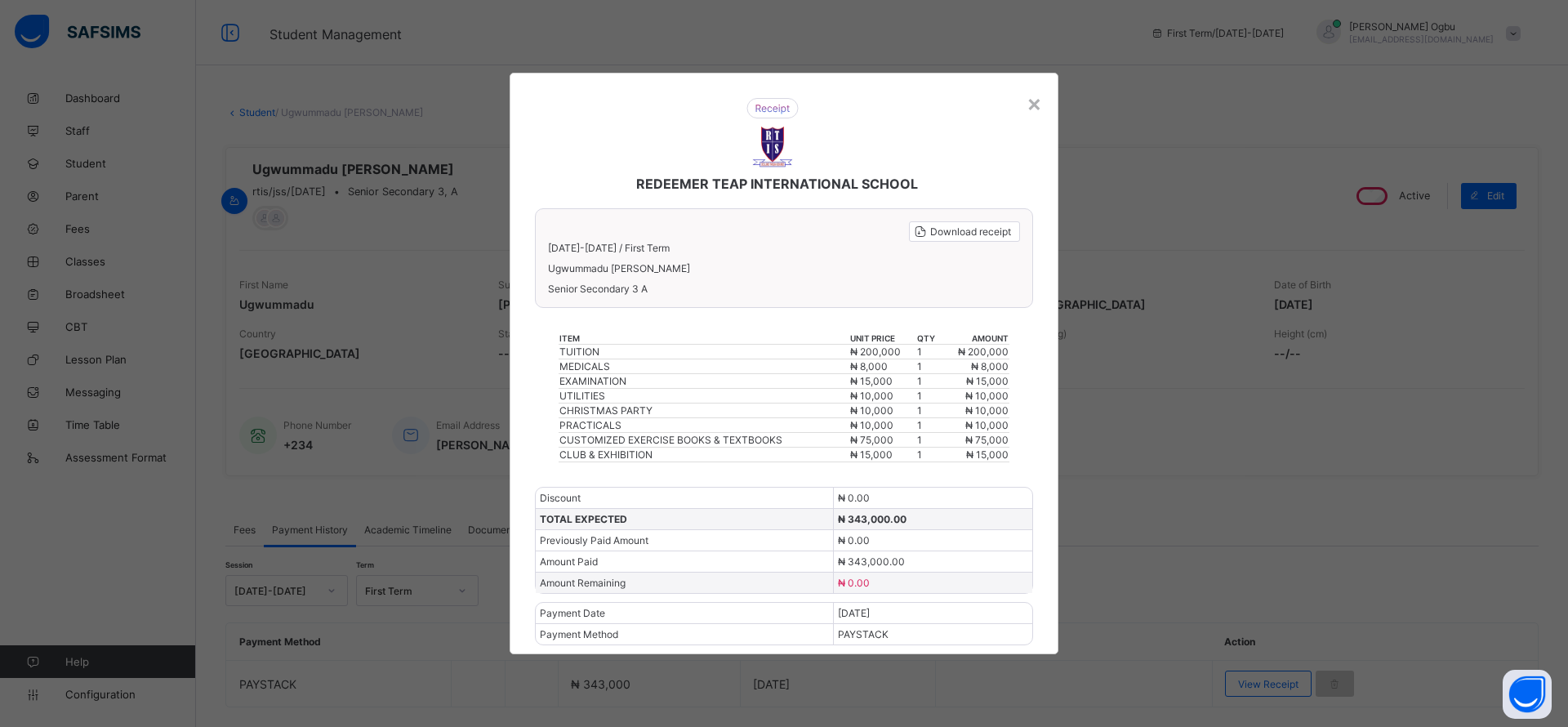
click at [1030, 111] on div "×" at bounding box center [1034, 102] width 16 height 27
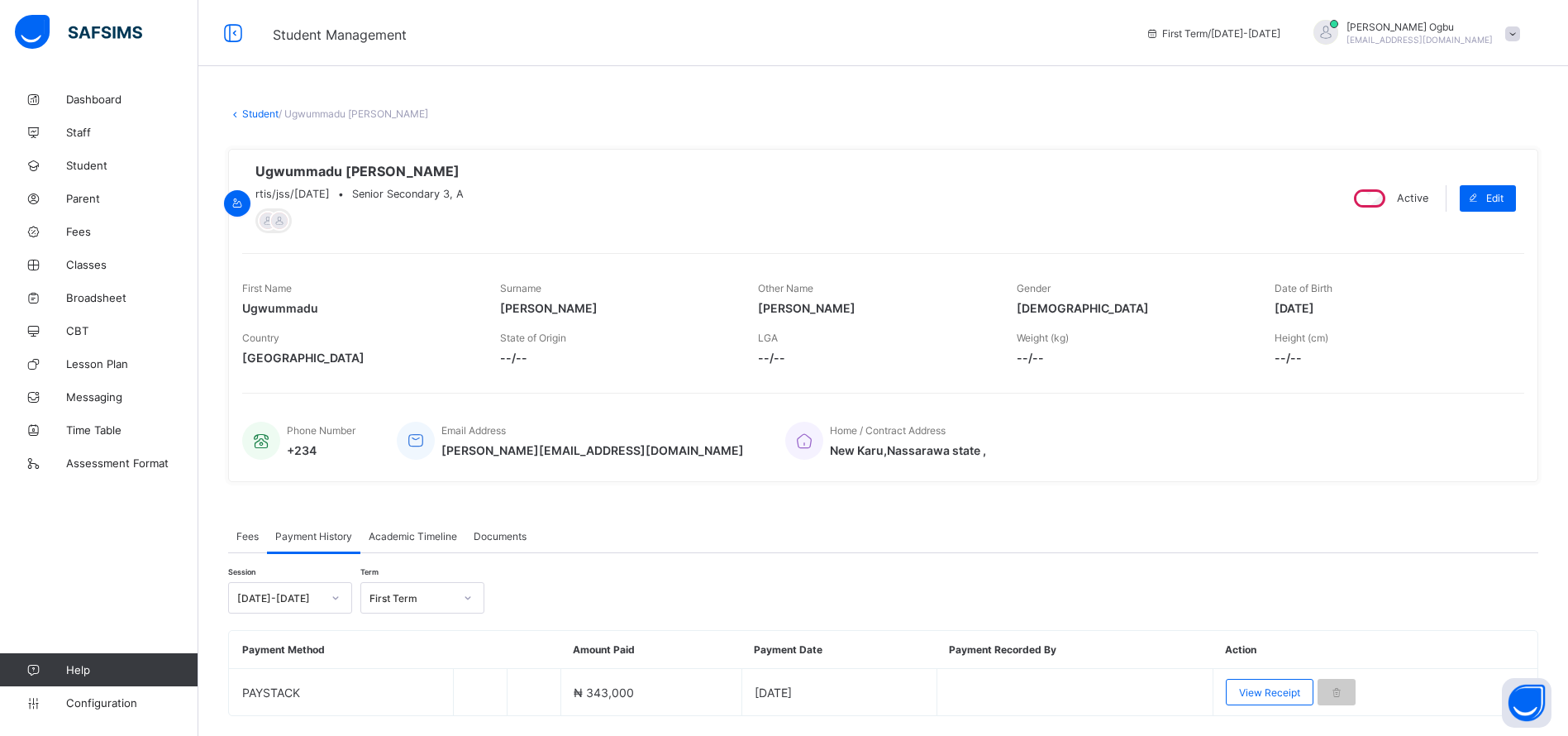
click at [87, 230] on span "Fees" at bounding box center [132, 231] width 132 height 13
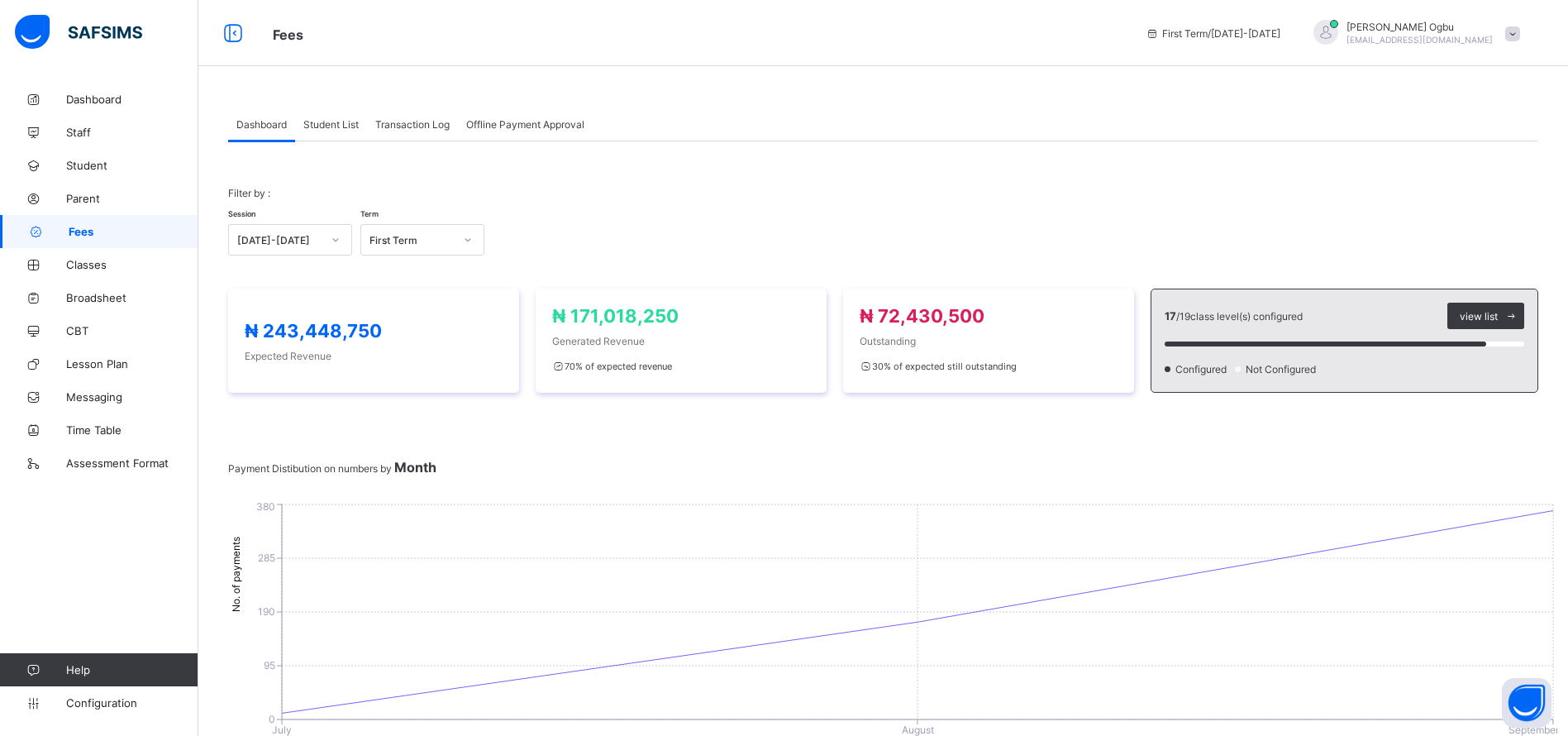
click at [327, 130] on div "Student List" at bounding box center [331, 124] width 72 height 33
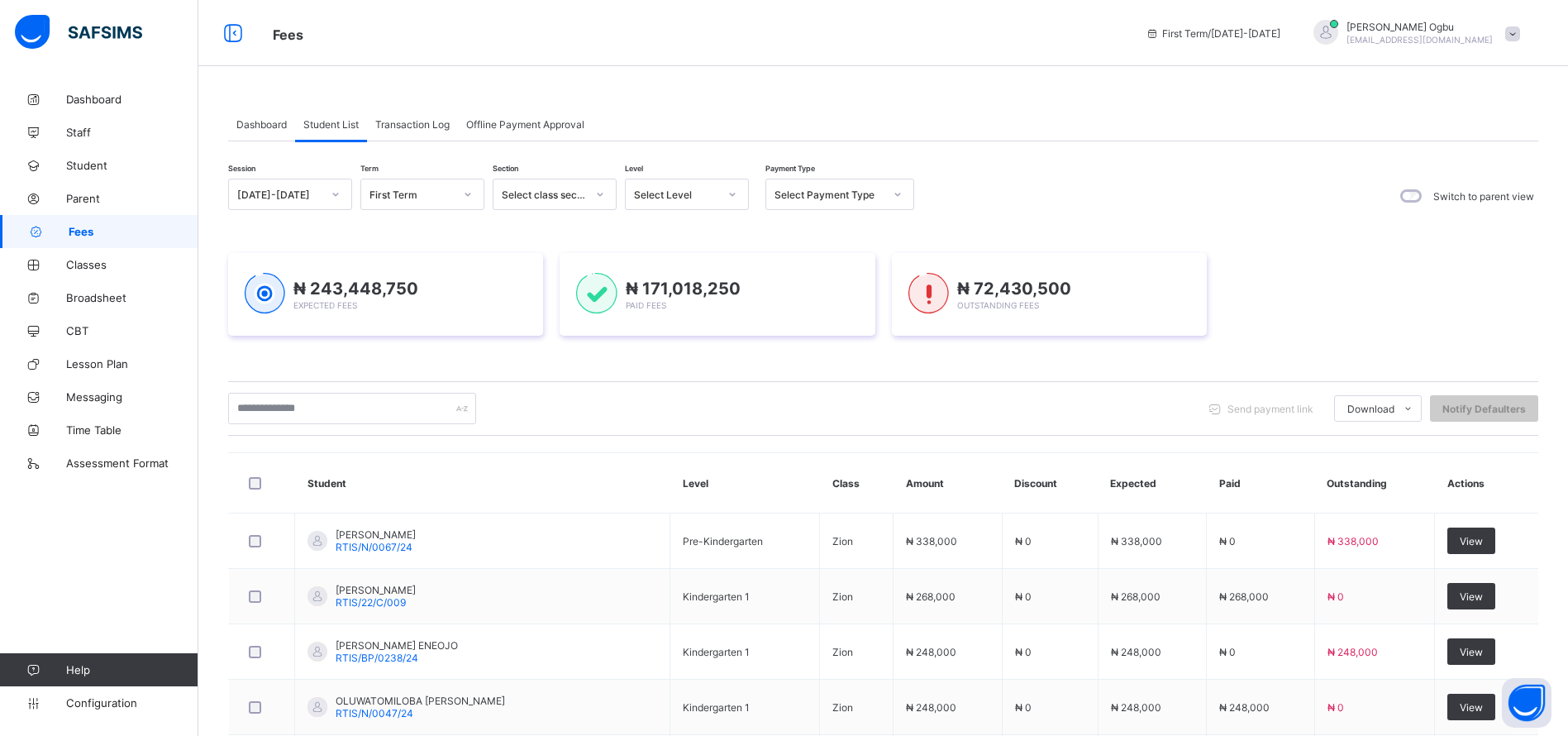
click at [388, 297] on span "₦ 243,448,750" at bounding box center [356, 289] width 124 height 20
click at [97, 95] on span "Dashboard" at bounding box center [132, 99] width 132 height 13
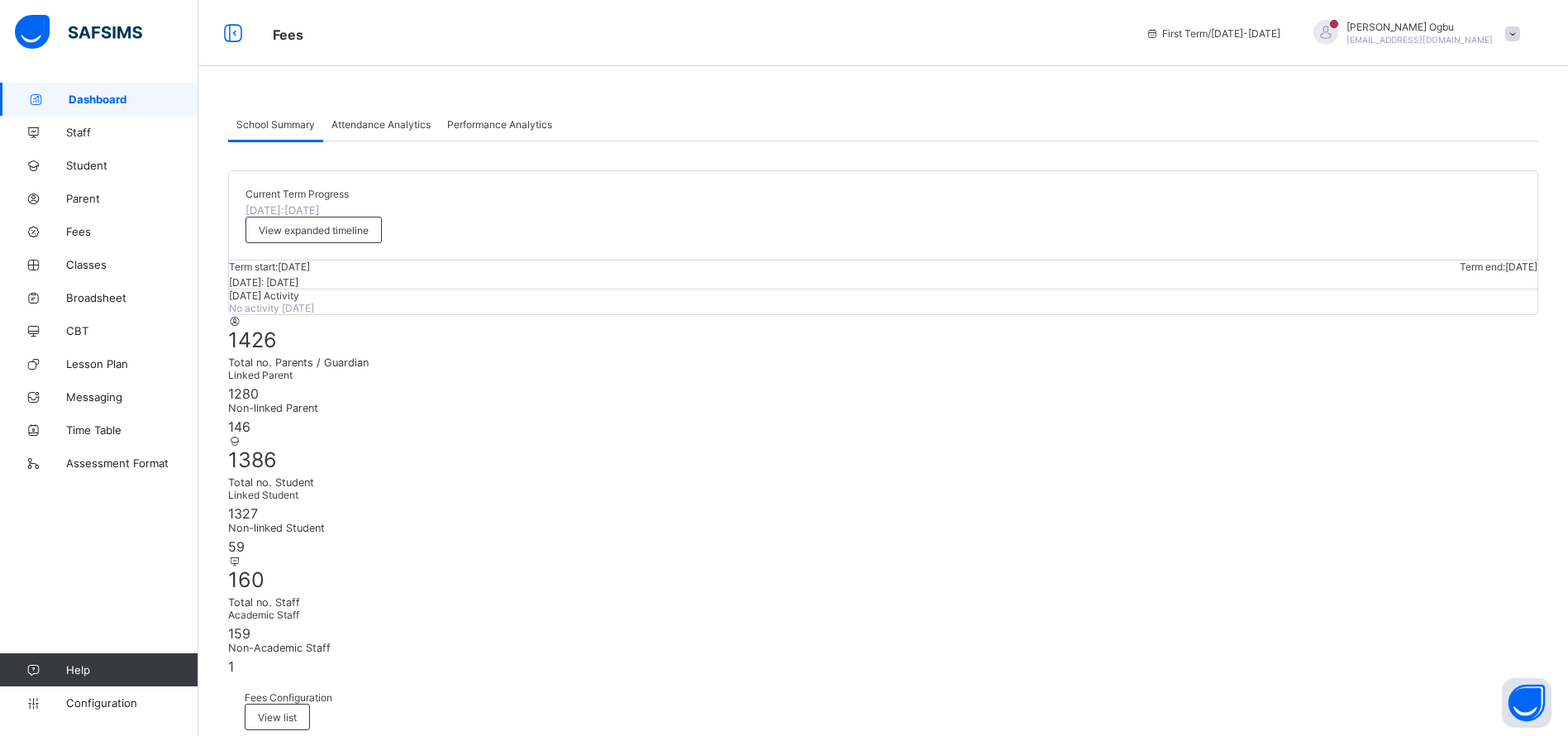
click at [1016, 29] on span "Fees" at bounding box center [697, 34] width 848 height 22
click at [86, 263] on span "Classes" at bounding box center [132, 265] width 132 height 13
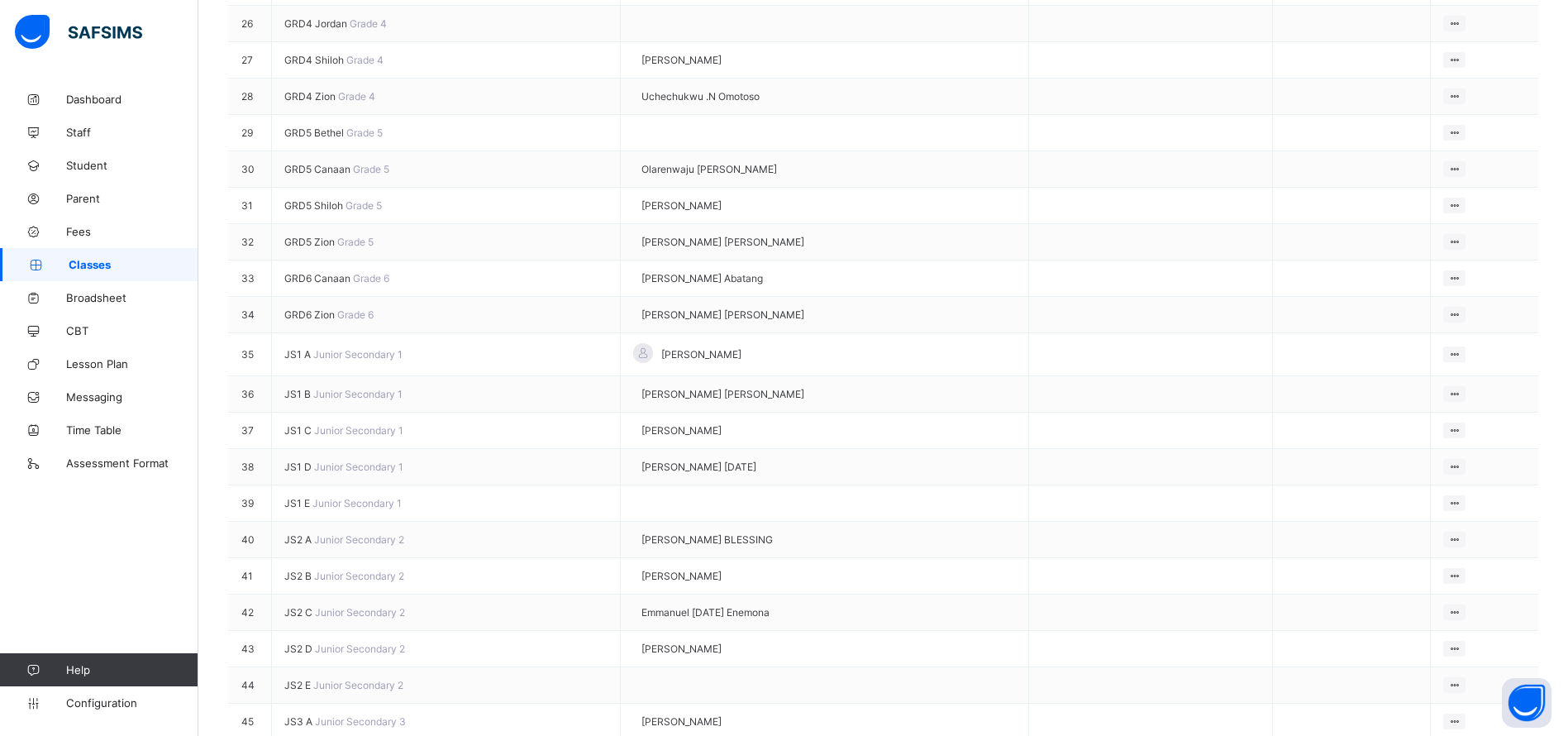
scroll to position [1247, 0]
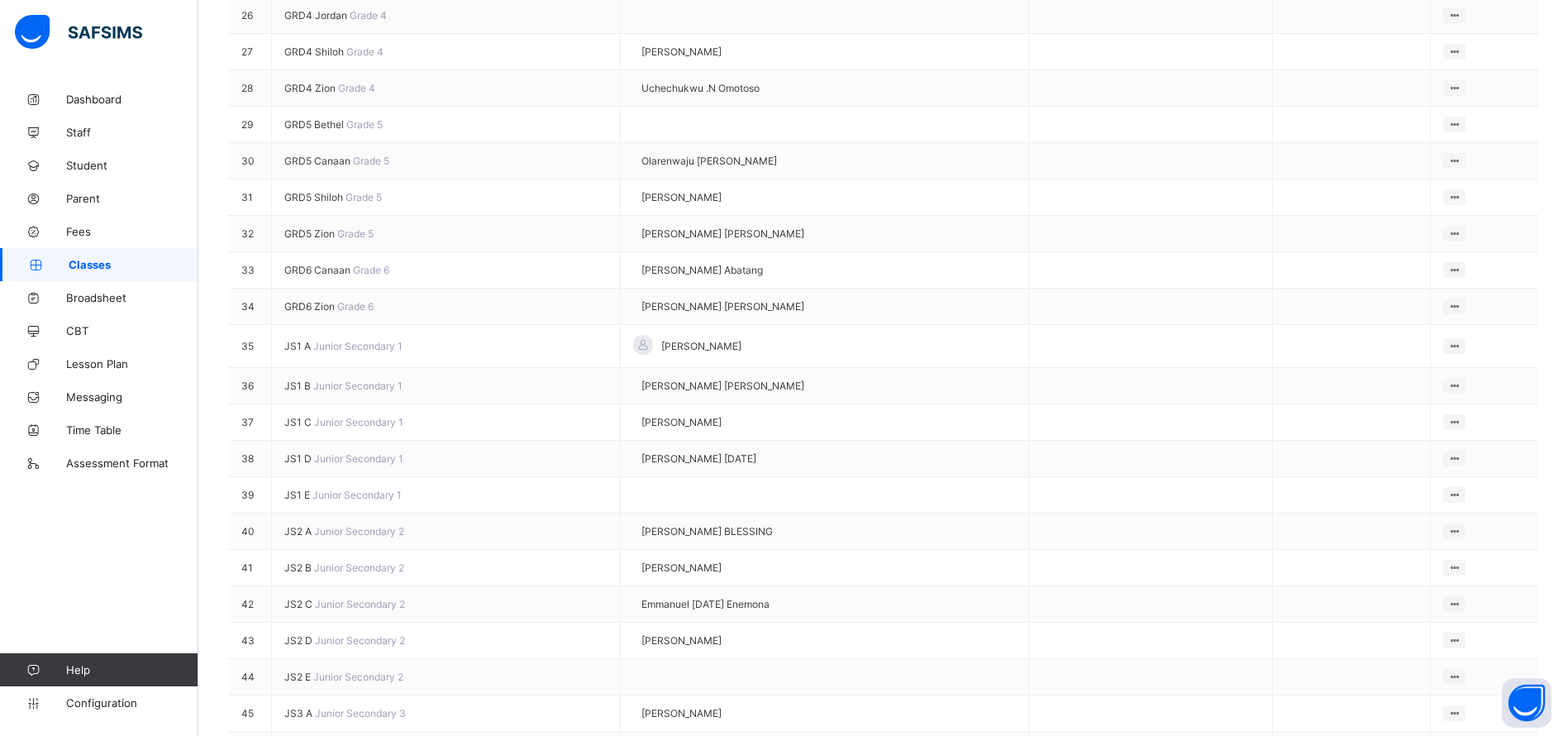
click at [1221, 179] on td at bounding box center [1151, 161] width 244 height 36
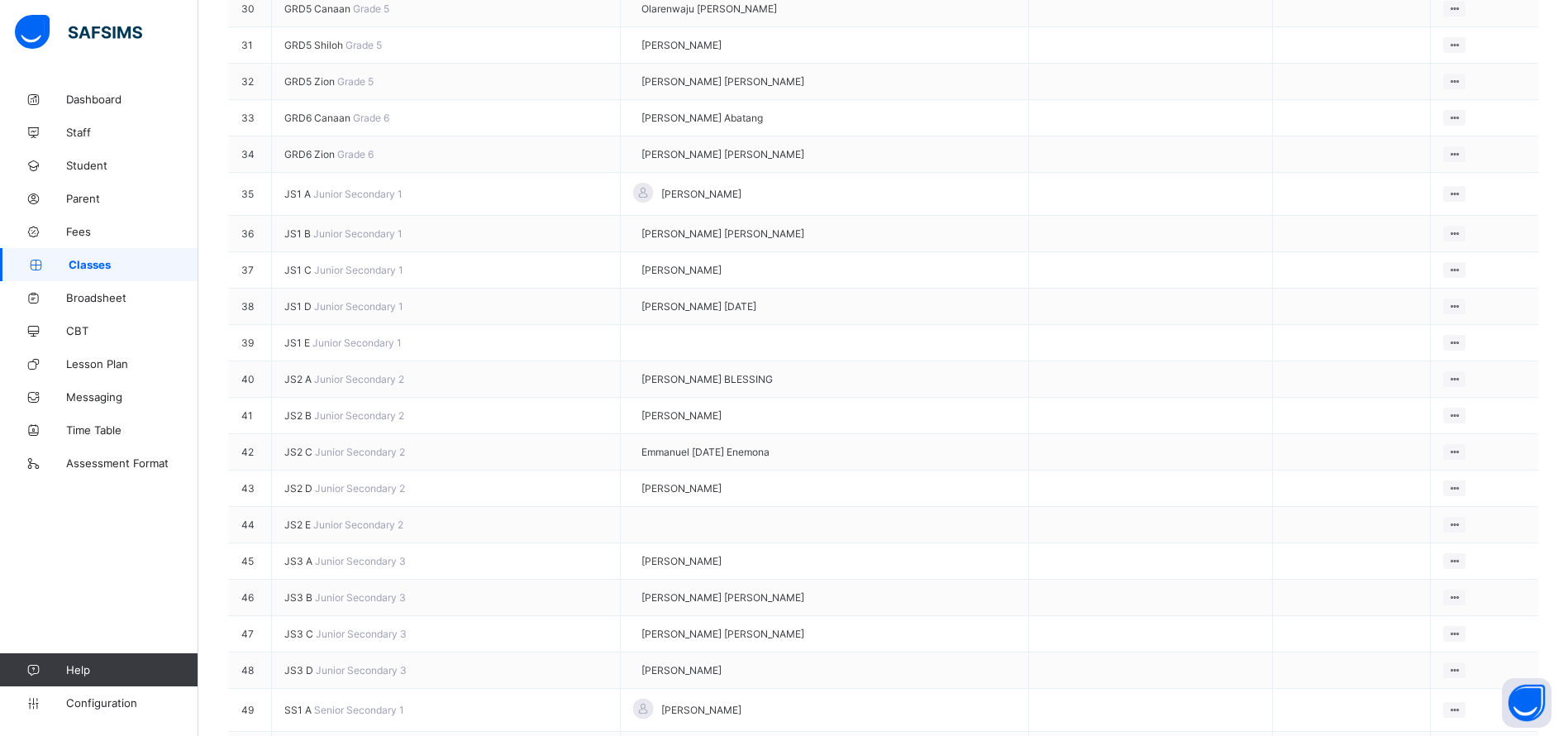
scroll to position [1494, 0]
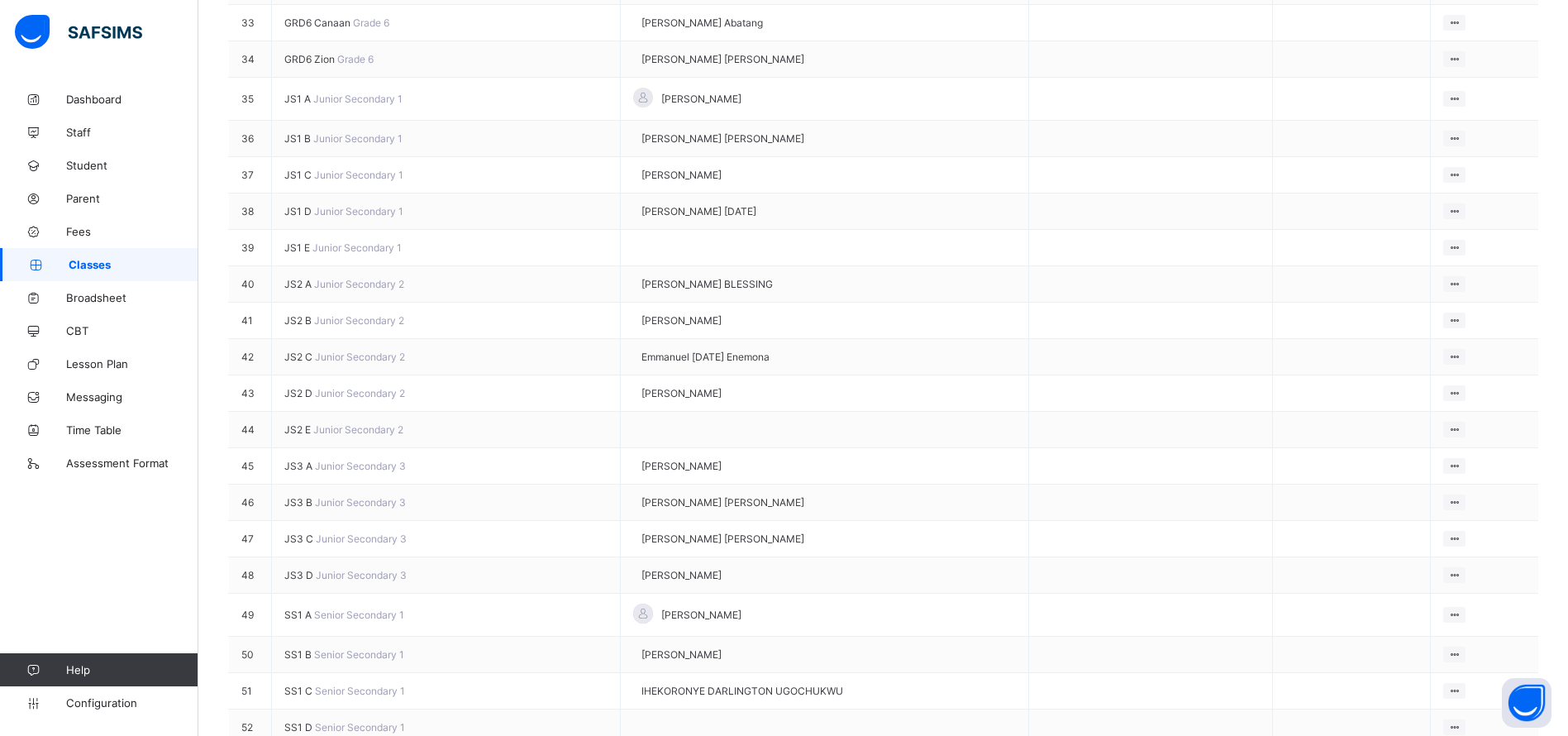
click at [299, 181] on span "JS1 C" at bounding box center [299, 174] width 29 height 13
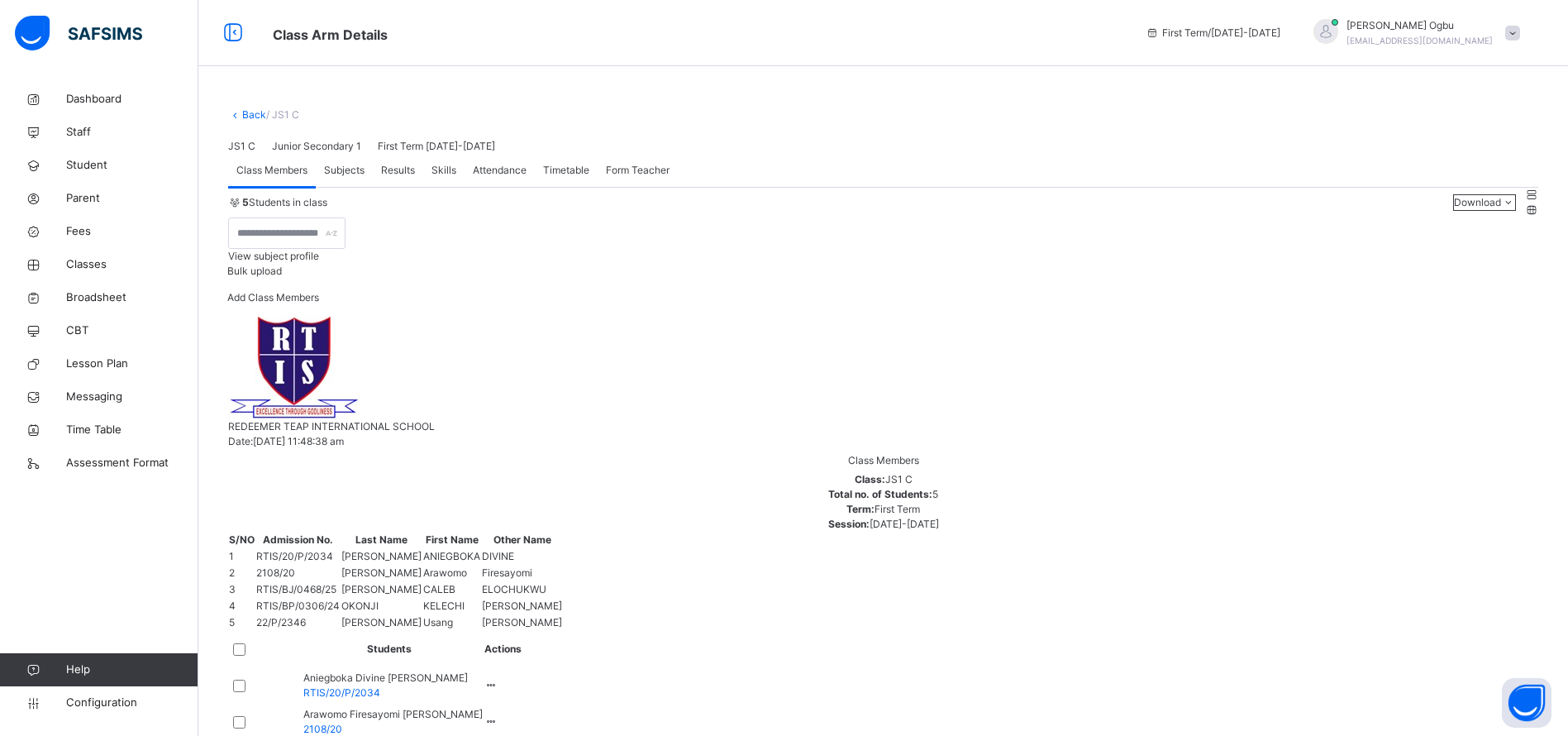
click at [319, 304] on span "Add Class Members" at bounding box center [273, 297] width 92 height 13
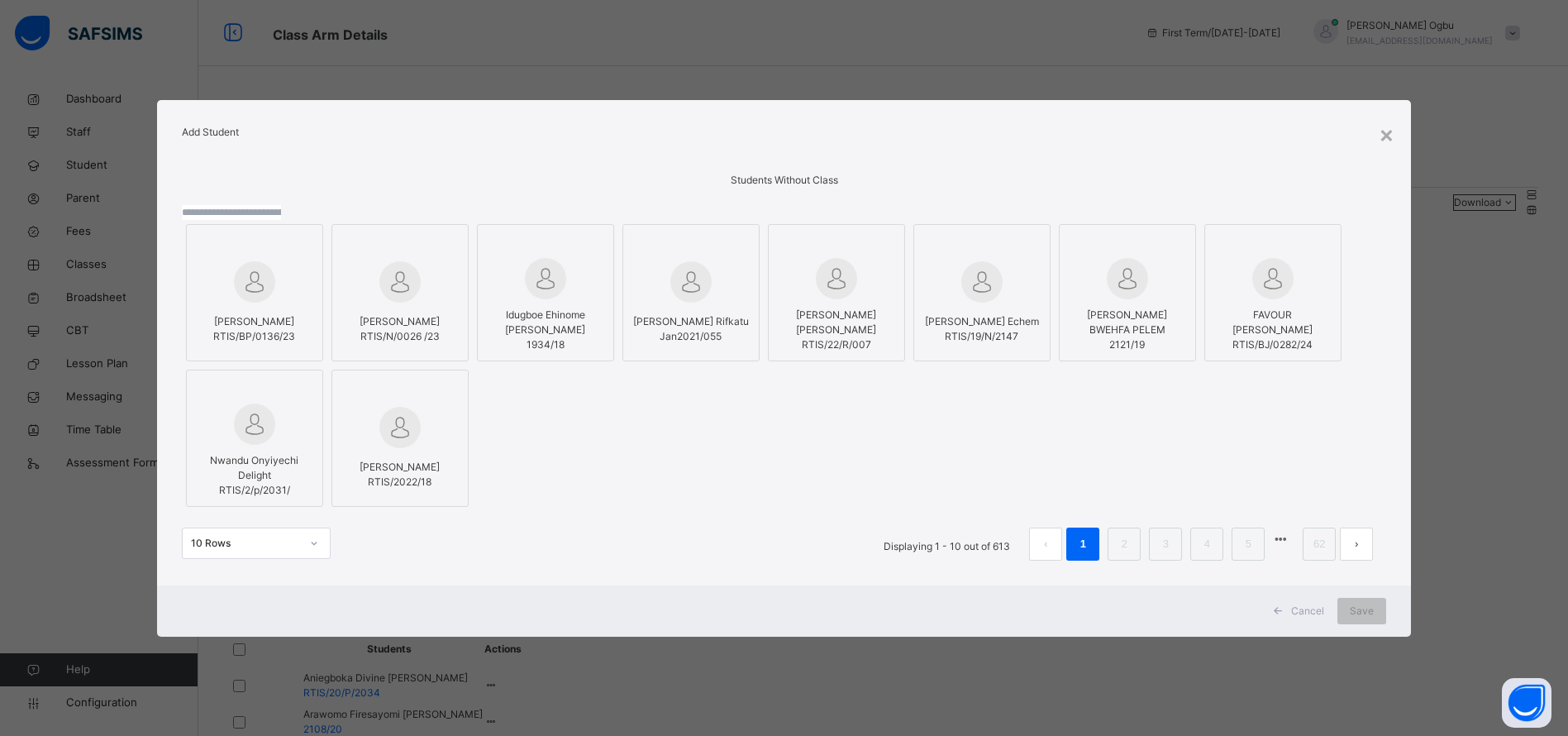
click at [281, 205] on input "text" at bounding box center [231, 213] width 99 height 15
paste input "**********"
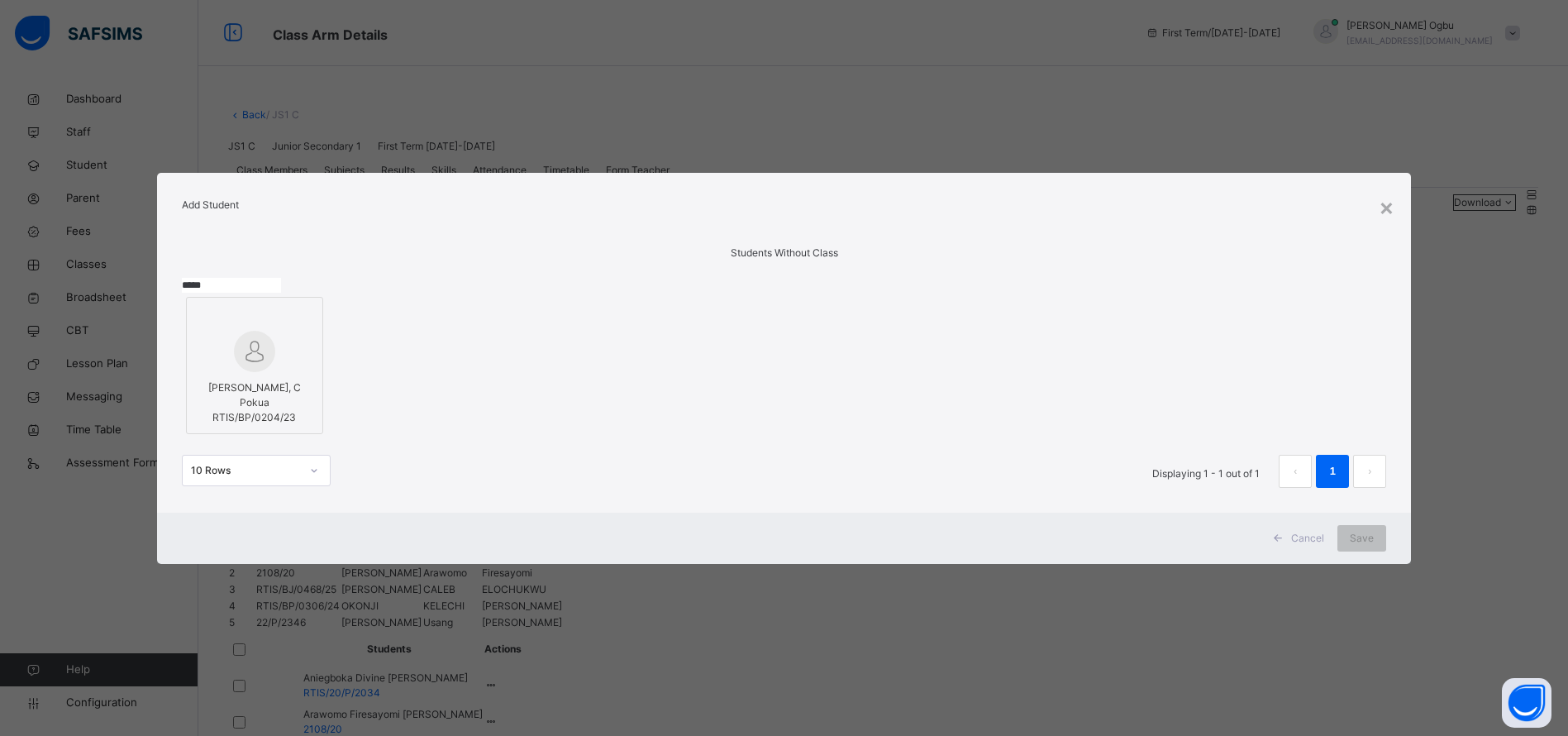
type input "*****"
click at [1315, 546] on span "Cancel" at bounding box center [1307, 538] width 33 height 15
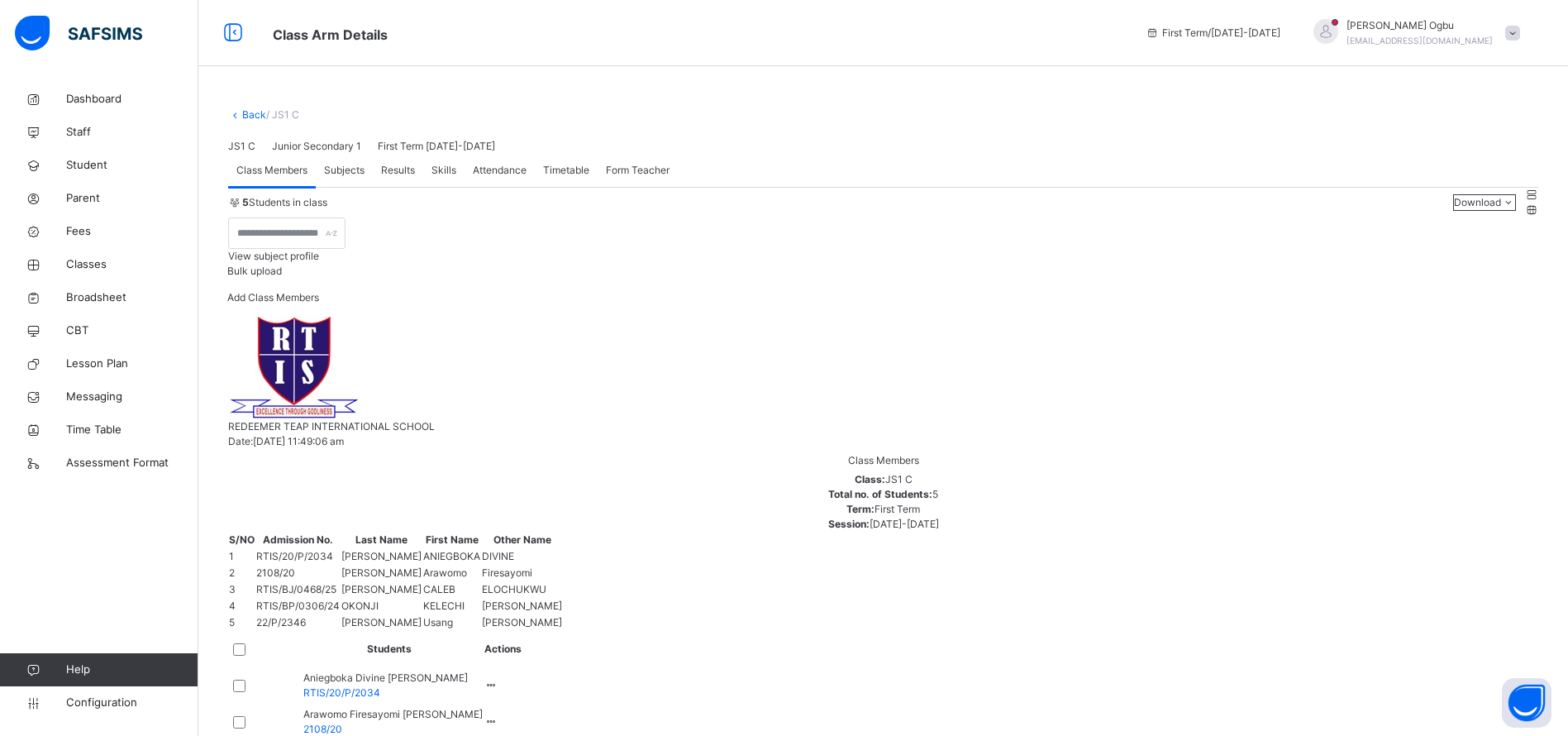
click at [81, 265] on span "Classes" at bounding box center [132, 265] width 132 height 17
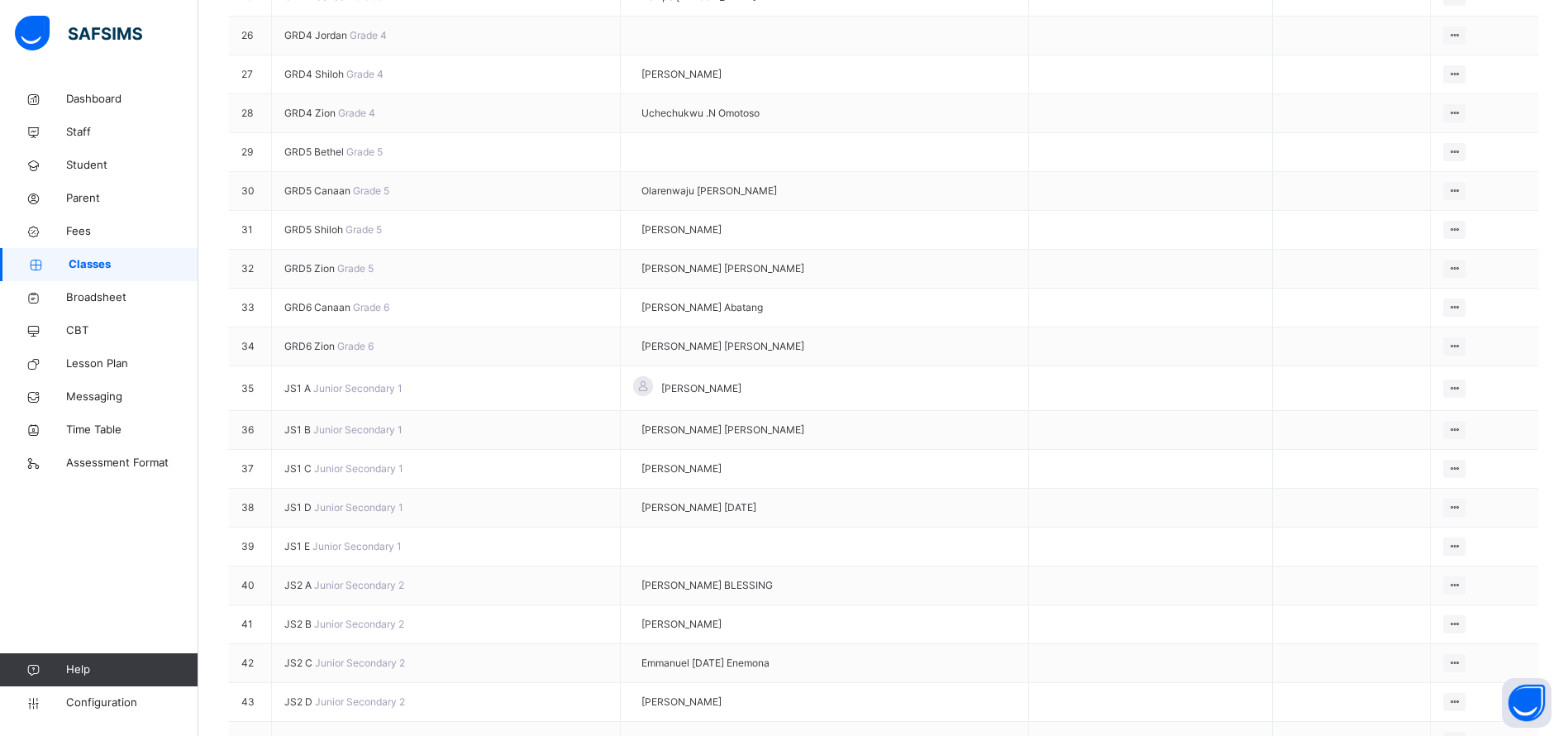
scroll to position [1291, 0]
click at [322, 351] on span "GRD6 Zion" at bounding box center [310, 344] width 53 height 13
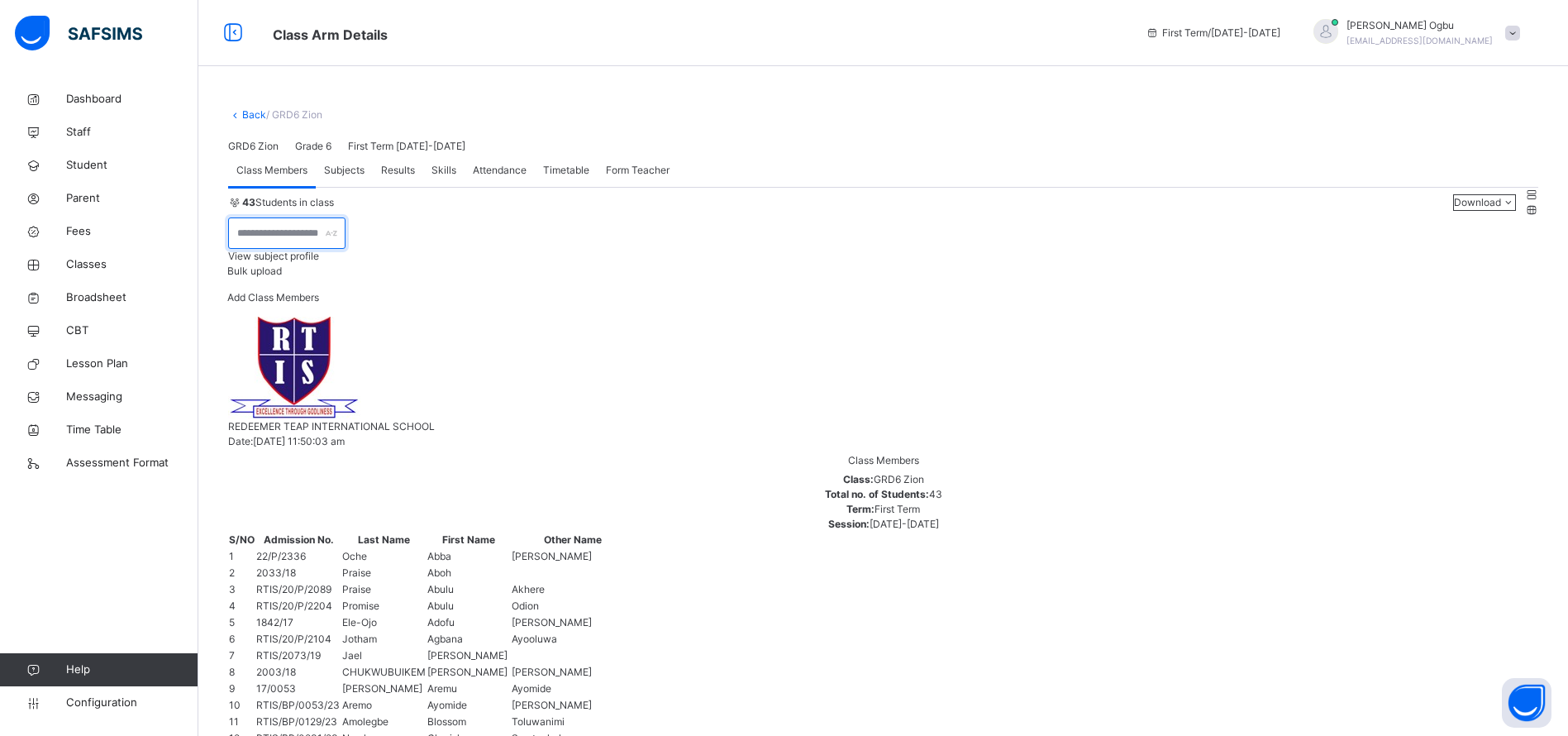
click at [346, 249] on input "text" at bounding box center [287, 232] width 118 height 31
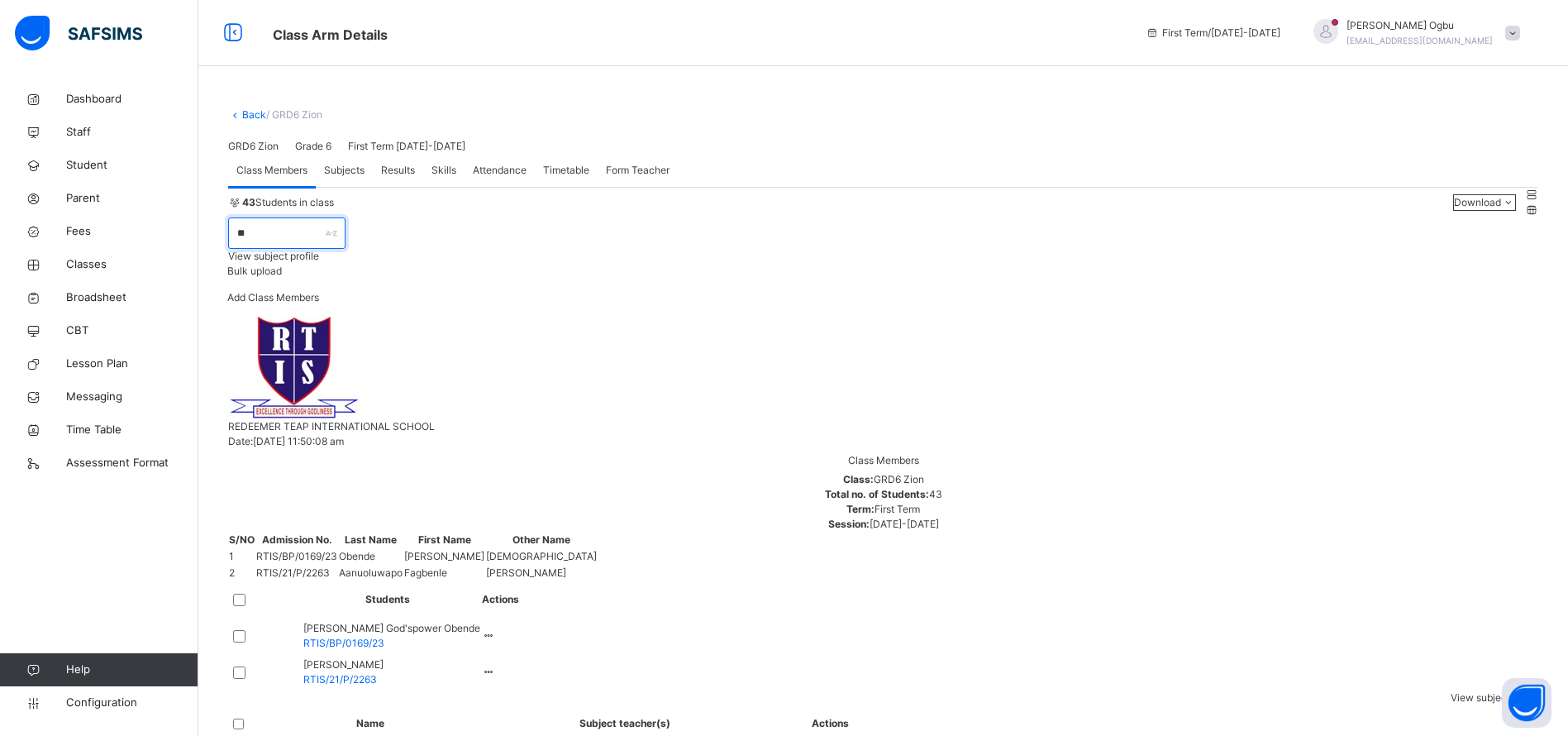
type input "*"
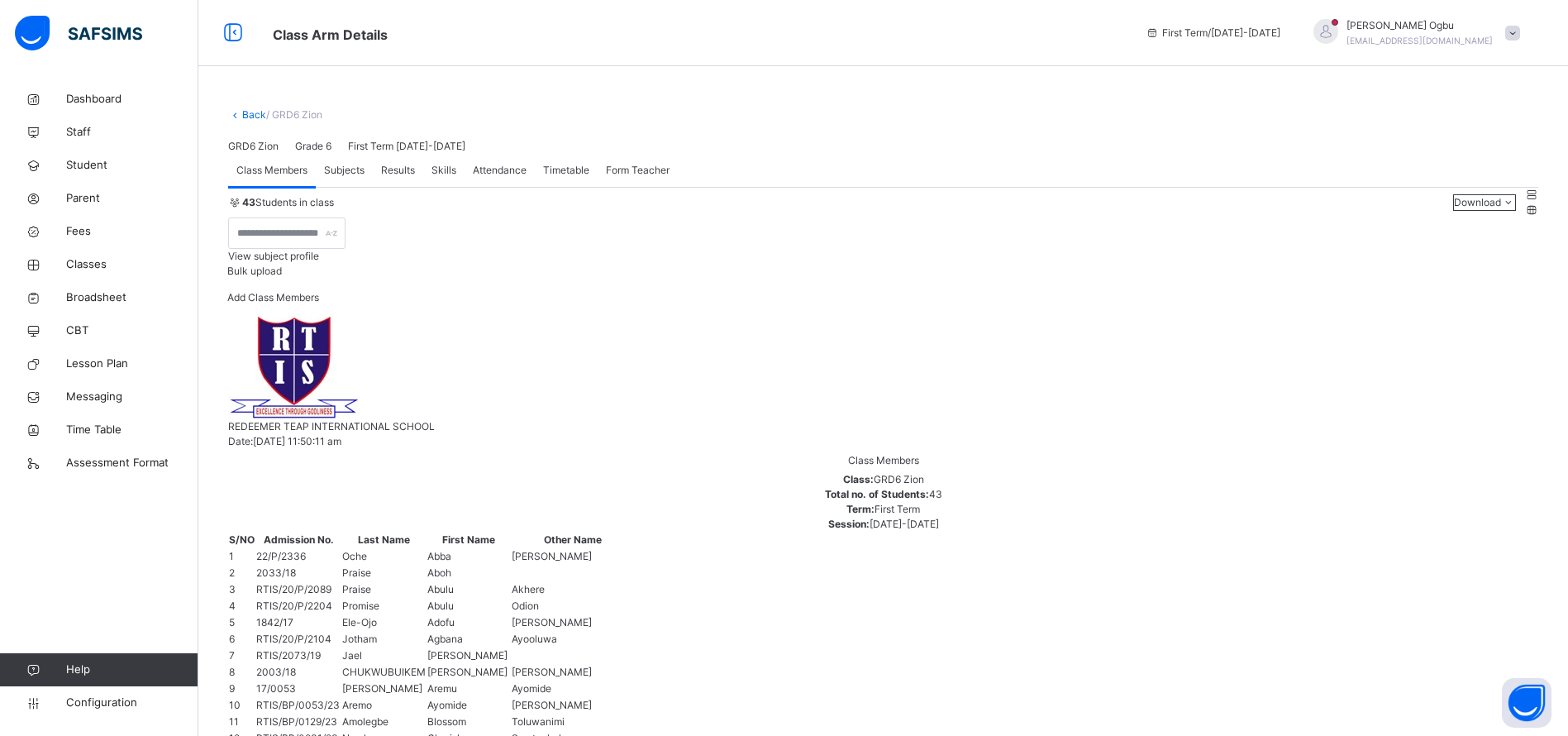
click at [93, 159] on span "Student" at bounding box center [132, 166] width 132 height 17
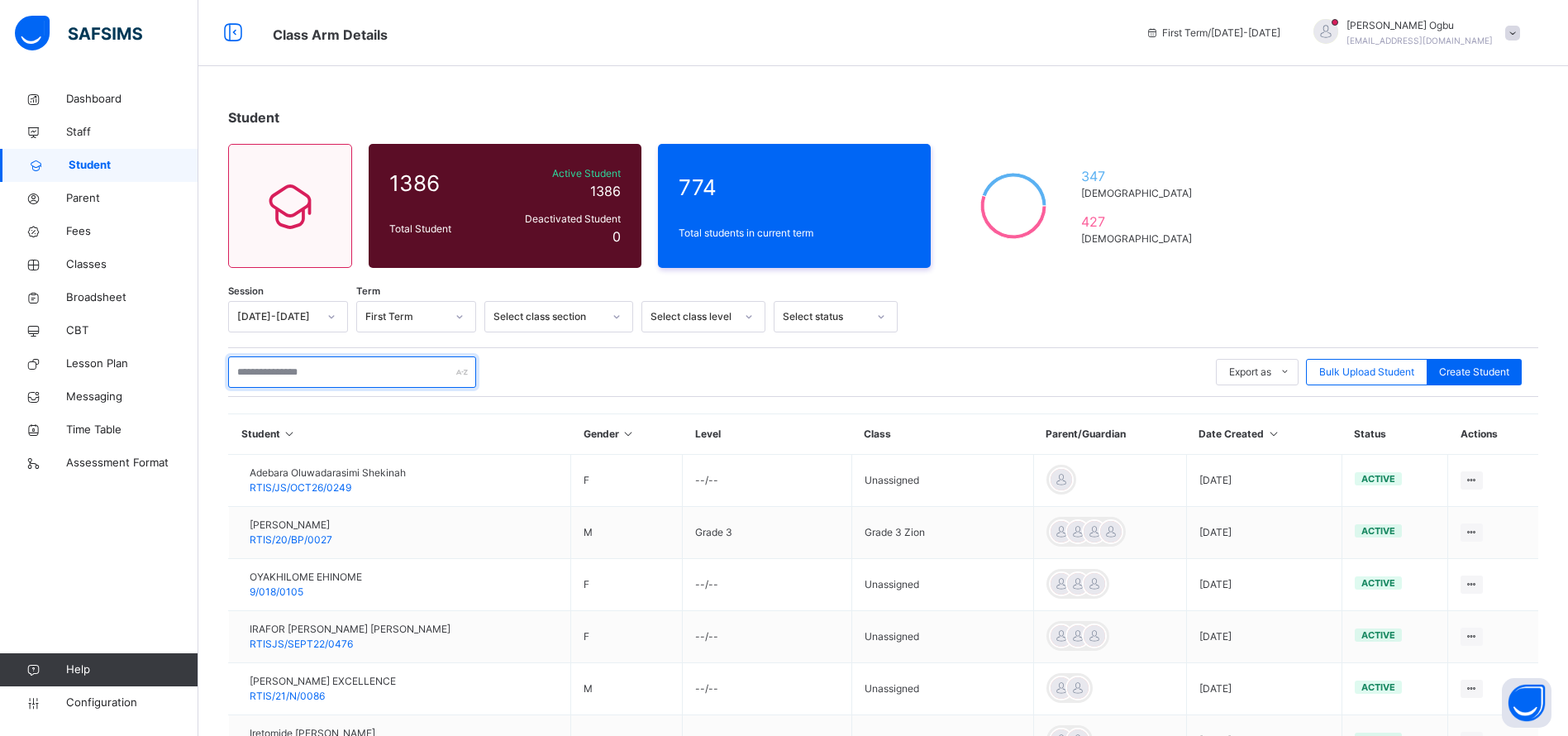
click at [324, 368] on input "text" at bounding box center [352, 372] width 248 height 31
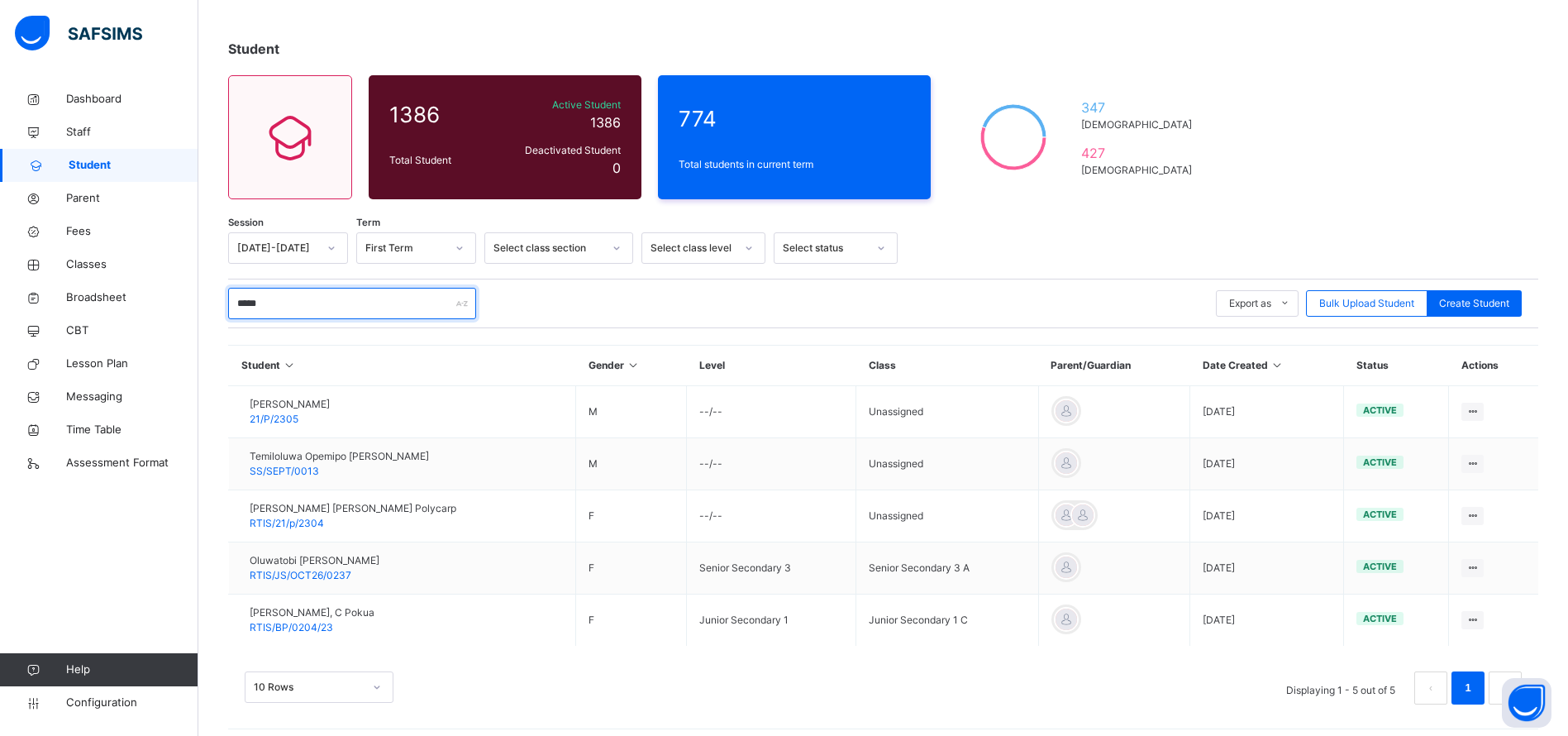
scroll to position [78, 0]
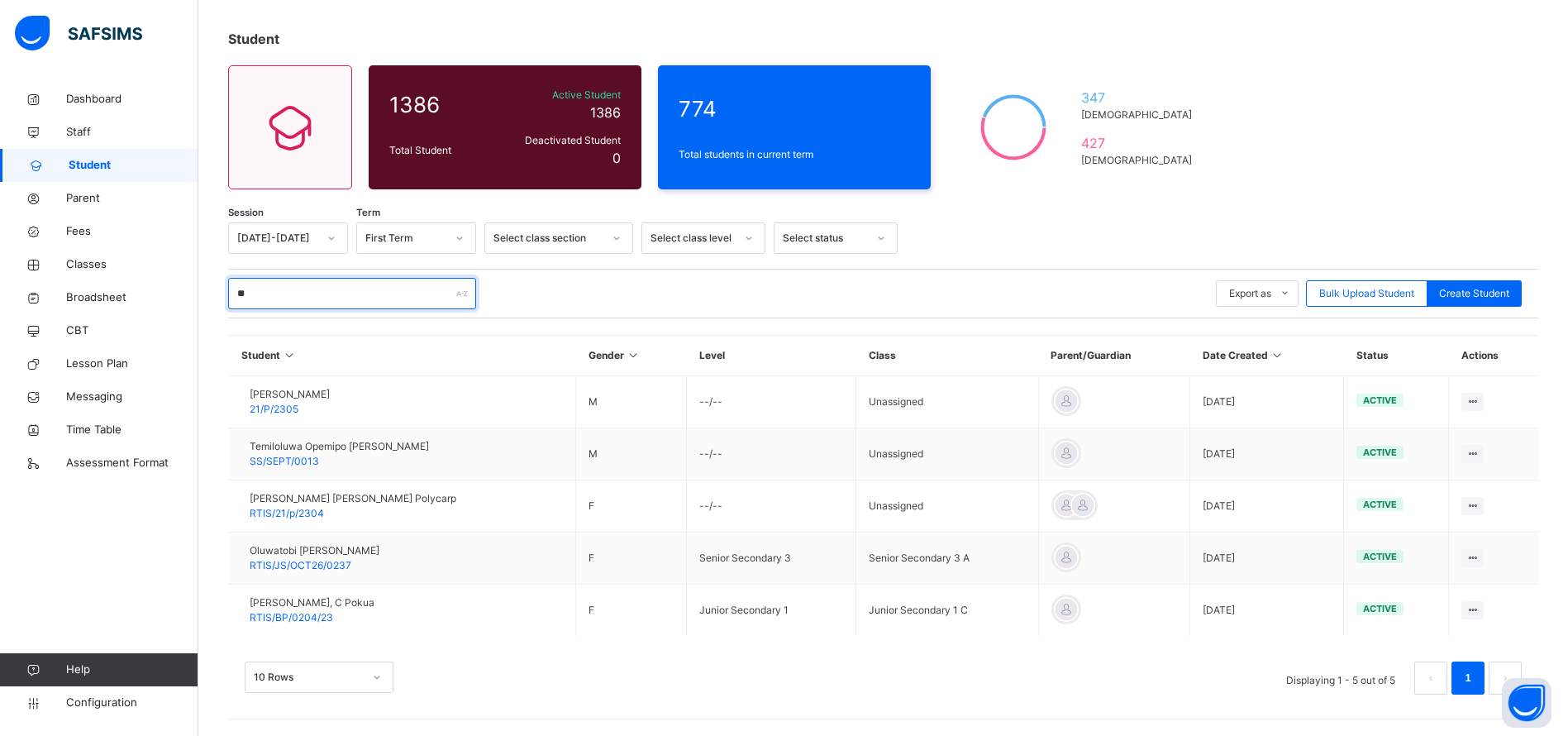
type input "*"
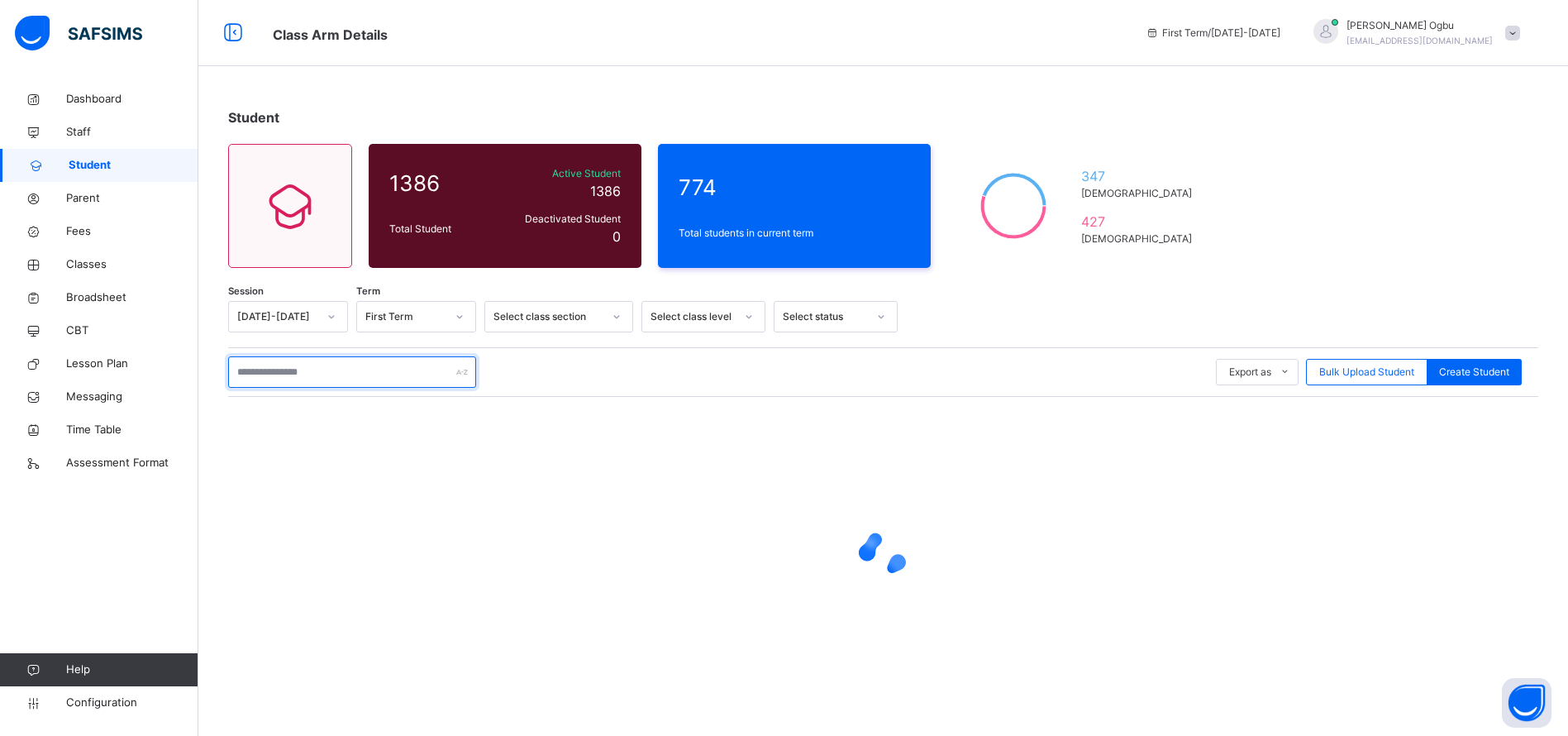
scroll to position [0, 0]
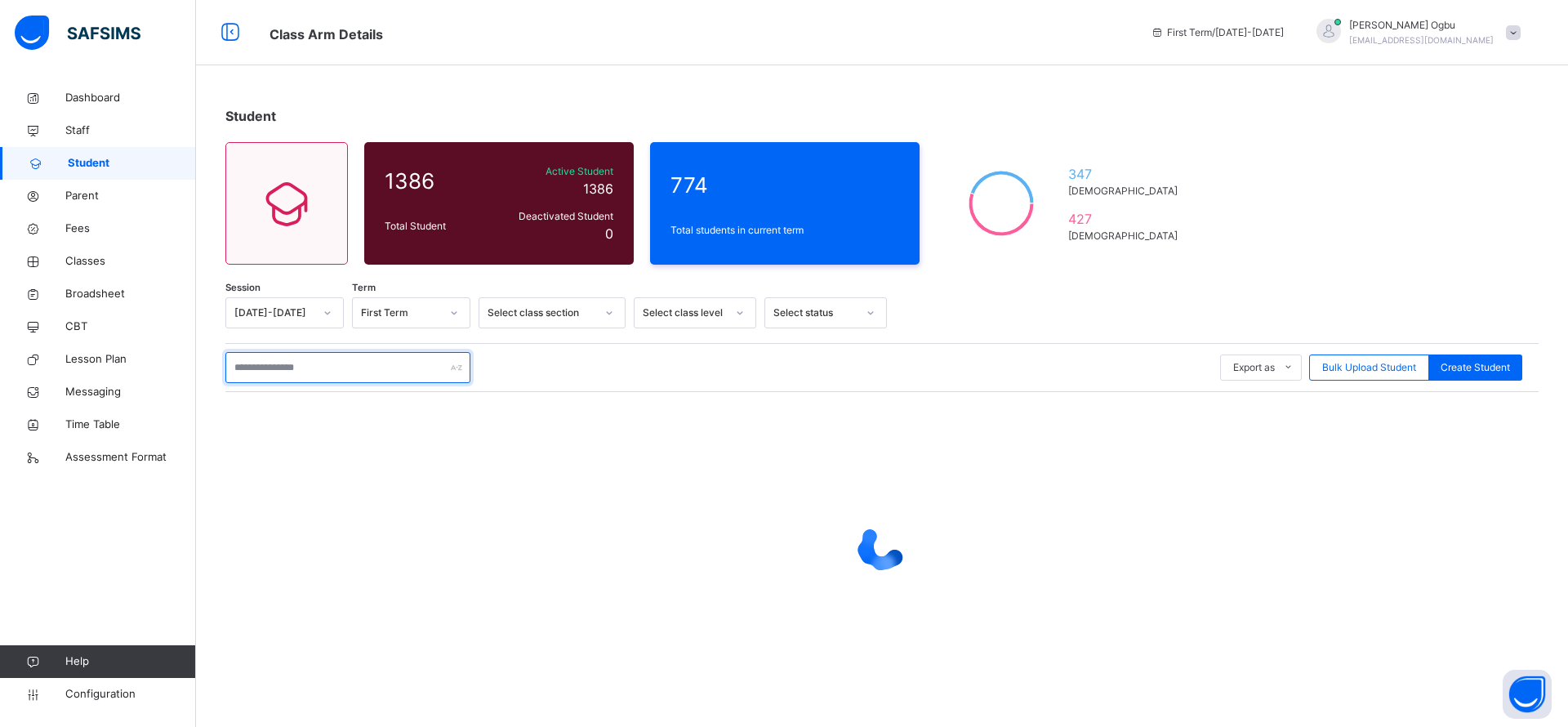
paste input "**********"
type input "*****"
click at [78, 258] on span "Classes" at bounding box center [130, 262] width 130 height 17
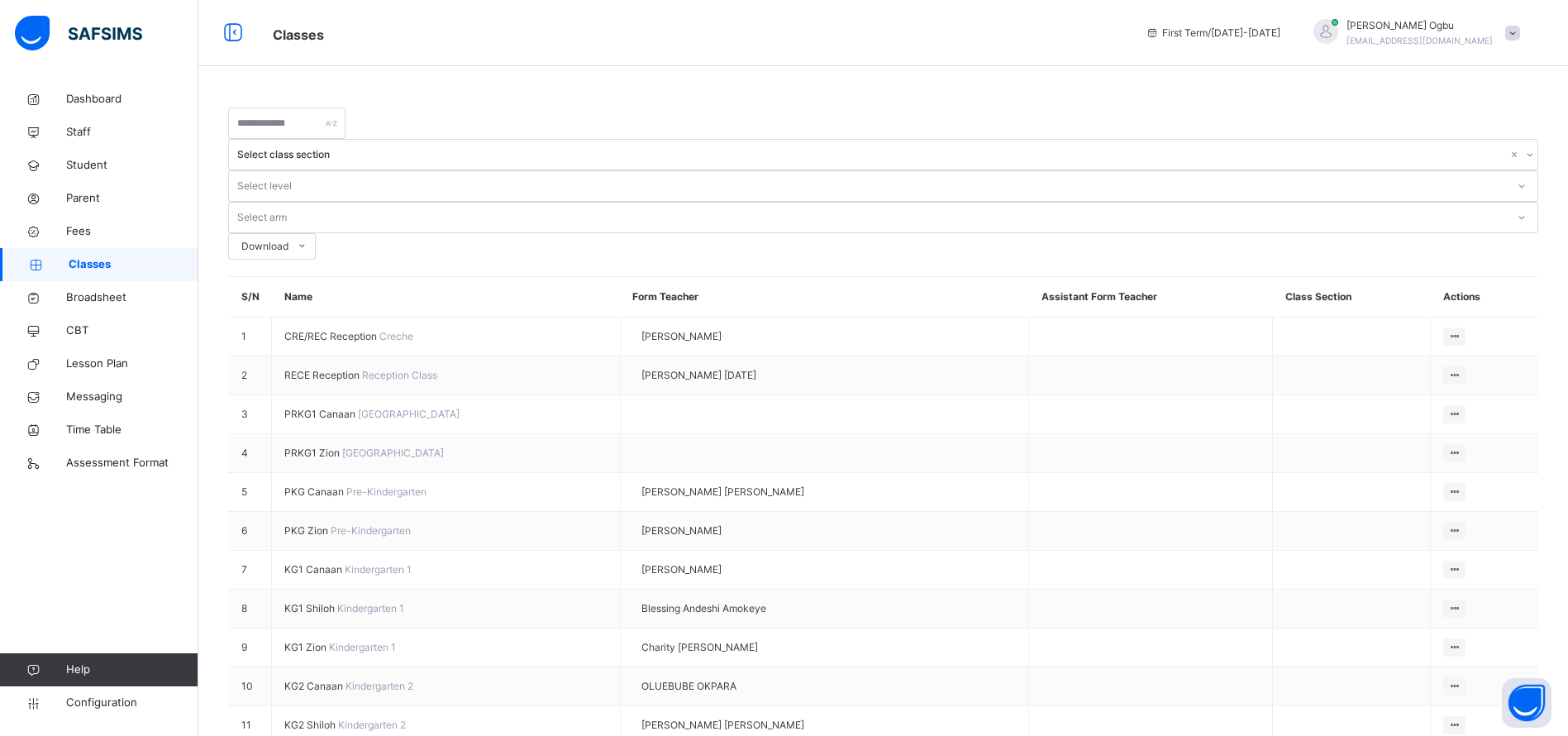
click at [81, 164] on span "Student" at bounding box center [132, 166] width 132 height 17
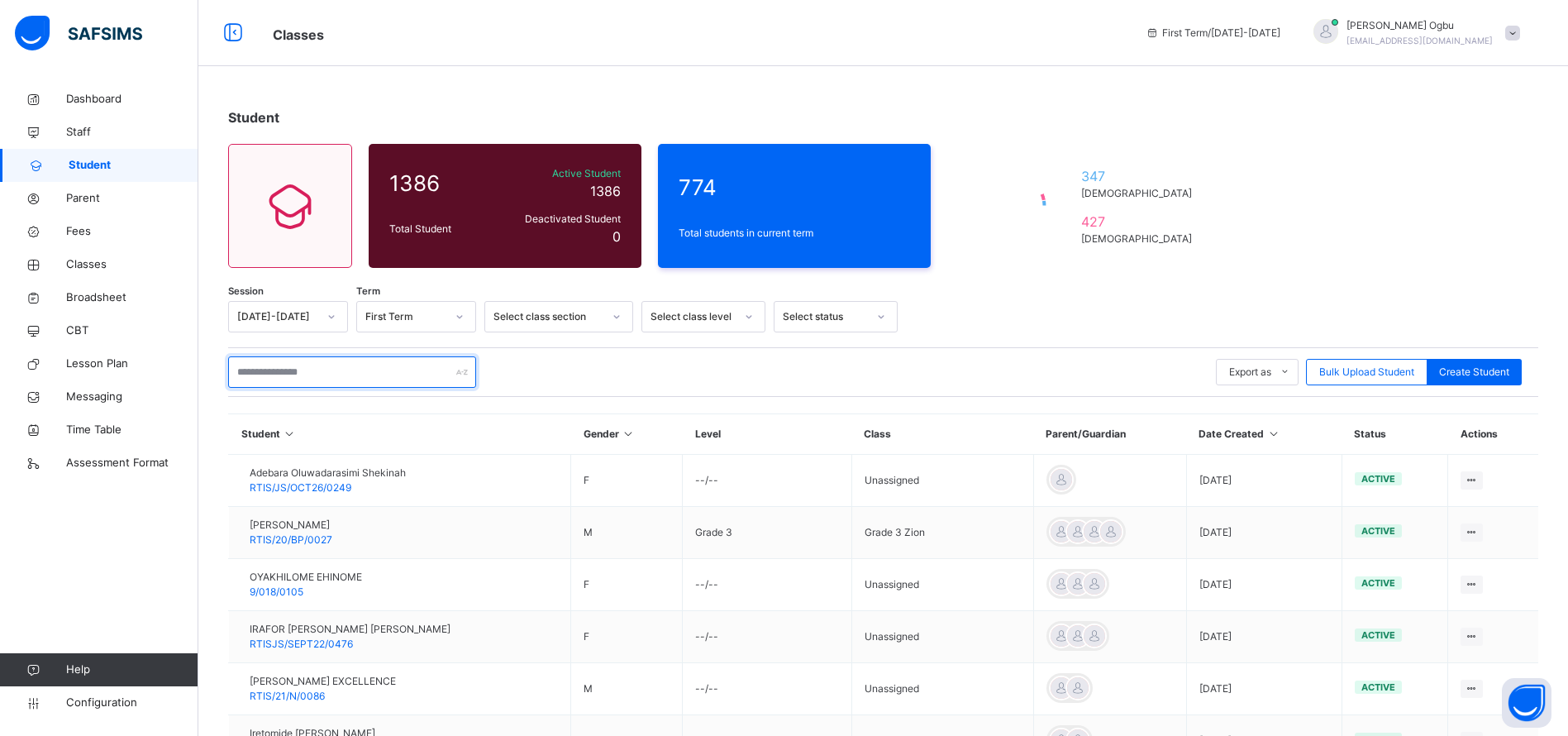
click at [262, 366] on input "text" at bounding box center [352, 372] width 248 height 31
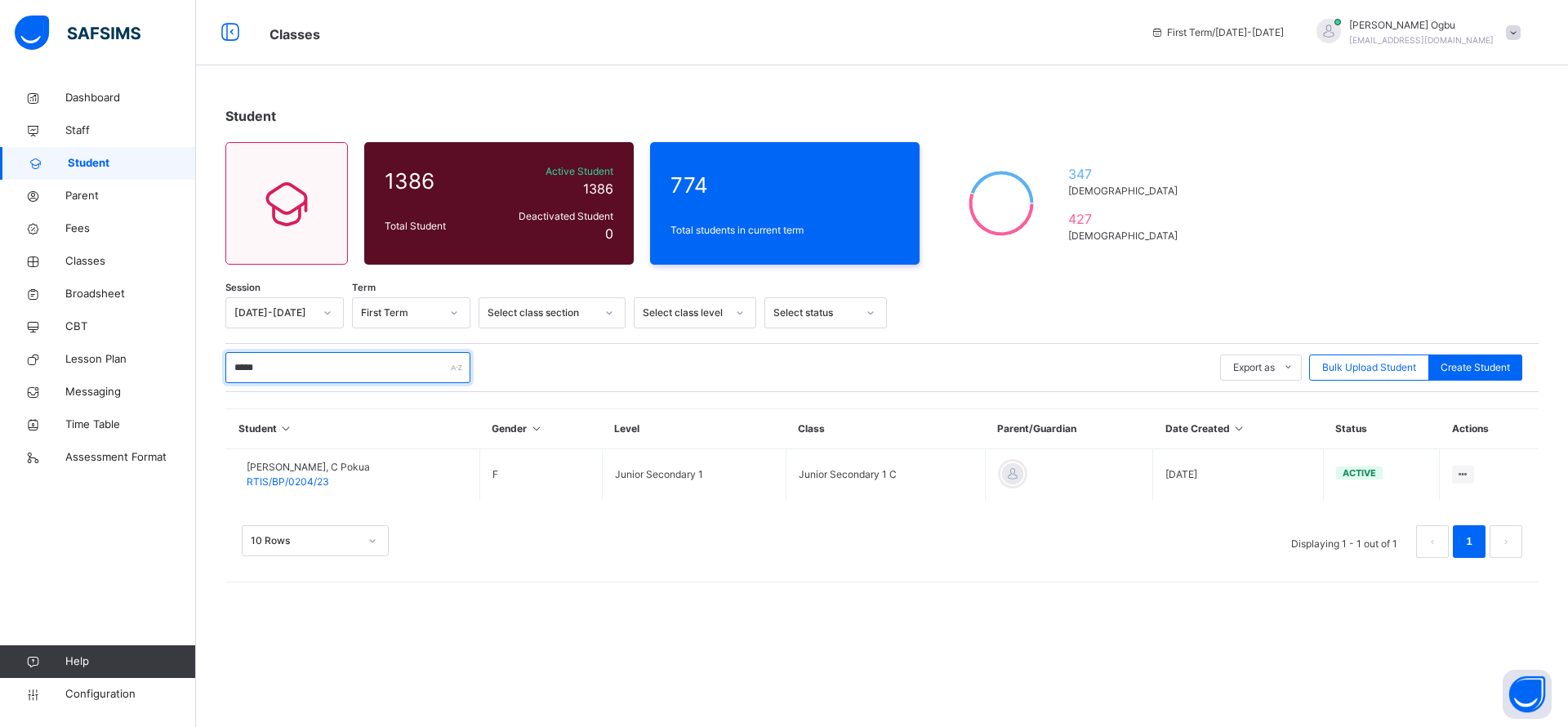
type input "*****"
drag, startPoint x: 380, startPoint y: 464, endPoint x: 354, endPoint y: 464, distance: 26.0
click at [354, 464] on td "Daniel Andrea, C Pokua RTIS/BP/0204/23" at bounding box center [353, 474] width 254 height 52
click at [533, 562] on div "10 Rows Displaying 1 - 1 out of 1 1" at bounding box center [882, 533] width 1313 height 81
click at [984, 567] on div "10 Rows Displaying 1 - 1 out of 1 1" at bounding box center [882, 533] width 1313 height 81
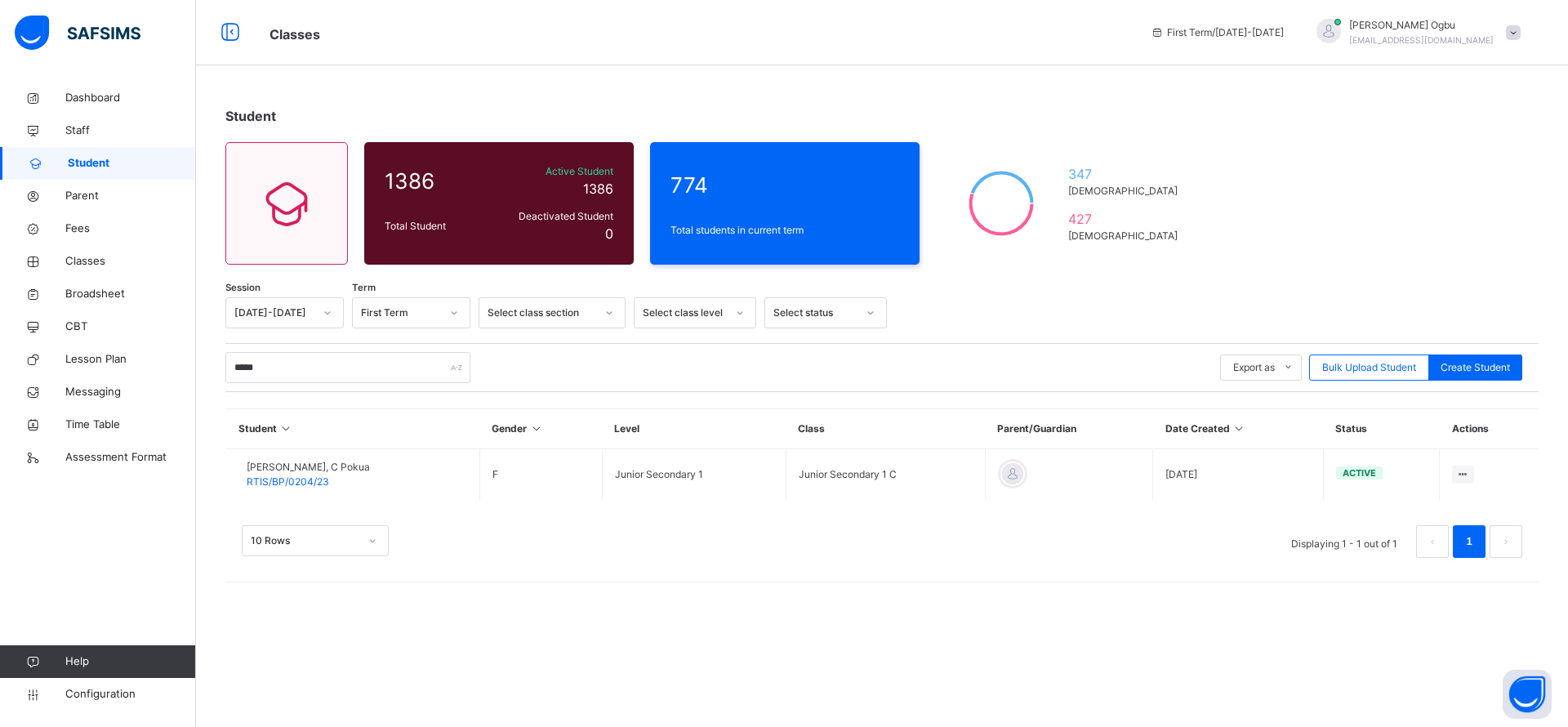
click at [304, 482] on span "RTIS/BP/0204/23" at bounding box center [288, 481] width 82 height 12
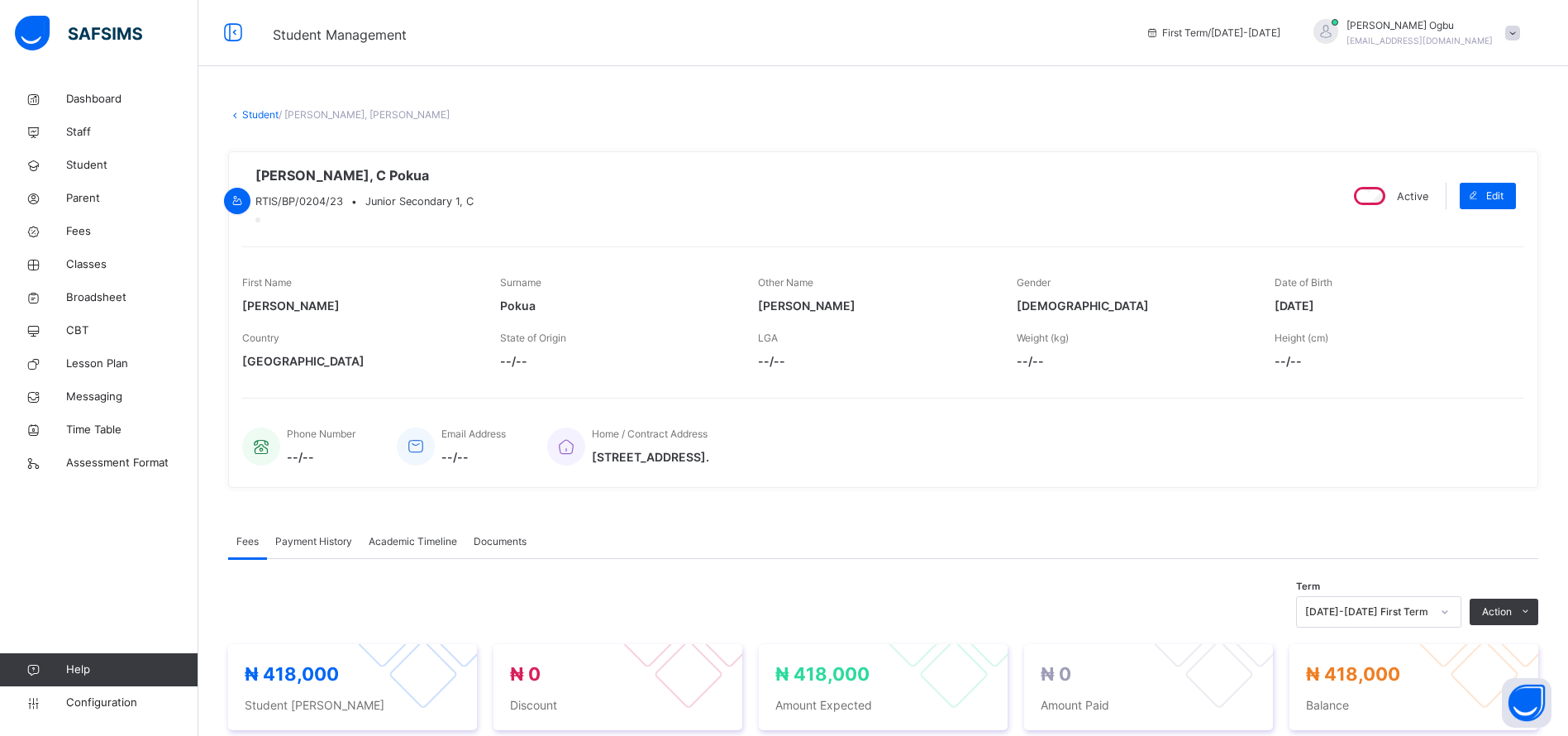
click at [1503, 204] on span "Edit" at bounding box center [1495, 196] width 18 height 15
select select "**"
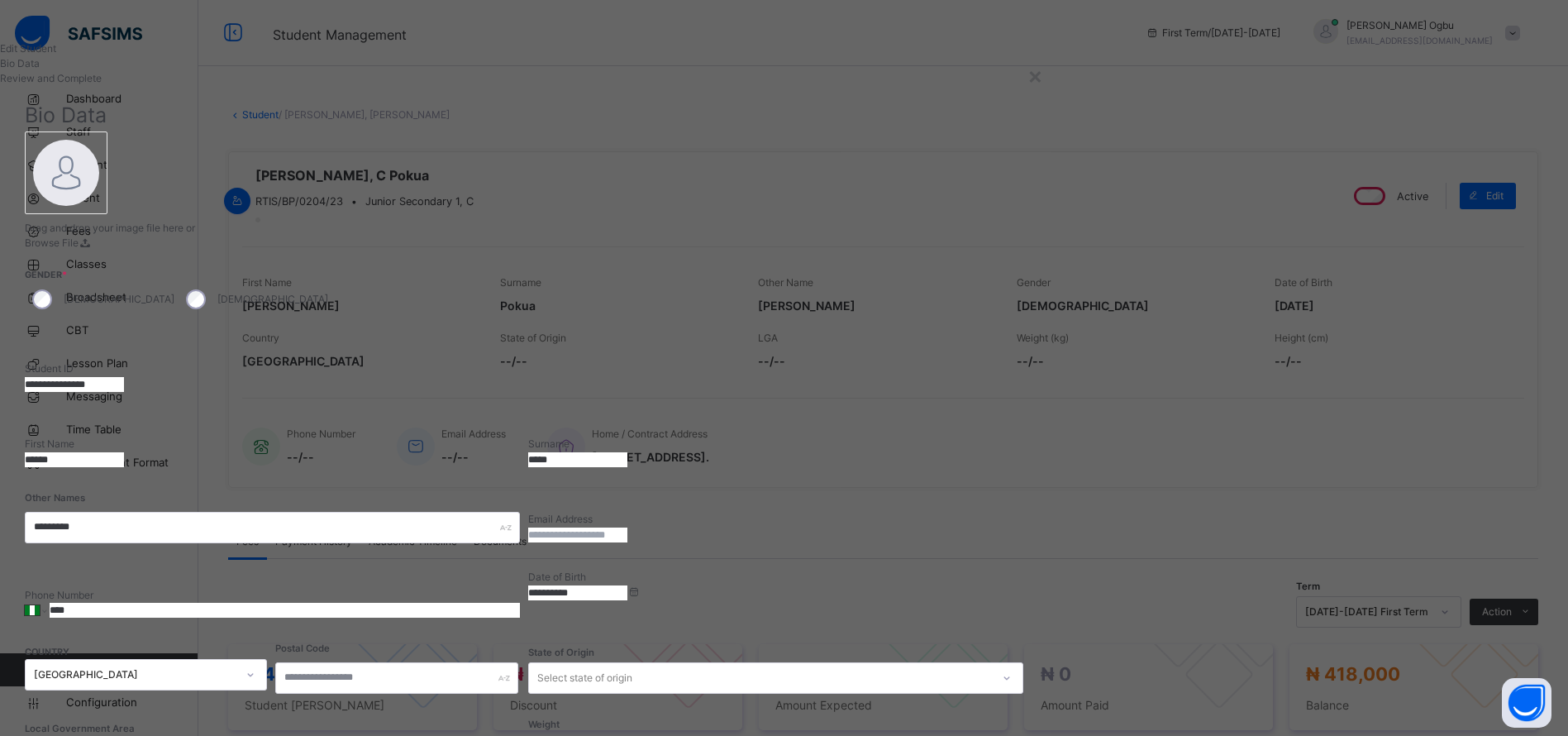
drag, startPoint x: 883, startPoint y: 320, endPoint x: 604, endPoint y: 316, distance: 279.0
click at [604, 316] on div "**********" at bounding box center [529, 607] width 1010 height 953
paste input "text"
type input "**********"
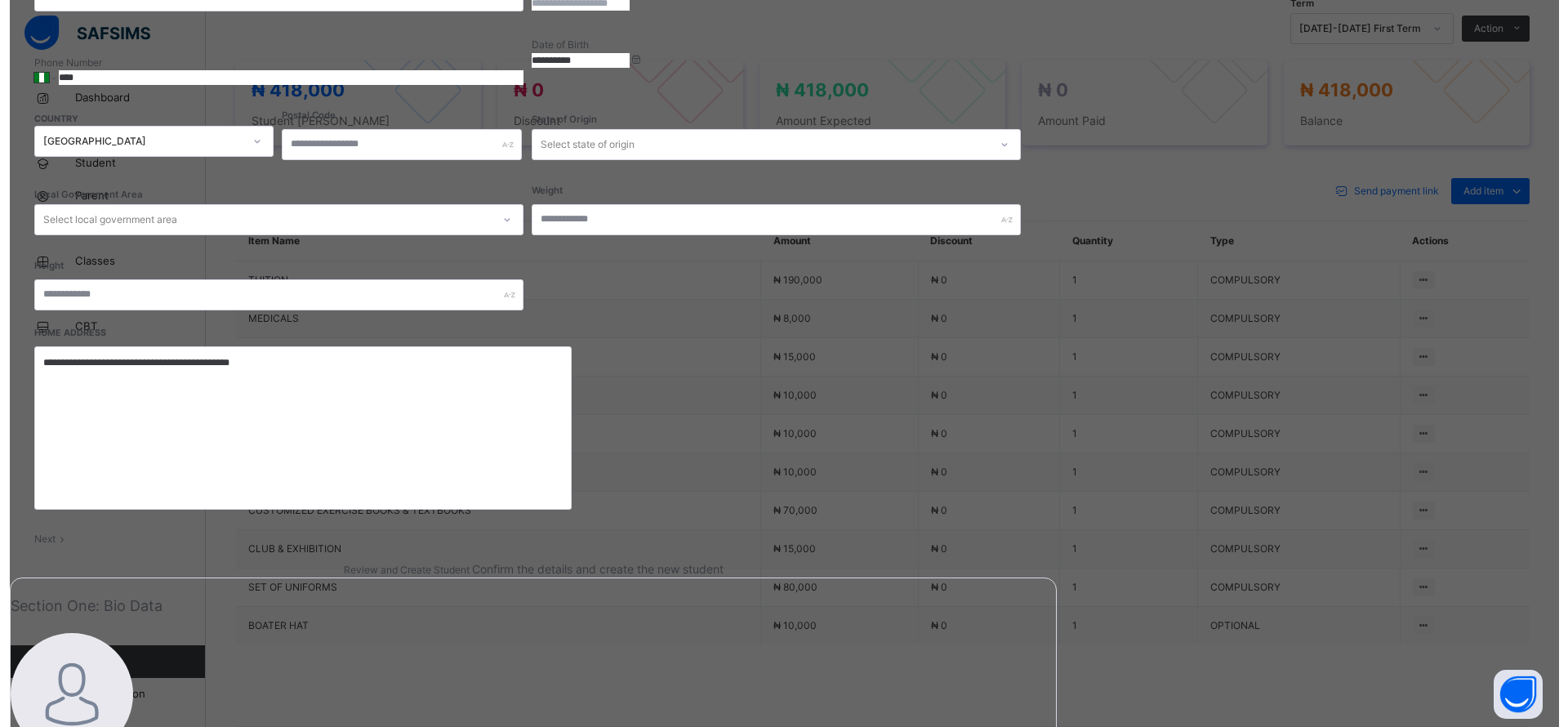
scroll to position [681, 0]
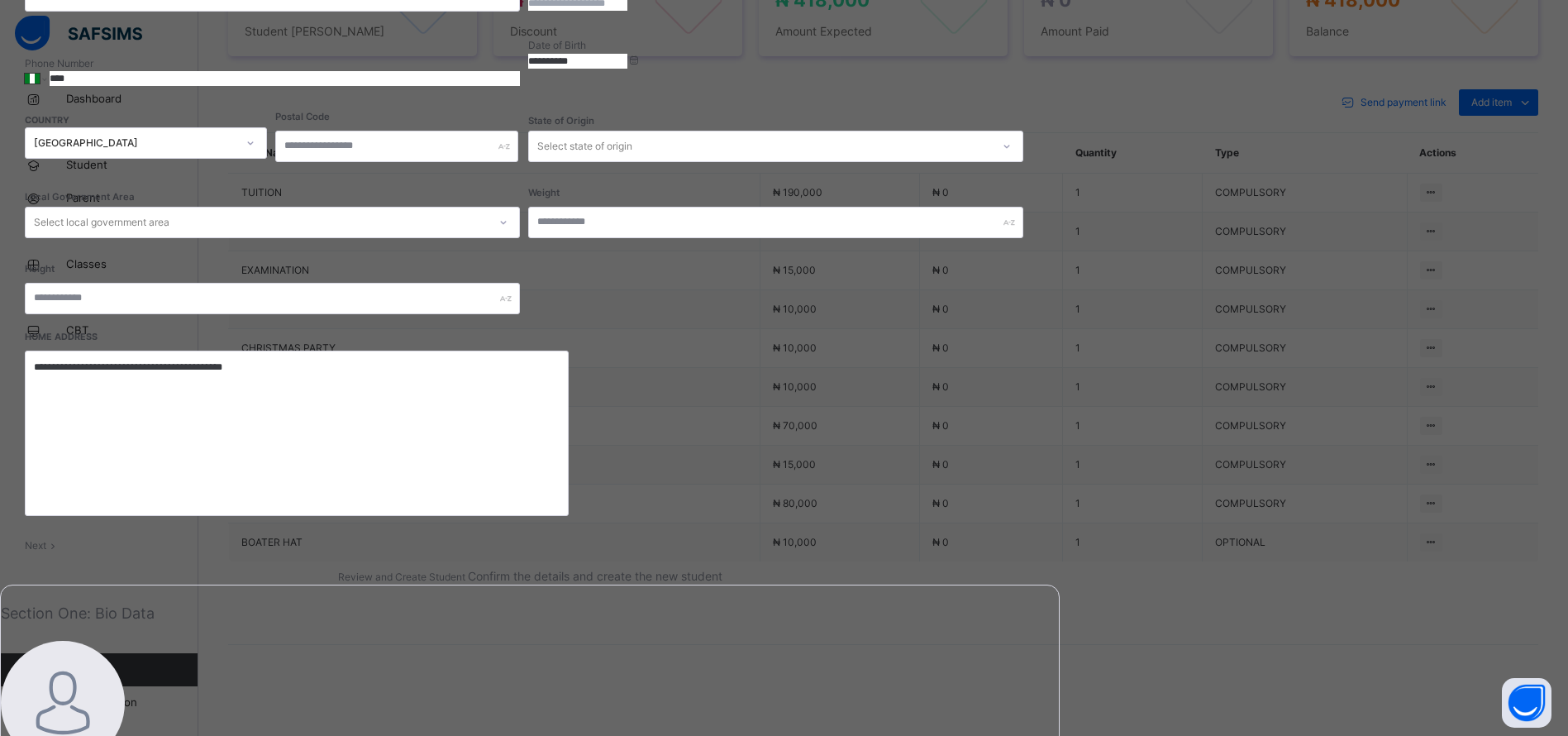
click at [46, 539] on span "Next" at bounding box center [35, 545] width 22 height 13
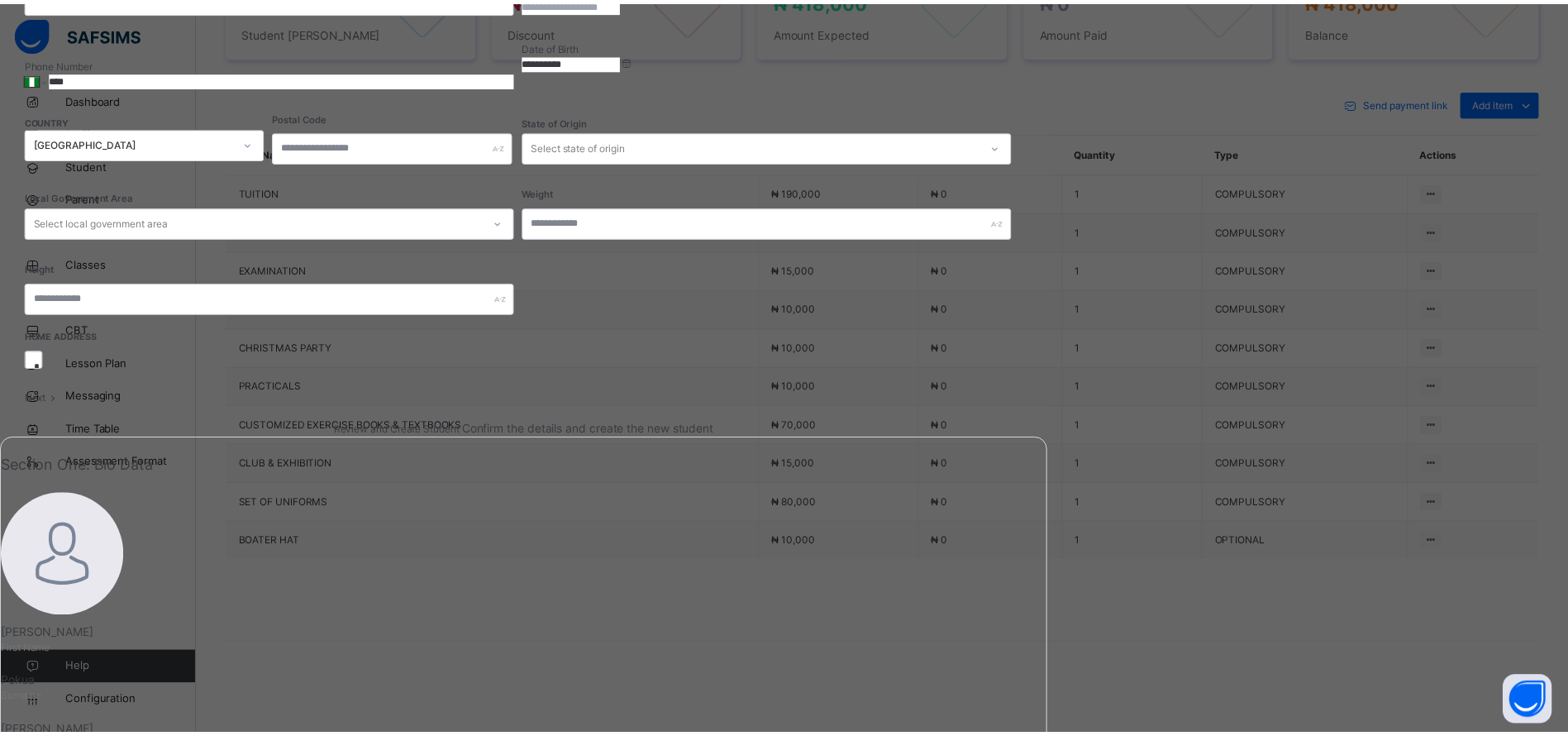
scroll to position [173, 0]
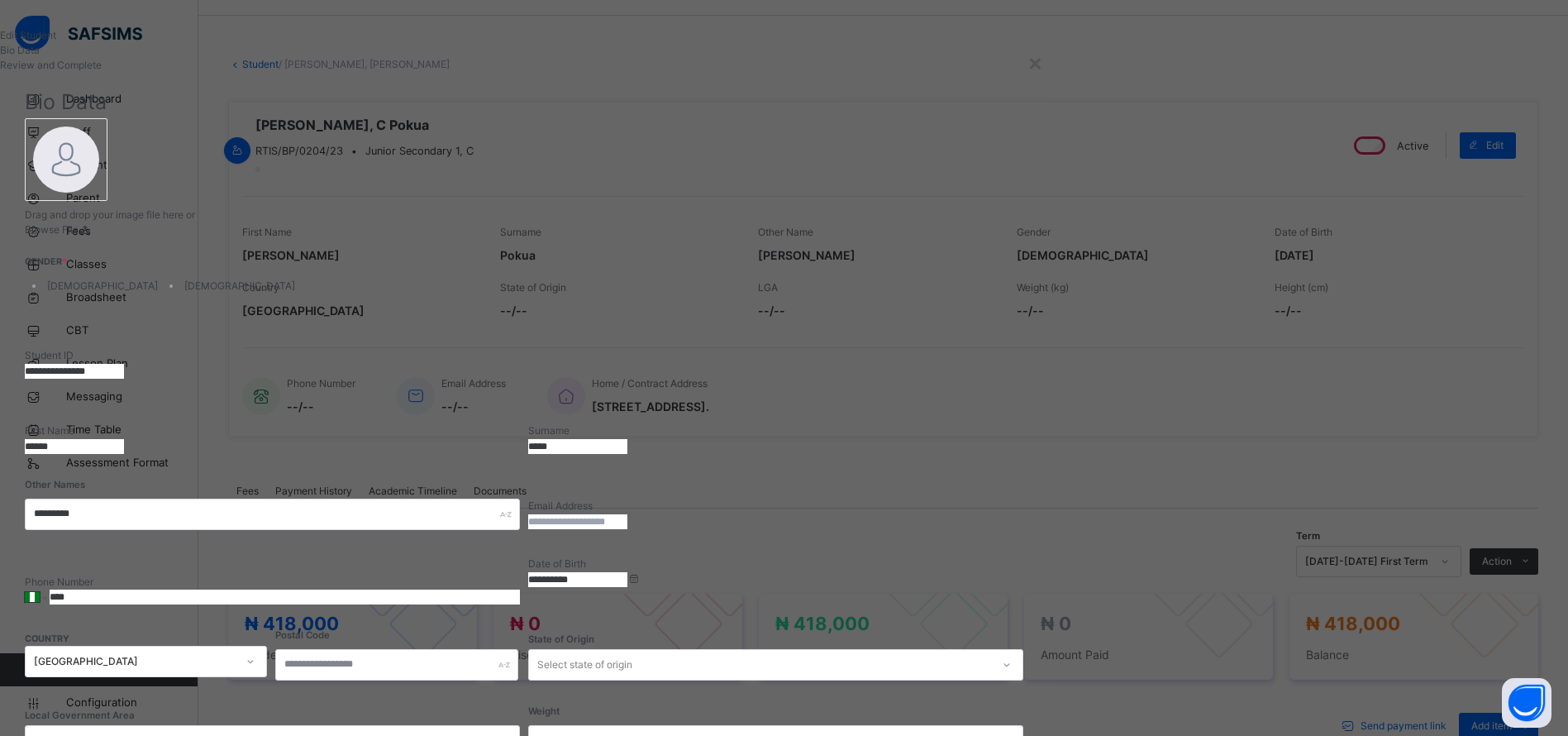
scroll to position [121, 0]
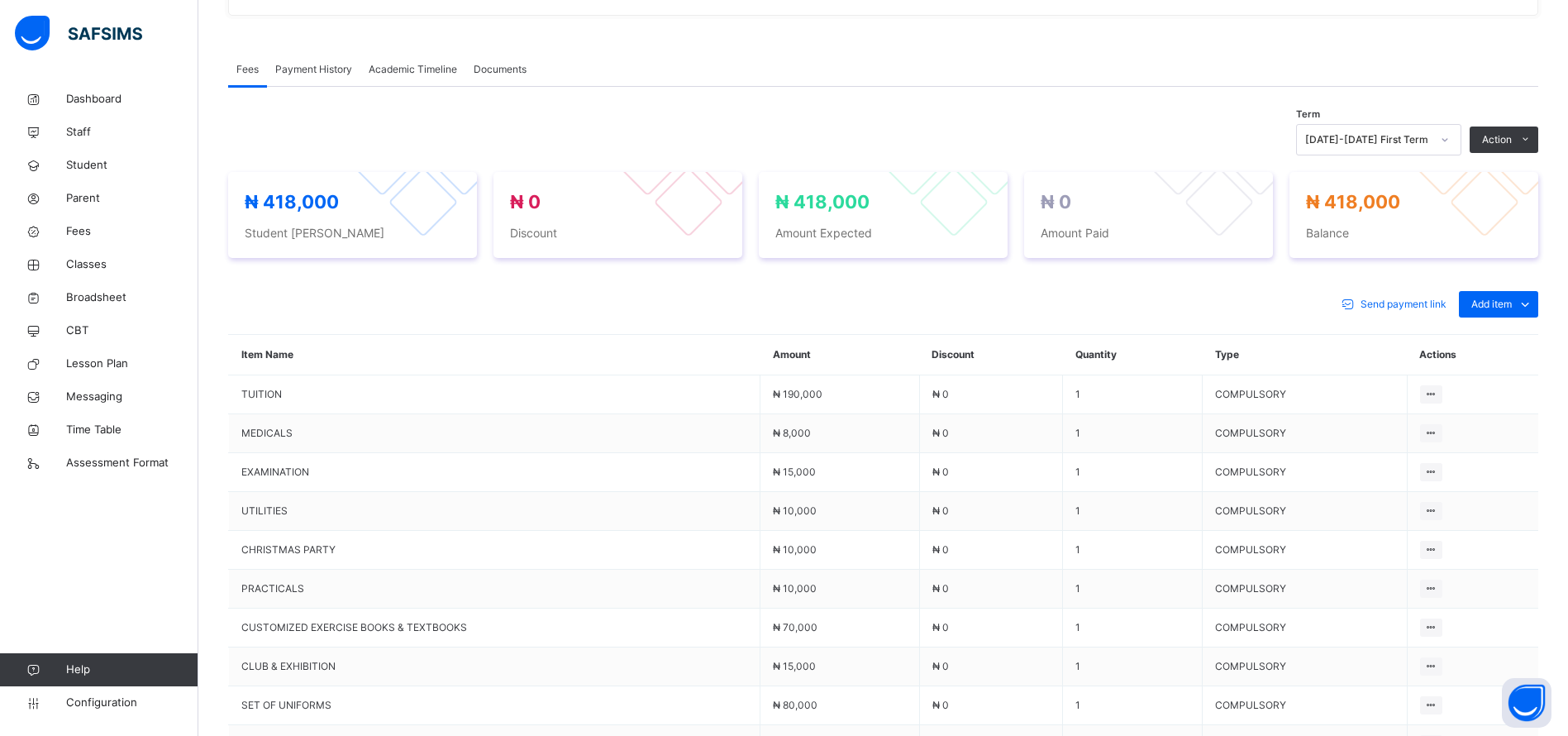
scroll to position [0, 0]
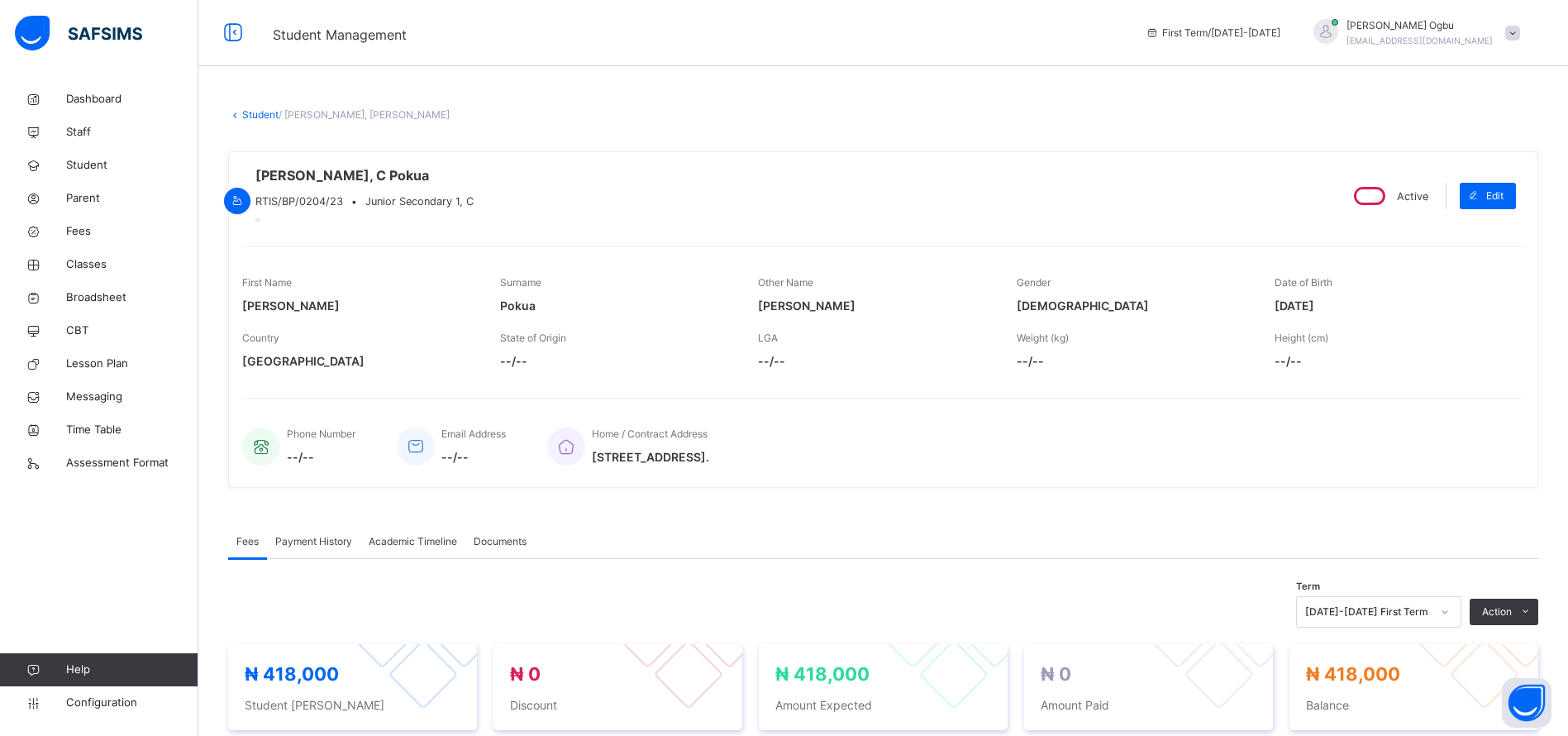
click at [76, 221] on link "Fees" at bounding box center [99, 230] width 199 height 33
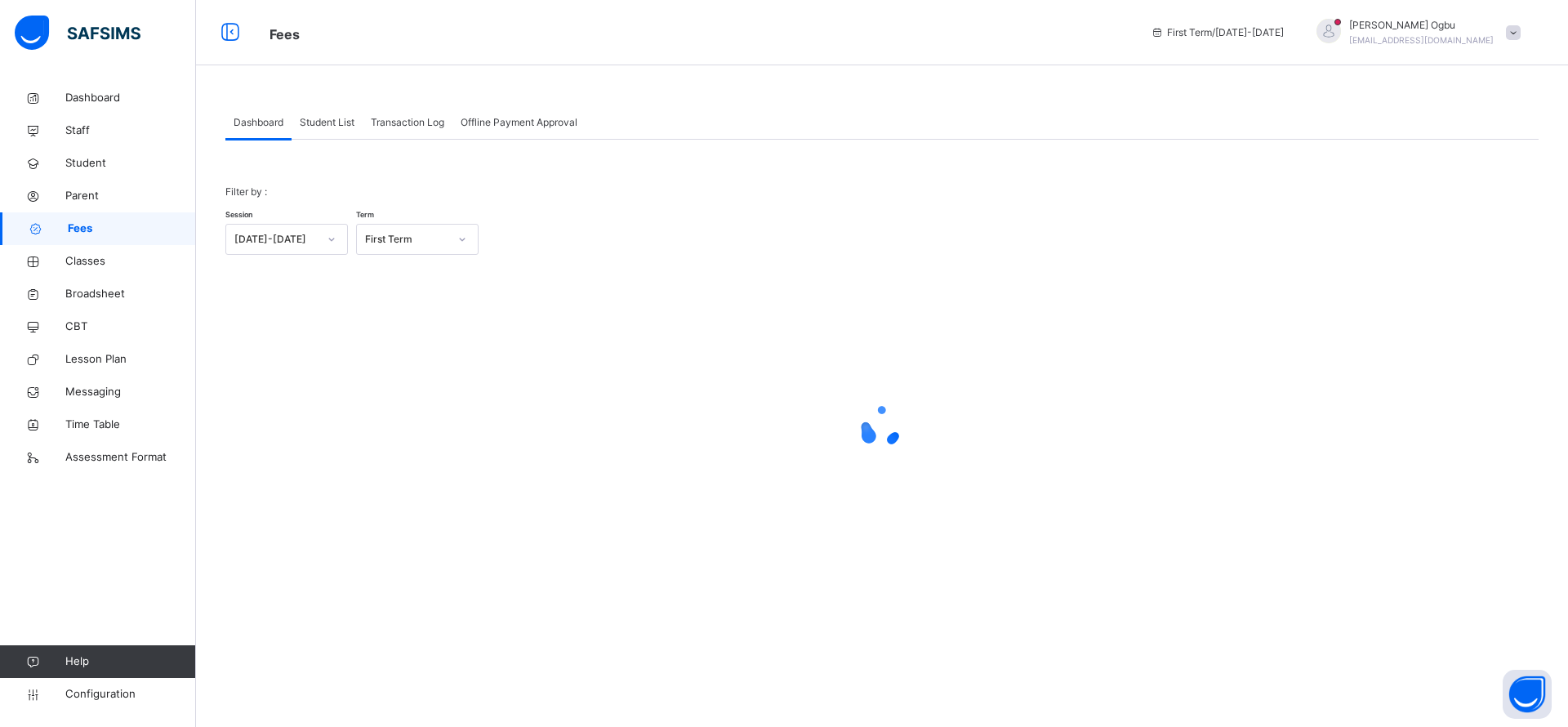
click at [416, 121] on span "Transaction Log" at bounding box center [407, 123] width 73 height 15
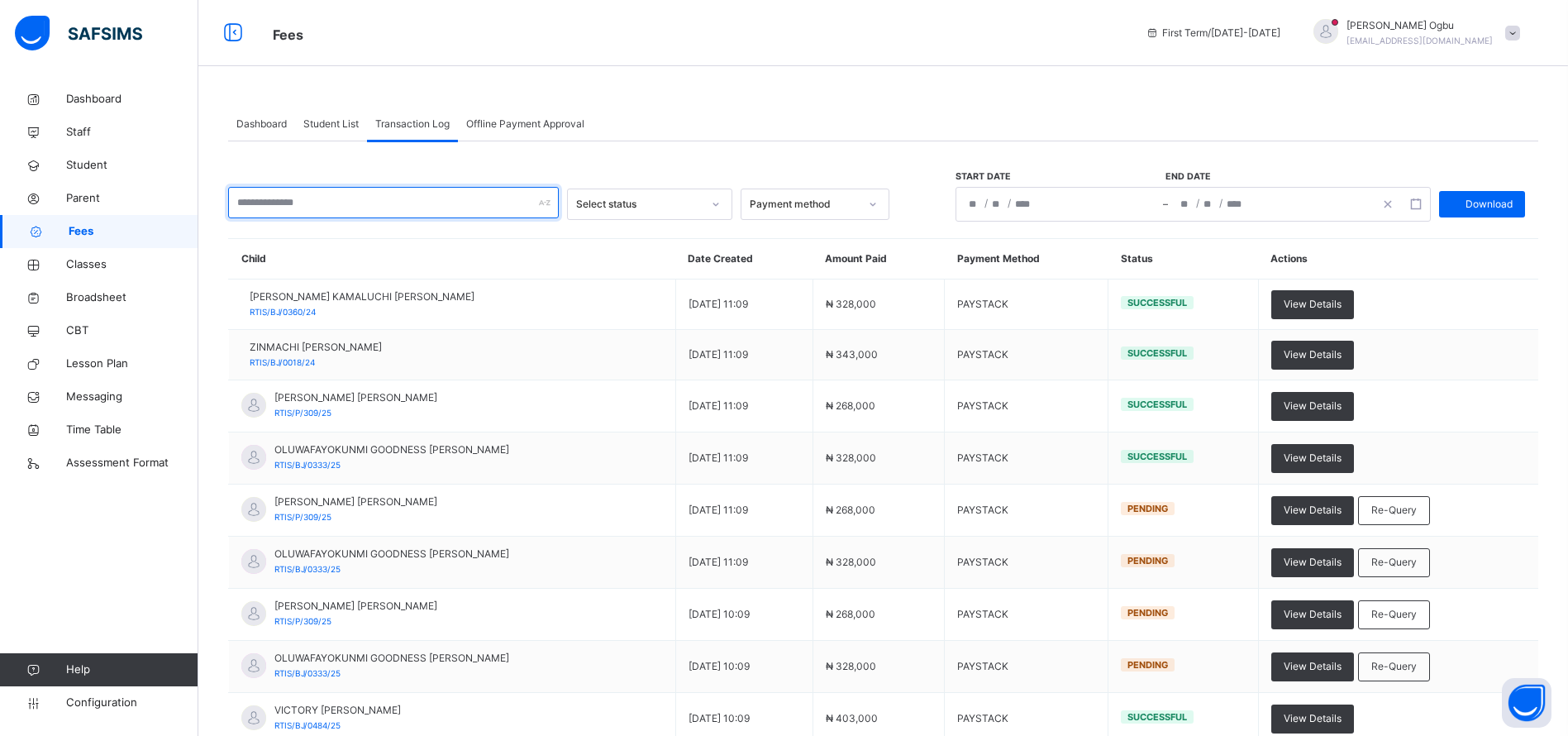
click at [360, 199] on input "text" at bounding box center [393, 202] width 331 height 31
type input "*"
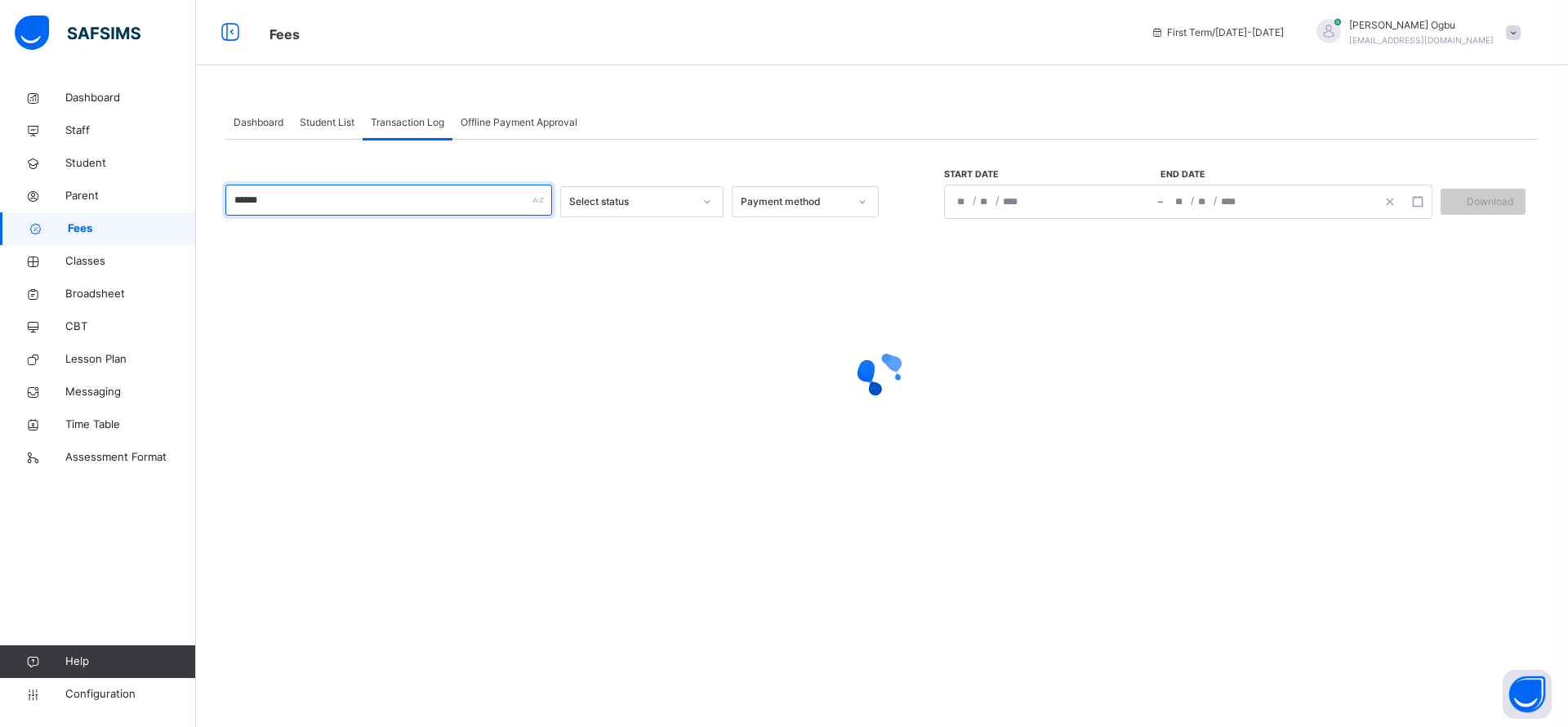
type input "*******"
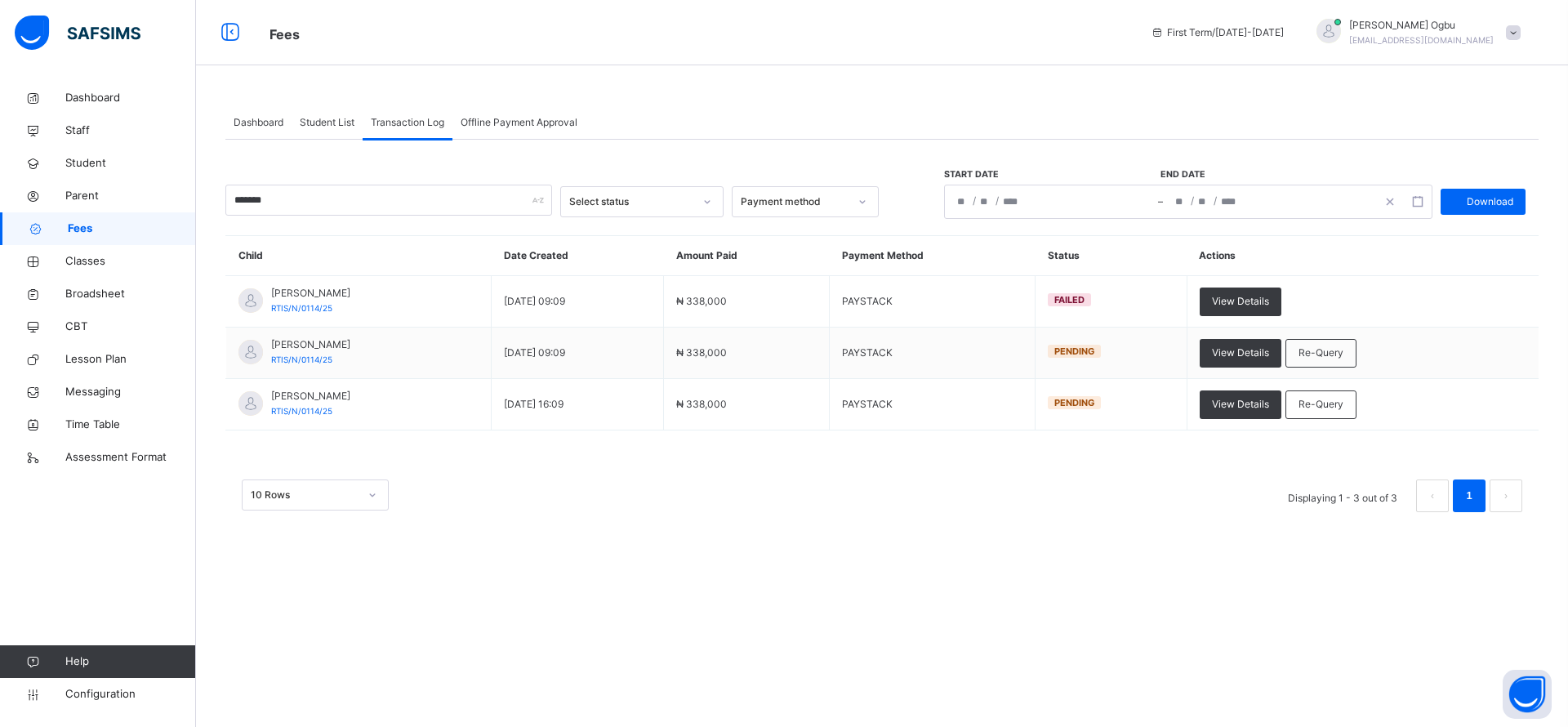
click at [1344, 353] on span "Re-Query" at bounding box center [1320, 353] width 45 height 15
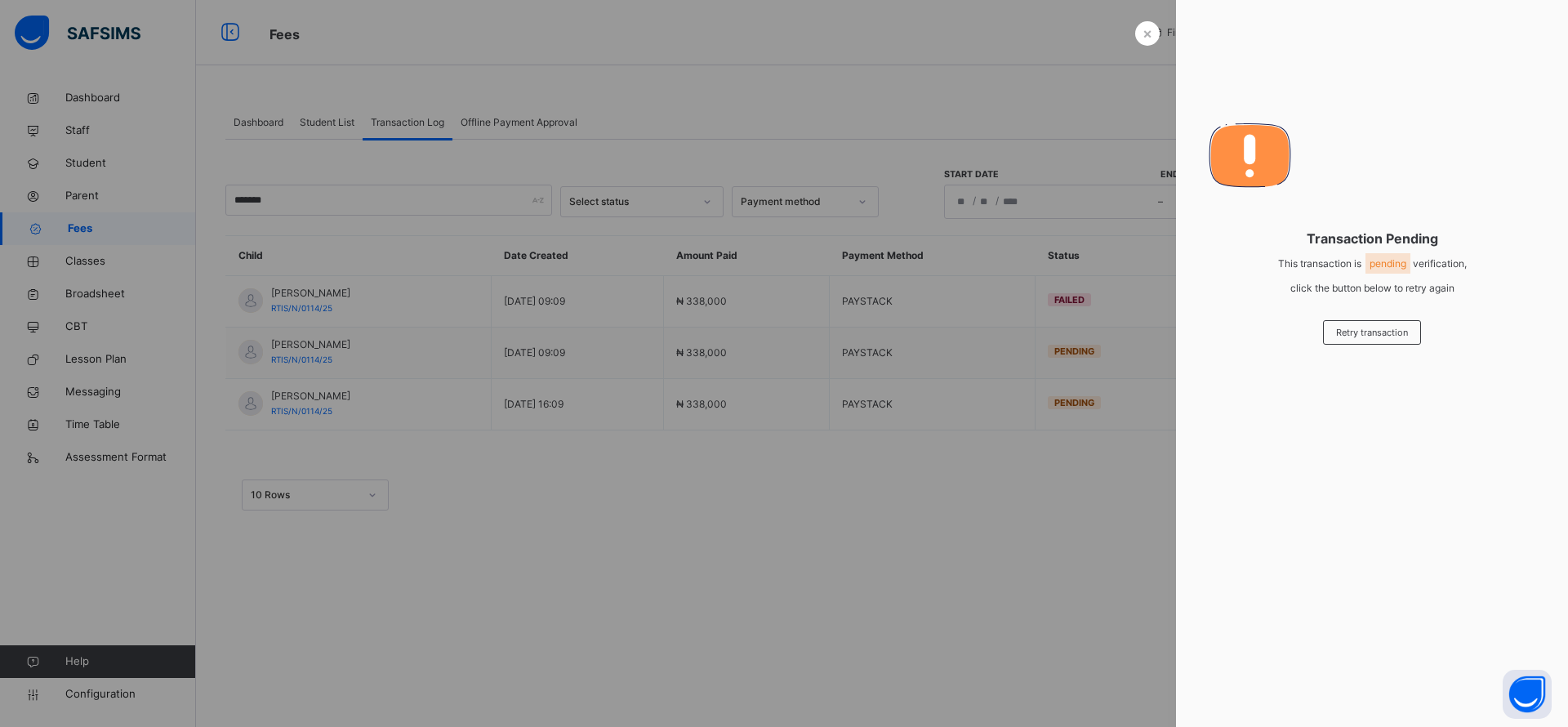
click at [1152, 36] on span "×" at bounding box center [1148, 33] width 10 height 22
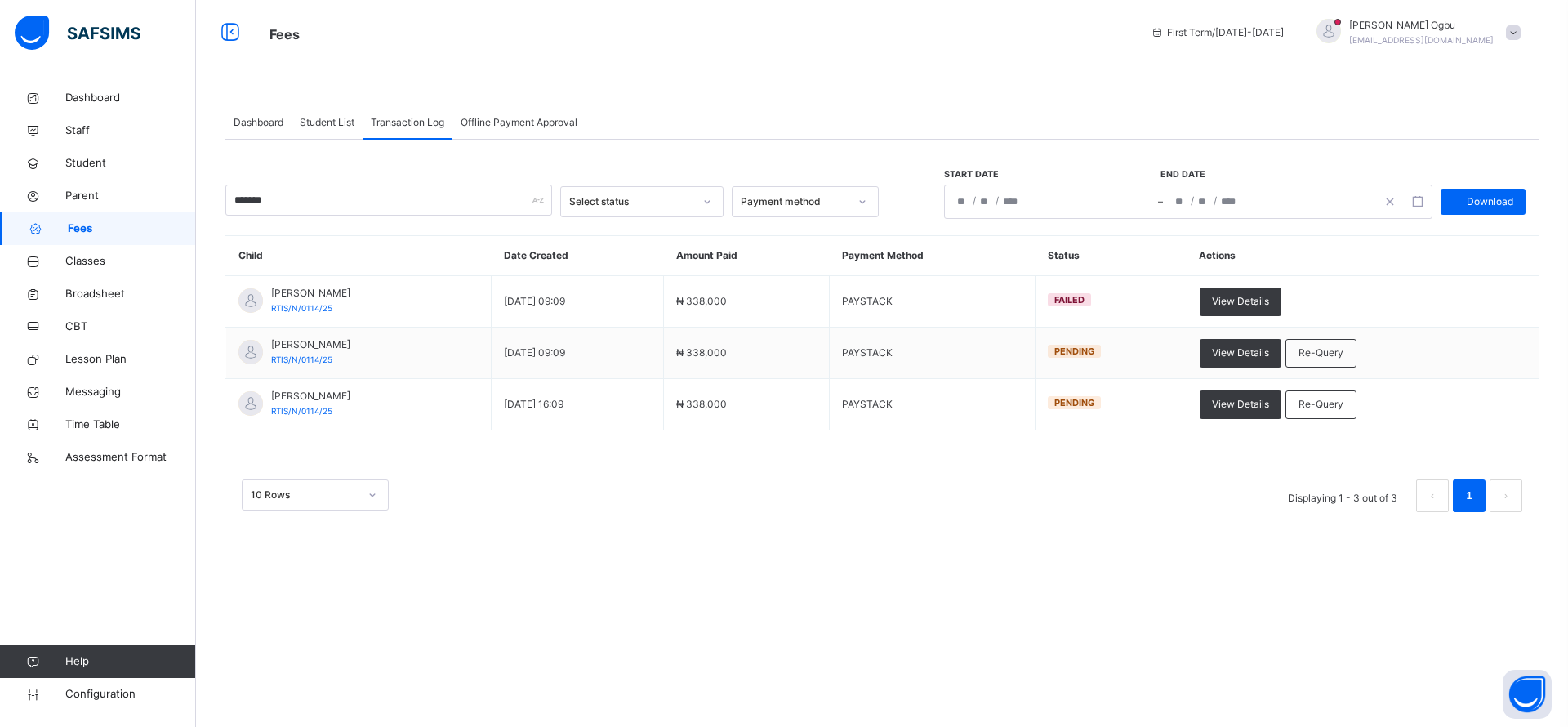
click at [1350, 391] on div "Re-Query" at bounding box center [1320, 405] width 71 height 28
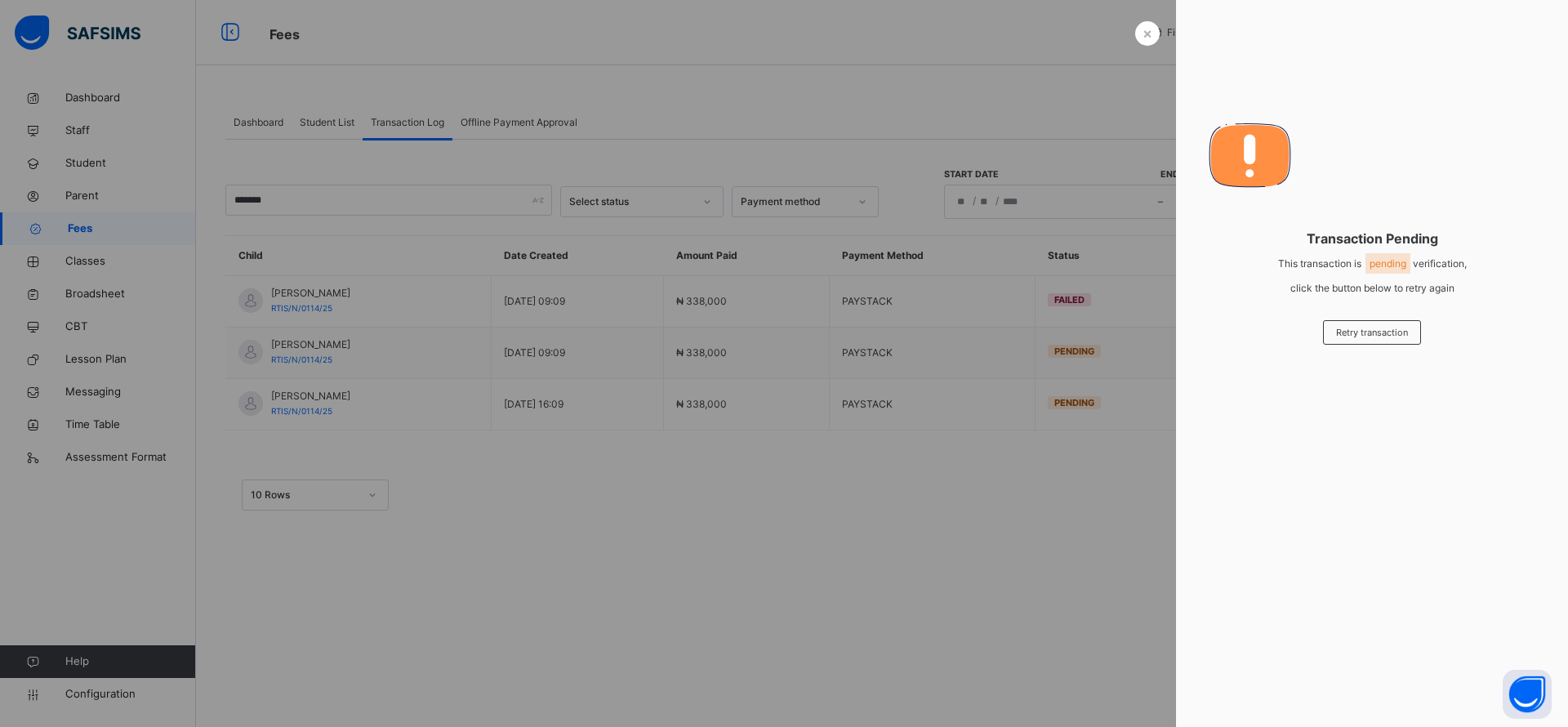
click at [1148, 42] on span "×" at bounding box center [1148, 33] width 10 height 22
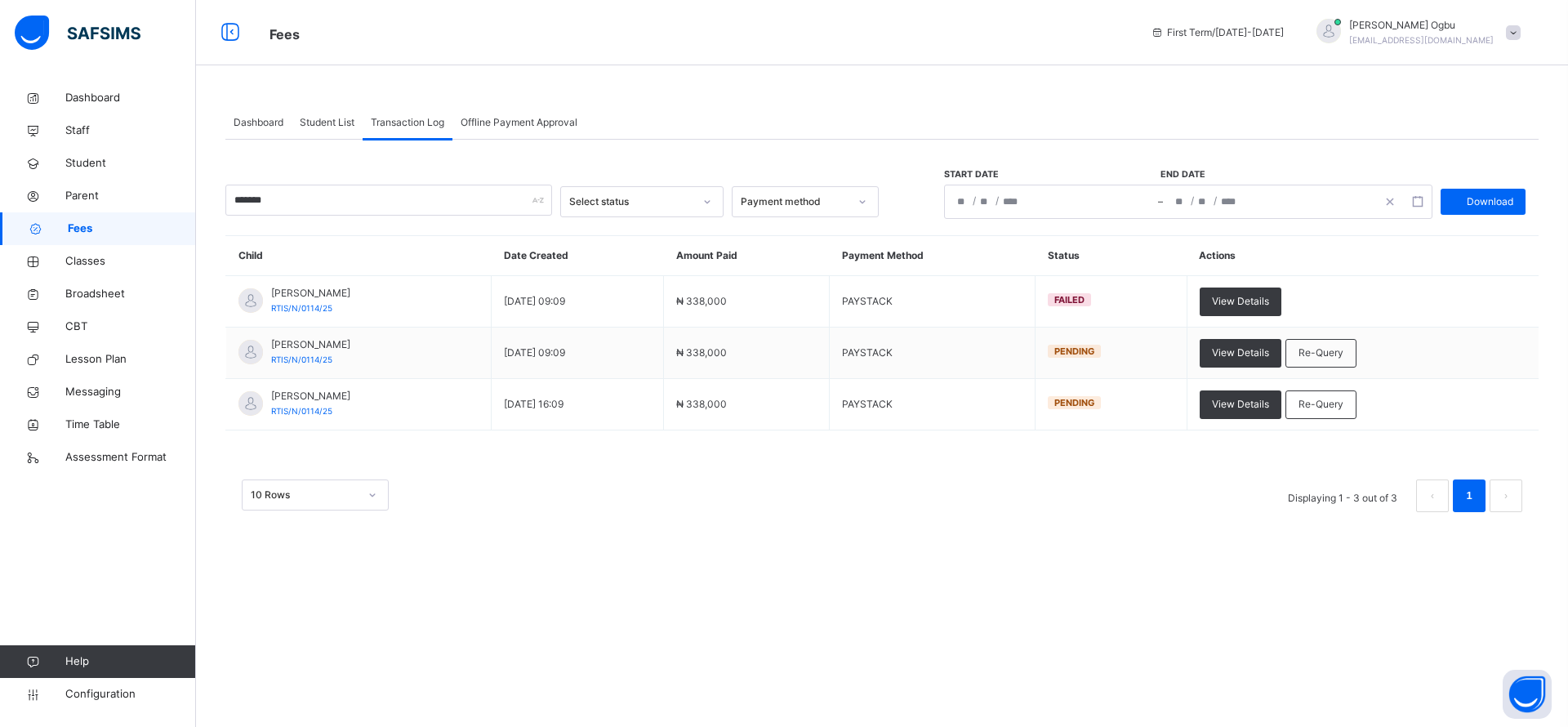
click at [94, 167] on span "Student" at bounding box center [130, 164] width 130 height 17
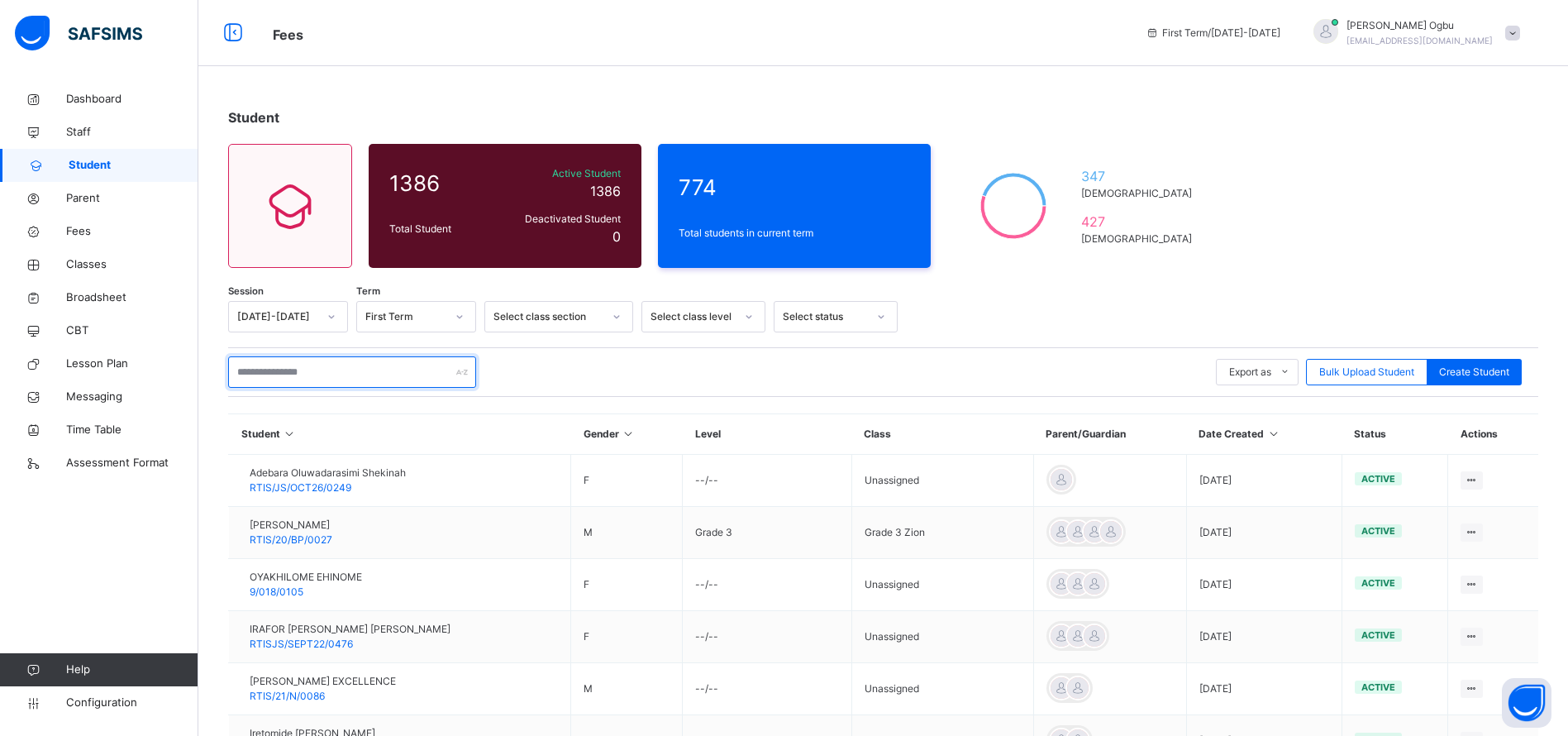
click at [326, 373] on input "text" at bounding box center [352, 372] width 248 height 31
paste input "*********"
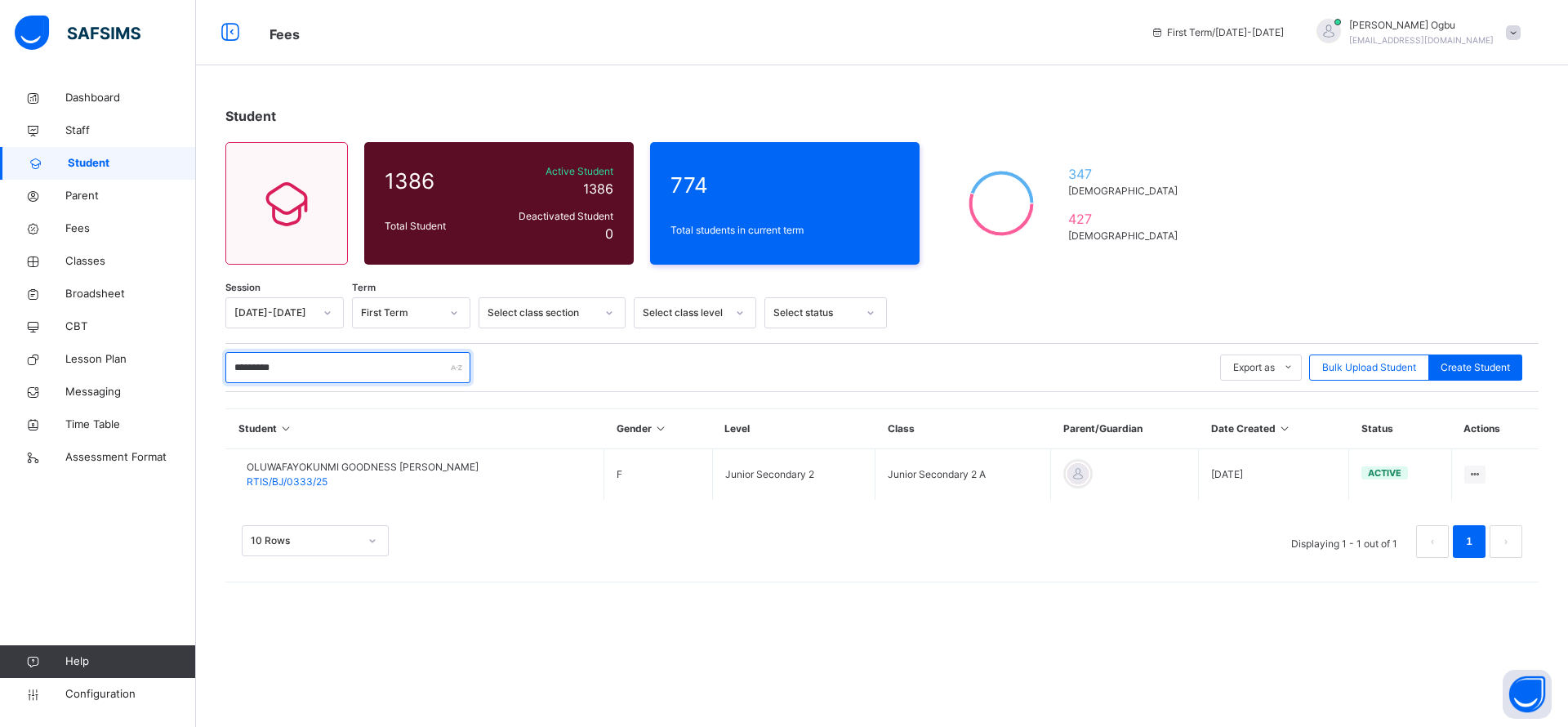
type input "*********"
click at [273, 484] on span "RTIS/BJ/0333/25" at bounding box center [287, 481] width 81 height 12
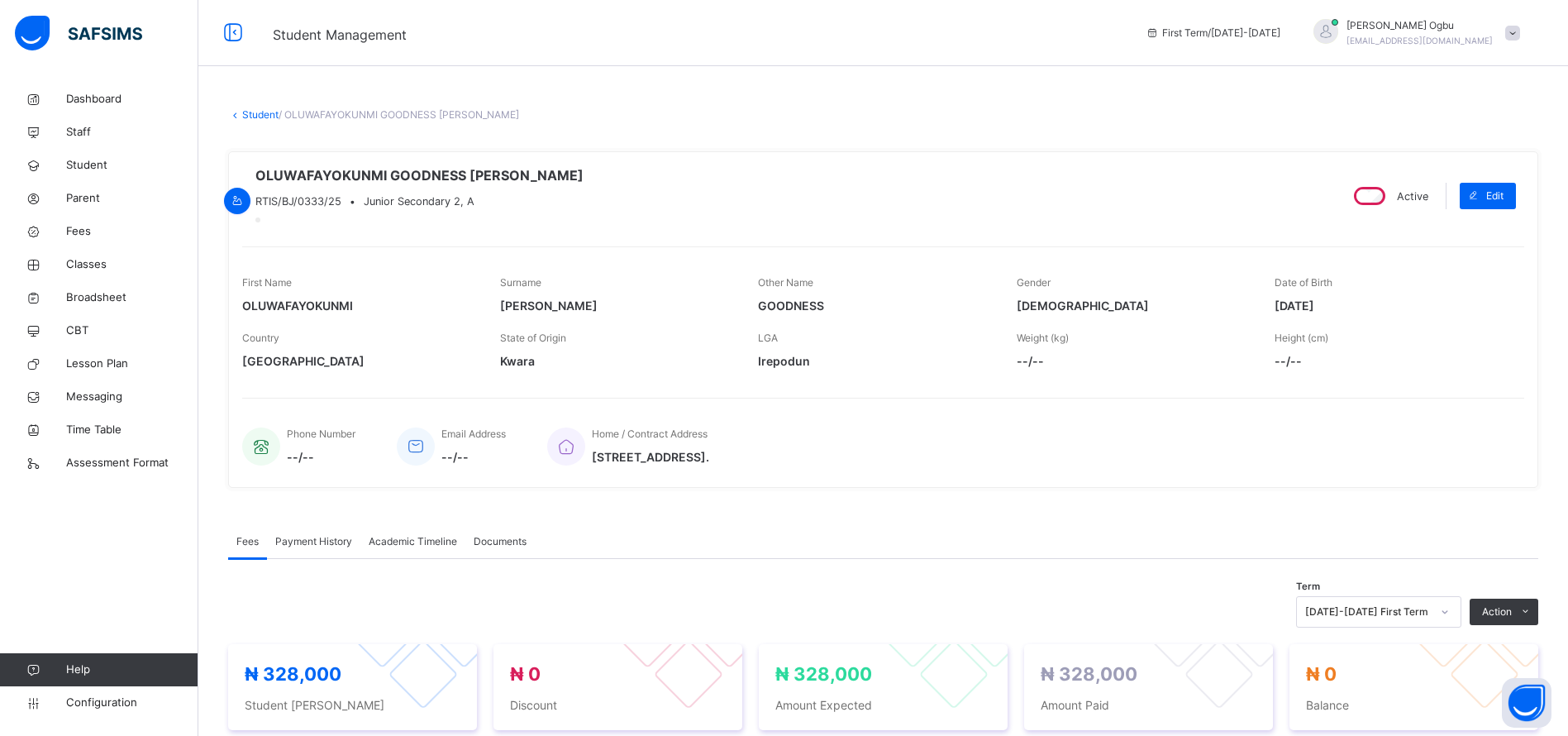
click at [305, 545] on div "Payment History" at bounding box center [313, 541] width 93 height 33
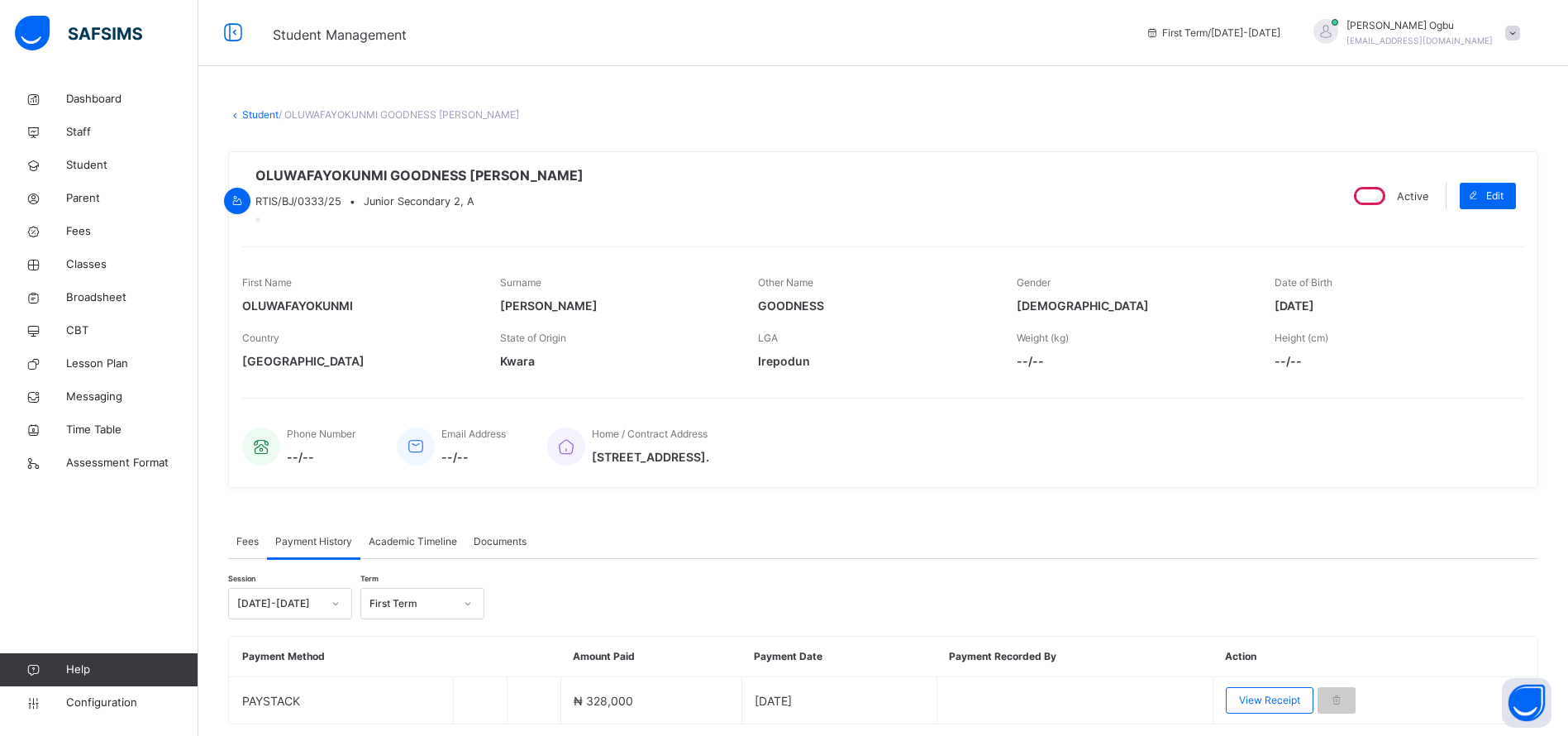
scroll to position [71, 0]
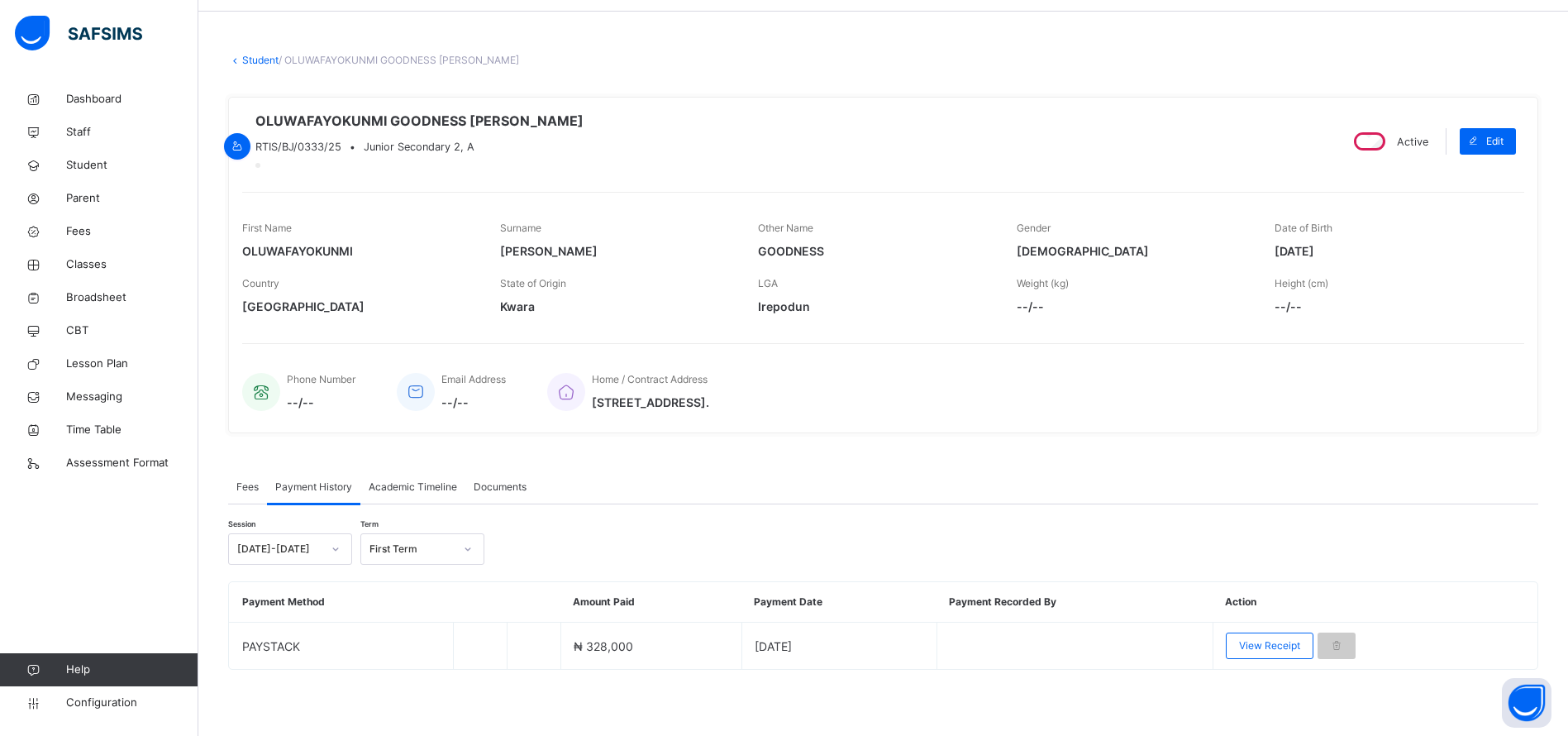
click at [1274, 644] on span "View Receipt" at bounding box center [1269, 646] width 61 height 15
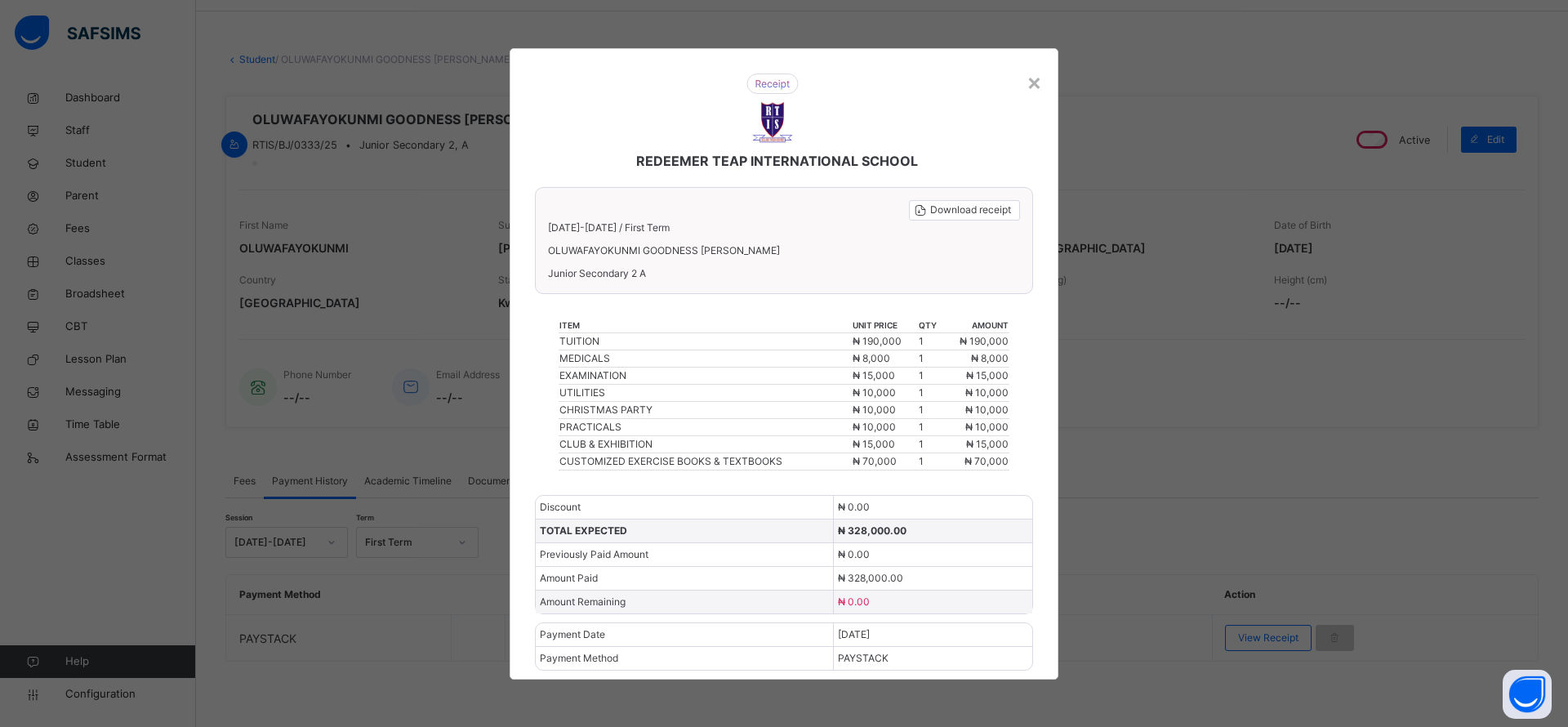
click at [1037, 87] on div "×" at bounding box center [1034, 81] width 16 height 34
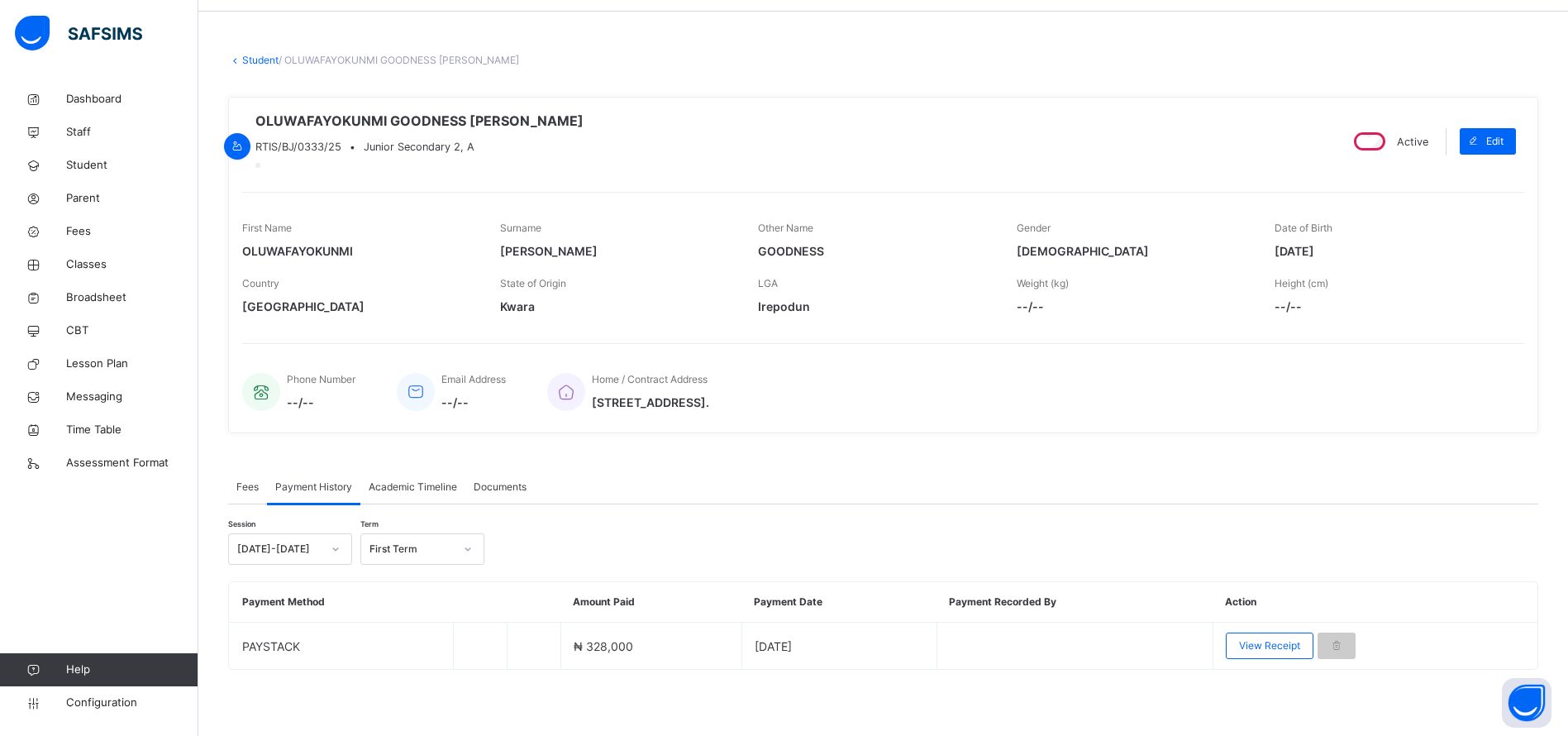
click at [1068, 119] on div "OLUWAFAYOKUNMI GOODNESS EMMANUEL RTIS/BJ/0333/25 • Junior Secondary 2, A" at bounding box center [783, 141] width 1083 height 61
click at [79, 167] on span "Student" at bounding box center [132, 166] width 132 height 17
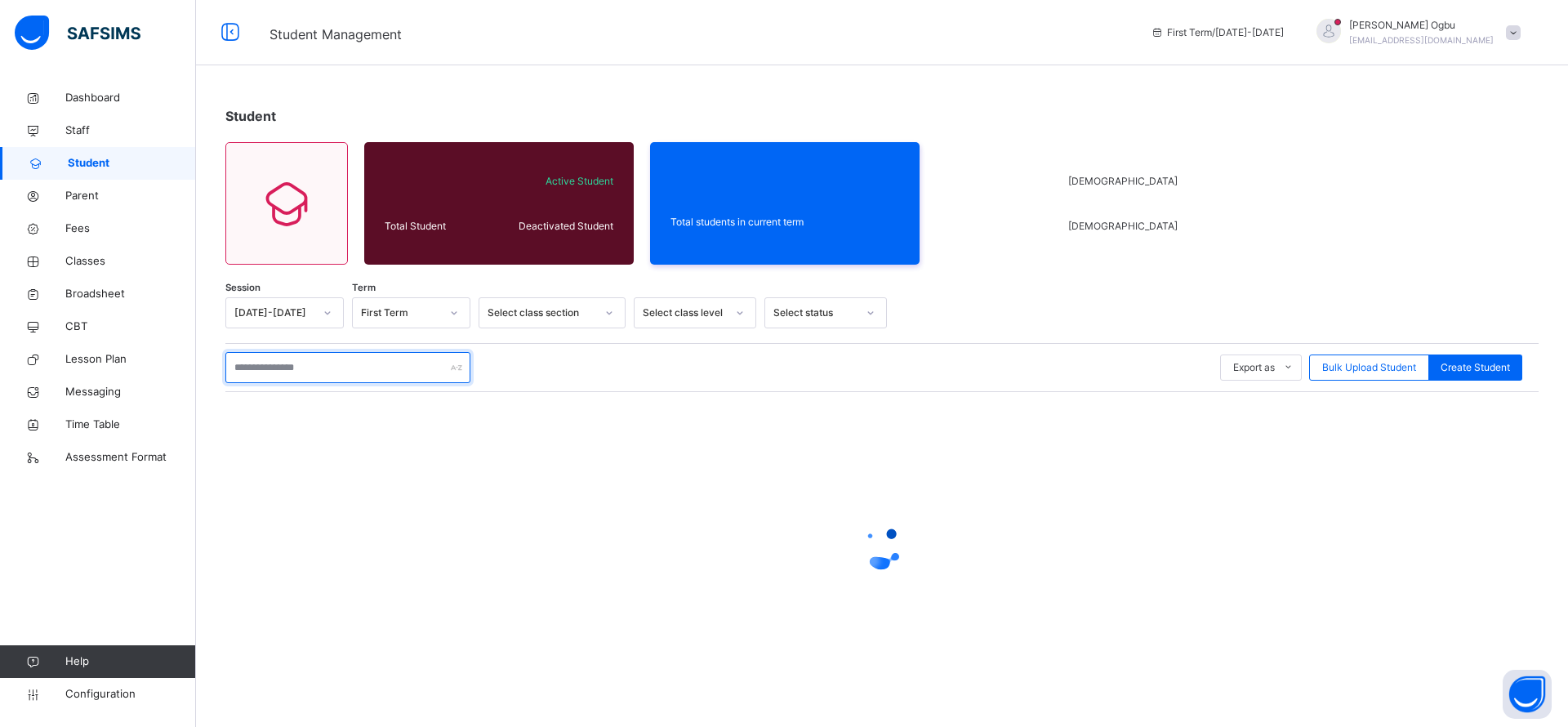
click at [329, 366] on input "text" at bounding box center [347, 367] width 245 height 31
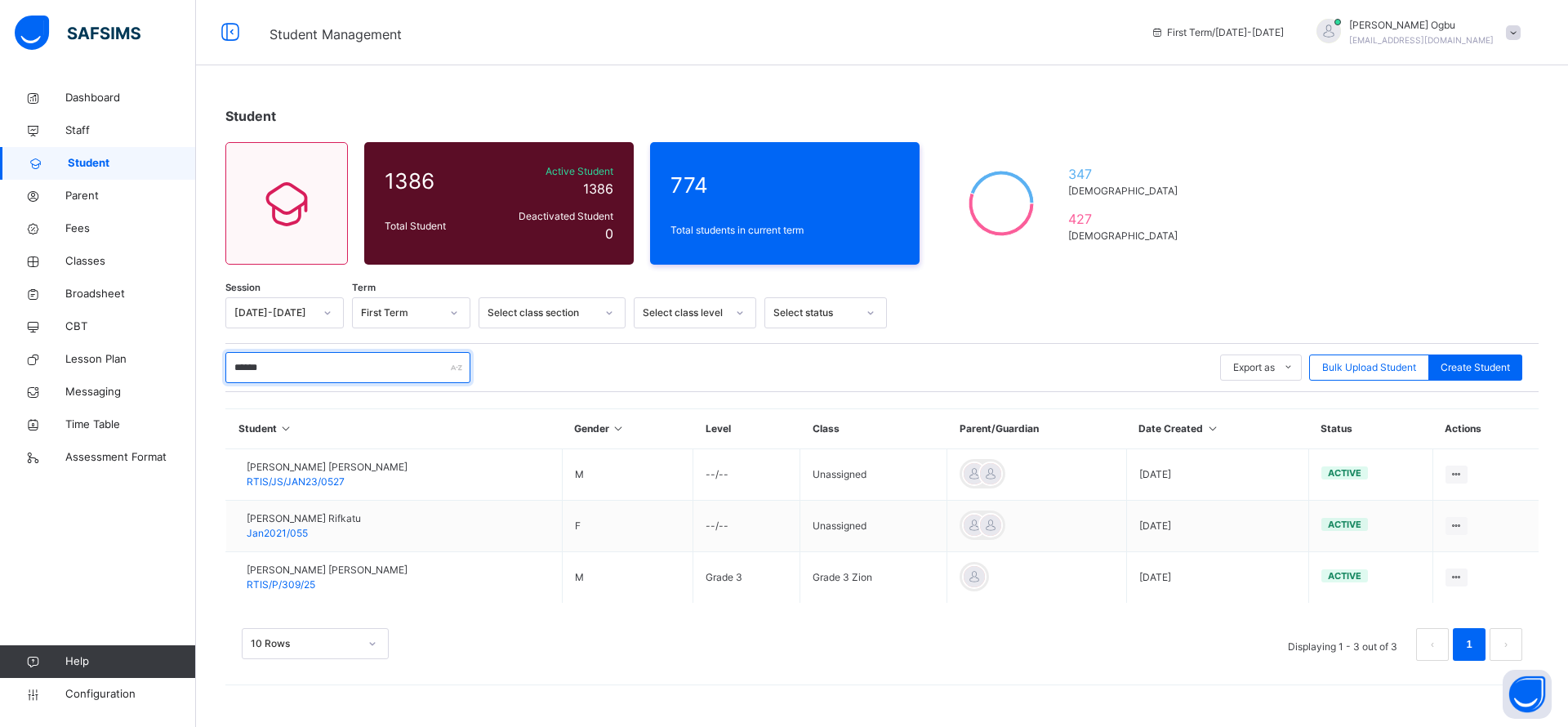
type input "******"
click at [309, 571] on span "OLAOYE VICTOR EMMANUEL" at bounding box center [327, 570] width 161 height 15
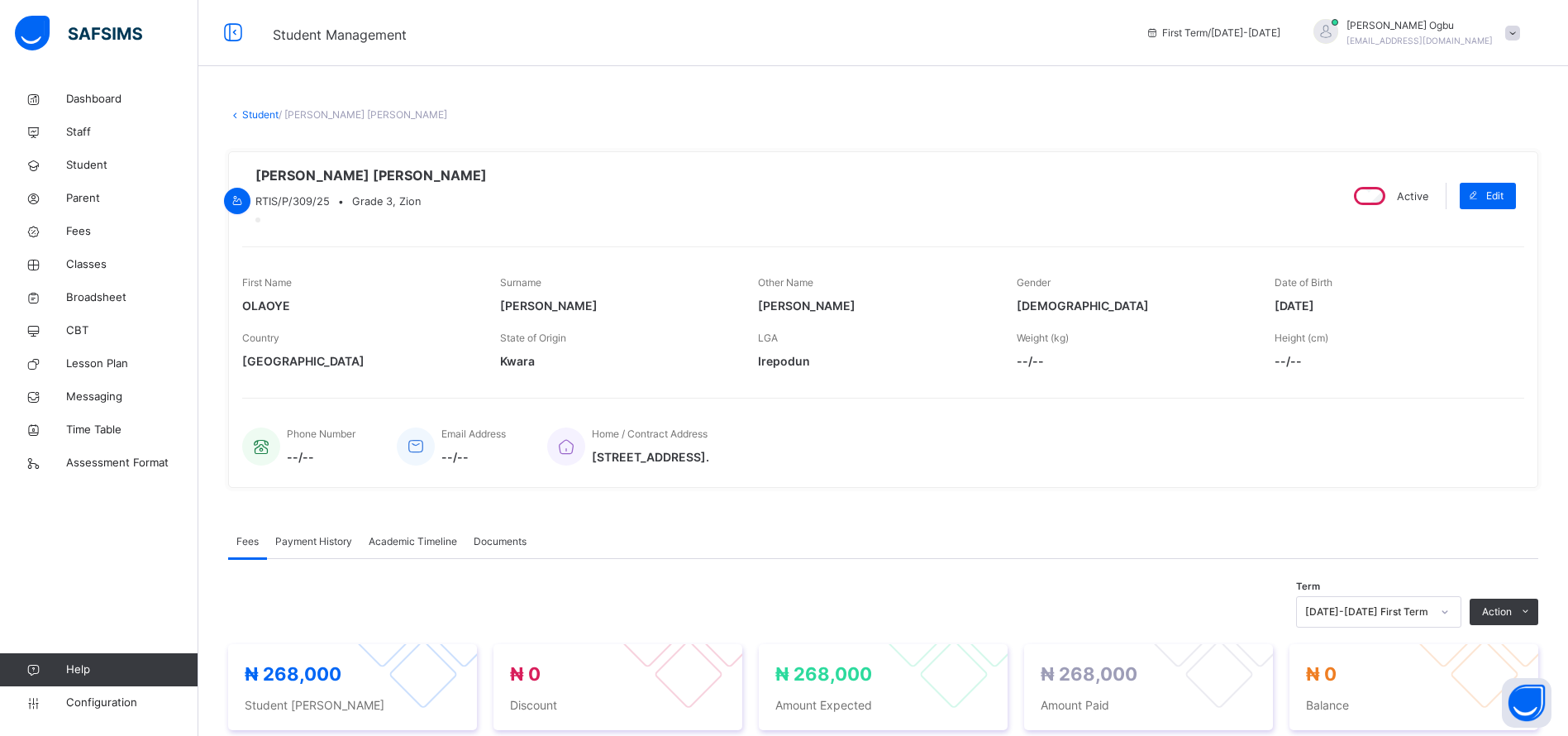
click at [296, 548] on span "Payment History" at bounding box center [313, 542] width 77 height 15
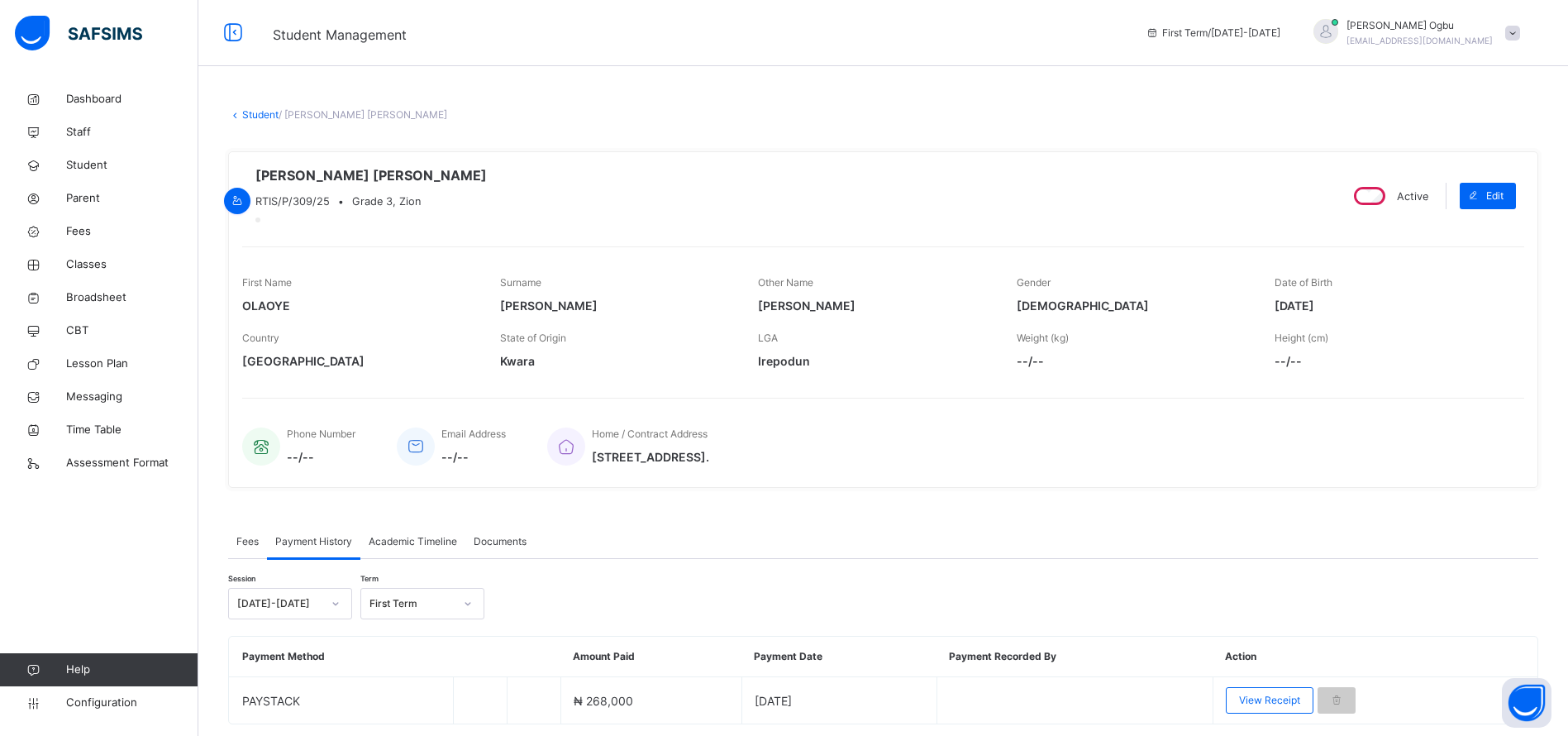
click at [1279, 707] on span "View Receipt" at bounding box center [1269, 700] width 61 height 15
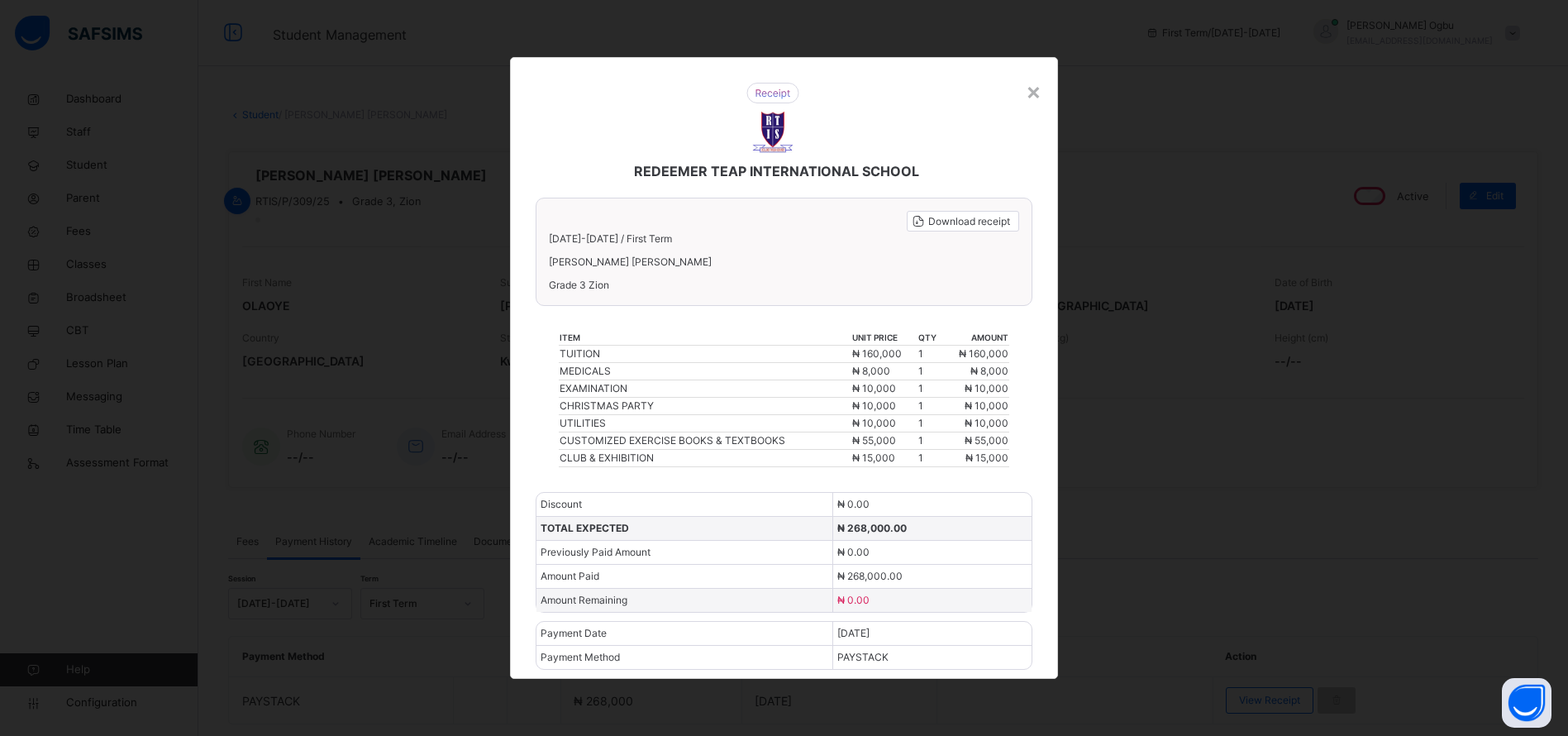
click at [1032, 99] on div "×" at bounding box center [1034, 90] width 16 height 34
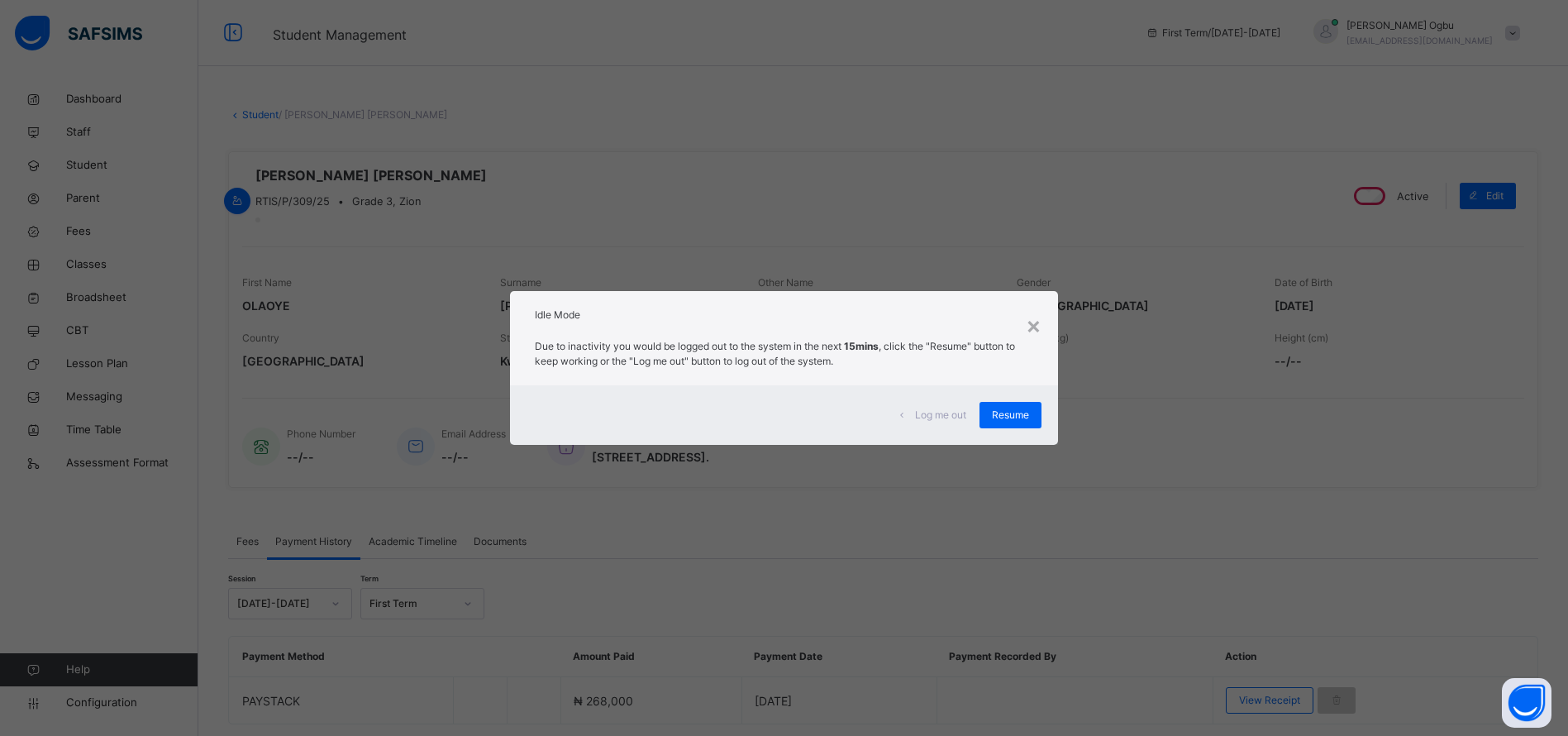
click at [1014, 423] on div "Resume" at bounding box center [1010, 415] width 62 height 26
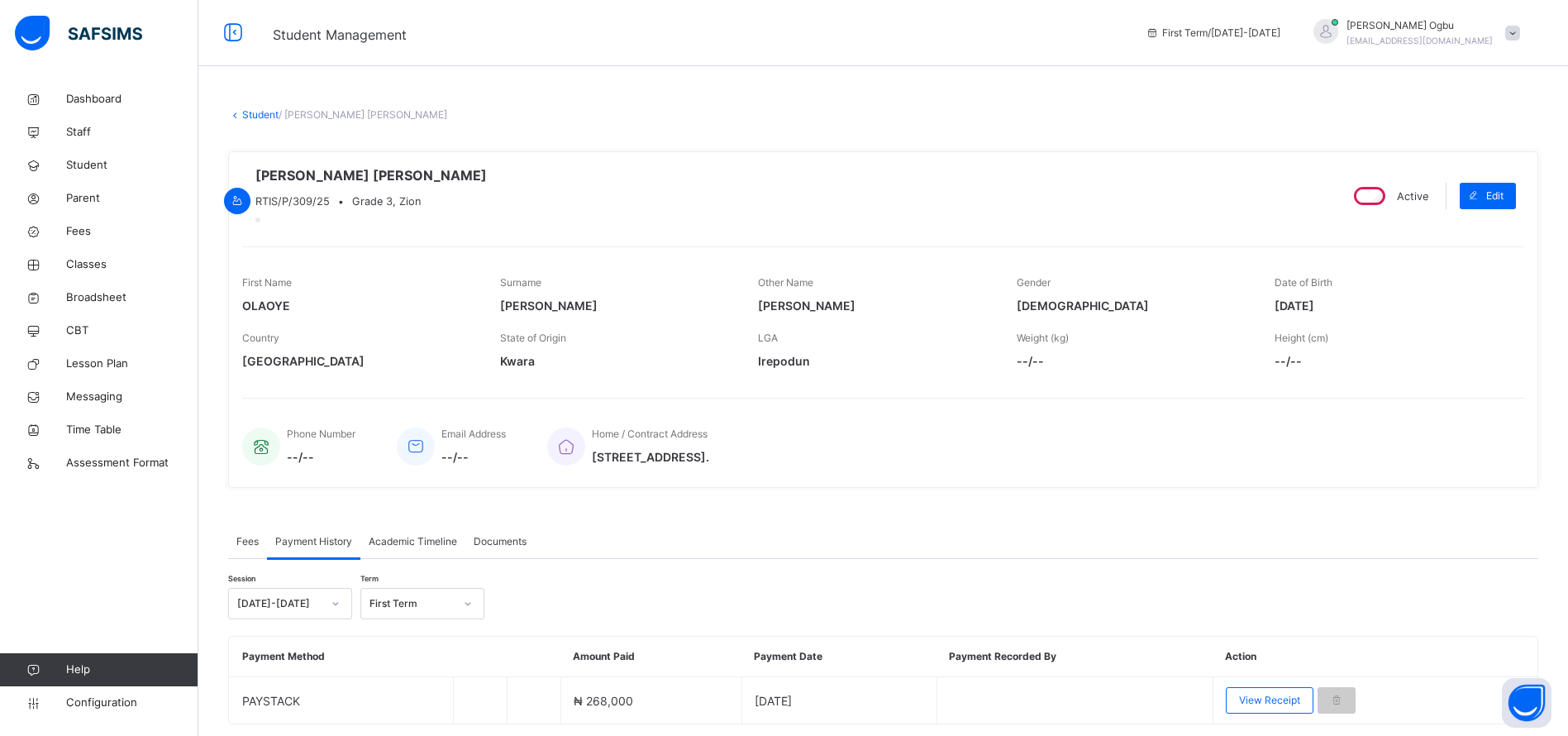
click at [82, 200] on span "Parent" at bounding box center [132, 199] width 132 height 17
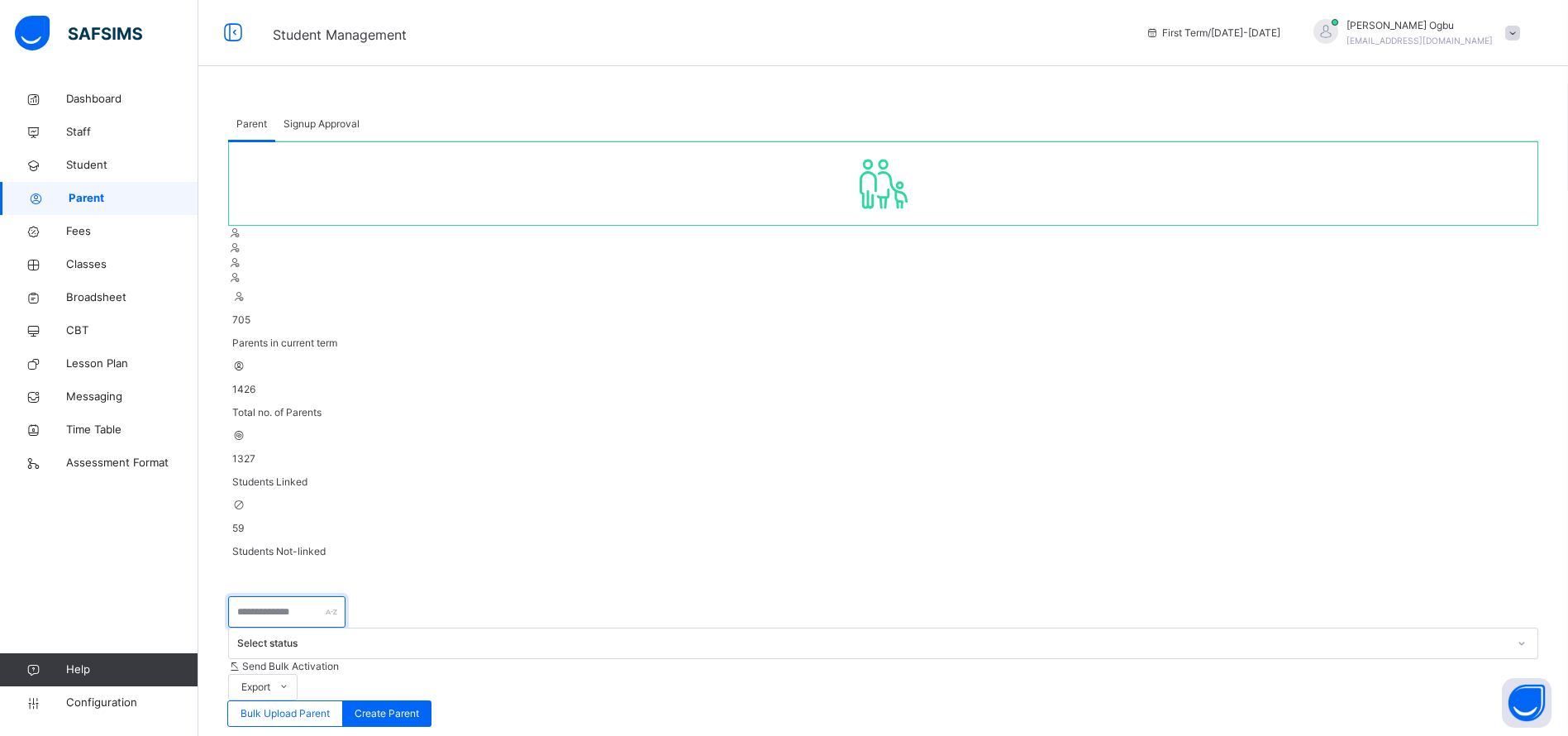
click at [314, 596] on input "text" at bounding box center [287, 612] width 118 height 31
type input "****"
click at [69, 162] on span "Student" at bounding box center [132, 166] width 132 height 17
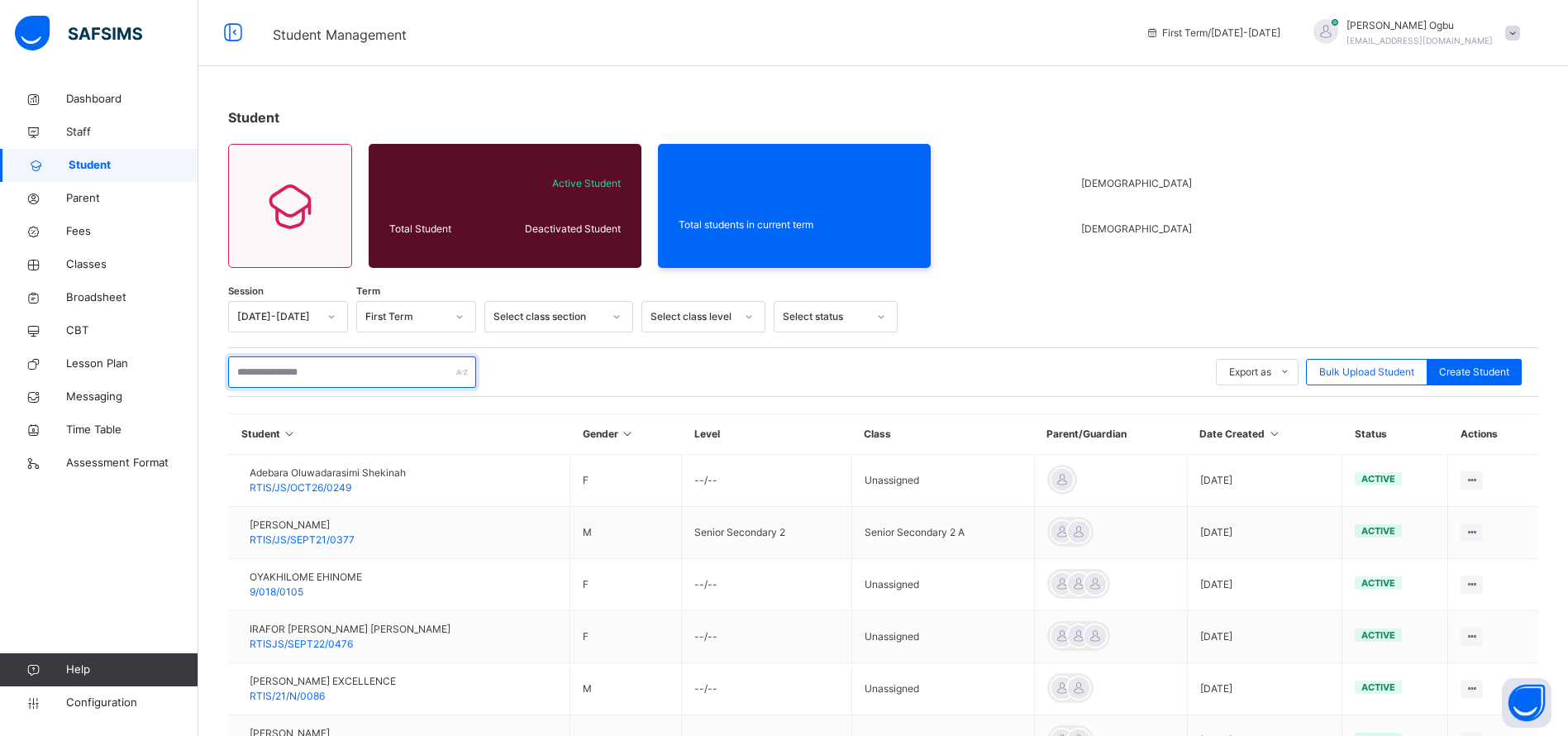
click at [342, 379] on input "text" at bounding box center [352, 372] width 248 height 31
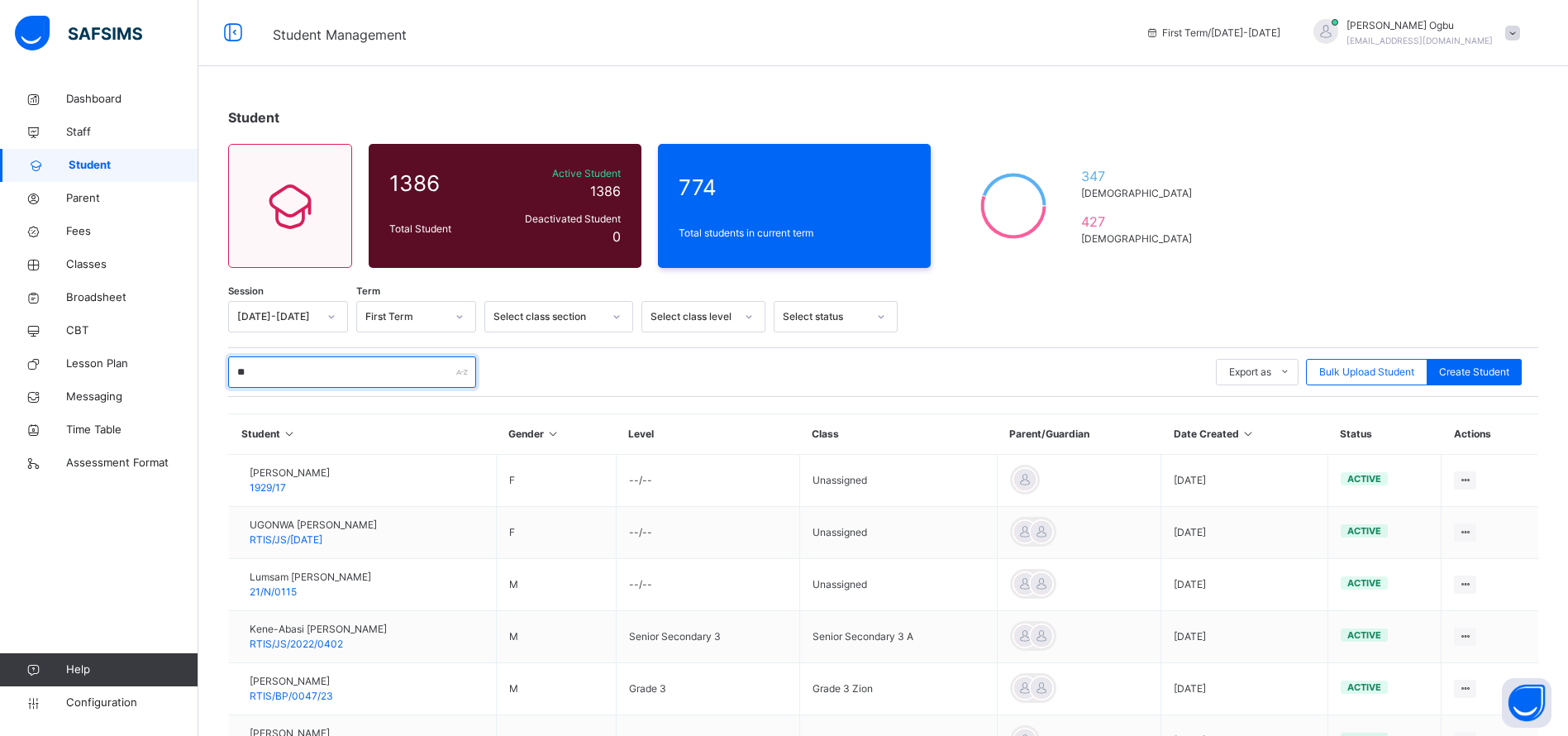
type input "*"
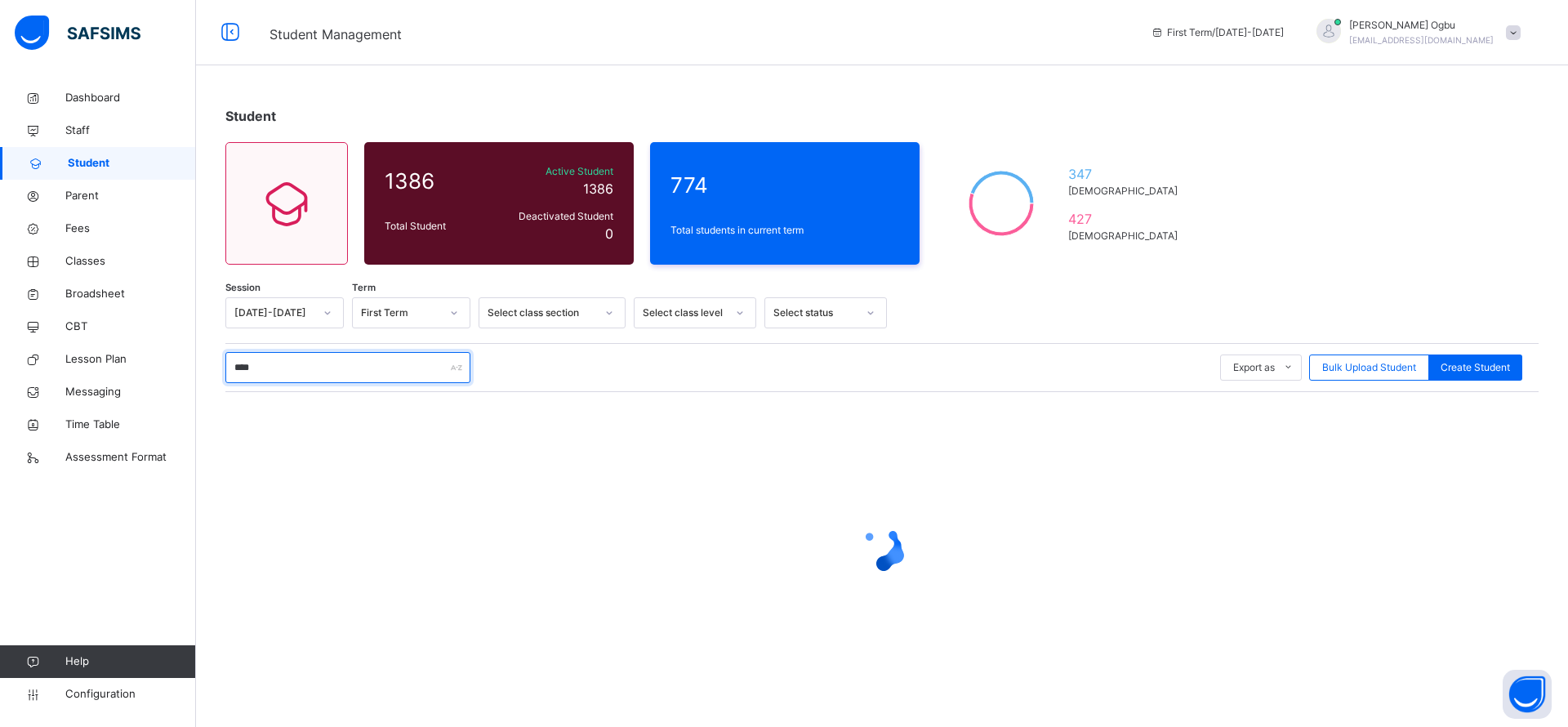
type input "*****"
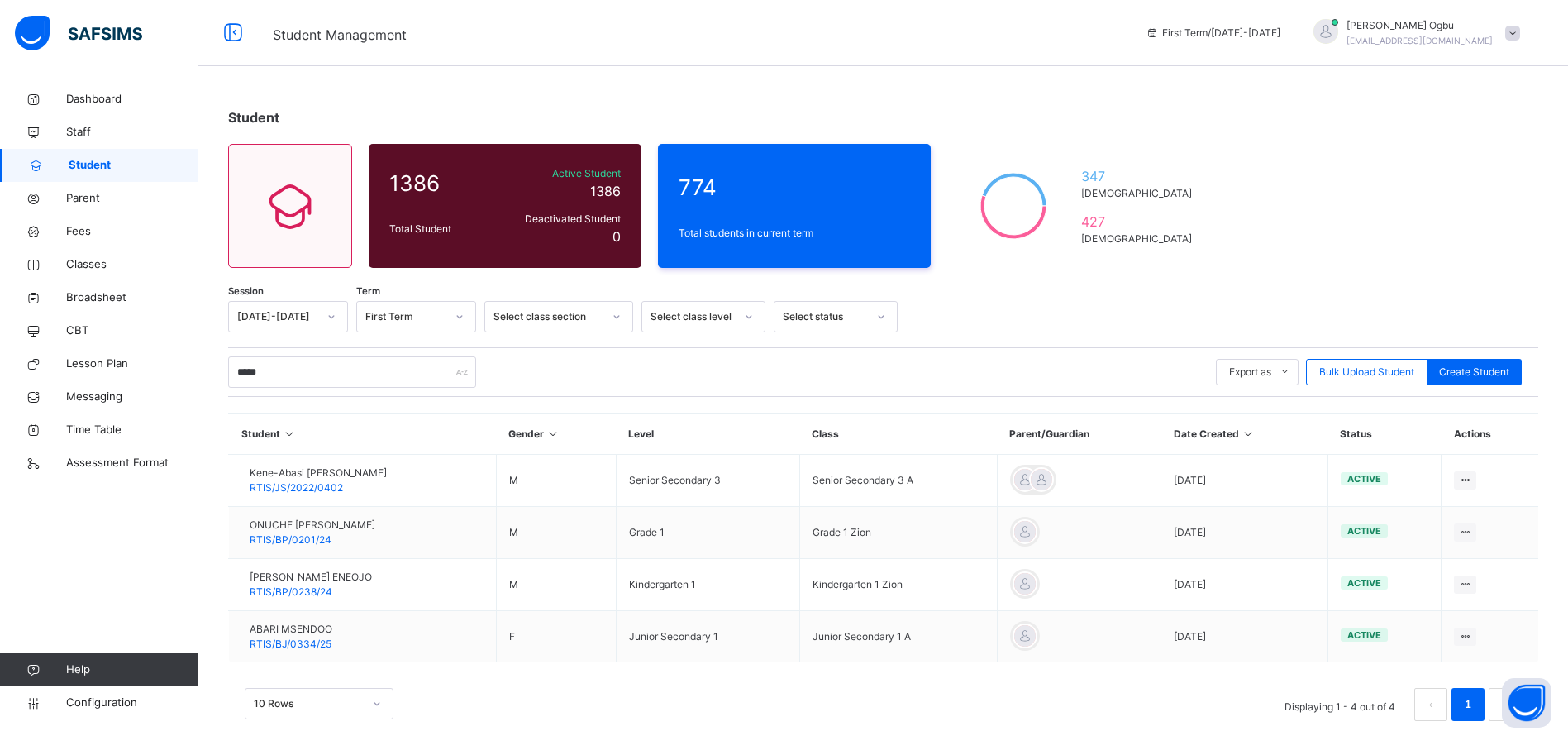
click at [343, 487] on span "RTIS/JS/2022/0402" at bounding box center [296, 487] width 93 height 13
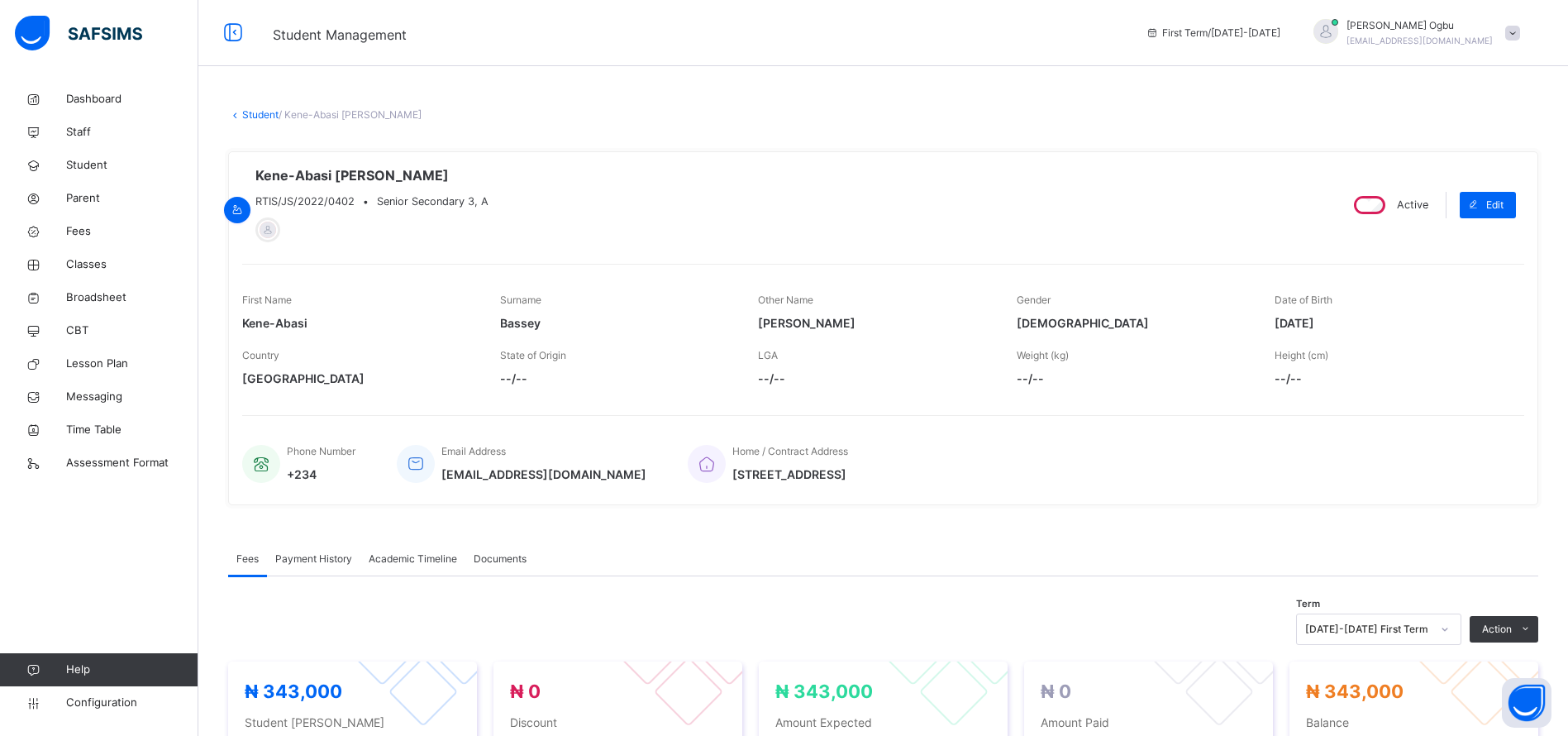
click at [109, 203] on span "Parent" at bounding box center [132, 199] width 132 height 17
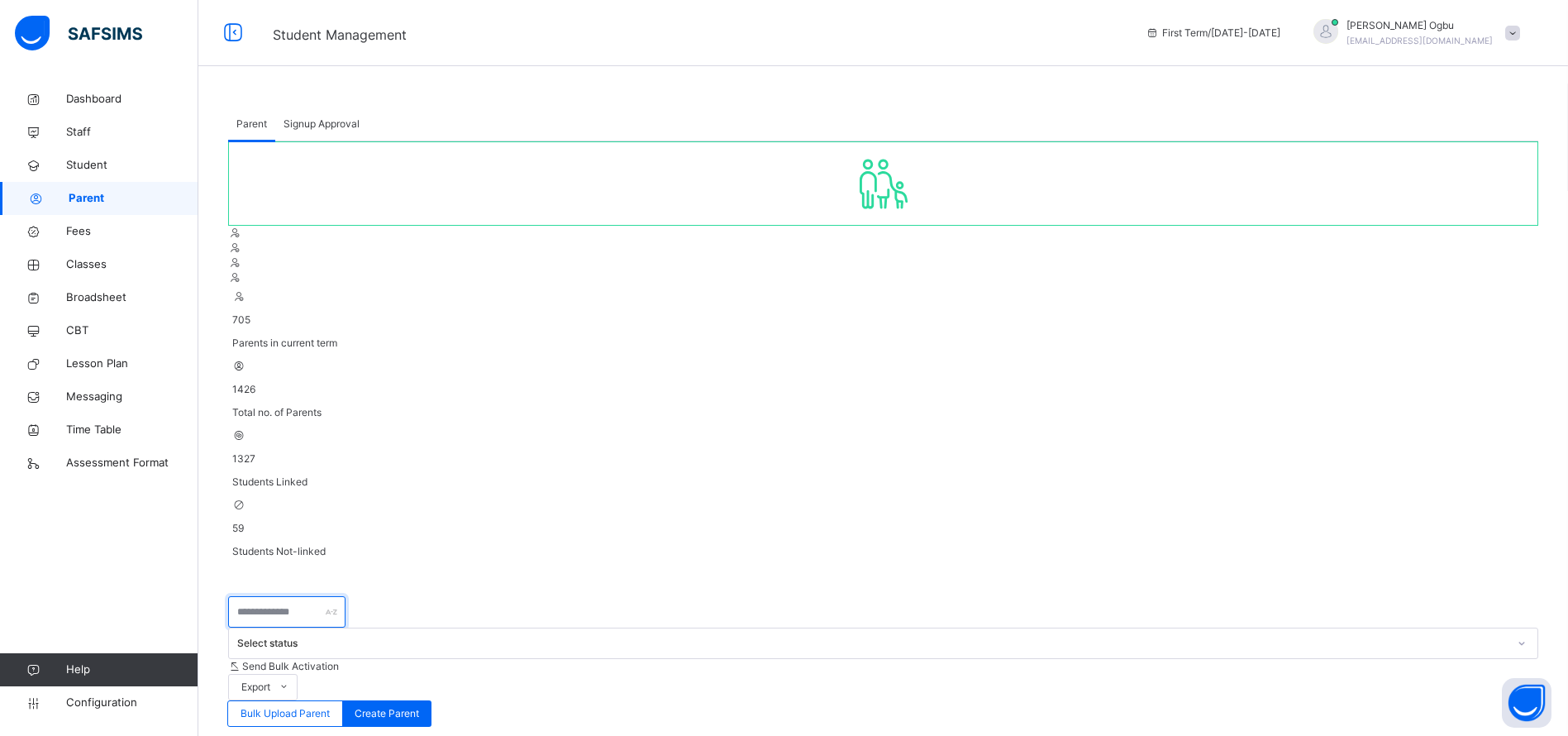
click at [346, 596] on input "text" at bounding box center [287, 612] width 118 height 31
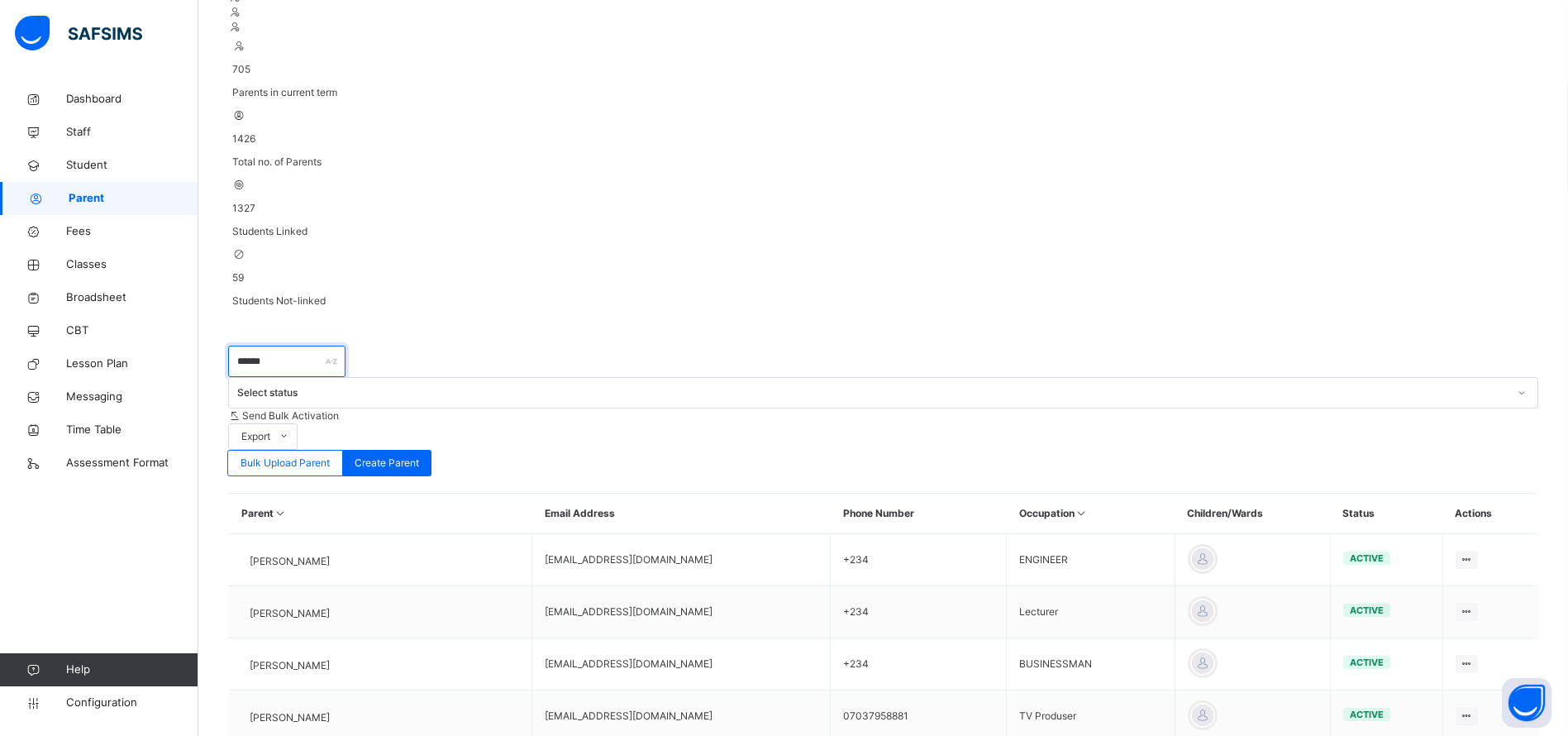
scroll to position [323, 0]
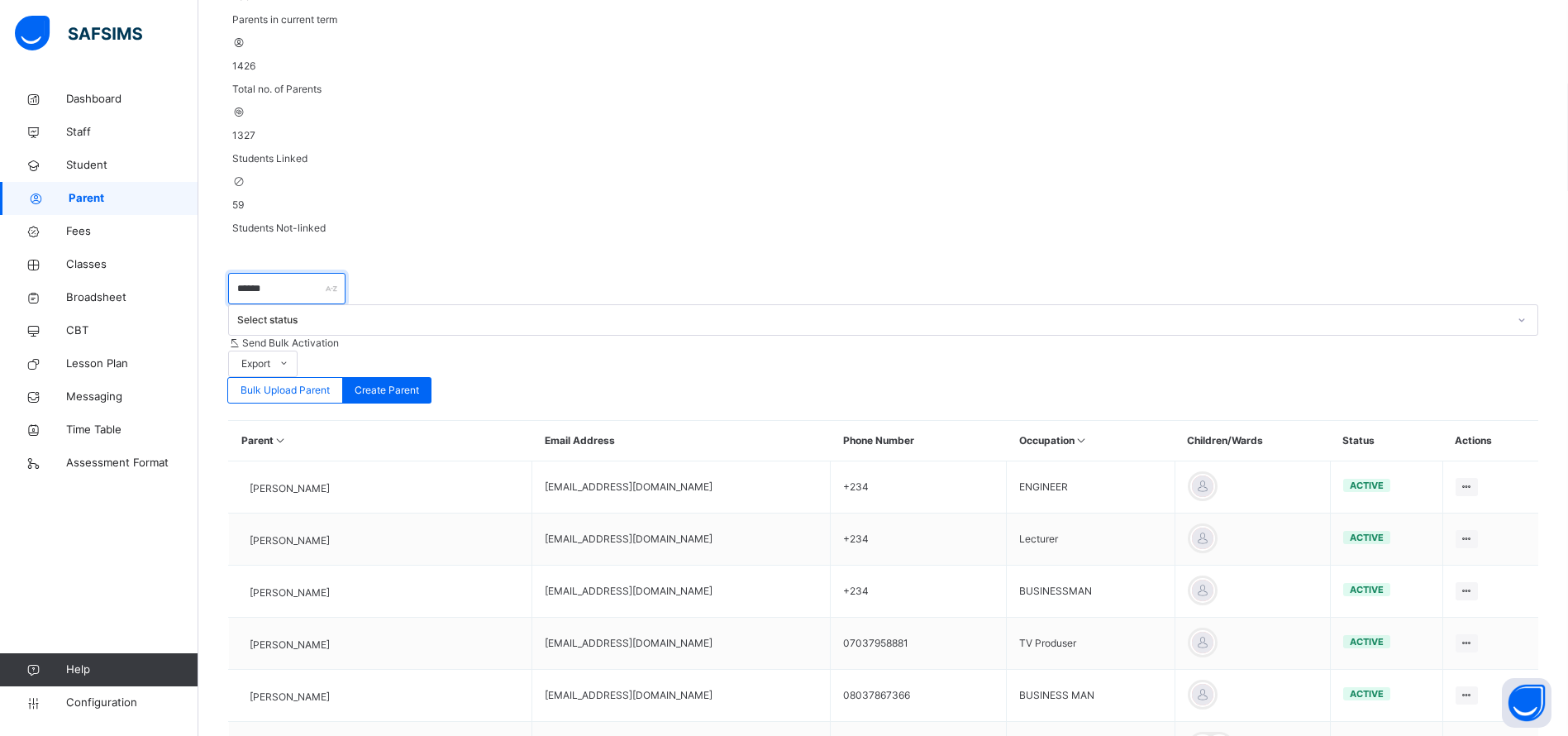
type input "******"
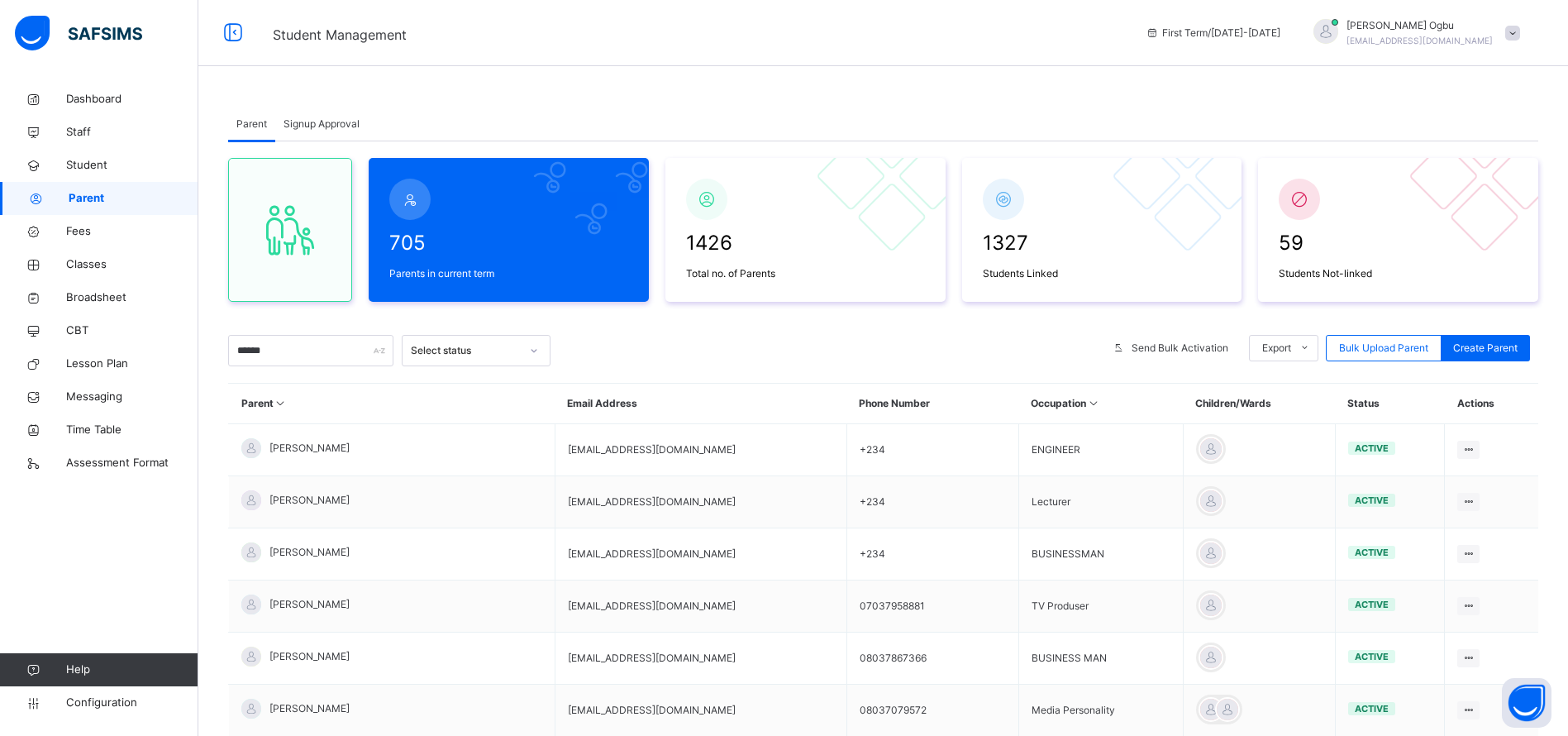
scroll to position [323, 0]
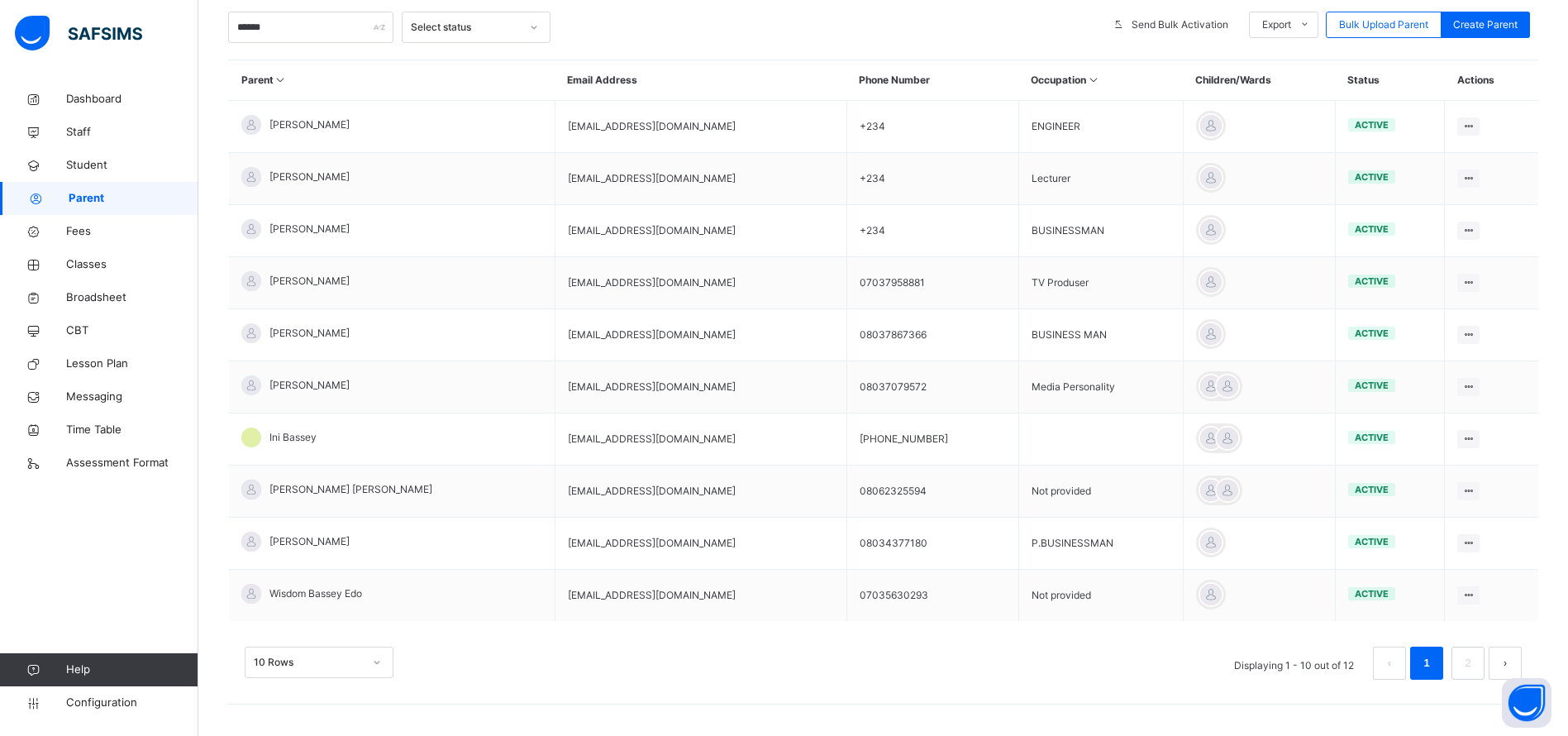
click at [1080, 522] on td "P.BUSINESSMAN" at bounding box center [1101, 543] width 165 height 52
click at [87, 162] on span "Student" at bounding box center [132, 166] width 132 height 17
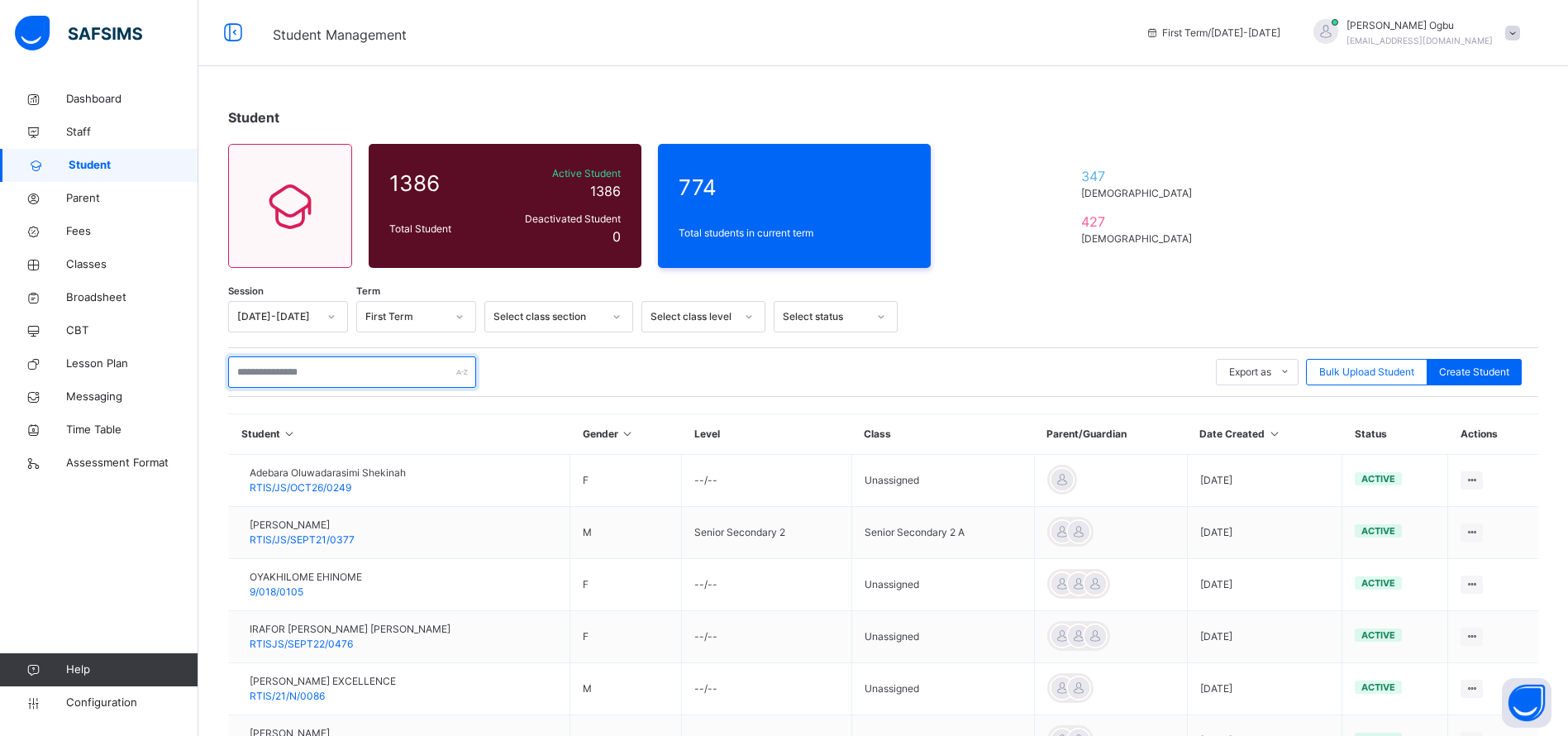
click at [304, 372] on input "text" at bounding box center [352, 372] width 248 height 31
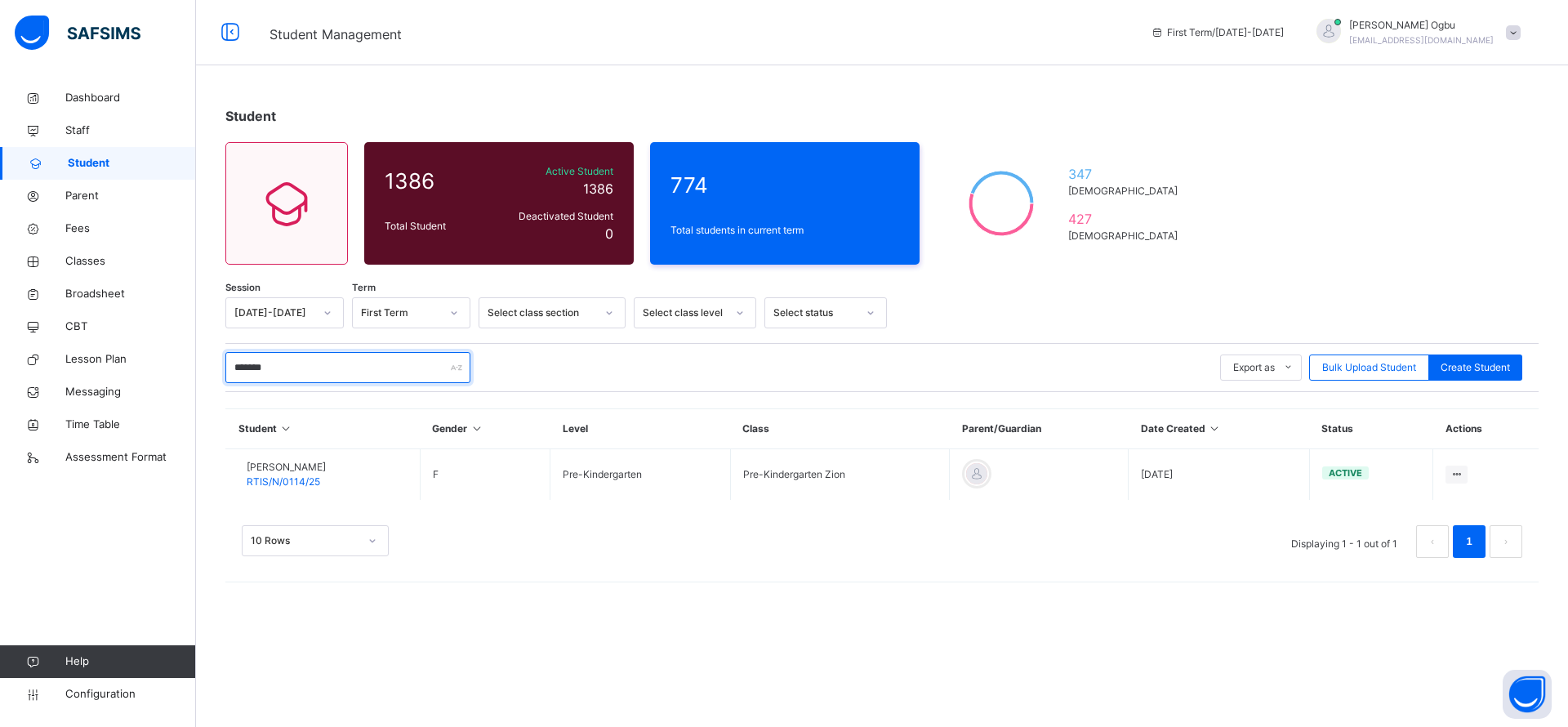
type input "*******"
click at [312, 476] on span "RTIS/N/0114/25" at bounding box center [283, 481] width 73 height 12
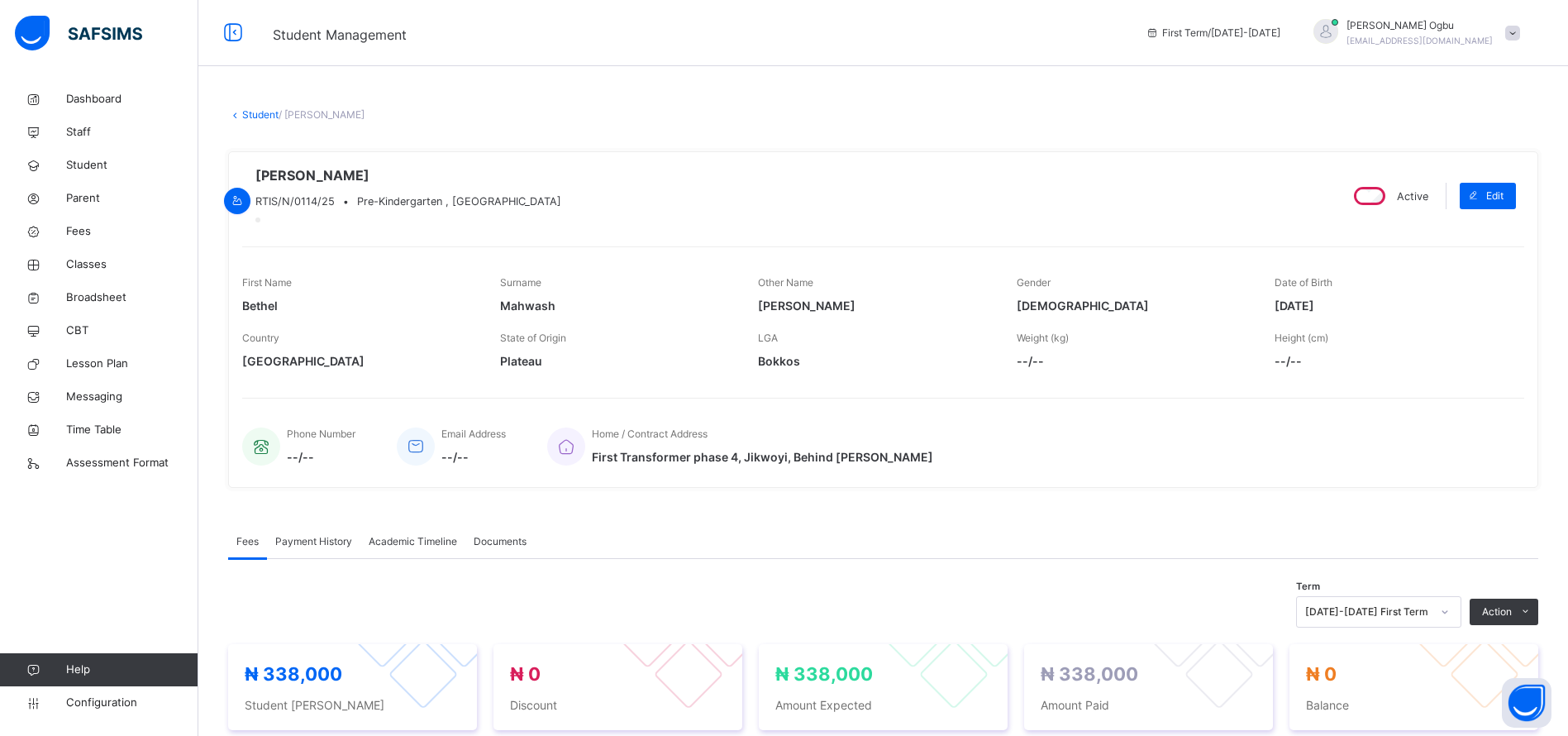
click at [323, 548] on span "Payment History" at bounding box center [313, 542] width 77 height 15
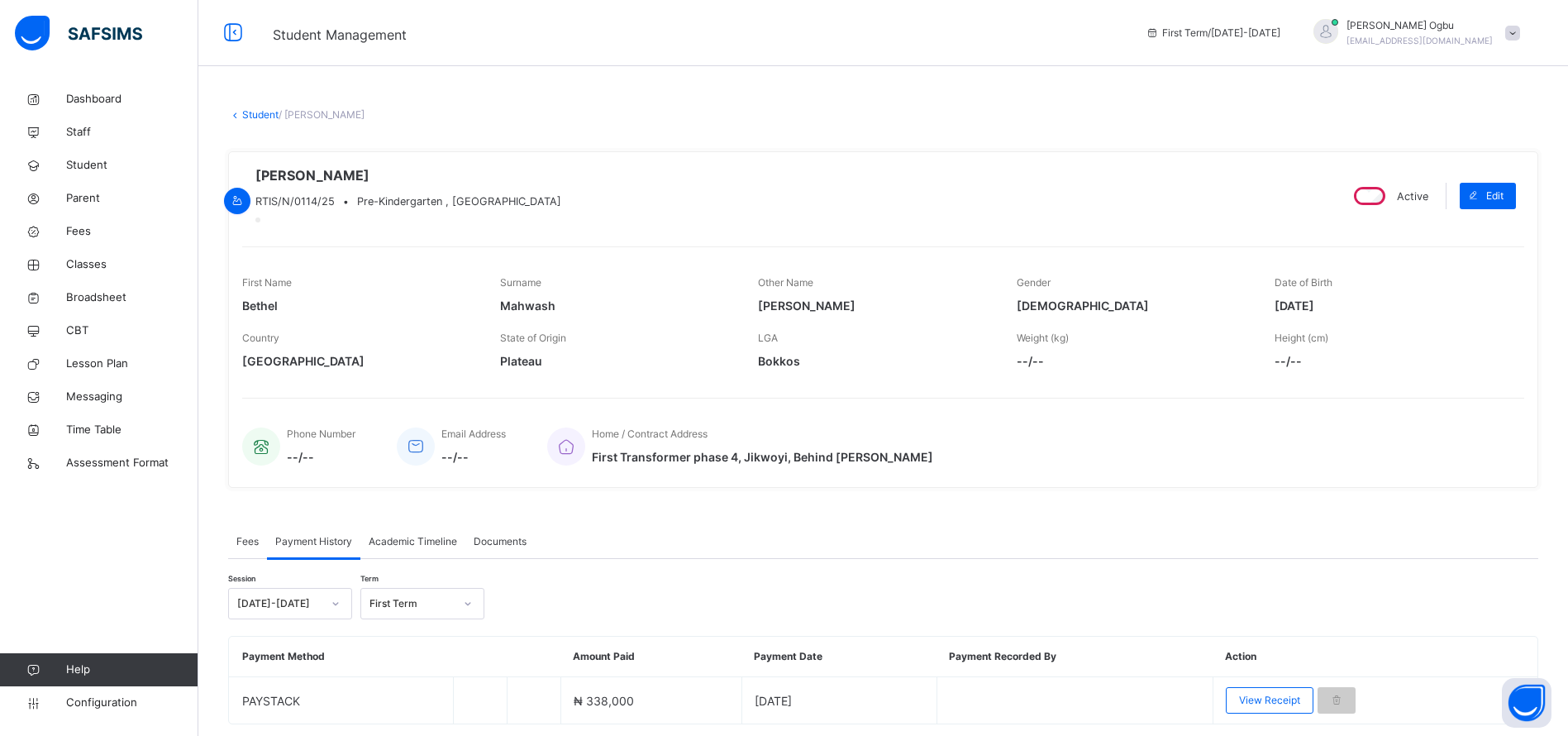
scroll to position [71, 0]
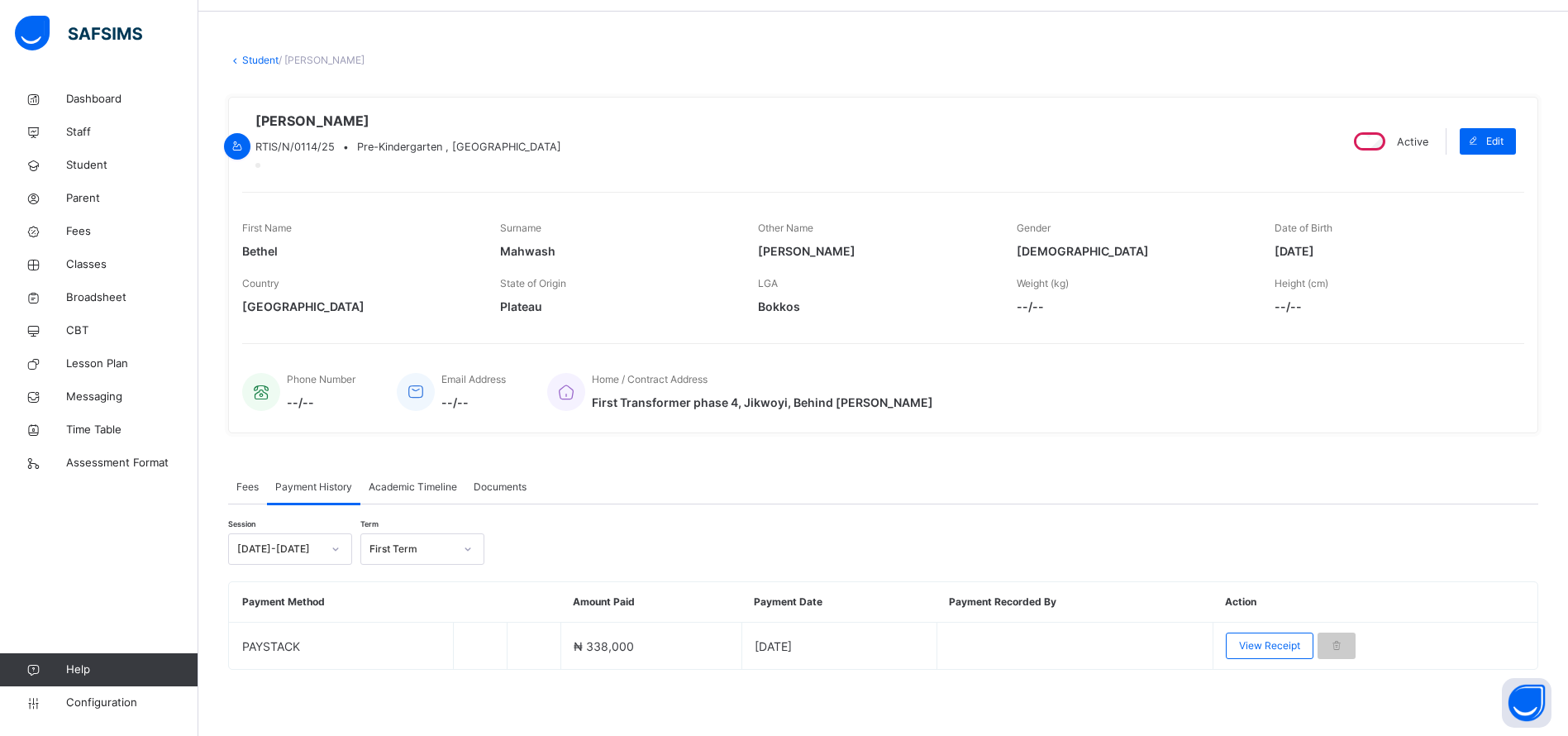
click at [1270, 644] on span "View Receipt" at bounding box center [1269, 646] width 61 height 15
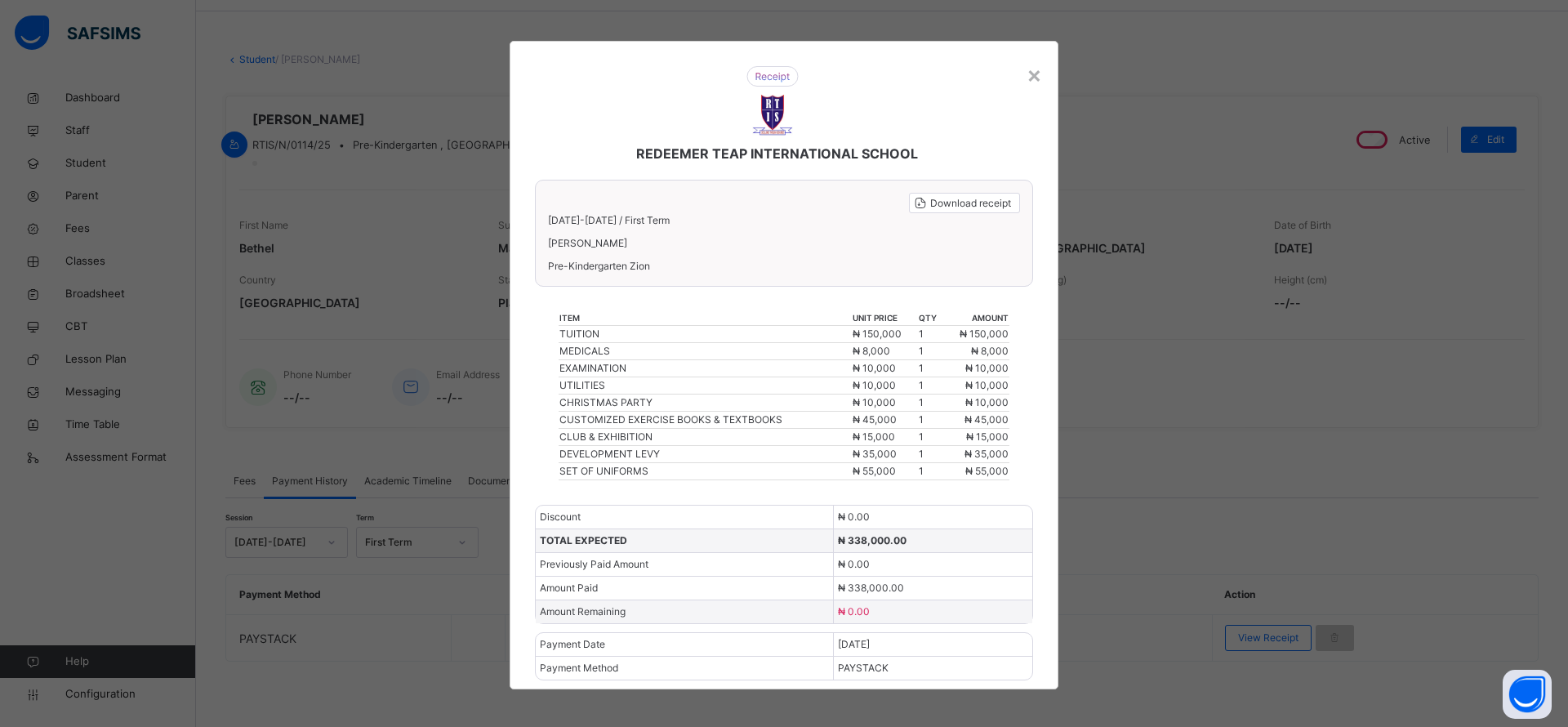
click at [1034, 79] on div "×" at bounding box center [1034, 74] width 16 height 34
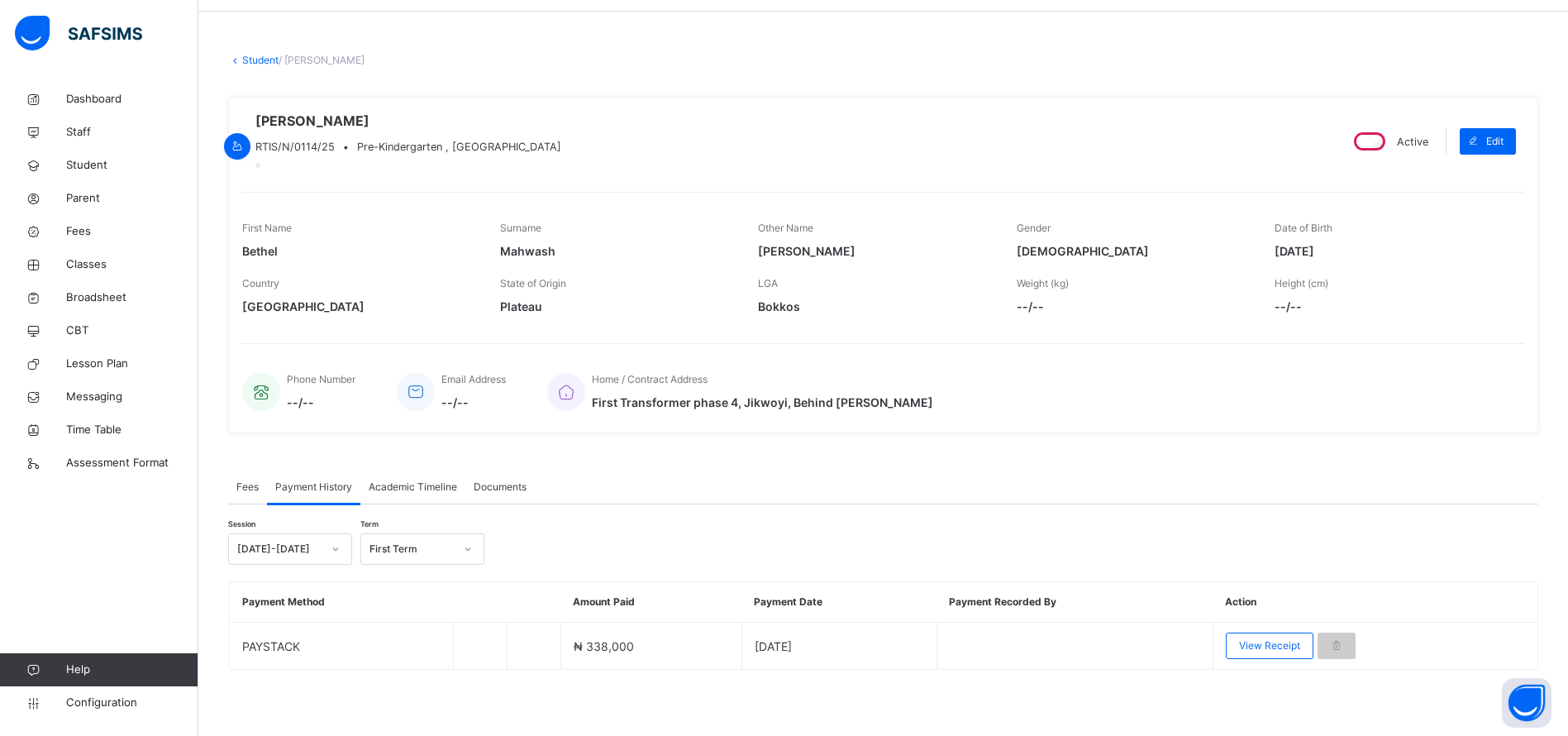
click at [90, 192] on span "Parent" at bounding box center [132, 199] width 132 height 17
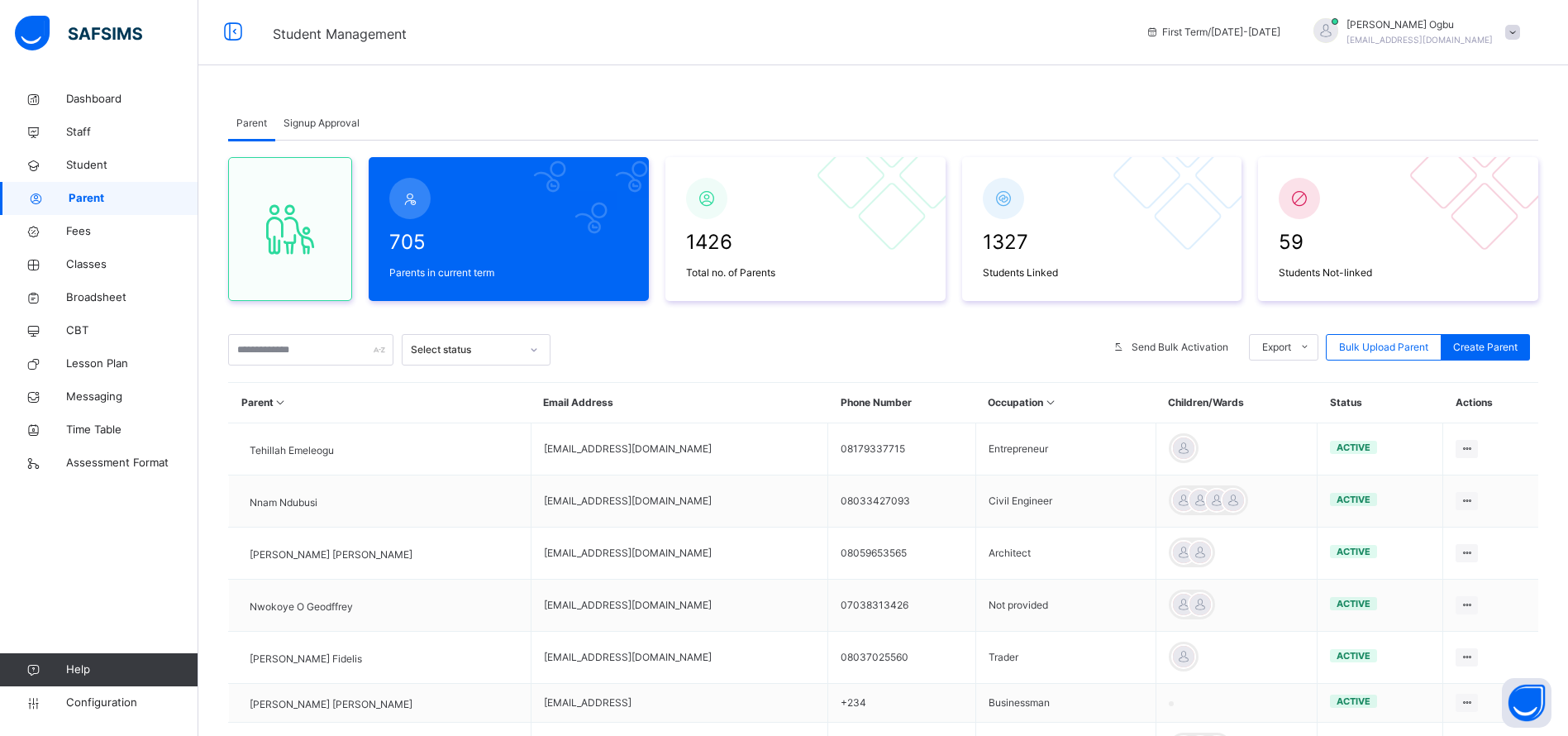
scroll to position [71, 0]
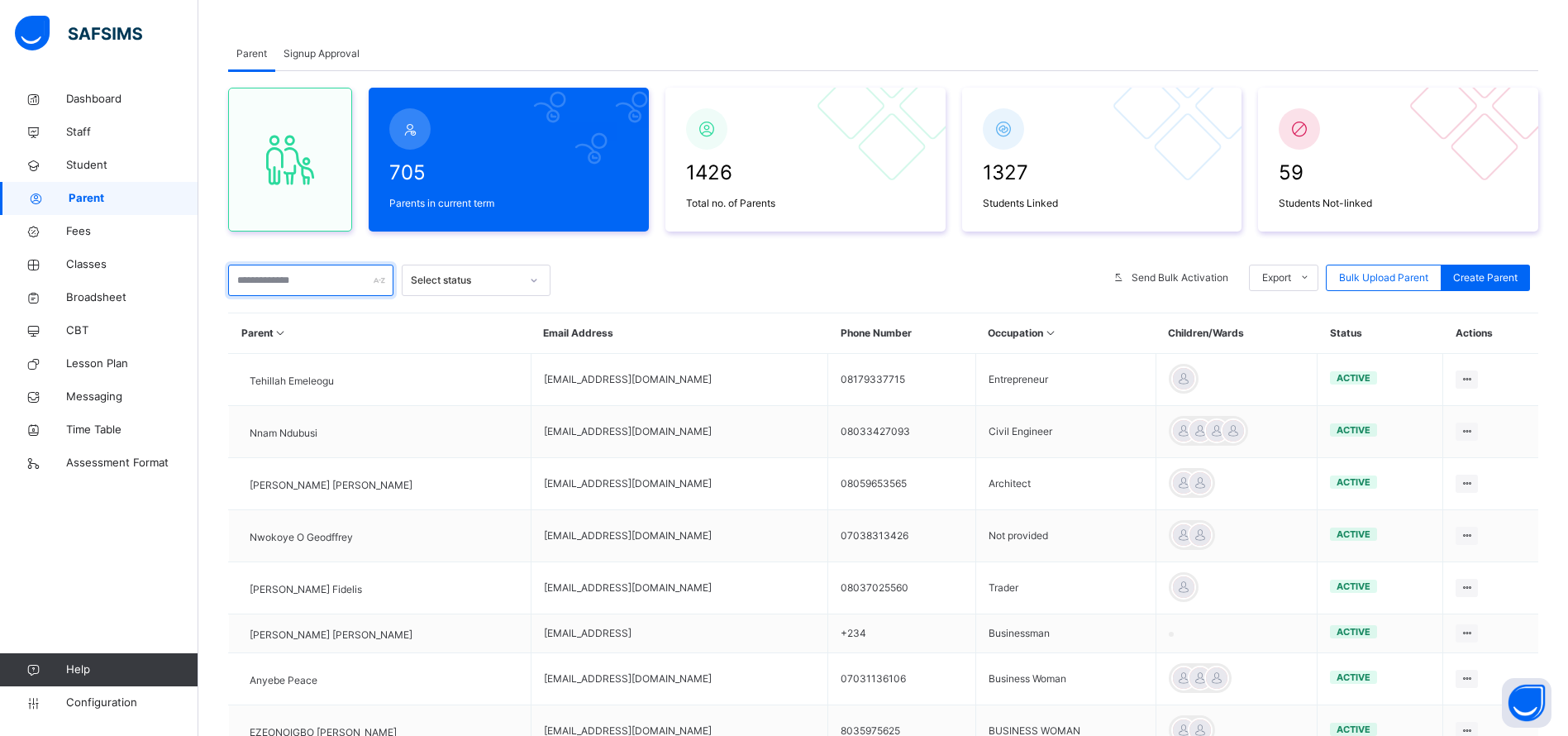
click at [259, 278] on input "text" at bounding box center [310, 279] width 166 height 31
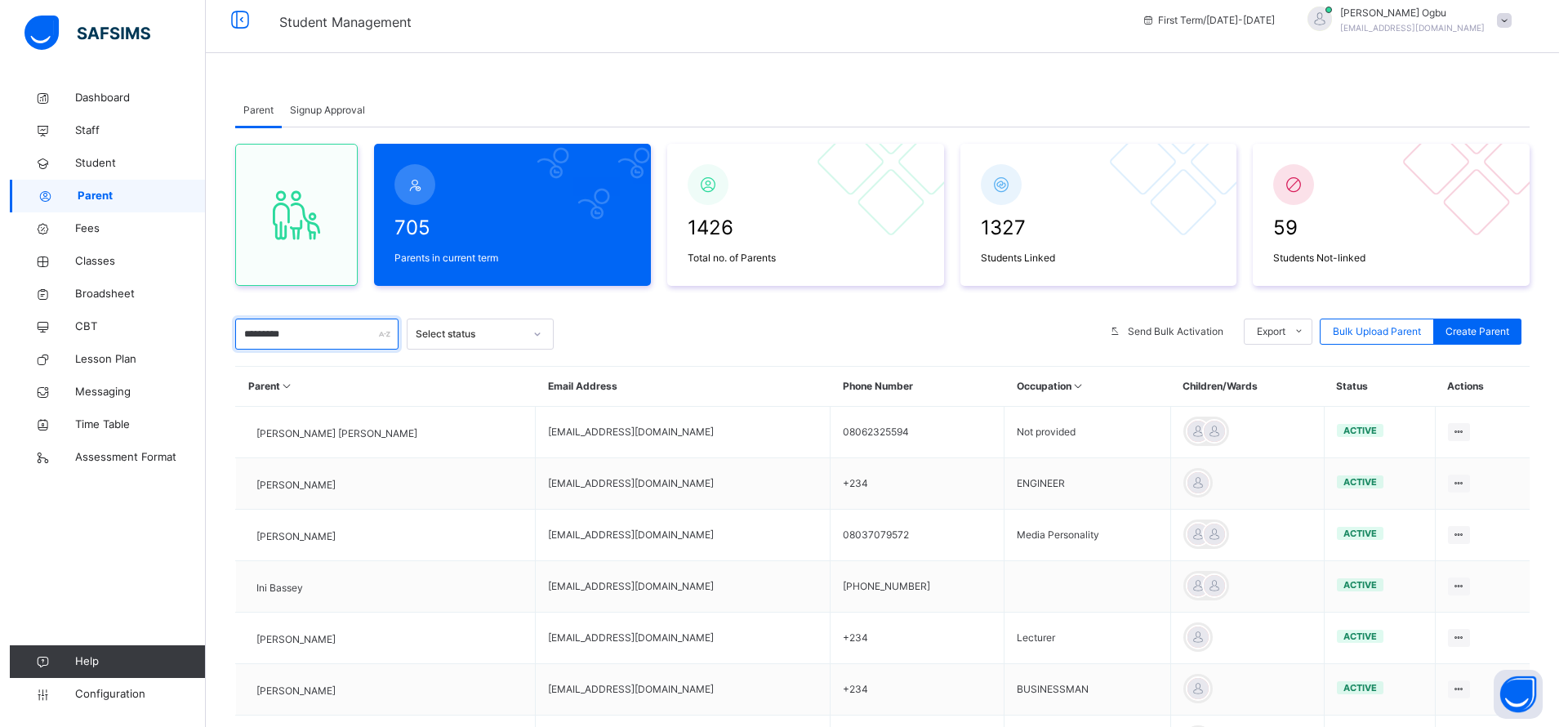
scroll to position [0, 0]
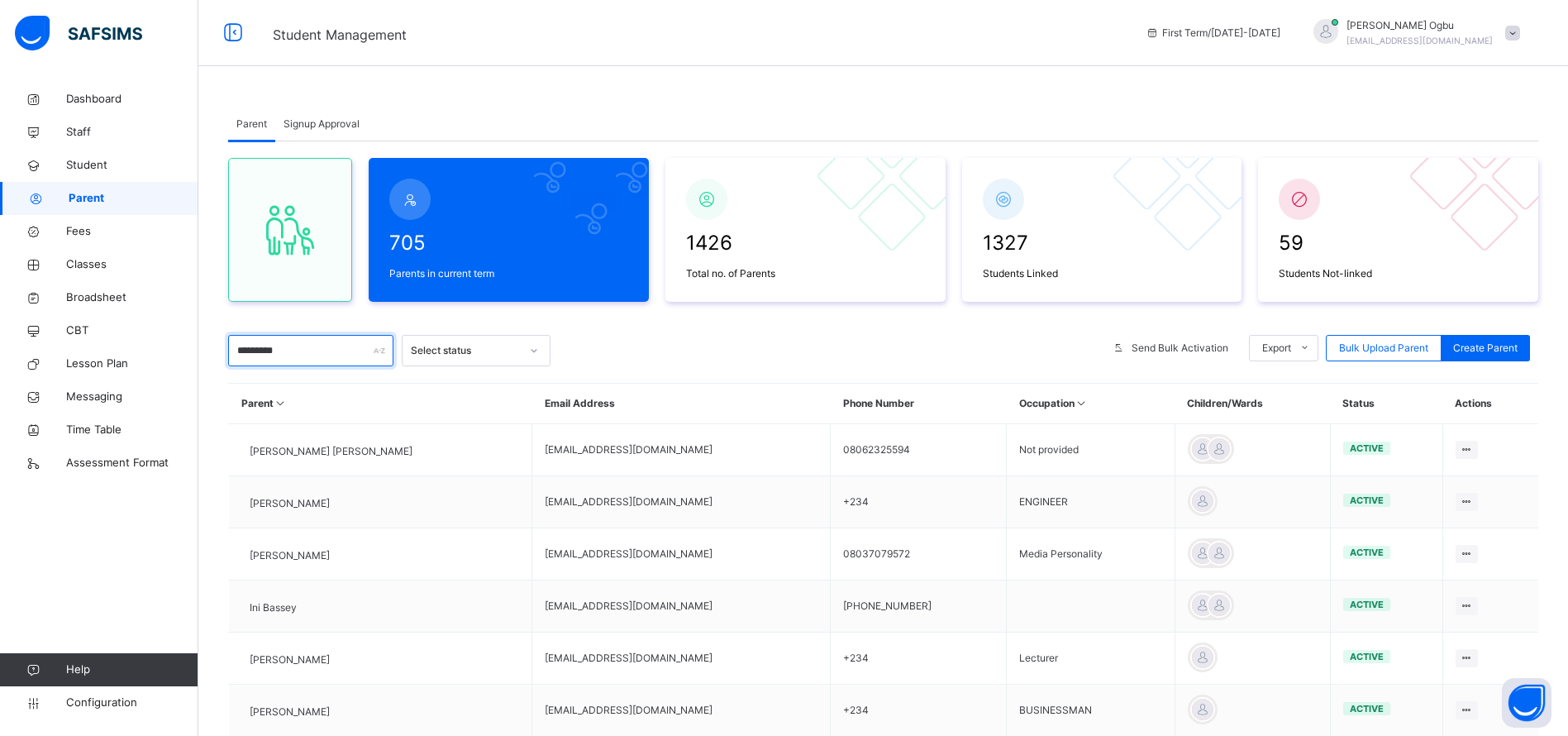
type input "*********"
click at [293, 452] on span "NNEKA BASSEY ANN" at bounding box center [331, 452] width 163 height 15
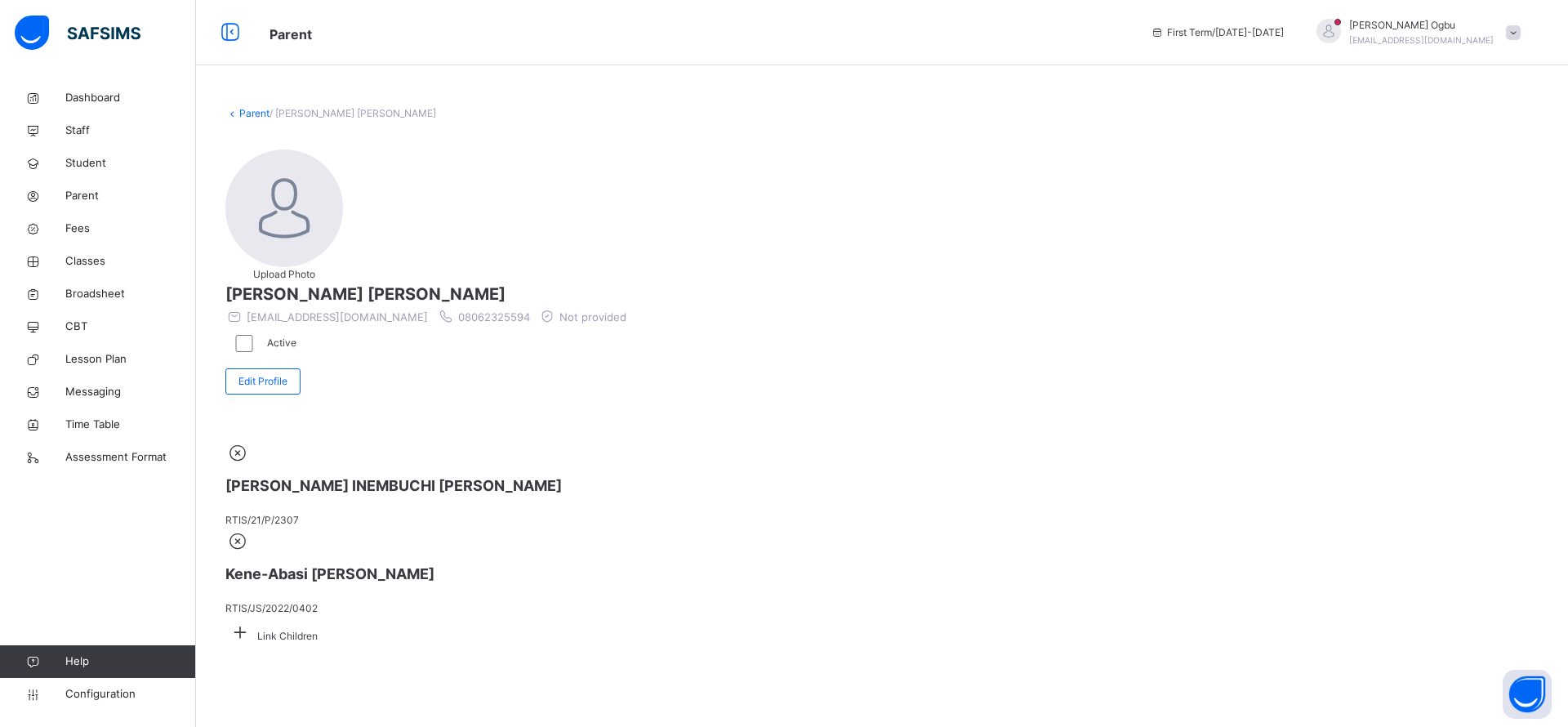
click at [1321, 360] on div at bounding box center [882, 360] width 1313 height 0
click at [1265, 360] on div at bounding box center [882, 360] width 1313 height 0
click at [255, 619] on icon at bounding box center [239, 631] width 29 height 25
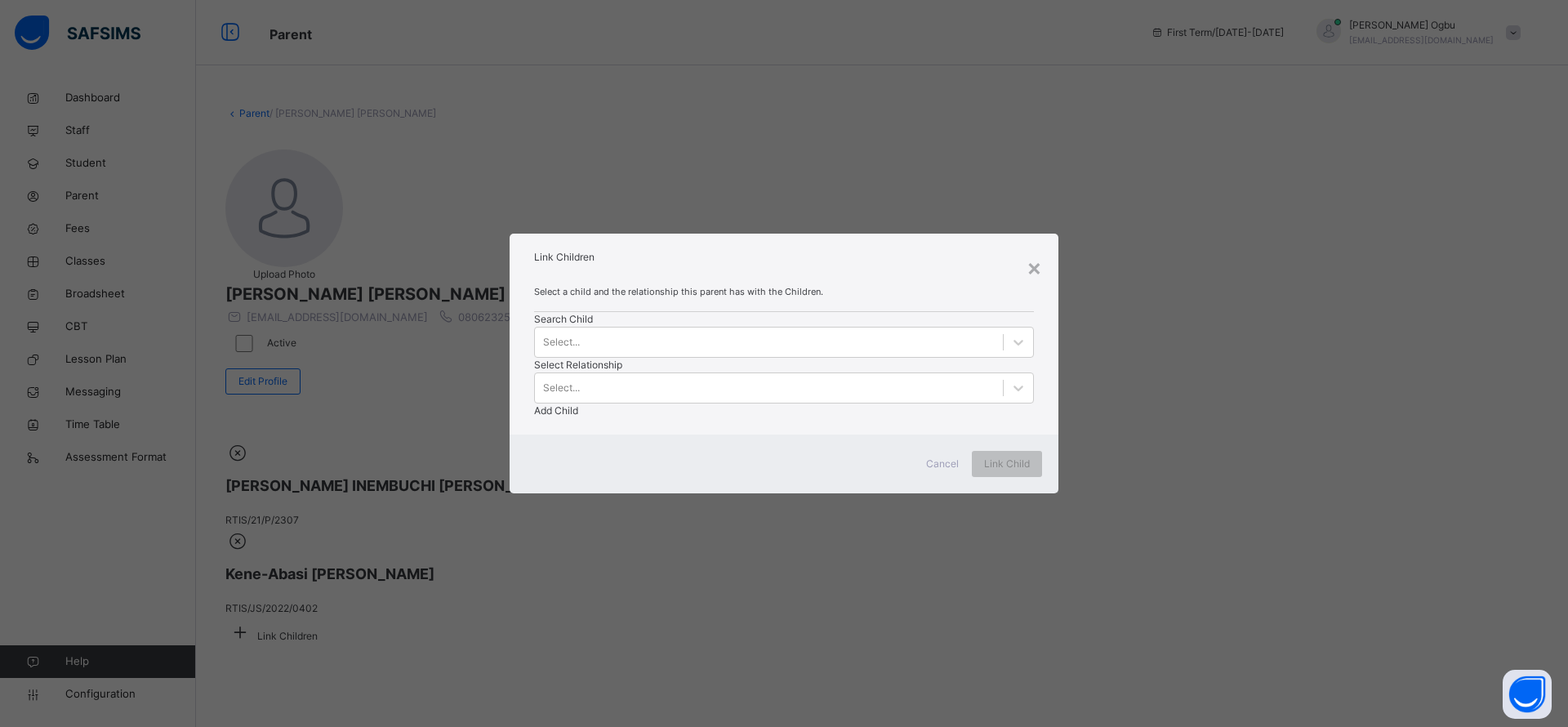
click at [614, 354] on div "Select..." at bounding box center [769, 341] width 468 height 25
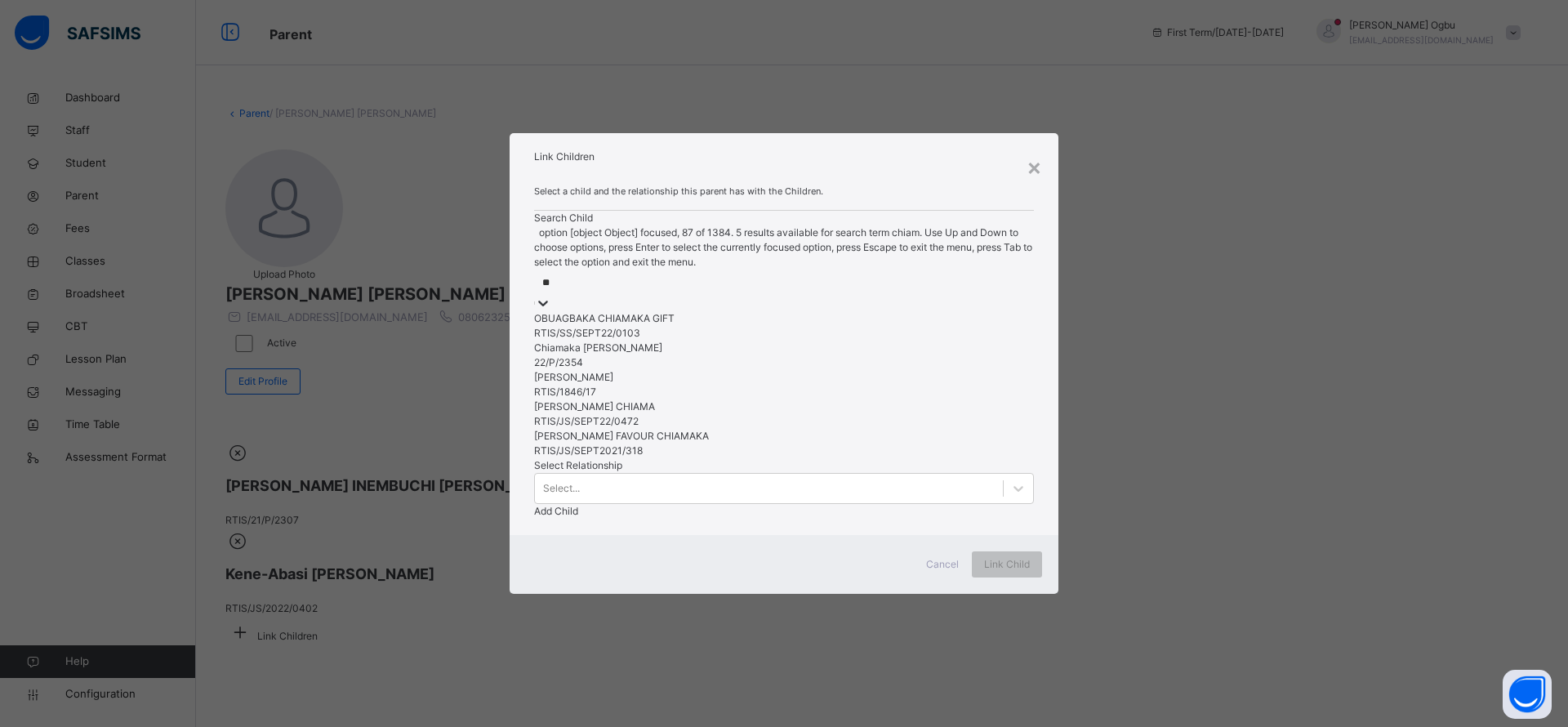
type input "*"
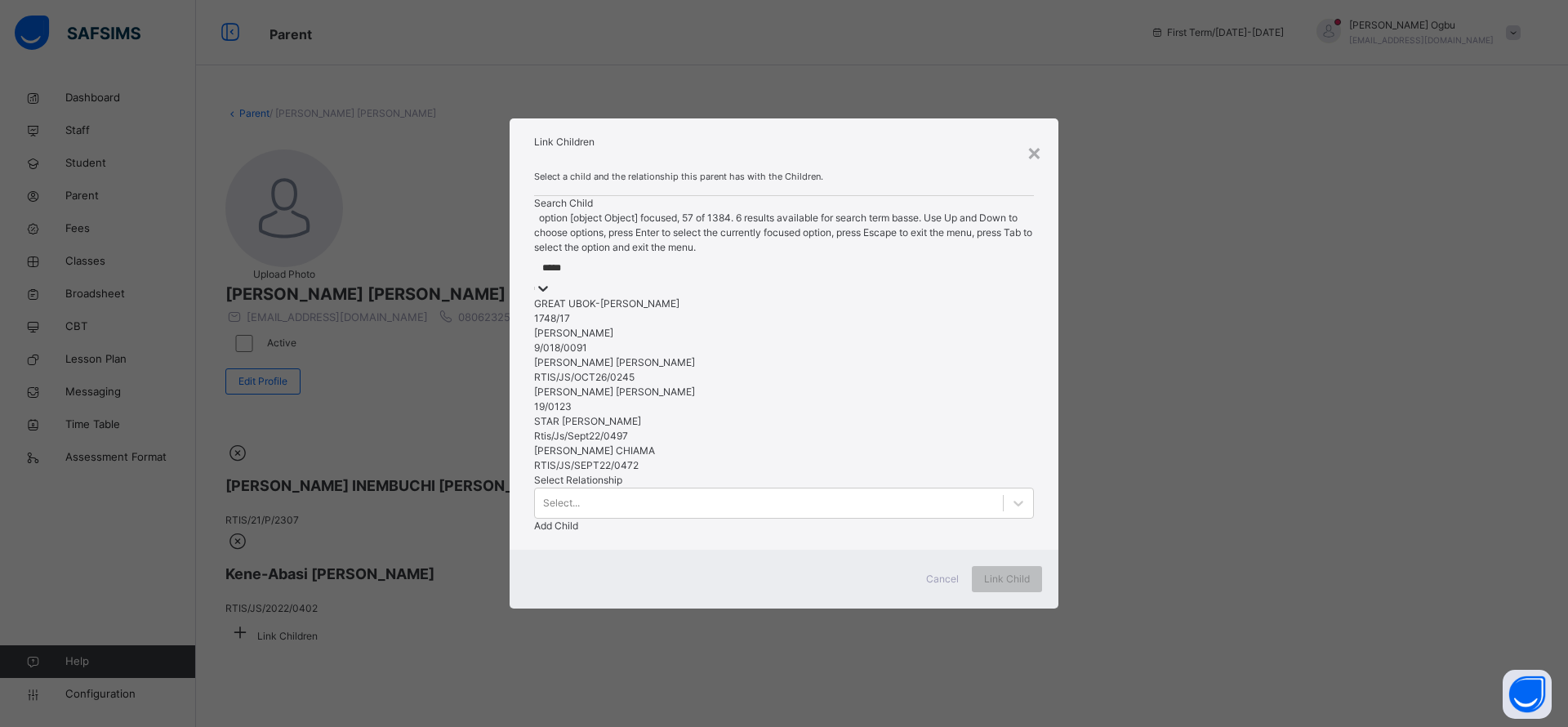
type input "******"
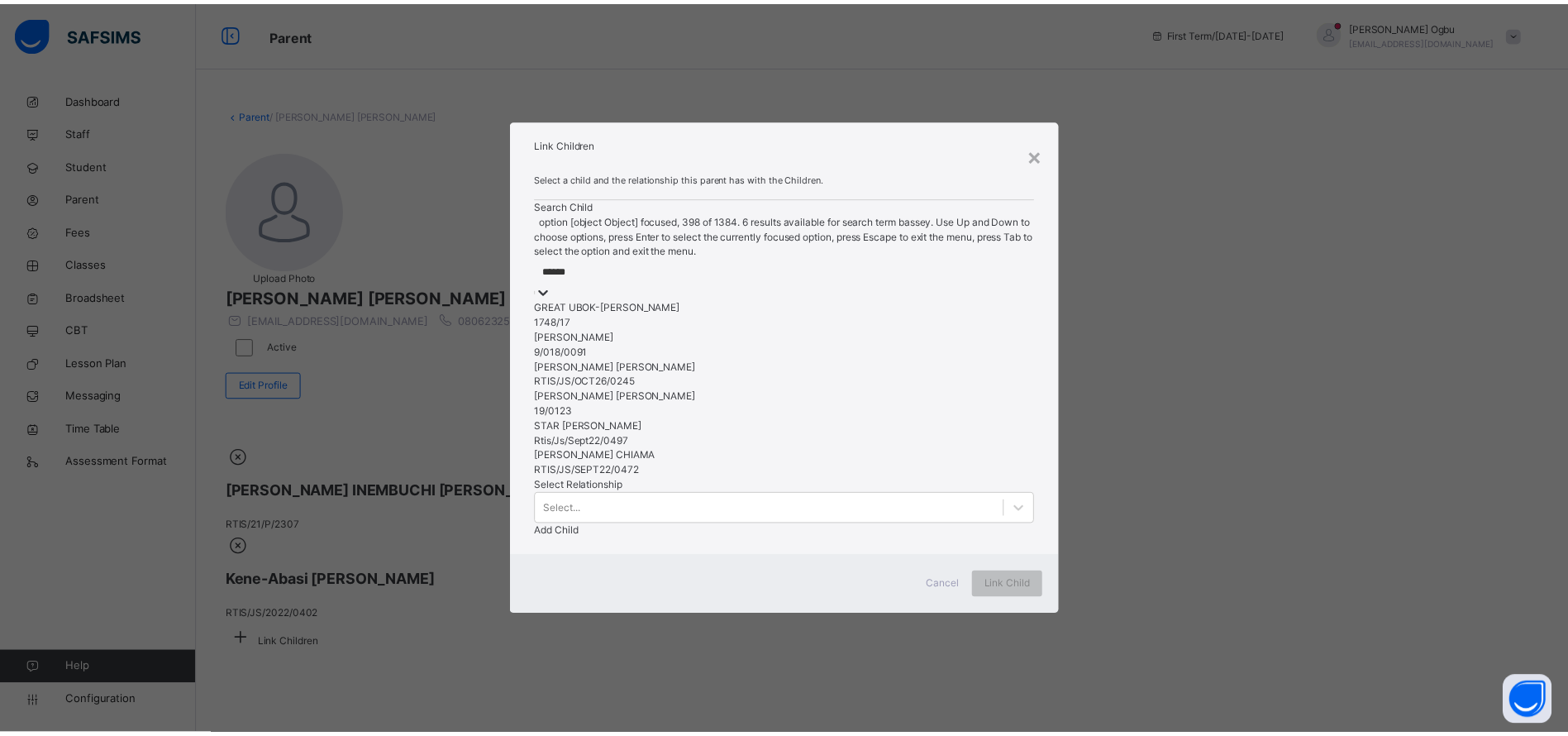
scroll to position [2, 0]
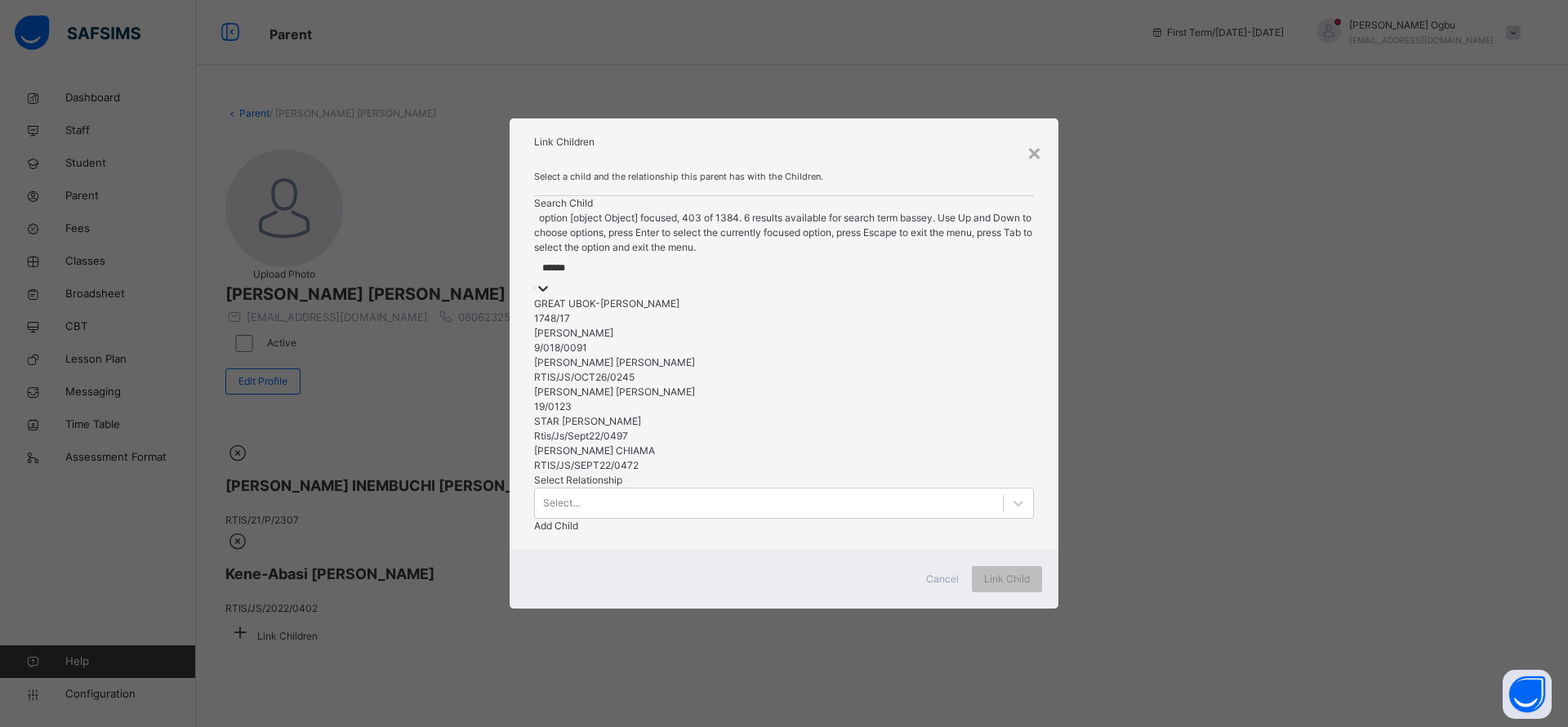
click at [632, 458] on div "BASSEY NIKKI CHIAMA" at bounding box center [784, 451] width 499 height 15
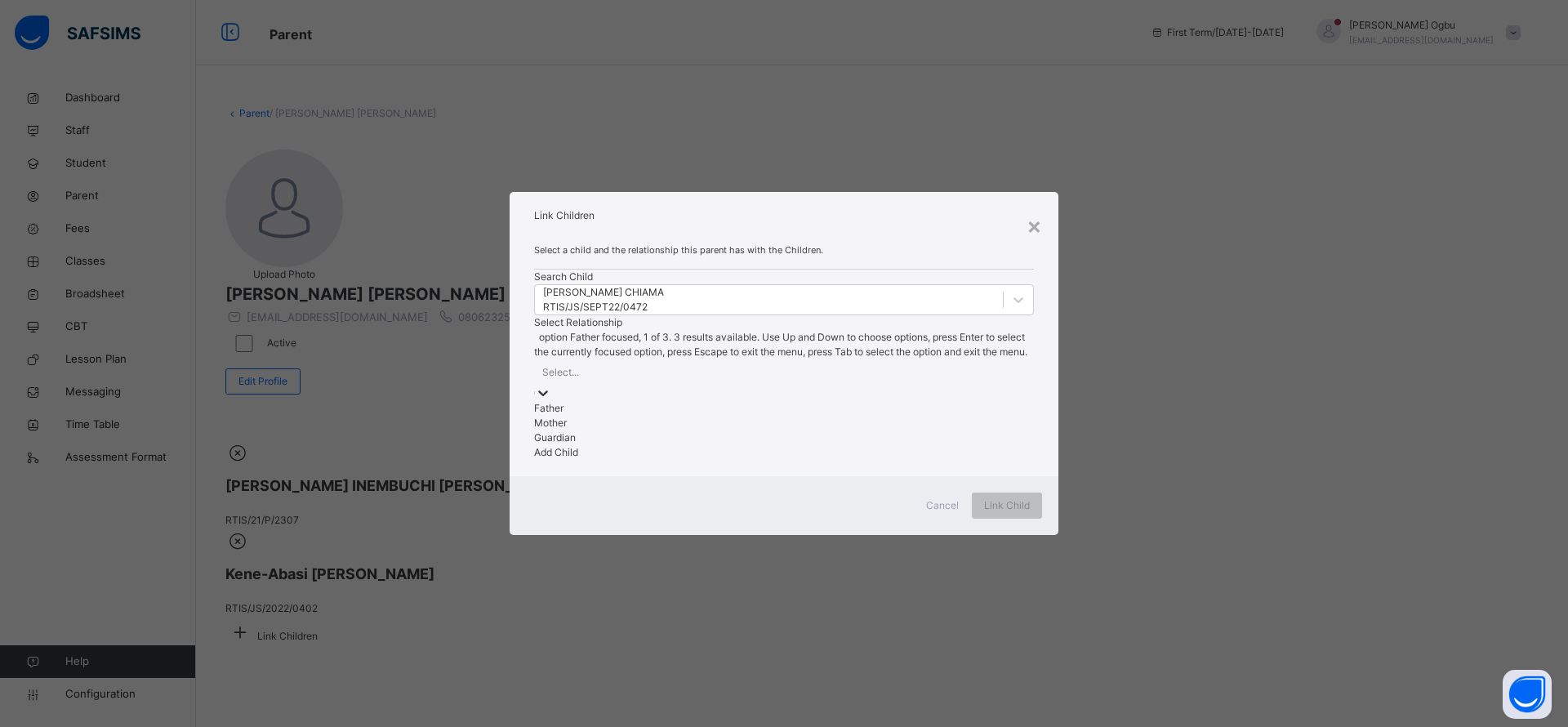
click at [853, 385] on div at bounding box center [784, 393] width 499 height 17
click at [814, 422] on div "Mother" at bounding box center [784, 423] width 499 height 15
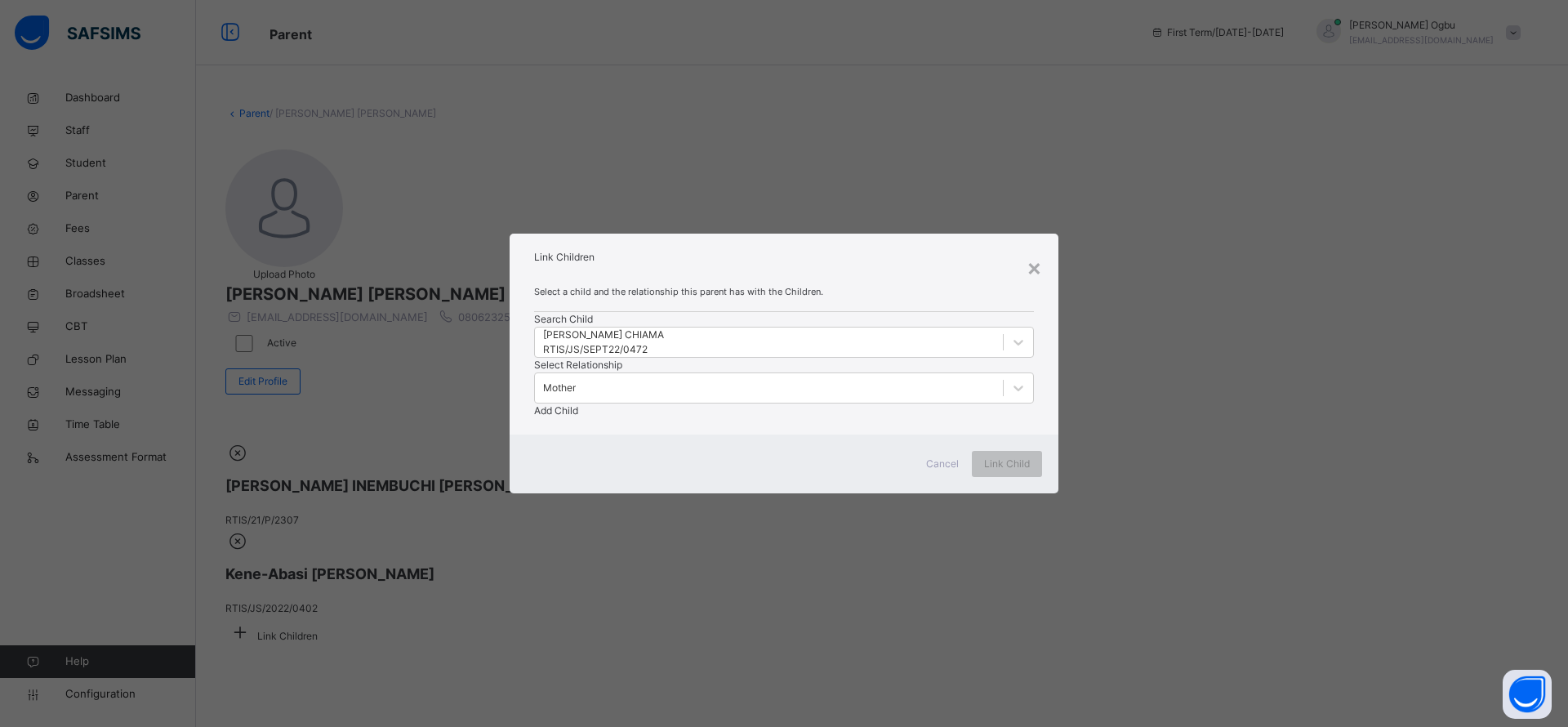
click at [578, 404] on span "Add Child" at bounding box center [556, 410] width 44 height 12
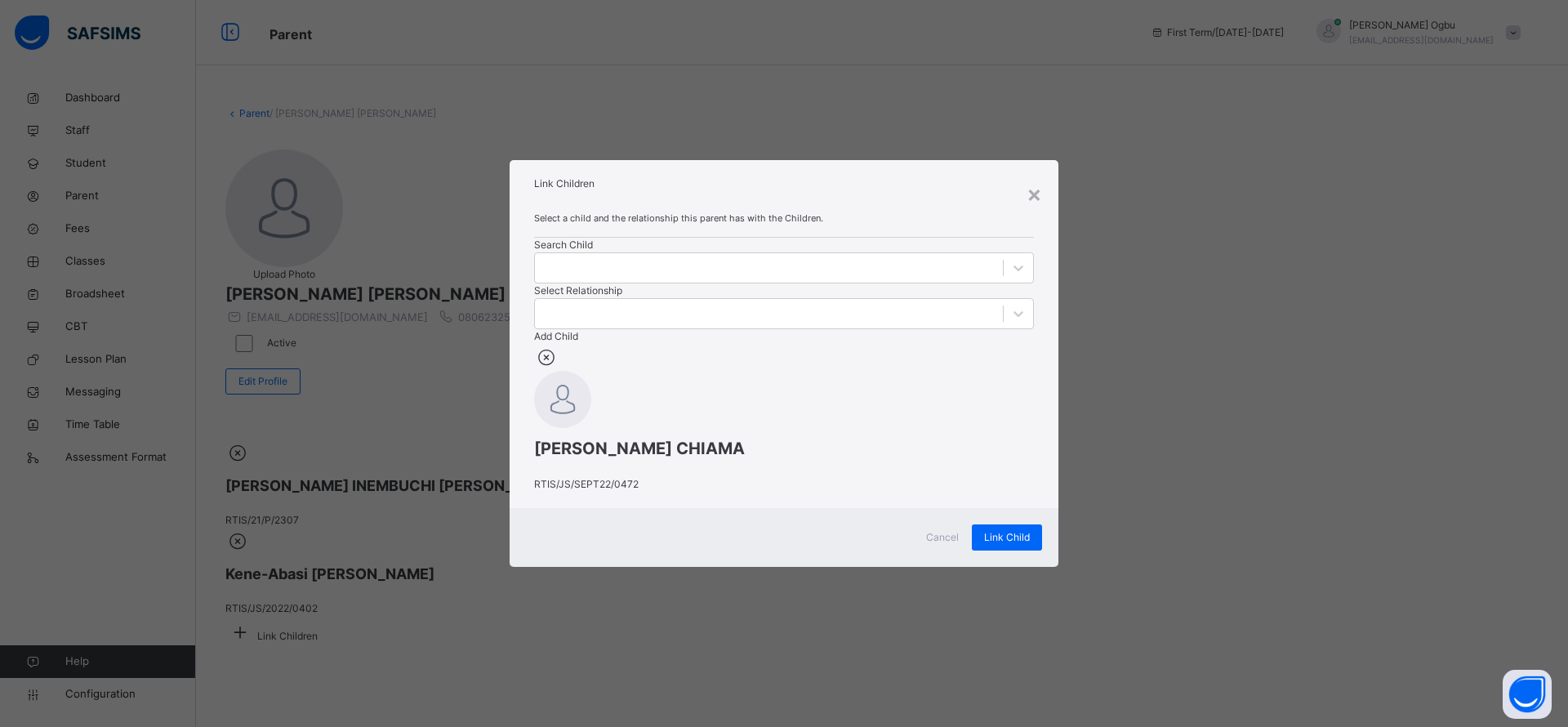
click at [998, 550] on div "Link Child" at bounding box center [1006, 537] width 71 height 26
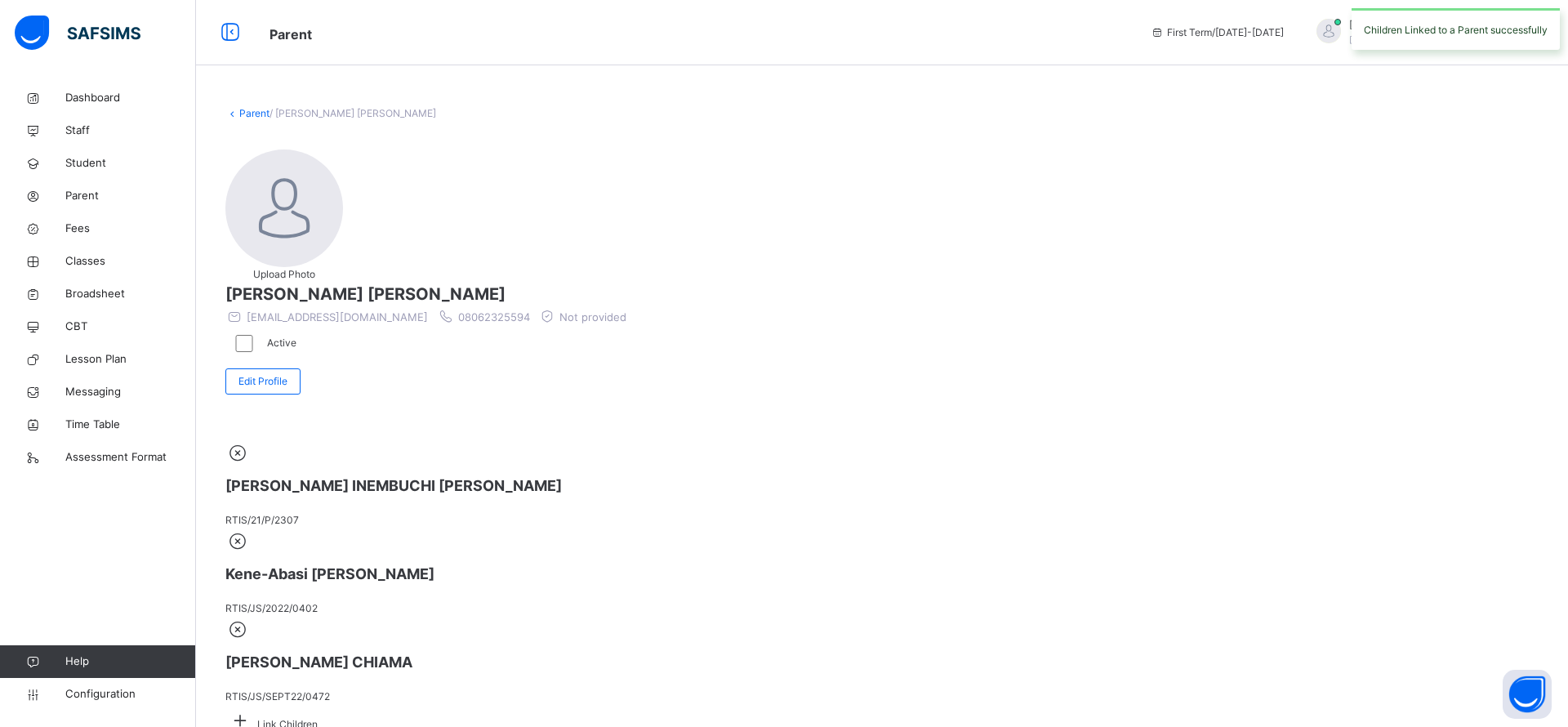
click at [90, 162] on span "Student" at bounding box center [130, 164] width 130 height 17
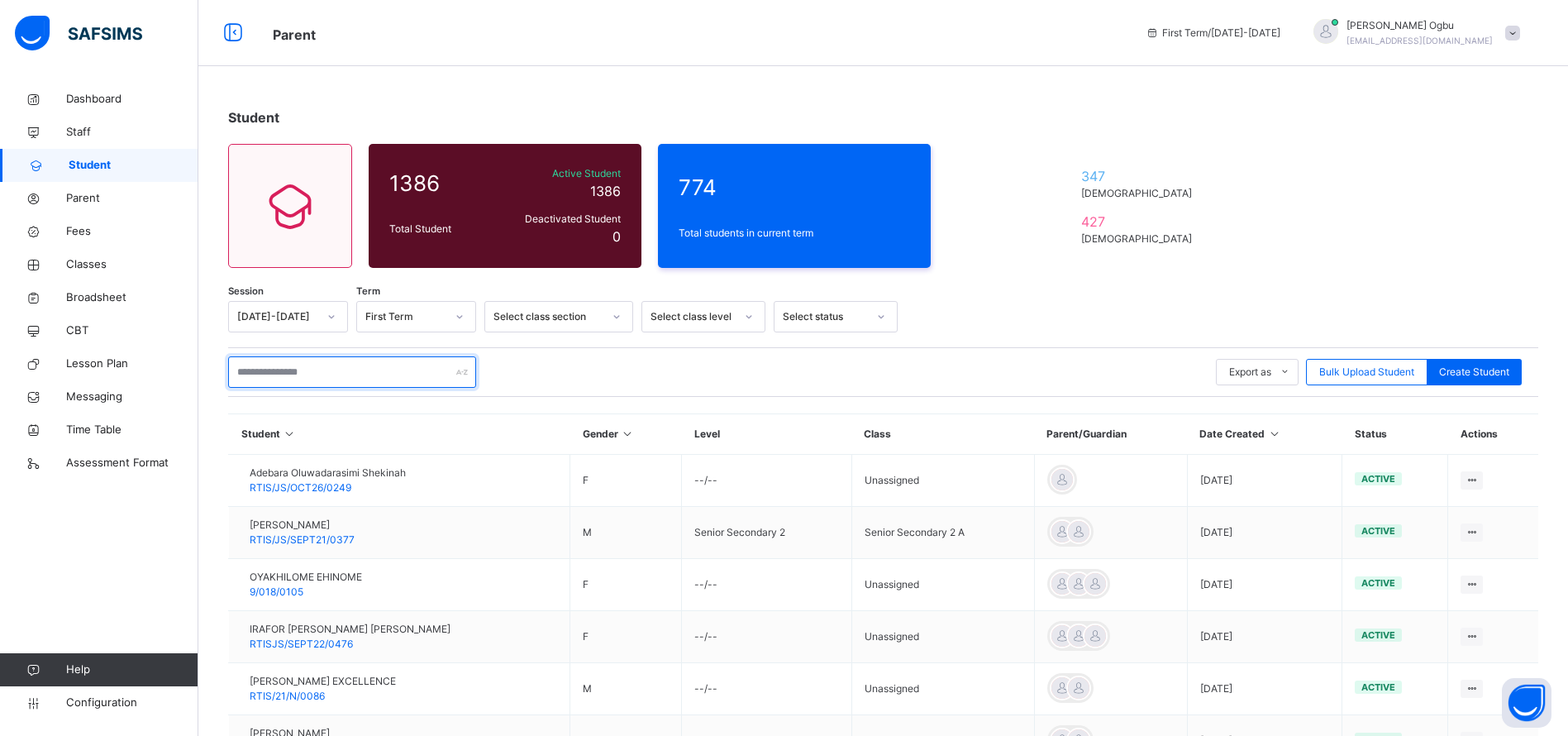
click at [302, 373] on input "text" at bounding box center [352, 372] width 248 height 31
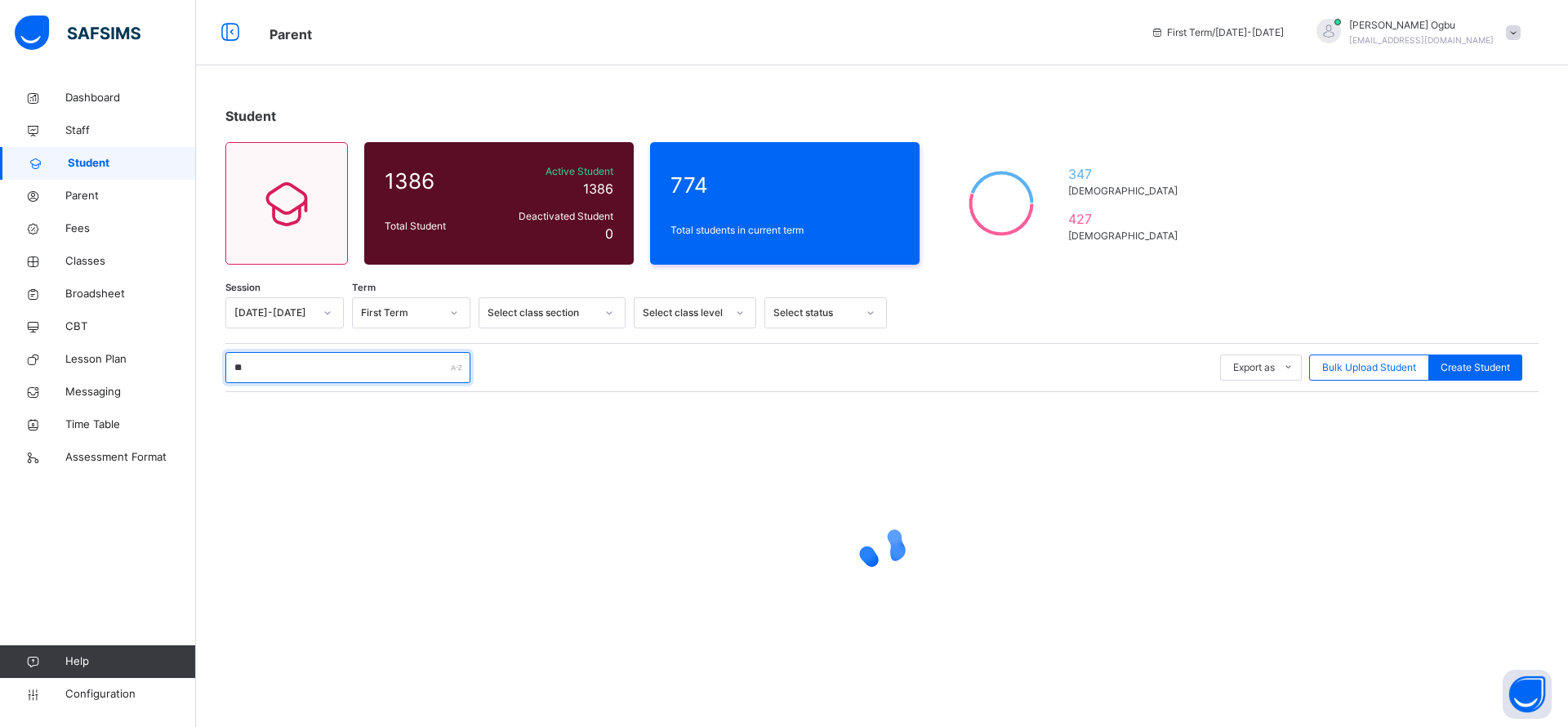
type input "*"
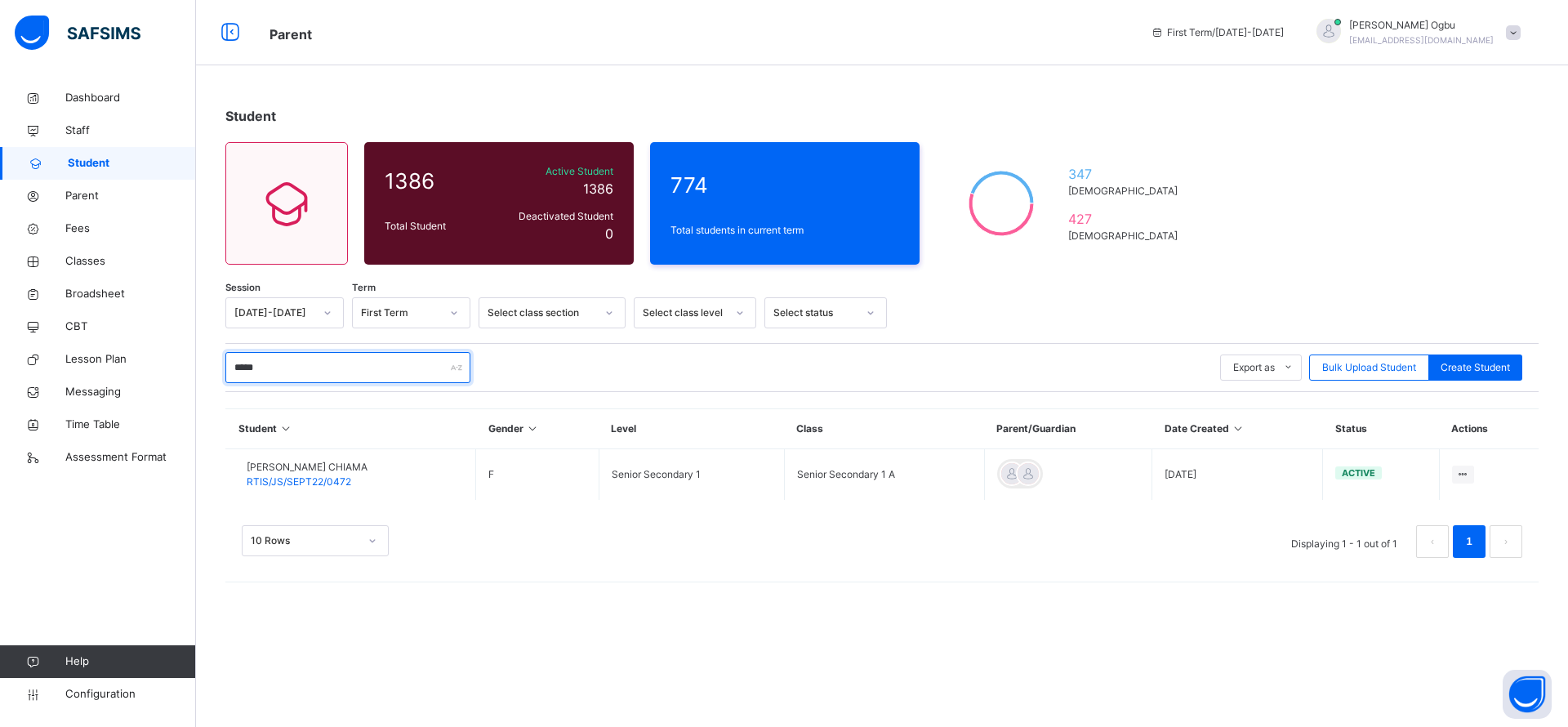
type input "*****"
click at [312, 465] on span "BASSEY NIKKI CHIAMA" at bounding box center [307, 467] width 120 height 15
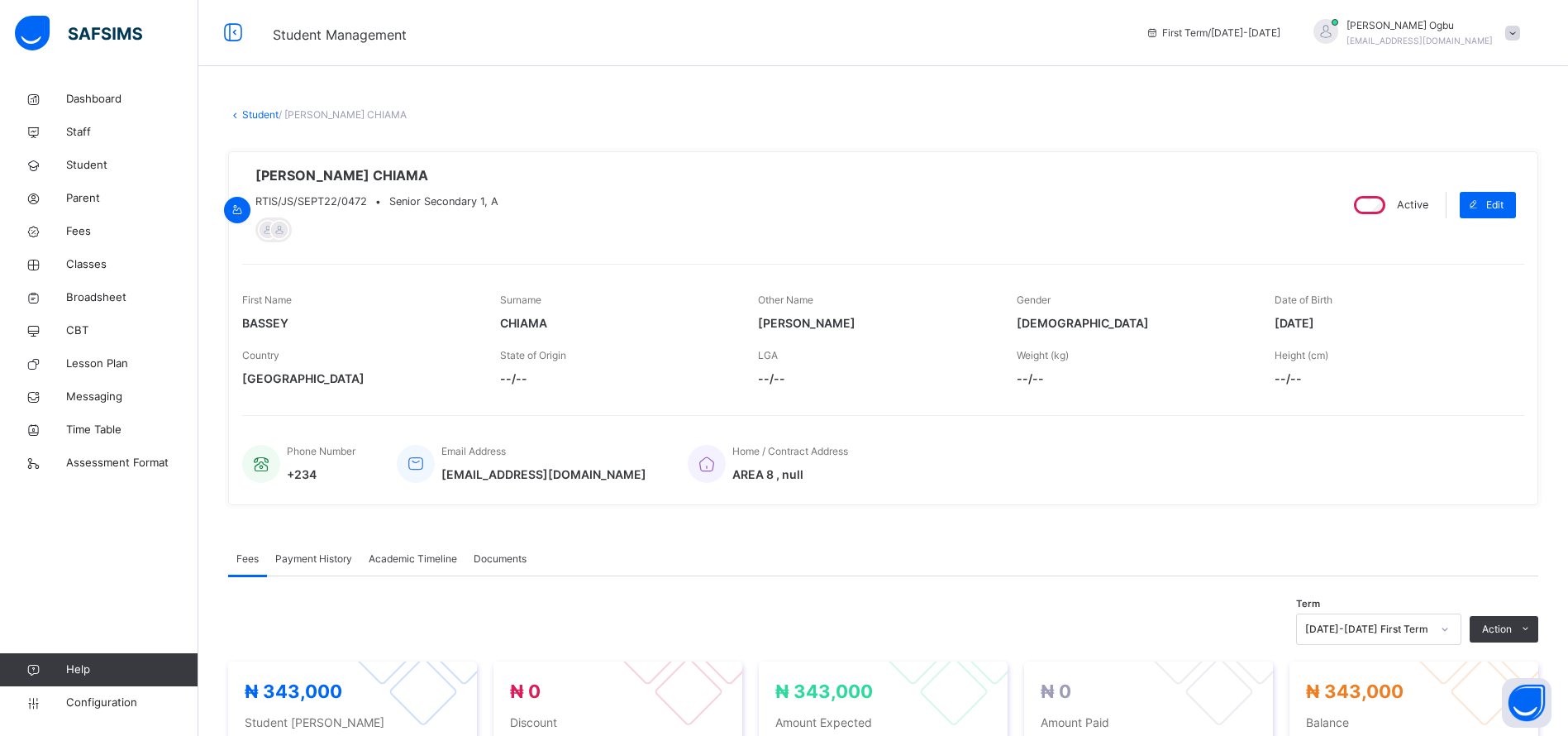
click at [342, 569] on div "Payment History" at bounding box center [313, 559] width 93 height 33
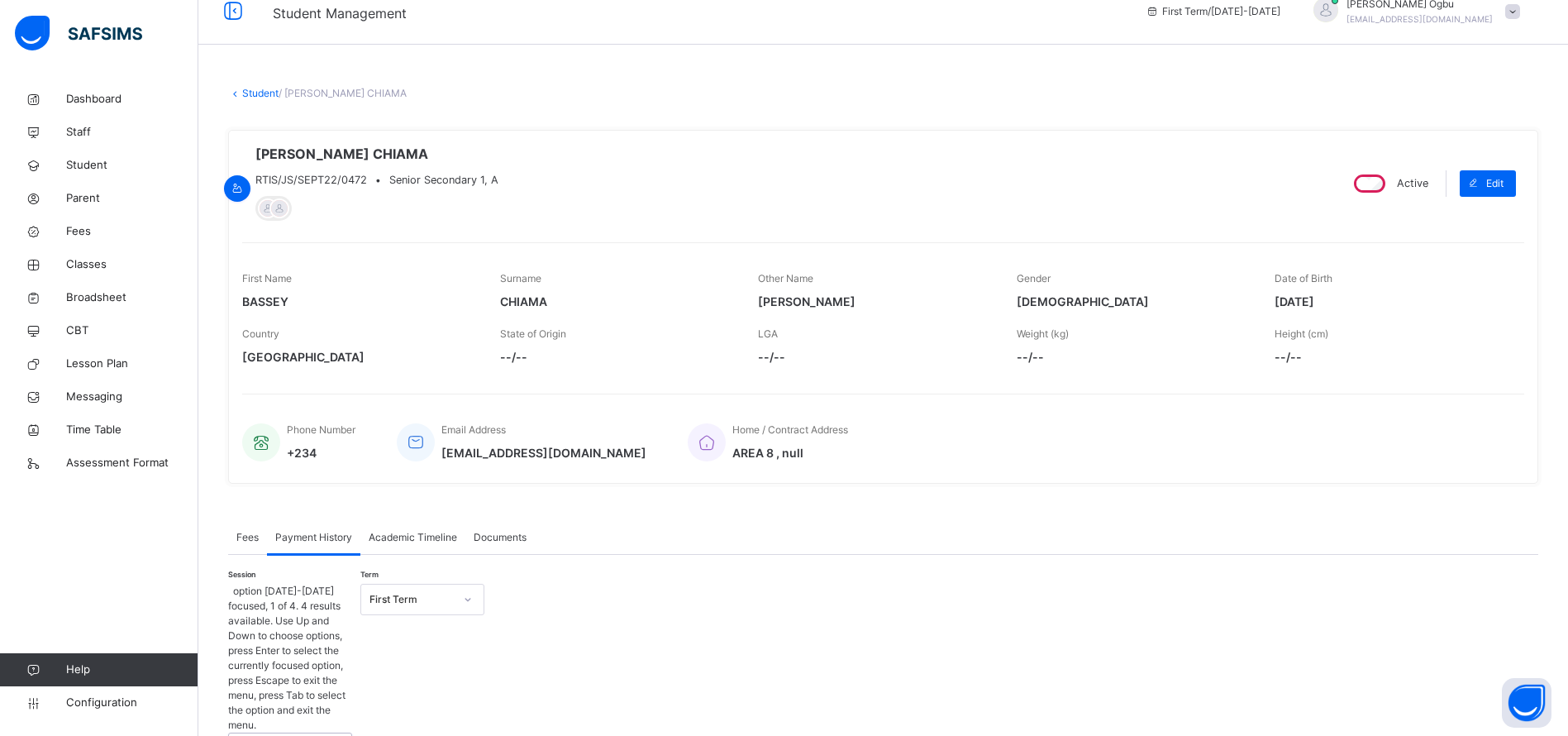
scroll to position [28, 0]
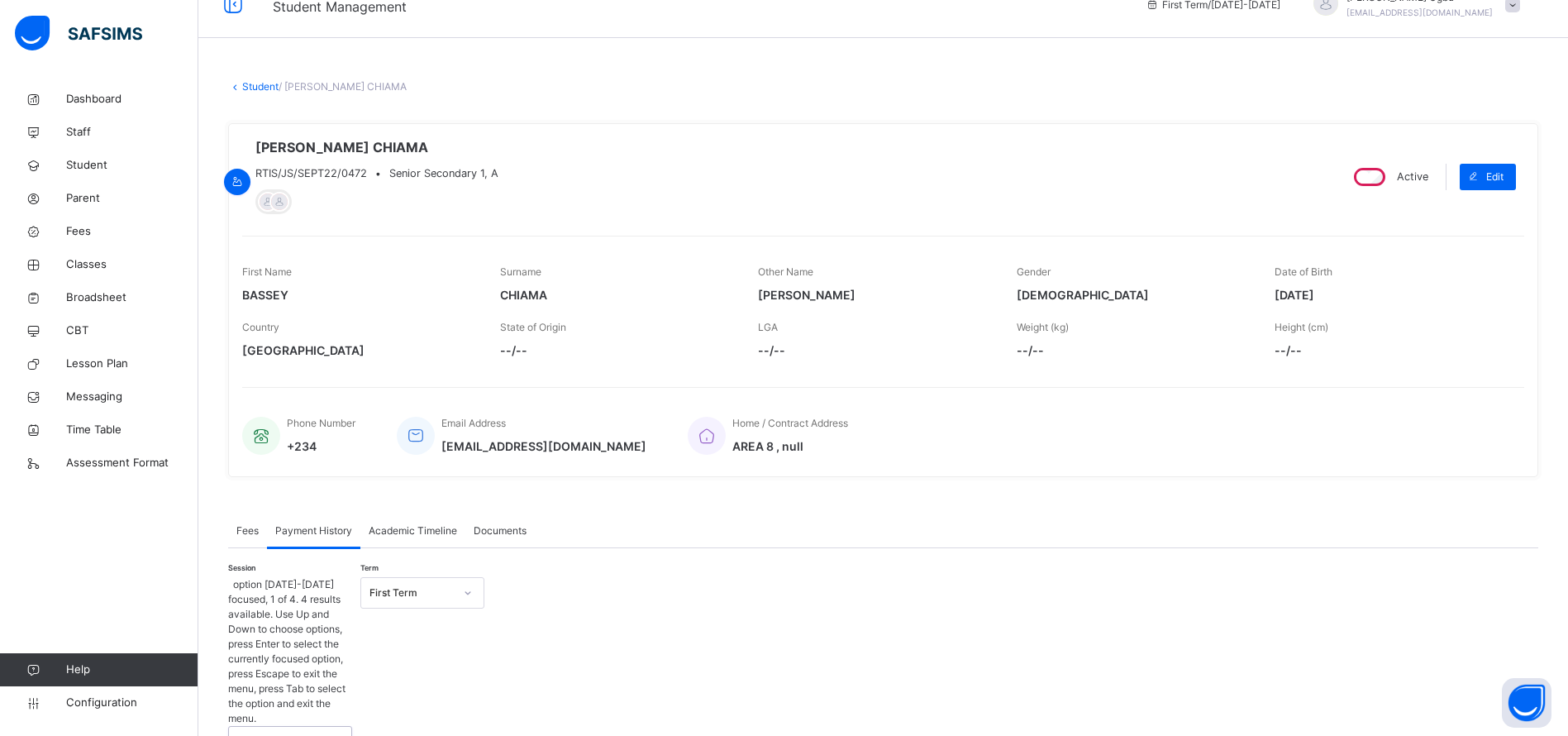
click at [313, 622] on div "option 2025-2026 focused, 1 of 4. 4 results available. Use Up and Down to choos…" at bounding box center [289, 717] width 124 height 281
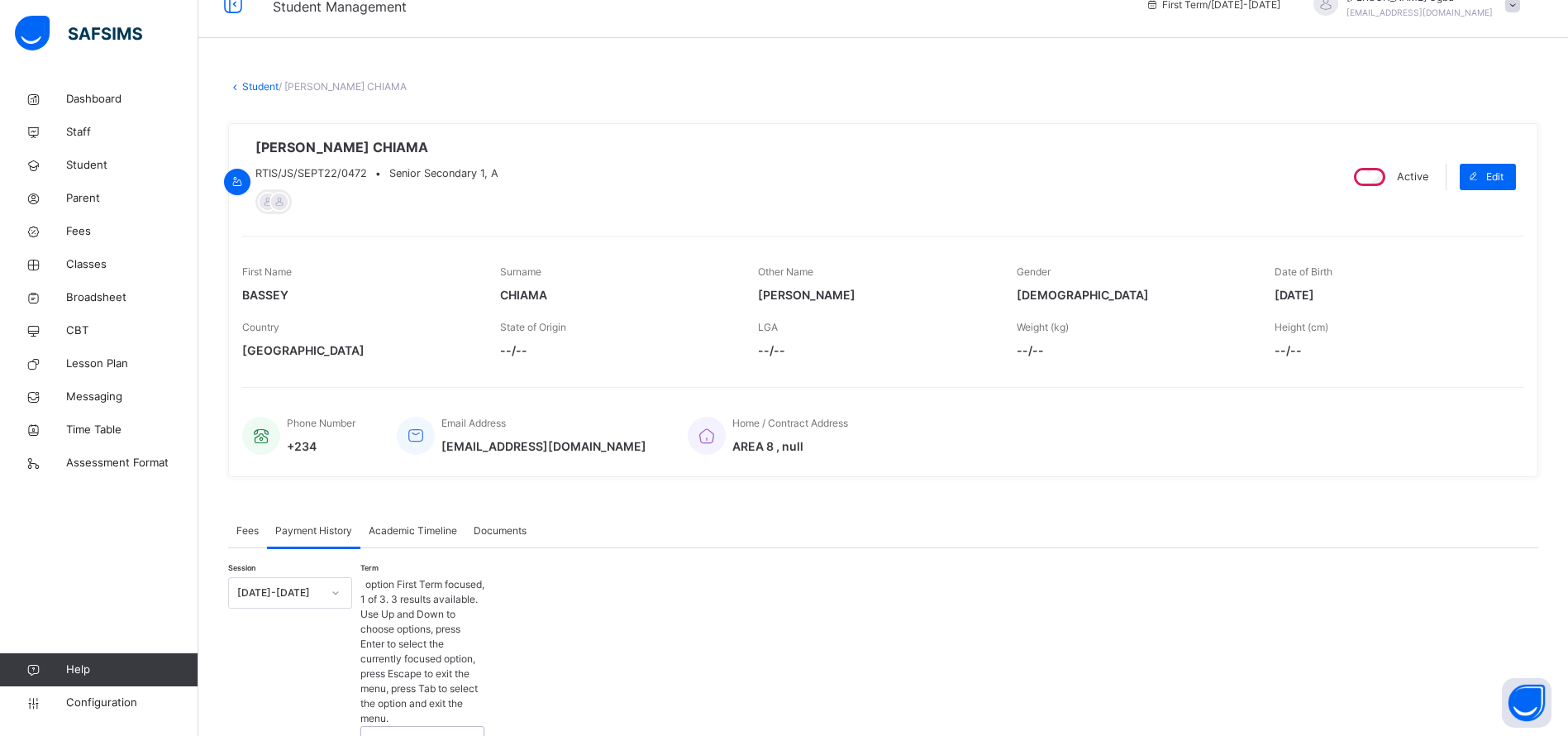
click at [407, 726] on div "Select term" at bounding box center [395, 741] width 53 height 31
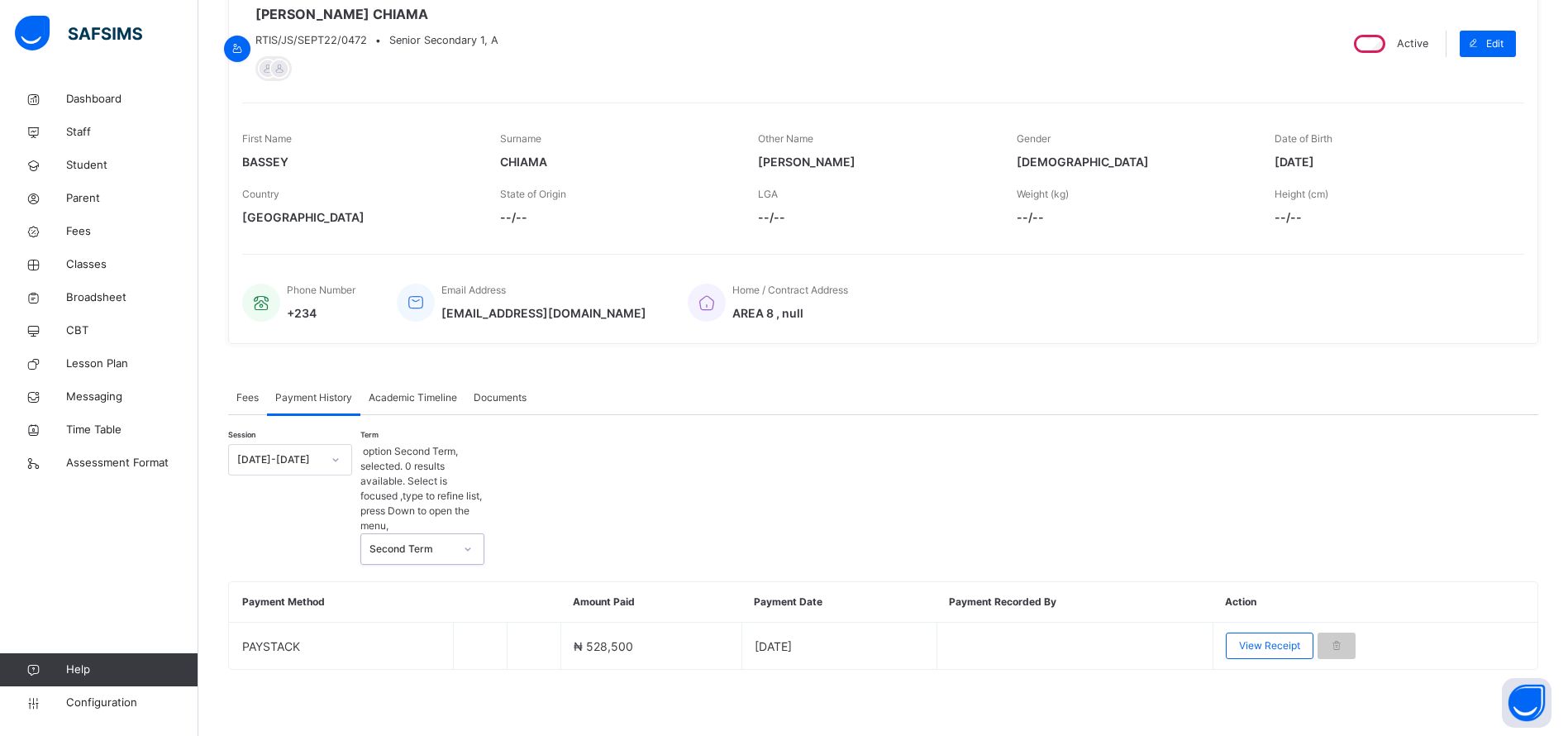
scroll to position [71, 0]
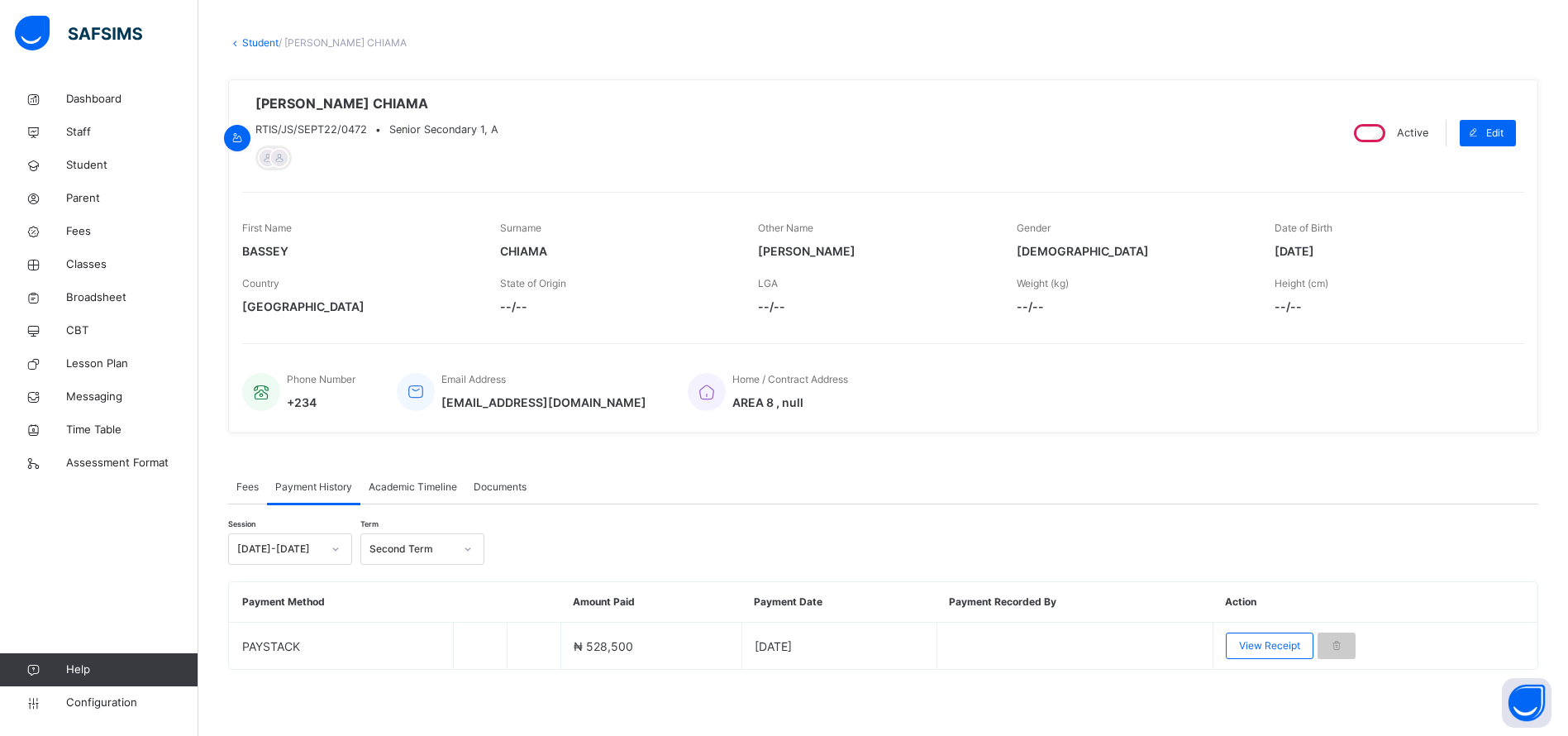
click at [1087, 475] on div "Fees Payment History Academic Timeline Documents" at bounding box center [883, 487] width 1311 height 34
click at [260, 41] on link "Student" at bounding box center [260, 42] width 36 height 13
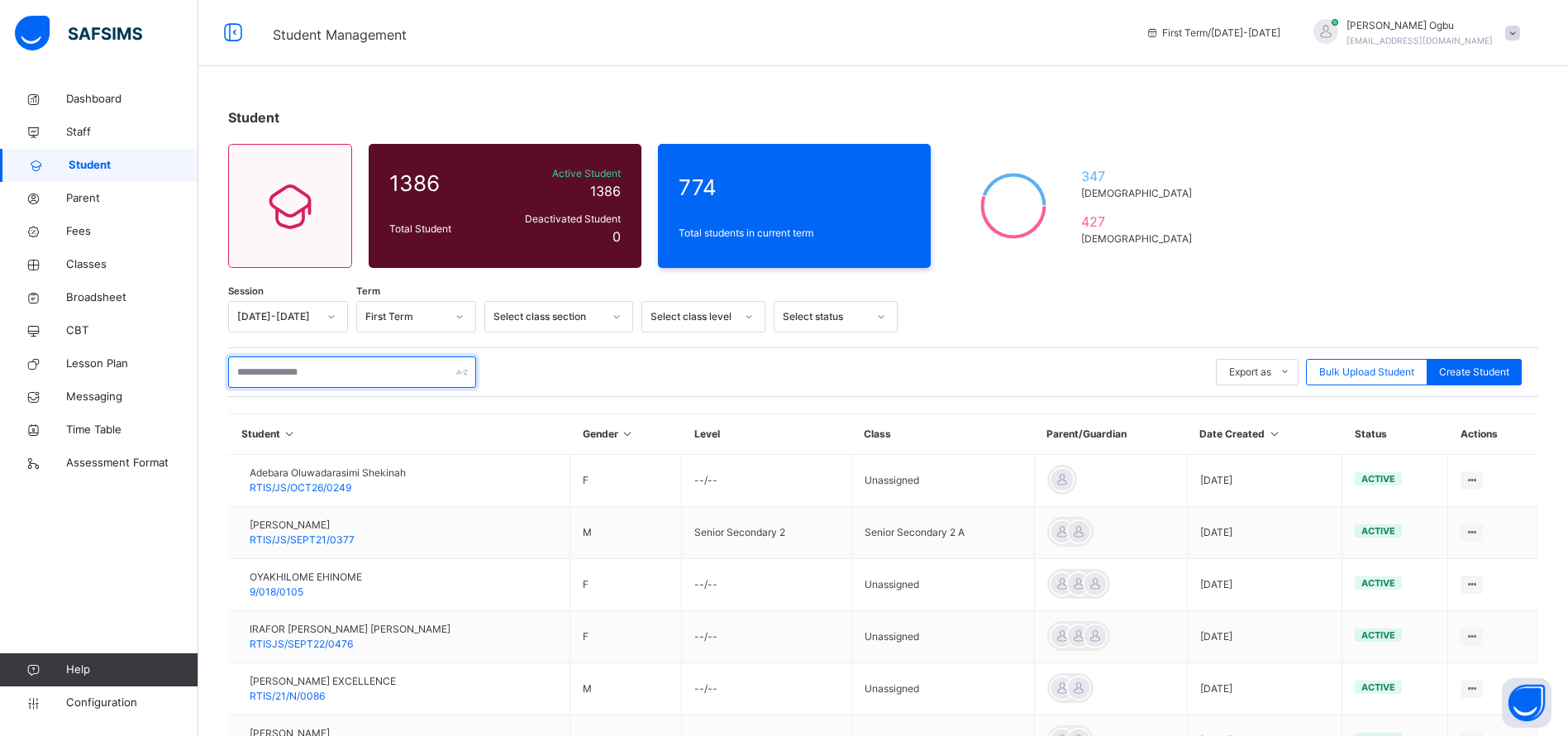
click at [312, 375] on input "text" at bounding box center [352, 372] width 248 height 31
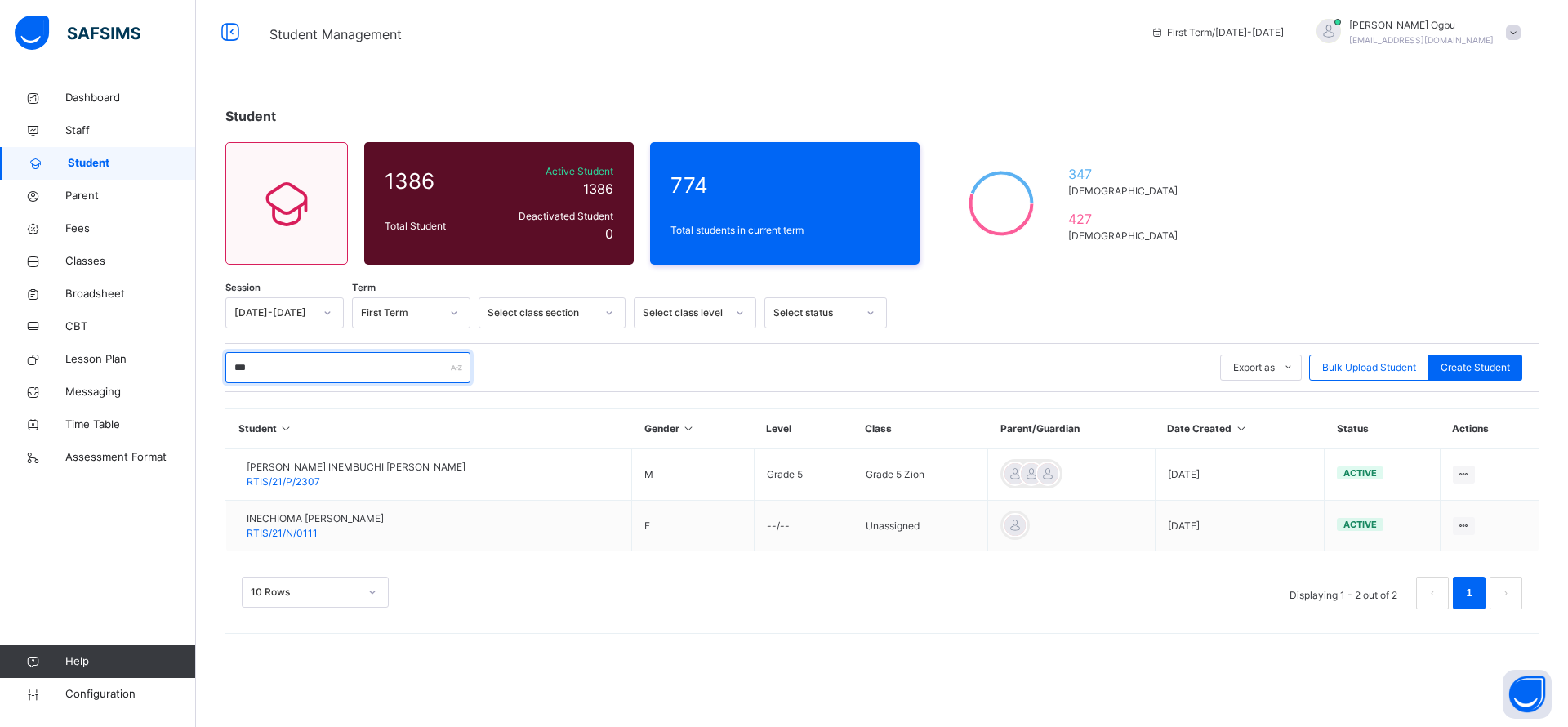
type input "***"
click at [1510, 30] on span at bounding box center [1513, 32] width 15 height 15
click at [1315, 165] on div "Student 1386 Total Student Active Student 1386 Deactivated Student 0 774 Total …" at bounding box center [882, 366] width 1372 height 568
click at [90, 294] on span "Broadsheet" at bounding box center [130, 294] width 130 height 17
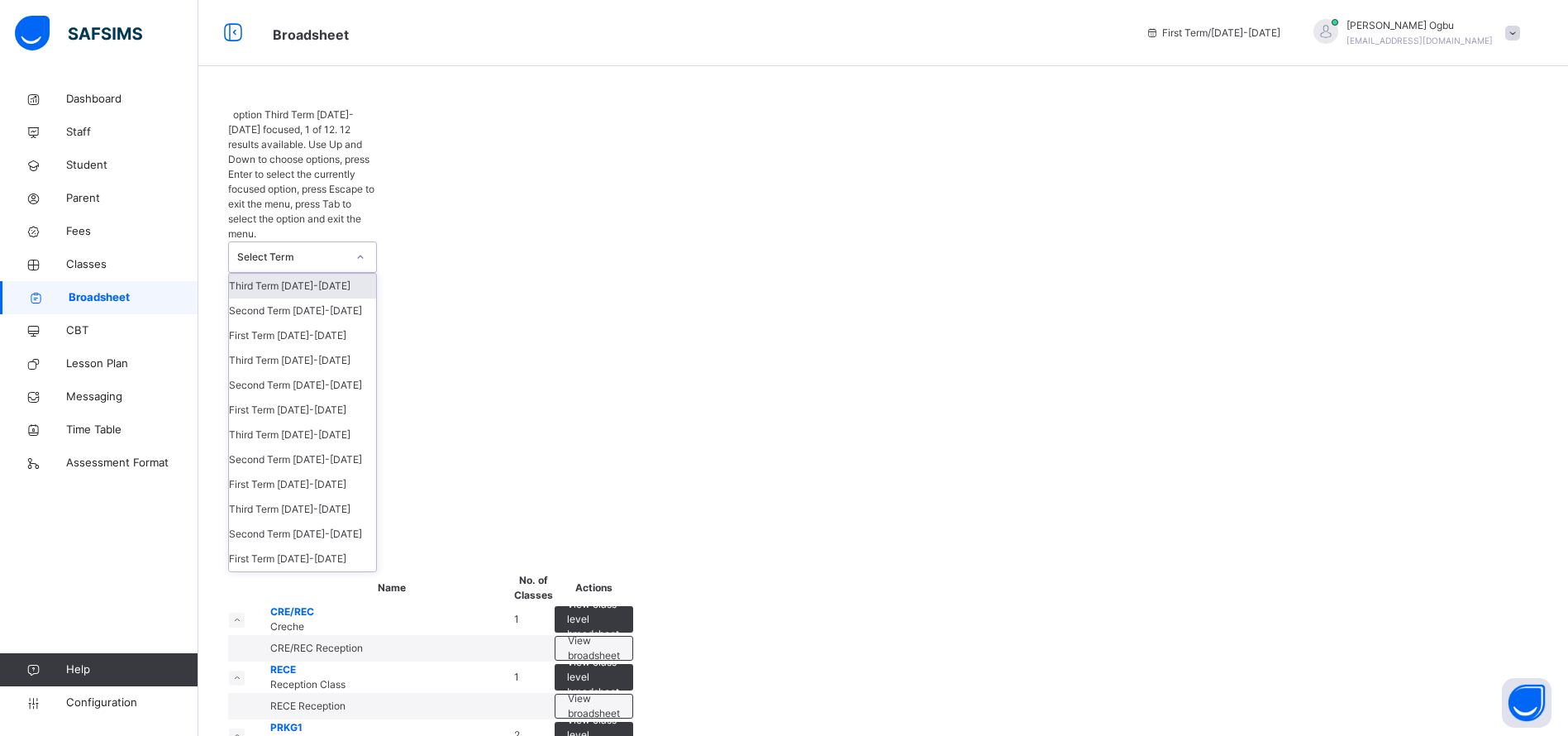
click at [352, 244] on div at bounding box center [360, 257] width 28 height 26
click at [310, 348] on div "Third Term 2024-2025" at bounding box center [302, 360] width 147 height 24
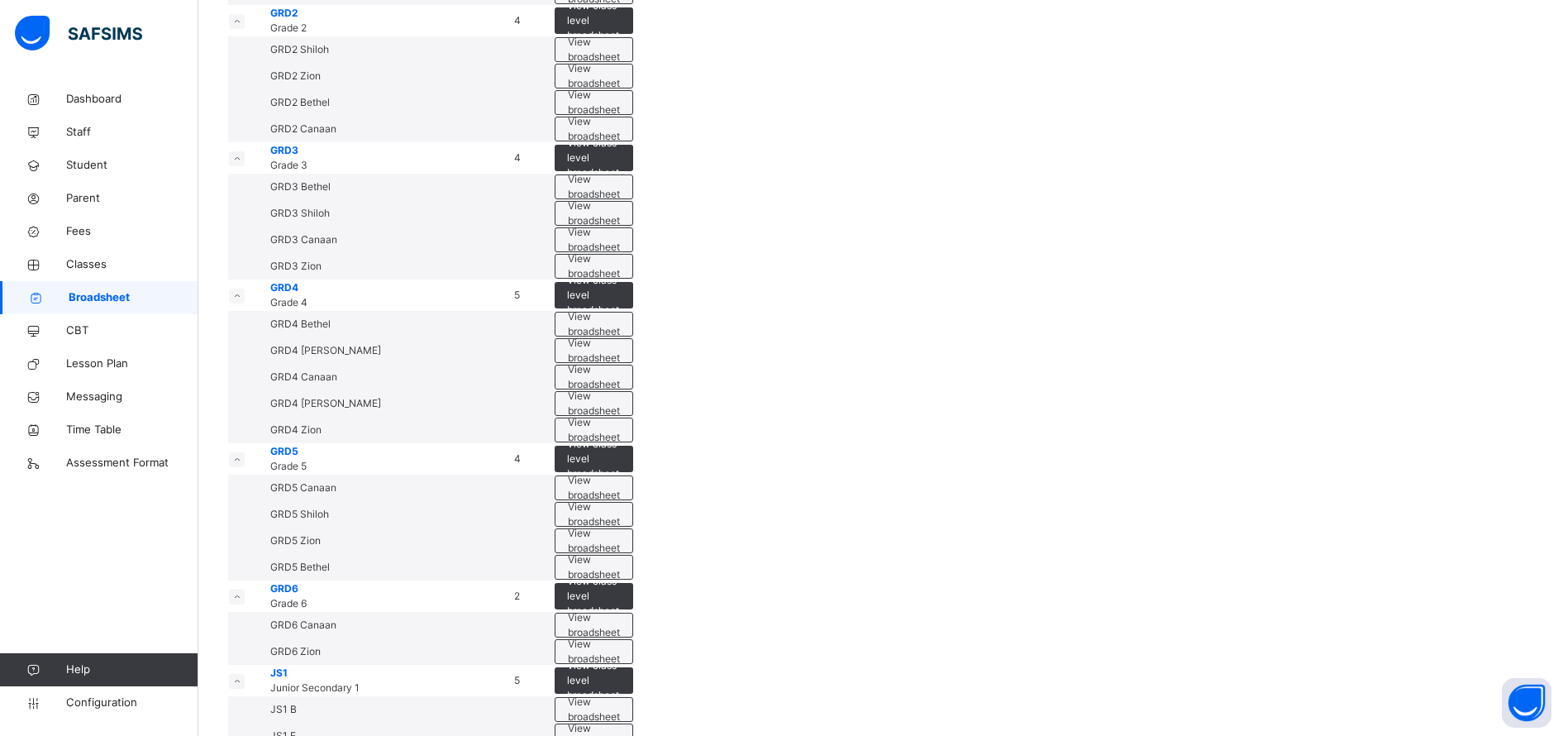
scroll to position [795, 0]
click at [86, 150] on link "Student" at bounding box center [99, 165] width 199 height 33
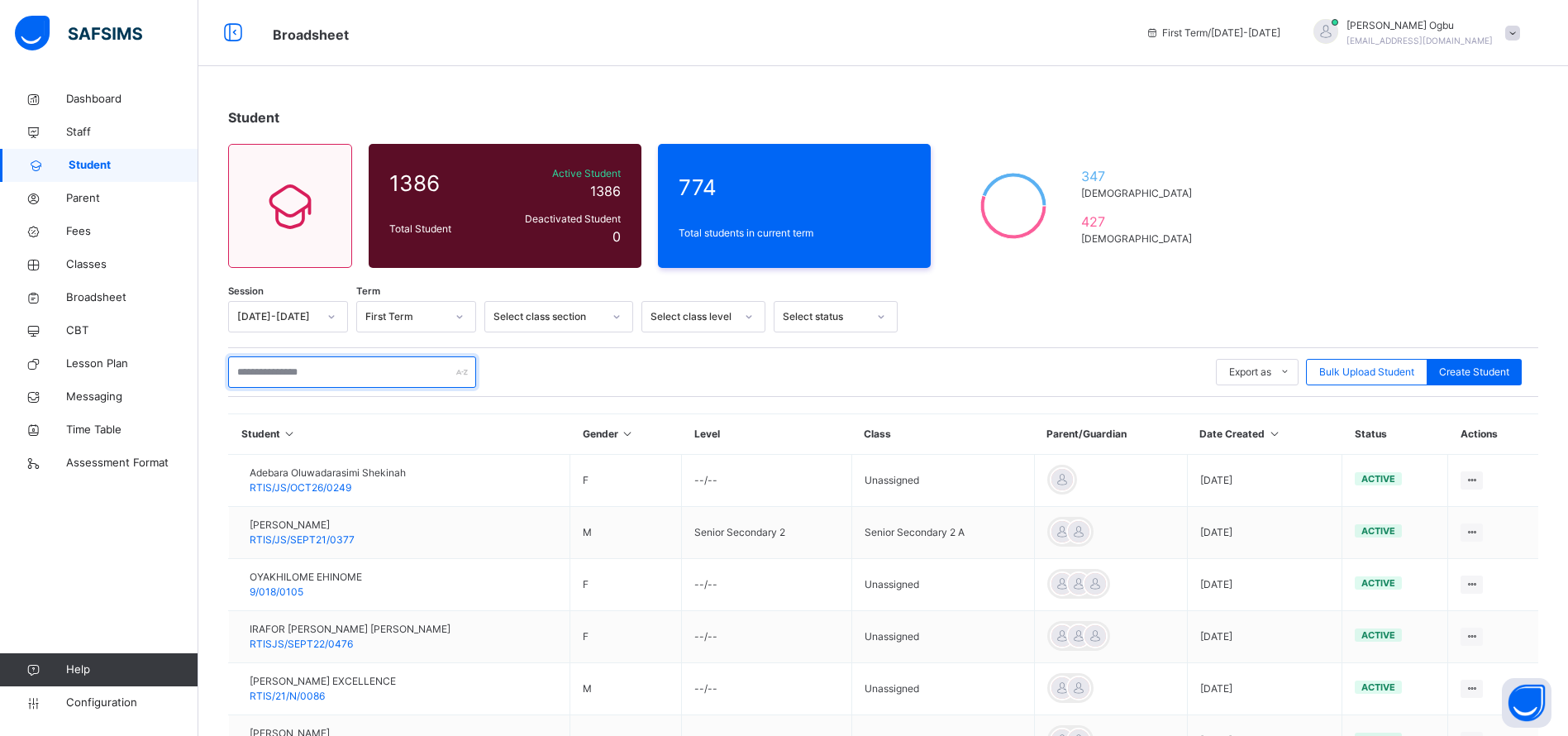
click at [375, 372] on input "text" at bounding box center [352, 372] width 248 height 31
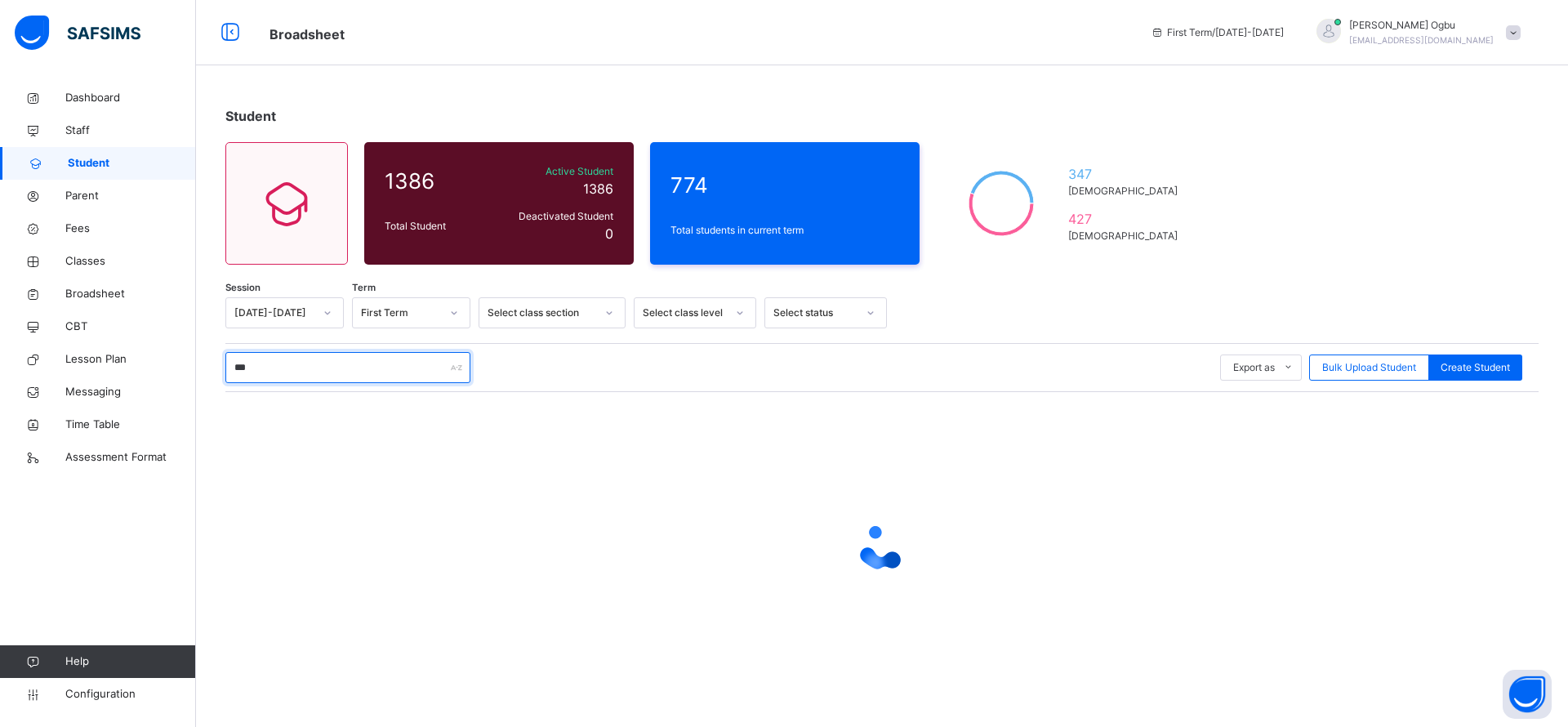
type input "****"
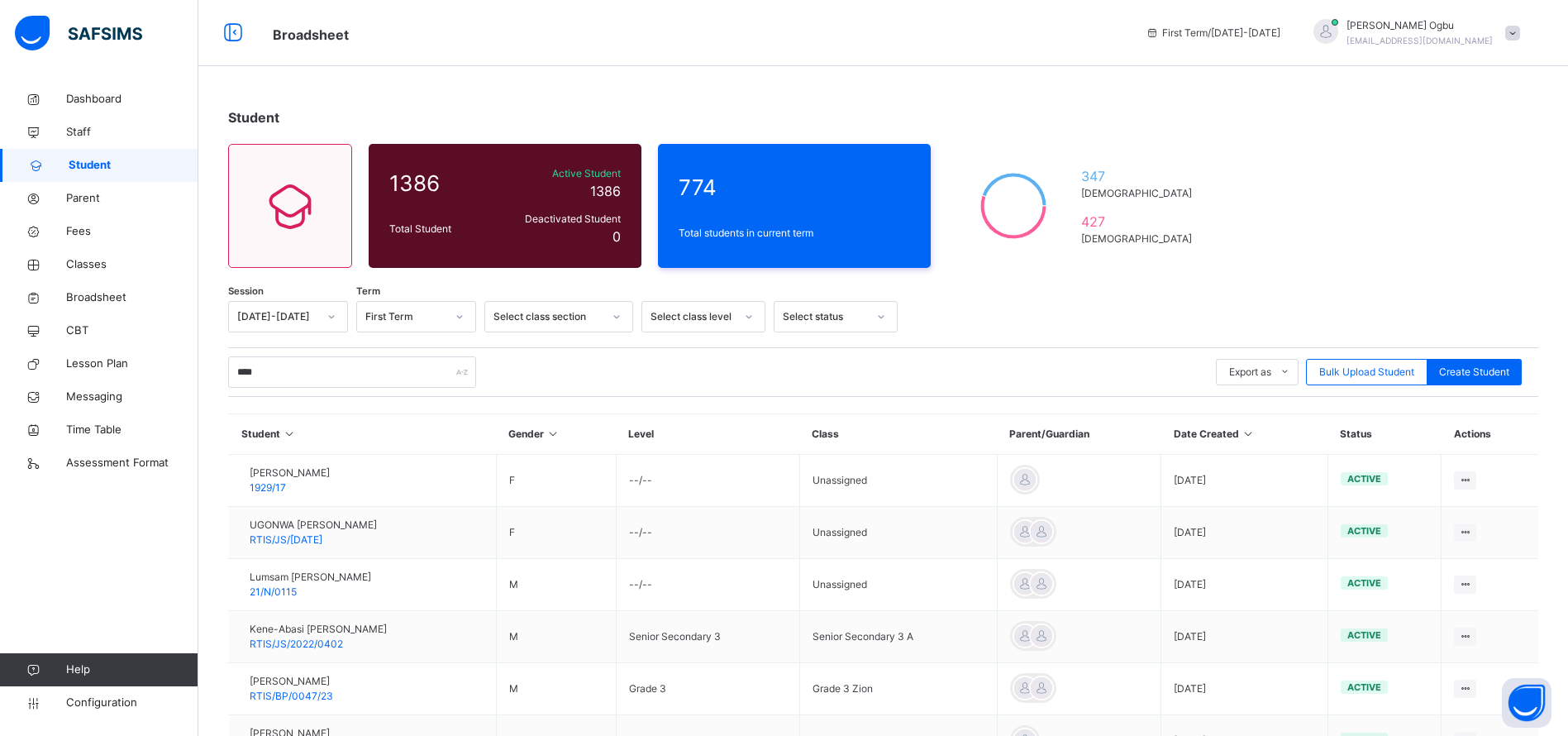
click at [301, 642] on span "RTIS/JS/2022/0402" at bounding box center [296, 643] width 93 height 13
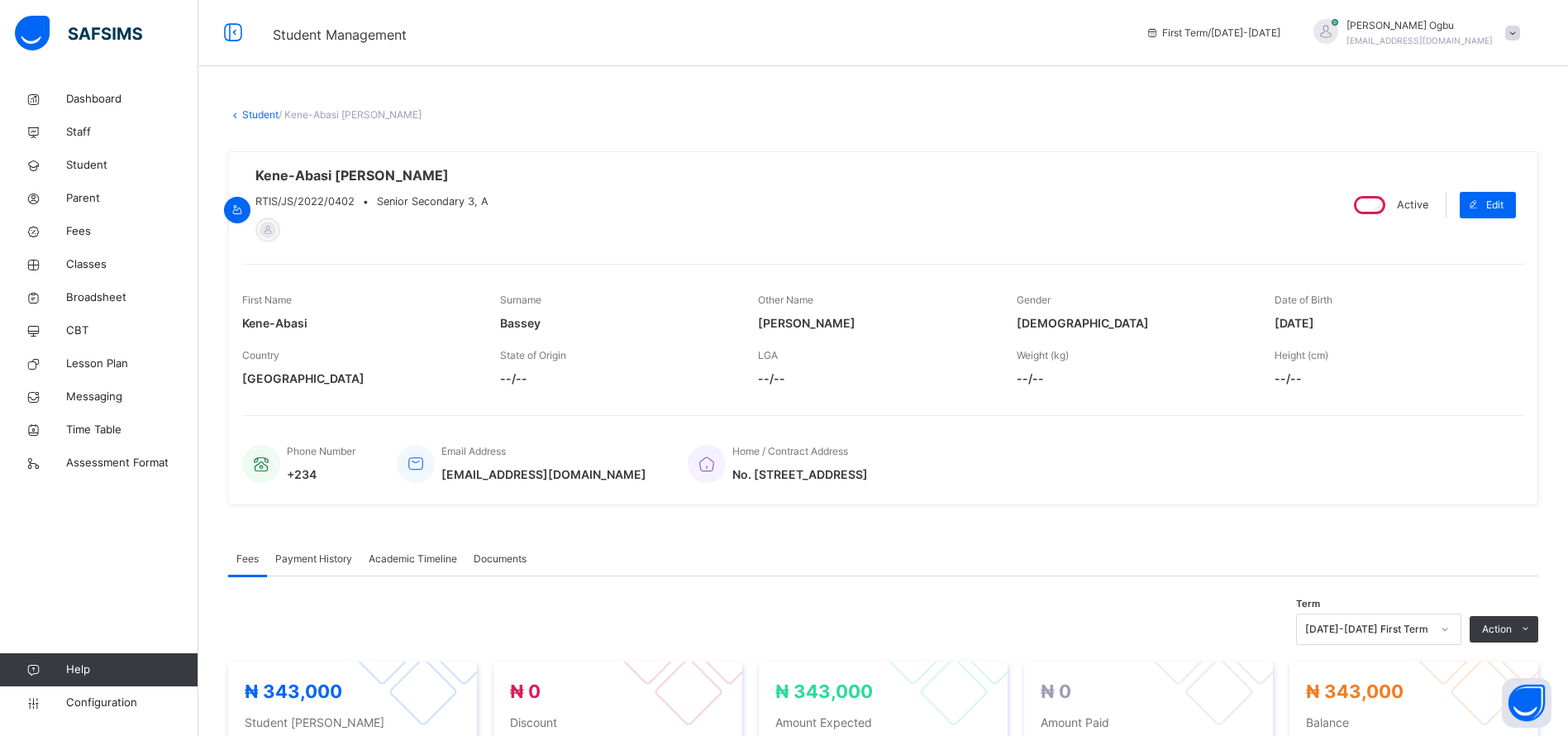
click at [299, 555] on span "Payment History" at bounding box center [313, 559] width 77 height 15
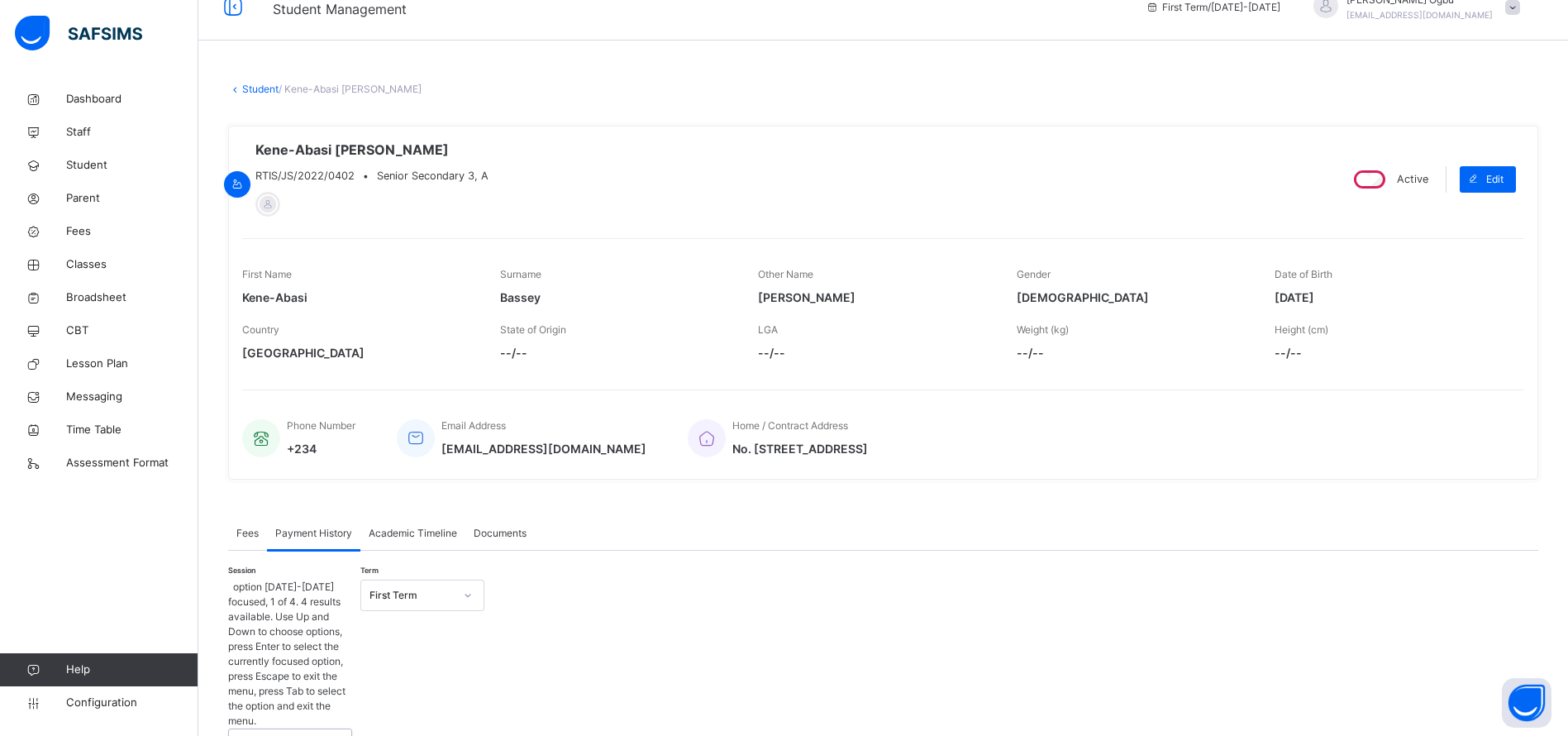
scroll to position [28, 0]
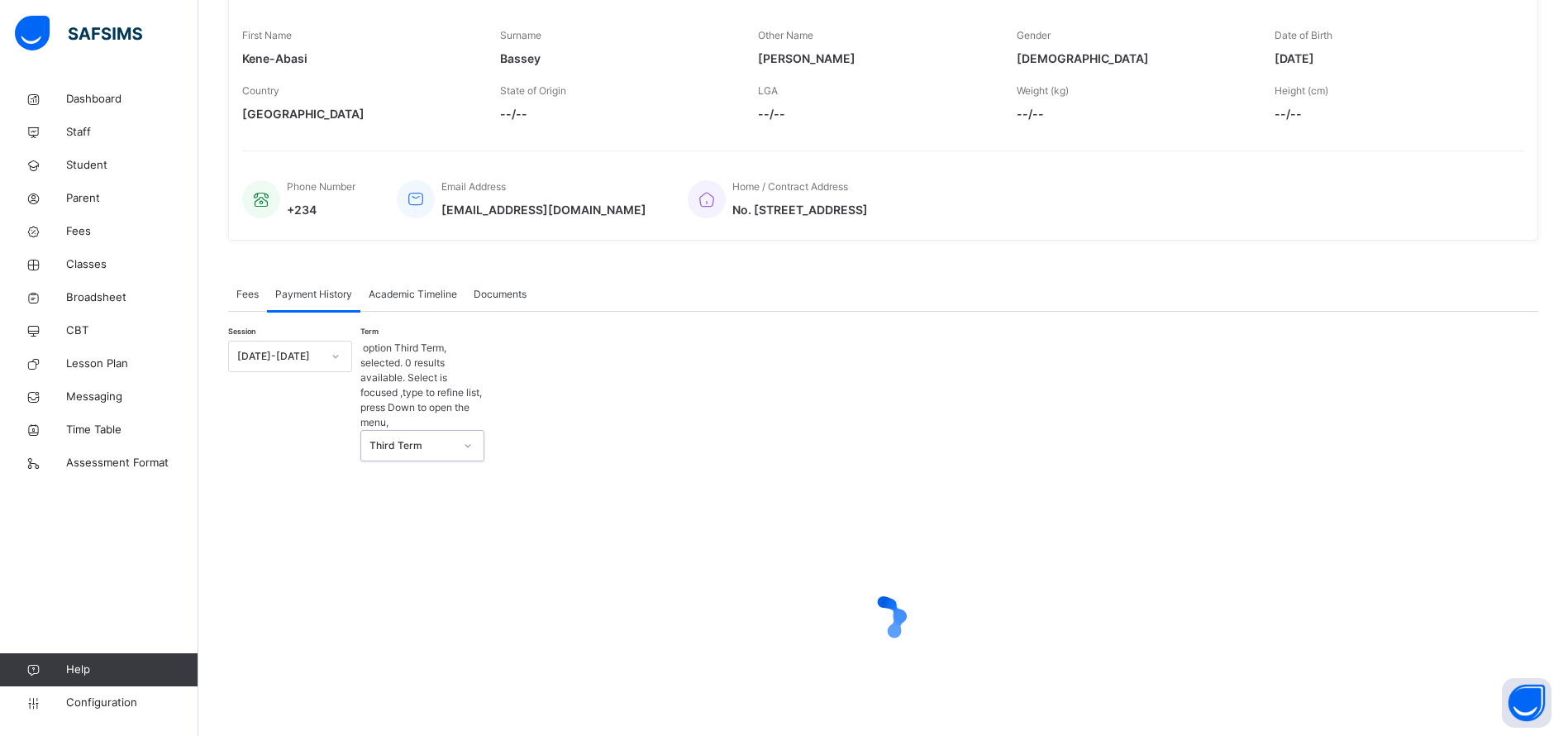
scroll to position [71, 0]
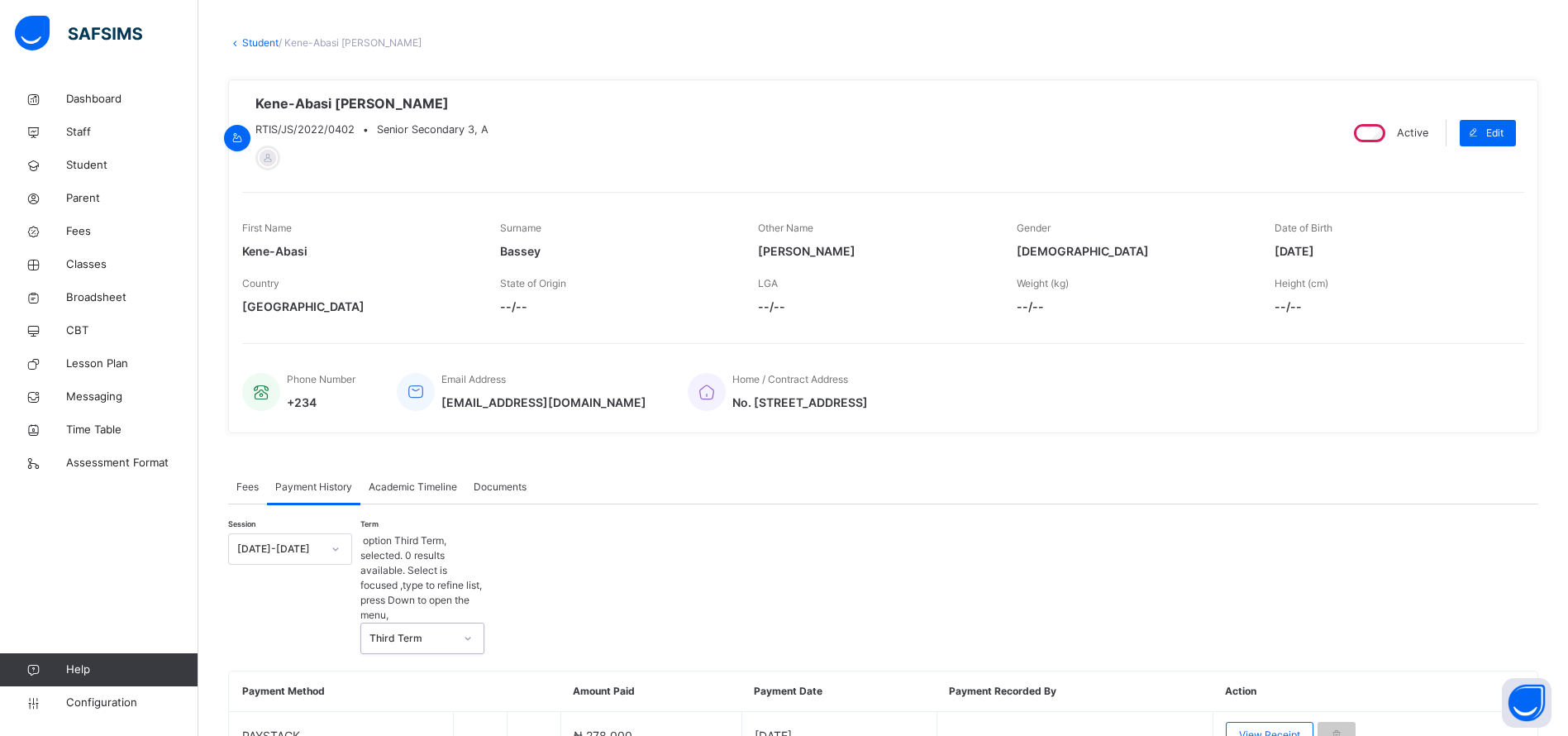
click at [1273, 728] on span "View Receipt" at bounding box center [1269, 735] width 61 height 15
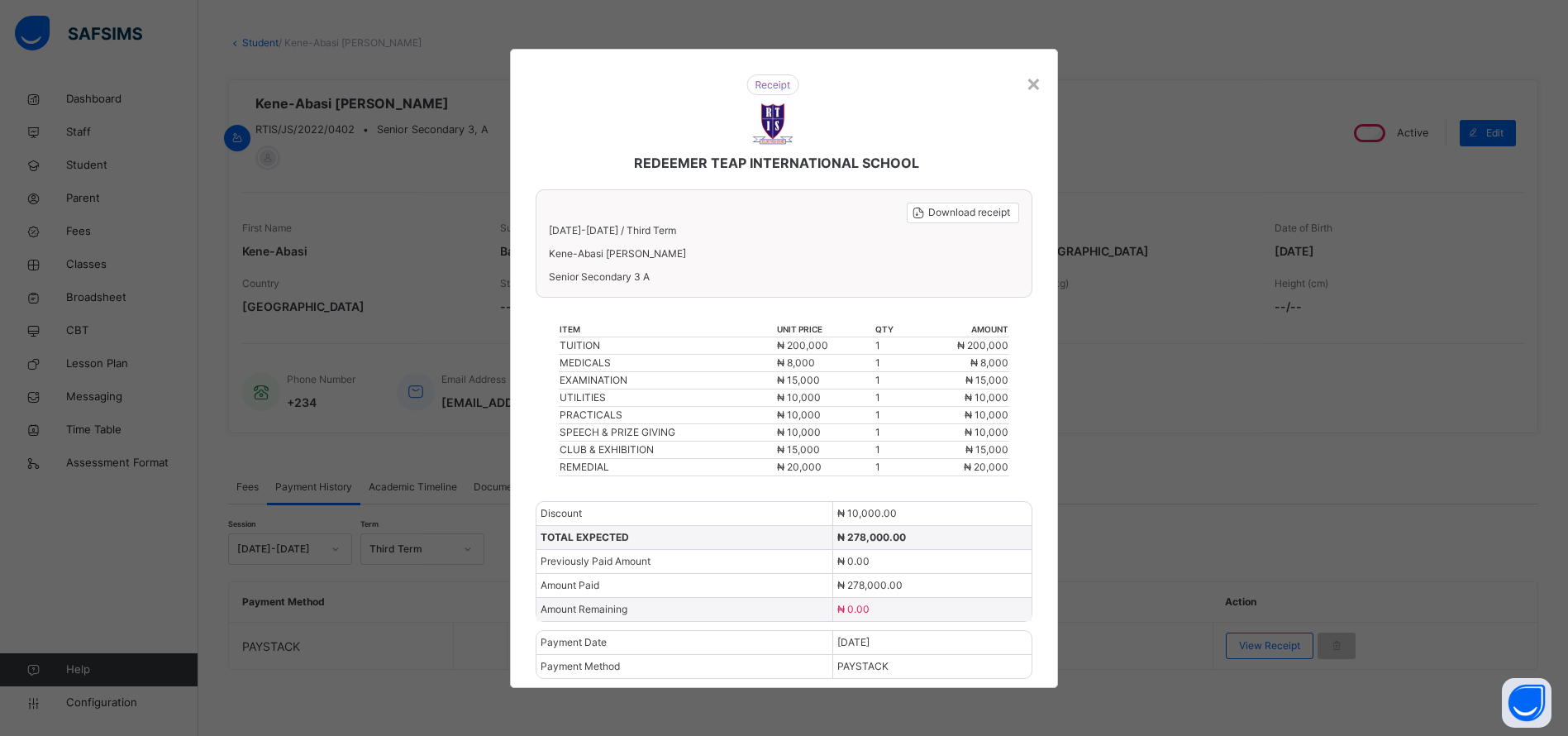
click at [962, 214] on span "Download receipt" at bounding box center [969, 213] width 82 height 15
click at [1037, 80] on div "×" at bounding box center [1034, 82] width 16 height 34
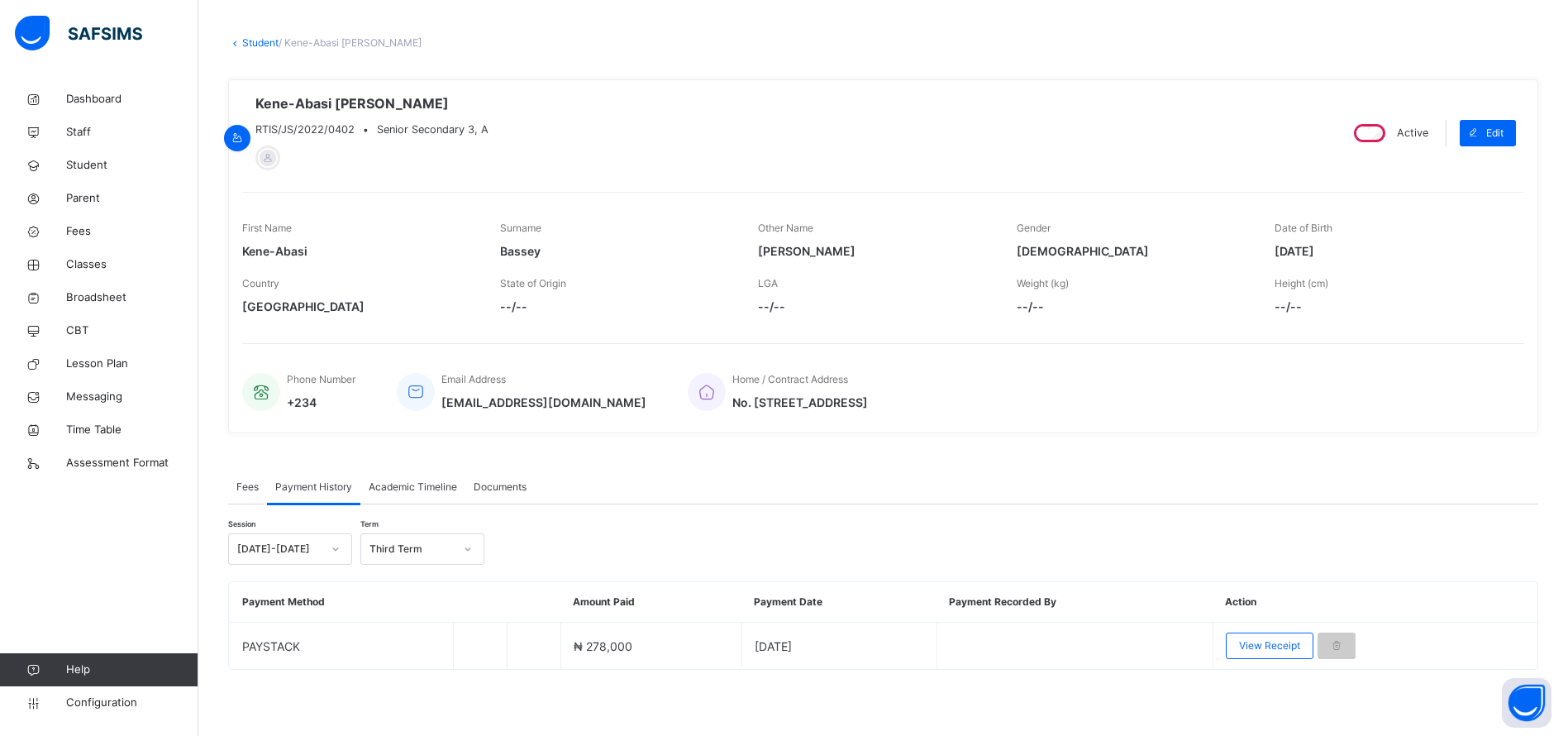
click at [75, 161] on span "Student" at bounding box center [132, 166] width 132 height 17
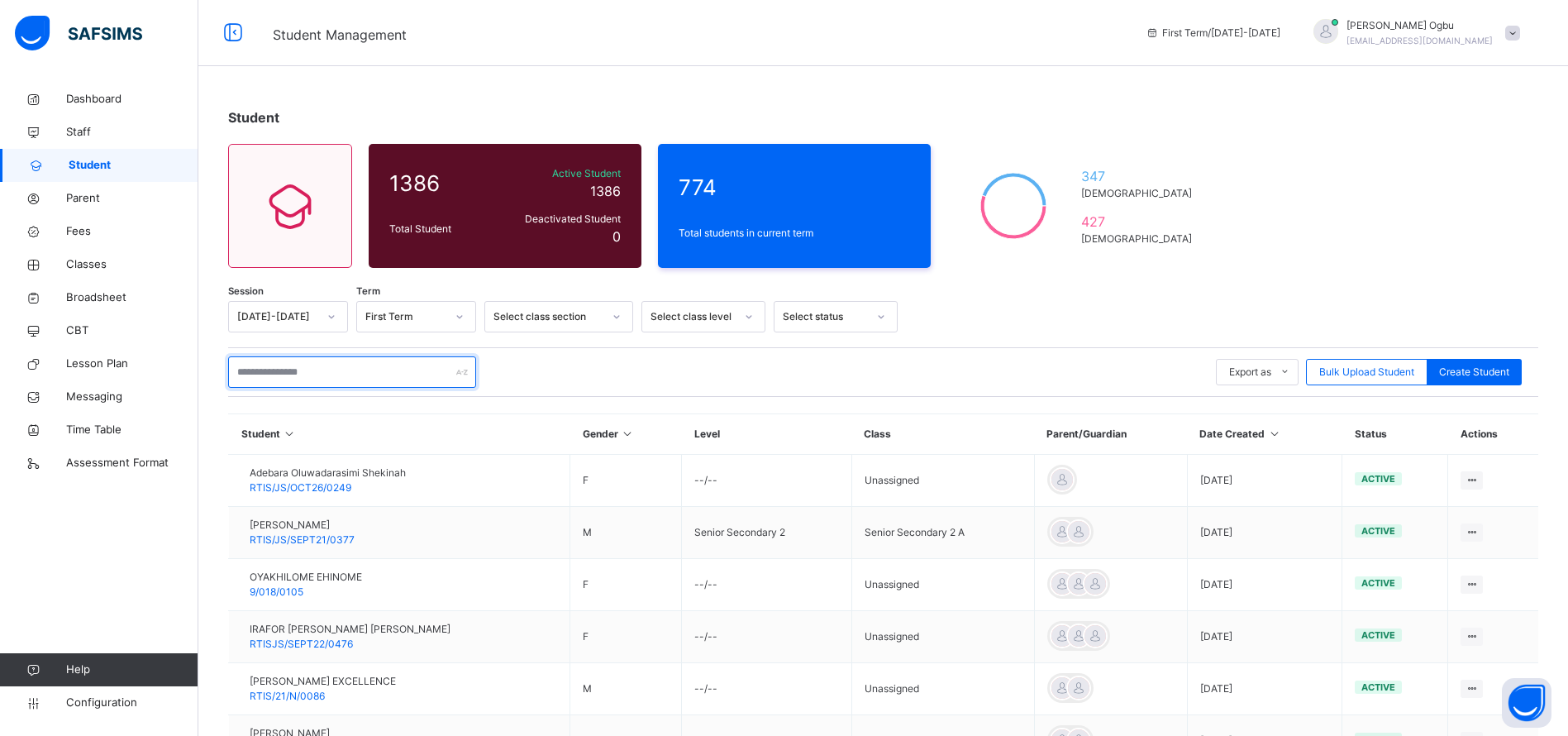
click at [298, 377] on input "text" at bounding box center [352, 372] width 248 height 31
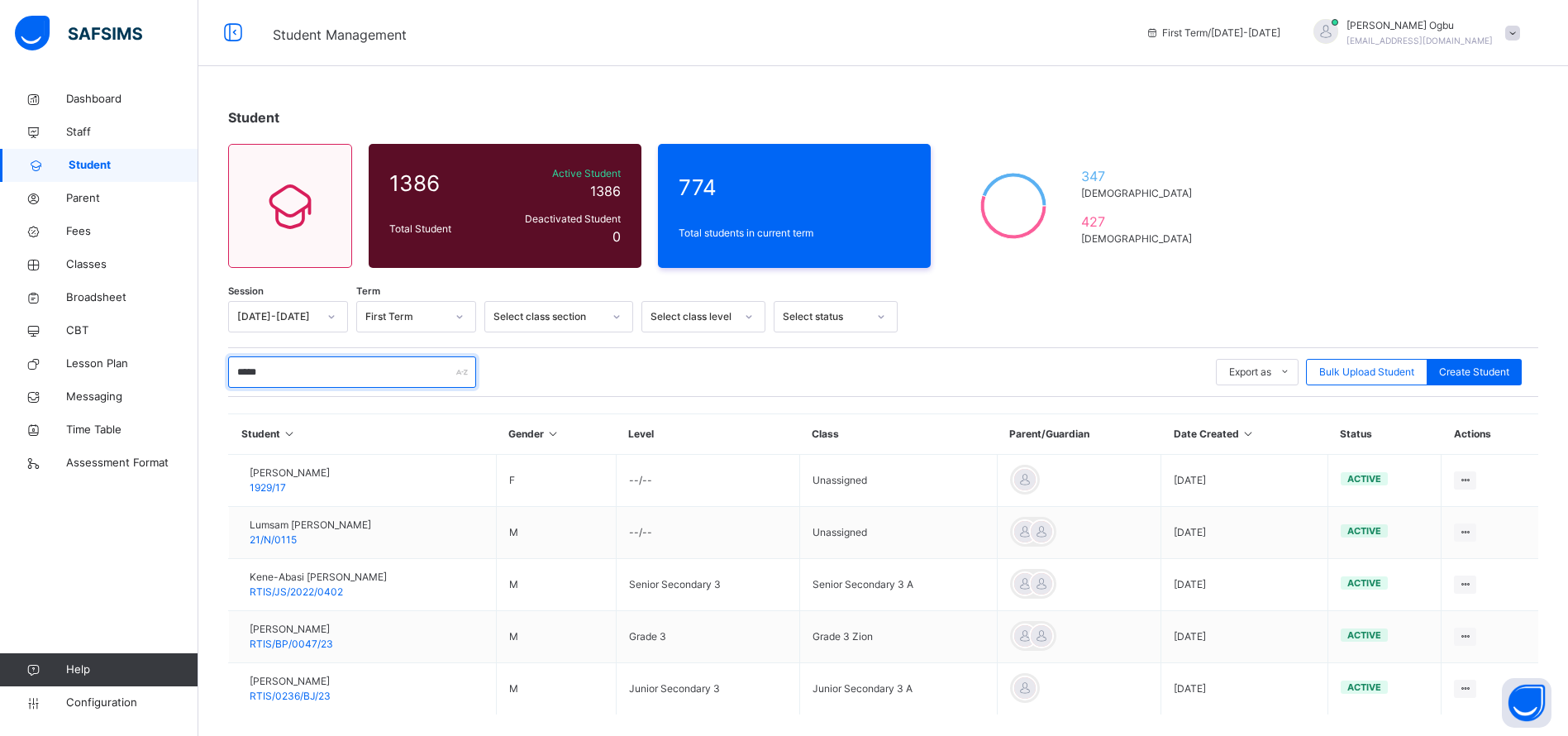
type input "****"
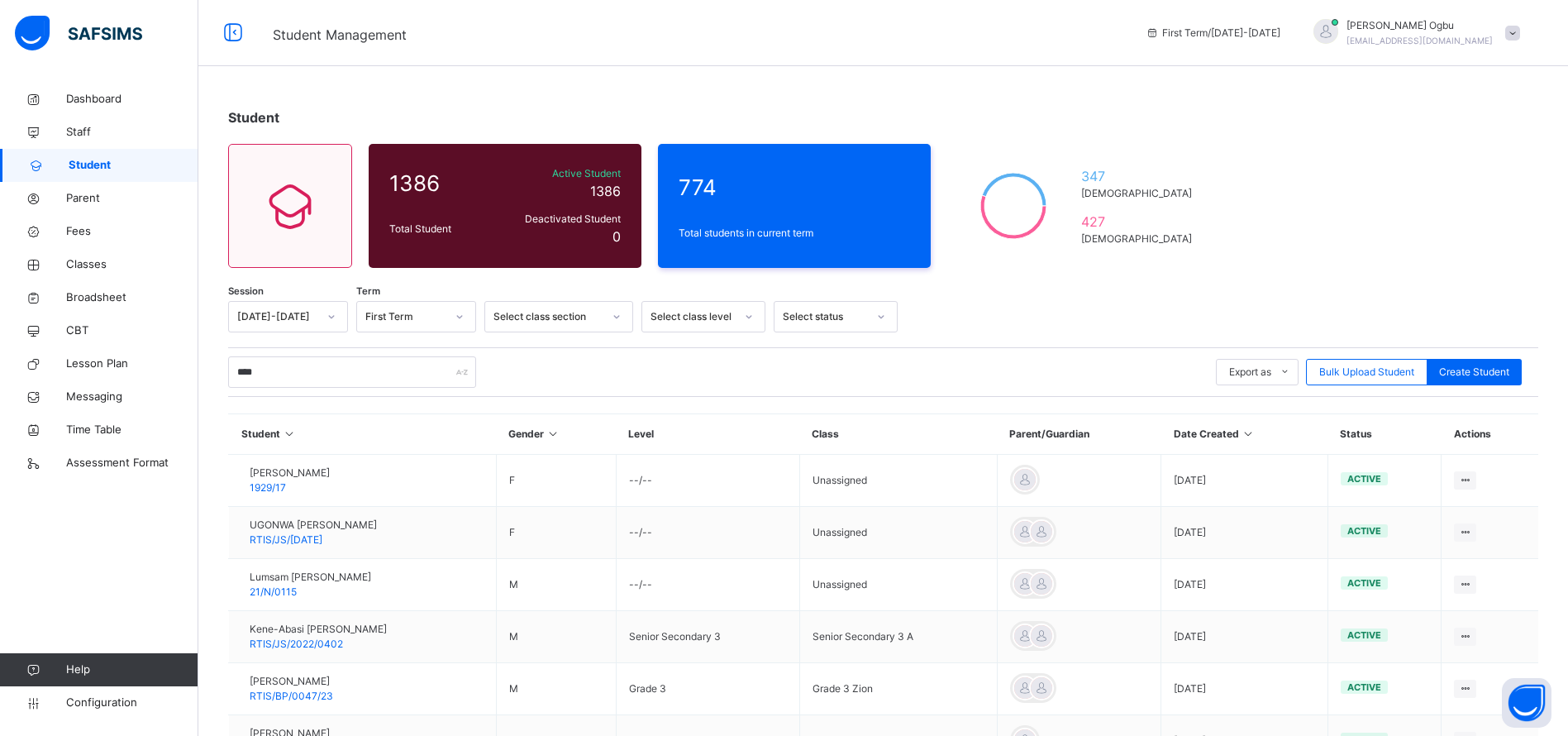
click at [309, 628] on span "Kene-Abasi Jason Bassey" at bounding box center [318, 629] width 137 height 15
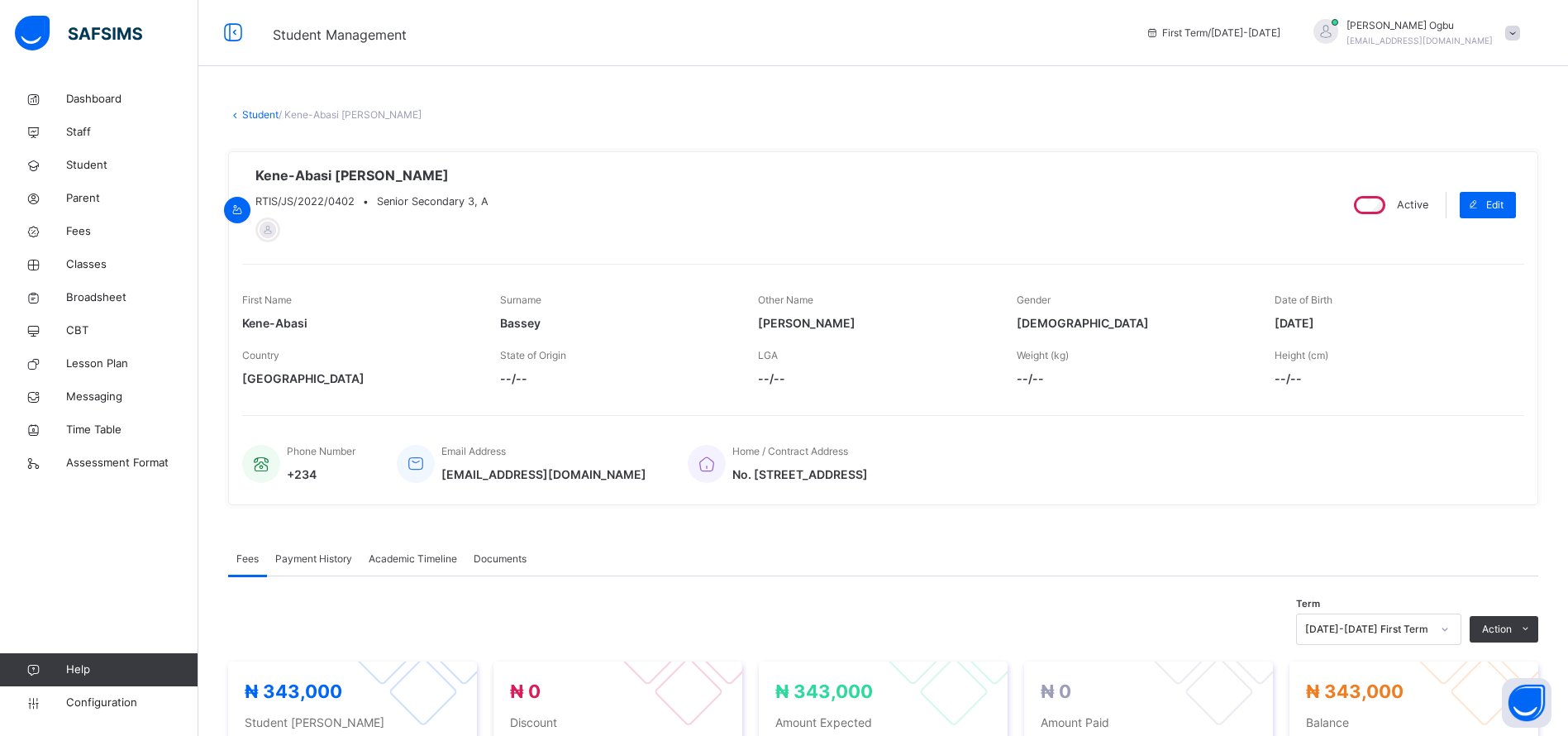
click at [89, 700] on span "Configuration" at bounding box center [132, 702] width 131 height 17
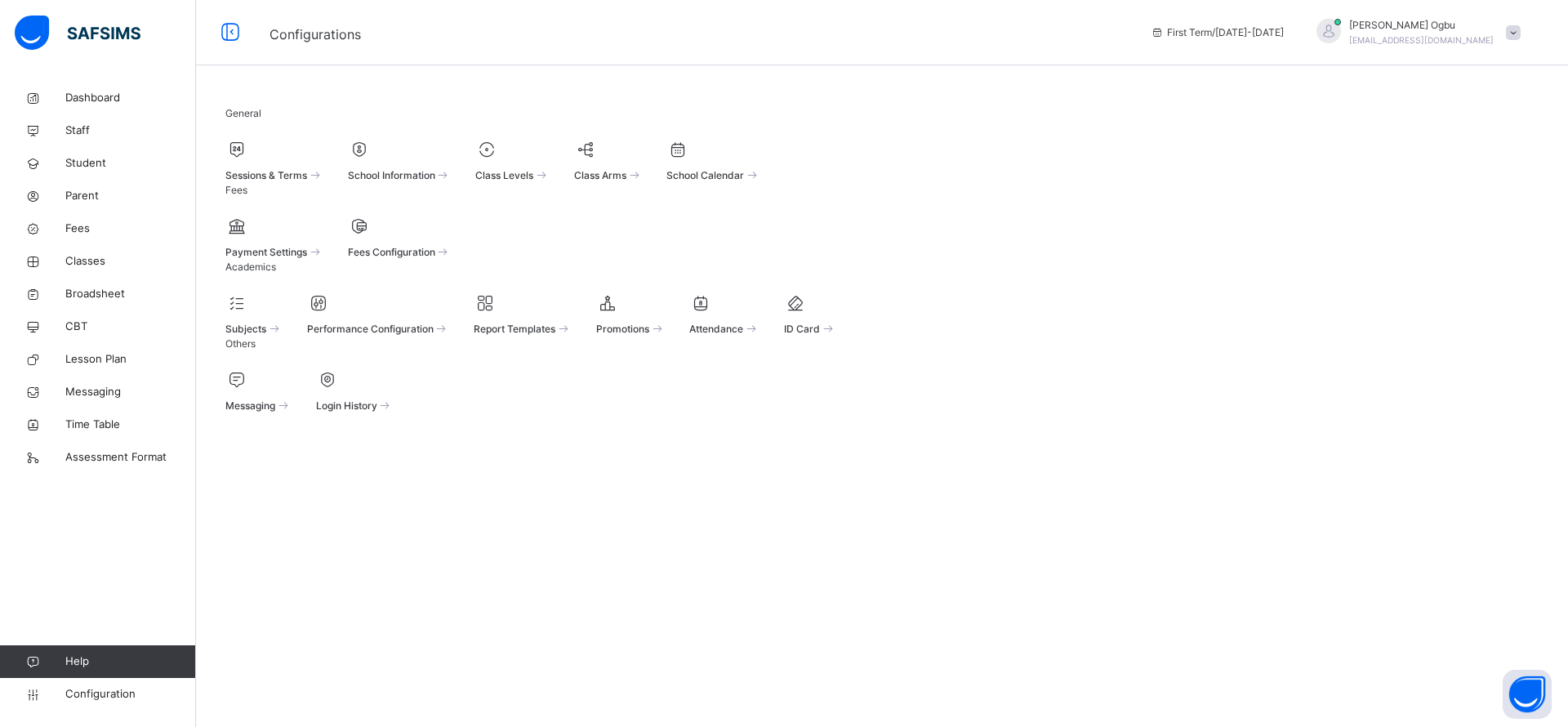
click at [283, 165] on span at bounding box center [274, 164] width 98 height 4
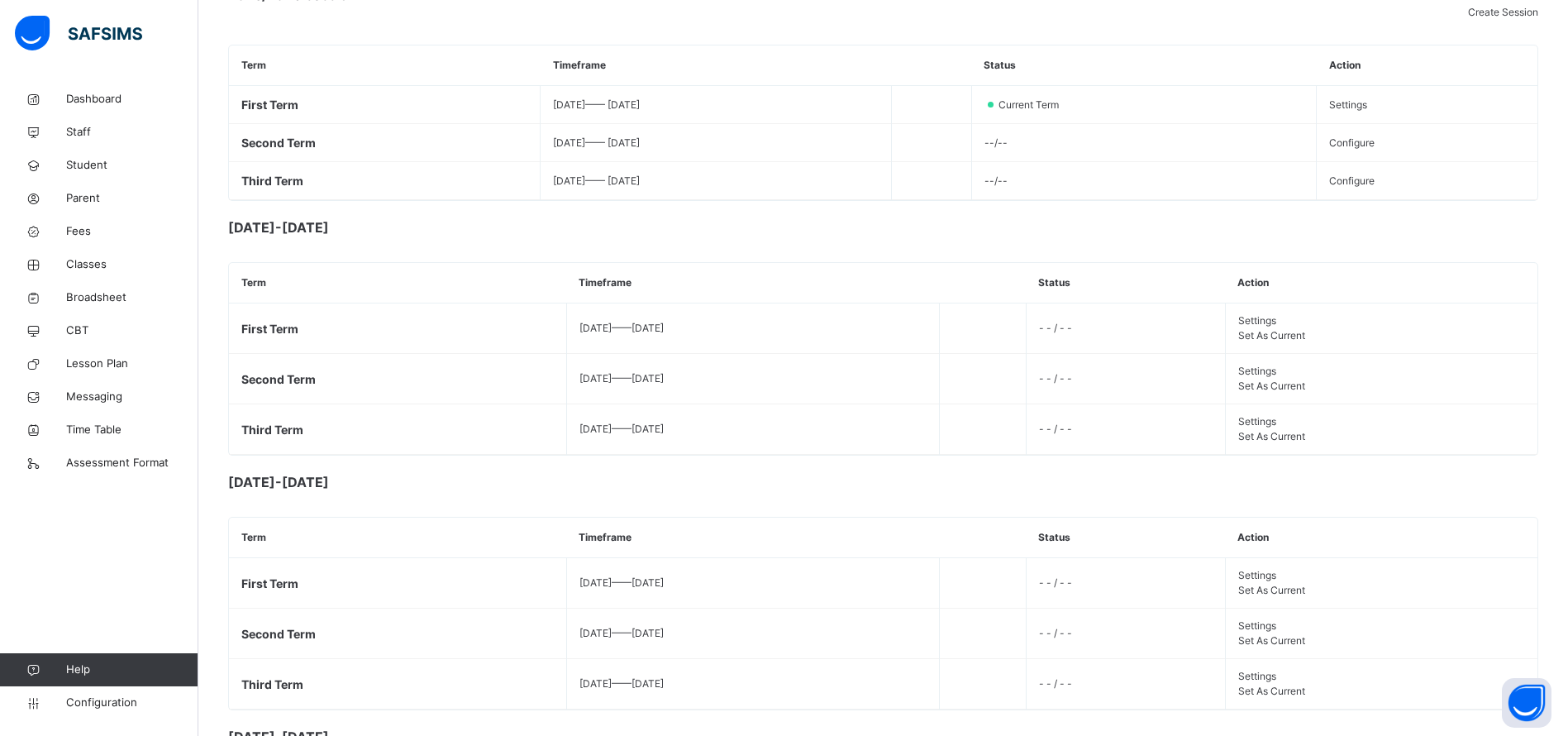
scroll to position [238, 0]
click at [1238, 444] on span "Set As Current" at bounding box center [1272, 437] width 67 height 13
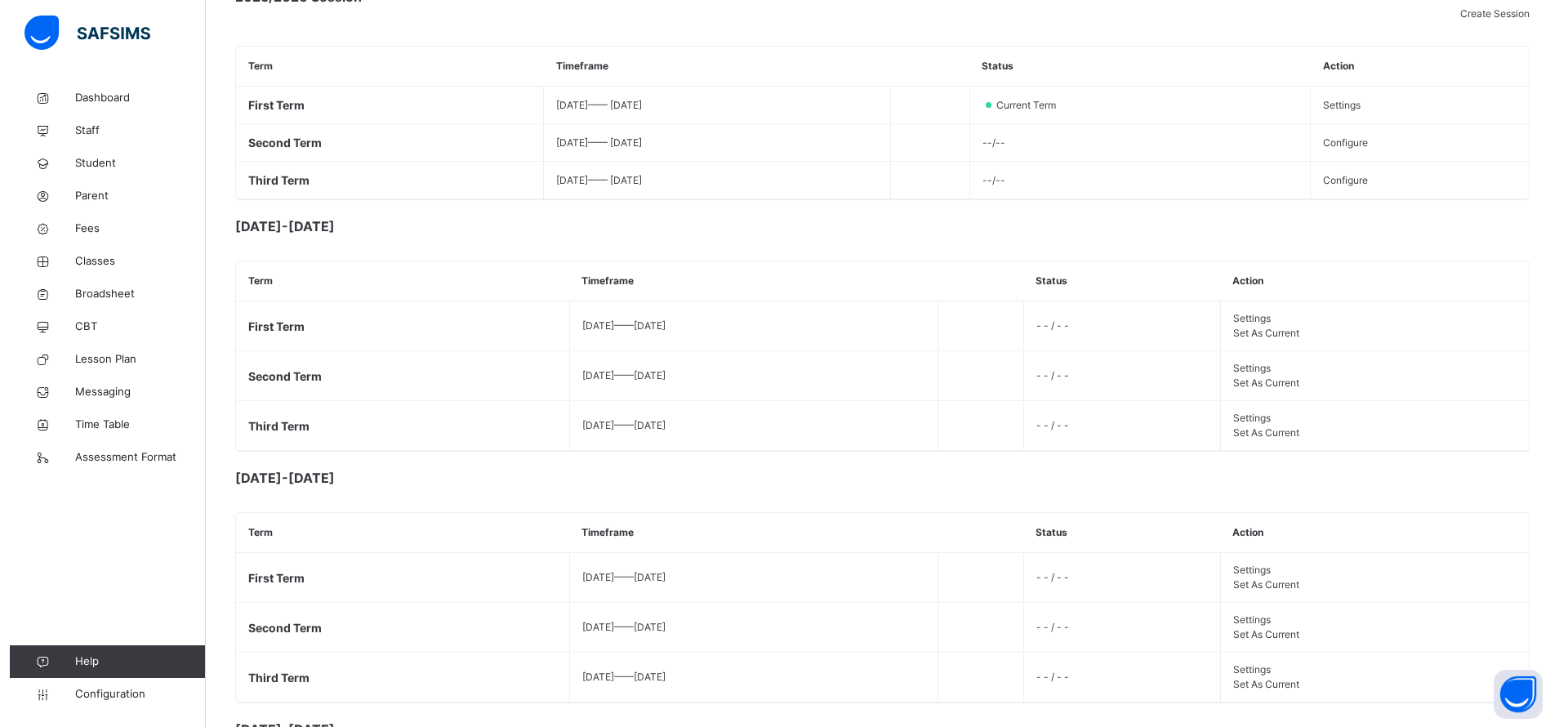
scroll to position [0, 0]
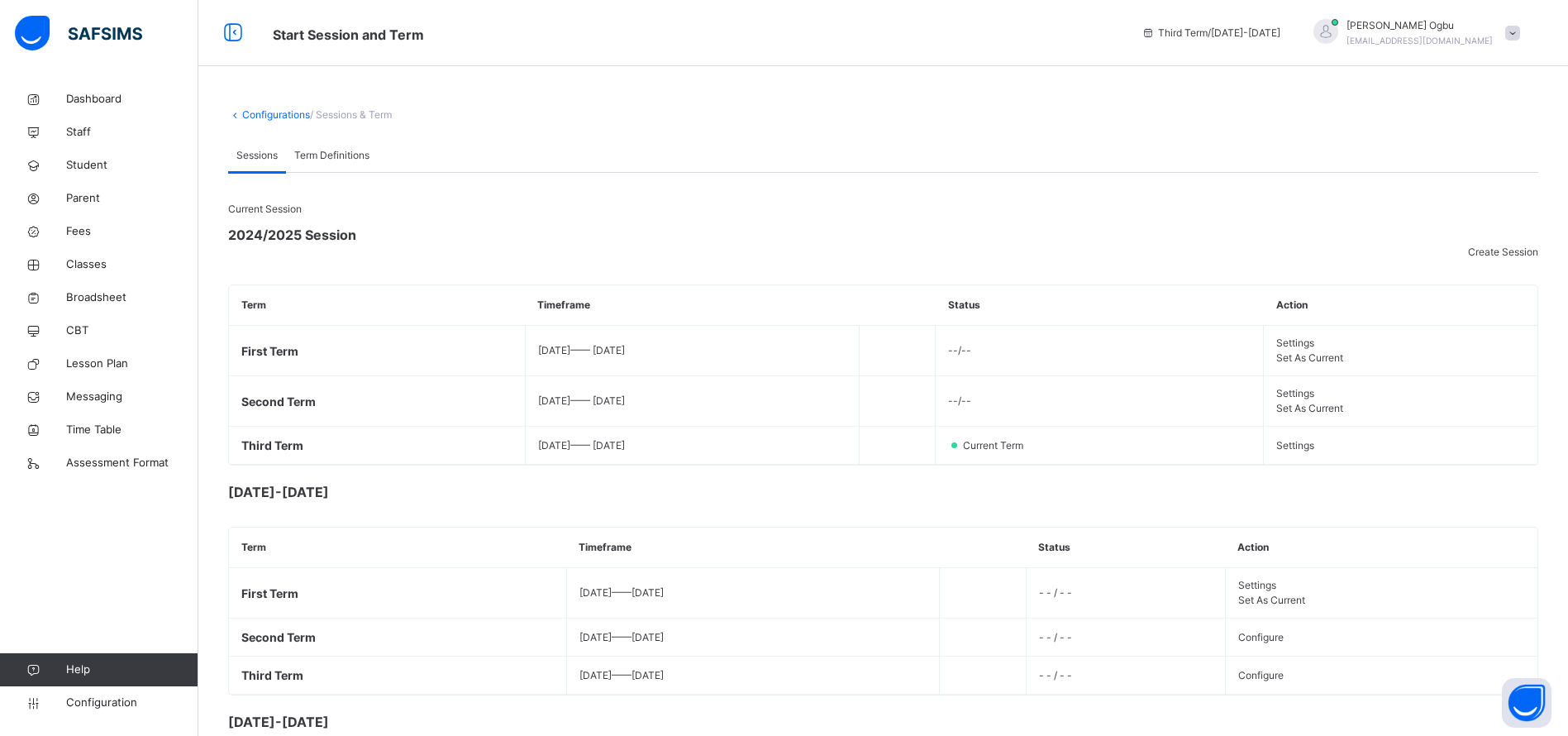
click at [83, 179] on link "Student" at bounding box center [99, 165] width 199 height 33
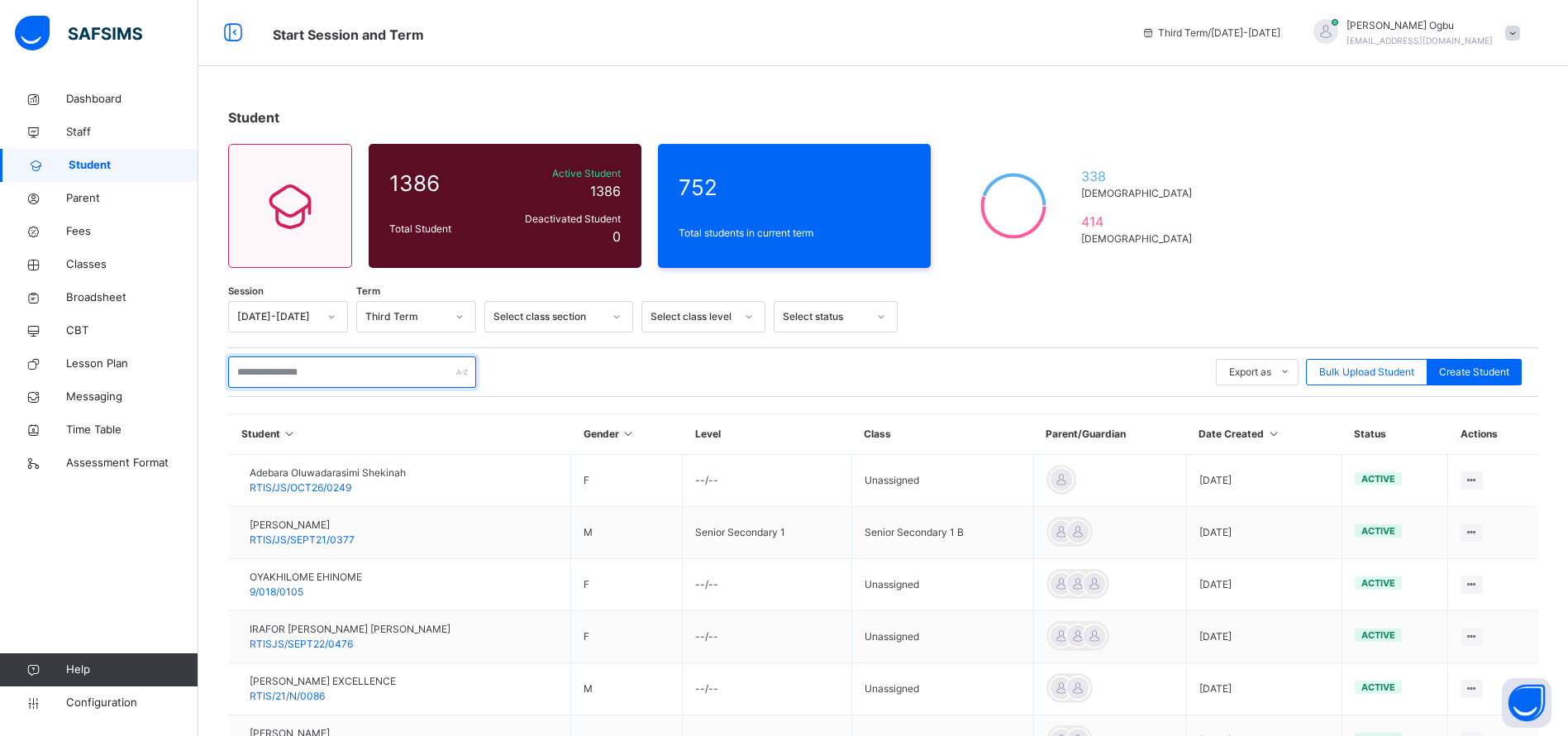
click at [358, 373] on input "text" at bounding box center [352, 372] width 248 height 31
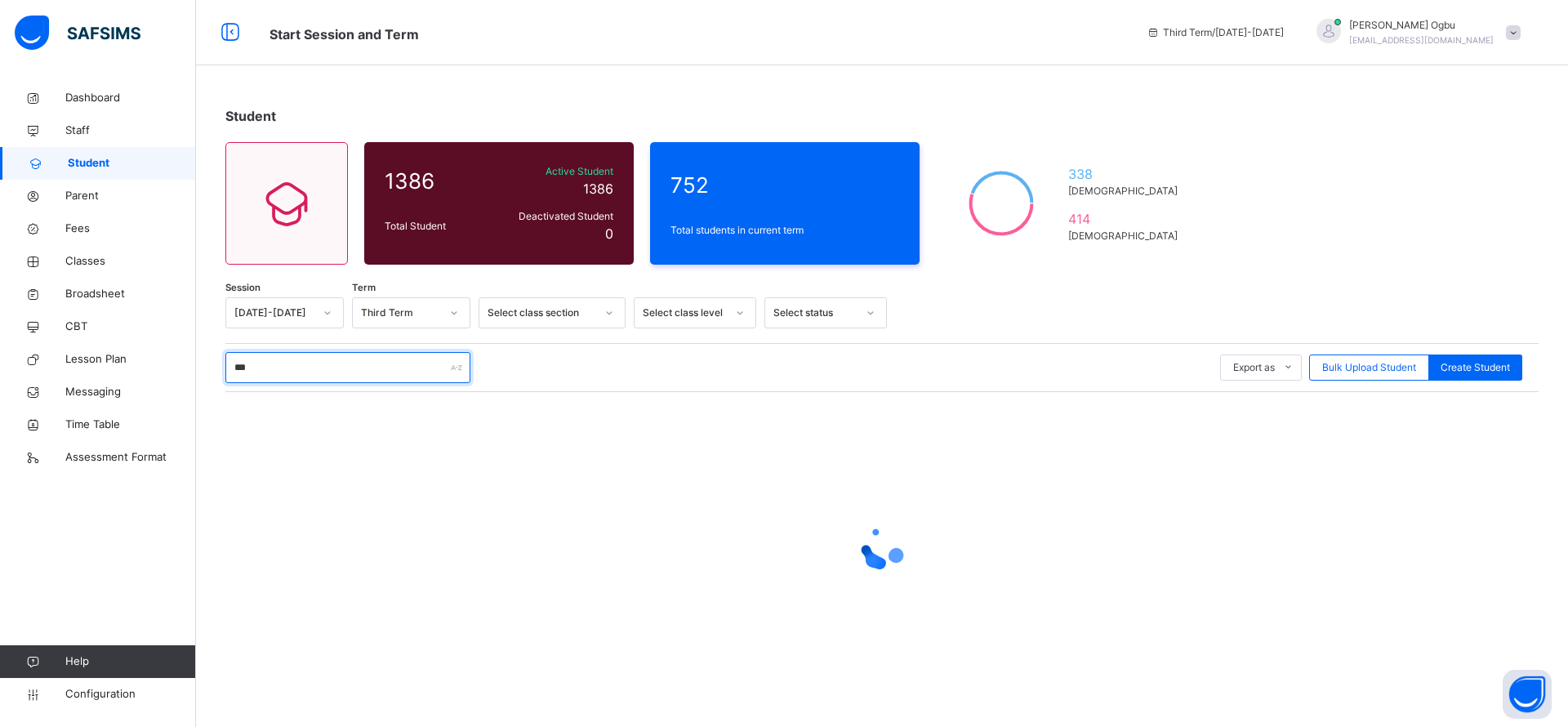
type input "****"
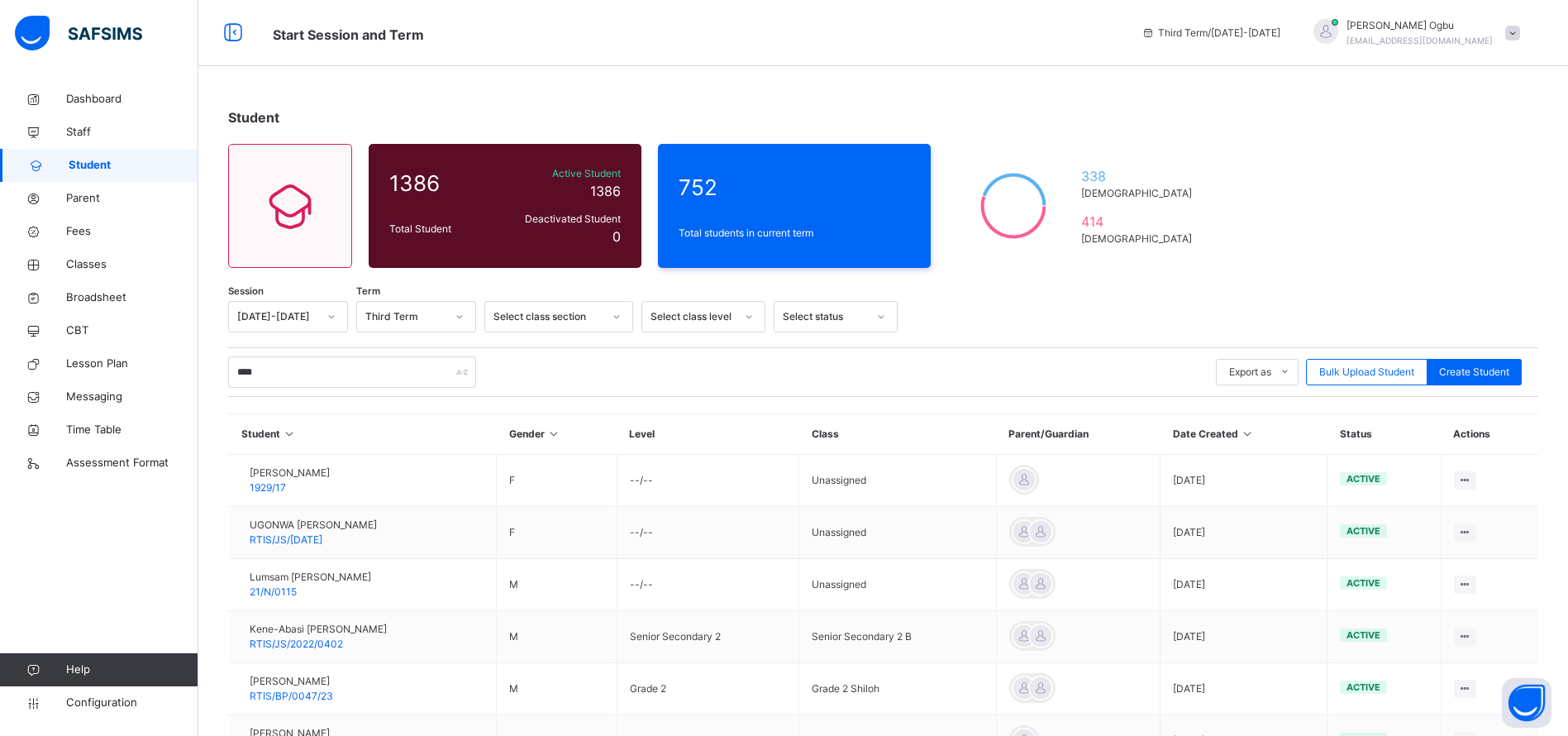
click at [337, 627] on span "Kene-Abasi Jason Bassey" at bounding box center [318, 629] width 137 height 15
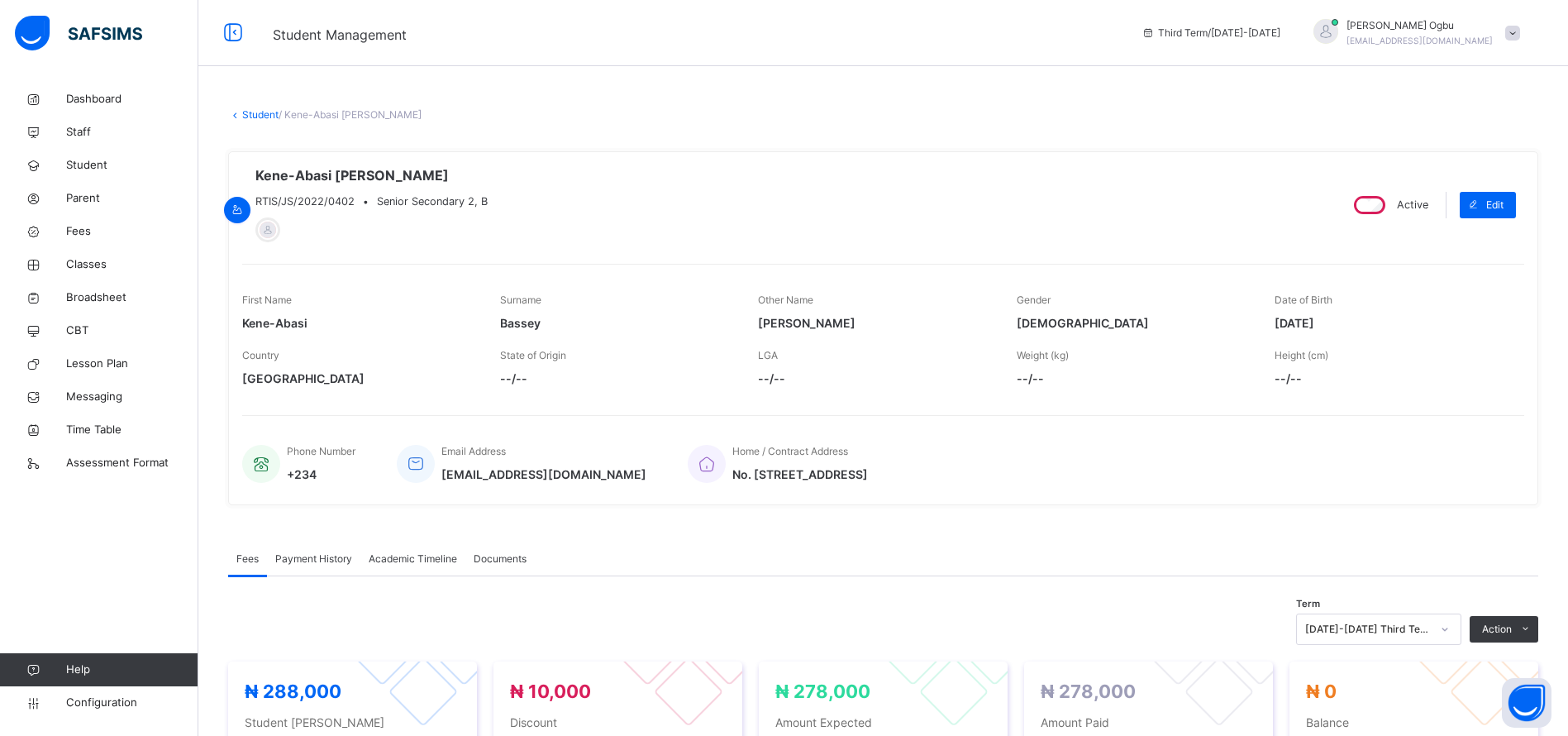
click at [100, 161] on span "Student" at bounding box center [132, 166] width 132 height 17
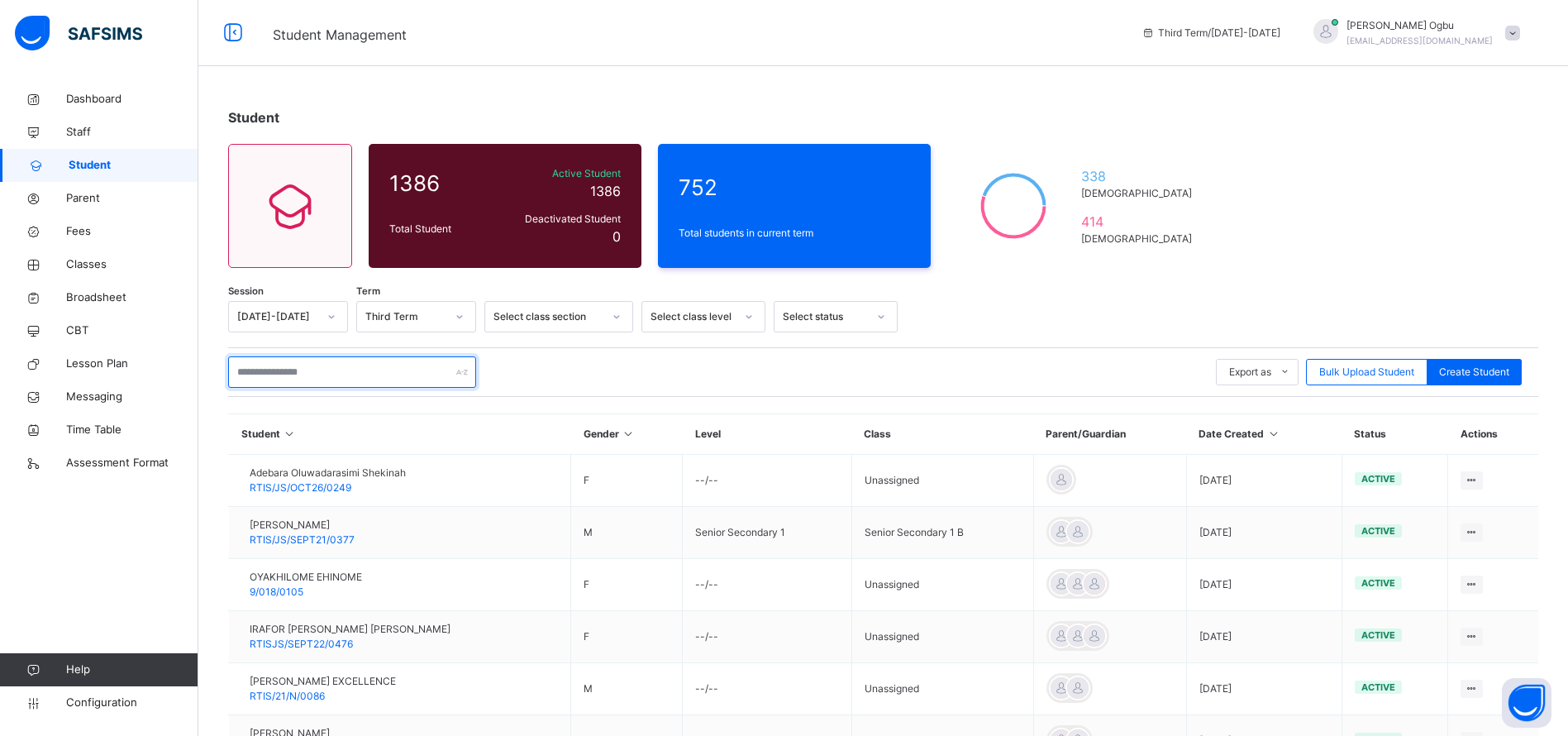
click at [363, 375] on input "text" at bounding box center [352, 372] width 248 height 31
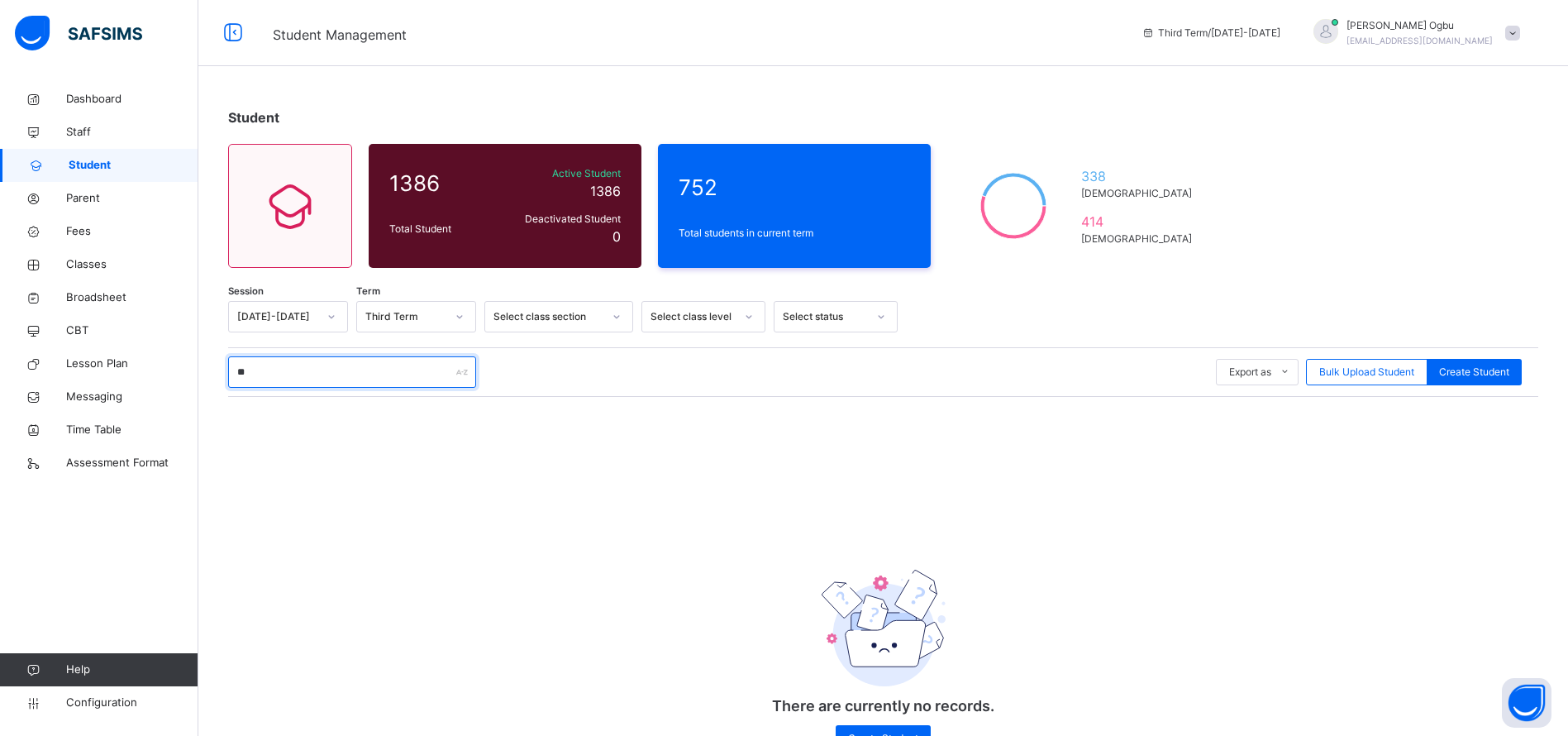
type input "*"
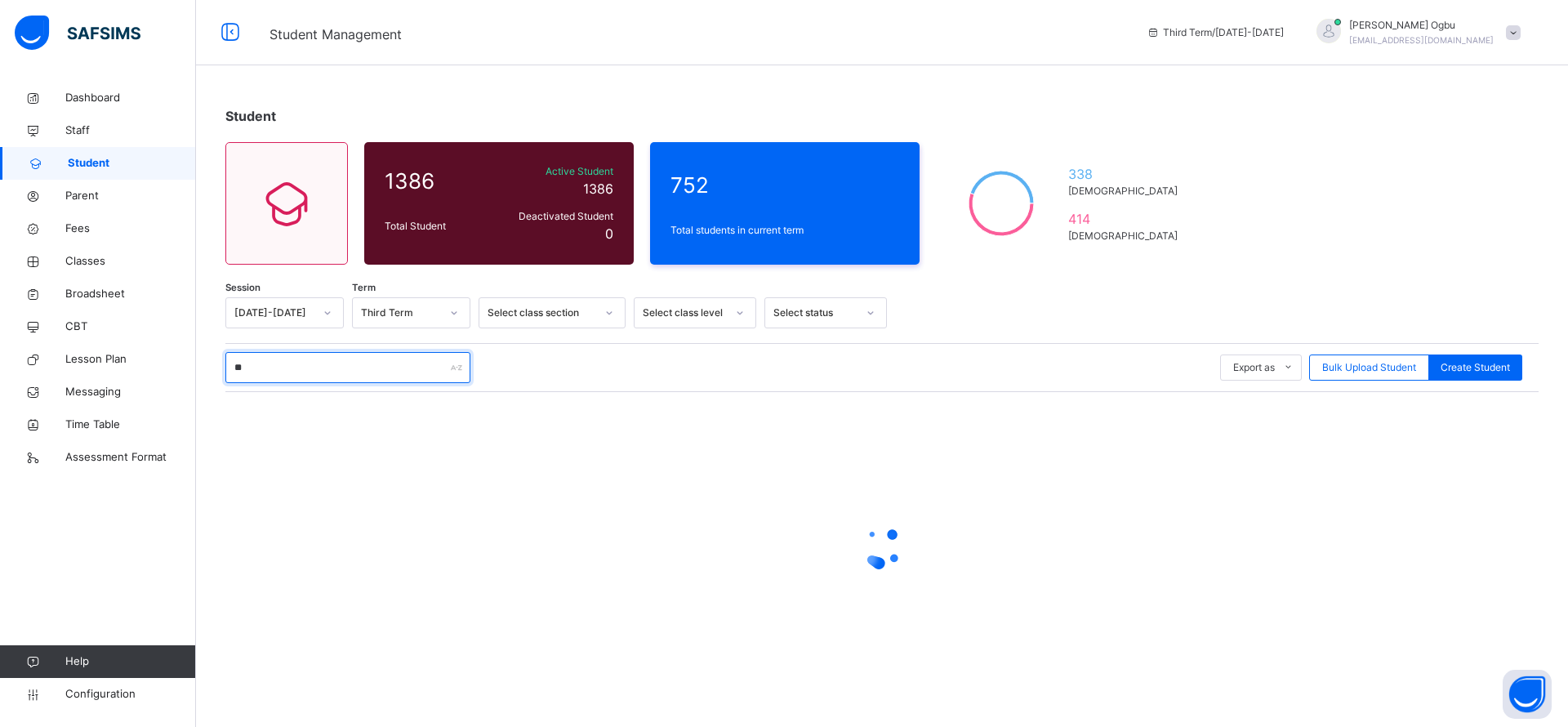
type input "***"
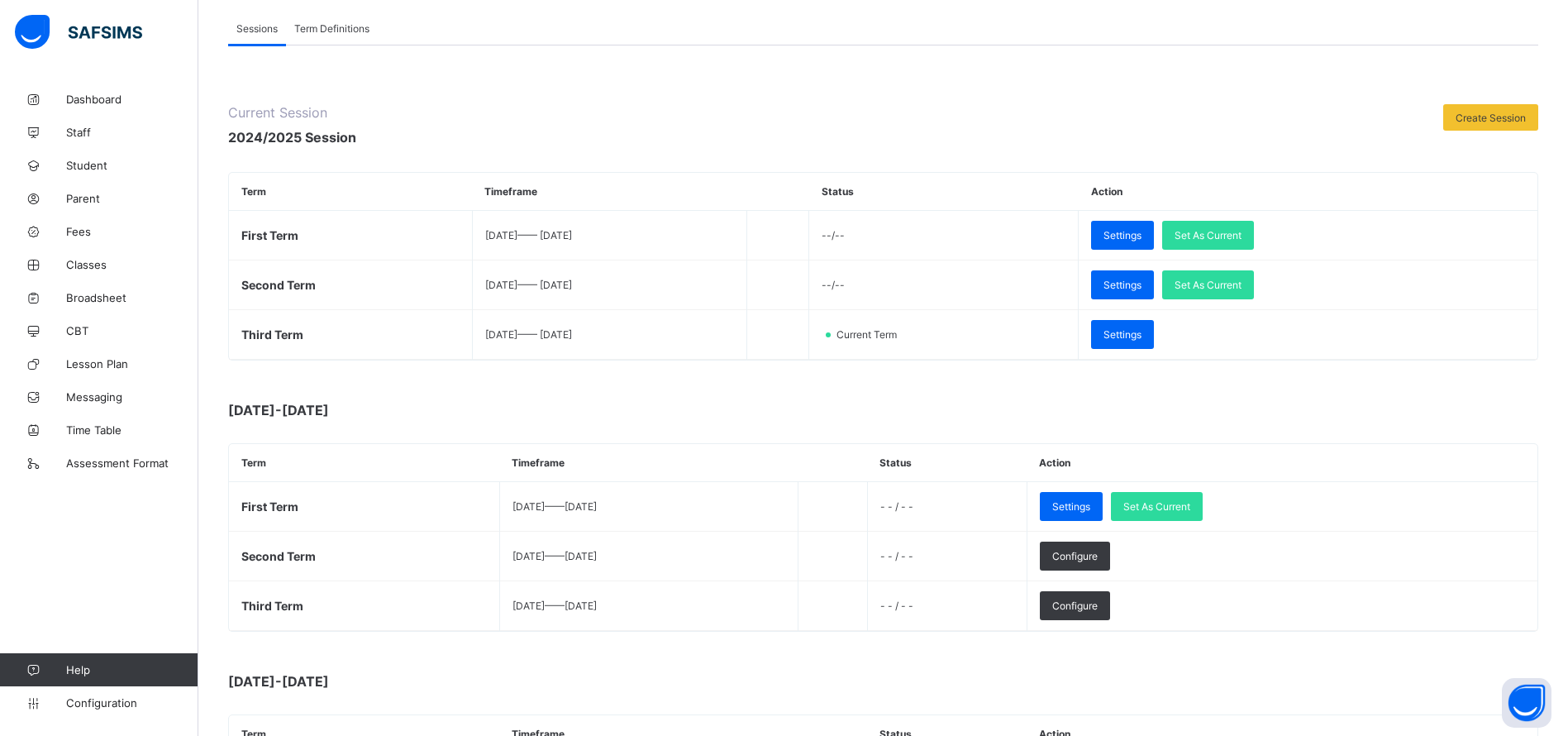
scroll to position [125, 0]
click at [1190, 506] on span "Set As Current" at bounding box center [1157, 506] width 67 height 13
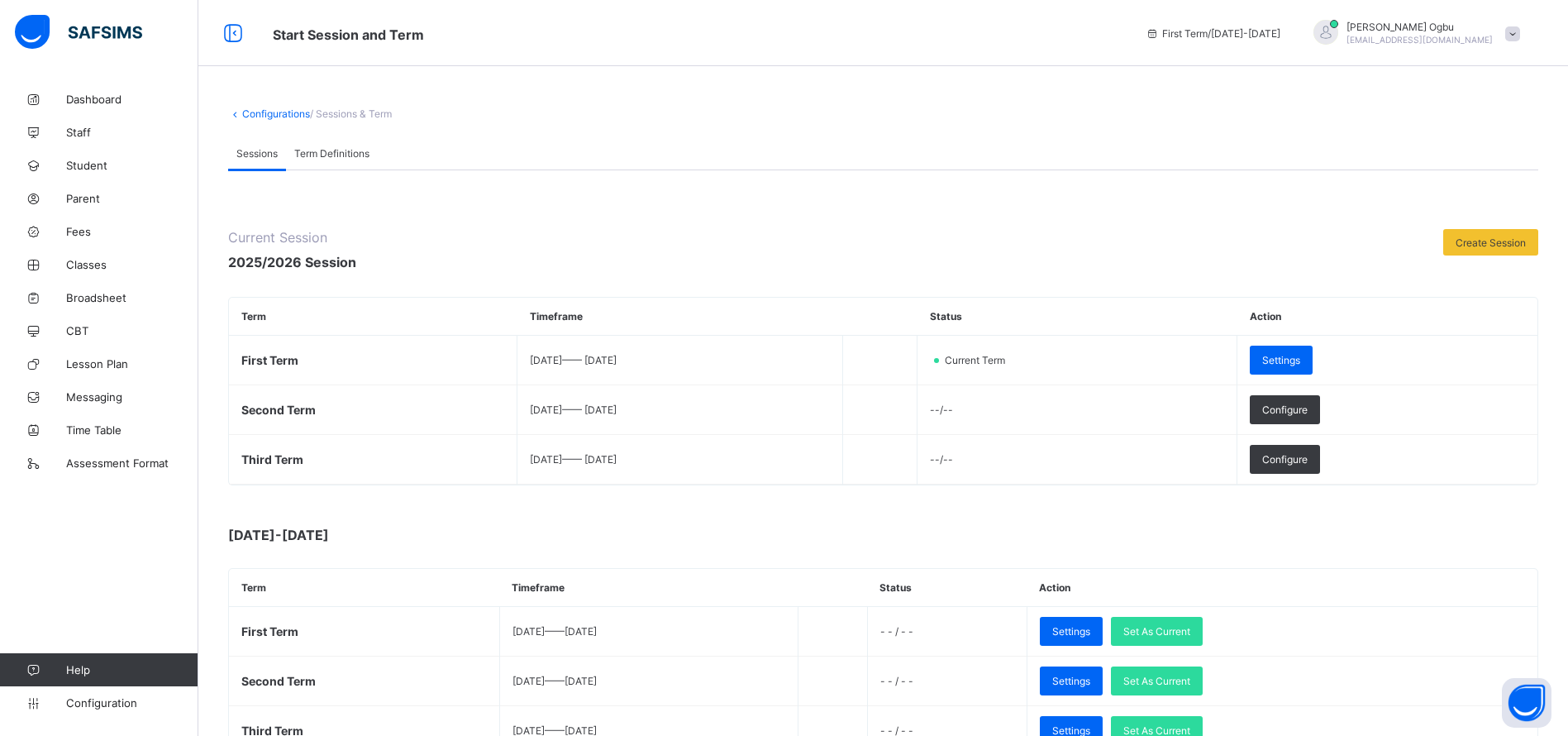
click at [125, 298] on span "Broadsheet" at bounding box center [132, 298] width 132 height 13
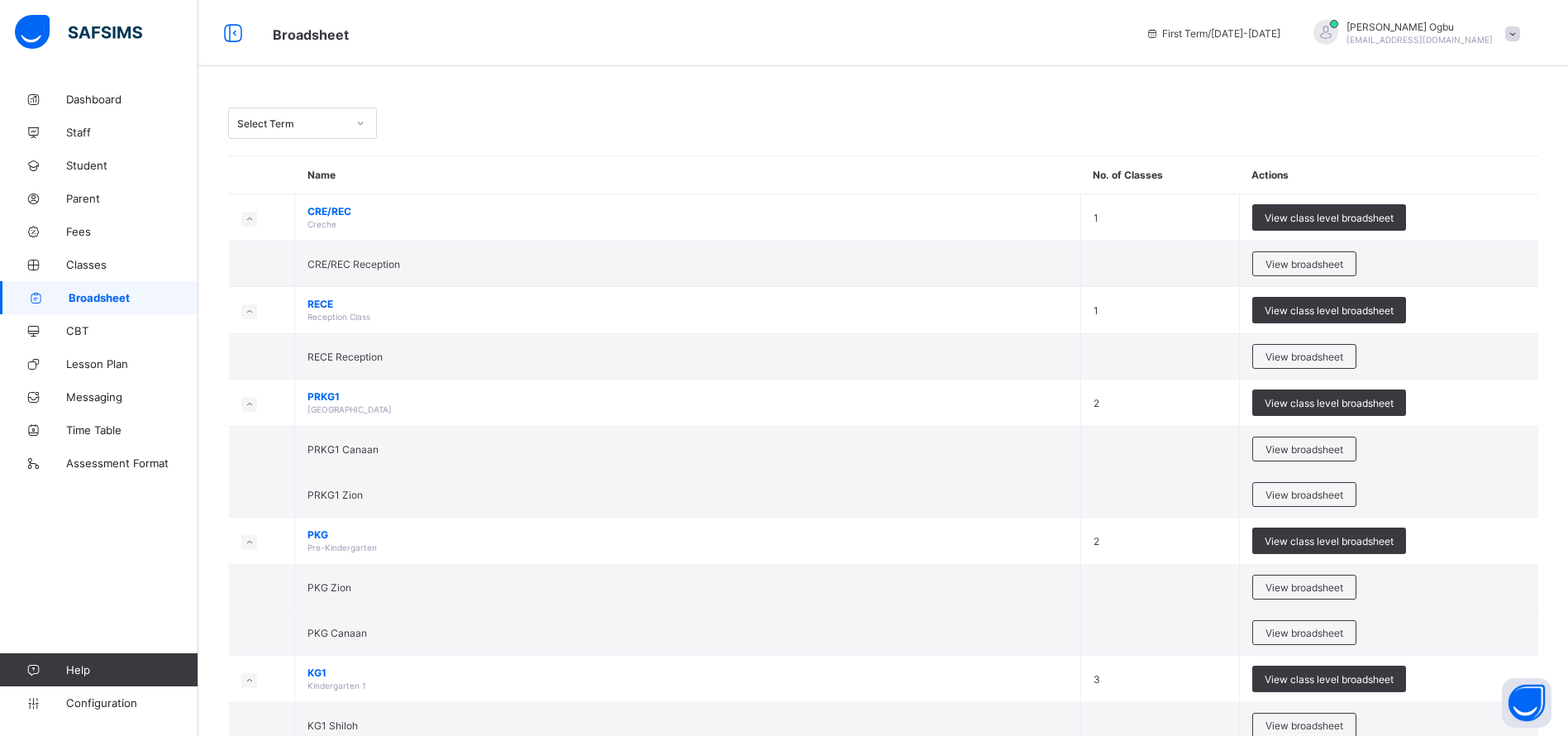
click at [587, 658] on td "KG1 Kindergarten 1" at bounding box center [688, 679] width 787 height 47
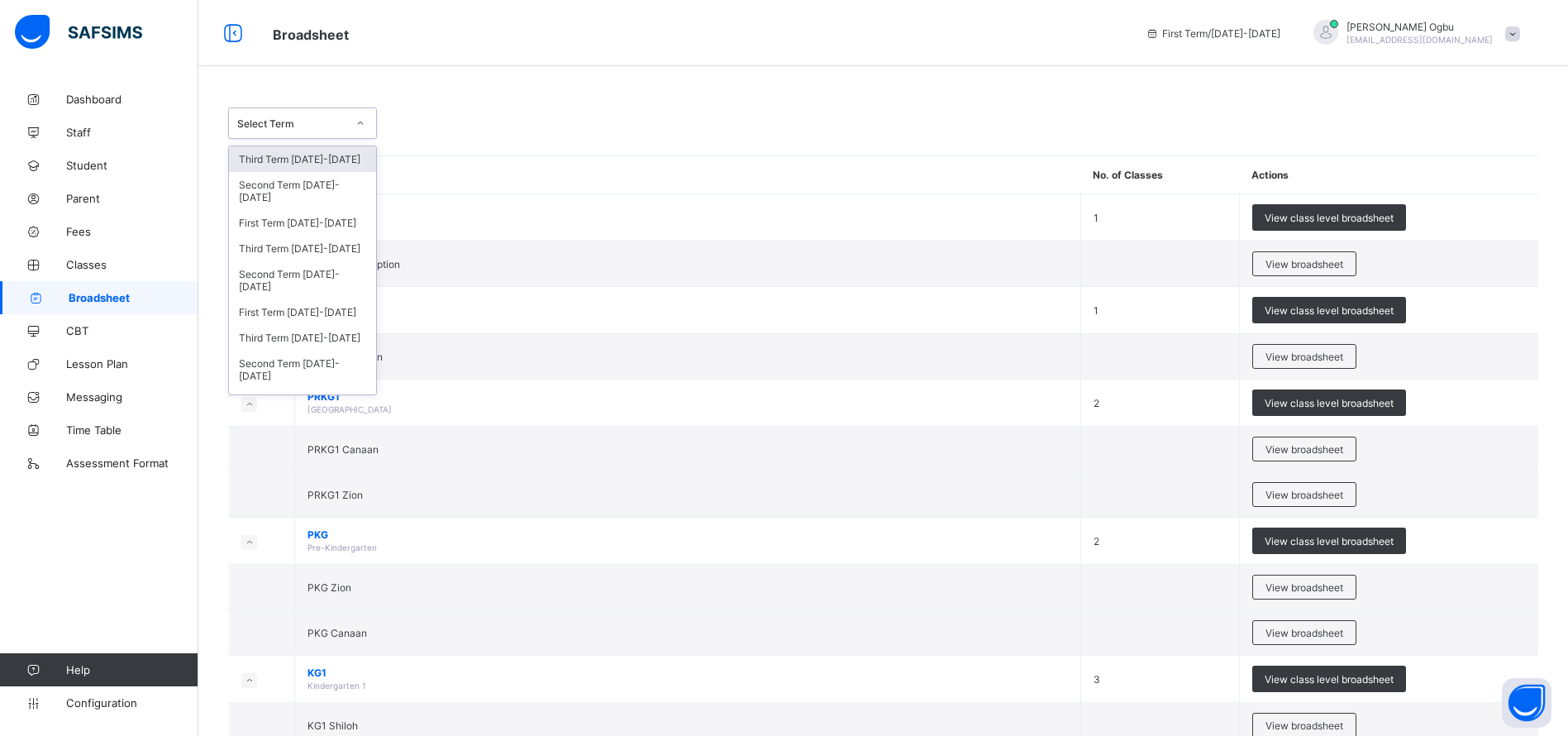
click at [338, 244] on div "Third Term [DATE]-[DATE]" at bounding box center [302, 248] width 147 height 25
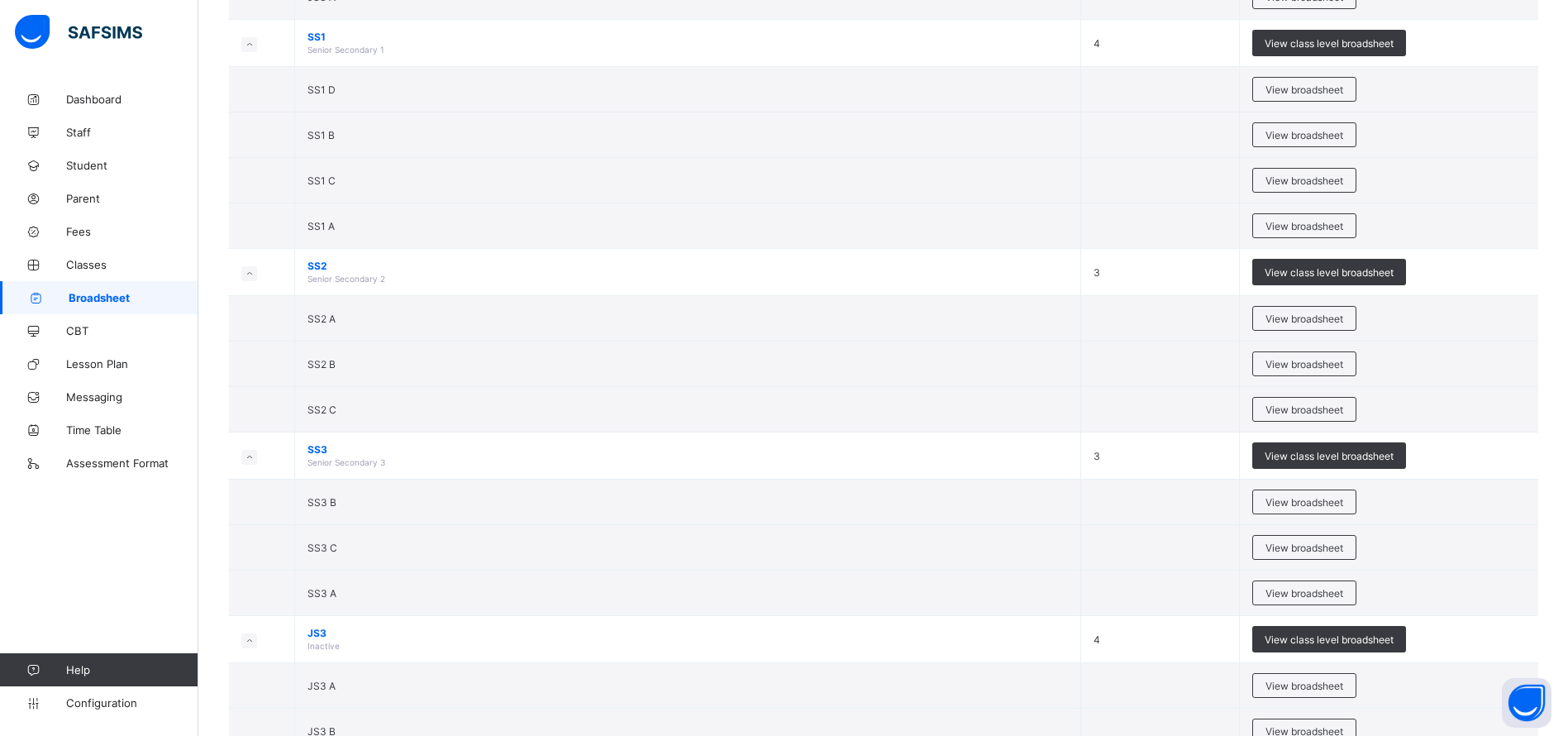
scroll to position [3122, 0]
click at [1309, 363] on span "View broadsheet" at bounding box center [1304, 363] width 77 height 13
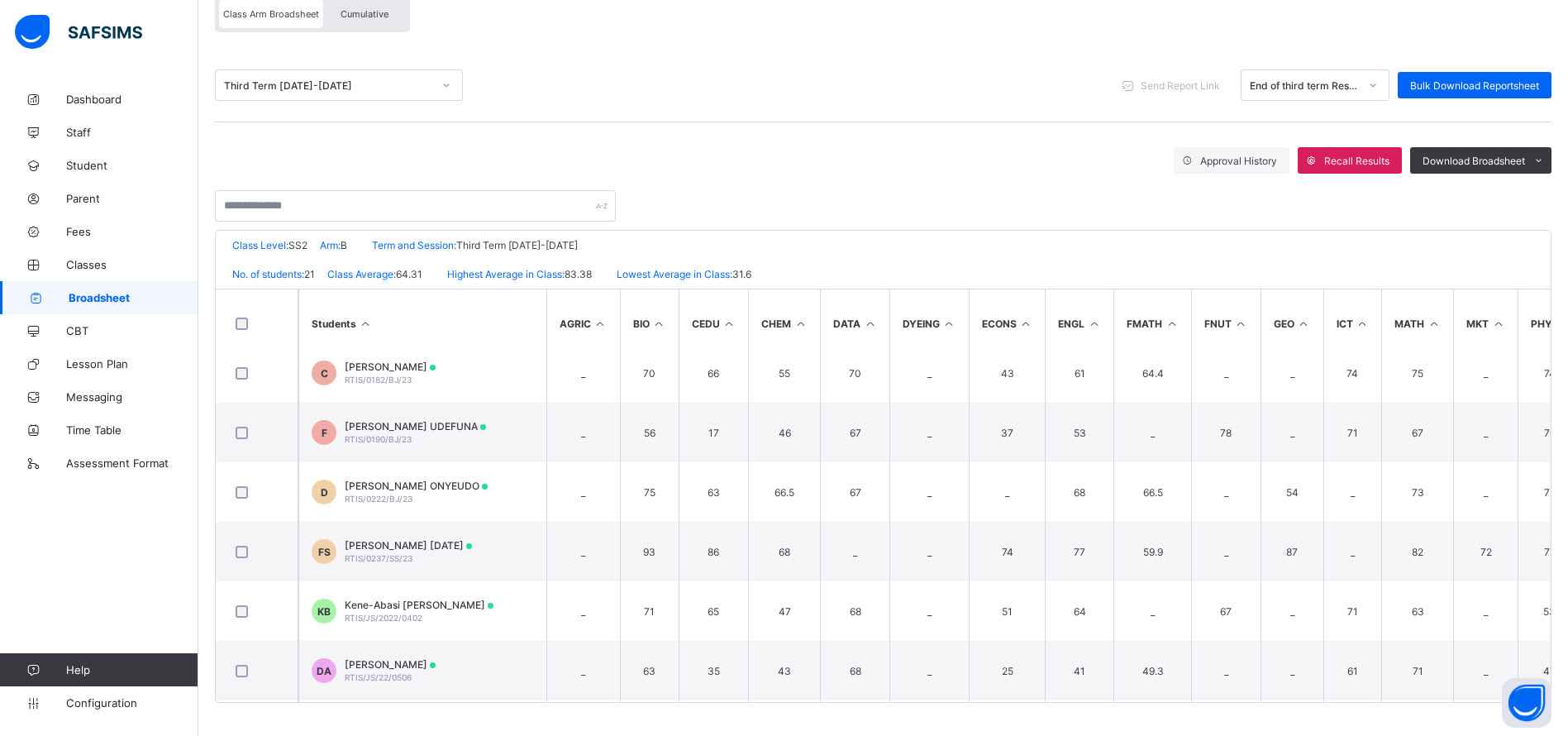
scroll to position [433, 0]
click at [418, 617] on span "RTIS/JS/2022/0402" at bounding box center [384, 615] width 77 height 10
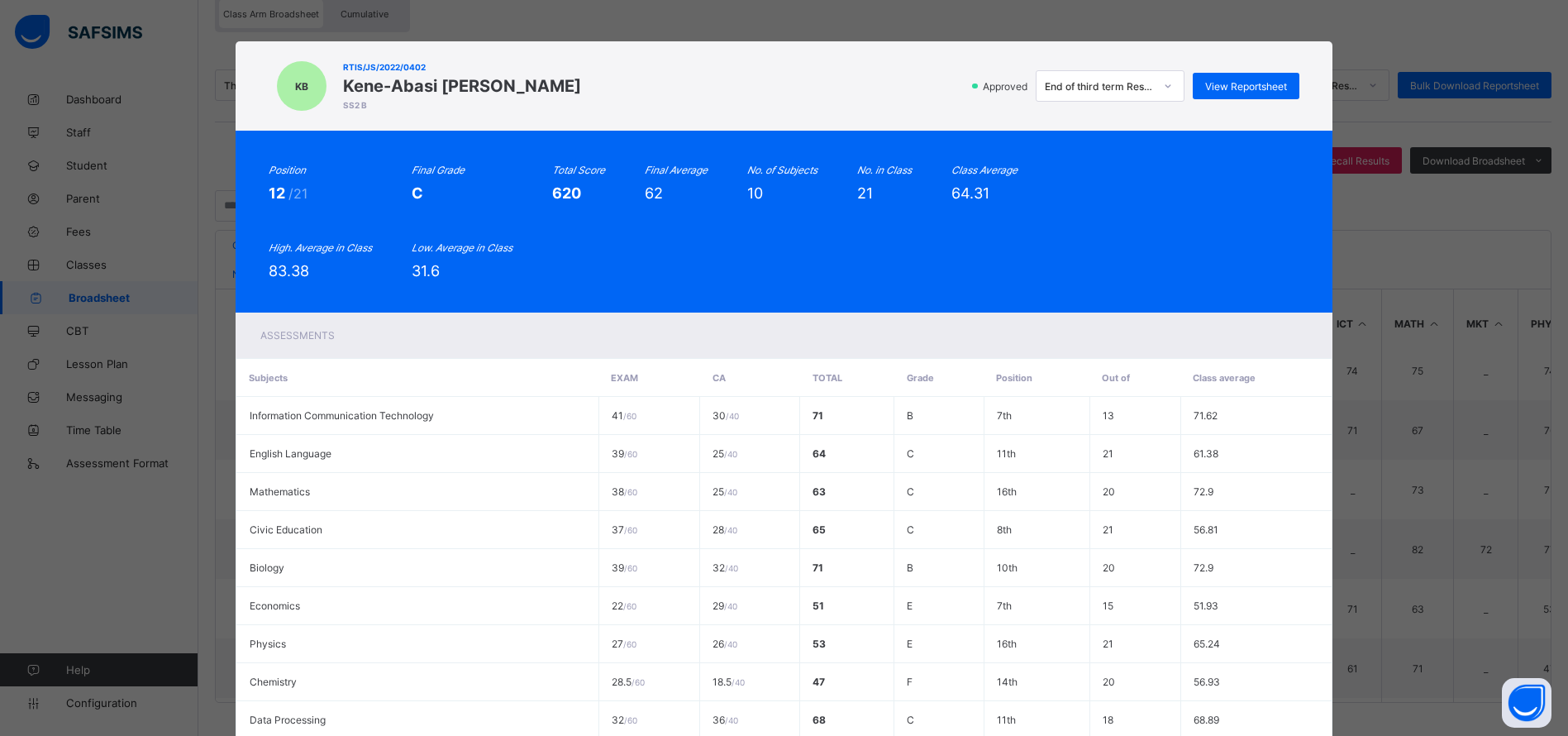
click at [1257, 81] on span "View Reportsheet" at bounding box center [1246, 86] width 82 height 13
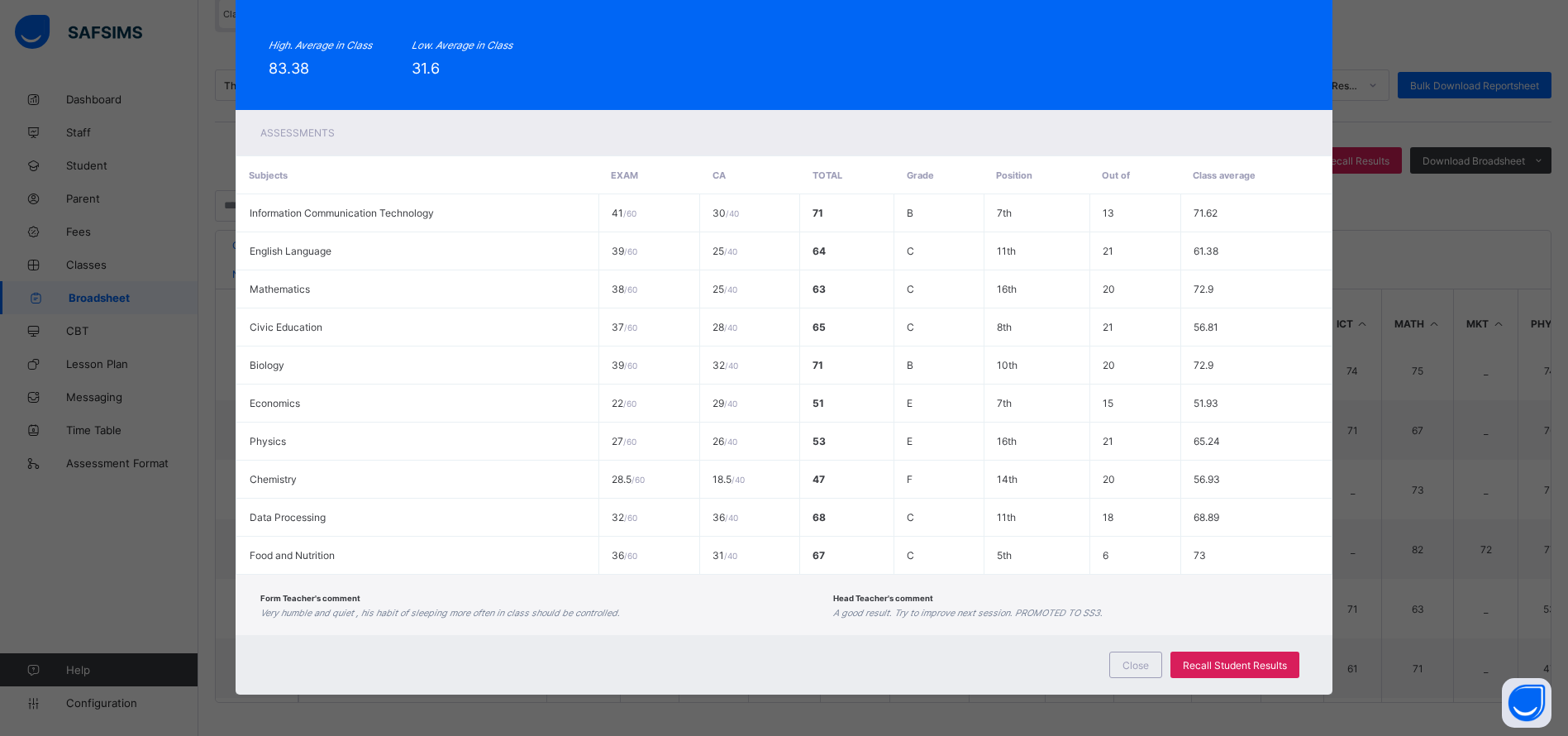
click at [1135, 665] on span "Close" at bounding box center [1135, 665] width 26 height 13
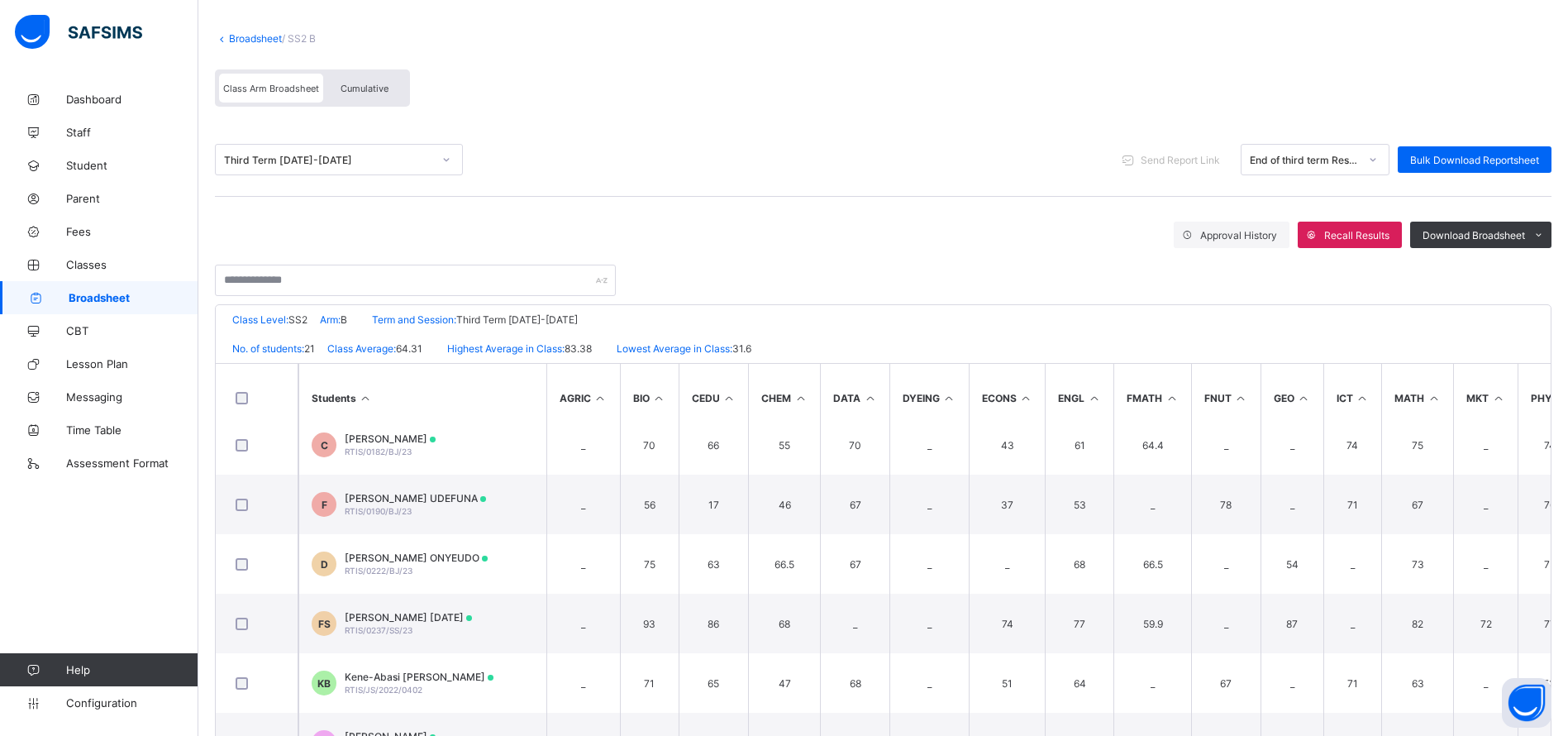
scroll to position [0, 0]
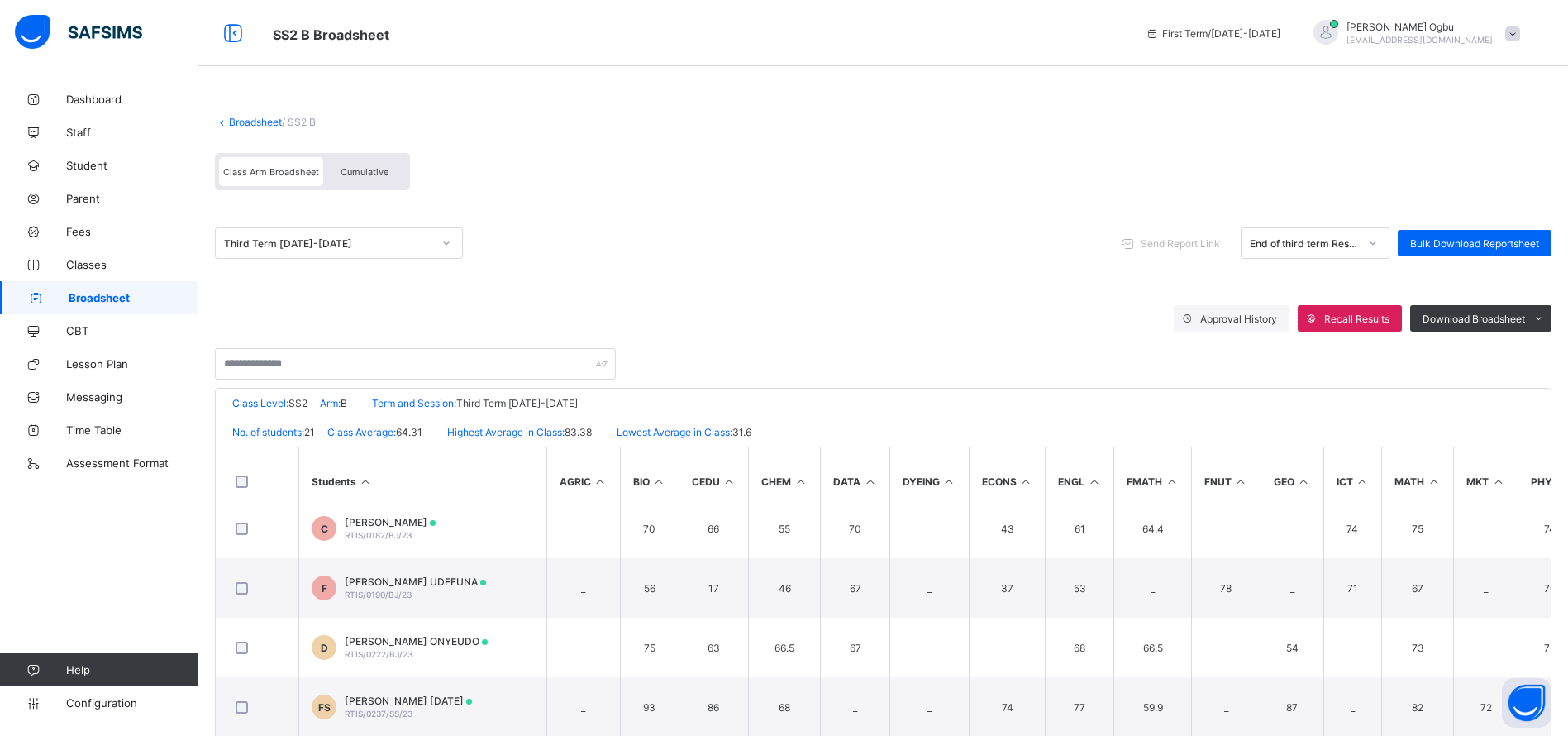
click at [257, 123] on link "Broadsheet" at bounding box center [255, 122] width 53 height 13
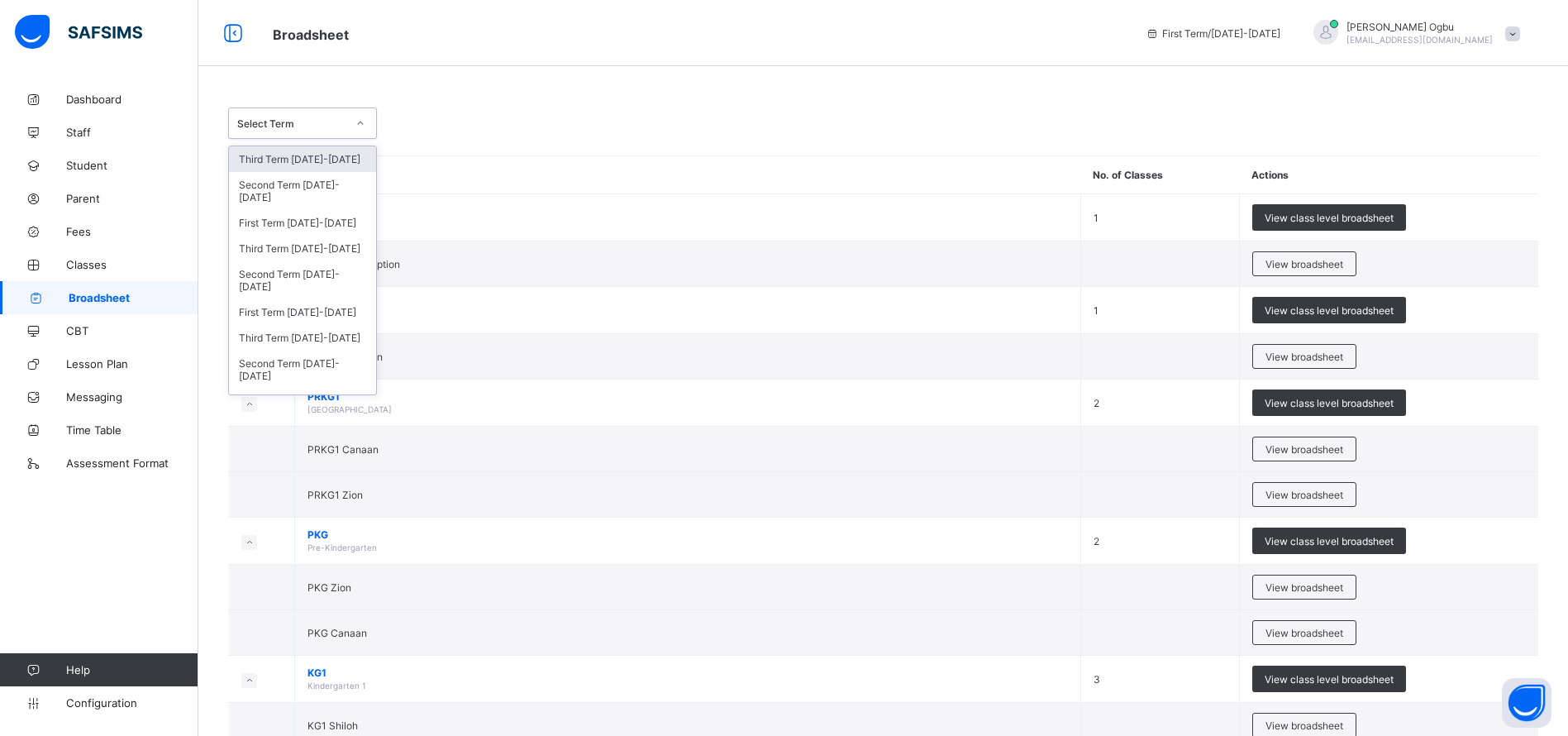
click at [324, 247] on div "Third Term [DATE]-[DATE]" at bounding box center [302, 248] width 147 height 25
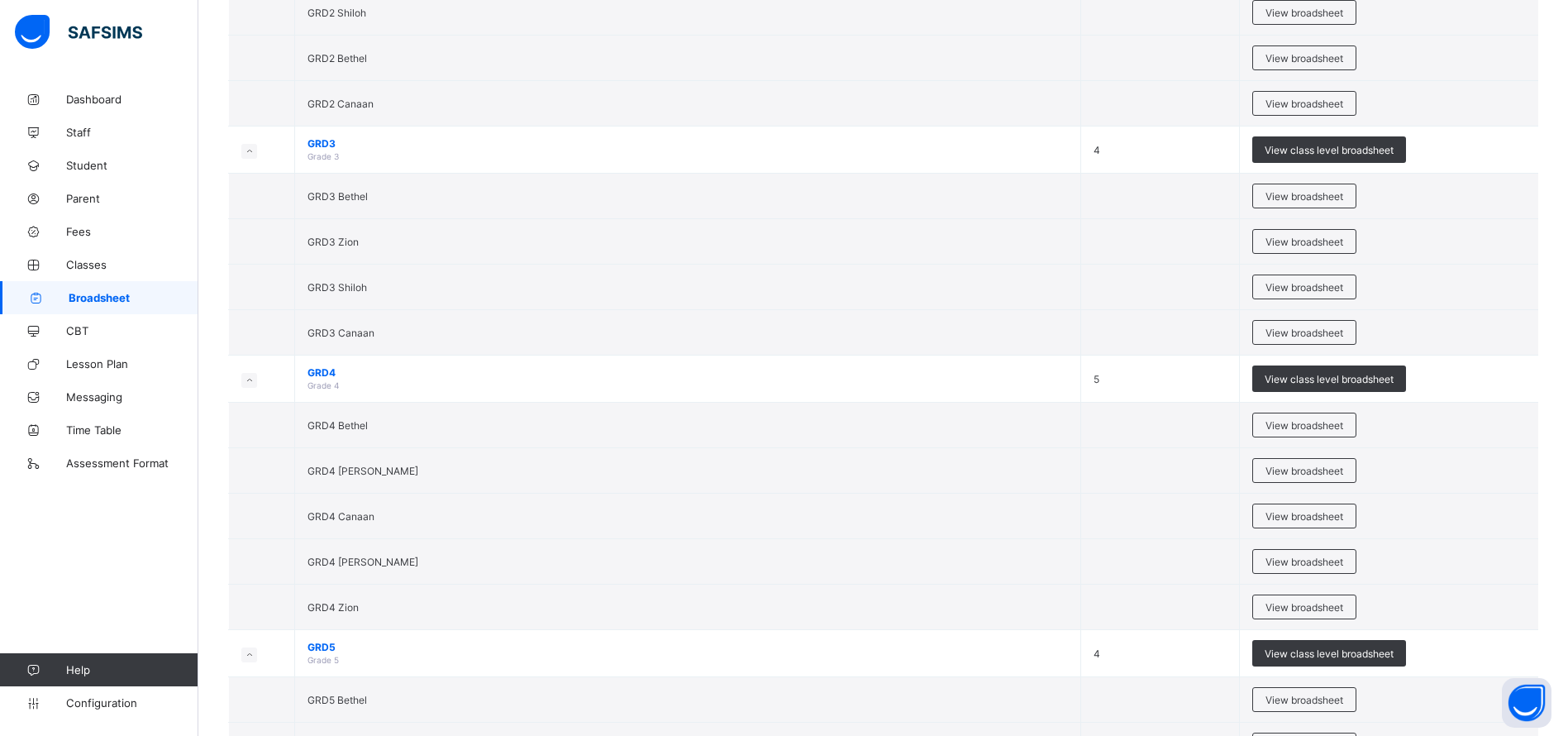
scroll to position [1369, 0]
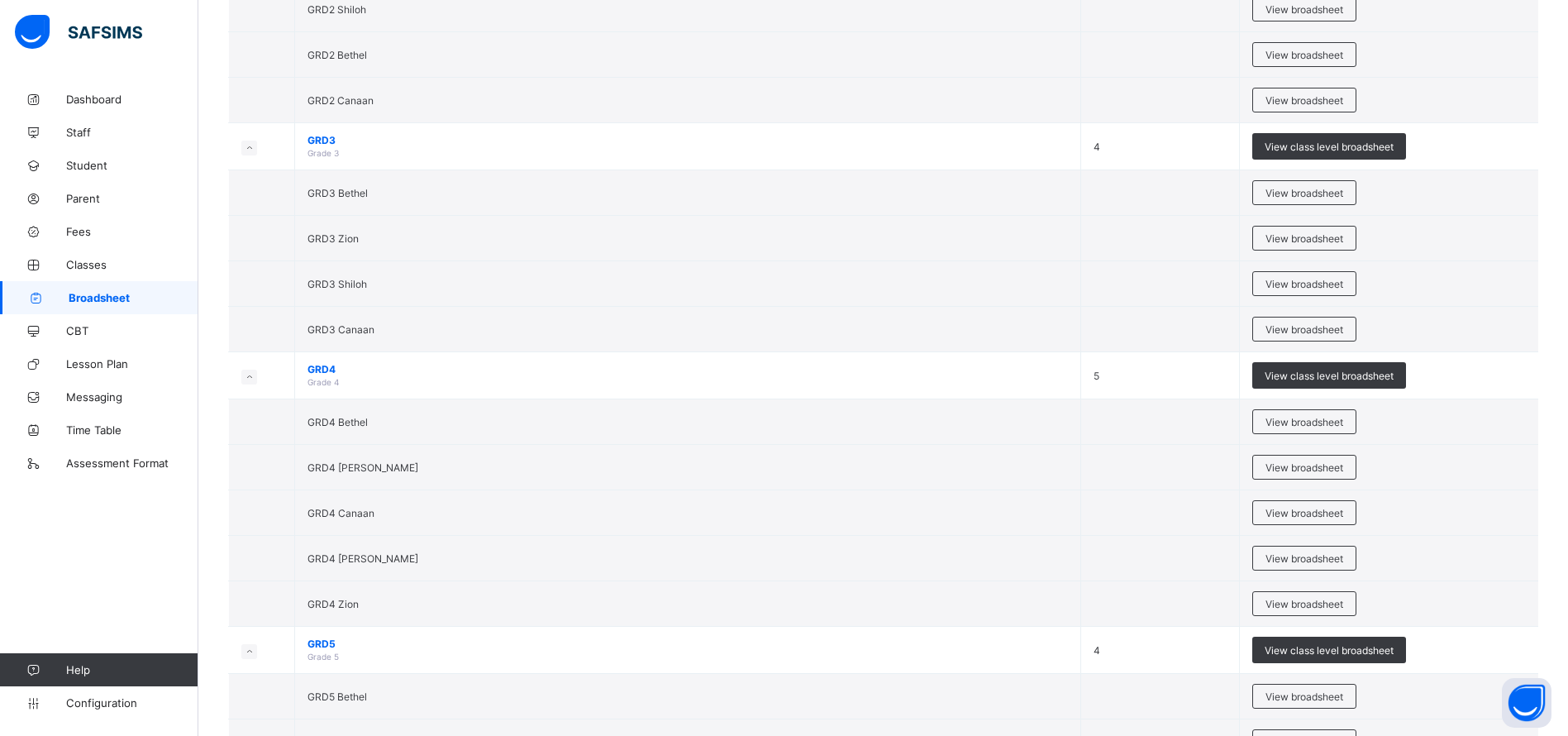
click at [1339, 604] on span "View broadsheet" at bounding box center [1304, 603] width 77 height 13
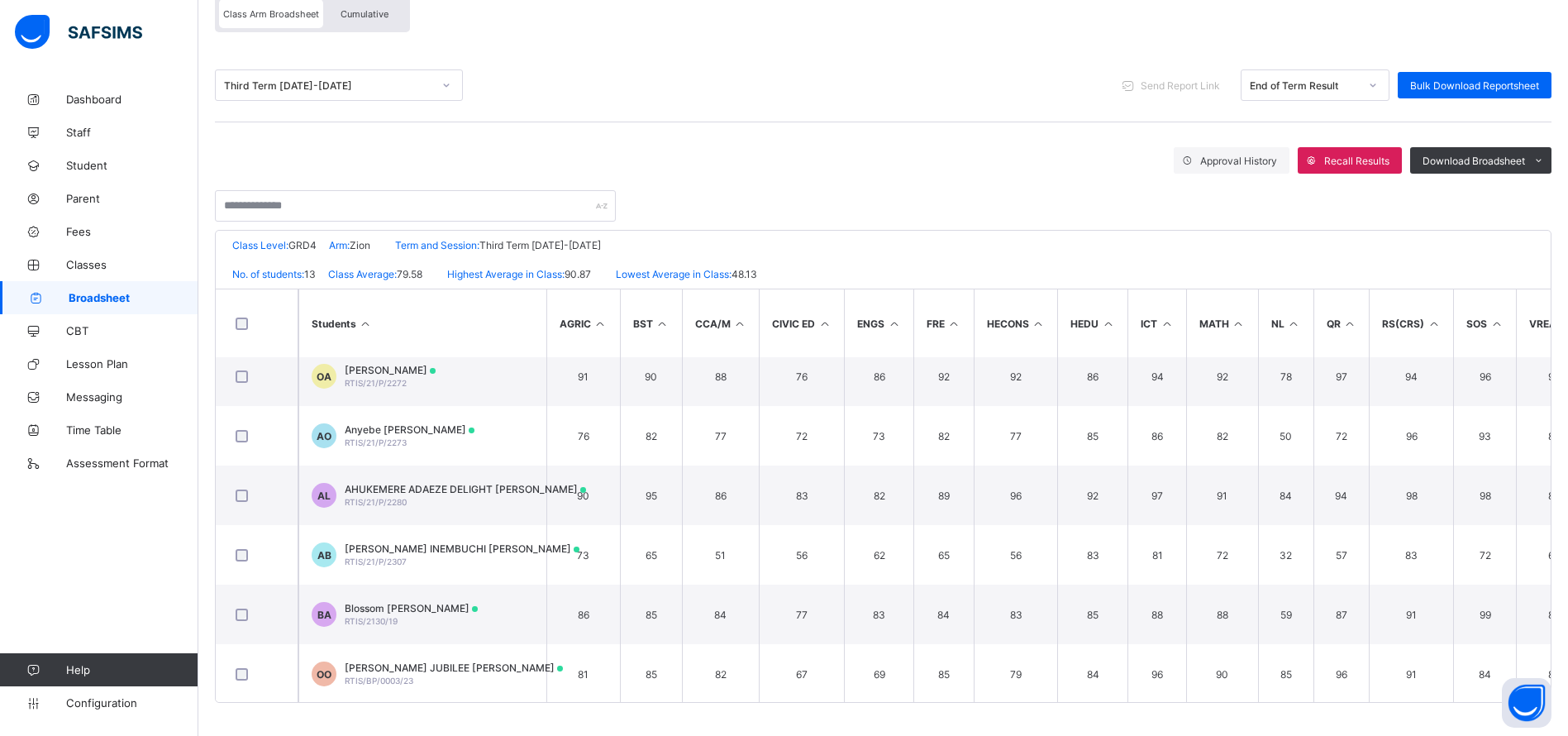
scroll to position [369, 0]
click at [412, 556] on div "[PERSON_NAME] INEMBUCHI BASSEY RTIS/21/P/2307" at bounding box center [462, 553] width 235 height 24
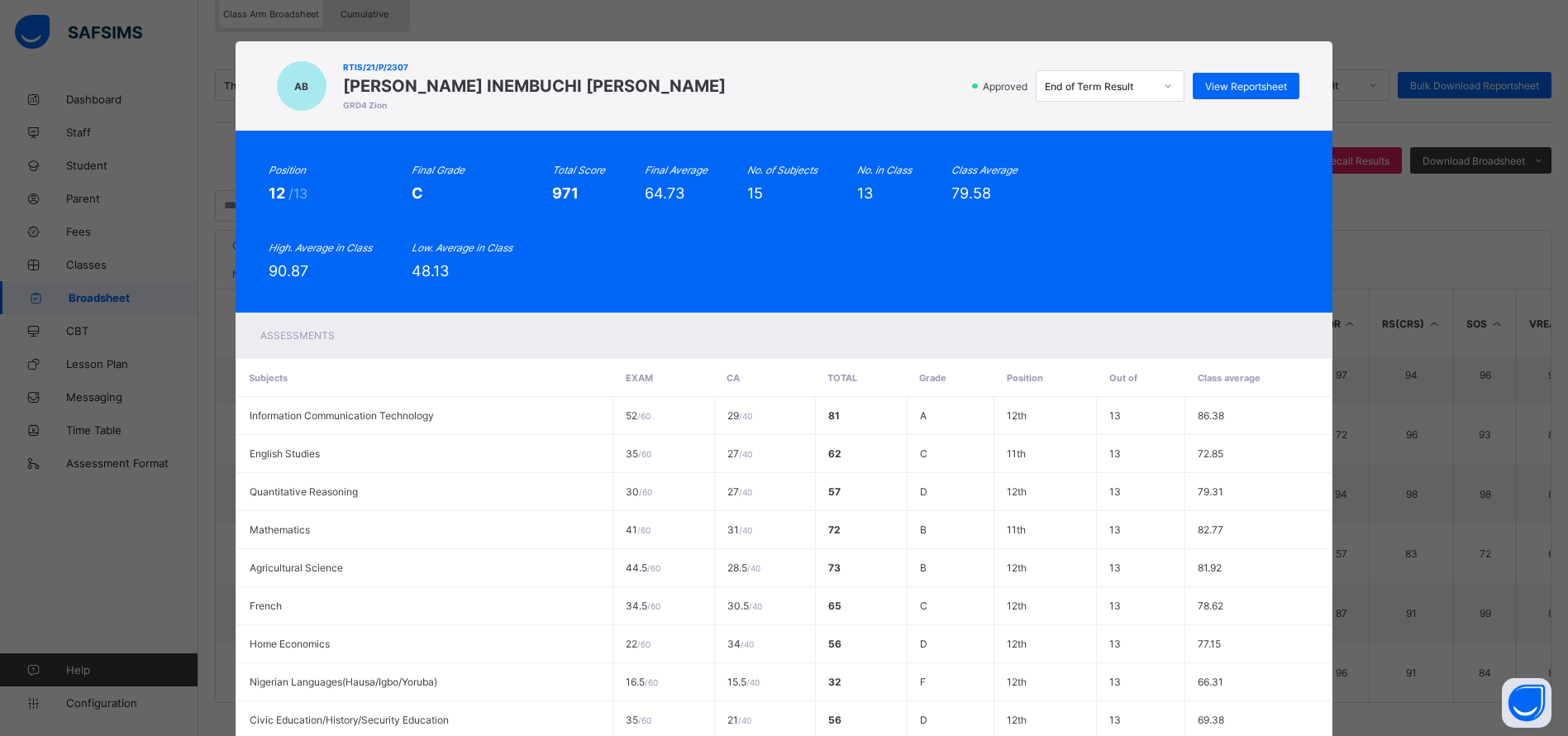
click at [1237, 87] on span "View Reportsheet" at bounding box center [1246, 86] width 82 height 13
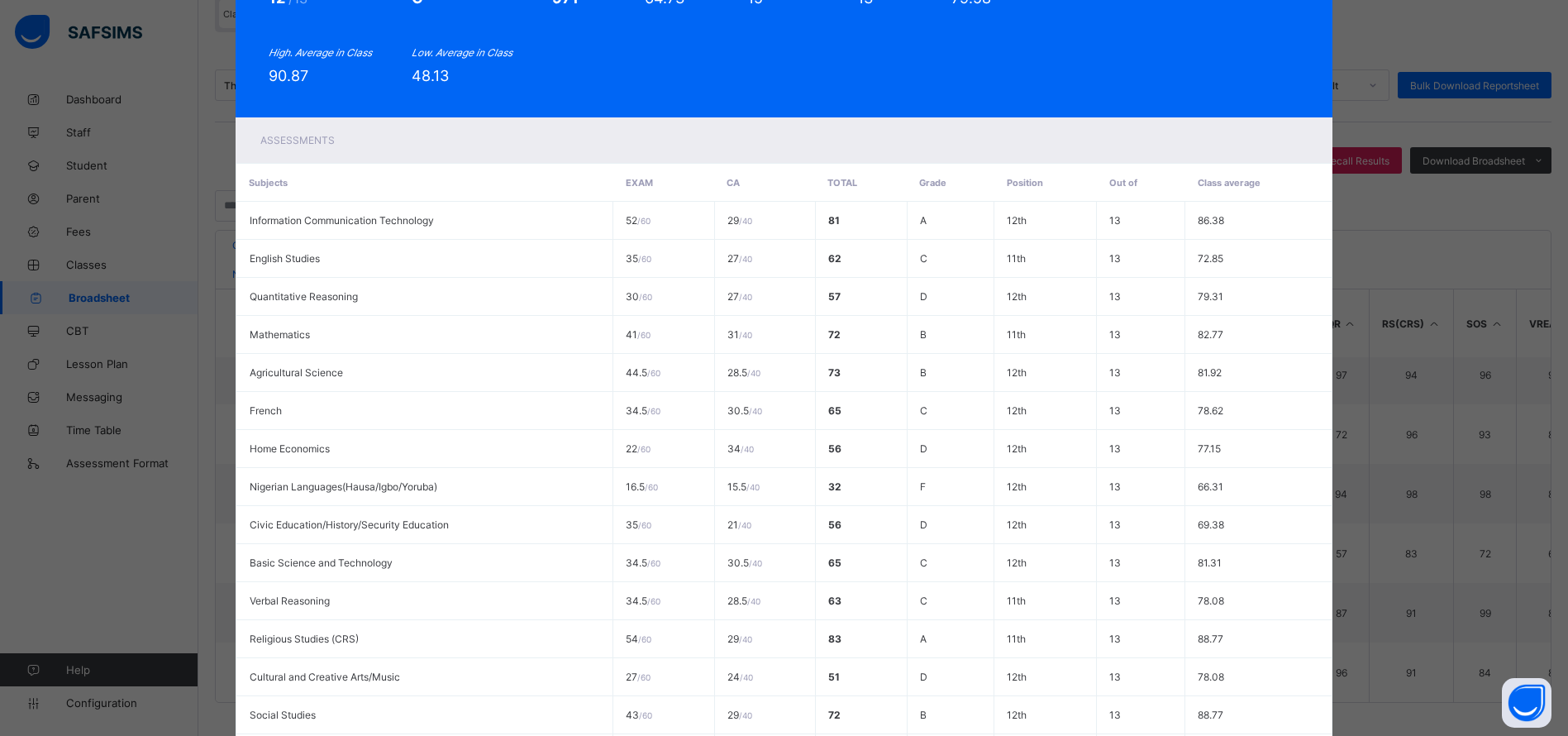
scroll to position [393, 0]
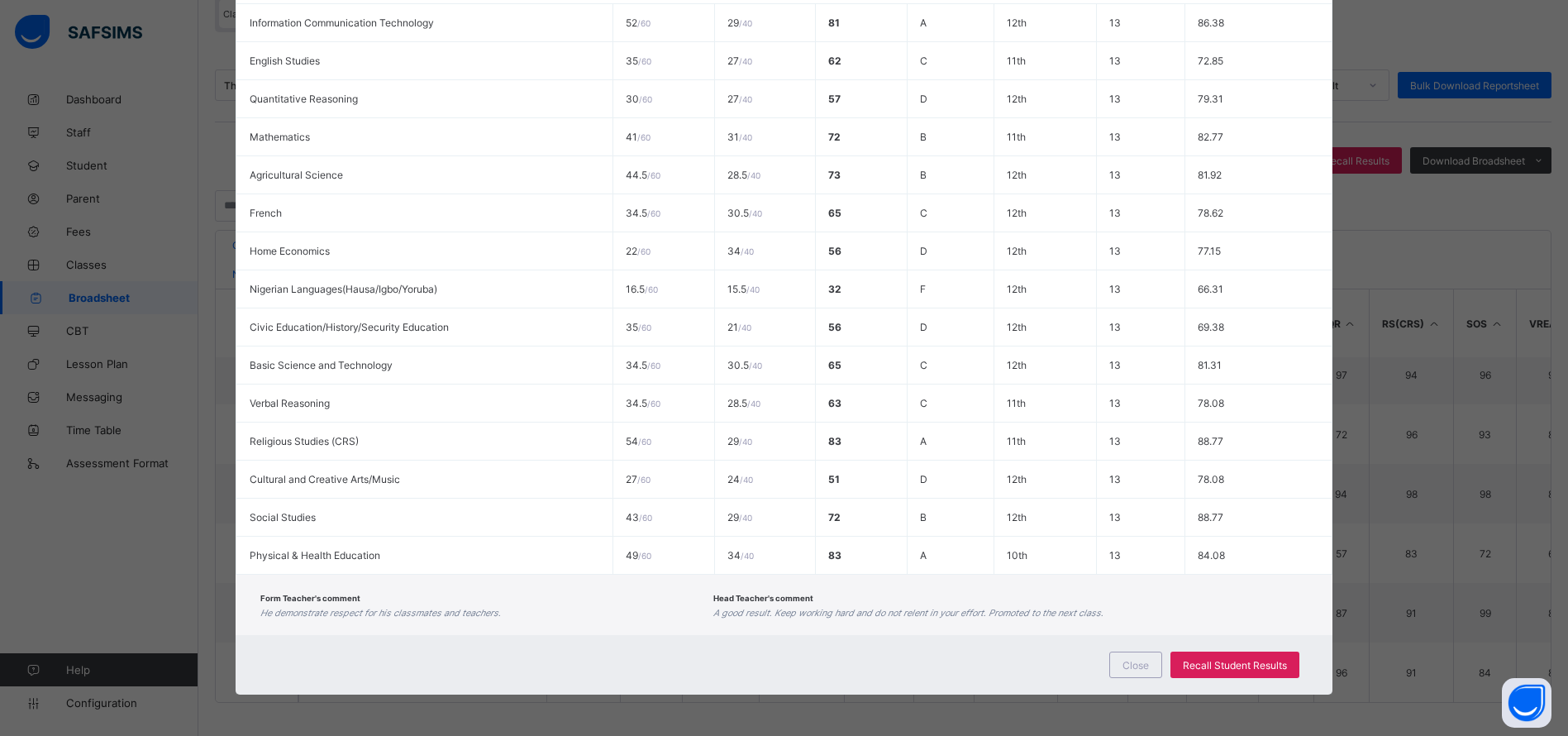
click at [1129, 673] on div "Close" at bounding box center [1136, 664] width 53 height 26
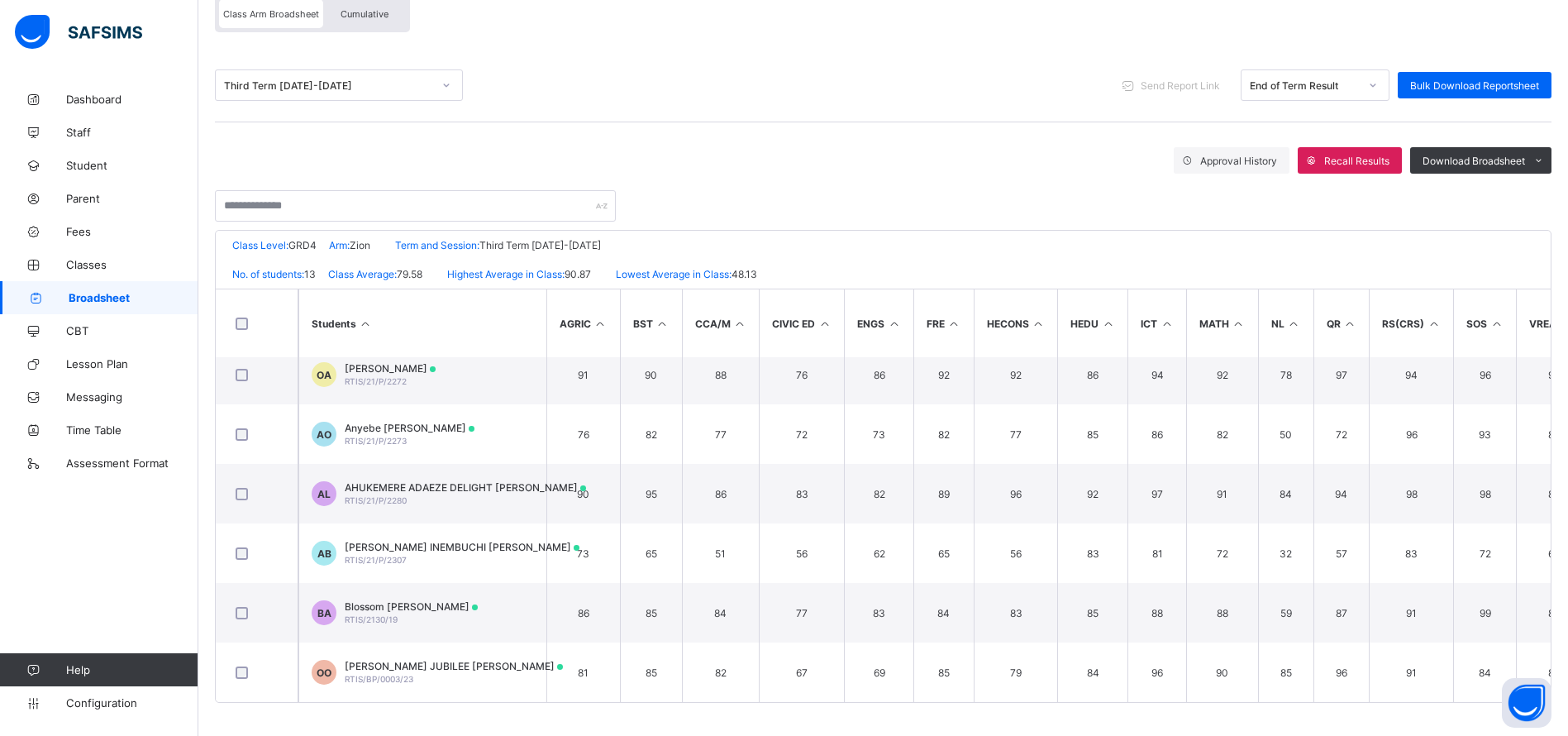
click at [1023, 104] on div "Third Term [DATE]-[DATE] Send Report Link End of Term Result Bulk Download Repo…" at bounding box center [882, 85] width 1337 height 73
click at [1009, 100] on div "Third Term [DATE]-[DATE] Send Report Link End of Term Result Bulk Download Repo…" at bounding box center [882, 85] width 1337 height 31
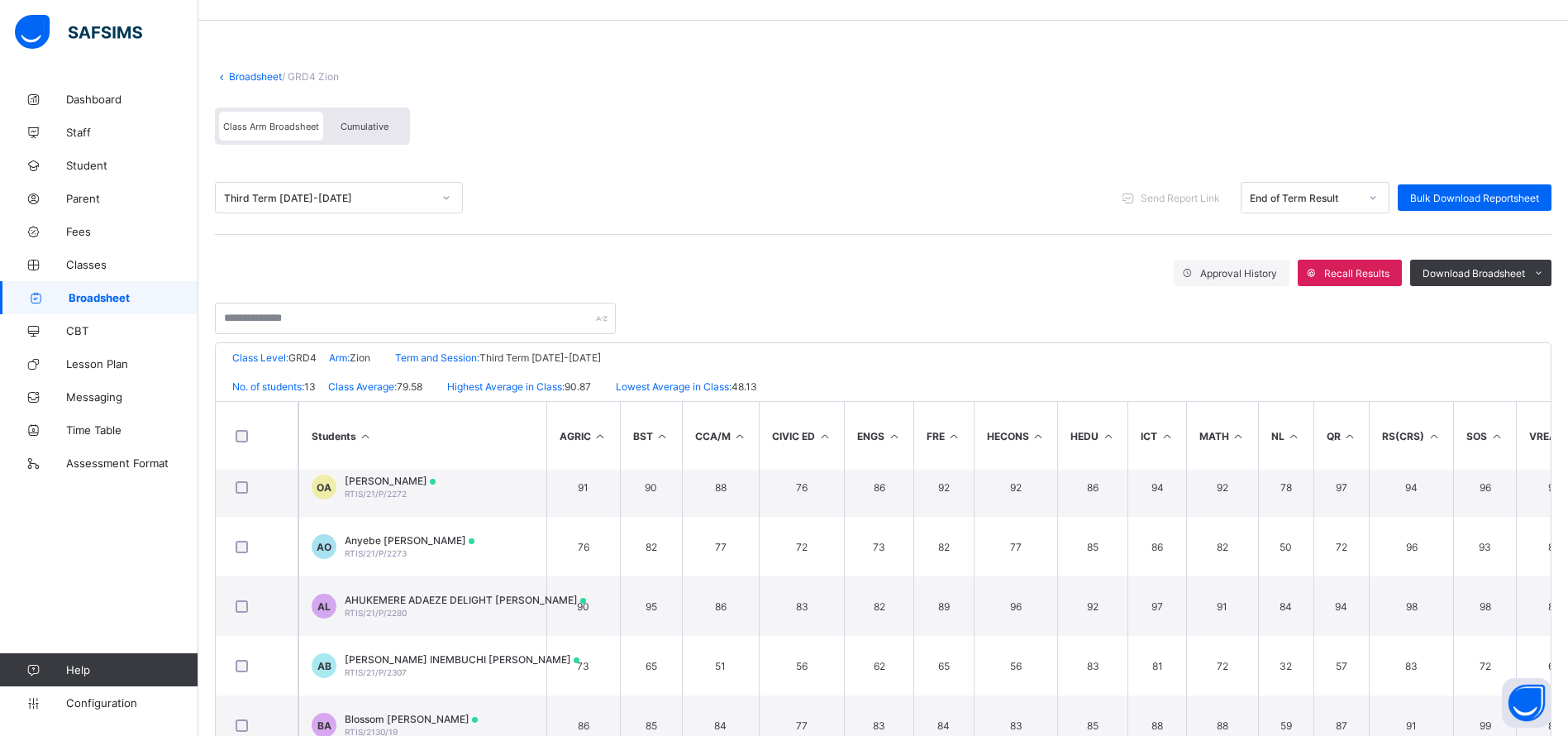
scroll to position [0, 0]
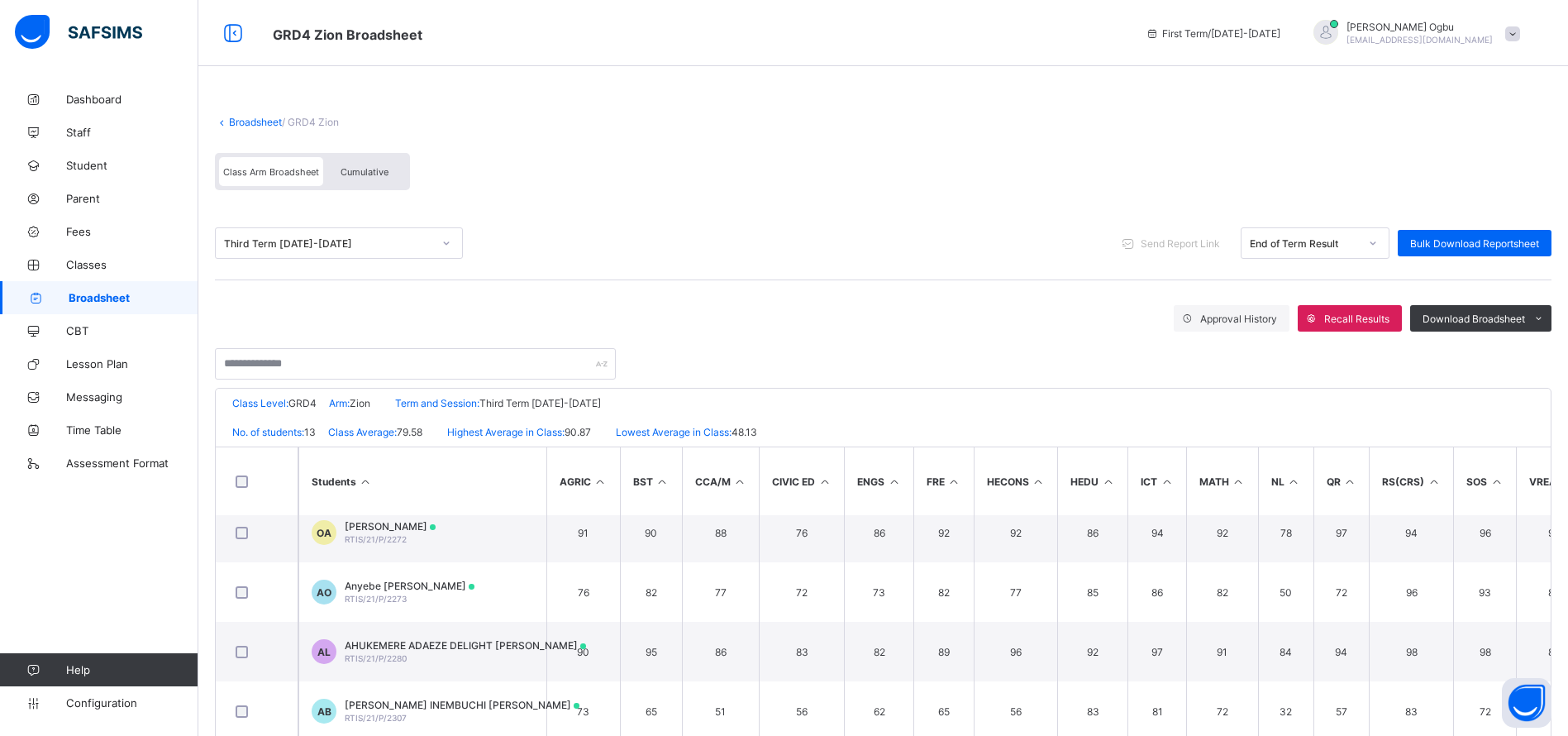
click at [80, 236] on span "Fees" at bounding box center [132, 231] width 132 height 13
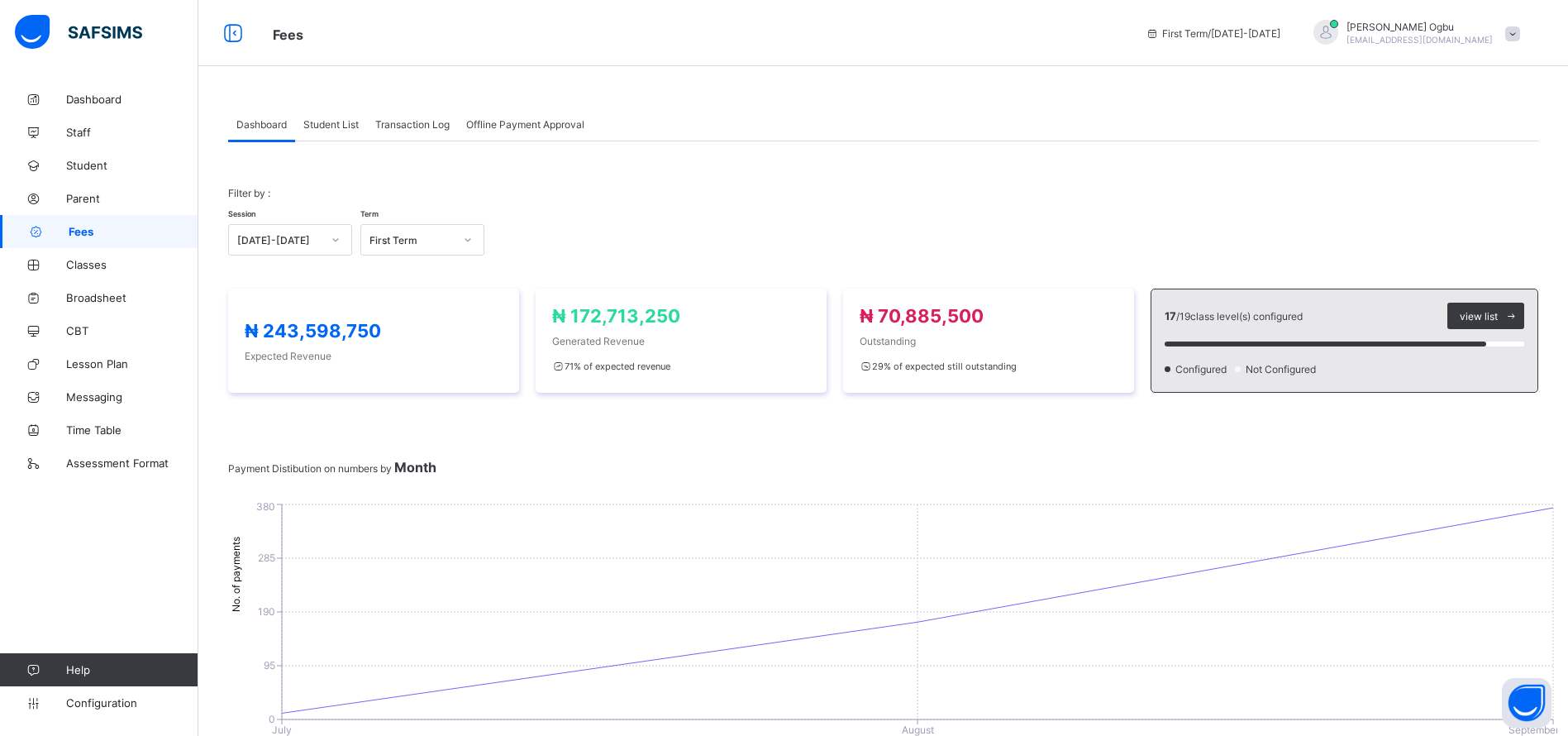
click at [80, 236] on span "Fees" at bounding box center [134, 231] width 130 height 13
click at [326, 116] on div "Student List" at bounding box center [331, 124] width 72 height 33
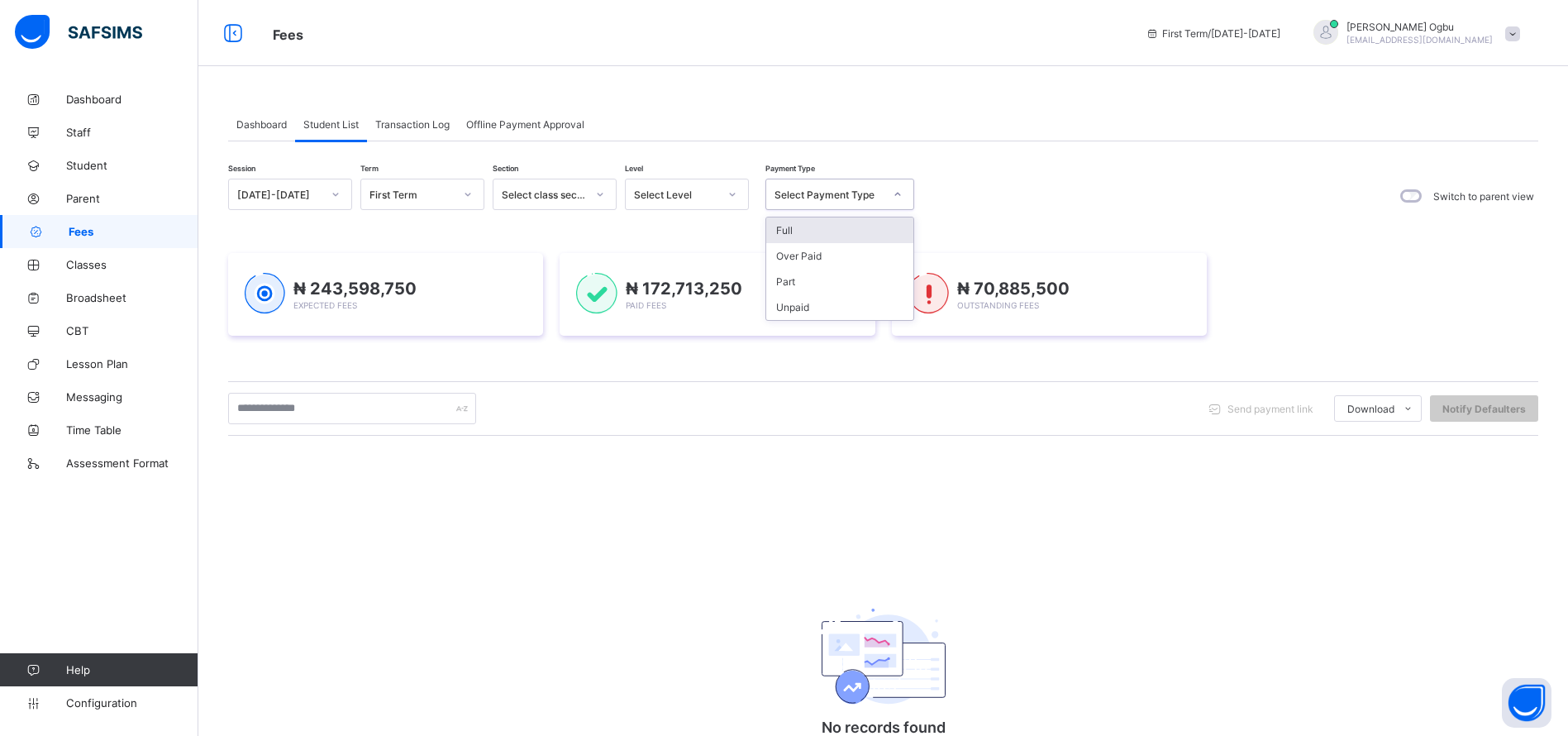
click at [805, 228] on div "Full" at bounding box center [840, 230] width 147 height 25
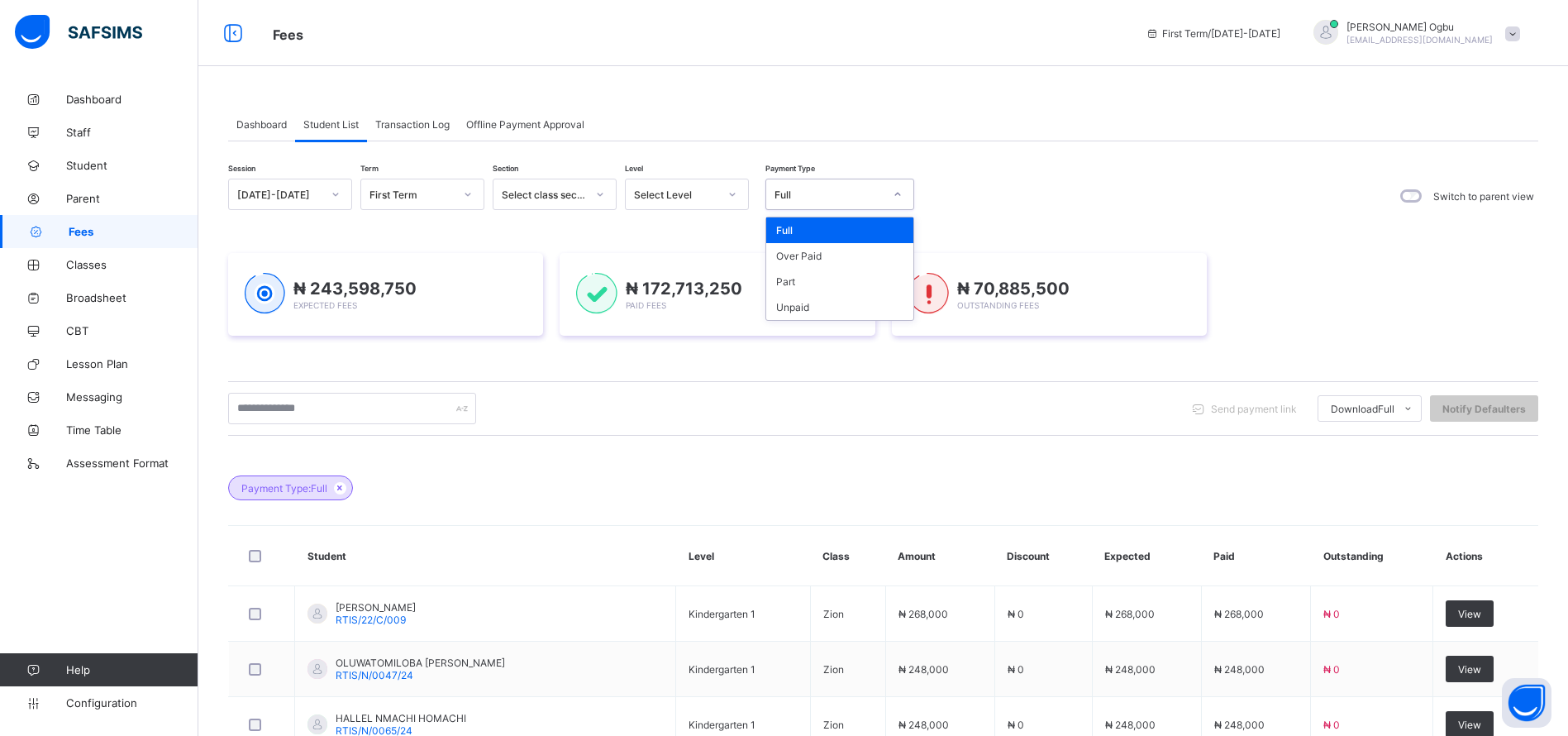
click at [788, 279] on div "Part" at bounding box center [840, 281] width 147 height 25
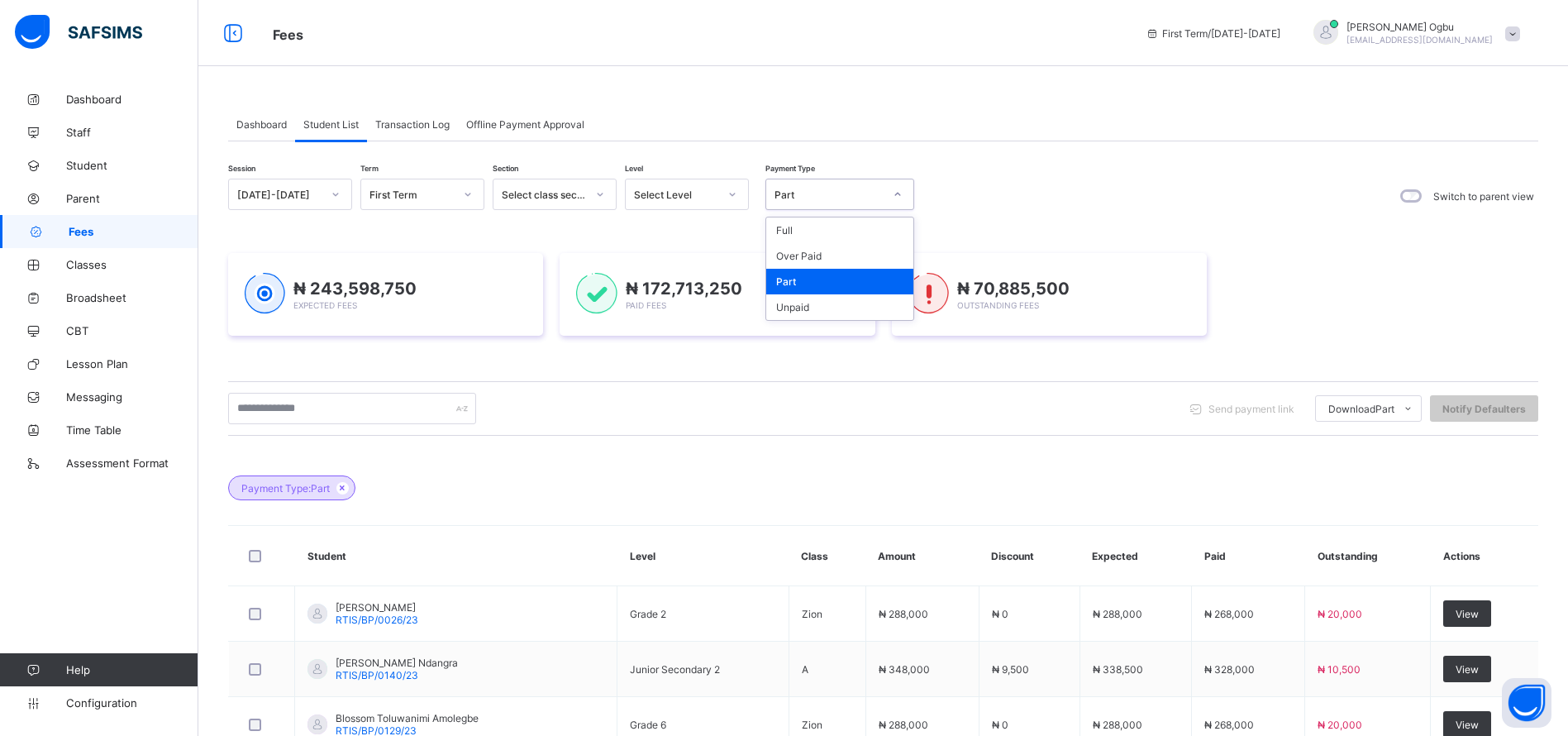
click at [822, 228] on div "Full" at bounding box center [840, 230] width 147 height 25
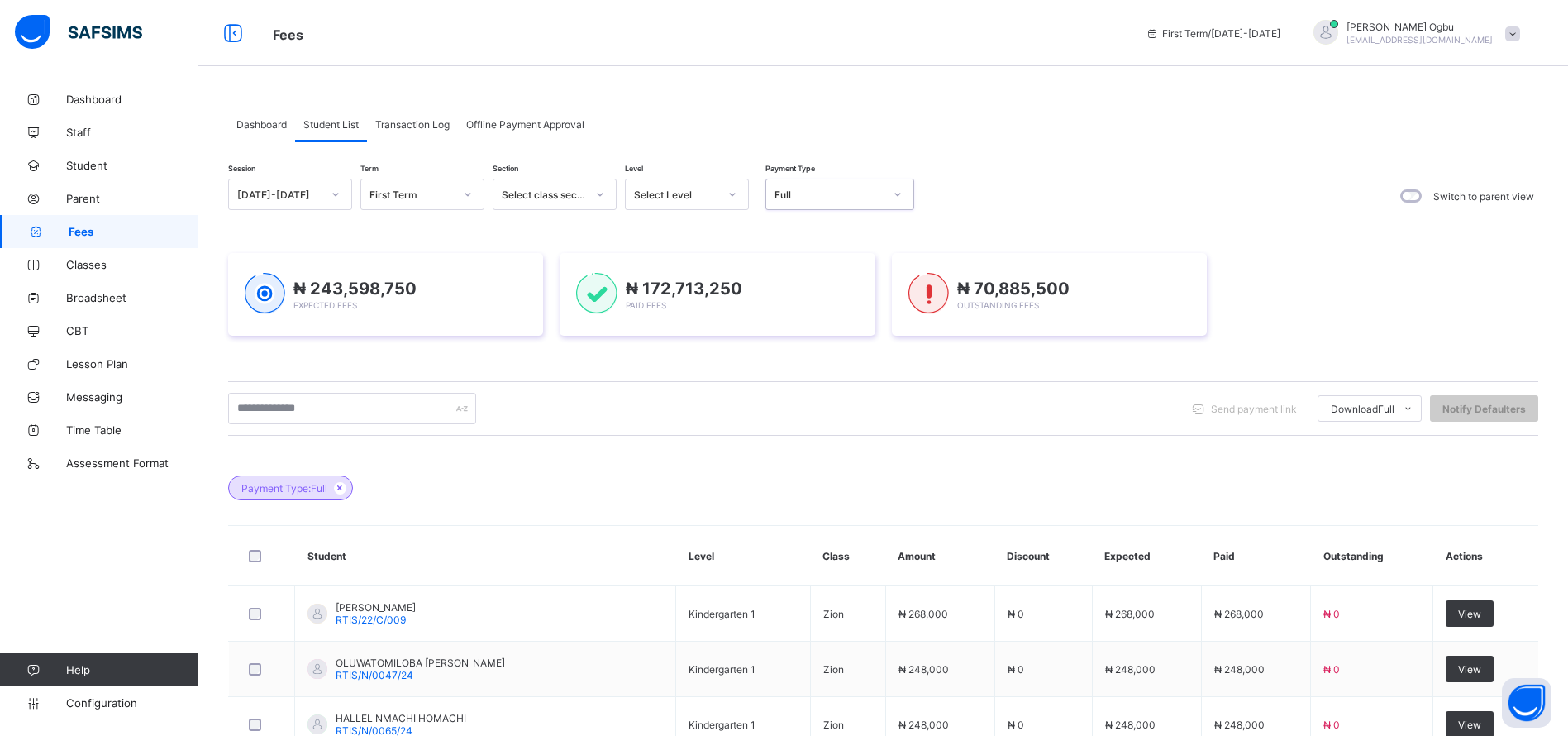
click at [346, 488] on icon at bounding box center [340, 488] width 14 height 10
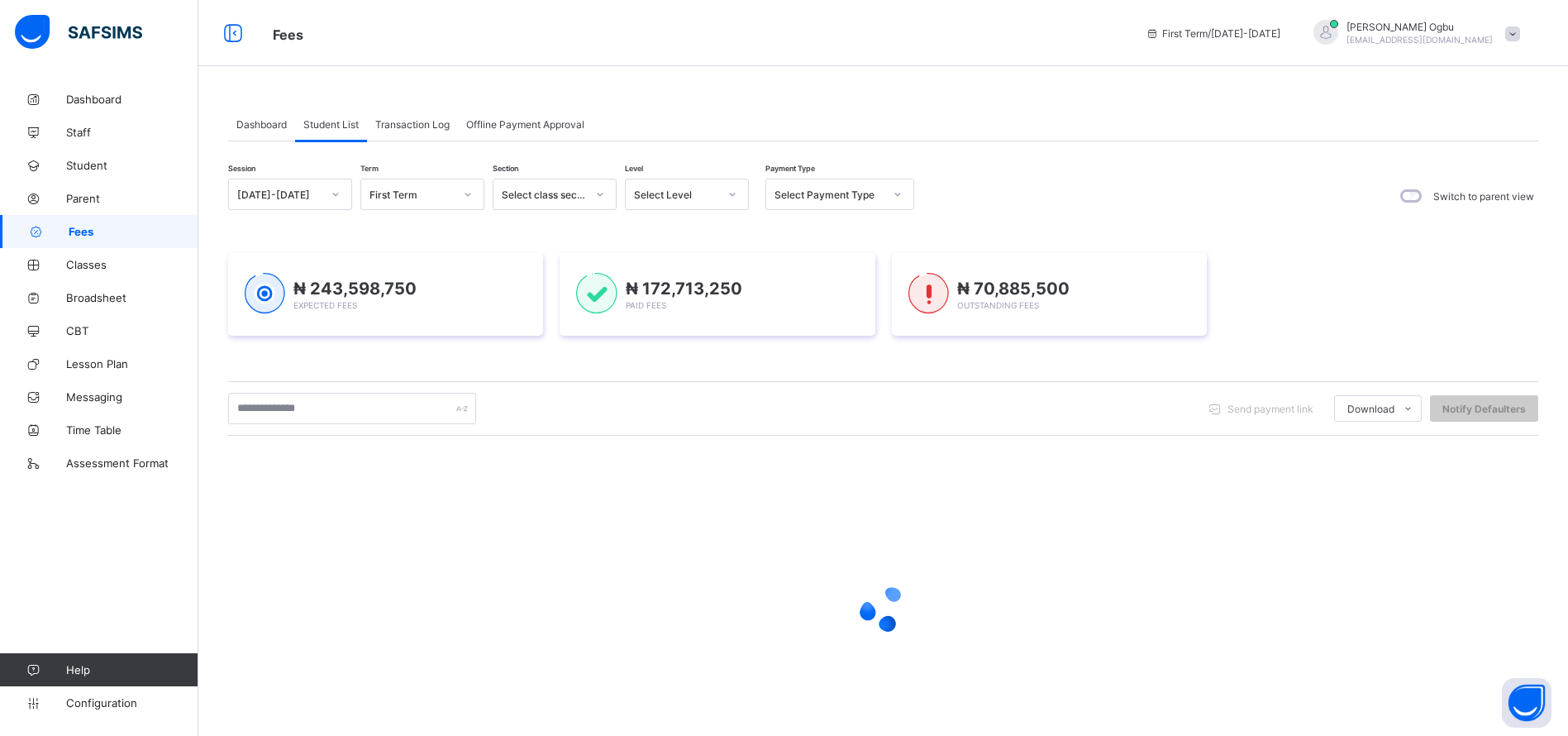
click at [81, 170] on span "Student" at bounding box center [132, 166] width 132 height 13
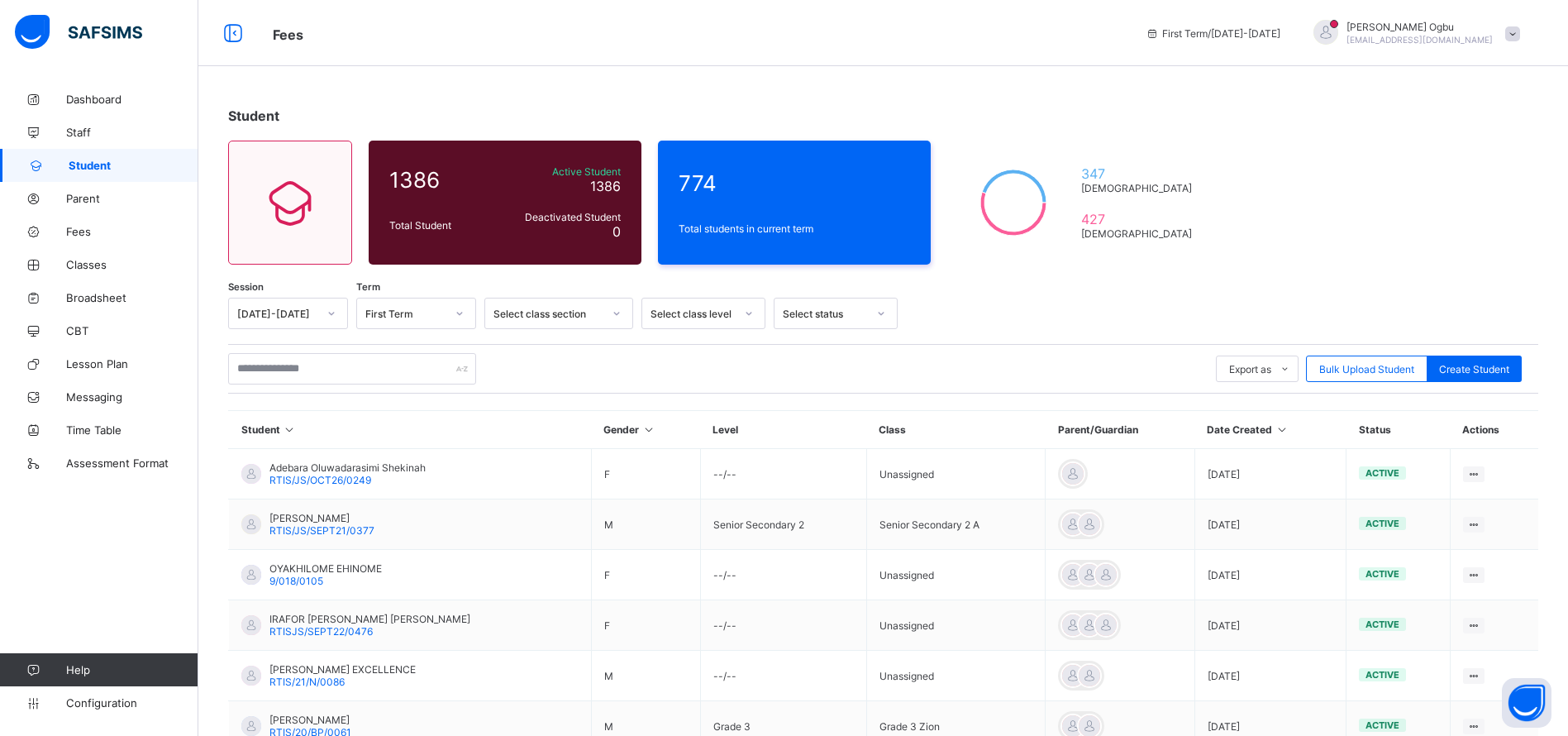
click at [98, 264] on span "Classes" at bounding box center [132, 265] width 132 height 13
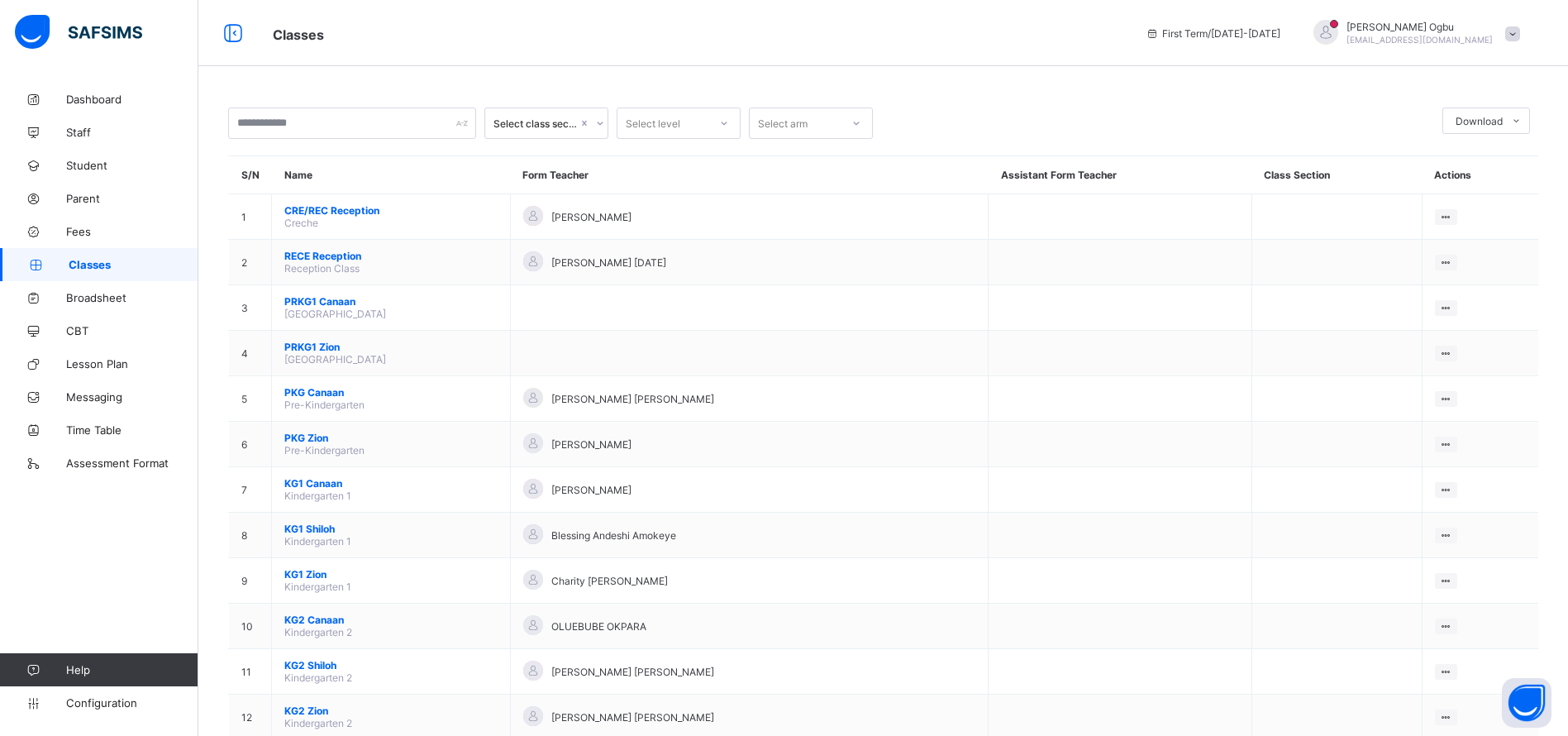
click at [0, 0] on div "Assign form Teacher" at bounding box center [0, 0] width 0 height 0
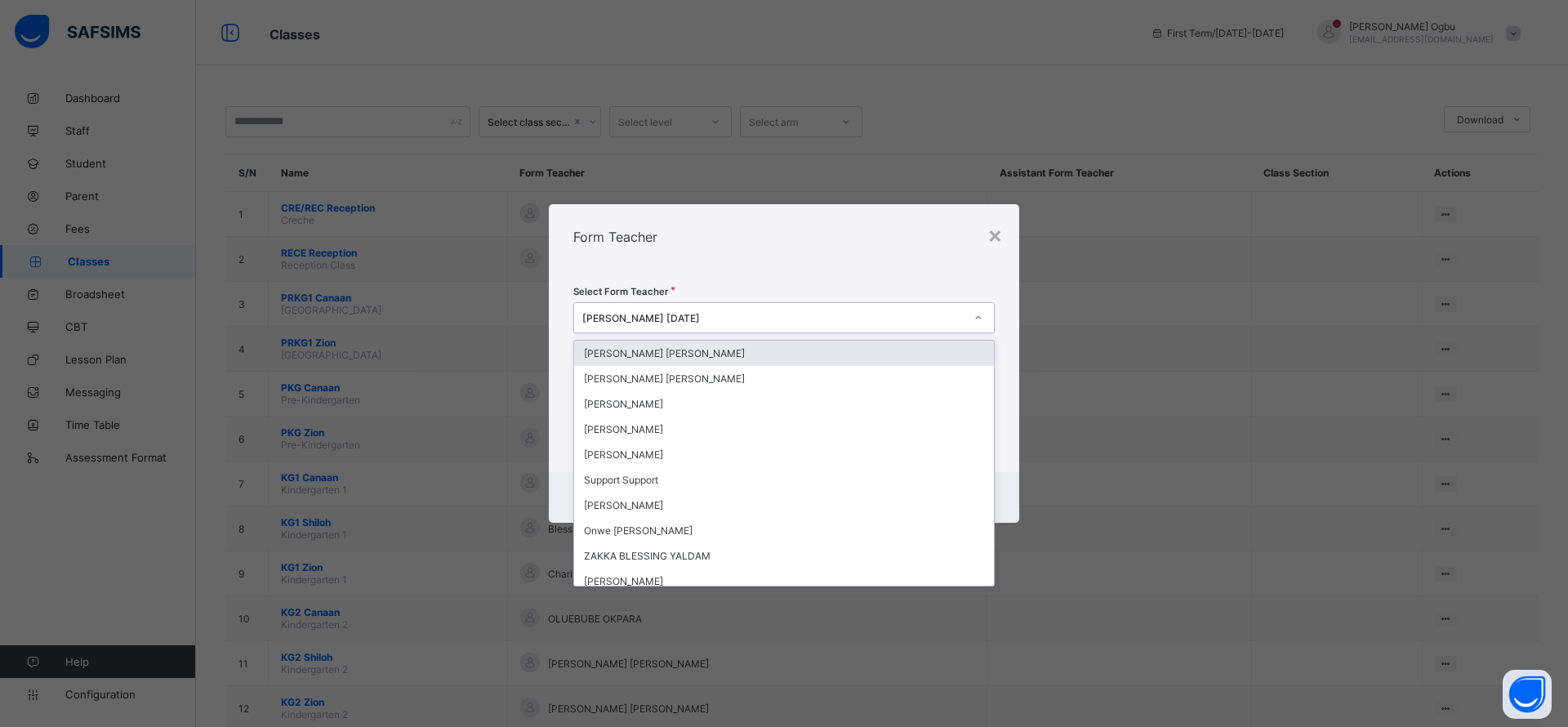
click at [965, 315] on div at bounding box center [978, 317] width 27 height 26
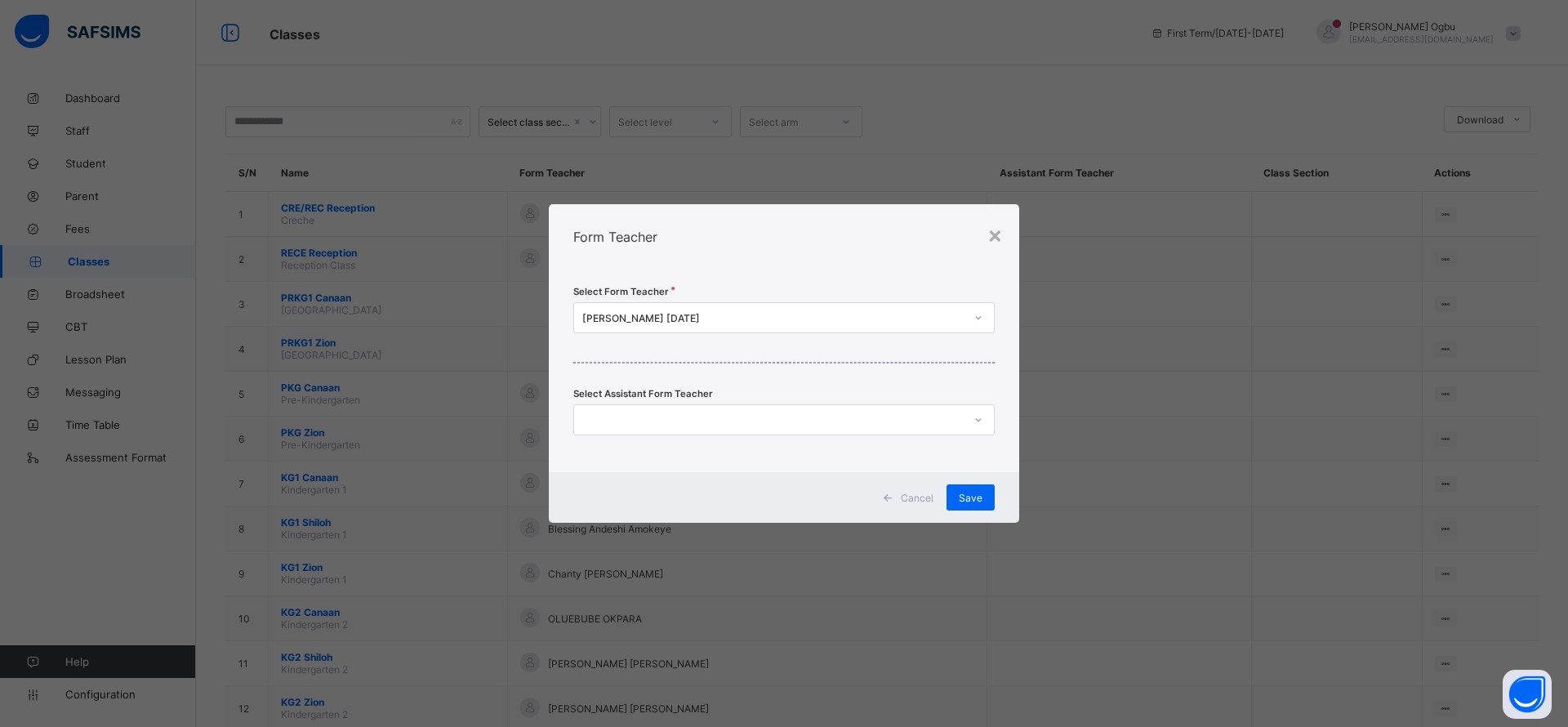
click at [937, 213] on div "Form Teacher" at bounding box center [784, 237] width 470 height 66
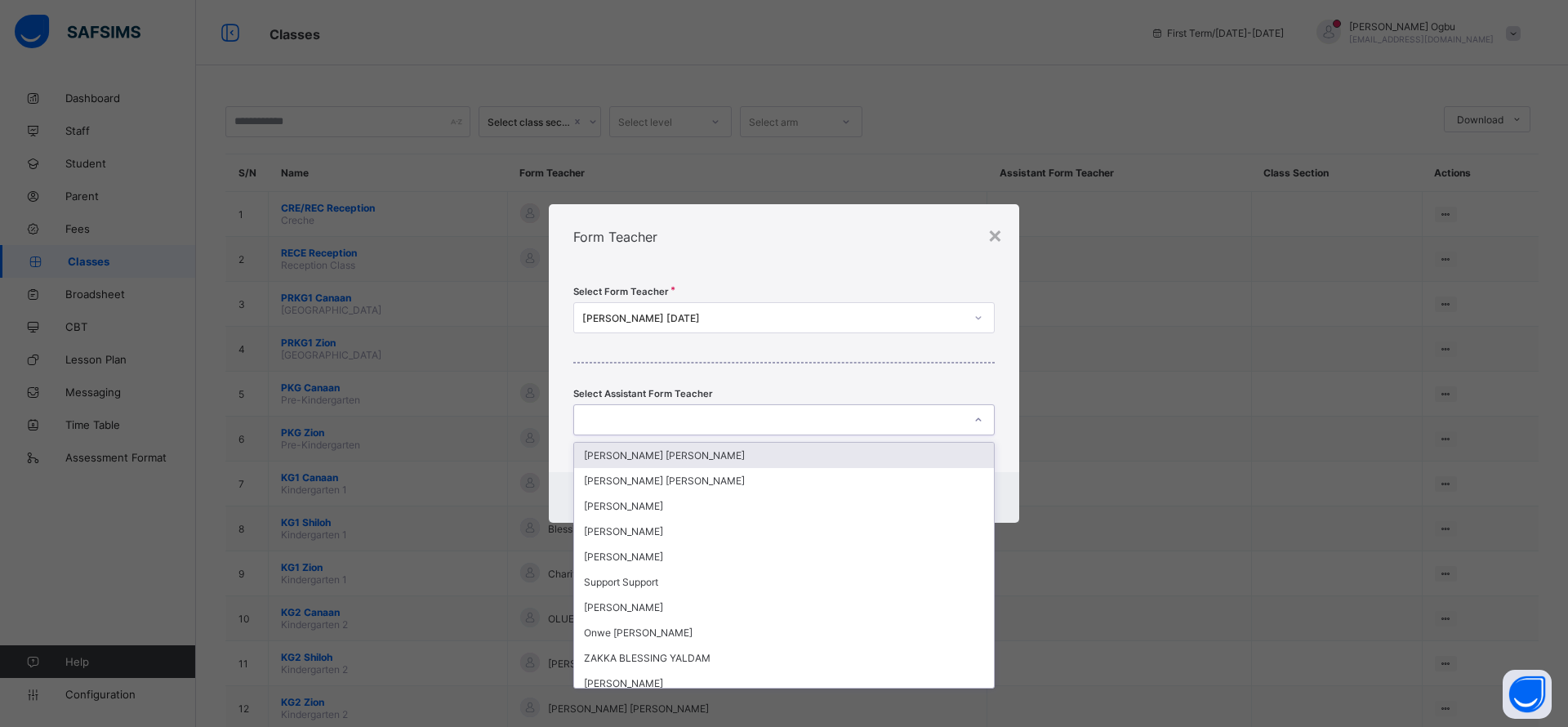
click at [892, 418] on div at bounding box center [769, 420] width 389 height 23
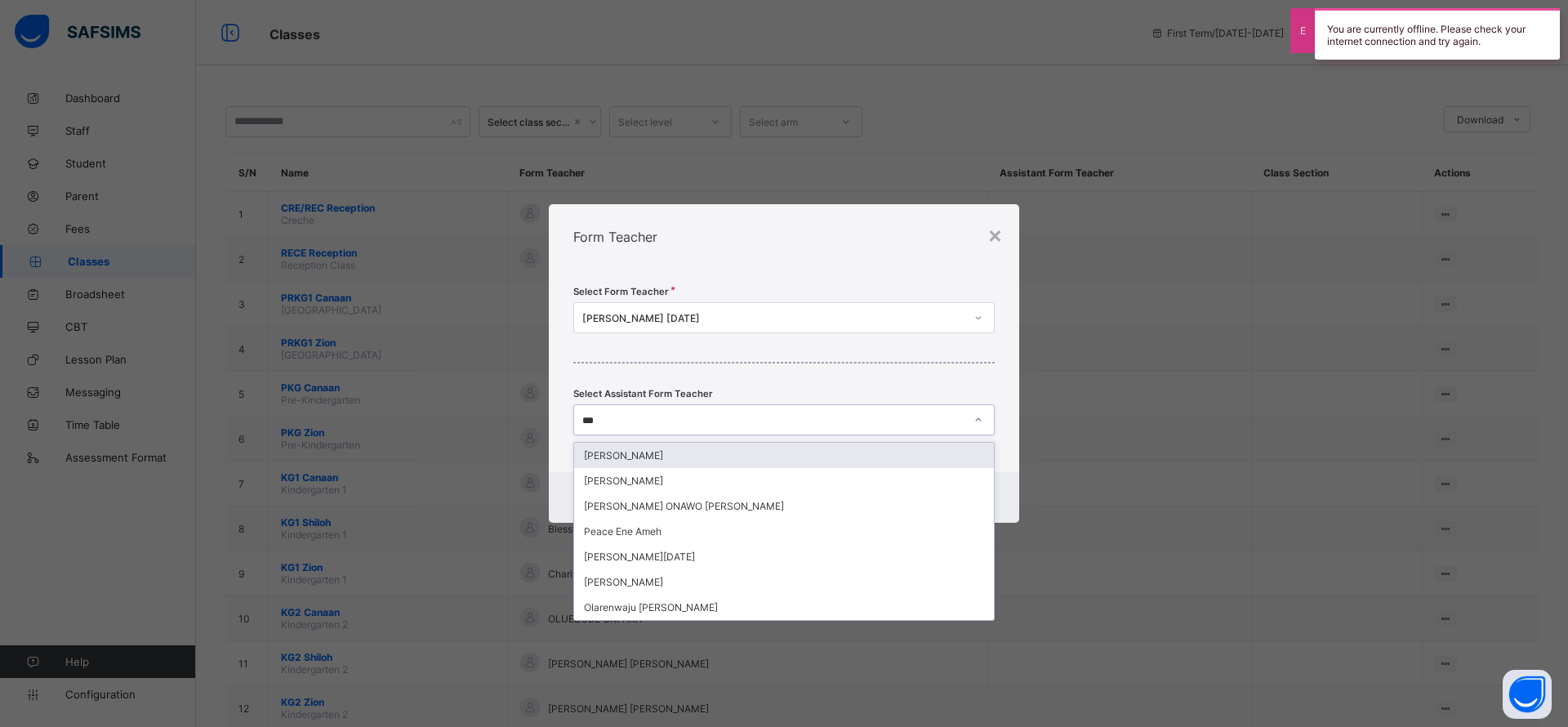
type input "****"
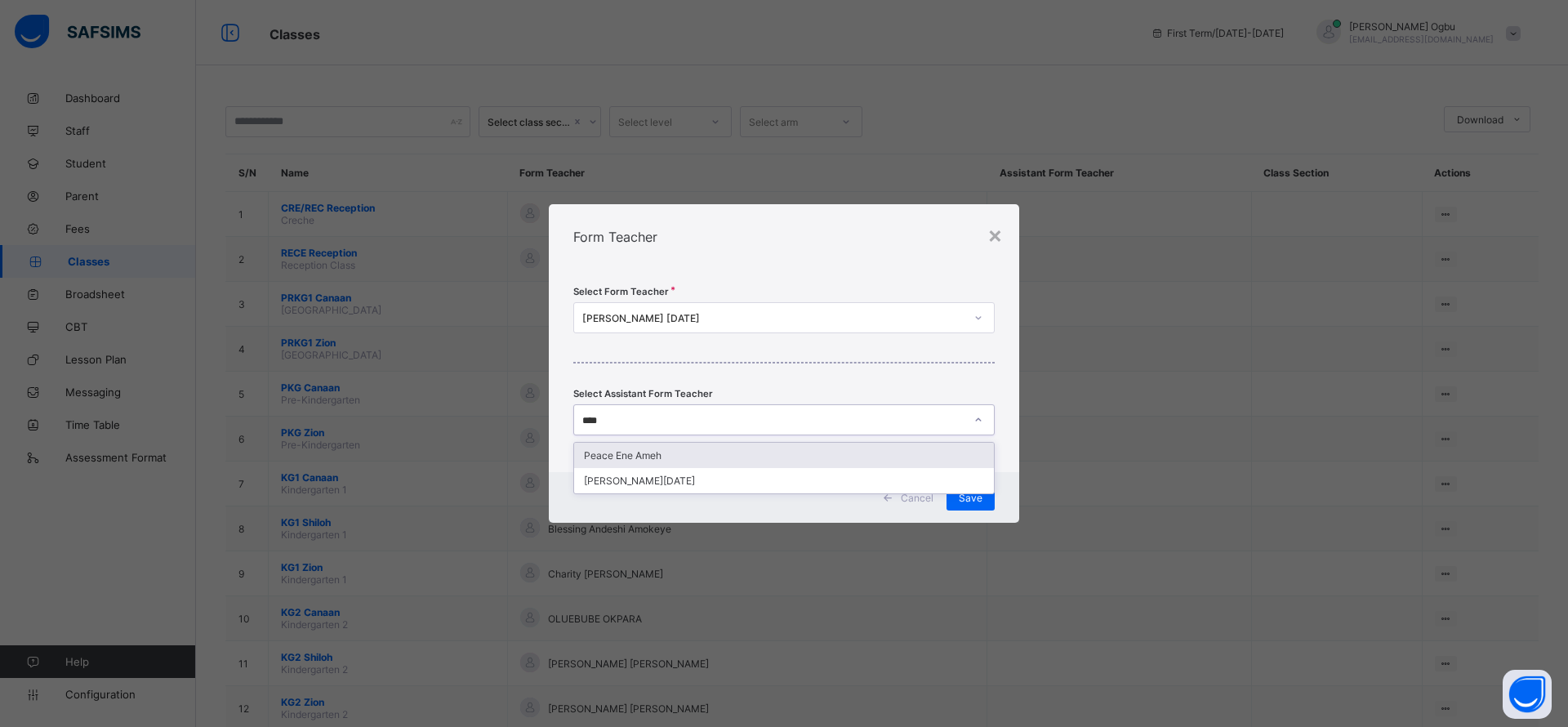
click at [740, 449] on div "Peace Ene Ameh" at bounding box center [784, 455] width 420 height 25
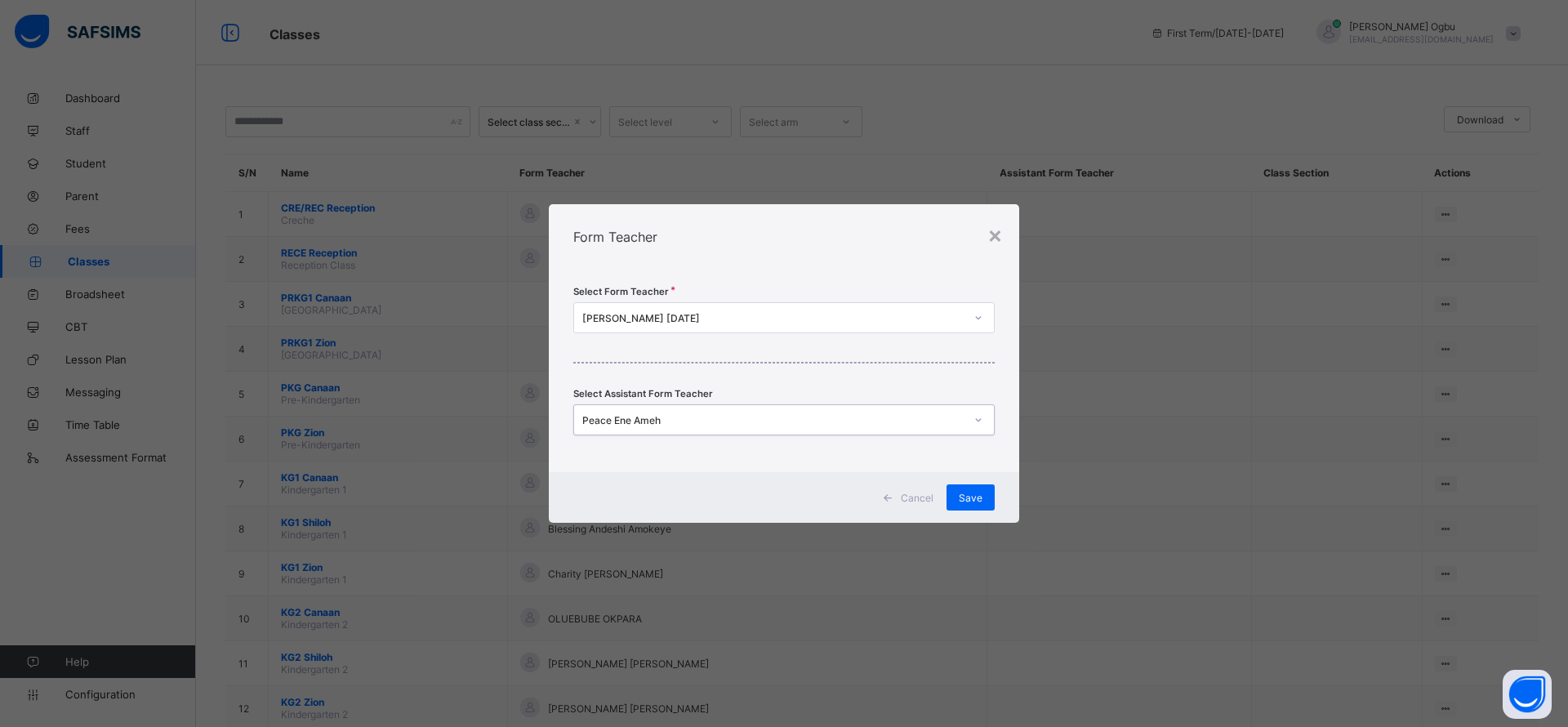
click at [965, 494] on span "Save" at bounding box center [971, 498] width 23 height 12
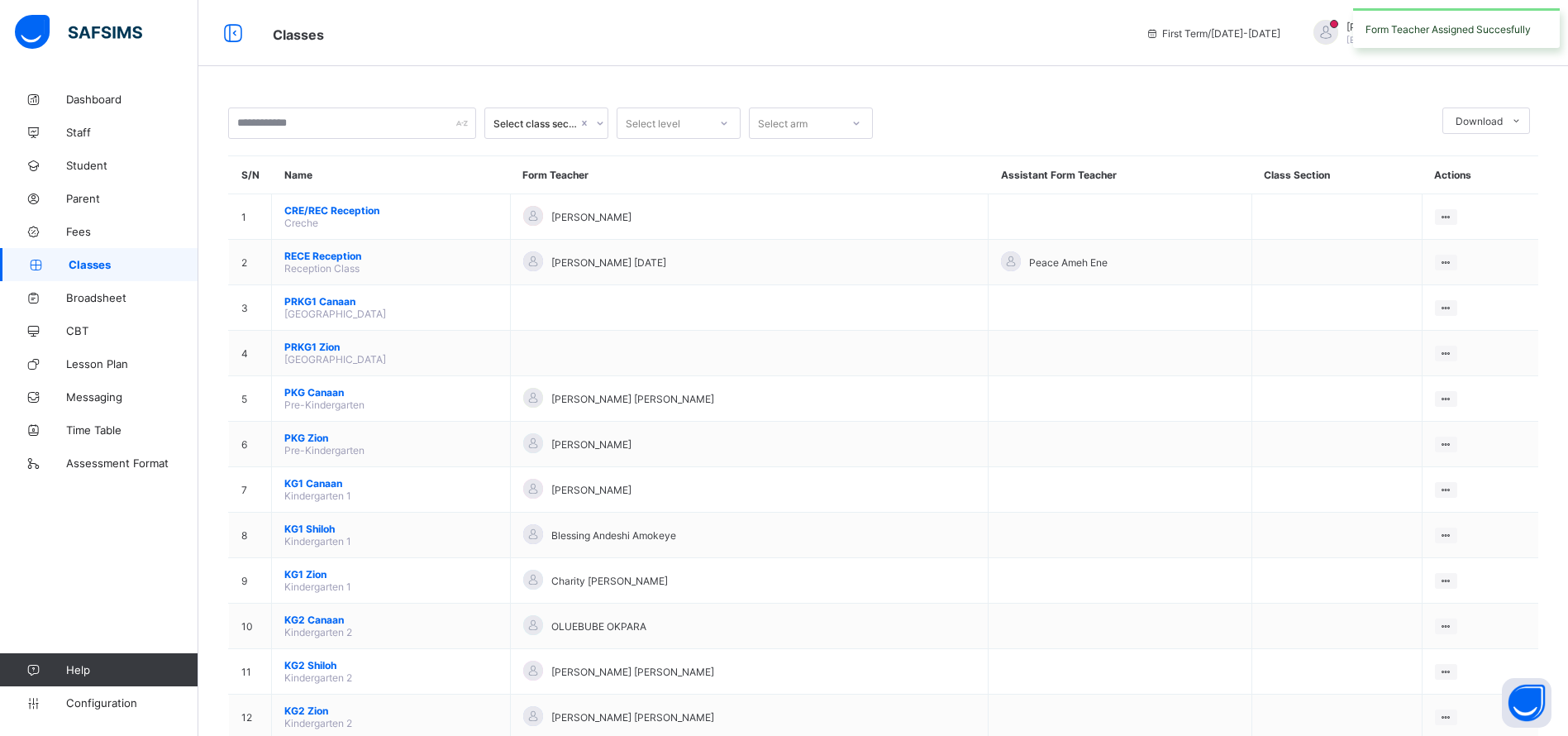
click at [324, 250] on span "RECE Reception" at bounding box center [391, 256] width 214 height 13
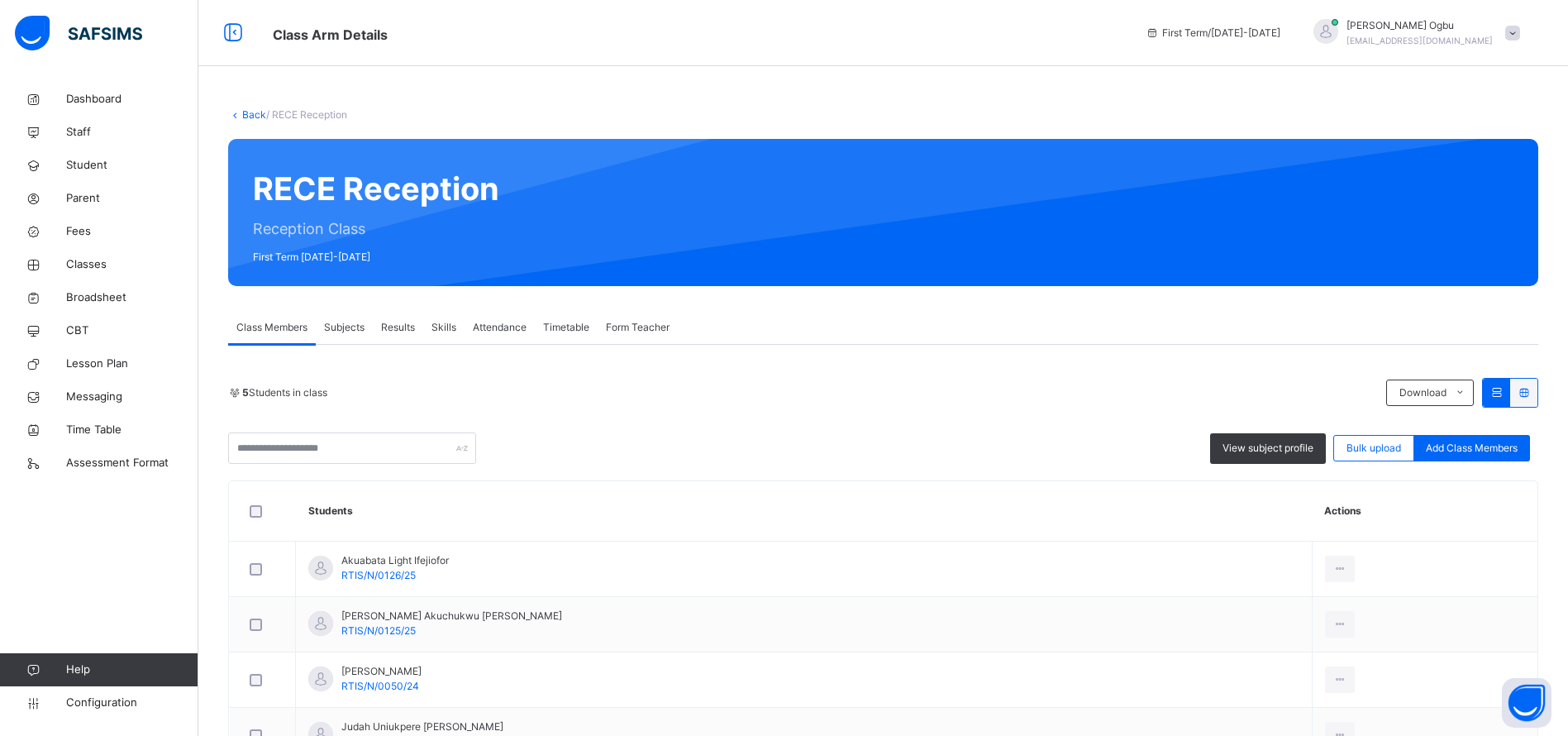
click at [333, 333] on span "Subjects" at bounding box center [344, 327] width 40 height 15
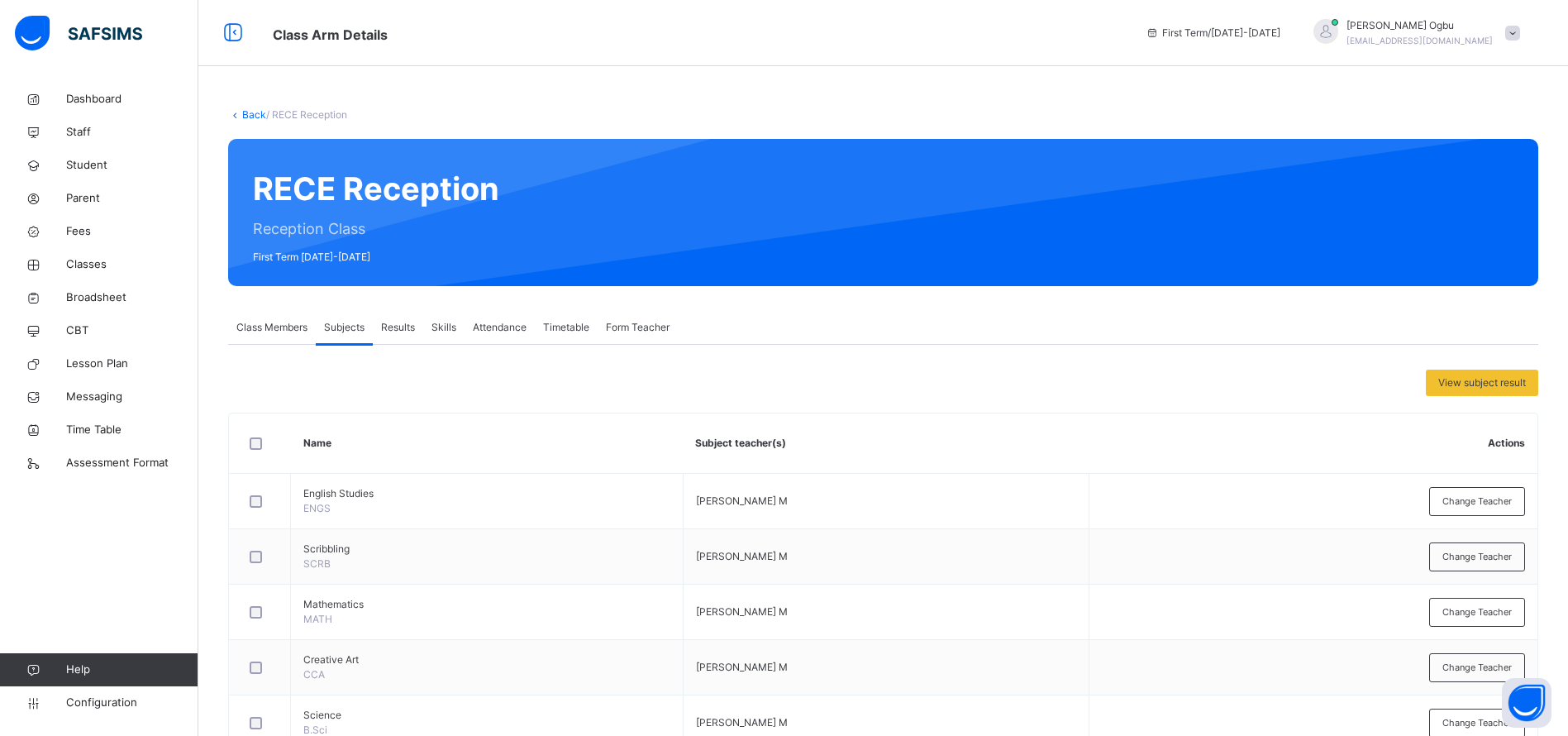
click at [1470, 506] on span "Change Teacher" at bounding box center [1477, 501] width 70 height 14
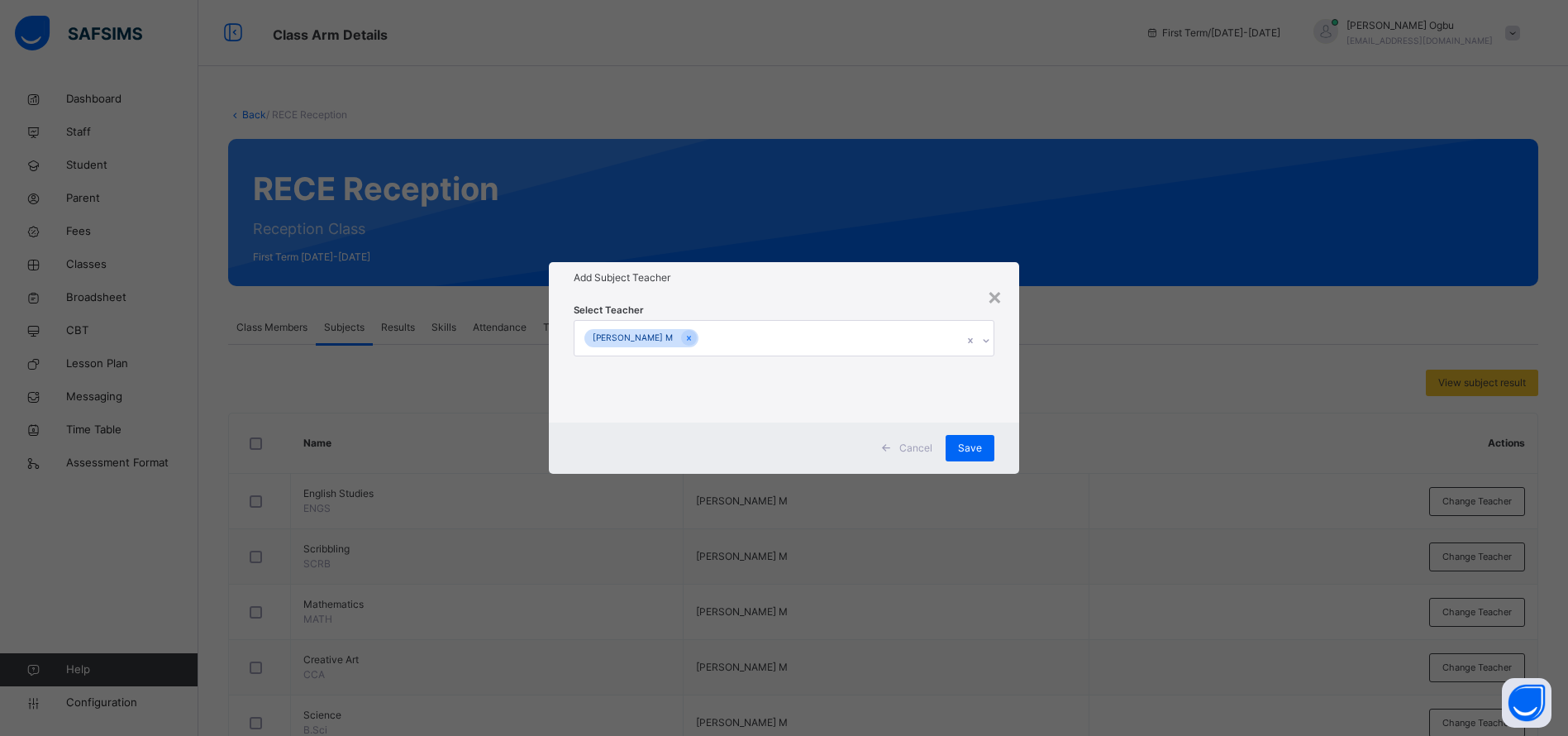
click at [685, 333] on icon at bounding box center [689, 338] width 9 height 12
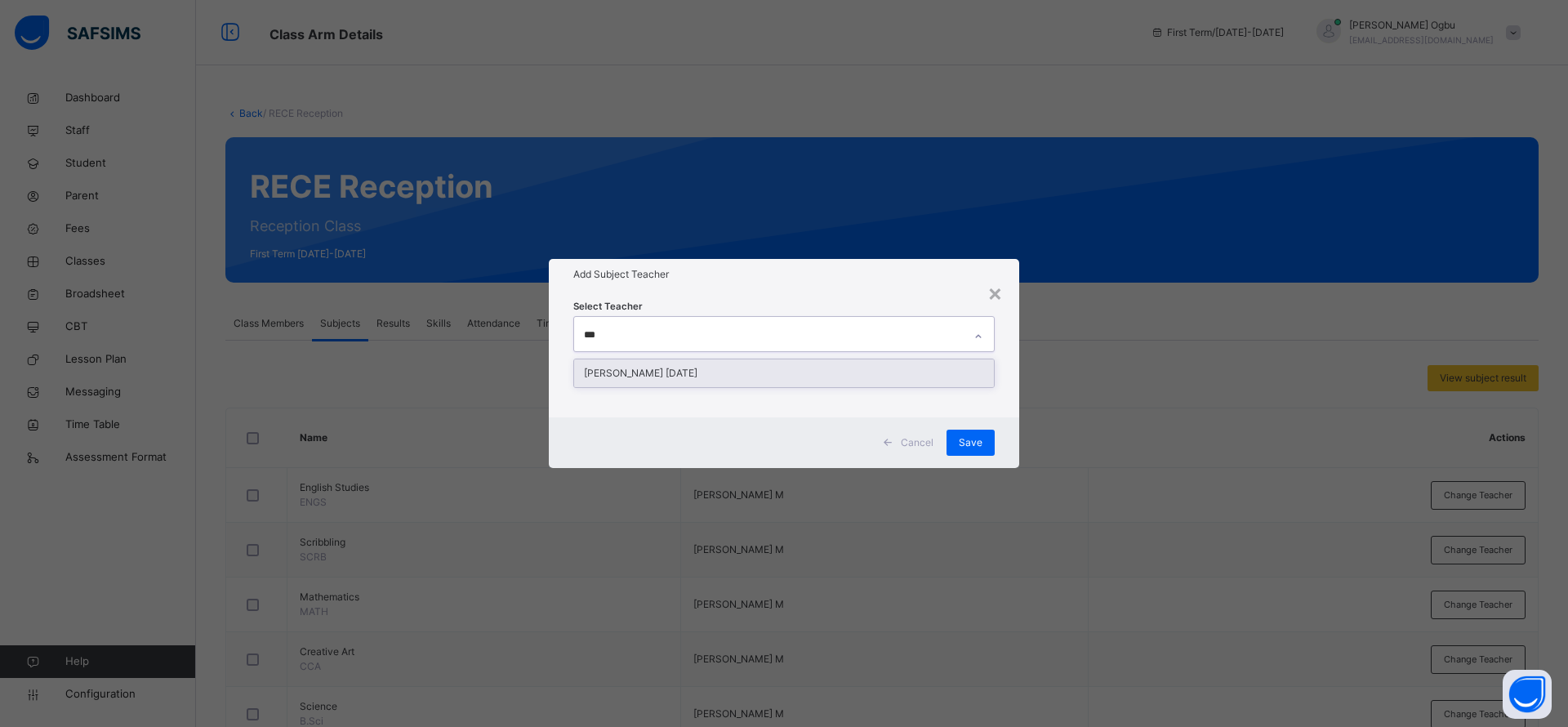
type input "****"
click at [859, 369] on div "[PERSON_NAME] [DATE]" at bounding box center [784, 372] width 420 height 27
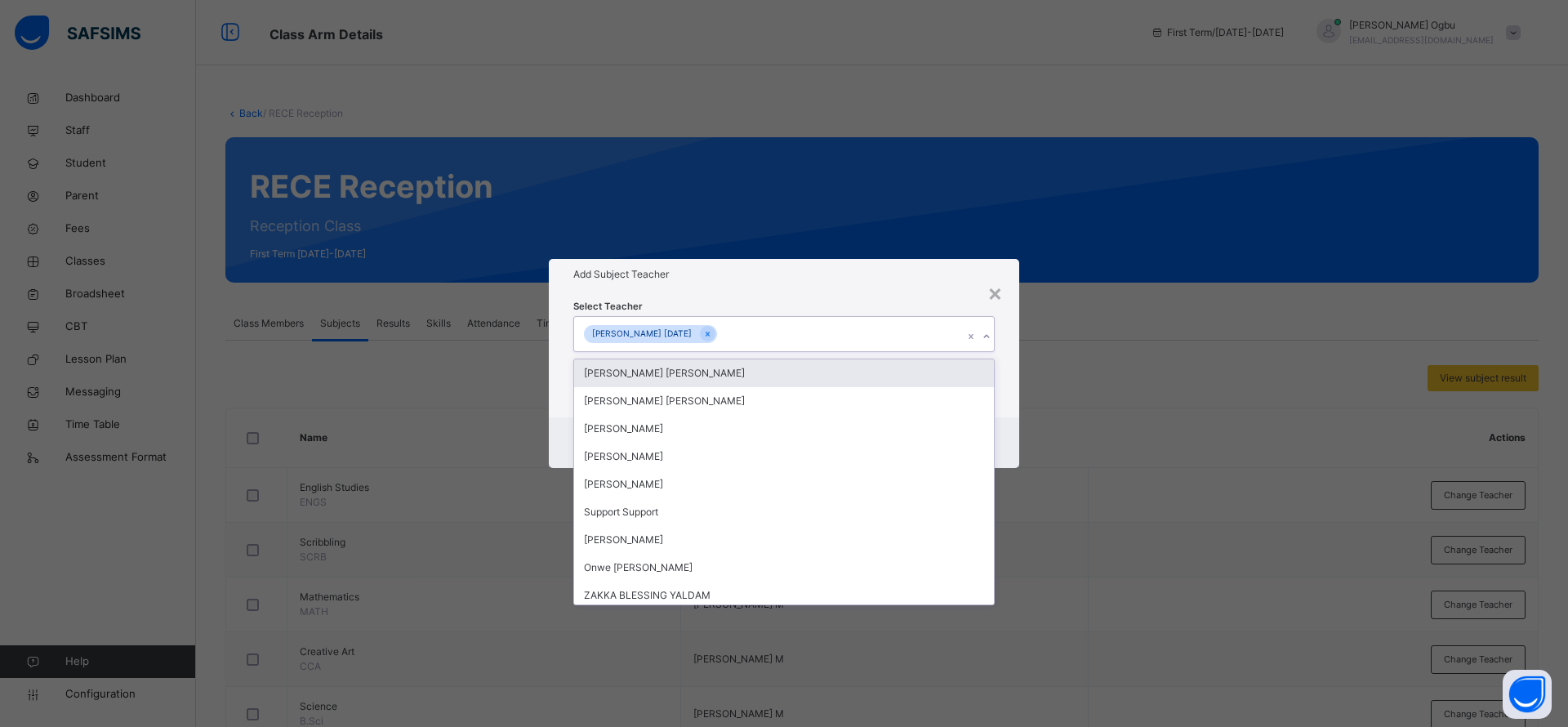
click at [954, 282] on div "Add Subject Teacher" at bounding box center [784, 274] width 470 height 31
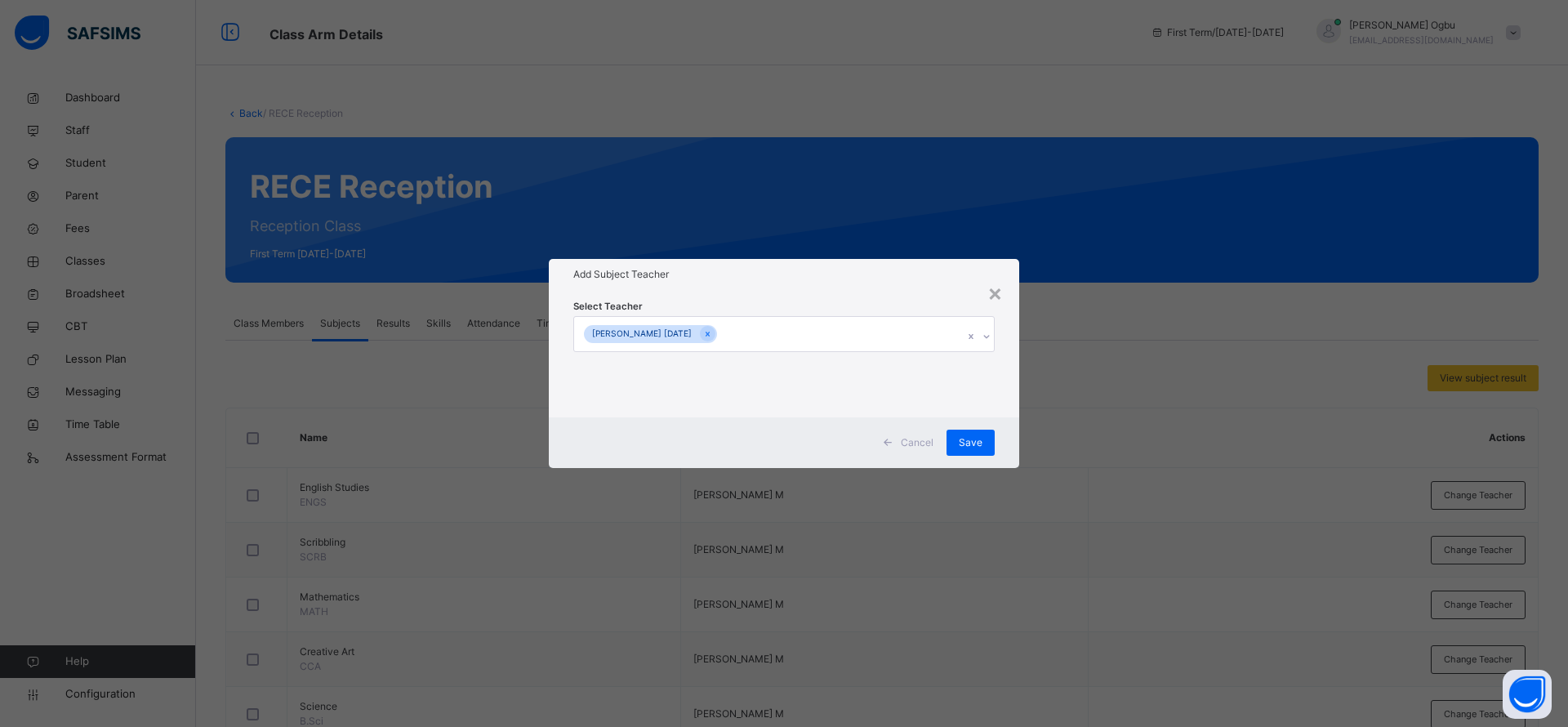
click at [976, 442] on span "Save" at bounding box center [971, 443] width 23 height 15
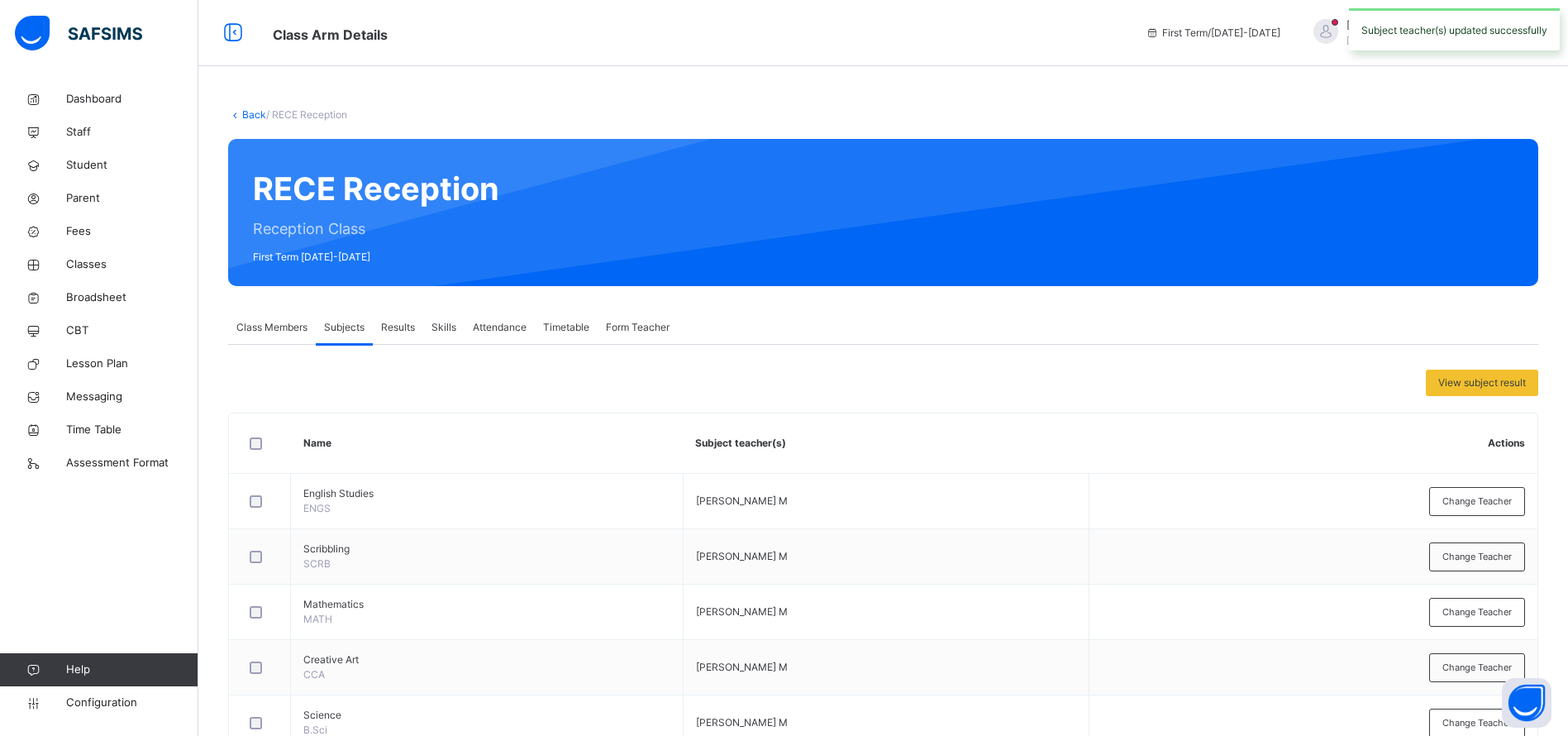
click at [1502, 556] on span "Change Teacher" at bounding box center [1477, 556] width 70 height 14
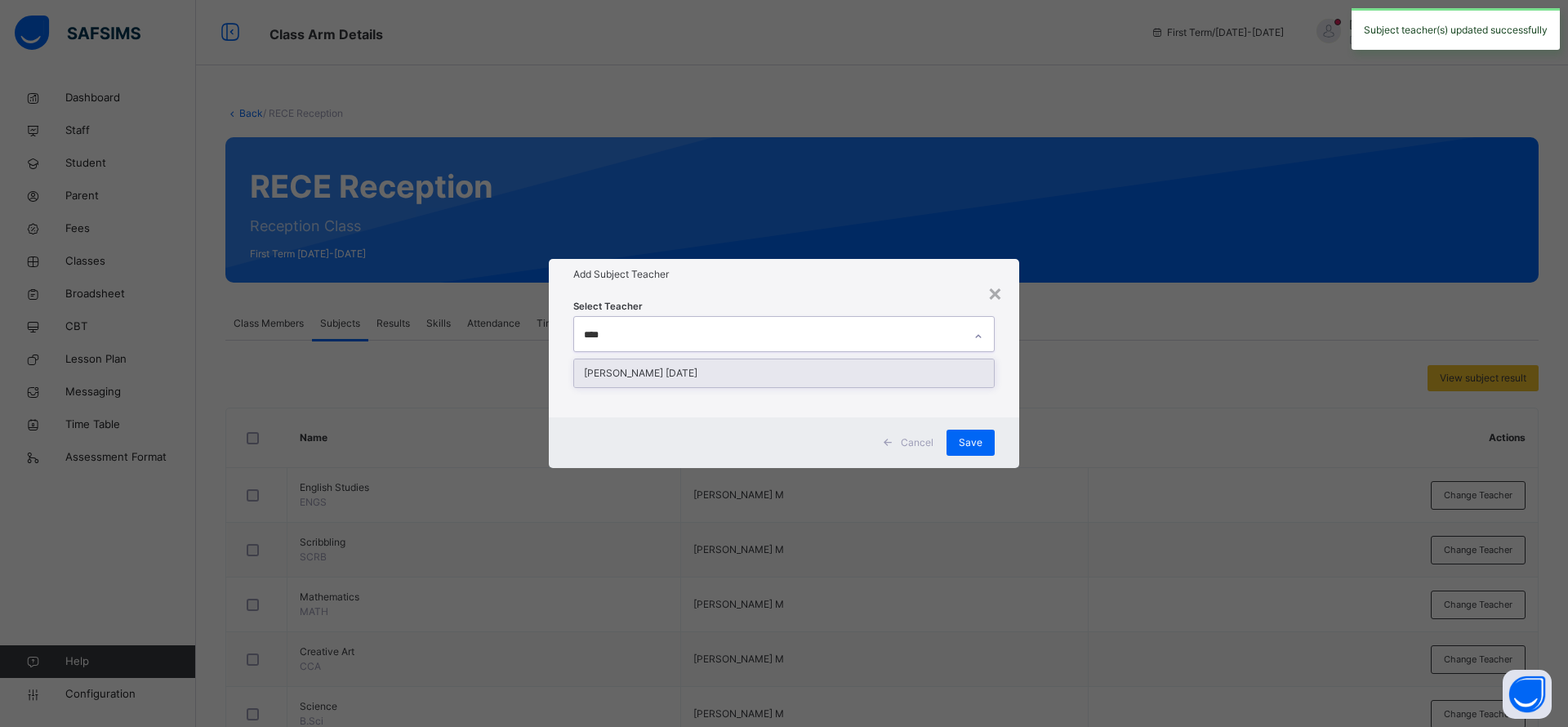
type input "*****"
click at [828, 376] on div "[PERSON_NAME] [DATE]" at bounding box center [784, 372] width 420 height 27
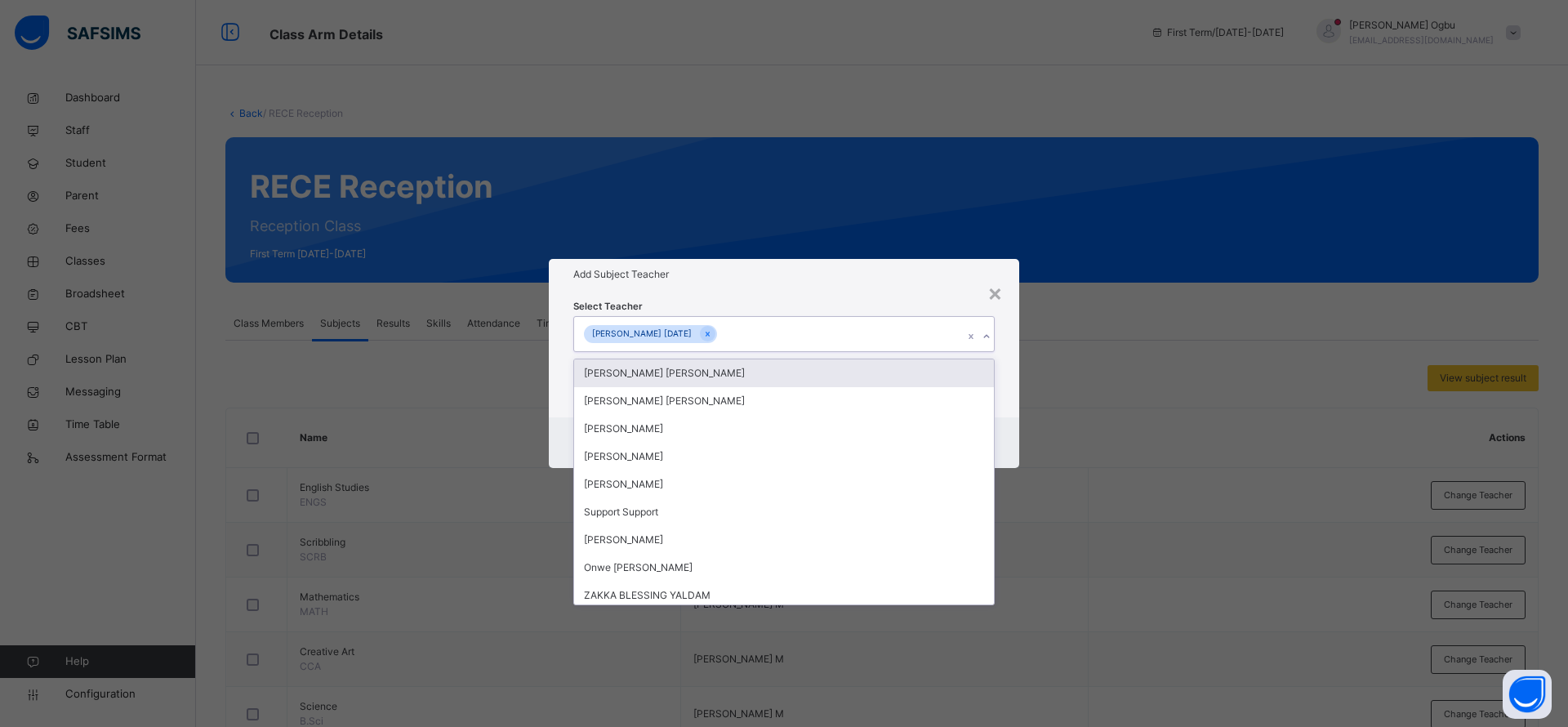
click at [864, 294] on div "Select Teacher option [PERSON_NAME] [DATE], selected. option [PERSON_NAME] [PER…" at bounding box center [784, 353] width 470 height 127
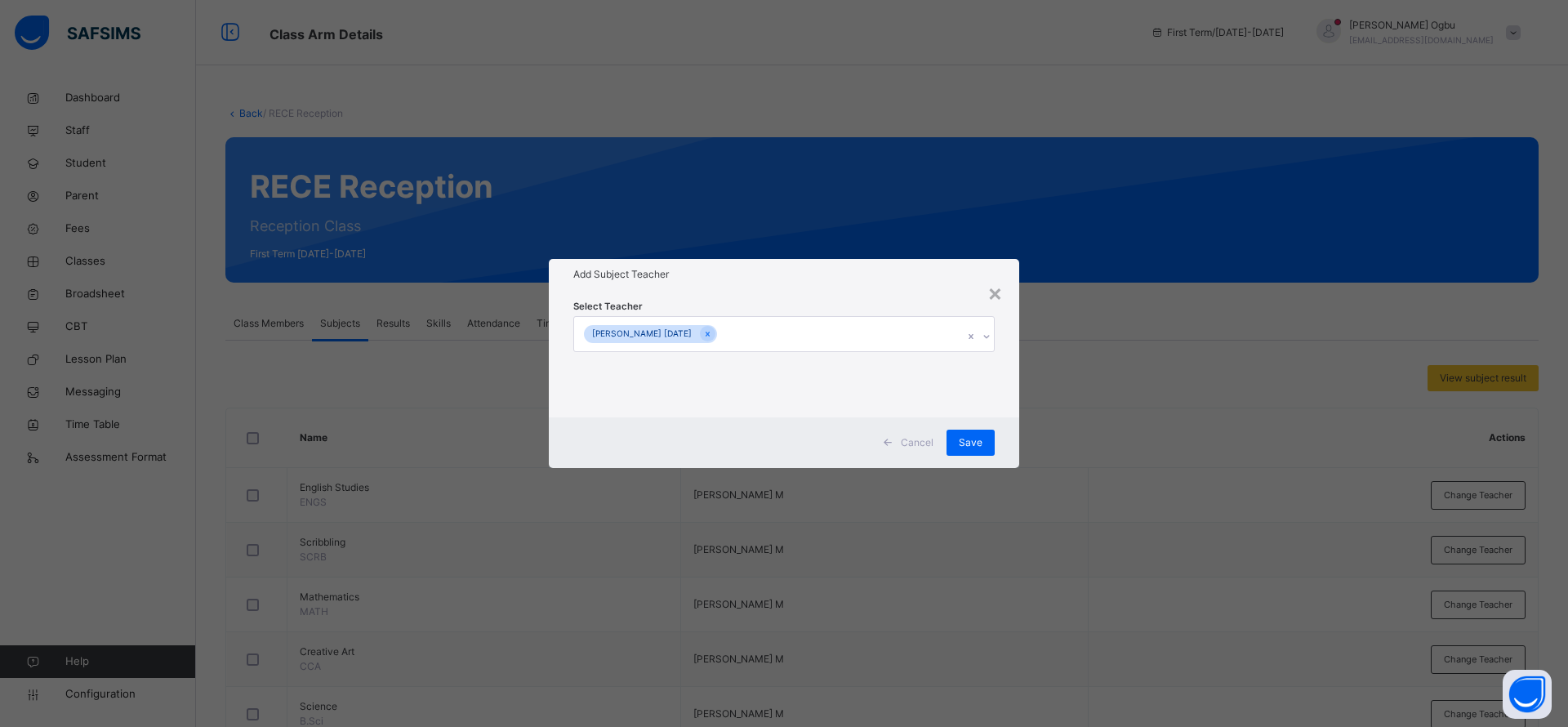
click at [971, 442] on span "Save" at bounding box center [971, 443] width 23 height 15
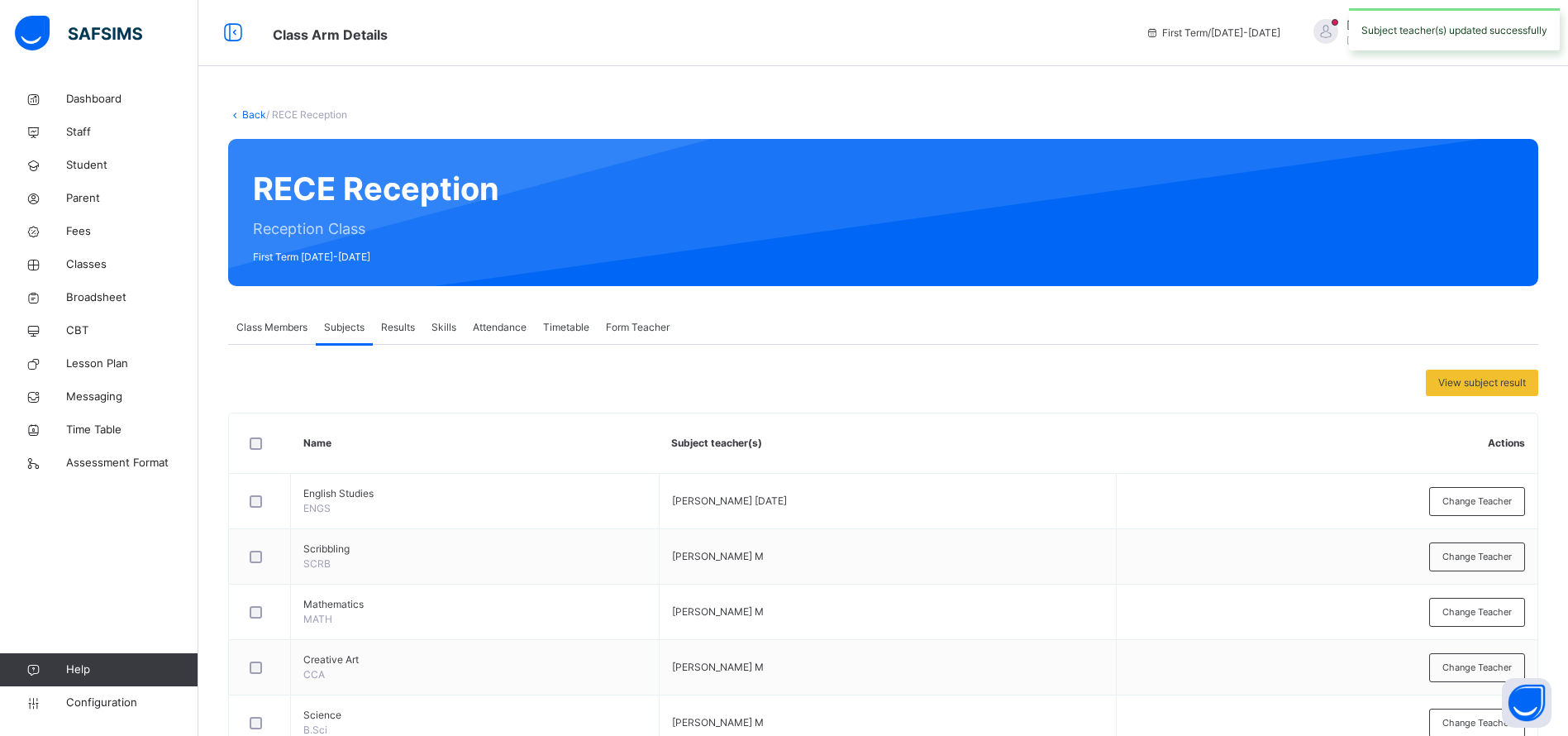
click at [1489, 615] on span "Change Teacher" at bounding box center [1477, 612] width 70 height 14
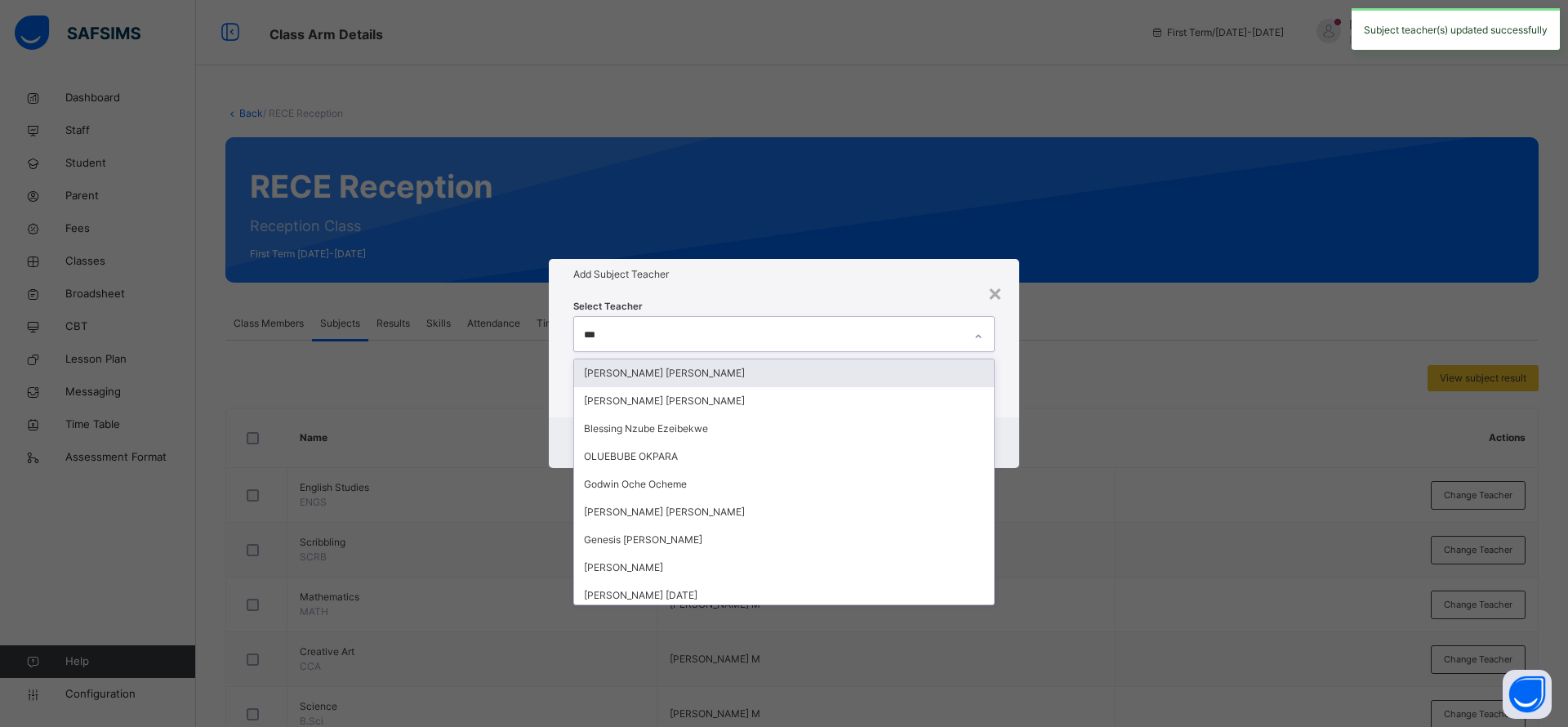
type input "****"
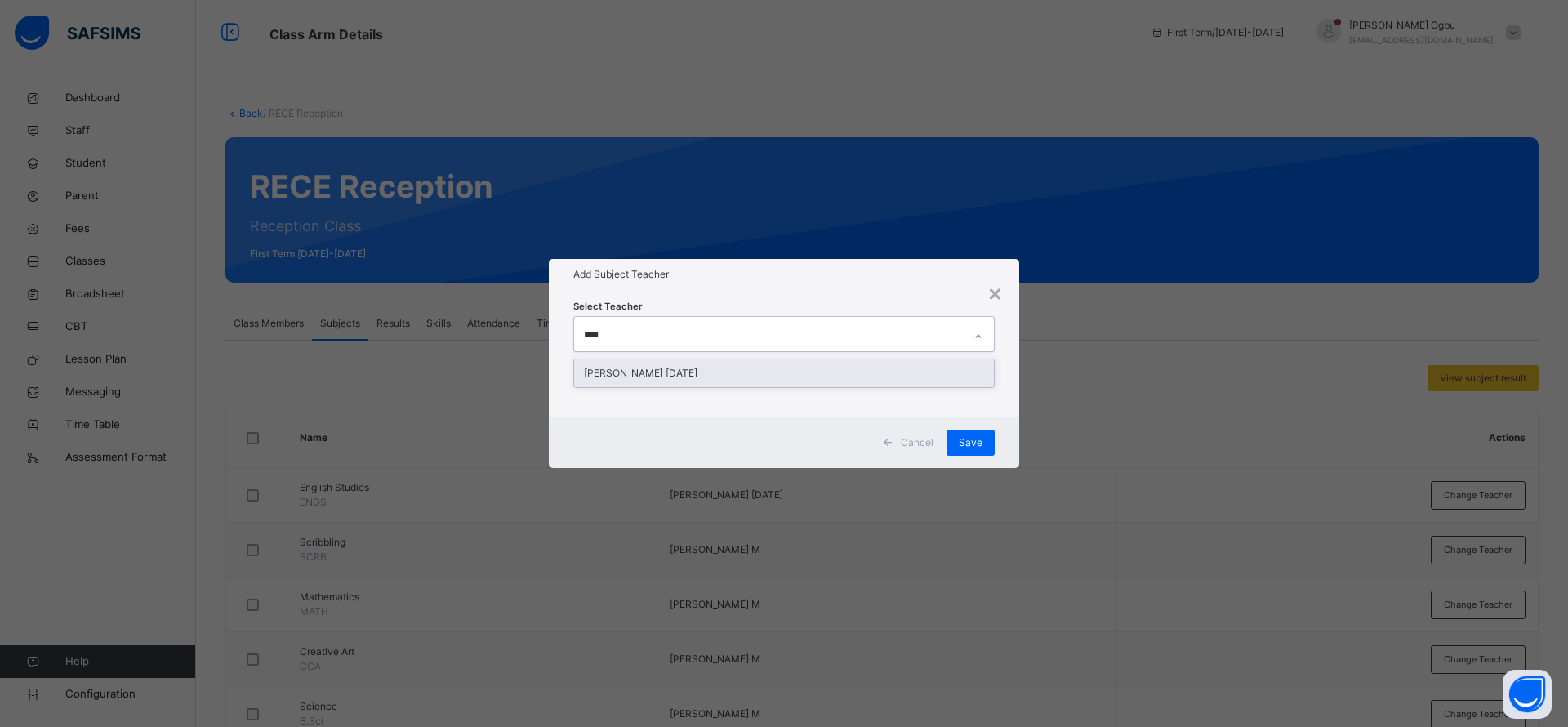
click at [733, 371] on div "[PERSON_NAME] [DATE]" at bounding box center [784, 372] width 420 height 27
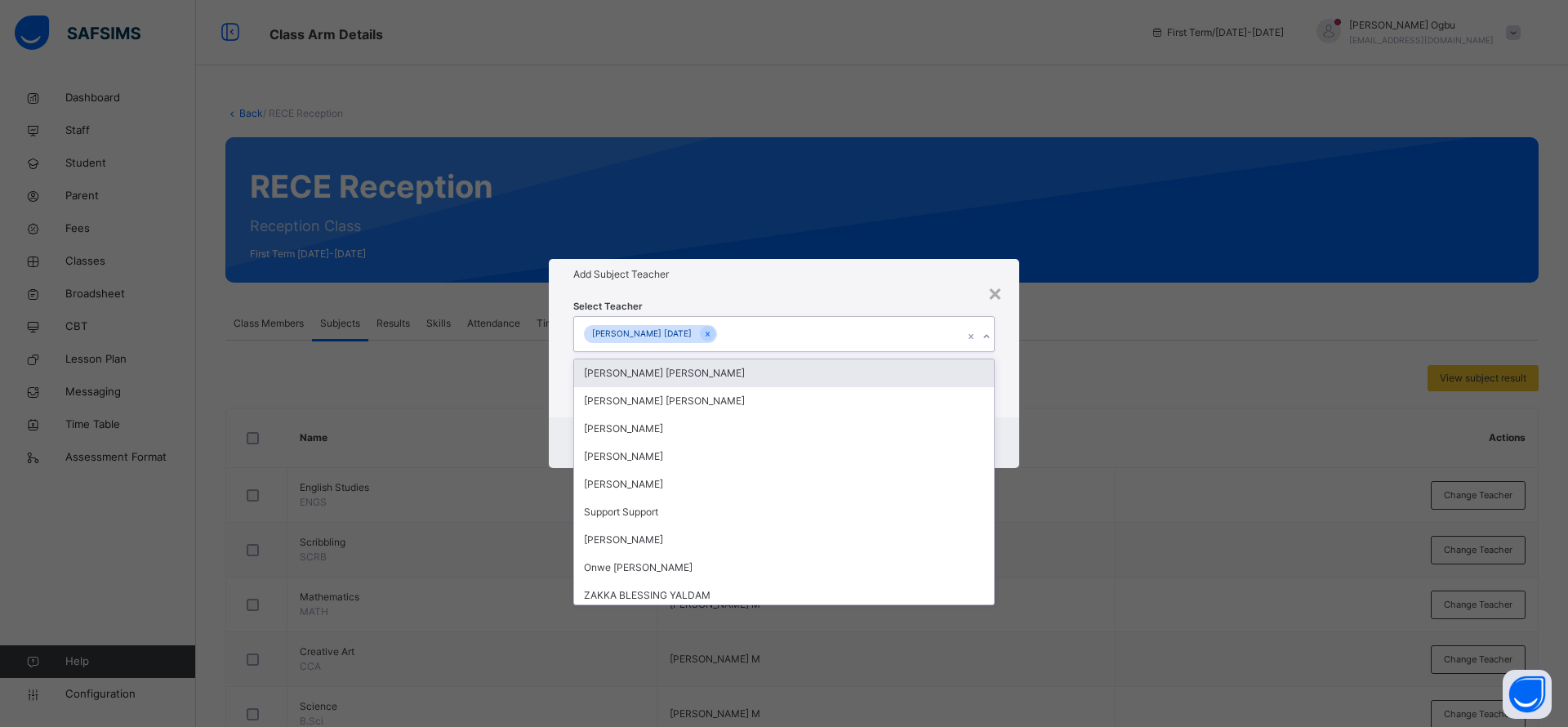
click at [924, 286] on div "Add Subject Teacher" at bounding box center [784, 274] width 470 height 31
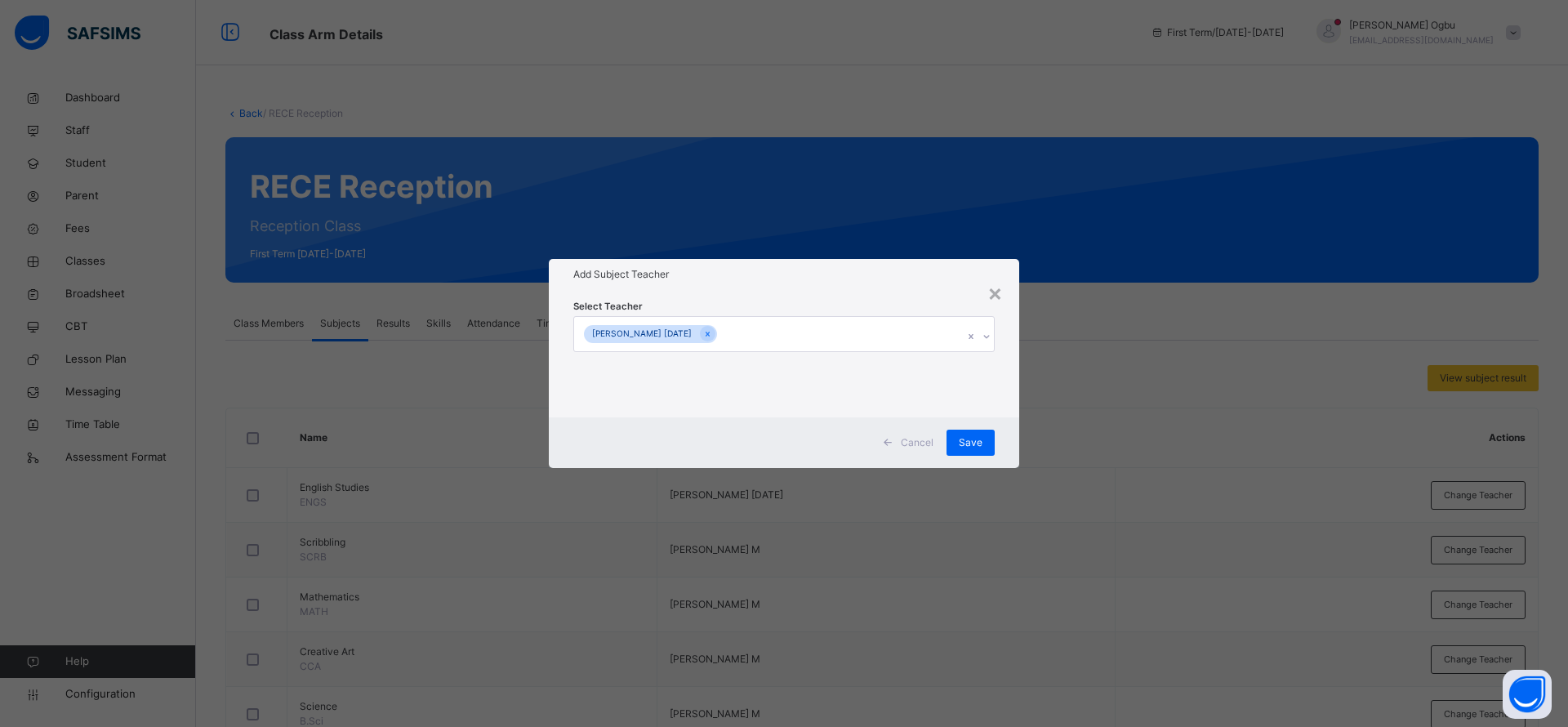
click at [981, 446] on span "Save" at bounding box center [971, 443] width 23 height 15
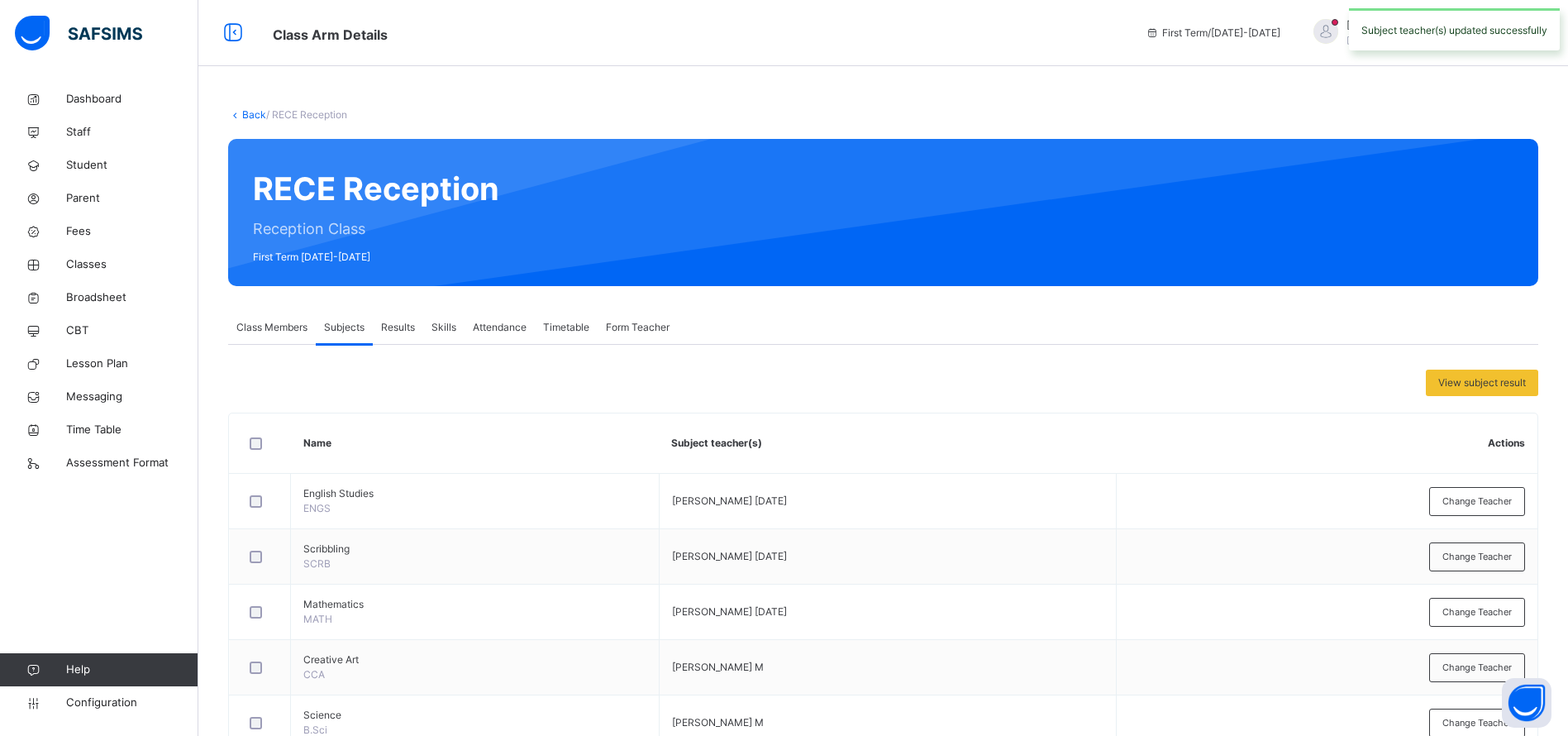
scroll to position [167, 0]
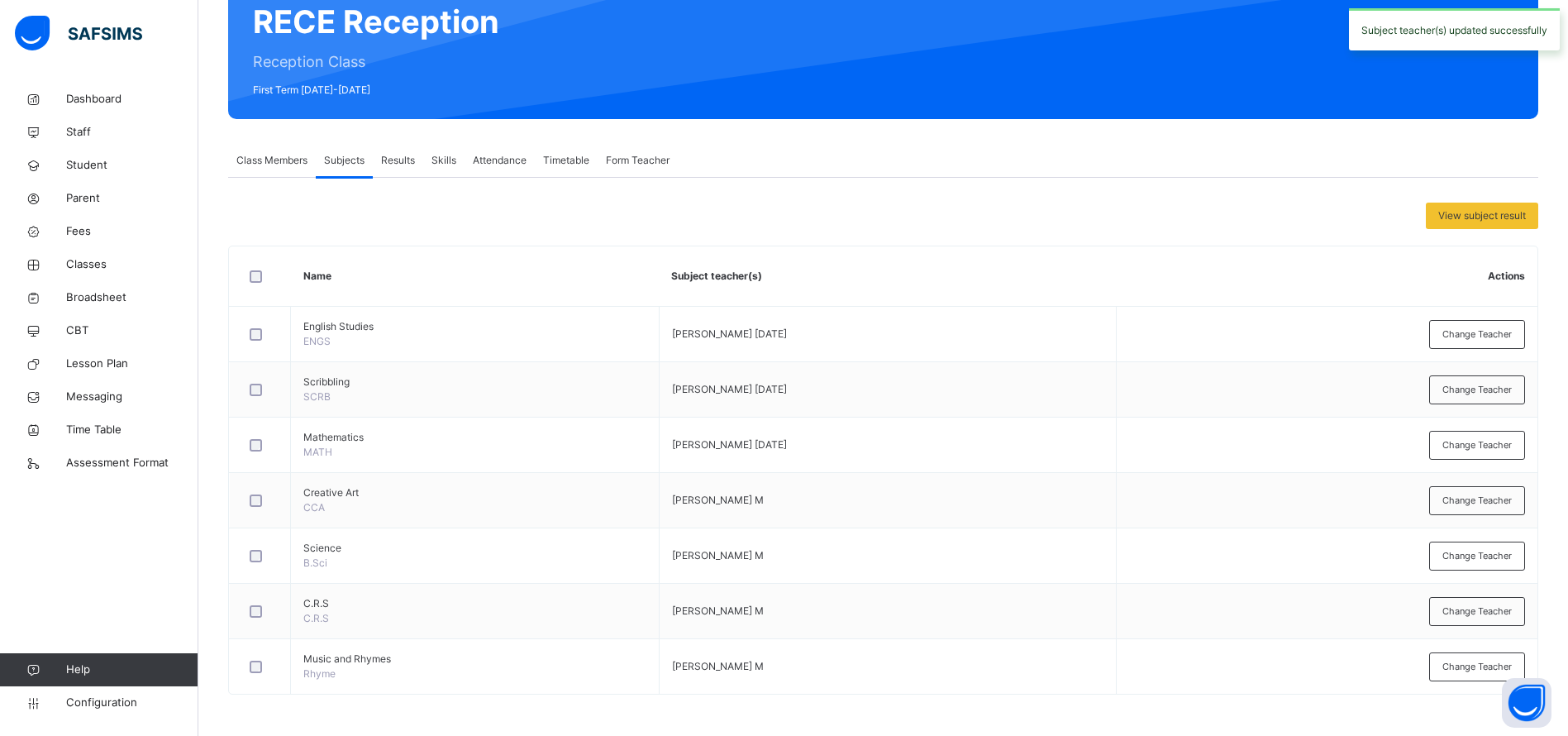
click at [1500, 510] on div "Change Teacher" at bounding box center [1477, 500] width 96 height 29
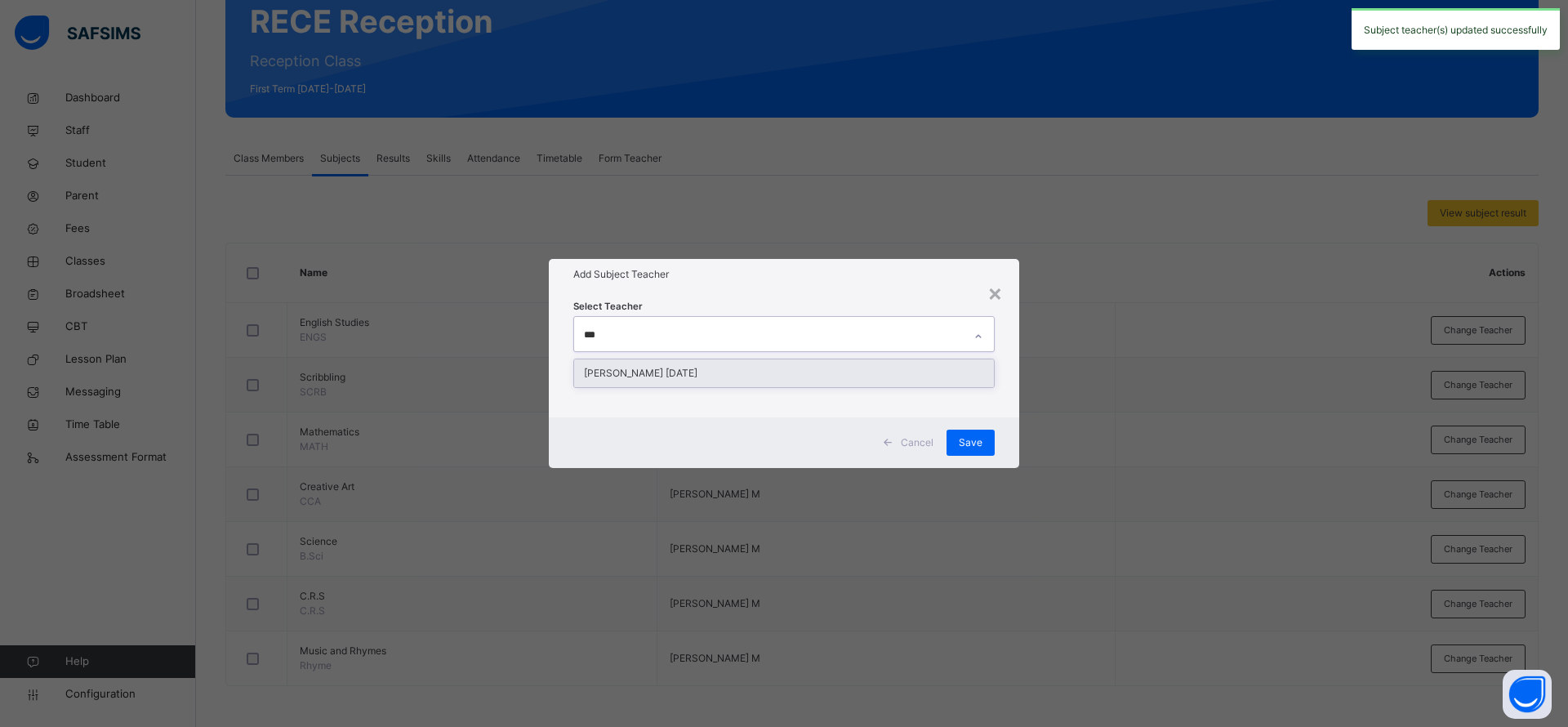
type input "****"
click at [764, 377] on div "[PERSON_NAME] [DATE]" at bounding box center [784, 372] width 420 height 27
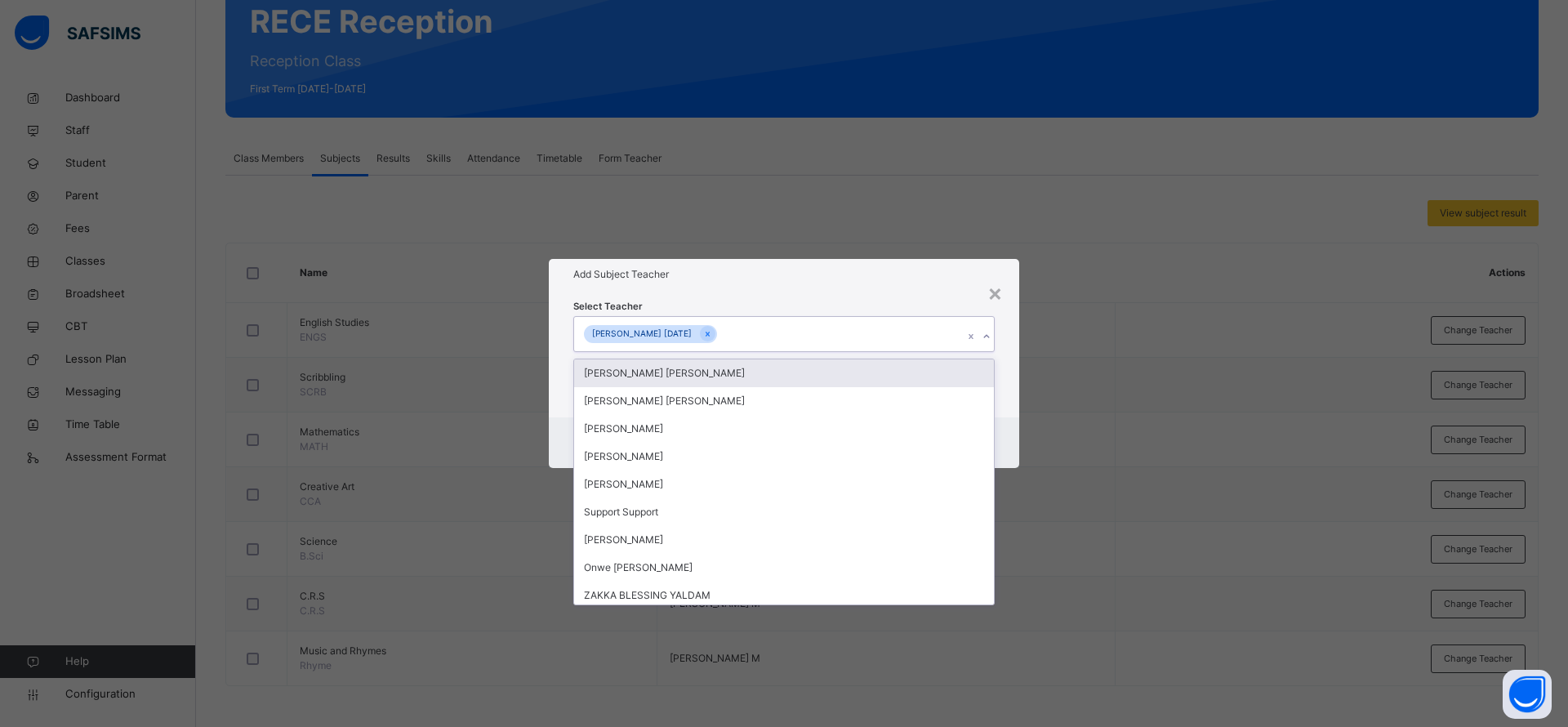
click at [863, 282] on div "Add Subject Teacher" at bounding box center [784, 274] width 470 height 31
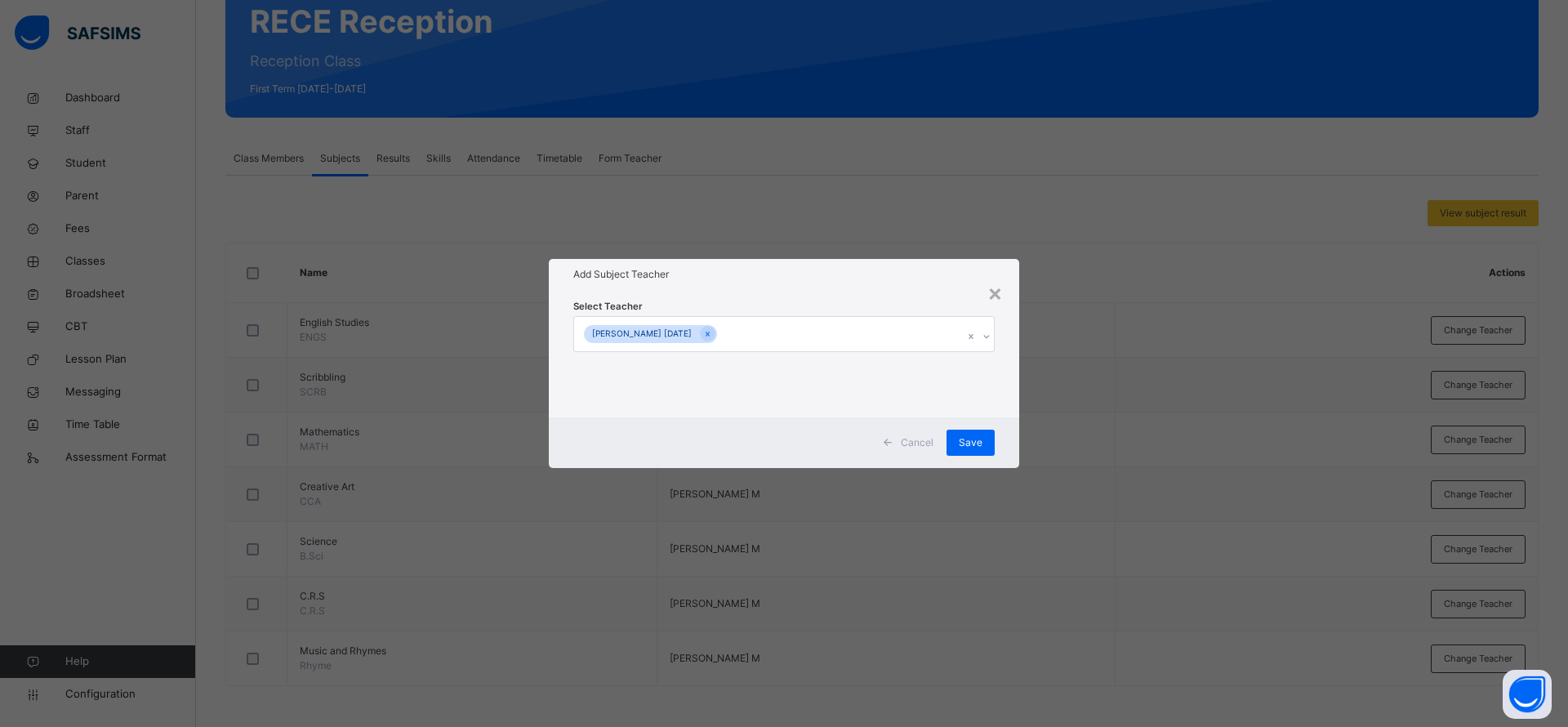
click at [990, 440] on div "Save" at bounding box center [971, 442] width 48 height 26
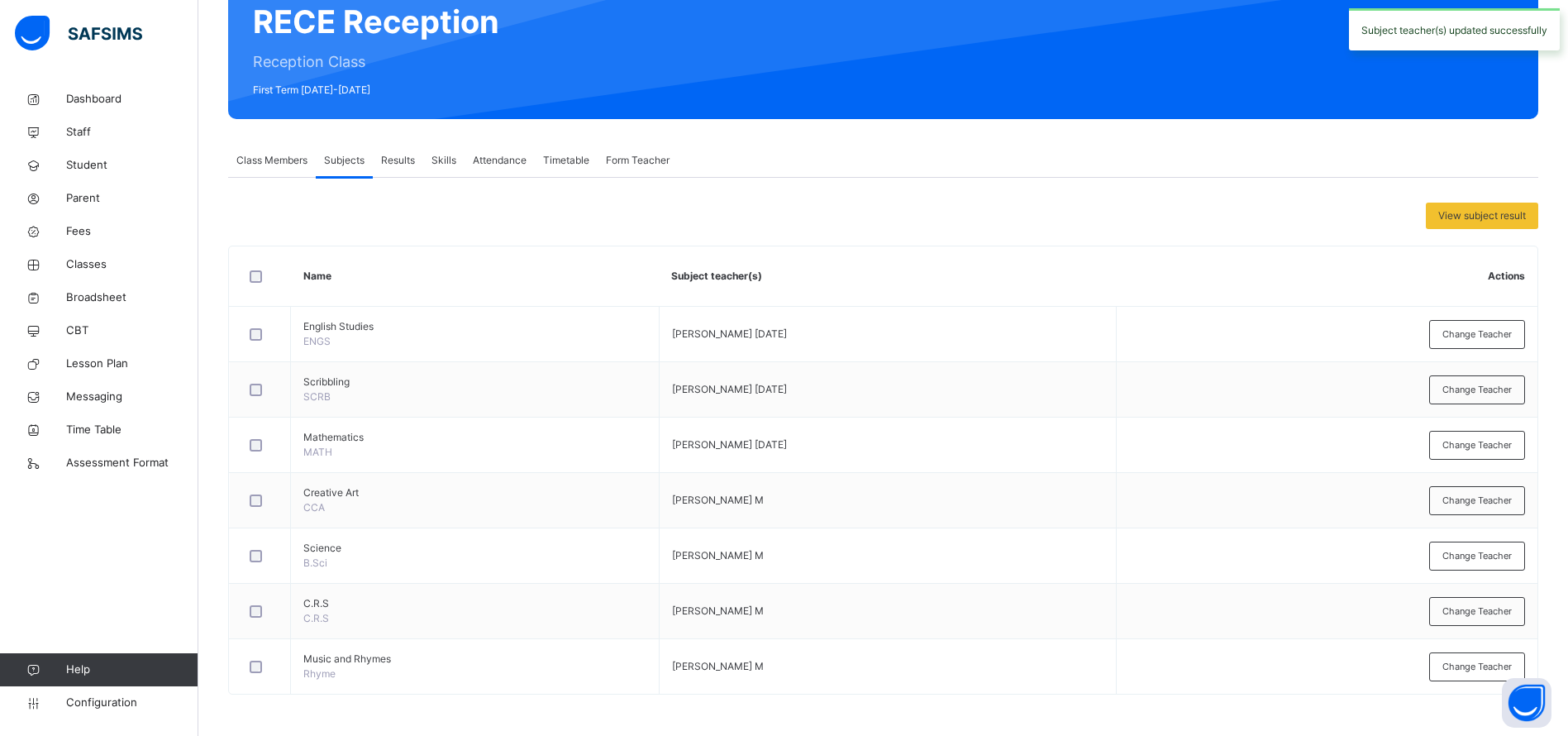
click at [1486, 565] on div "Change Teacher" at bounding box center [1477, 556] width 96 height 29
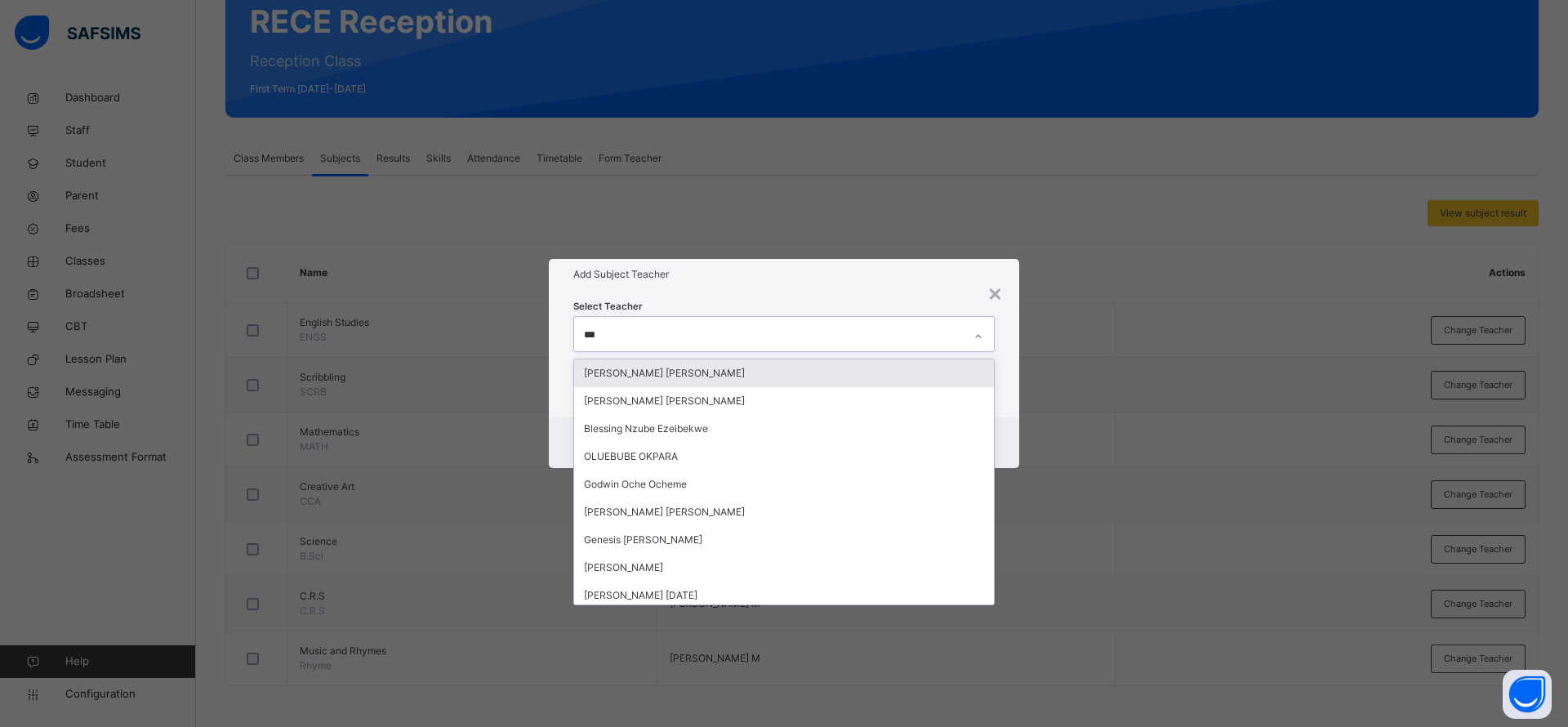
type input "****"
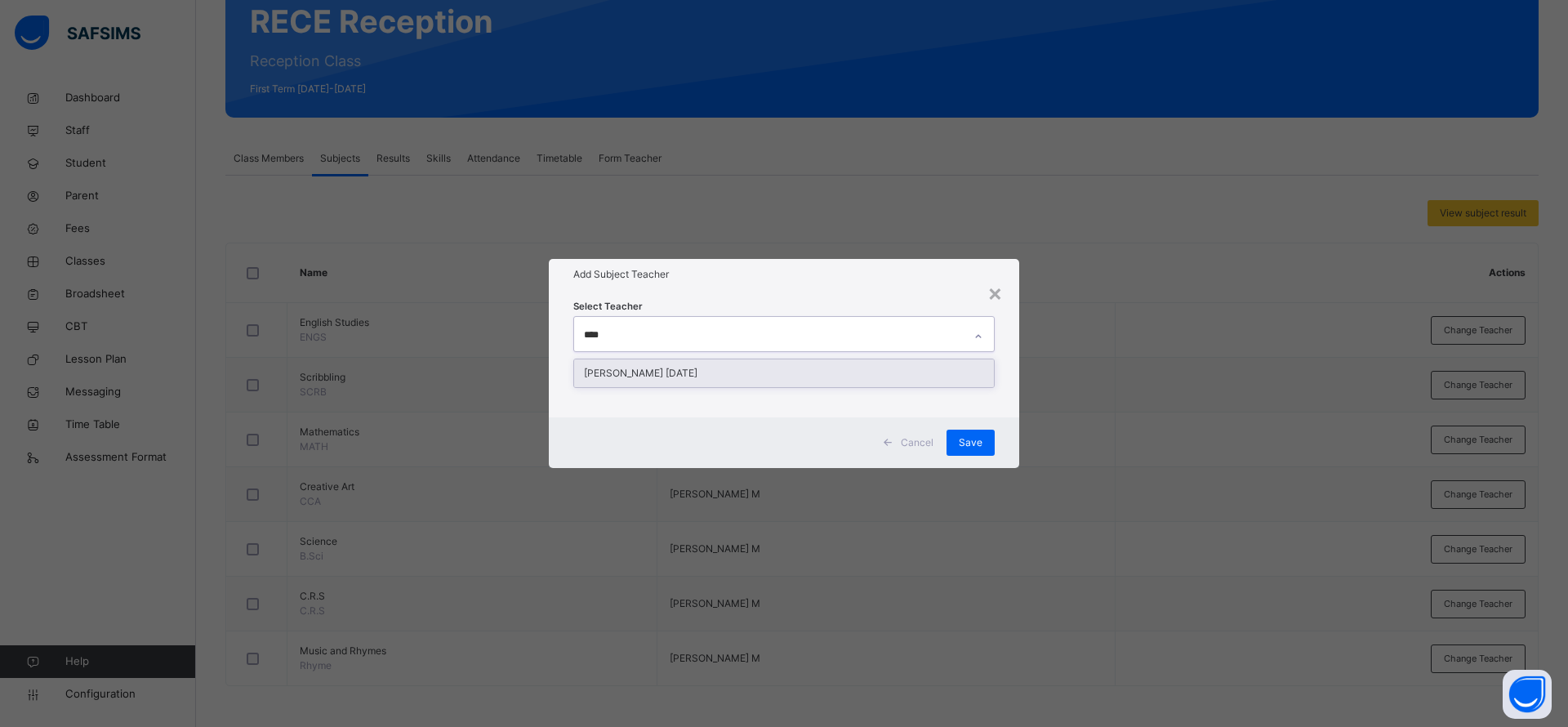
click at [696, 371] on div "Betty Monday" at bounding box center [784, 372] width 420 height 27
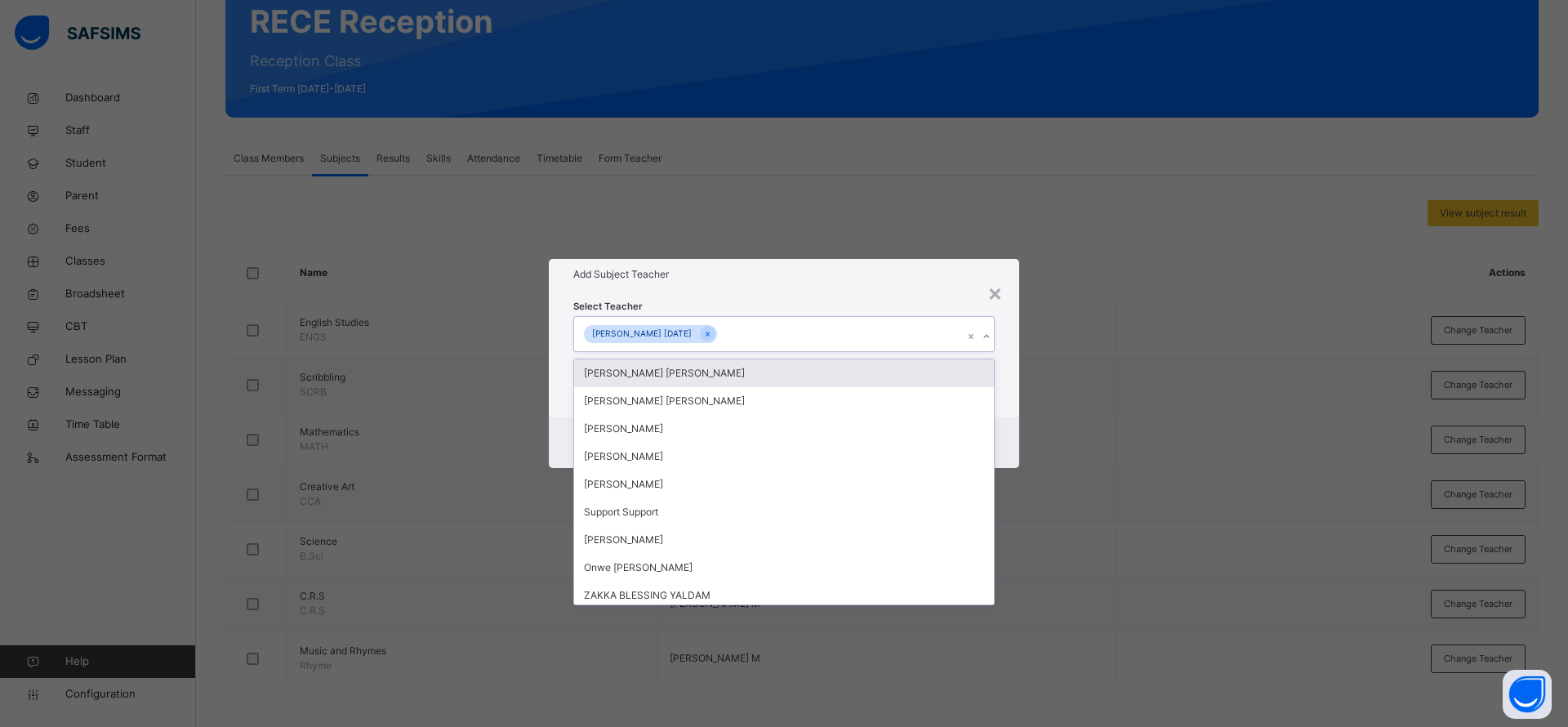
click at [907, 292] on div "Select Teacher option Betty Monday, selected. option Ugochi Daniella Ucheibe fo…" at bounding box center [784, 353] width 470 height 127
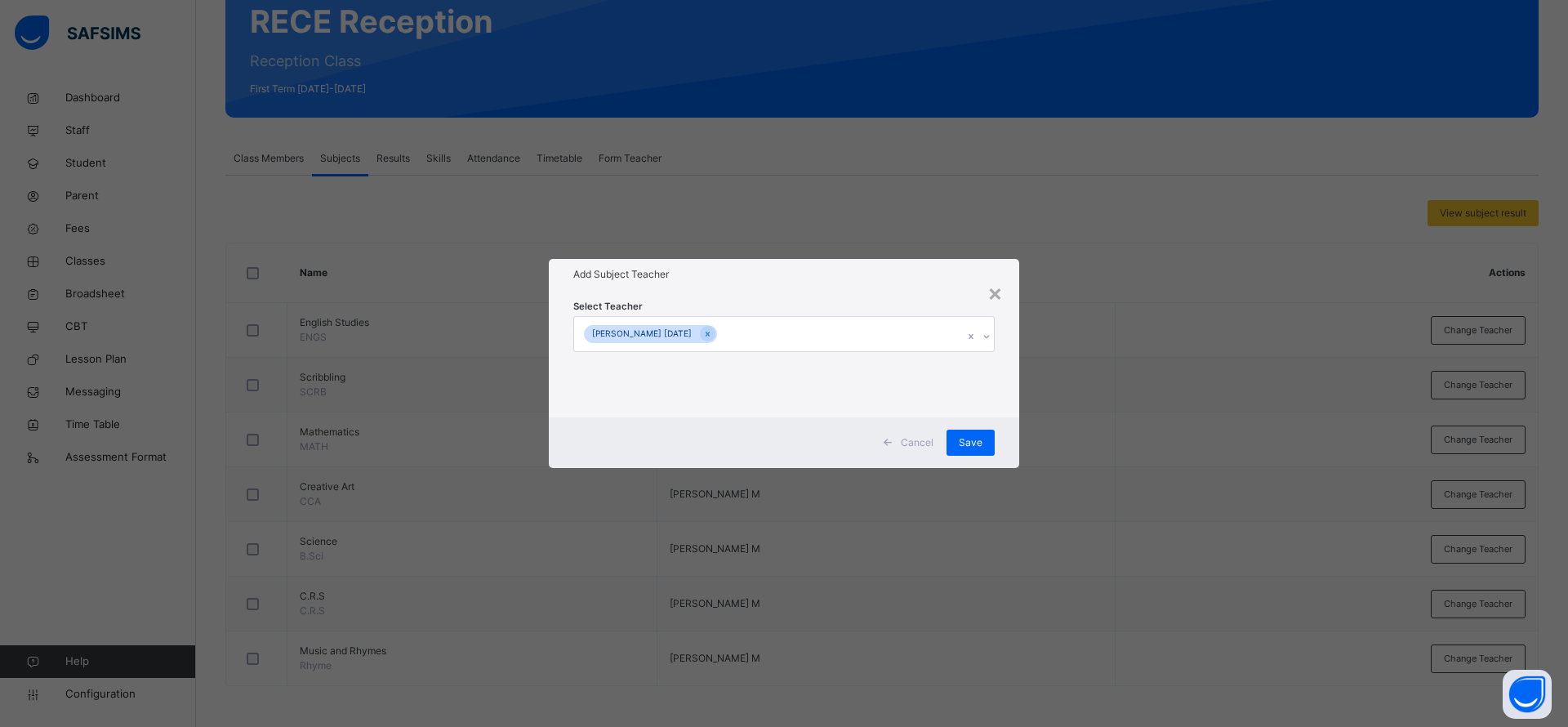
click at [969, 435] on span "Save" at bounding box center [971, 443] width 23 height 15
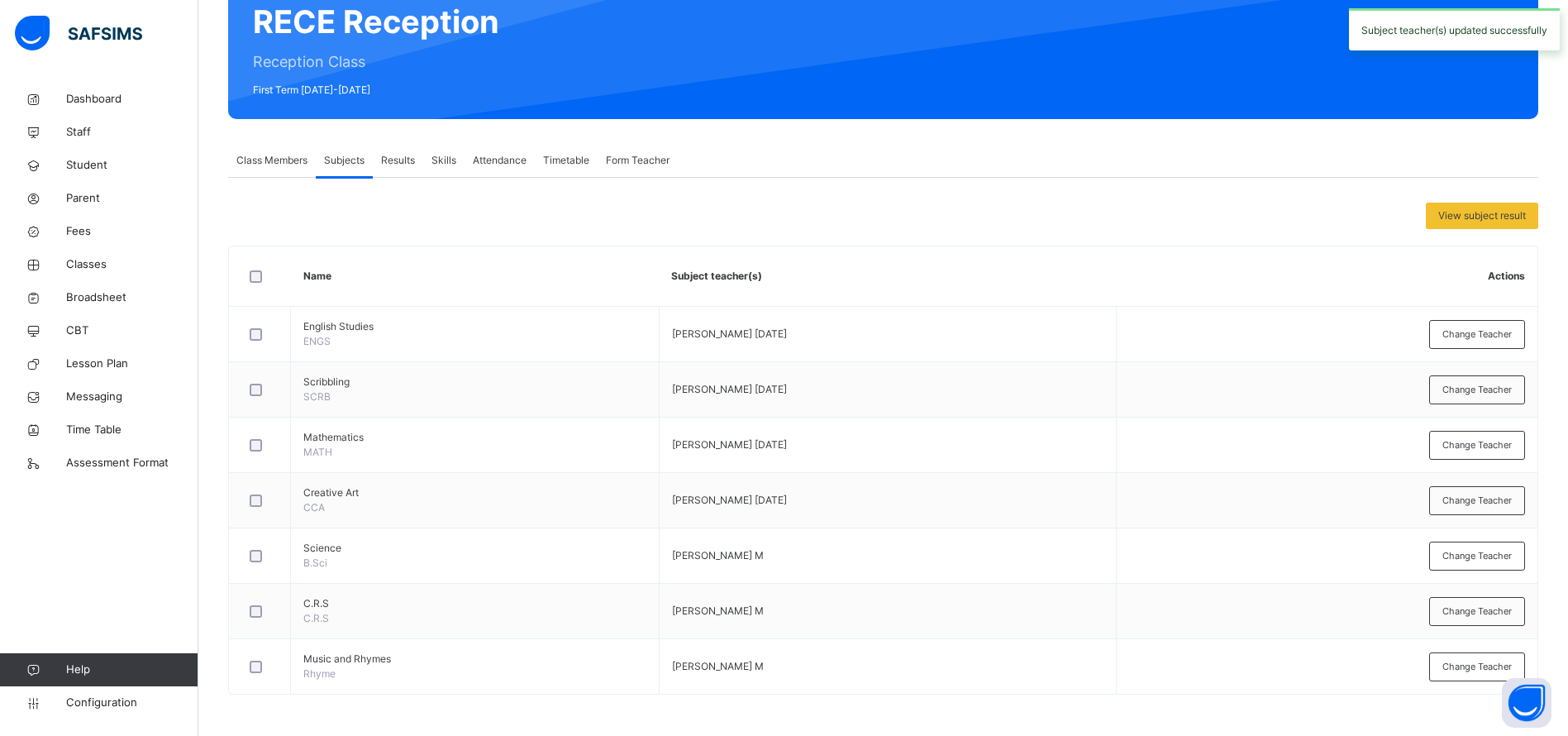
click at [1478, 616] on span "Change Teacher" at bounding box center [1477, 611] width 70 height 14
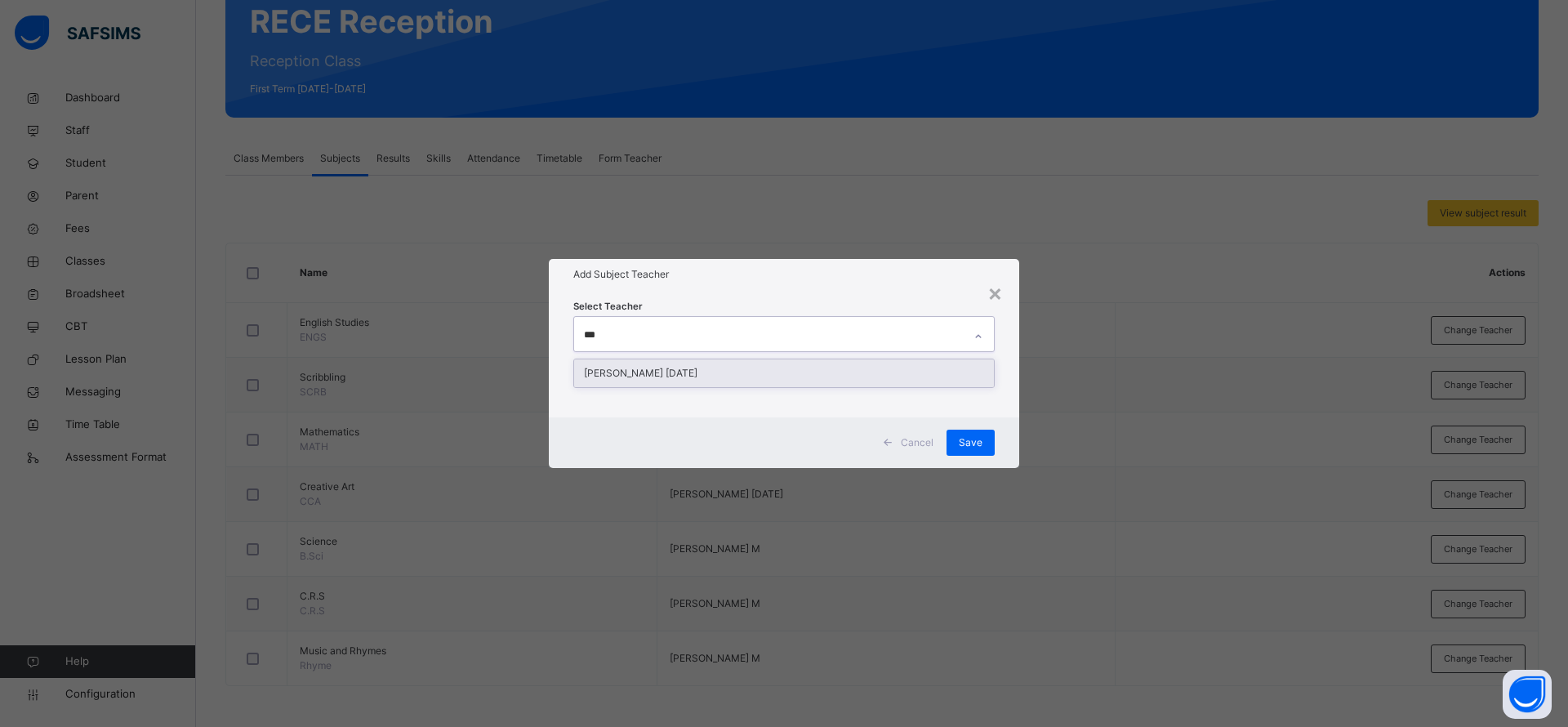
type input "****"
click at [750, 383] on div "Betty Monday" at bounding box center [784, 372] width 420 height 27
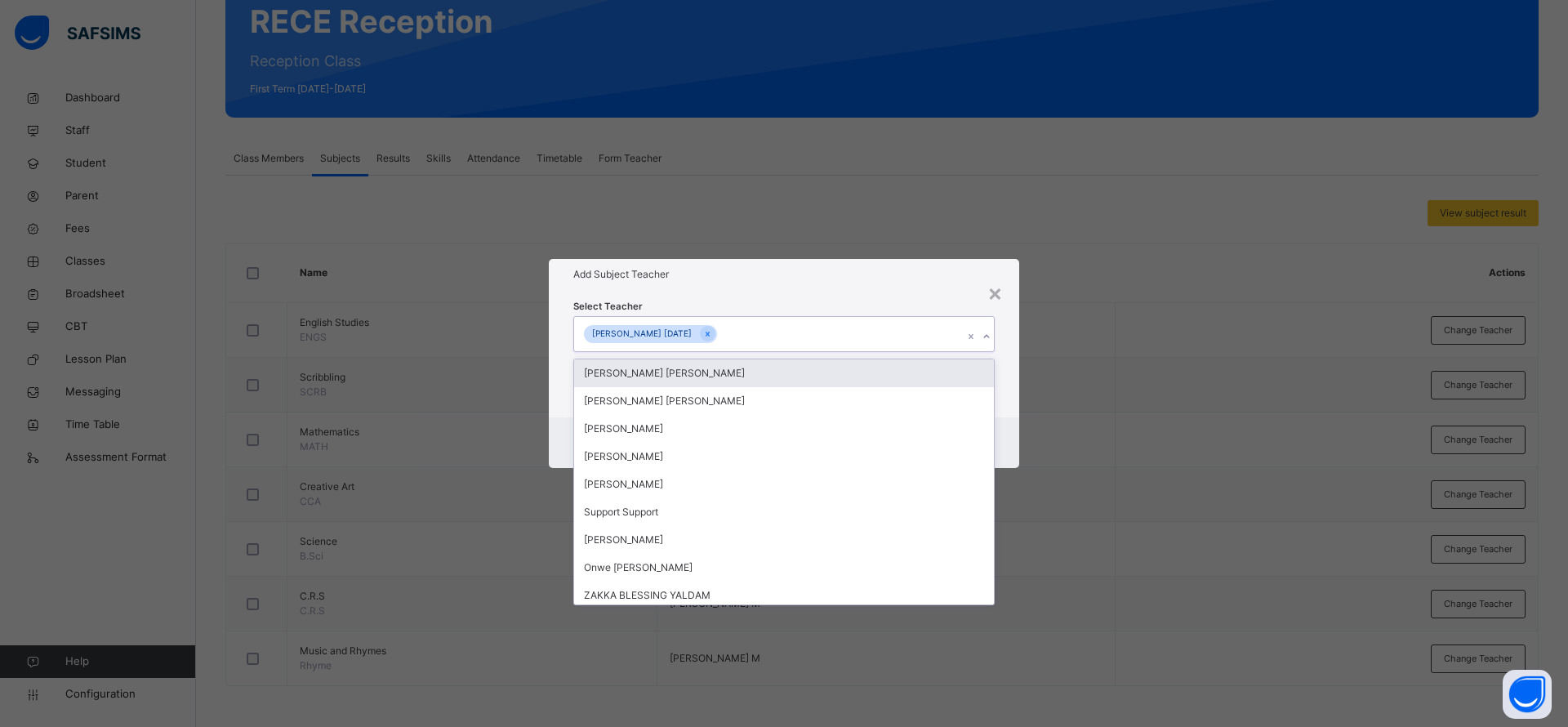
click at [841, 298] on div "Select Teacher option Betty Monday, selected. option Ugochi Daniella Ucheibe fo…" at bounding box center [784, 354] width 421 height 111
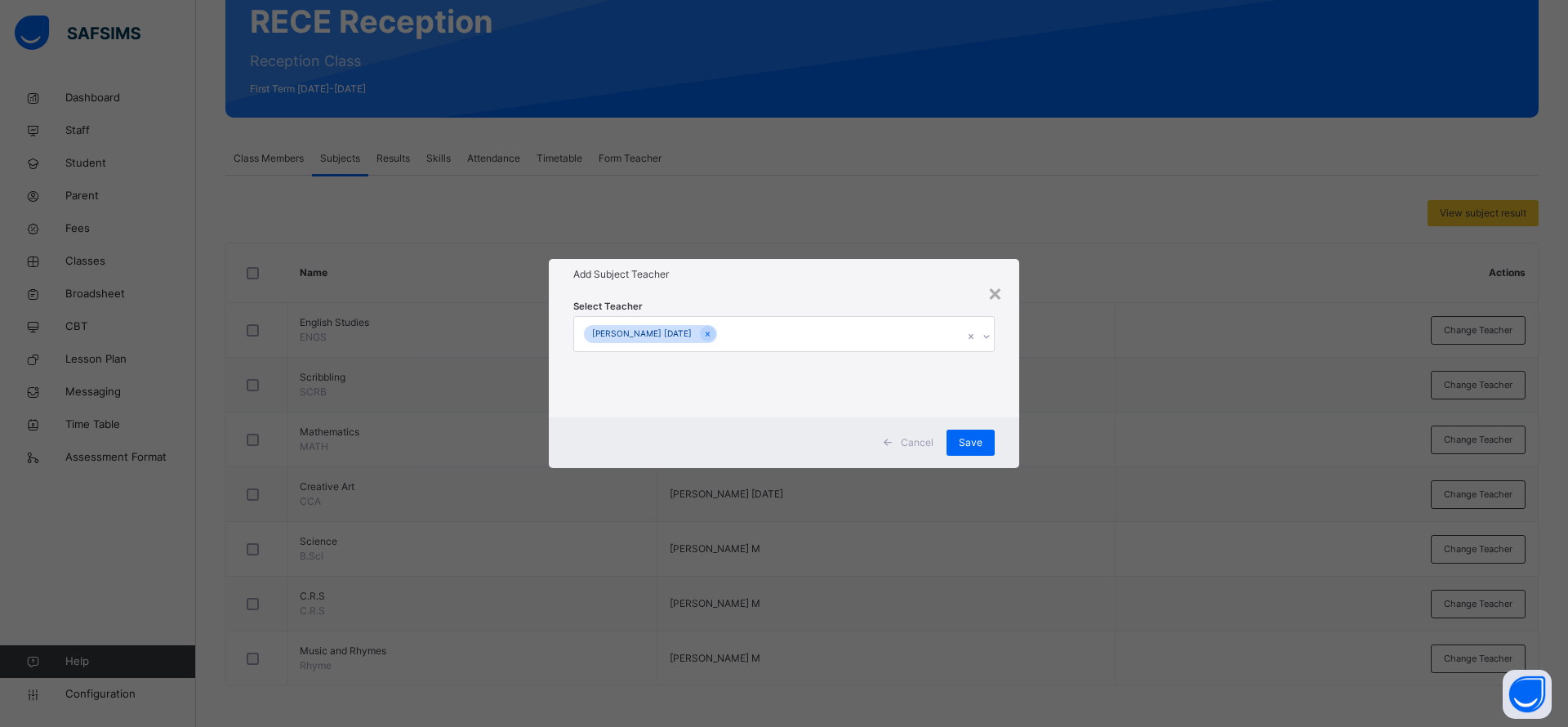
click at [980, 447] on span "Save" at bounding box center [971, 443] width 23 height 15
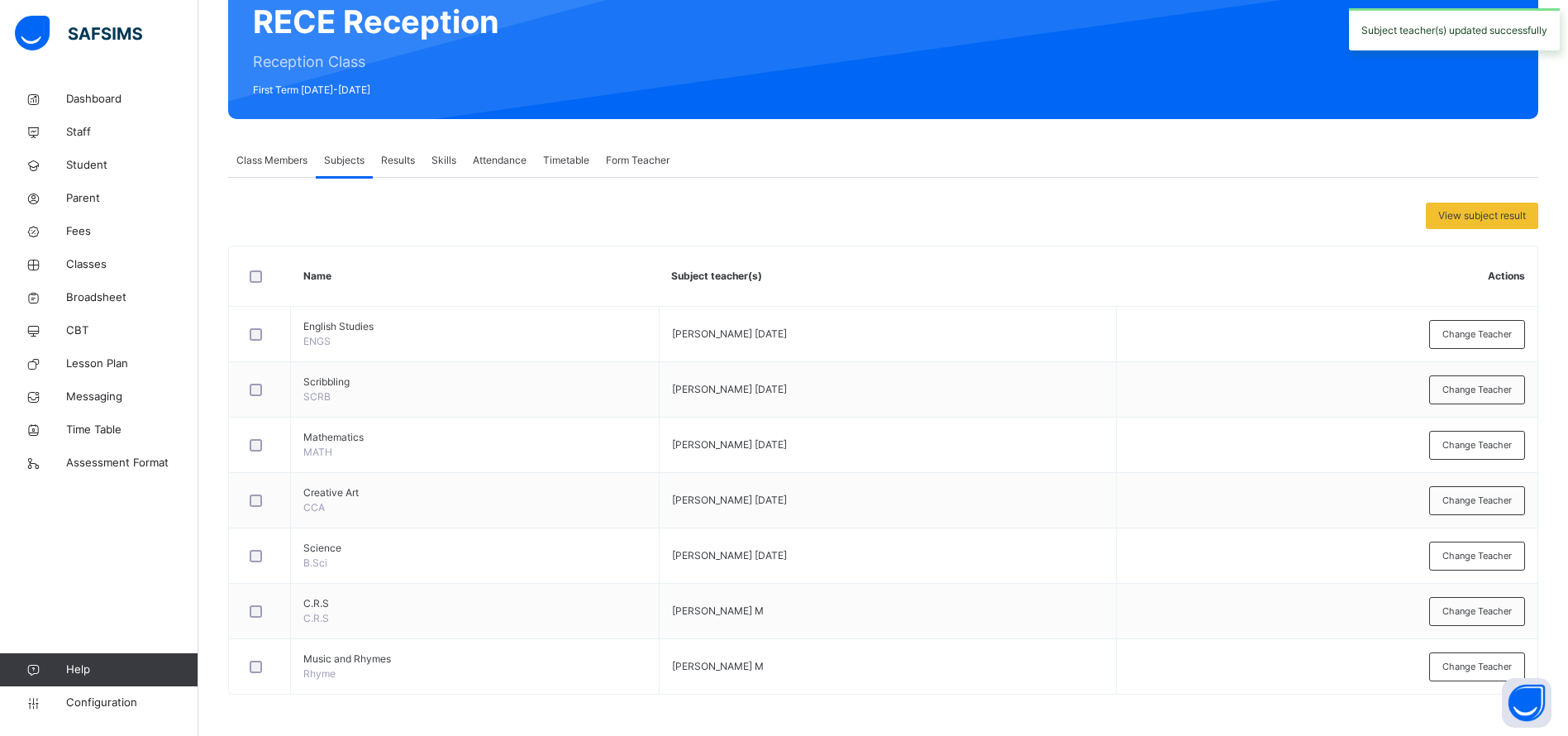
click at [1454, 664] on div "Change Teacher" at bounding box center [1477, 666] width 96 height 29
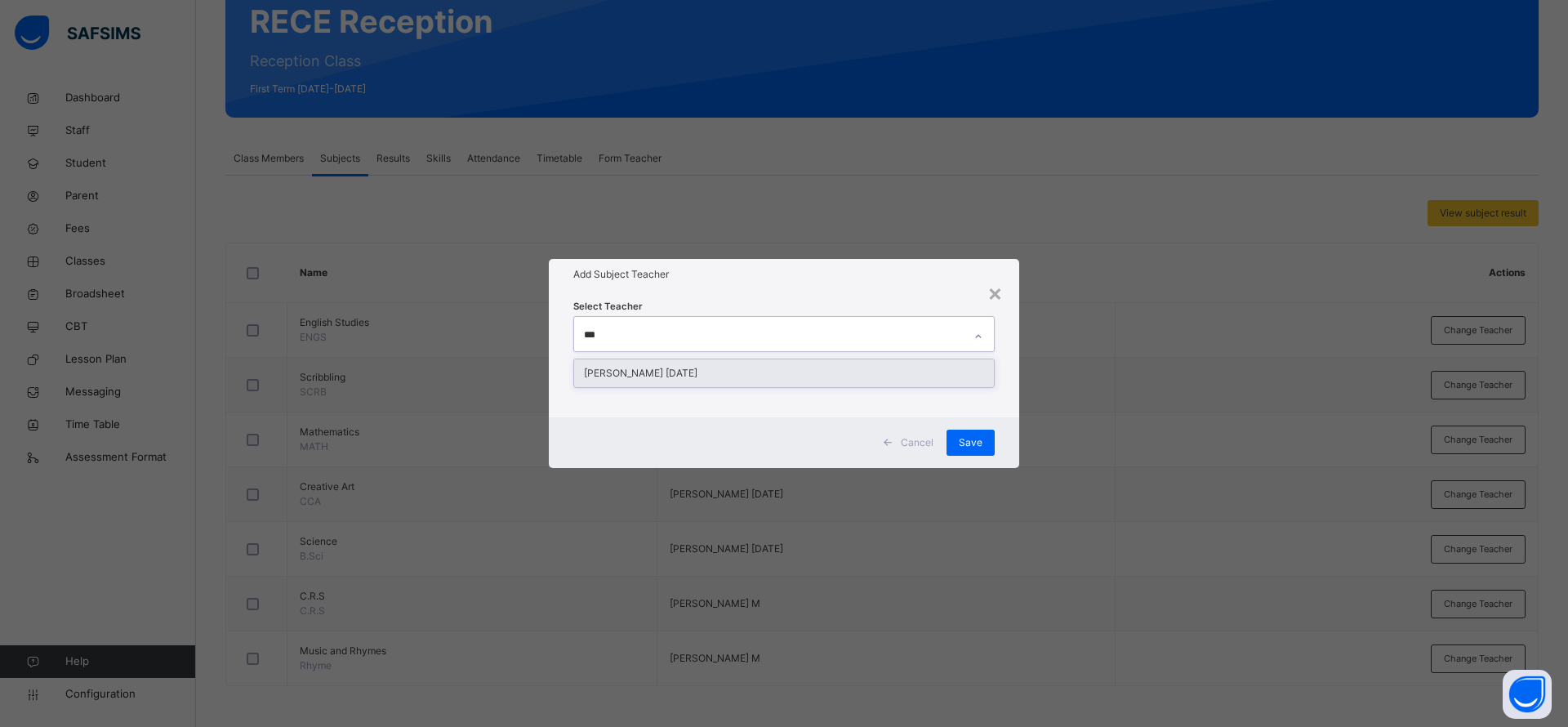
type input "****"
click at [707, 377] on div "Betty Monday" at bounding box center [784, 372] width 420 height 27
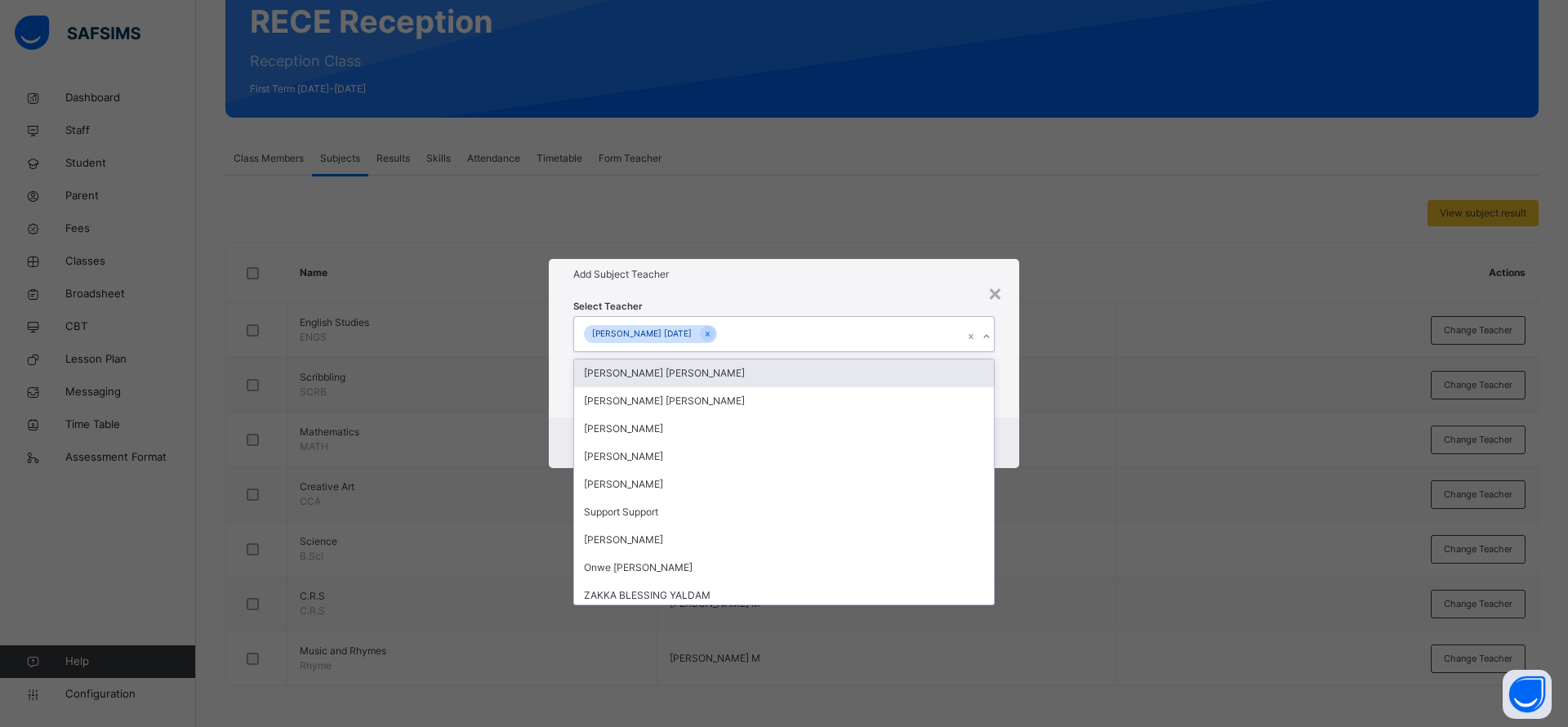
click at [764, 294] on div "Select Teacher option Betty Monday, selected. option Ugochi Daniella Ucheibe fo…" at bounding box center [784, 353] width 470 height 127
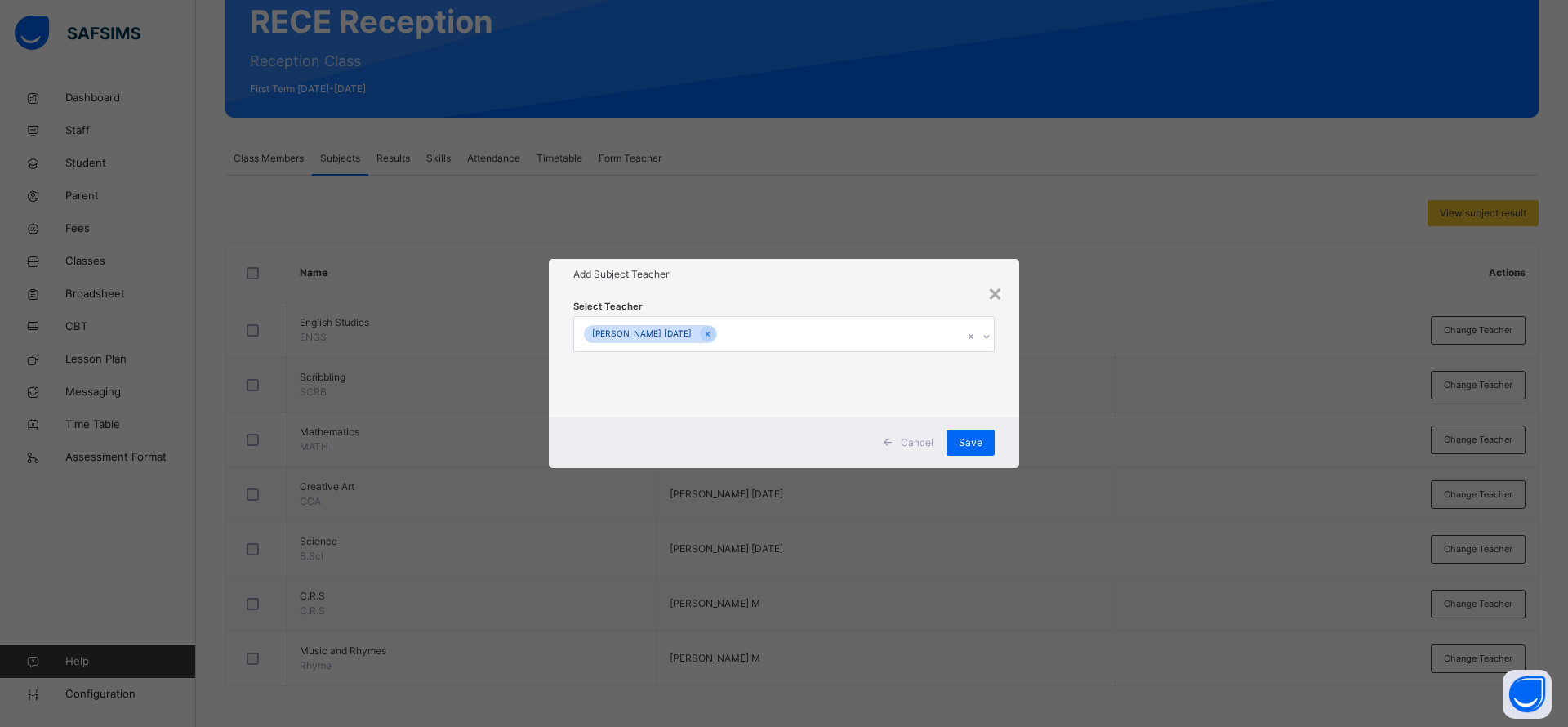
click at [962, 449] on span "Save" at bounding box center [971, 443] width 23 height 15
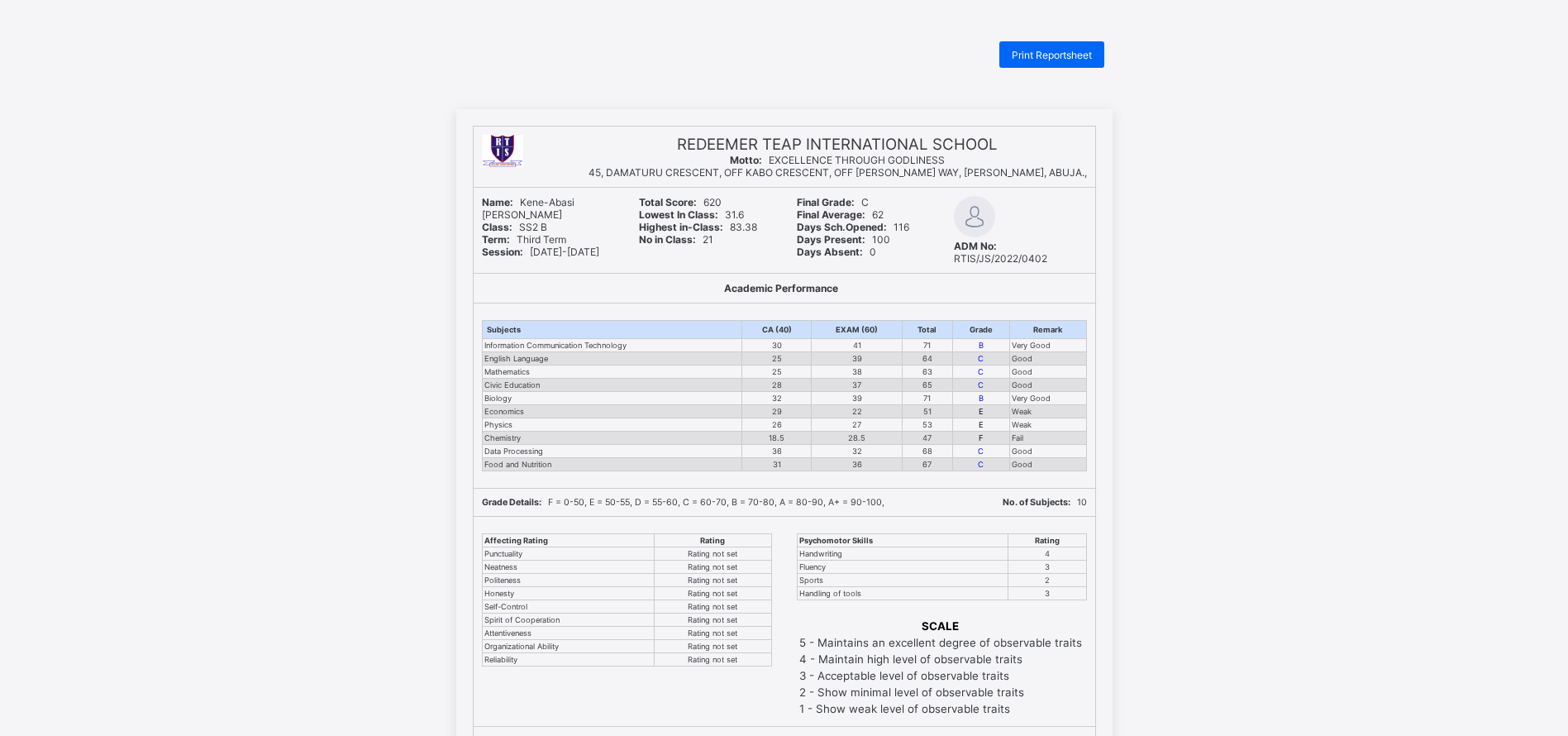
click at [1073, 49] on span "Print Reportsheet" at bounding box center [1052, 55] width 80 height 13
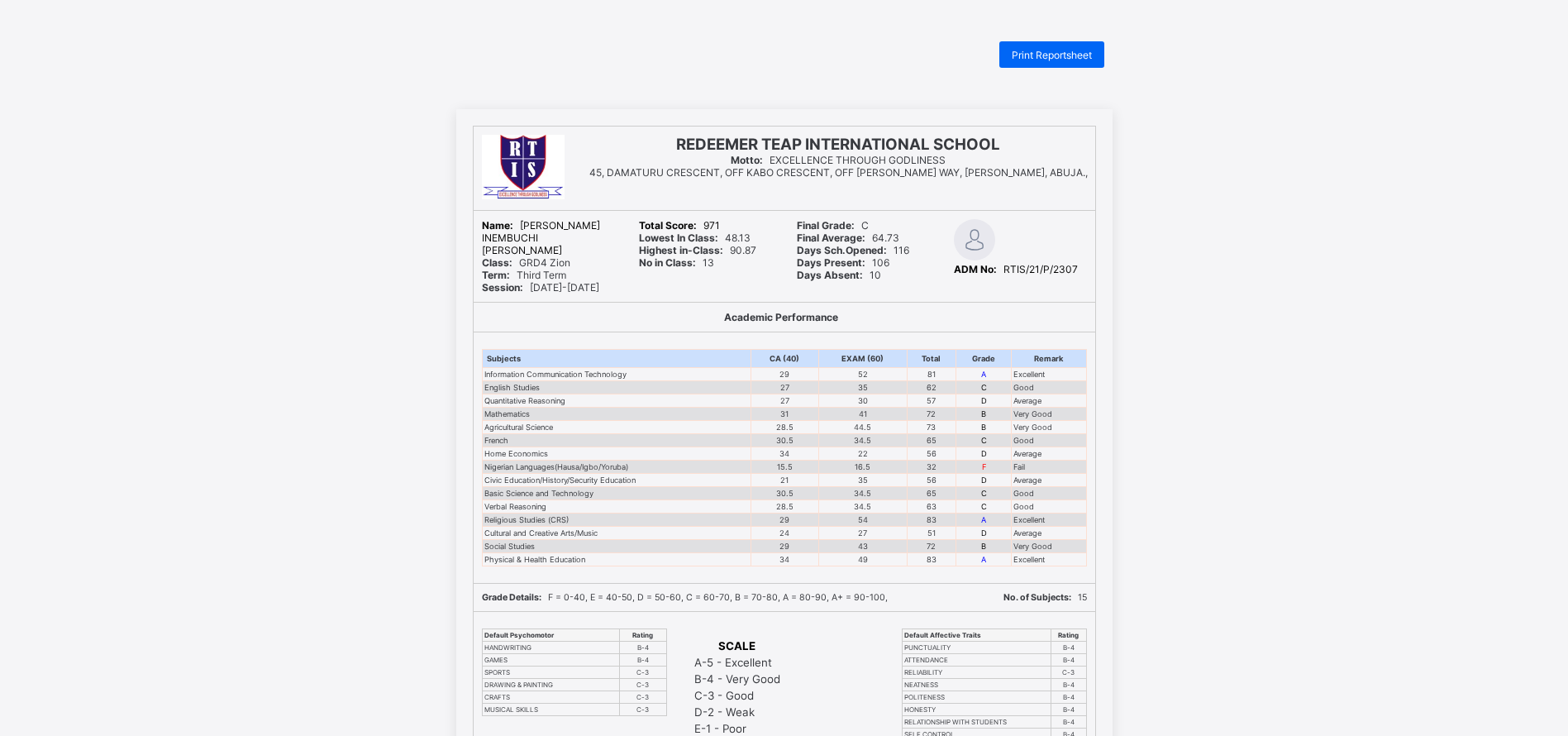
click at [1029, 49] on span "Print Reportsheet" at bounding box center [1052, 55] width 80 height 13
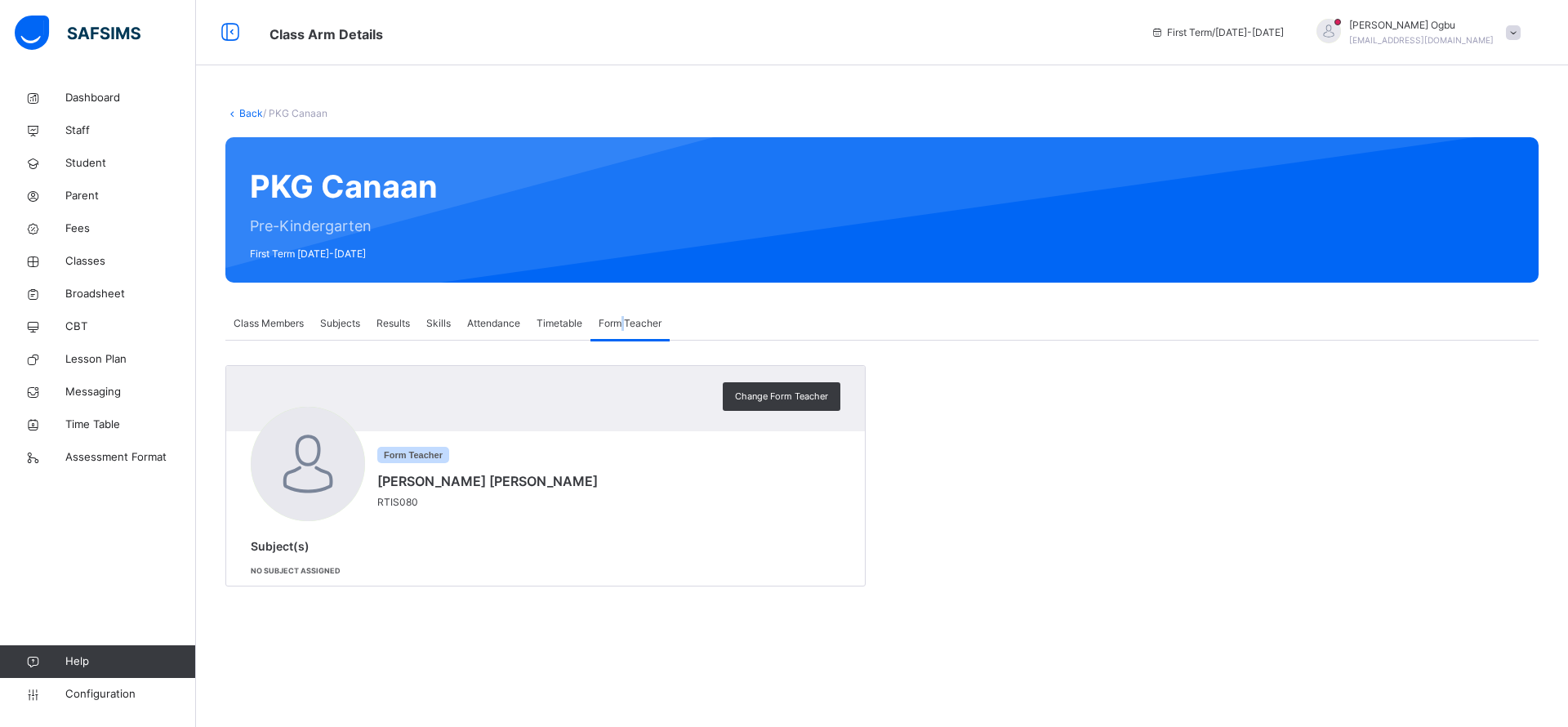
click at [636, 327] on span "Form Teacher" at bounding box center [630, 323] width 63 height 15
click at [485, 324] on span "Attendance" at bounding box center [494, 323] width 53 height 15
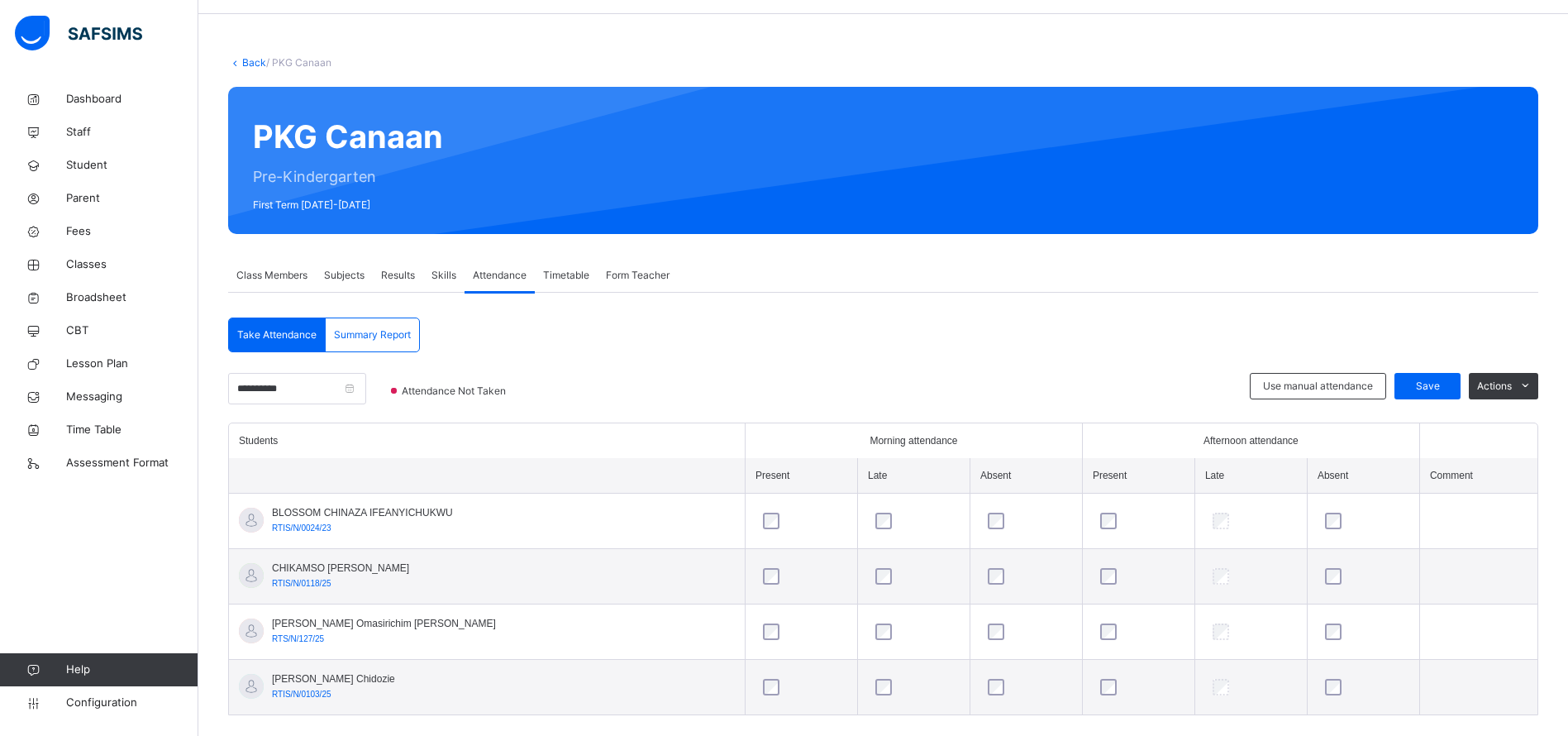
scroll to position [77, 0]
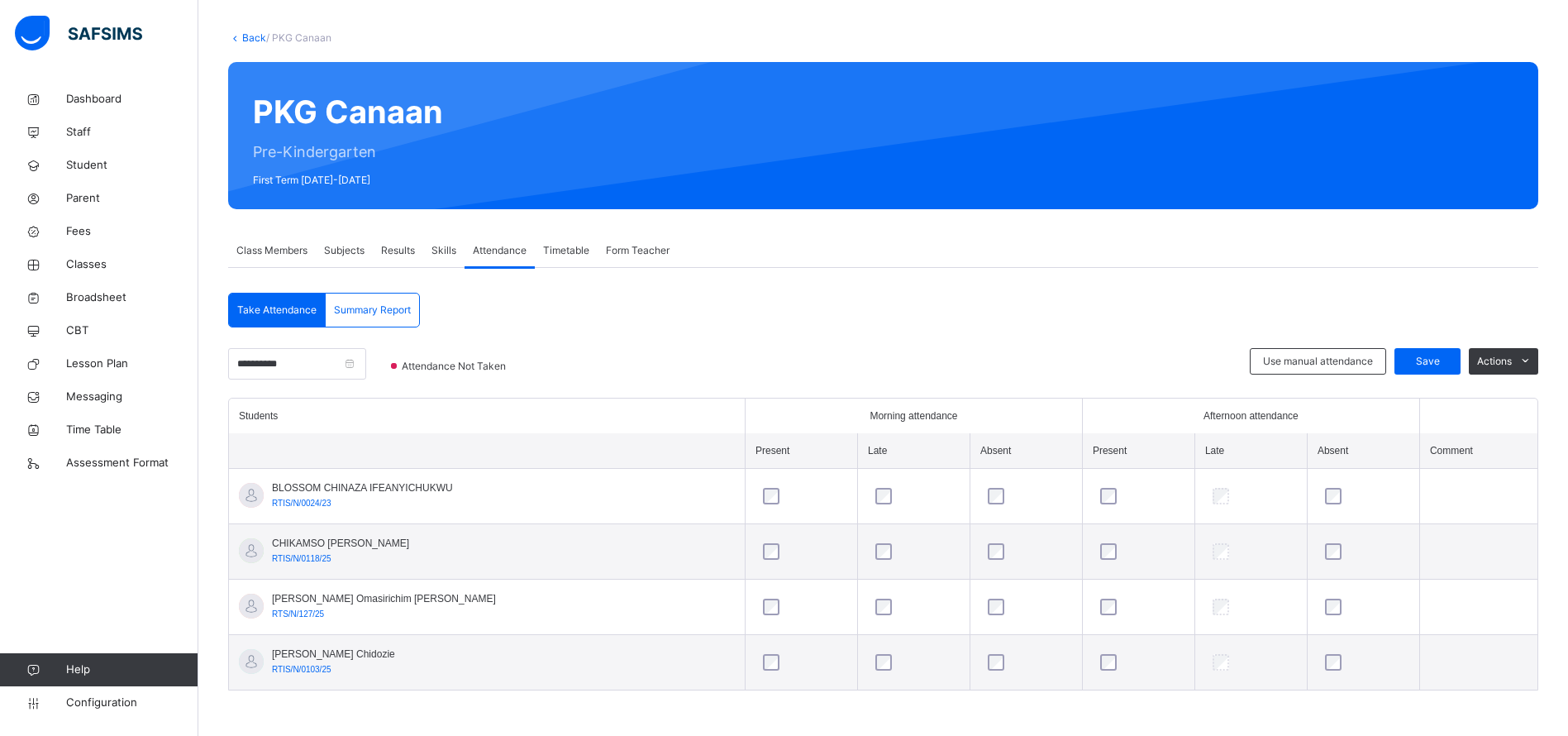
click at [445, 252] on span "Skills" at bounding box center [443, 251] width 24 height 15
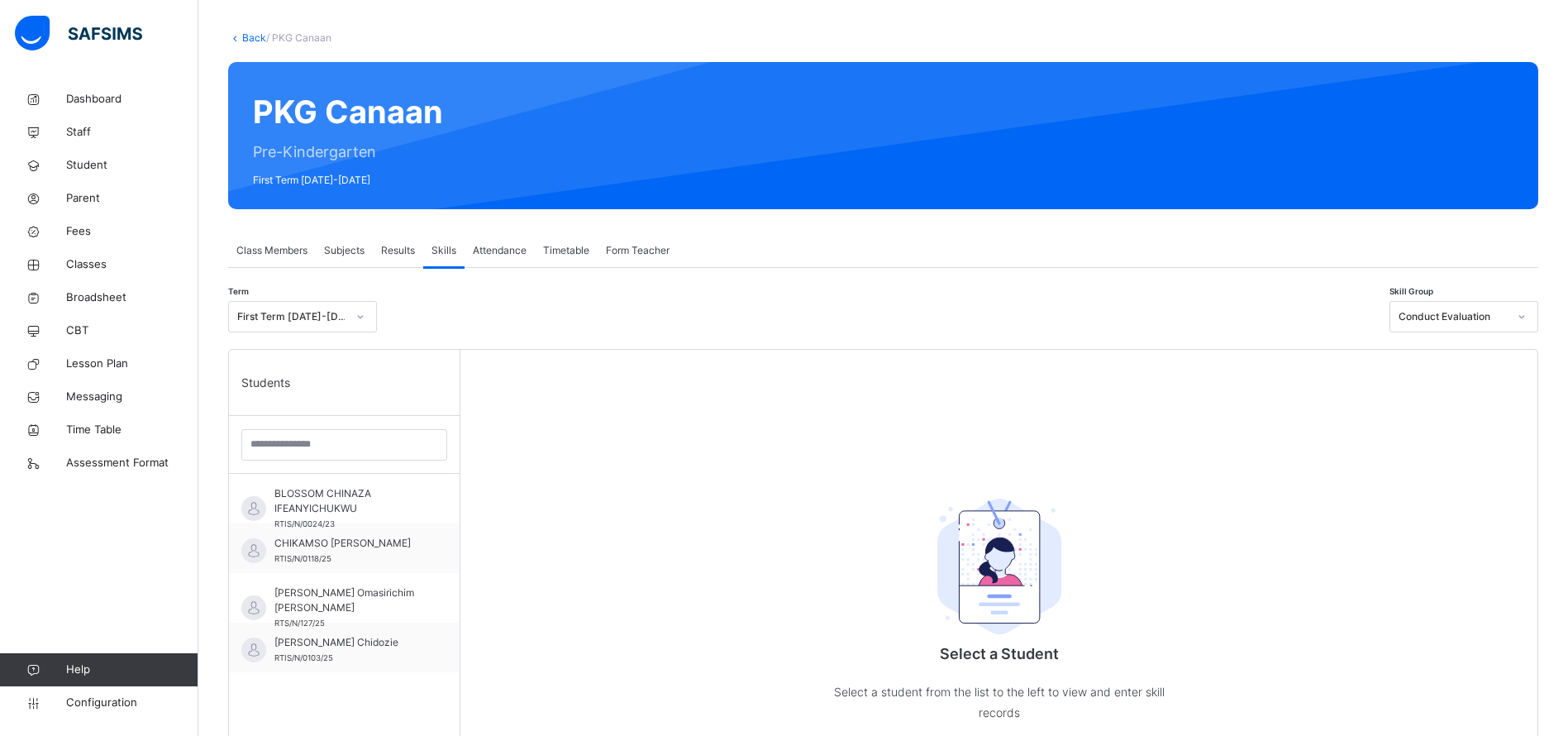
click at [346, 252] on span "Subjects" at bounding box center [344, 251] width 40 height 15
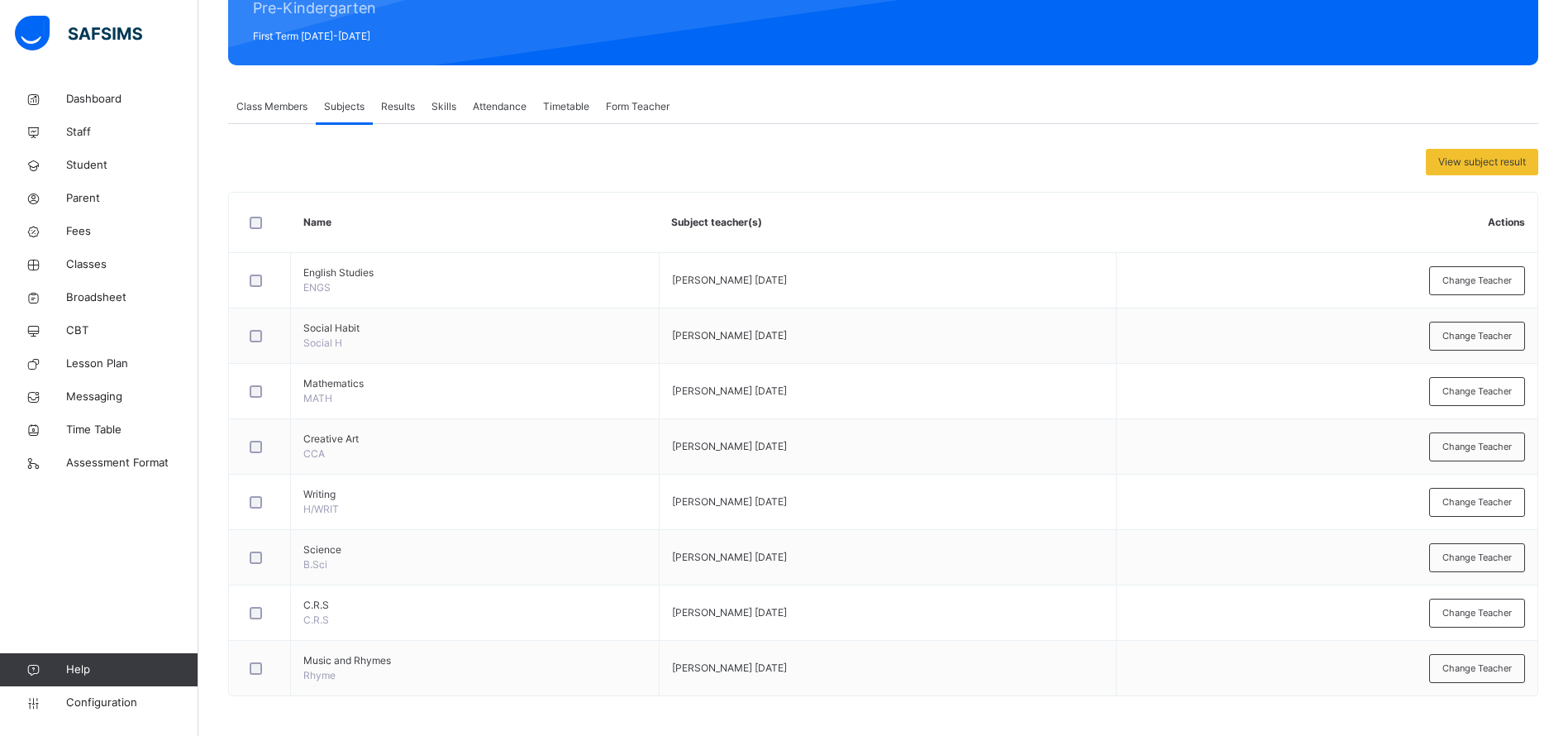
scroll to position [222, 0]
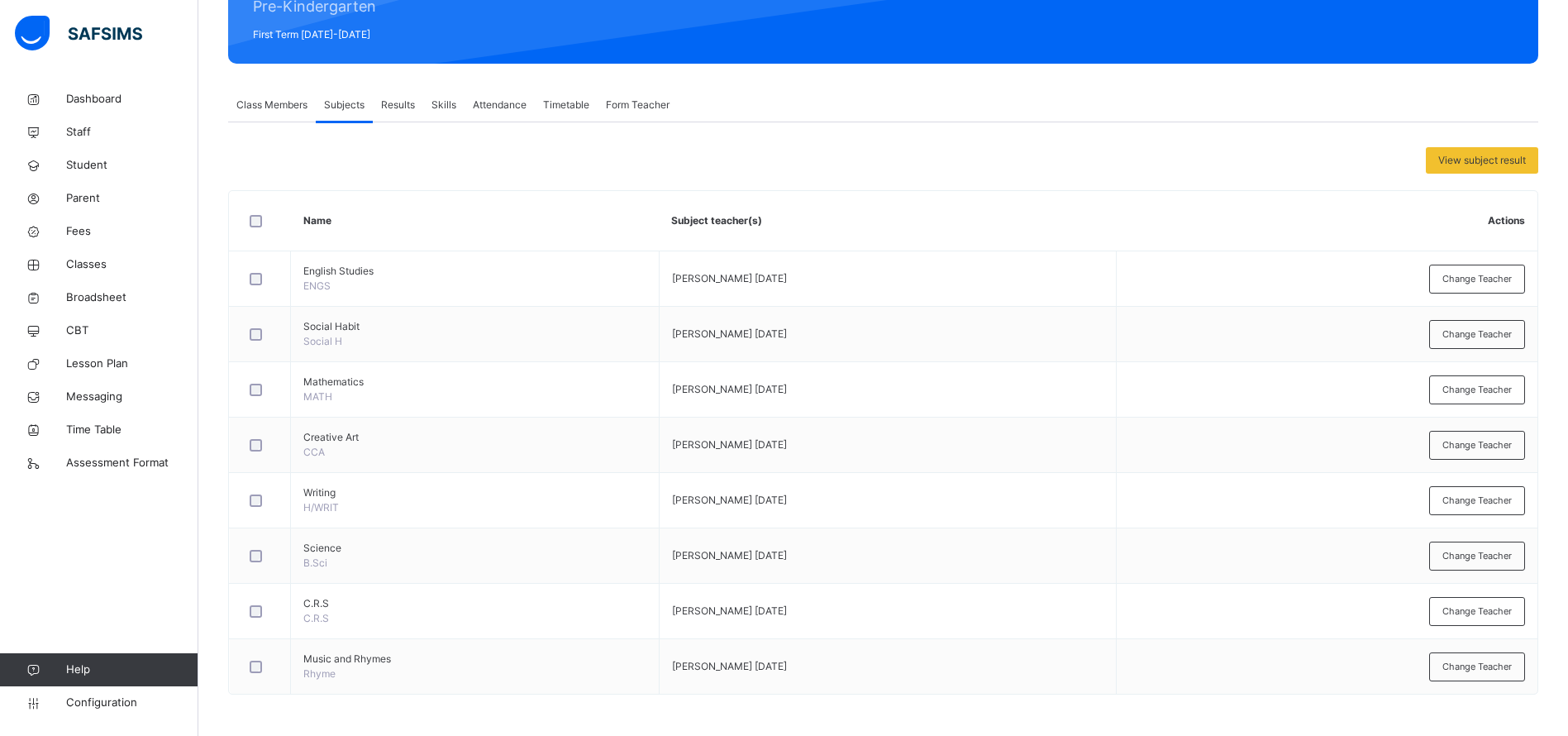
click at [1470, 283] on span "Change Teacher" at bounding box center [1477, 278] width 70 height 14
click at [0, 0] on div "× Add Subject Teacher Select Teacher Select subject teacher's name Cancel Save" at bounding box center [0, 0] width 0 height 0
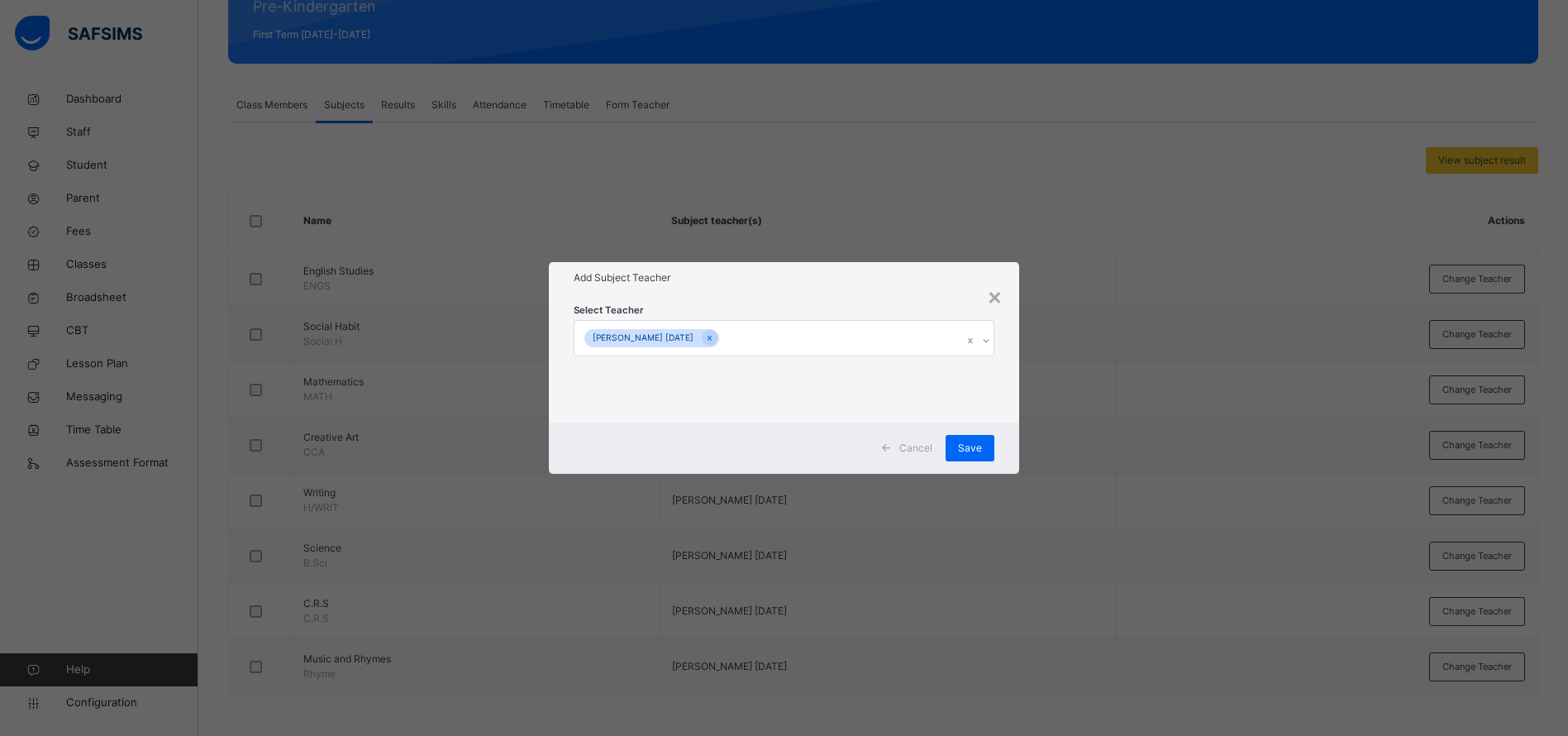
click at [705, 336] on icon at bounding box center [709, 338] width 9 height 12
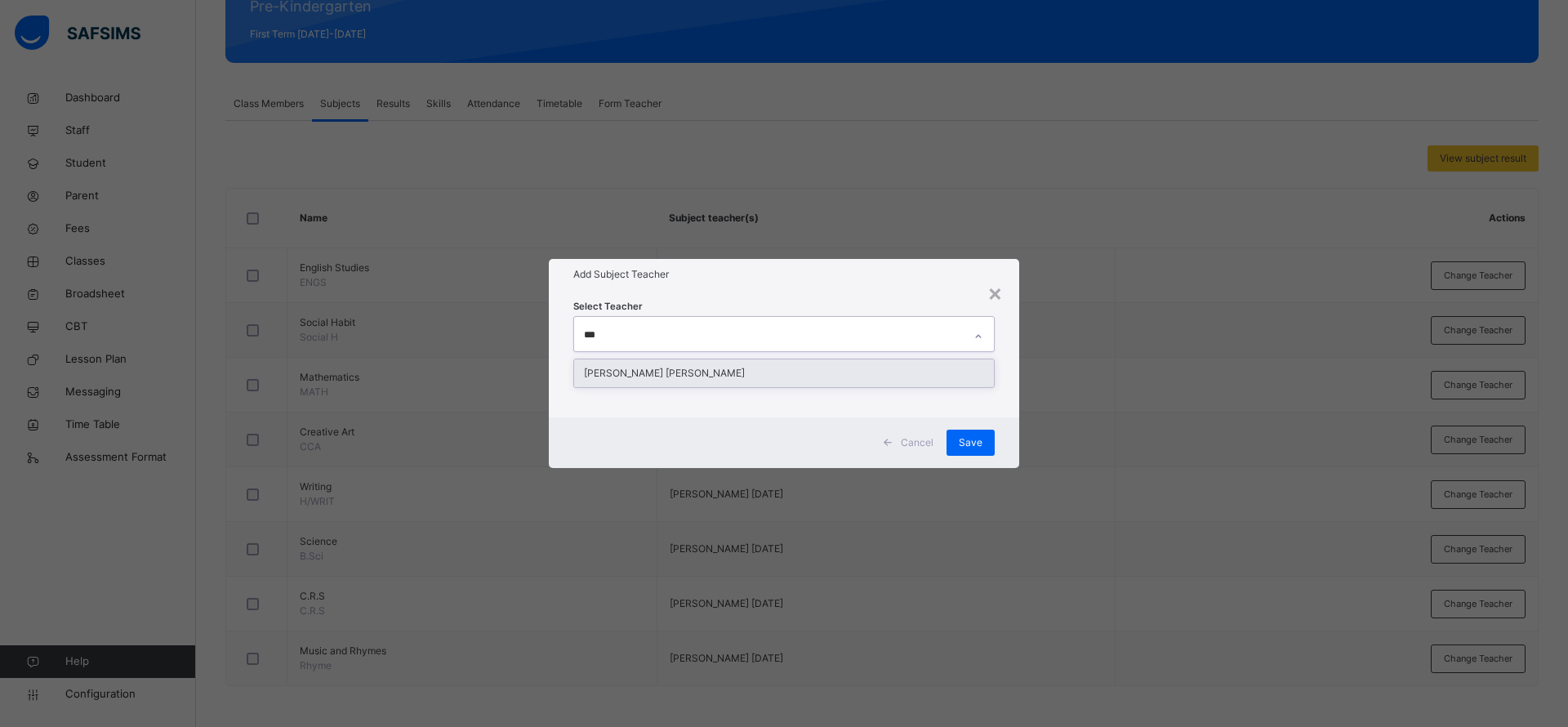
type input "****"
click at [647, 366] on div "Ezra Dorathy Kyana" at bounding box center [784, 372] width 420 height 27
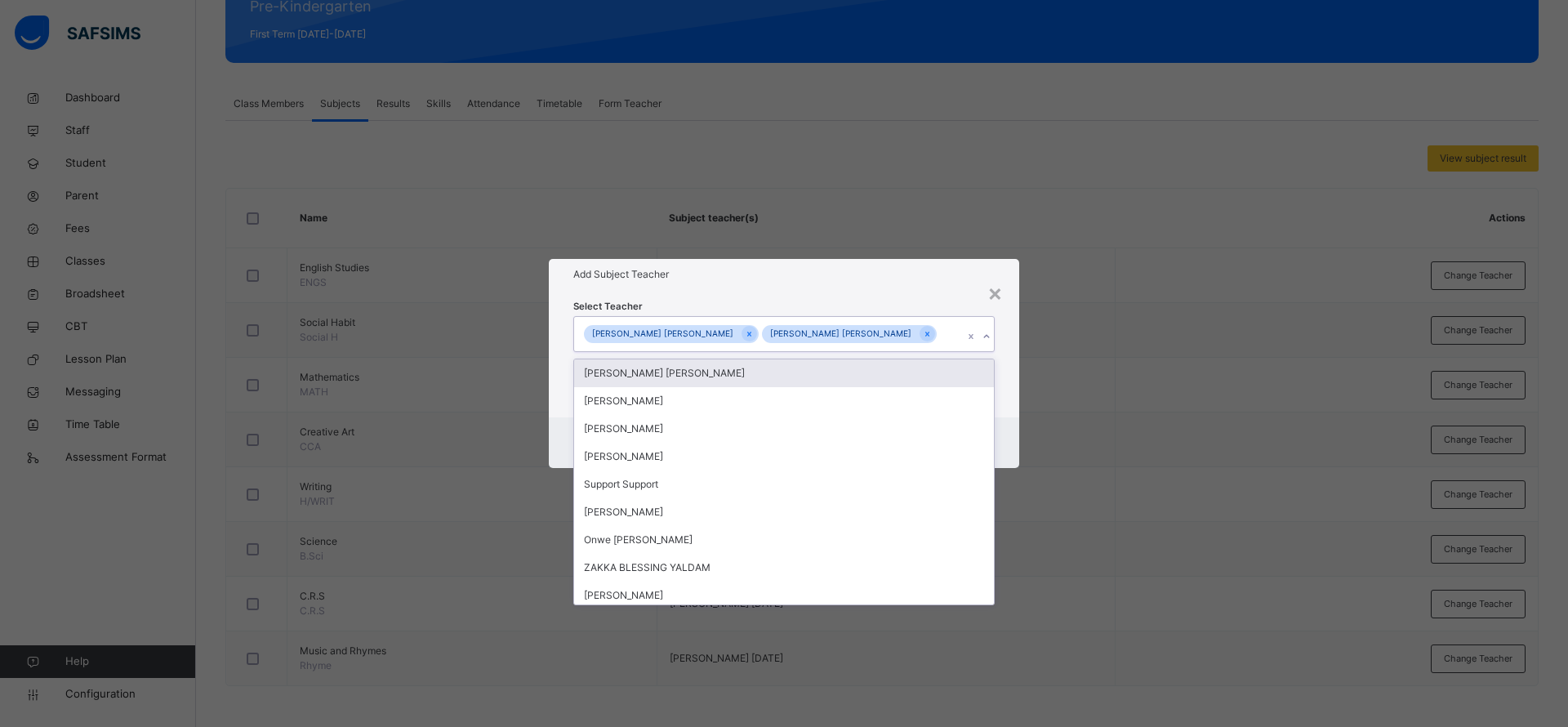
click at [922, 332] on icon at bounding box center [927, 334] width 9 height 12
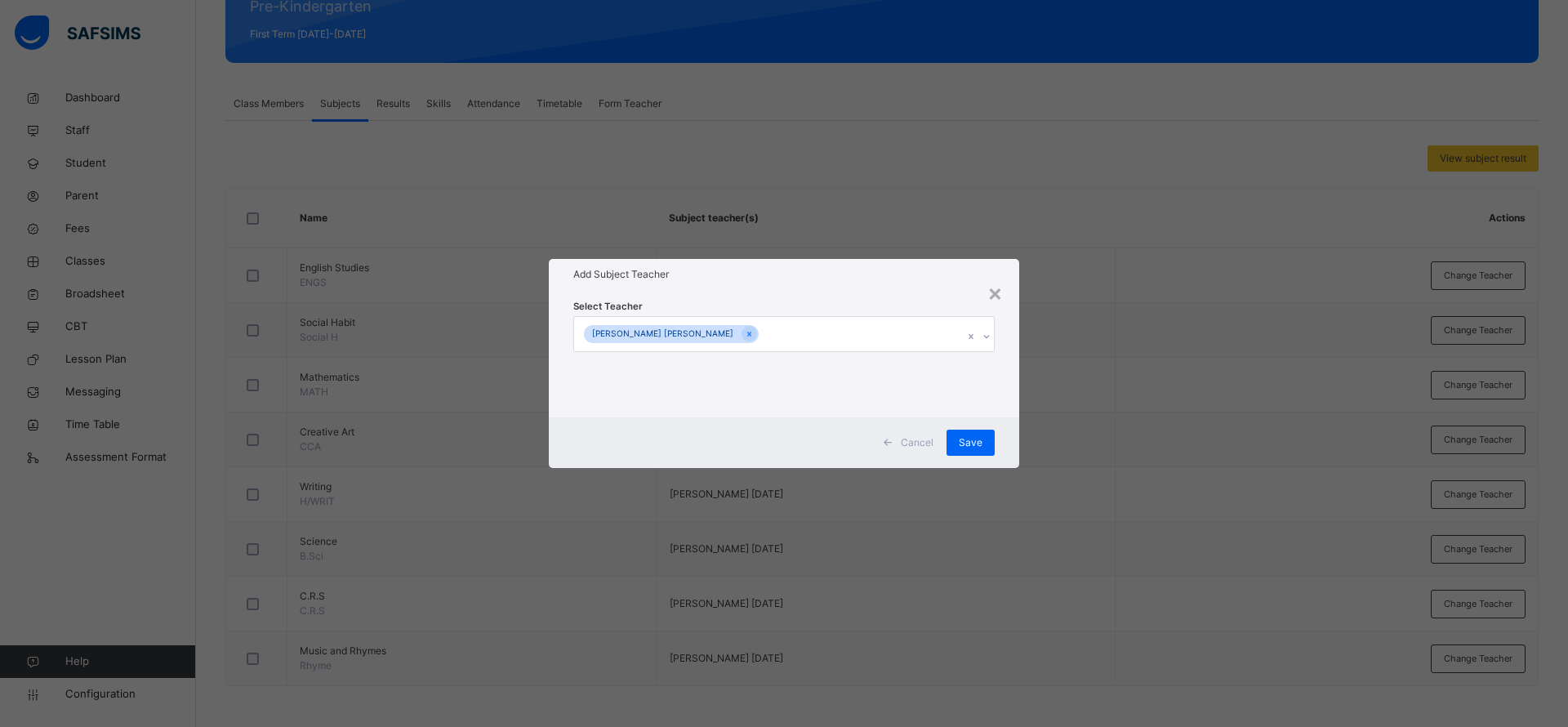
click at [878, 270] on h1 "Add Subject Teacher" at bounding box center [784, 274] width 421 height 15
click at [973, 428] on div "Cancel Save" at bounding box center [784, 442] width 470 height 51
click at [956, 434] on div "Save" at bounding box center [971, 442] width 48 height 26
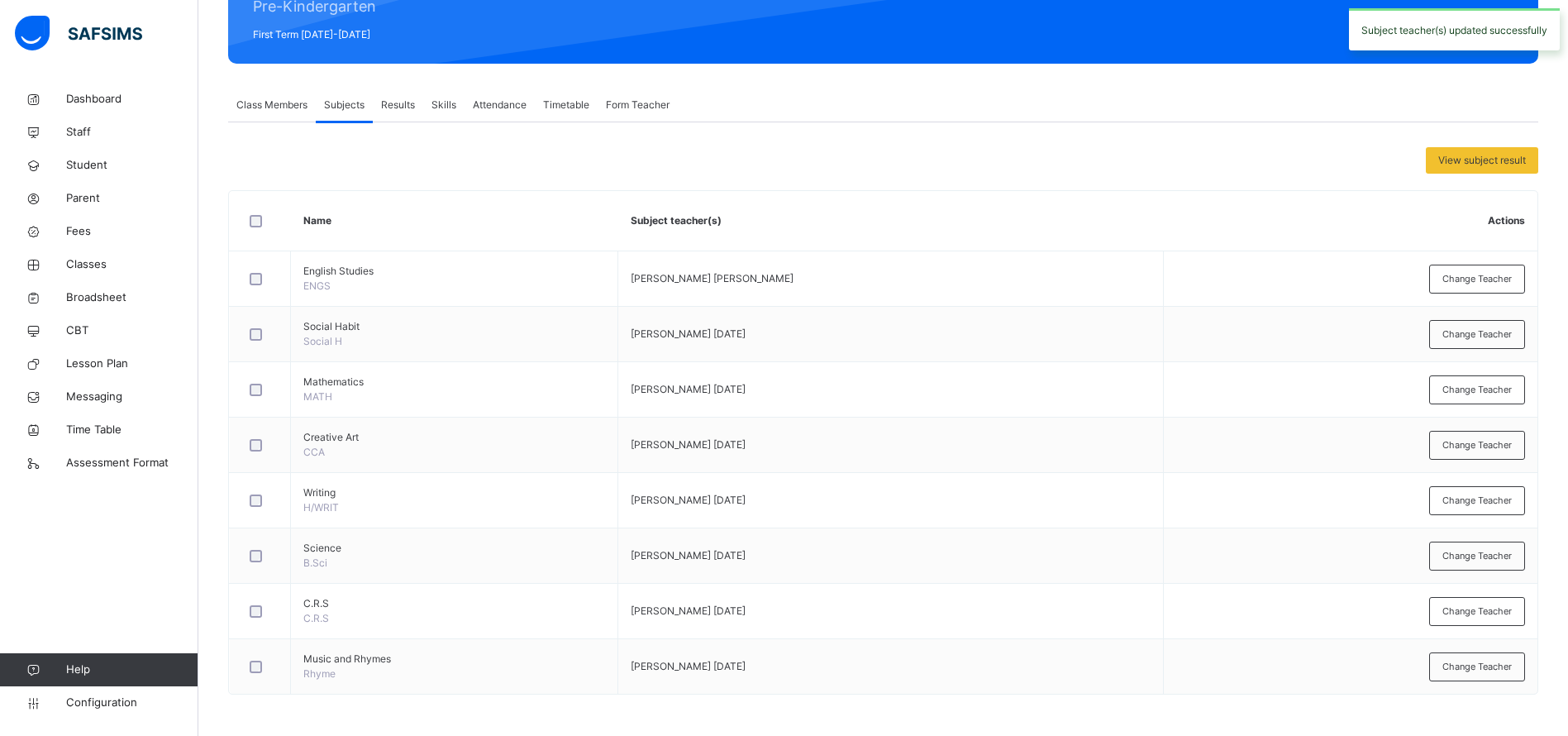
click at [1486, 338] on span "Change Teacher" at bounding box center [1477, 334] width 70 height 14
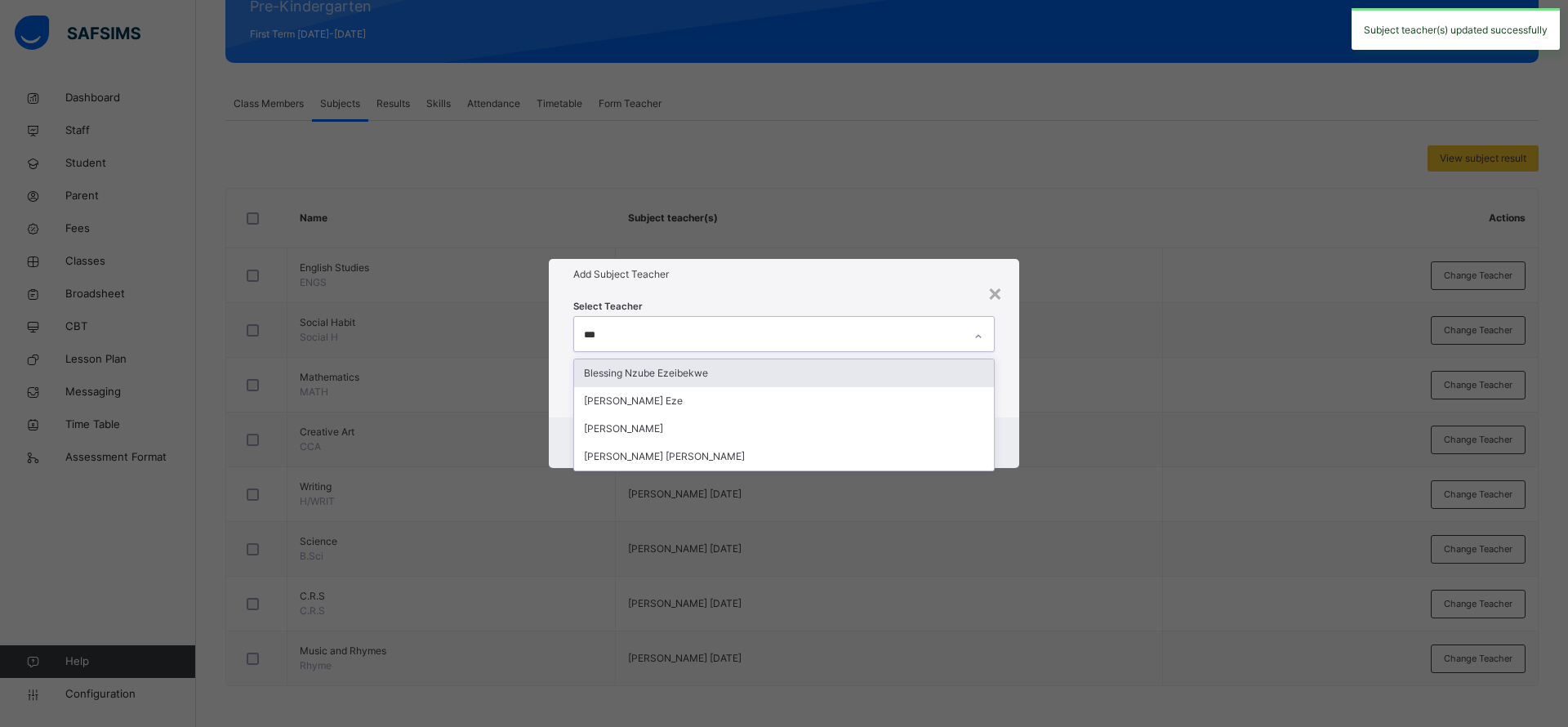
type input "****"
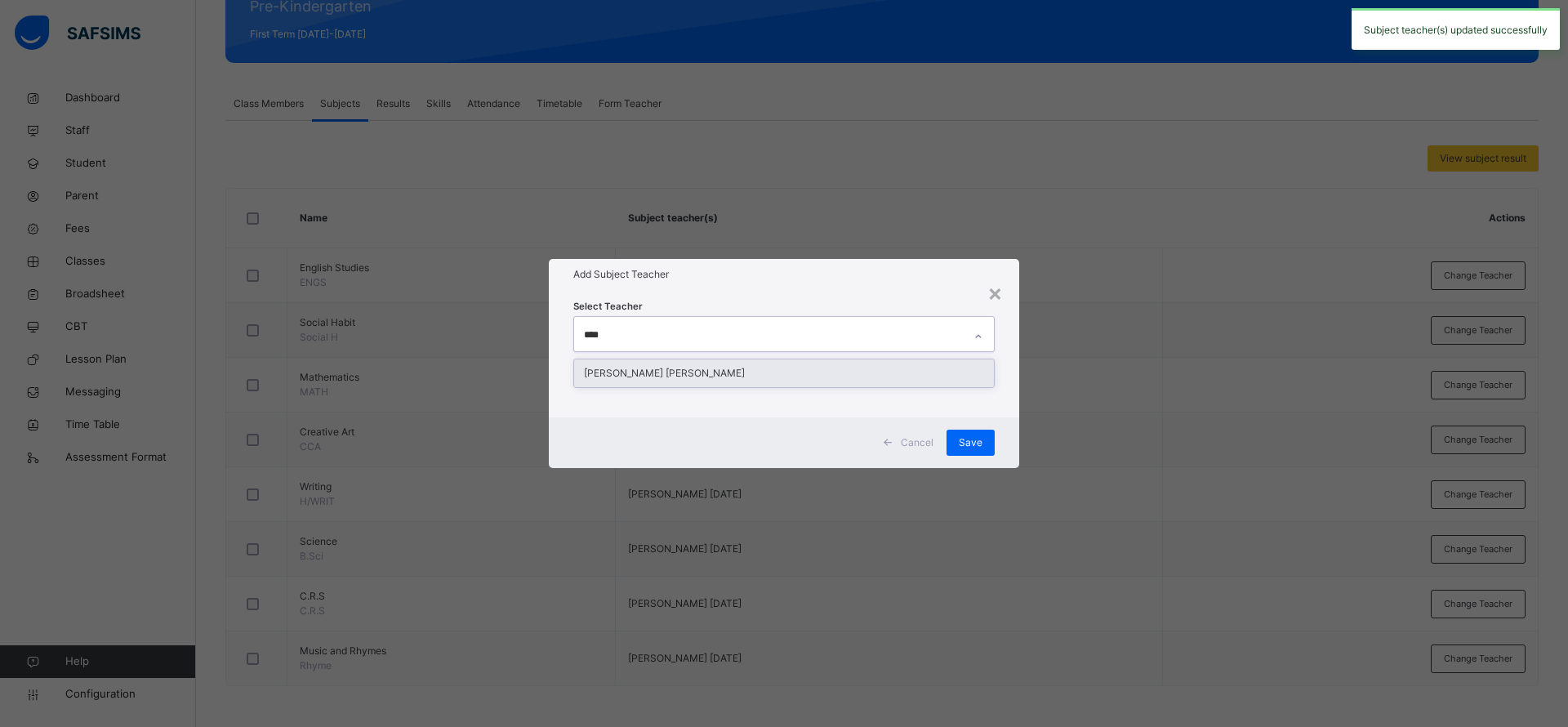
click at [795, 371] on div "Ezra Dorathy Kyana" at bounding box center [784, 372] width 420 height 27
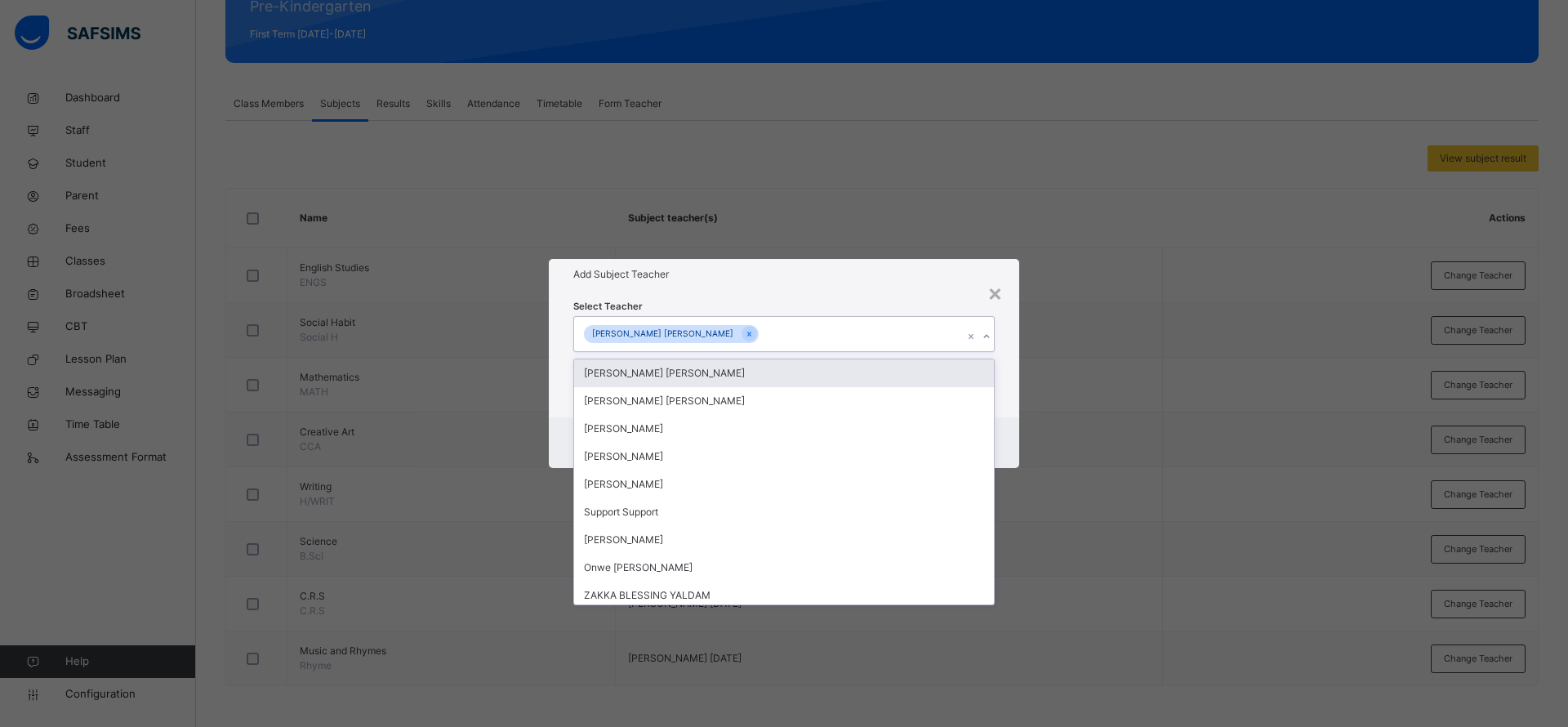
click at [853, 276] on h1 "Add Subject Teacher" at bounding box center [784, 274] width 421 height 15
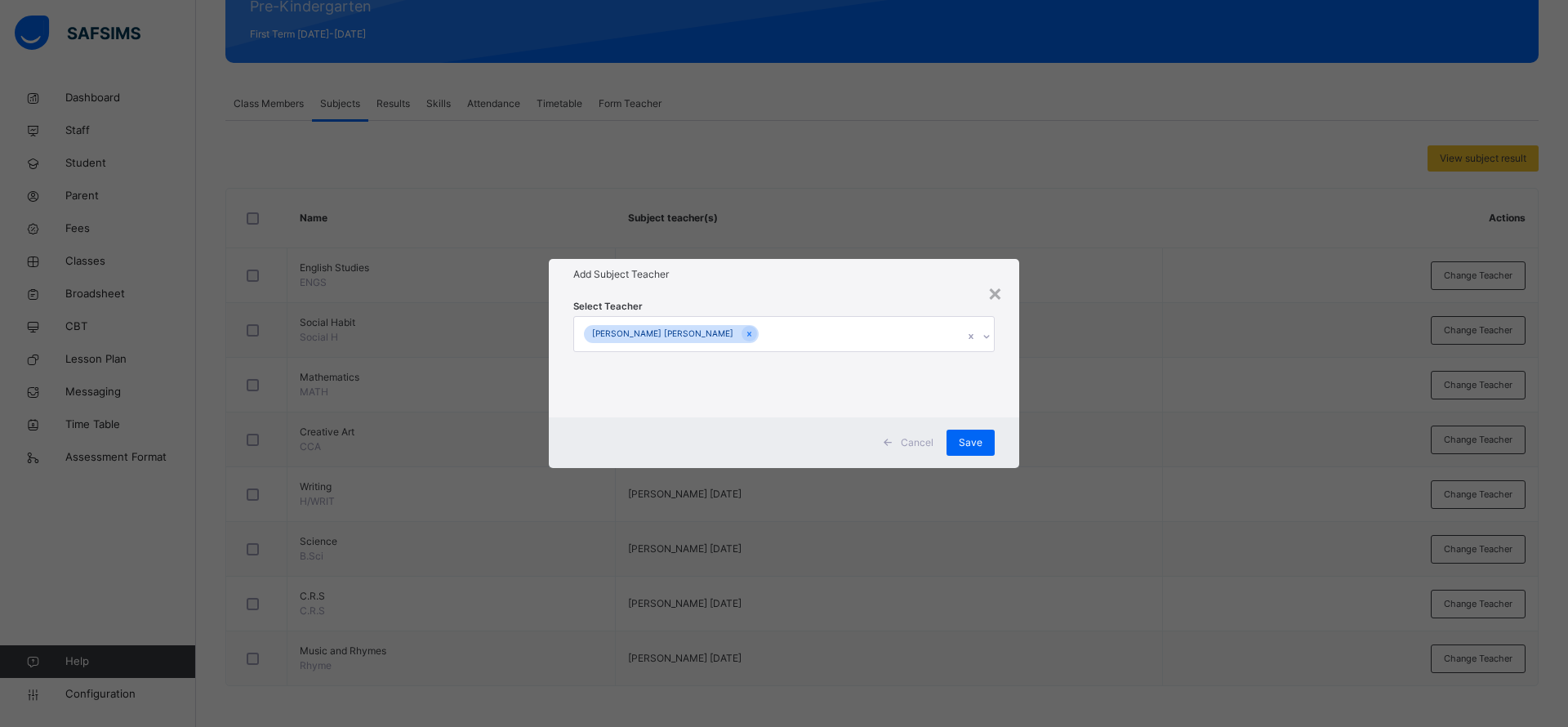
click at [971, 447] on span "Save" at bounding box center [971, 443] width 23 height 15
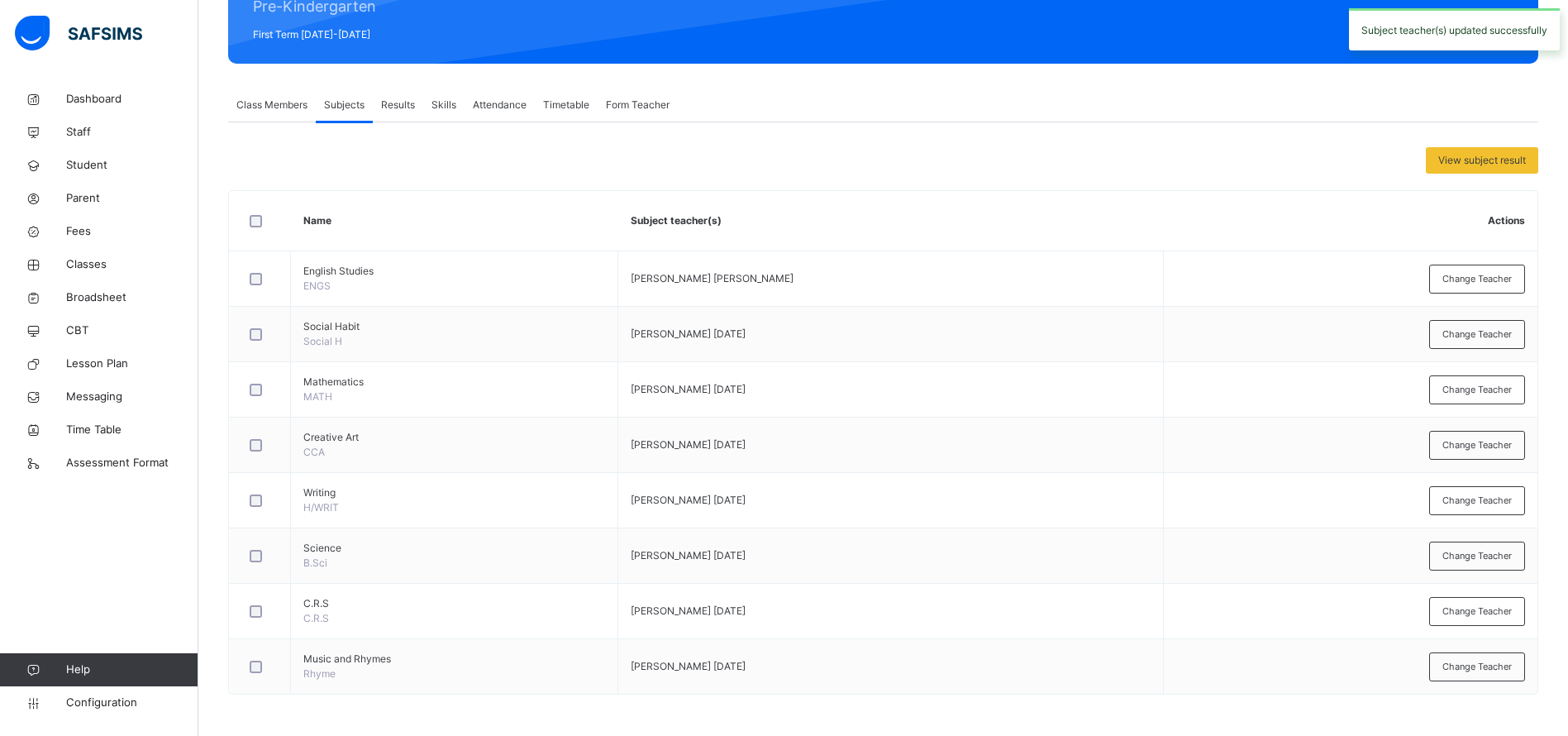
click at [1487, 389] on span "Change Teacher" at bounding box center [1477, 389] width 70 height 14
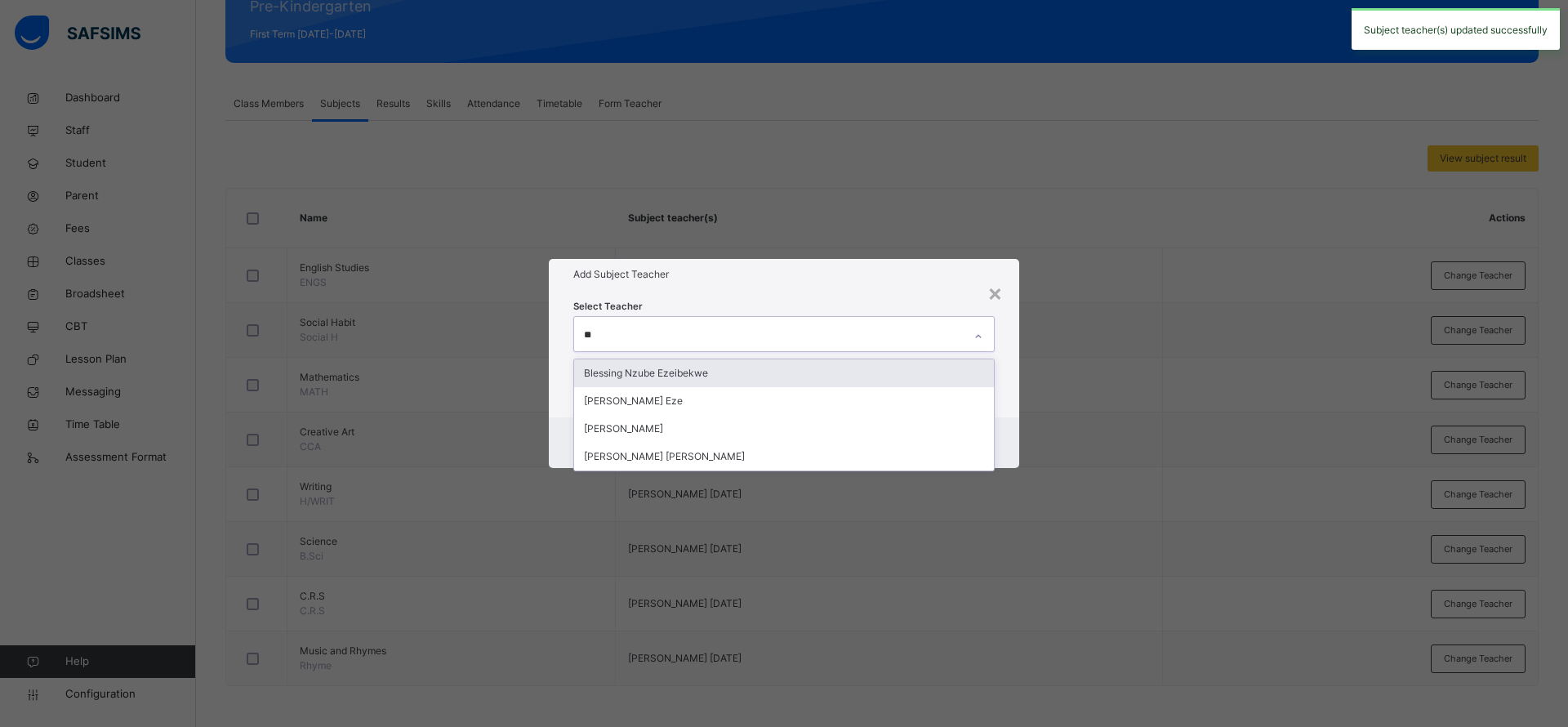
type input "***"
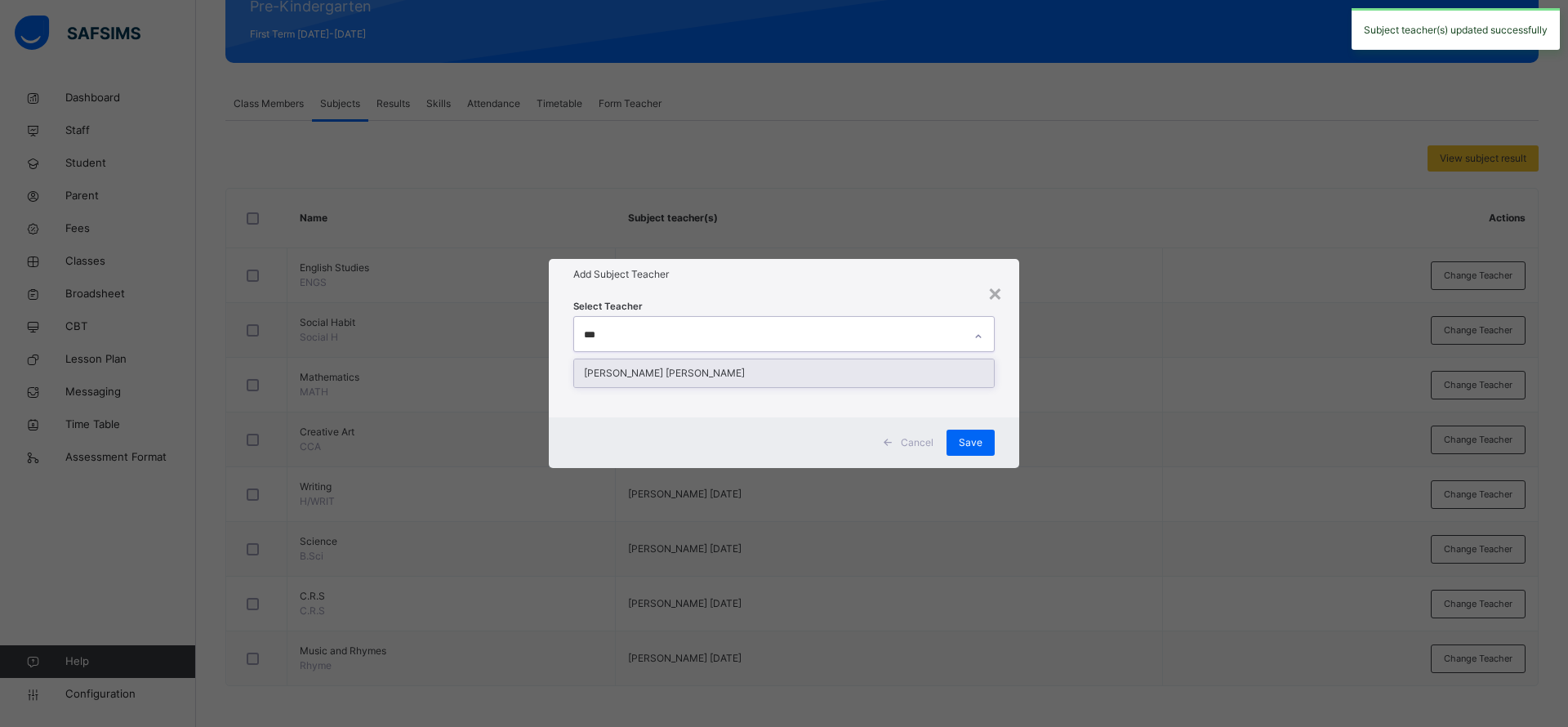
click at [782, 381] on div "Ezra Dorathy Kyana" at bounding box center [784, 372] width 420 height 27
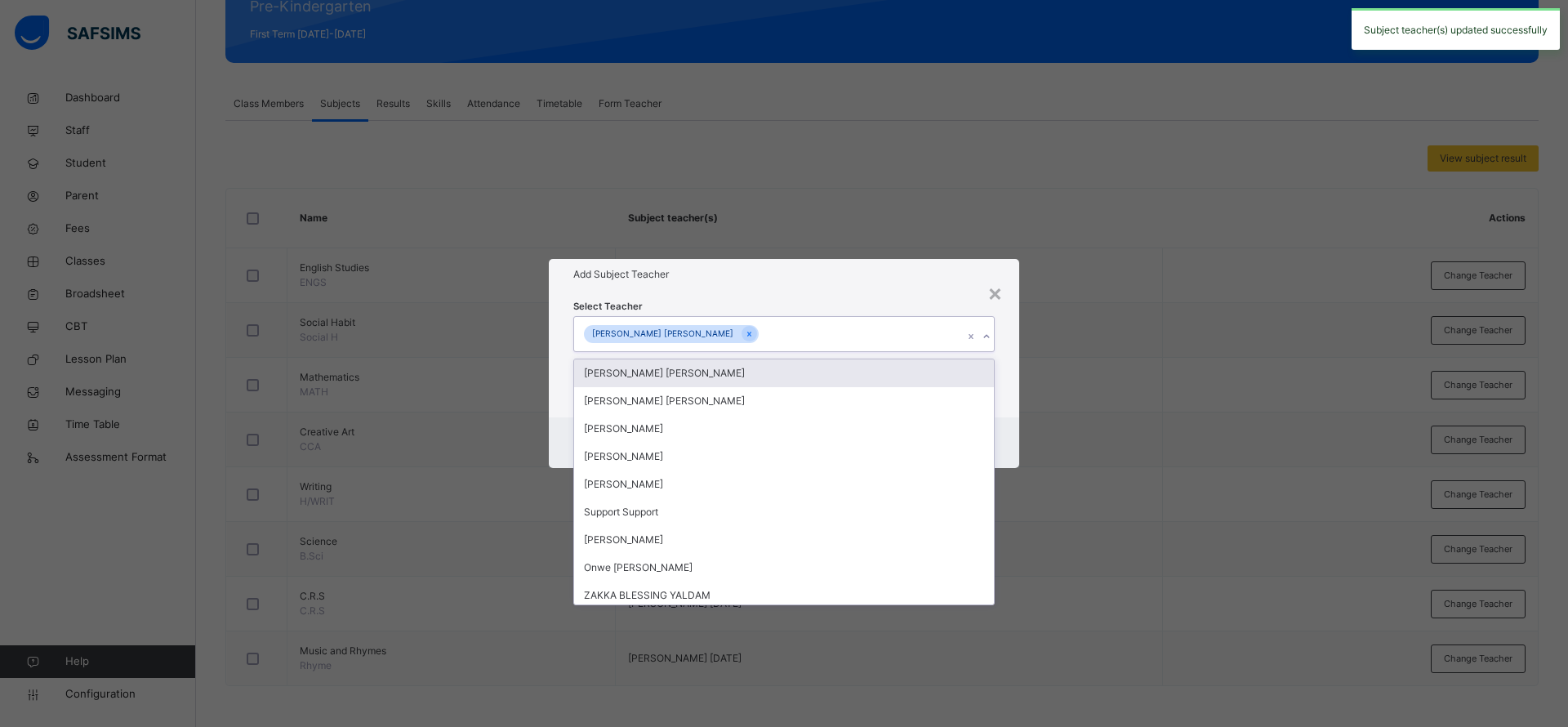
click at [899, 293] on div "Select Teacher option Ezra Dorathy Kyana, selected. option Ugochi Daniella Uche…" at bounding box center [784, 353] width 470 height 127
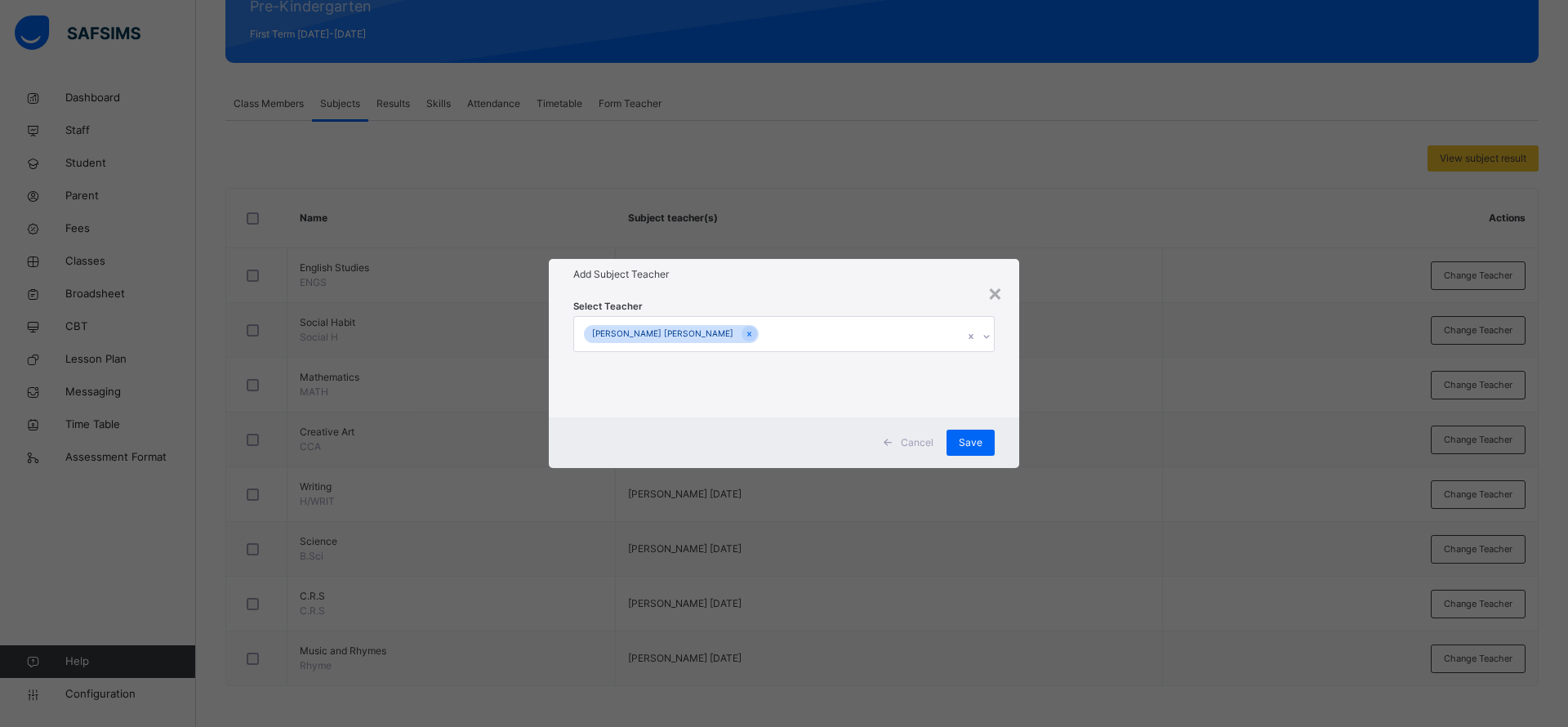
click at [961, 435] on span "Save" at bounding box center [971, 443] width 23 height 15
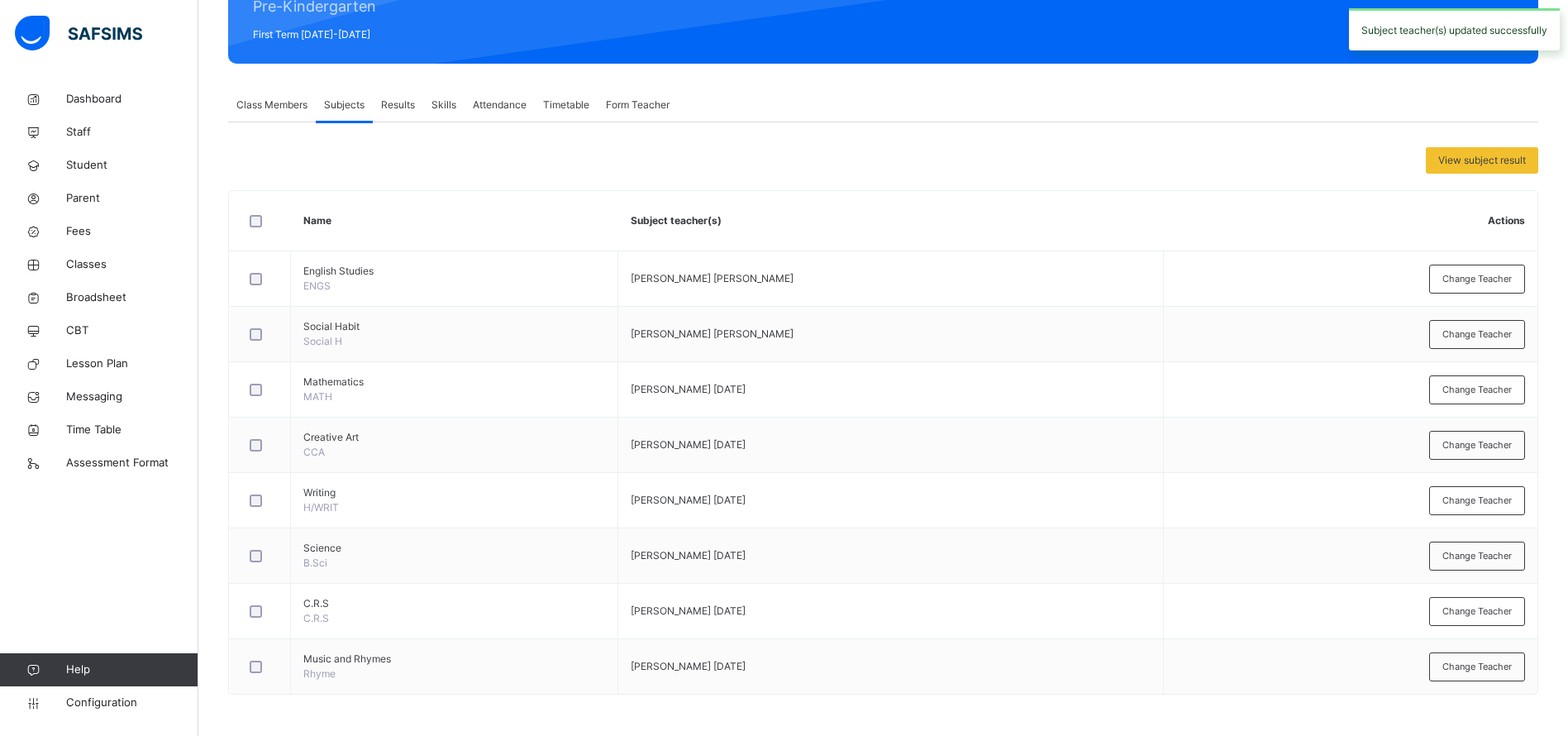
click at [1483, 454] on div "Change Teacher" at bounding box center [1477, 445] width 96 height 29
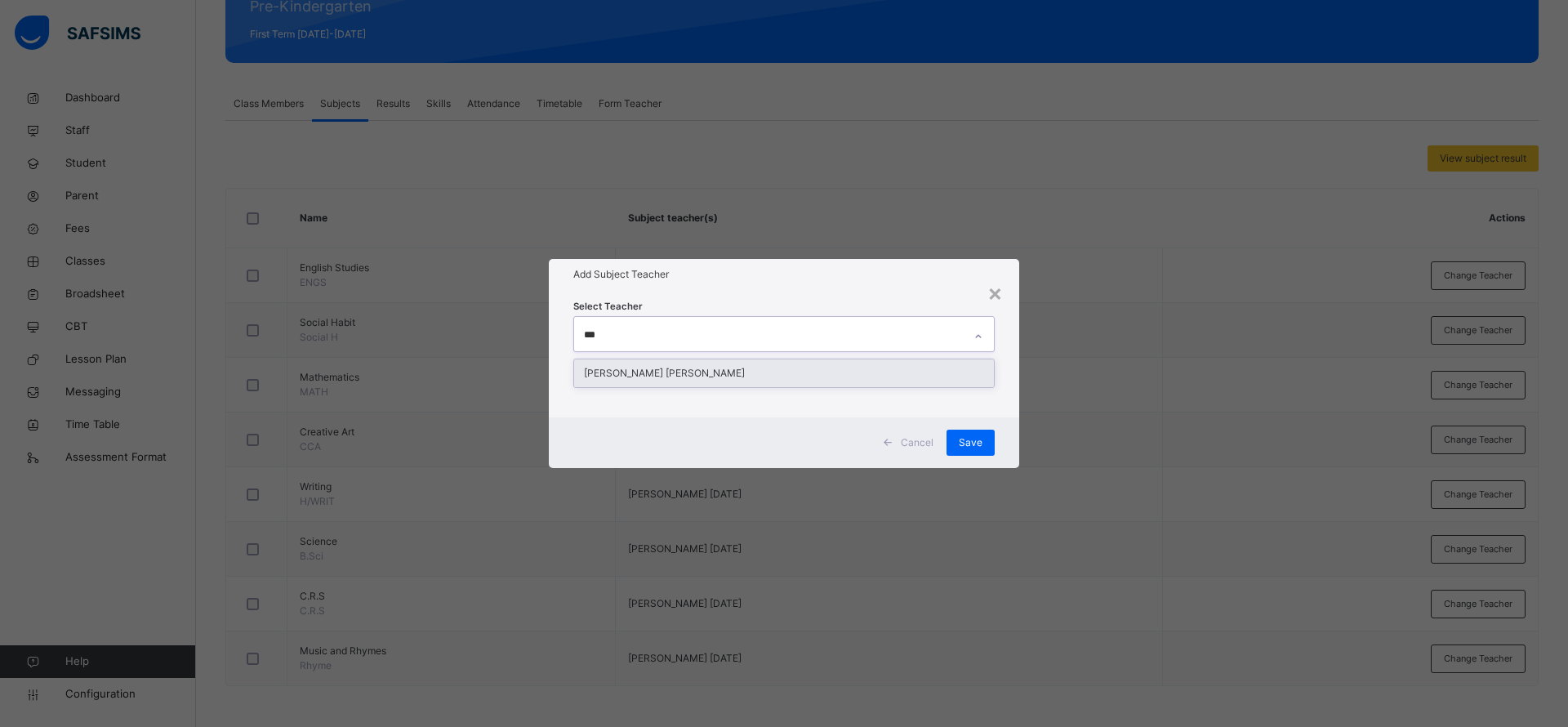
type input "****"
click at [715, 386] on div "Ezra Dorathy Kyana" at bounding box center [784, 372] width 420 height 27
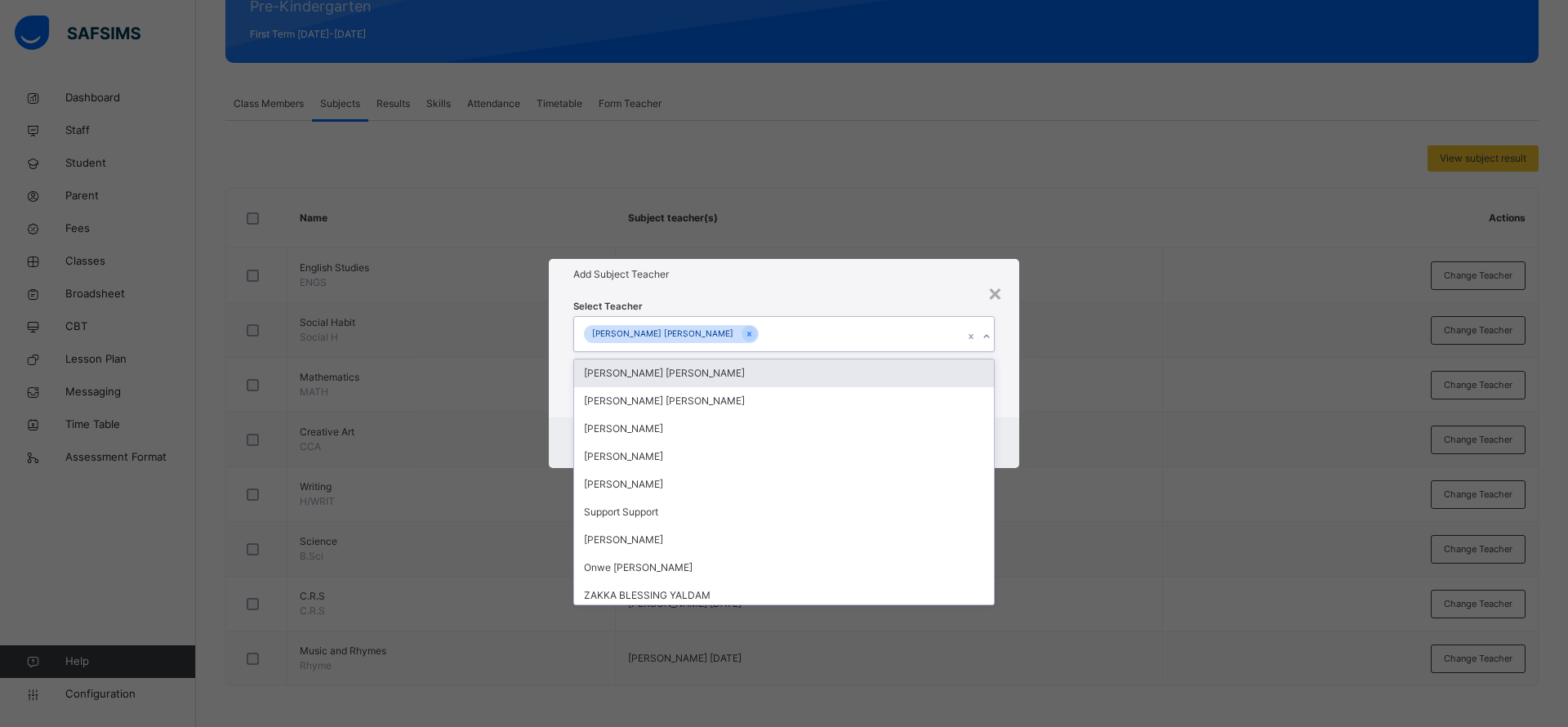
click at [803, 285] on div "Add Subject Teacher" at bounding box center [784, 274] width 470 height 31
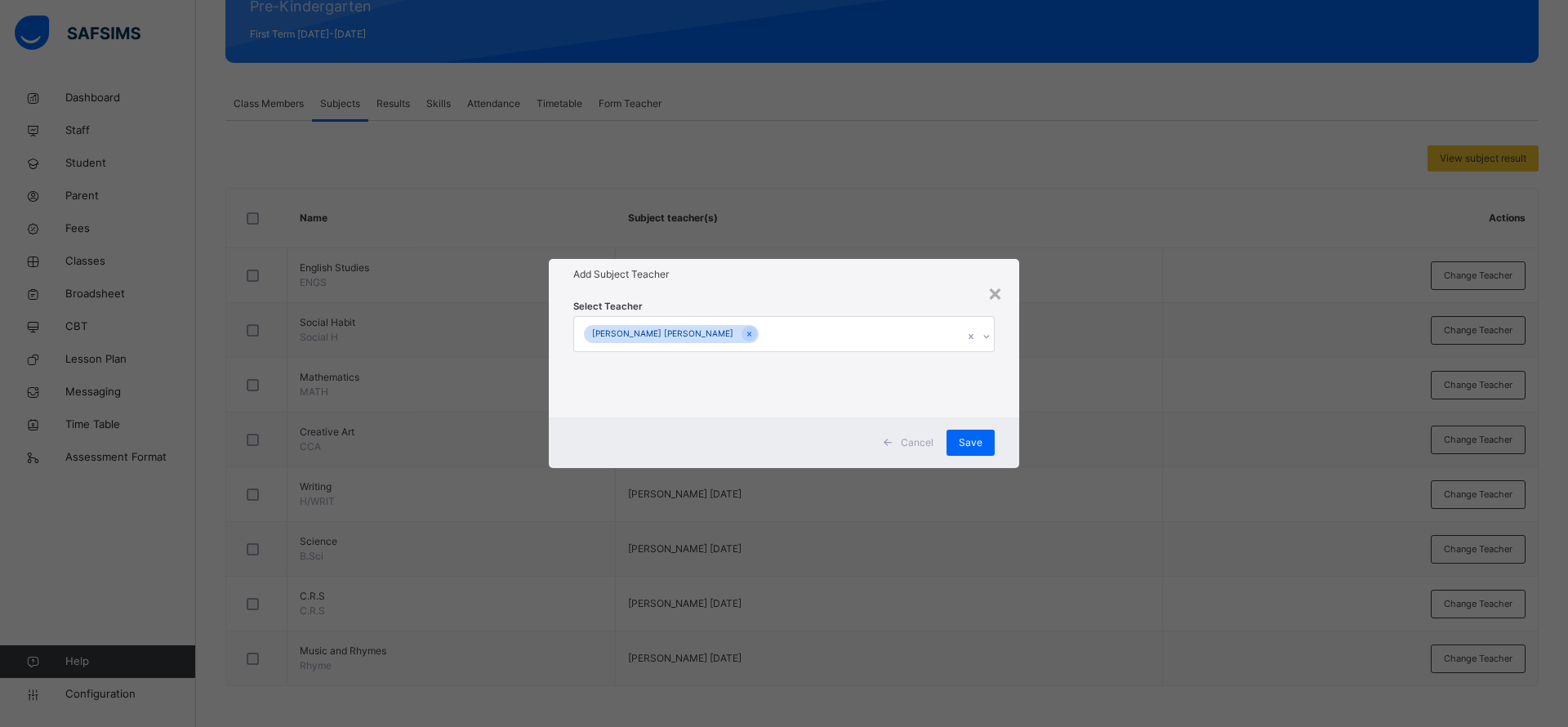
click at [971, 442] on span "Save" at bounding box center [971, 443] width 23 height 15
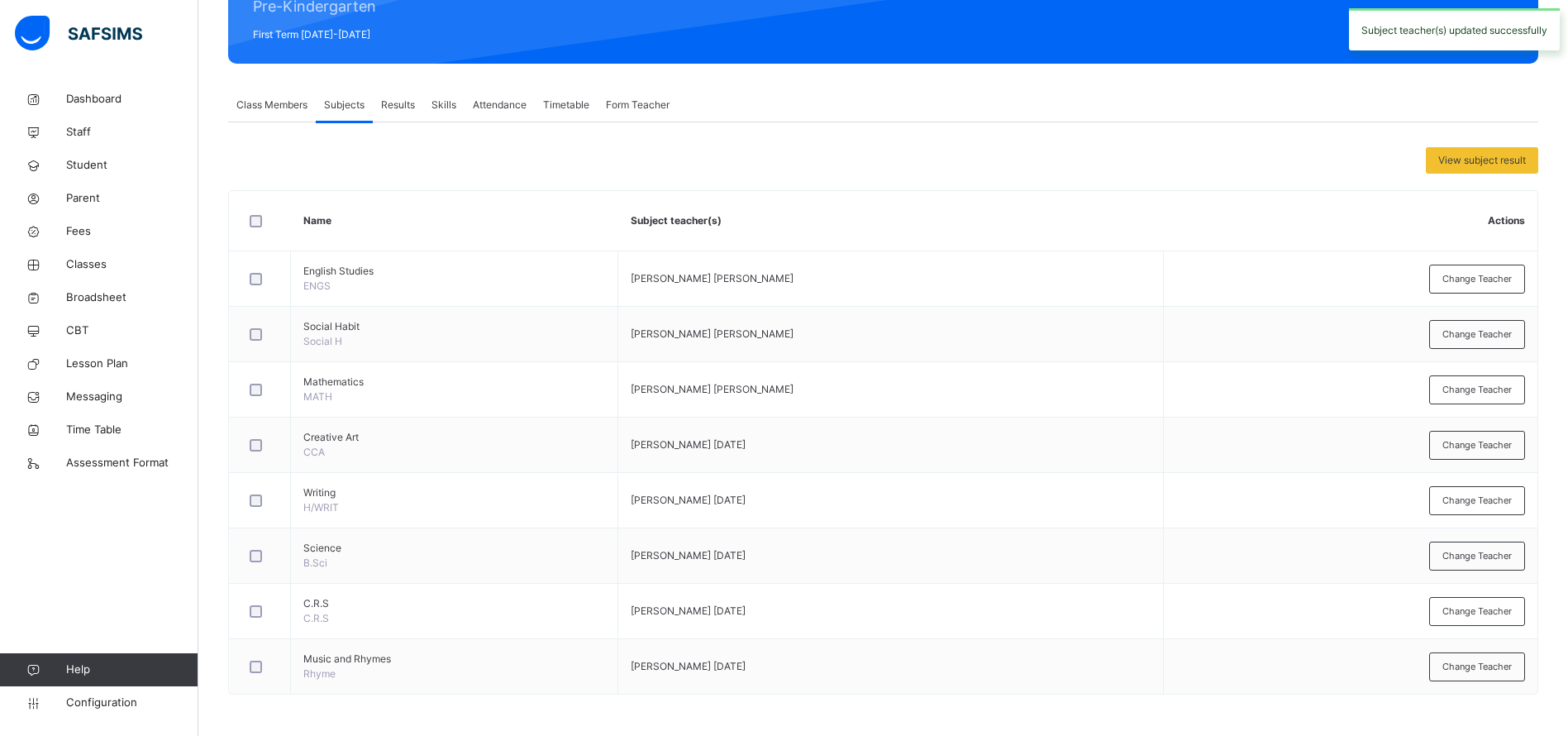
click at [1454, 500] on div "Change Teacher" at bounding box center [1477, 500] width 96 height 29
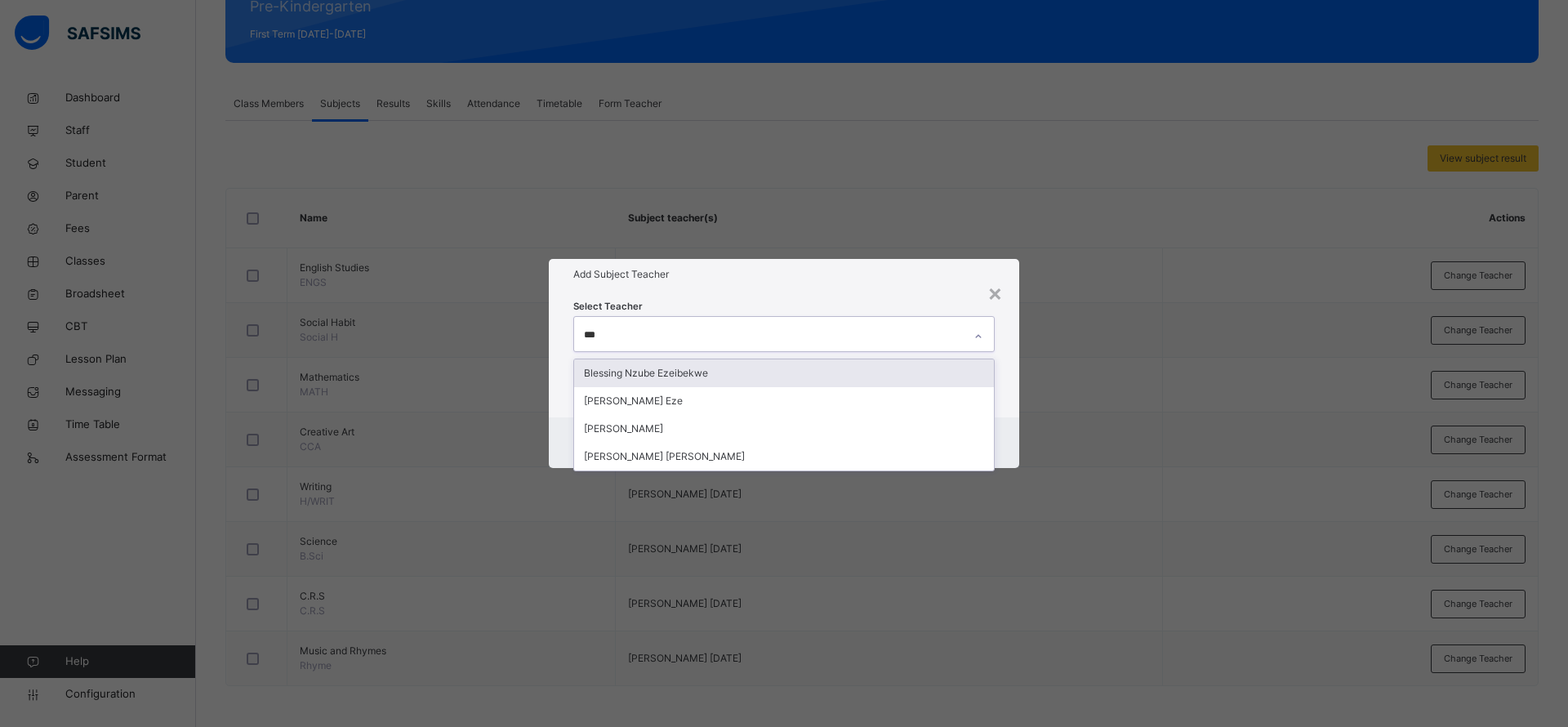
type input "****"
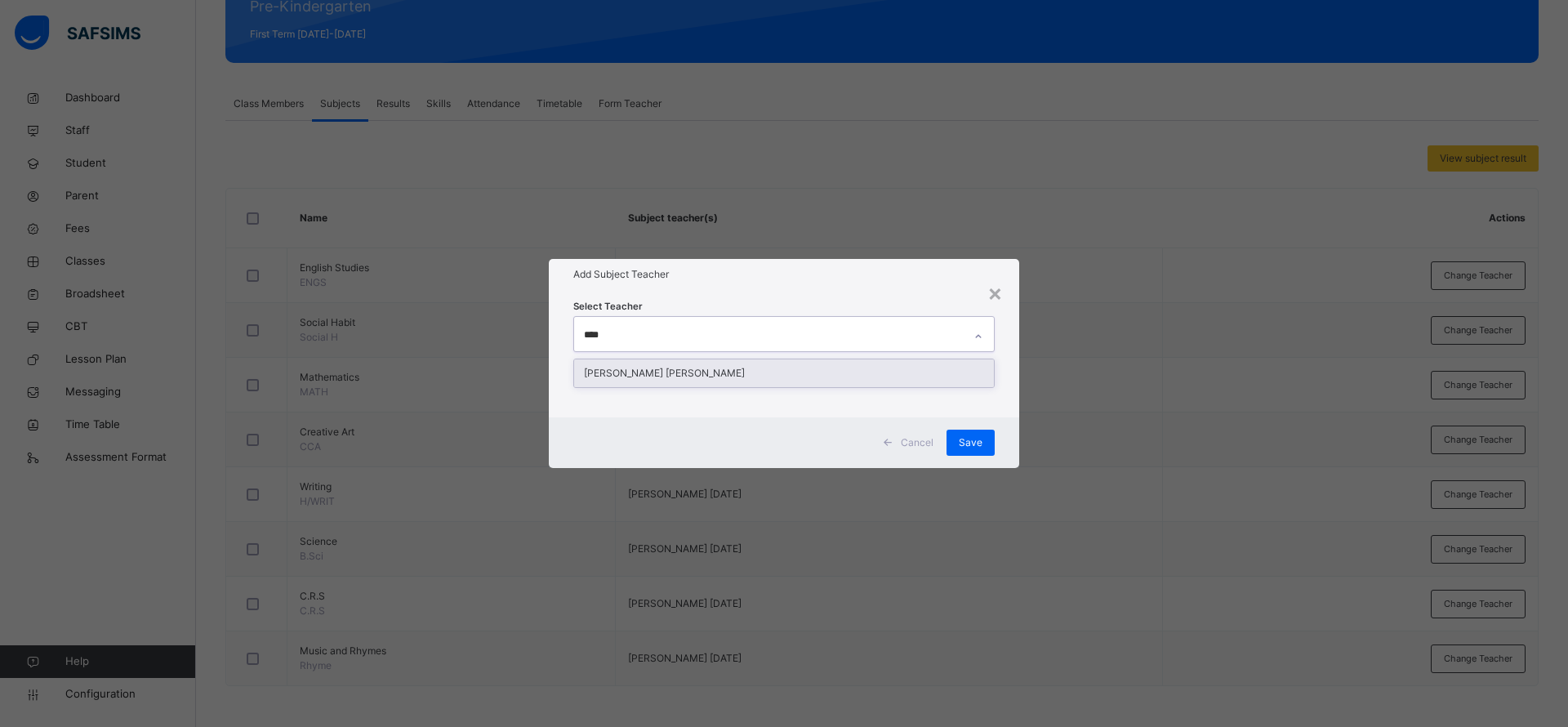
click at [714, 371] on div "Ezra Dorathy Kyana" at bounding box center [784, 372] width 420 height 27
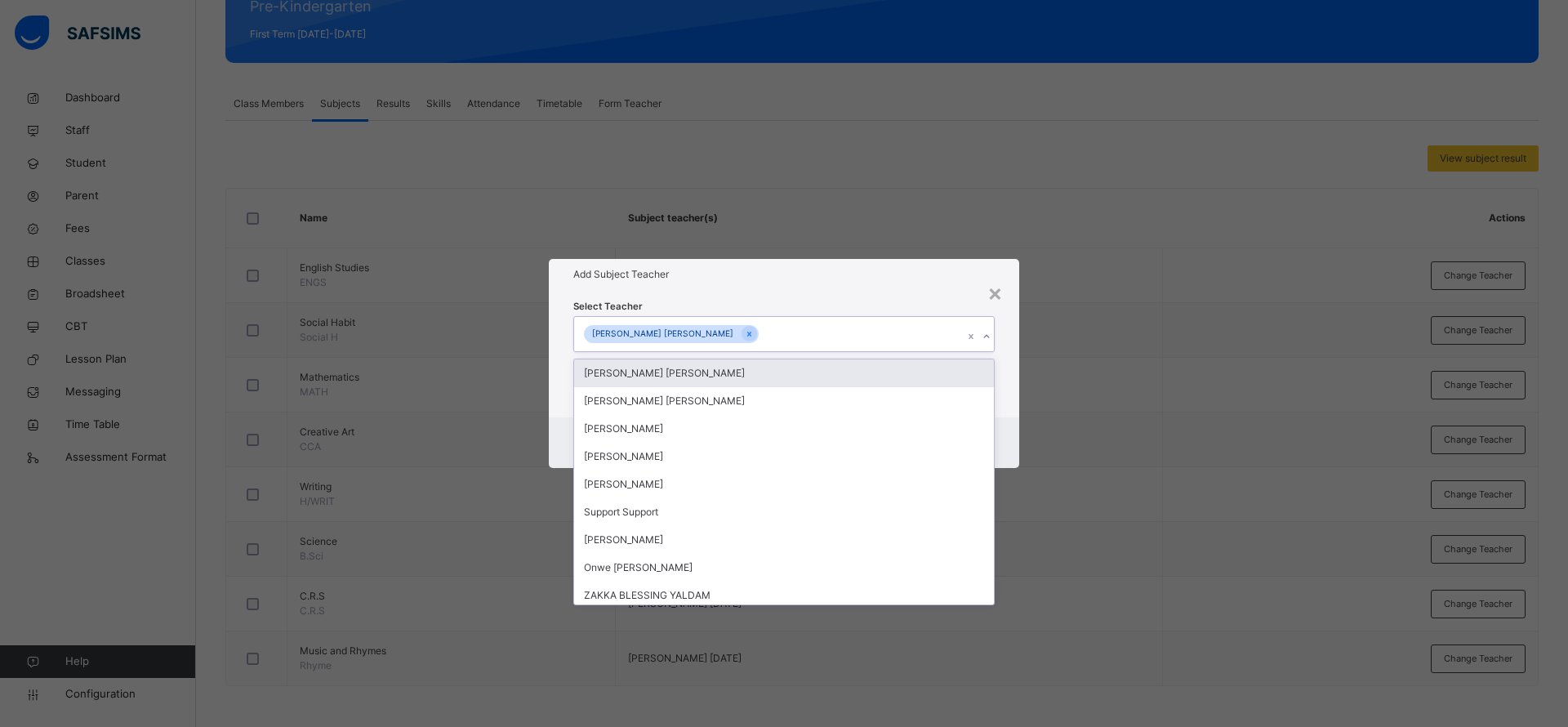
click at [790, 279] on h1 "Add Subject Teacher" at bounding box center [784, 274] width 421 height 15
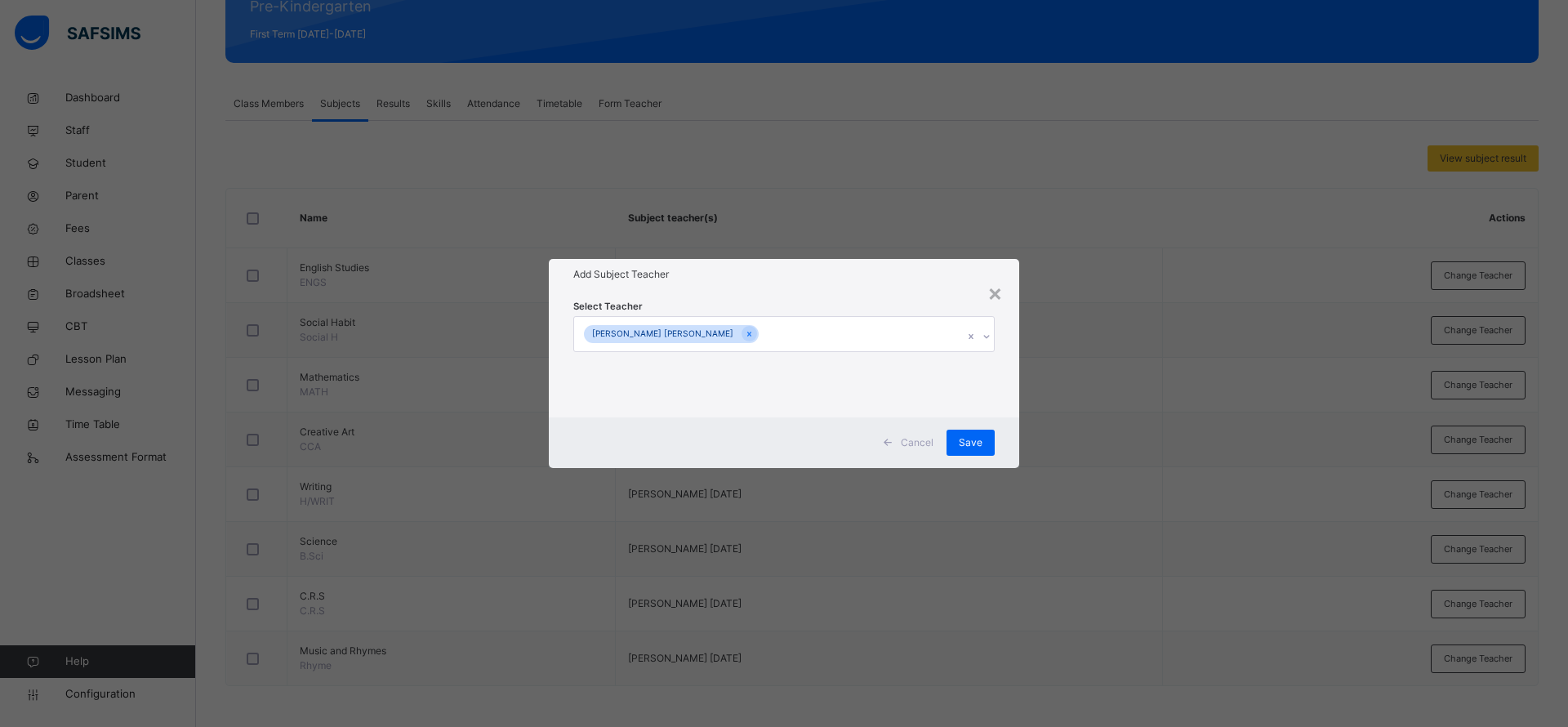
click at [976, 445] on span "Save" at bounding box center [971, 443] width 23 height 15
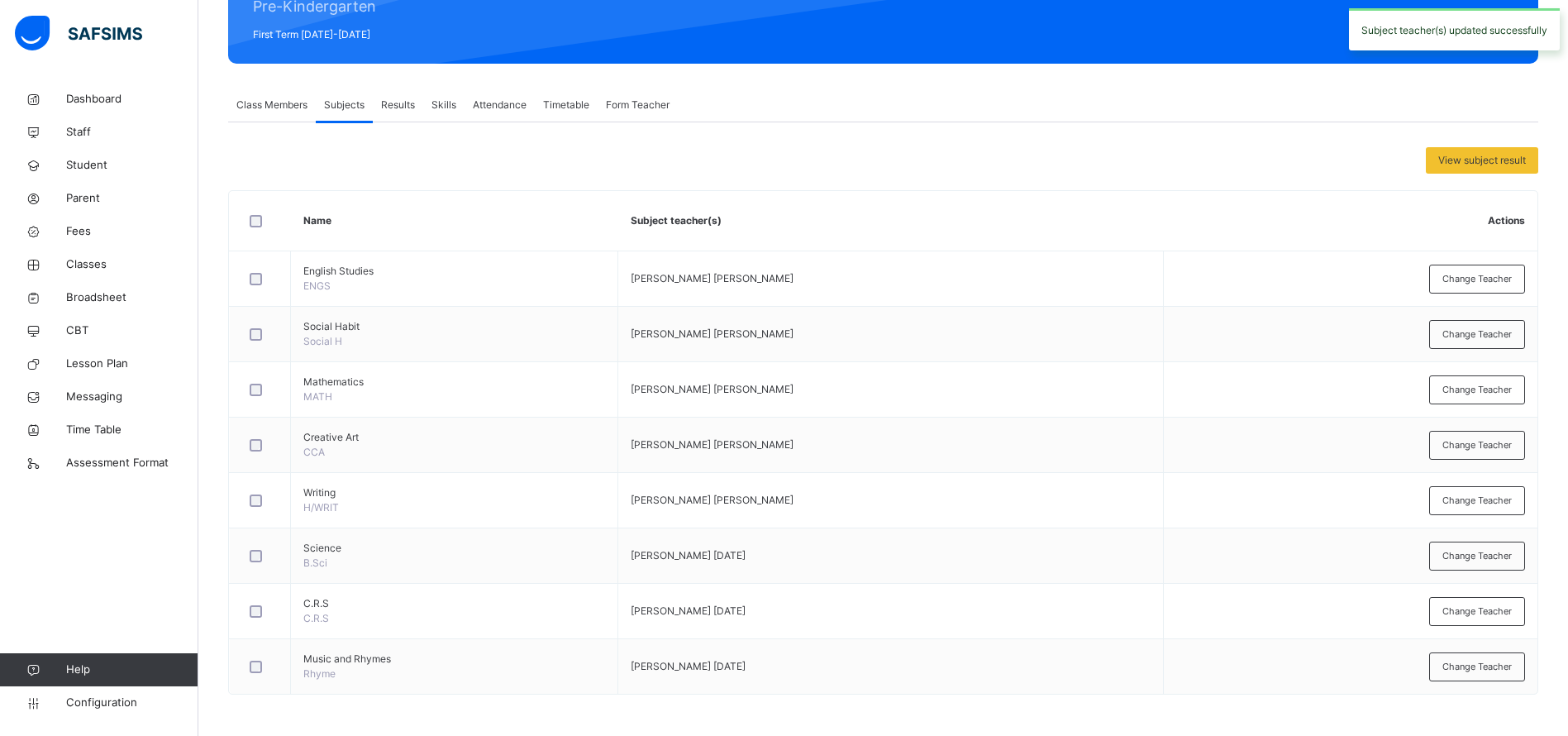
click at [1501, 622] on div "Change Teacher" at bounding box center [1477, 611] width 96 height 29
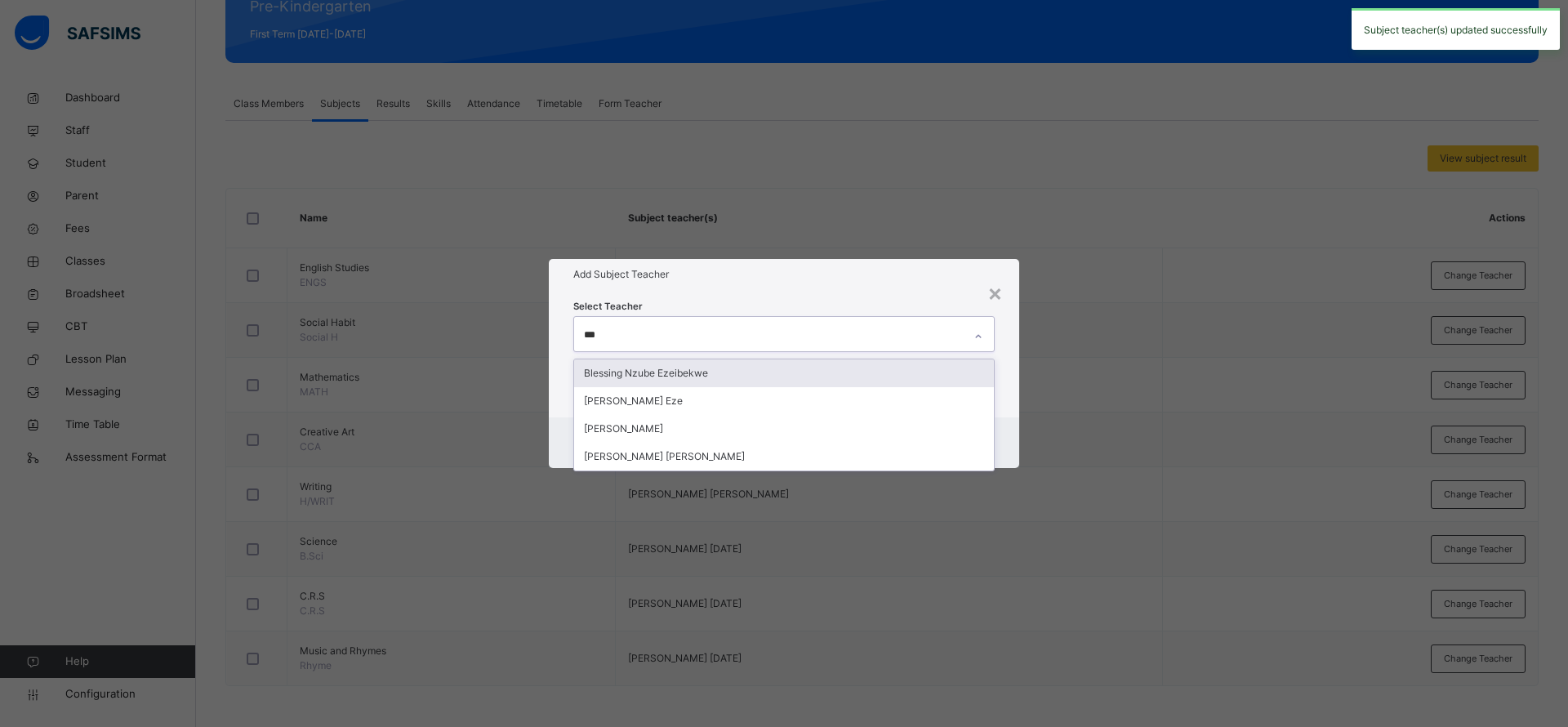
type input "****"
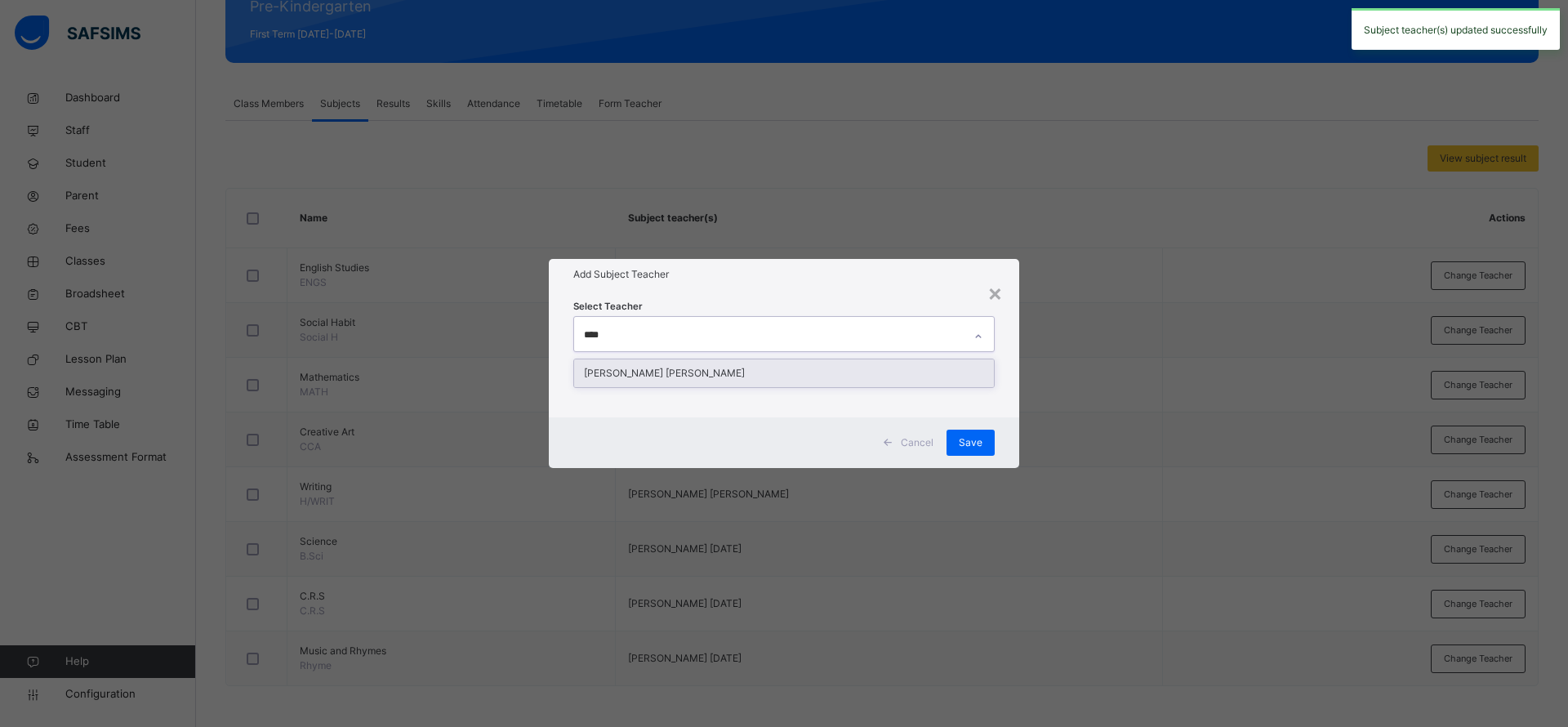
click at [718, 372] on div "Ezra Dorathy Kyana" at bounding box center [784, 372] width 420 height 27
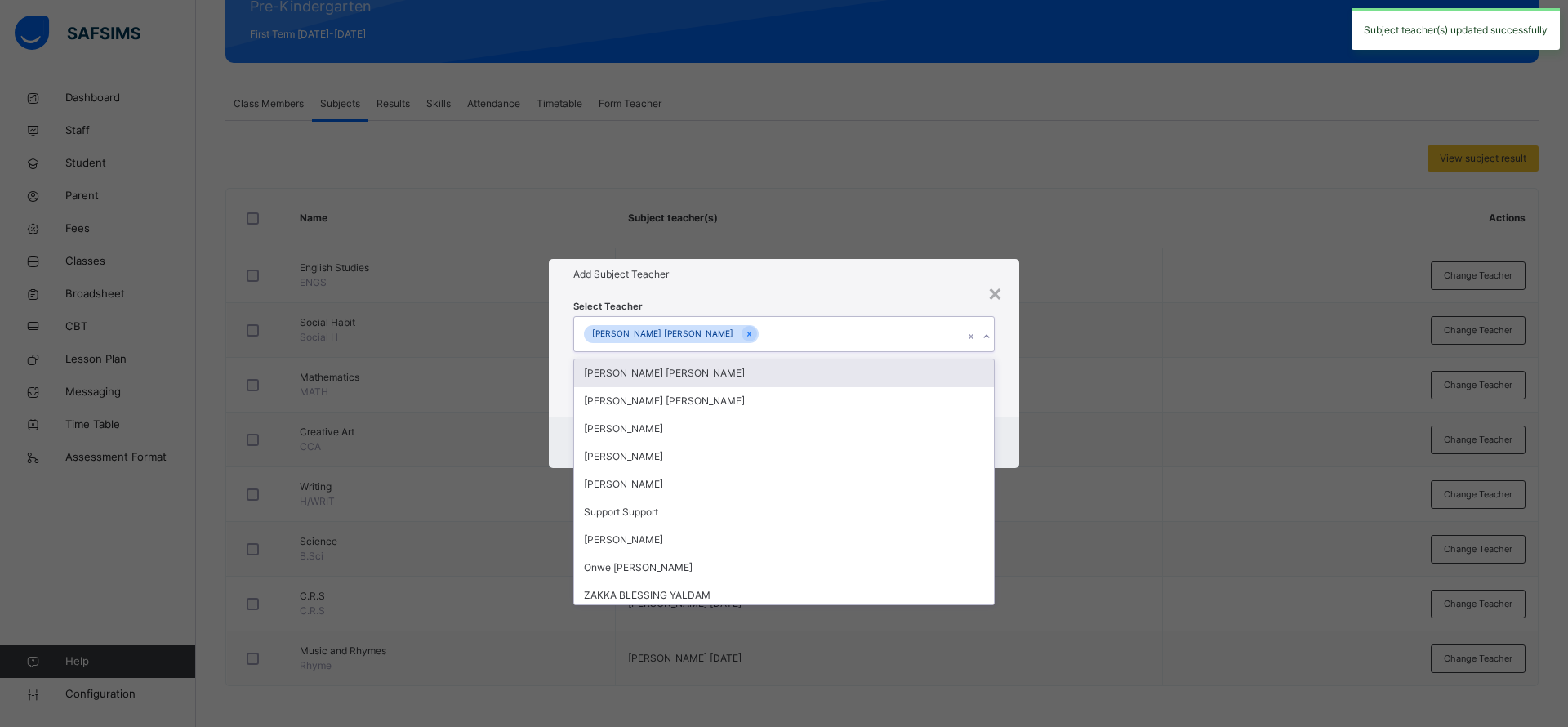
click at [759, 288] on div "Add Subject Teacher" at bounding box center [784, 274] width 470 height 31
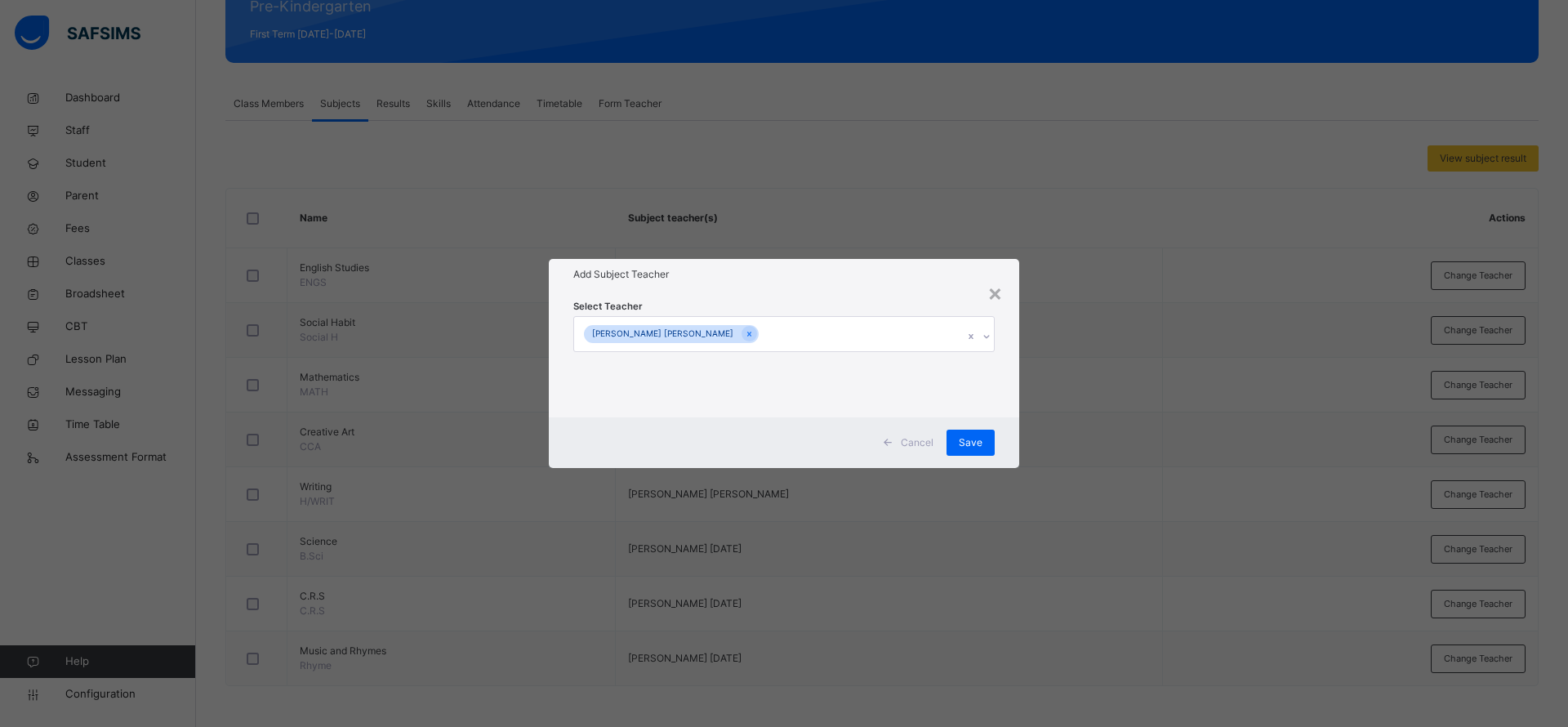
click at [970, 446] on span "Save" at bounding box center [971, 443] width 23 height 15
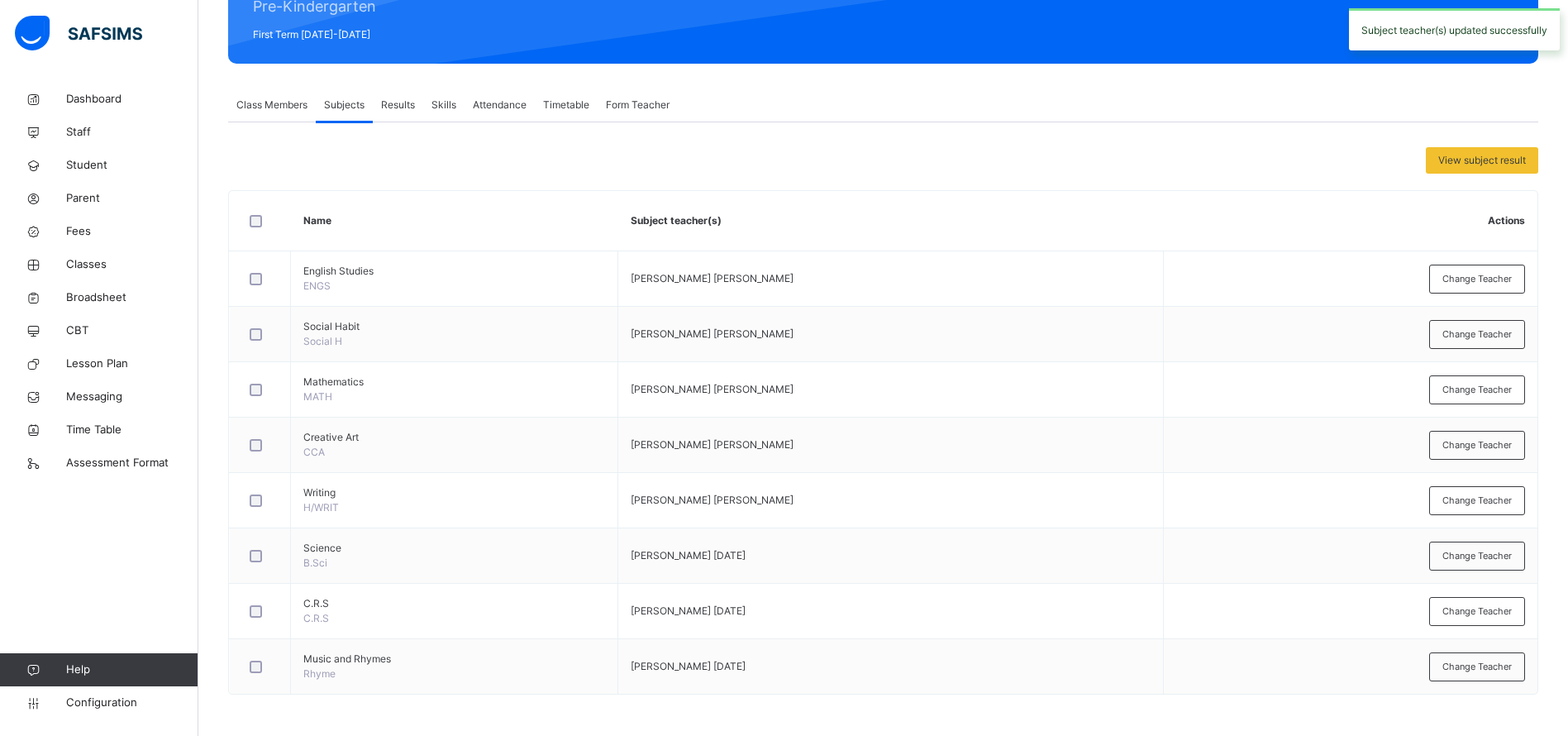
click at [1479, 667] on span "Change Teacher" at bounding box center [1477, 666] width 70 height 14
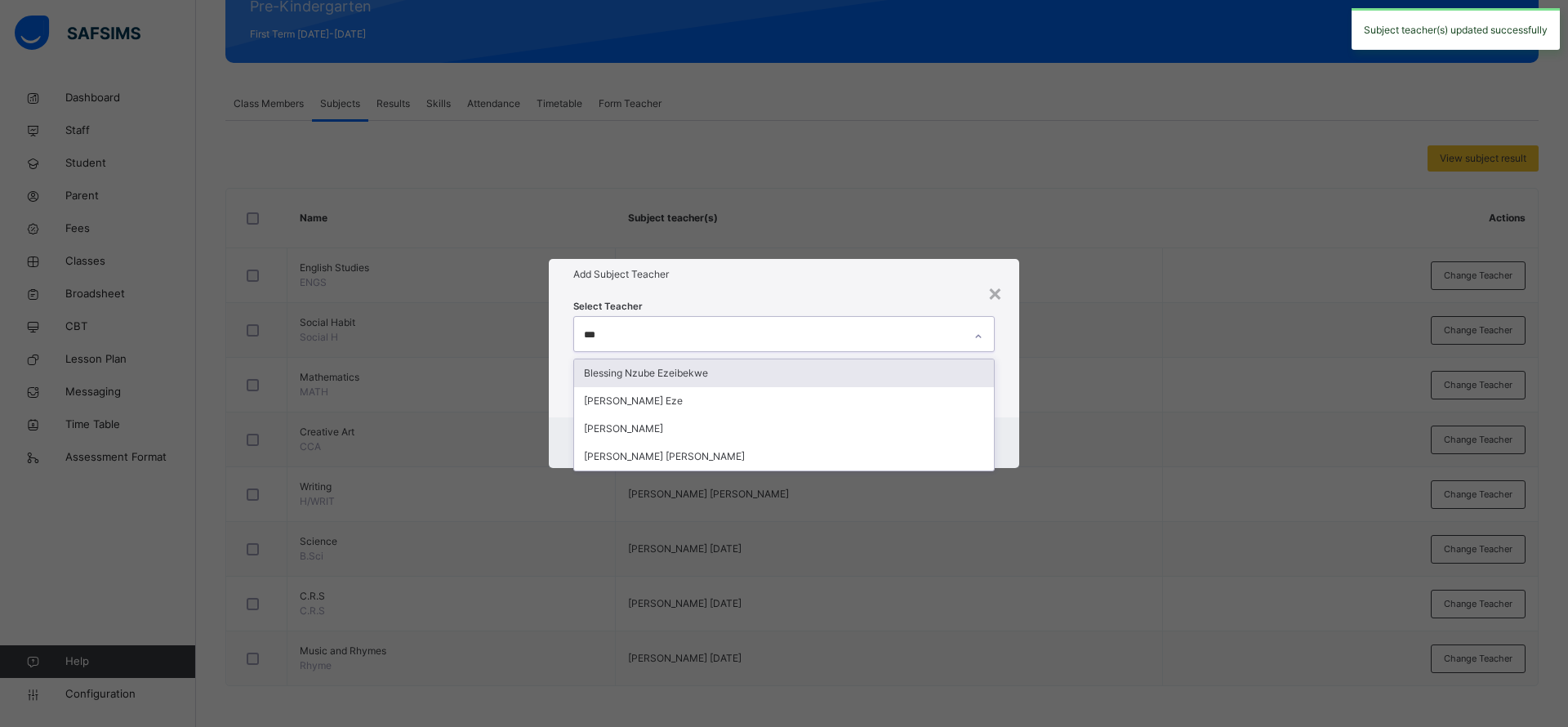
type input "****"
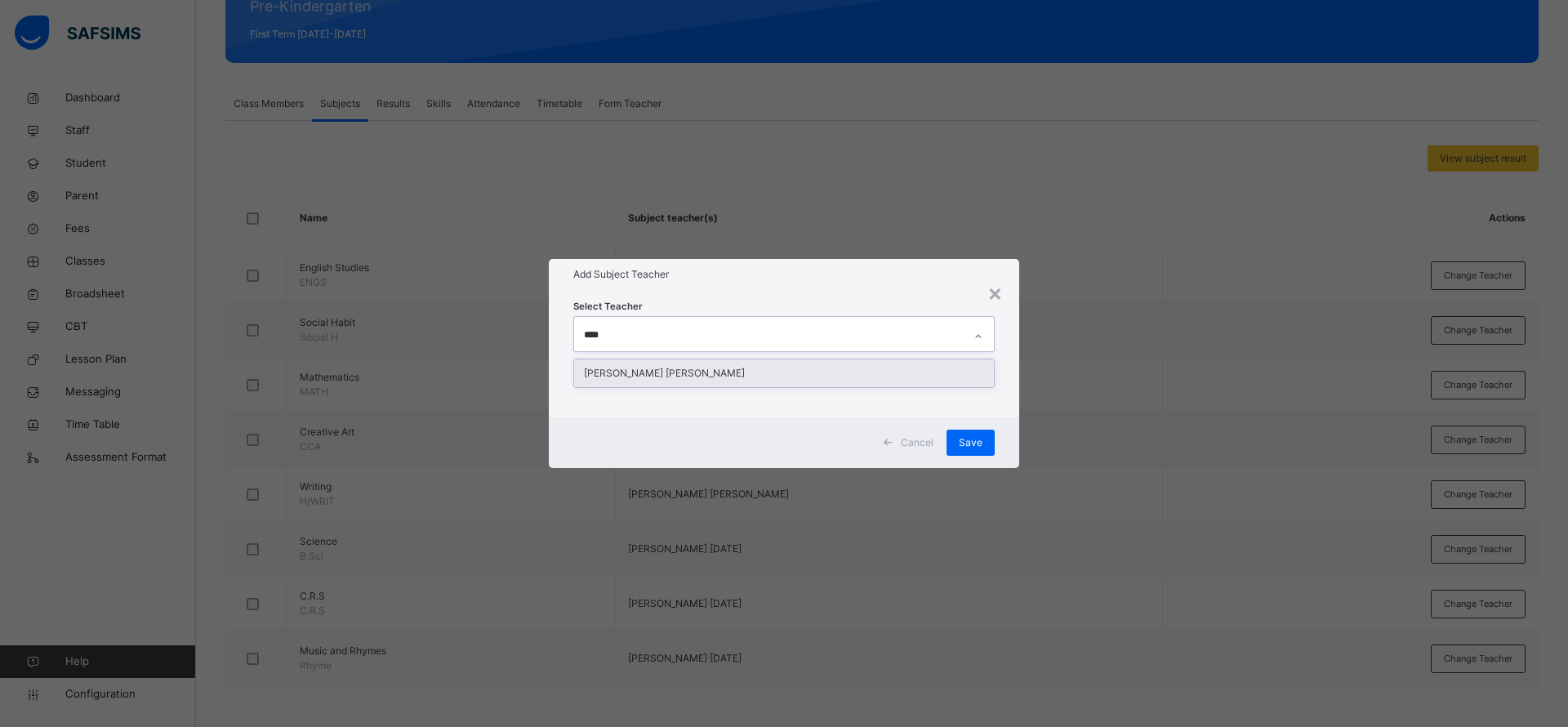
click at [740, 385] on div "Ezra Dorathy Kyana" at bounding box center [784, 372] width 420 height 27
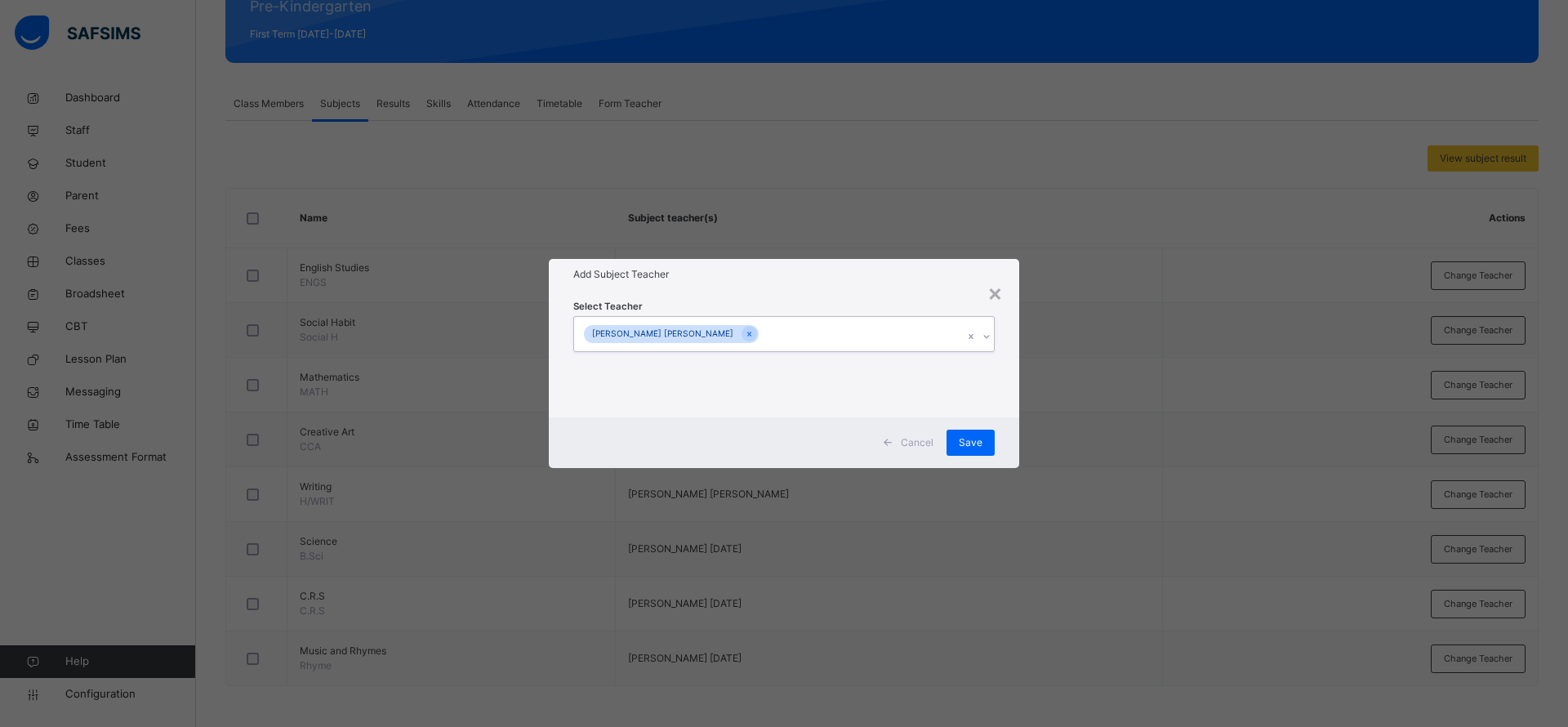
click at [959, 450] on div "Save" at bounding box center [971, 442] width 48 height 26
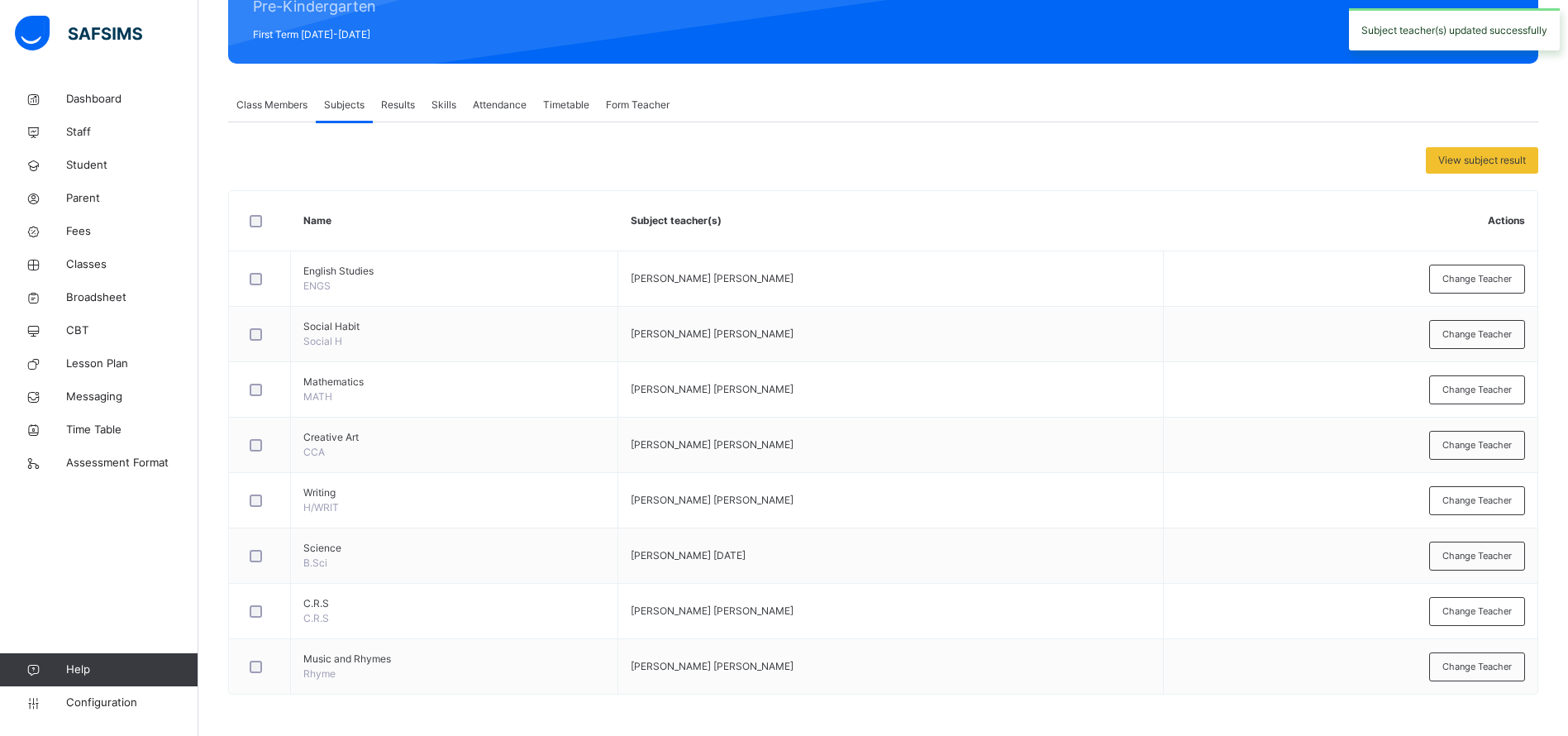
click at [1501, 559] on span "Change Teacher" at bounding box center [1477, 555] width 70 height 14
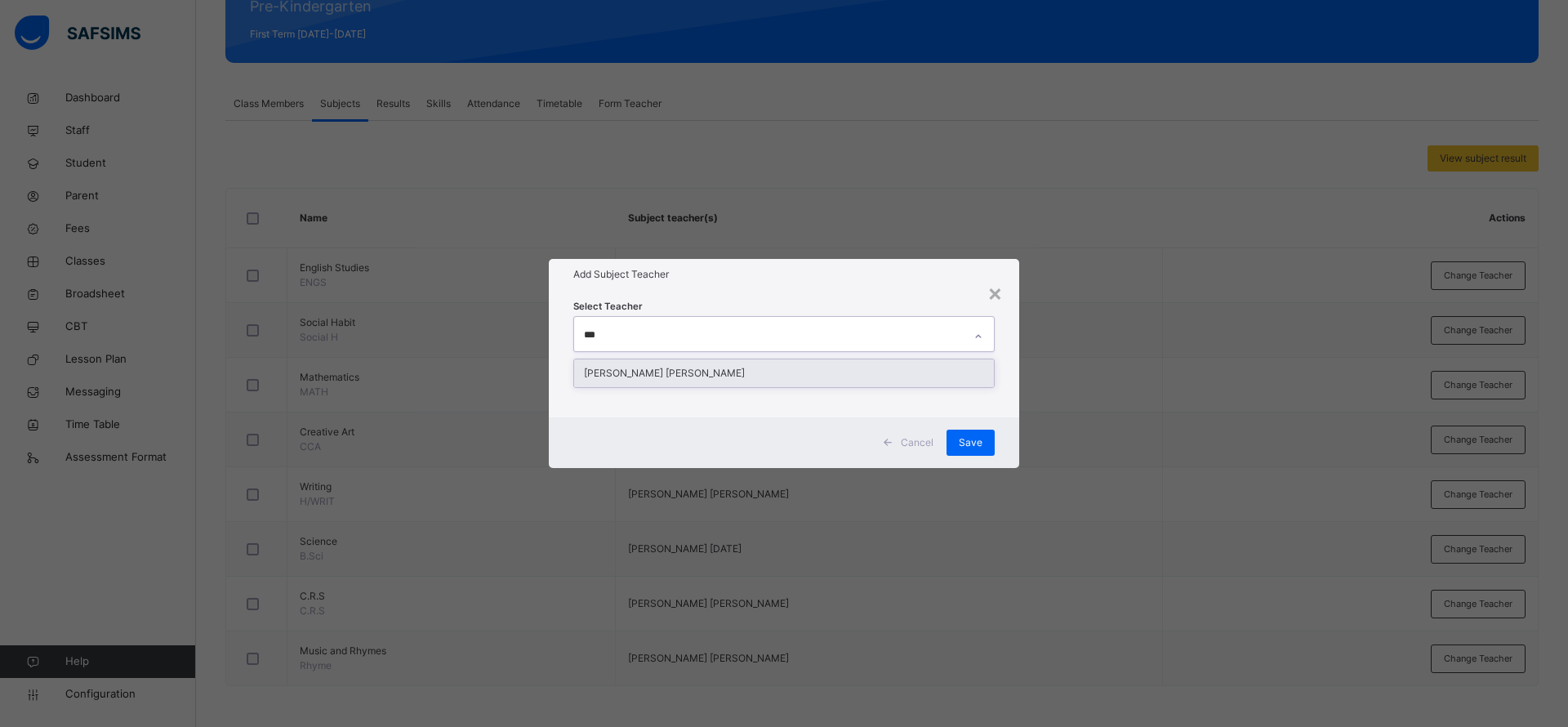
type input "****"
click at [710, 366] on div "Ezra Dorathy Kyana" at bounding box center [784, 372] width 420 height 27
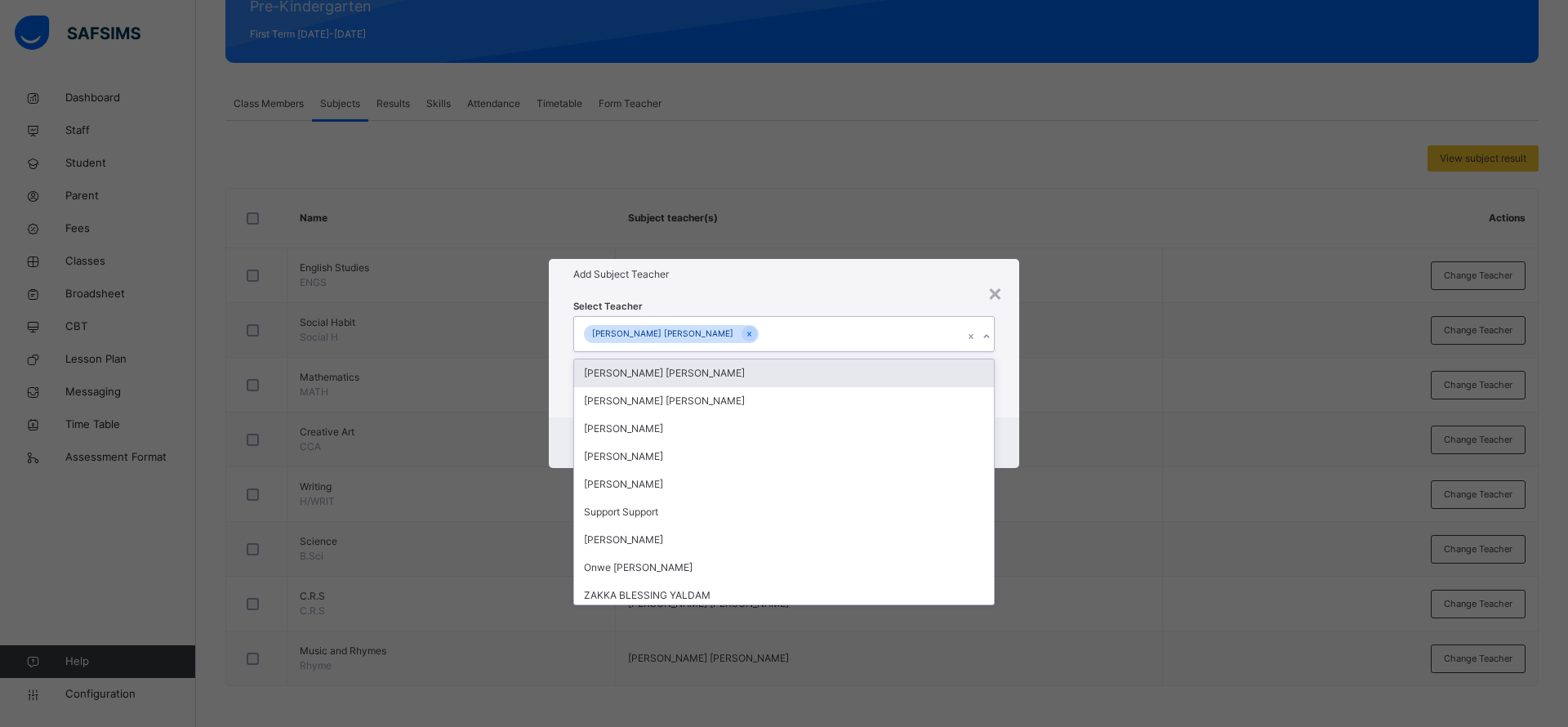
click at [850, 259] on div "Add Subject Teacher" at bounding box center [784, 274] width 470 height 31
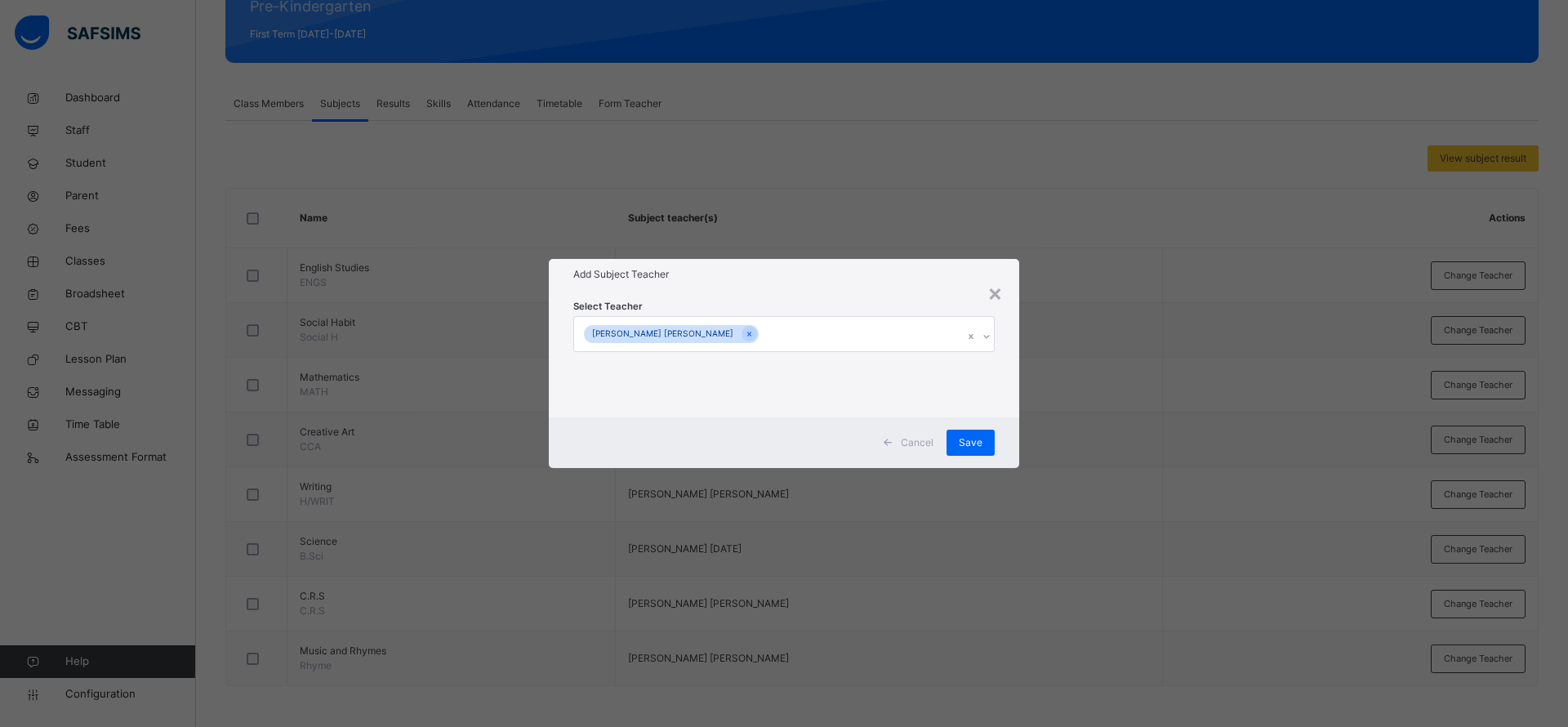
click at [985, 449] on div "Save" at bounding box center [971, 442] width 48 height 26
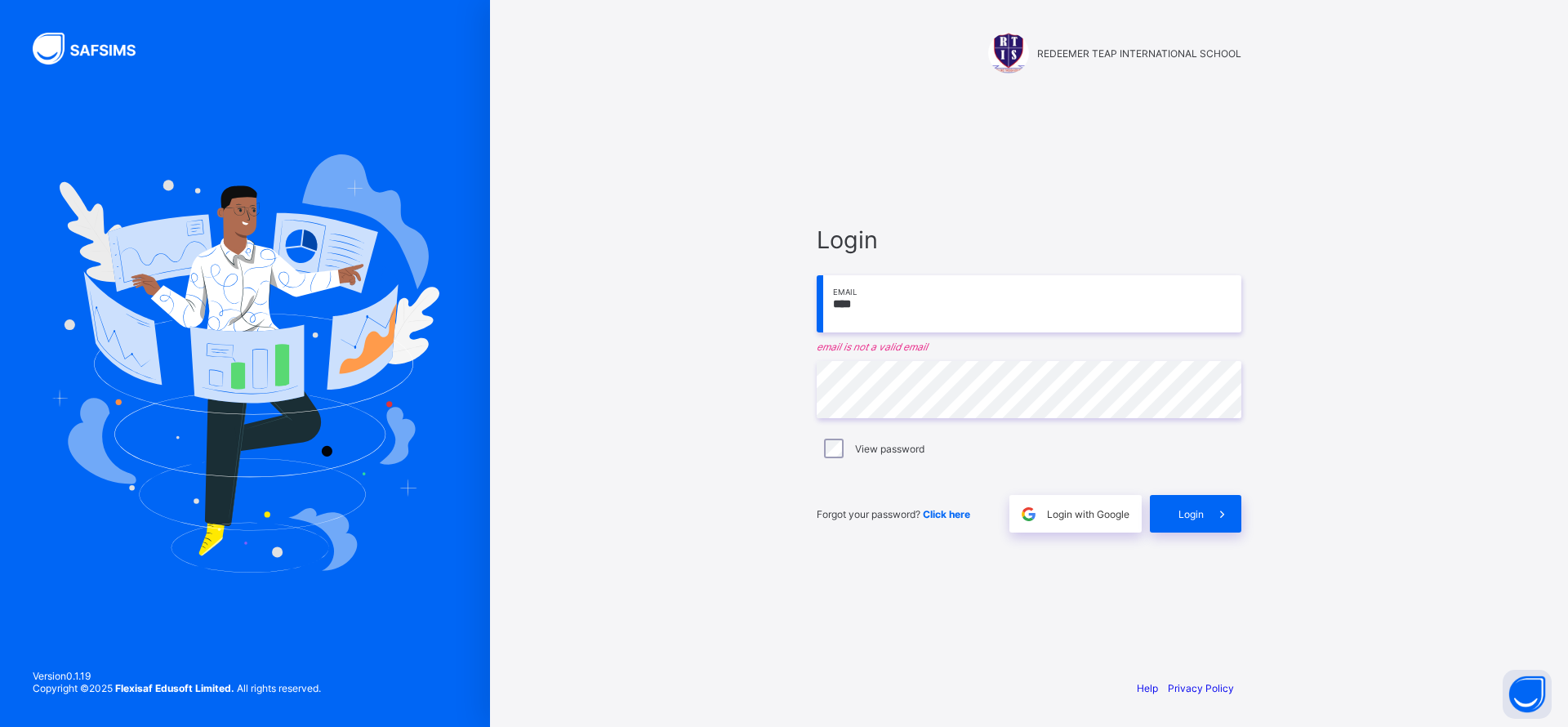
type input "**********"
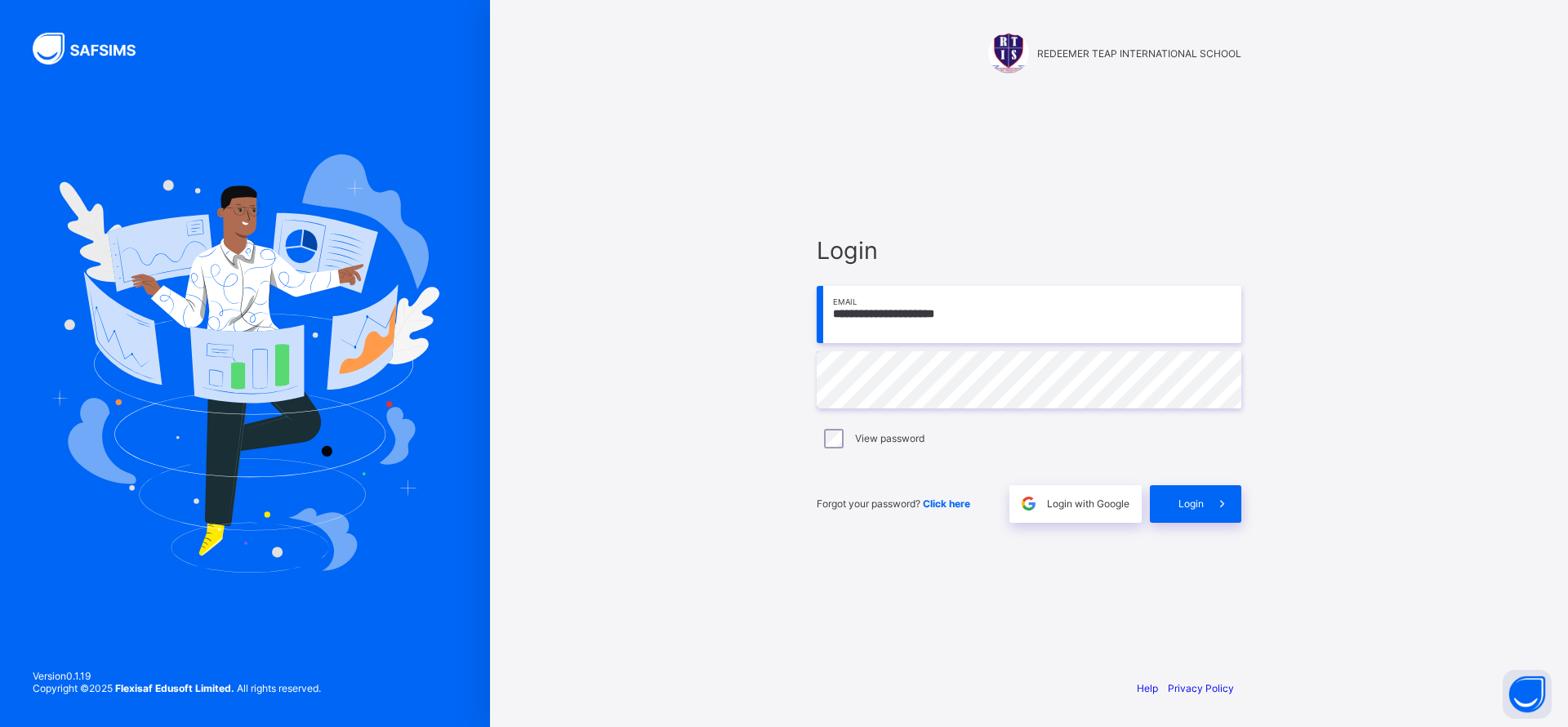
click at [1209, 499] on span at bounding box center [1221, 503] width 37 height 37
click at [830, 427] on div "View password" at bounding box center [1029, 438] width 425 height 34
click at [1194, 500] on span "Login" at bounding box center [1191, 503] width 25 height 12
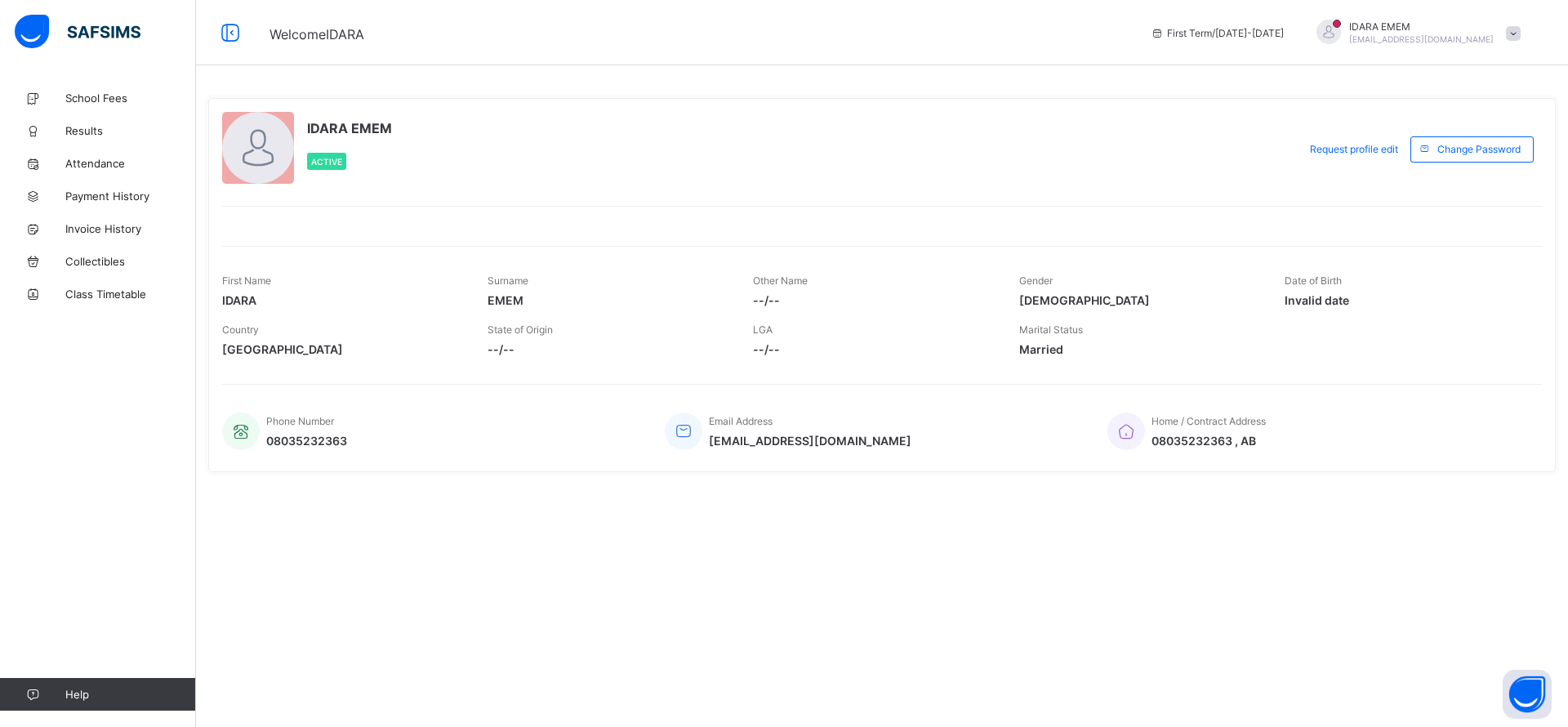
click at [86, 101] on span "School Fees" at bounding box center [130, 98] width 130 height 13
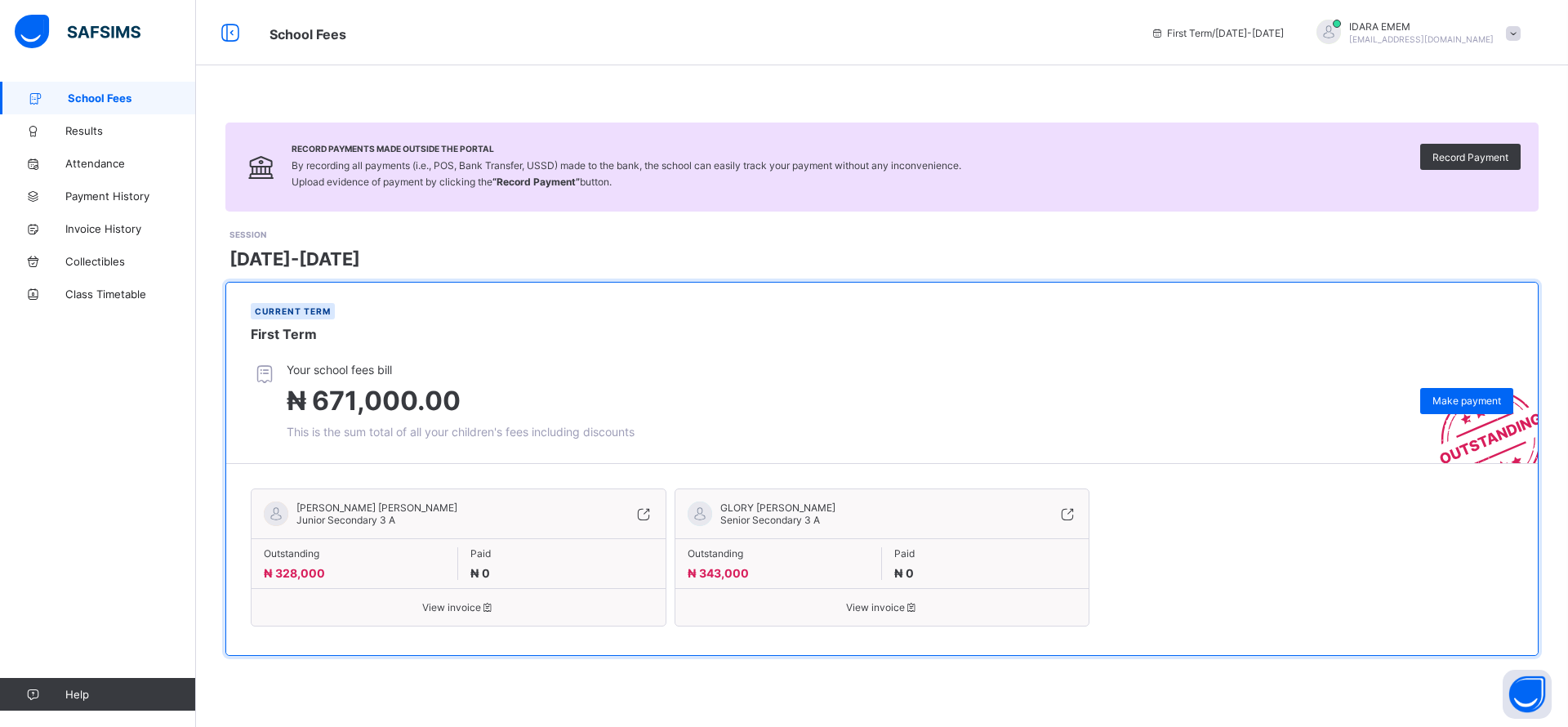
click at [91, 136] on span "Results" at bounding box center [130, 130] width 130 height 13
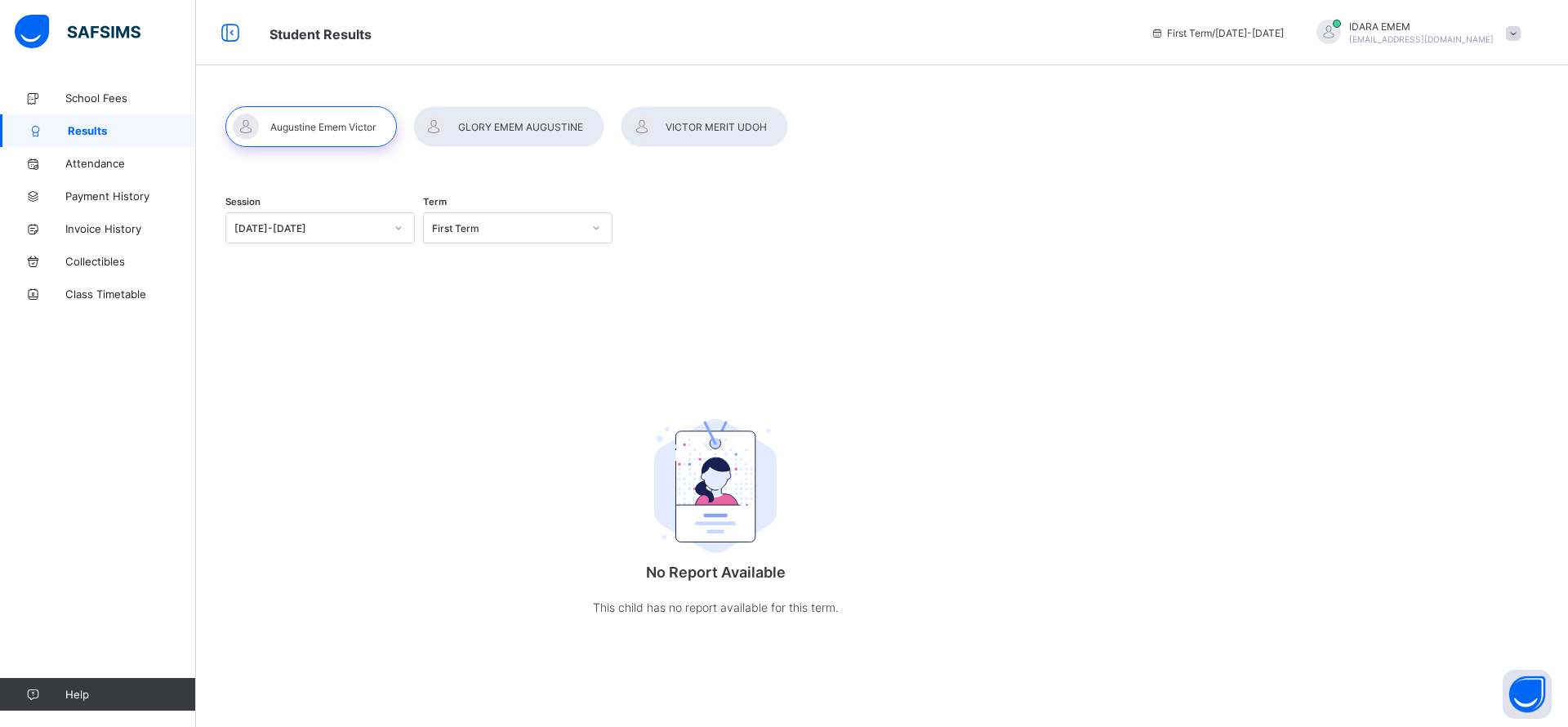
click at [486, 132] on div at bounding box center [509, 126] width 191 height 41
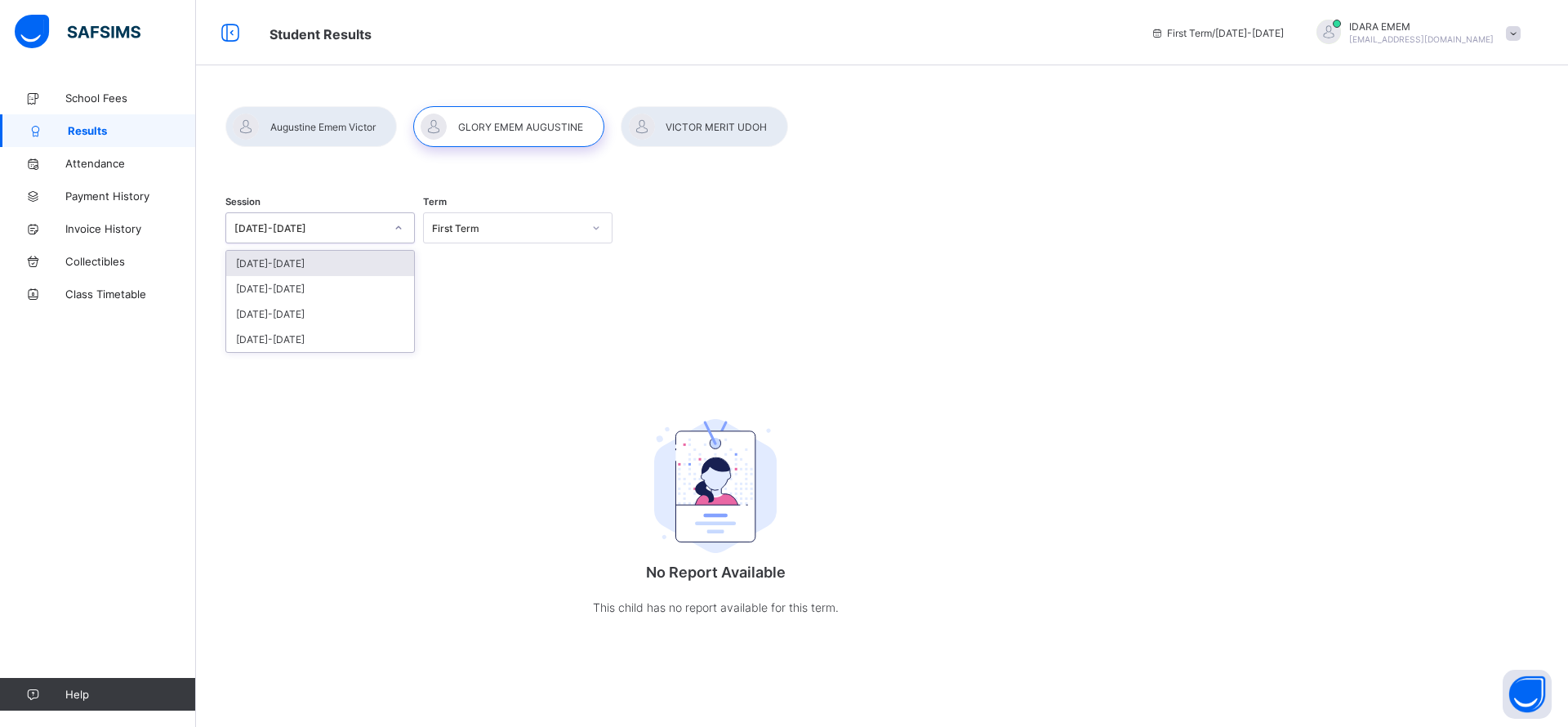
click at [383, 233] on div at bounding box center [398, 227] width 31 height 29
click at [292, 287] on div "[DATE]-[DATE]" at bounding box center [320, 288] width 188 height 25
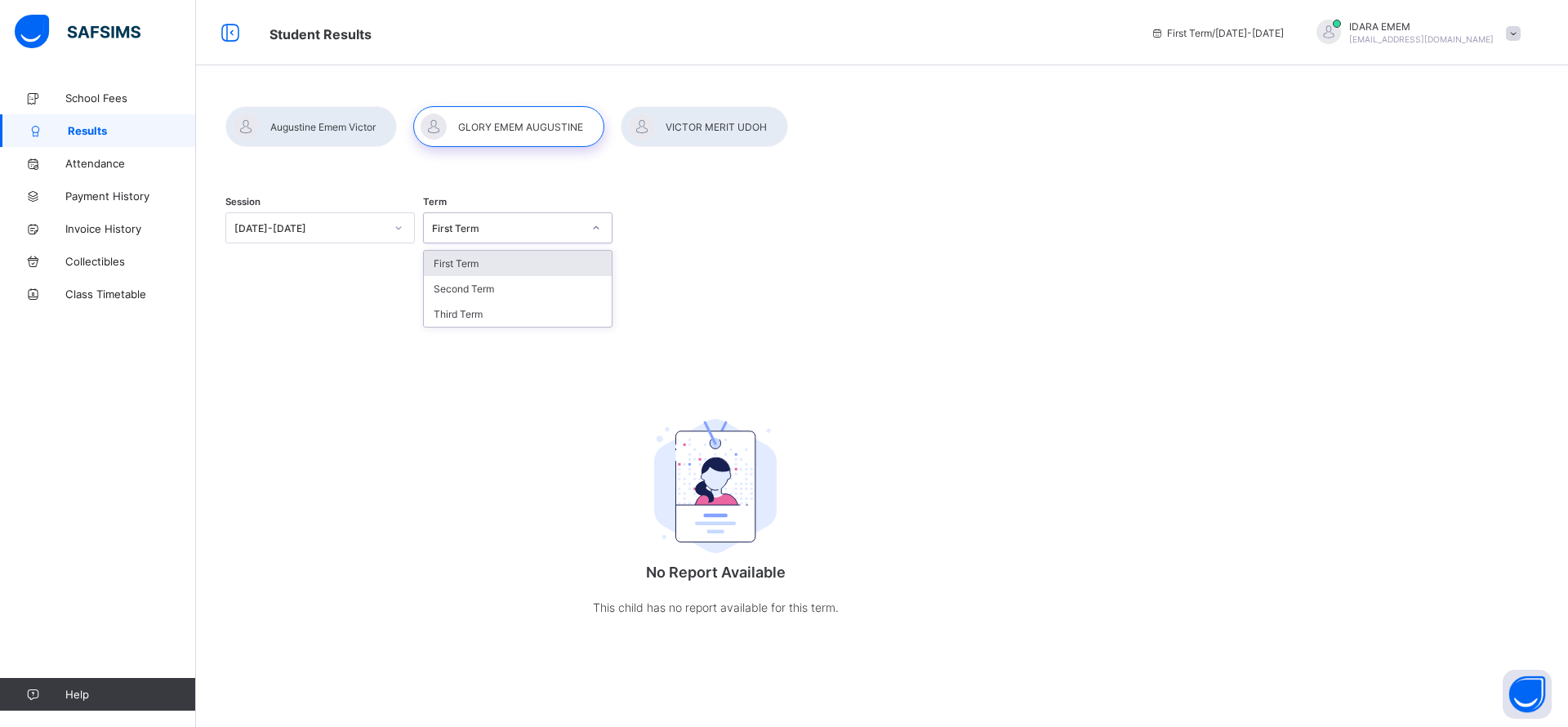
click at [484, 229] on div "First Term" at bounding box center [507, 228] width 150 height 12
click at [472, 313] on div "Third Term" at bounding box center [518, 314] width 188 height 25
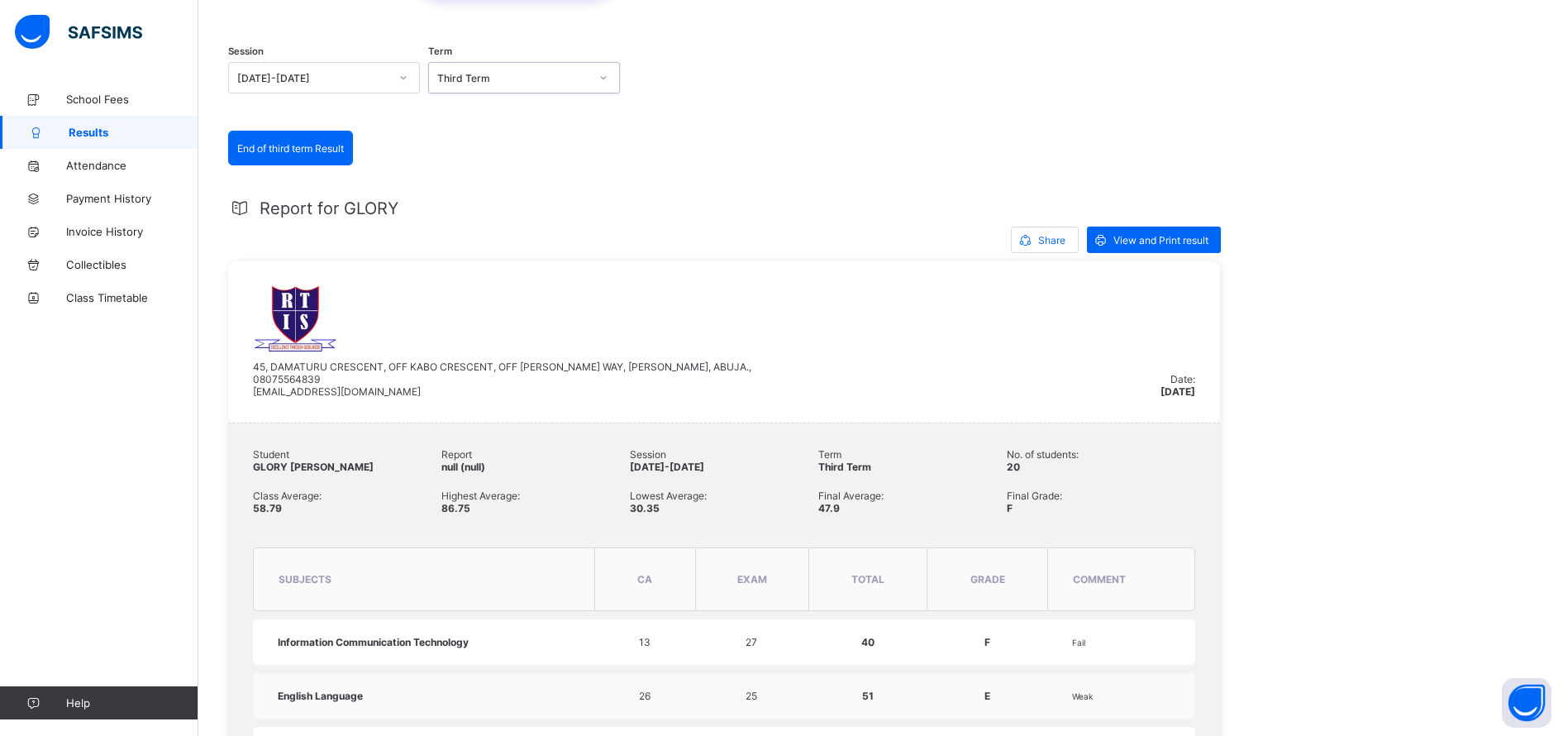
scroll to position [124, 0]
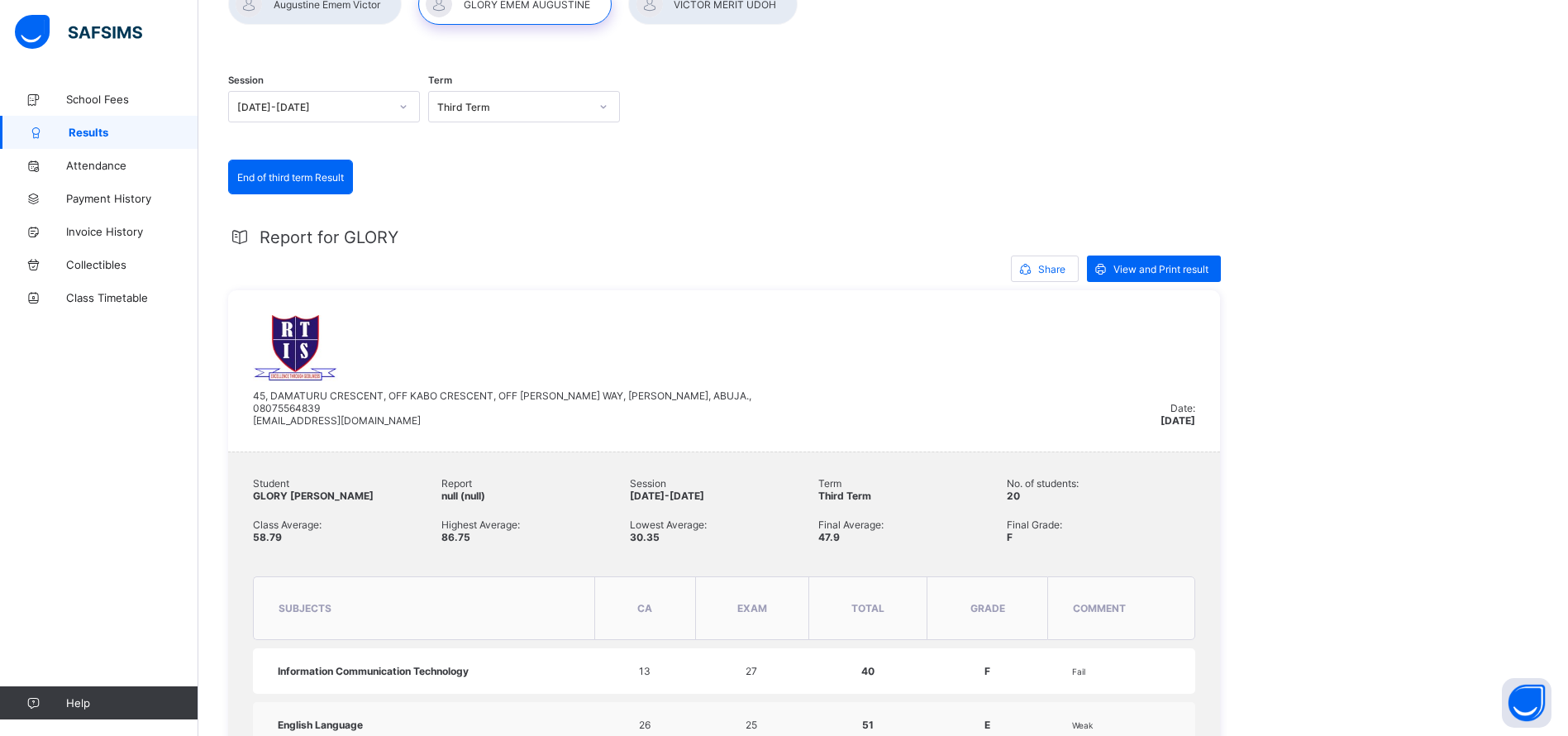
click at [1174, 263] on span "View and Print result" at bounding box center [1161, 268] width 95 height 13
click at [718, 18] on div at bounding box center [712, 3] width 169 height 41
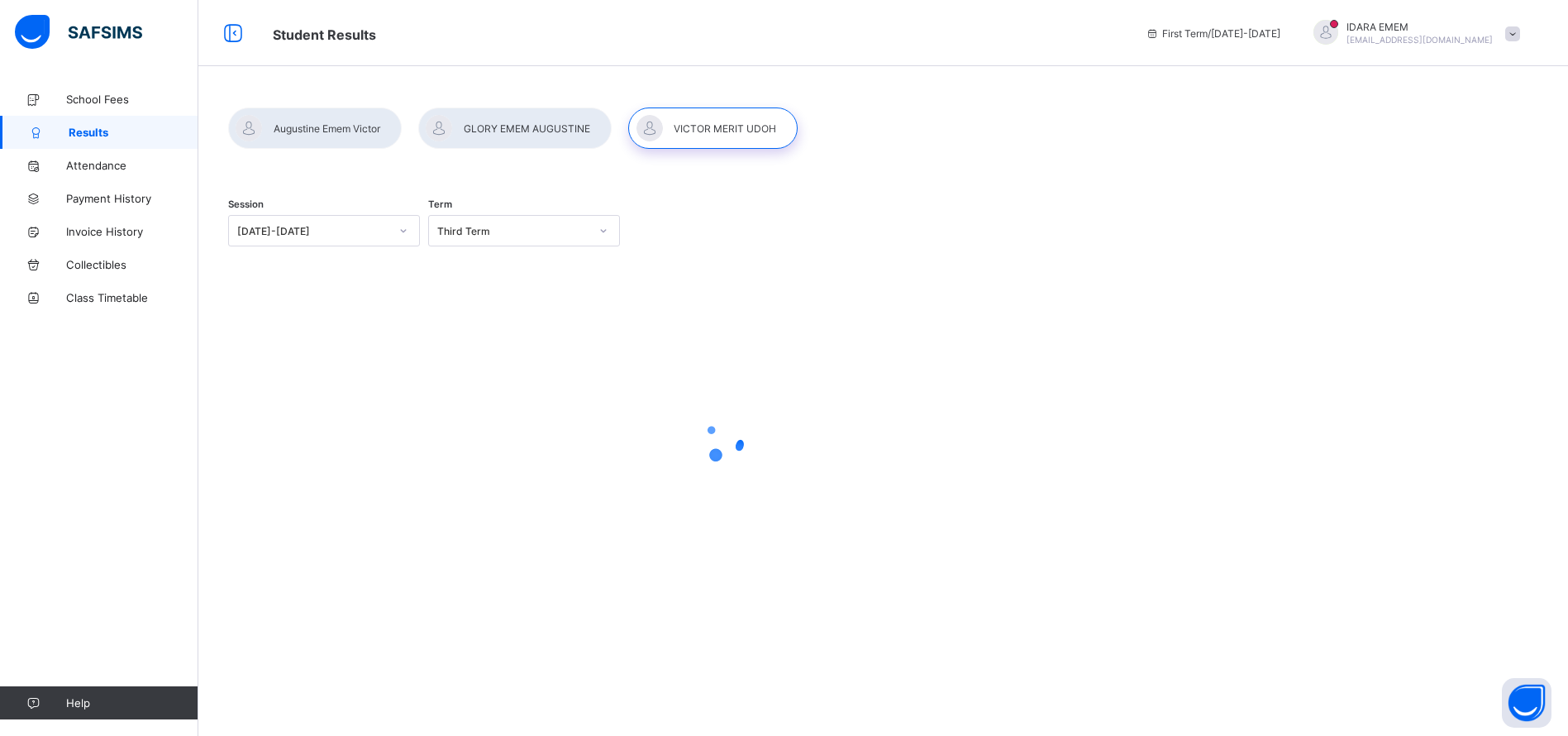
scroll to position [0, 0]
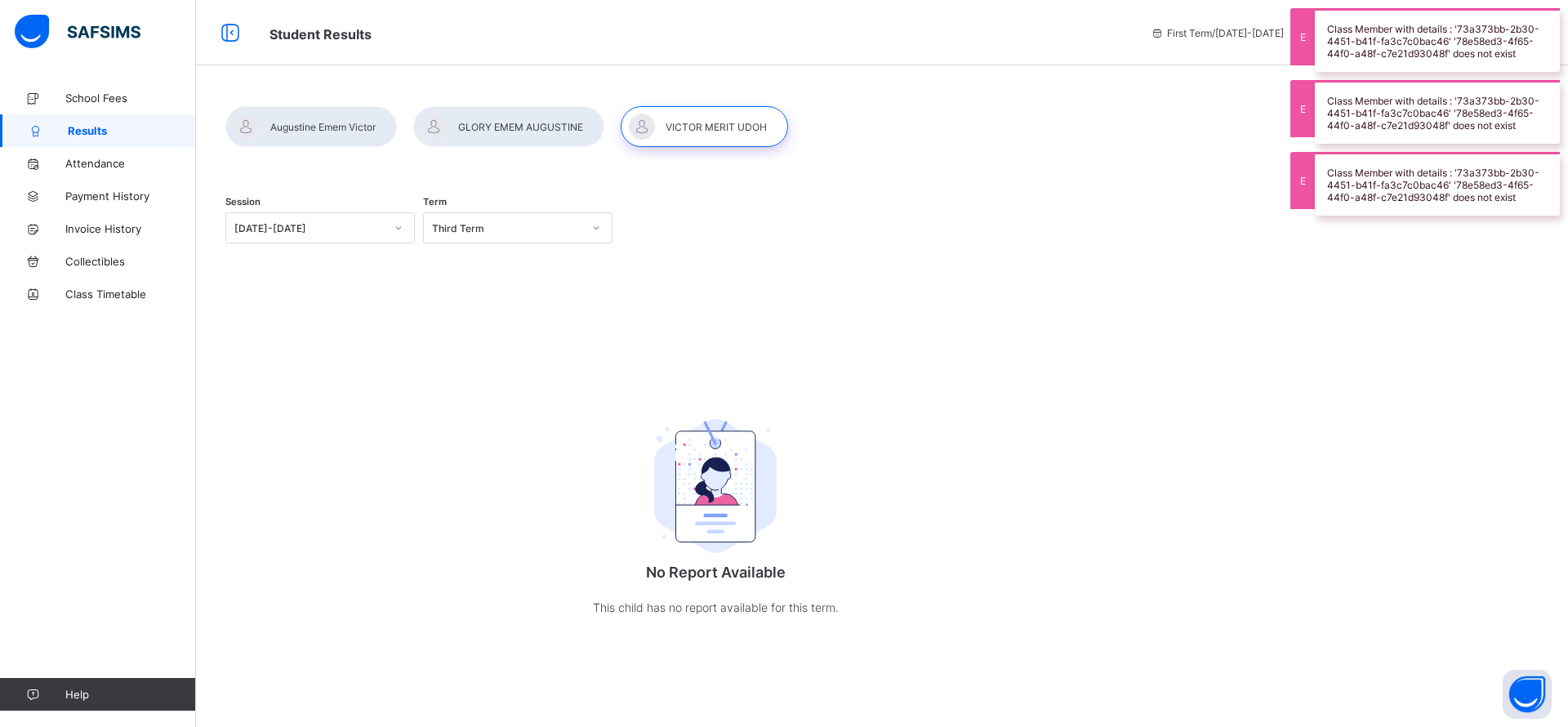
click at [561, 130] on div at bounding box center [509, 126] width 191 height 41
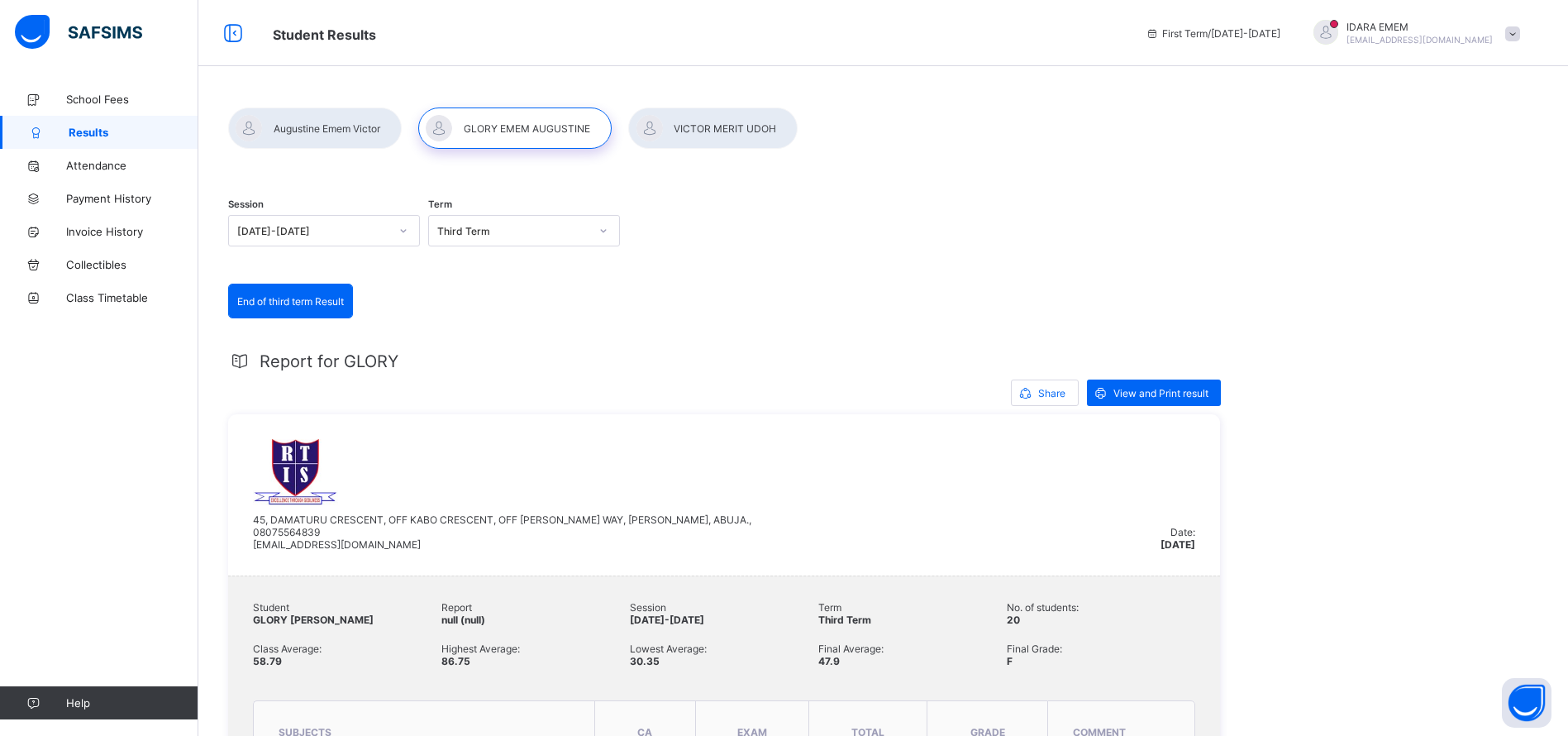
click at [294, 124] on div at bounding box center [315, 128] width 173 height 41
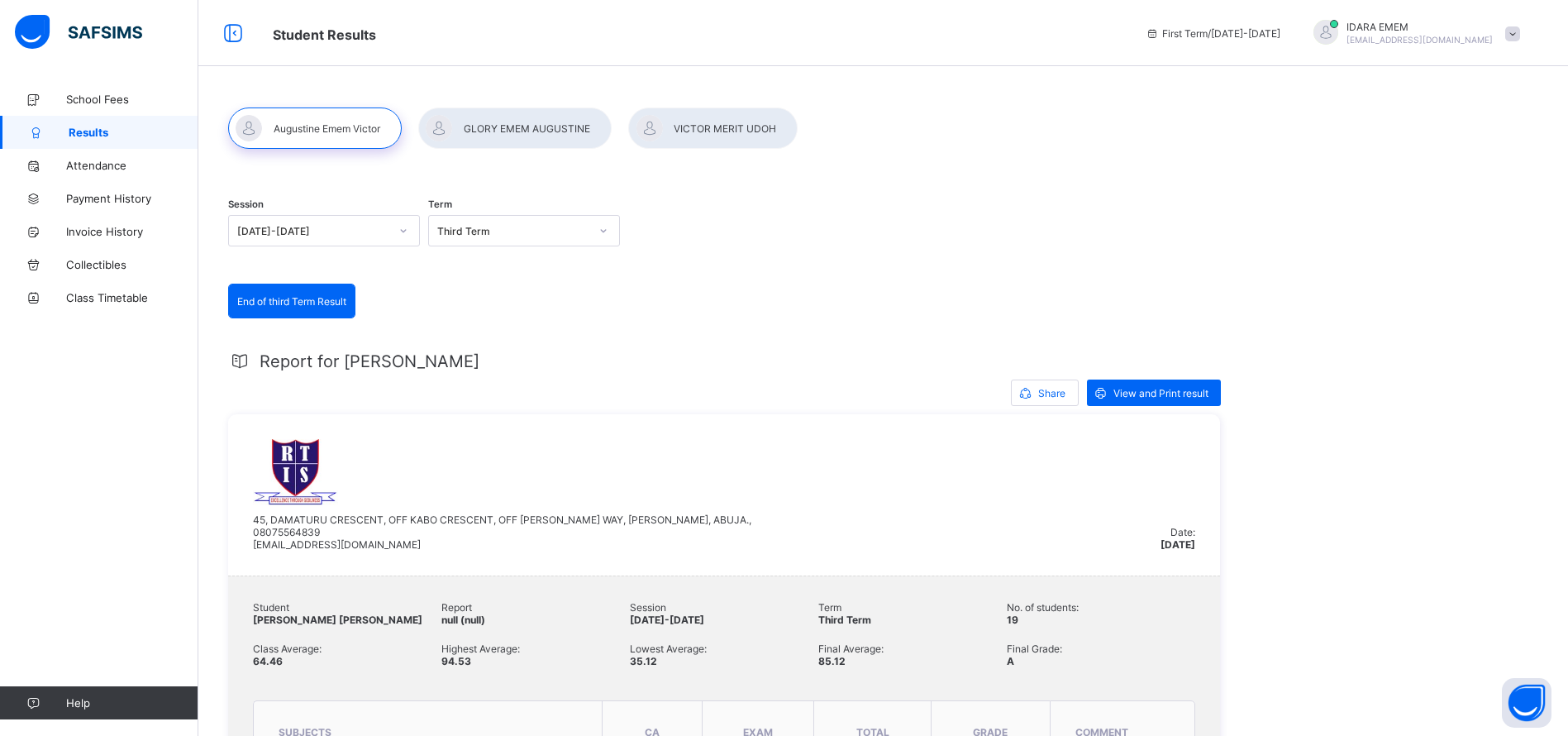
click at [1129, 393] on span "View and Print result" at bounding box center [1161, 393] width 95 height 13
click at [1157, 191] on div "Session [DATE]-[DATE] Term Third Term" at bounding box center [723, 232] width 992 height 102
click at [548, 129] on div at bounding box center [515, 128] width 193 height 41
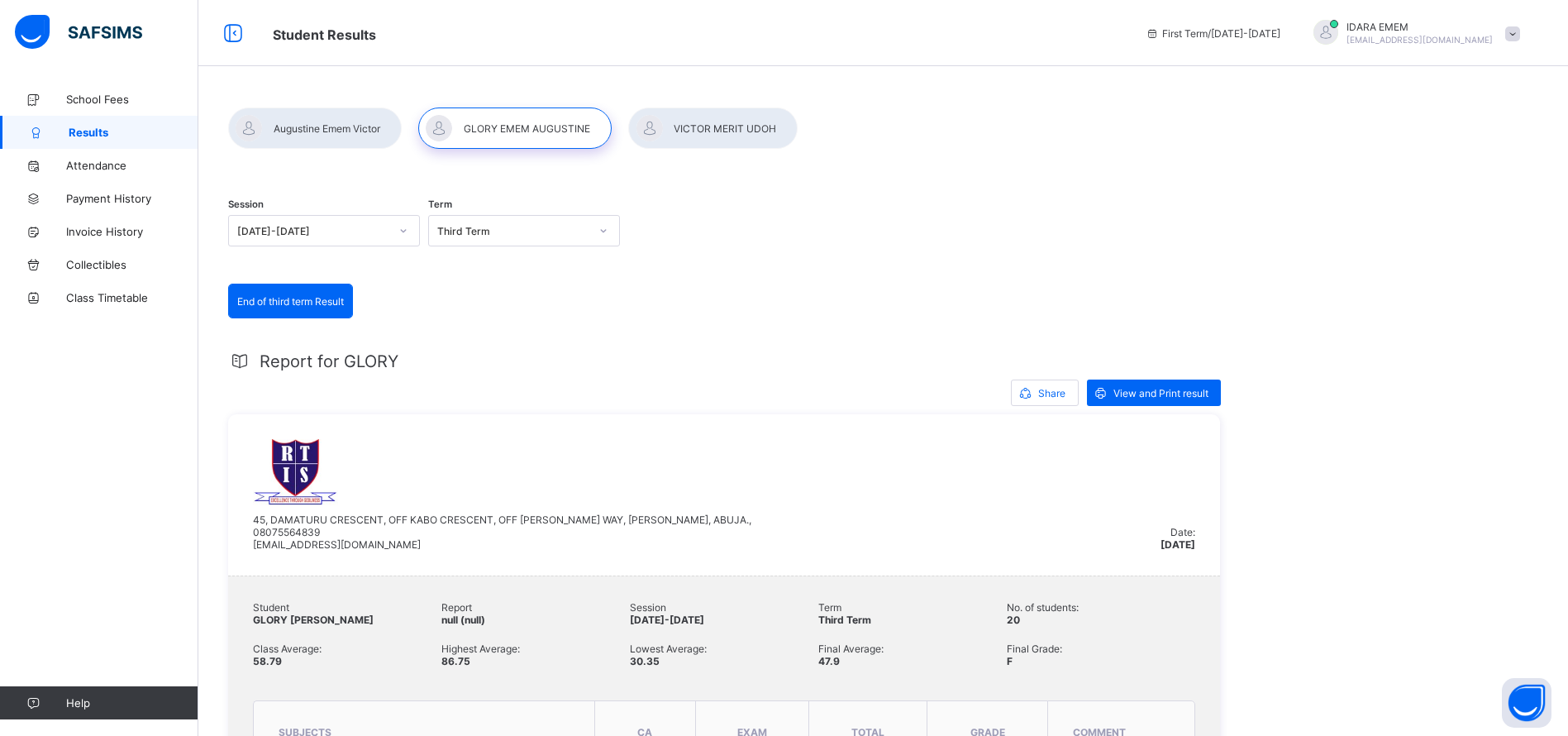
click at [85, 93] on span "School Fees" at bounding box center [132, 99] width 132 height 13
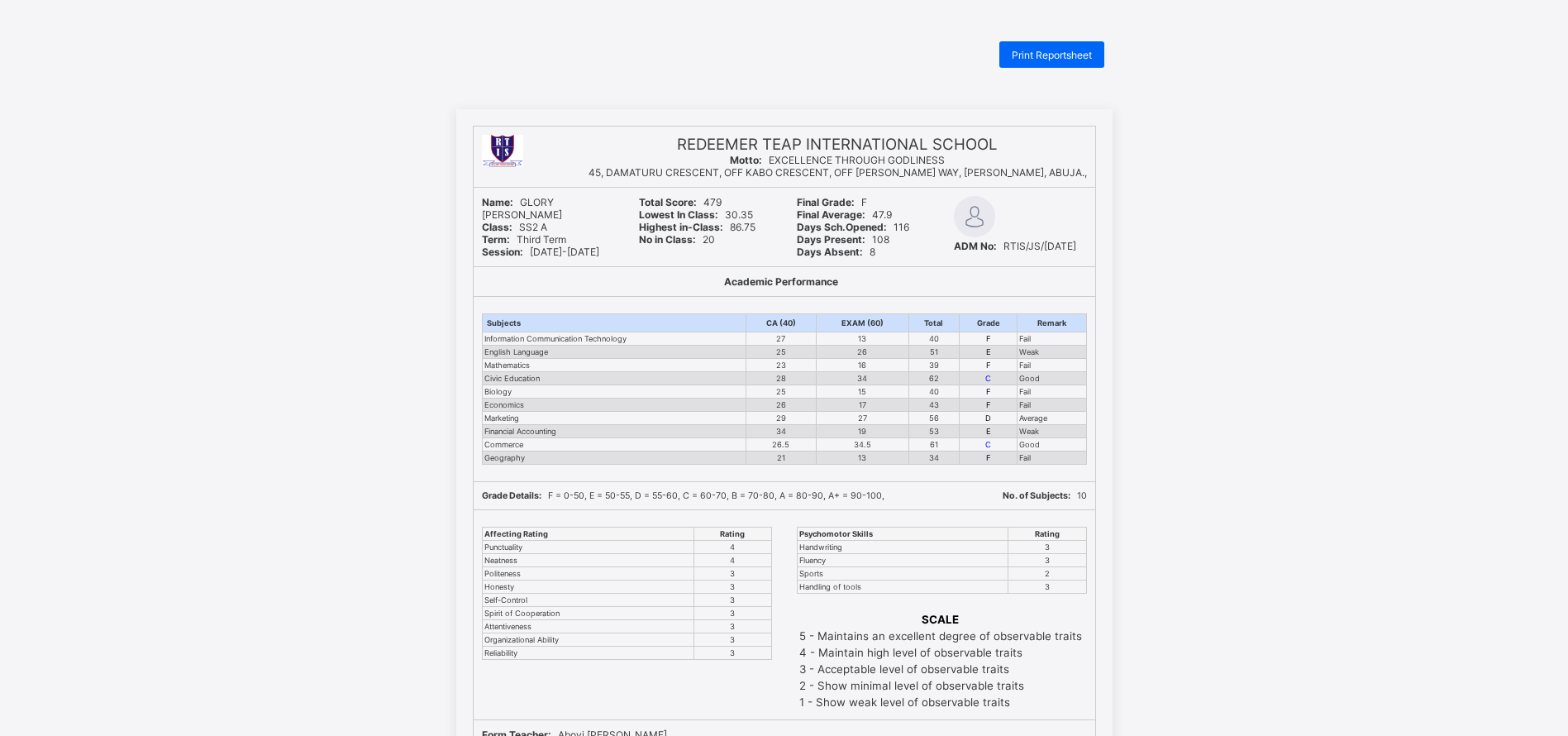
click at [1043, 55] on span "Print Reportsheet" at bounding box center [1052, 55] width 80 height 13
click at [1250, 316] on div "REDEEMER TEAP INTERNATIONAL SCHOOL Motto: EXCELLENCE THROUGH GODLINESS 45, DAMA…" at bounding box center [784, 568] width 1568 height 918
click at [1046, 52] on span "Print Reportsheet" at bounding box center [1052, 55] width 80 height 13
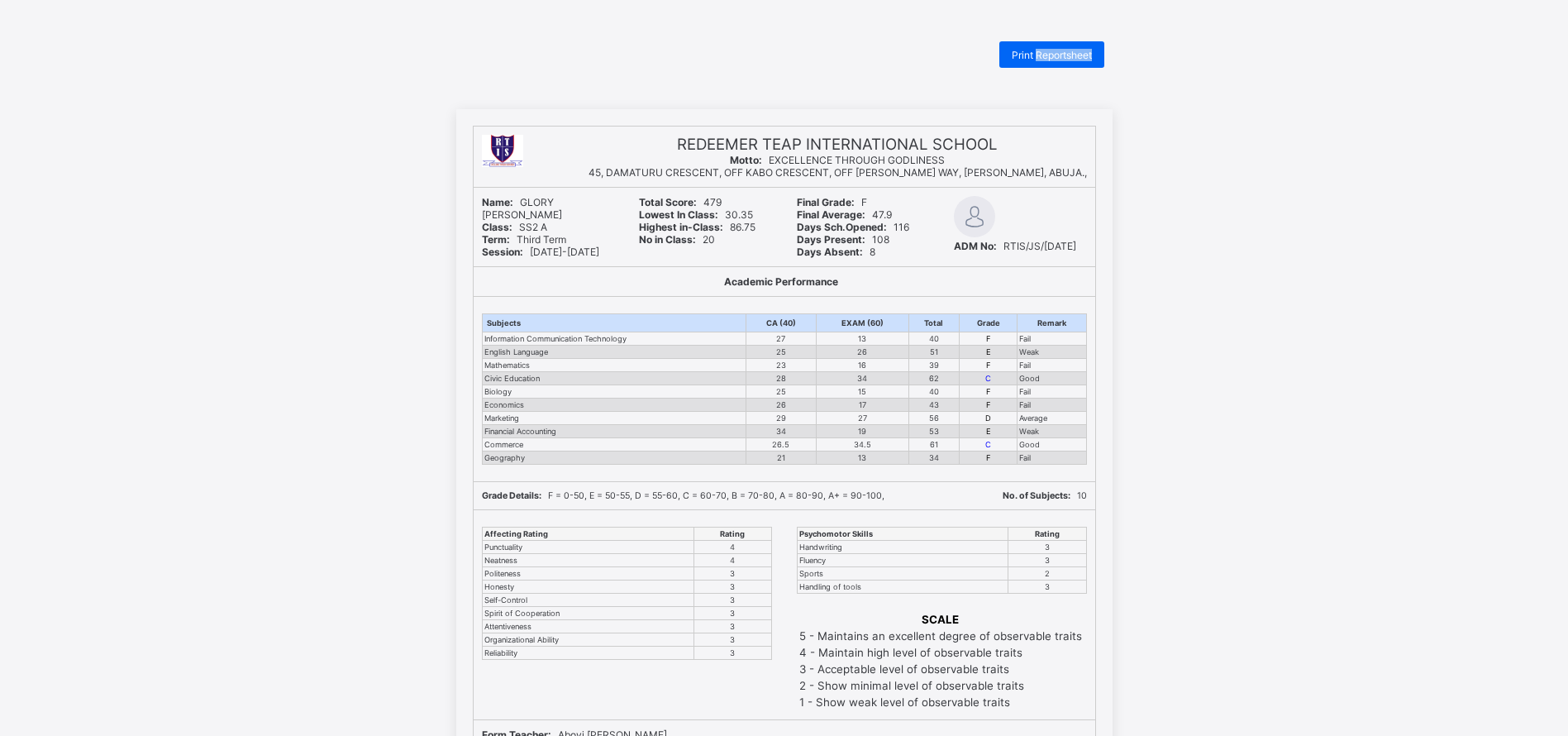
click at [1046, 52] on span "Print Reportsheet" at bounding box center [1052, 55] width 80 height 13
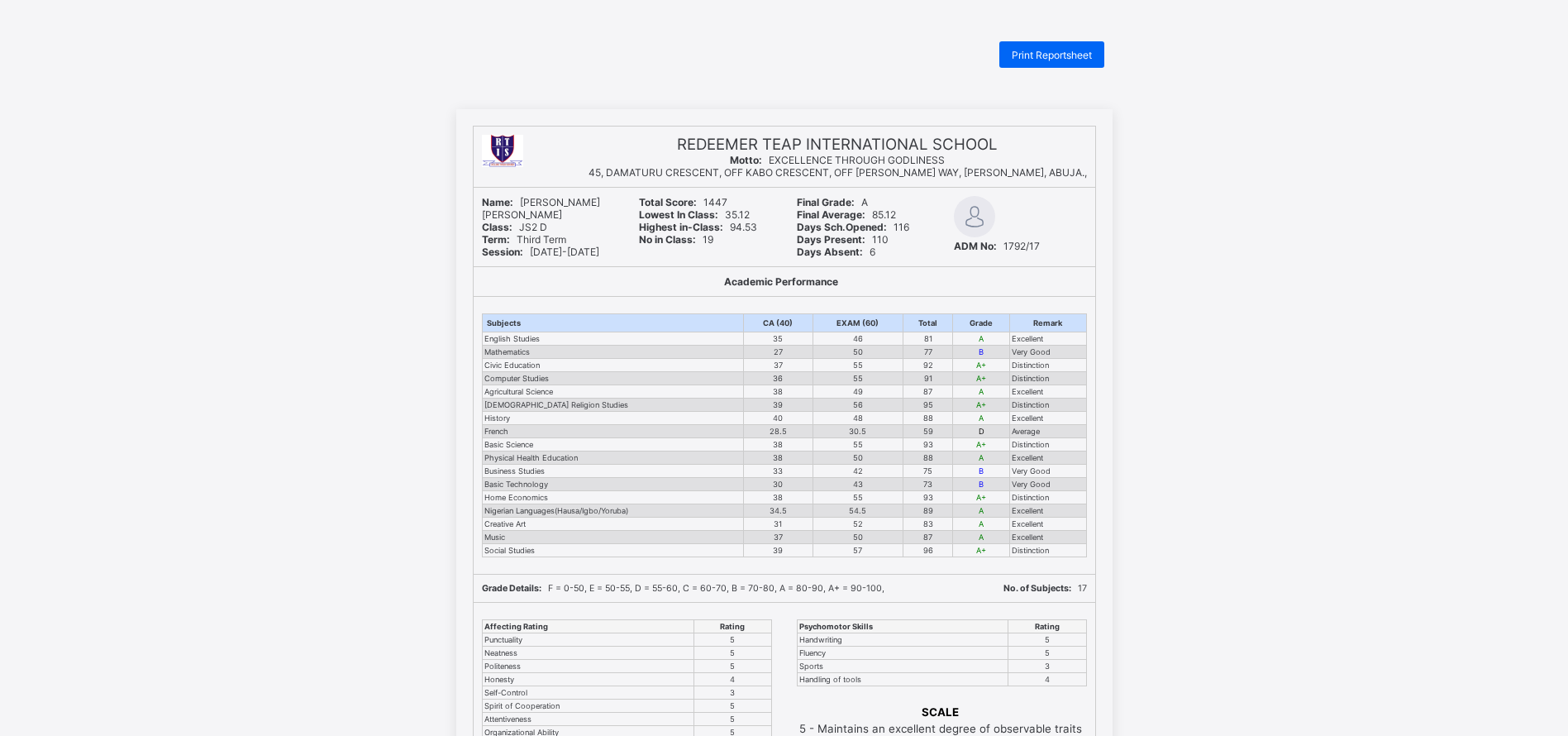
click at [1072, 56] on span "Print Reportsheet" at bounding box center [1052, 55] width 80 height 13
click at [258, 135] on div "REDEEMER TEAP INTERNATIONAL SCHOOL Motto: EXCELLENCE THROUGH GODLINESS 45, DAMA…" at bounding box center [784, 568] width 1568 height 918
